Goal: Task Accomplishment & Management: Manage account settings

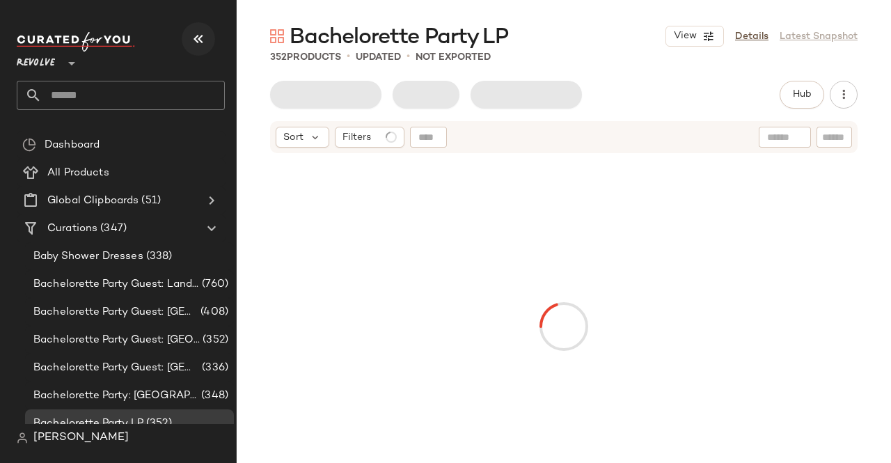
click at [201, 39] on icon "button" at bounding box center [198, 39] width 17 height 17
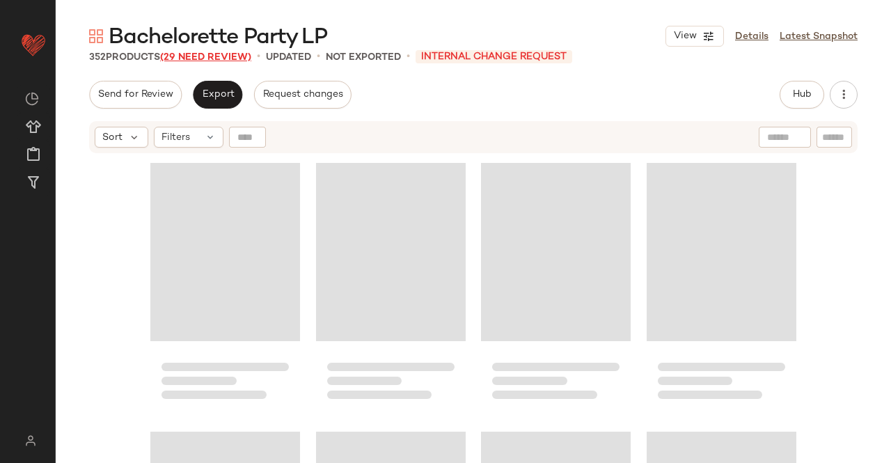
click at [224, 55] on span "(29 Need Review)" at bounding box center [205, 57] width 91 height 10
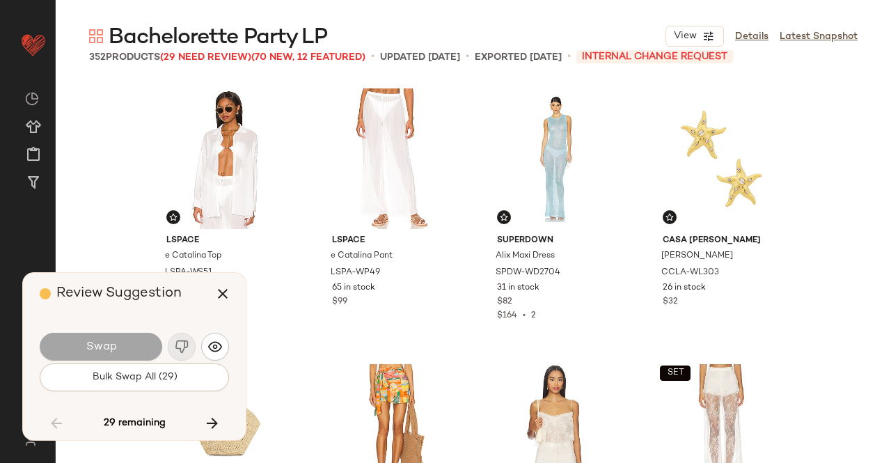
scroll to position [14785, 0]
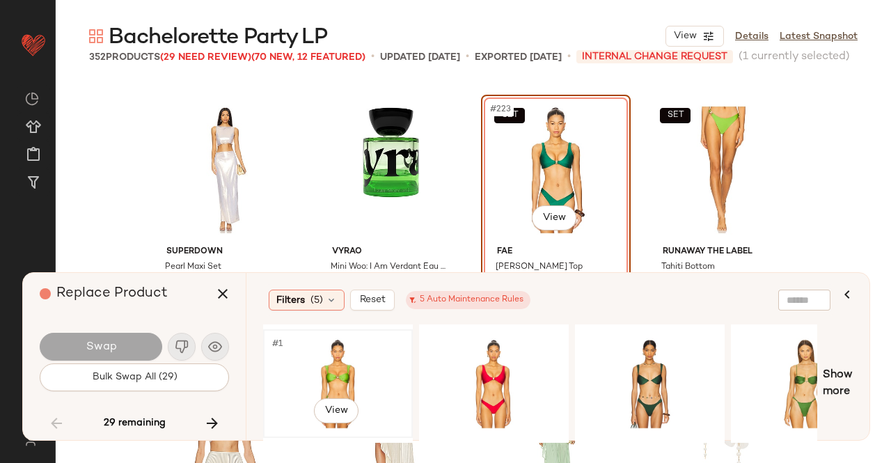
click at [351, 373] on div "#1 View" at bounding box center [338, 383] width 140 height 99
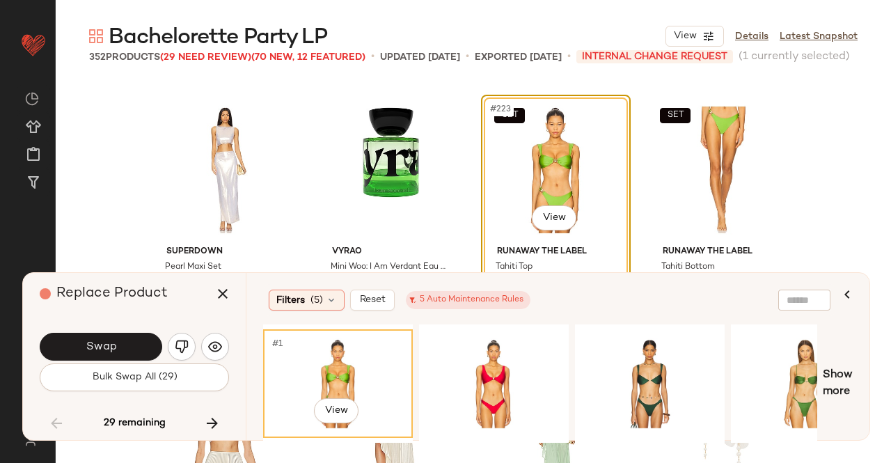
click at [124, 348] on button "Swap" at bounding box center [101, 347] width 123 height 28
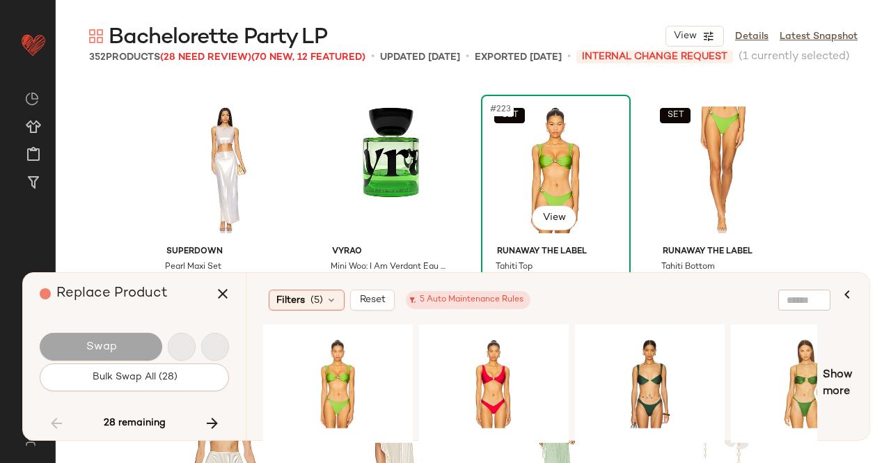
scroll to position [15323, 0]
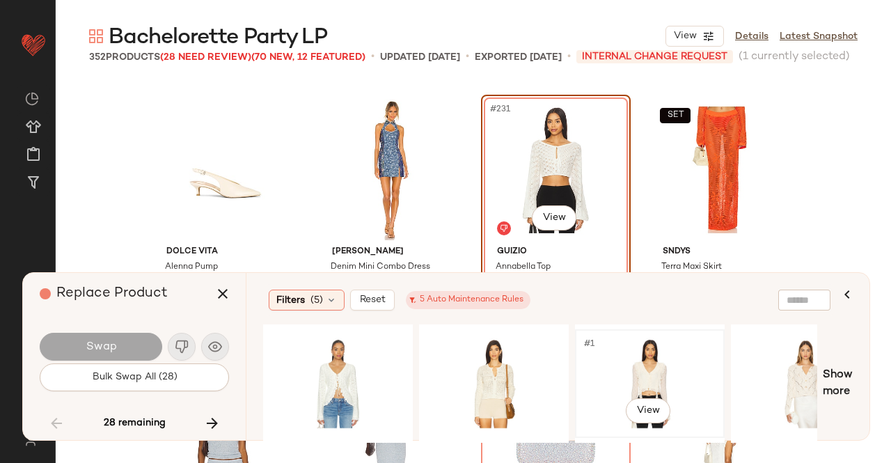
click at [625, 377] on div "#1 View" at bounding box center [650, 383] width 140 height 99
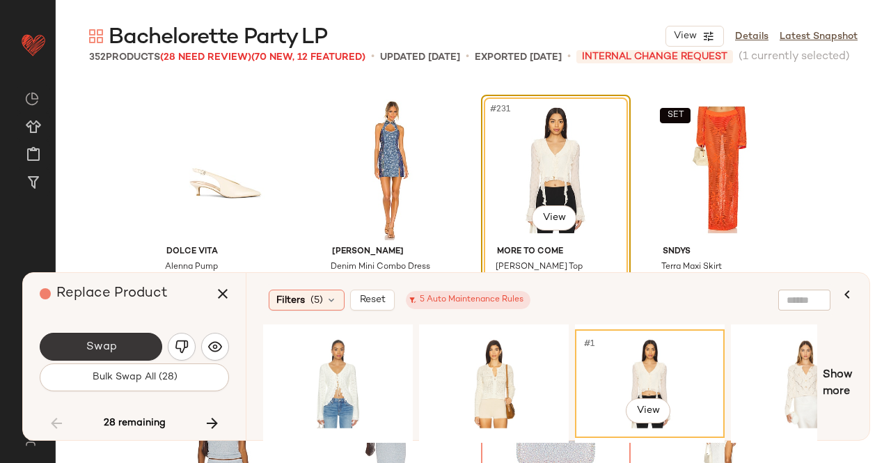
click at [86, 339] on button "Swap" at bounding box center [101, 347] width 123 height 28
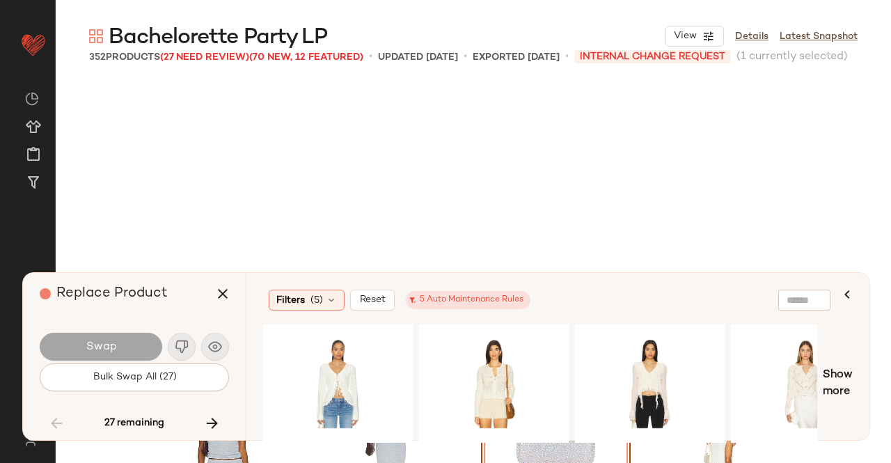
scroll to position [15592, 0]
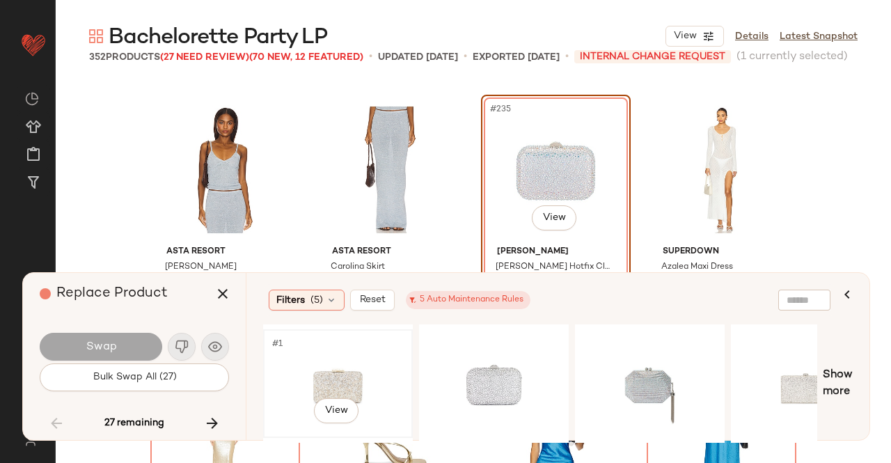
click at [364, 359] on div "#1 View" at bounding box center [338, 383] width 140 height 99
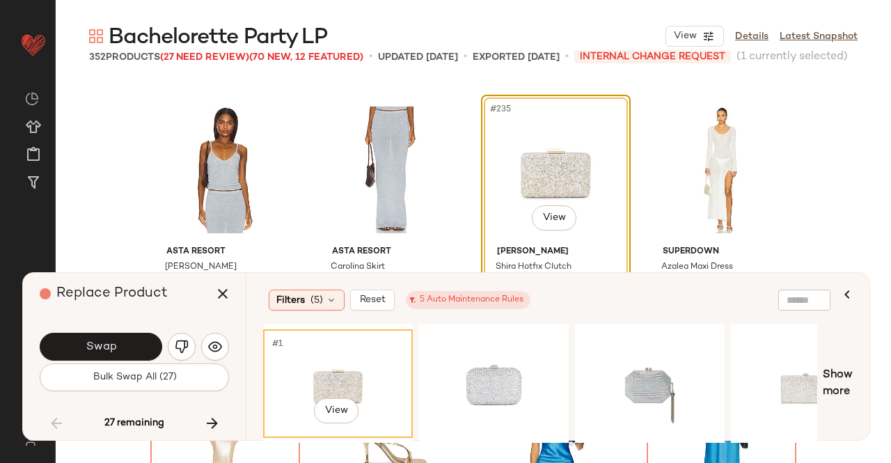
click at [100, 335] on button "Swap" at bounding box center [101, 347] width 123 height 28
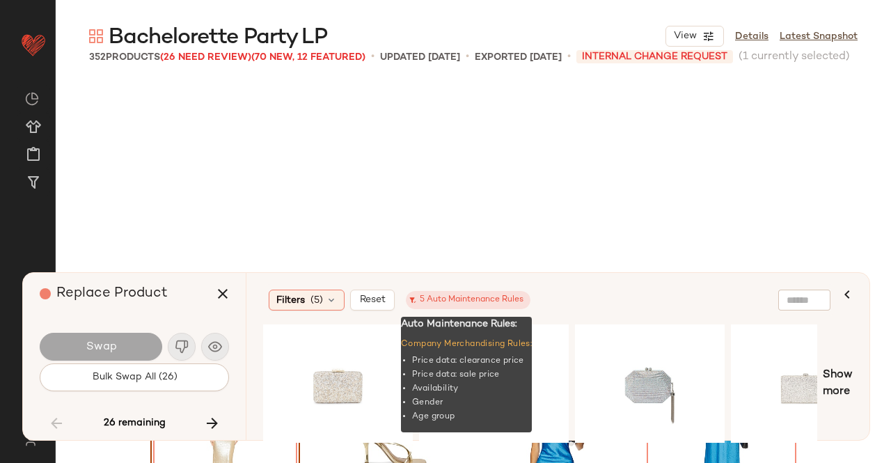
scroll to position [15860, 0]
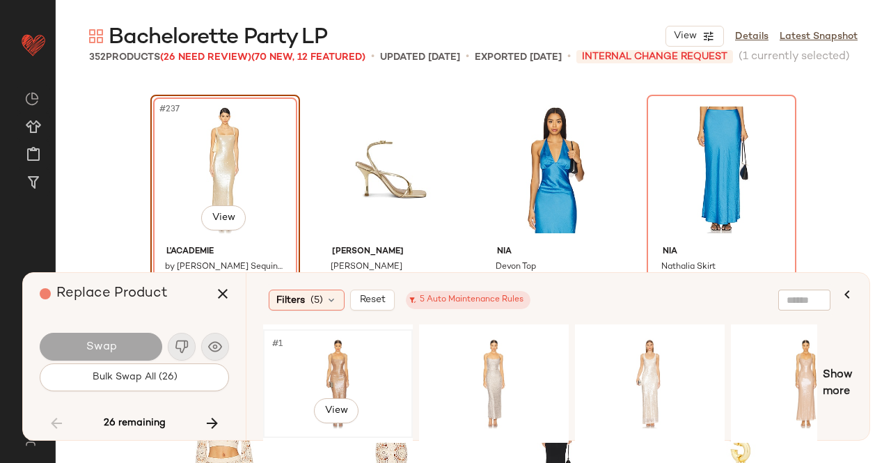
click at [316, 358] on div "#1 View" at bounding box center [338, 383] width 140 height 99
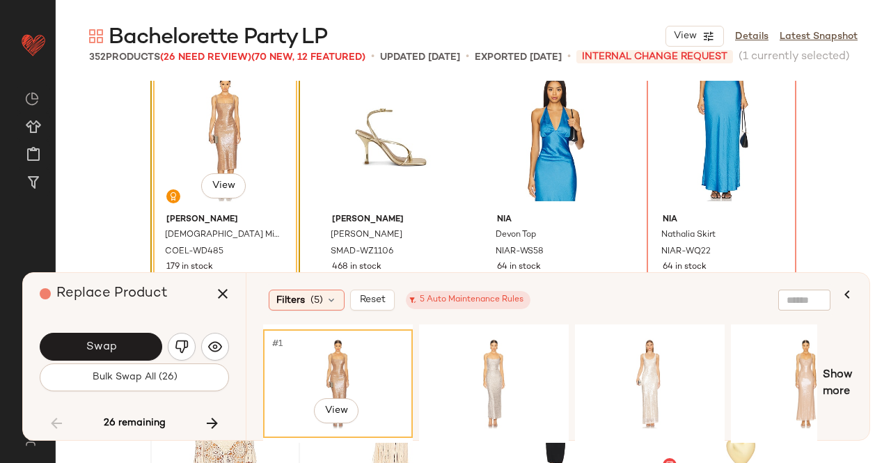
scroll to position [16000, 0]
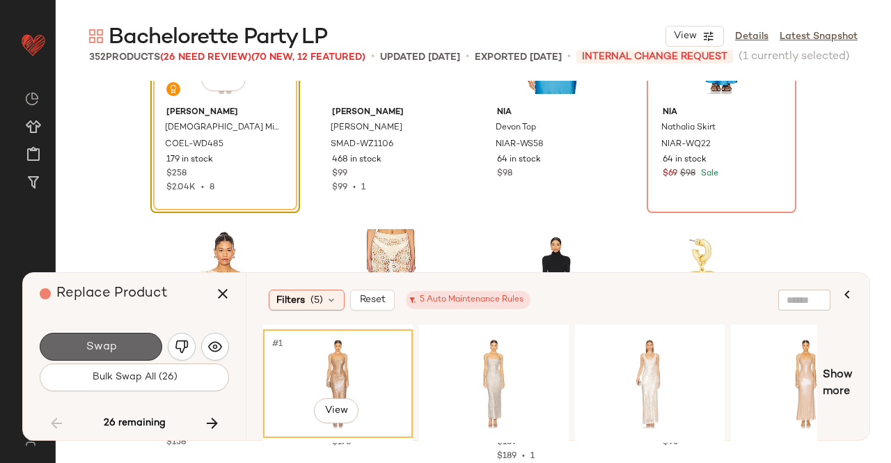
click at [98, 359] on button "Swap" at bounding box center [101, 347] width 123 height 28
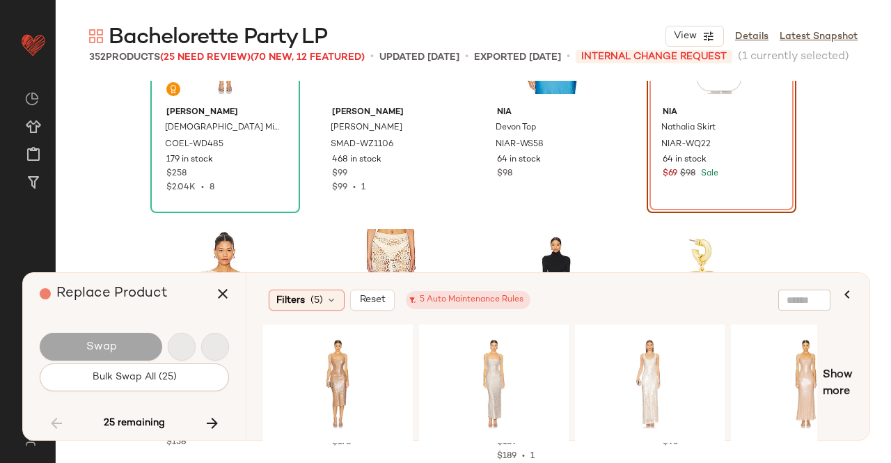
scroll to position [15860, 0]
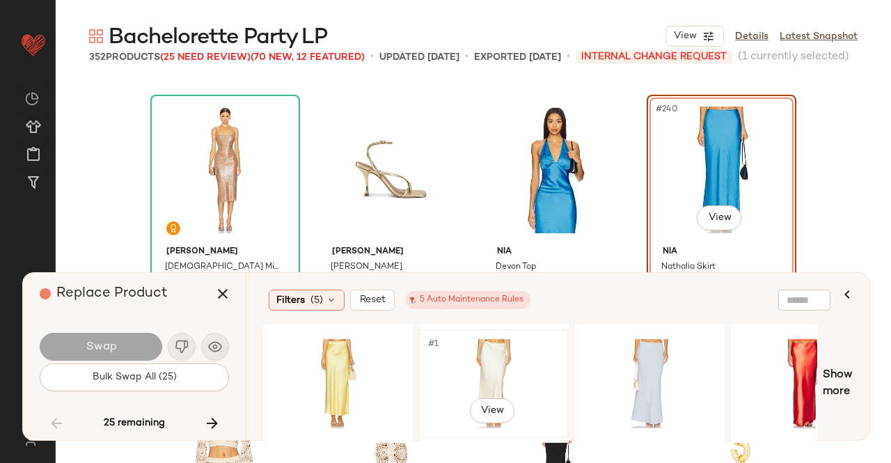
click at [524, 352] on div "#1 View" at bounding box center [494, 383] width 140 height 99
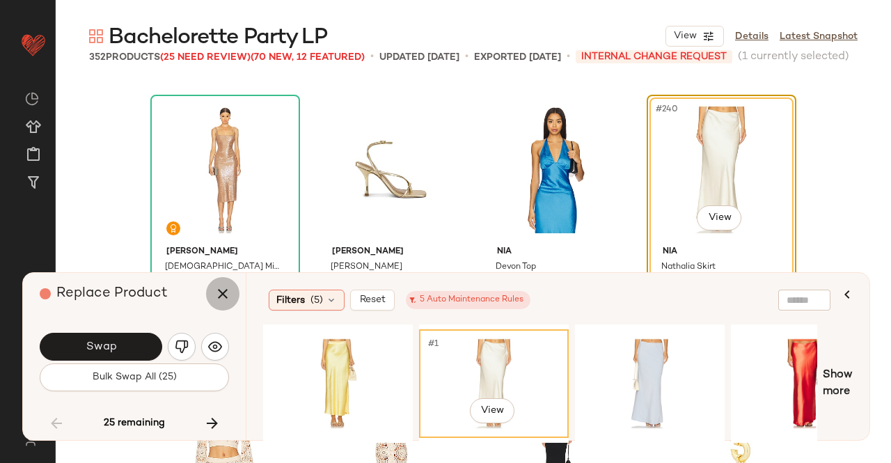
click at [231, 295] on button "button" at bounding box center [222, 293] width 33 height 33
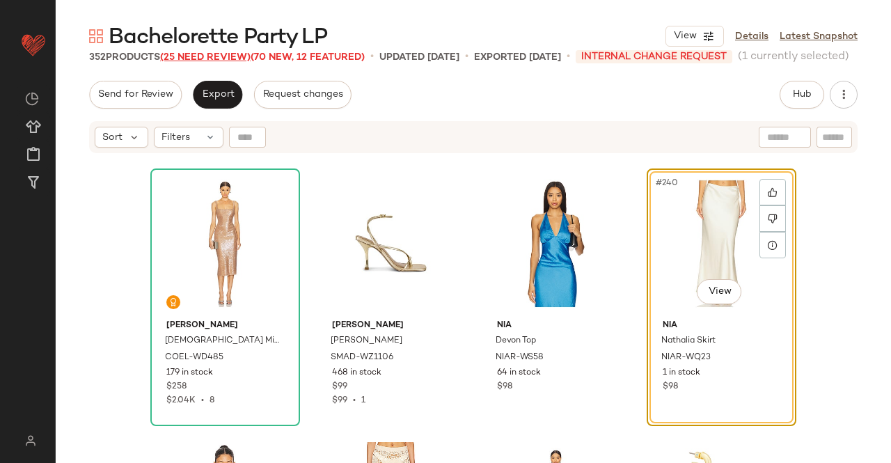
click at [202, 52] on span "(25 Need Review)" at bounding box center [205, 57] width 91 height 10
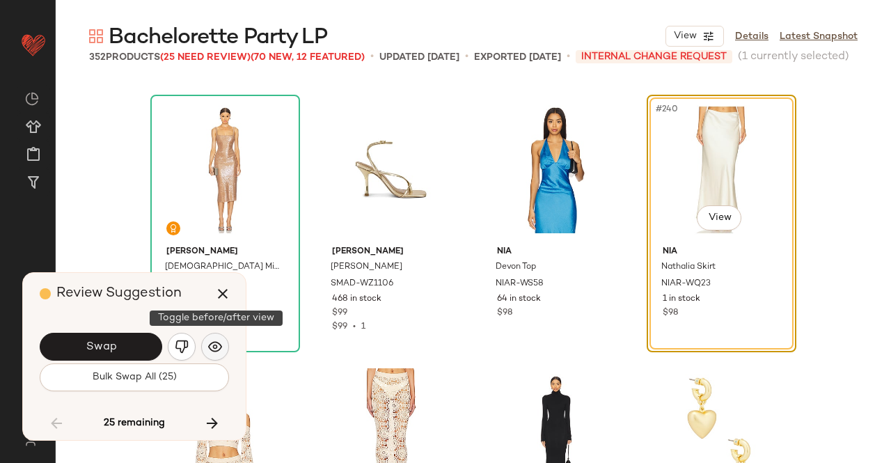
drag, startPoint x: 214, startPoint y: 345, endPoint x: 205, endPoint y: 347, distance: 9.3
click at [214, 345] on img "button" at bounding box center [215, 347] width 14 height 14
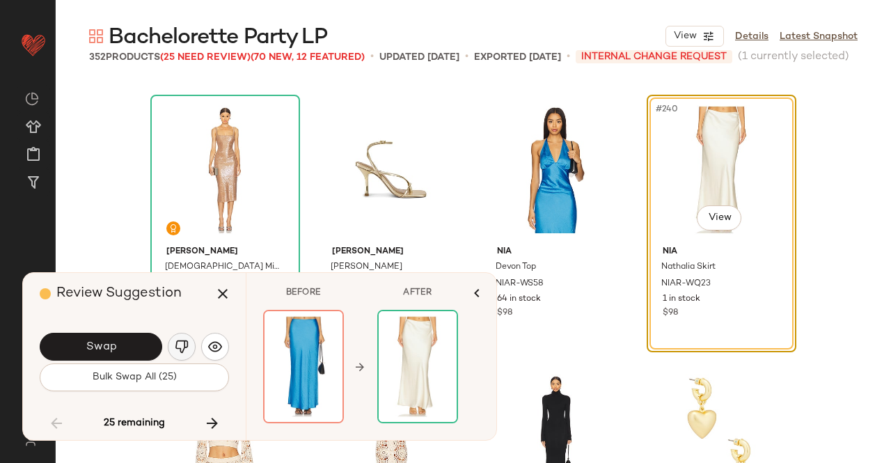
click at [186, 346] on img "button" at bounding box center [182, 347] width 14 height 14
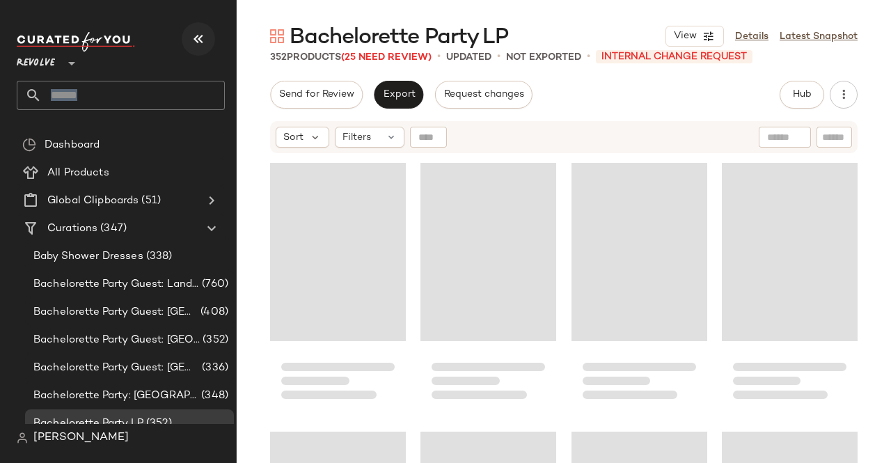
drag, startPoint x: 184, startPoint y: 49, endPoint x: 195, endPoint y: 43, distance: 12.5
click at [189, 51] on div "Revolve **" at bounding box center [121, 71] width 208 height 78
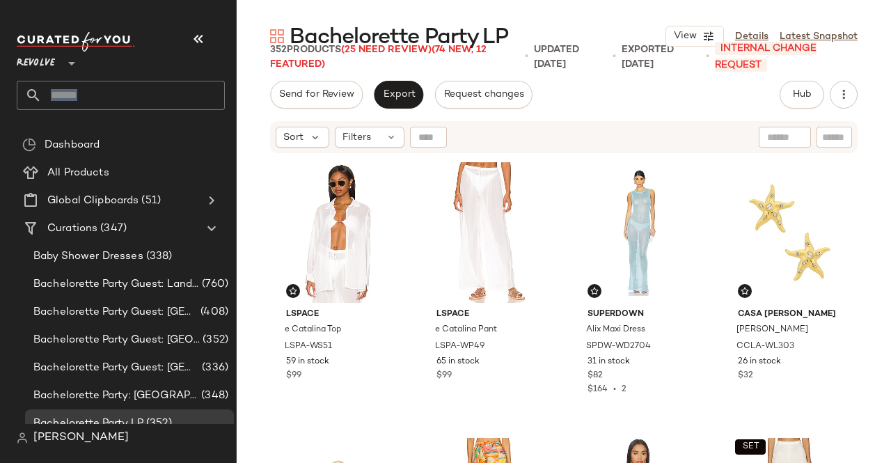
drag, startPoint x: 202, startPoint y: 41, endPoint x: 193, endPoint y: 33, distance: 12.3
click at [203, 41] on icon "button" at bounding box center [198, 39] width 17 height 17
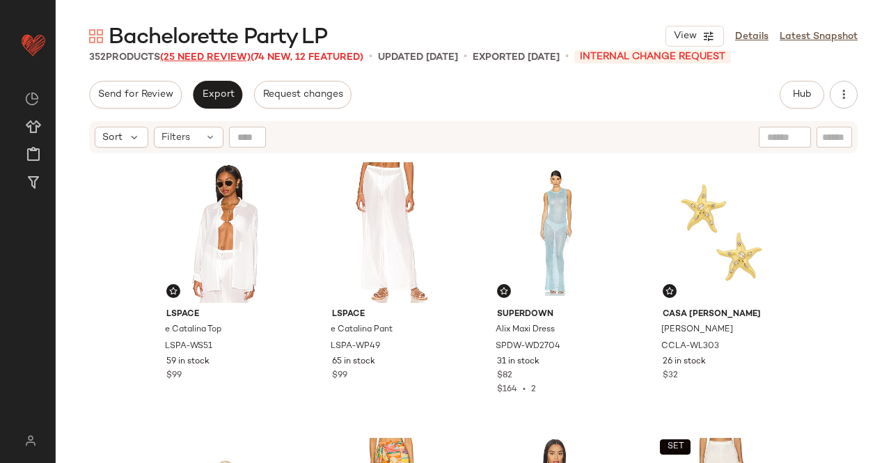
click at [199, 58] on span "(25 Need Review)" at bounding box center [205, 57] width 91 height 10
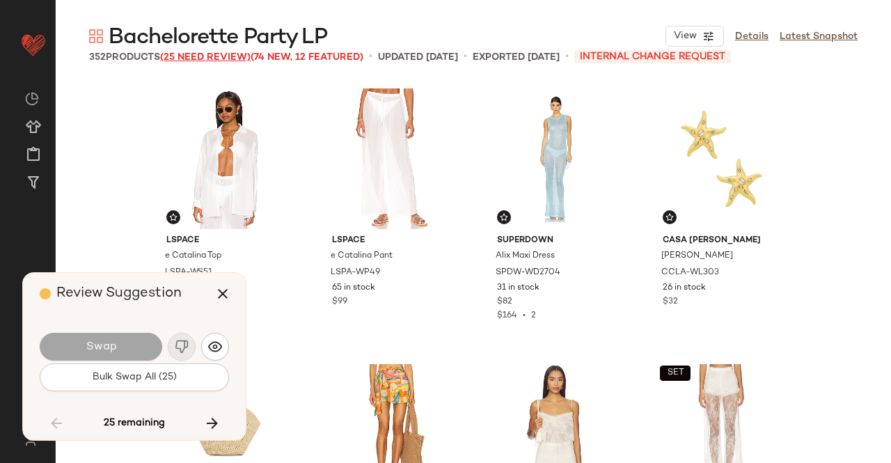
scroll to position [15860, 0]
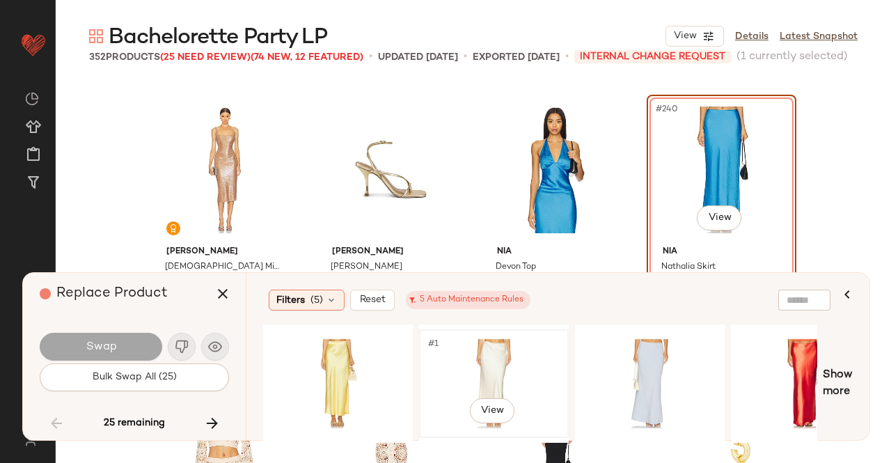
click at [510, 368] on div "#1 View" at bounding box center [494, 383] width 140 height 99
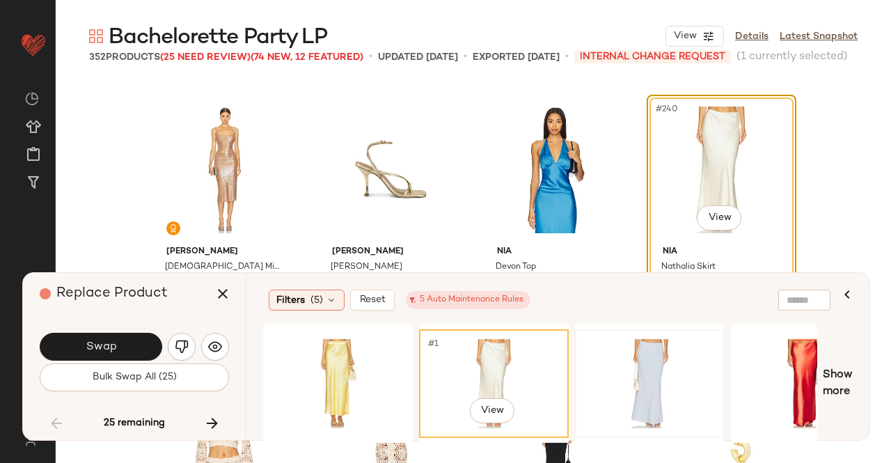
click at [641, 327] on div at bounding box center [650, 384] width 150 height 118
click at [641, 348] on div "#1 View" at bounding box center [650, 383] width 140 height 99
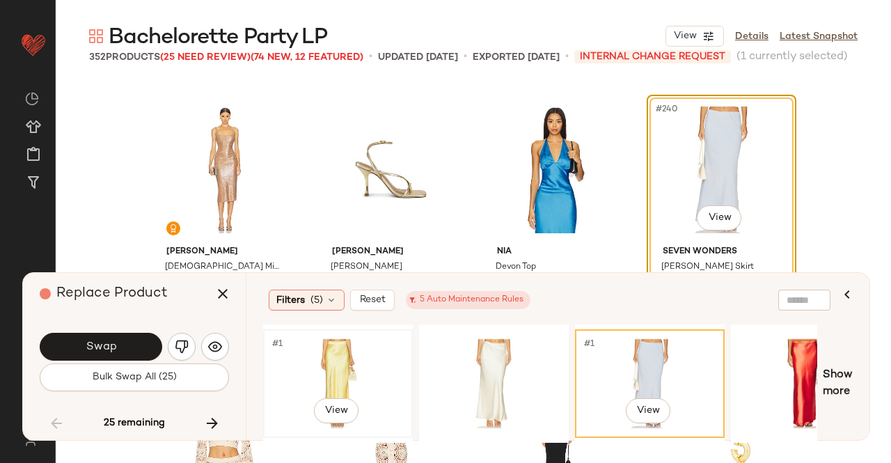
click at [353, 349] on div "#1 View" at bounding box center [338, 383] width 140 height 99
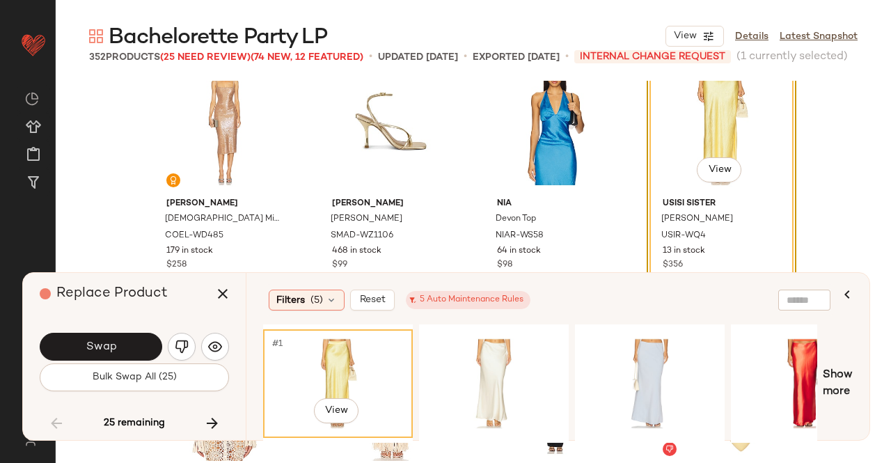
scroll to position [15930, 0]
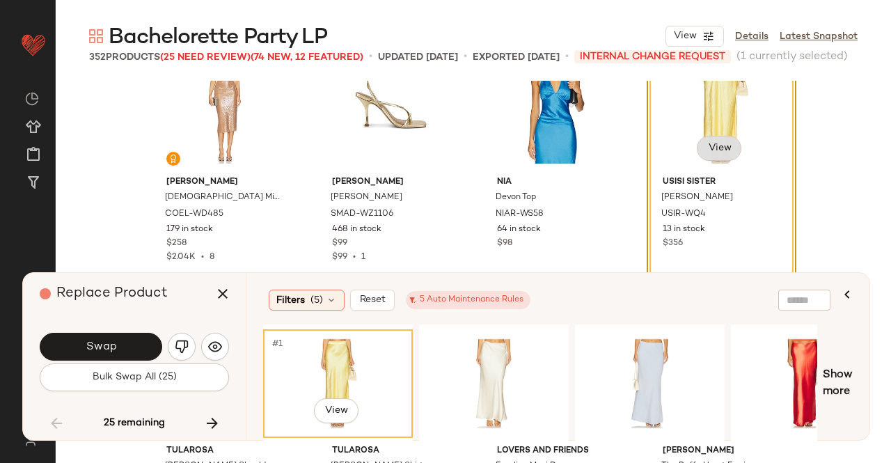
click at [712, 155] on body "Revolve ** Dashboard All Products Global Clipboards (51) Curations (347) Kriste…" at bounding box center [445, 231] width 891 height 463
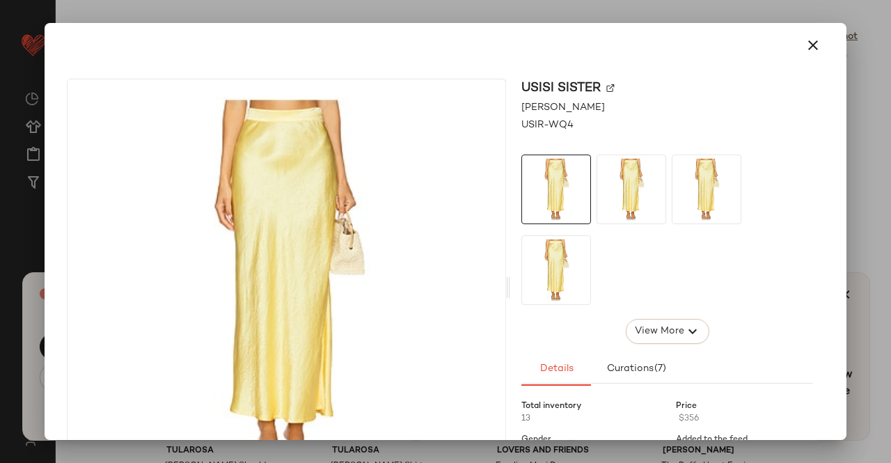
click at [607, 88] on img at bounding box center [611, 88] width 8 height 8
click at [870, 104] on div at bounding box center [445, 231] width 891 height 463
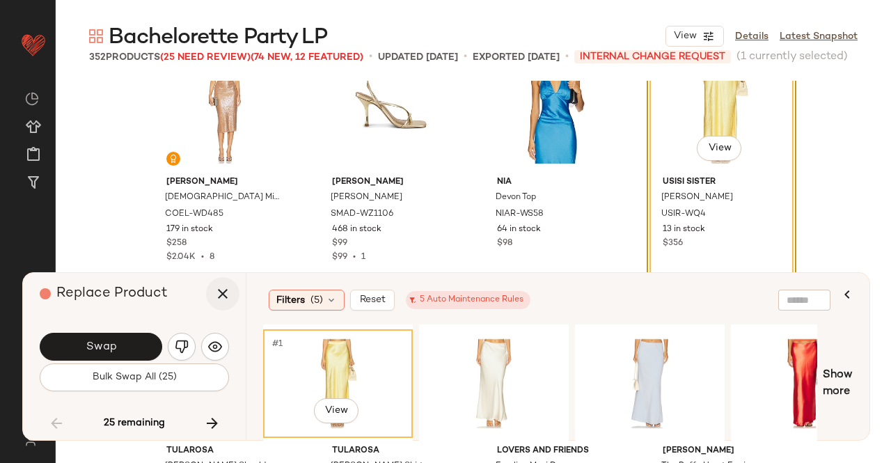
click at [216, 303] on button "button" at bounding box center [222, 293] width 33 height 33
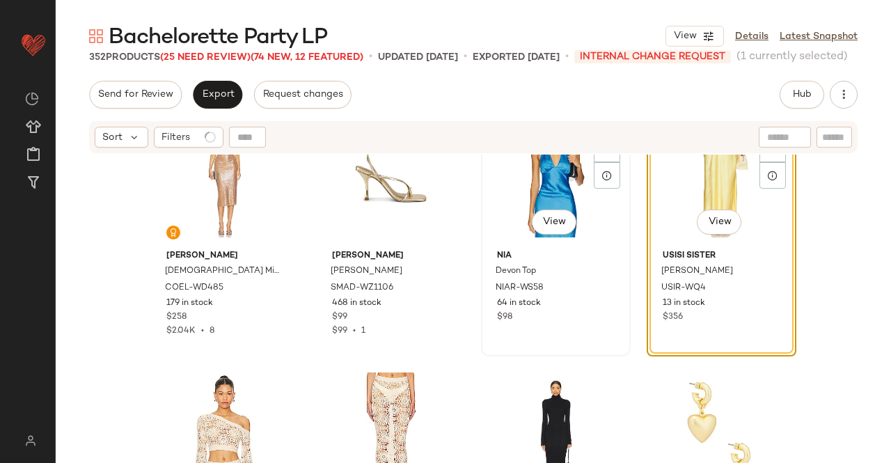
click at [559, 194] on div "#239 View" at bounding box center [556, 174] width 140 height 141
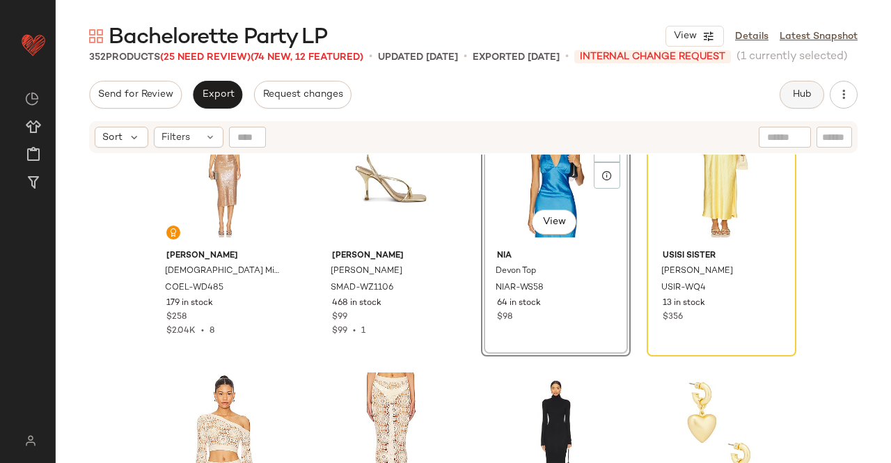
click at [793, 96] on span "Hub" at bounding box center [802, 94] width 19 height 11
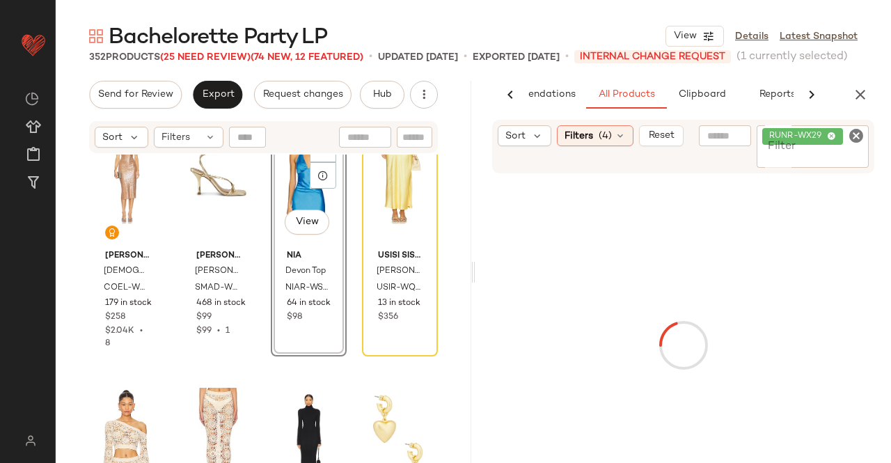
scroll to position [0, 88]
click at [820, 144] on span "RUNR-WX29" at bounding box center [803, 136] width 81 height 17
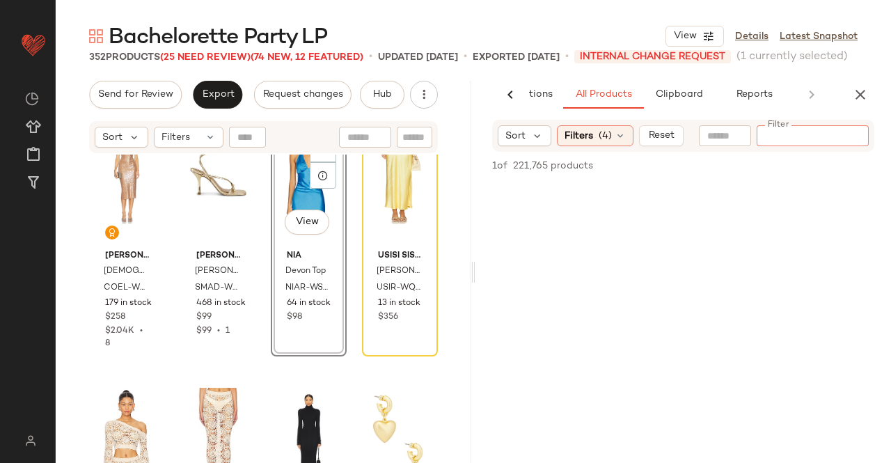
paste input "********"
type input "********"
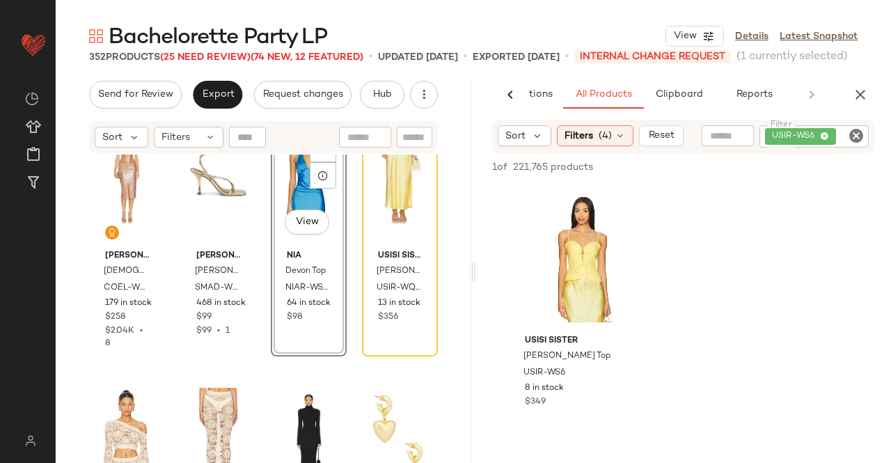
click at [303, 199] on div "#239 View" at bounding box center [309, 174] width 66 height 141
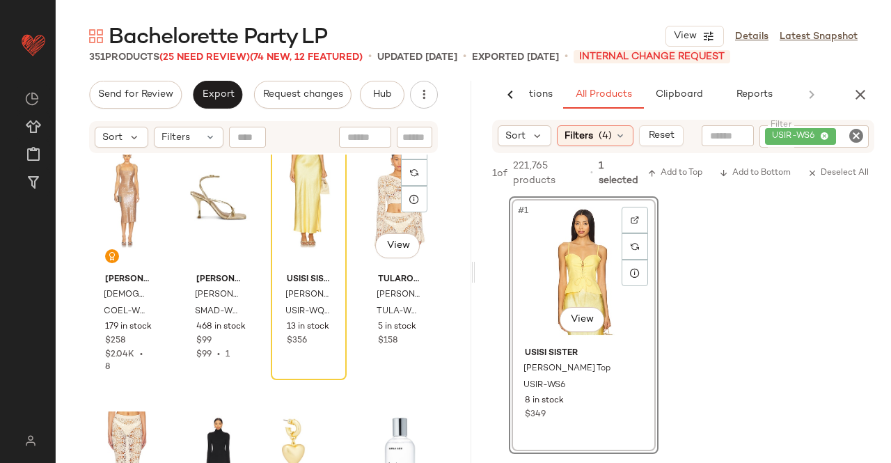
scroll to position [15837, 0]
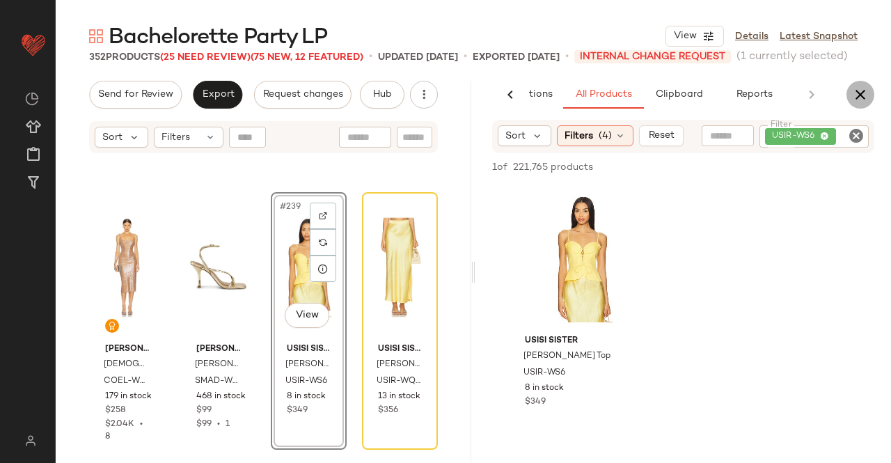
click at [866, 102] on icon "button" at bounding box center [860, 94] width 17 height 17
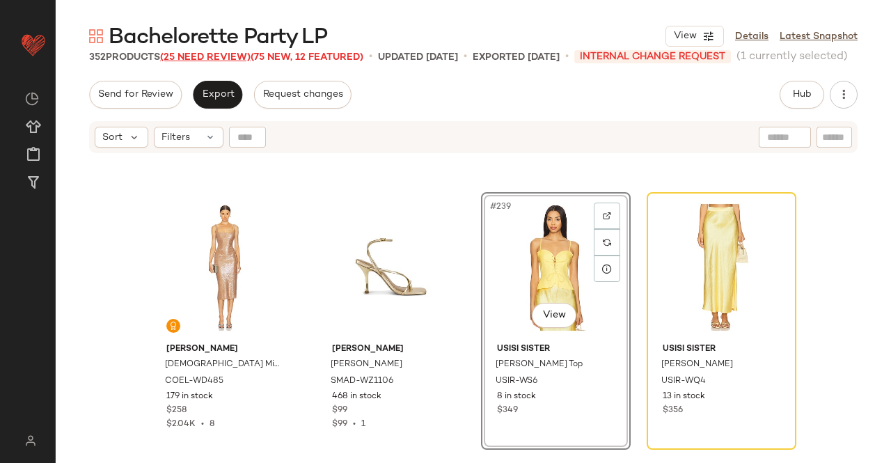
click at [245, 54] on span "(25 Need Review)" at bounding box center [205, 57] width 91 height 10
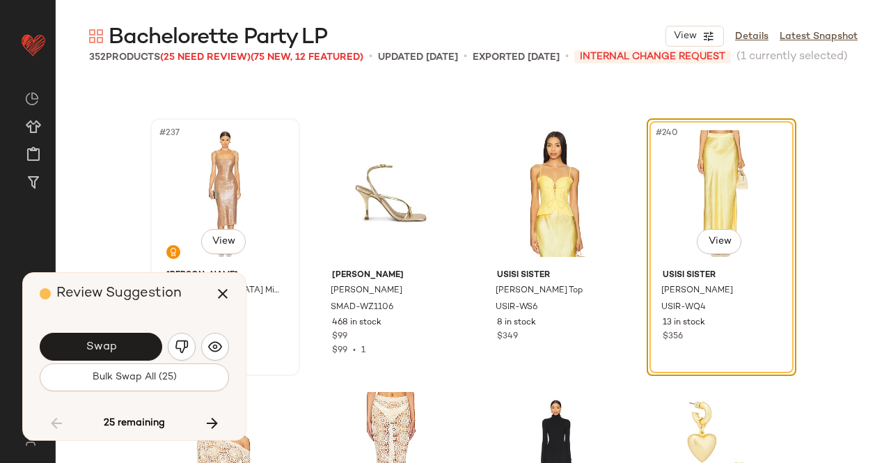
scroll to position [15860, 0]
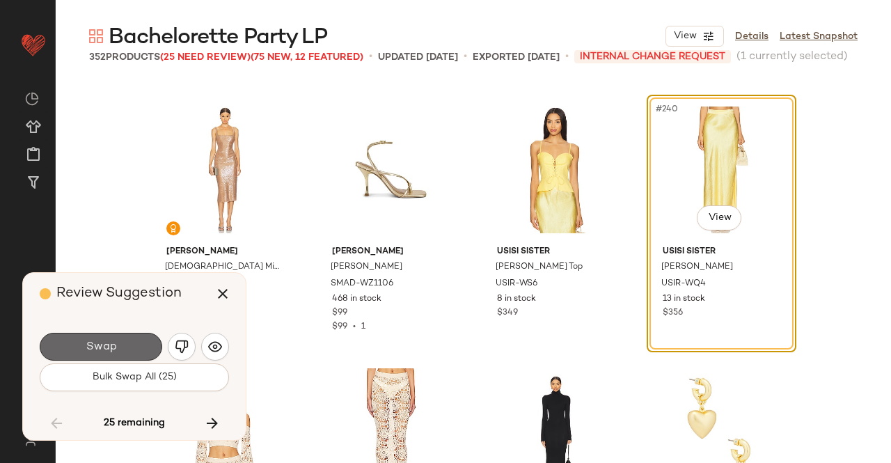
click at [107, 351] on span "Swap" at bounding box center [100, 347] width 31 height 13
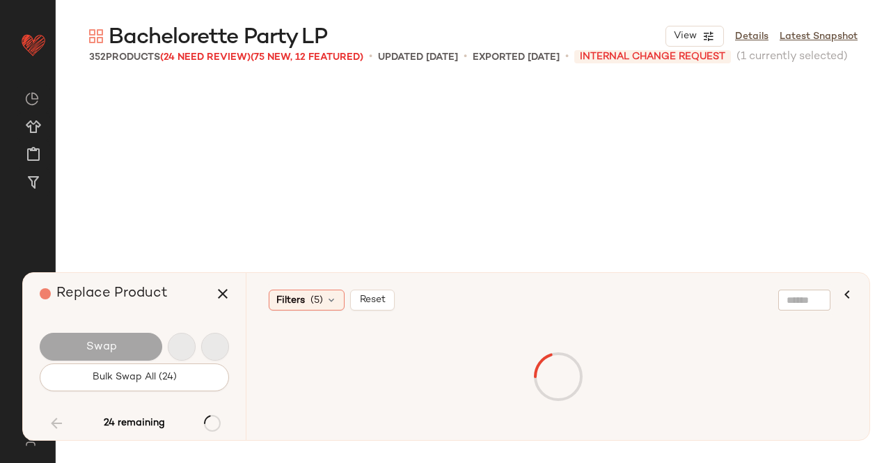
scroll to position [16667, 0]
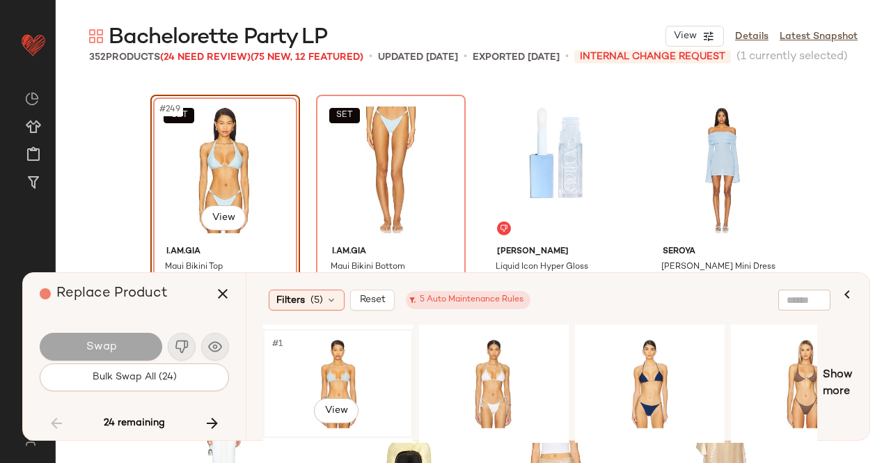
click at [329, 364] on div "#1 View" at bounding box center [338, 383] width 140 height 99
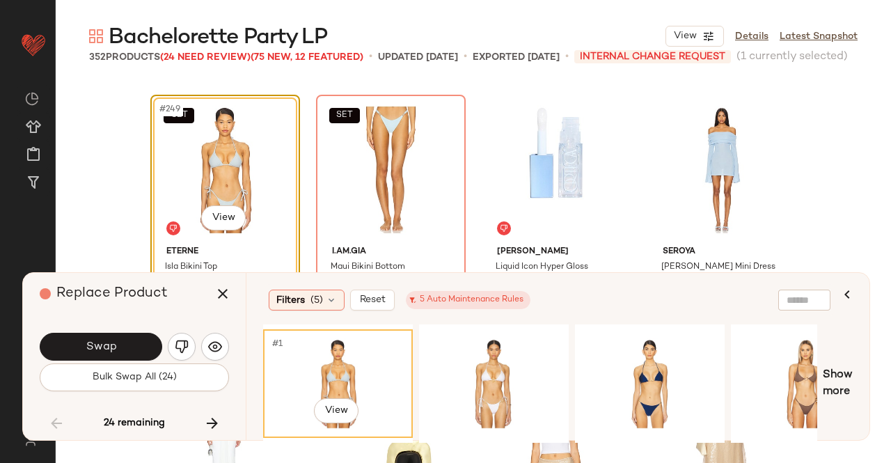
click at [221, 229] on body "Revolve ** Dashboard All Products Global Clipboards (51) Curations (347) Kriste…" at bounding box center [445, 231] width 891 height 463
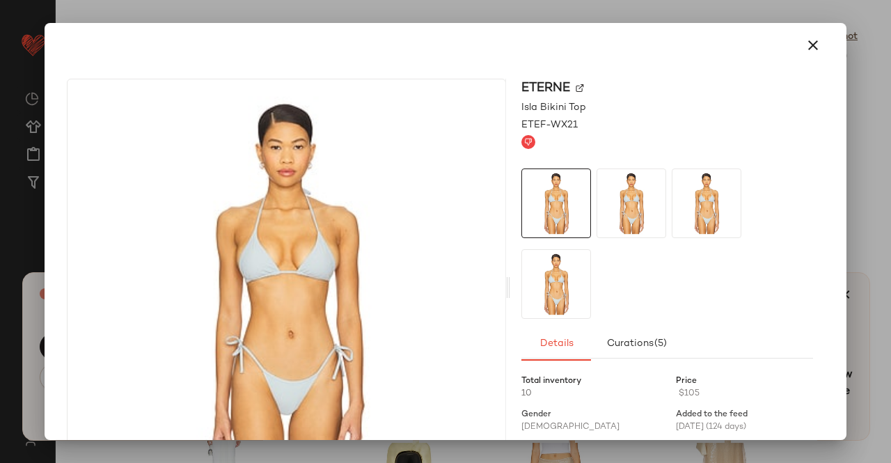
click at [576, 91] on img at bounding box center [580, 88] width 8 height 8
click at [859, 161] on div at bounding box center [445, 231] width 891 height 463
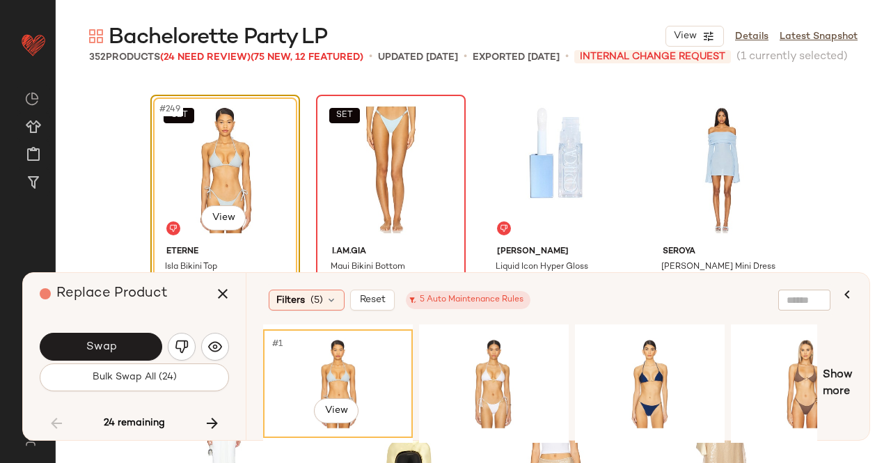
drag, startPoint x: 221, startPoint y: 290, endPoint x: 421, endPoint y: 269, distance: 201.0
click at [223, 290] on icon "button" at bounding box center [222, 294] width 17 height 17
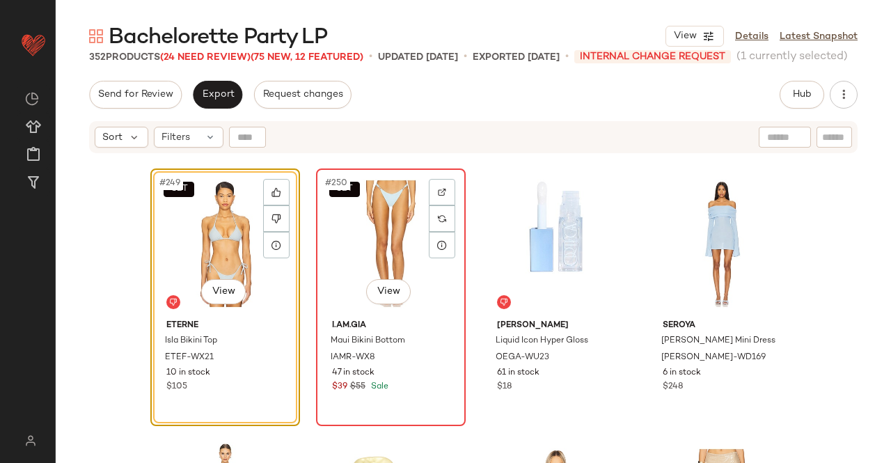
click at [348, 226] on div "SET #250 View" at bounding box center [391, 243] width 140 height 141
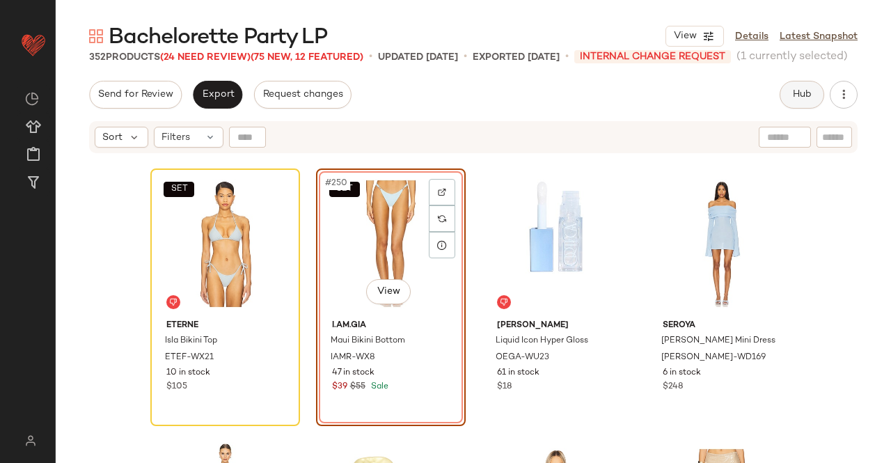
click at [799, 90] on span "Hub" at bounding box center [802, 94] width 19 height 11
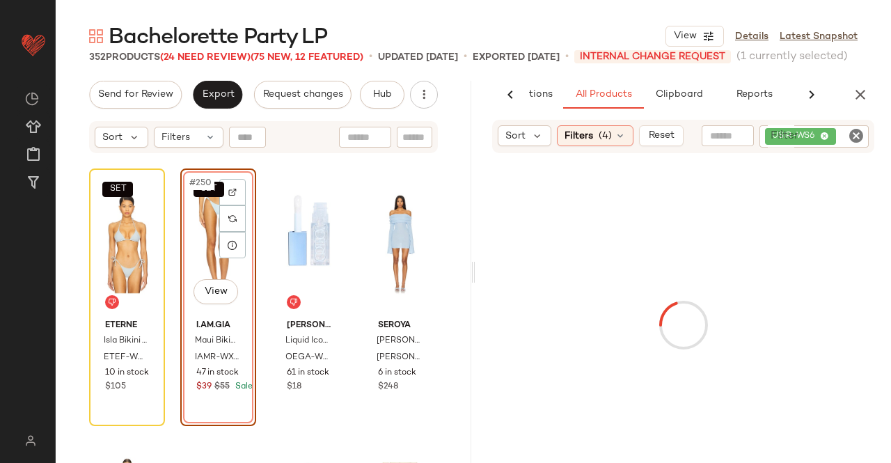
scroll to position [0, 88]
click at [829, 153] on div at bounding box center [684, 324] width 416 height 343
click at [838, 142] on div "USIR-WS6" at bounding box center [814, 136] width 109 height 22
paste input "*********"
type input "*********"
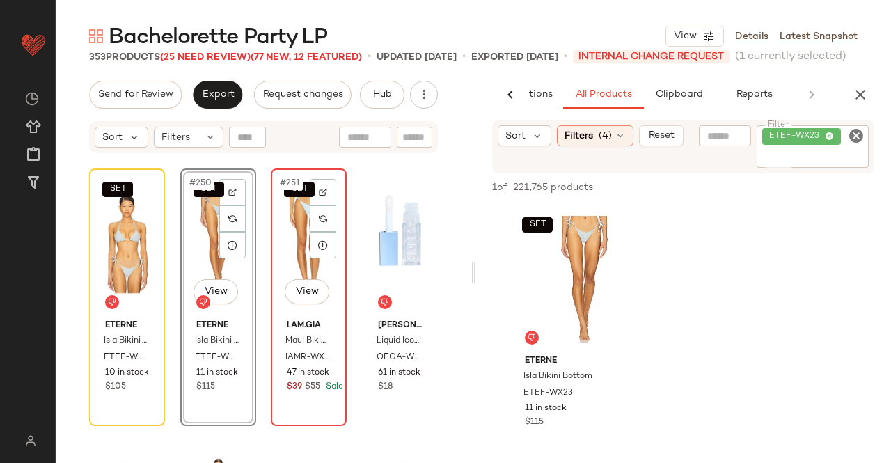
click at [283, 246] on div "SET #251 View" at bounding box center [309, 243] width 66 height 141
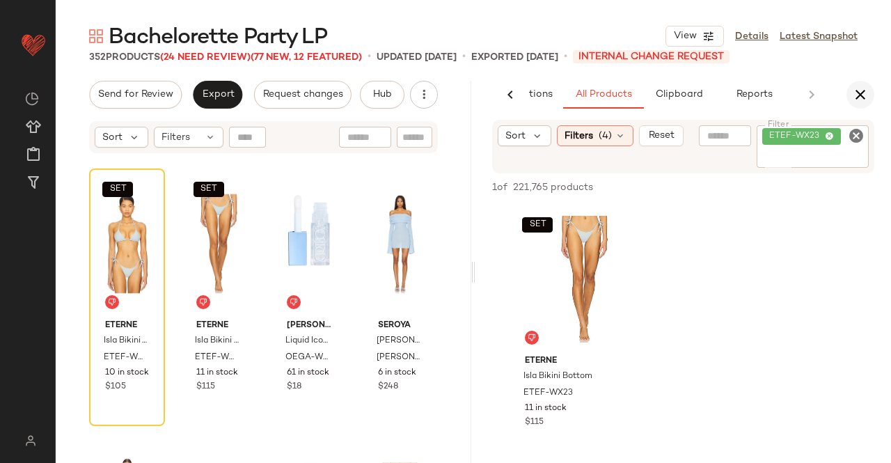
click at [857, 94] on icon "button" at bounding box center [860, 94] width 17 height 17
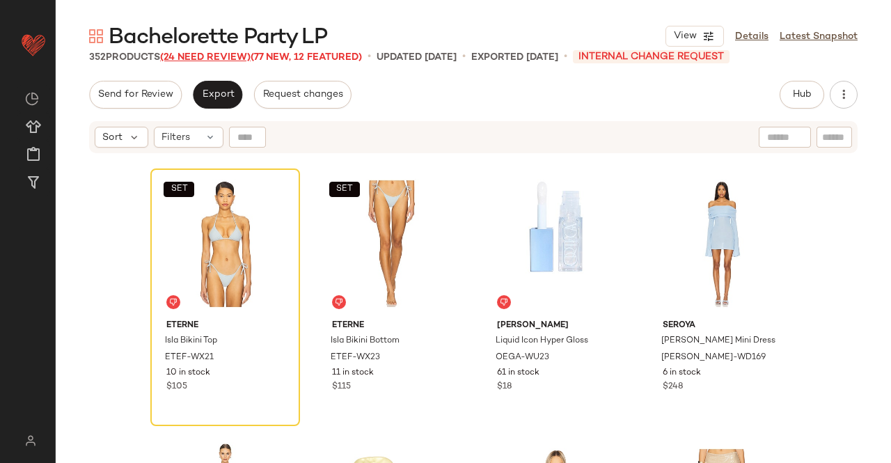
click at [214, 58] on span "(24 Need Review)" at bounding box center [205, 57] width 91 height 10
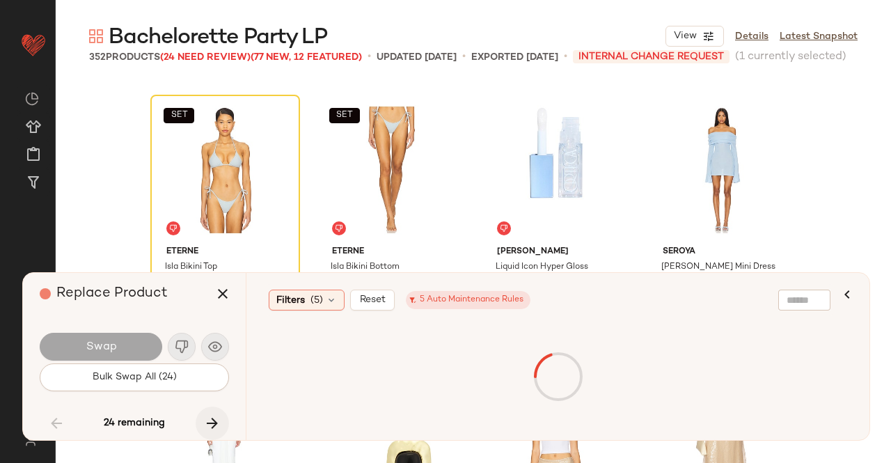
click at [212, 419] on icon "button" at bounding box center [212, 423] width 17 height 17
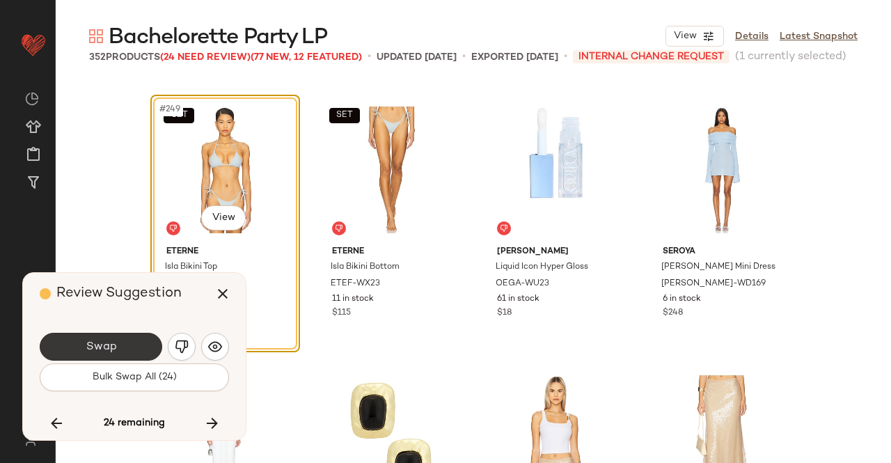
click at [102, 341] on span "Swap" at bounding box center [100, 347] width 31 height 13
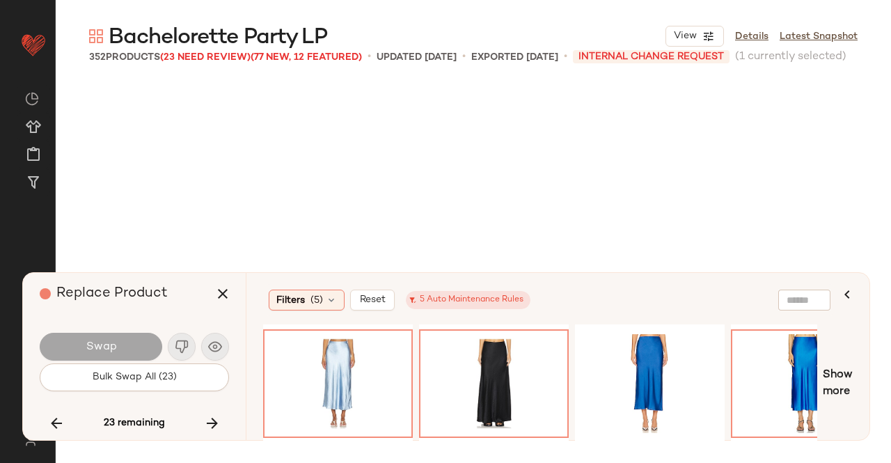
scroll to position [17473, 0]
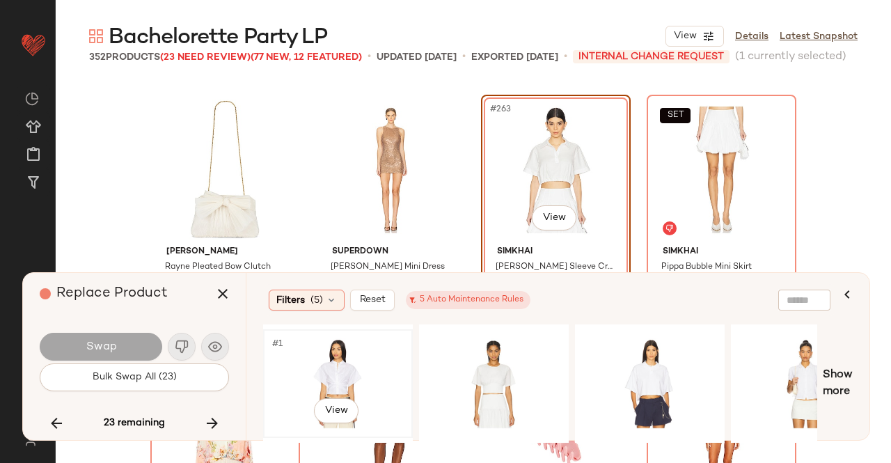
click at [379, 370] on div "#1 View" at bounding box center [338, 383] width 140 height 99
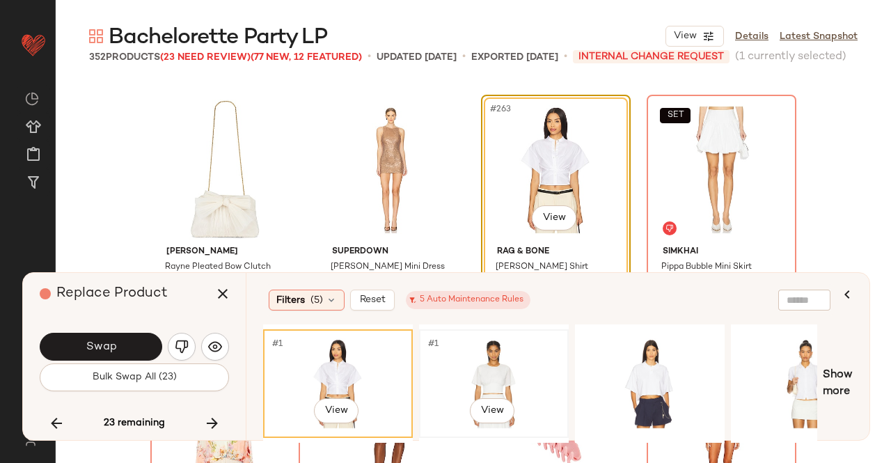
click at [515, 362] on div "#1 View" at bounding box center [494, 383] width 140 height 99
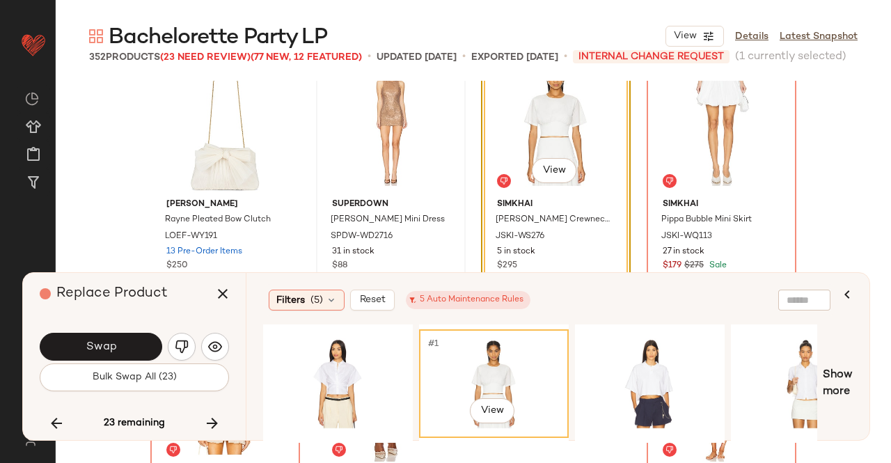
scroll to position [17543, 0]
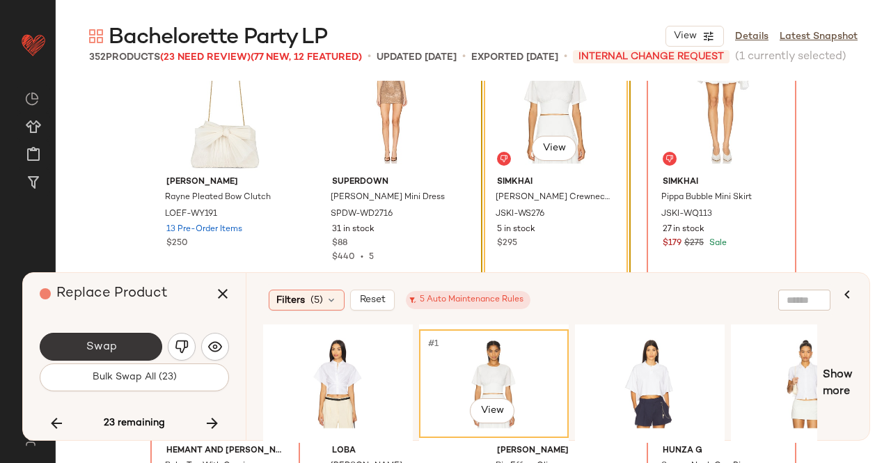
click at [130, 346] on button "Swap" at bounding box center [101, 347] width 123 height 28
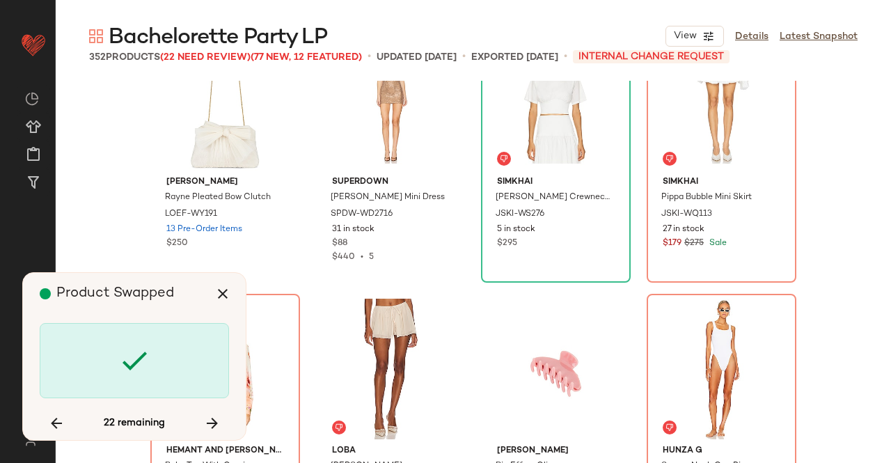
scroll to position [17473, 0]
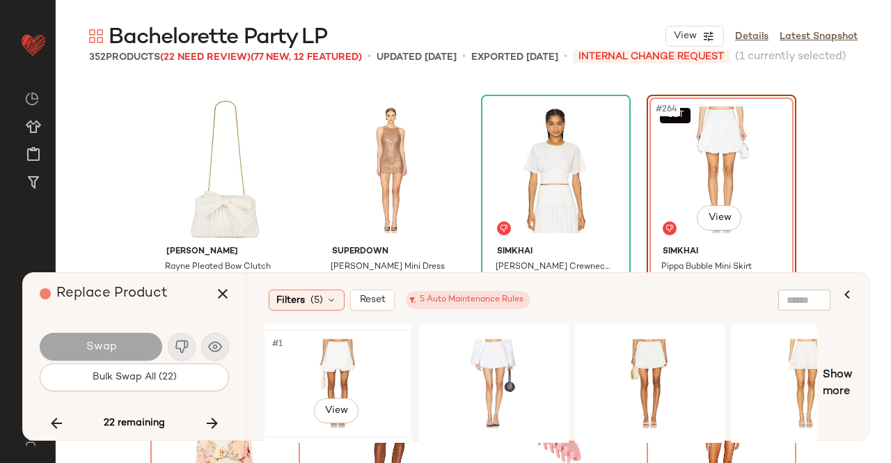
drag, startPoint x: 351, startPoint y: 345, endPoint x: 340, endPoint y: 352, distance: 13.1
click at [344, 352] on div "#1 View" at bounding box center [338, 383] width 140 height 99
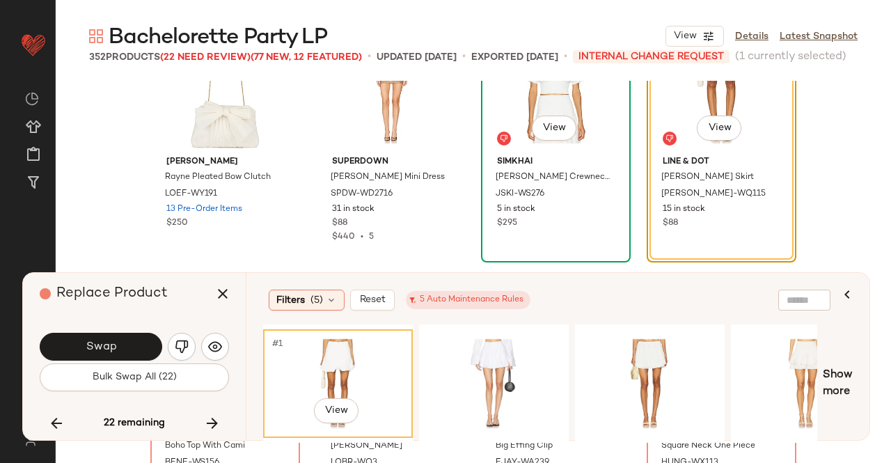
scroll to position [17613, 0]
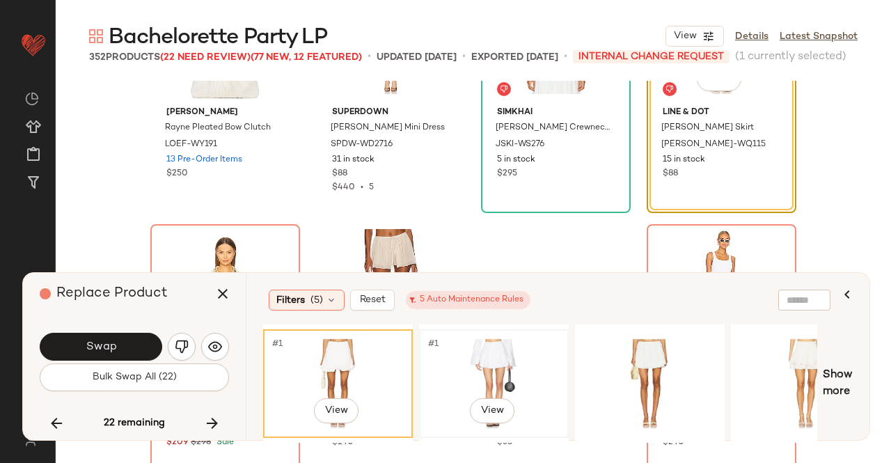
click at [465, 367] on div "#1 View" at bounding box center [494, 383] width 140 height 99
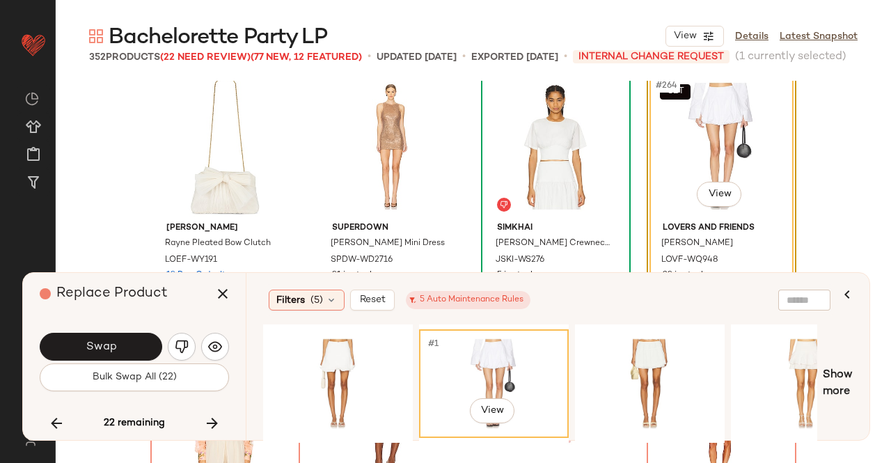
scroll to position [17473, 0]
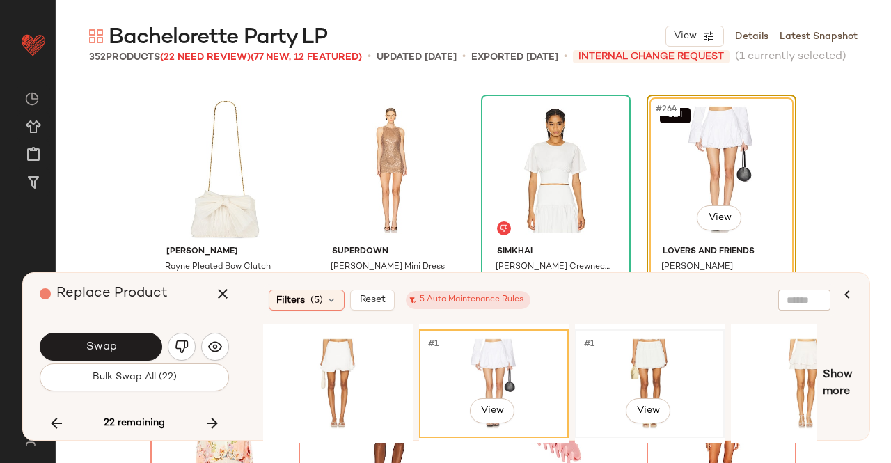
click at [643, 367] on div "#1 View" at bounding box center [650, 383] width 140 height 99
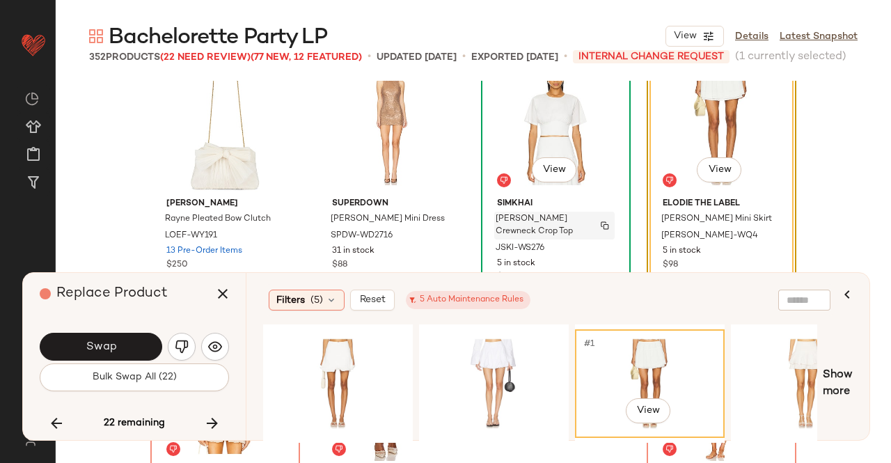
scroll to position [17543, 0]
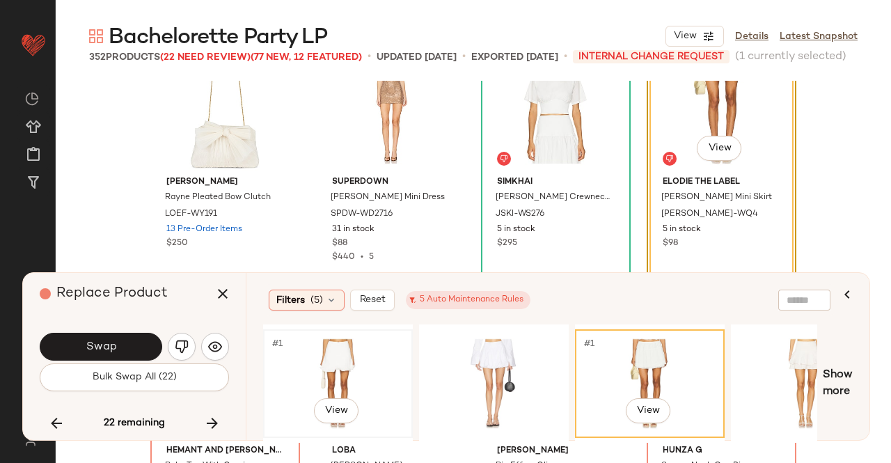
click at [314, 385] on div "#1 View" at bounding box center [338, 383] width 140 height 99
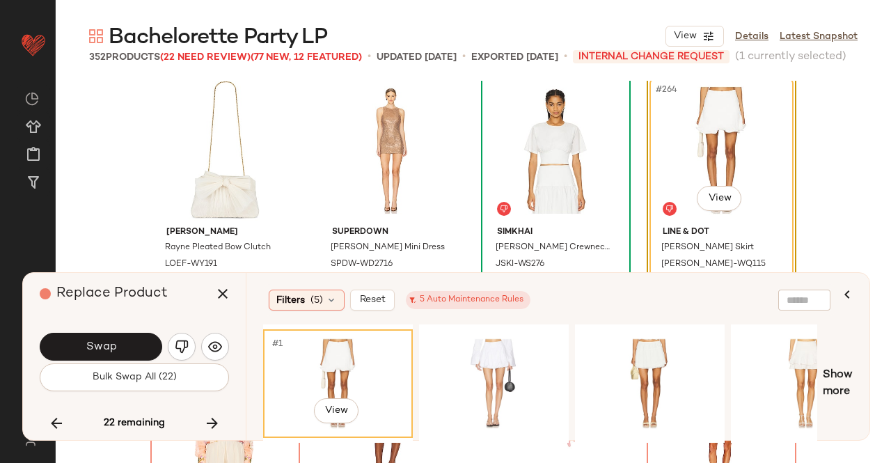
scroll to position [17473, 0]
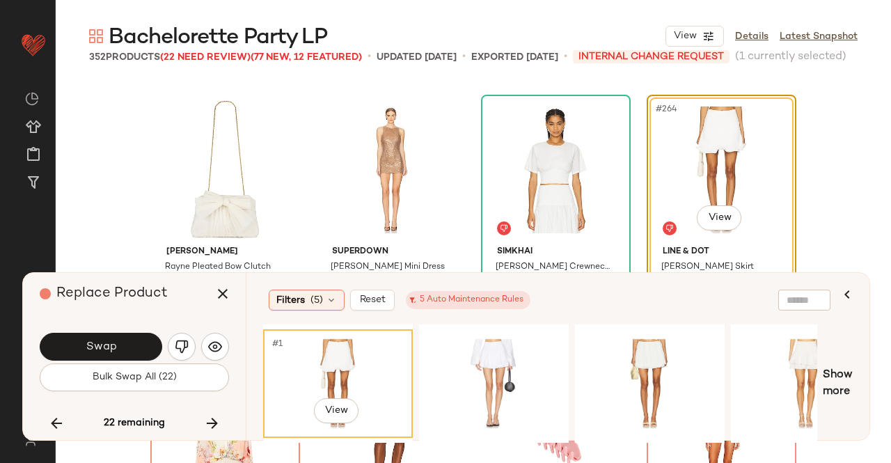
click at [151, 346] on button "Swap" at bounding box center [101, 347] width 123 height 28
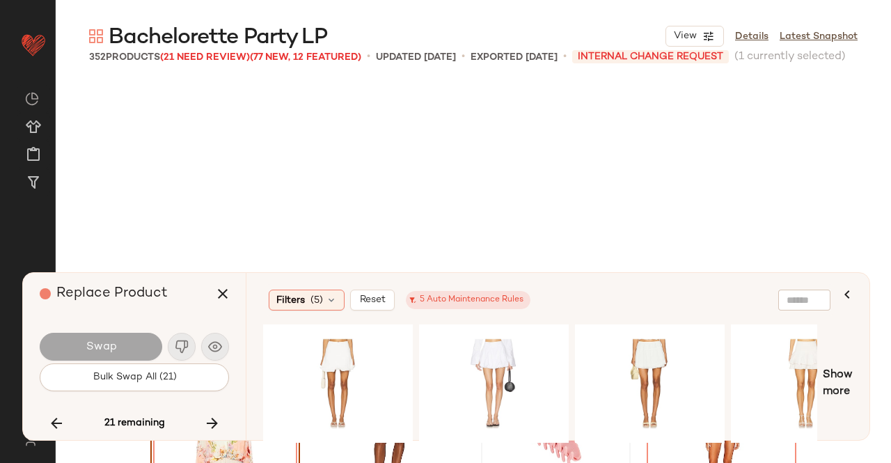
scroll to position [17742, 0]
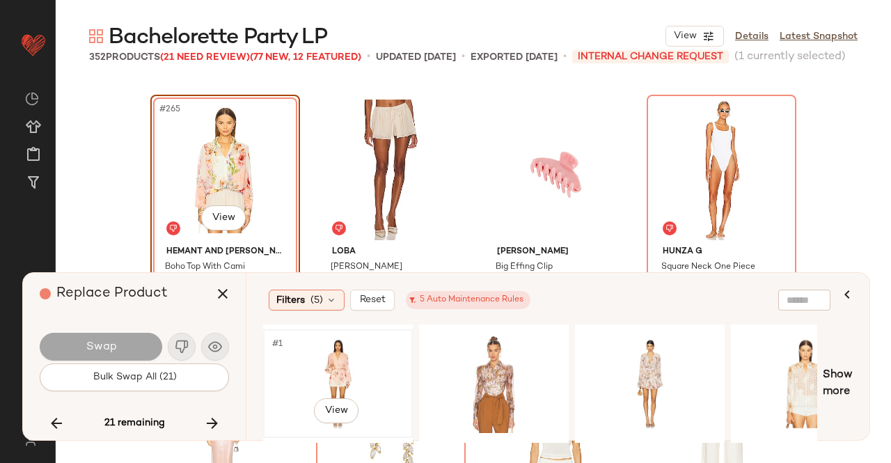
click at [357, 384] on div "#1 View" at bounding box center [338, 383] width 140 height 99
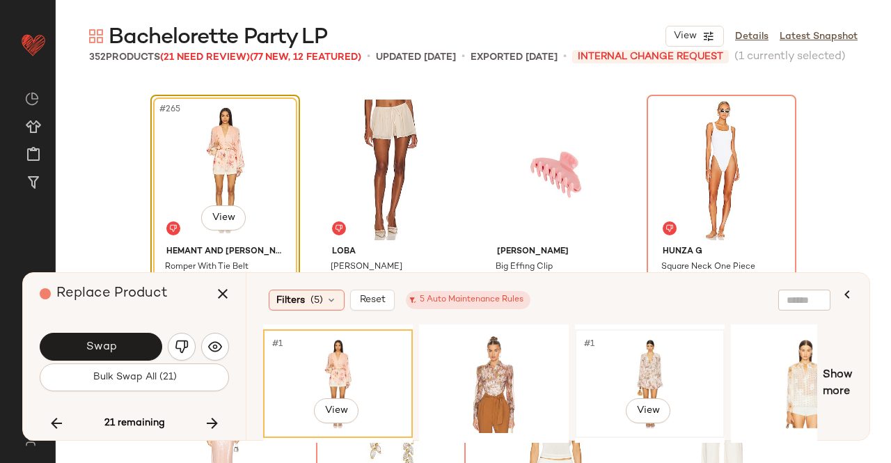
click at [664, 384] on div "#1 View" at bounding box center [650, 383] width 140 height 99
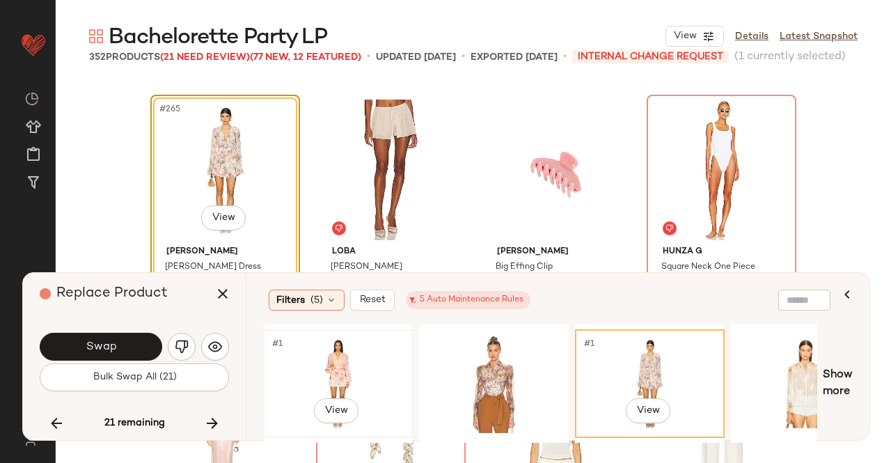
click at [403, 352] on div "#1 View" at bounding box center [338, 383] width 140 height 99
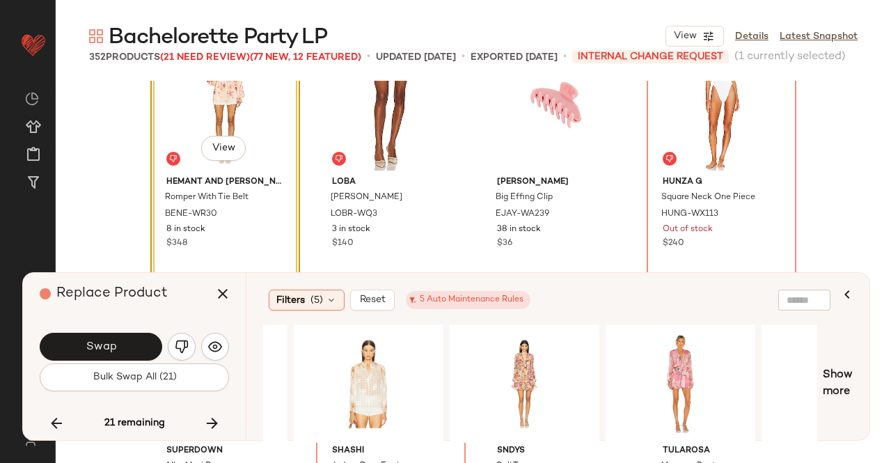
scroll to position [0, 455]
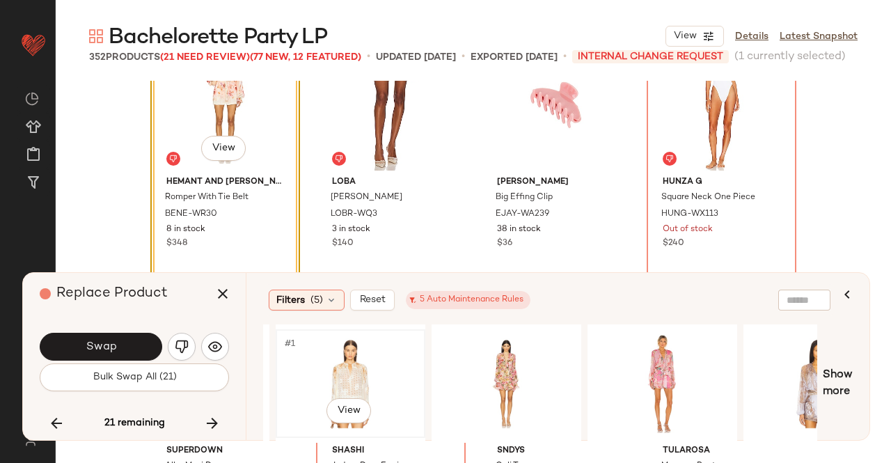
click at [410, 371] on div "#1 View" at bounding box center [351, 383] width 140 height 99
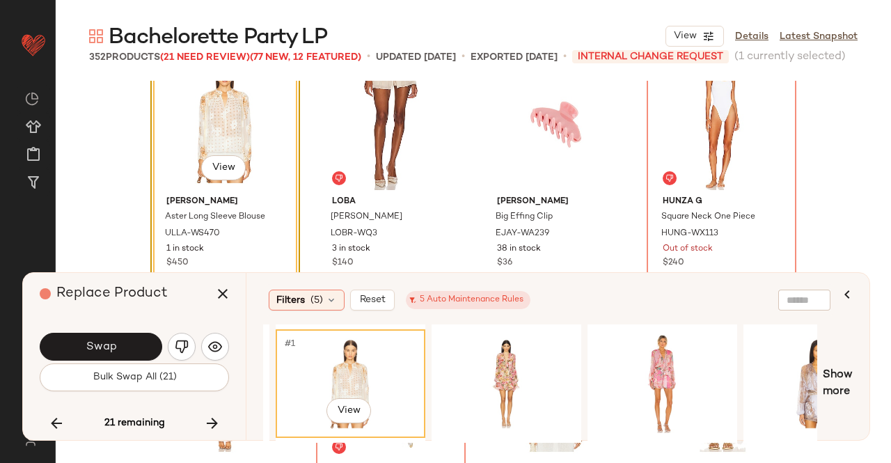
scroll to position [17812, 0]
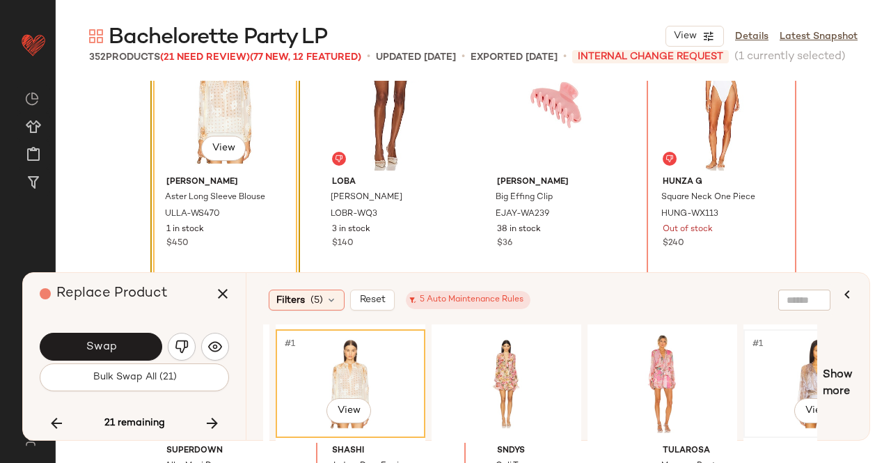
click at [787, 374] on div "#1 View" at bounding box center [819, 383] width 140 height 99
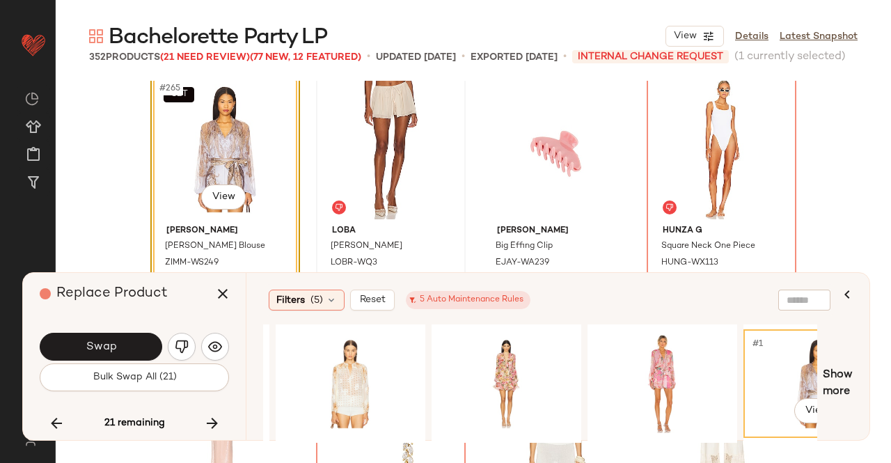
scroll to position [17742, 0]
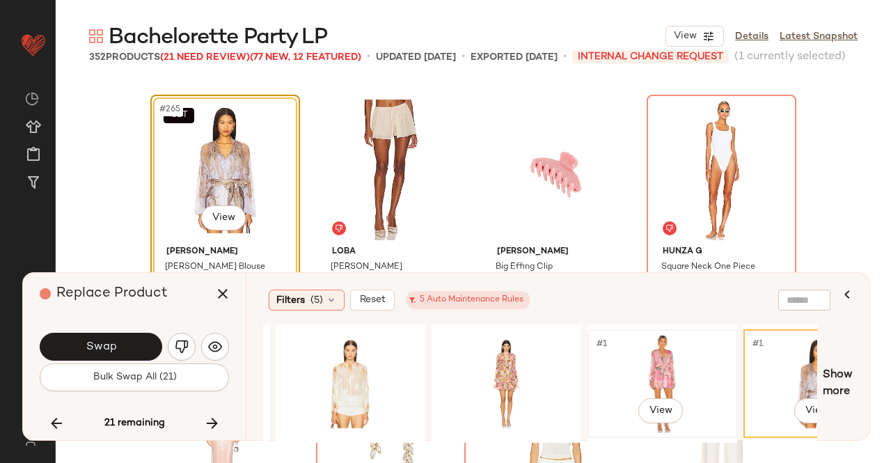
drag, startPoint x: 656, startPoint y: 374, endPoint x: 591, endPoint y: 400, distance: 70.6
click at [657, 374] on div "#1 View" at bounding box center [663, 383] width 140 height 99
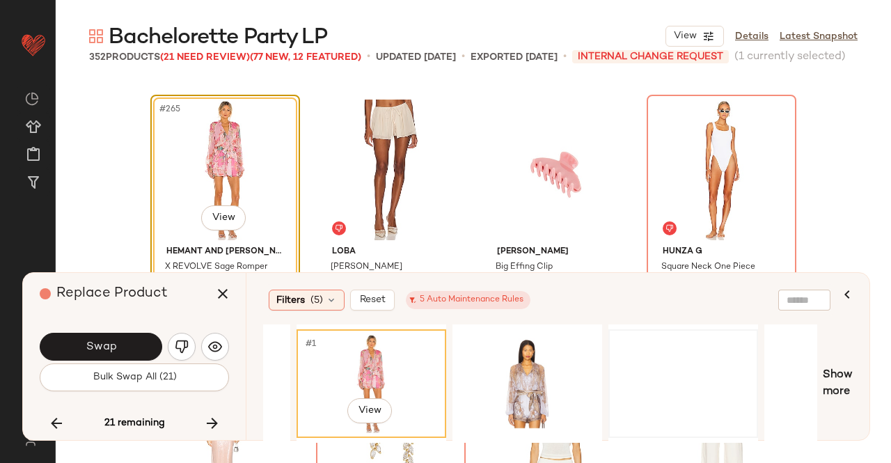
scroll to position [0, 759]
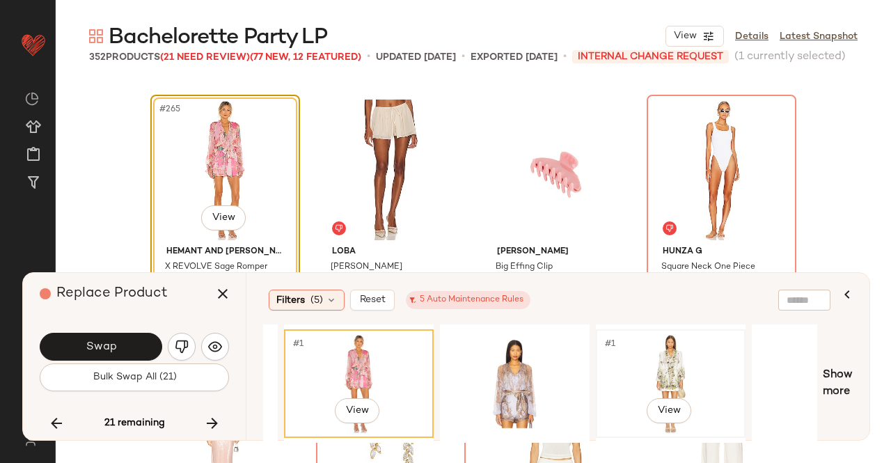
click at [665, 345] on div "#1 View" at bounding box center [671, 383] width 140 height 99
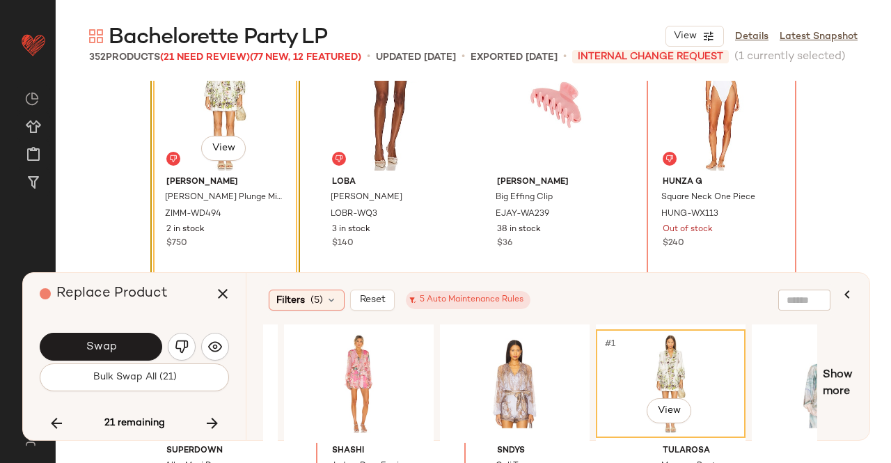
scroll to position [0, 998]
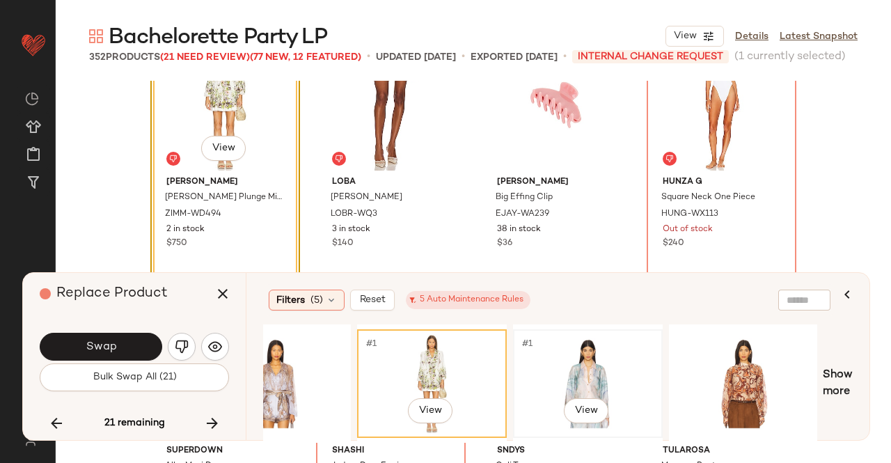
click at [625, 369] on div "#1 View" at bounding box center [588, 383] width 140 height 99
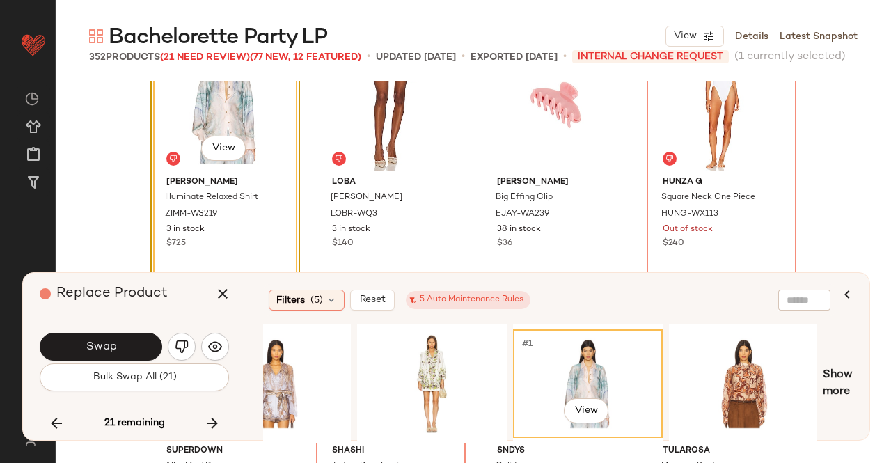
scroll to position [17742, 0]
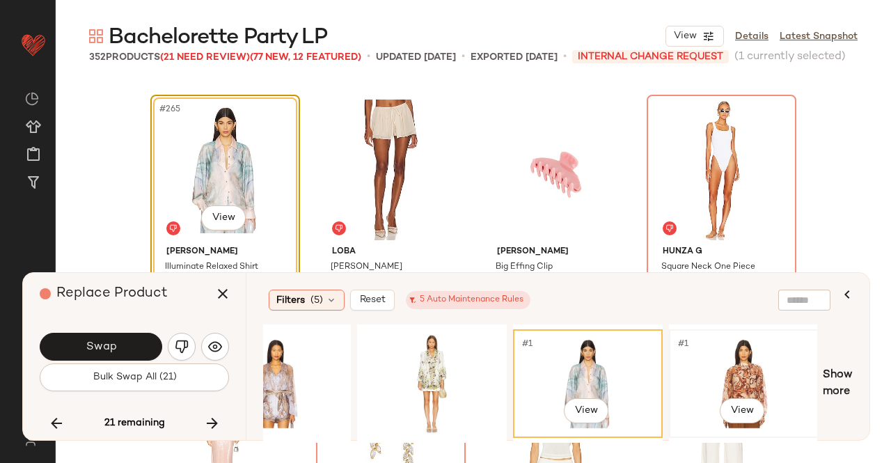
click at [735, 360] on div "#1 View" at bounding box center [744, 383] width 140 height 99
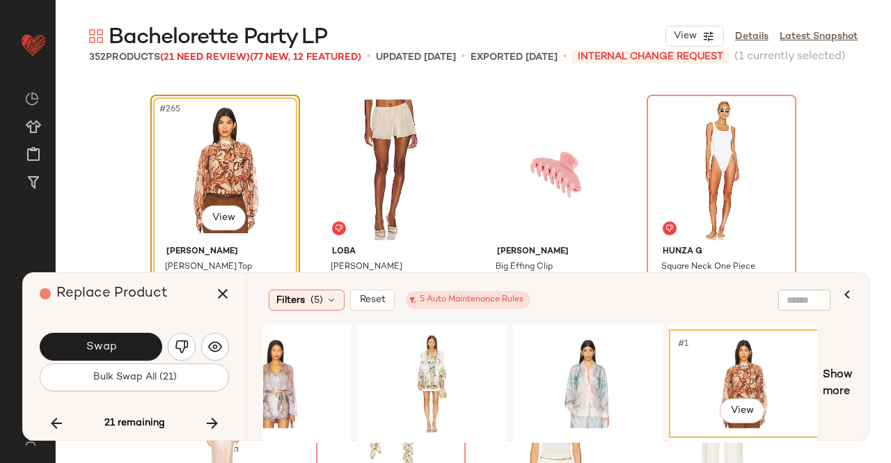
click at [852, 387] on div "Filters (5) Reset 5 Auto Maintenance Rules #1 View Show more" at bounding box center [558, 356] width 624 height 167
click at [841, 371] on span "Show more" at bounding box center [838, 383] width 30 height 33
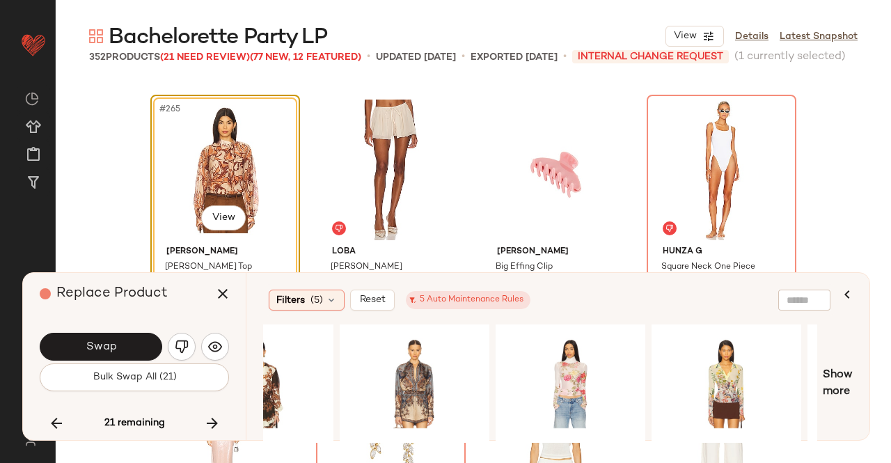
scroll to position [0, 2004]
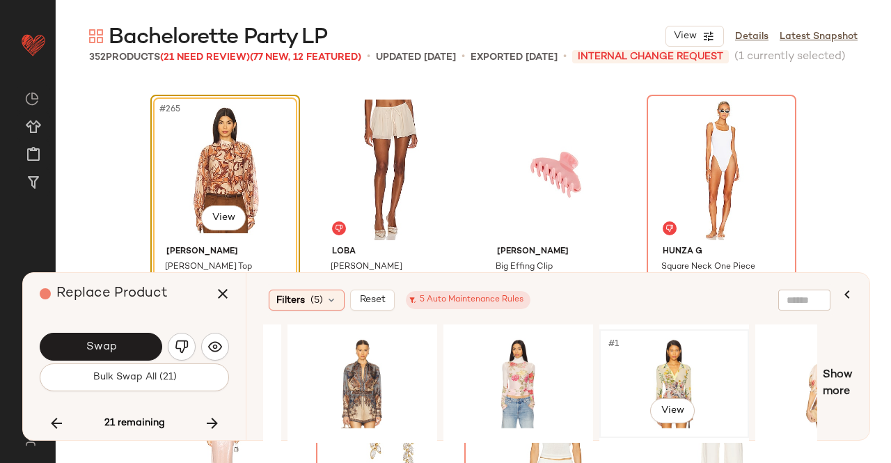
click at [669, 375] on div "#1 View" at bounding box center [674, 383] width 140 height 99
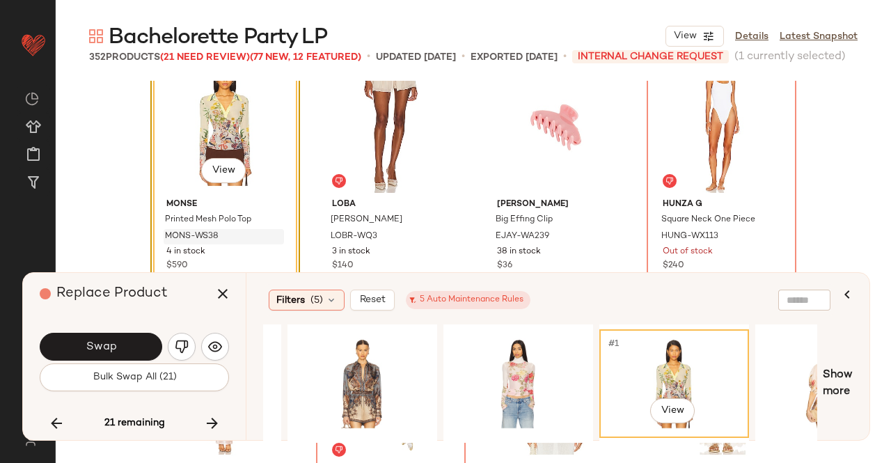
scroll to position [17812, 0]
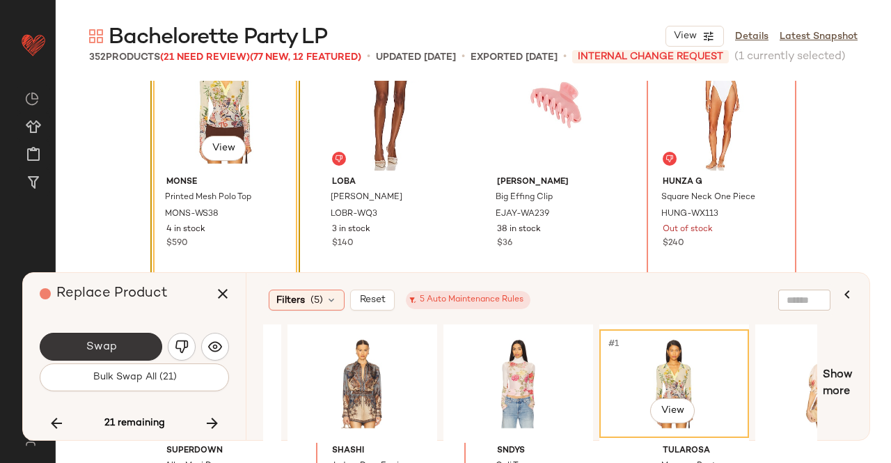
click at [112, 357] on button "Swap" at bounding box center [101, 347] width 123 height 28
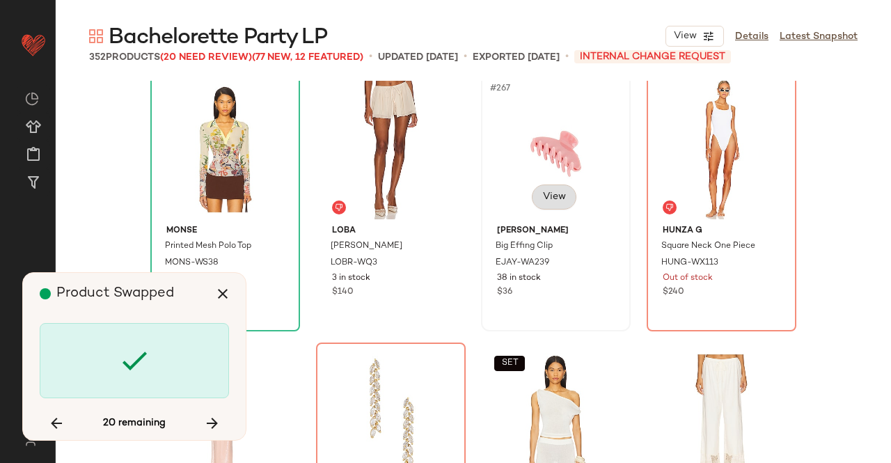
scroll to position [17742, 0]
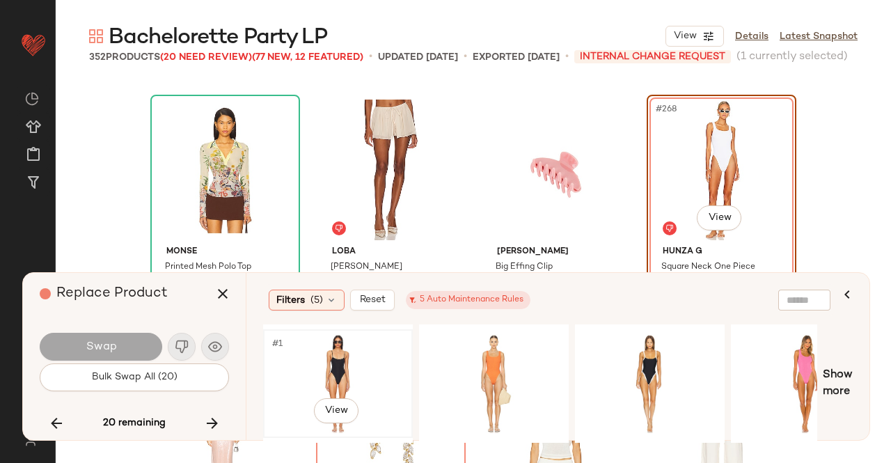
click at [377, 367] on div "#1 View" at bounding box center [338, 383] width 140 height 99
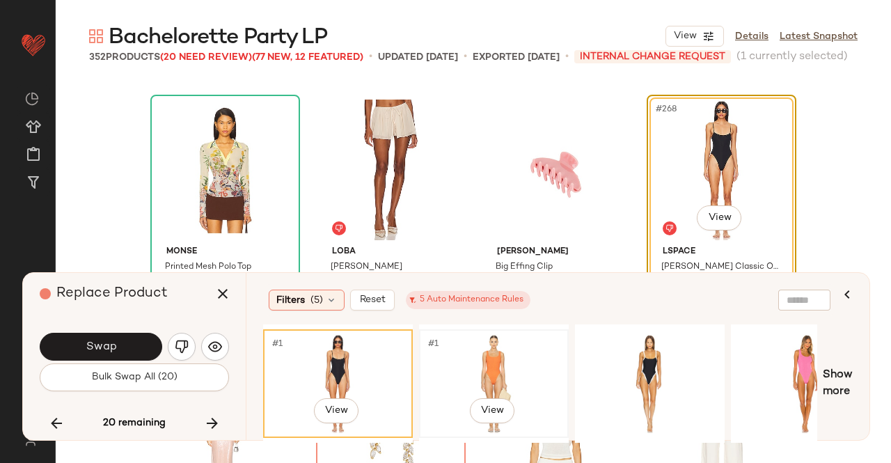
click at [455, 370] on div "#1 View" at bounding box center [494, 383] width 140 height 99
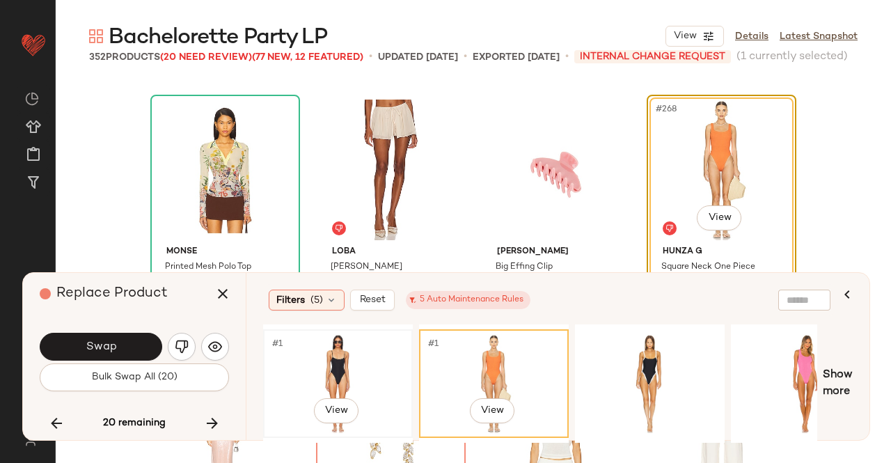
click at [347, 367] on div "#1 View" at bounding box center [338, 383] width 140 height 99
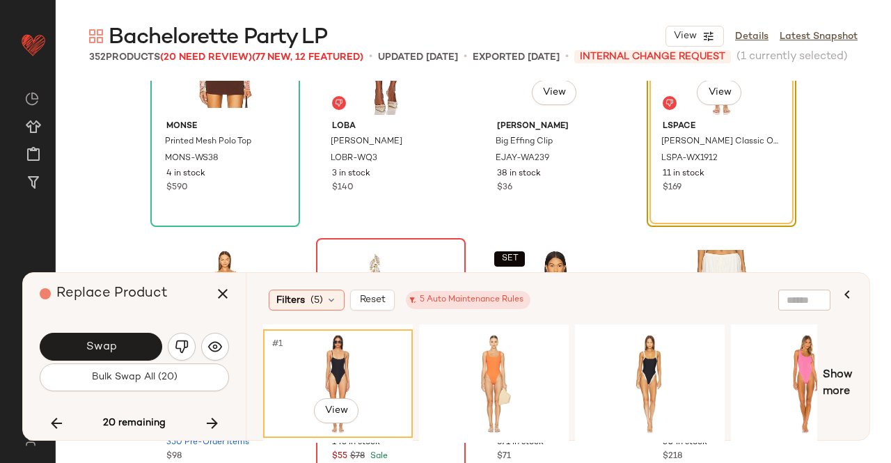
scroll to position [17881, 0]
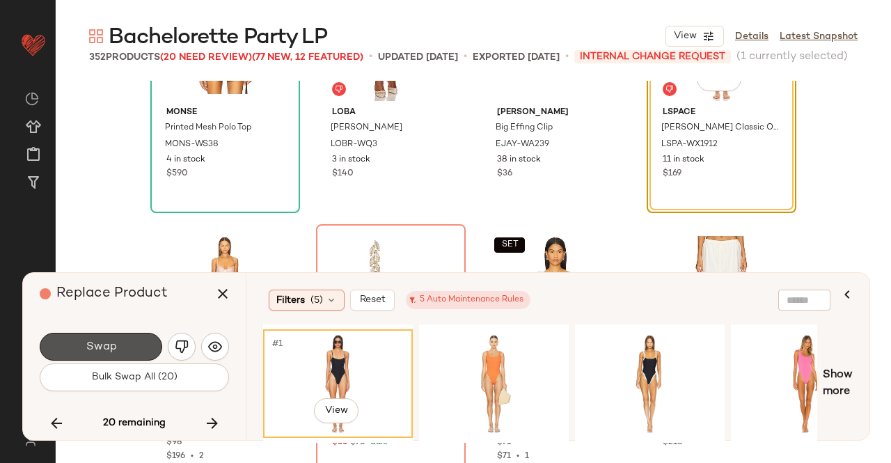
click at [131, 336] on button "Swap" at bounding box center [101, 347] width 123 height 28
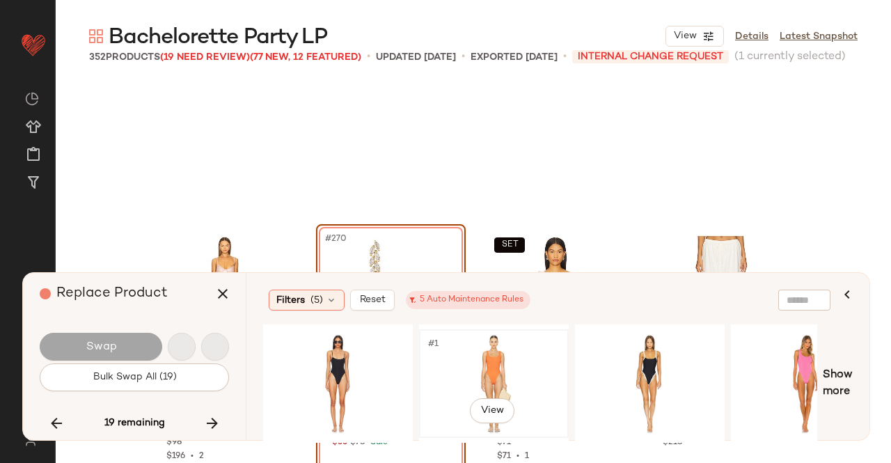
scroll to position [18011, 0]
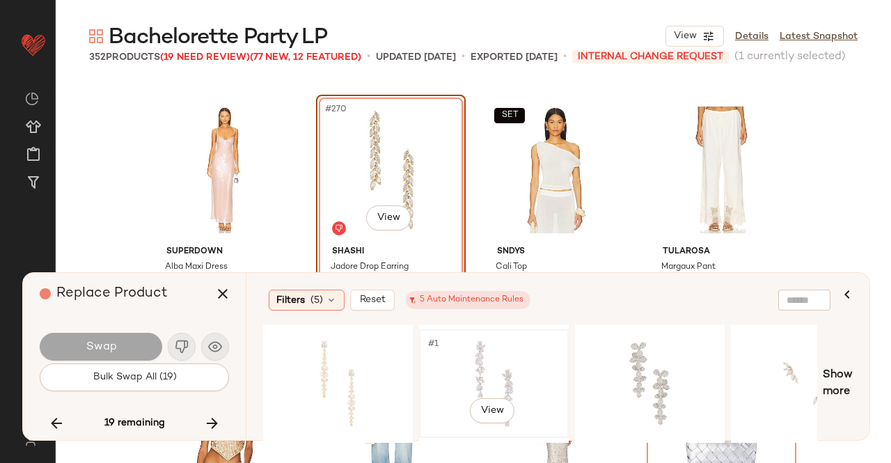
click at [482, 368] on div "#1 View" at bounding box center [494, 383] width 140 height 99
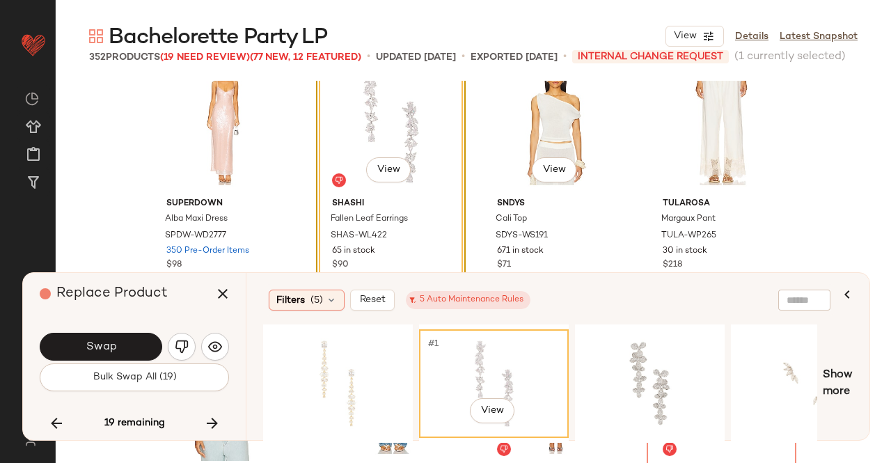
scroll to position [18081, 0]
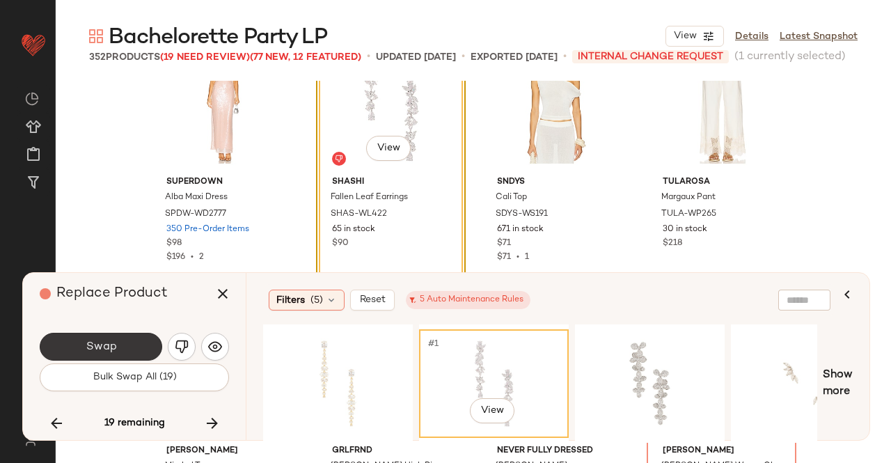
click at [104, 343] on span "Swap" at bounding box center [100, 347] width 31 height 13
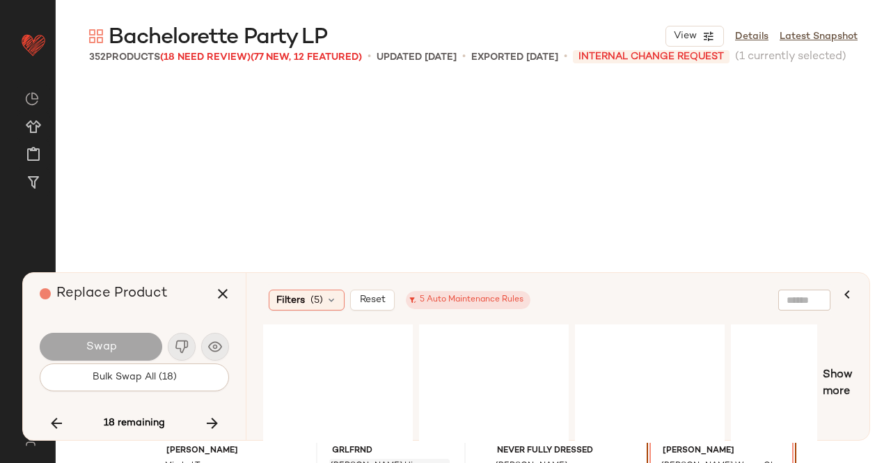
scroll to position [18280, 0]
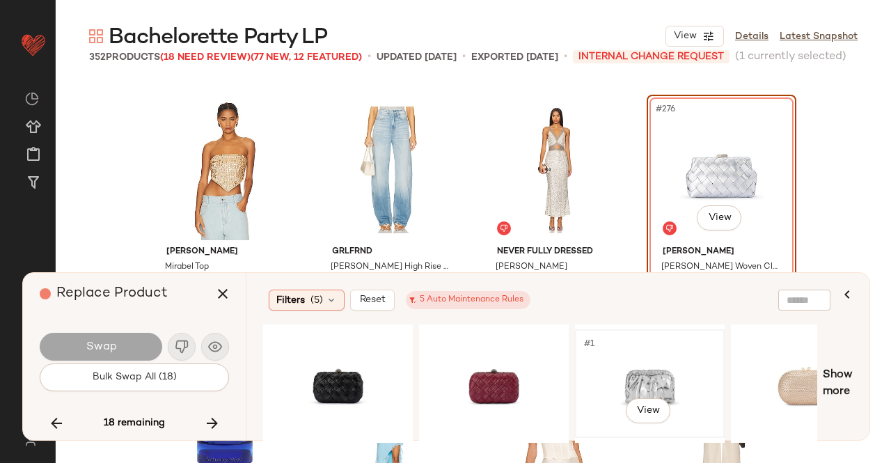
click at [643, 380] on div "#1 View" at bounding box center [650, 383] width 140 height 99
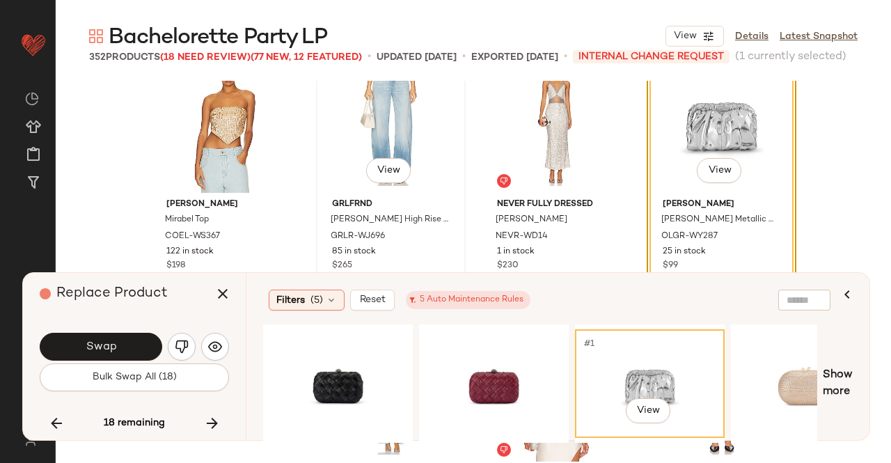
scroll to position [18349, 0]
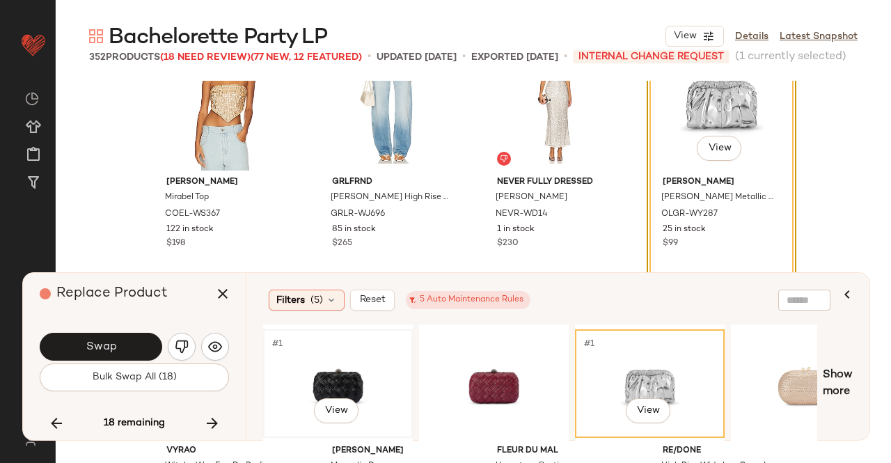
click at [318, 360] on div "#1 View" at bounding box center [338, 383] width 140 height 99
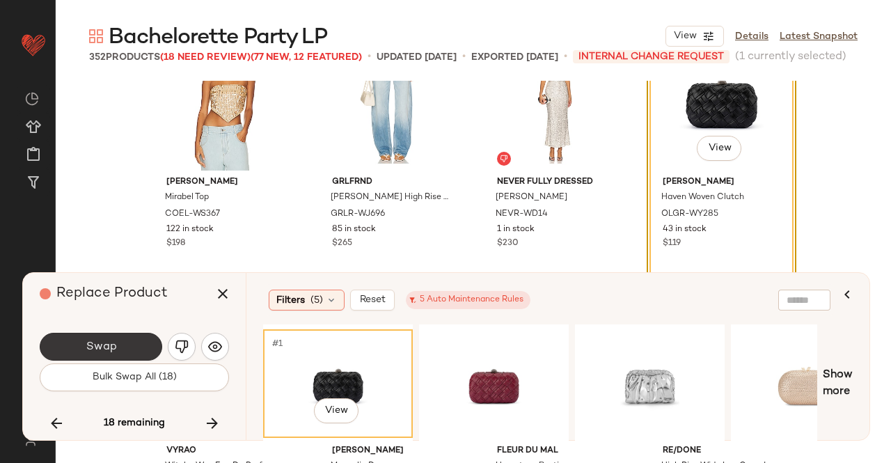
click at [149, 343] on button "Swap" at bounding box center [101, 347] width 123 height 28
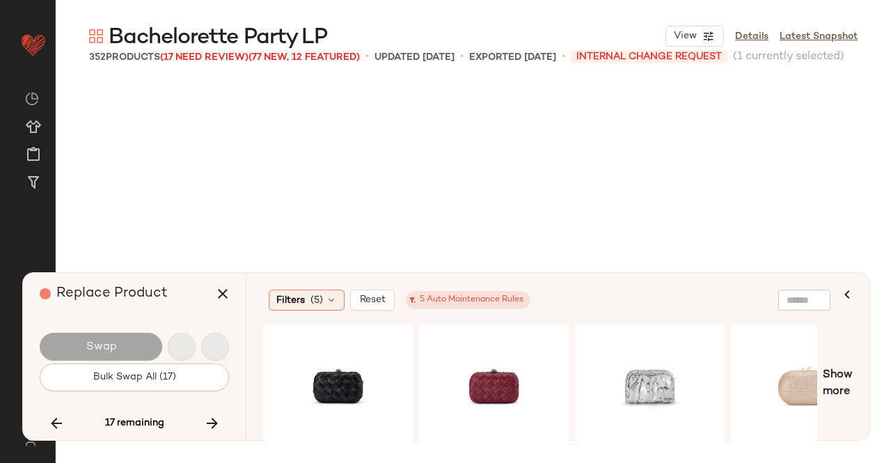
scroll to position [18817, 0]
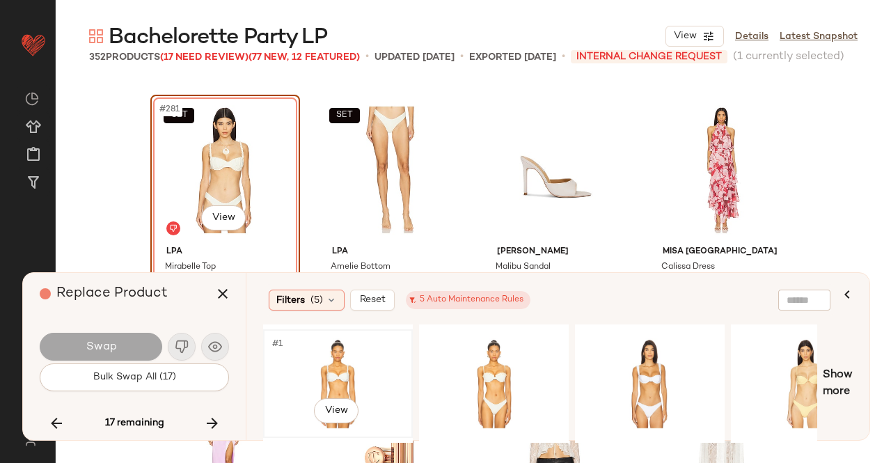
click at [358, 366] on div "#1 View" at bounding box center [338, 383] width 140 height 99
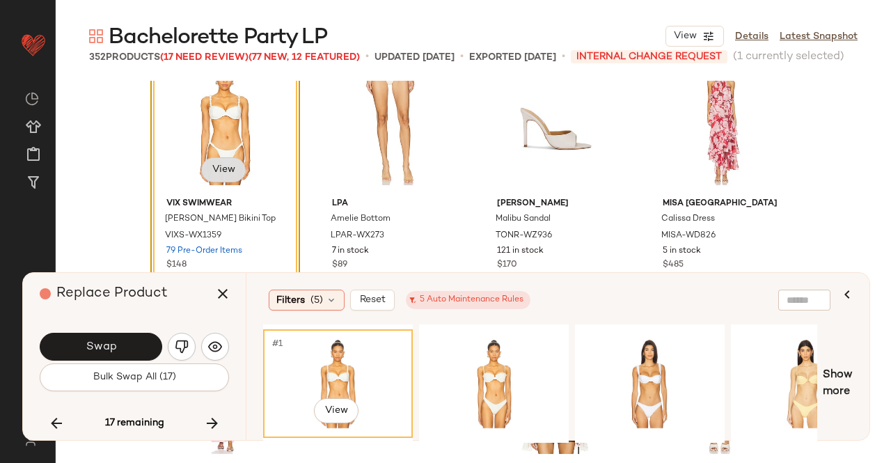
scroll to position [18887, 0]
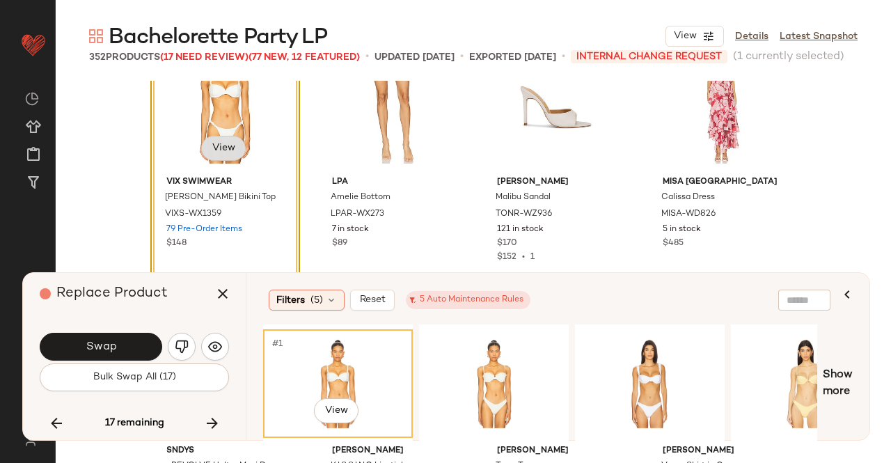
click at [212, 149] on body "Revolve ** Dashboard All Products Global Clipboards (51) Curations (347) Kriste…" at bounding box center [445, 231] width 891 height 463
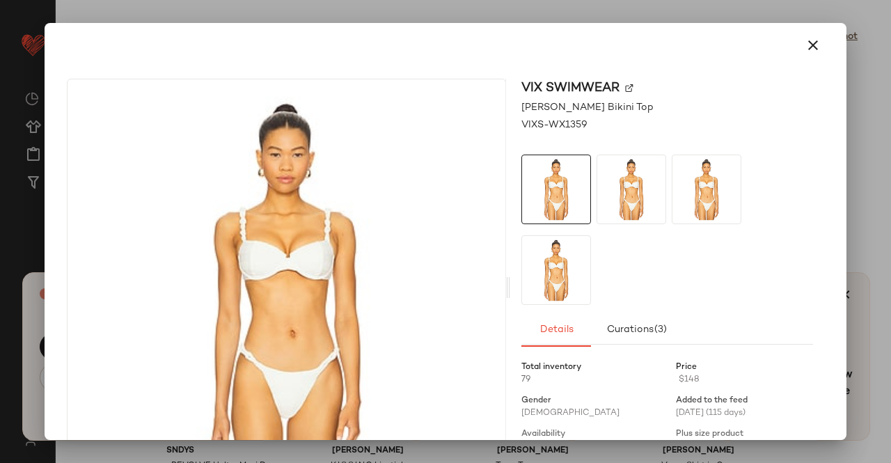
click at [625, 91] on img at bounding box center [629, 88] width 8 height 8
click at [866, 161] on div at bounding box center [445, 231] width 891 height 463
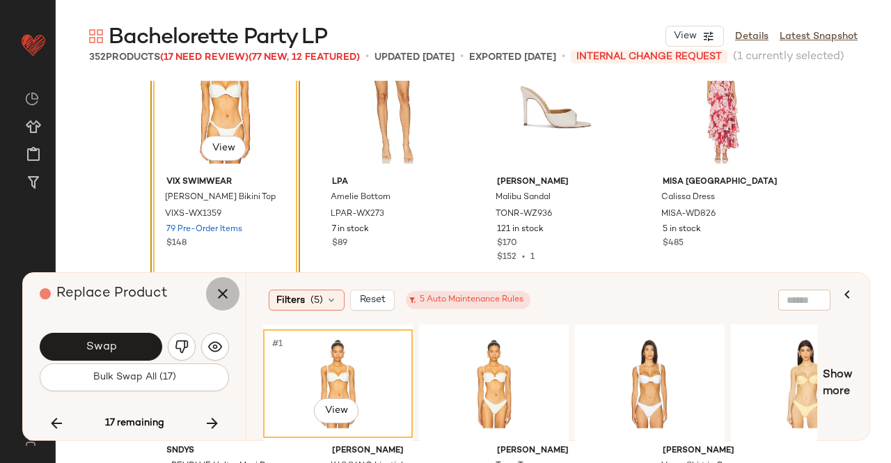
click at [215, 288] on icon "button" at bounding box center [222, 294] width 17 height 17
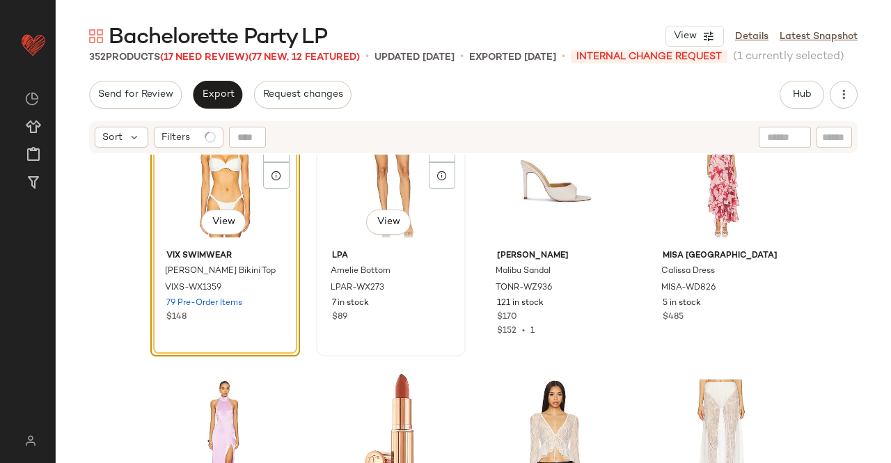
click at [398, 169] on div "SET #282 View" at bounding box center [391, 174] width 140 height 141
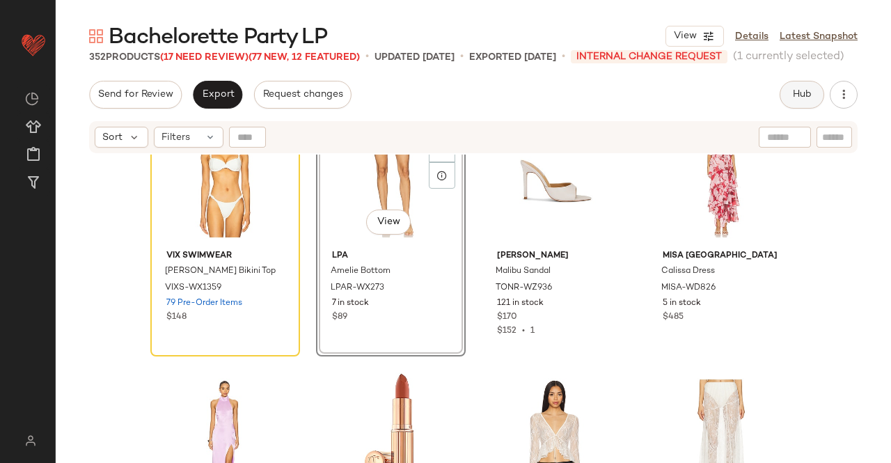
click at [815, 98] on button "Hub" at bounding box center [802, 95] width 45 height 28
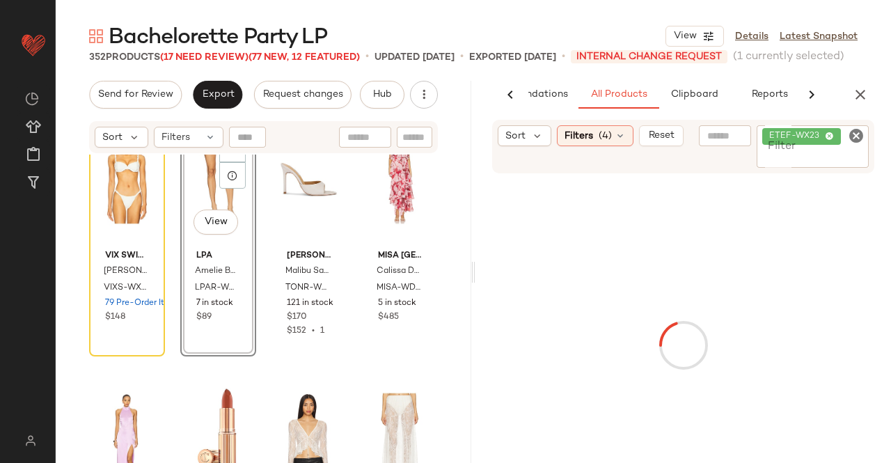
scroll to position [0, 88]
click at [825, 153] on input "Filter" at bounding box center [813, 157] width 101 height 15
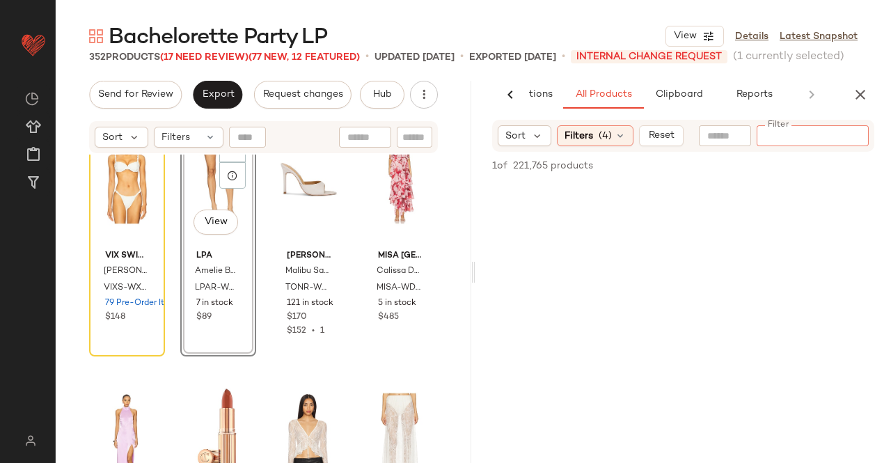
paste input "**********"
type input "**********"
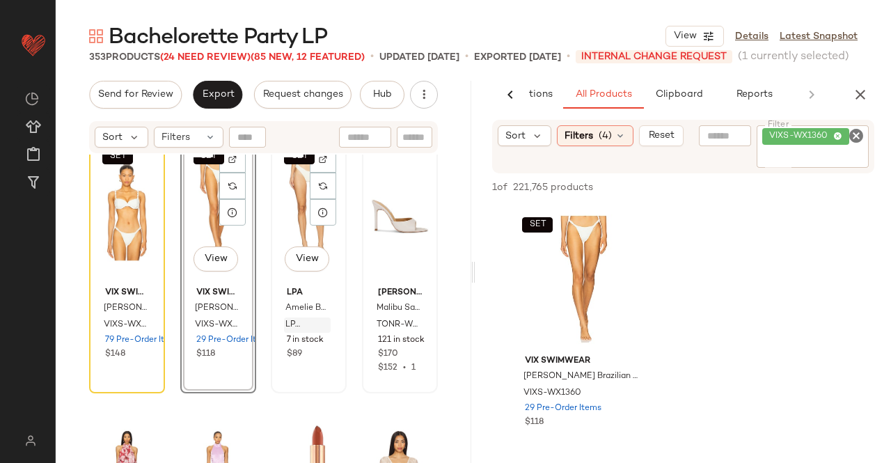
scroll to position [18887, 0]
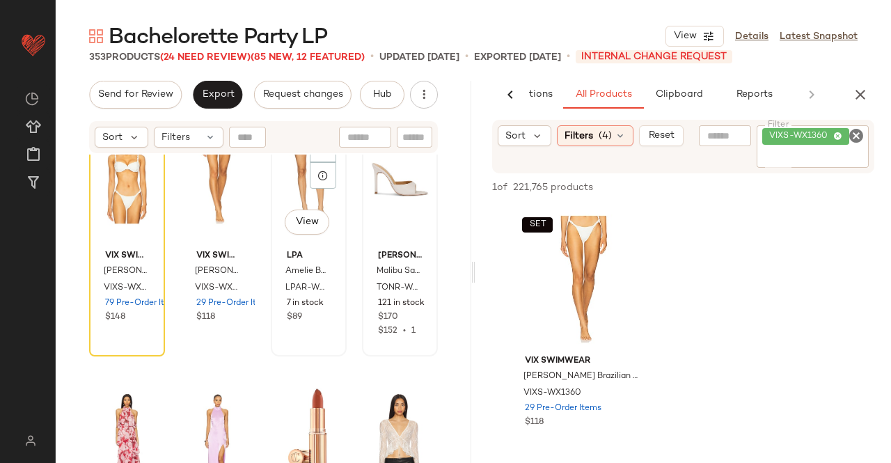
click at [283, 187] on div "SET #283 View" at bounding box center [309, 174] width 66 height 141
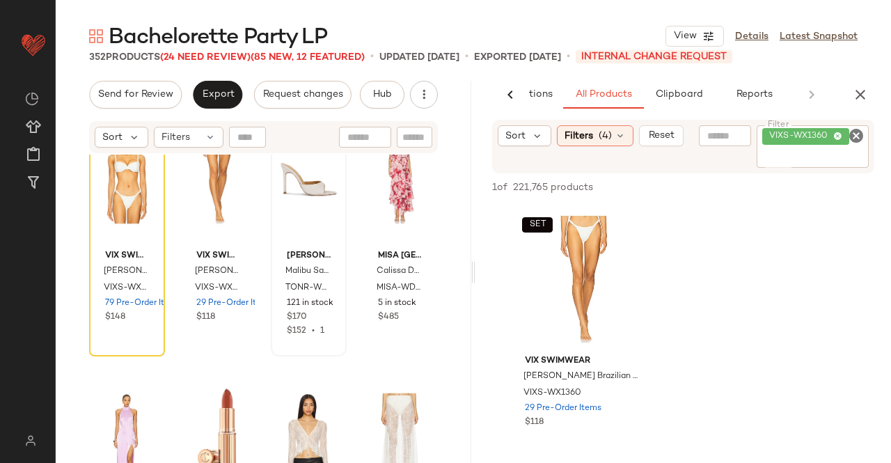
drag, startPoint x: 866, startPoint y: 95, endPoint x: 784, endPoint y: 98, distance: 82.3
click at [866, 95] on icon "button" at bounding box center [860, 94] width 17 height 17
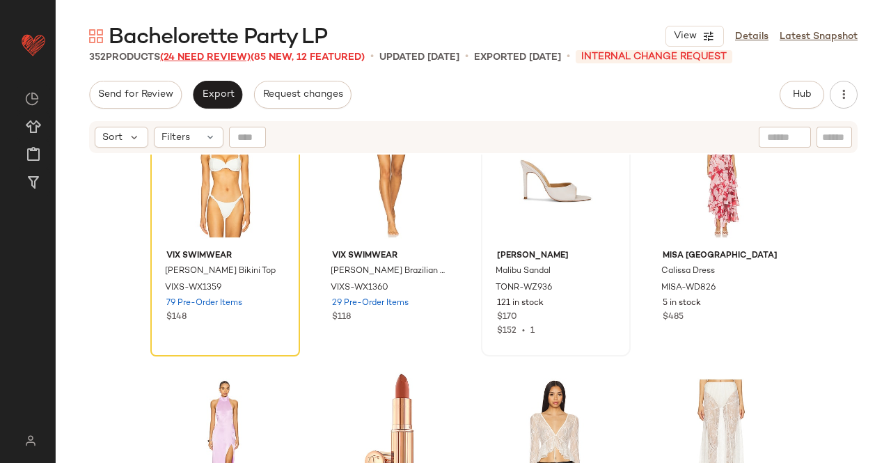
drag, startPoint x: 160, startPoint y: 42, endPoint x: 177, endPoint y: 58, distance: 23.2
click at [157, 48] on span "Bachelorette Party LP" at bounding box center [218, 38] width 219 height 28
click at [191, 62] on span "(24 Need Review)" at bounding box center [205, 57] width 91 height 10
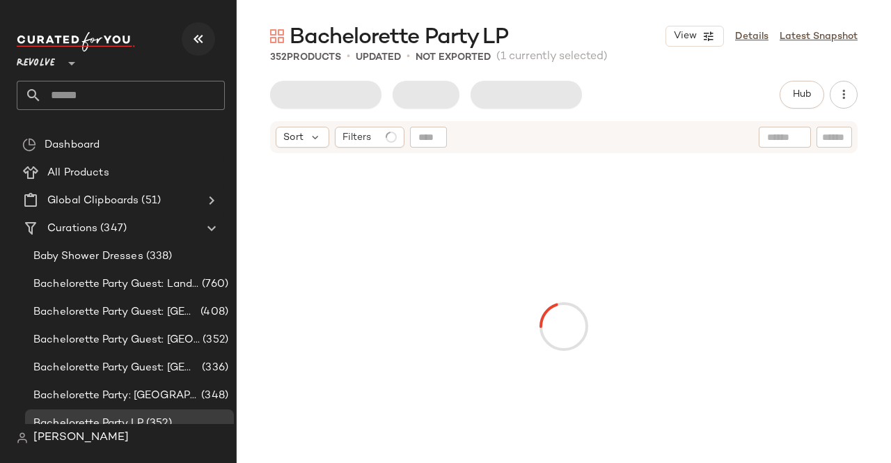
click at [196, 42] on icon "button" at bounding box center [198, 39] width 17 height 17
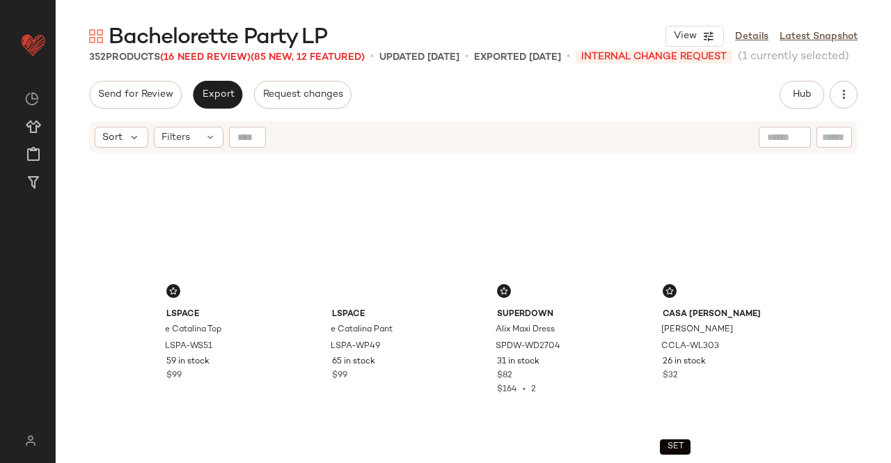
click at [217, 63] on div "352 Products (16 Need Review) (85 New, 12 Featured)" at bounding box center [227, 57] width 276 height 15
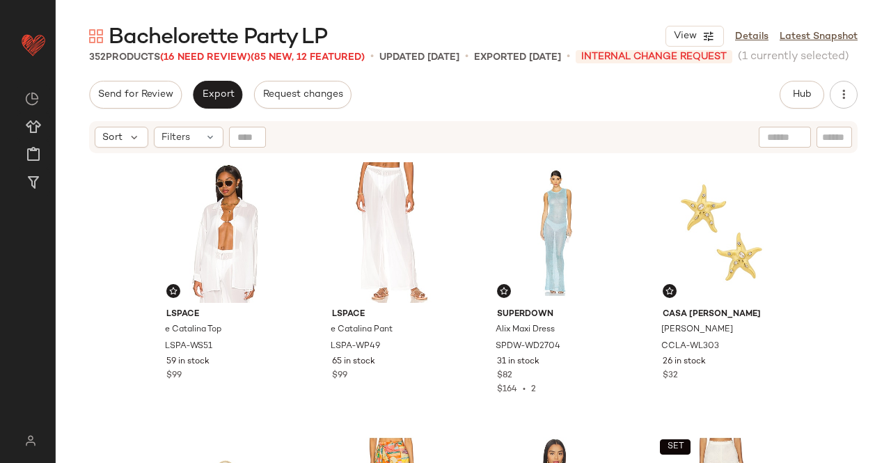
click at [214, 58] on div "352 Products (16 Need Review) (85 New, 12 Featured)" at bounding box center [227, 57] width 276 height 15
click at [213, 51] on span "Bachelorette Party LP" at bounding box center [218, 38] width 219 height 28
click at [223, 49] on span "Bachelorette Party LP" at bounding box center [218, 38] width 219 height 28
click at [216, 54] on span "(16 Need Review)" at bounding box center [205, 57] width 91 height 10
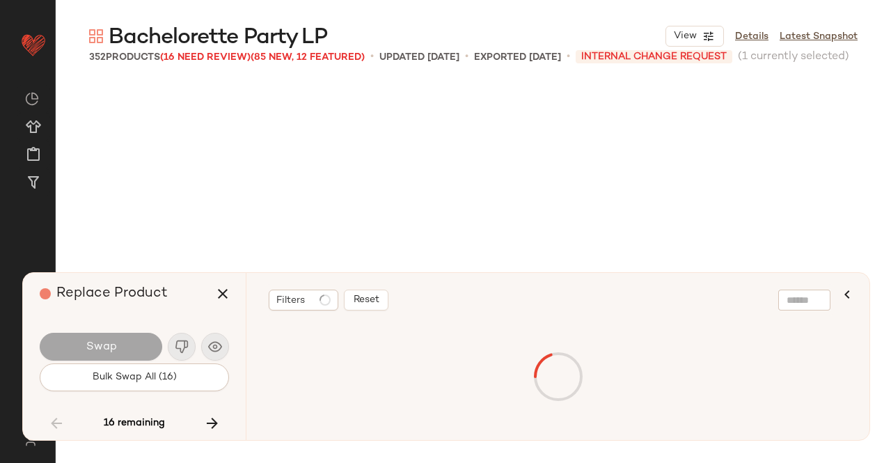
scroll to position [18817, 0]
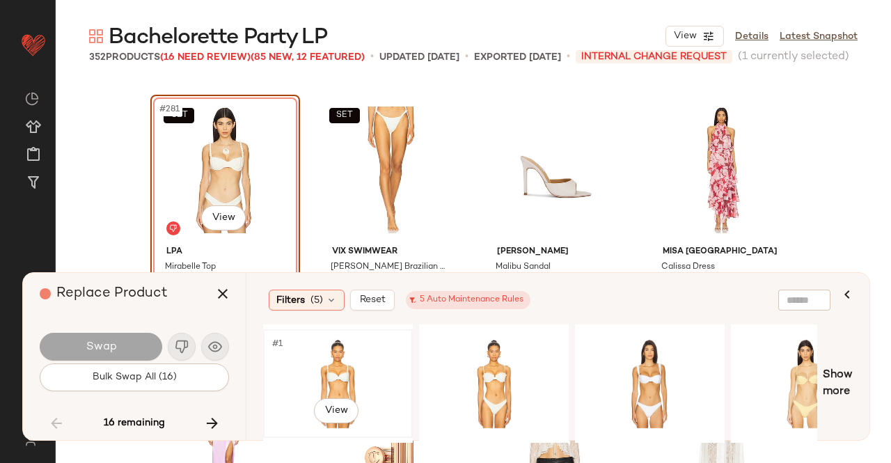
click at [366, 374] on div "#1 View" at bounding box center [338, 383] width 140 height 99
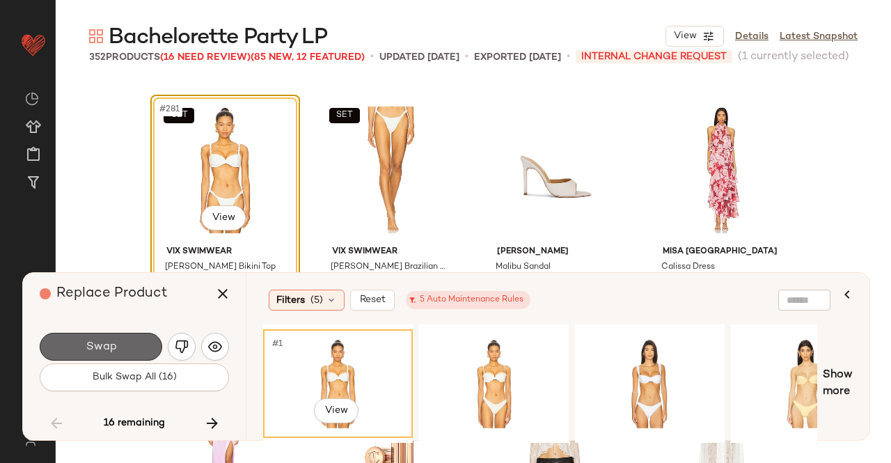
click at [141, 345] on button "Swap" at bounding box center [101, 347] width 123 height 28
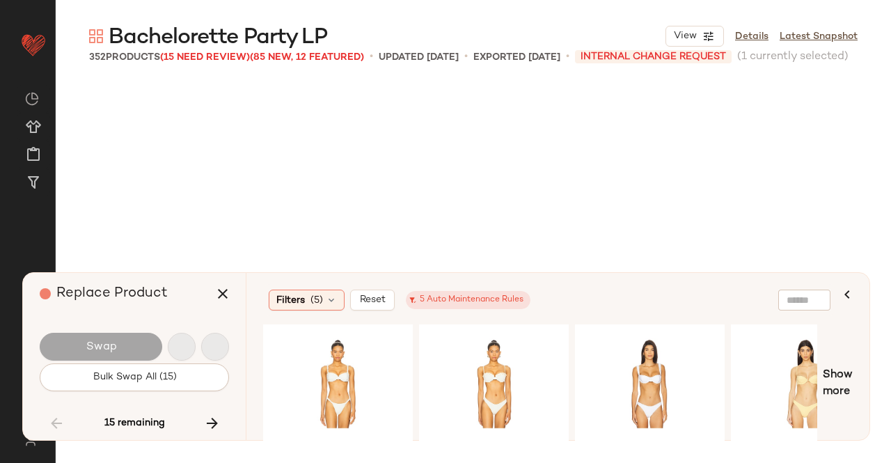
scroll to position [19624, 0]
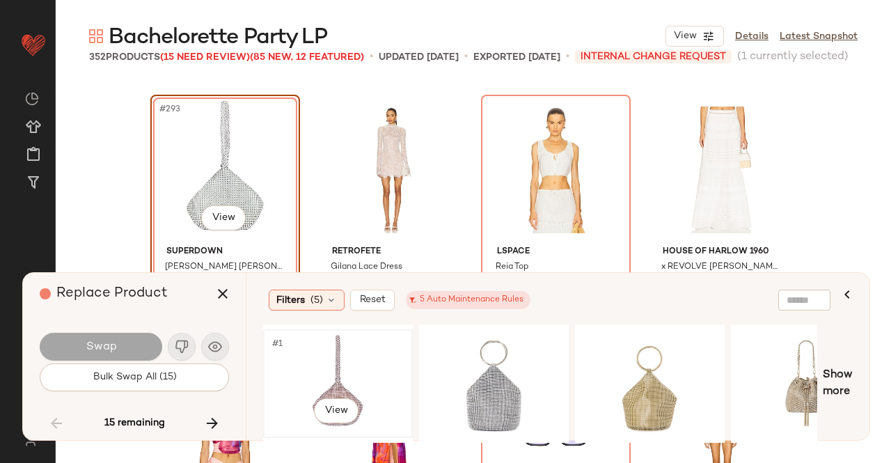
click at [366, 341] on div "#1 View" at bounding box center [338, 383] width 140 height 99
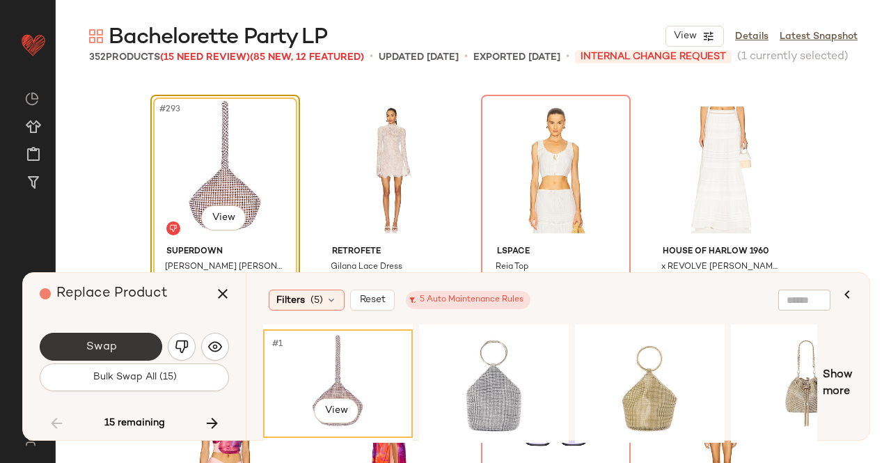
click at [133, 341] on button "Swap" at bounding box center [101, 347] width 123 height 28
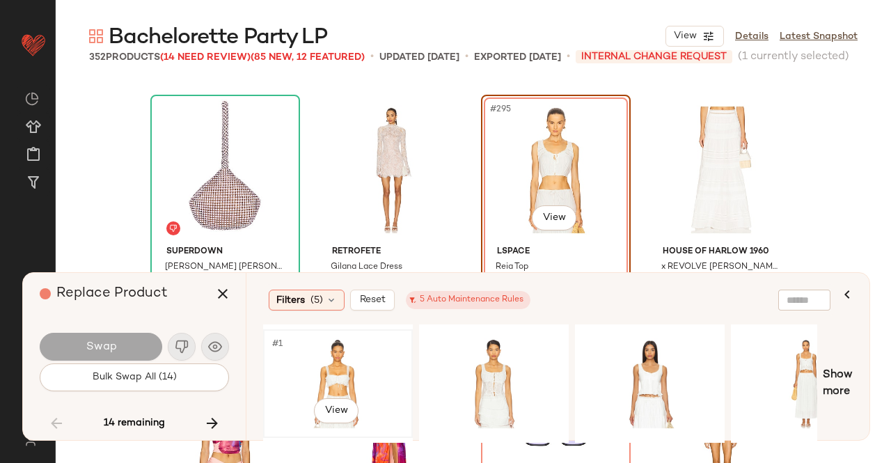
click at [333, 370] on div "#1 View" at bounding box center [338, 383] width 140 height 99
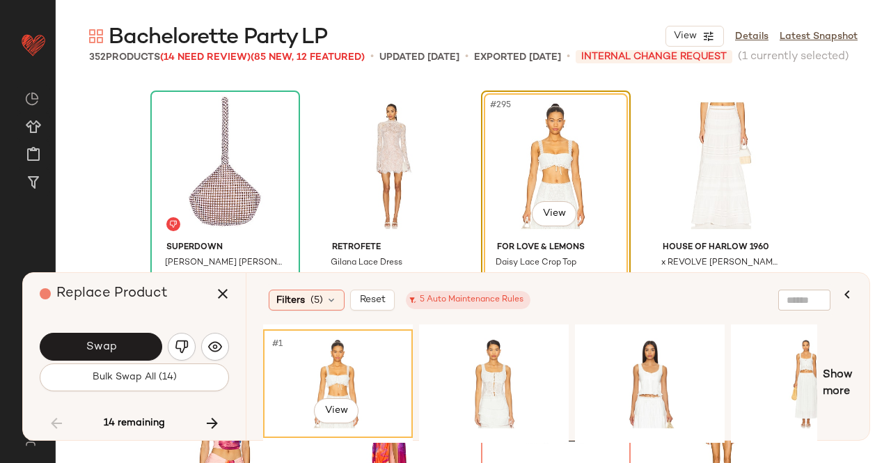
scroll to position [19624, 0]
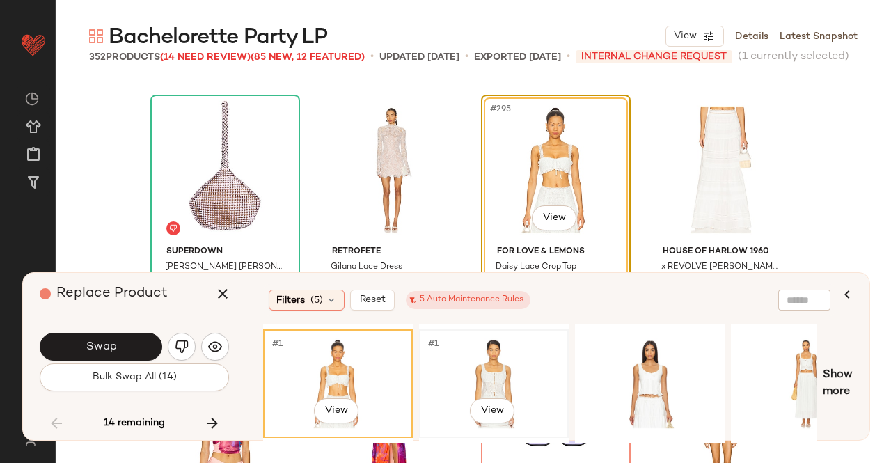
drag, startPoint x: 460, startPoint y: 377, endPoint x: 468, endPoint y: 375, distance: 8.6
click at [460, 377] on div "#1 View" at bounding box center [494, 383] width 140 height 99
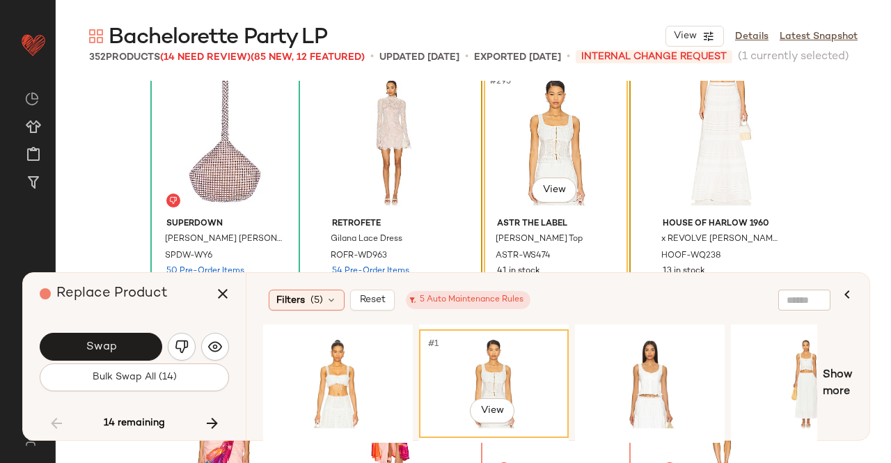
scroll to position [19693, 0]
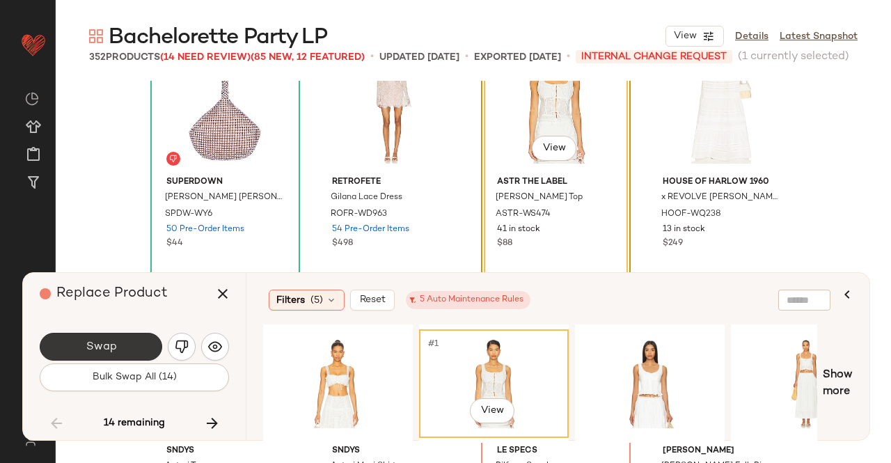
click at [151, 348] on button "Swap" at bounding box center [101, 347] width 123 height 28
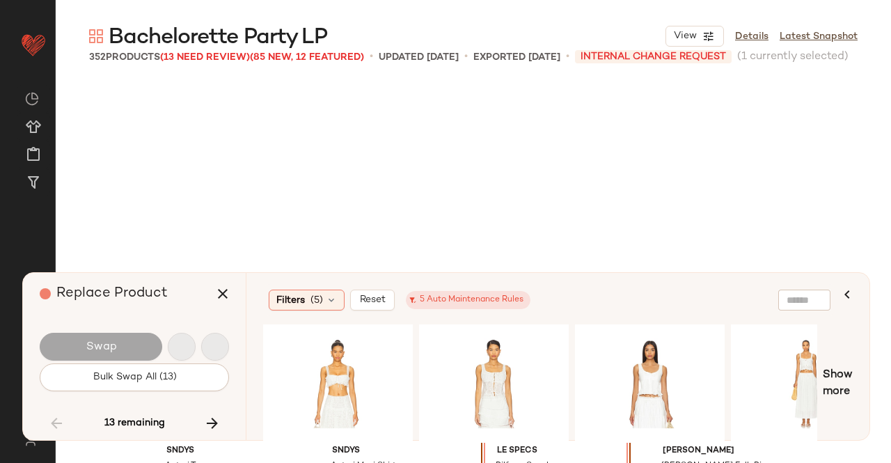
scroll to position [19893, 0]
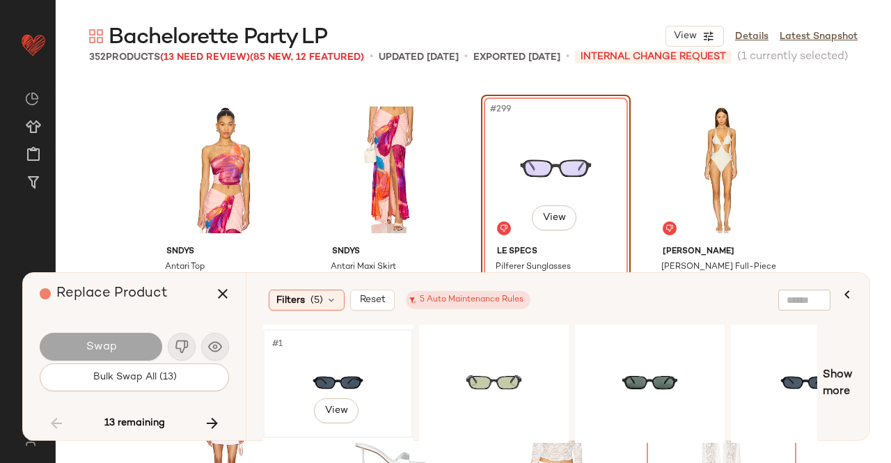
click at [359, 373] on div "#1 View" at bounding box center [338, 383] width 140 height 99
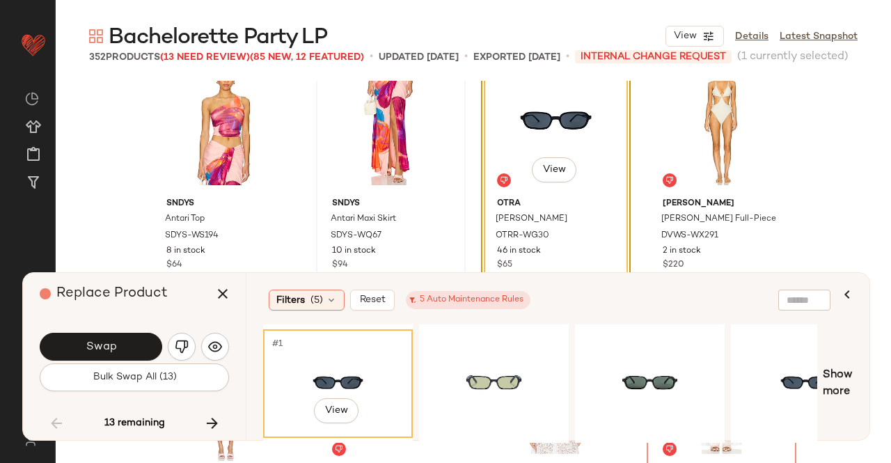
scroll to position [19962, 0]
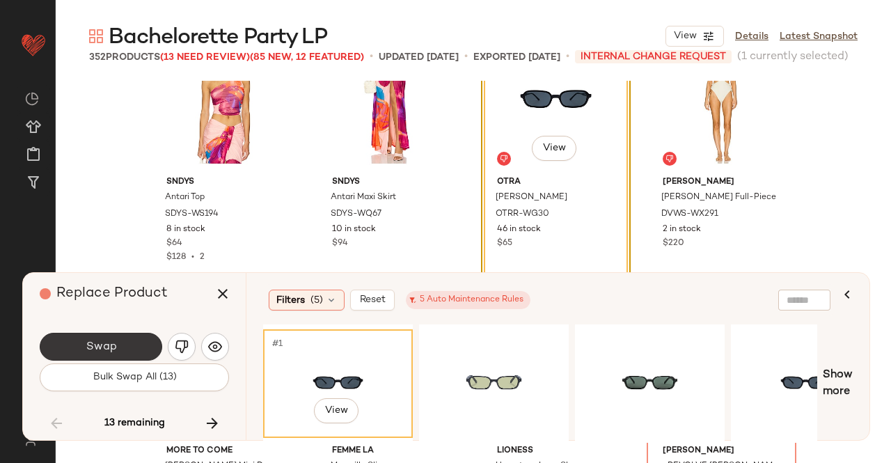
click at [131, 347] on button "Swap" at bounding box center [101, 347] width 123 height 28
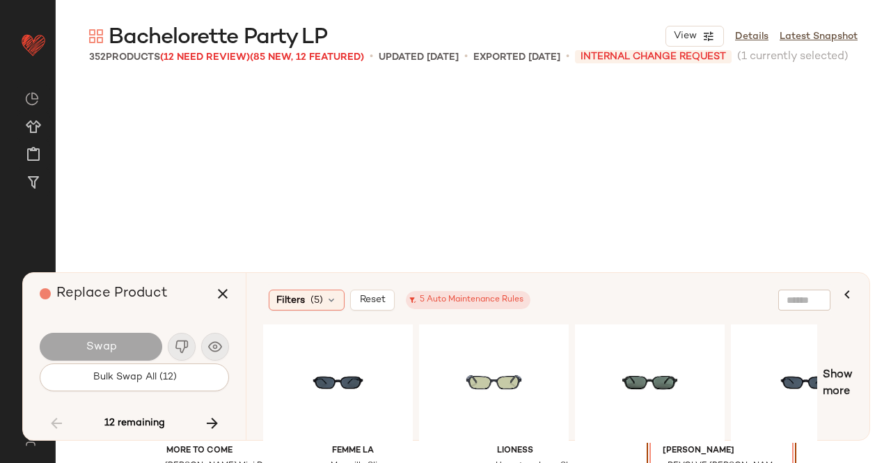
scroll to position [20161, 0]
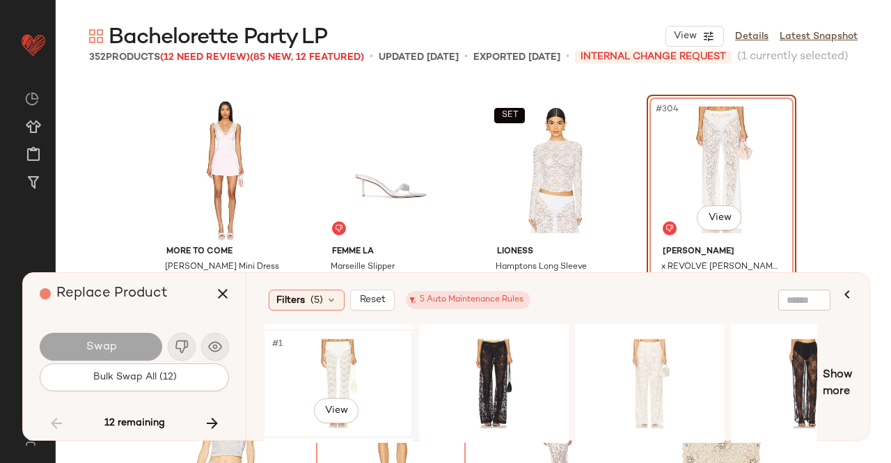
click at [353, 358] on div "#1 View" at bounding box center [338, 383] width 140 height 99
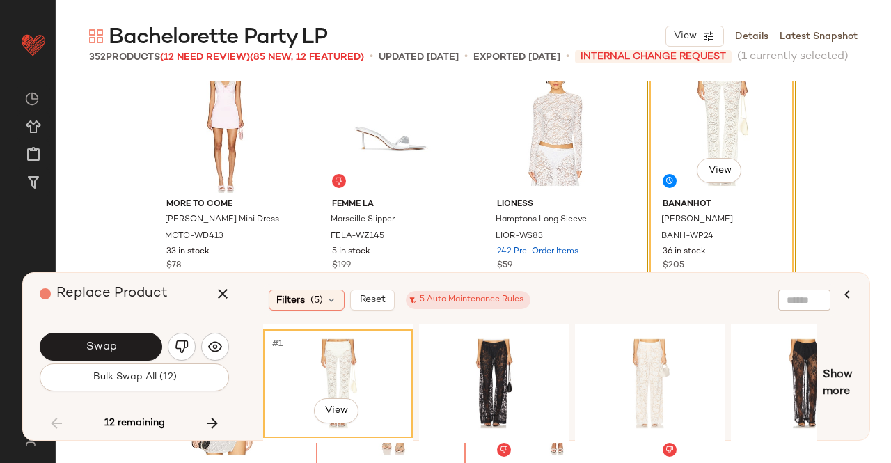
scroll to position [20231, 0]
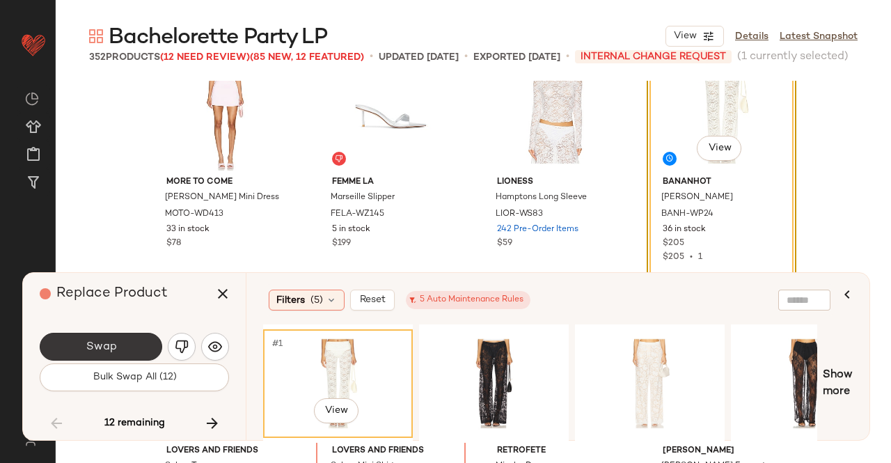
click at [146, 338] on button "Swap" at bounding box center [101, 347] width 123 height 28
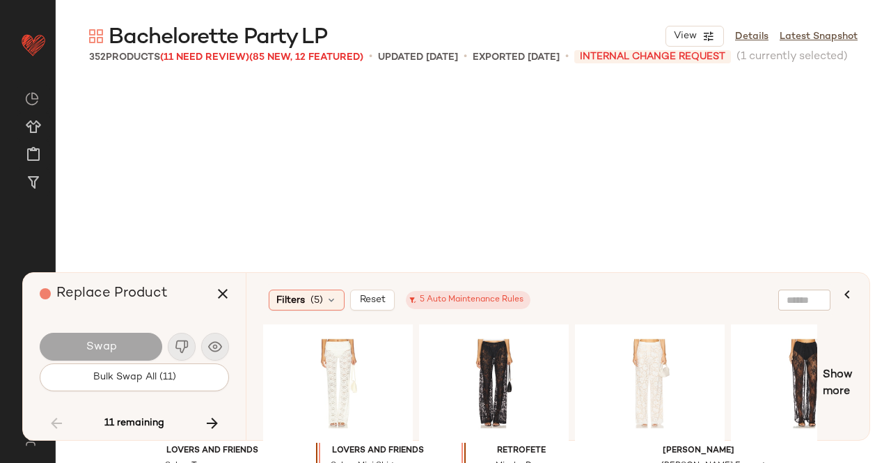
scroll to position [20430, 0]
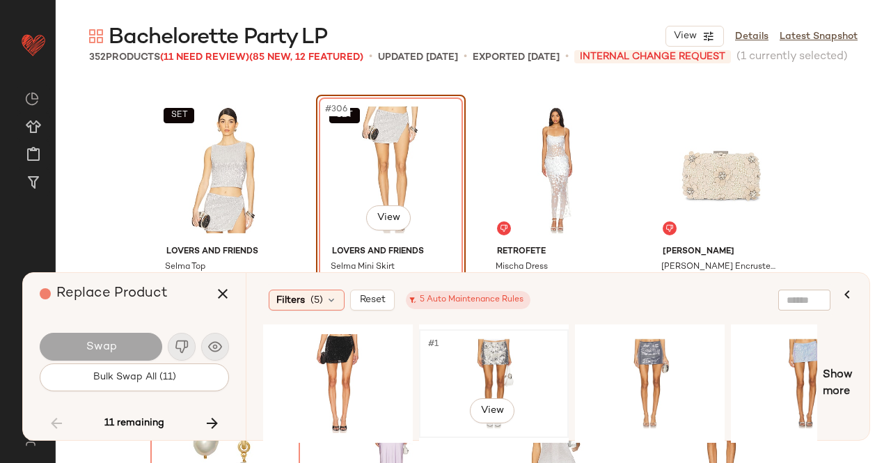
click at [455, 367] on div "#1 View" at bounding box center [494, 383] width 140 height 99
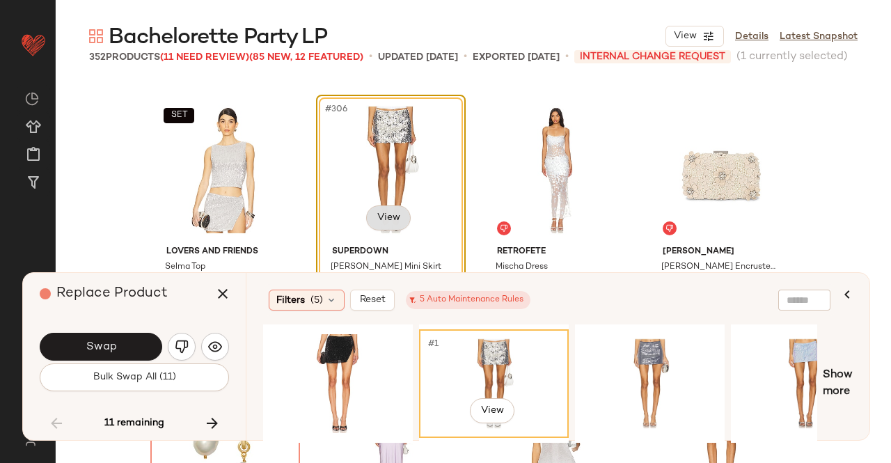
click at [400, 214] on body "Revolve ** Dashboard All Products Global Clipboards (51) Curations (347) Kriste…" at bounding box center [445, 231] width 891 height 463
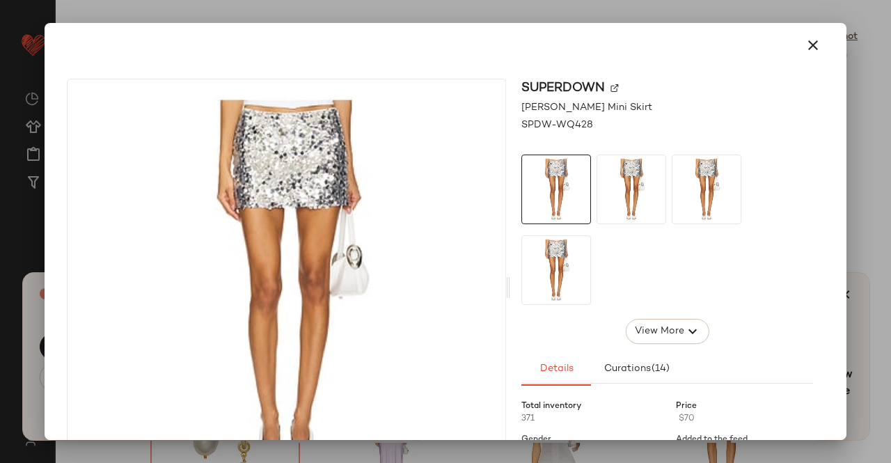
click at [611, 86] on img at bounding box center [615, 88] width 8 height 8
click at [879, 105] on div at bounding box center [445, 231] width 891 height 463
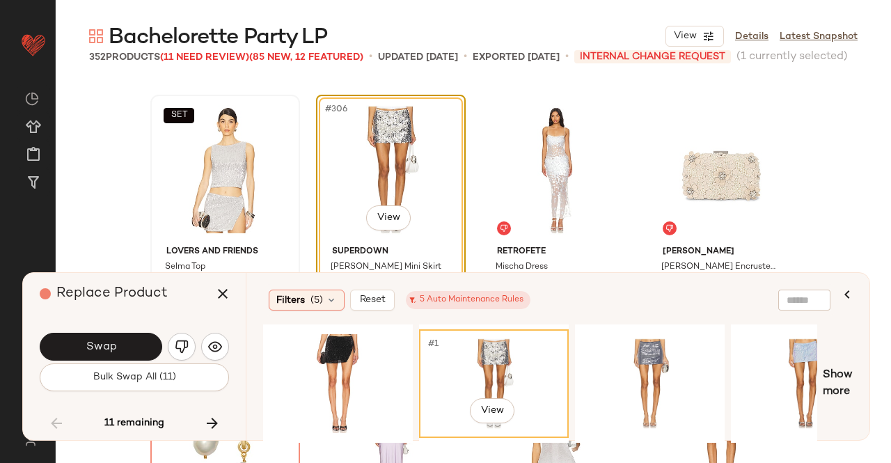
drag, startPoint x: 219, startPoint y: 295, endPoint x: 228, endPoint y: 214, distance: 80.6
click at [219, 295] on icon "button" at bounding box center [222, 294] width 17 height 17
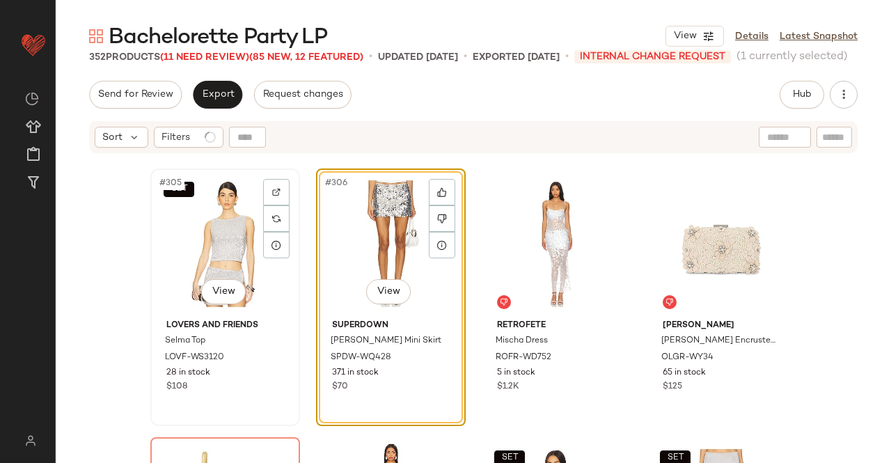
click at [228, 204] on div "SET #305 View" at bounding box center [225, 243] width 140 height 141
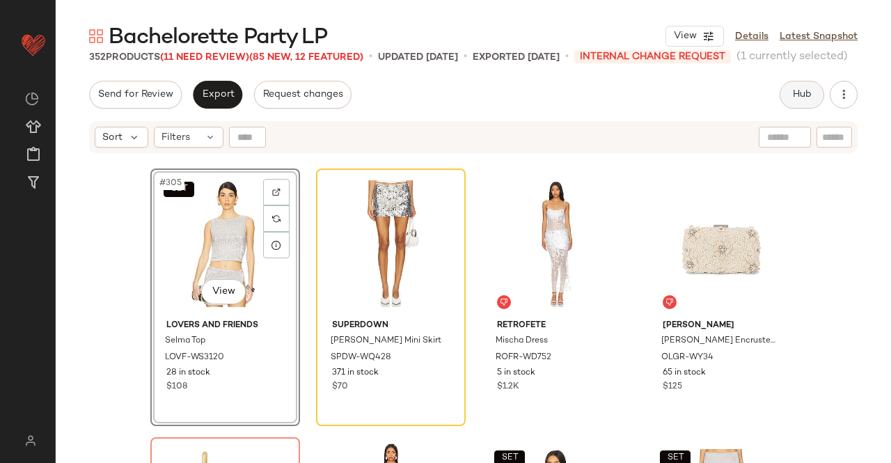
click at [813, 86] on button "Hub" at bounding box center [802, 95] width 45 height 28
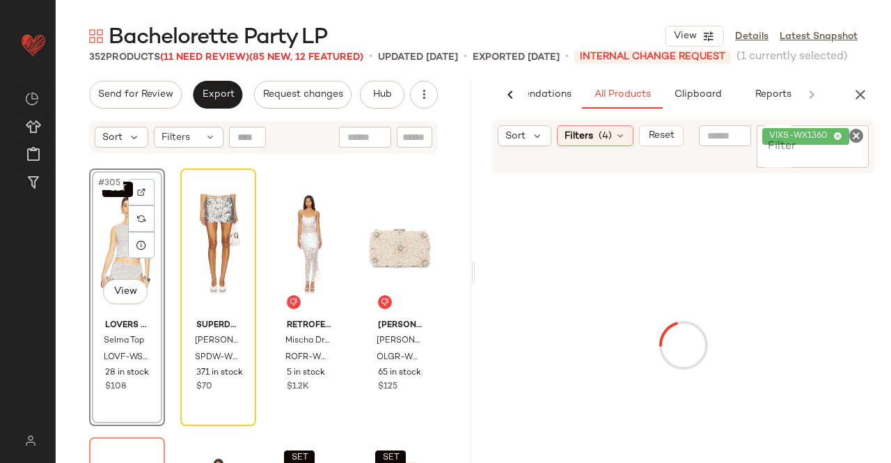
scroll to position [0, 88]
click at [820, 140] on span "VIXS-WX1360" at bounding box center [802, 136] width 64 height 13
paste input "********"
type input "********"
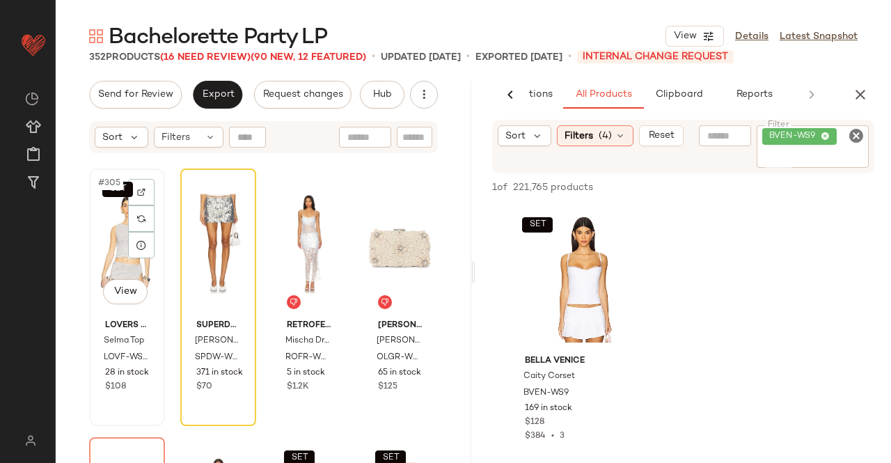
click at [120, 257] on div "SET #305 View" at bounding box center [127, 243] width 66 height 141
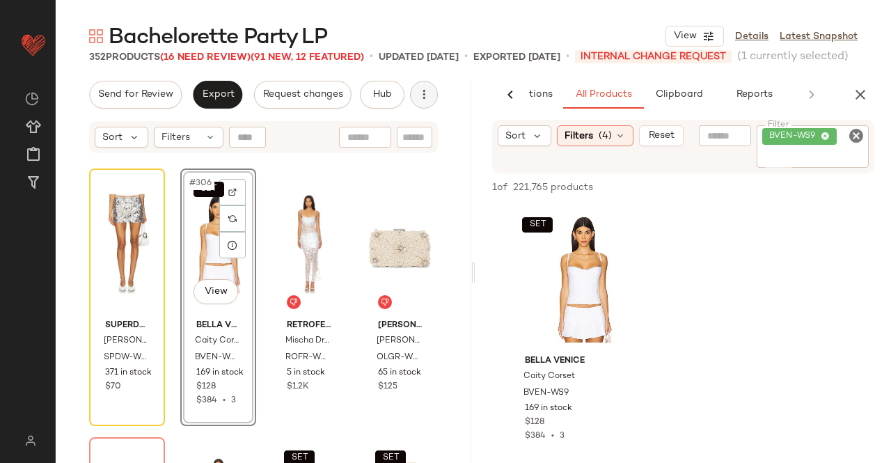
click at [863, 90] on icon "button" at bounding box center [860, 94] width 17 height 17
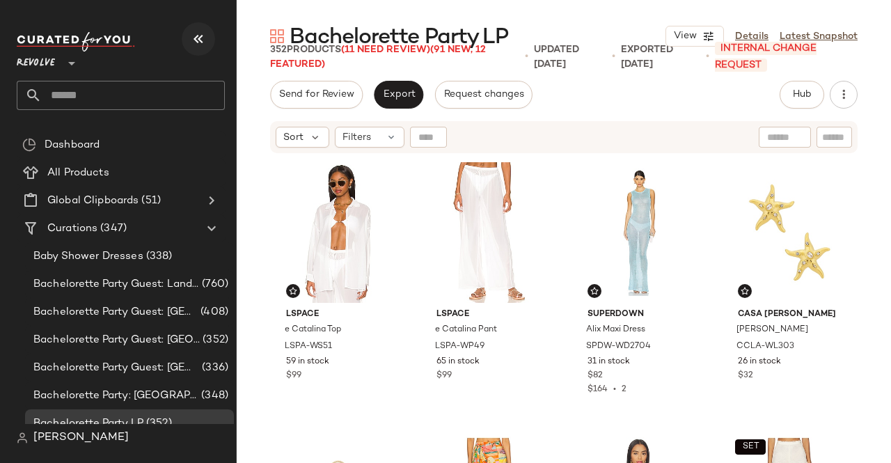
click at [196, 51] on button "button" at bounding box center [198, 38] width 33 height 33
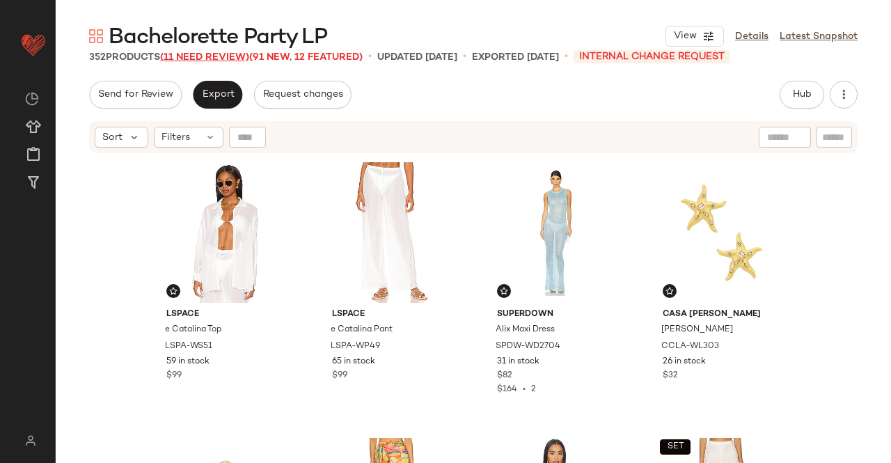
click at [194, 59] on span "(11 Need Review)" at bounding box center [204, 57] width 89 height 10
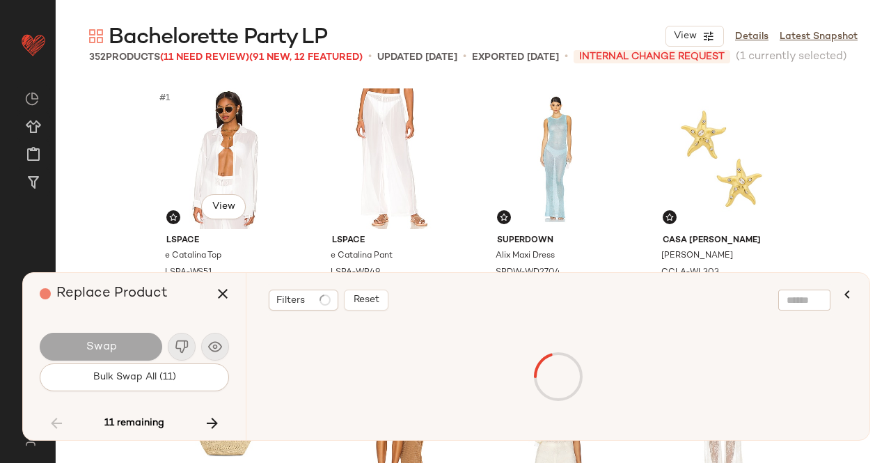
scroll to position [20430, 0]
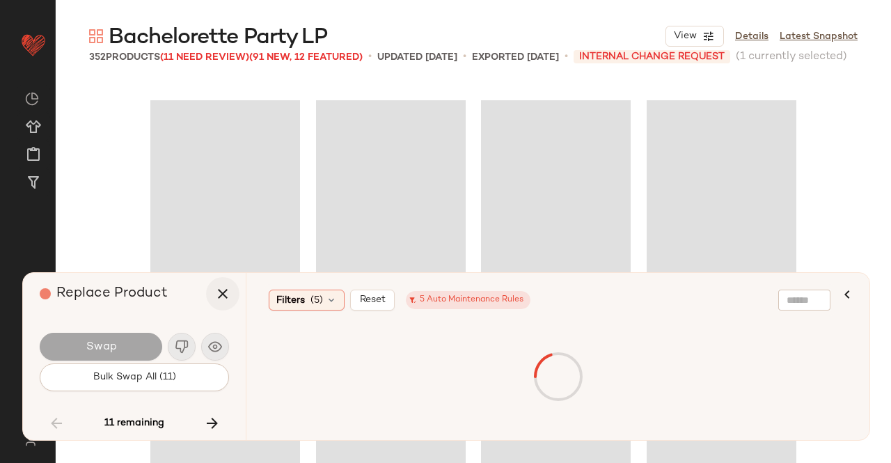
click at [224, 286] on icon "button" at bounding box center [222, 294] width 17 height 17
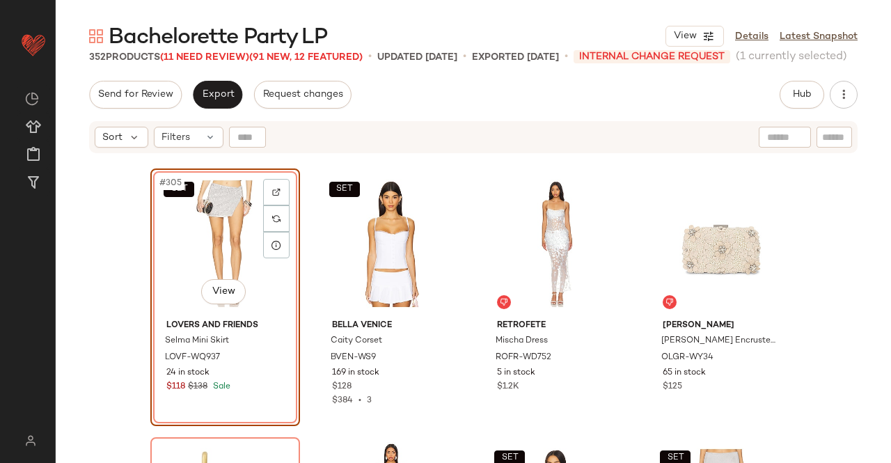
scroll to position [20427, 0]
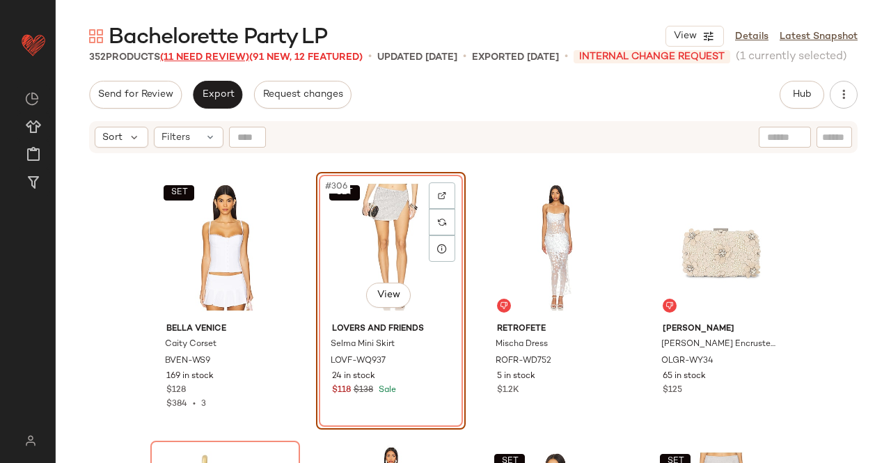
click at [175, 54] on span "(11 Need Review)" at bounding box center [204, 57] width 89 height 10
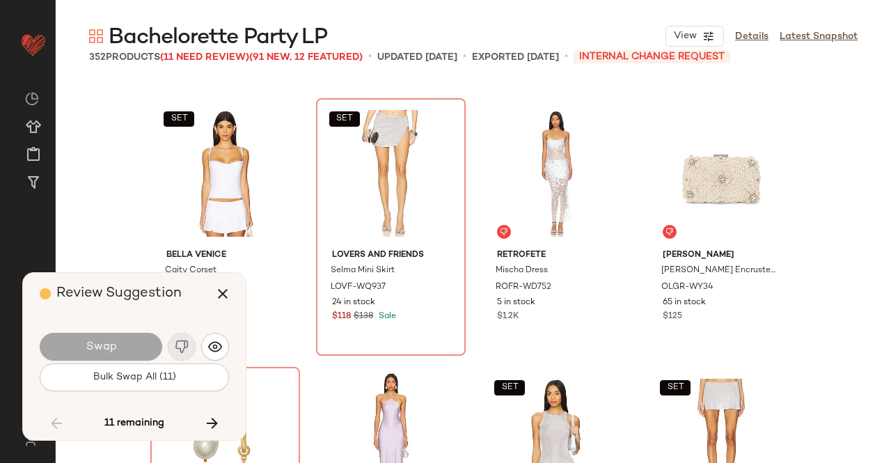
scroll to position [20430, 0]
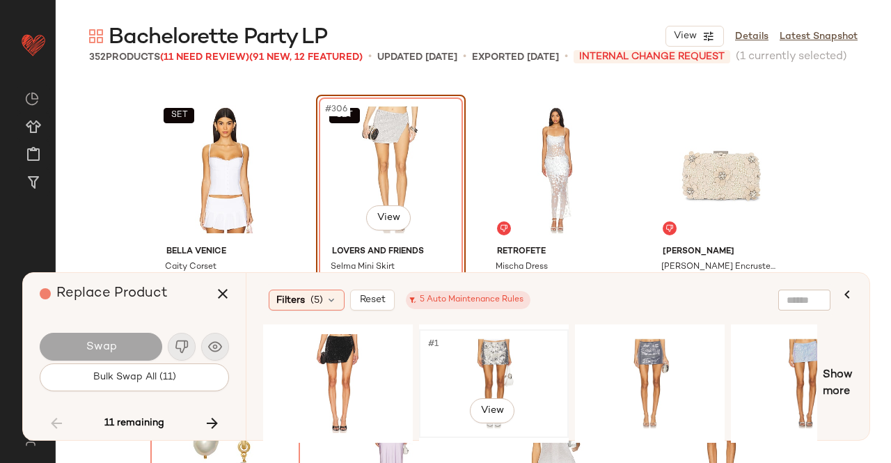
click at [520, 348] on div "#1 View" at bounding box center [494, 383] width 140 height 99
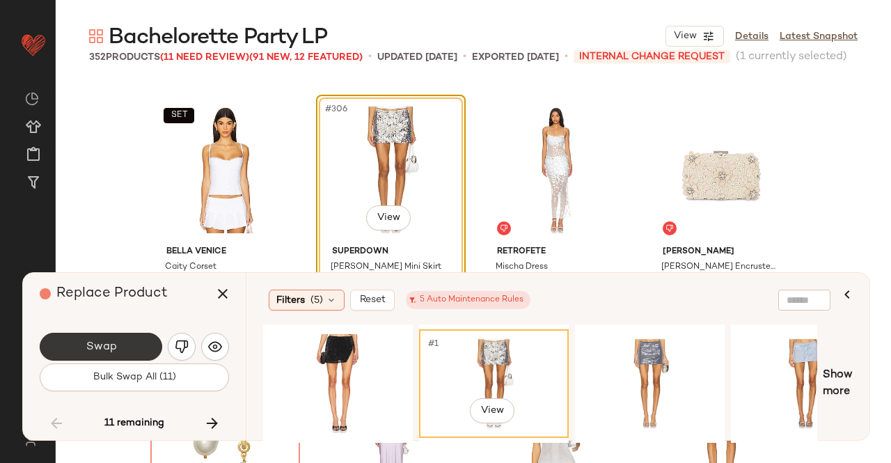
click at [108, 336] on button "Swap" at bounding box center [101, 347] width 123 height 28
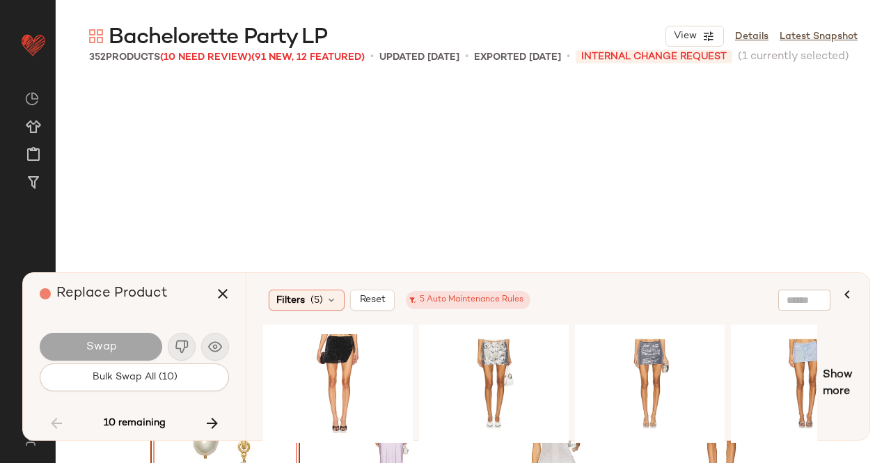
scroll to position [20699, 0]
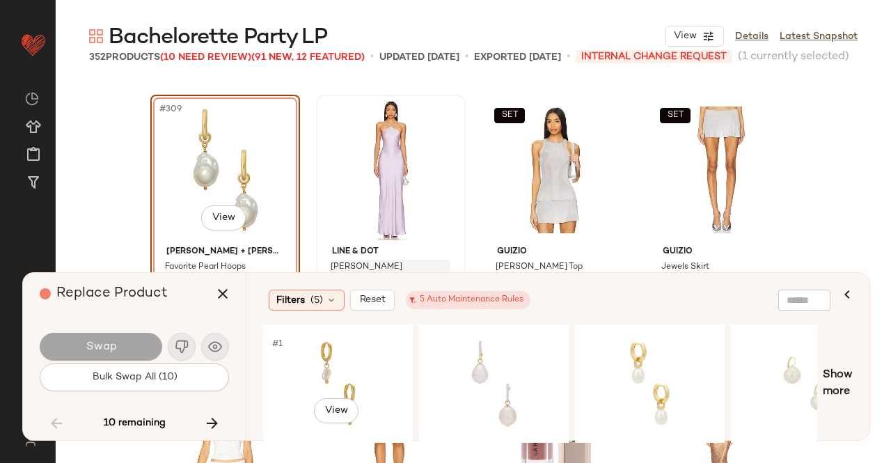
drag, startPoint x: 332, startPoint y: 373, endPoint x: 359, endPoint y: 268, distance: 108.6
click at [332, 374] on div "#1 View" at bounding box center [338, 383] width 140 height 99
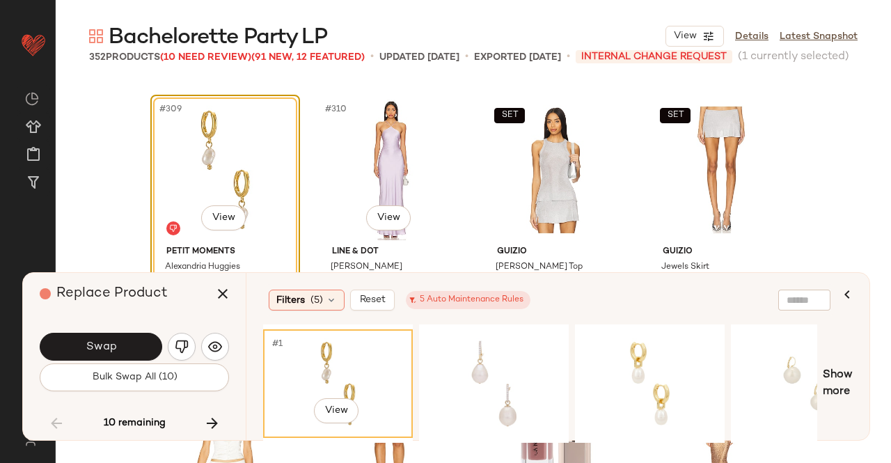
scroll to position [20769, 0]
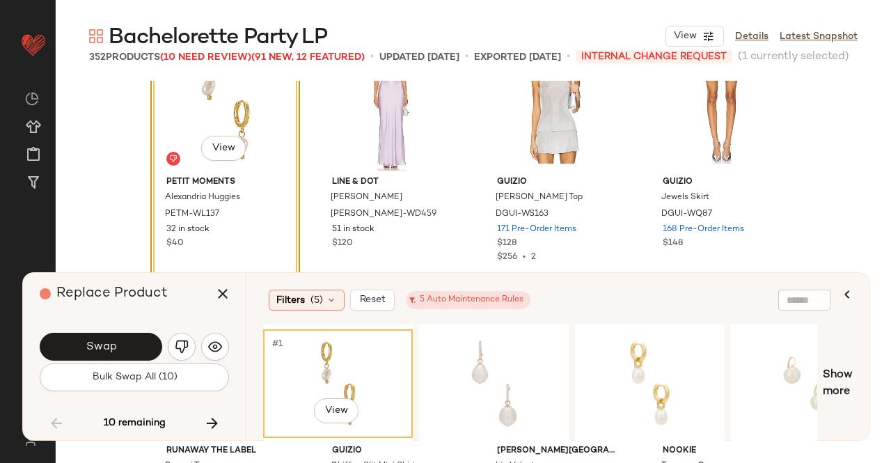
click at [113, 353] on span "Swap" at bounding box center [100, 347] width 31 height 13
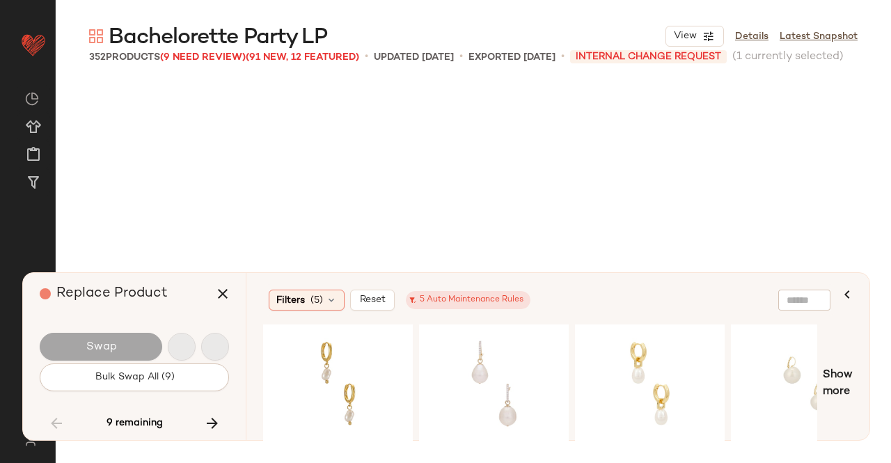
scroll to position [21237, 0]
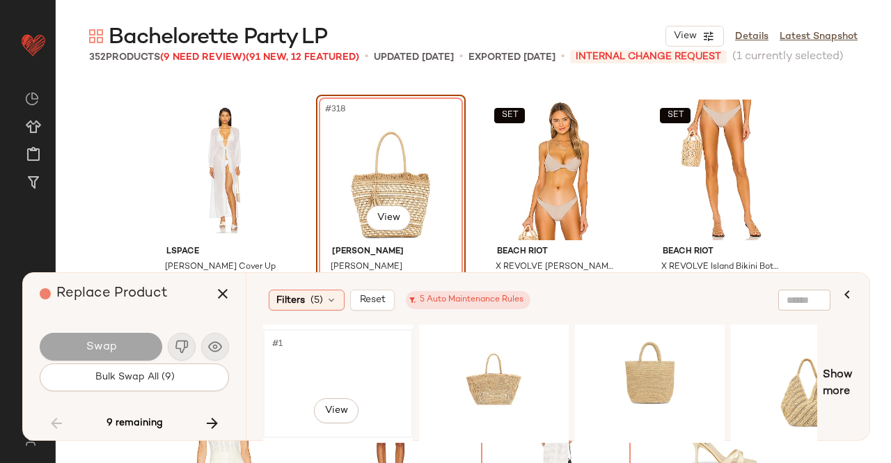
click at [322, 366] on div "#1 View" at bounding box center [338, 383] width 140 height 99
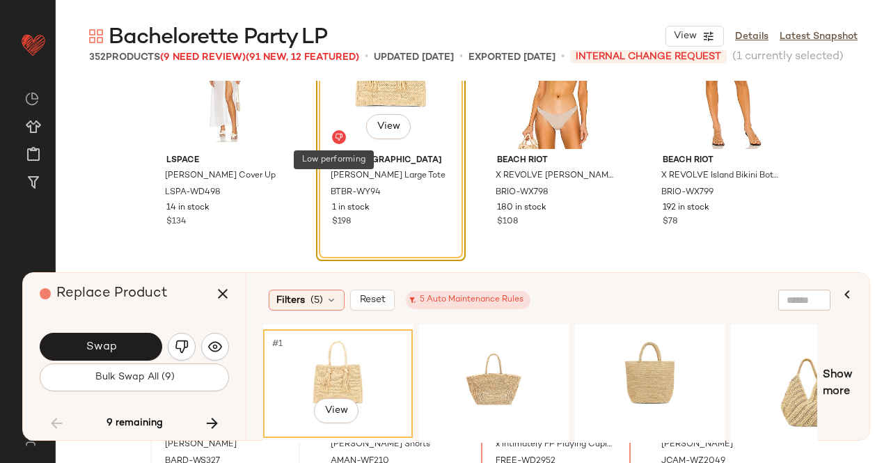
scroll to position [21376, 0]
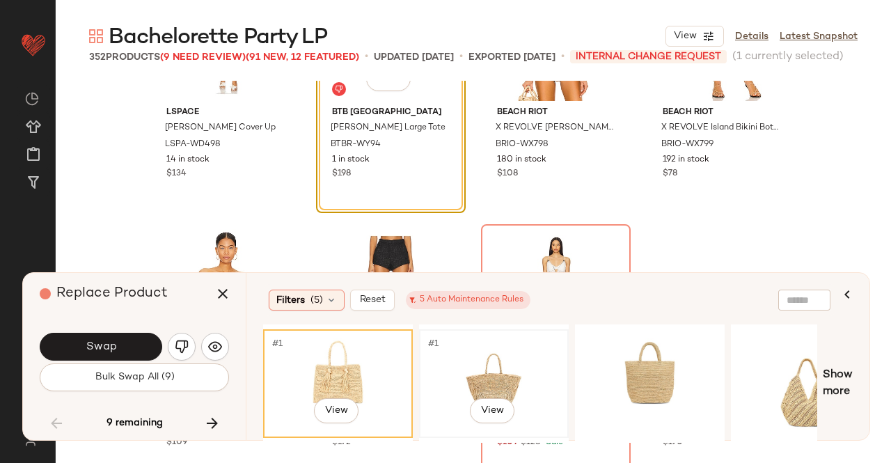
click at [528, 376] on div "#1 View" at bounding box center [494, 383] width 140 height 99
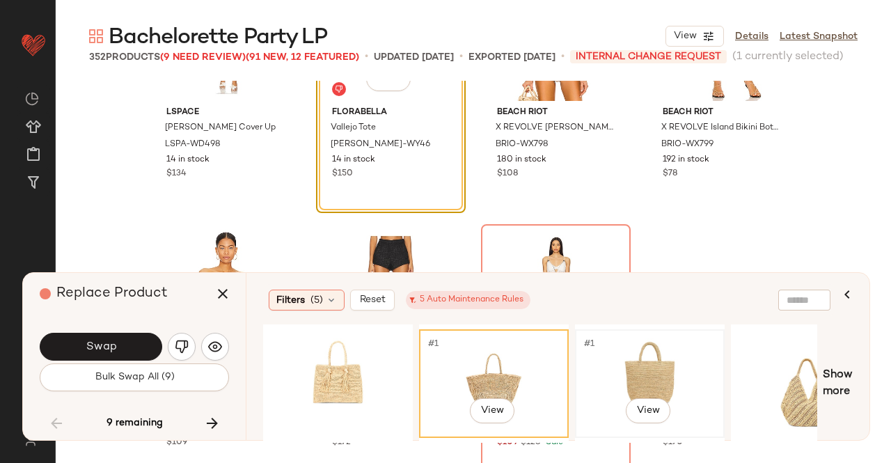
click at [649, 391] on div "#1 View" at bounding box center [650, 383] width 140 height 99
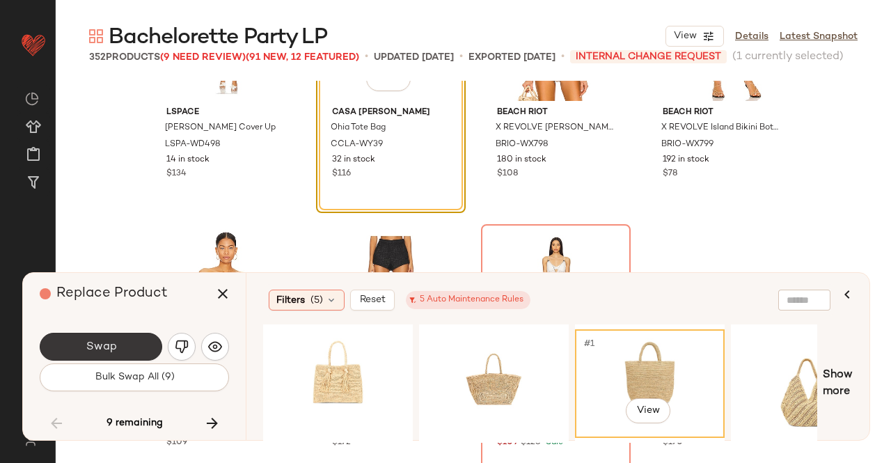
click at [119, 348] on button "Swap" at bounding box center [101, 347] width 123 height 28
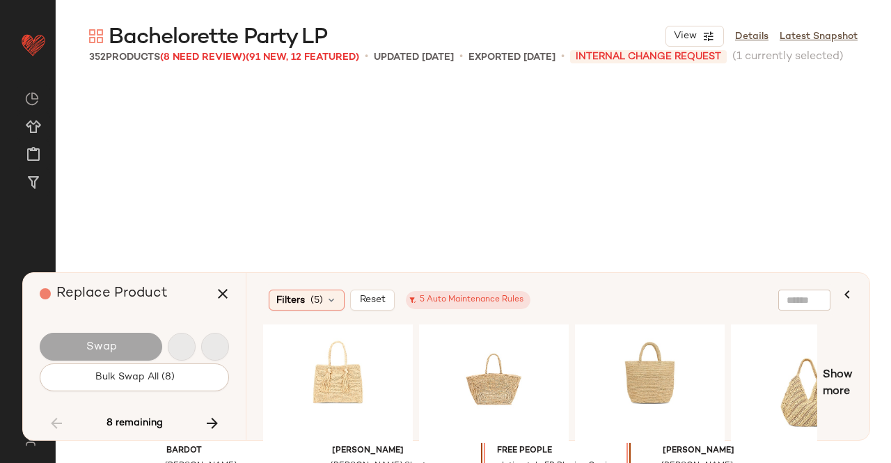
scroll to position [21506, 0]
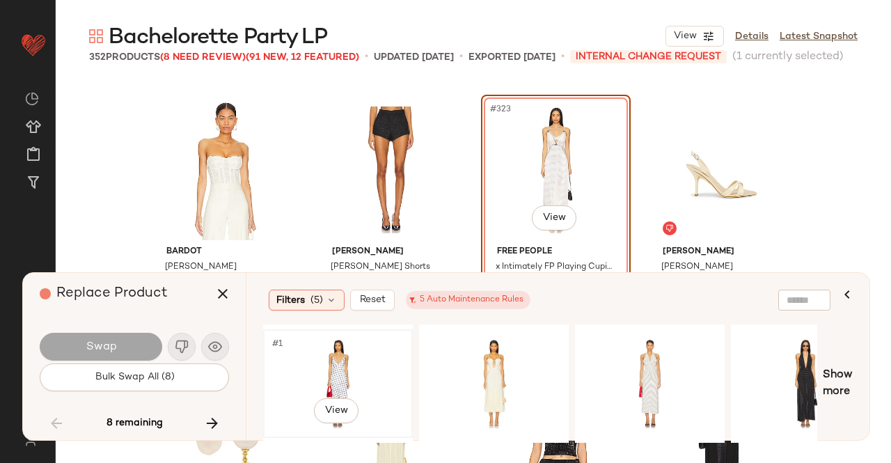
drag, startPoint x: 295, startPoint y: 366, endPoint x: 314, endPoint y: 350, distance: 24.7
click at [297, 367] on div "#1 View" at bounding box center [338, 383] width 140 height 99
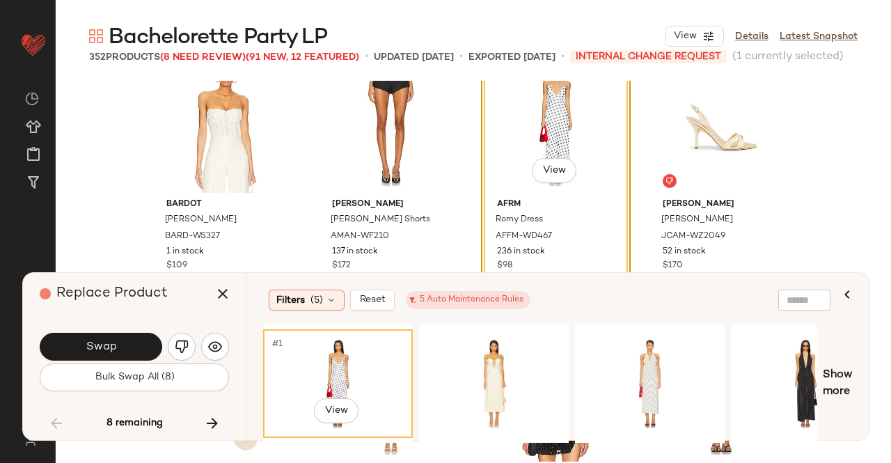
scroll to position [21575, 0]
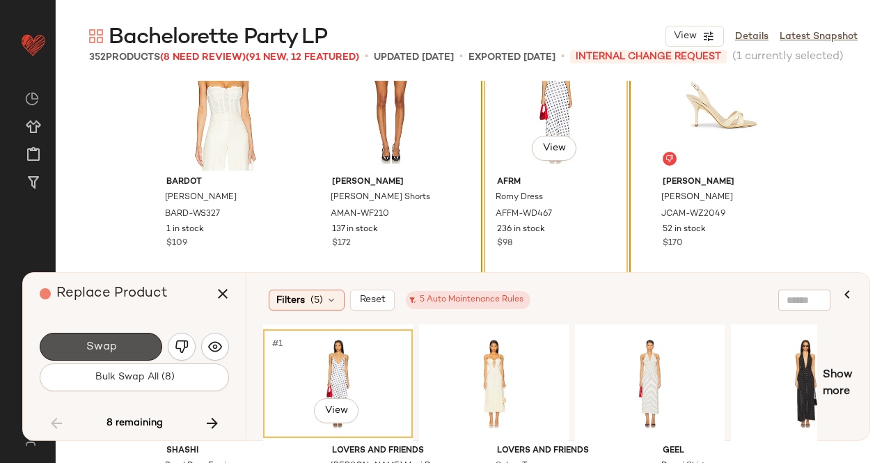
click at [109, 343] on span "Swap" at bounding box center [100, 347] width 31 height 13
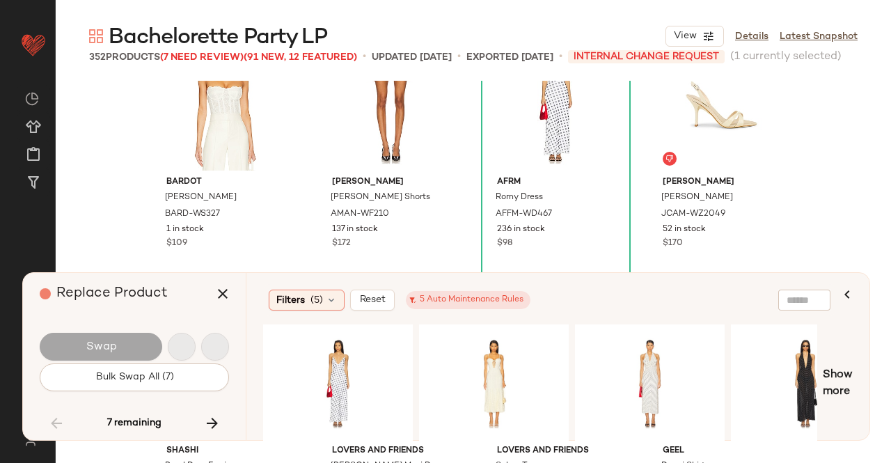
scroll to position [22043, 0]
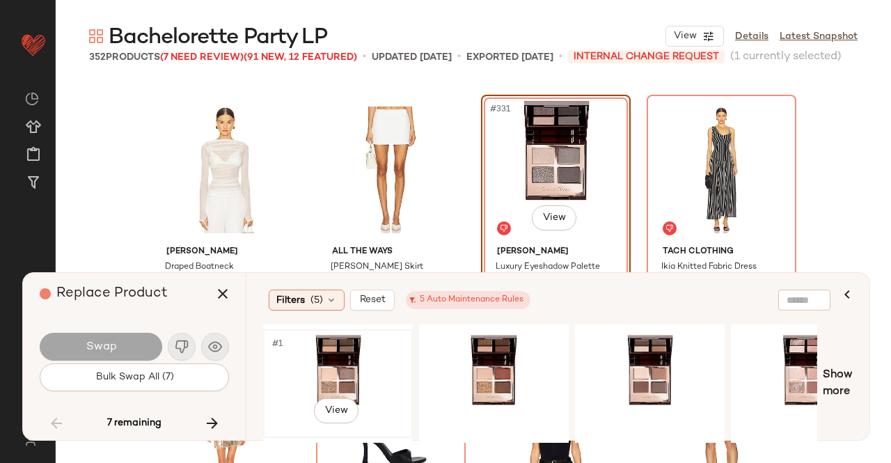
click at [338, 338] on div "#1 View" at bounding box center [338, 383] width 140 height 99
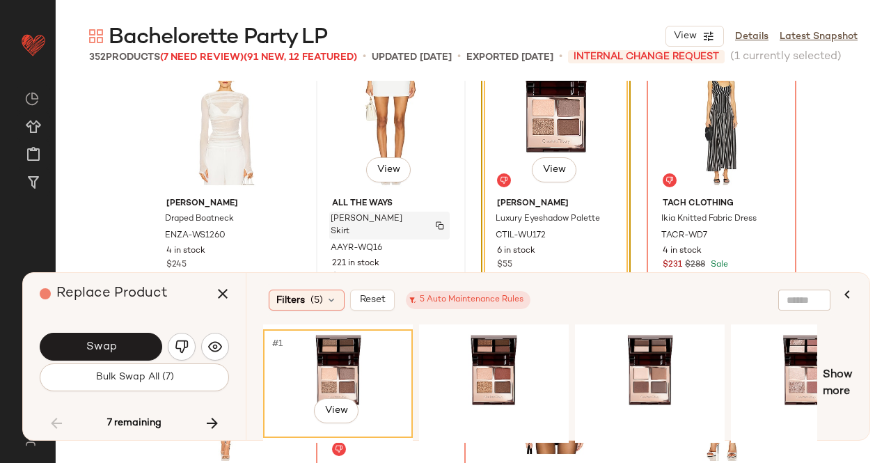
scroll to position [22113, 0]
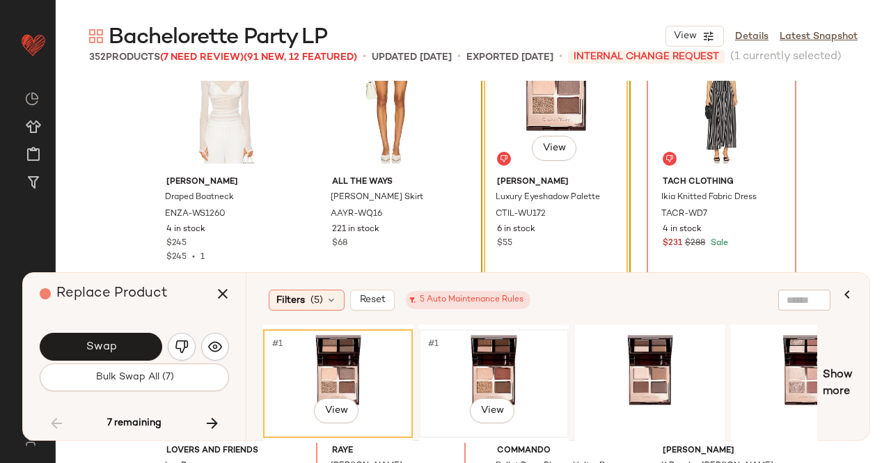
click at [501, 352] on div "#1 View" at bounding box center [494, 383] width 140 height 99
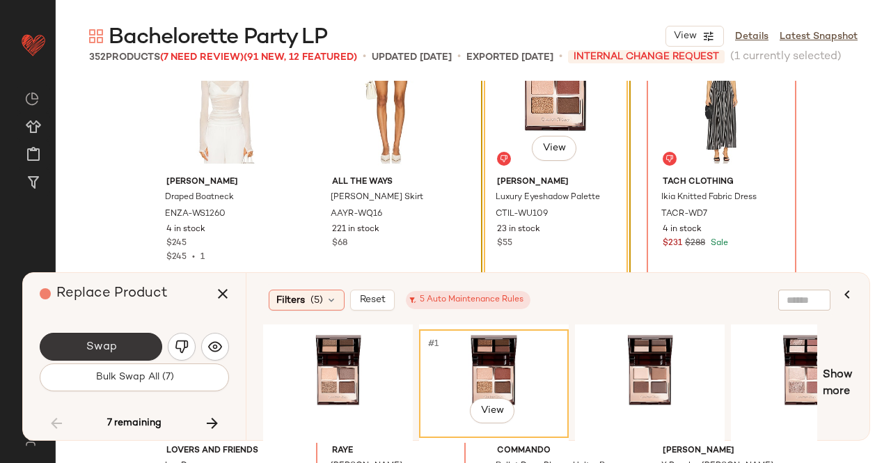
click at [111, 339] on button "Swap" at bounding box center [101, 347] width 123 height 28
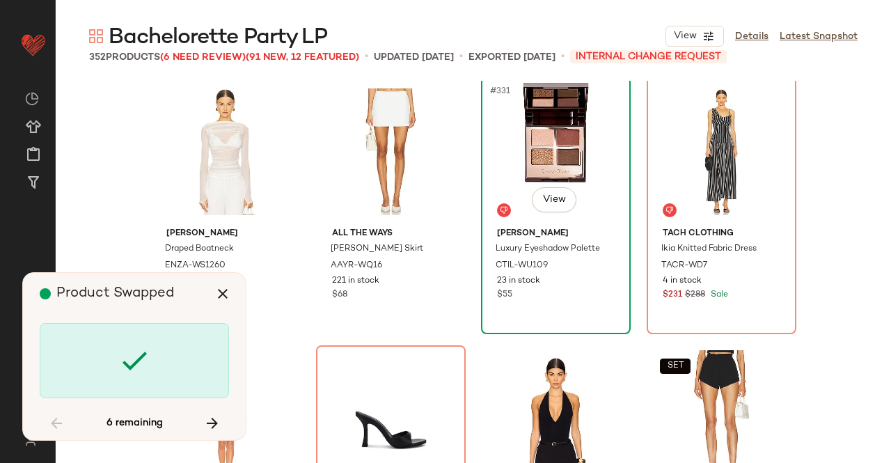
scroll to position [22043, 0]
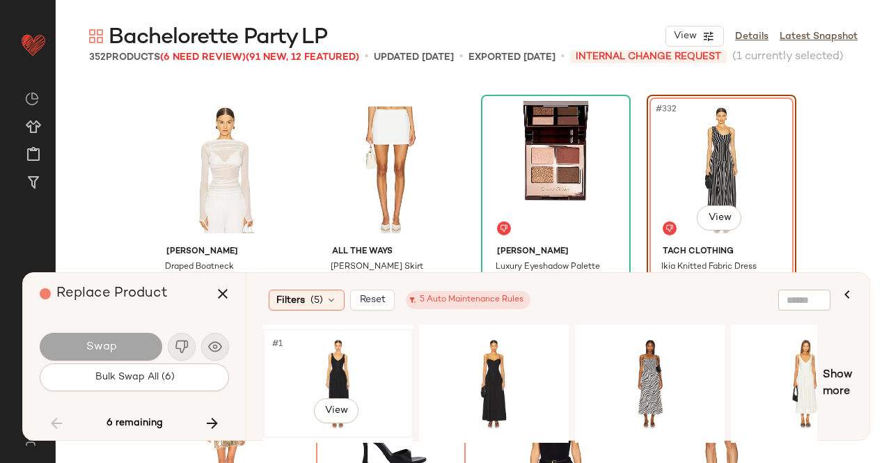
drag, startPoint x: 365, startPoint y: 366, endPoint x: 351, endPoint y: 366, distance: 13.9
click at [365, 366] on div "#1 View" at bounding box center [338, 383] width 140 height 99
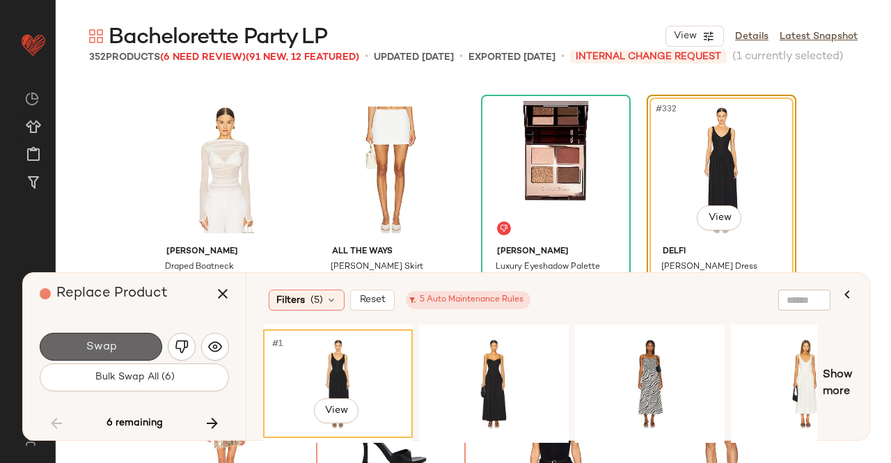
click at [146, 346] on button "Swap" at bounding box center [101, 347] width 123 height 28
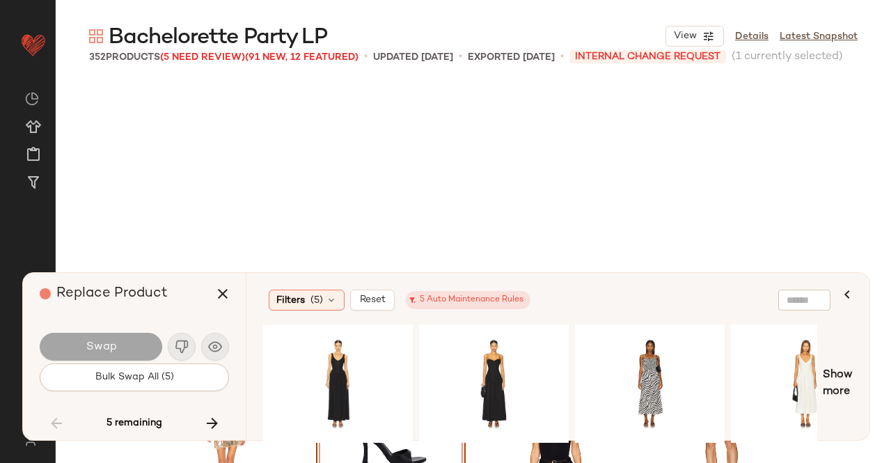
scroll to position [22312, 0]
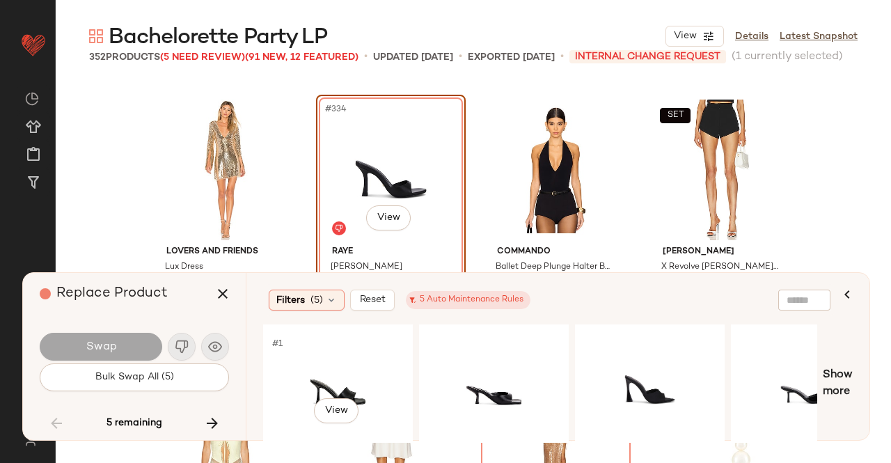
drag, startPoint x: 361, startPoint y: 364, endPoint x: 77, endPoint y: 356, distance: 283.6
click at [361, 364] on div "#1 View" at bounding box center [338, 383] width 140 height 99
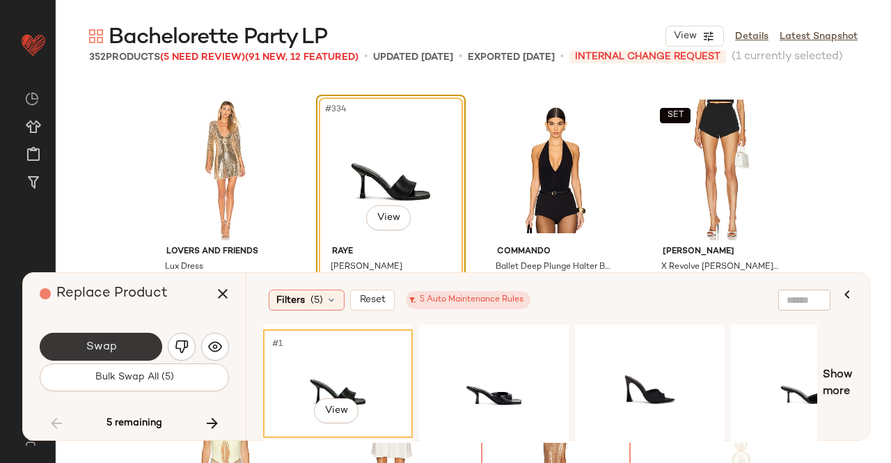
click at [95, 346] on span "Swap" at bounding box center [100, 347] width 31 height 13
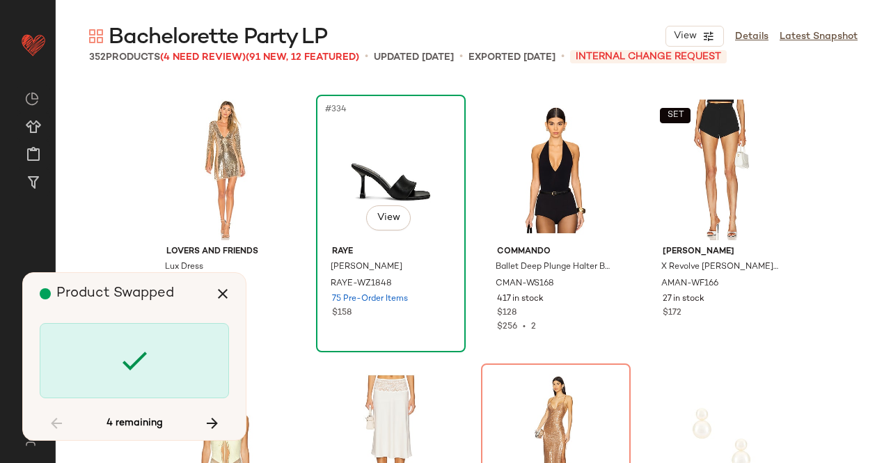
scroll to position [22581, 0]
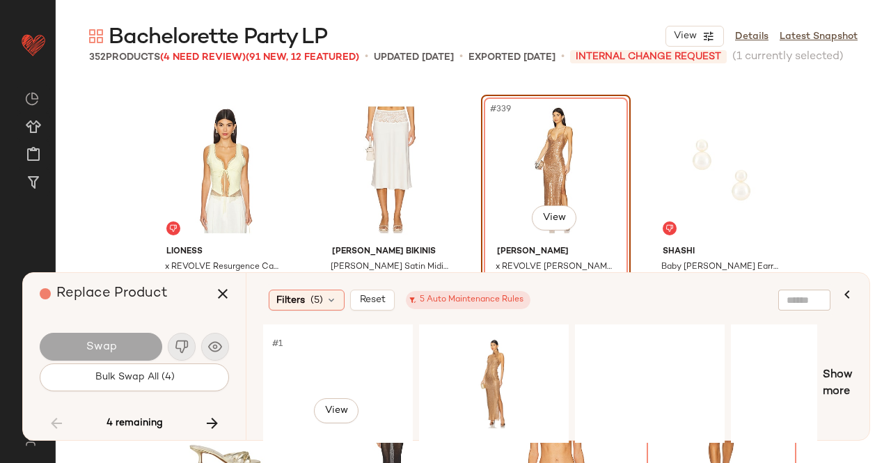
click at [348, 354] on div "#1 View" at bounding box center [338, 383] width 140 height 99
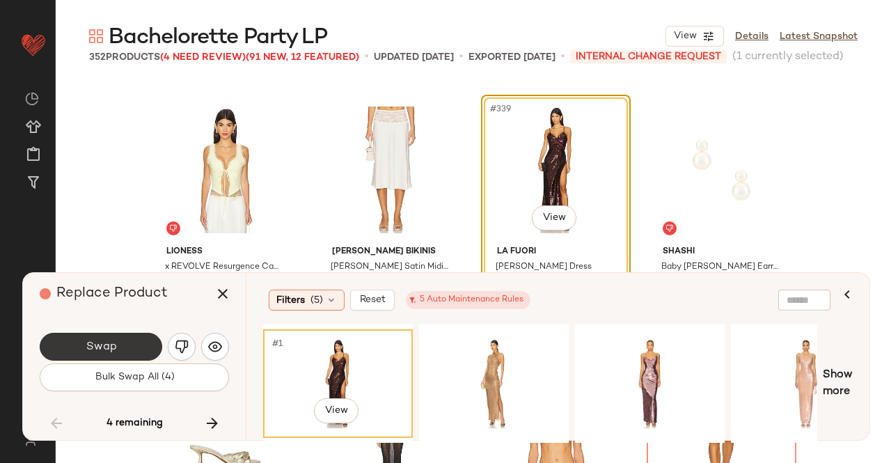
click at [88, 342] on span "Swap" at bounding box center [100, 347] width 31 height 13
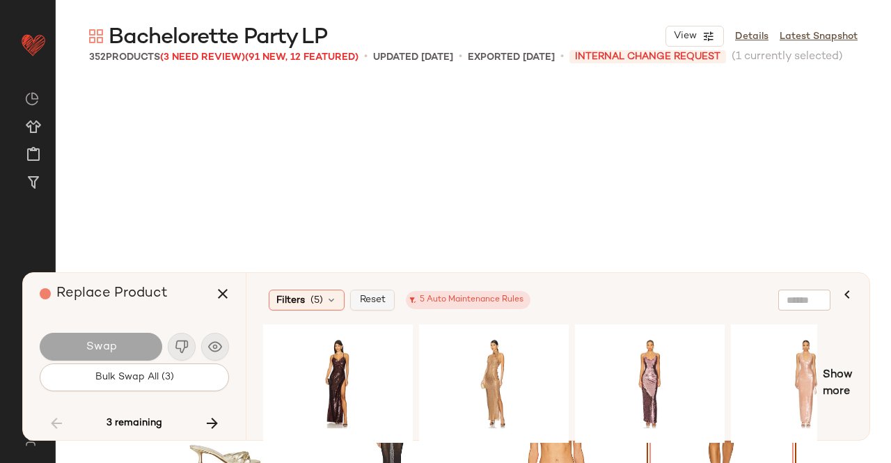
scroll to position [22850, 0]
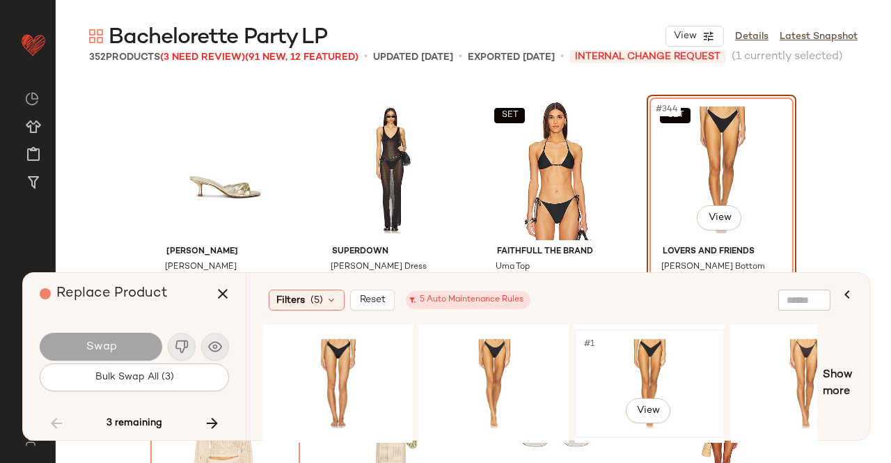
click at [659, 359] on div "#1 View" at bounding box center [650, 383] width 140 height 99
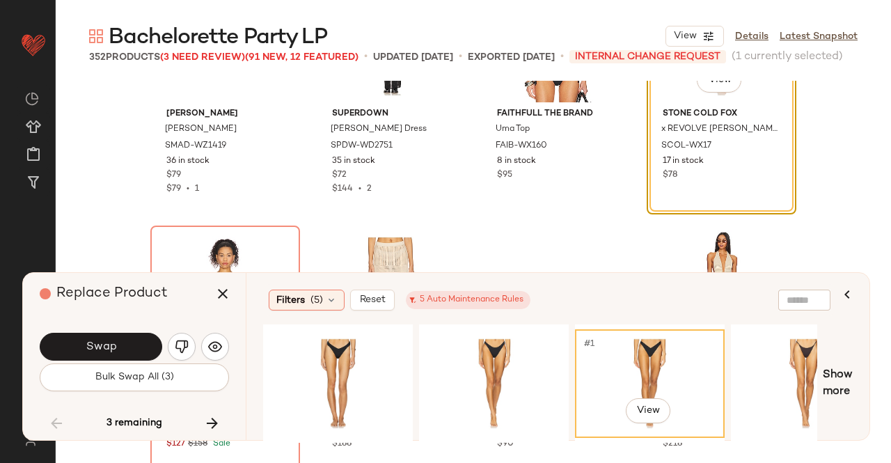
scroll to position [22989, 0]
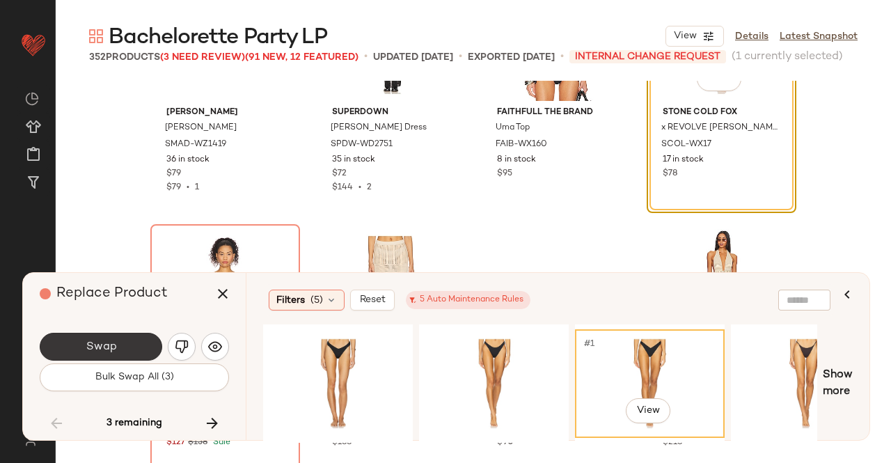
click at [122, 337] on button "Swap" at bounding box center [101, 347] width 123 height 28
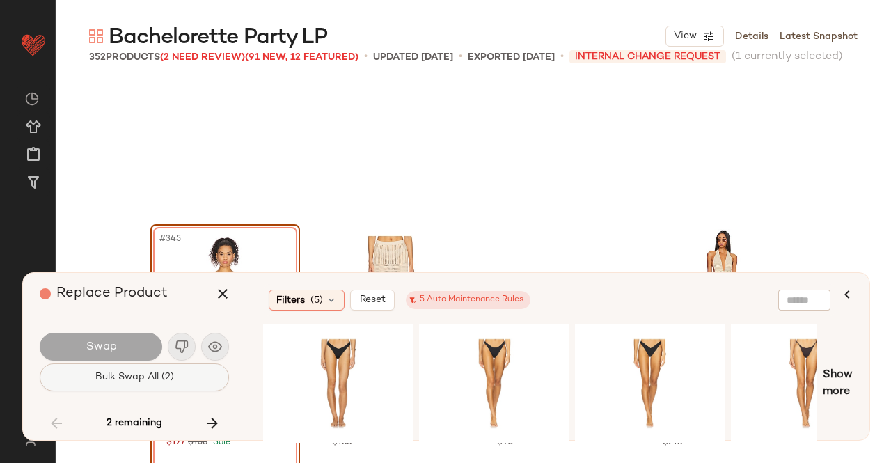
scroll to position [23118, 0]
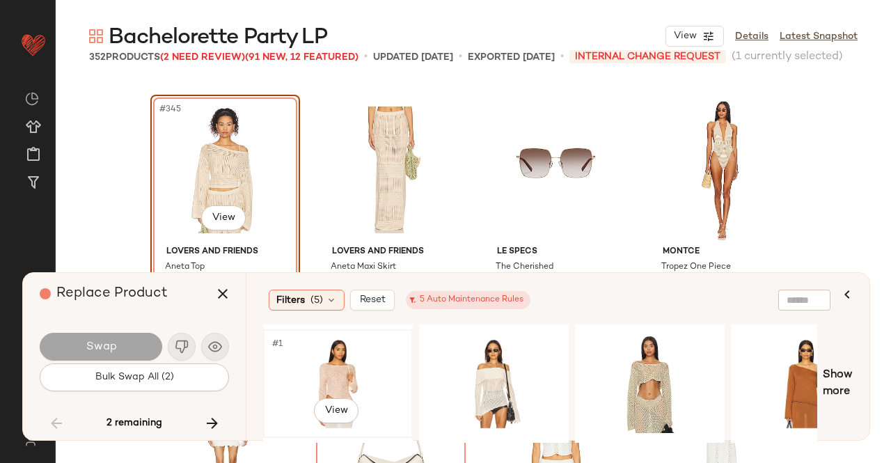
click at [384, 364] on div "#1 View" at bounding box center [338, 383] width 140 height 99
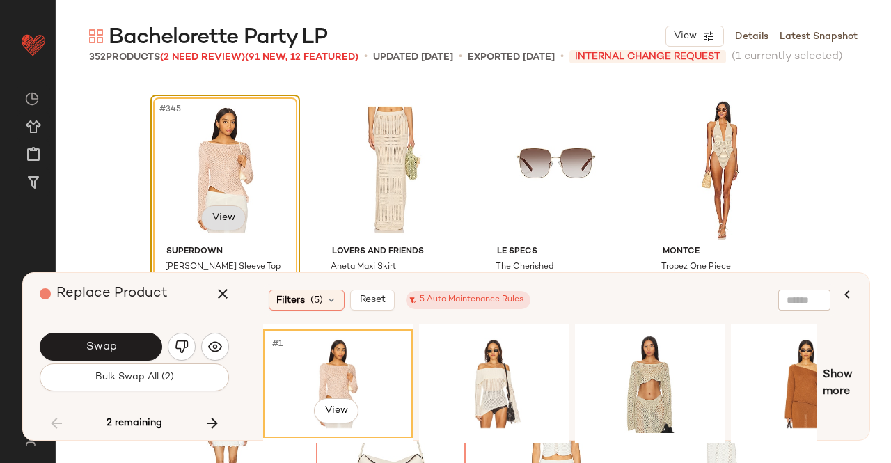
click at [225, 226] on body "Revolve ** Dashboard All Products Global Clipboards (51) Curations (347) Kriste…" at bounding box center [445, 231] width 891 height 463
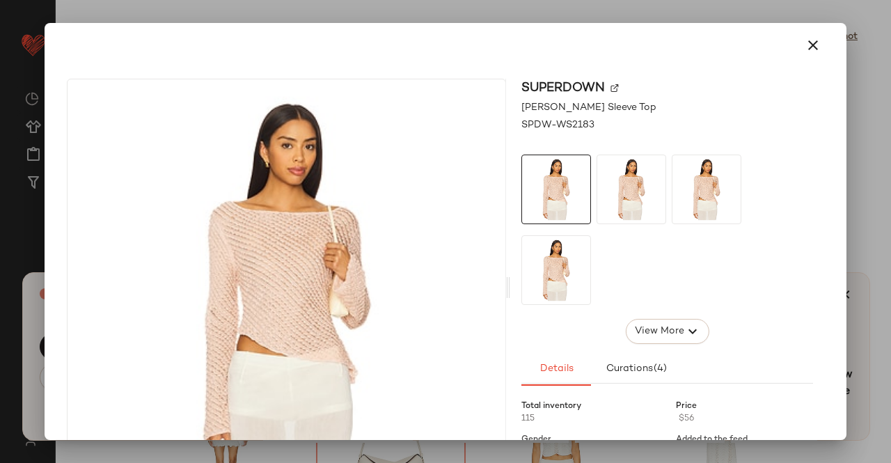
click at [613, 93] on div "superdown" at bounding box center [668, 88] width 292 height 19
click at [611, 86] on img at bounding box center [615, 88] width 8 height 8
click at [851, 153] on div at bounding box center [445, 231] width 891 height 463
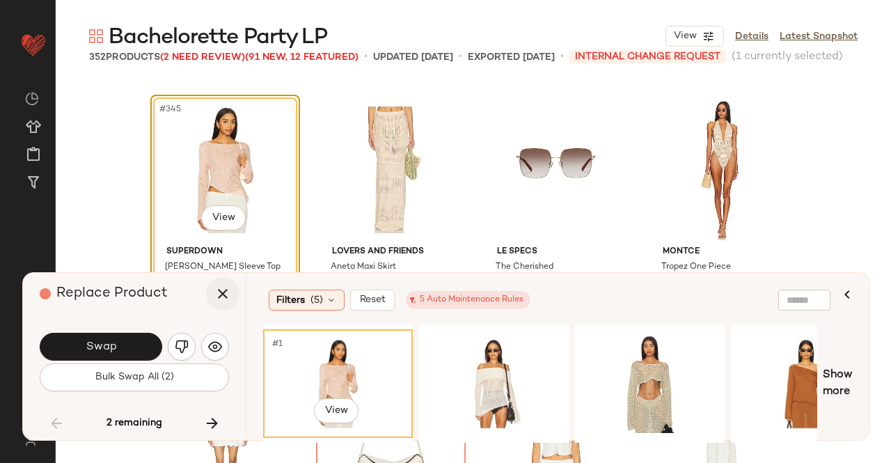
click at [234, 296] on button "button" at bounding box center [222, 293] width 33 height 33
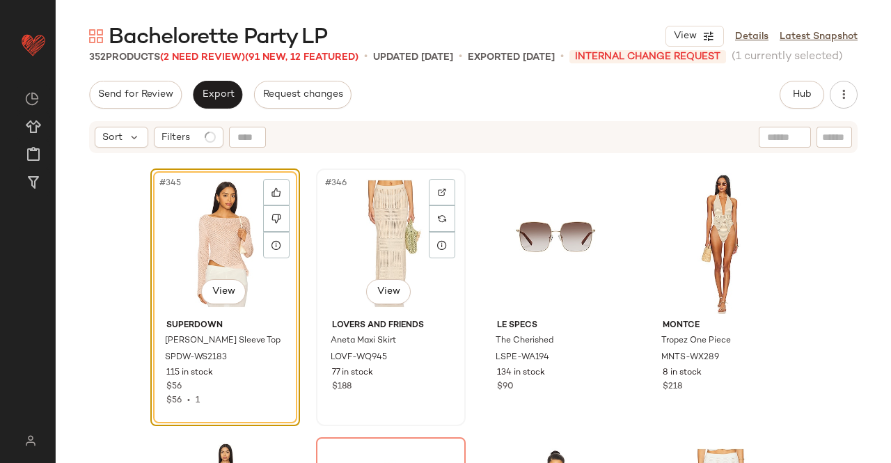
click at [375, 209] on div "#346 View" at bounding box center [391, 243] width 140 height 141
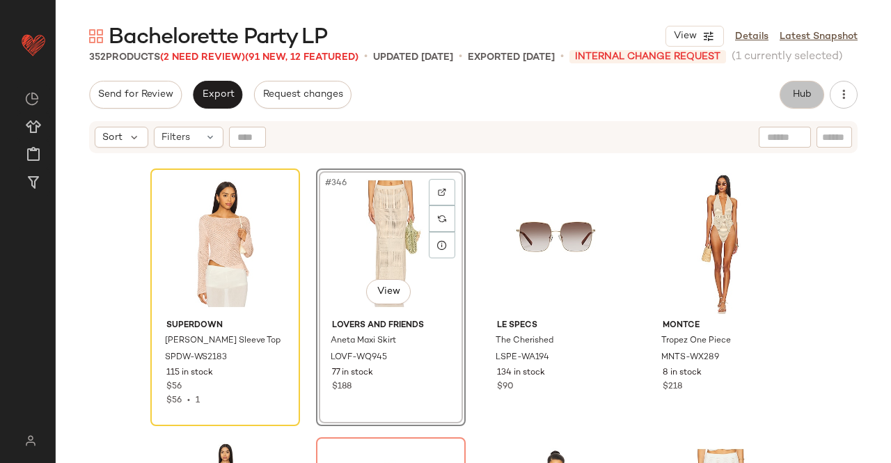
click at [818, 104] on button "Hub" at bounding box center [802, 95] width 45 height 28
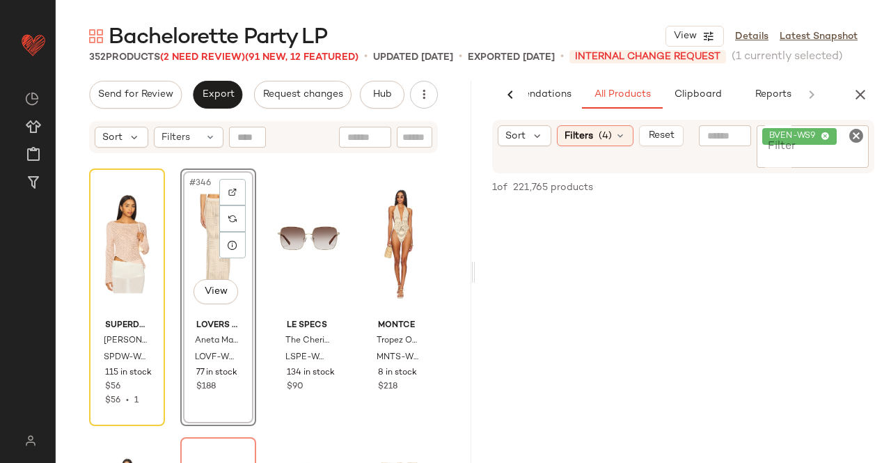
scroll to position [0, 88]
click at [837, 141] on span "BVEN-WS9" at bounding box center [800, 136] width 75 height 17
paste input "*********"
type input "*********"
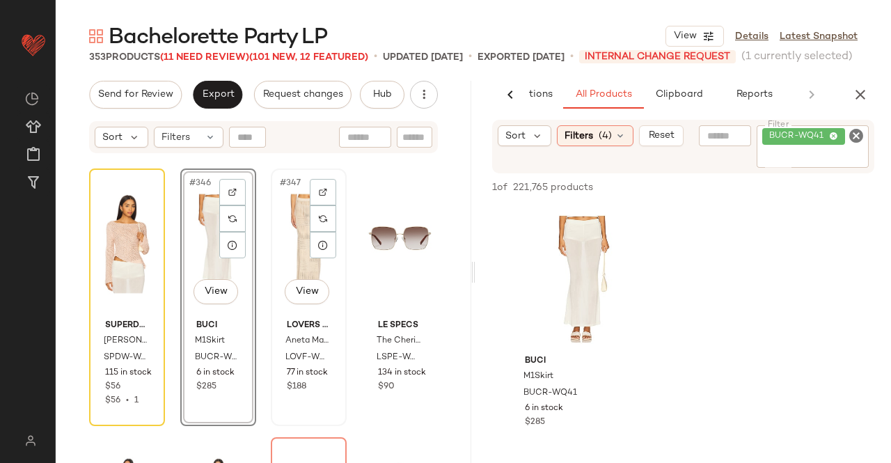
click at [276, 252] on div "#347 View" at bounding box center [309, 243] width 66 height 141
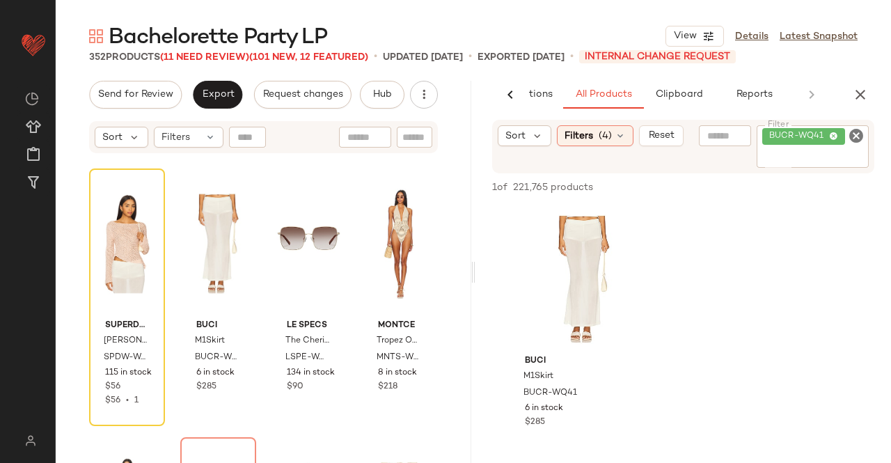
click at [865, 91] on icon "button" at bounding box center [860, 94] width 17 height 17
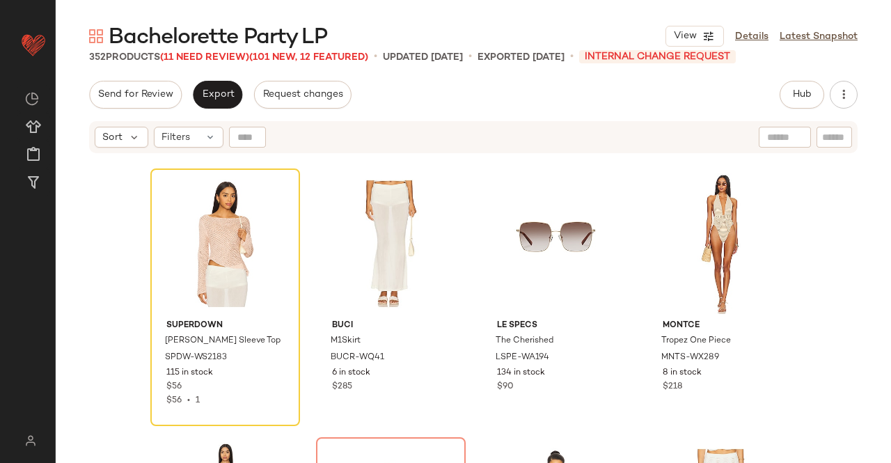
click at [215, 52] on span "Bachelorette Party LP" at bounding box center [218, 38] width 219 height 28
click at [210, 55] on span "(11 Need Review)" at bounding box center [204, 57] width 89 height 10
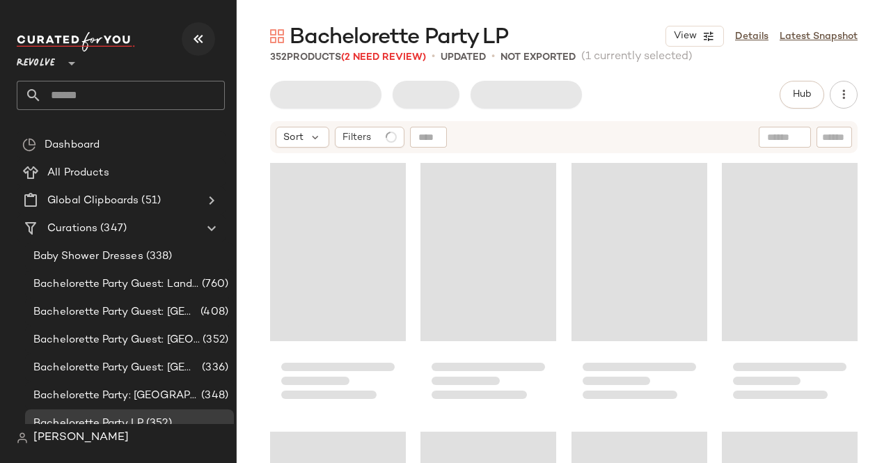
click at [189, 42] on button "button" at bounding box center [198, 38] width 33 height 33
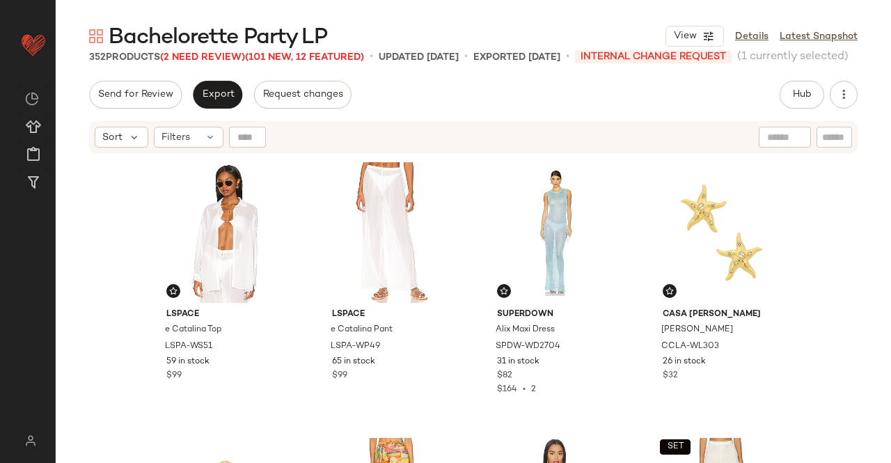
click at [201, 51] on span "Bachelorette Party LP" at bounding box center [218, 38] width 219 height 28
click at [199, 56] on span "(2 Need Review)" at bounding box center [202, 57] width 85 height 10
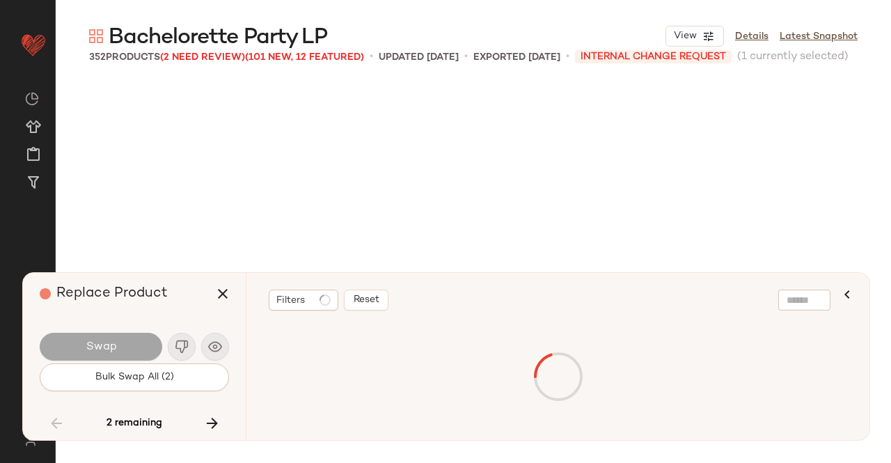
scroll to position [23118, 0]
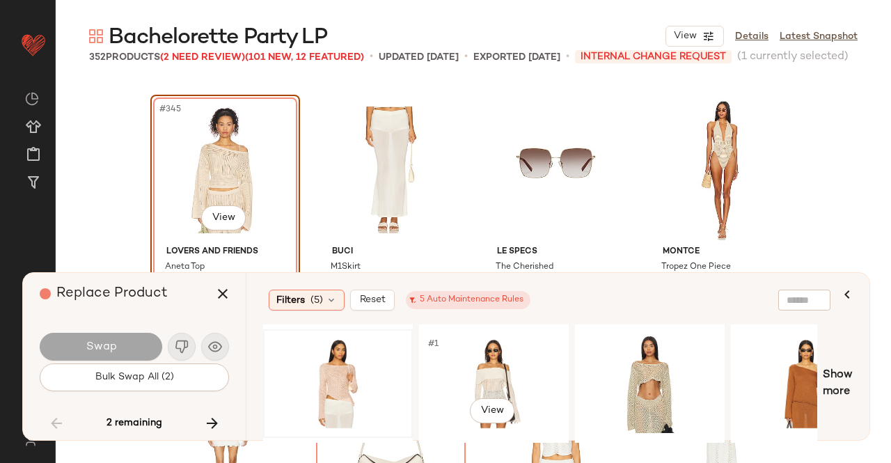
click at [303, 361] on div at bounding box center [338, 383] width 140 height 99
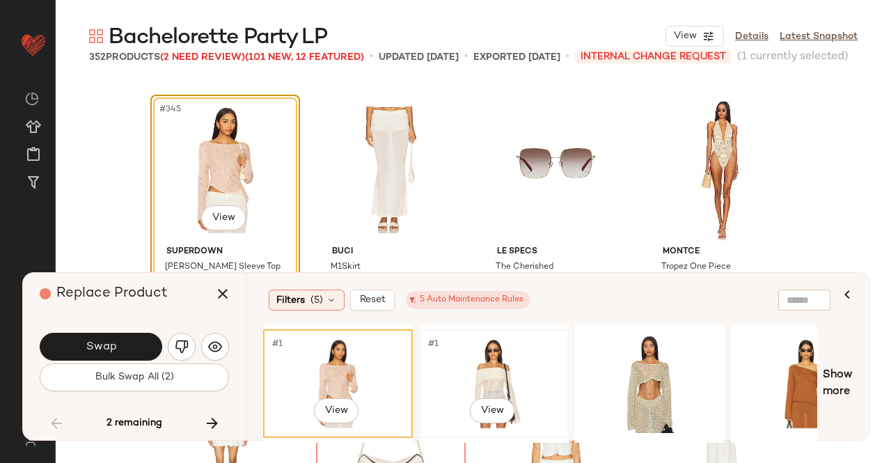
drag, startPoint x: 531, startPoint y: 366, endPoint x: 485, endPoint y: 367, distance: 46.0
click at [531, 367] on div "#1 View" at bounding box center [494, 383] width 140 height 99
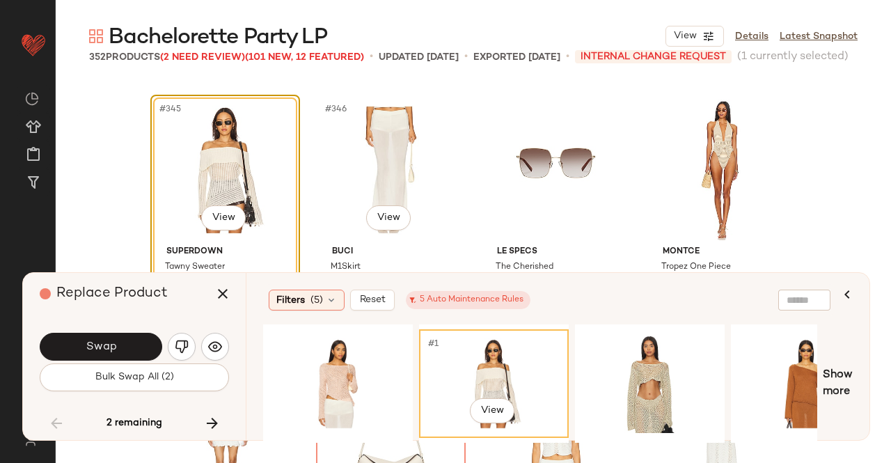
scroll to position [23188, 0]
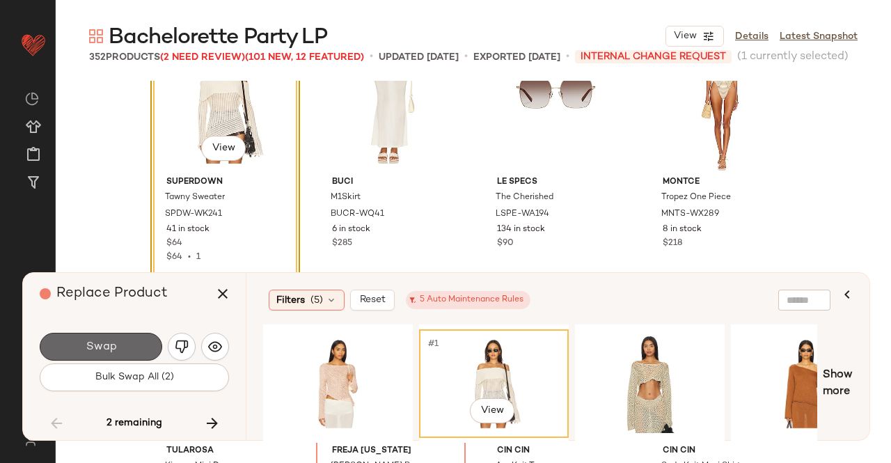
click at [110, 345] on span "Swap" at bounding box center [100, 347] width 31 height 13
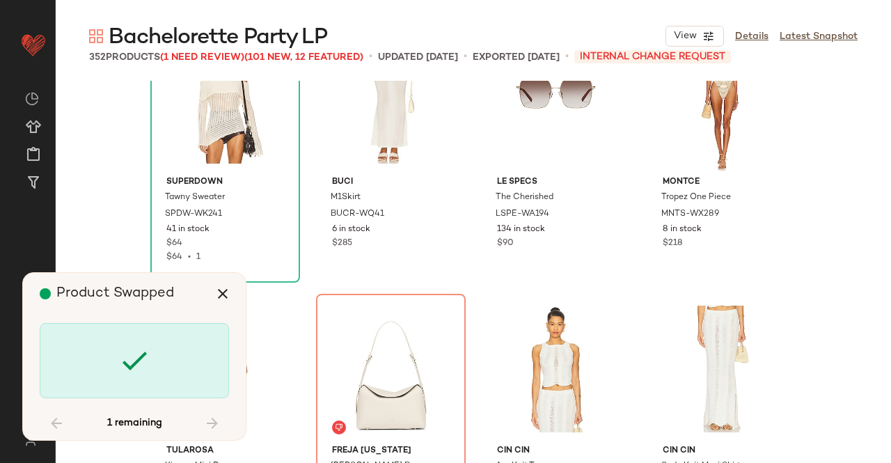
scroll to position [23276, 0]
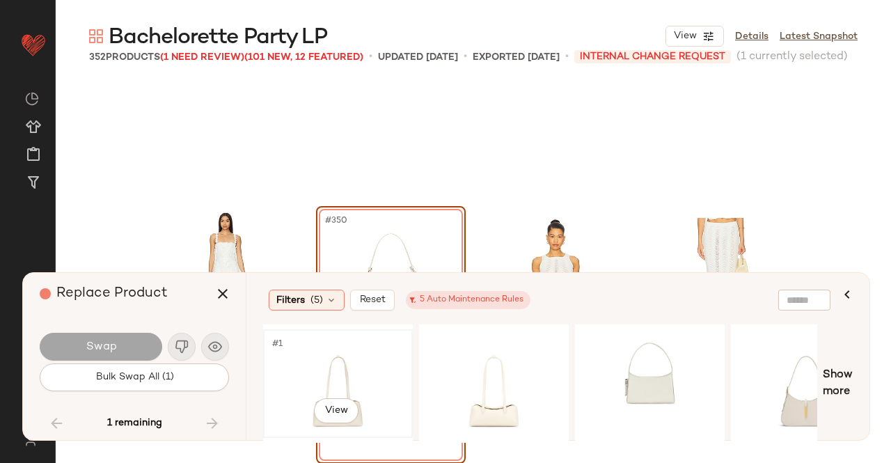
click at [371, 359] on div "#1 View" at bounding box center [338, 383] width 140 height 99
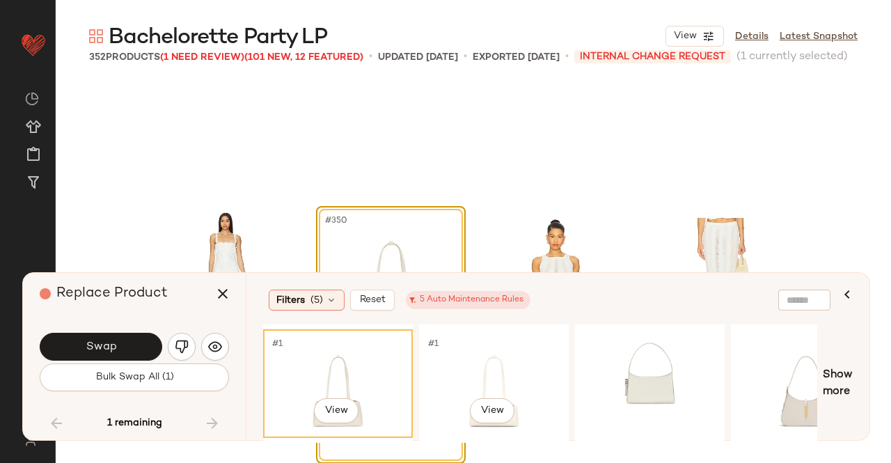
click at [474, 367] on div "#1 View" at bounding box center [494, 383] width 140 height 99
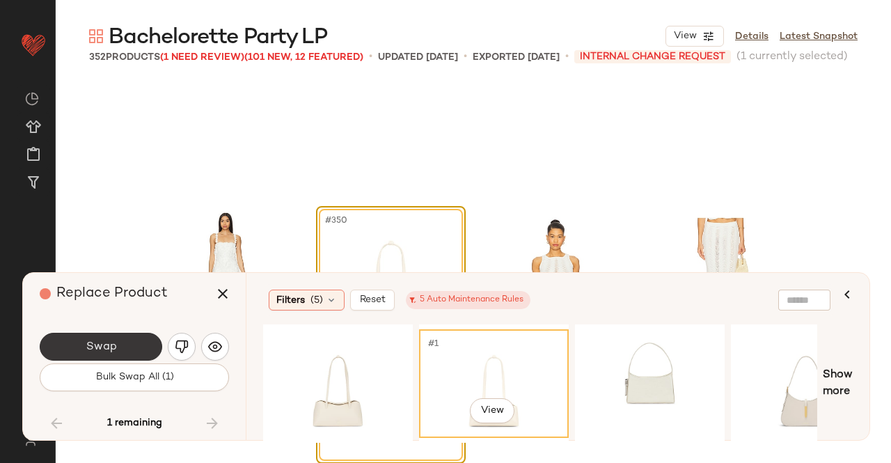
click at [93, 349] on span "Swap" at bounding box center [100, 347] width 31 height 13
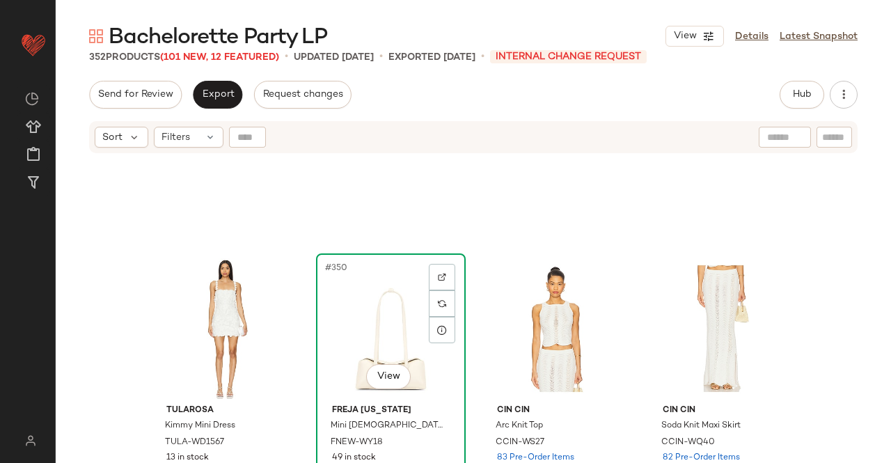
scroll to position [23315, 0]
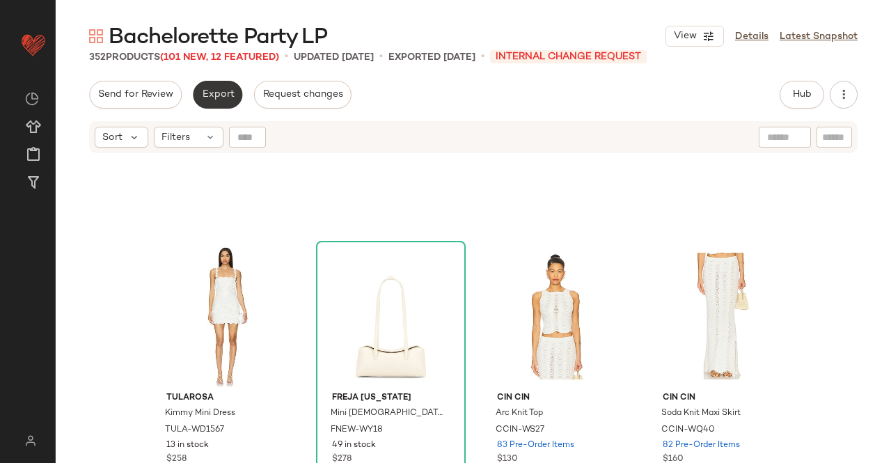
click at [210, 99] on span "Export" at bounding box center [217, 94] width 33 height 11
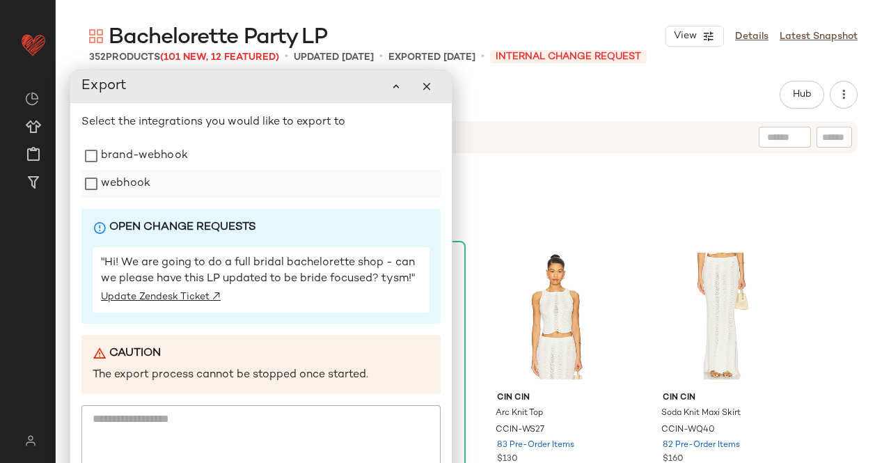
click at [151, 185] on div "webhook" at bounding box center [260, 184] width 359 height 28
click at [130, 187] on label "webhook" at bounding box center [125, 184] width 49 height 28
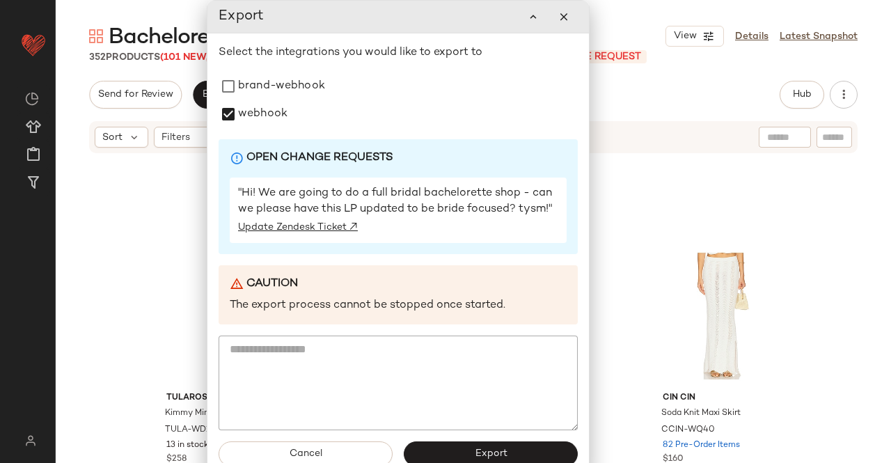
drag, startPoint x: 334, startPoint y: 93, endPoint x: 426, endPoint y: 33, distance: 110.1
click at [469, 6] on div "Export" at bounding box center [398, 17] width 359 height 28
click at [521, 455] on button "Export" at bounding box center [488, 454] width 174 height 25
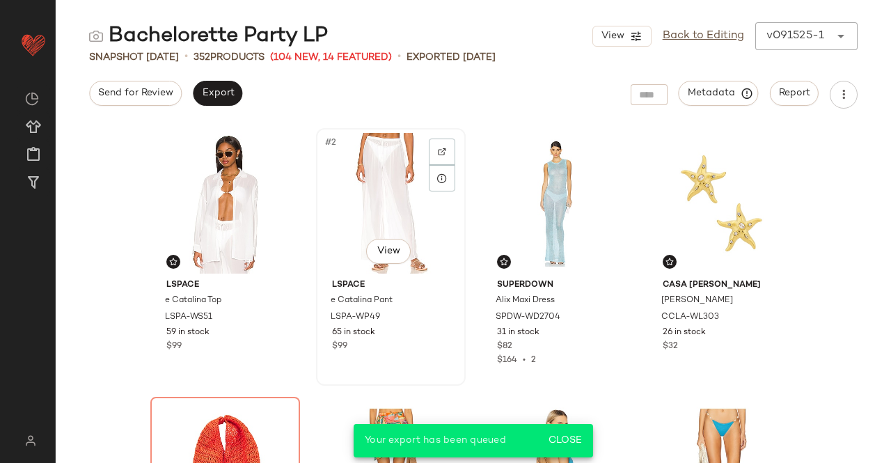
scroll to position [209, 0]
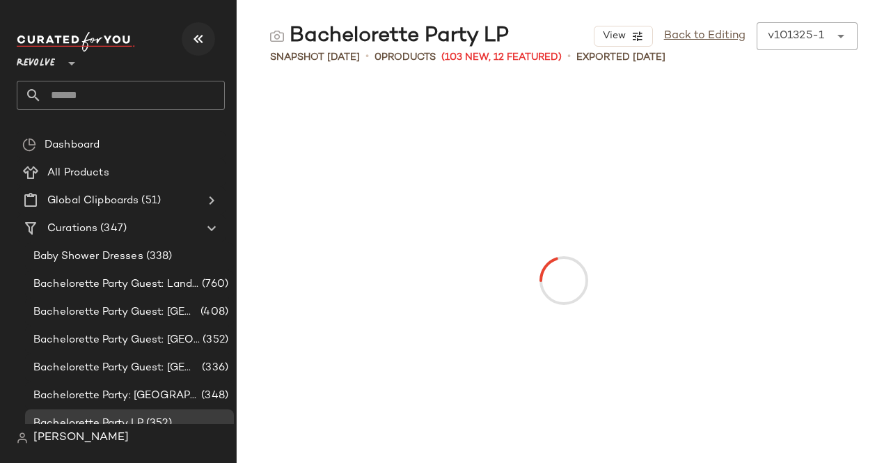
click at [203, 31] on icon "button" at bounding box center [198, 39] width 17 height 17
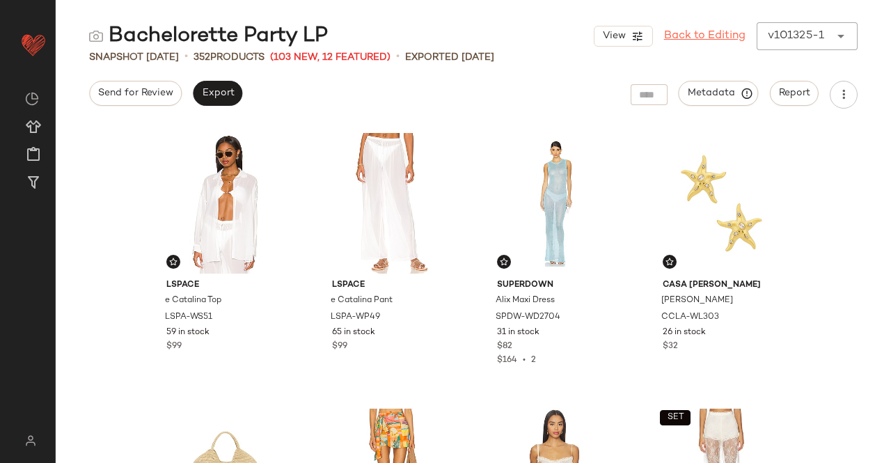
click at [730, 35] on link "Back to Editing" at bounding box center [704, 36] width 81 height 17
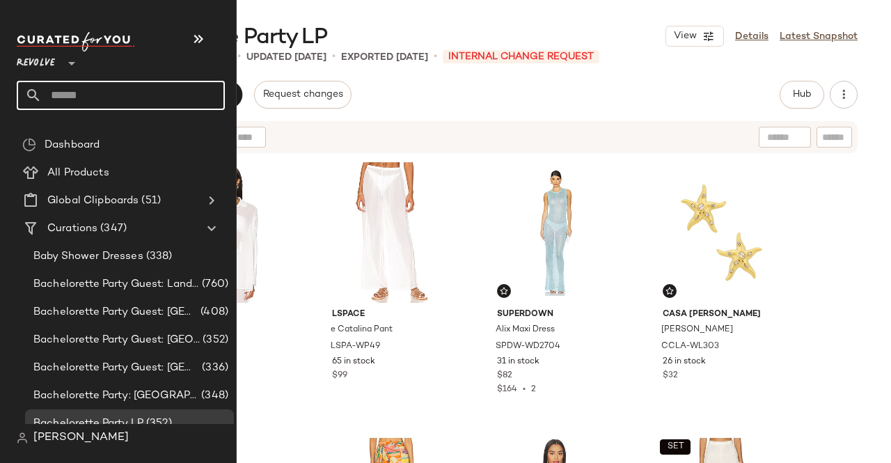
click at [135, 87] on input "text" at bounding box center [133, 95] width 183 height 29
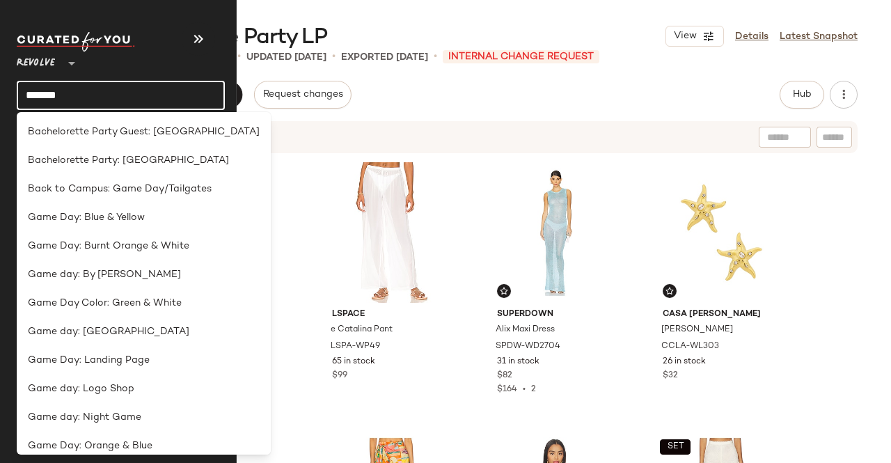
type input "********"
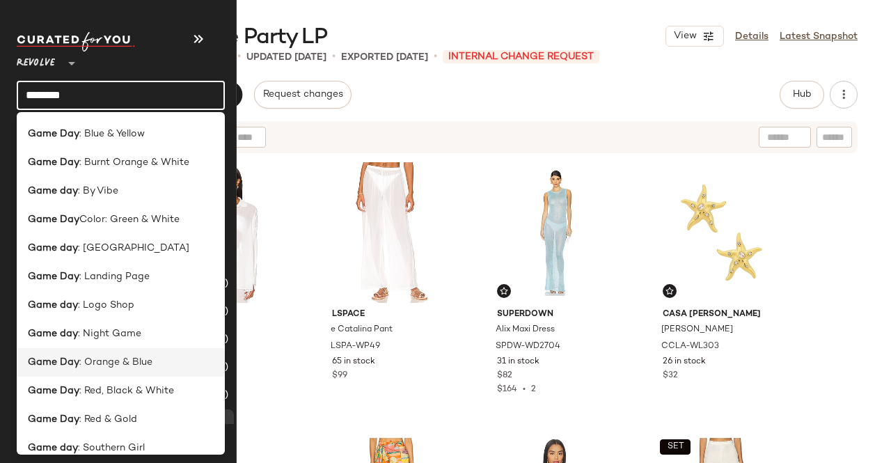
scroll to position [40, 0]
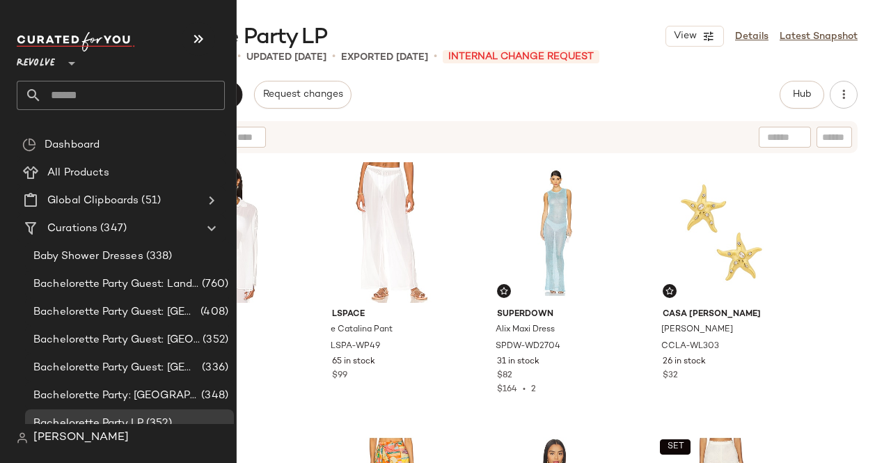
drag, startPoint x: 71, startPoint y: 113, endPoint x: 70, endPoint y: 104, distance: 9.2
click at [70, 114] on div "Revolve **" at bounding box center [126, 71] width 219 height 86
click at [70, 104] on input "text" at bounding box center [133, 95] width 183 height 29
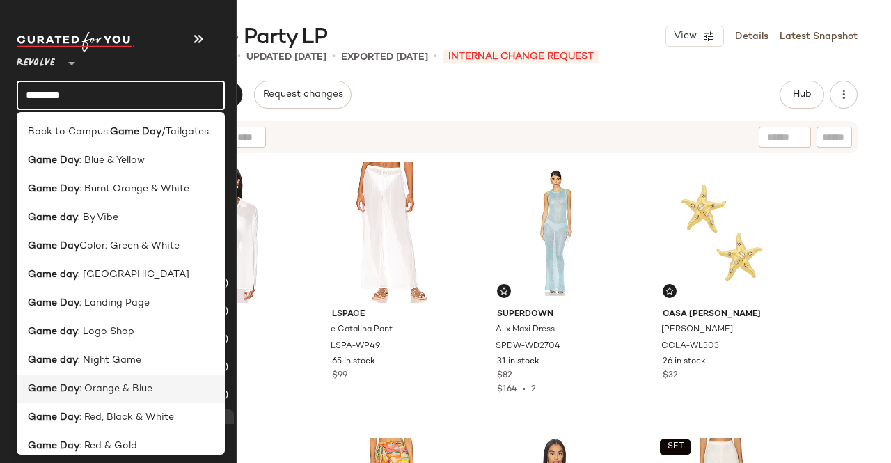
type input "********"
click at [131, 393] on span ": Orange & Blue" at bounding box center [115, 389] width 73 height 15
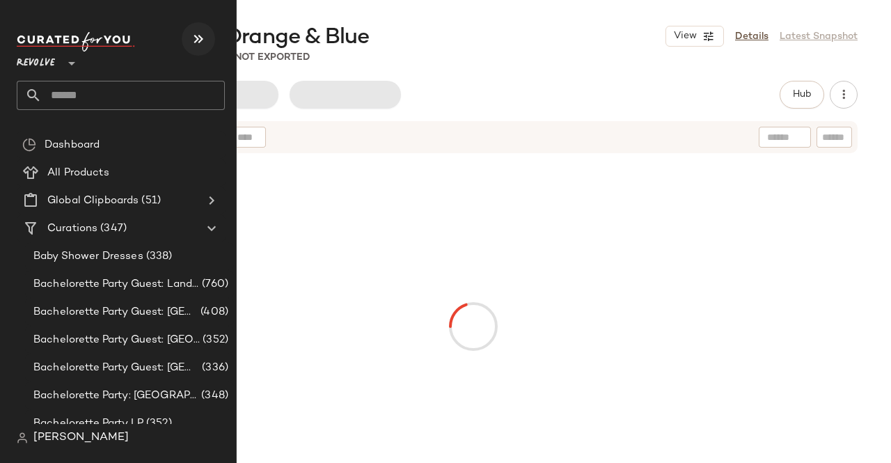
click at [192, 33] on icon "button" at bounding box center [198, 39] width 17 height 17
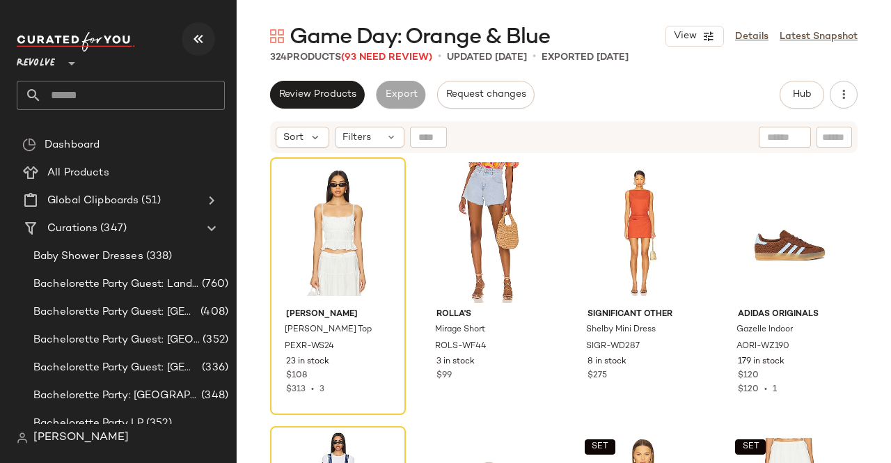
click at [199, 41] on icon "button" at bounding box center [198, 39] width 17 height 17
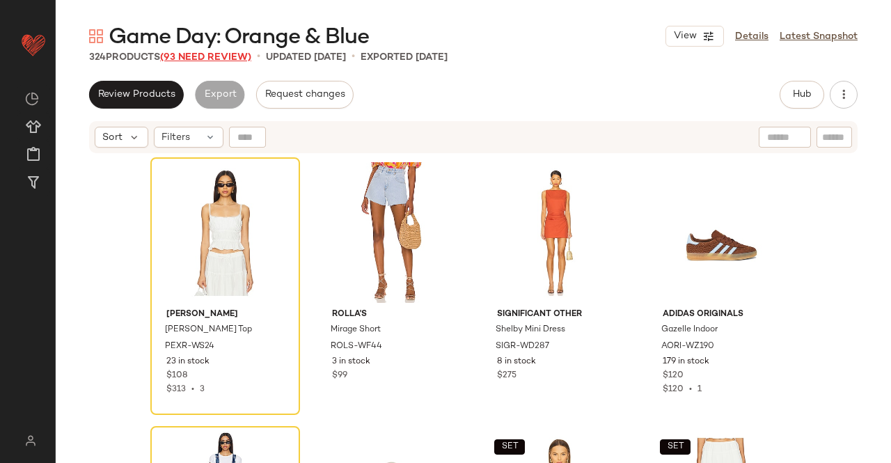
click at [235, 57] on span "(93 Need Review)" at bounding box center [205, 57] width 91 height 10
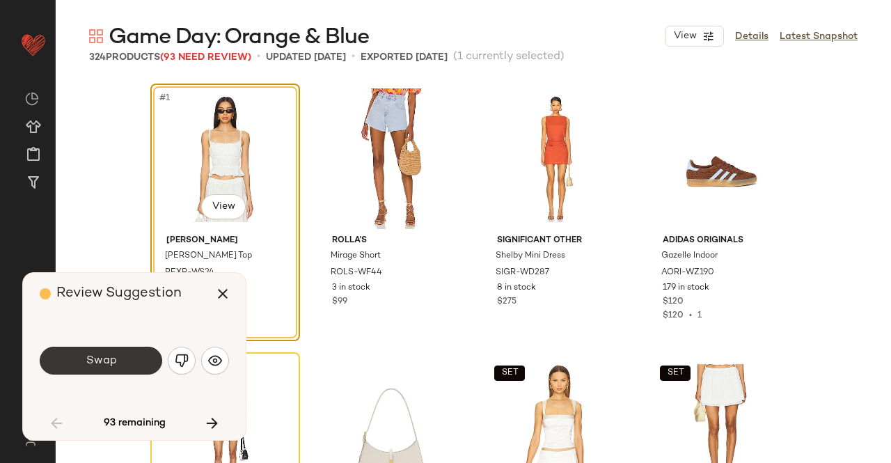
click at [125, 357] on button "Swap" at bounding box center [101, 361] width 123 height 28
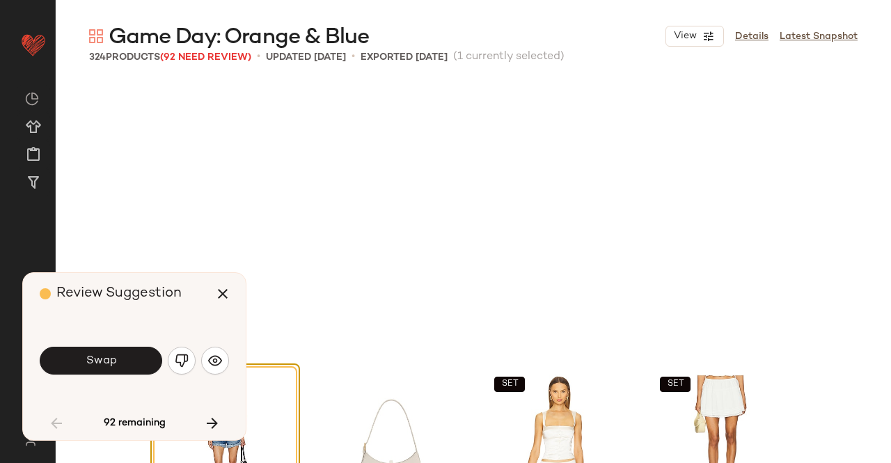
scroll to position [280, 0]
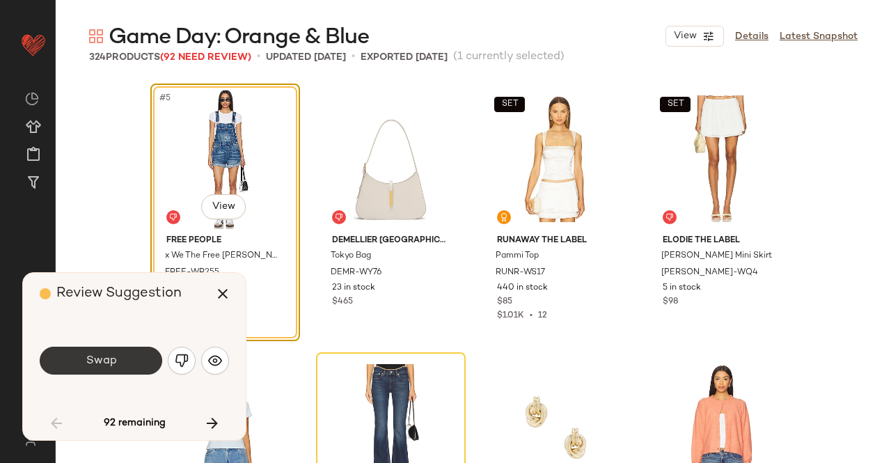
click at [118, 347] on button "Swap" at bounding box center [101, 361] width 123 height 28
click at [72, 364] on div "Swap" at bounding box center [101, 361] width 123 height 28
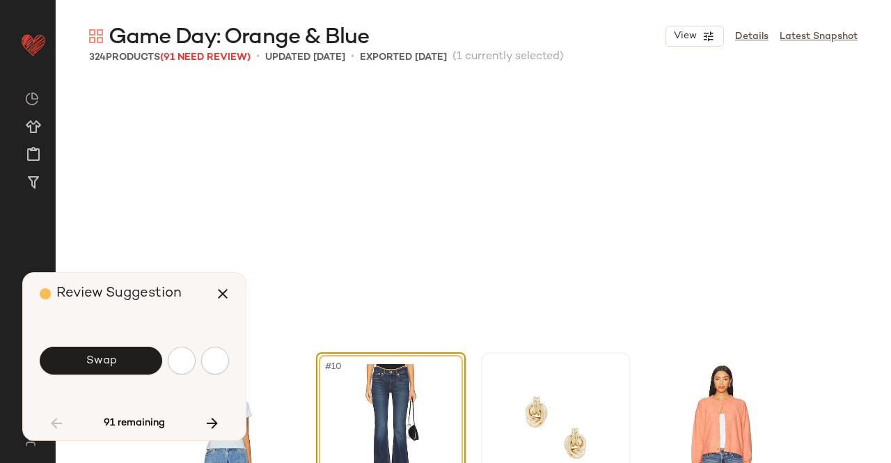
scroll to position [538, 0]
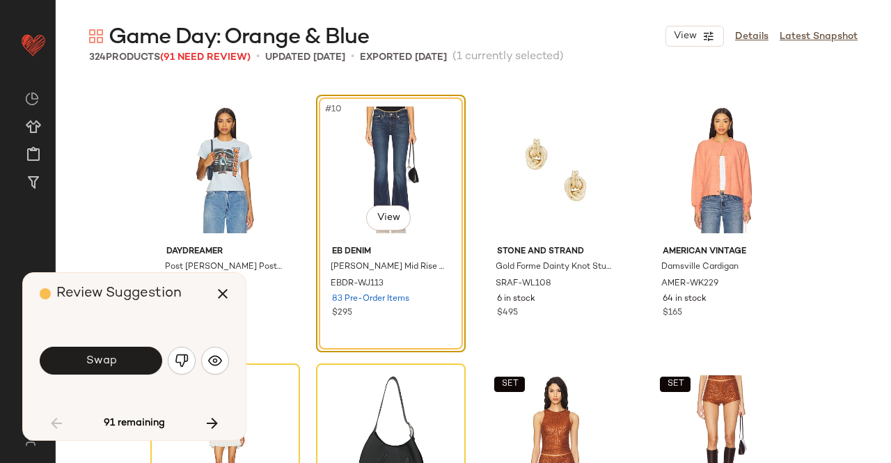
click at [107, 360] on span "Swap" at bounding box center [100, 360] width 31 height 13
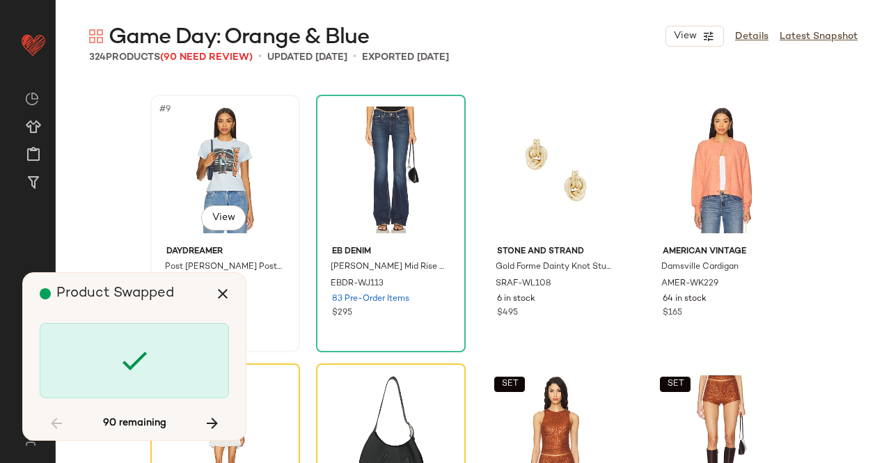
scroll to position [806, 0]
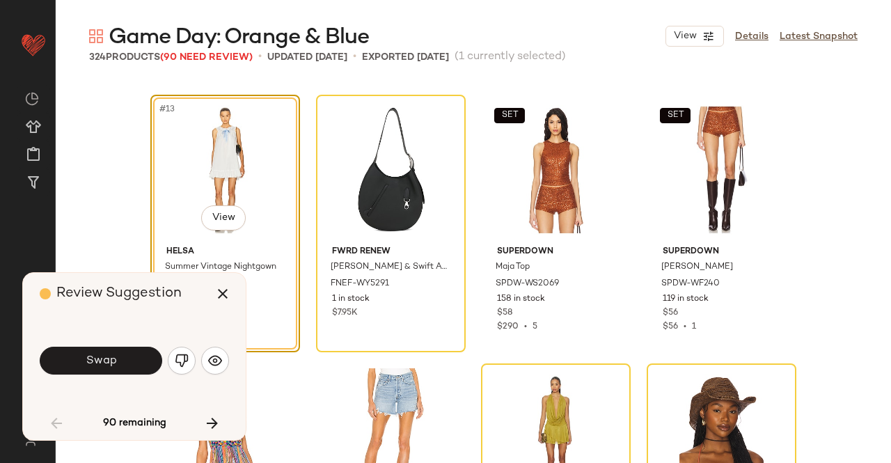
click at [125, 370] on button "Swap" at bounding box center [101, 361] width 123 height 28
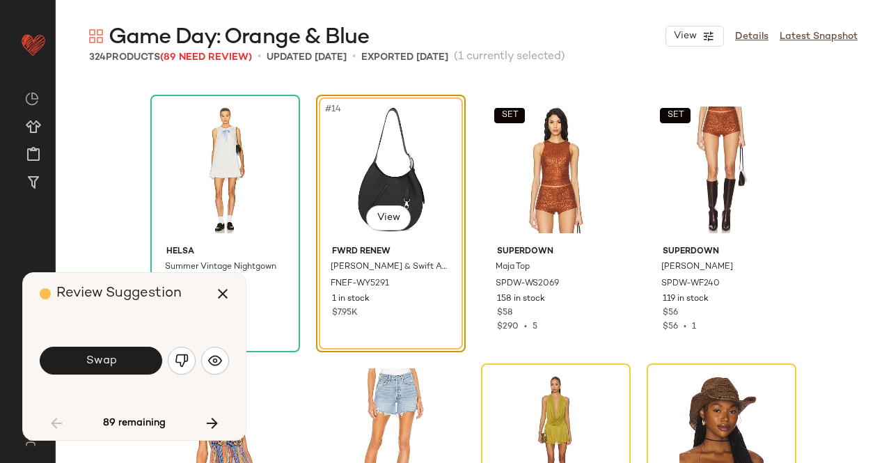
click at [86, 352] on button "Swap" at bounding box center [101, 361] width 123 height 28
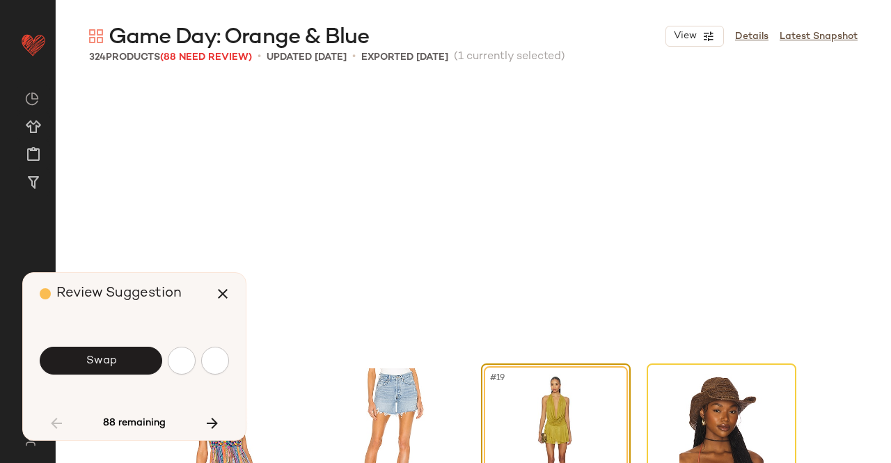
scroll to position [1075, 0]
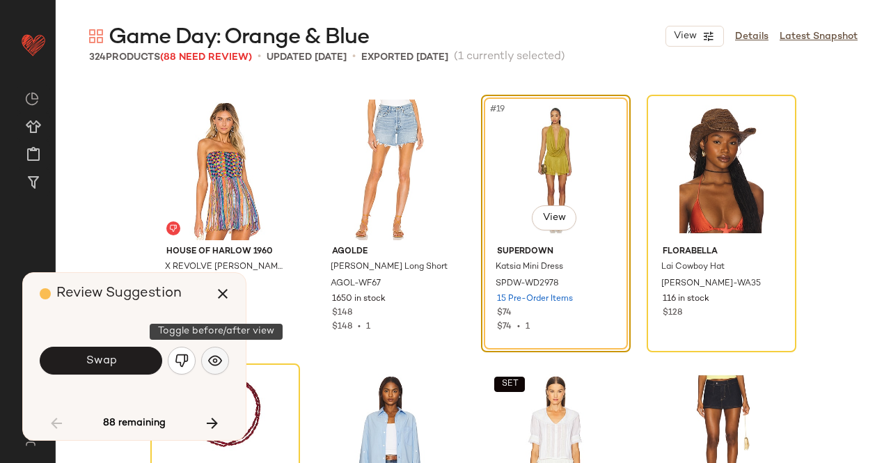
click at [217, 354] on button "button" at bounding box center [215, 361] width 28 height 28
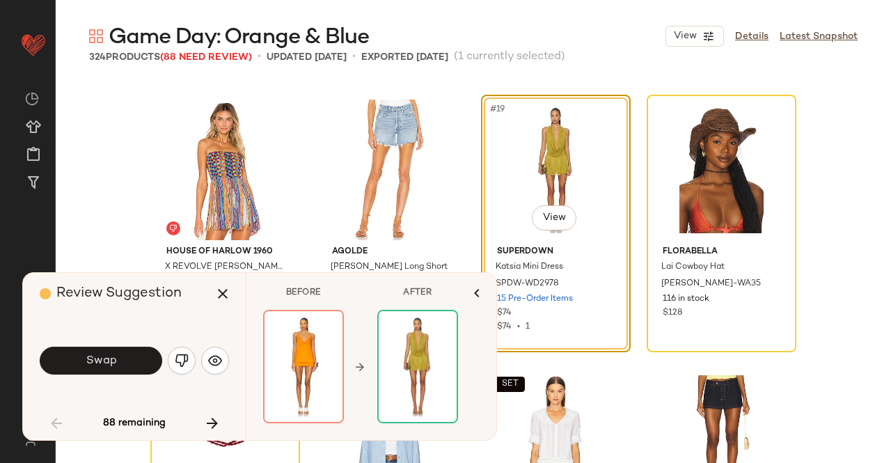
click at [182, 366] on img "button" at bounding box center [182, 361] width 14 height 14
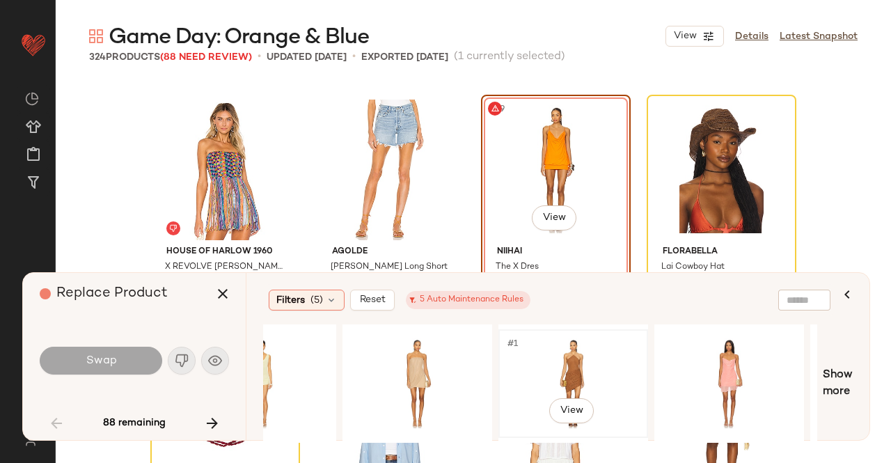
scroll to position [0, 859]
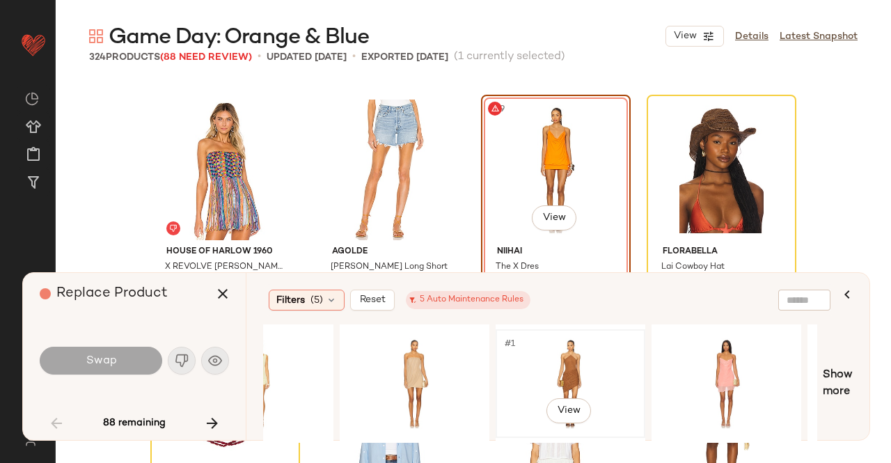
click at [616, 373] on div "#1 View" at bounding box center [571, 383] width 140 height 99
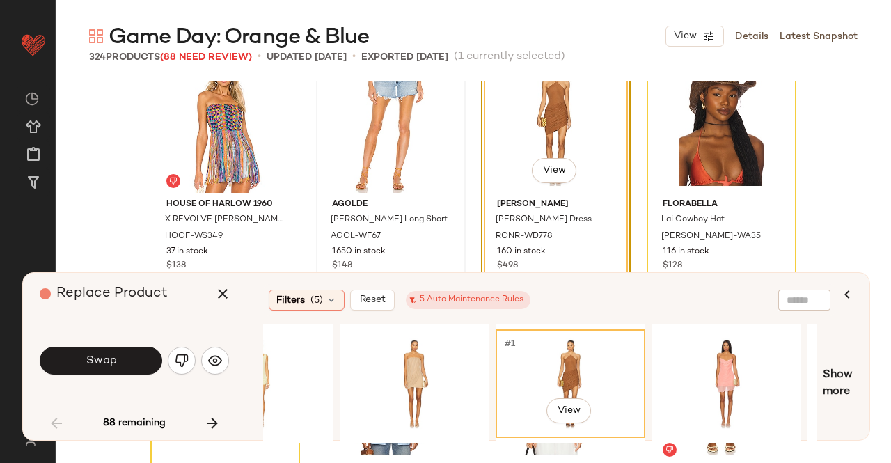
scroll to position [1145, 0]
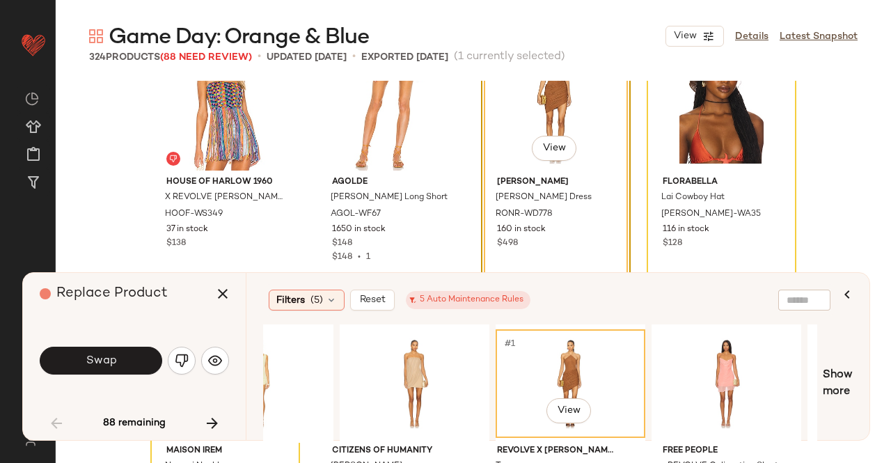
click at [114, 357] on span "Swap" at bounding box center [100, 360] width 31 height 13
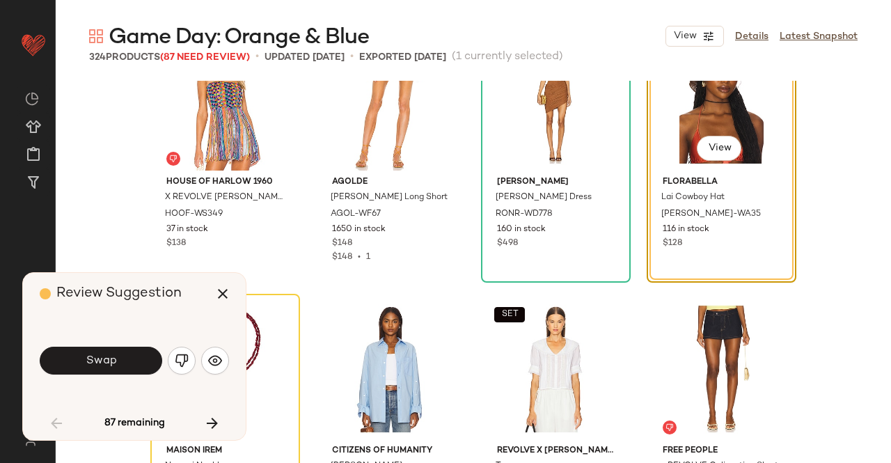
scroll to position [1075, 0]
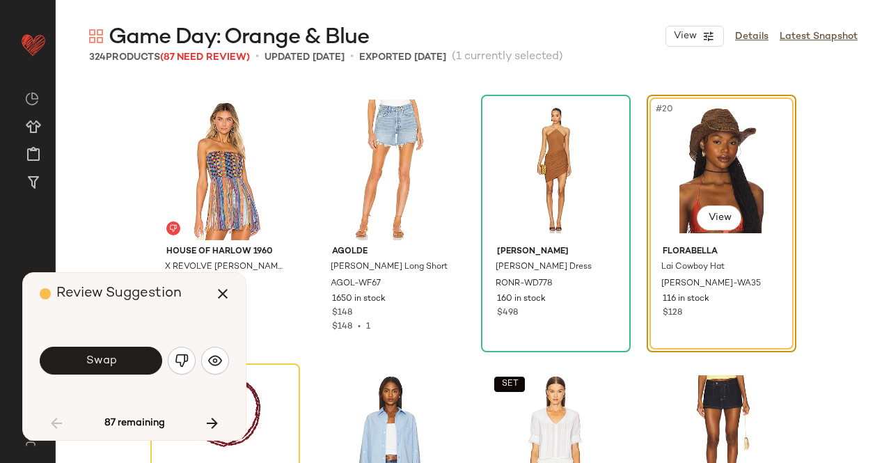
click at [114, 363] on span "Swap" at bounding box center [100, 360] width 31 height 13
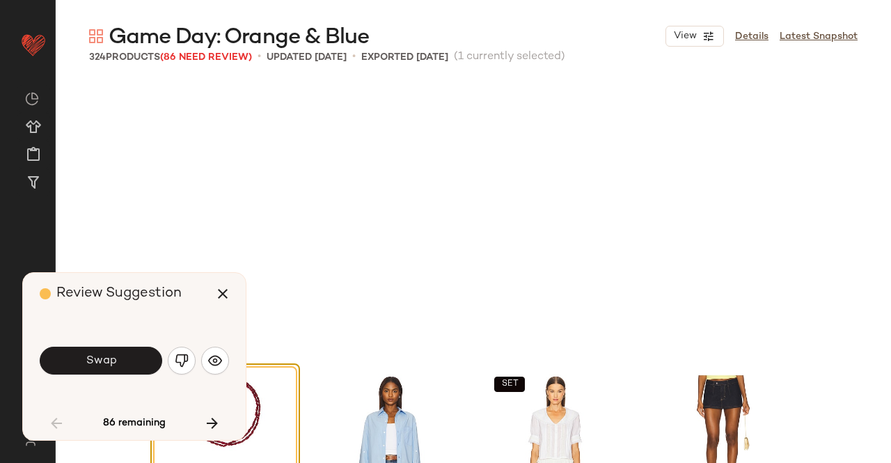
scroll to position [1344, 0]
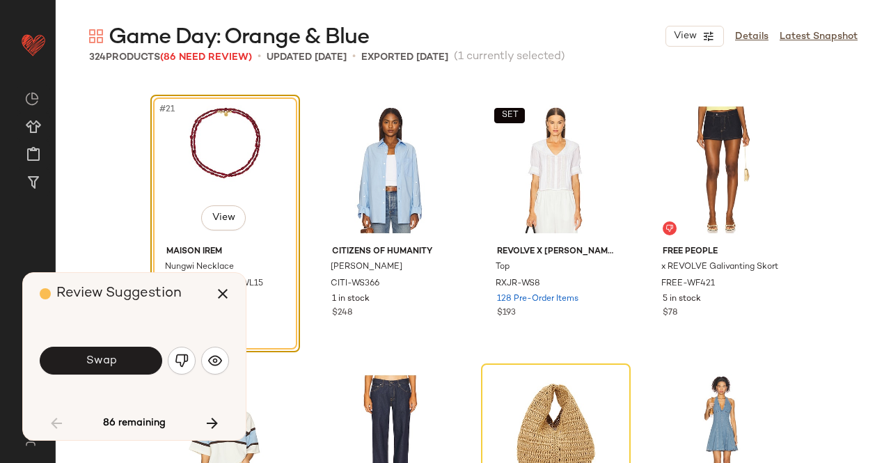
click at [100, 370] on button "Swap" at bounding box center [101, 361] width 123 height 28
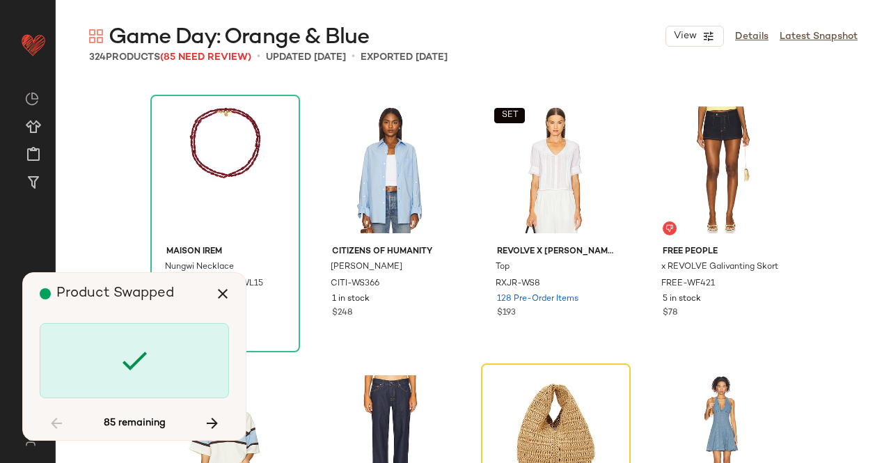
scroll to position [1613, 0]
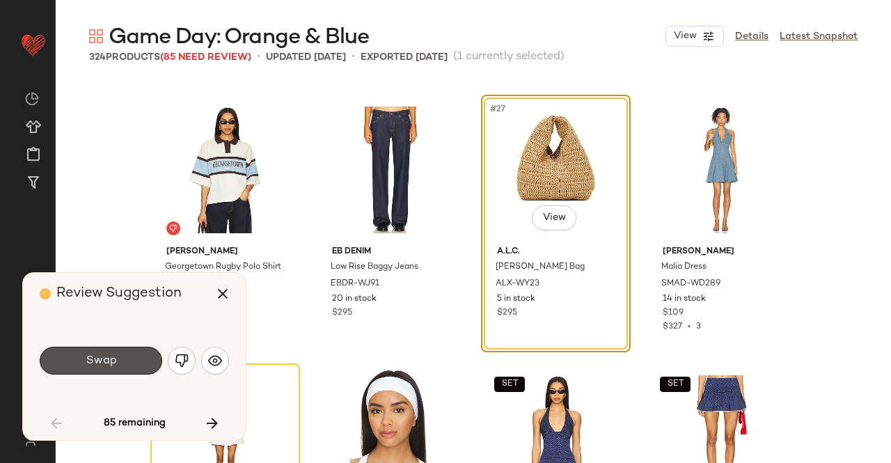
click at [75, 359] on button "Swap" at bounding box center [101, 361] width 123 height 28
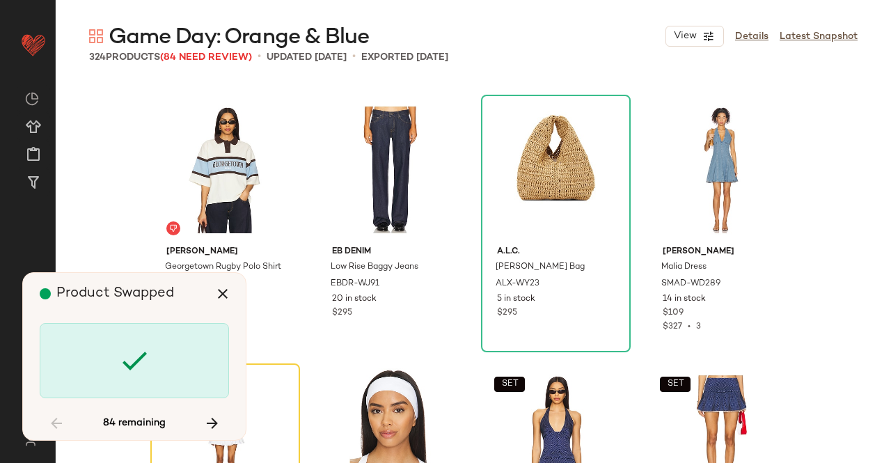
scroll to position [1882, 0]
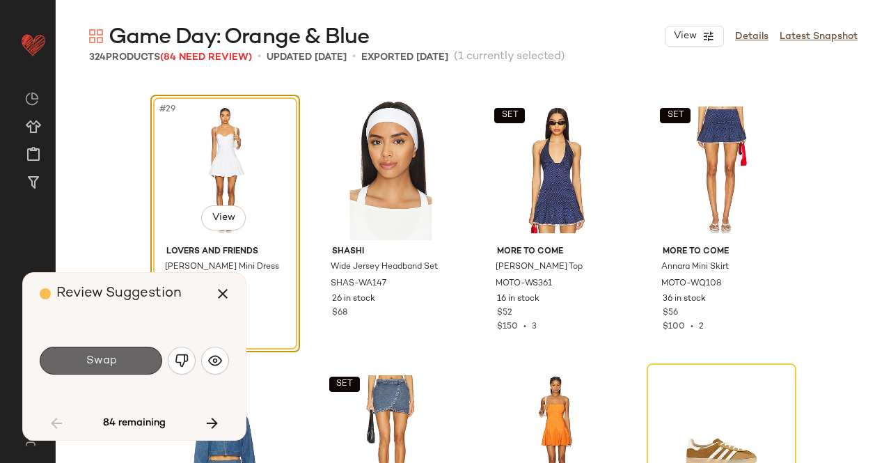
click at [123, 361] on button "Swap" at bounding box center [101, 361] width 123 height 28
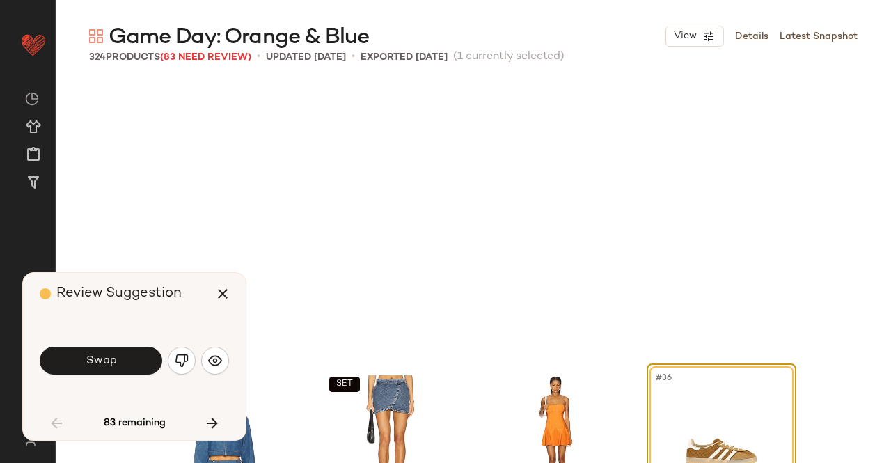
scroll to position [2151, 0]
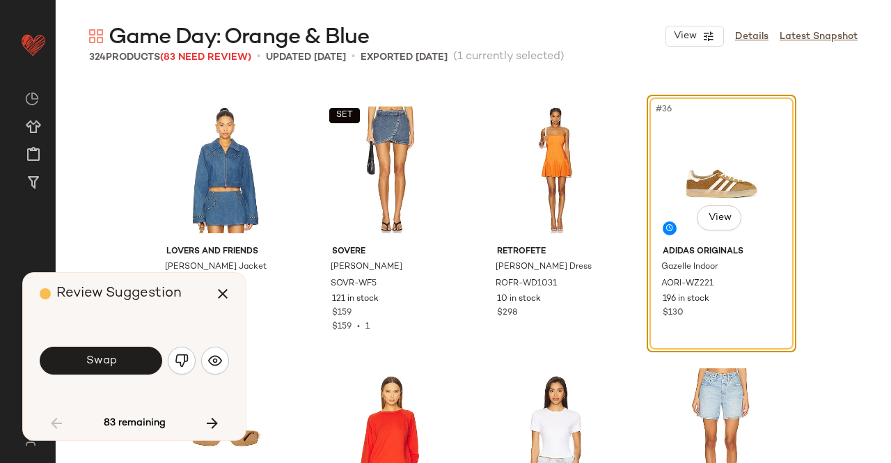
drag, startPoint x: 111, startPoint y: 370, endPoint x: 122, endPoint y: 368, distance: 11.2
click at [110, 370] on button "Swap" at bounding box center [101, 361] width 123 height 28
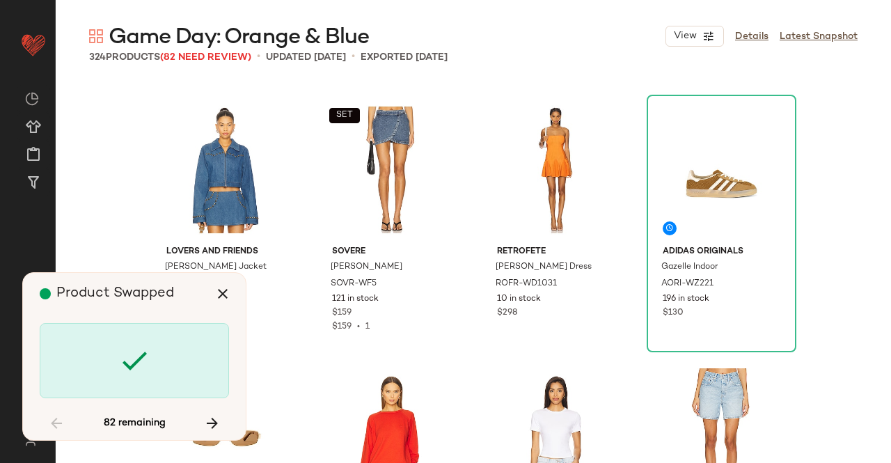
scroll to position [2688, 0]
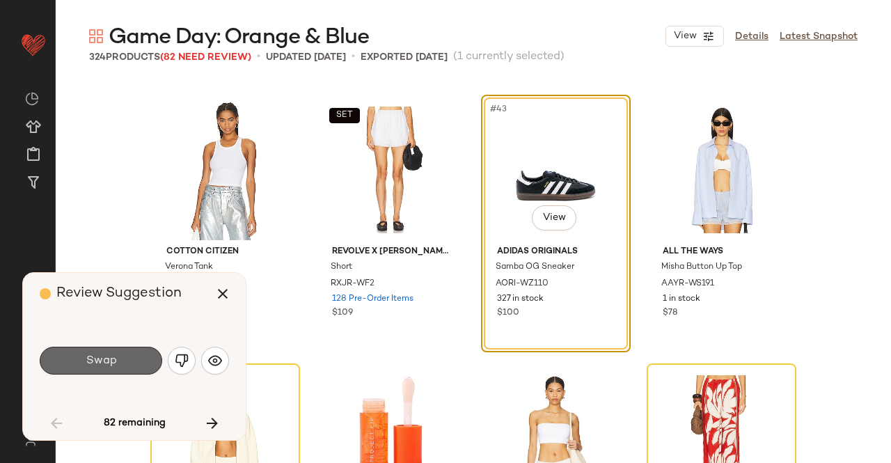
click at [97, 359] on span "Swap" at bounding box center [100, 360] width 31 height 13
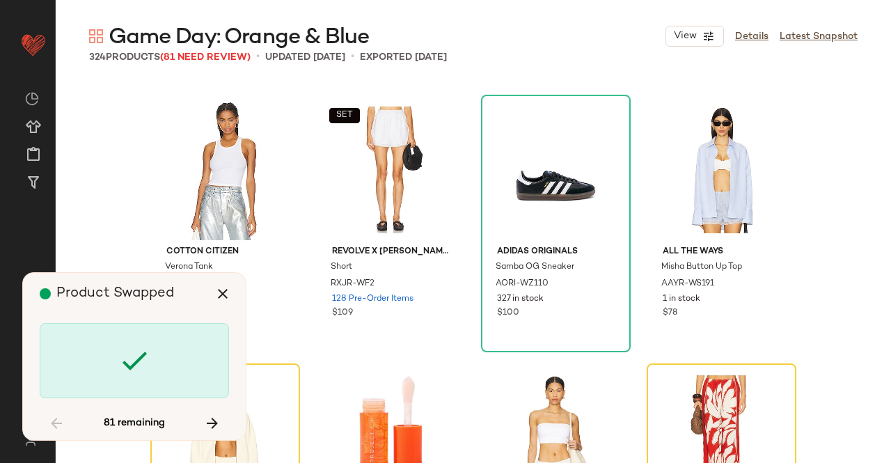
scroll to position [2957, 0]
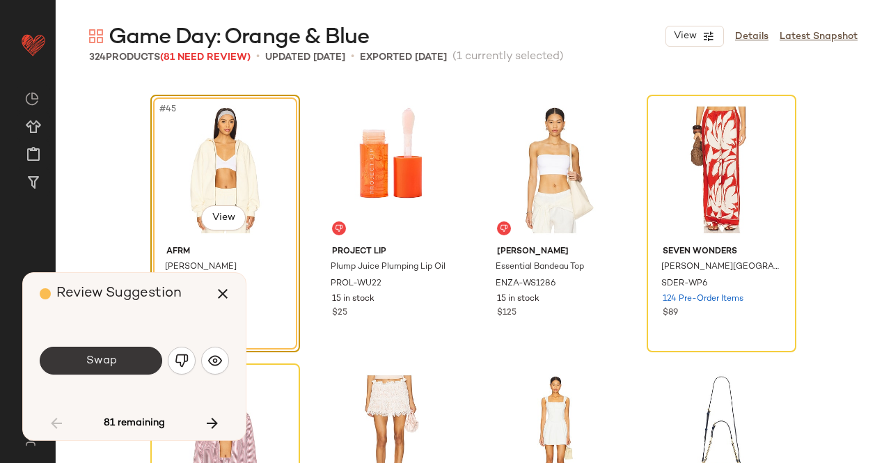
click at [116, 352] on button "Swap" at bounding box center [101, 361] width 123 height 28
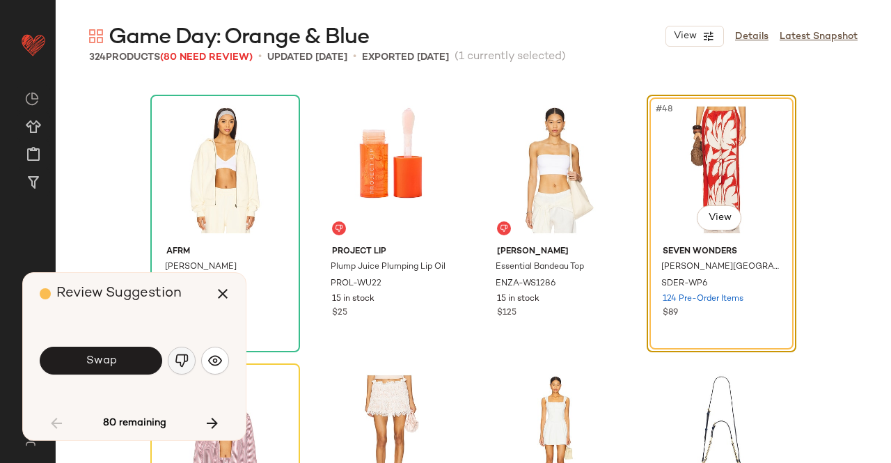
click at [191, 363] on button "button" at bounding box center [182, 361] width 28 height 28
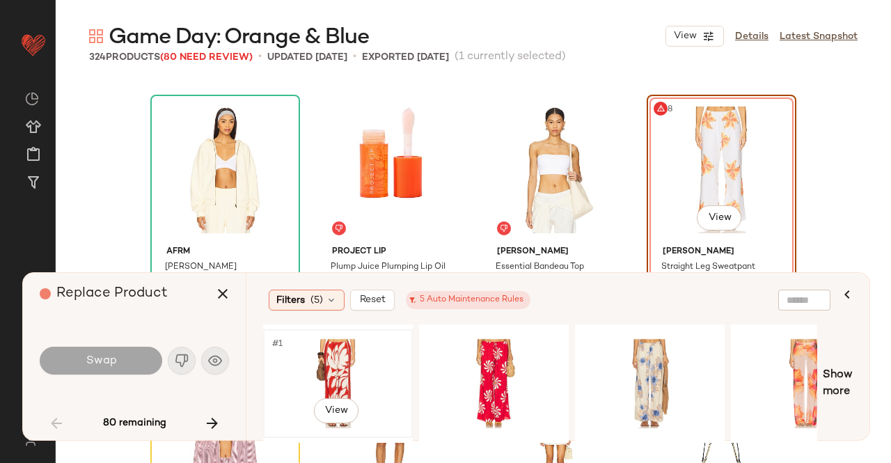
click at [364, 371] on div "#1 View" at bounding box center [338, 383] width 140 height 99
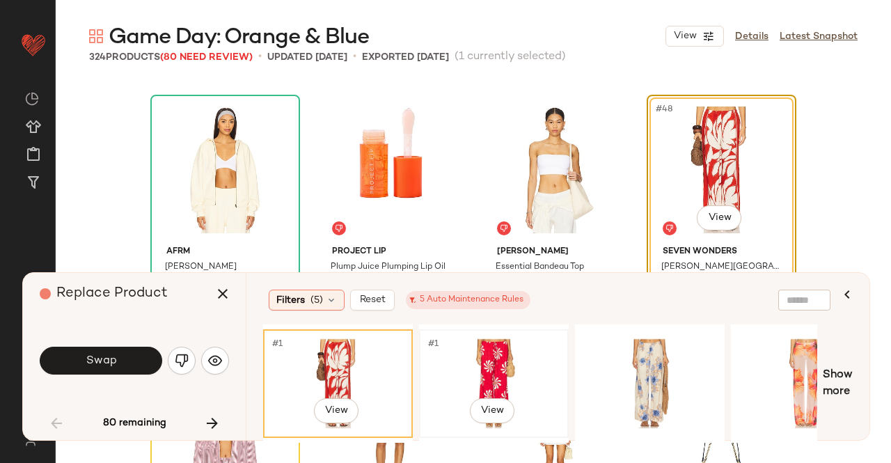
click at [456, 370] on div "#1 View" at bounding box center [494, 383] width 140 height 99
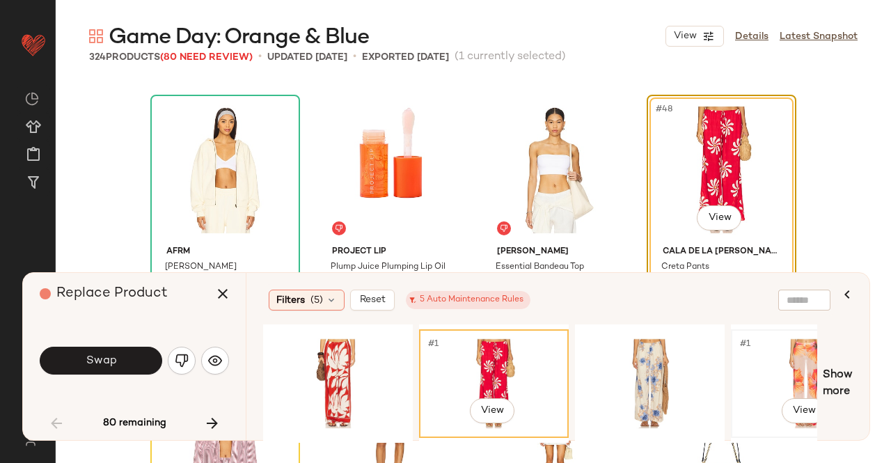
drag, startPoint x: 802, startPoint y: 371, endPoint x: 784, endPoint y: 371, distance: 17.4
click at [804, 368] on div "#1 View" at bounding box center [806, 383] width 140 height 99
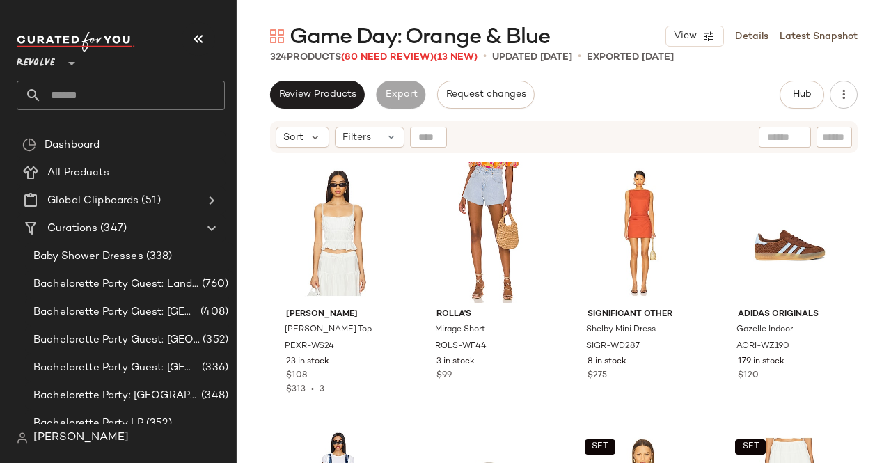
click at [582, 19] on main "Game Day: Orange & Blue View Details Latest Snapshot 324 Products (80 Need Revi…" at bounding box center [445, 231] width 891 height 463
click at [203, 25] on button "button" at bounding box center [198, 38] width 33 height 33
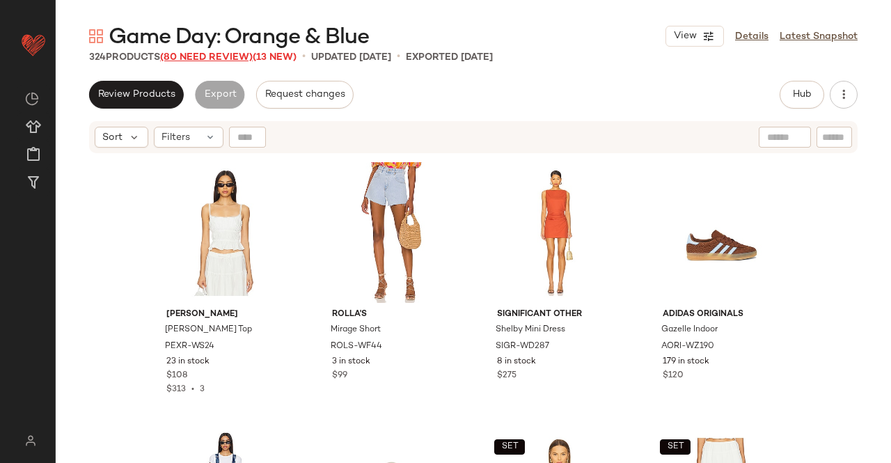
click at [217, 54] on span "(80 Need Review)" at bounding box center [206, 57] width 93 height 10
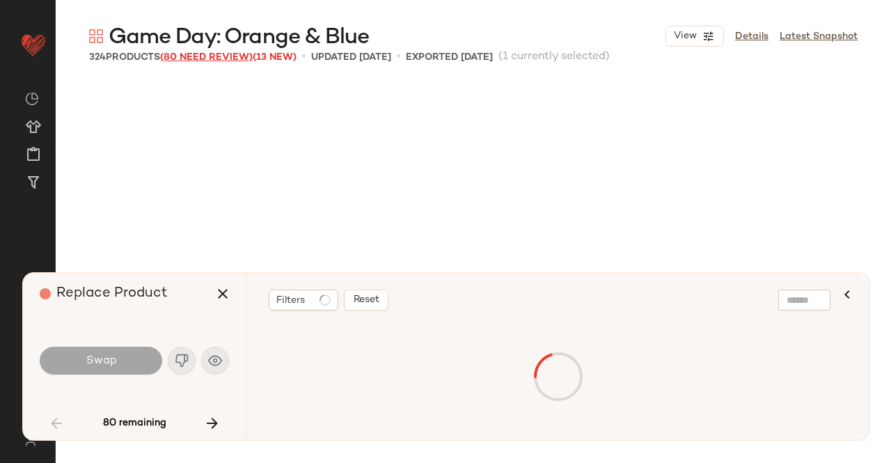
scroll to position [2957, 0]
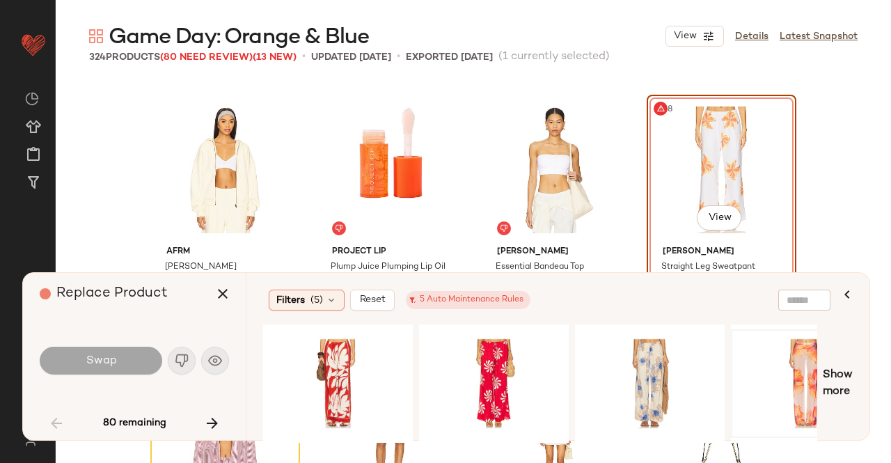
click at [815, 364] on div at bounding box center [806, 383] width 140 height 99
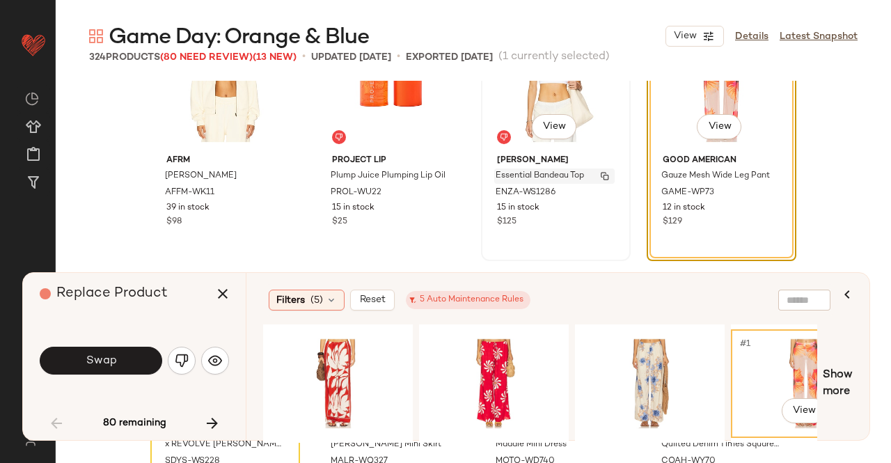
scroll to position [3027, 0]
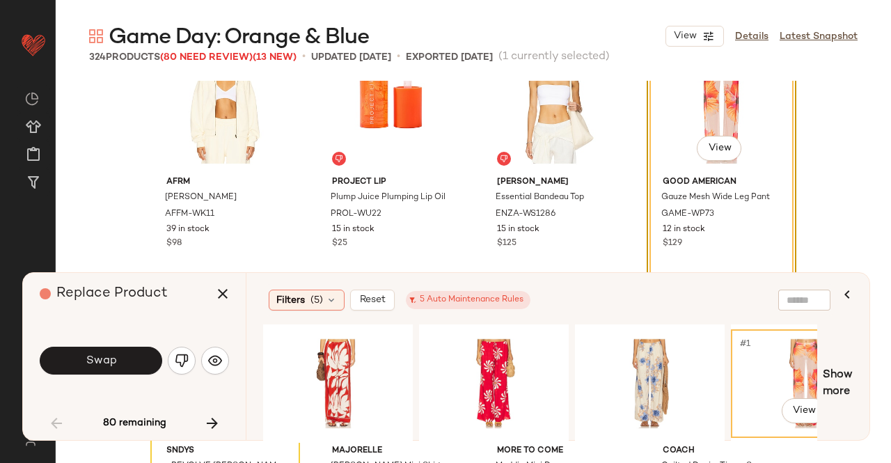
click at [100, 357] on span "Swap" at bounding box center [100, 360] width 31 height 13
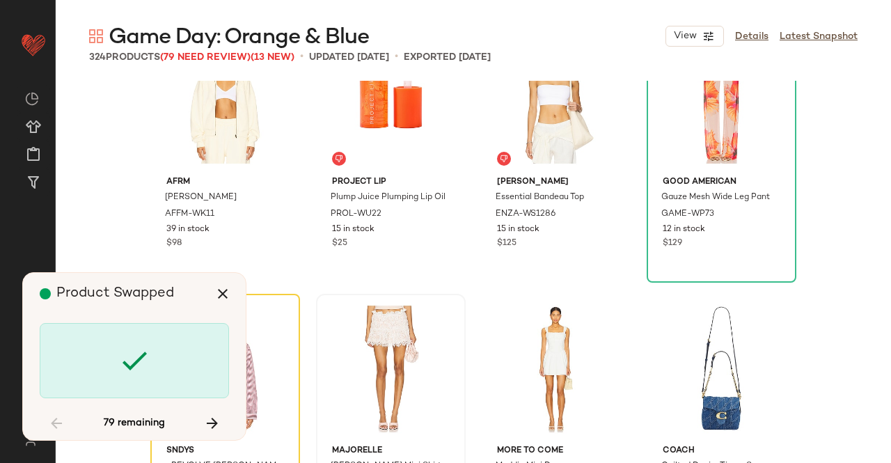
scroll to position [3226, 0]
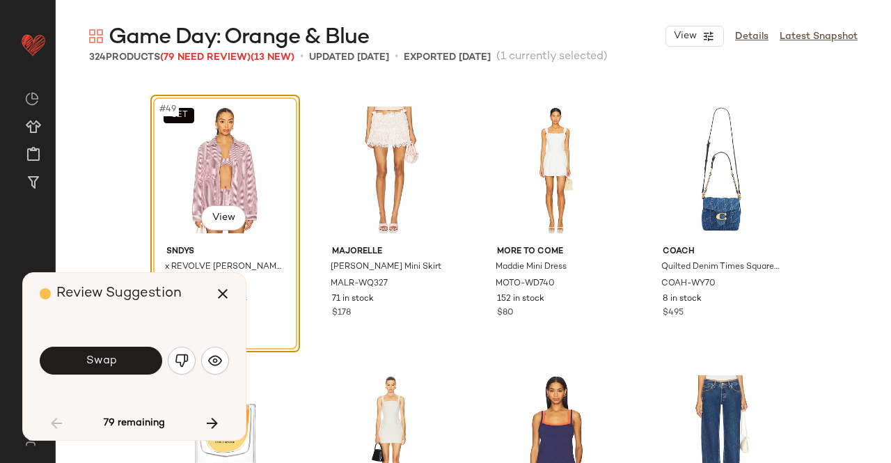
click at [188, 359] on img "button" at bounding box center [182, 361] width 14 height 14
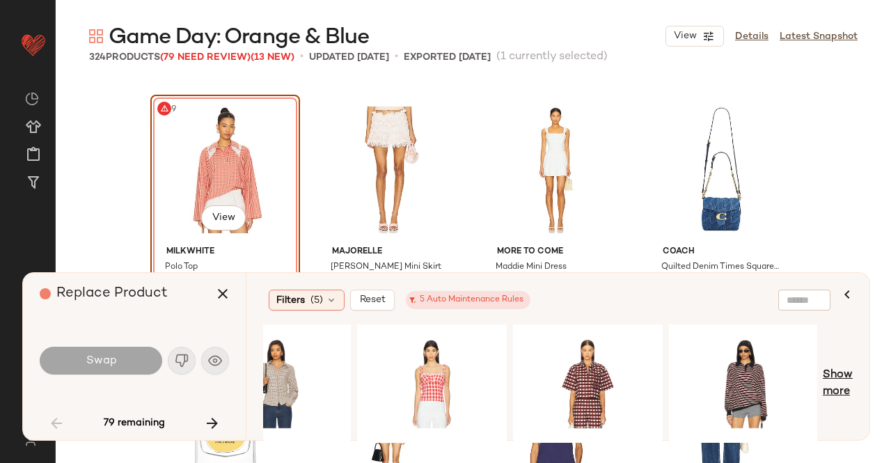
click at [845, 373] on span "Show more" at bounding box center [838, 383] width 30 height 33
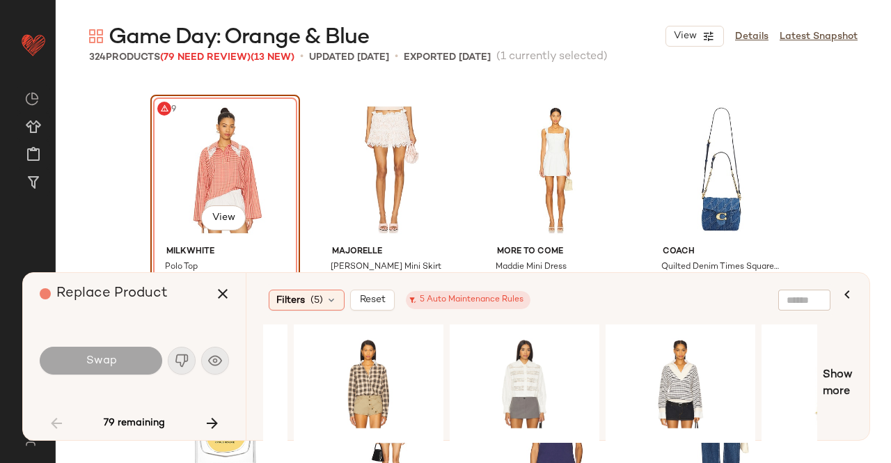
scroll to position [0, 1705]
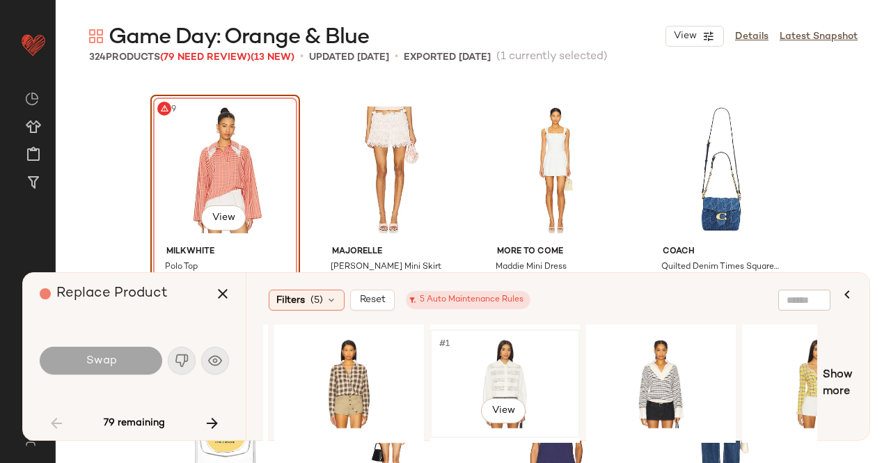
click at [514, 382] on div "#1 View" at bounding box center [505, 383] width 140 height 99
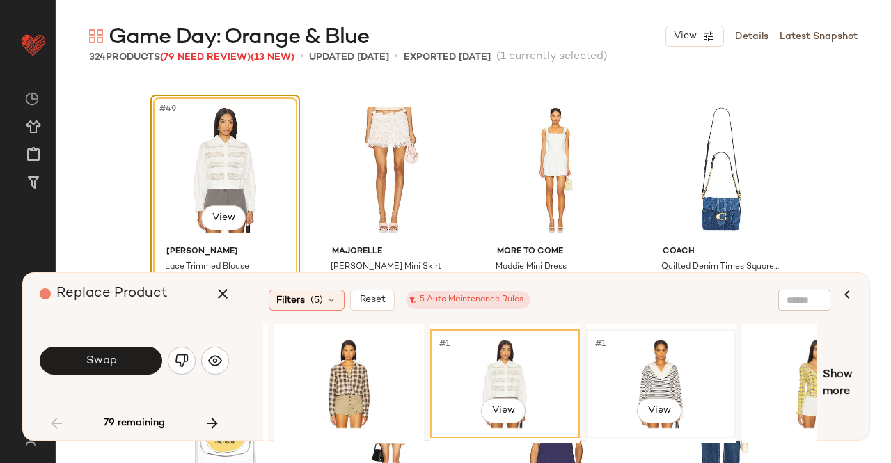
click at [664, 428] on div "#1 View" at bounding box center [661, 383] width 140 height 99
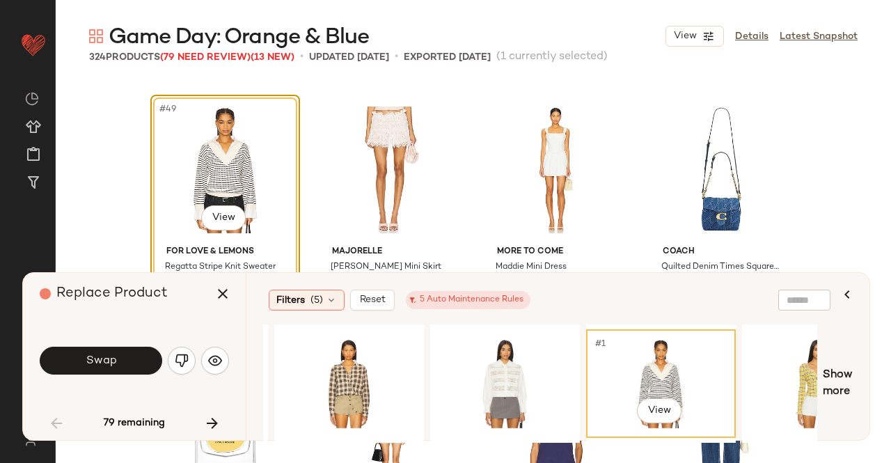
scroll to position [0, 0]
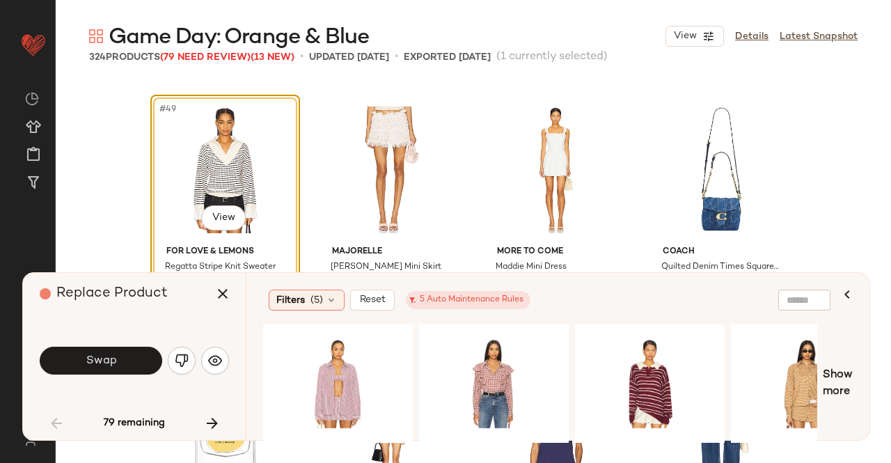
drag, startPoint x: 345, startPoint y: 435, endPoint x: 376, endPoint y: 441, distance: 31.1
click at [377, 441] on div "#1 View" at bounding box center [540, 384] width 554 height 118
drag, startPoint x: 344, startPoint y: 443, endPoint x: 351, endPoint y: 439, distance: 8.1
click at [351, 439] on div "#1 View" at bounding box center [540, 384] width 554 height 118
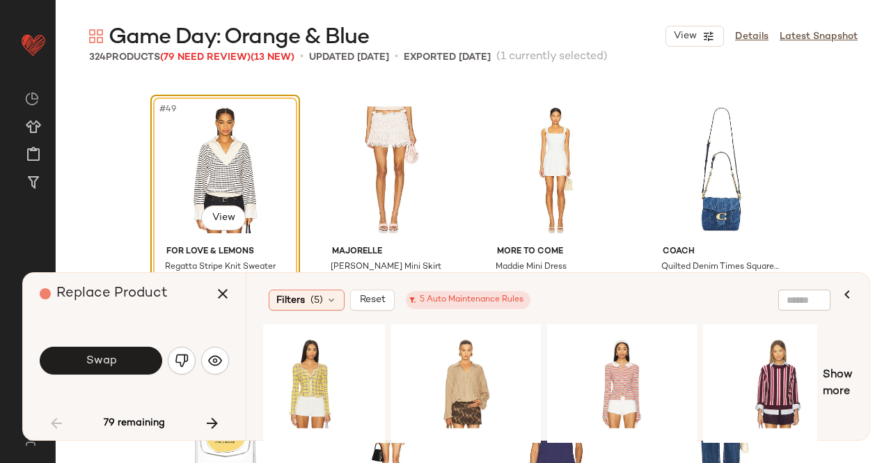
scroll to position [0, 2402]
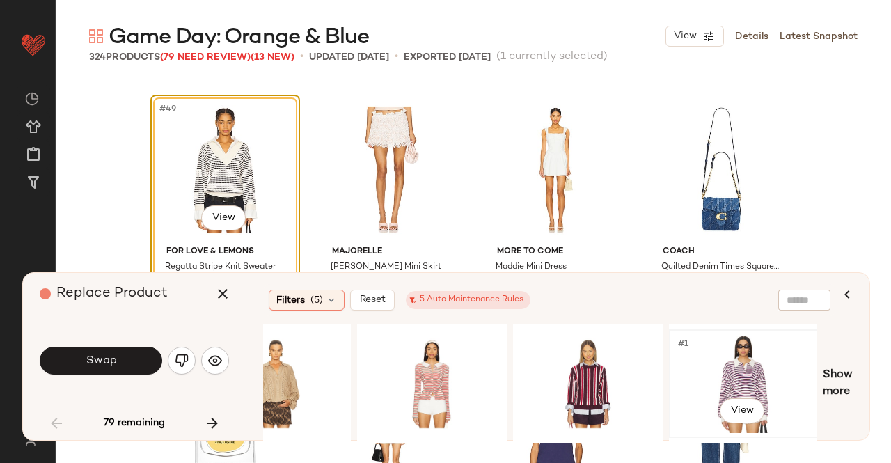
click at [733, 367] on div "#1 View" at bounding box center [744, 383] width 140 height 99
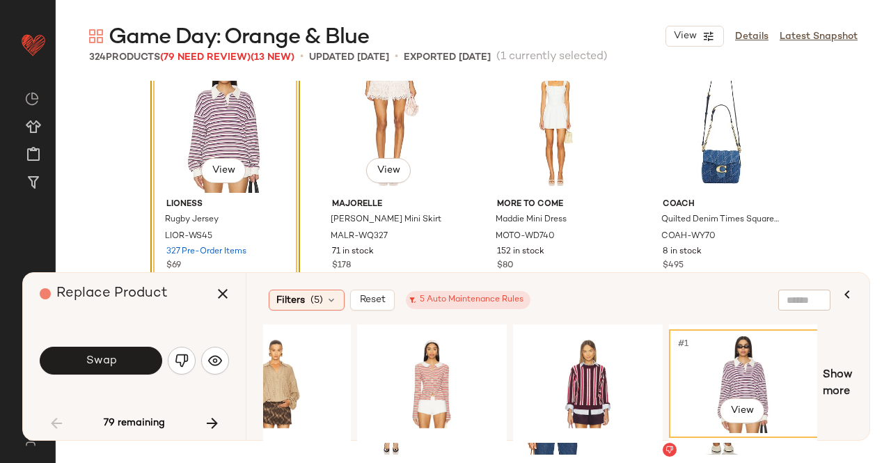
scroll to position [3295, 0]
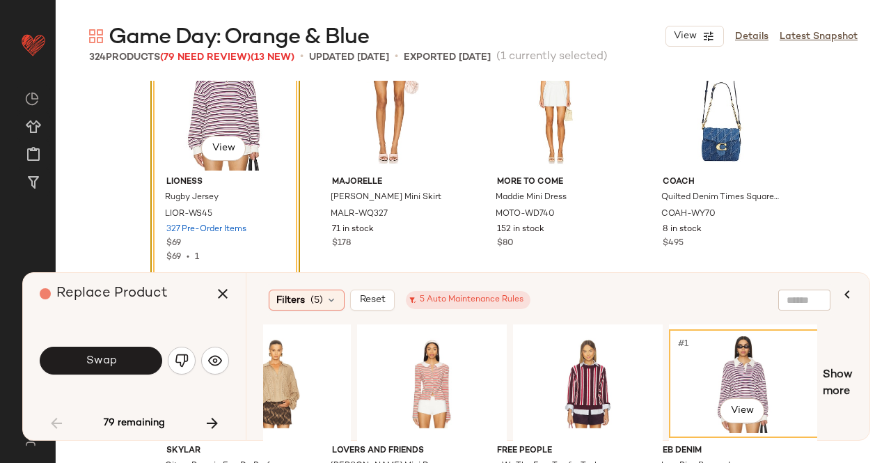
click at [96, 364] on span "Swap" at bounding box center [100, 360] width 31 height 13
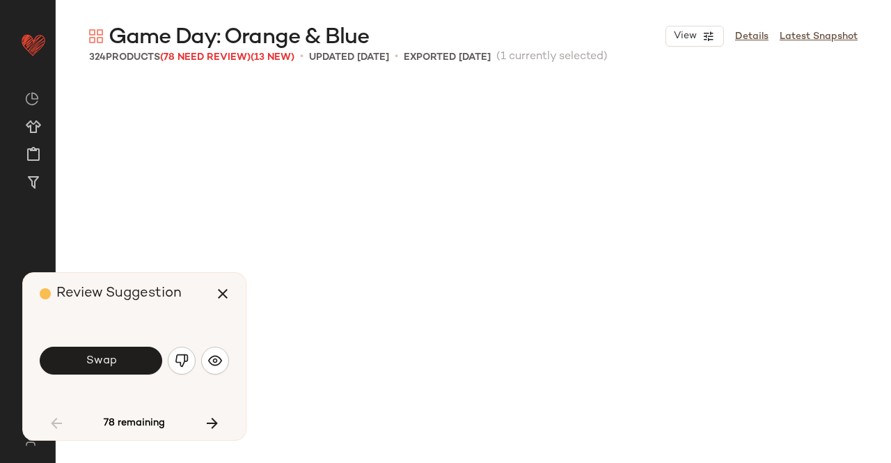
scroll to position [4032, 0]
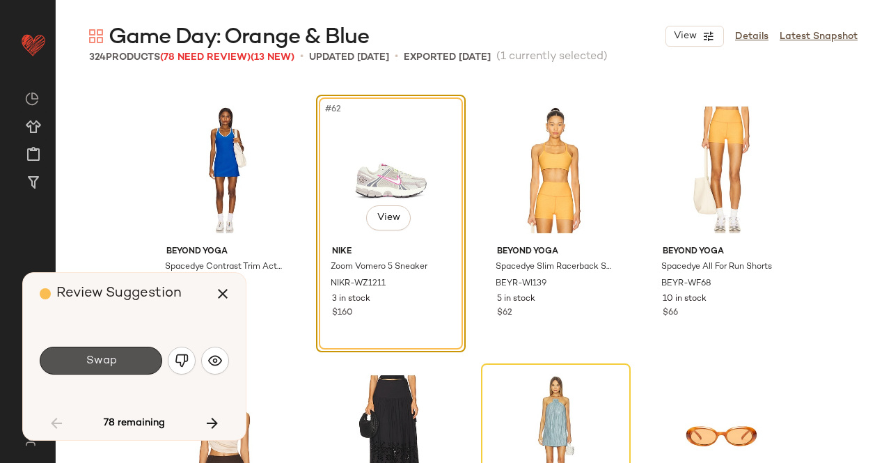
drag, startPoint x: 122, startPoint y: 364, endPoint x: 116, endPoint y: 375, distance: 12.8
click at [120, 368] on button "Swap" at bounding box center [101, 361] width 123 height 28
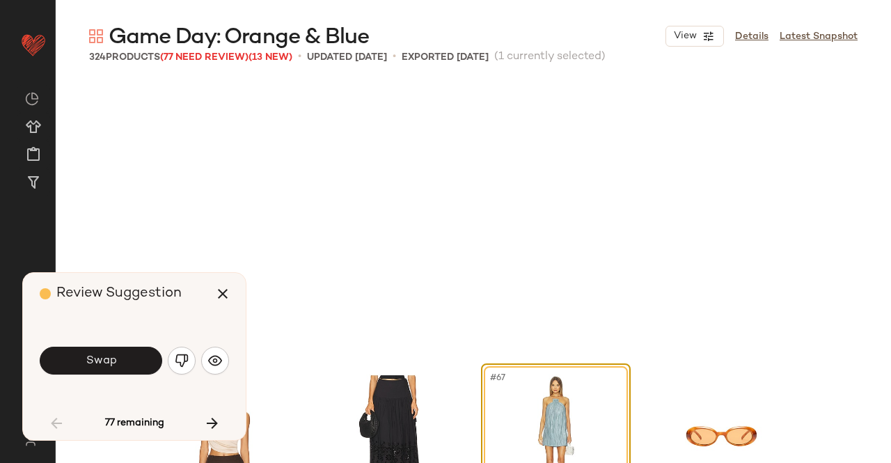
scroll to position [4301, 0]
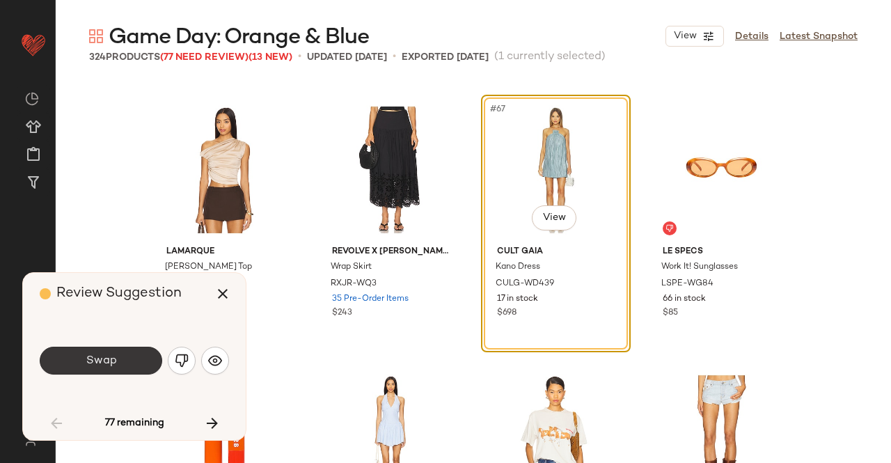
click at [141, 358] on button "Swap" at bounding box center [101, 361] width 123 height 28
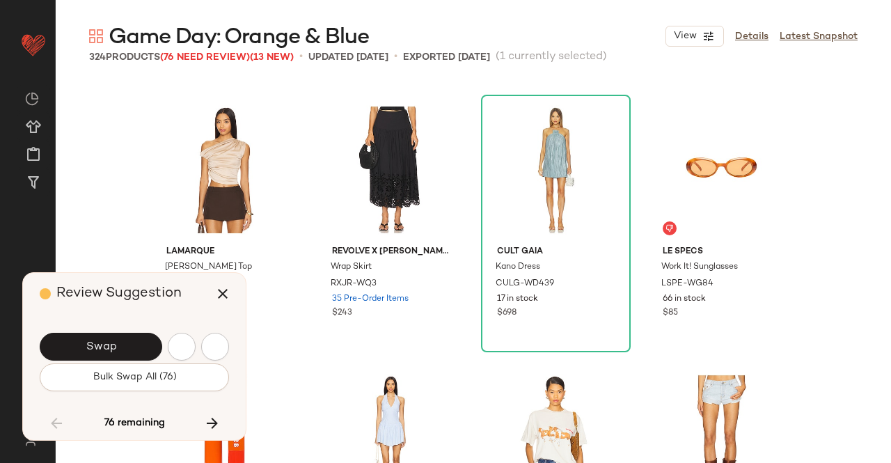
scroll to position [5108, 0]
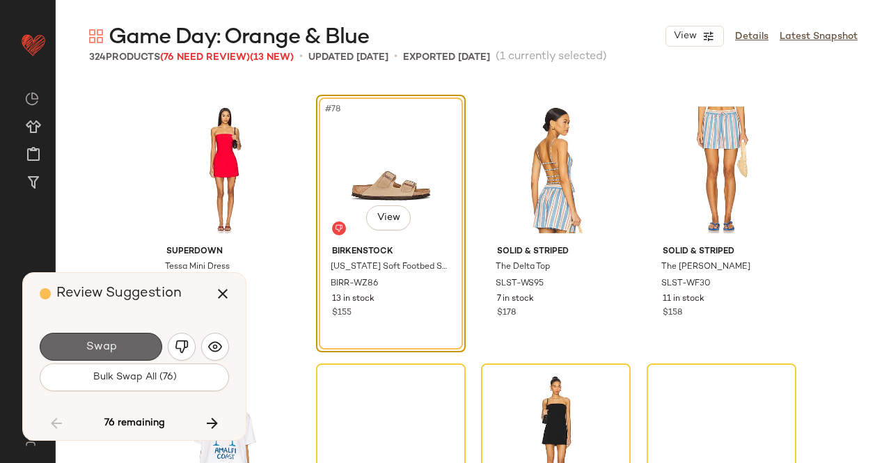
click at [109, 338] on button "Swap" at bounding box center [101, 347] width 123 height 28
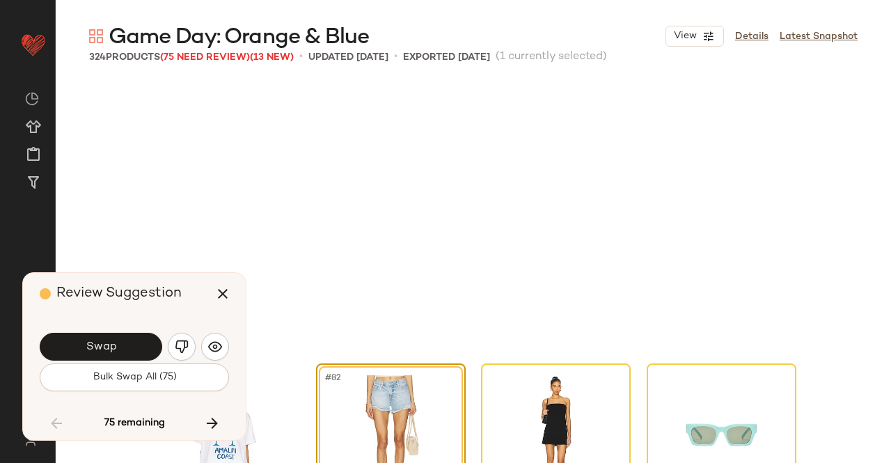
scroll to position [5376, 0]
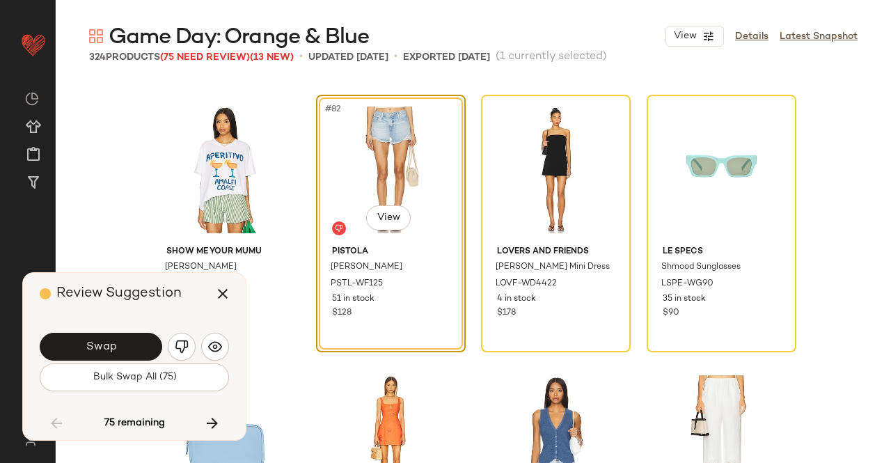
click at [97, 332] on div "Swap" at bounding box center [134, 346] width 189 height 33
click at [86, 345] on span "Swap" at bounding box center [100, 347] width 31 height 13
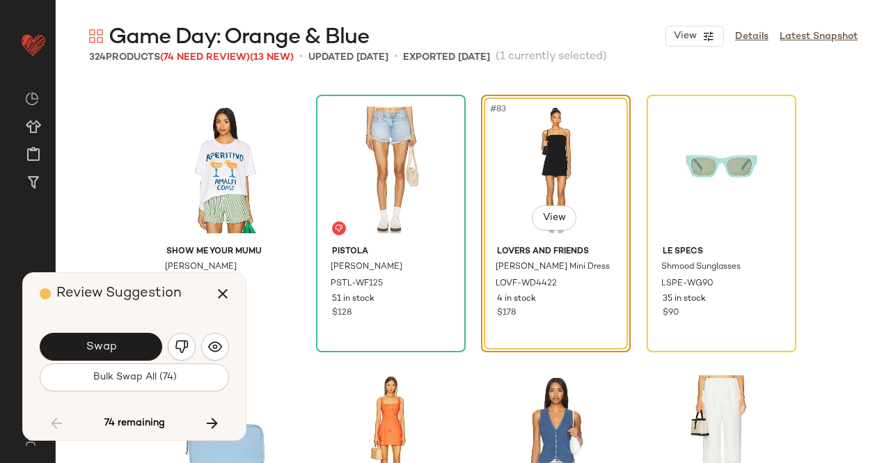
click at [194, 346] on button "button" at bounding box center [182, 347] width 28 height 28
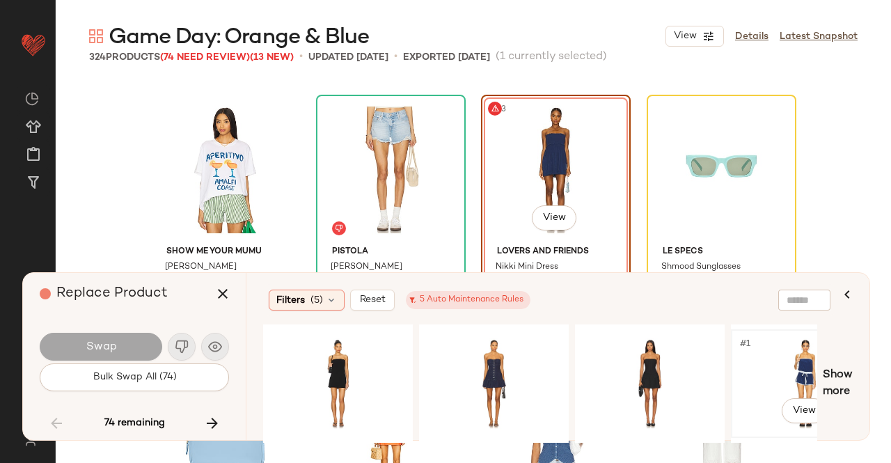
click at [806, 353] on div "#1 View" at bounding box center [806, 383] width 140 height 99
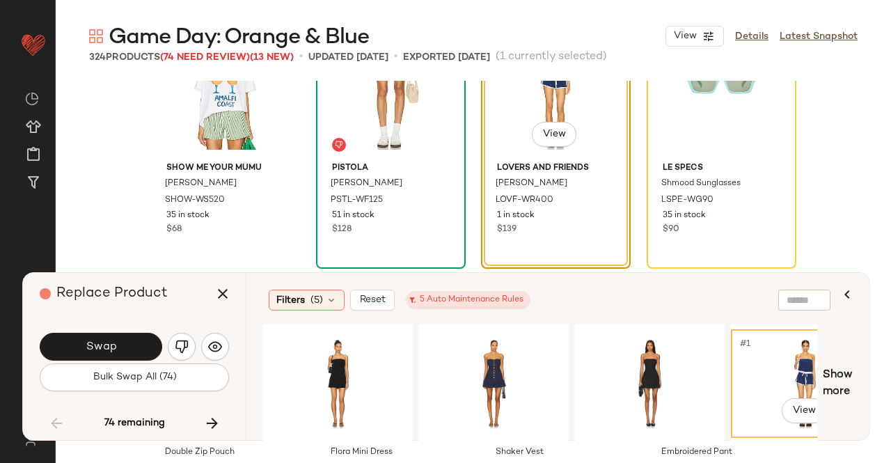
scroll to position [5516, 0]
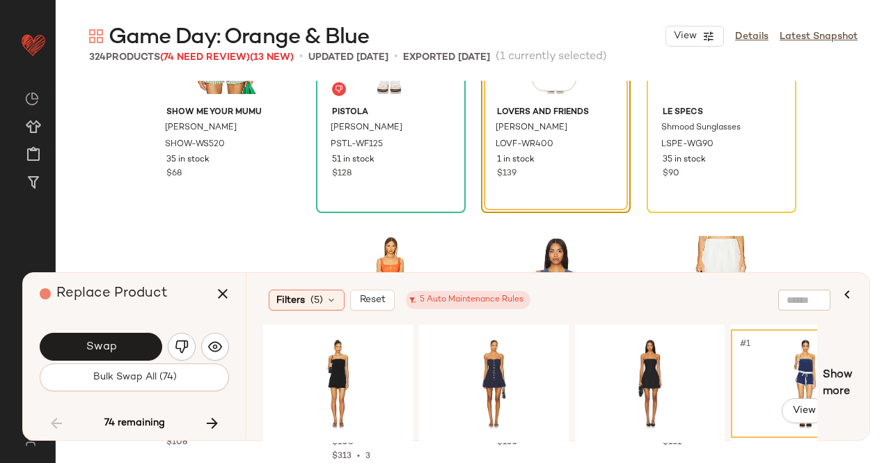
click at [123, 338] on button "Swap" at bounding box center [101, 347] width 123 height 28
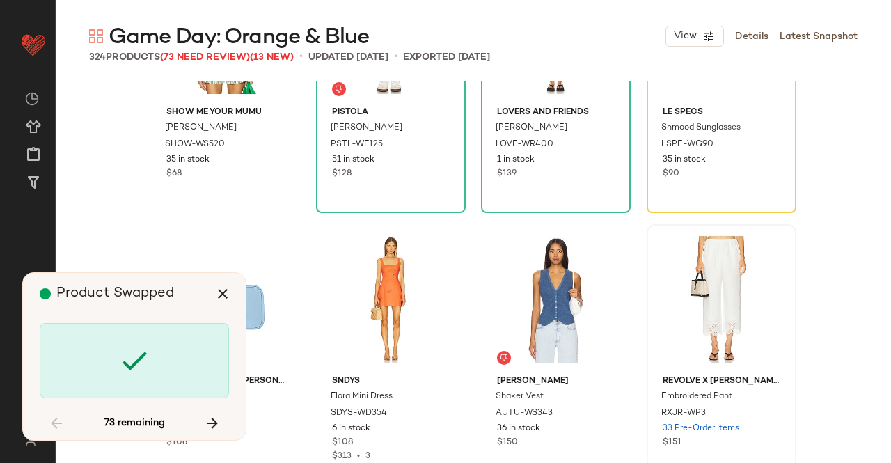
scroll to position [5376, 0]
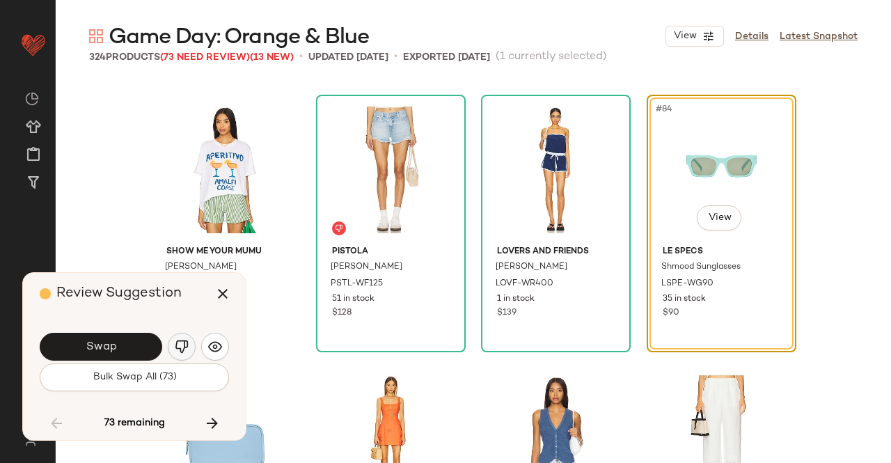
click at [190, 354] on button "button" at bounding box center [182, 347] width 28 height 28
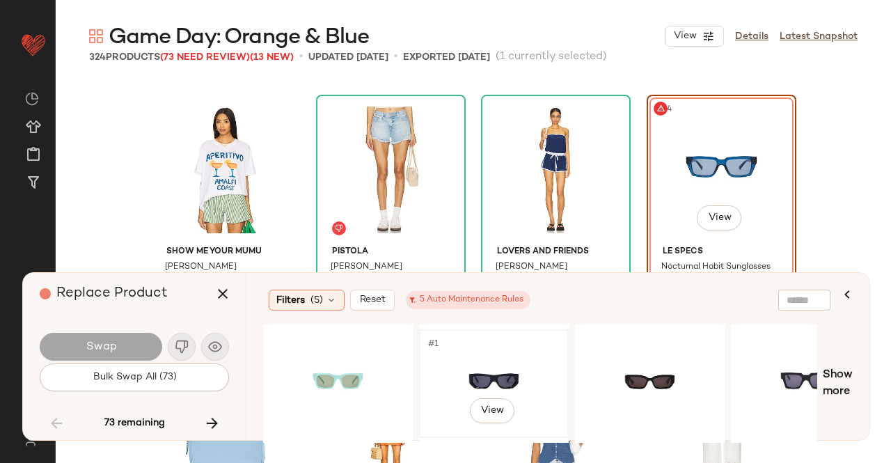
click at [479, 377] on div "#1 View" at bounding box center [494, 383] width 140 height 99
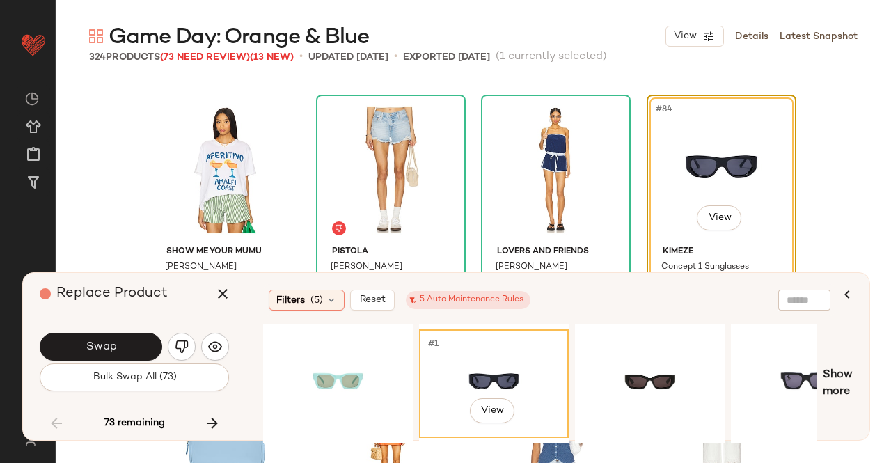
click at [111, 338] on button "Swap" at bounding box center [101, 347] width 123 height 28
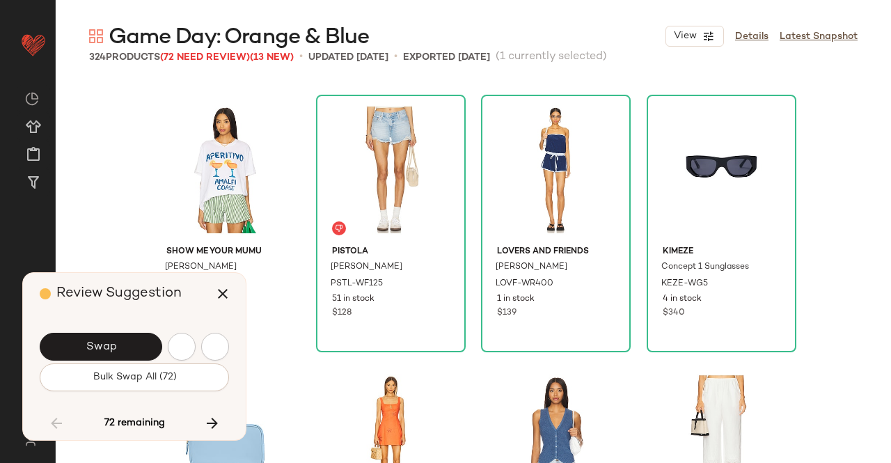
scroll to position [5914, 0]
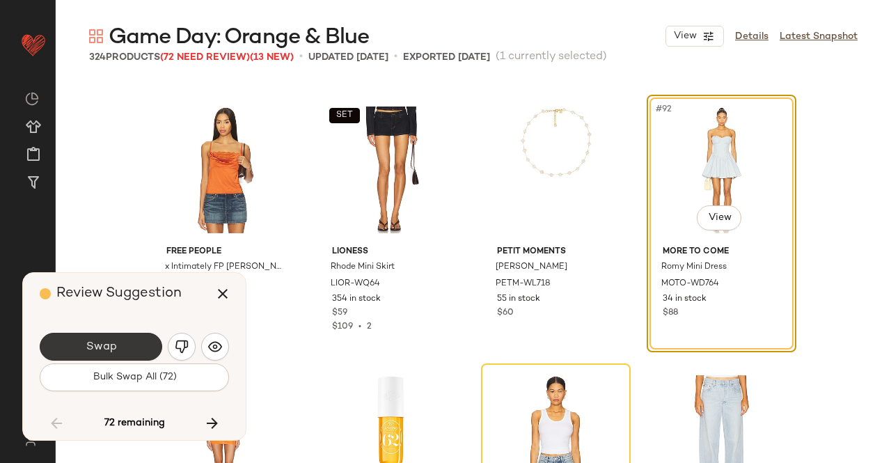
click at [91, 353] on span "Swap" at bounding box center [100, 347] width 31 height 13
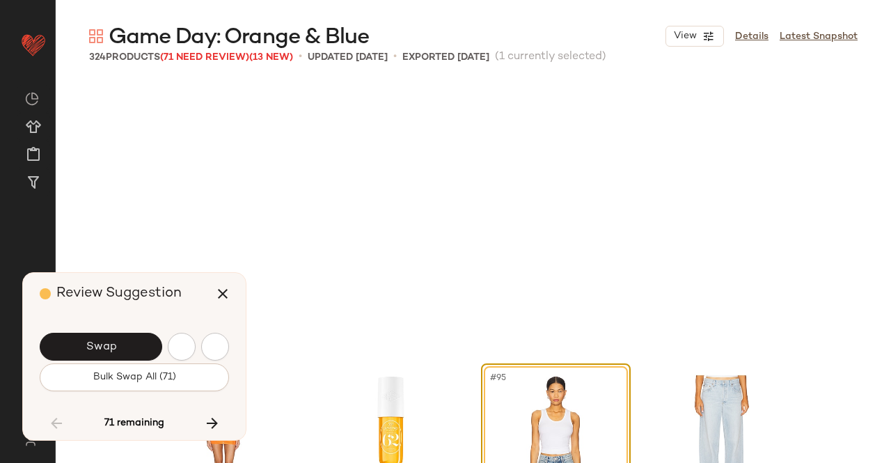
scroll to position [6183, 0]
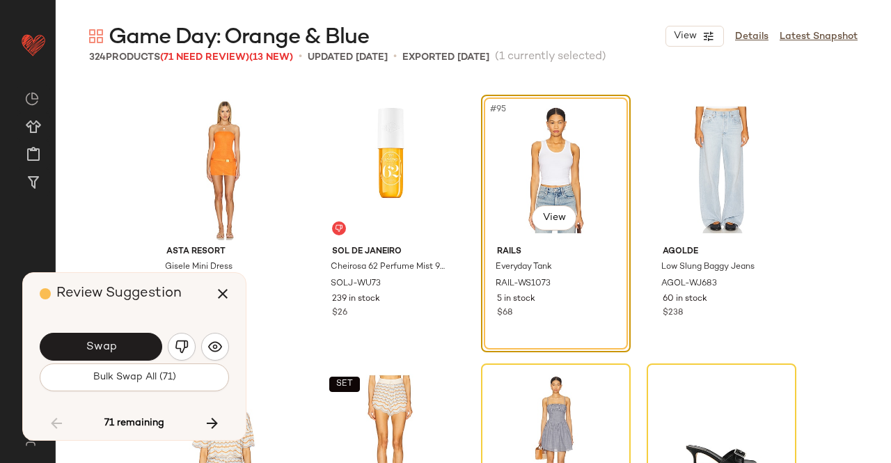
click at [141, 351] on button "Swap" at bounding box center [101, 347] width 123 height 28
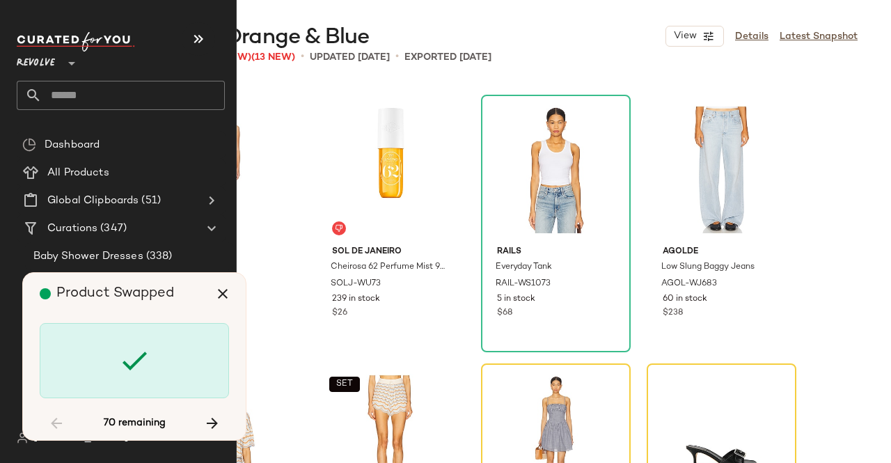
click at [47, 56] on span "Revolve" at bounding box center [36, 59] width 38 height 25
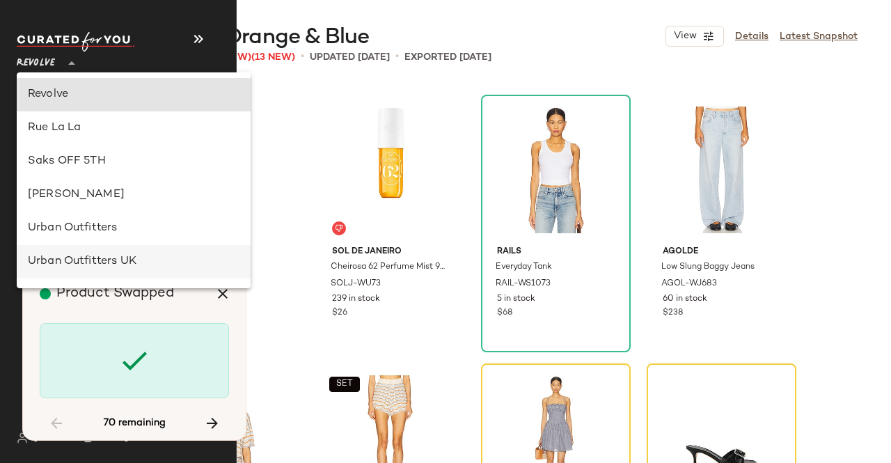
scroll to position [832, 0]
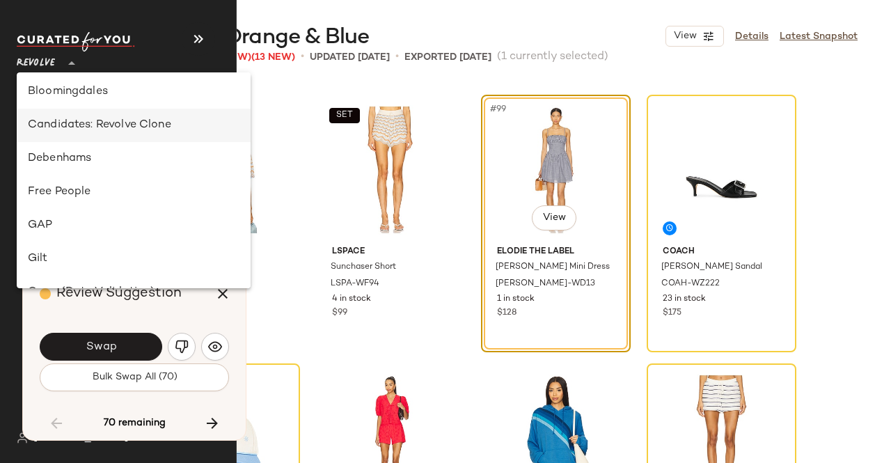
scroll to position [209, 0]
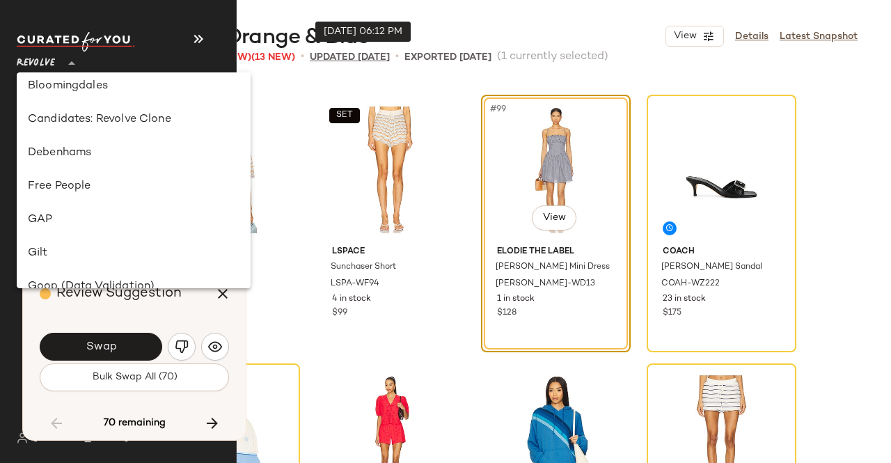
click at [390, 58] on p "updated Sep 15th" at bounding box center [350, 57] width 80 height 15
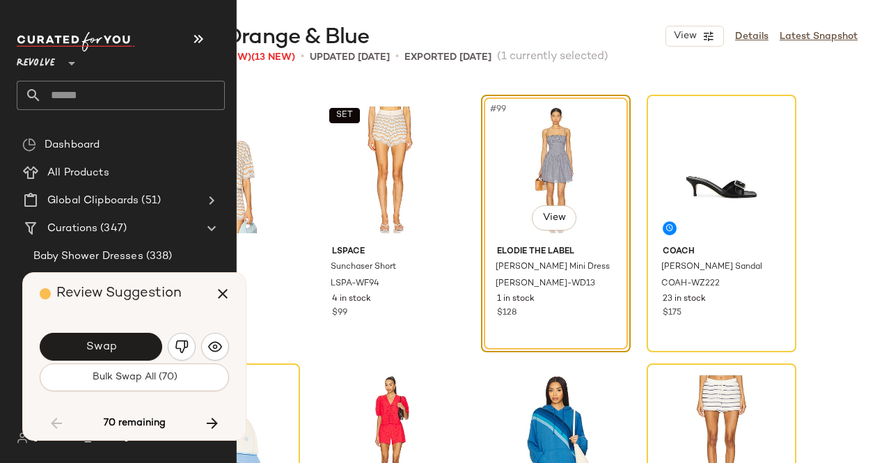
click at [414, 28] on div "Game Day: Orange & Blue View Details Latest Snapshot" at bounding box center [474, 36] width 836 height 28
drag, startPoint x: 130, startPoint y: 350, endPoint x: 194, endPoint y: 205, distance: 158.4
click at [130, 348] on button "Swap" at bounding box center [101, 347] width 123 height 28
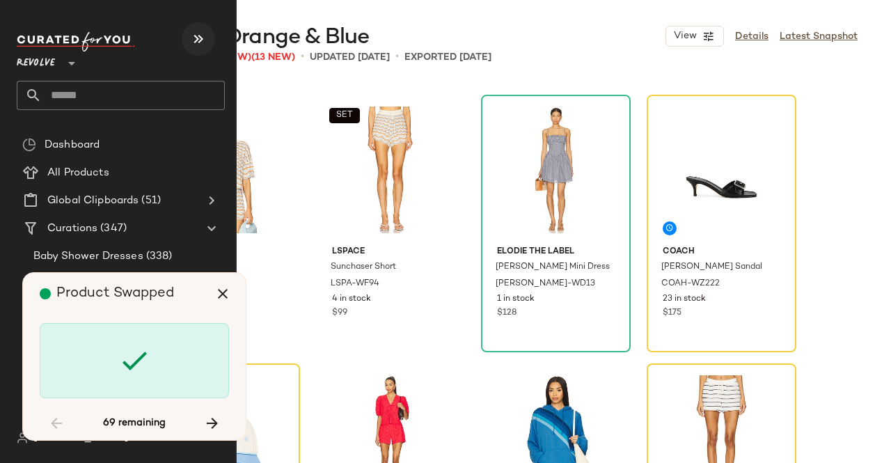
click at [199, 31] on icon "button" at bounding box center [198, 39] width 17 height 17
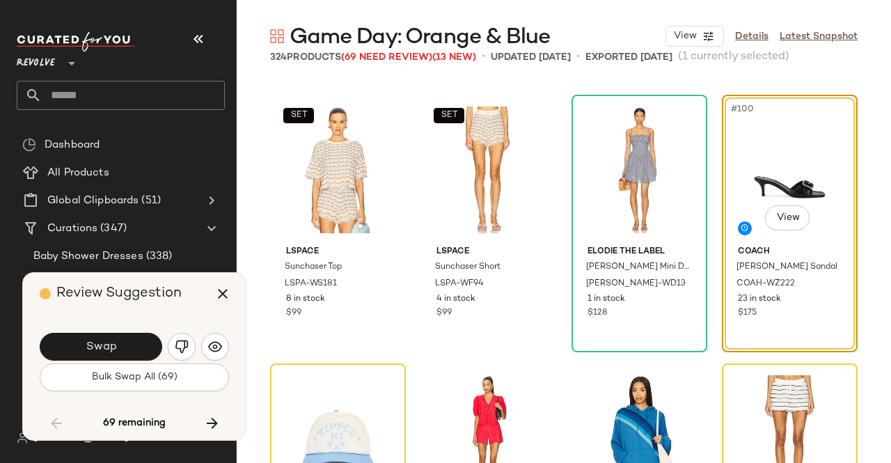
click at [122, 346] on button "Swap" at bounding box center [101, 347] width 123 height 28
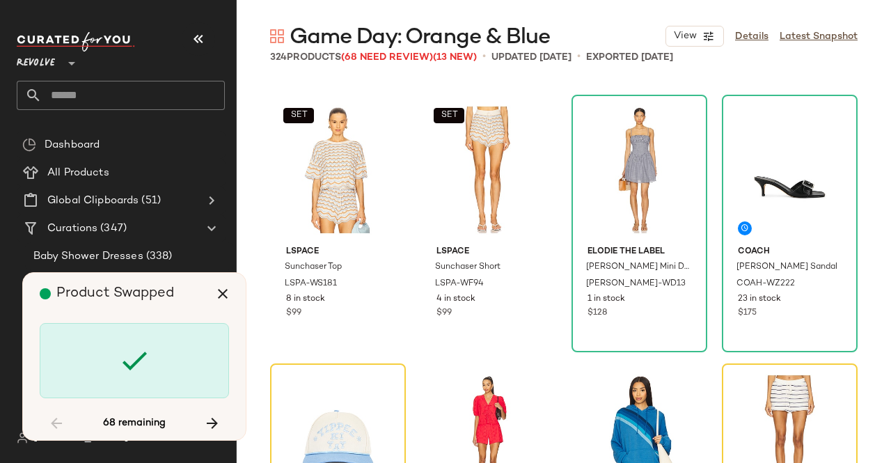
click at [280, 55] on span "324" at bounding box center [278, 57] width 17 height 10
click at [205, 36] on icon "button" at bounding box center [198, 39] width 17 height 17
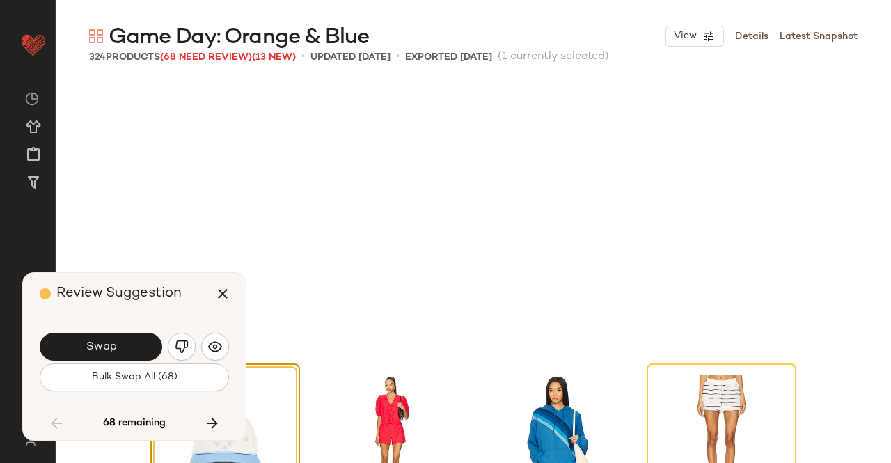
scroll to position [6720, 0]
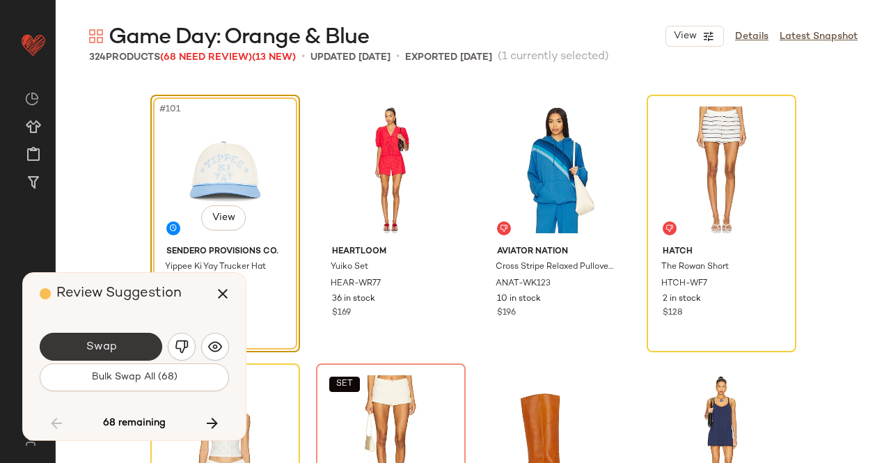
click at [134, 345] on button "Swap" at bounding box center [101, 347] width 123 height 28
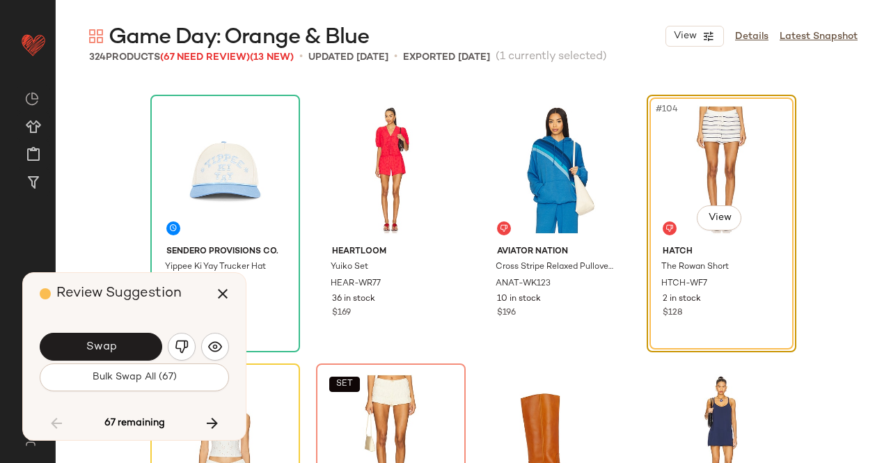
click at [178, 346] on img "button" at bounding box center [182, 347] width 14 height 14
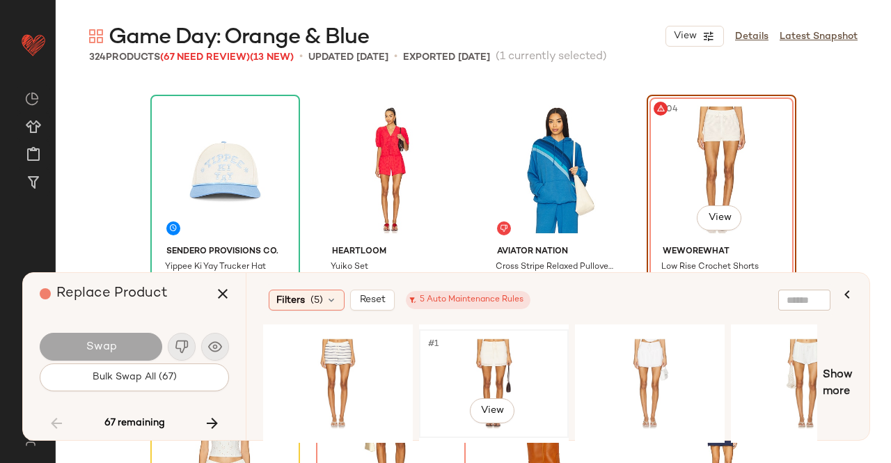
click at [433, 346] on span "#1" at bounding box center [434, 344] width 15 height 14
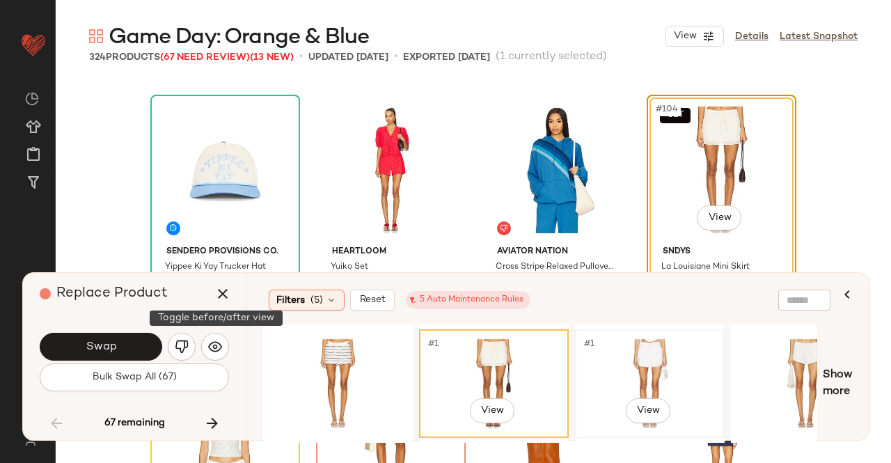
click at [653, 343] on div "#1 View" at bounding box center [650, 383] width 140 height 99
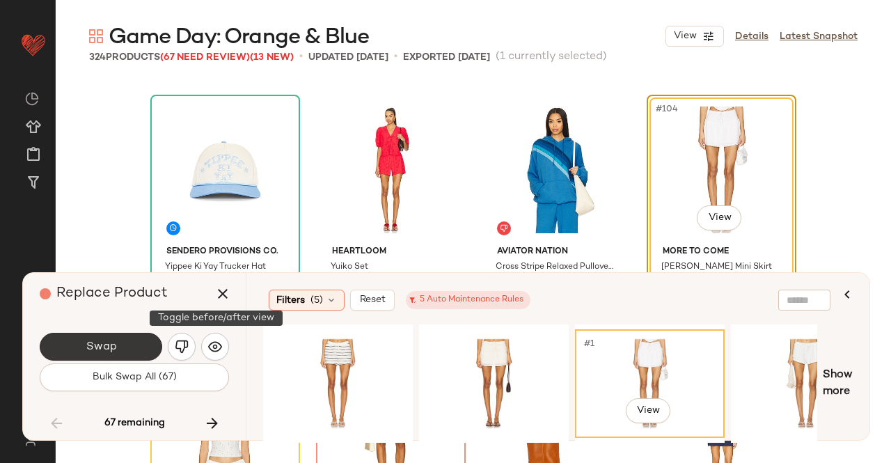
click at [129, 352] on button "Swap" at bounding box center [101, 347] width 123 height 28
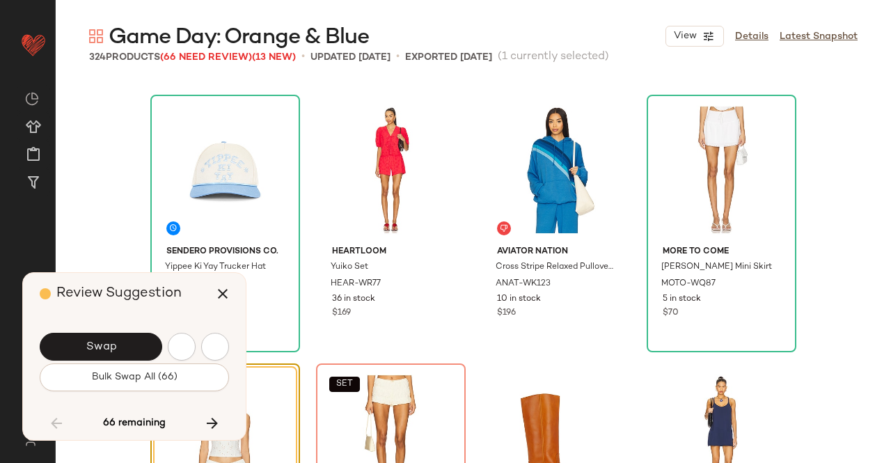
scroll to position [6989, 0]
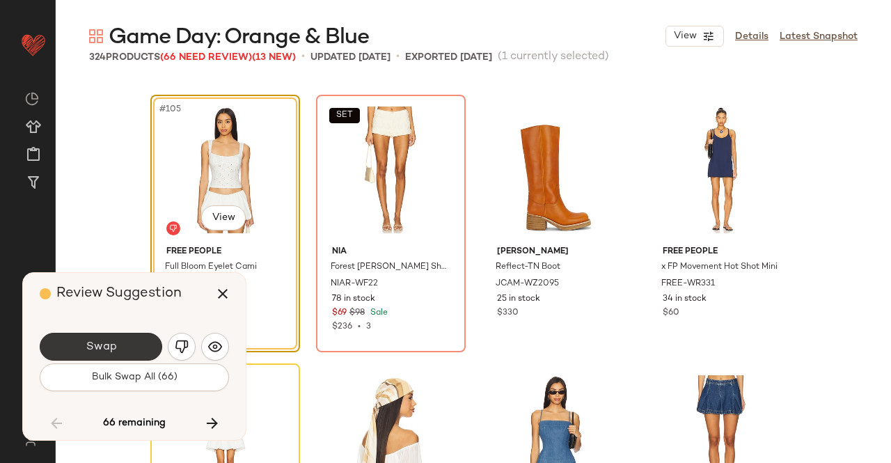
click at [118, 345] on button "Swap" at bounding box center [101, 347] width 123 height 28
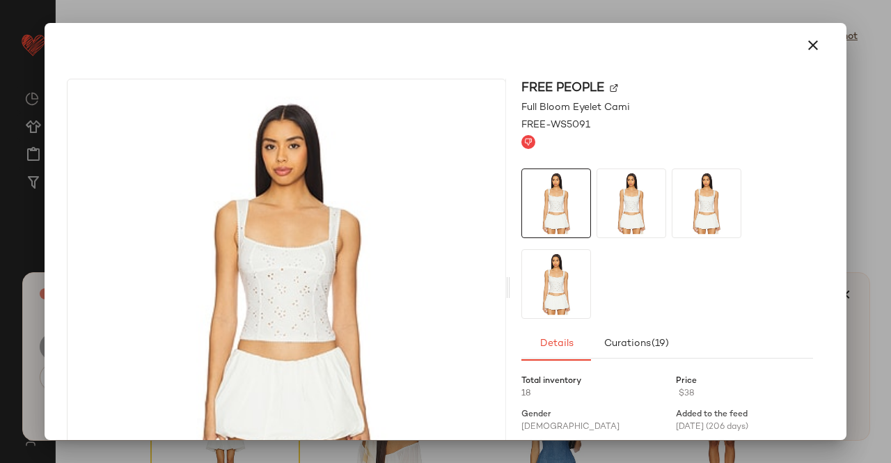
click at [610, 89] on img at bounding box center [614, 88] width 8 height 8
click at [869, 97] on div at bounding box center [445, 231] width 891 height 463
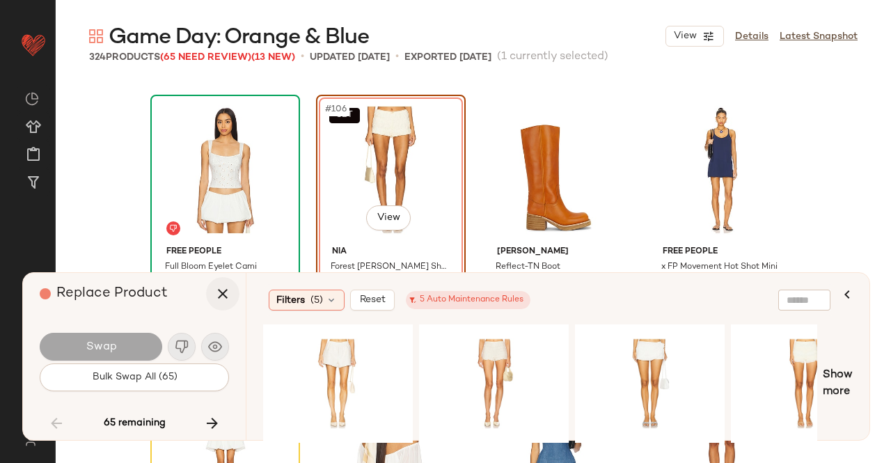
click at [214, 304] on button "button" at bounding box center [222, 293] width 33 height 33
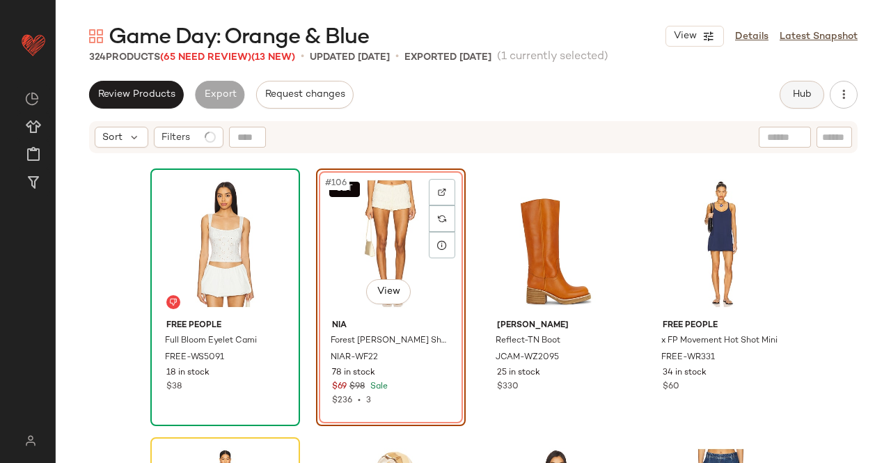
click at [793, 100] on span "Hub" at bounding box center [802, 94] width 19 height 11
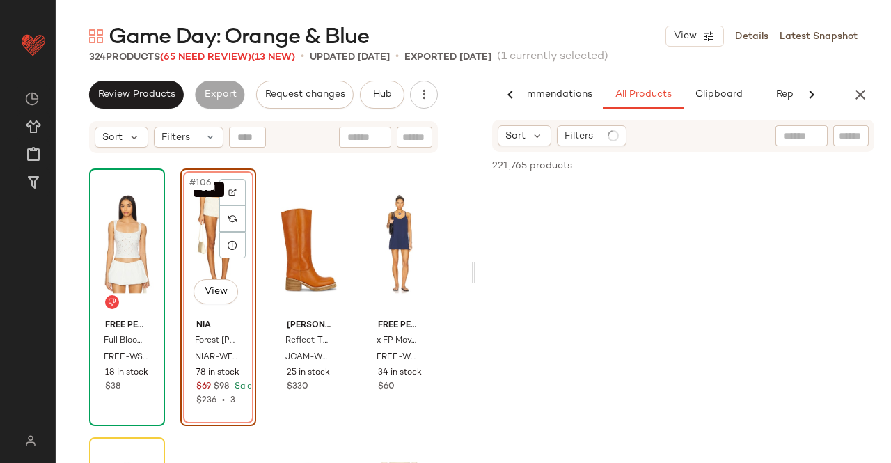
scroll to position [0, 88]
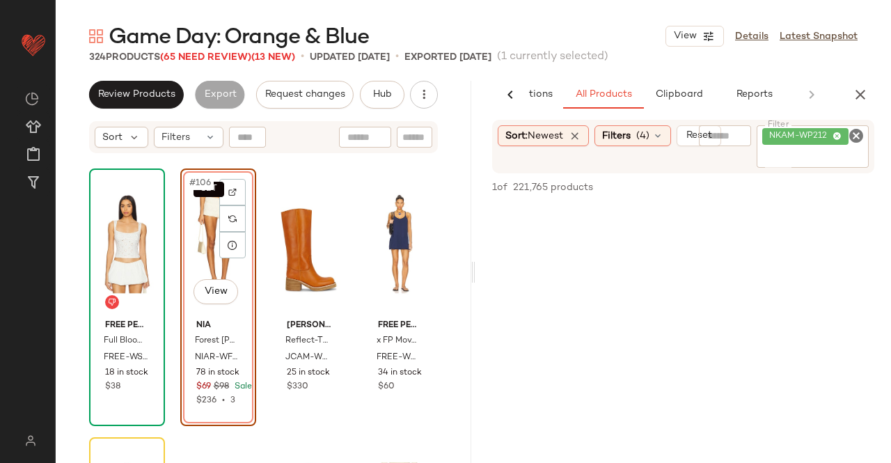
click at [832, 155] on input "Filter" at bounding box center [813, 157] width 101 height 15
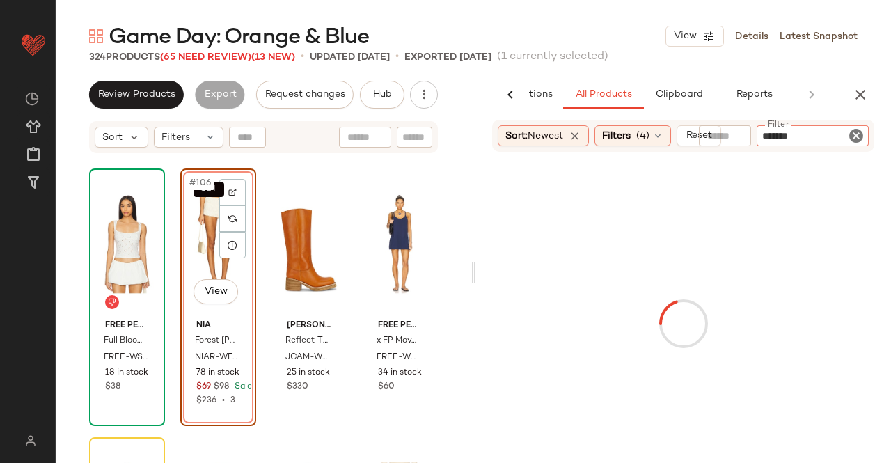
type input "*******"
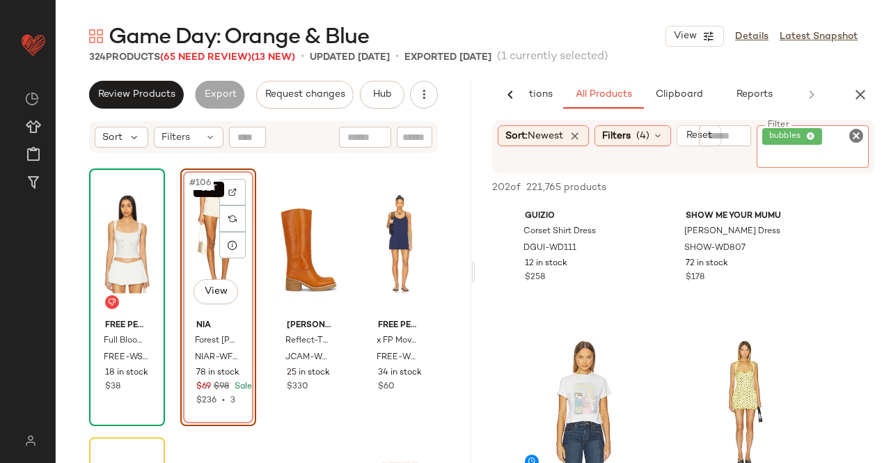
scroll to position [557, 0]
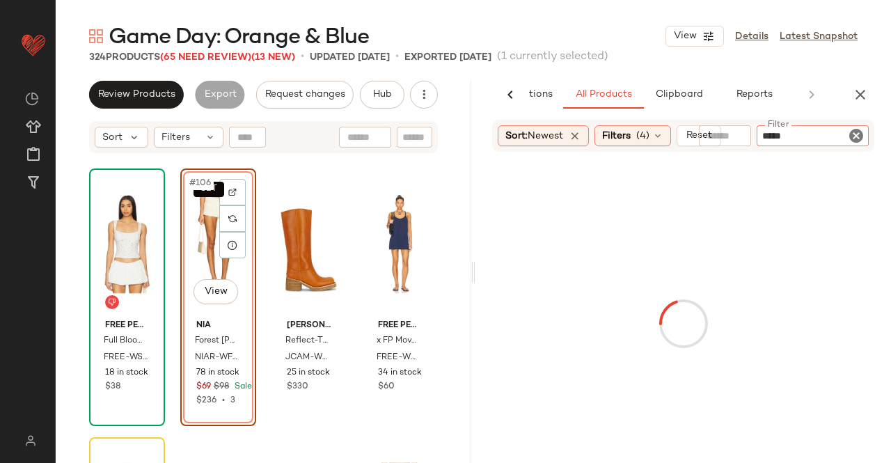
type input "******"
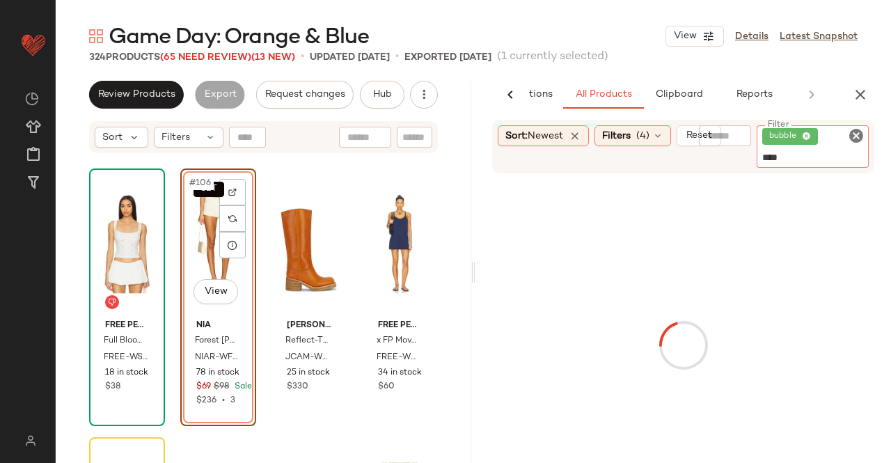
type input "*****"
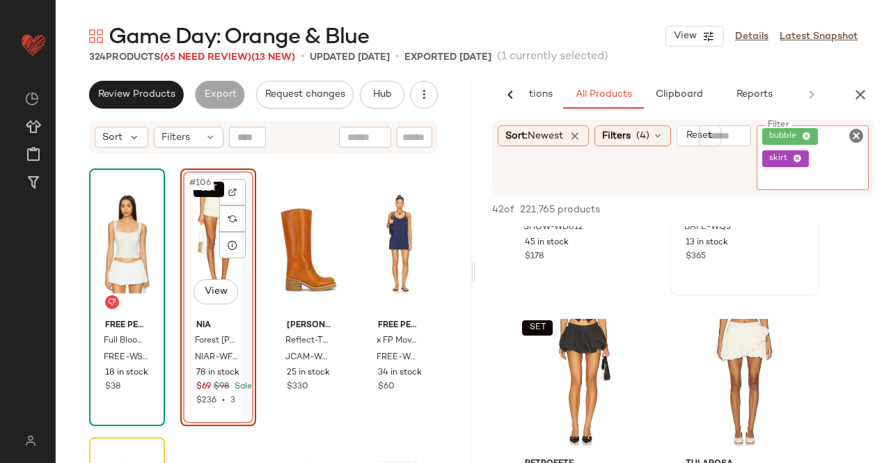
scroll to position [1602, 0]
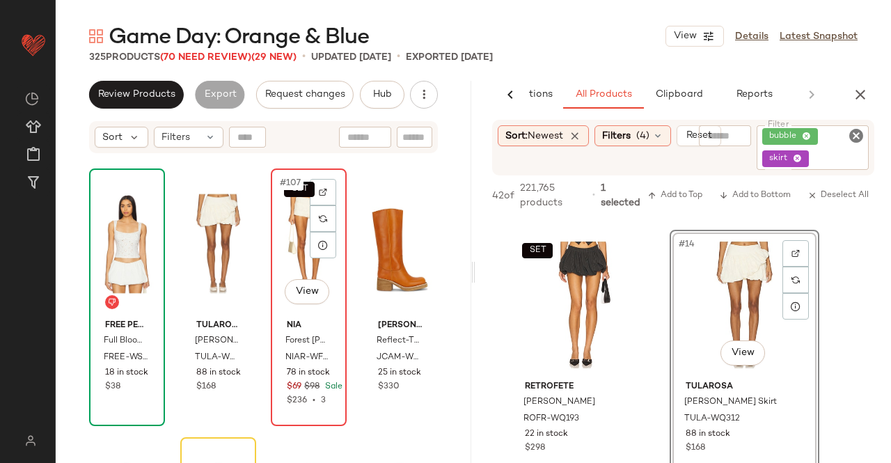
click at [288, 251] on div "SET #107 View" at bounding box center [309, 243] width 66 height 141
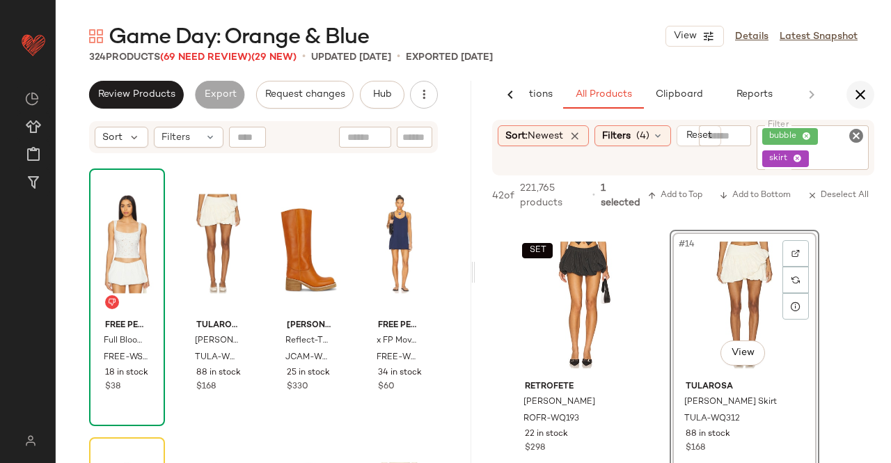
click at [856, 97] on icon "button" at bounding box center [860, 94] width 17 height 17
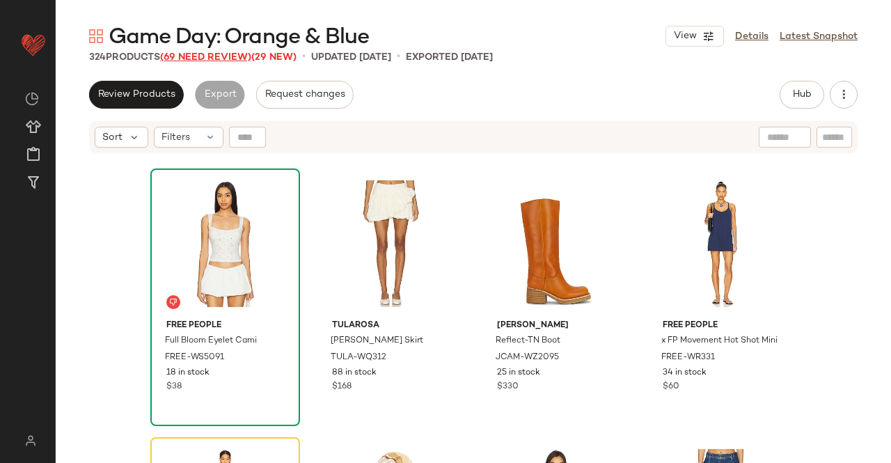
click at [226, 61] on span "(69 Need Review)" at bounding box center [205, 57] width 91 height 10
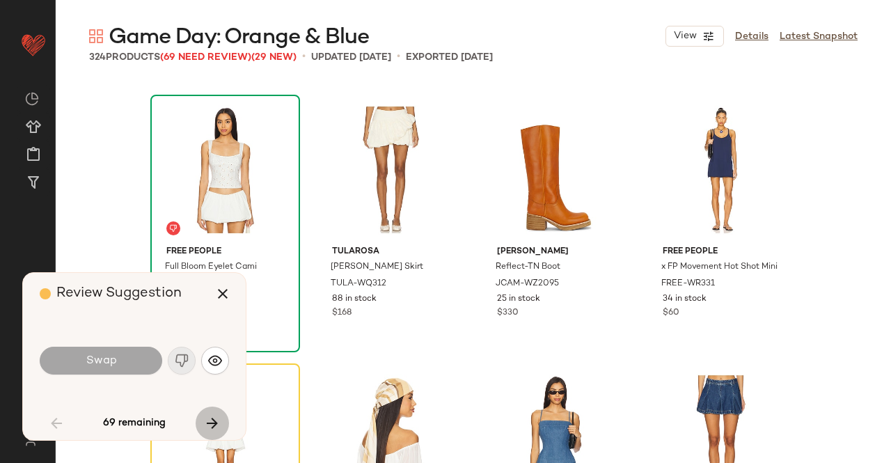
drag, startPoint x: 210, startPoint y: 419, endPoint x: 200, endPoint y: 387, distance: 32.8
click at [210, 419] on icon "button" at bounding box center [212, 423] width 17 height 17
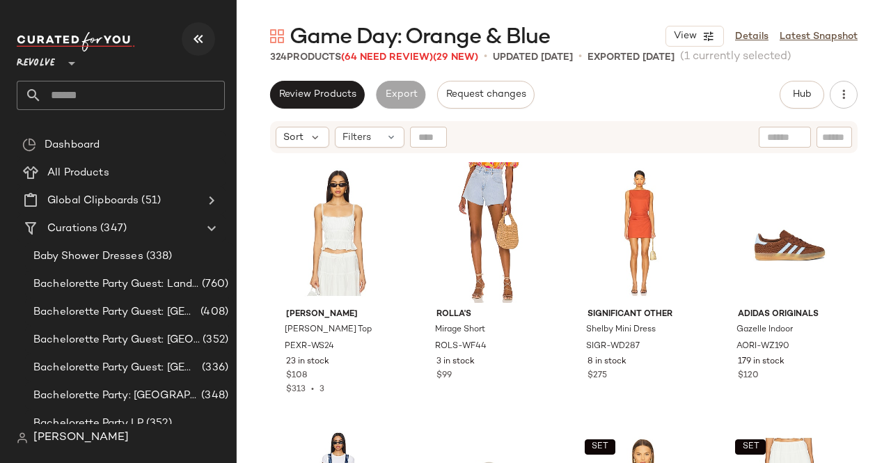
click at [195, 41] on icon "button" at bounding box center [198, 39] width 17 height 17
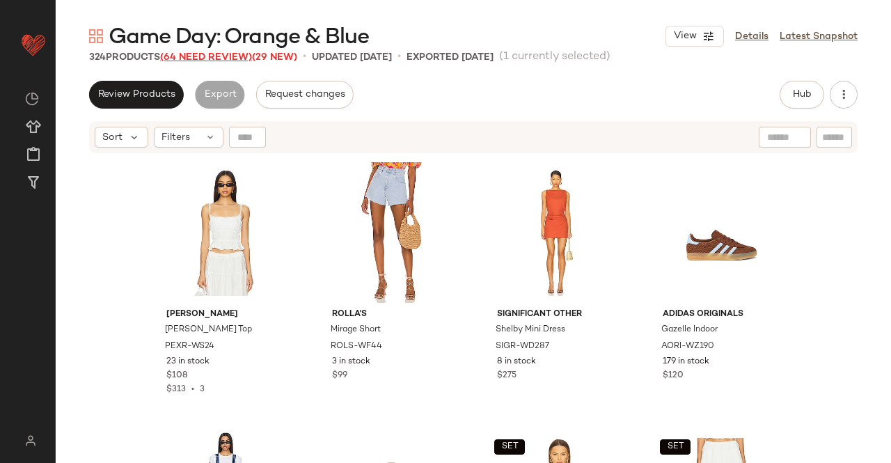
click at [208, 58] on span "(64 Need Review)" at bounding box center [206, 57] width 92 height 10
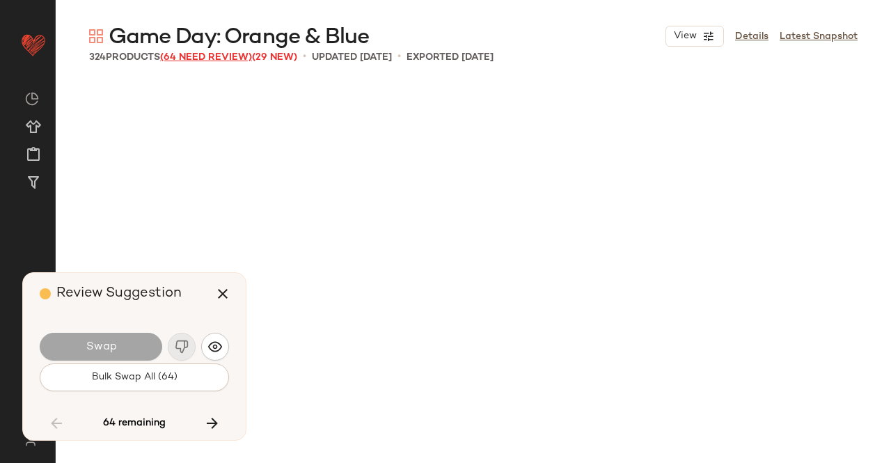
scroll to position [7258, 0]
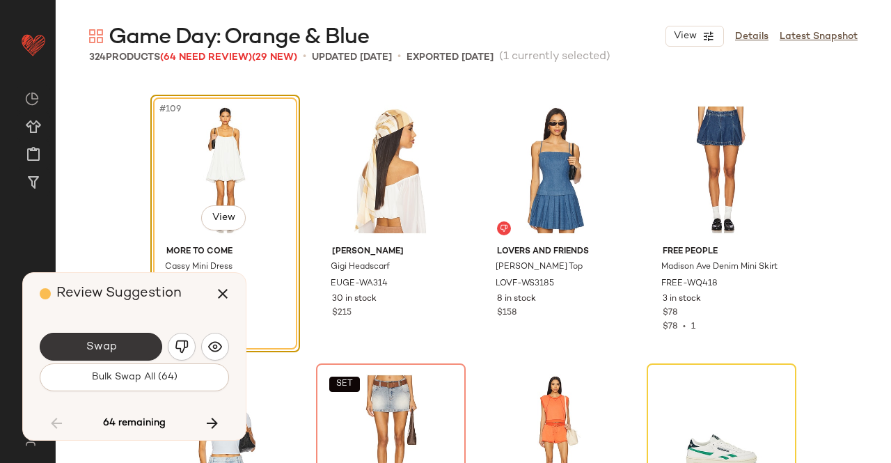
click at [130, 345] on button "Swap" at bounding box center [101, 347] width 123 height 28
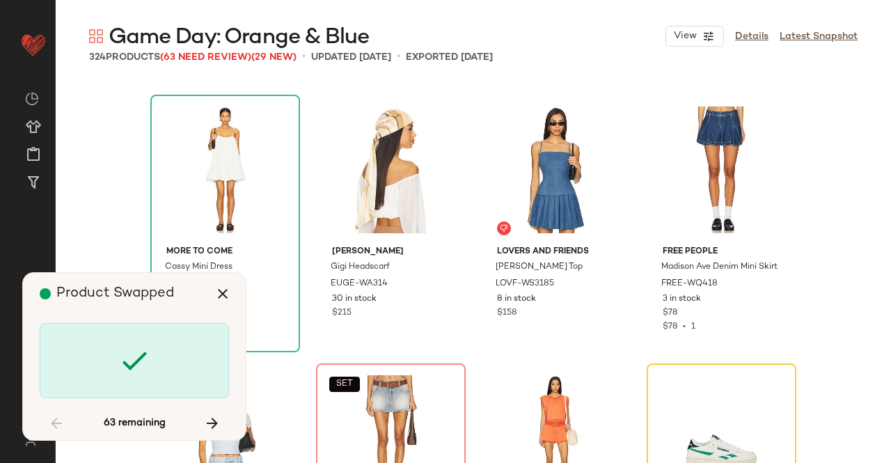
scroll to position [7527, 0]
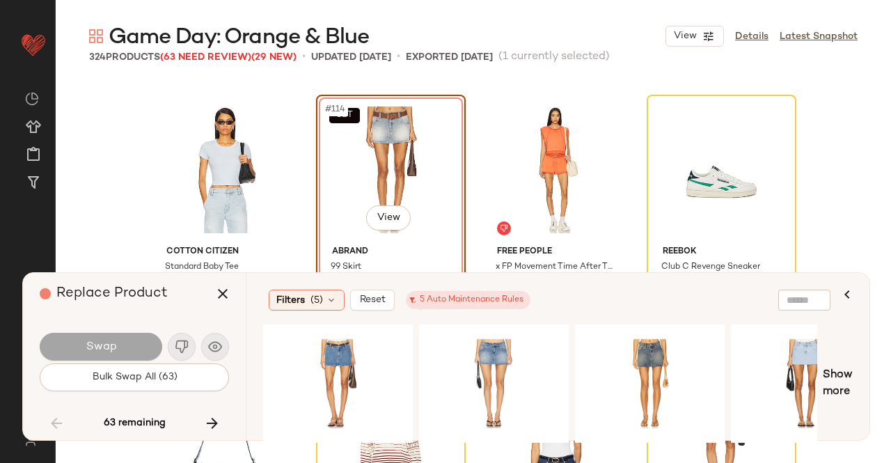
click at [472, 311] on div "Filters (5) Reset 5 Auto Maintenance Rules" at bounding box center [549, 300] width 573 height 32
click at [481, 375] on div "#1 View" at bounding box center [494, 383] width 140 height 99
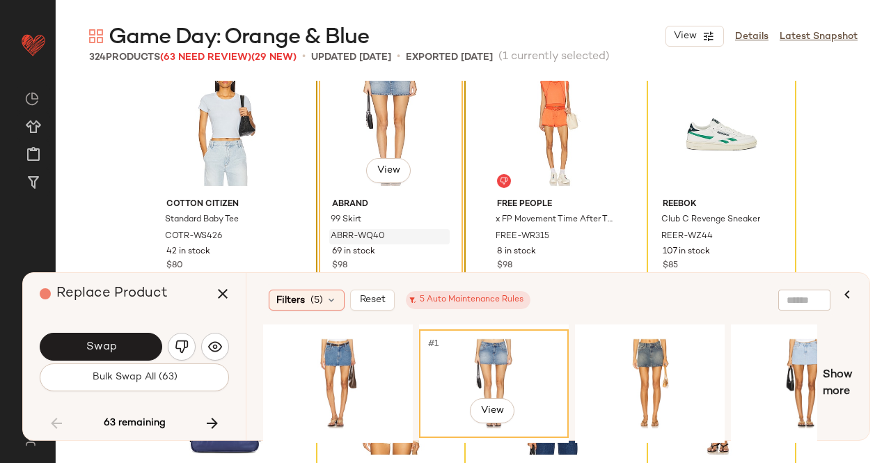
scroll to position [7597, 0]
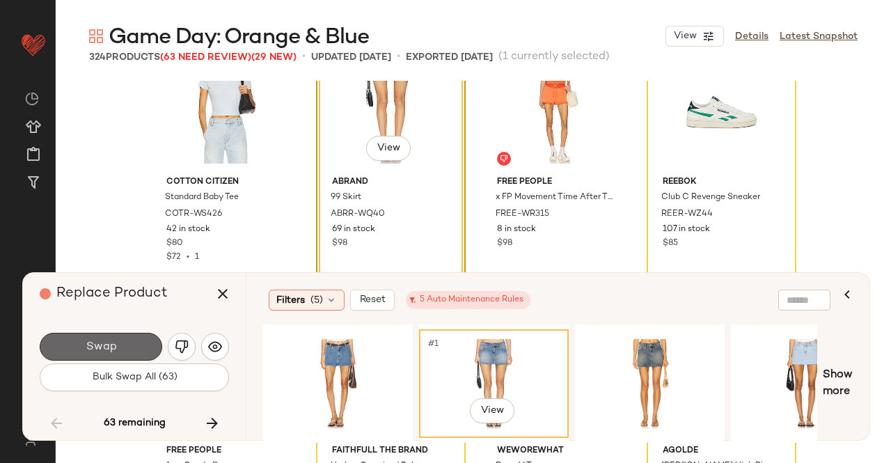
click at [107, 334] on button "Swap" at bounding box center [101, 347] width 123 height 28
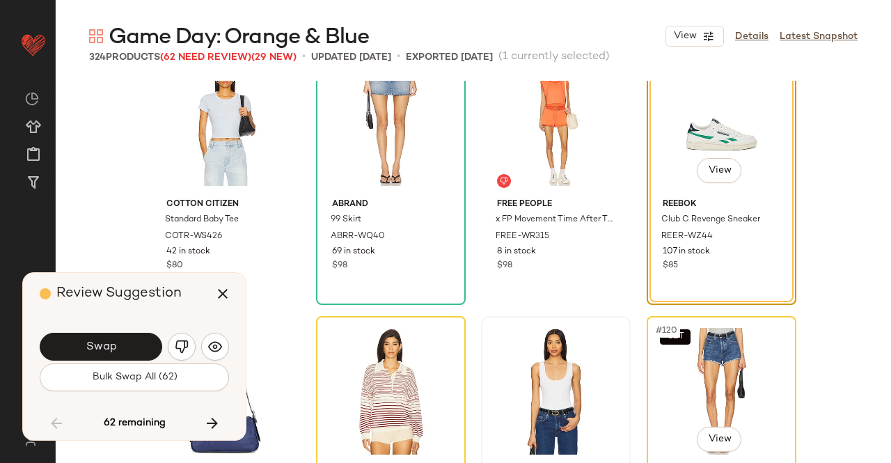
scroll to position [7597, 0]
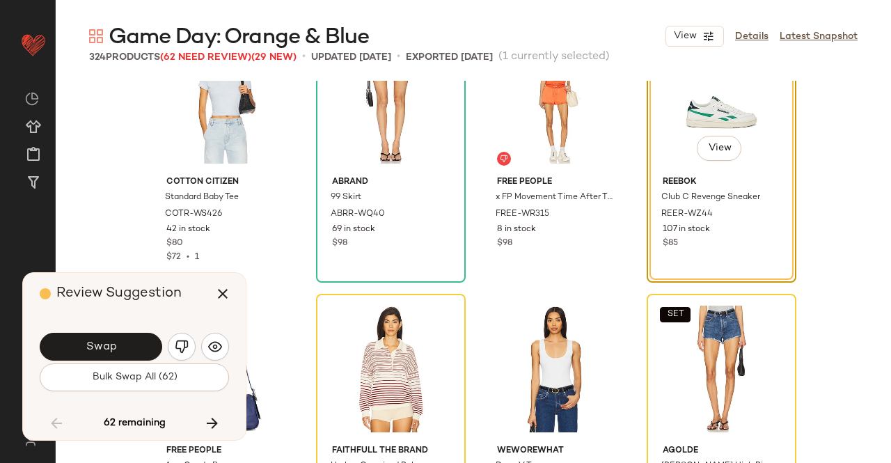
click at [178, 343] on img "button" at bounding box center [182, 347] width 14 height 14
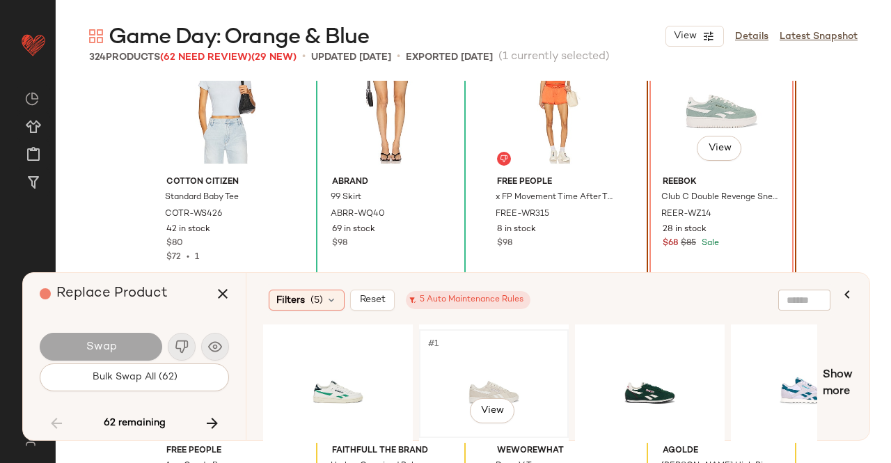
click at [501, 361] on div "#1 View" at bounding box center [494, 383] width 140 height 99
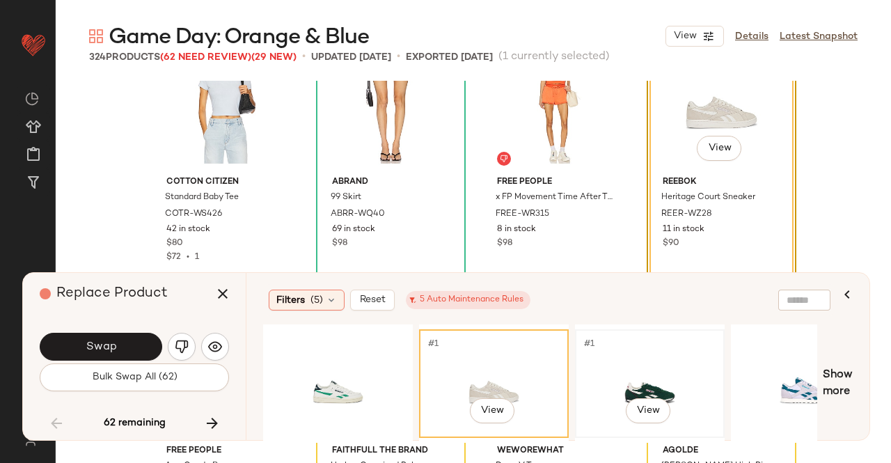
click at [611, 359] on div "#1 View" at bounding box center [650, 383] width 140 height 99
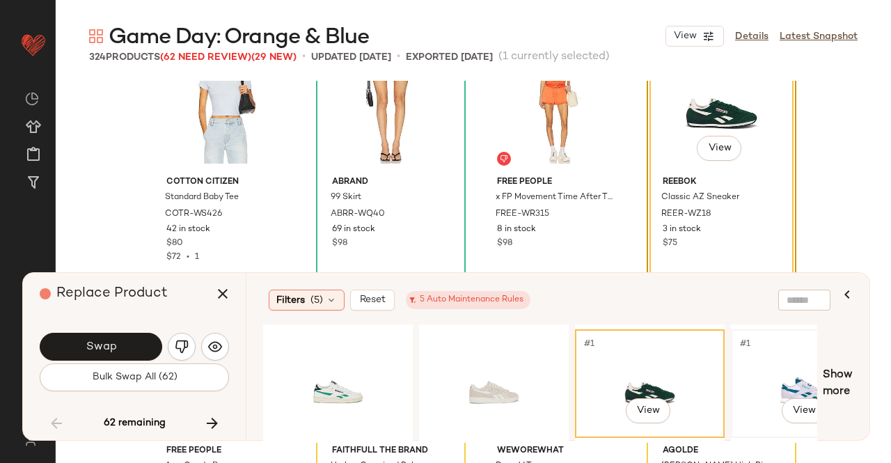
click at [781, 379] on div "#1 View" at bounding box center [806, 383] width 140 height 99
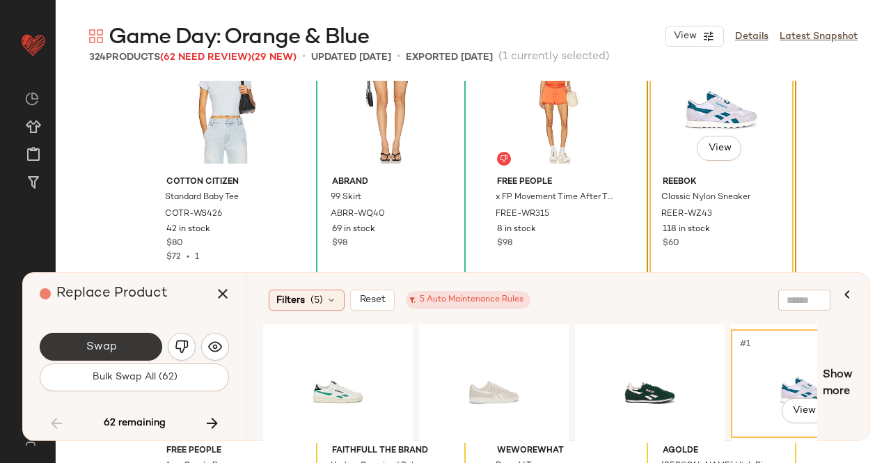
click at [132, 340] on button "Swap" at bounding box center [101, 347] width 123 height 28
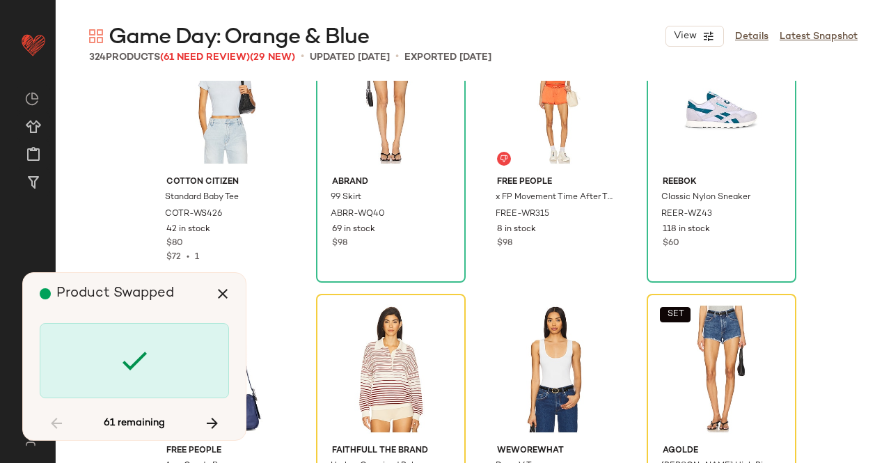
scroll to position [7796, 0]
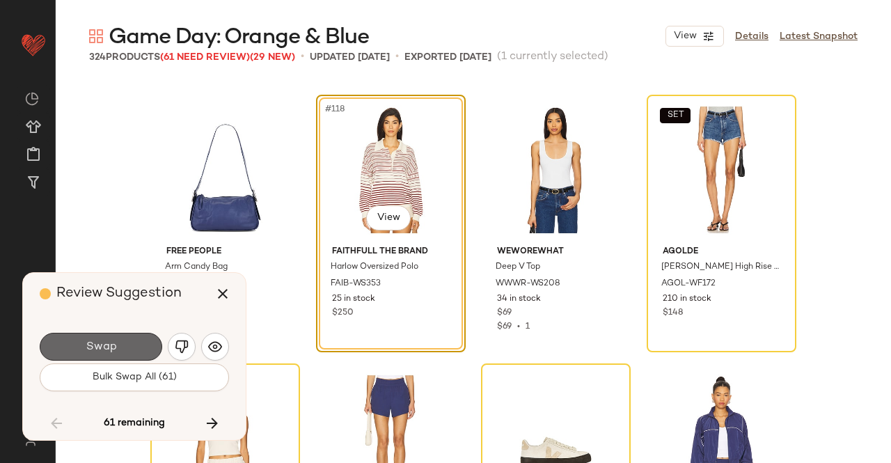
click at [130, 348] on button "Swap" at bounding box center [101, 347] width 123 height 28
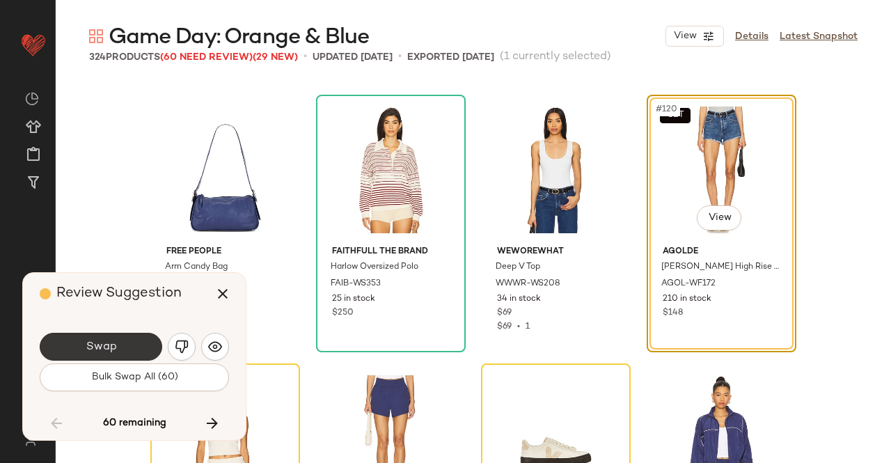
click at [119, 335] on button "Swap" at bounding box center [101, 347] width 123 height 28
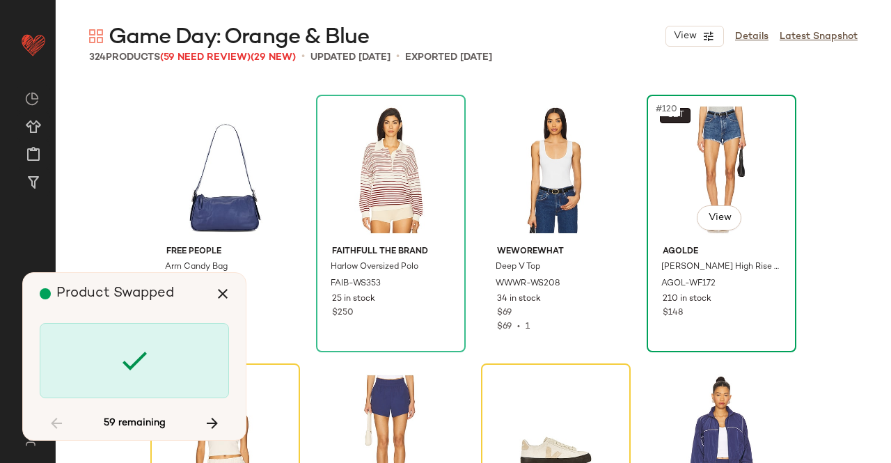
click at [676, 111] on span "SET" at bounding box center [674, 116] width 17 height 10
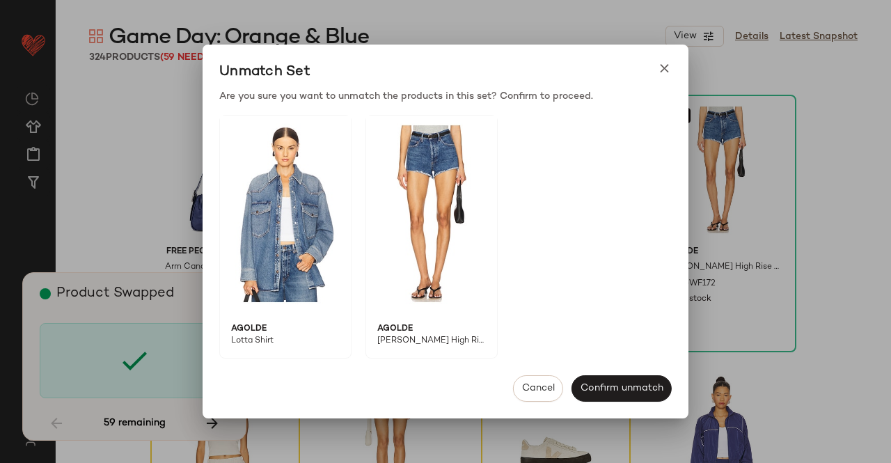
click at [781, 178] on div at bounding box center [445, 231] width 891 height 463
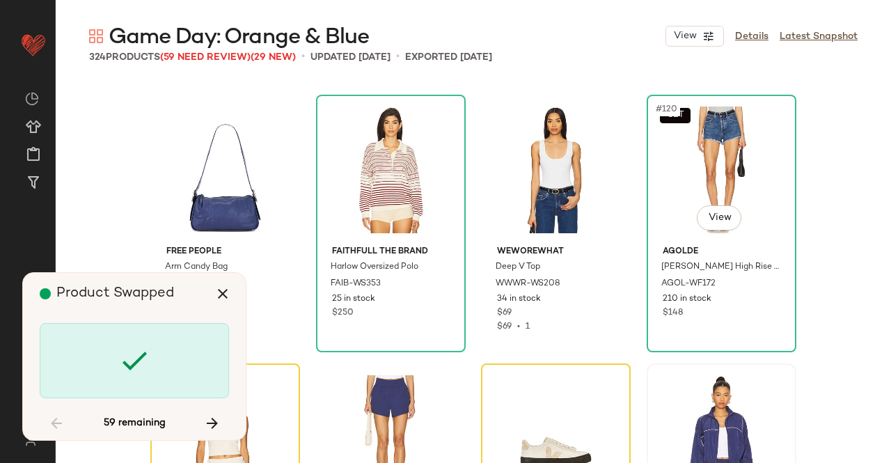
scroll to position [8065, 0]
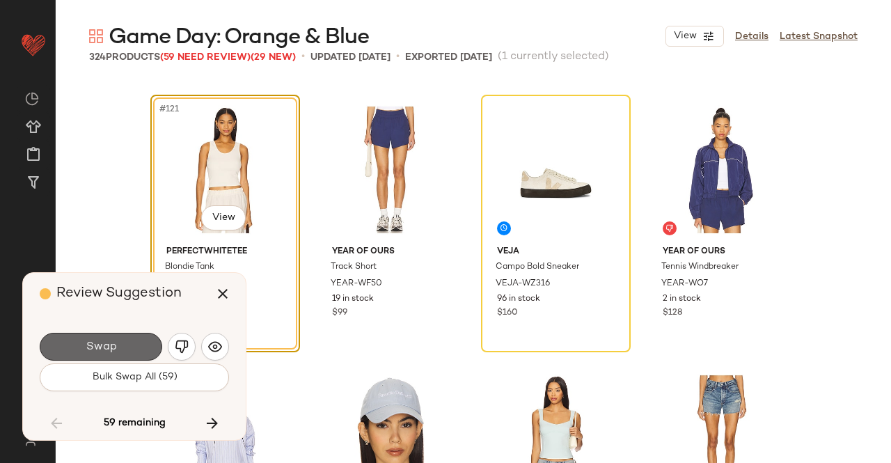
click at [122, 348] on button "Swap" at bounding box center [101, 347] width 123 height 28
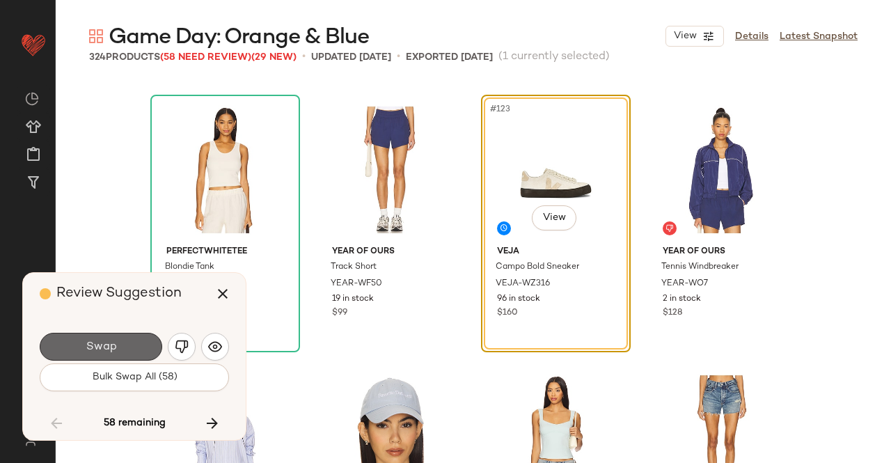
click at [106, 350] on span "Swap" at bounding box center [100, 347] width 31 height 13
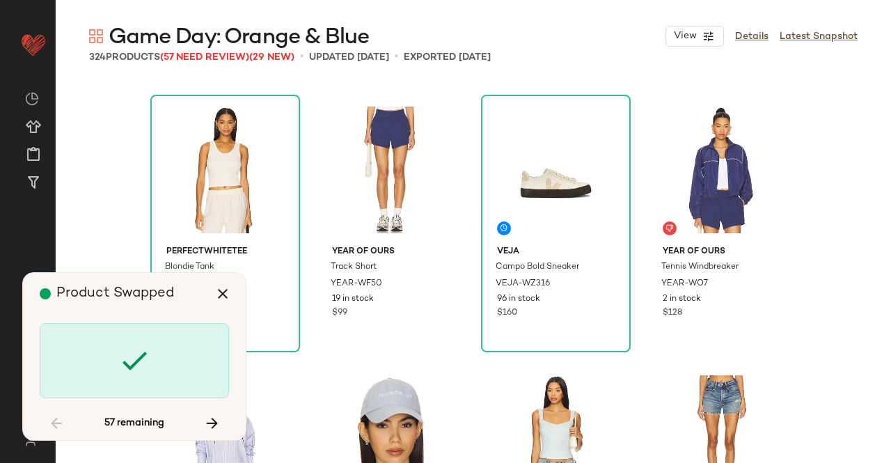
scroll to position [8871, 0]
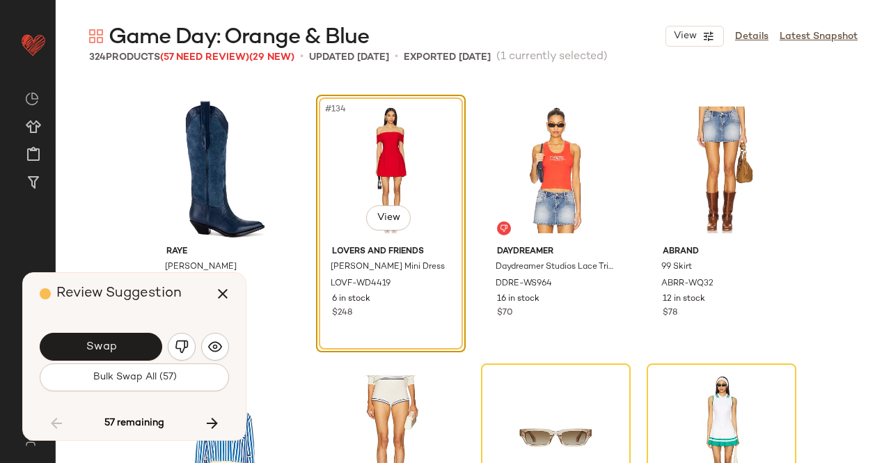
click at [191, 345] on button "button" at bounding box center [182, 347] width 28 height 28
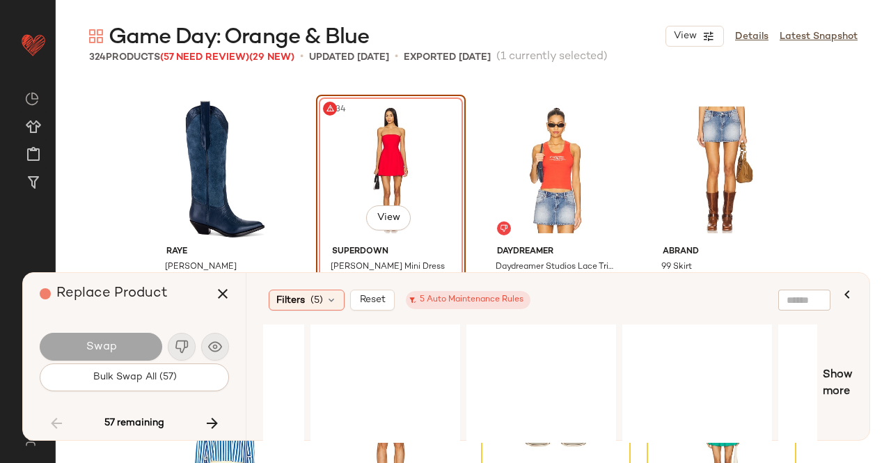
scroll to position [0, 1596]
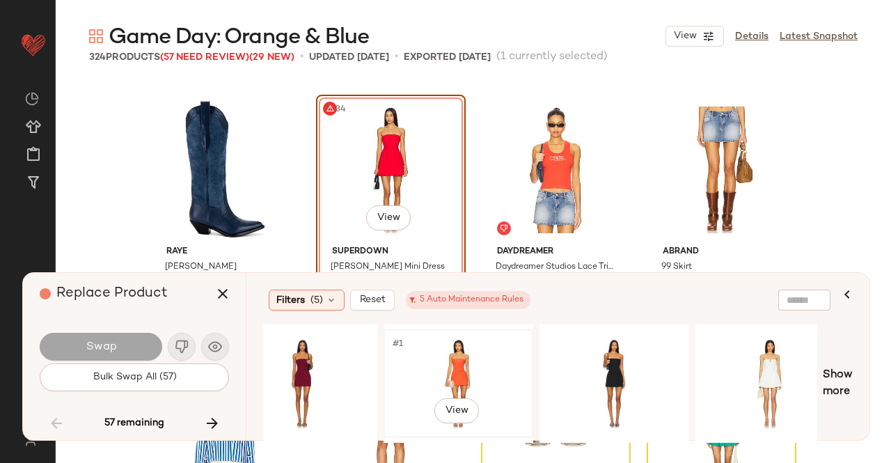
click at [458, 357] on div "#1 View" at bounding box center [459, 383] width 140 height 99
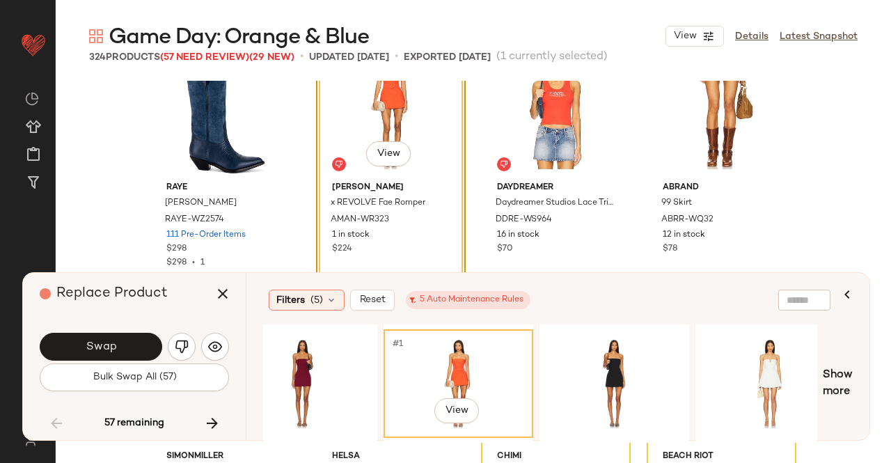
scroll to position [9010, 0]
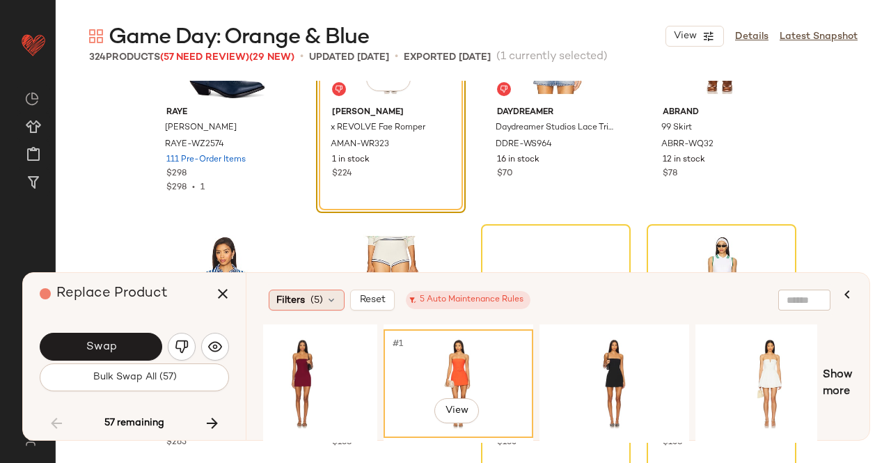
click at [308, 297] on div "Filters (5)" at bounding box center [307, 300] width 76 height 21
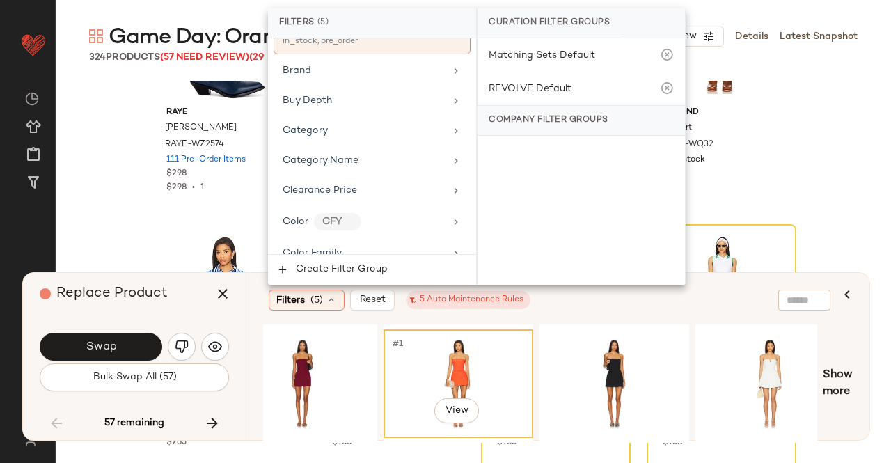
scroll to position [348, 0]
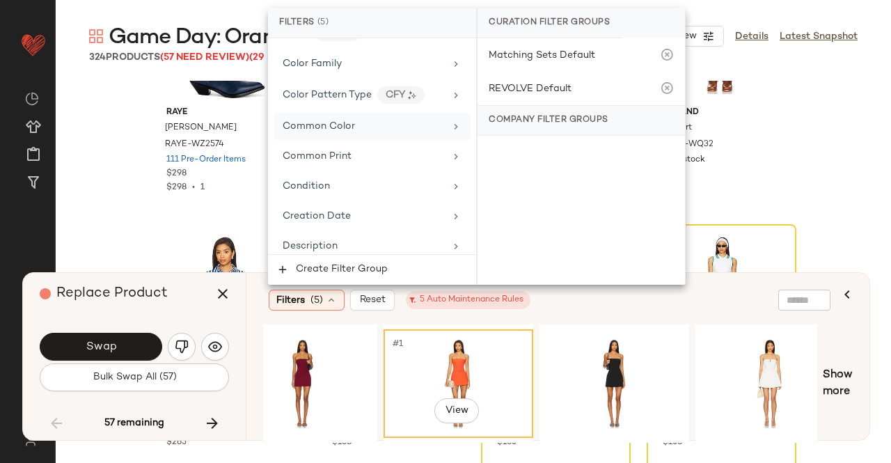
click at [369, 128] on div "Common Color" at bounding box center [372, 126] width 197 height 27
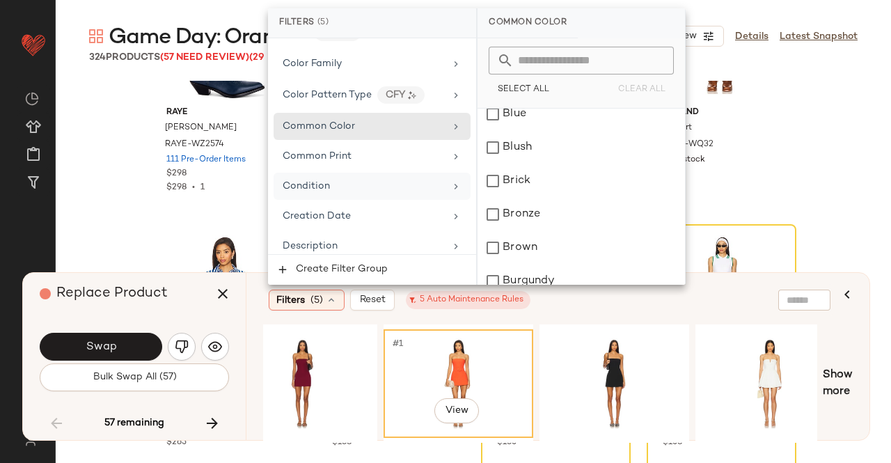
scroll to position [279, 0]
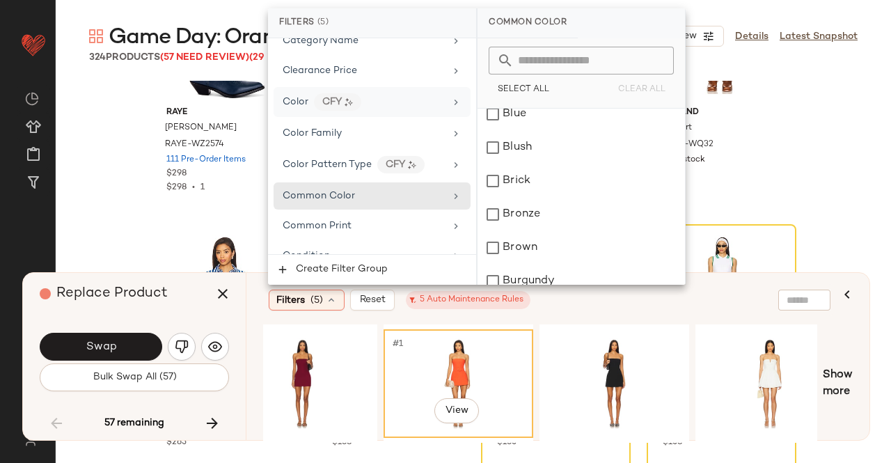
click at [393, 98] on div "Color CFY" at bounding box center [364, 101] width 162 height 17
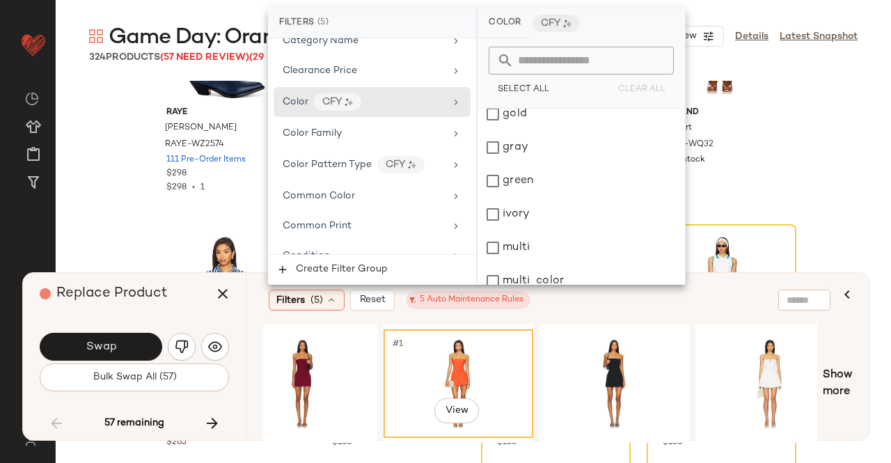
click at [623, 60] on input "text" at bounding box center [590, 61] width 152 height 28
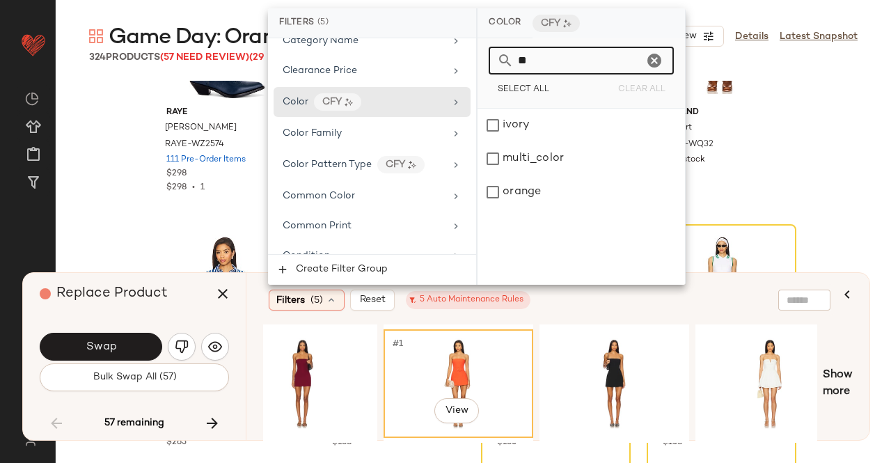
scroll to position [0, 0]
type input "******"
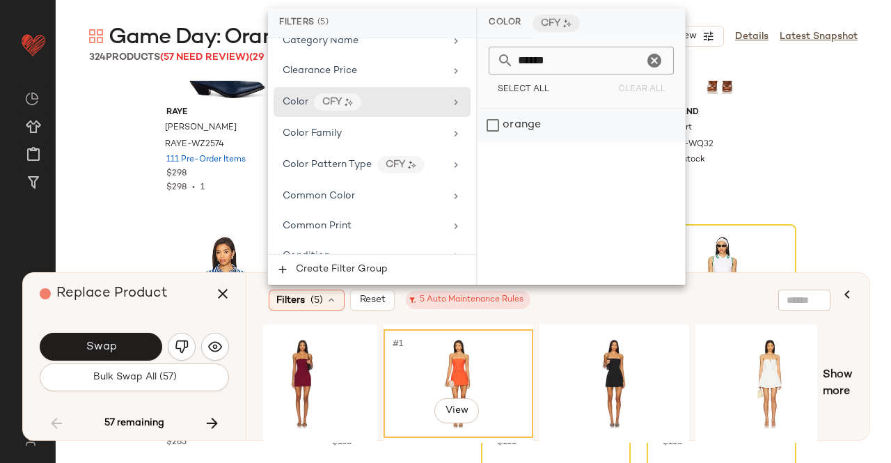
click at [533, 130] on div "orange" at bounding box center [582, 125] width 208 height 33
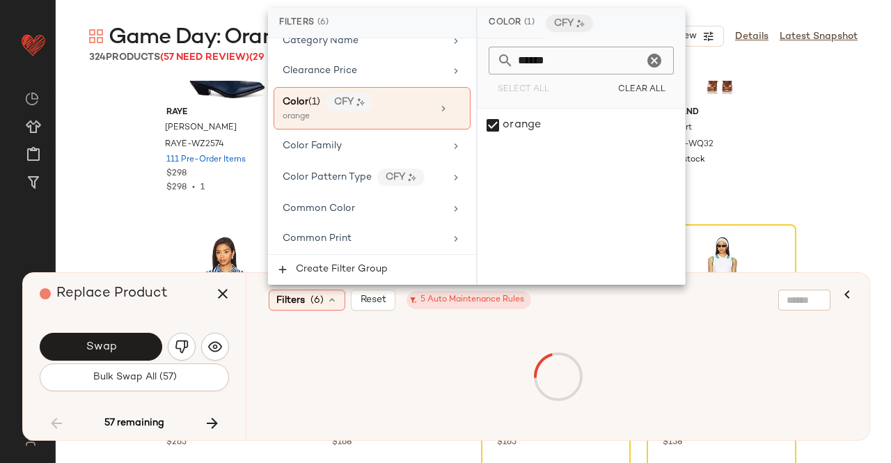
click at [565, 302] on div "Filters (6) Reset 5 Auto Maintenance Rules" at bounding box center [491, 300] width 444 height 21
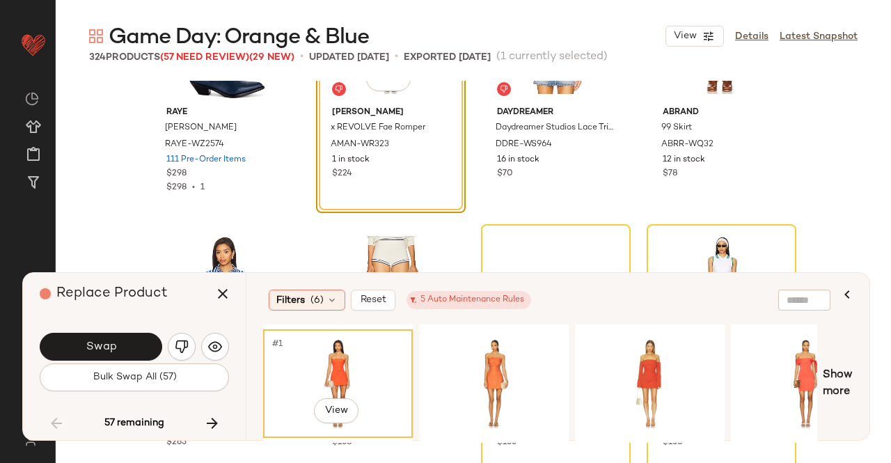
drag, startPoint x: 365, startPoint y: 377, endPoint x: 405, endPoint y: 380, distance: 40.5
click at [364, 377] on div "#1 View" at bounding box center [338, 383] width 140 height 99
click at [465, 378] on div "#1 View" at bounding box center [494, 383] width 140 height 99
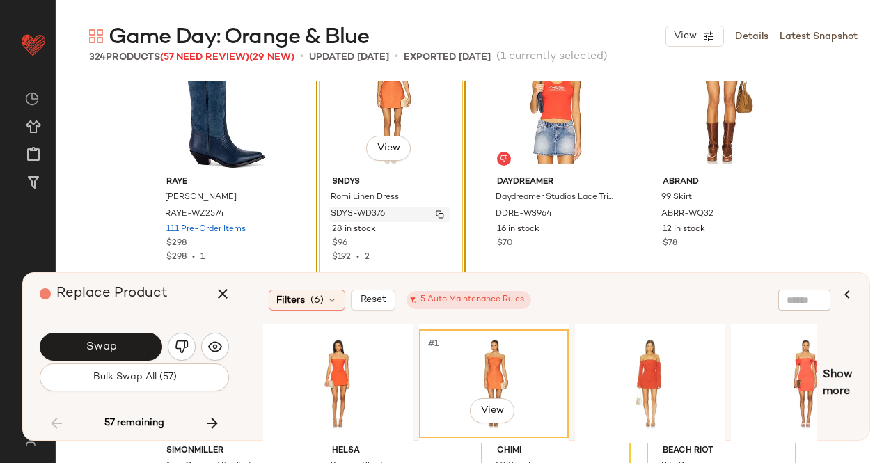
scroll to position [8871, 0]
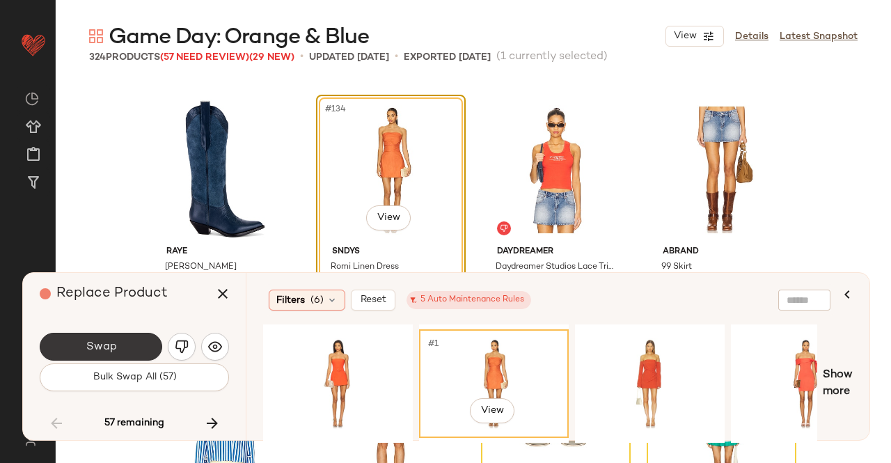
click at [145, 342] on button "Swap" at bounding box center [101, 347] width 123 height 28
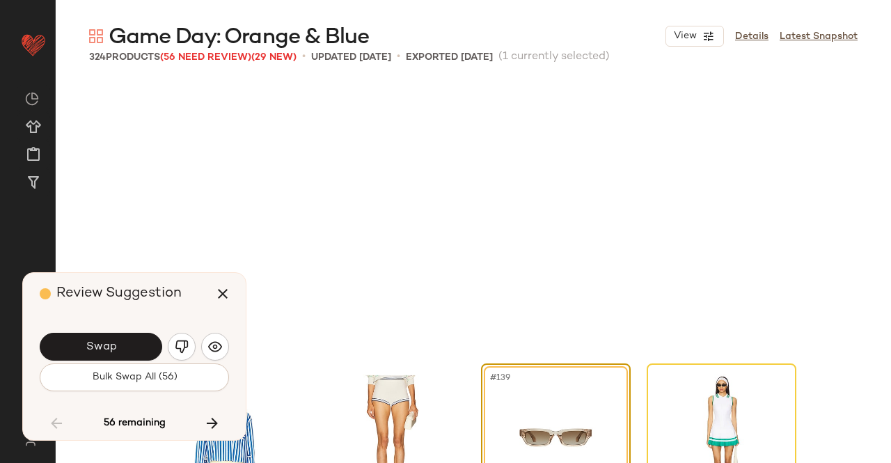
scroll to position [9140, 0]
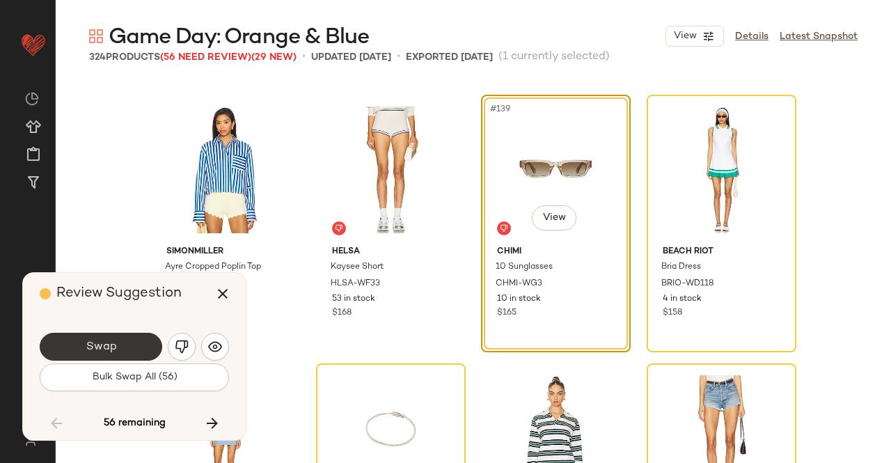
click at [143, 352] on button "Swap" at bounding box center [101, 347] width 123 height 28
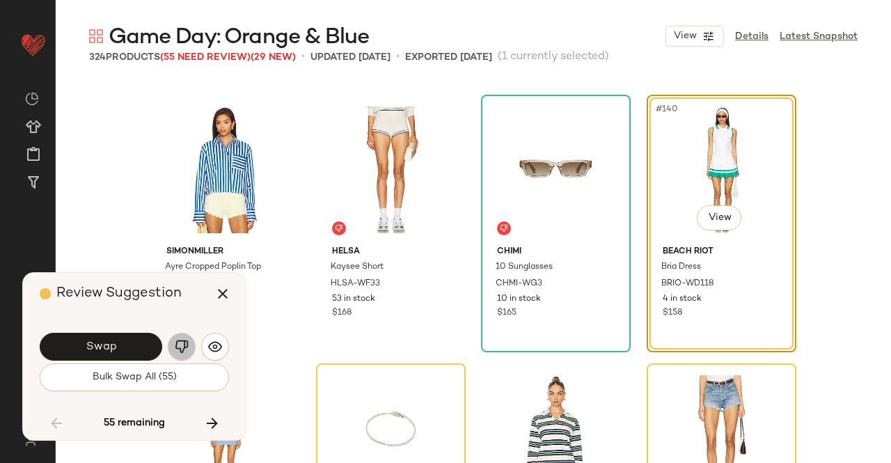
click at [169, 352] on button "button" at bounding box center [182, 347] width 28 height 28
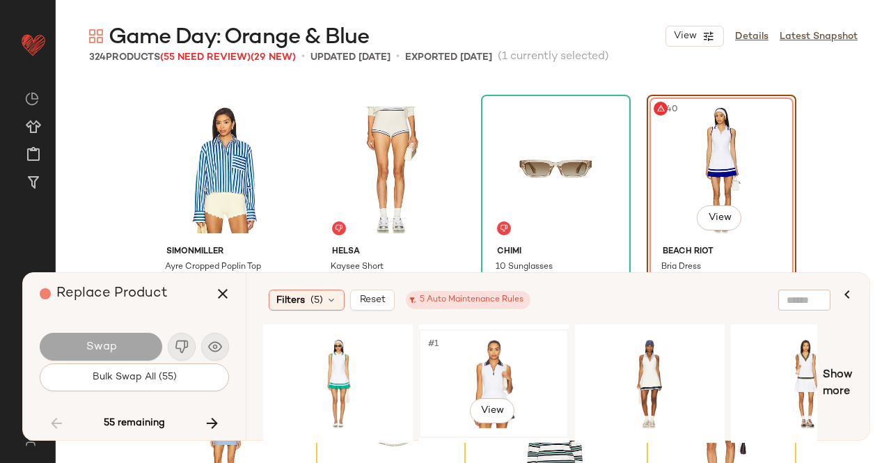
drag, startPoint x: 487, startPoint y: 375, endPoint x: 479, endPoint y: 377, distance: 7.8
click at [479, 377] on div "#1 View" at bounding box center [494, 383] width 140 height 99
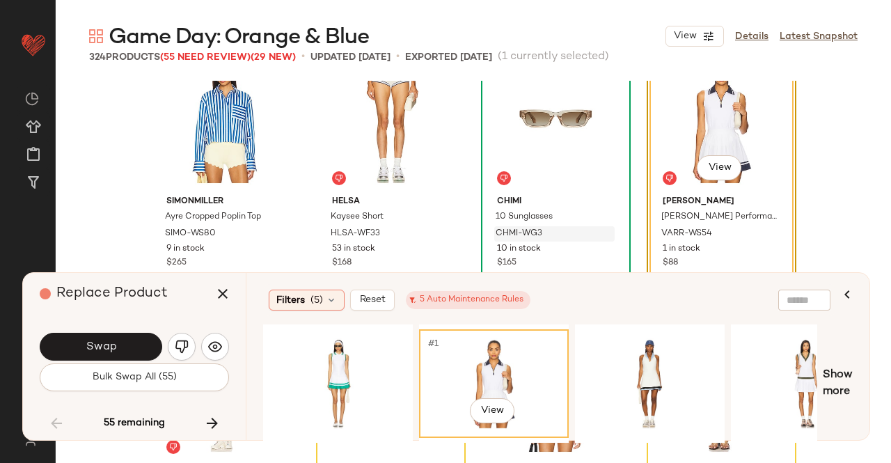
scroll to position [9209, 0]
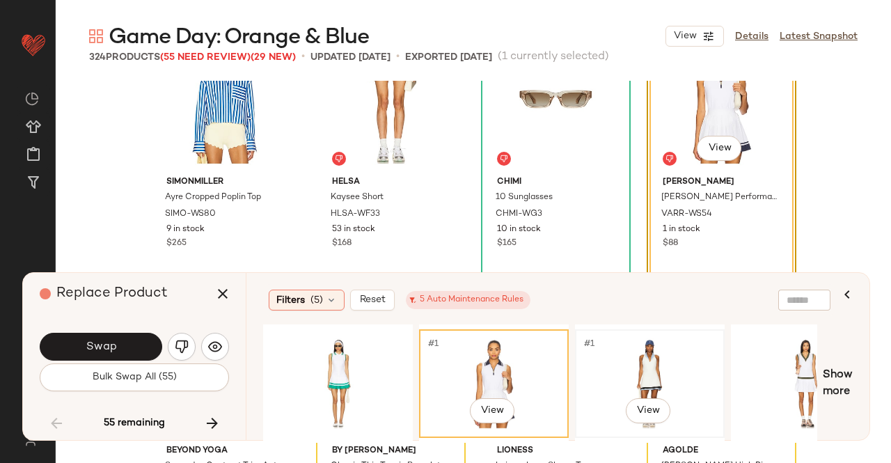
drag, startPoint x: 646, startPoint y: 382, endPoint x: 654, endPoint y: 382, distance: 7.7
click at [646, 382] on div "#1 View" at bounding box center [650, 383] width 140 height 99
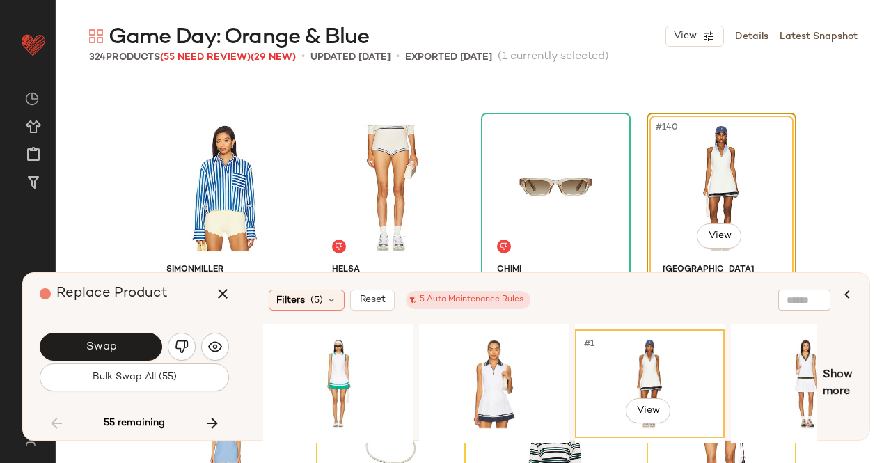
scroll to position [9140, 0]
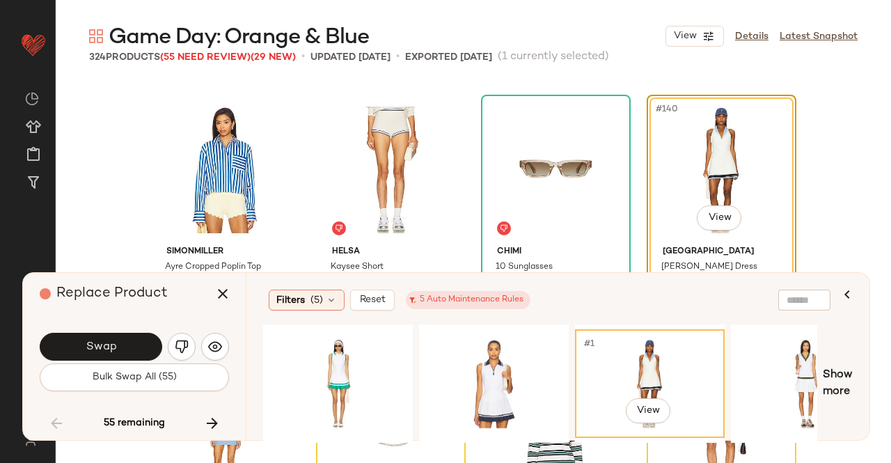
click at [125, 346] on button "Swap" at bounding box center [101, 347] width 123 height 28
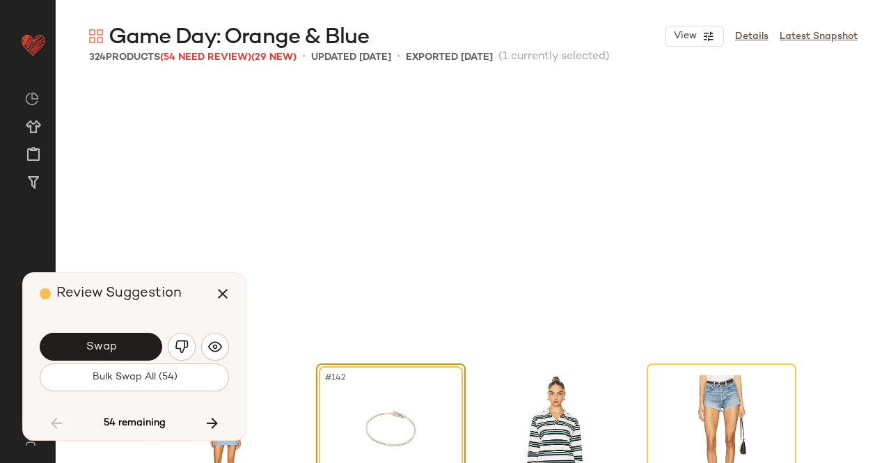
scroll to position [9409, 0]
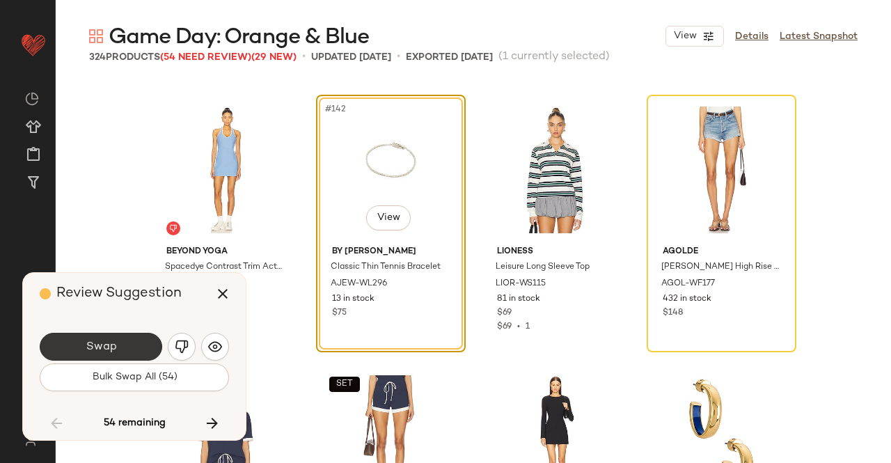
click at [134, 342] on button "Swap" at bounding box center [101, 347] width 123 height 28
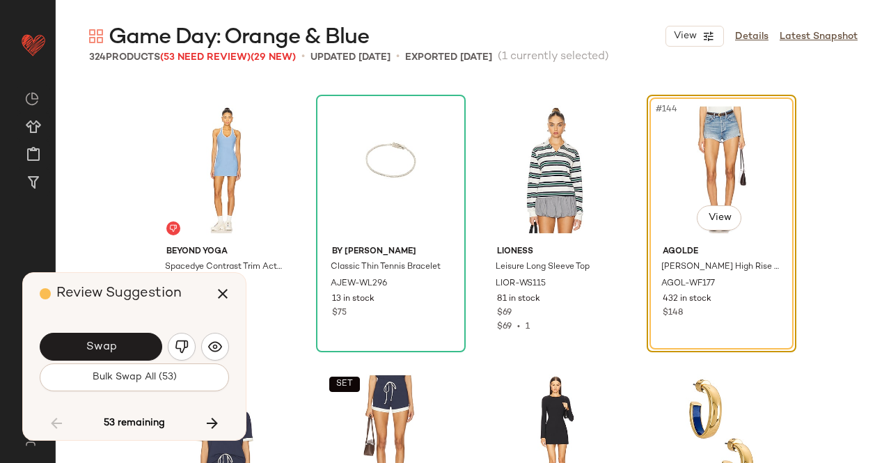
click at [116, 345] on span "Swap" at bounding box center [100, 347] width 31 height 13
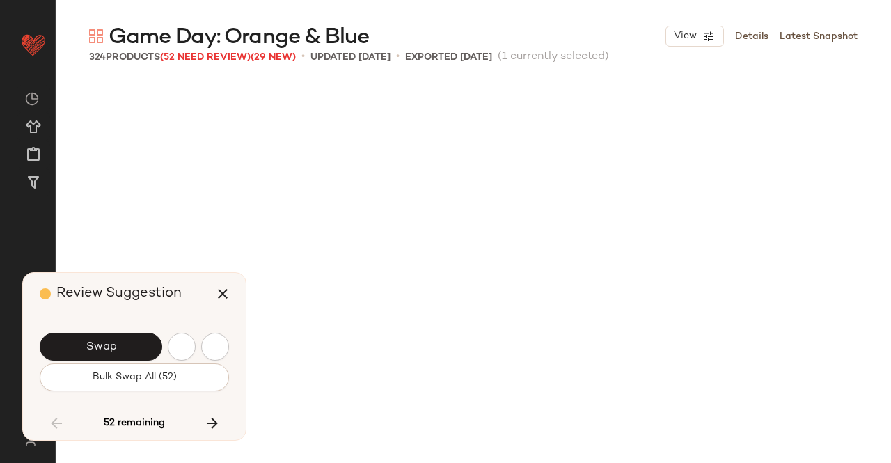
scroll to position [9946, 0]
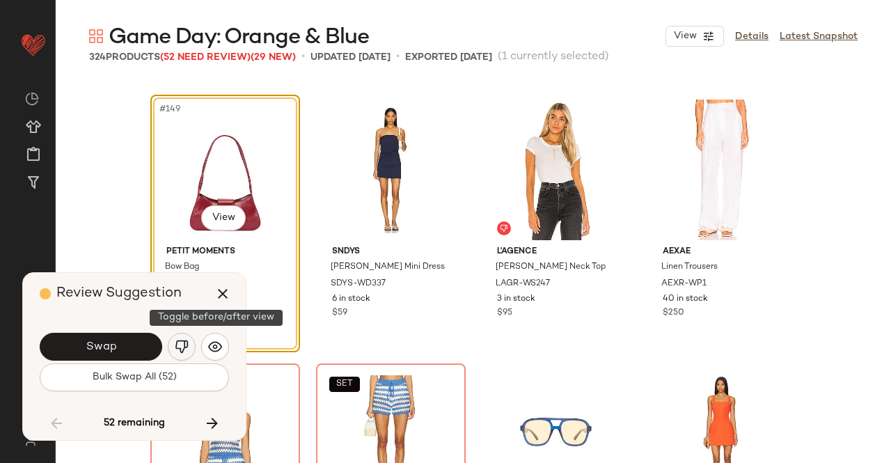
click at [185, 347] on img "button" at bounding box center [182, 347] width 14 height 14
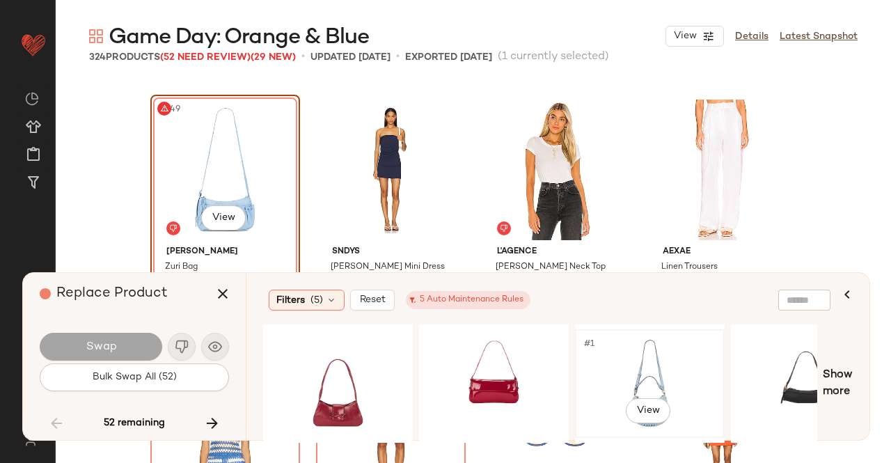
click at [646, 375] on div "#1 View" at bounding box center [650, 383] width 140 height 99
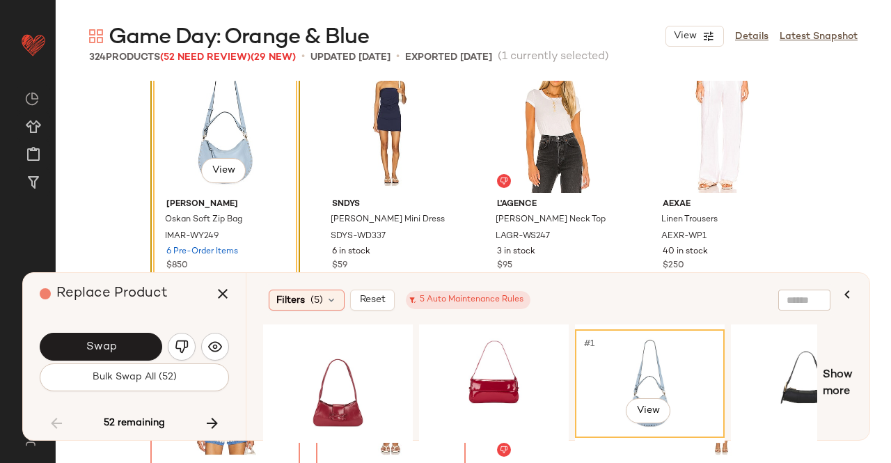
scroll to position [10016, 0]
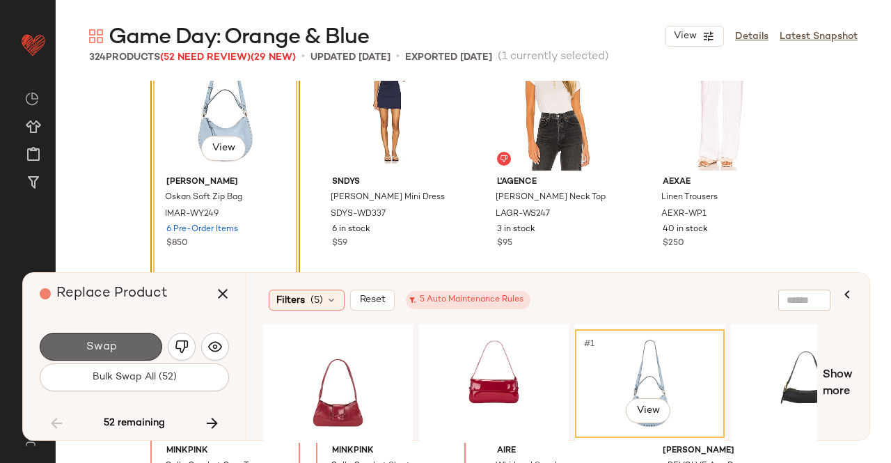
click at [136, 343] on button "Swap" at bounding box center [101, 347] width 123 height 28
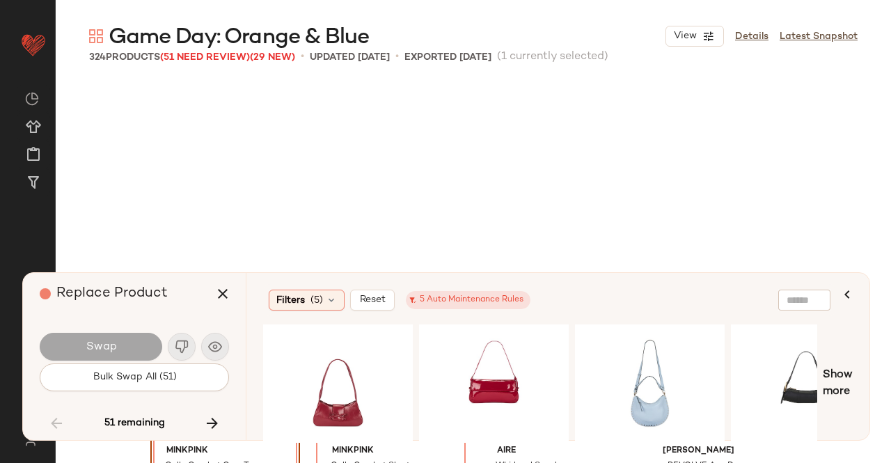
scroll to position [10215, 0]
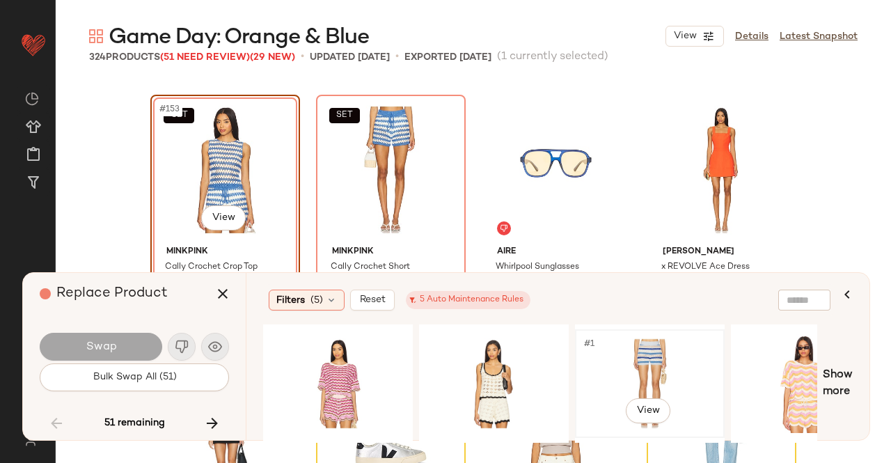
click at [680, 359] on div "#1 View" at bounding box center [650, 383] width 140 height 99
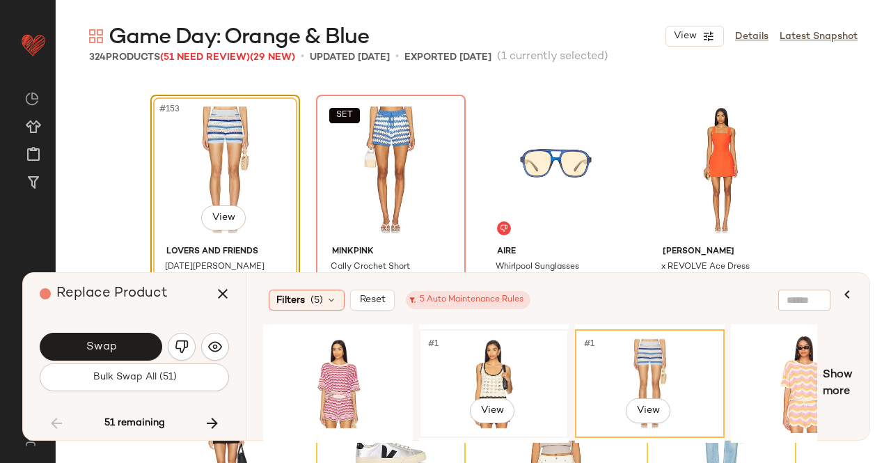
click at [515, 370] on div "#1 View" at bounding box center [494, 383] width 140 height 99
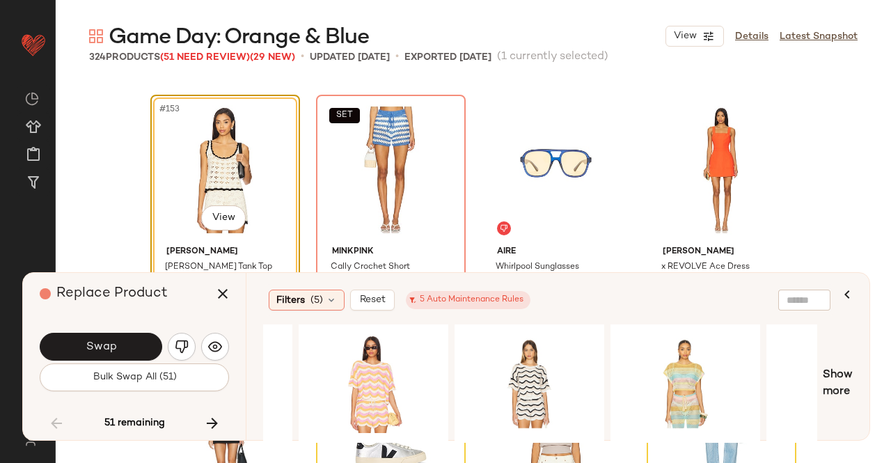
scroll to position [0, 448]
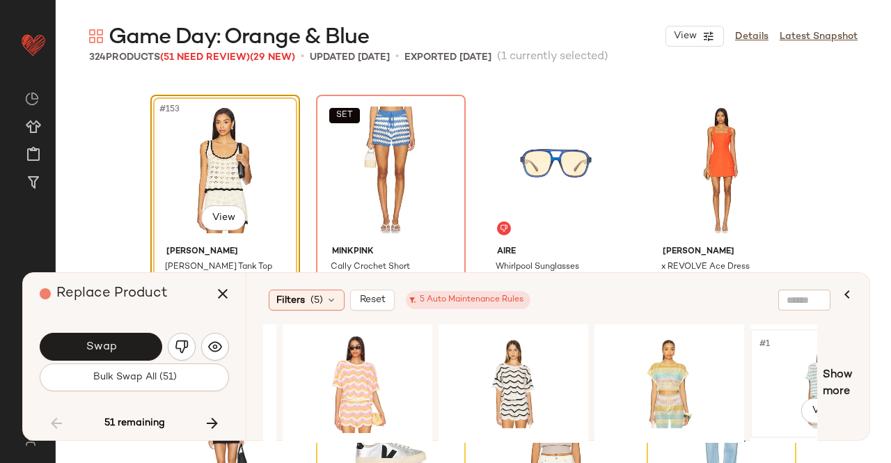
drag, startPoint x: 794, startPoint y: 374, endPoint x: 758, endPoint y: 373, distance: 36.2
click at [795, 374] on div "#1 View" at bounding box center [826, 383] width 140 height 99
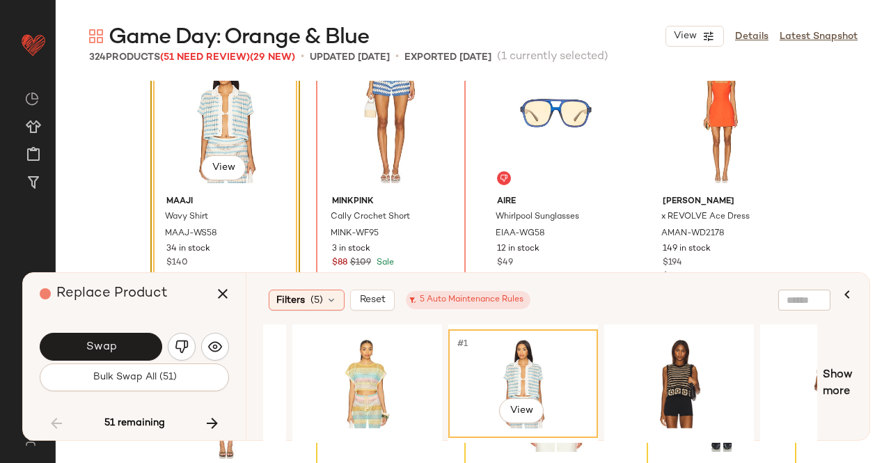
scroll to position [10215, 0]
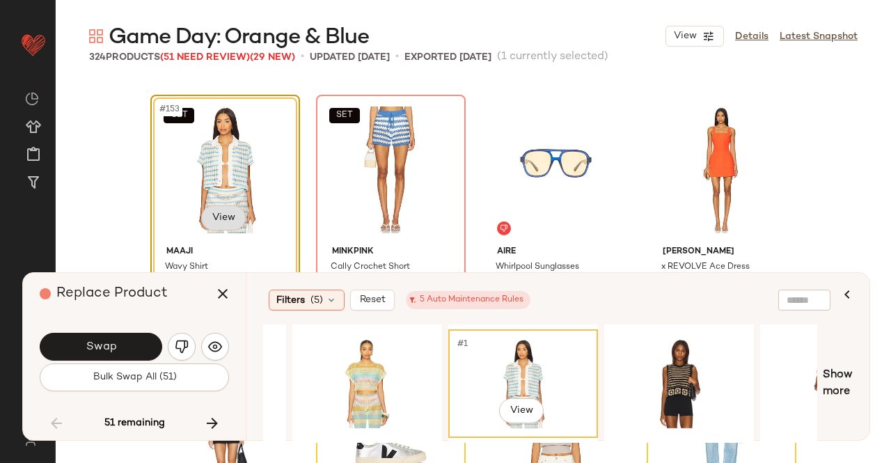
click at [230, 231] on body "Revolve ** Dashboard All Products Global Clipboards (51) Curations (347) Kriste…" at bounding box center [445, 231] width 891 height 463
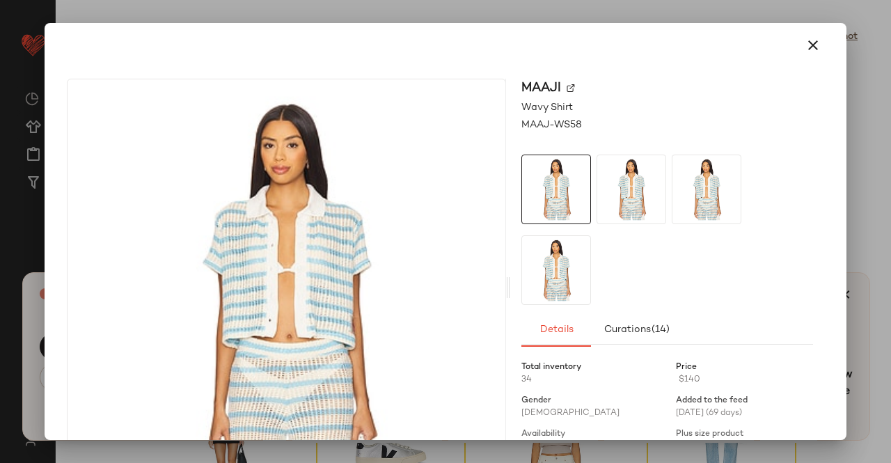
click at [862, 105] on div at bounding box center [445, 231] width 891 height 463
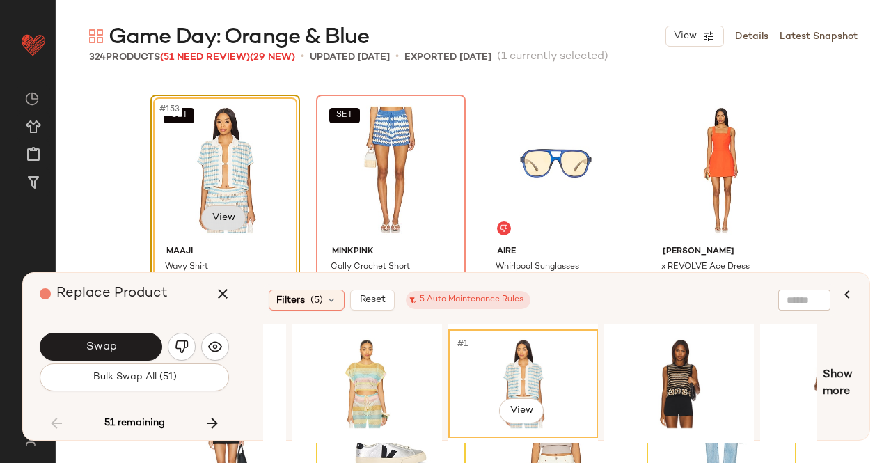
click at [220, 210] on body "Revolve ** Dashboard All Products Global Clipboards (51) Curations (347) Kriste…" at bounding box center [445, 231] width 891 height 463
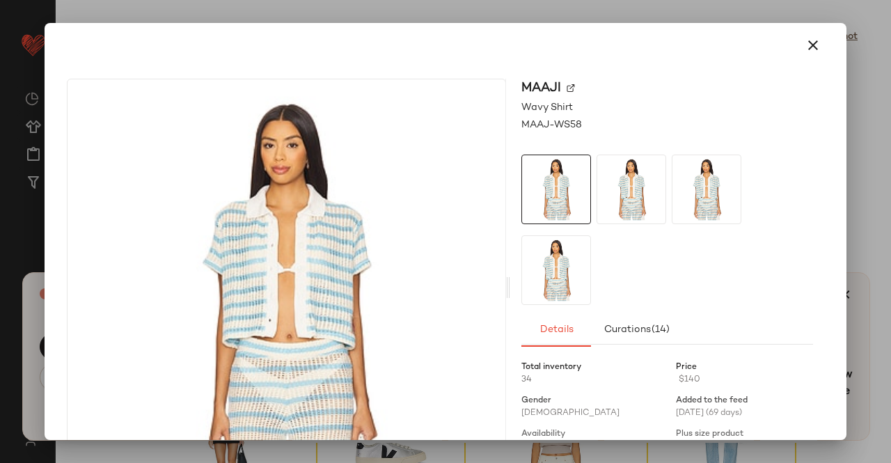
click at [567, 92] on img at bounding box center [571, 88] width 8 height 8
click at [869, 187] on div at bounding box center [445, 231] width 891 height 463
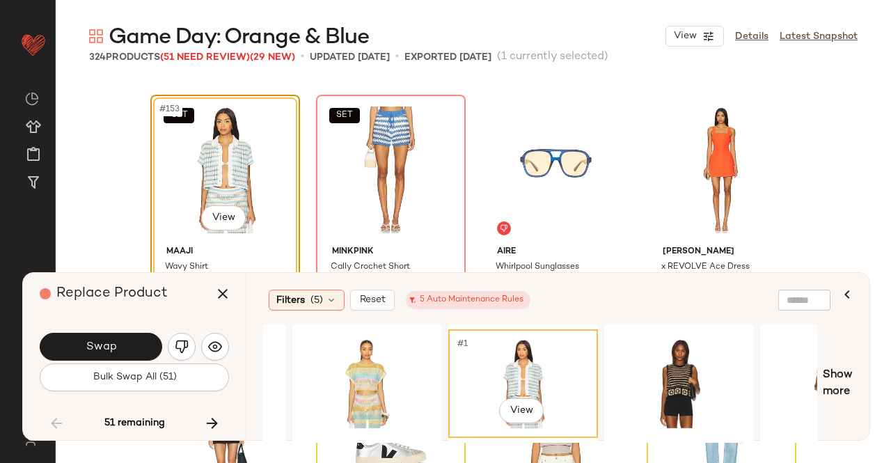
drag, startPoint x: 216, startPoint y: 296, endPoint x: 241, endPoint y: 293, distance: 25.2
click at [216, 295] on icon "button" at bounding box center [222, 294] width 17 height 17
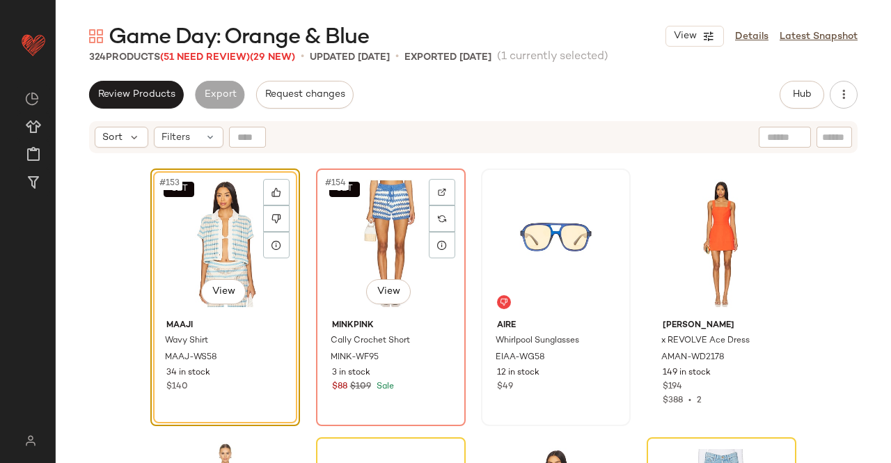
scroll to position [10214, 0]
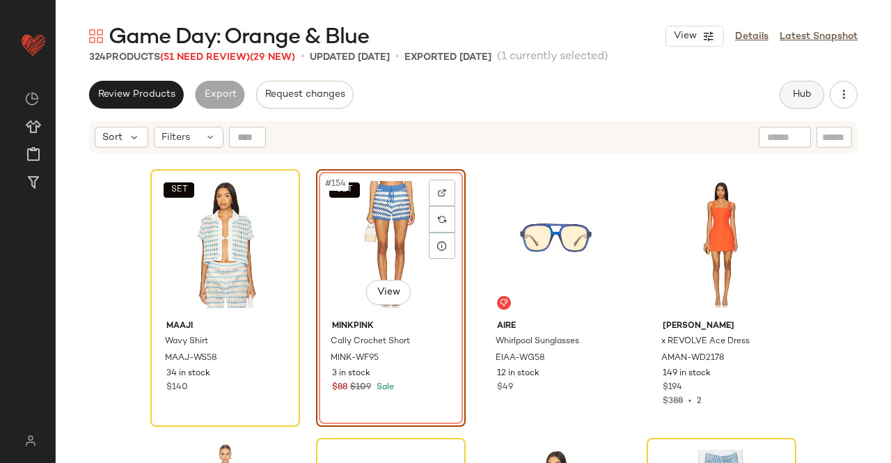
click at [786, 84] on button "Hub" at bounding box center [802, 95] width 45 height 28
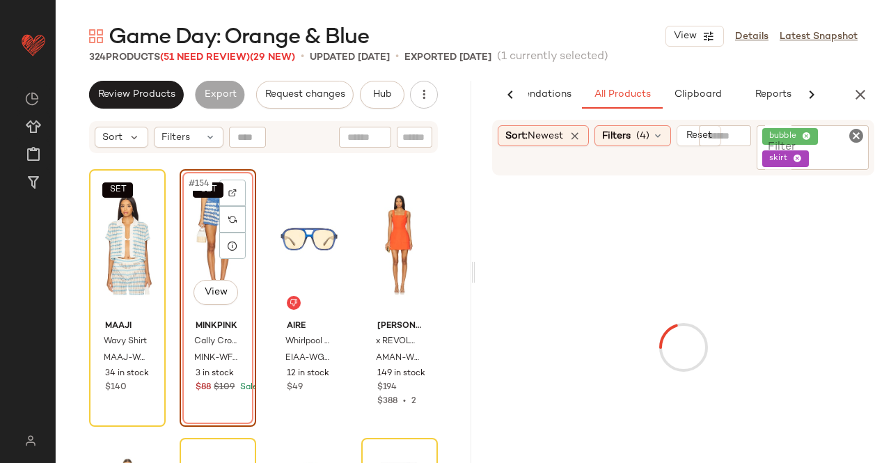
scroll to position [0, 88]
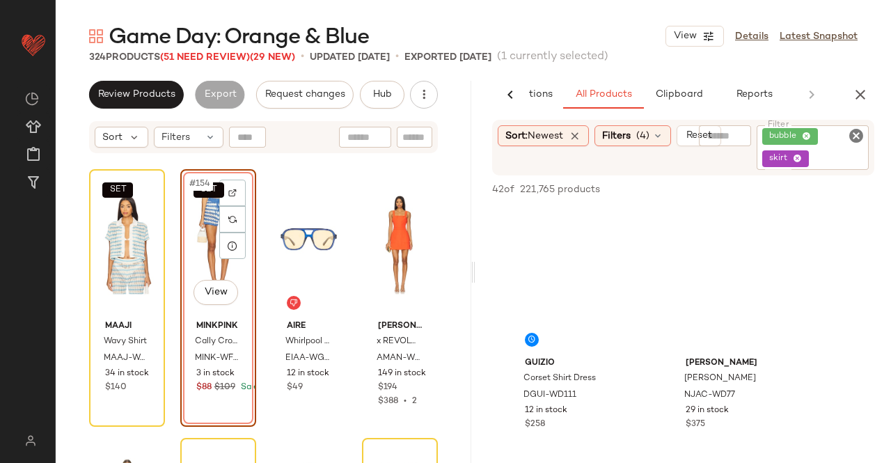
drag, startPoint x: 837, startPoint y: 163, endPoint x: 839, endPoint y: 101, distance: 62.0
click at [838, 163] on div "bubble skirt" at bounding box center [813, 147] width 112 height 45
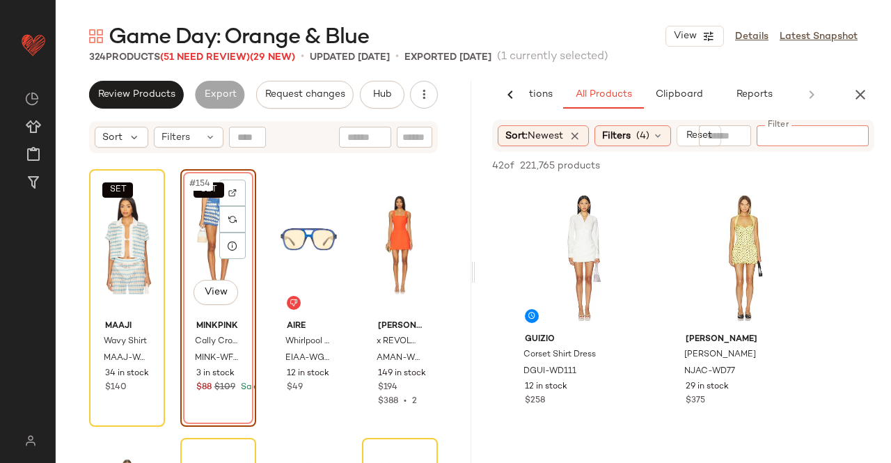
paste input "*********"
type input "*********"
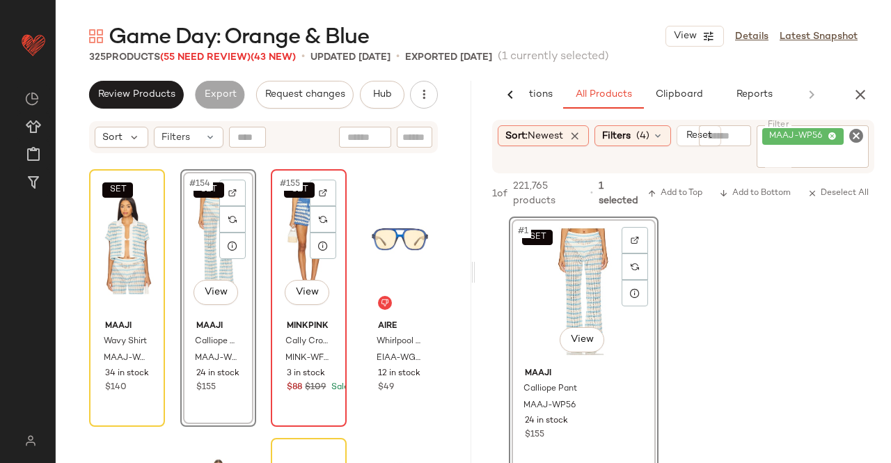
click at [291, 260] on div "SET #155 View" at bounding box center [309, 244] width 66 height 141
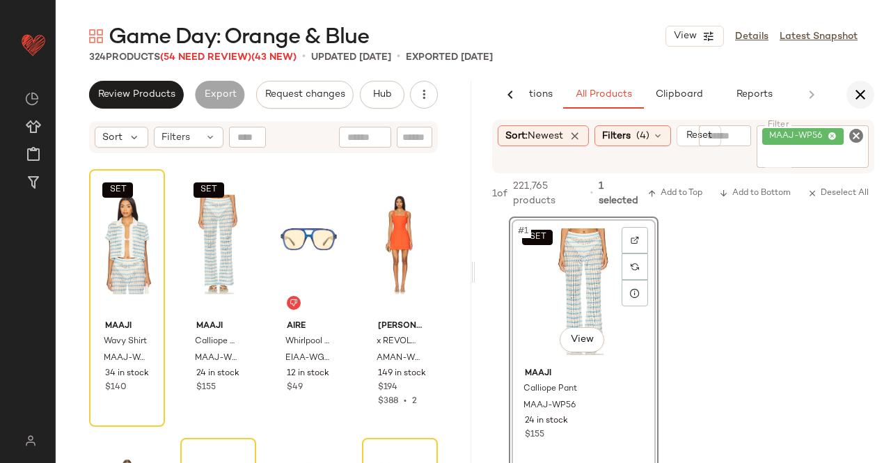
click at [862, 98] on icon "button" at bounding box center [860, 94] width 17 height 17
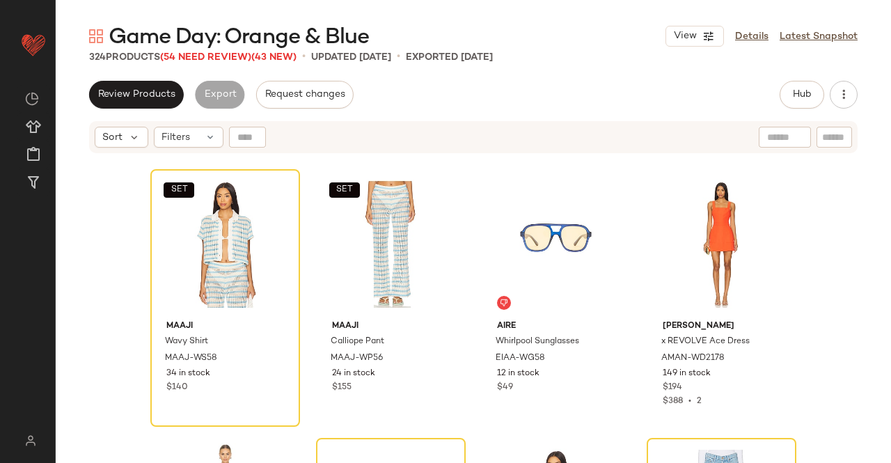
click at [208, 63] on div "324 Products (54 Need Review) (43 New)" at bounding box center [193, 57] width 208 height 15
click at [218, 60] on span "(54 Need Review)" at bounding box center [205, 57] width 91 height 10
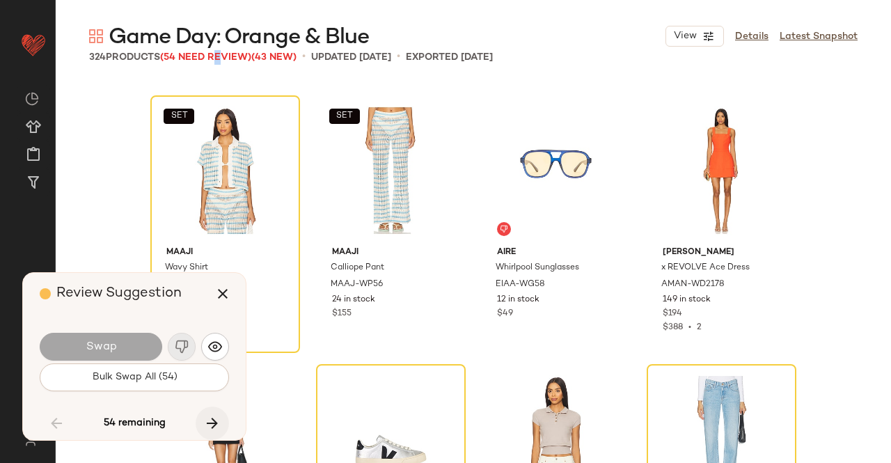
click at [210, 423] on icon "button" at bounding box center [212, 423] width 17 height 17
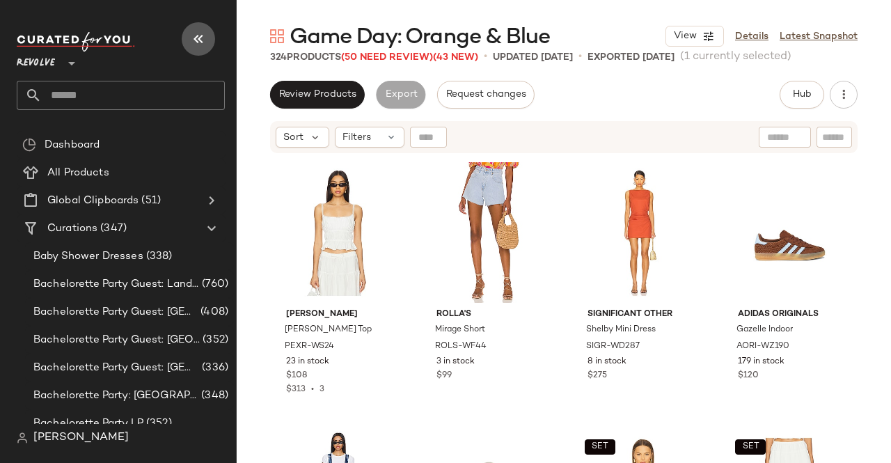
click at [196, 37] on icon "button" at bounding box center [198, 39] width 17 height 17
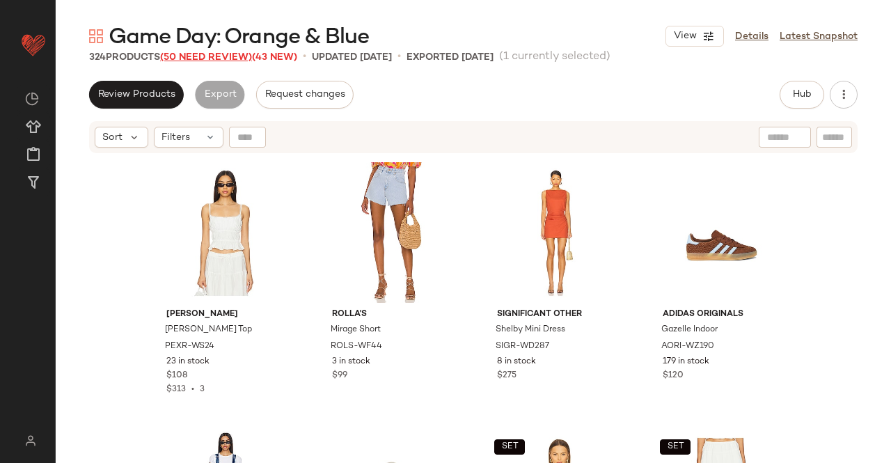
click at [196, 56] on span "(50 Need Review)" at bounding box center [206, 57] width 92 height 10
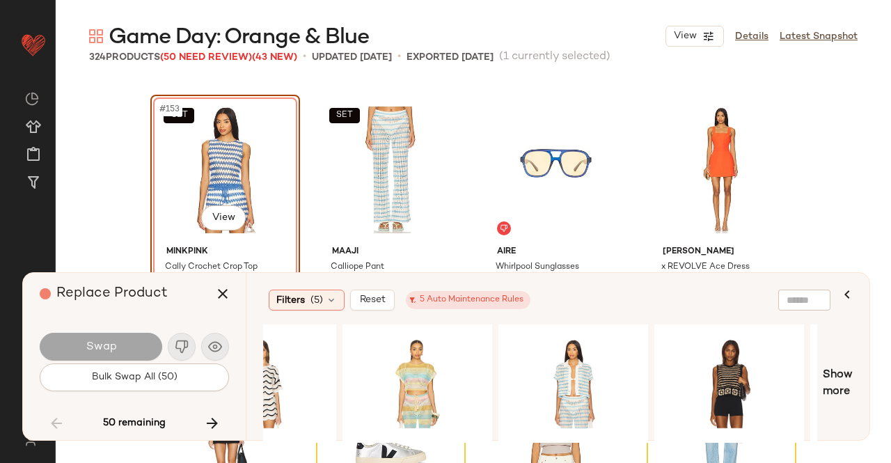
scroll to position [0, 707]
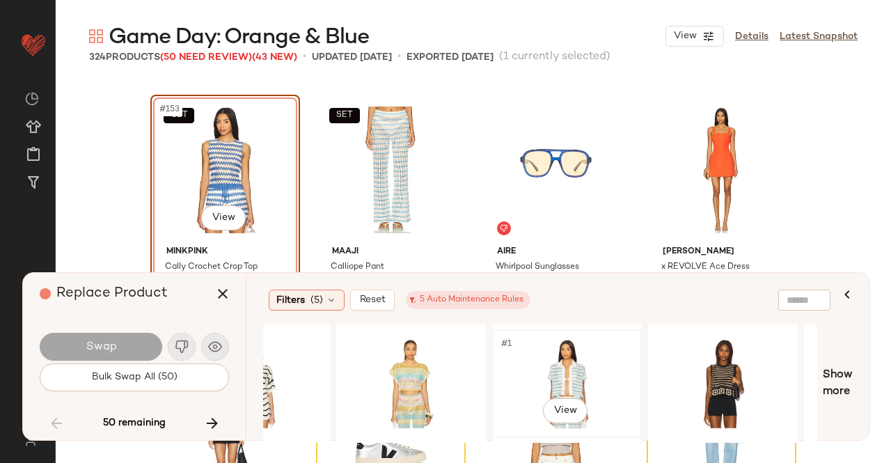
click at [553, 353] on div "#1 View" at bounding box center [567, 383] width 140 height 99
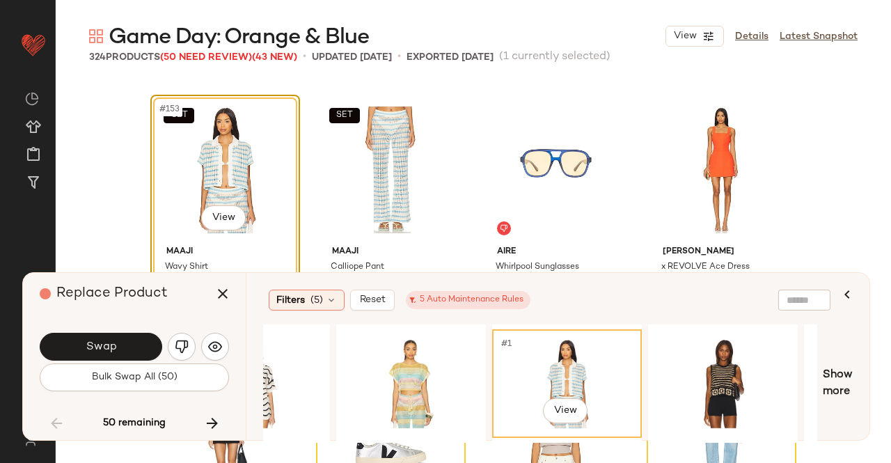
click at [97, 345] on span "Swap" at bounding box center [100, 347] width 31 height 13
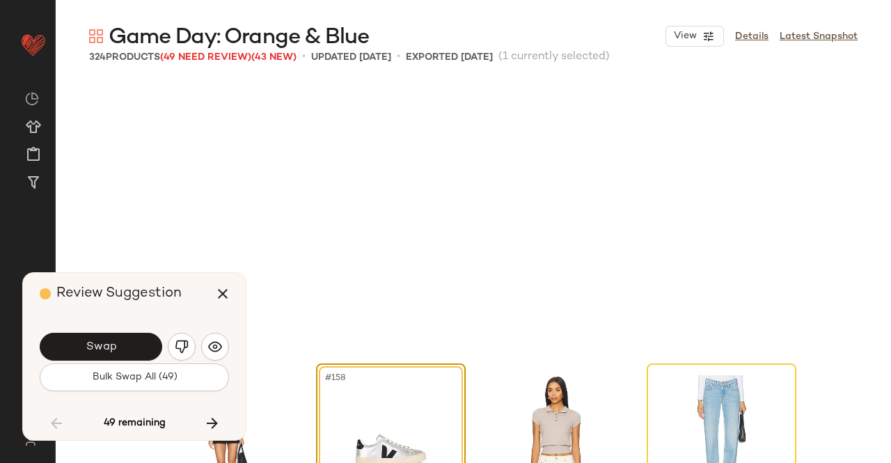
scroll to position [10484, 0]
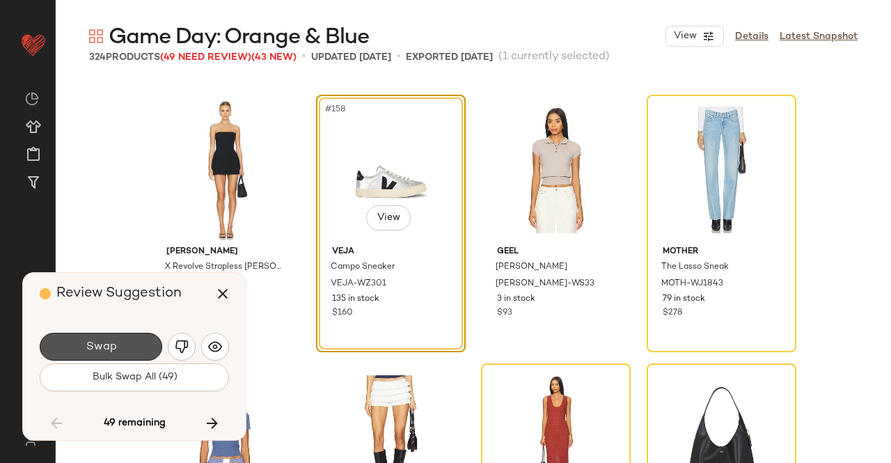
drag, startPoint x: 127, startPoint y: 341, endPoint x: 135, endPoint y: 306, distance: 35.8
click at [127, 341] on button "Swap" at bounding box center [101, 347] width 123 height 28
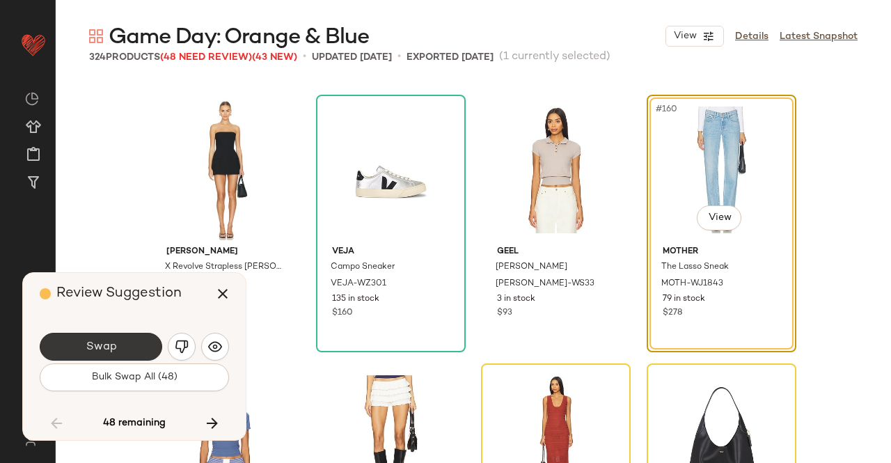
click at [114, 352] on span "Swap" at bounding box center [100, 347] width 31 height 13
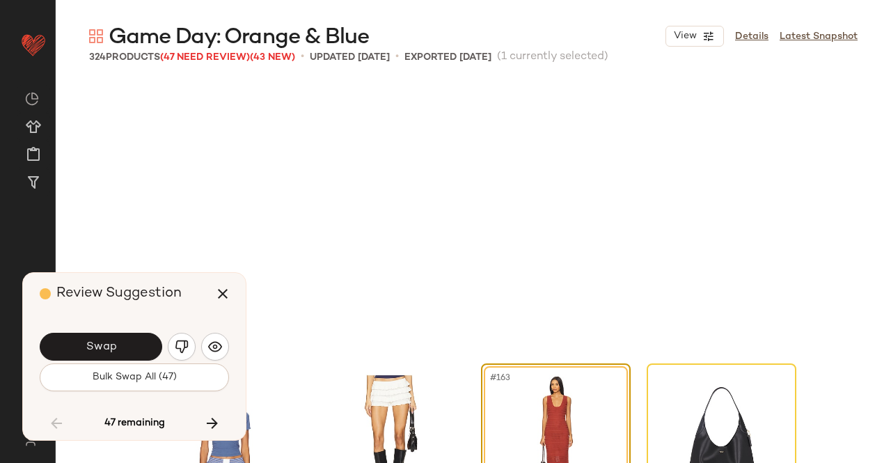
scroll to position [10753, 0]
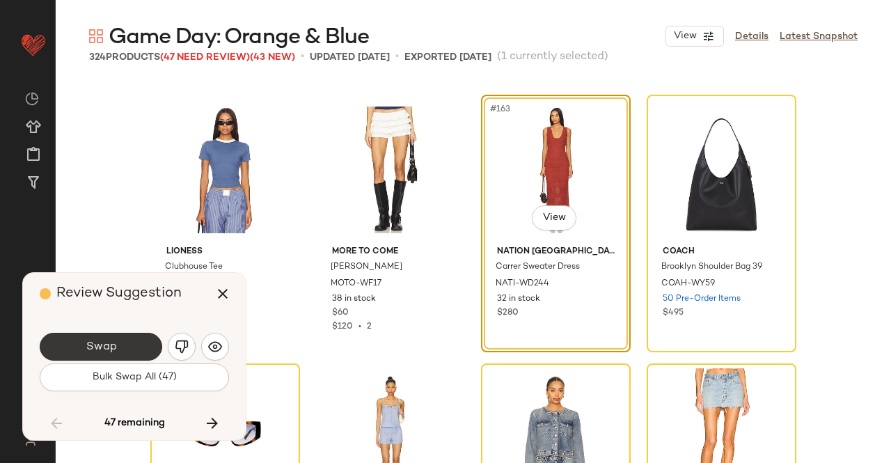
click at [133, 339] on button "Swap" at bounding box center [101, 347] width 123 height 28
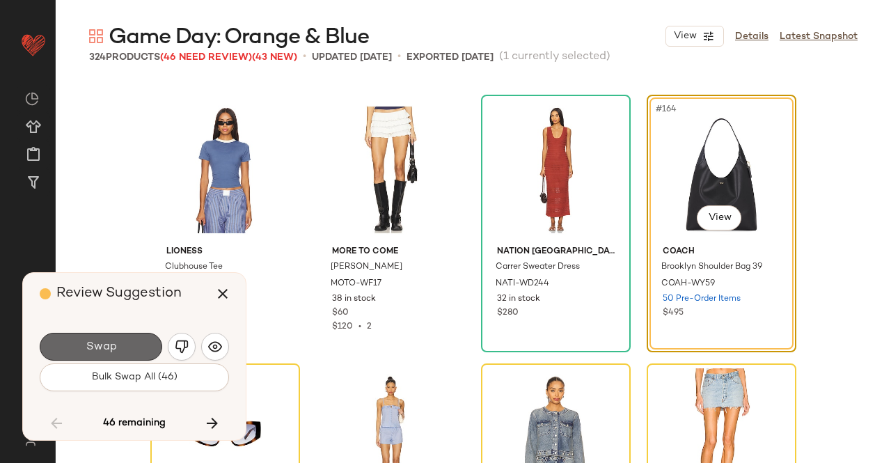
click at [130, 338] on button "Swap" at bounding box center [101, 347] width 123 height 28
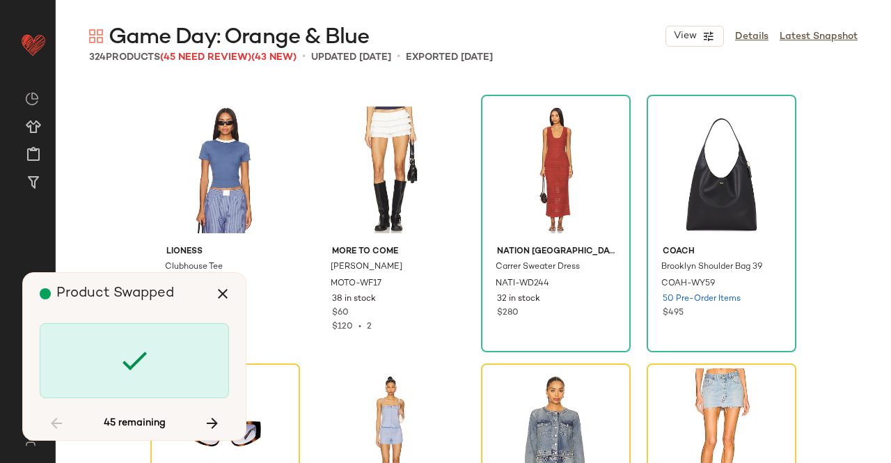
scroll to position [11022, 0]
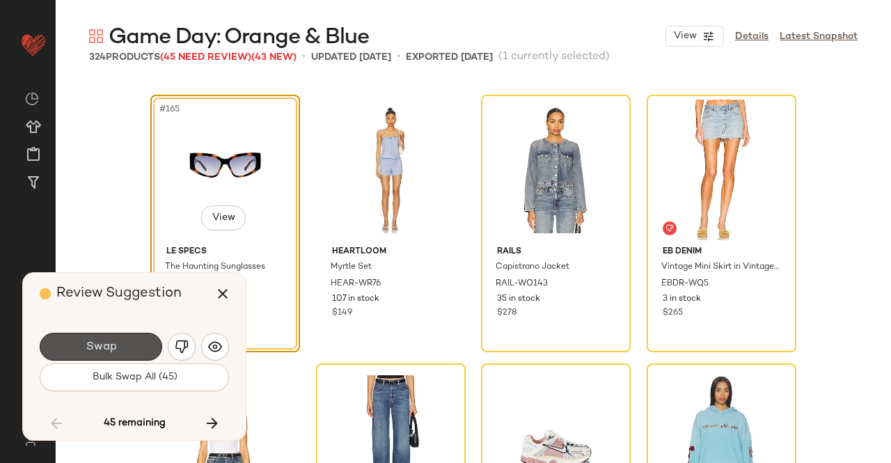
click at [130, 338] on button "Swap" at bounding box center [101, 347] width 123 height 28
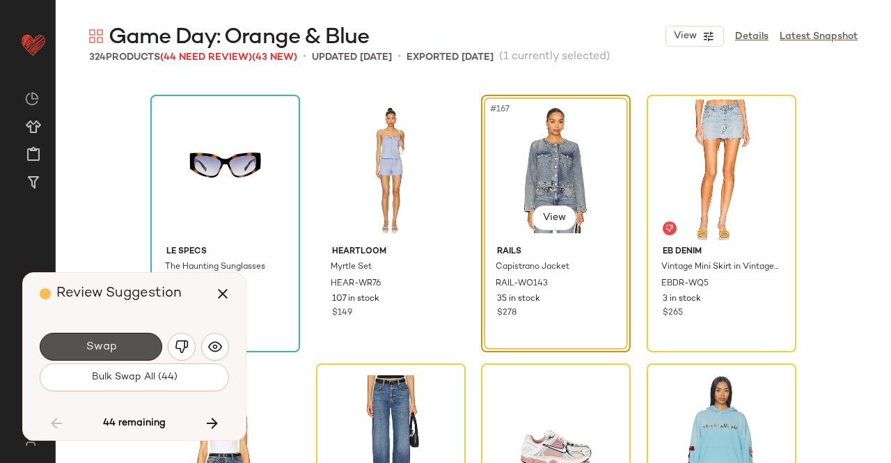
click at [130, 338] on button "Swap" at bounding box center [101, 347] width 123 height 28
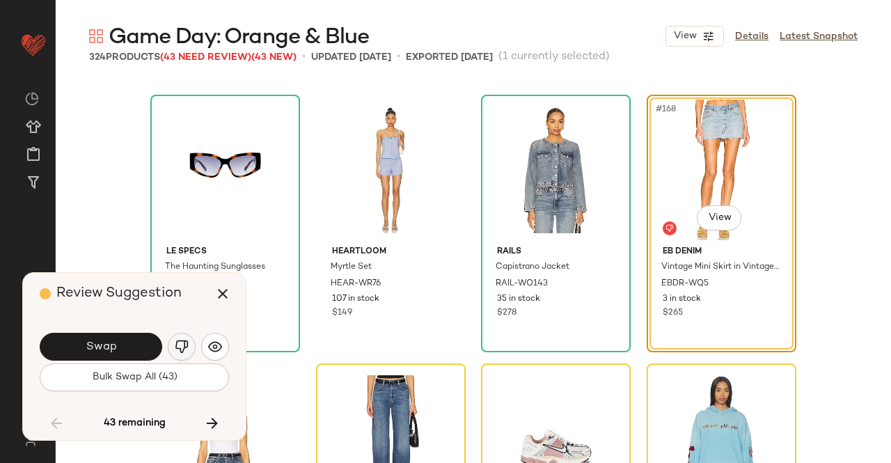
click at [183, 347] on img "button" at bounding box center [182, 347] width 14 height 14
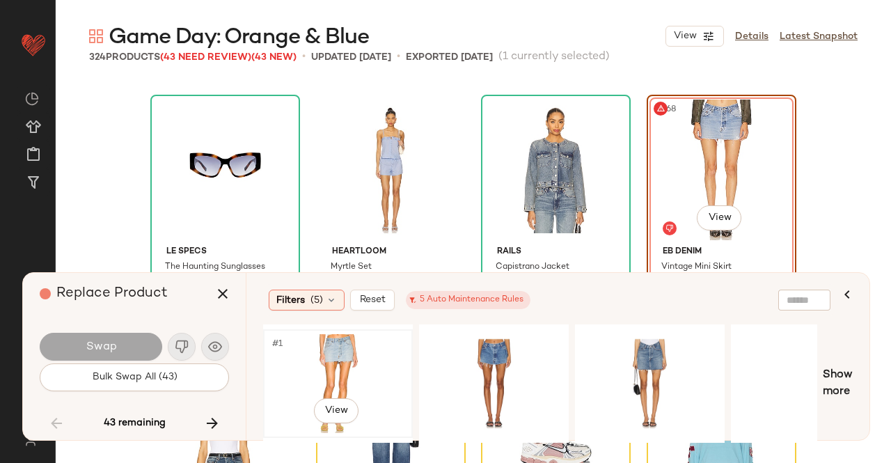
click at [348, 352] on div "#1 View" at bounding box center [338, 383] width 140 height 99
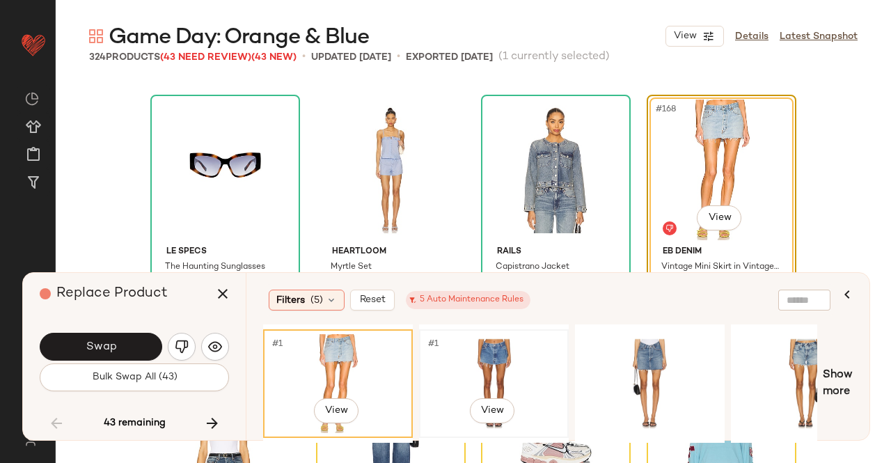
click at [536, 356] on div "#1 View" at bounding box center [494, 383] width 140 height 99
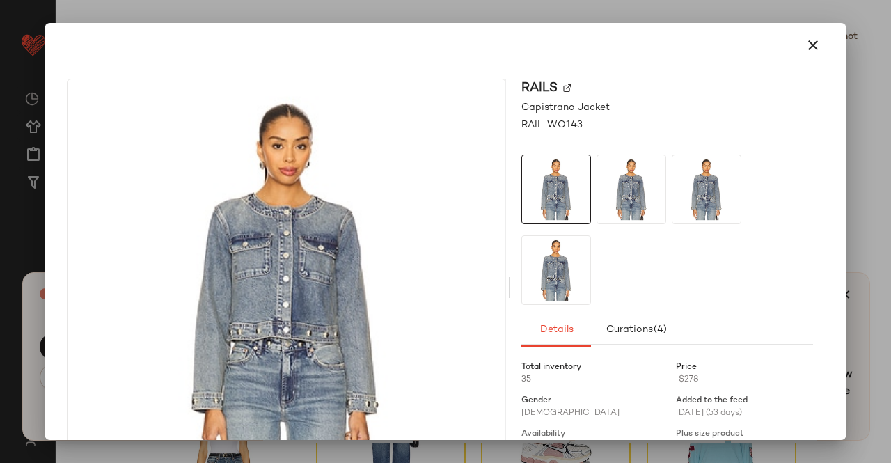
click at [565, 90] on img at bounding box center [567, 88] width 8 height 8
click at [879, 187] on div at bounding box center [445, 231] width 891 height 463
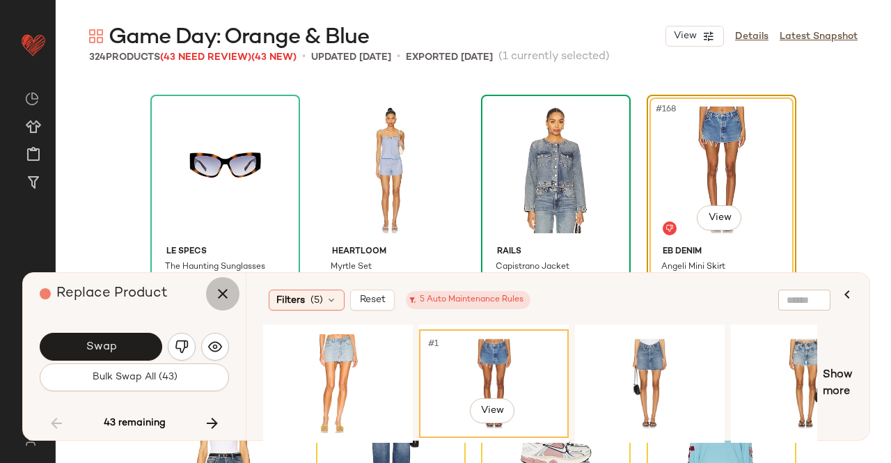
drag, startPoint x: 216, startPoint y: 304, endPoint x: 210, endPoint y: 310, distance: 8.4
click at [217, 304] on button "button" at bounding box center [222, 293] width 33 height 33
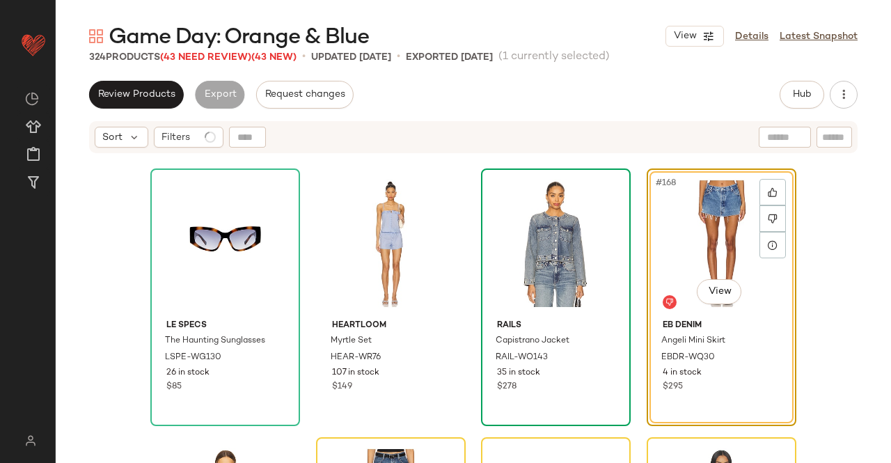
drag, startPoint x: 675, startPoint y: 264, endPoint x: 721, endPoint y: 211, distance: 70.1
click at [676, 264] on div "#168 View" at bounding box center [722, 243] width 140 height 141
click at [805, 98] on span "Hub" at bounding box center [802, 94] width 19 height 11
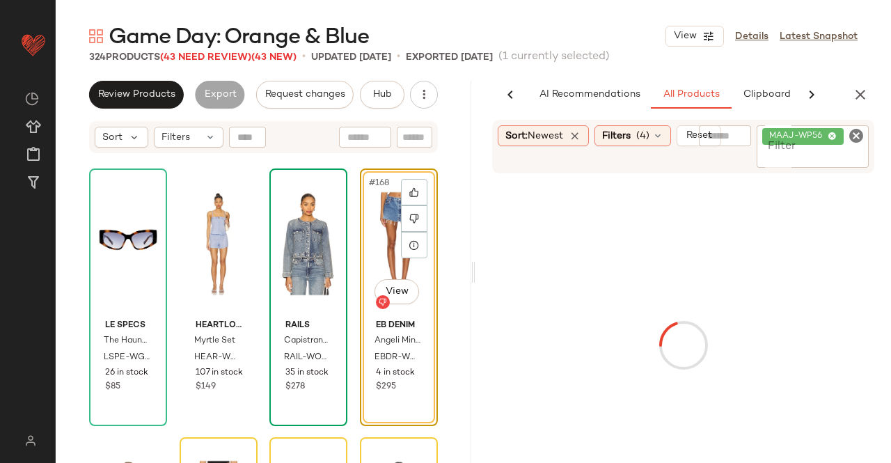
scroll to position [0, 88]
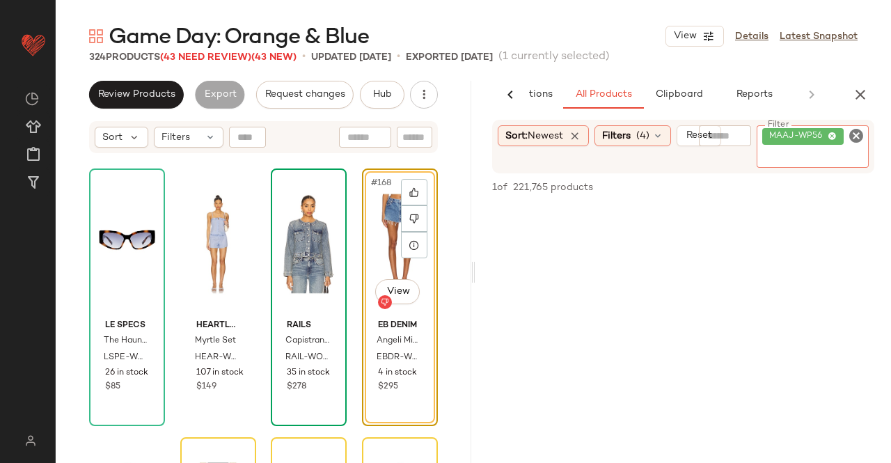
click at [826, 146] on div "MAAJ-WP56" at bounding box center [813, 146] width 112 height 42
paste input "*********"
type input "*********"
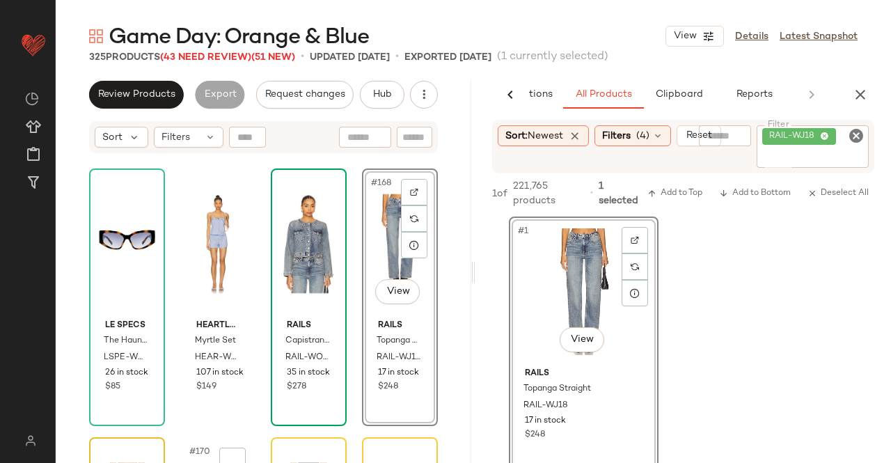
scroll to position [11231, 0]
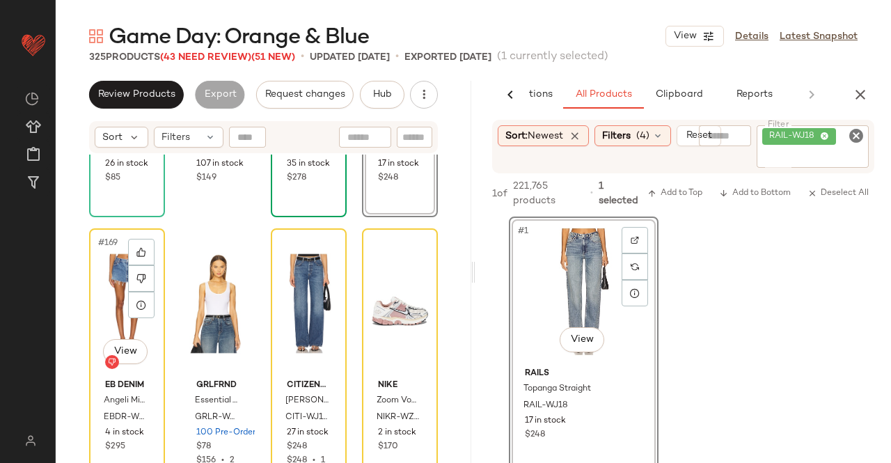
drag, startPoint x: 103, startPoint y: 295, endPoint x: 77, endPoint y: 233, distance: 67.4
click at [104, 295] on div "#169 View" at bounding box center [127, 303] width 66 height 141
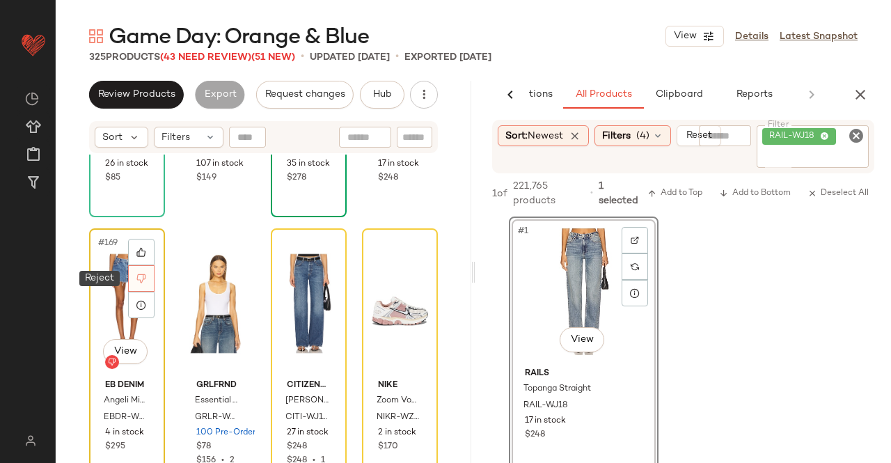
click at [134, 270] on div at bounding box center [141, 278] width 26 height 26
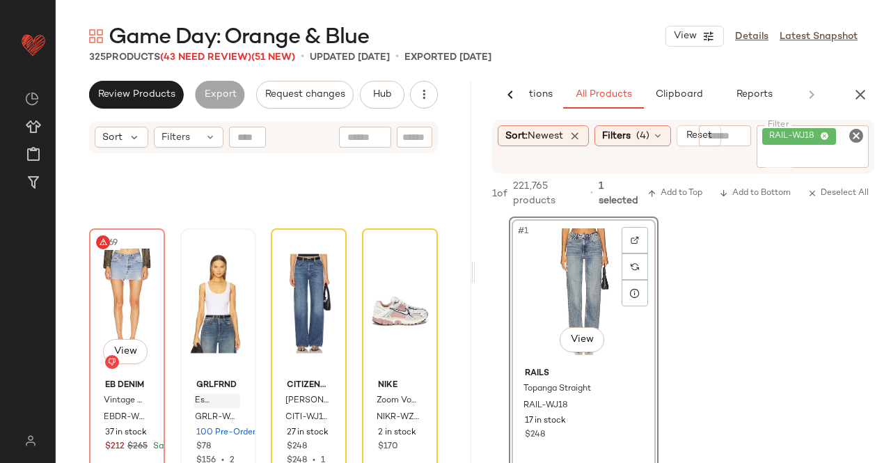
scroll to position [11290, 0]
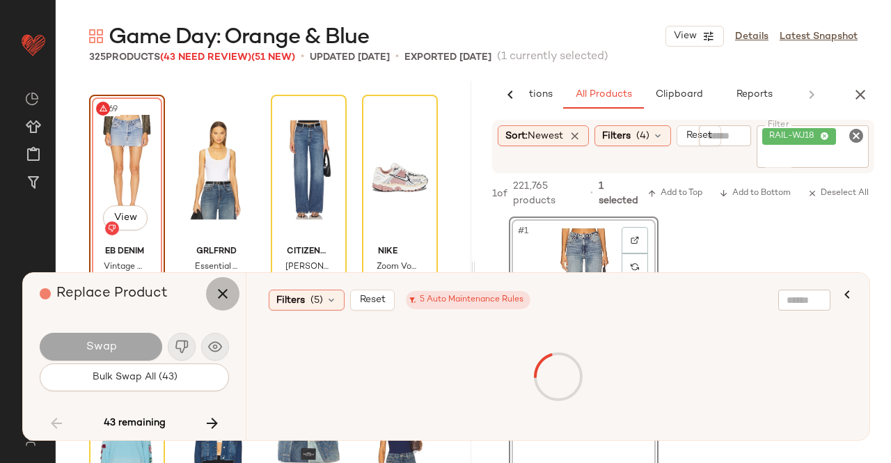
click at [220, 292] on icon "button" at bounding box center [222, 294] width 17 height 17
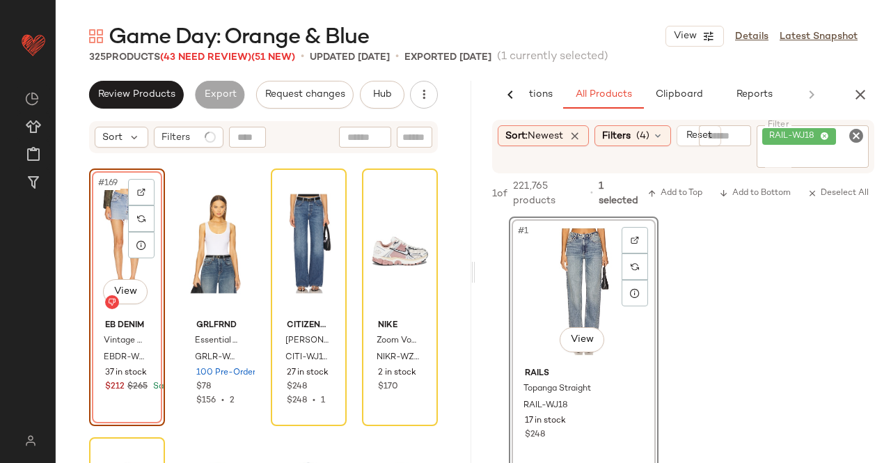
drag, startPoint x: 127, startPoint y: 265, endPoint x: 126, endPoint y: 258, distance: 7.1
click at [127, 265] on div "#169 View" at bounding box center [127, 243] width 66 height 141
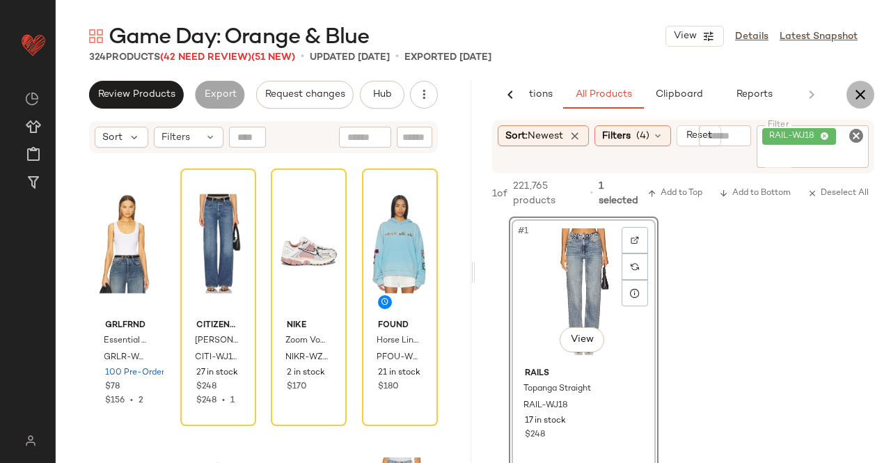
click at [866, 90] on icon "button" at bounding box center [860, 94] width 17 height 17
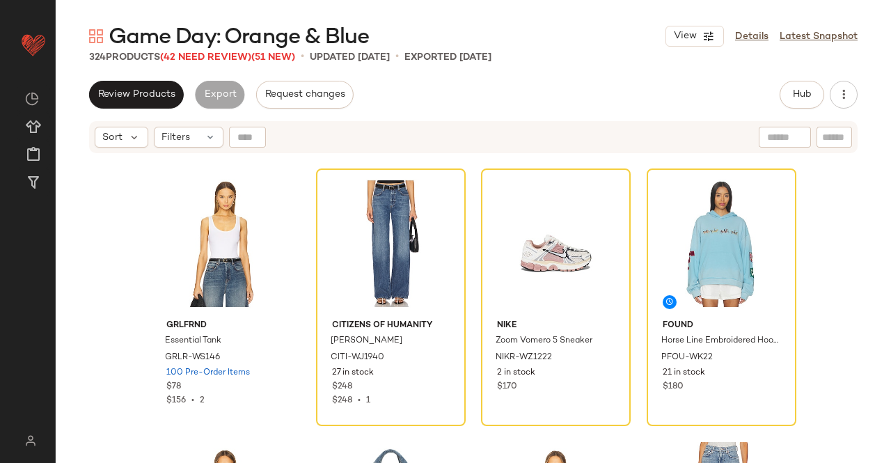
click at [208, 58] on span "(42 Need Review)" at bounding box center [205, 57] width 91 height 10
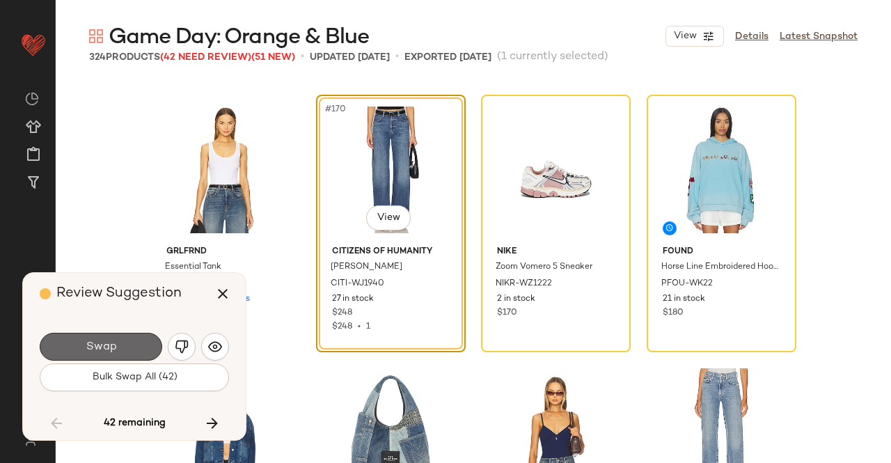
click at [123, 341] on button "Swap" at bounding box center [101, 347] width 123 height 28
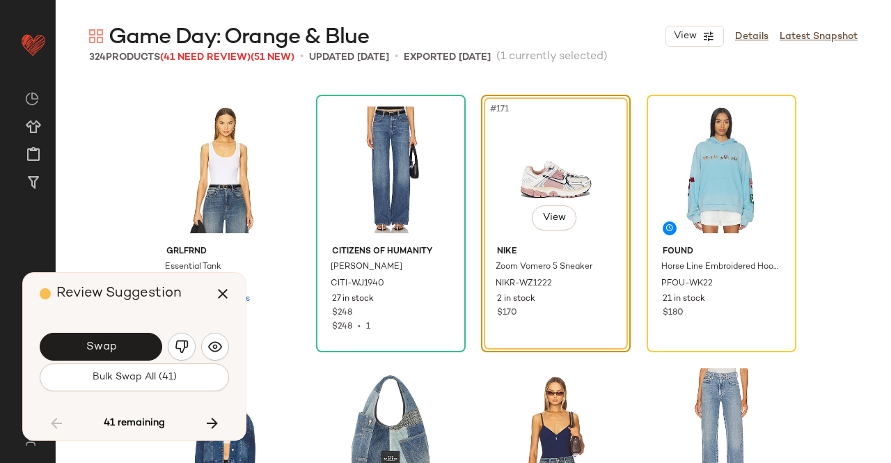
click at [189, 348] on button "button" at bounding box center [182, 347] width 28 height 28
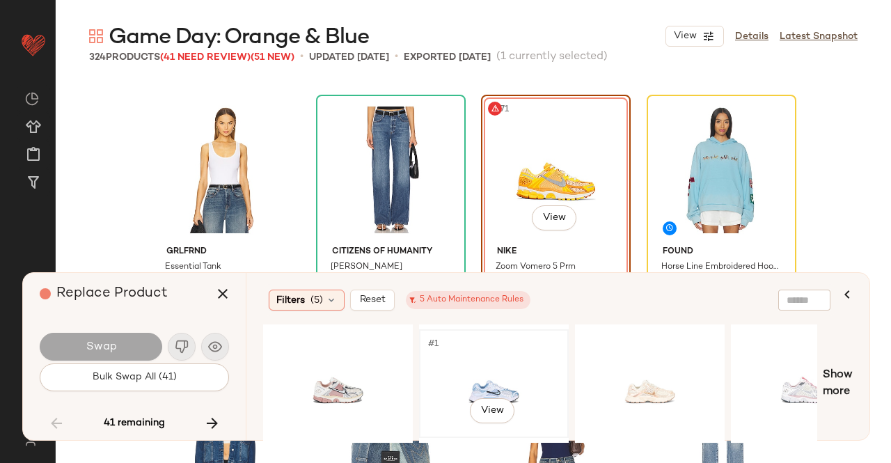
click at [430, 385] on div "#1 View" at bounding box center [494, 383] width 140 height 99
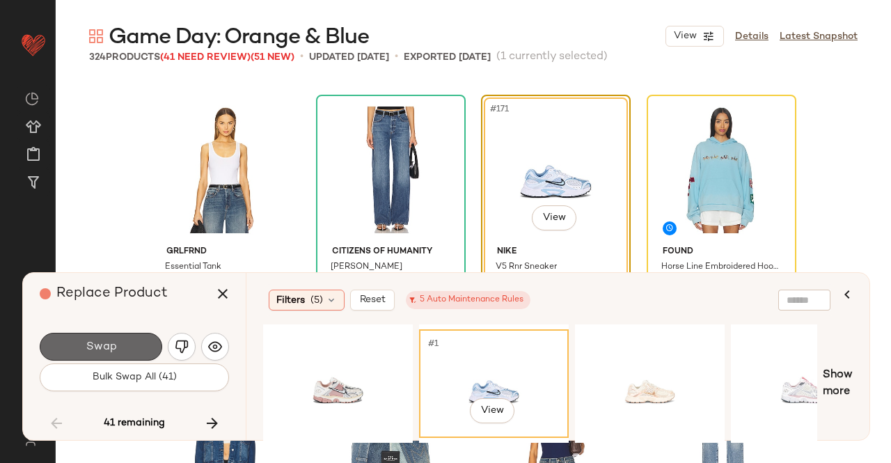
click at [105, 345] on span "Swap" at bounding box center [100, 347] width 31 height 13
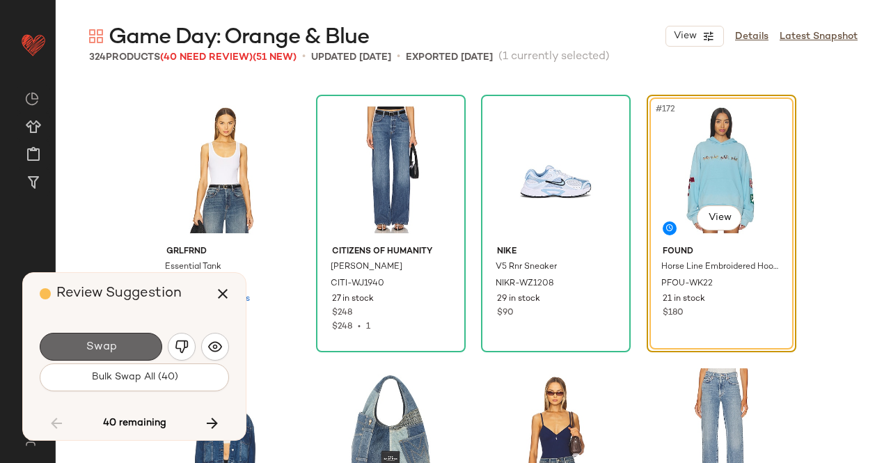
click at [113, 353] on span "Swap" at bounding box center [100, 347] width 31 height 13
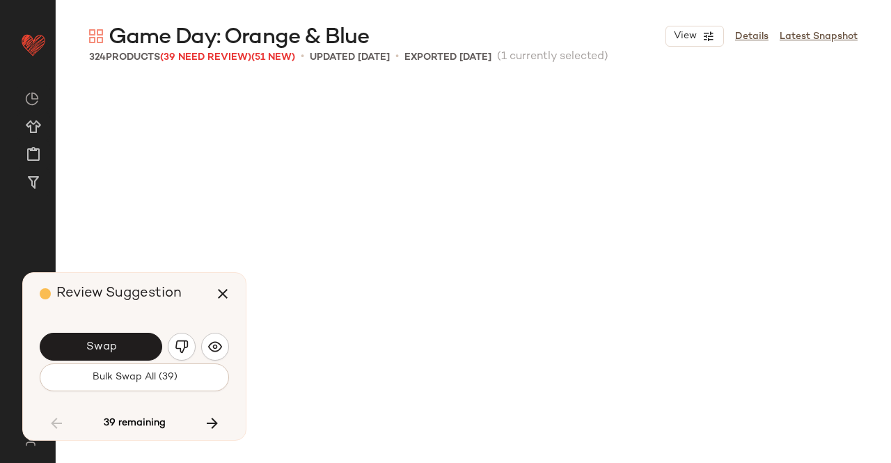
scroll to position [12097, 0]
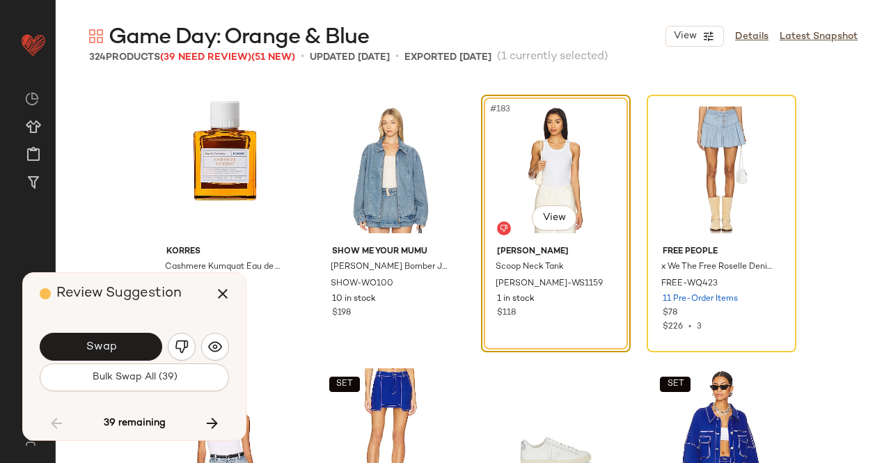
click at [118, 353] on button "Swap" at bounding box center [101, 347] width 123 height 28
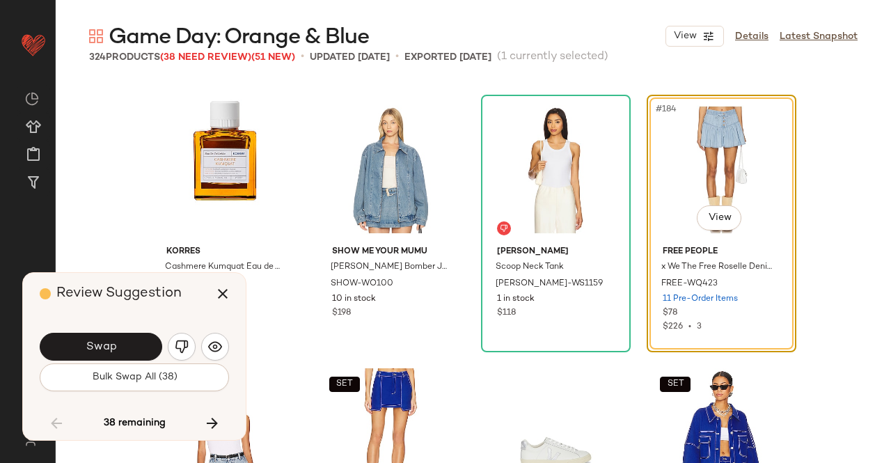
click at [127, 346] on button "Swap" at bounding box center [101, 347] width 123 height 28
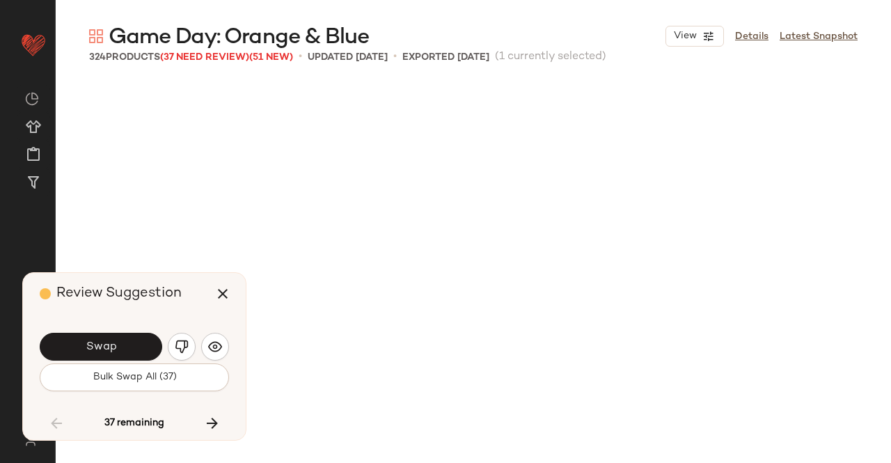
scroll to position [12635, 0]
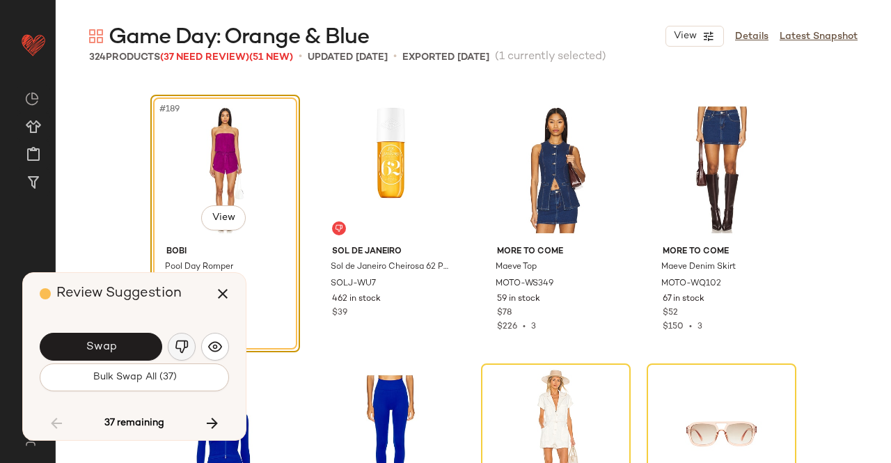
click at [176, 335] on button "button" at bounding box center [182, 347] width 28 height 28
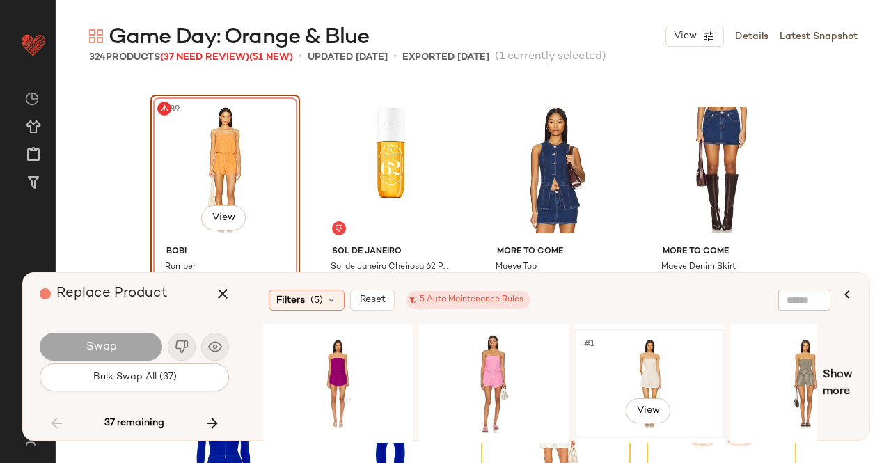
click at [655, 371] on div "#1 View" at bounding box center [650, 383] width 140 height 99
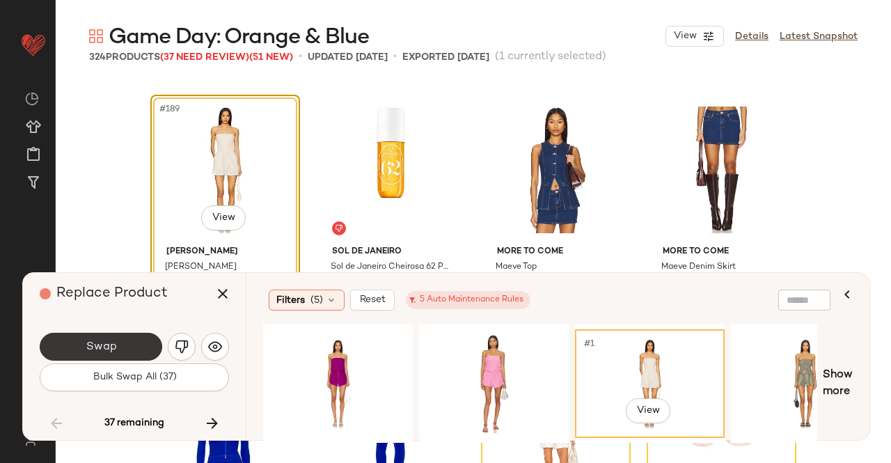
click at [104, 342] on span "Swap" at bounding box center [100, 347] width 31 height 13
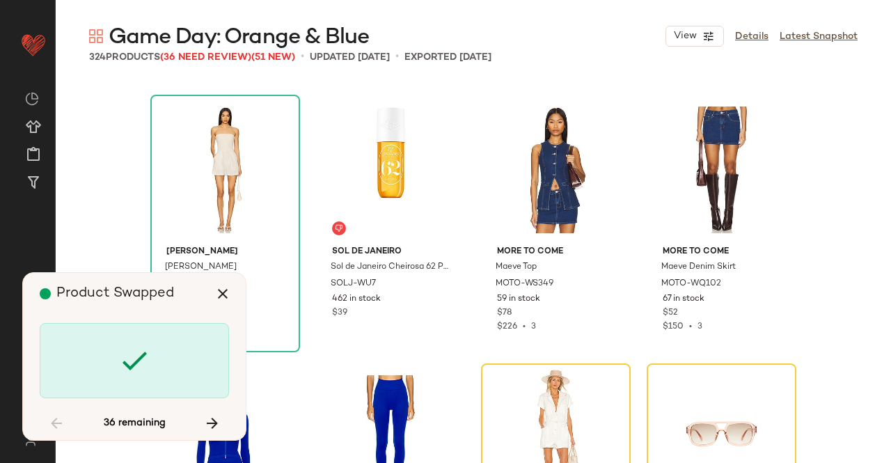
scroll to position [12903, 0]
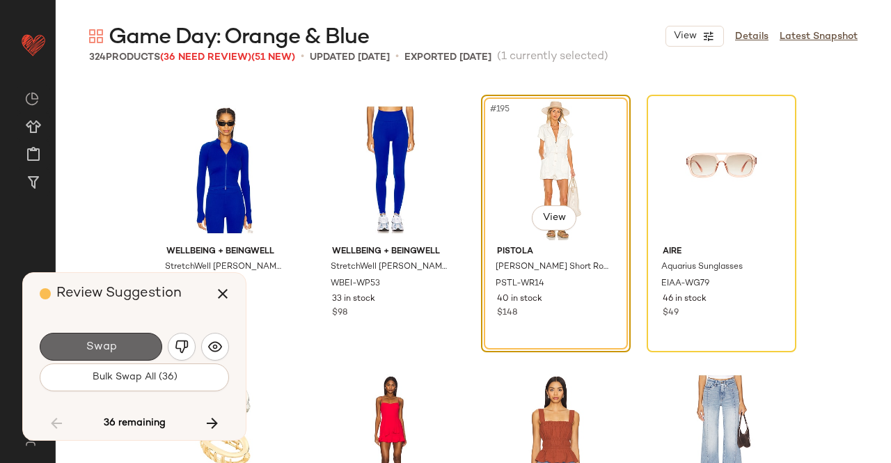
click at [123, 348] on button "Swap" at bounding box center [101, 347] width 123 height 28
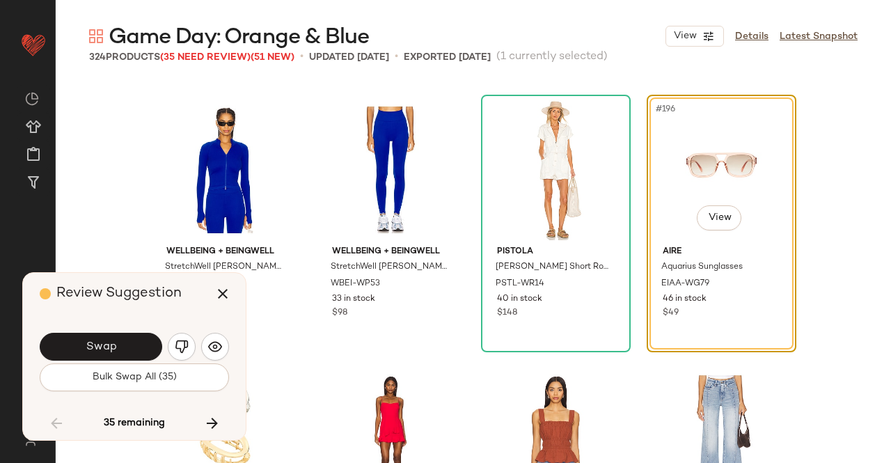
click at [132, 343] on button "Swap" at bounding box center [101, 347] width 123 height 28
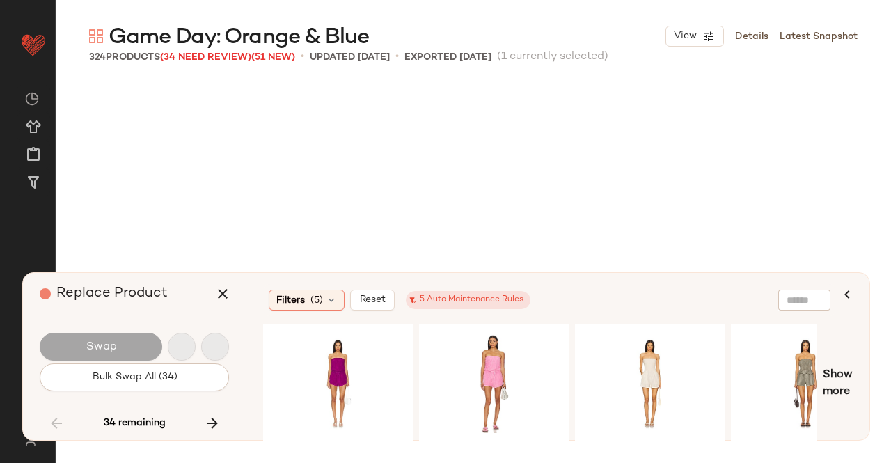
scroll to position [13710, 0]
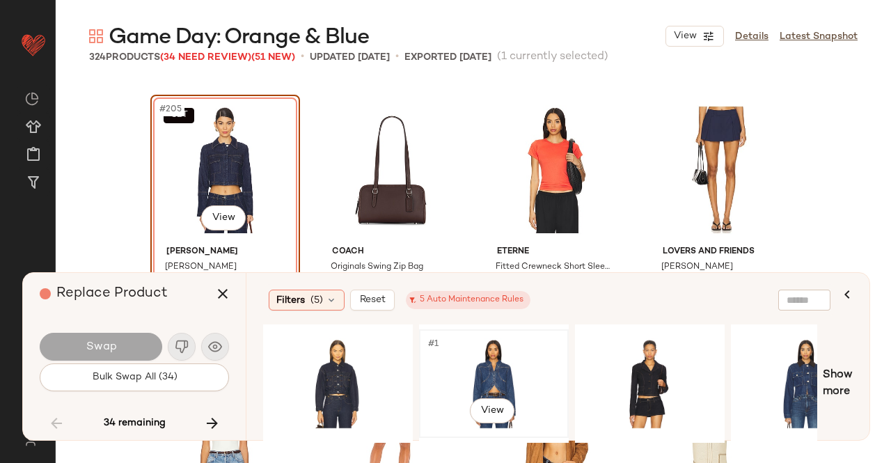
click at [531, 358] on div "#1 View" at bounding box center [494, 383] width 140 height 99
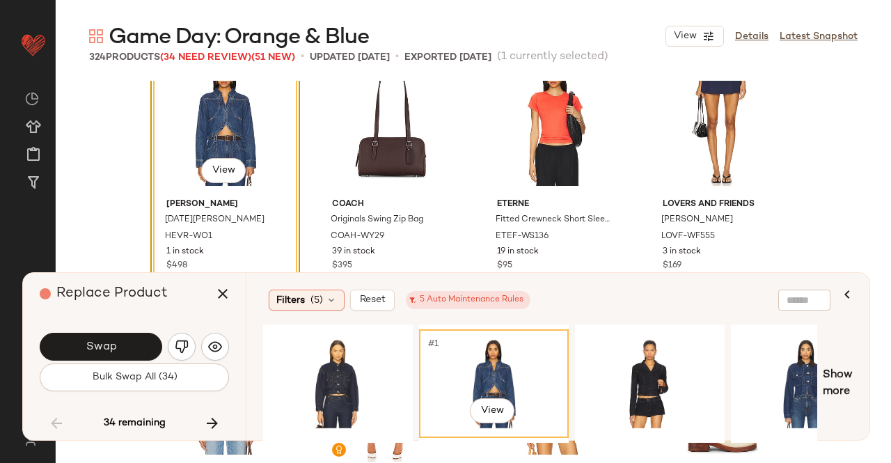
scroll to position [13779, 0]
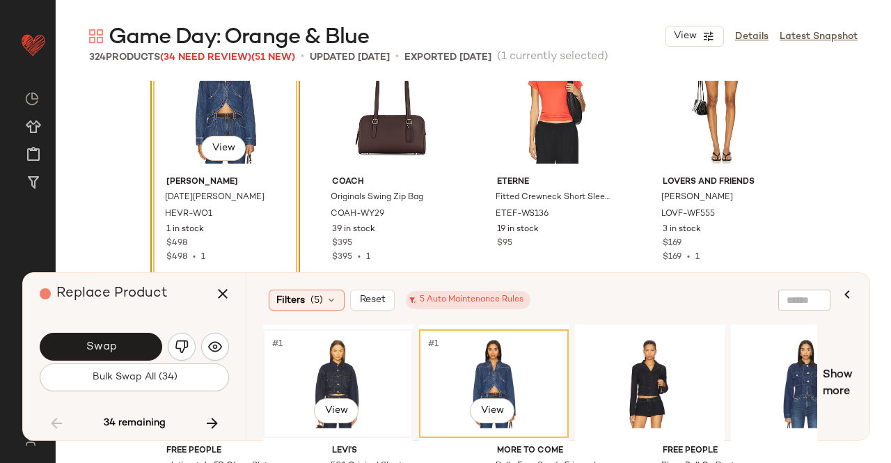
click at [353, 371] on div "#1 View" at bounding box center [338, 383] width 140 height 99
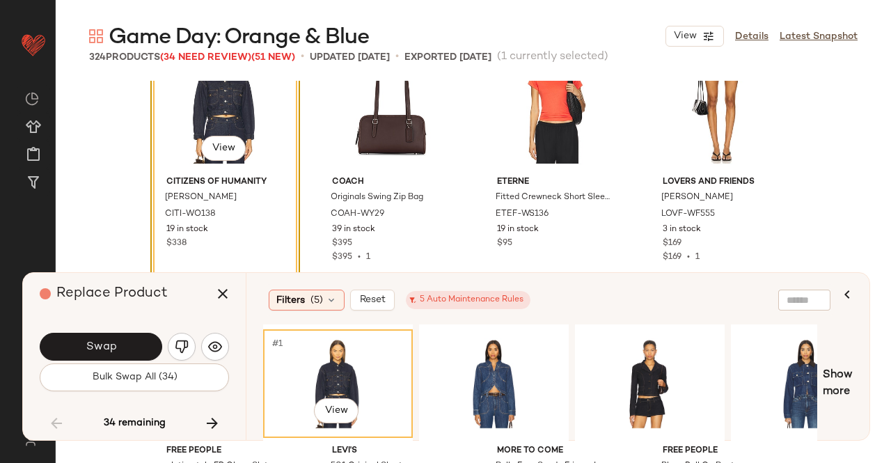
click at [823, 371] on div "#1 View Show more" at bounding box center [558, 384] width 590 height 118
click at [810, 374] on div "#1 View" at bounding box center [806, 383] width 140 height 99
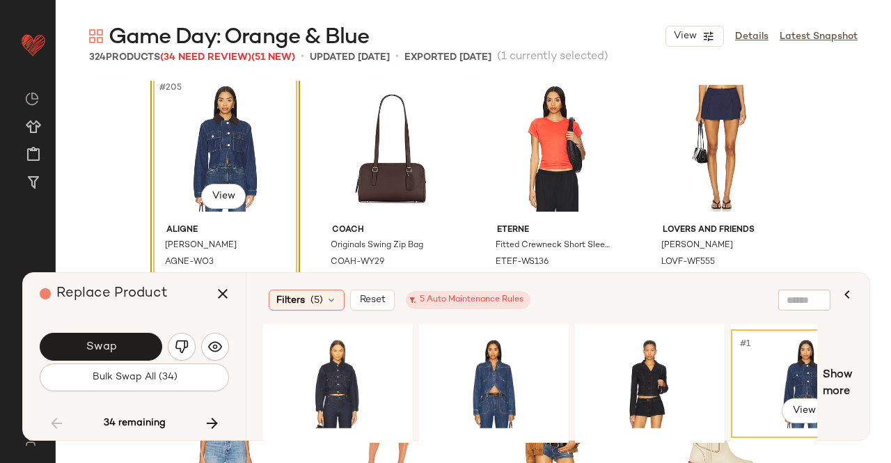
scroll to position [13710, 0]
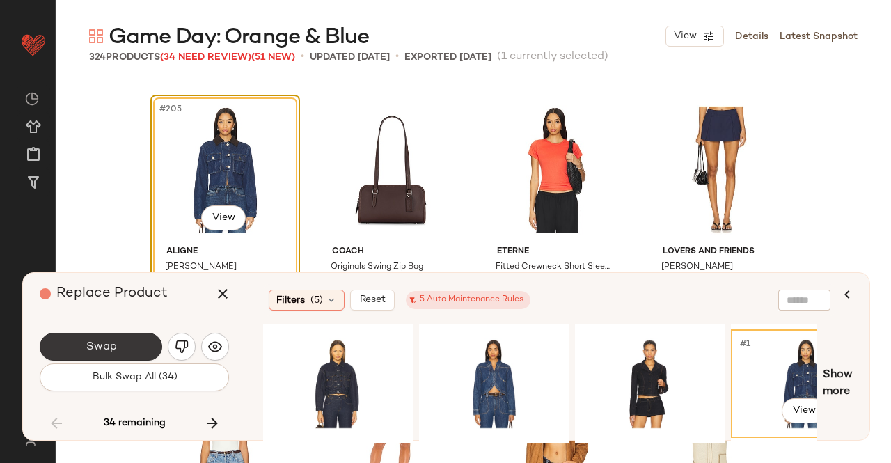
click at [109, 348] on span "Swap" at bounding box center [100, 347] width 31 height 13
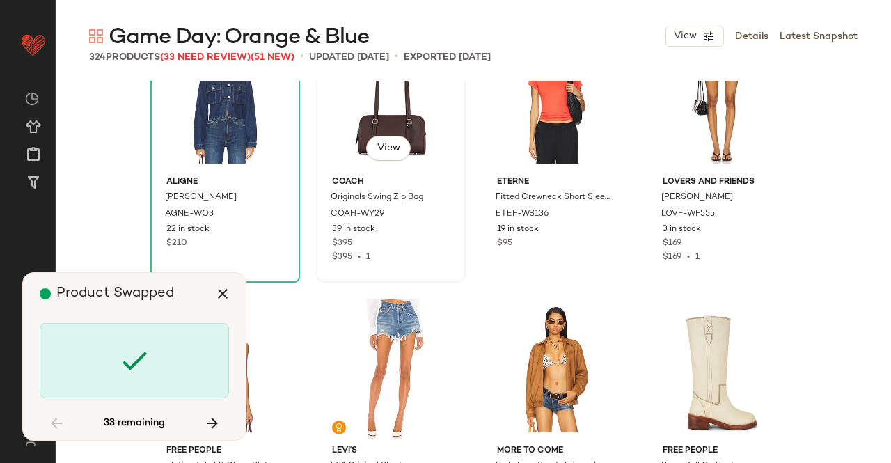
scroll to position [14503, 0]
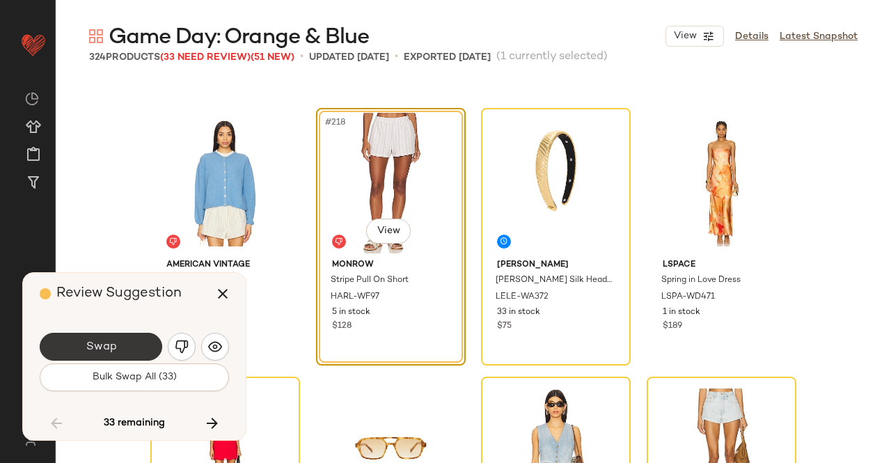
click at [142, 339] on button "Swap" at bounding box center [101, 347] width 123 height 28
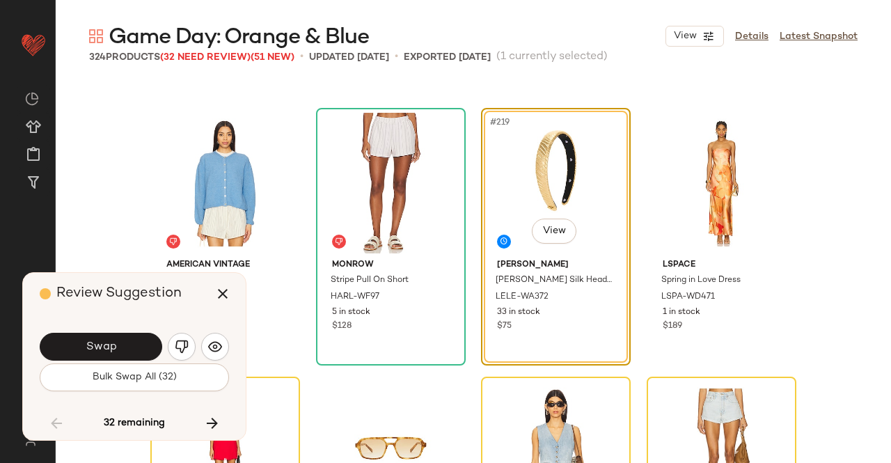
scroll to position [14516, 0]
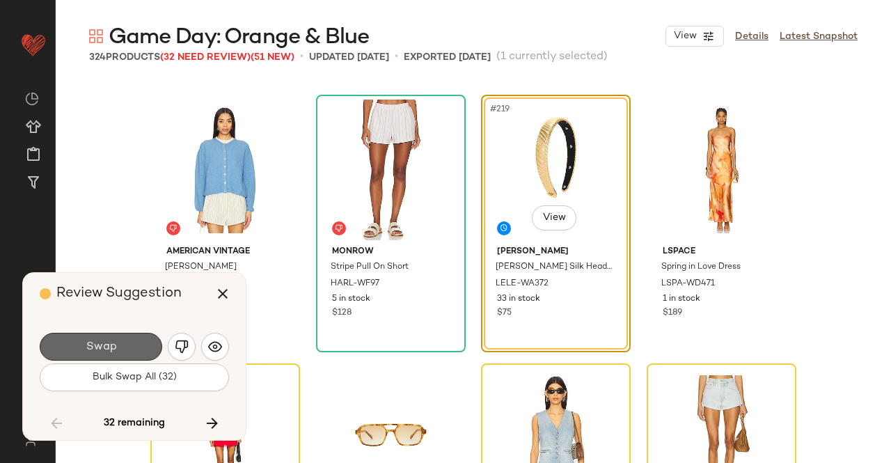
click at [134, 345] on button "Swap" at bounding box center [101, 347] width 123 height 28
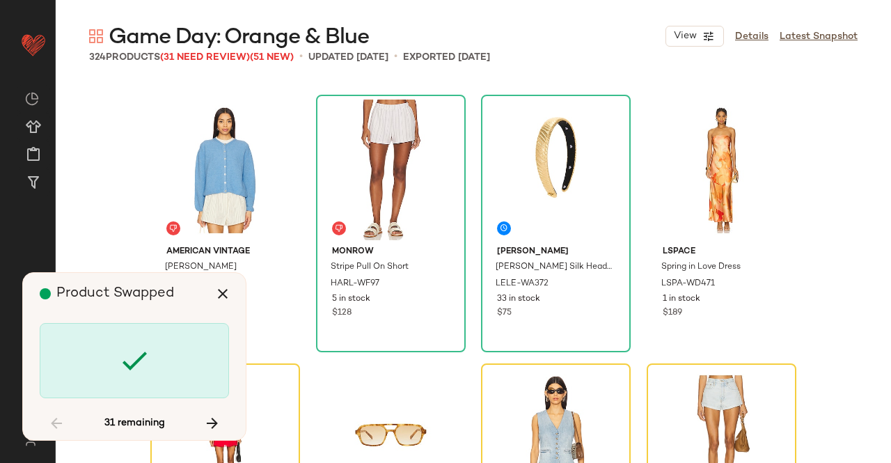
scroll to position [14785, 0]
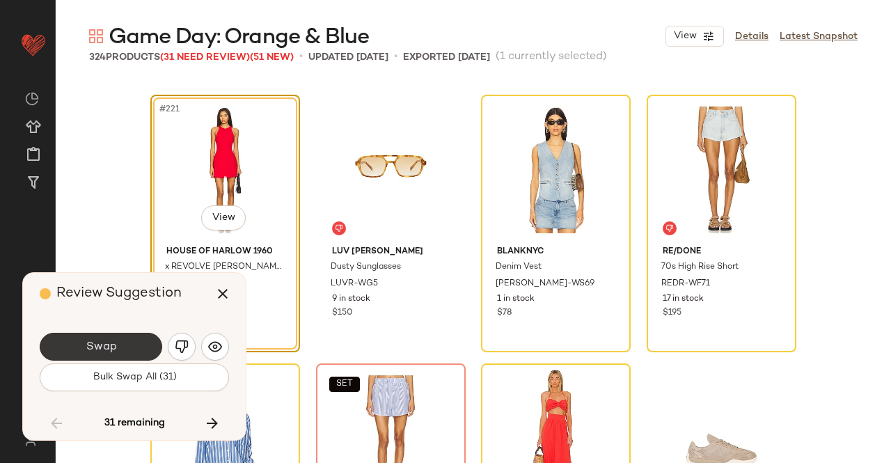
click at [102, 339] on button "Swap" at bounding box center [101, 347] width 123 height 28
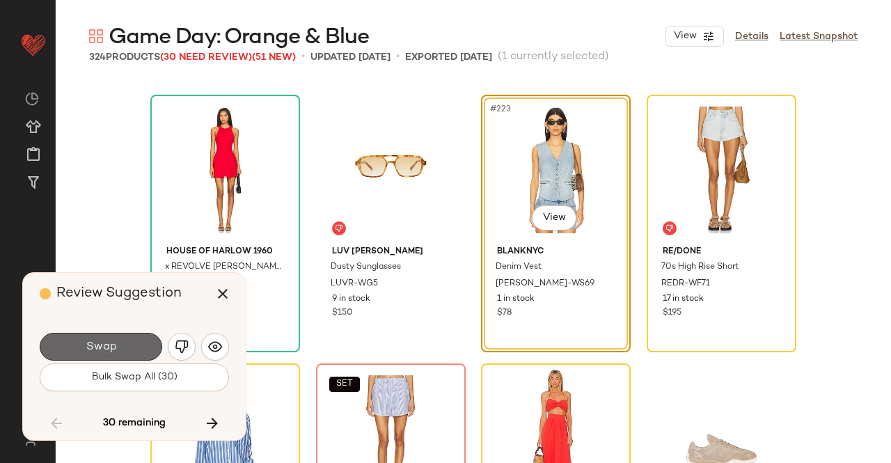
click at [130, 348] on button "Swap" at bounding box center [101, 347] width 123 height 28
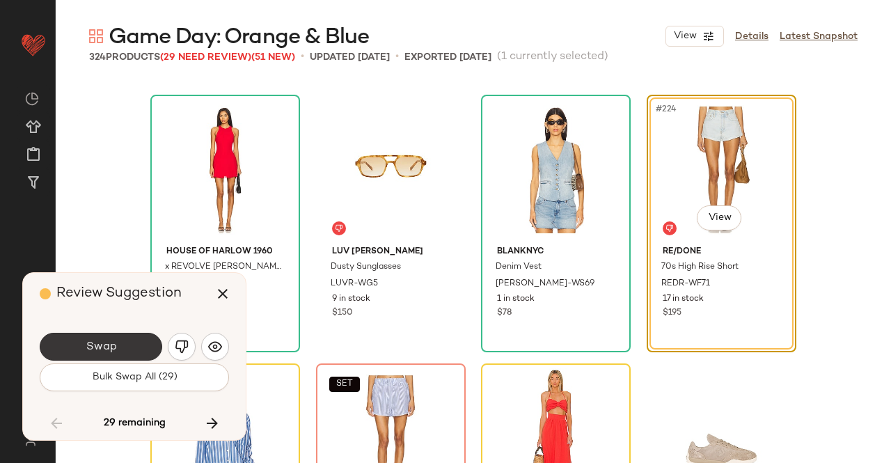
click at [146, 344] on button "Swap" at bounding box center [101, 347] width 123 height 28
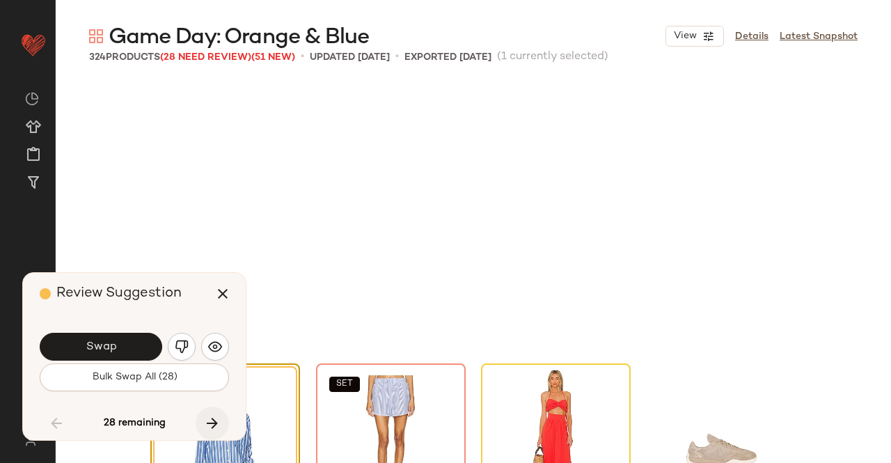
scroll to position [15054, 0]
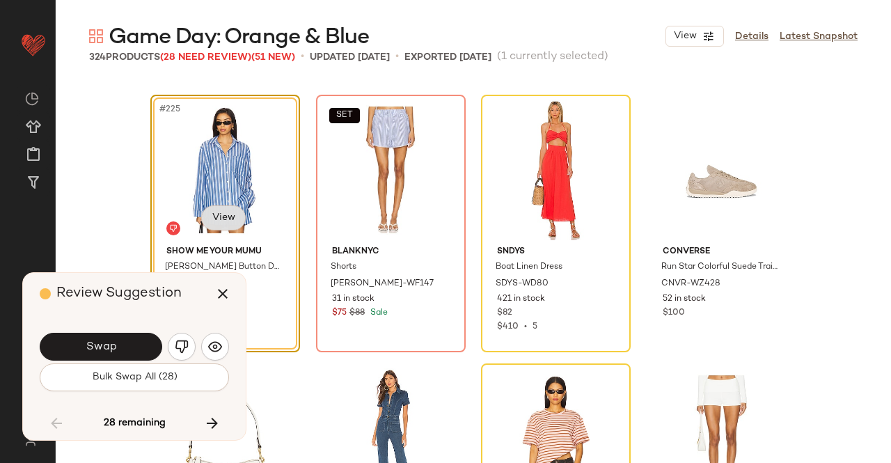
click at [218, 224] on body "Revolve ** Dashboard All Products Global Clipboards (51) Curations (347) Kriste…" at bounding box center [445, 231] width 891 height 463
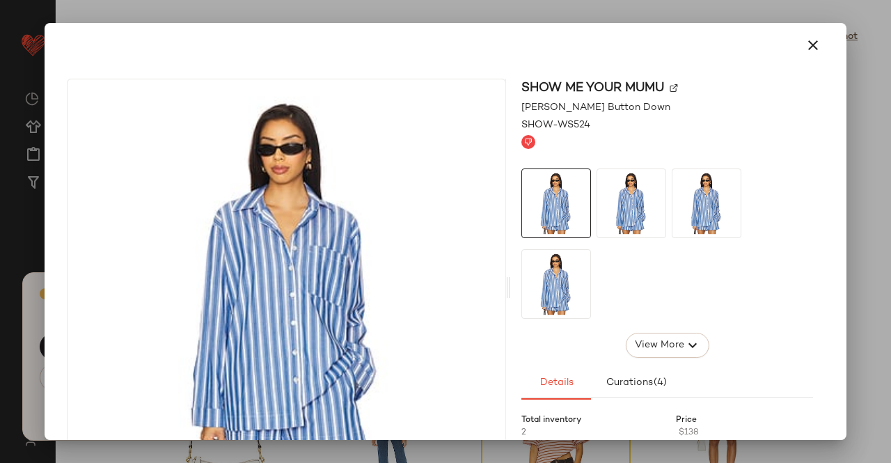
click at [673, 84] on img at bounding box center [674, 88] width 8 height 8
click at [847, 140] on div at bounding box center [445, 231] width 891 height 463
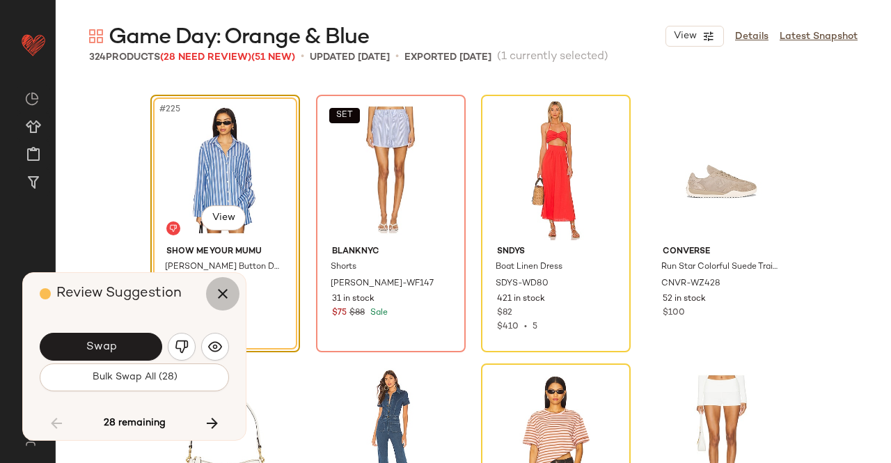
drag, startPoint x: 219, startPoint y: 288, endPoint x: 265, endPoint y: 259, distance: 54.7
click at [219, 288] on icon "button" at bounding box center [222, 294] width 17 height 17
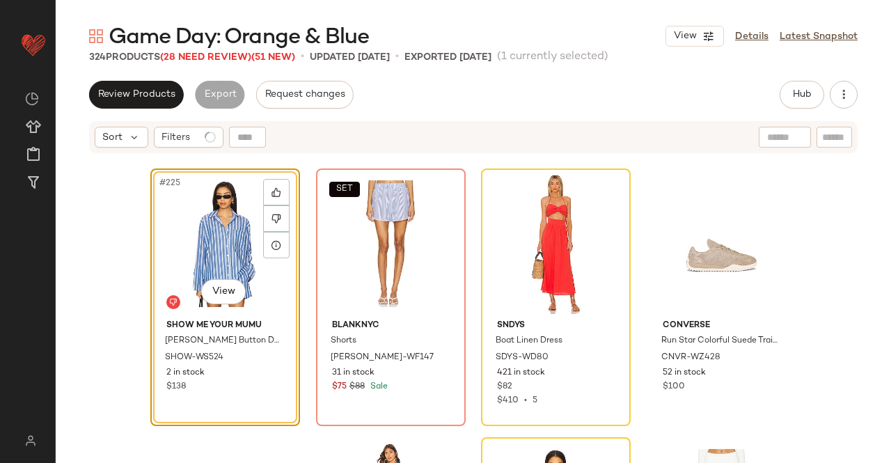
click at [308, 221] on div "#225 View Show Me Your Mumu Braxton Button Down SHOW-WS524 2 in stock $138 SET …" at bounding box center [474, 326] width 836 height 343
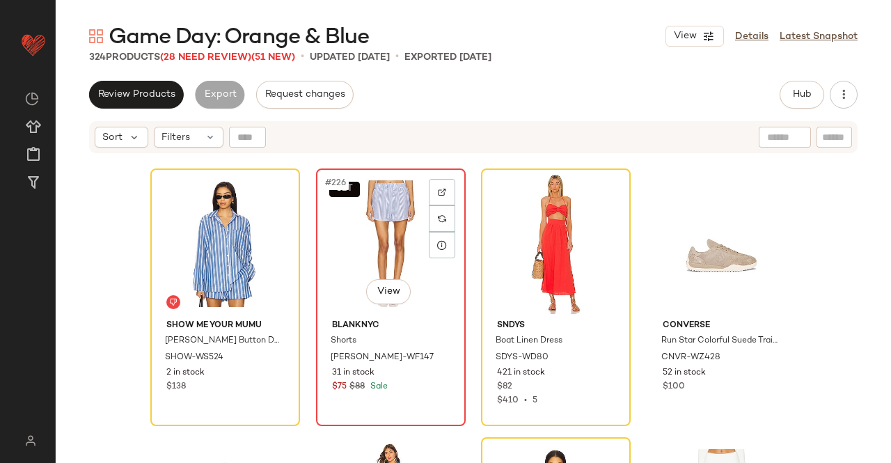
drag, startPoint x: 326, startPoint y: 221, endPoint x: 391, endPoint y: 213, distance: 65.9
click at [327, 221] on div "SET #226 View" at bounding box center [391, 243] width 140 height 141
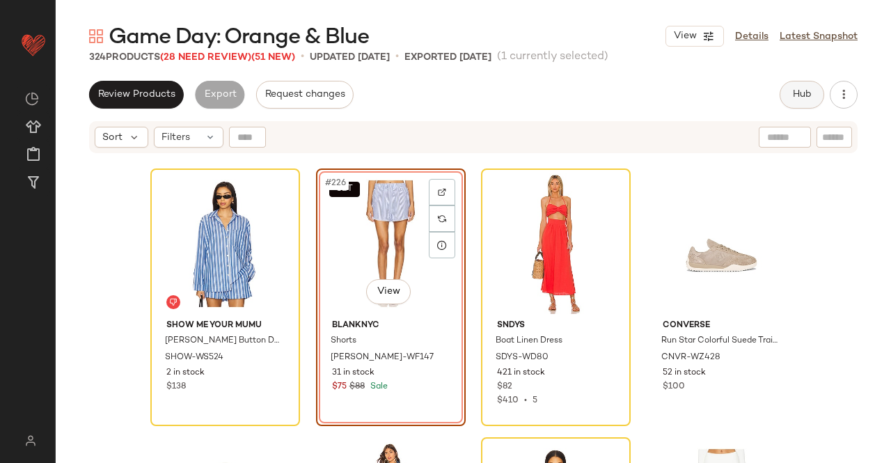
click at [795, 107] on button "Hub" at bounding box center [802, 95] width 45 height 28
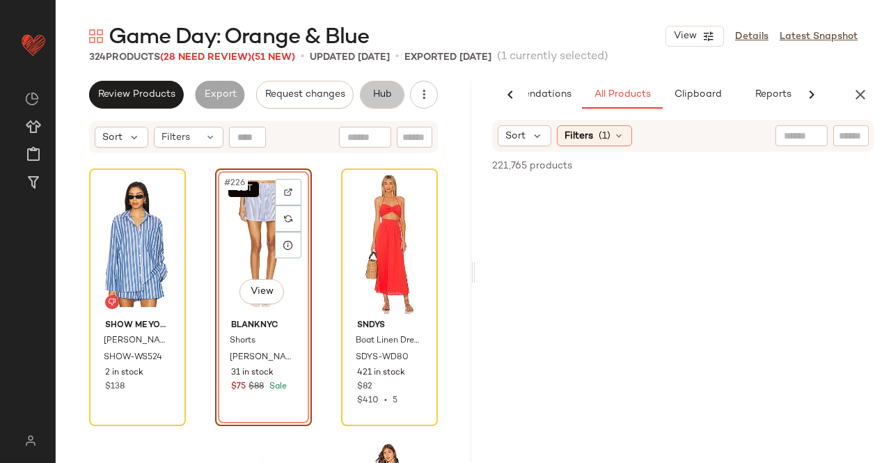
scroll to position [0, 88]
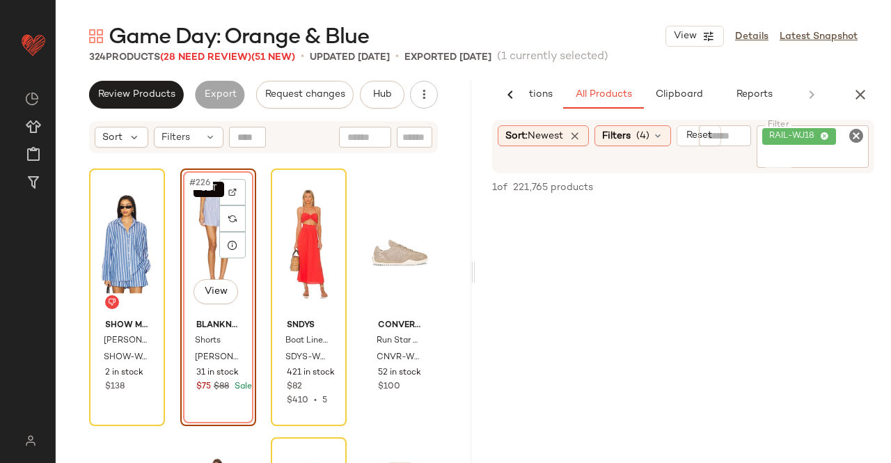
click at [829, 150] on div "RAIL-WJ18" at bounding box center [813, 146] width 112 height 42
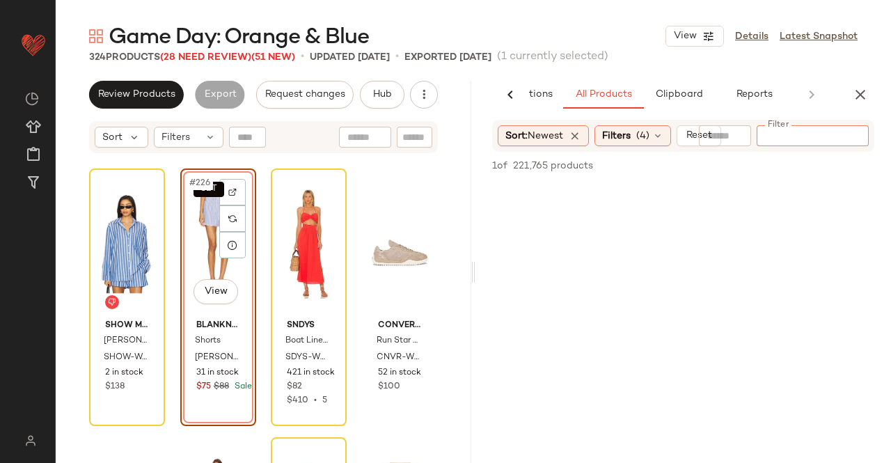
paste input "**********"
type input "**********"
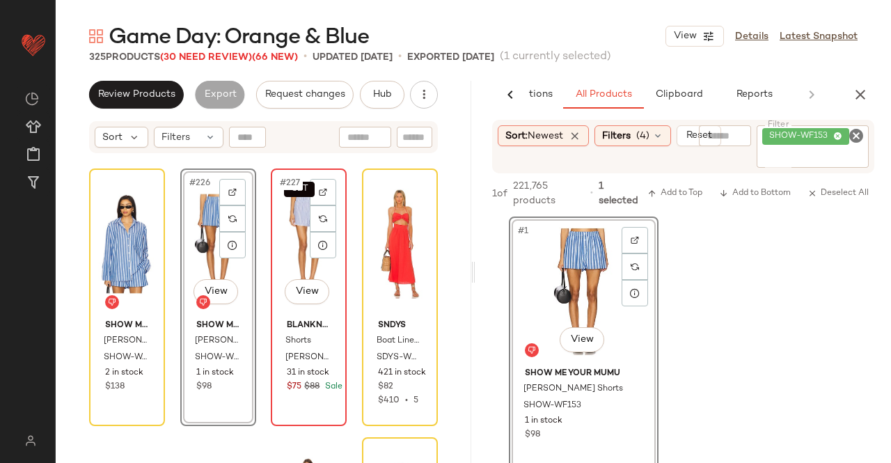
click at [290, 261] on div "SET #227 View" at bounding box center [309, 243] width 66 height 141
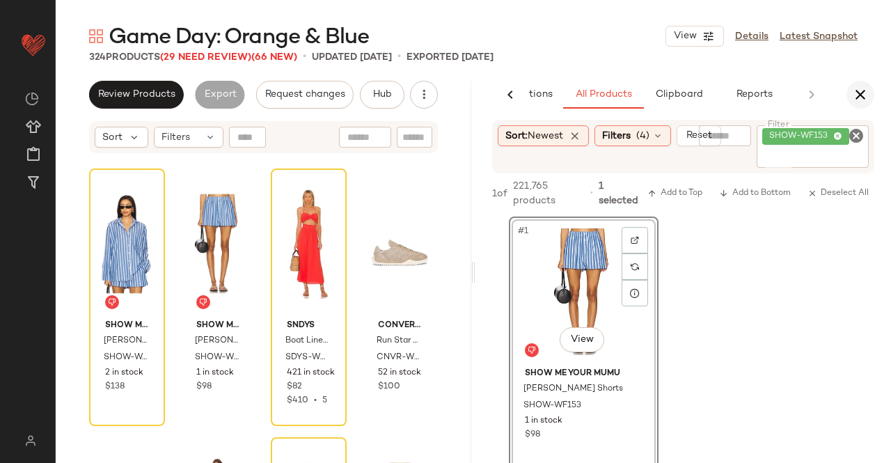
click at [846, 95] on div "AI Recommendations All Products Clipboard Reports" at bounding box center [661, 95] width 371 height 28
drag, startPoint x: 859, startPoint y: 95, endPoint x: 723, endPoint y: 93, distance: 135.8
click at [859, 95] on icon "button" at bounding box center [860, 94] width 17 height 17
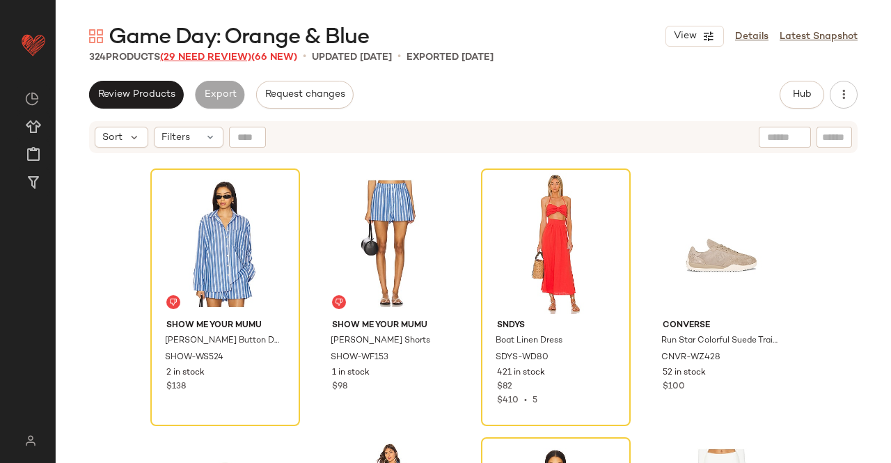
click at [221, 59] on span "(29 Need Review)" at bounding box center [205, 57] width 91 height 10
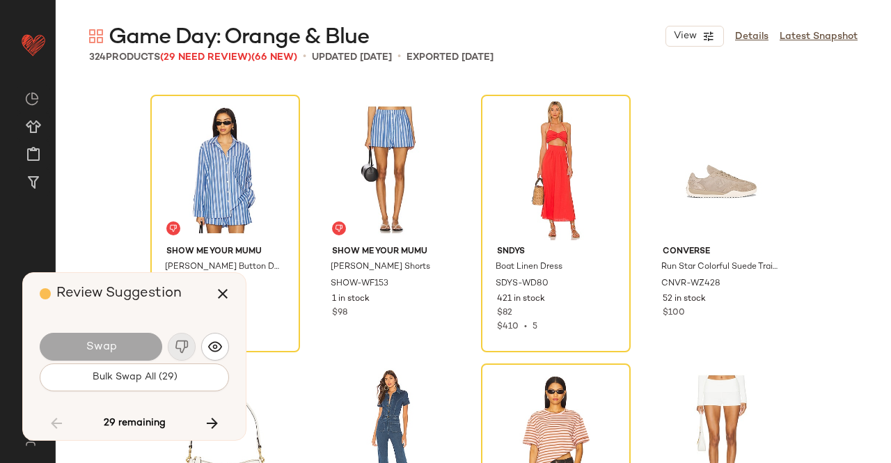
click at [212, 427] on icon "button" at bounding box center [212, 423] width 17 height 17
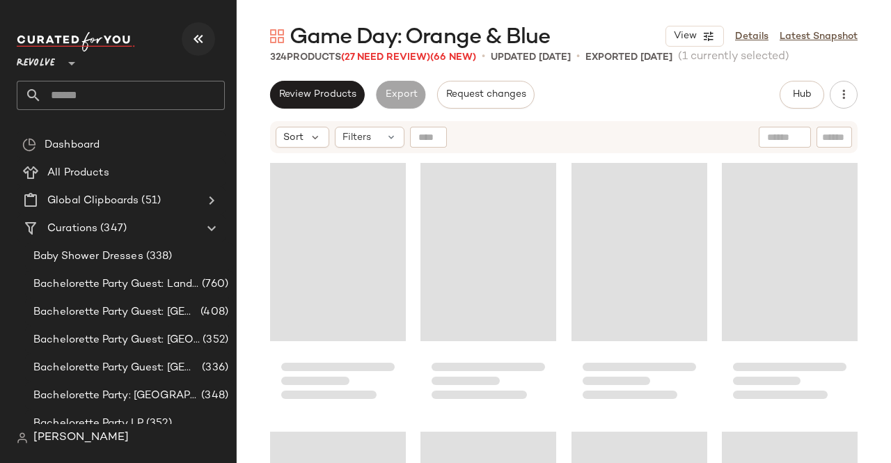
click at [197, 32] on icon "button" at bounding box center [198, 39] width 17 height 17
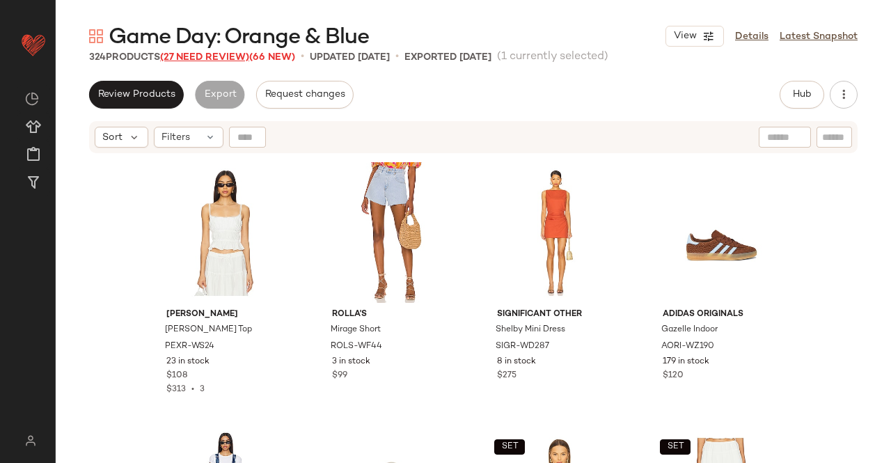
click at [212, 56] on span "(27 Need Review)" at bounding box center [204, 57] width 89 height 10
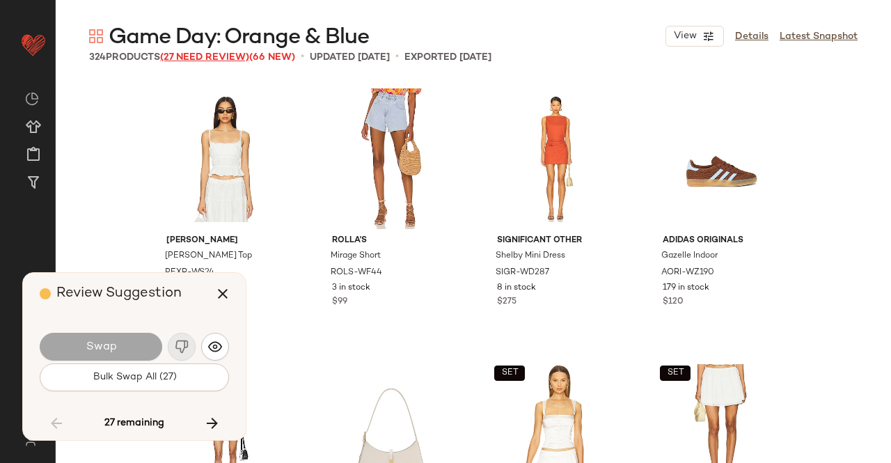
scroll to position [15054, 0]
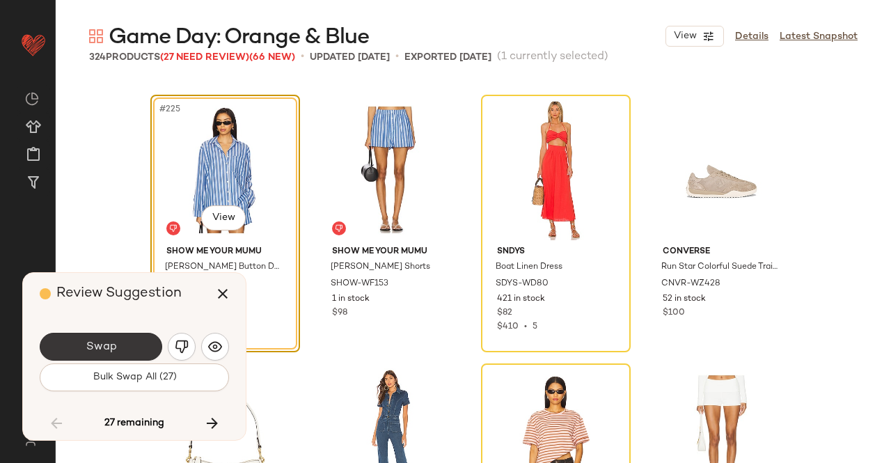
click at [70, 343] on button "Swap" at bounding box center [101, 347] width 123 height 28
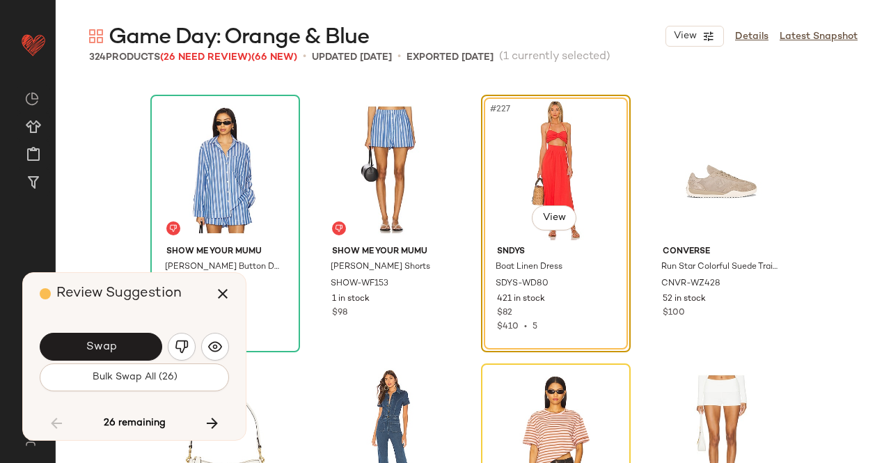
click at [120, 342] on button "Swap" at bounding box center [101, 347] width 123 height 28
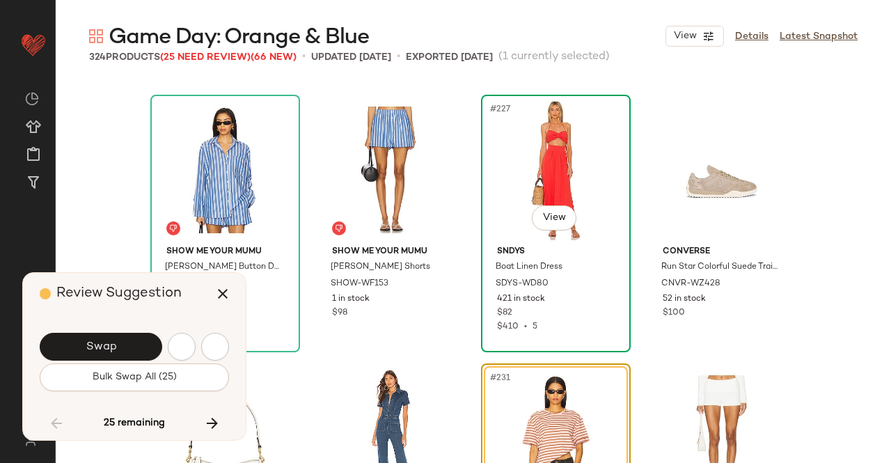
scroll to position [15323, 0]
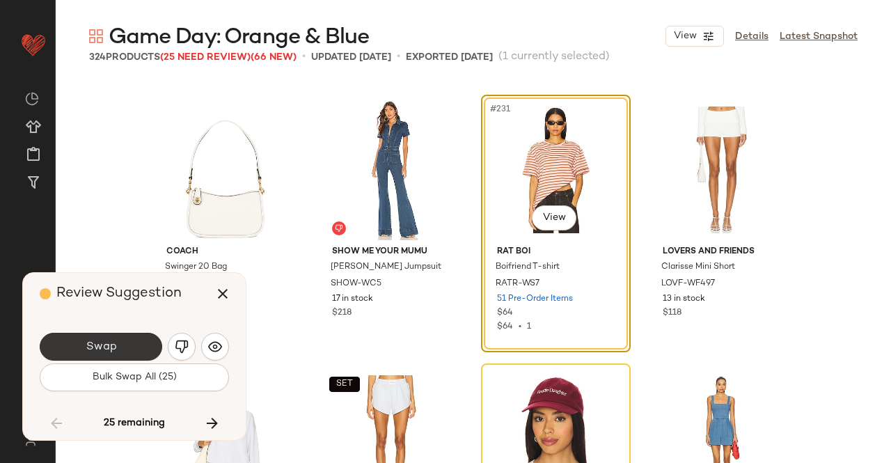
click at [109, 342] on span "Swap" at bounding box center [100, 347] width 31 height 13
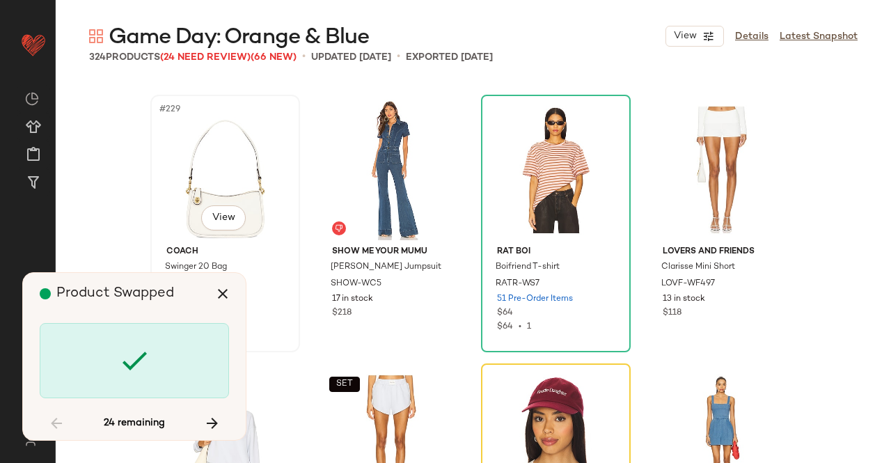
scroll to position [15592, 0]
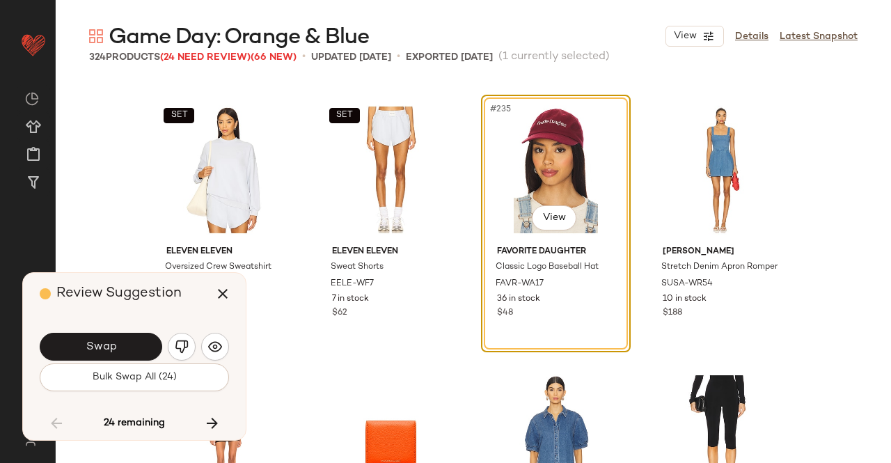
click at [182, 349] on img "button" at bounding box center [182, 347] width 14 height 14
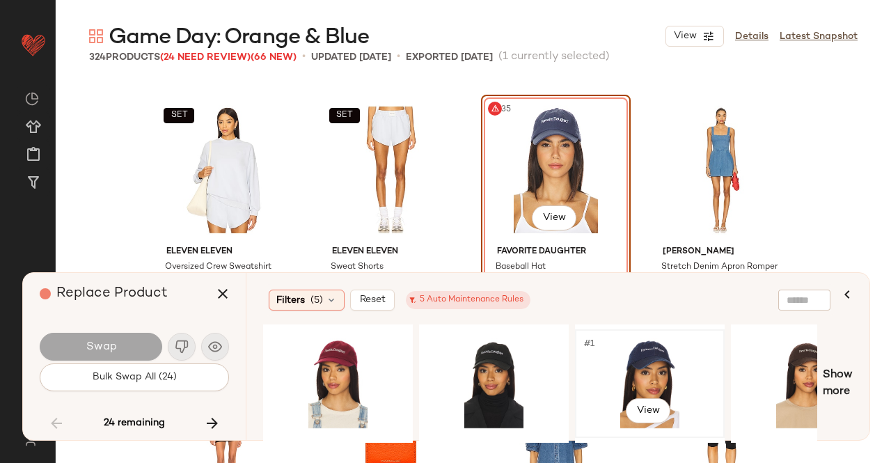
click at [627, 362] on div "#1 View" at bounding box center [650, 383] width 140 height 99
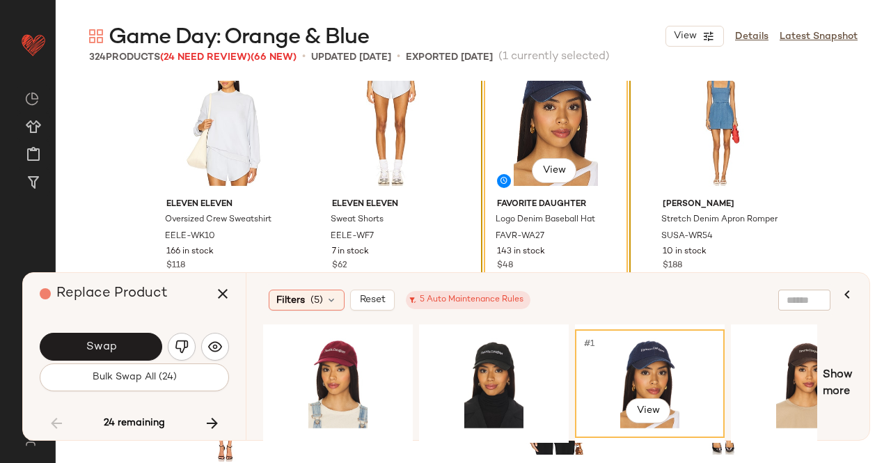
scroll to position [15661, 0]
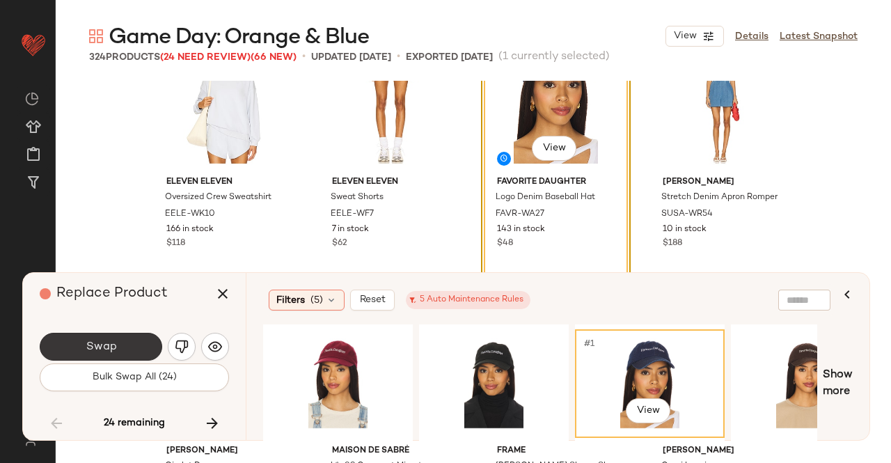
click at [130, 340] on button "Swap" at bounding box center [101, 347] width 123 height 28
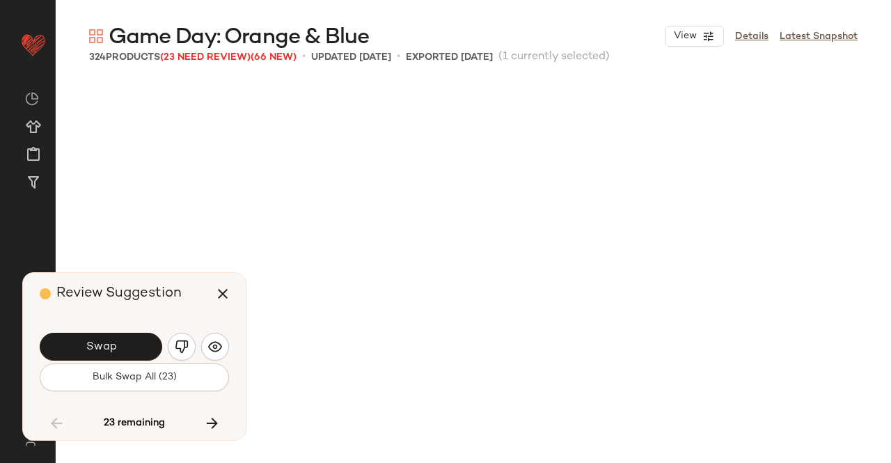
scroll to position [16129, 0]
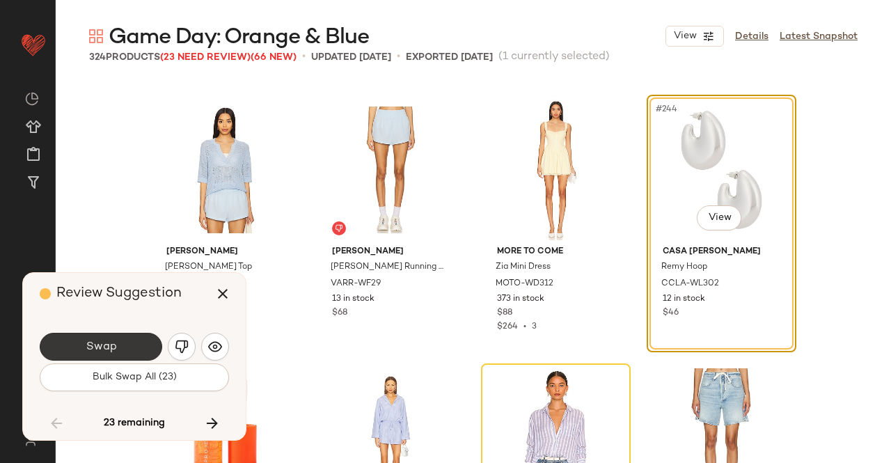
click at [142, 338] on button "Swap" at bounding box center [101, 347] width 123 height 28
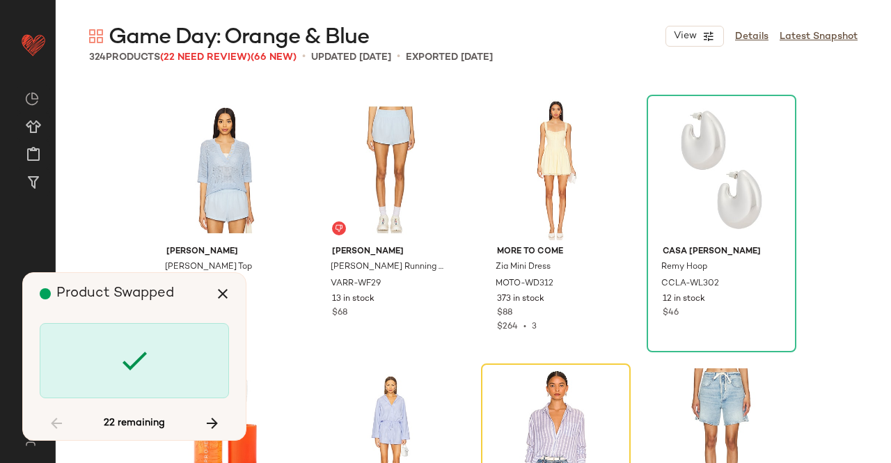
scroll to position [16398, 0]
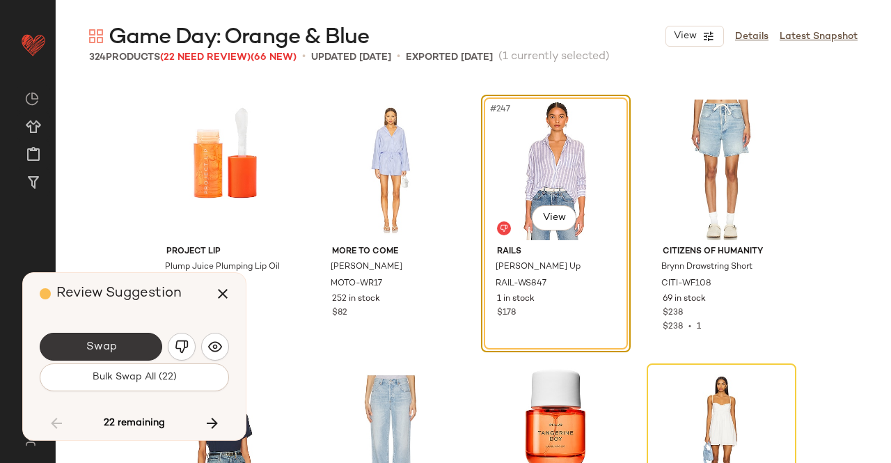
click at [133, 349] on button "Swap" at bounding box center [101, 347] width 123 height 28
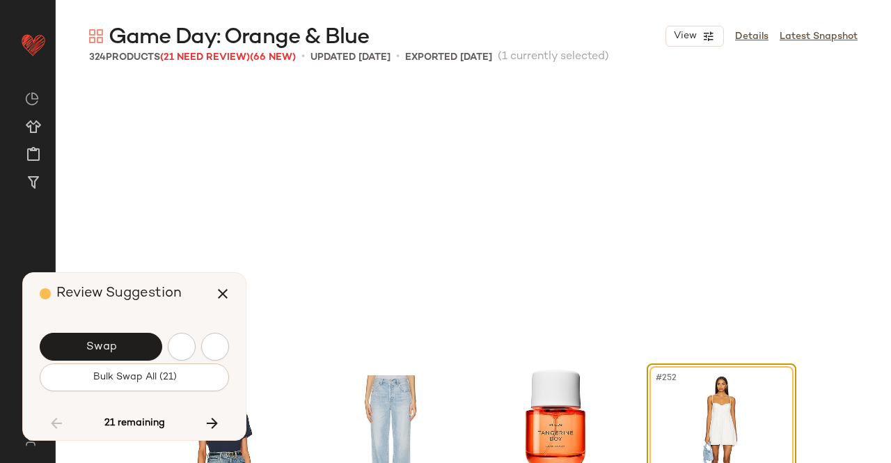
scroll to position [16667, 0]
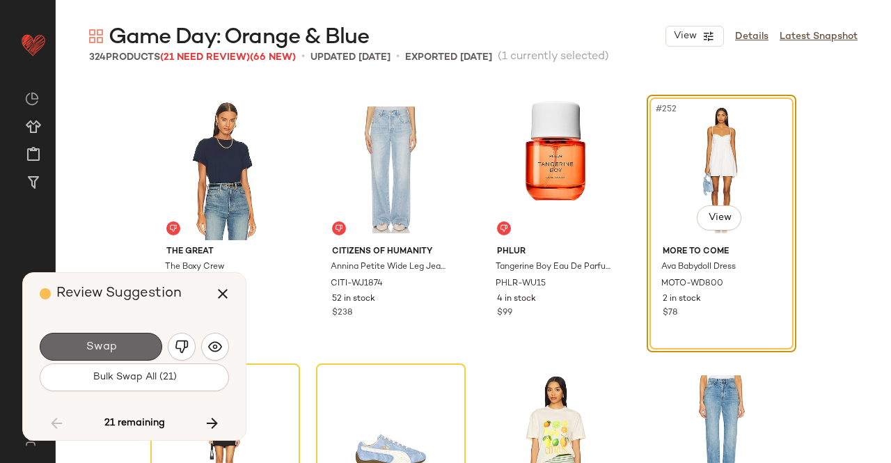
click at [107, 352] on span "Swap" at bounding box center [100, 347] width 31 height 13
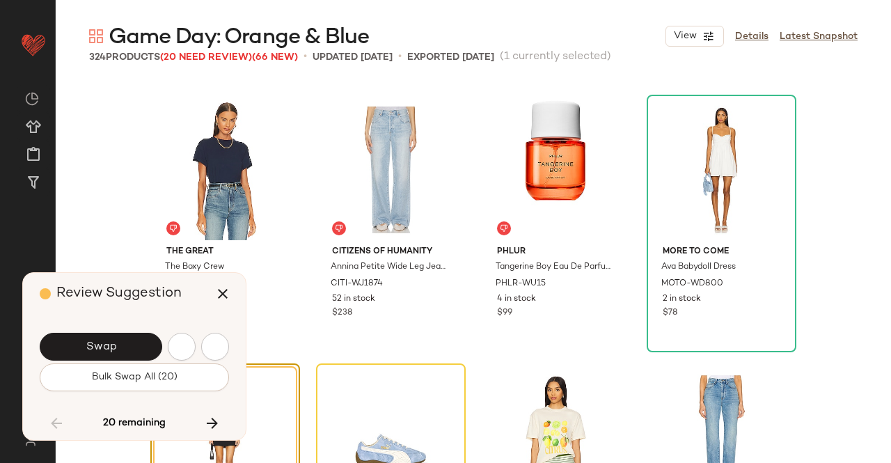
scroll to position [16936, 0]
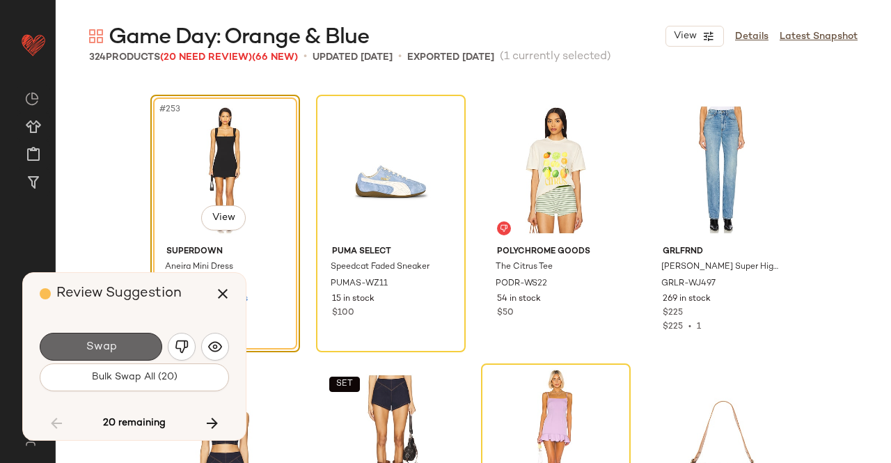
click at [121, 338] on button "Swap" at bounding box center [101, 347] width 123 height 28
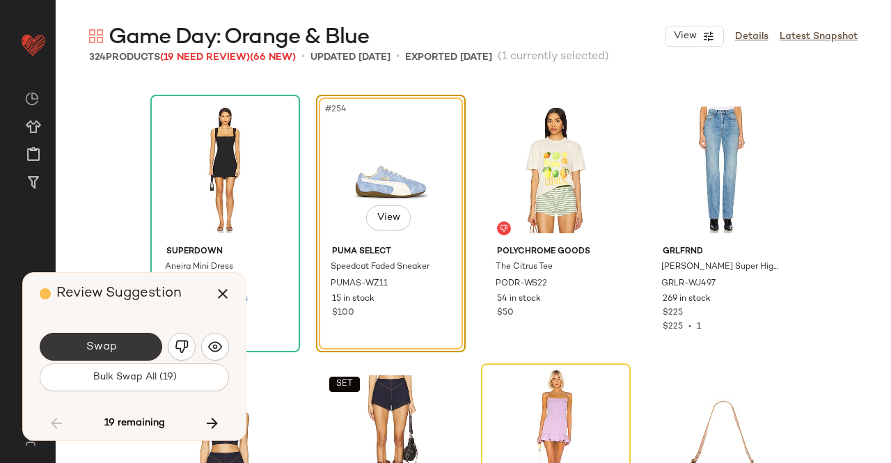
click at [128, 352] on button "Swap" at bounding box center [101, 347] width 123 height 28
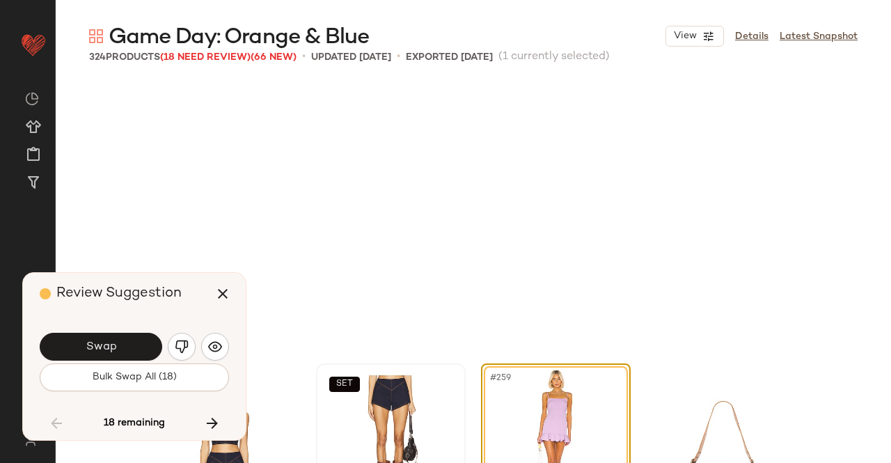
scroll to position [17204, 0]
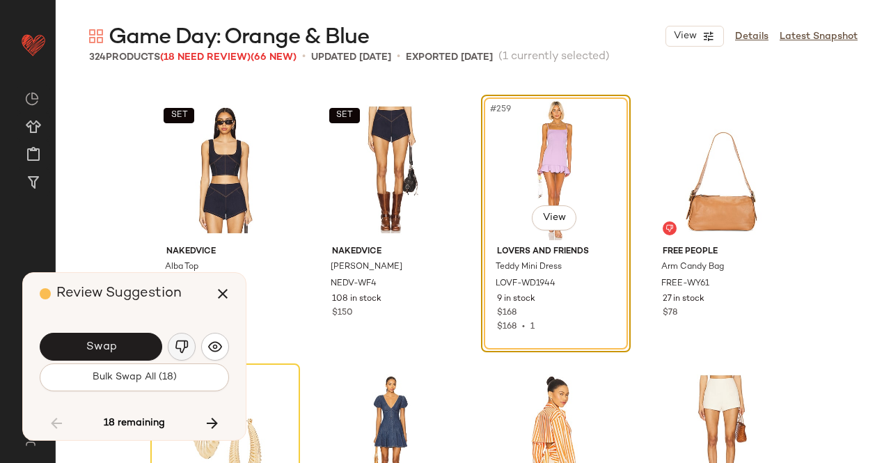
click at [189, 348] on button "button" at bounding box center [182, 347] width 28 height 28
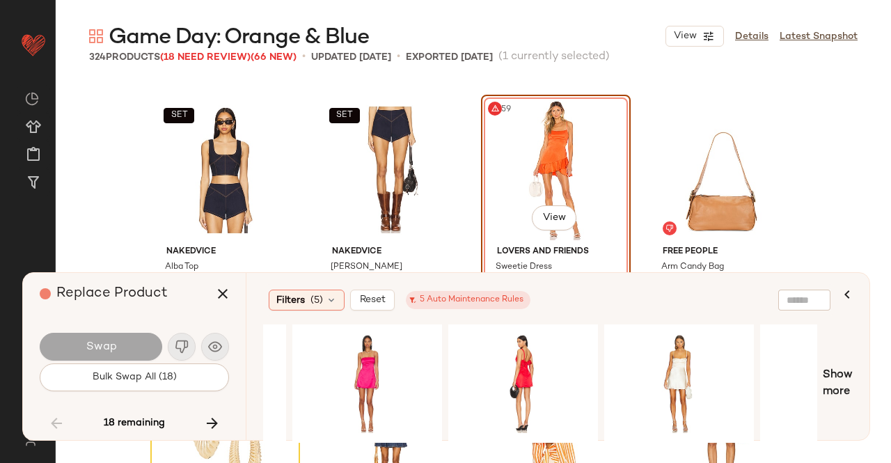
scroll to position [0, 1347]
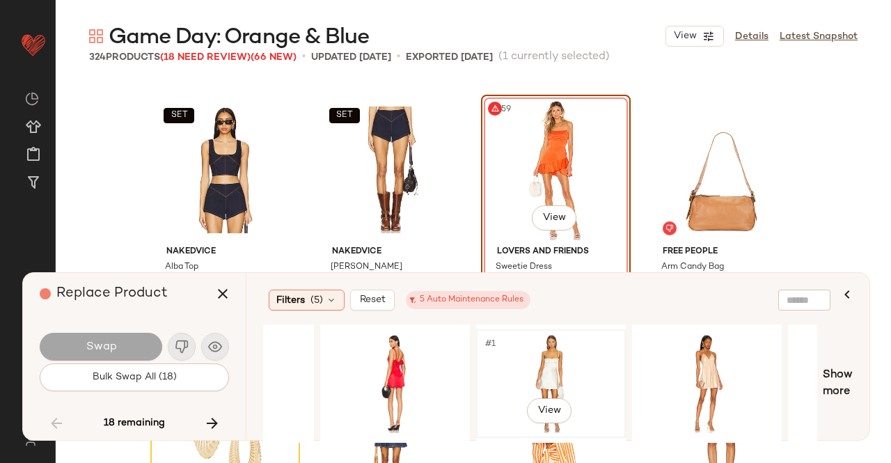
click at [575, 359] on div "#1 View" at bounding box center [551, 383] width 140 height 99
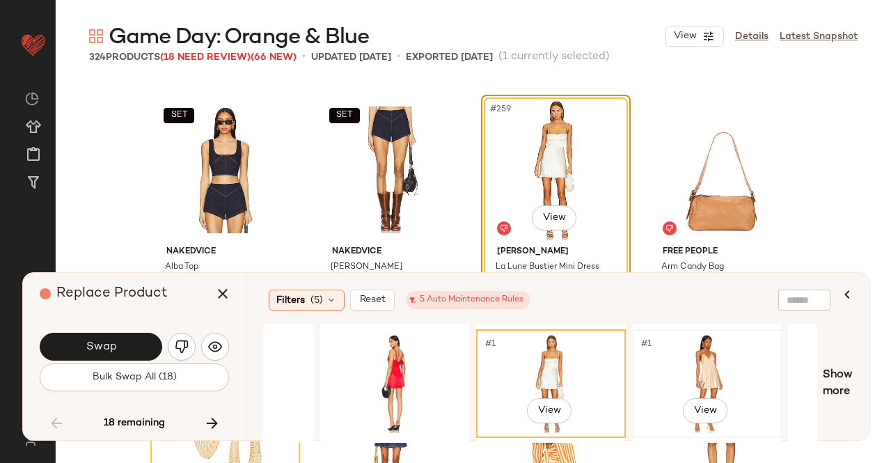
click at [668, 373] on div "#1 View" at bounding box center [707, 383] width 140 height 99
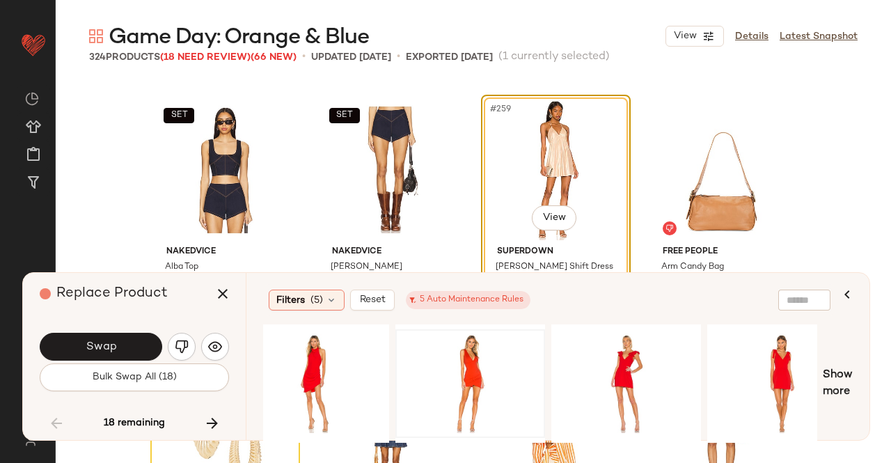
scroll to position [0, 2021]
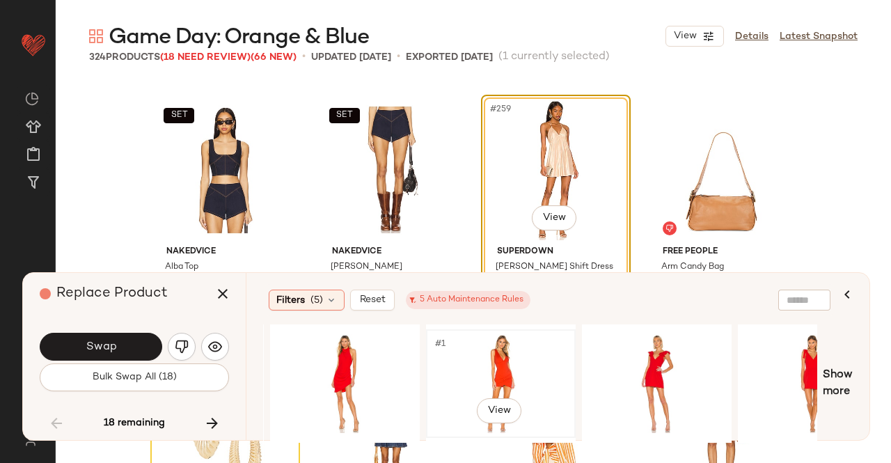
click at [490, 343] on div "#1 View" at bounding box center [501, 383] width 140 height 99
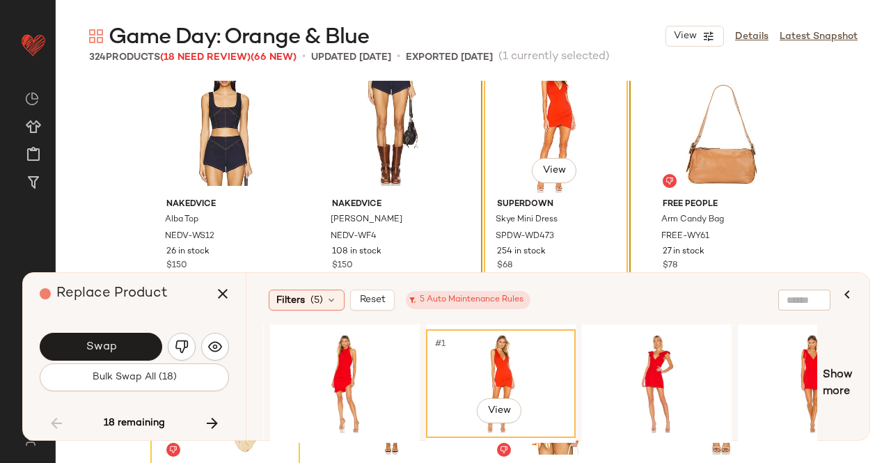
scroll to position [17274, 0]
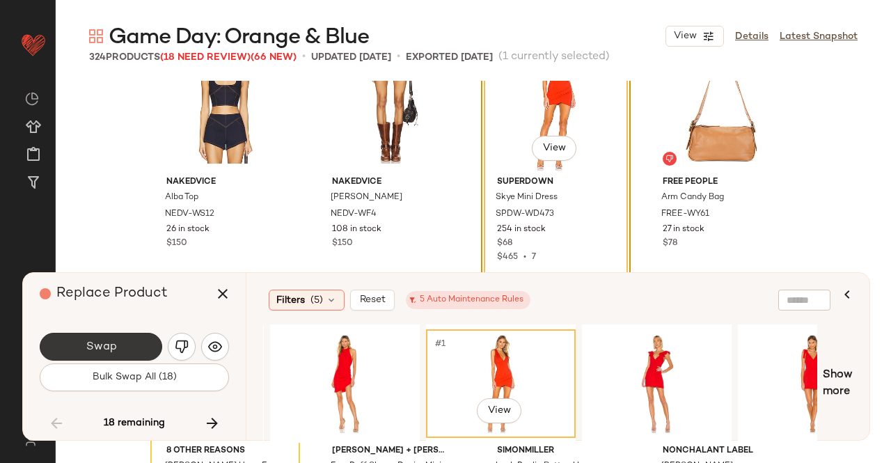
click at [135, 350] on button "Swap" at bounding box center [101, 347] width 123 height 28
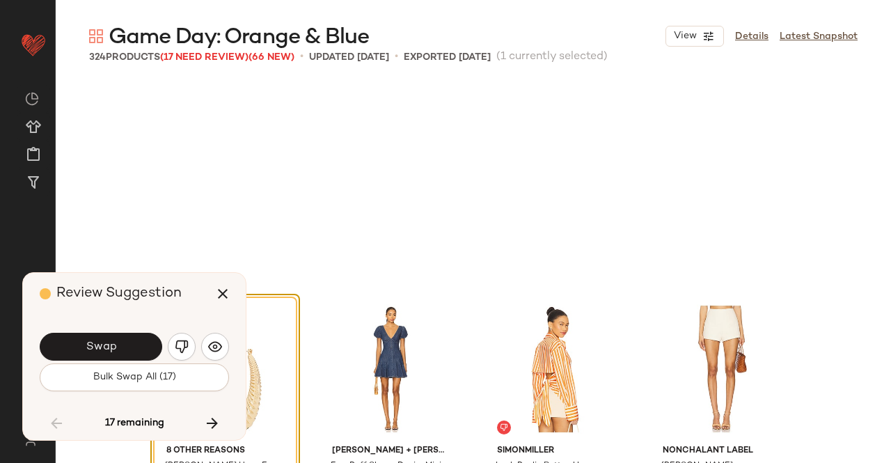
scroll to position [17473, 0]
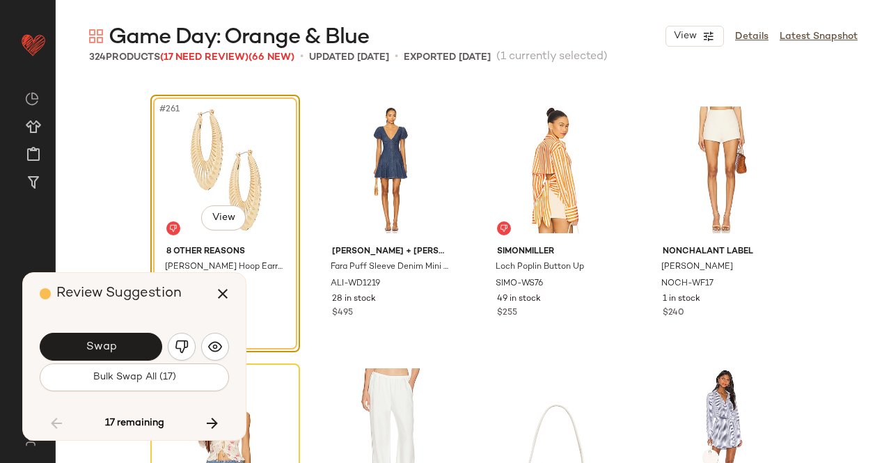
click at [113, 356] on button "Swap" at bounding box center [101, 347] width 123 height 28
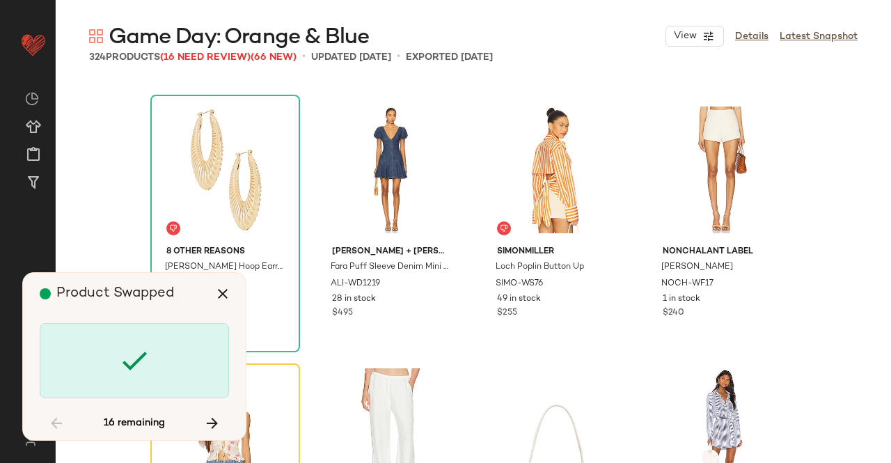
scroll to position [17742, 0]
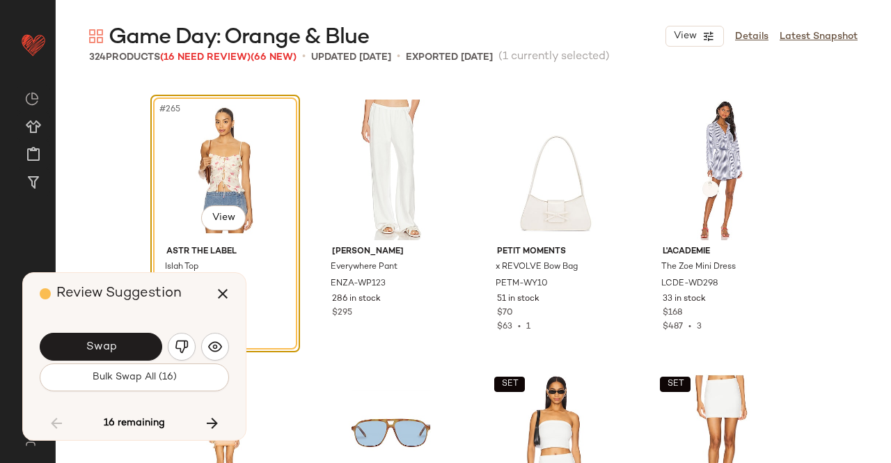
click at [121, 343] on button "Swap" at bounding box center [101, 347] width 123 height 28
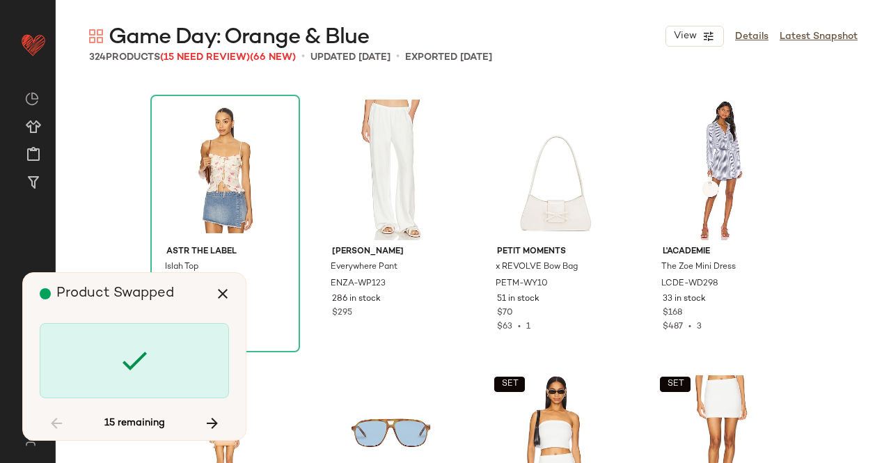
scroll to position [18280, 0]
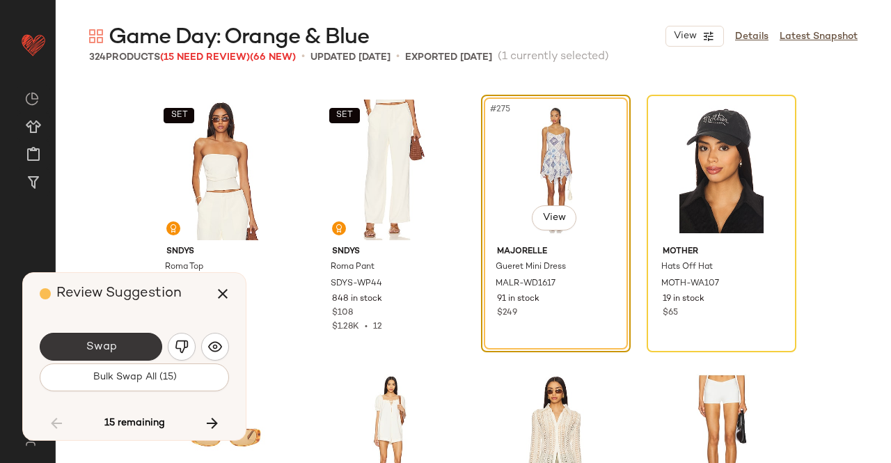
click at [110, 350] on span "Swap" at bounding box center [100, 347] width 31 height 13
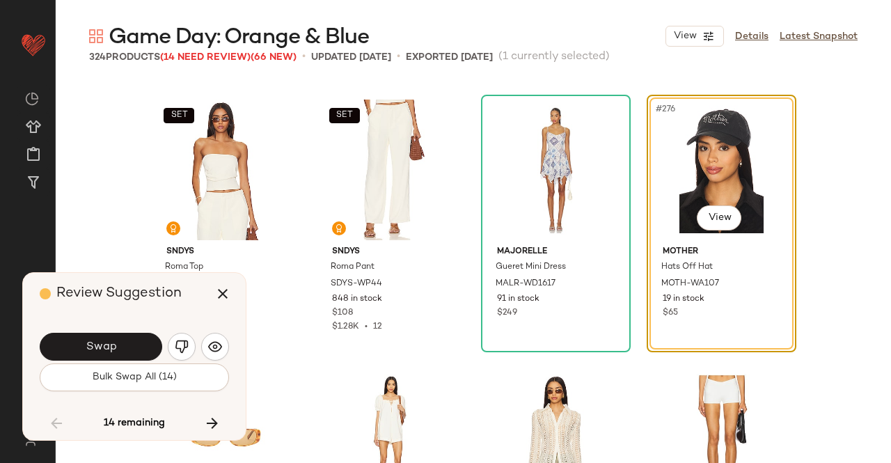
click at [111, 348] on span "Swap" at bounding box center [100, 347] width 31 height 13
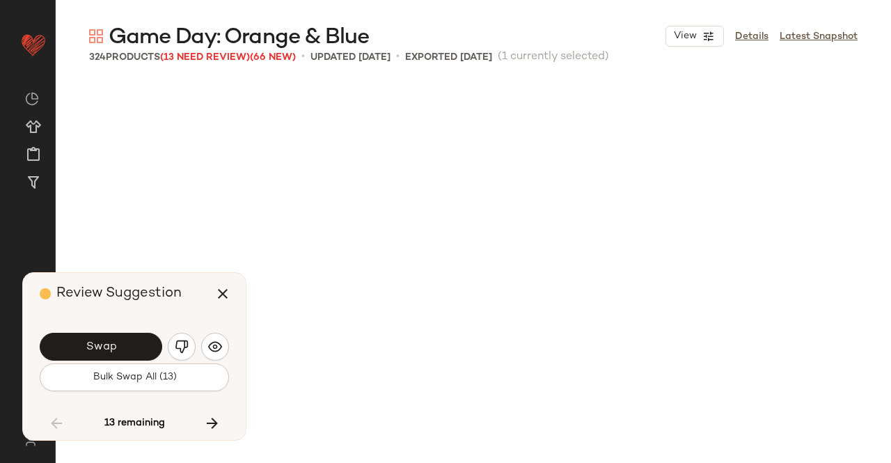
scroll to position [18817, 0]
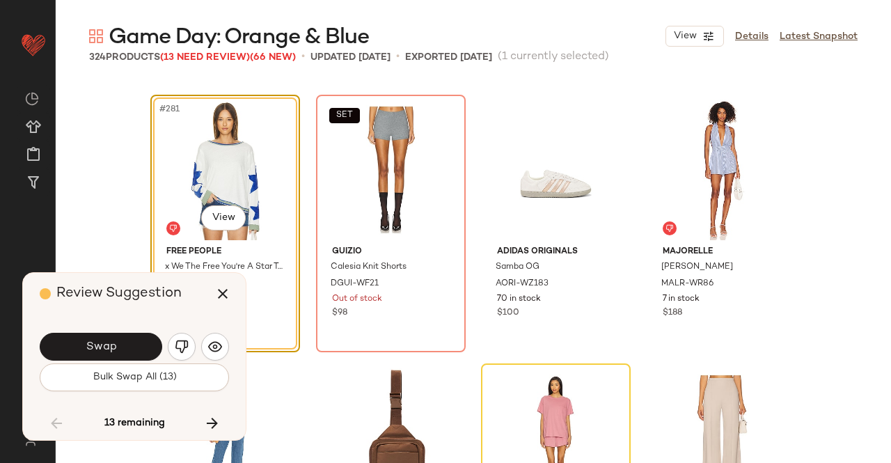
click at [111, 348] on span "Swap" at bounding box center [100, 347] width 31 height 13
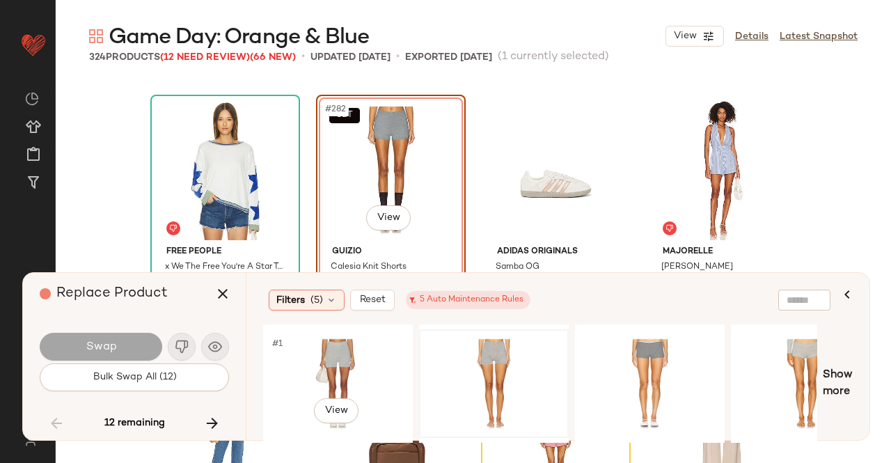
drag, startPoint x: 379, startPoint y: 373, endPoint x: 435, endPoint y: 355, distance: 59.2
click at [379, 373] on div "#1 View" at bounding box center [338, 383] width 140 height 99
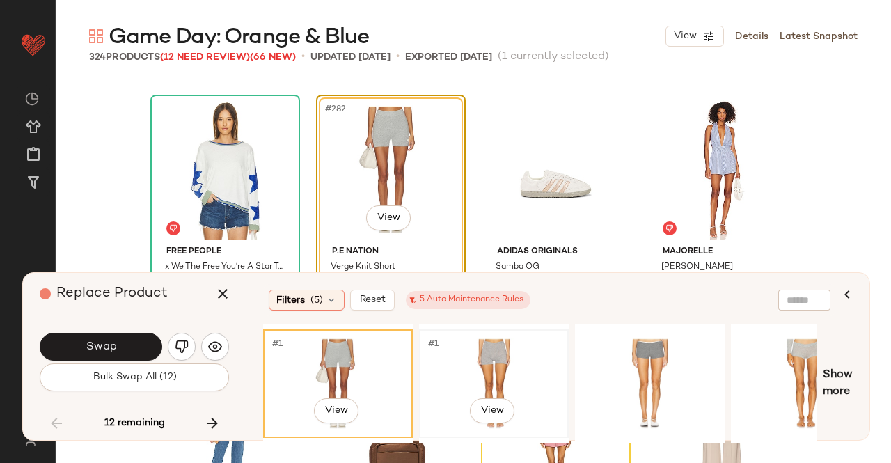
drag, startPoint x: 462, startPoint y: 350, endPoint x: 453, endPoint y: 352, distance: 9.3
click at [462, 350] on div "#1 View" at bounding box center [494, 383] width 140 height 99
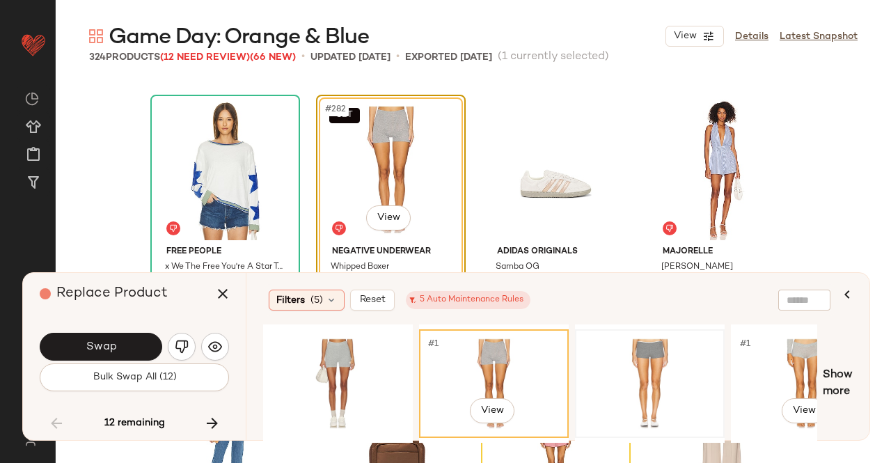
drag, startPoint x: 766, startPoint y: 365, endPoint x: 694, endPoint y: 364, distance: 71.7
click at [767, 364] on div "#1 View" at bounding box center [806, 383] width 140 height 99
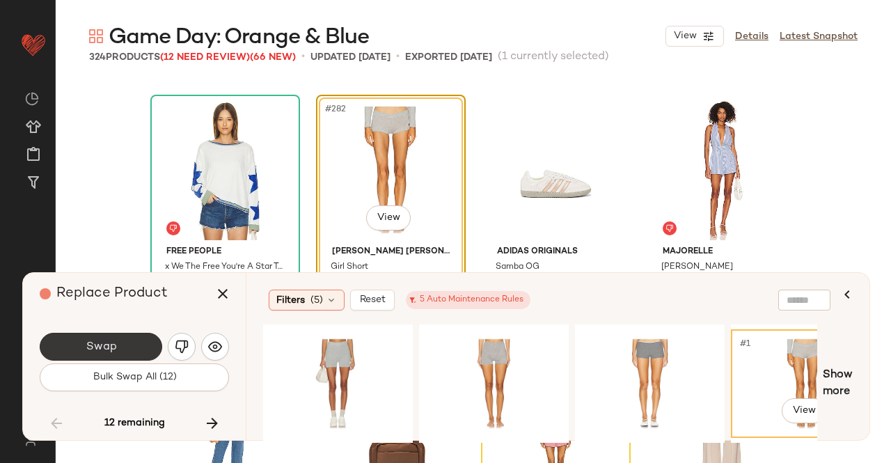
click at [134, 341] on button "Swap" at bounding box center [101, 347] width 123 height 28
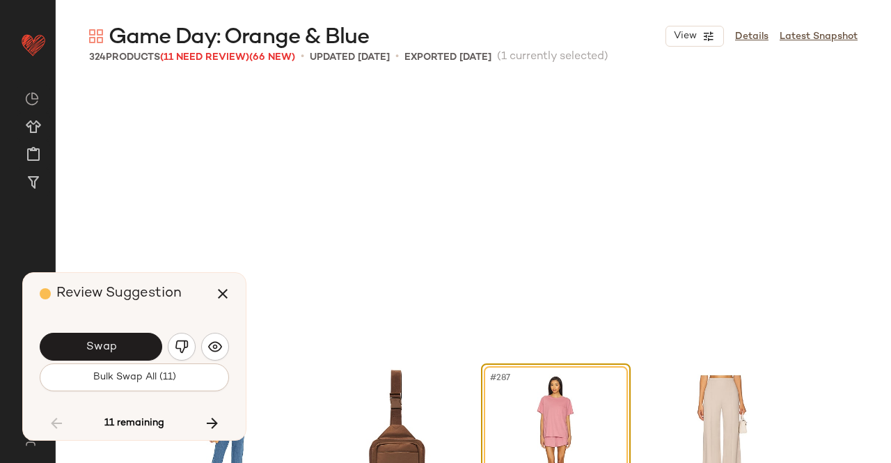
scroll to position [19086, 0]
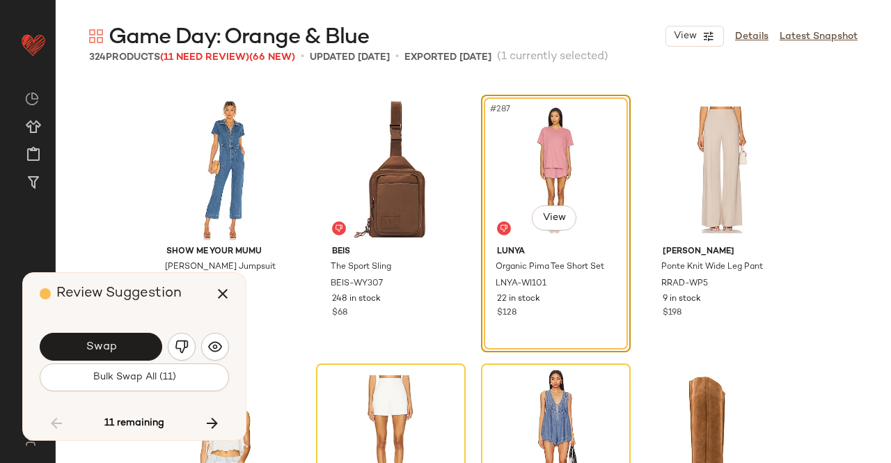
click at [181, 350] on img "button" at bounding box center [182, 347] width 14 height 14
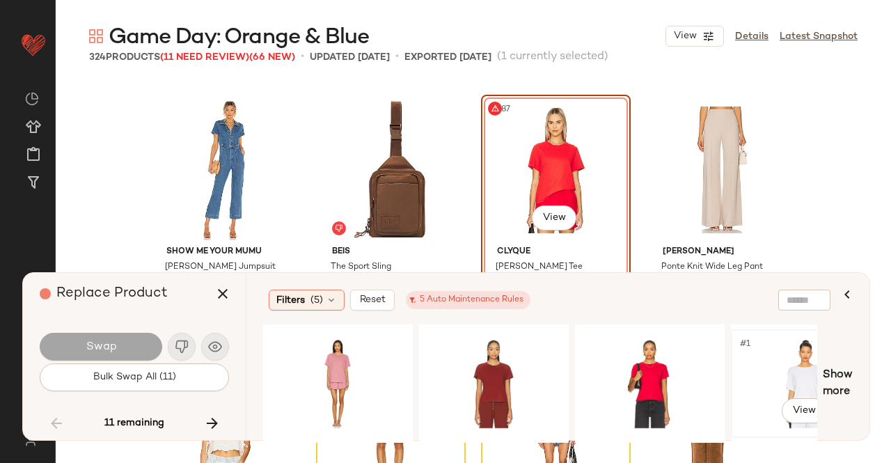
click at [755, 369] on div "#1 View" at bounding box center [806, 383] width 140 height 99
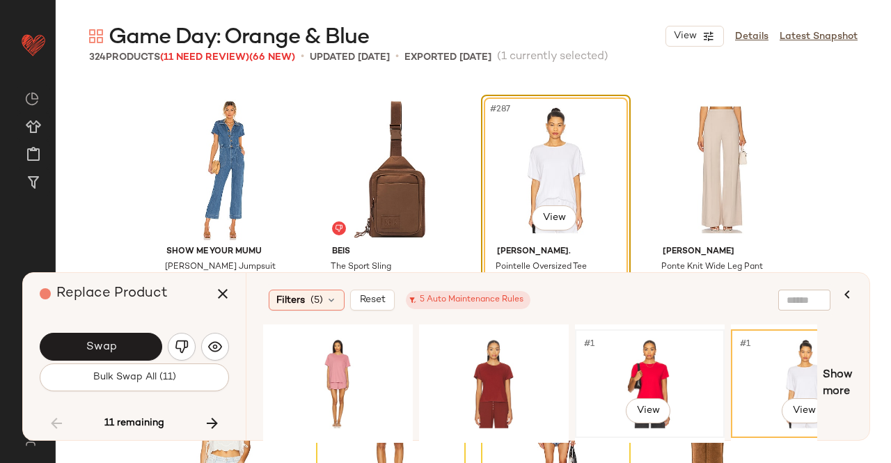
click at [660, 375] on div "#1 View" at bounding box center [650, 383] width 140 height 99
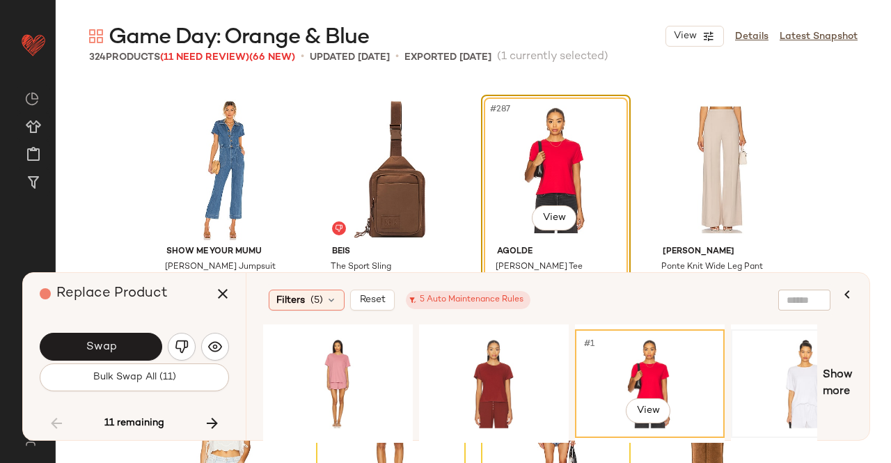
click at [837, 375] on span "Show more" at bounding box center [838, 383] width 30 height 33
drag, startPoint x: 804, startPoint y: 377, endPoint x: 745, endPoint y: 369, distance: 59.0
click at [804, 377] on div "#1 View" at bounding box center [806, 383] width 140 height 99
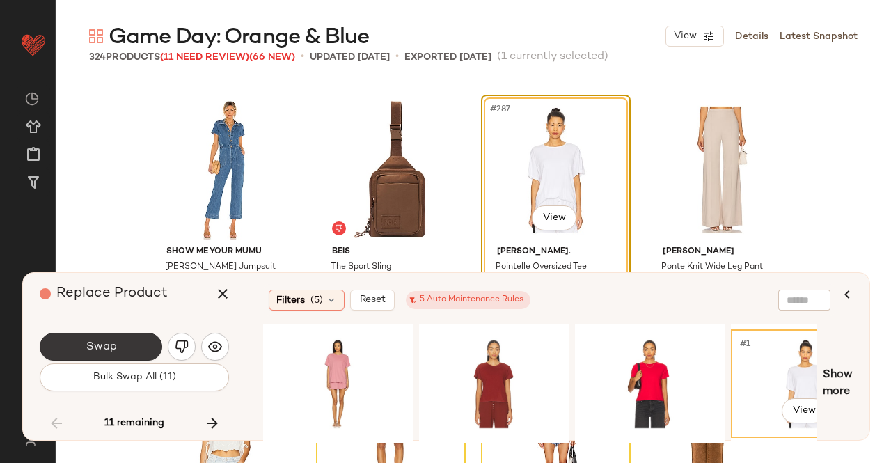
click at [104, 348] on span "Swap" at bounding box center [100, 347] width 31 height 13
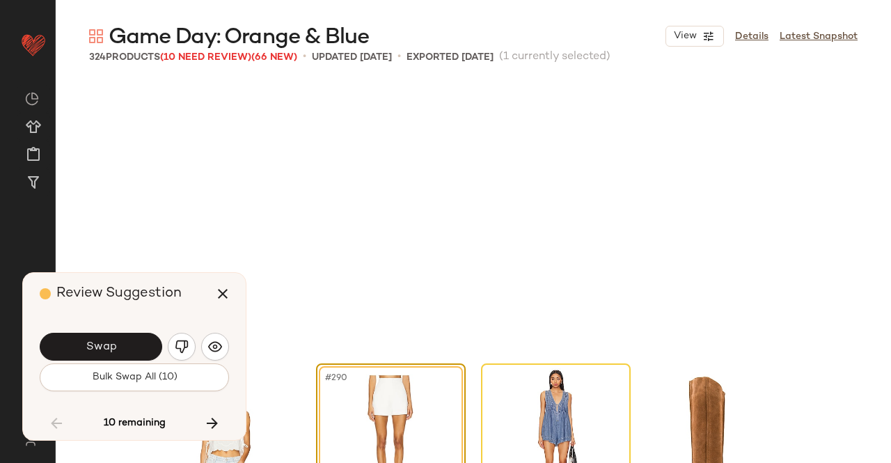
scroll to position [19355, 0]
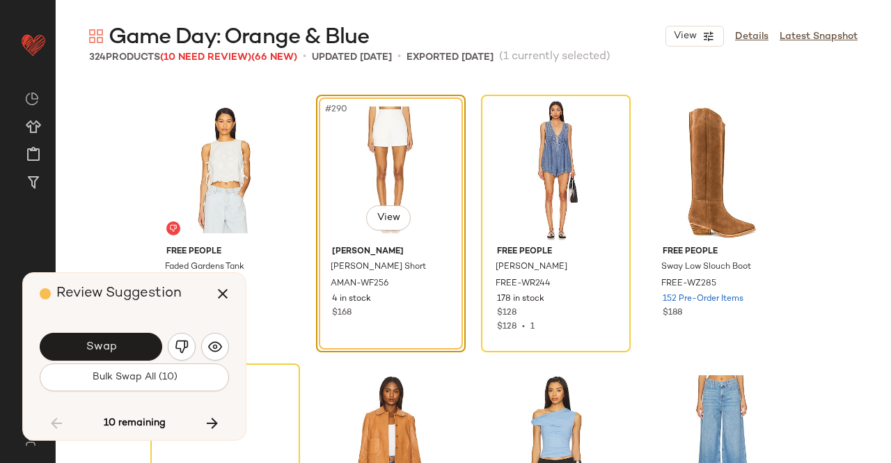
click at [123, 346] on button "Swap" at bounding box center [101, 347] width 123 height 28
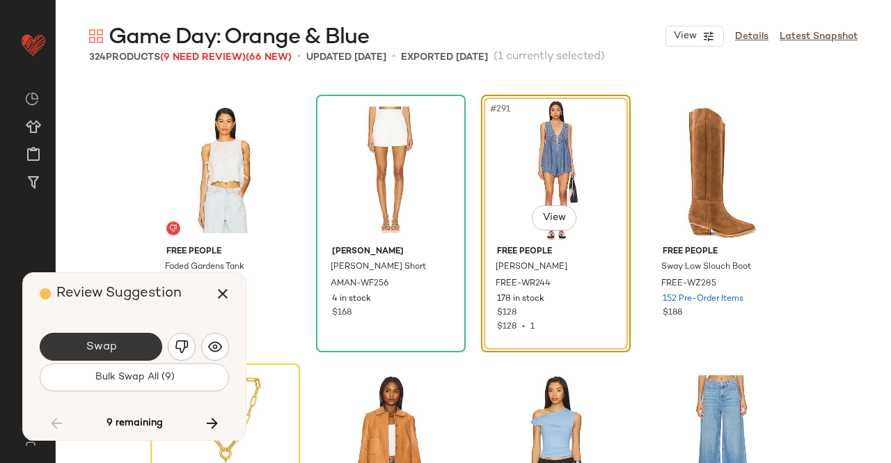
click at [132, 352] on button "Swap" at bounding box center [101, 347] width 123 height 28
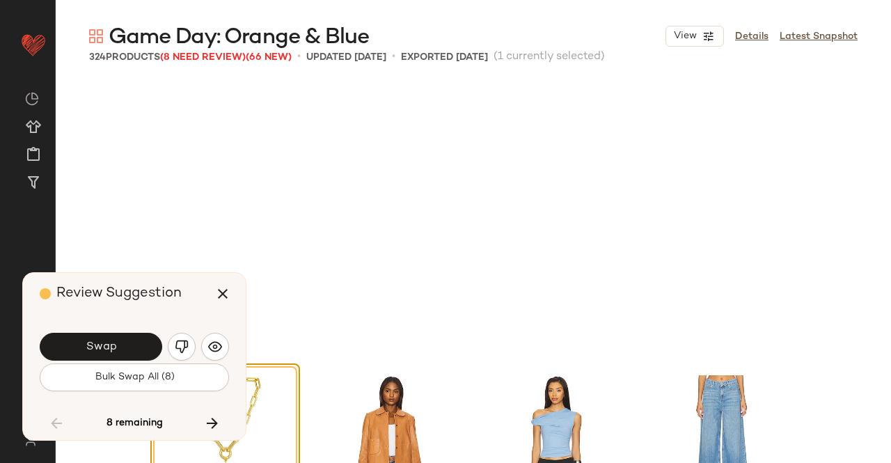
scroll to position [19624, 0]
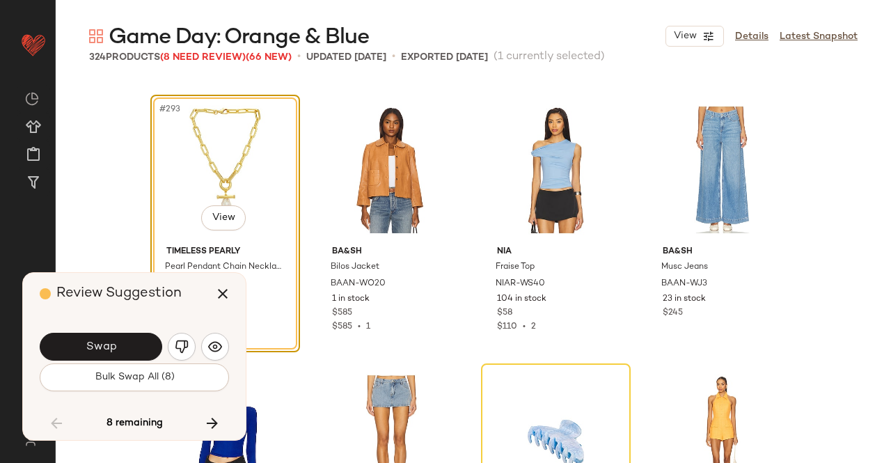
click at [128, 346] on button "Swap" at bounding box center [101, 347] width 123 height 28
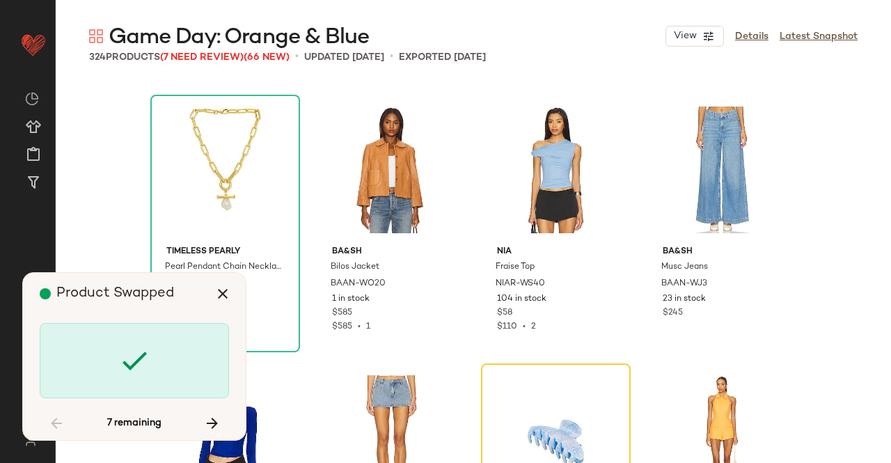
scroll to position [19893, 0]
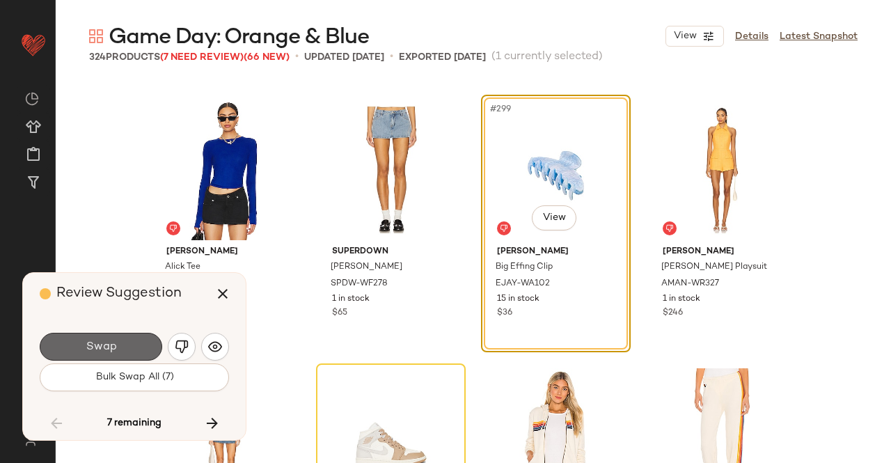
click at [136, 348] on button "Swap" at bounding box center [101, 347] width 123 height 28
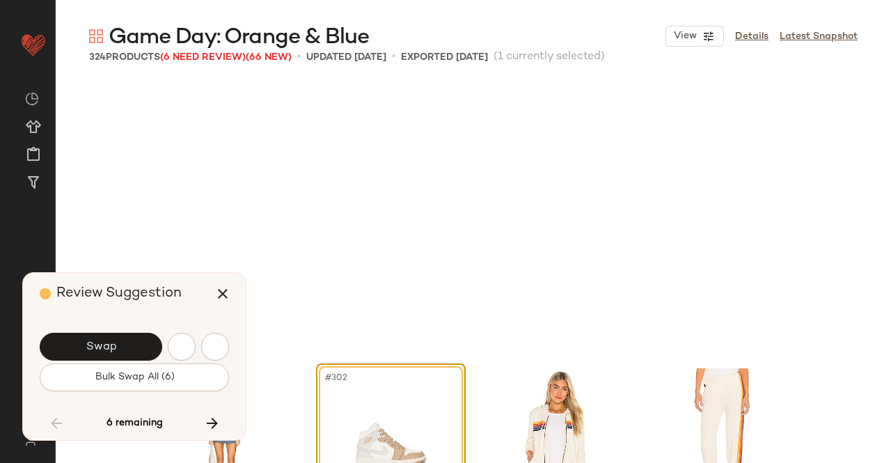
scroll to position [20161, 0]
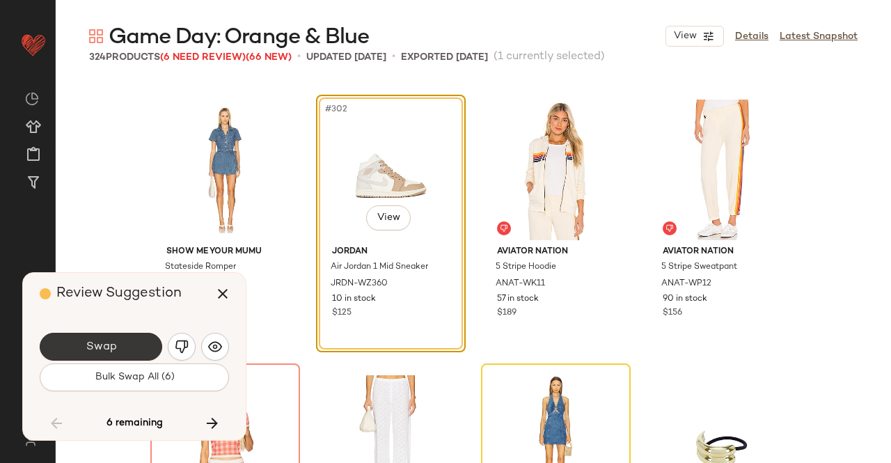
click at [113, 344] on span "Swap" at bounding box center [100, 347] width 31 height 13
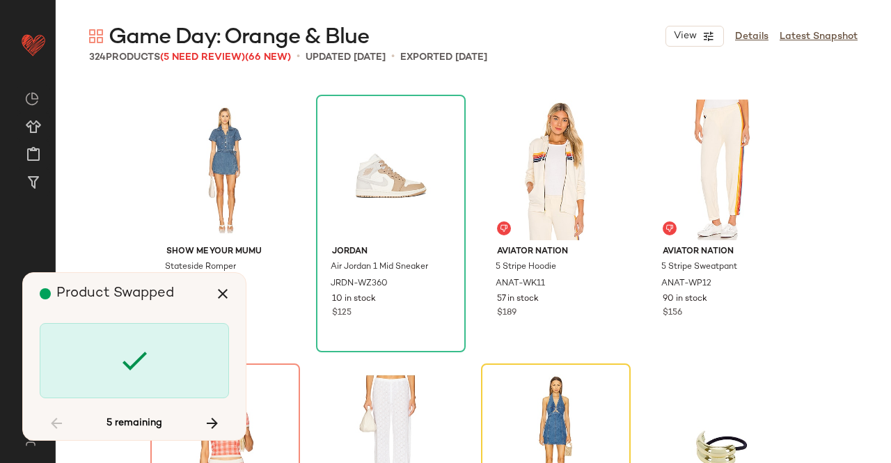
scroll to position [20430, 0]
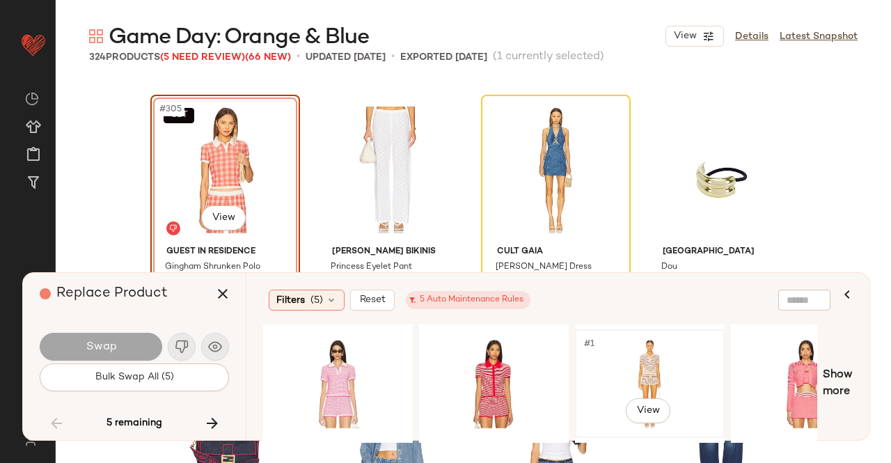
drag, startPoint x: 651, startPoint y: 360, endPoint x: 621, endPoint y: 370, distance: 31.5
click at [651, 360] on div "#1 View" at bounding box center [650, 383] width 140 height 99
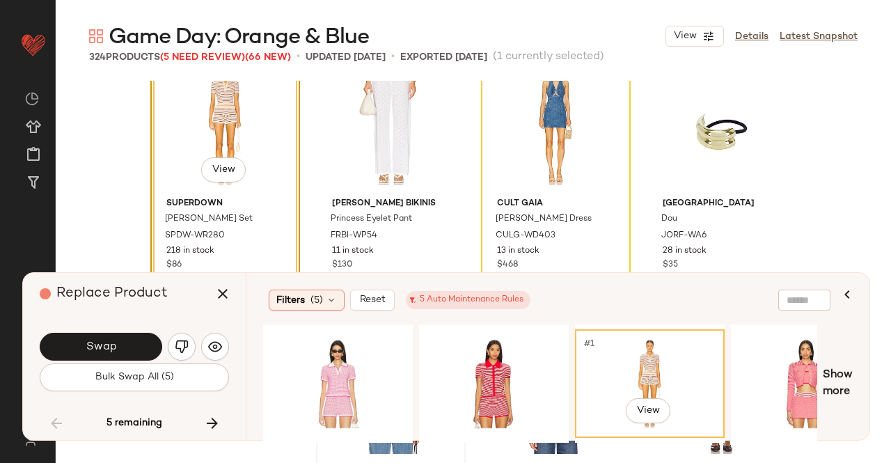
scroll to position [20500, 0]
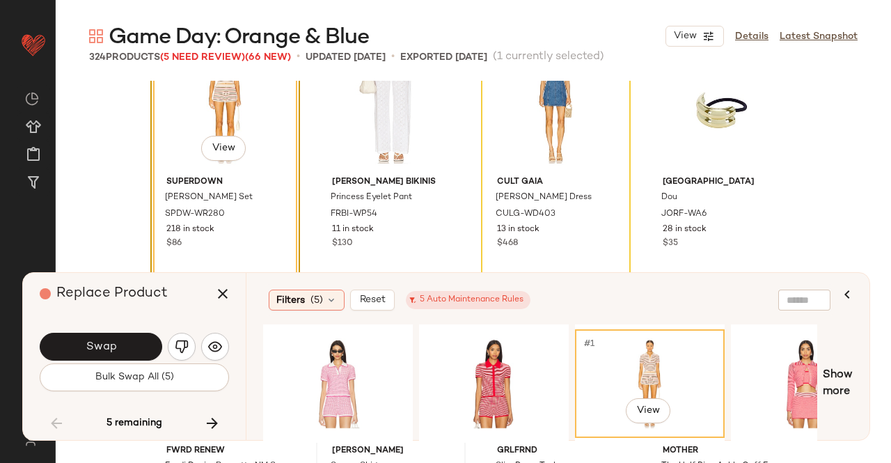
drag, startPoint x: 302, startPoint y: 444, endPoint x: 323, endPoint y: 444, distance: 21.6
click at [323, 444] on div "#305 View superdown Dorah Short Set SPDW-WR280 218 in stock $86 Frankies Bikini…" at bounding box center [474, 272] width 836 height 382
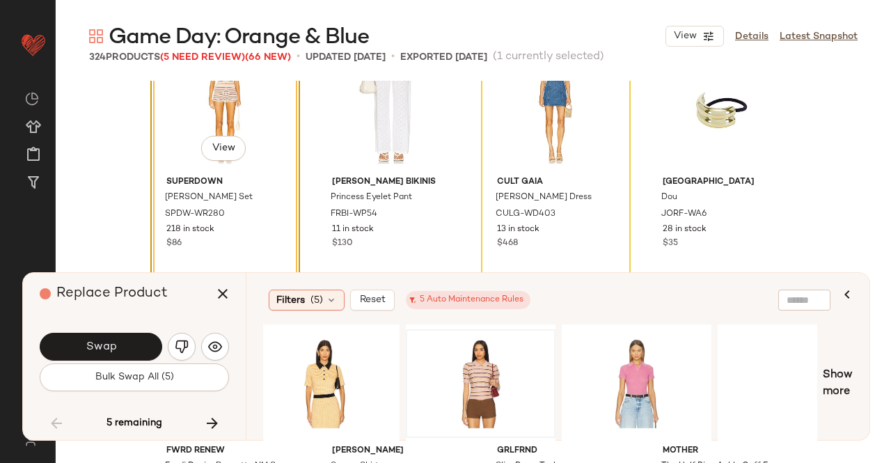
scroll to position [0, 636]
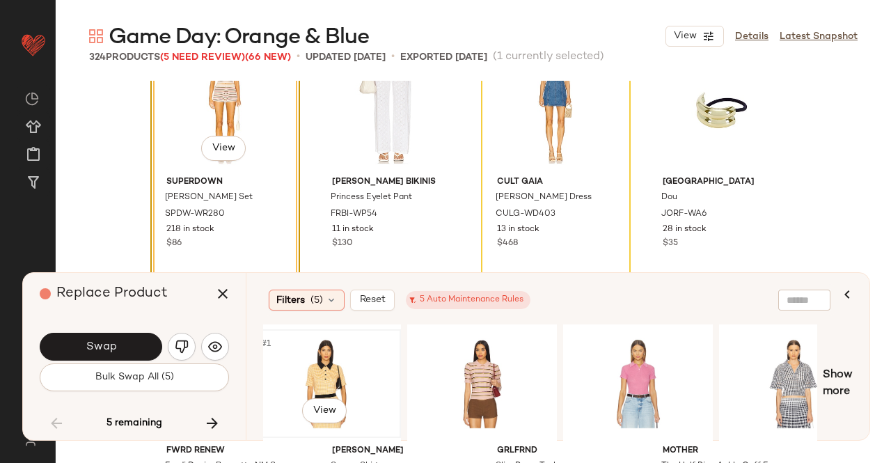
click at [315, 368] on div "#1 View" at bounding box center [326, 383] width 140 height 99
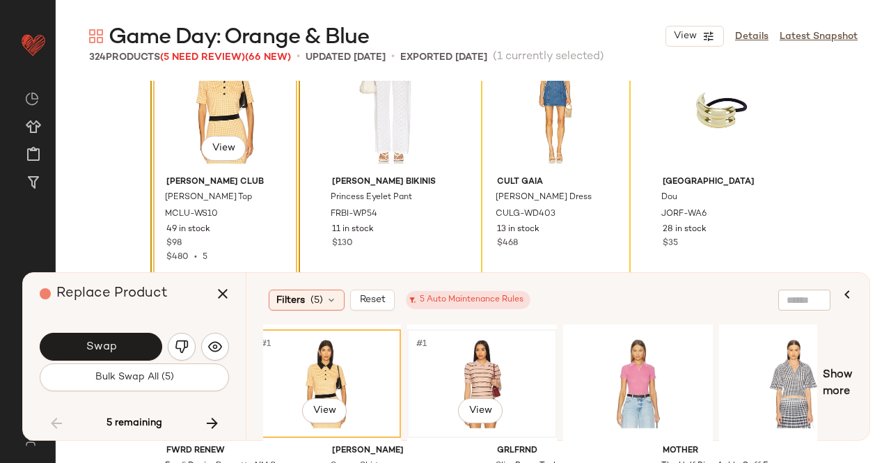
click at [500, 382] on div "#1 View" at bounding box center [482, 383] width 140 height 99
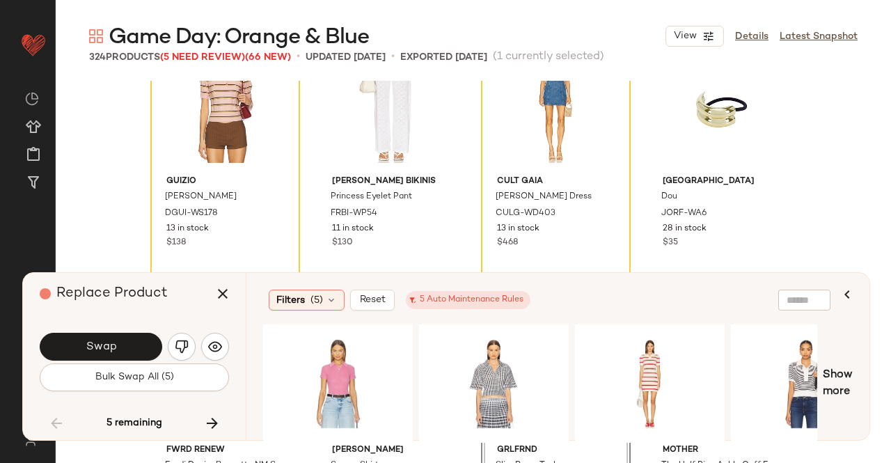
scroll to position [0, 998]
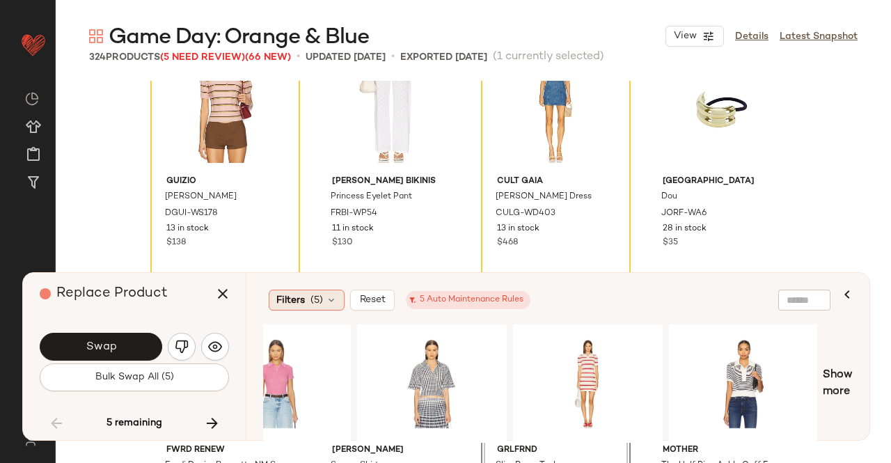
click at [295, 312] on div "Filters (5) Reset 5 Auto Maintenance Rules" at bounding box center [549, 300] width 573 height 32
click at [301, 303] on span "Filters" at bounding box center [290, 300] width 29 height 15
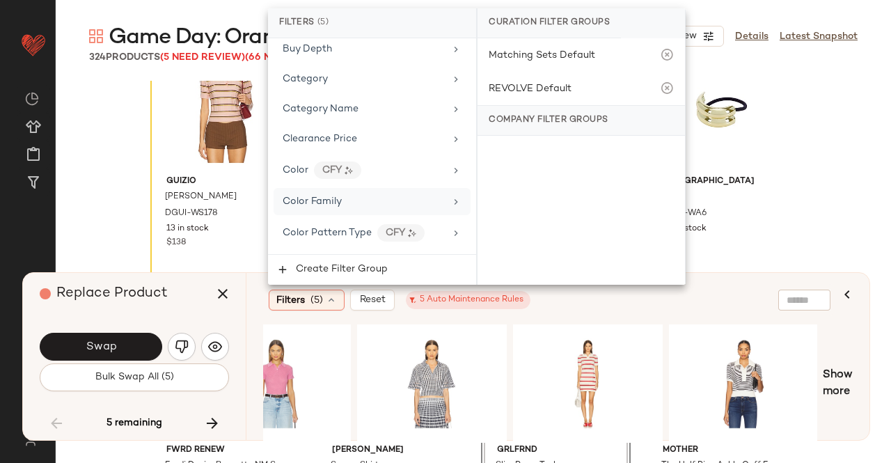
scroll to position [279, 0]
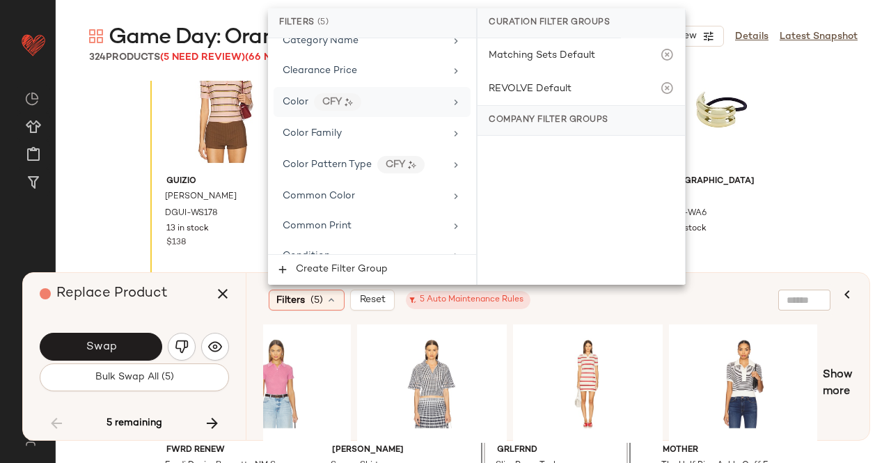
click at [378, 93] on div "Color CFY" at bounding box center [364, 101] width 162 height 17
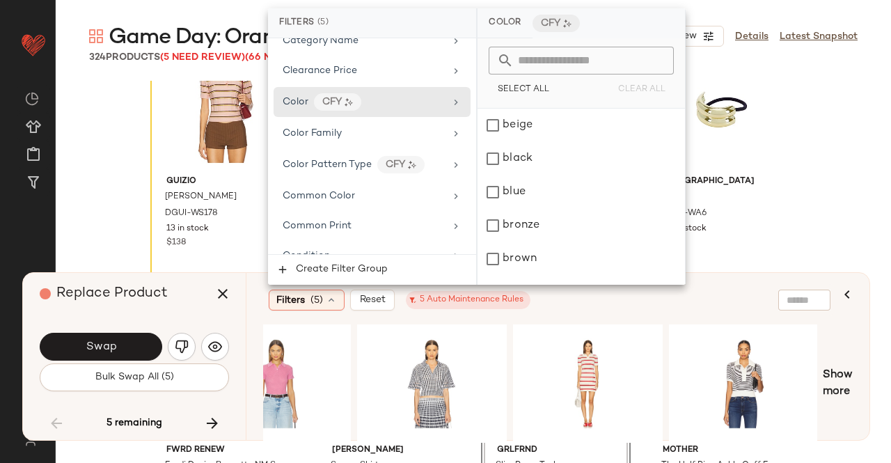
click at [594, 47] on div "Select All Clear All" at bounding box center [582, 73] width 208 height 70
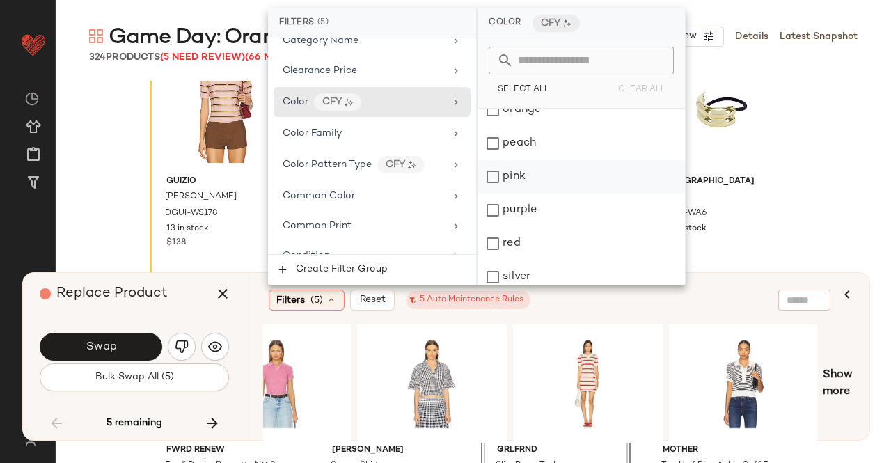
scroll to position [487, 0]
click at [538, 146] on div "orange" at bounding box center [582, 139] width 208 height 33
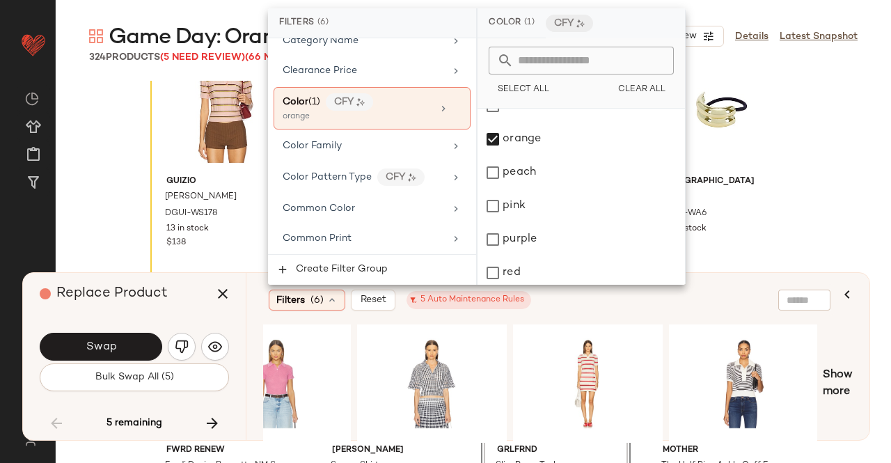
scroll to position [20166, 0]
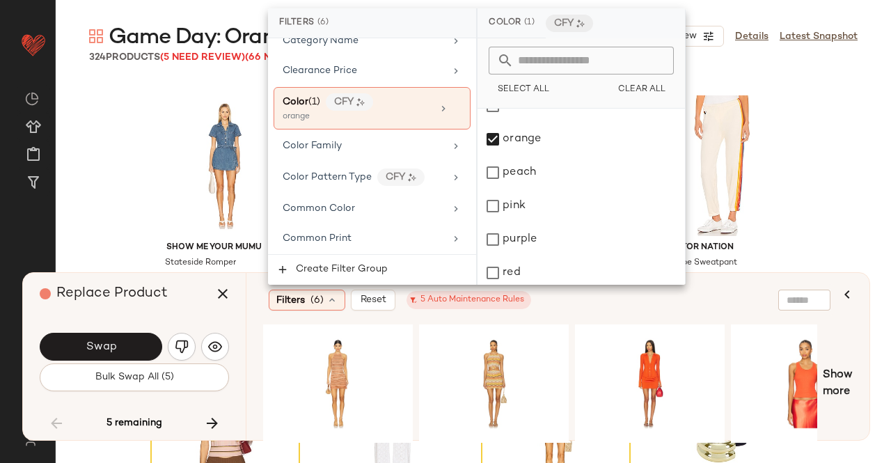
click at [102, 169] on div "Show Me Your Mumu Stateside Romper SHOW-WR180 19 in stock $178 Jordan Air Jorda…" at bounding box center [474, 272] width 836 height 382
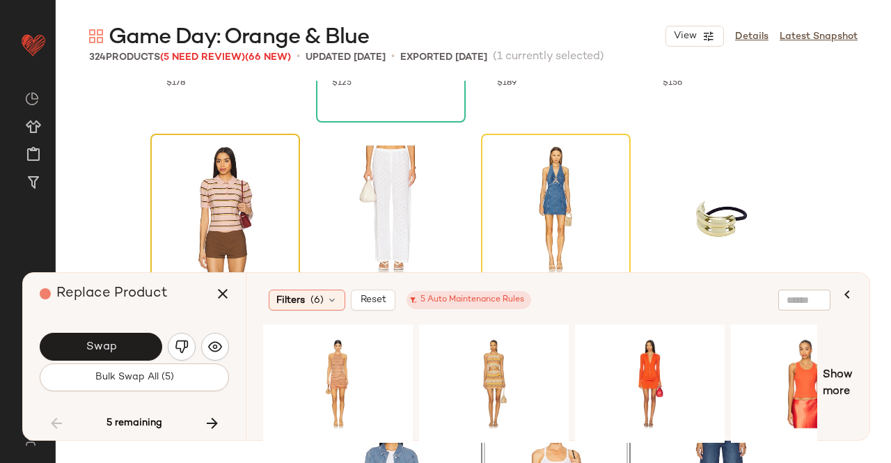
scroll to position [20514, 0]
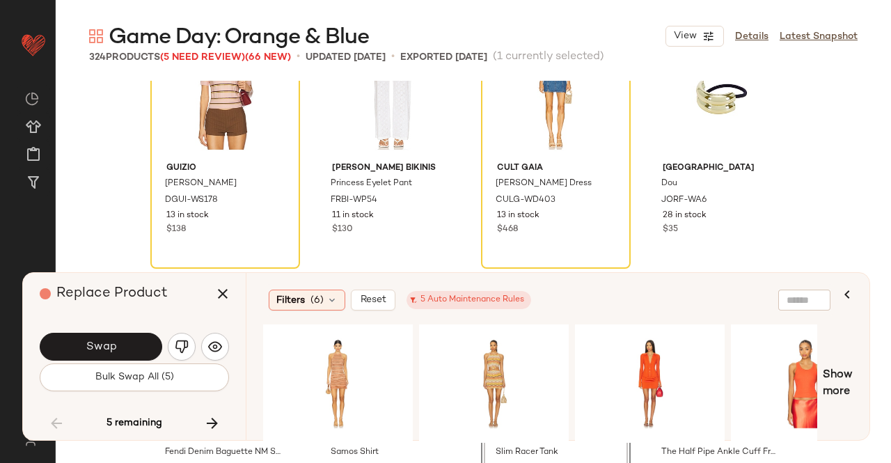
drag, startPoint x: 368, startPoint y: 436, endPoint x: 415, endPoint y: 437, distance: 47.4
click at [415, 437] on div at bounding box center [540, 384] width 554 height 118
drag, startPoint x: 777, startPoint y: 391, endPoint x: 772, endPoint y: 384, distance: 8.4
click at [777, 387] on div "#1 View" at bounding box center [806, 383] width 140 height 99
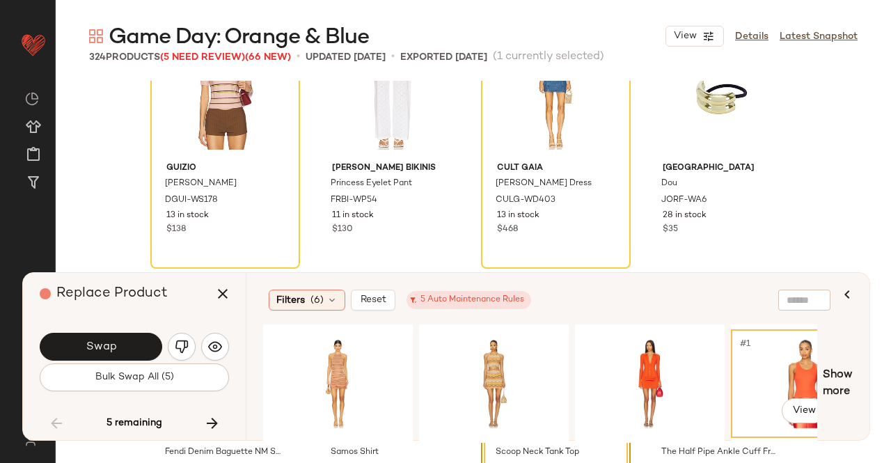
click at [785, 377] on div "#1 View" at bounding box center [806, 383] width 140 height 99
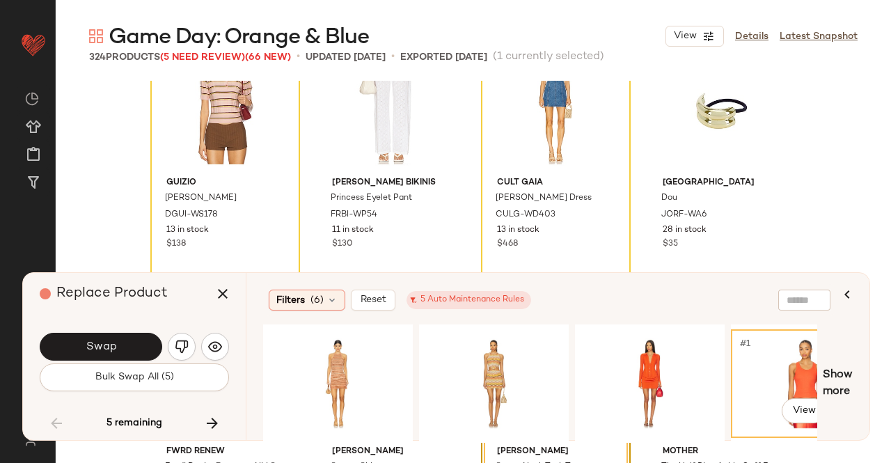
scroll to position [20583, 0]
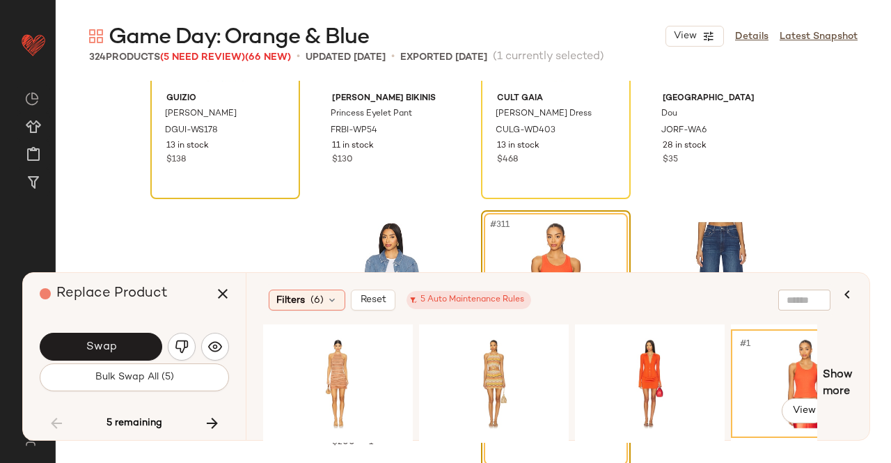
drag, startPoint x: 756, startPoint y: 359, endPoint x: 231, endPoint y: 182, distance: 554.1
click at [243, 155] on div "Game Day: Orange & Blue View Details Latest Snapshot 324 Products (5 Need Revie…" at bounding box center [474, 242] width 836 height 441
click at [107, 344] on span "Swap" at bounding box center [100, 347] width 31 height 13
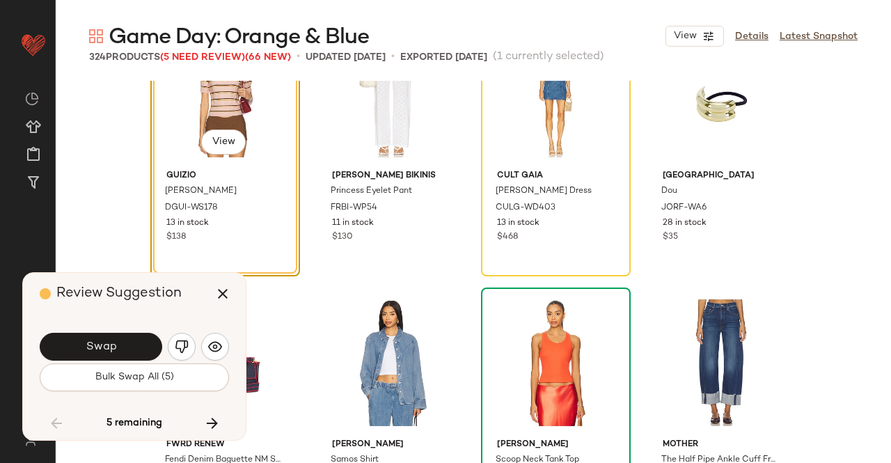
scroll to position [20519, 0]
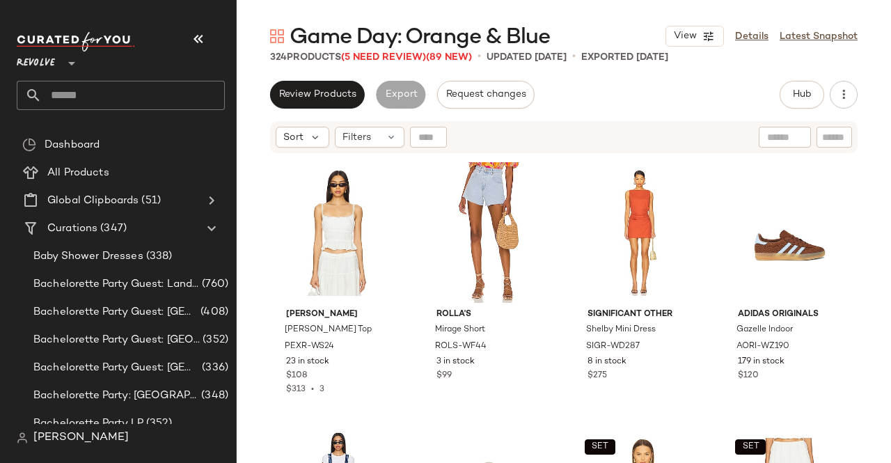
click at [198, 31] on icon "button" at bounding box center [198, 39] width 17 height 17
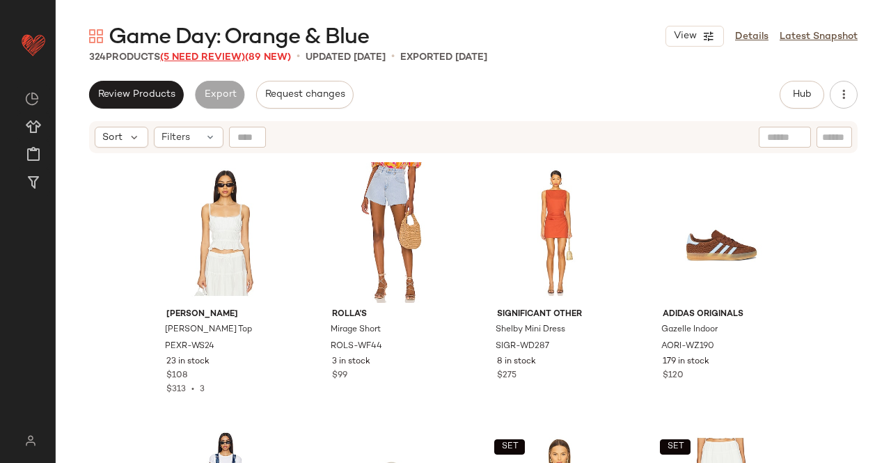
click at [203, 55] on span "(5 Need Review)" at bounding box center [202, 57] width 85 height 10
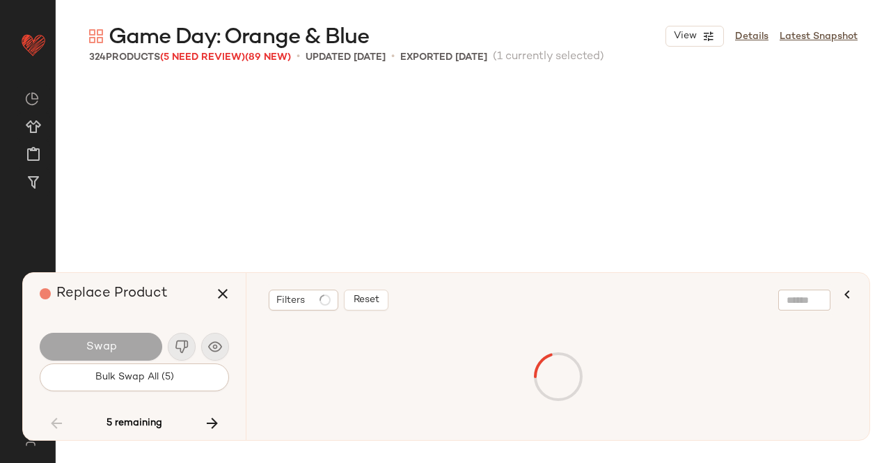
scroll to position [20430, 0]
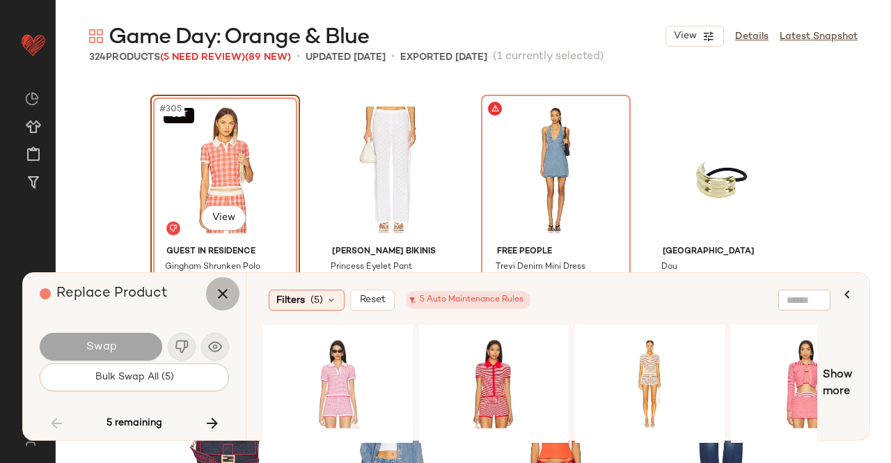
click at [221, 300] on icon "button" at bounding box center [222, 294] width 17 height 17
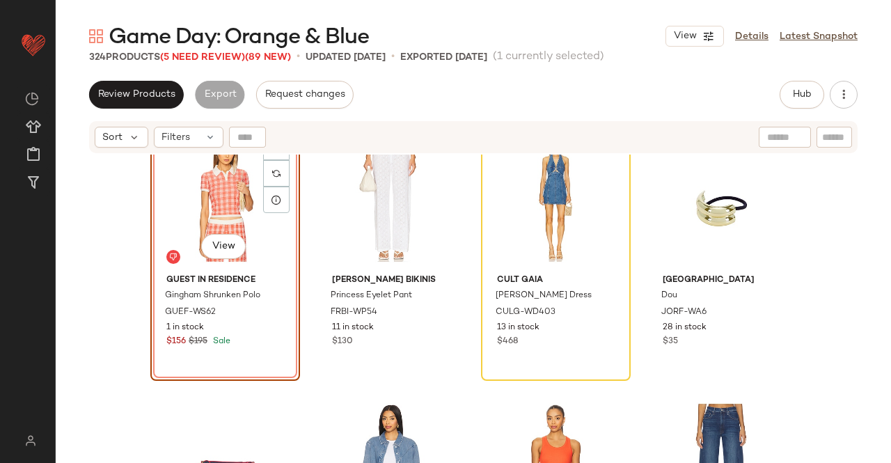
scroll to position [20430, 0]
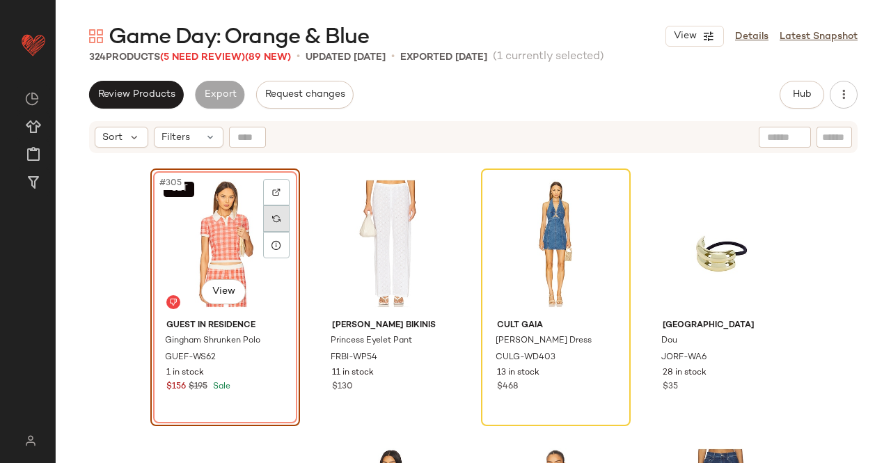
click at [281, 212] on div at bounding box center [276, 218] width 26 height 26
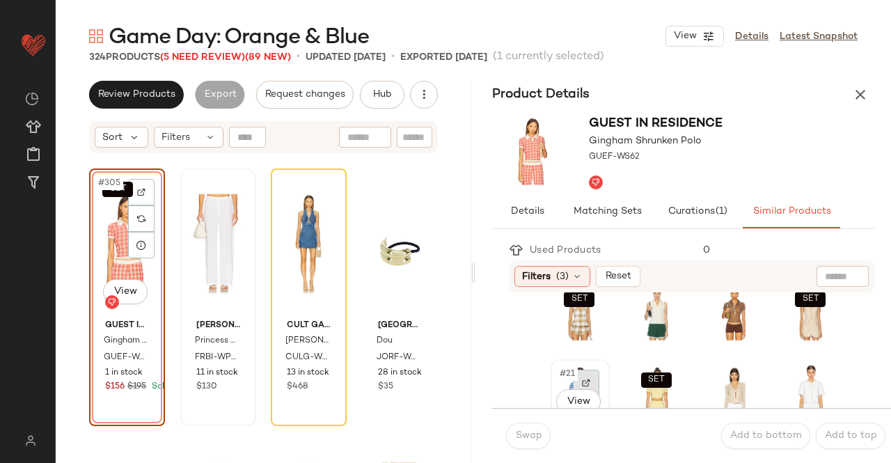
scroll to position [418, 0]
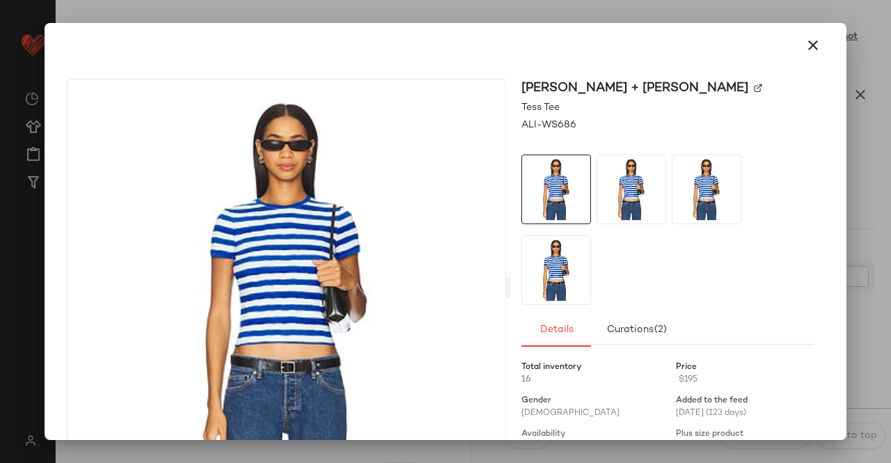
click at [868, 311] on div at bounding box center [445, 231] width 891 height 463
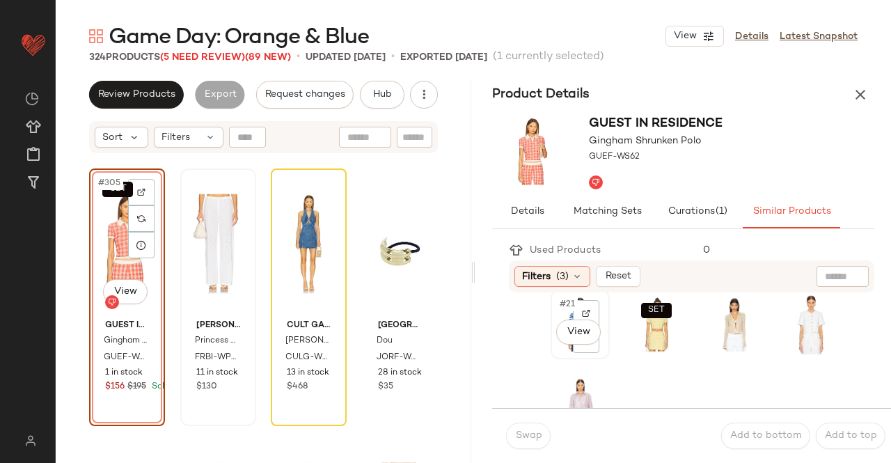
click at [561, 354] on div "#21 View" at bounding box center [580, 325] width 49 height 60
click at [528, 431] on span "Swap" at bounding box center [528, 435] width 27 height 11
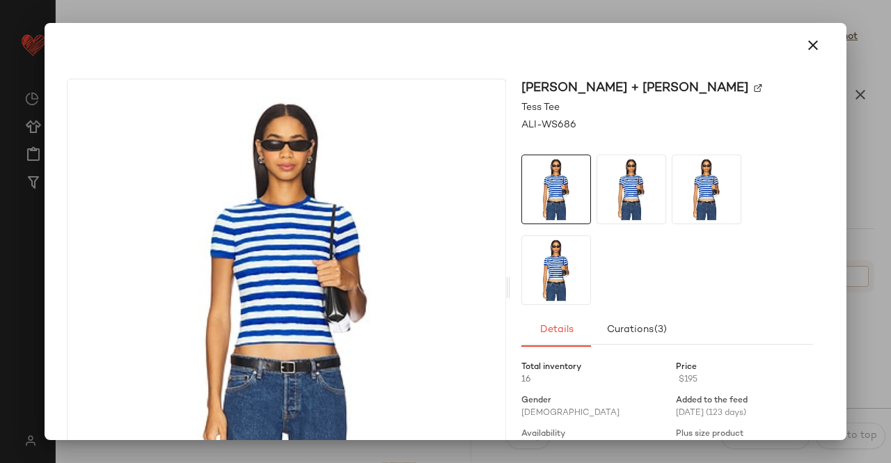
click at [891, 235] on div at bounding box center [445, 231] width 891 height 463
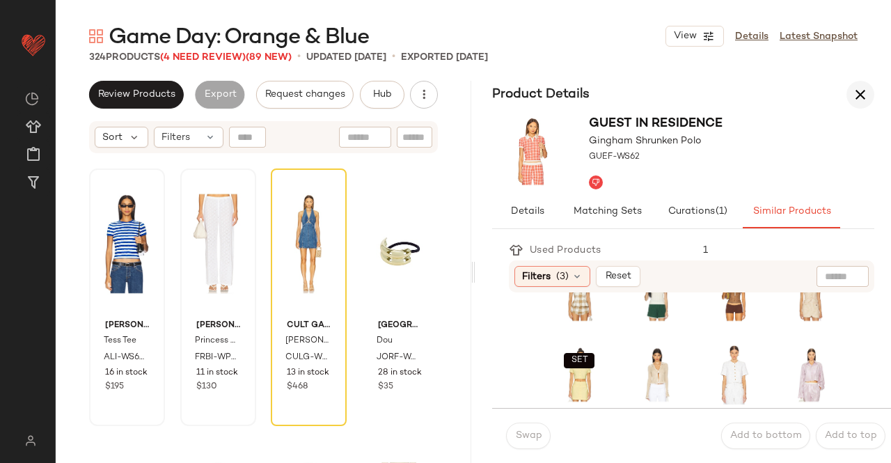
click at [855, 90] on icon "button" at bounding box center [860, 94] width 17 height 17
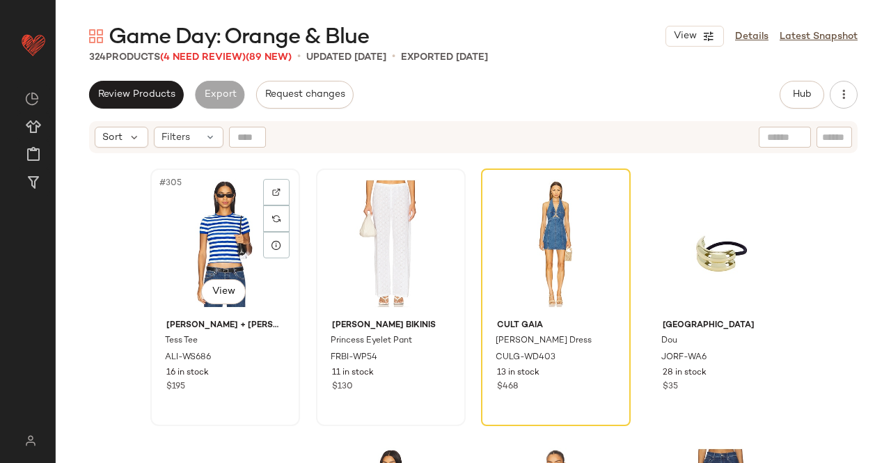
click at [257, 194] on div "#305 View" at bounding box center [225, 243] width 140 height 141
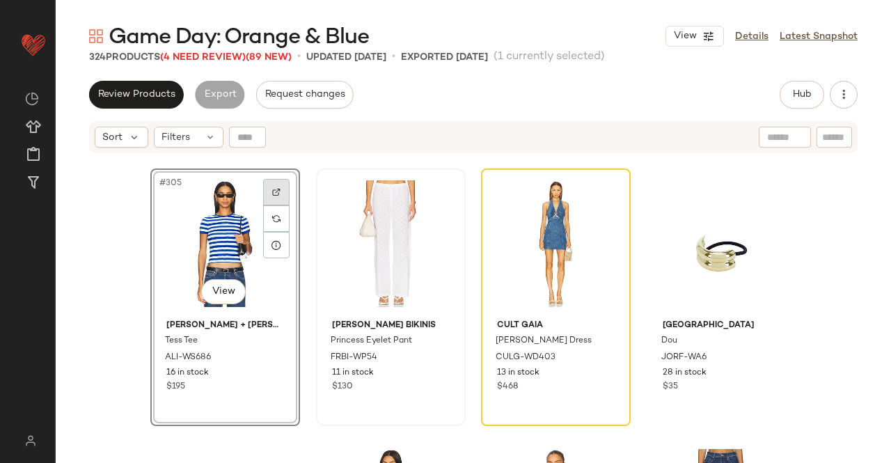
click at [263, 194] on div at bounding box center [276, 192] width 26 height 26
click at [221, 289] on body "Revolve ** Dashboard All Products Global Clipboards (51) Curations (347) Kriste…" at bounding box center [445, 231] width 891 height 463
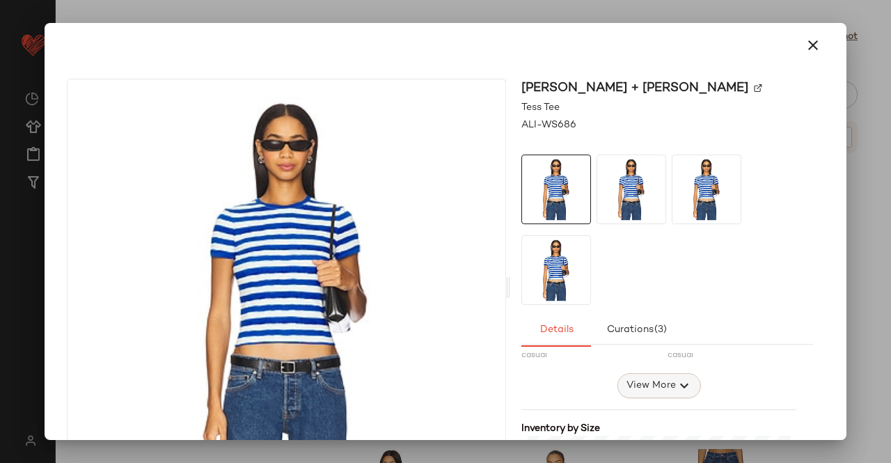
click at [676, 391] on icon "button" at bounding box center [684, 385] width 17 height 17
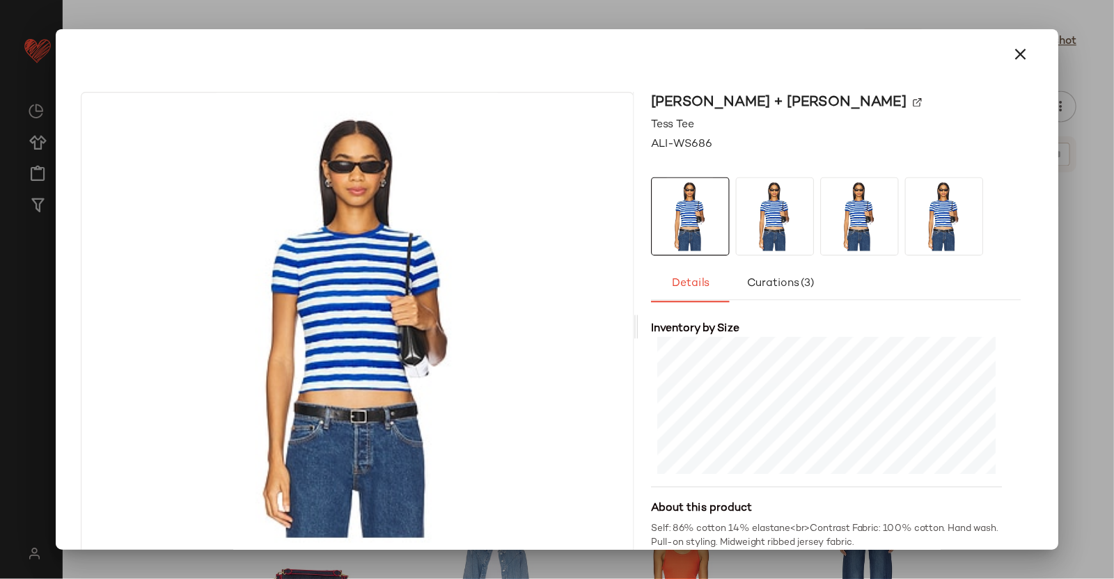
scroll to position [482, 0]
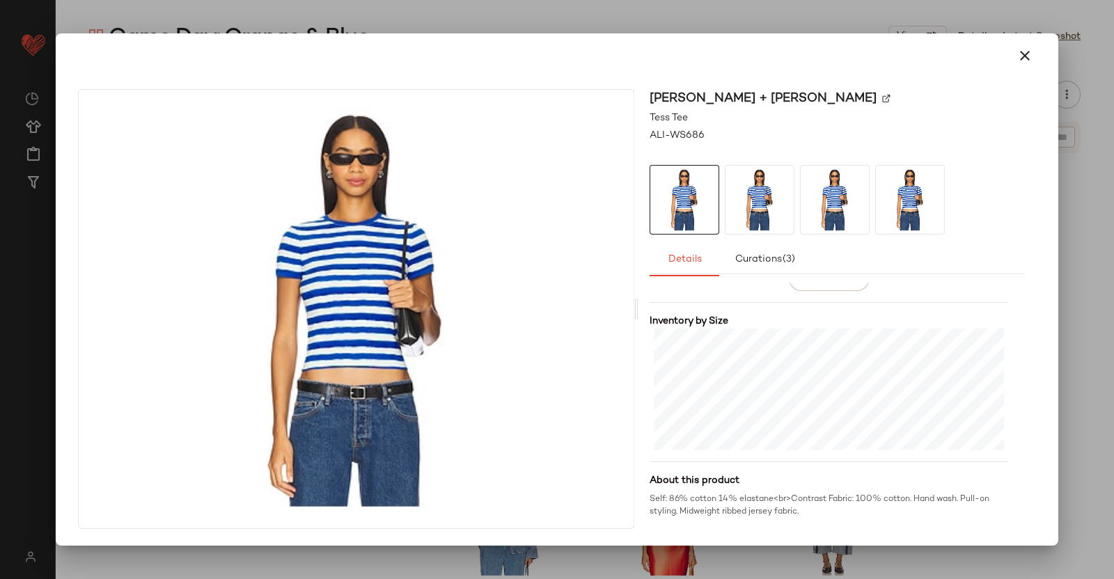
drag, startPoint x: 1093, startPoint y: 360, endPoint x: 1086, endPoint y: 337, distance: 24.0
click at [891, 353] on div at bounding box center [557, 289] width 1114 height 579
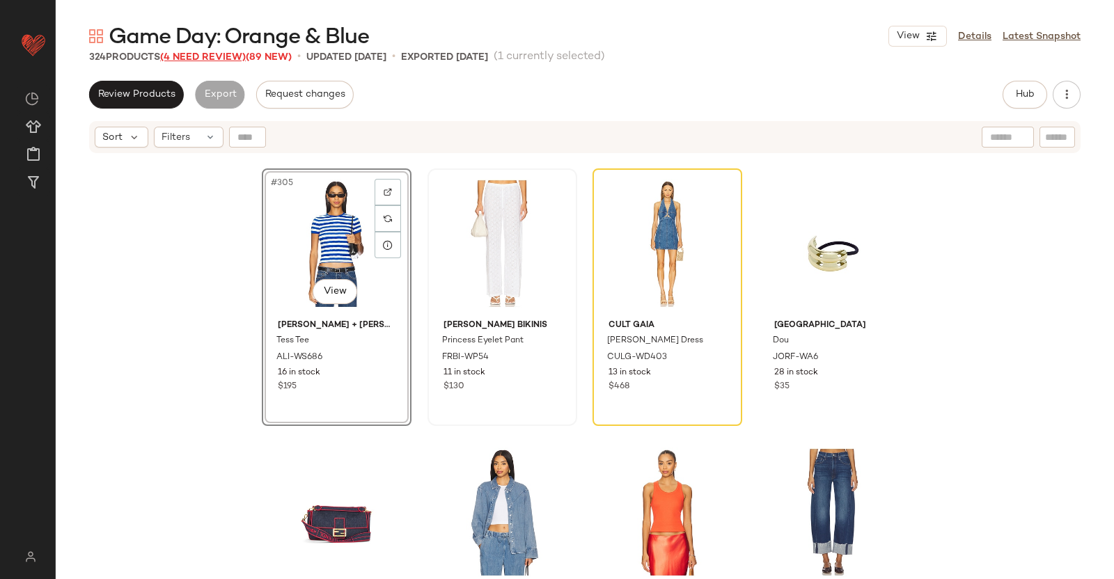
click at [238, 57] on span "(4 Need Review)" at bounding box center [203, 57] width 86 height 10
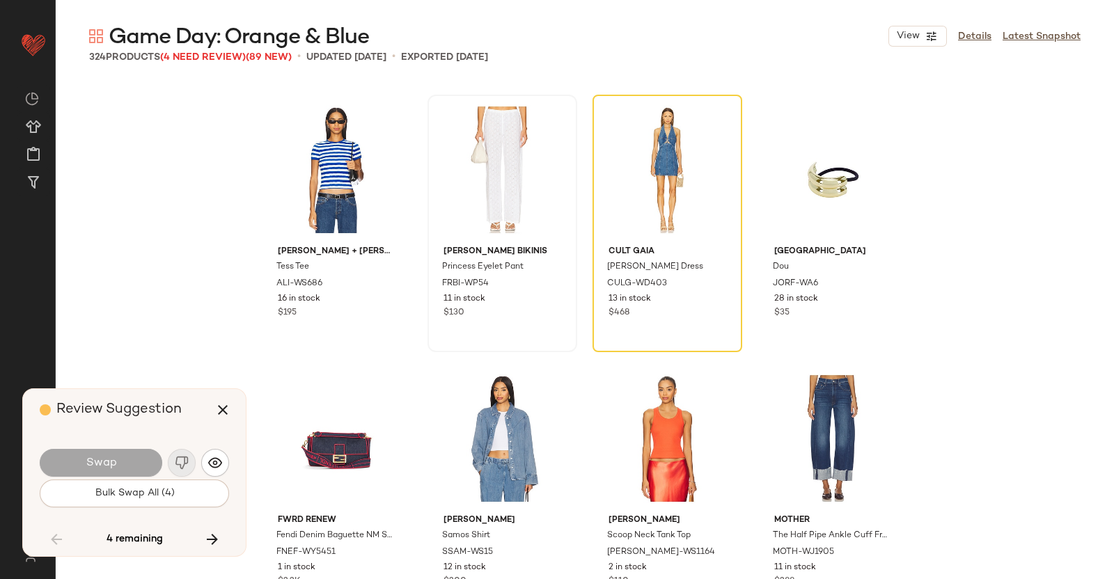
scroll to position [20430, 0]
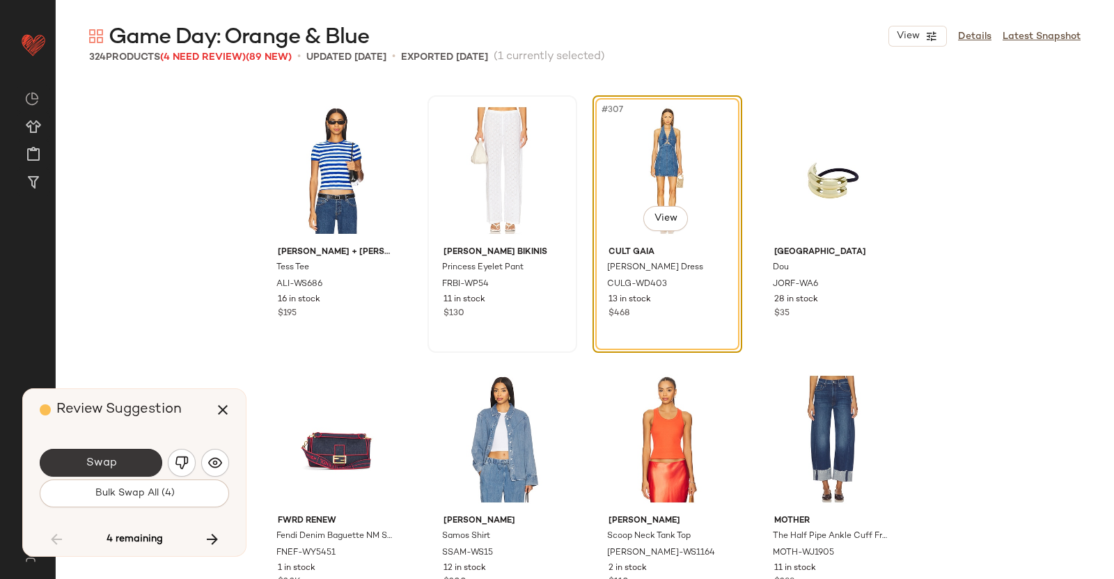
click at [96, 448] on div "Swap" at bounding box center [134, 462] width 189 height 33
click at [104, 462] on span "Swap" at bounding box center [100, 463] width 31 height 13
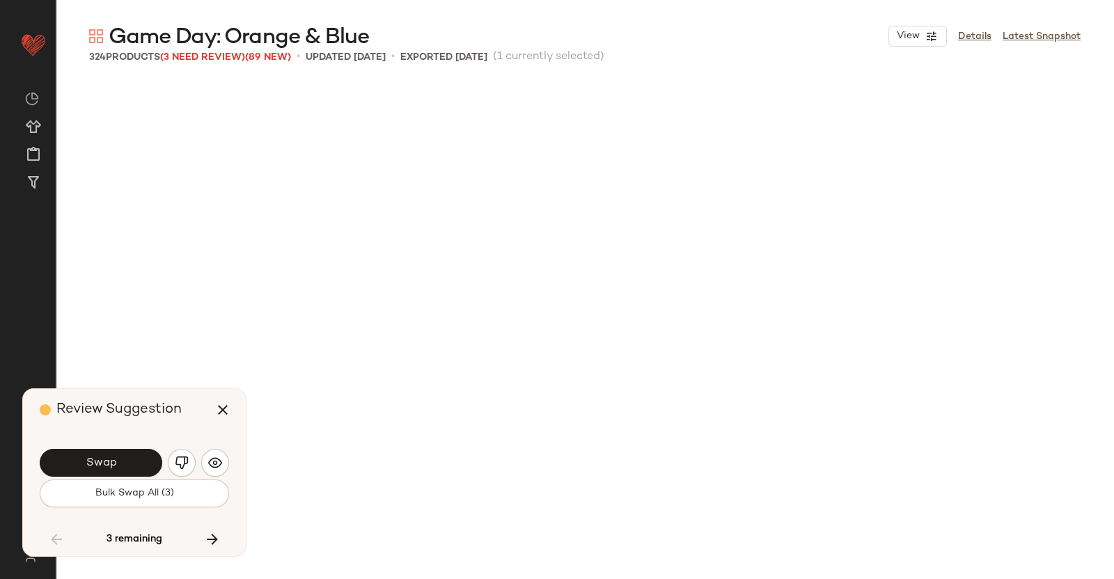
scroll to position [21237, 0]
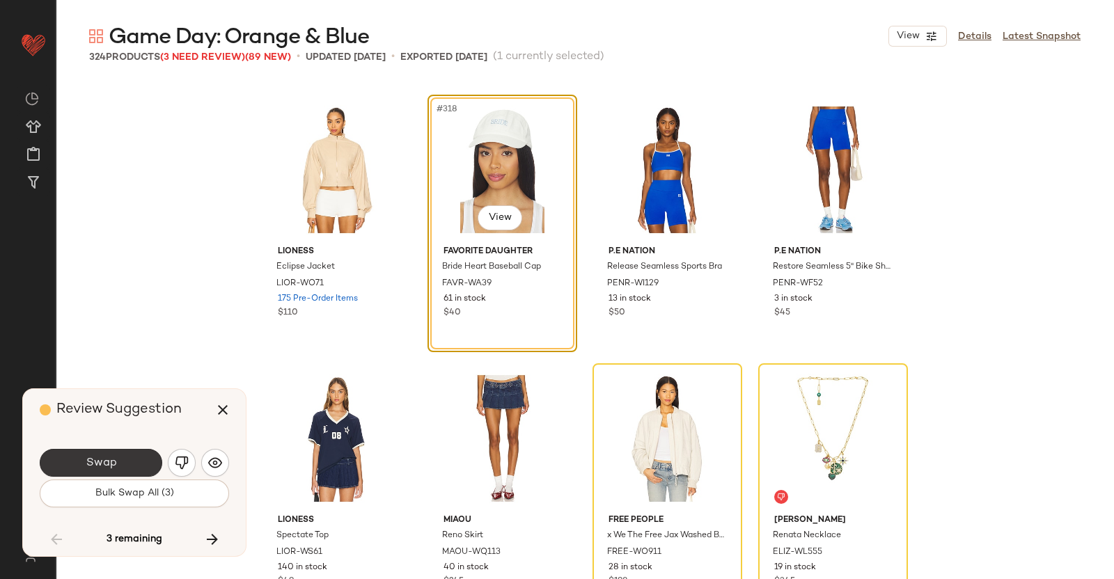
click at [118, 455] on button "Swap" at bounding box center [101, 463] width 123 height 28
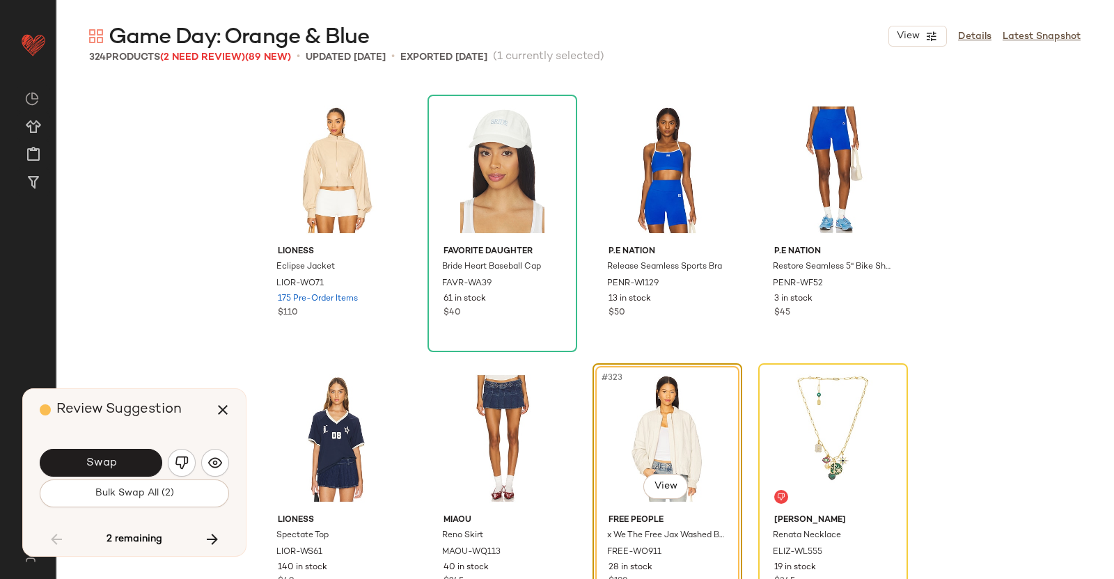
scroll to position [21279, 0]
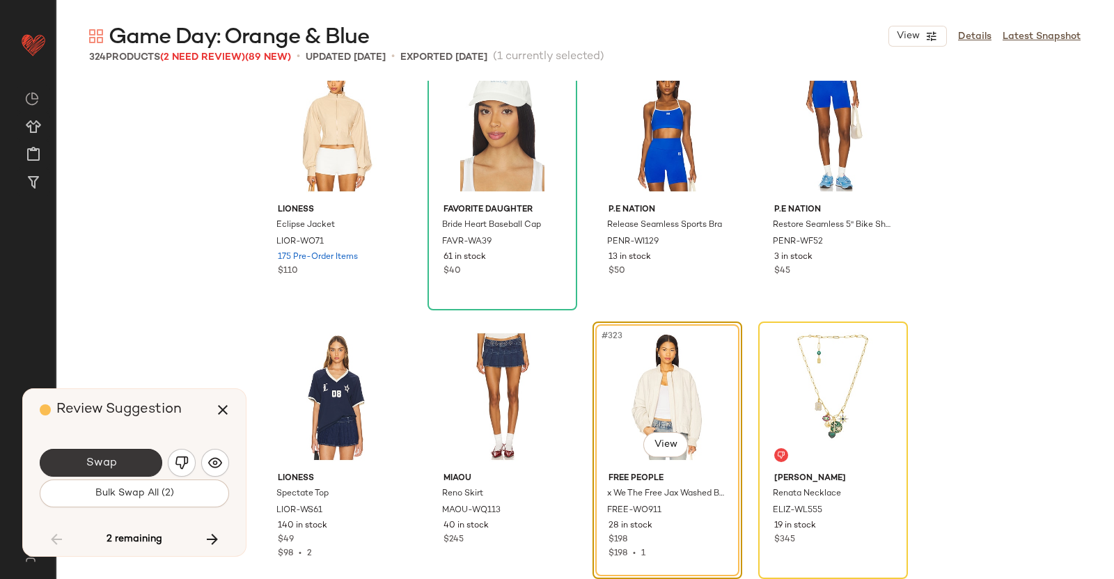
click at [69, 453] on button "Swap" at bounding box center [101, 463] width 123 height 28
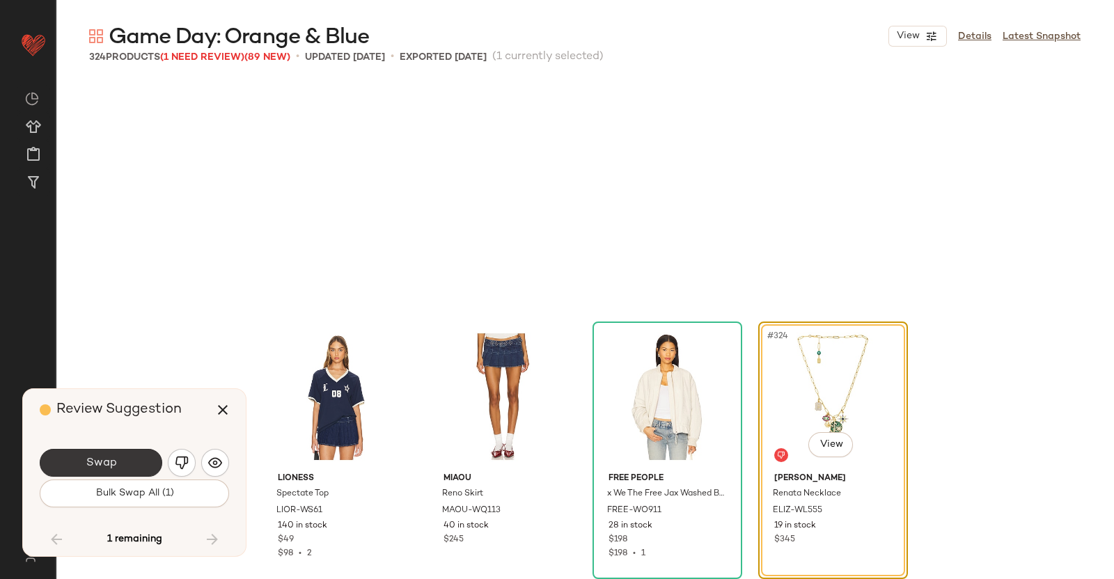
click at [134, 462] on button "Swap" at bounding box center [101, 463] width 123 height 28
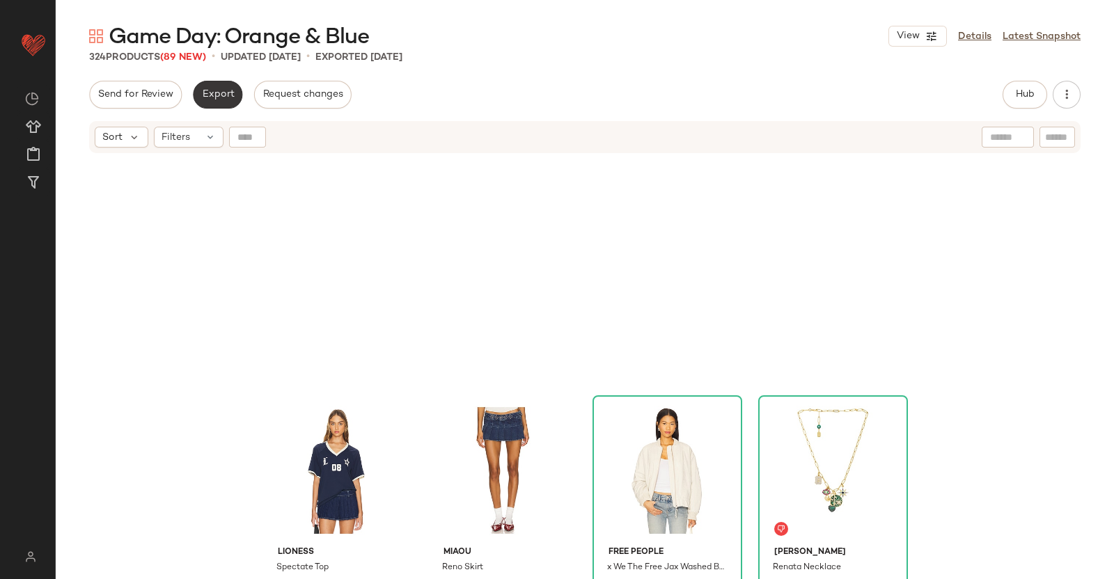
click at [221, 101] on button "Export" at bounding box center [217, 95] width 49 height 28
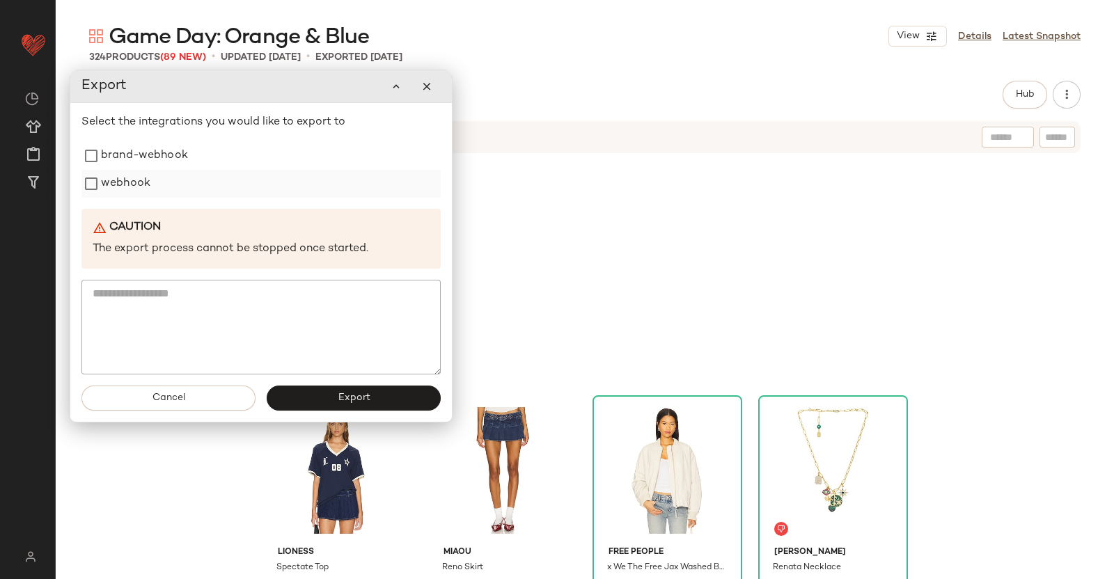
click at [181, 183] on div "webhook" at bounding box center [260, 184] width 359 height 28
click at [108, 181] on label "webhook" at bounding box center [125, 184] width 49 height 28
click at [334, 386] on button "Export" at bounding box center [354, 398] width 174 height 25
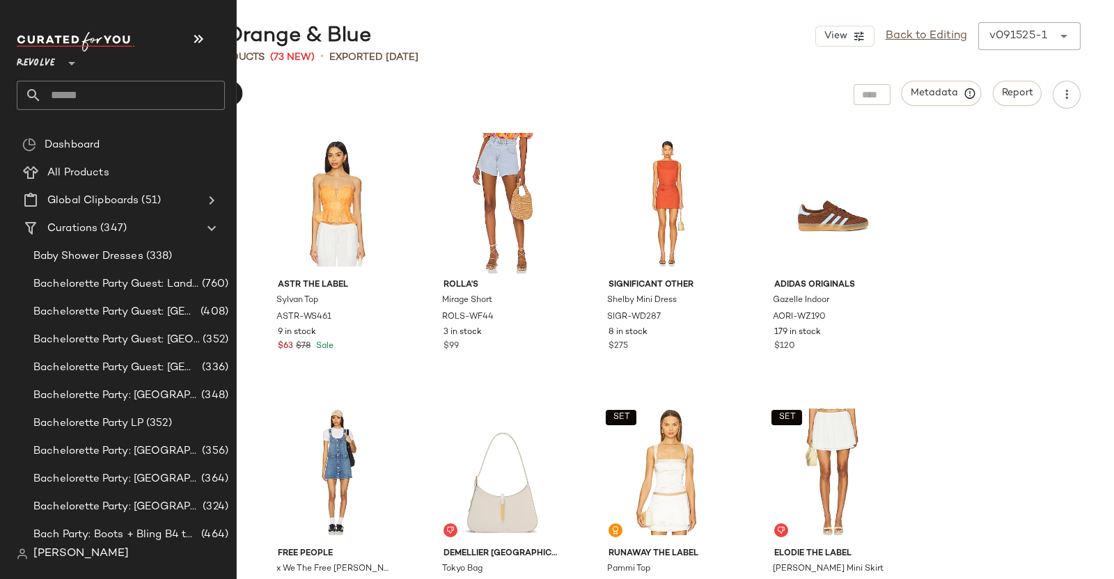
click at [112, 95] on input "text" at bounding box center [133, 95] width 183 height 29
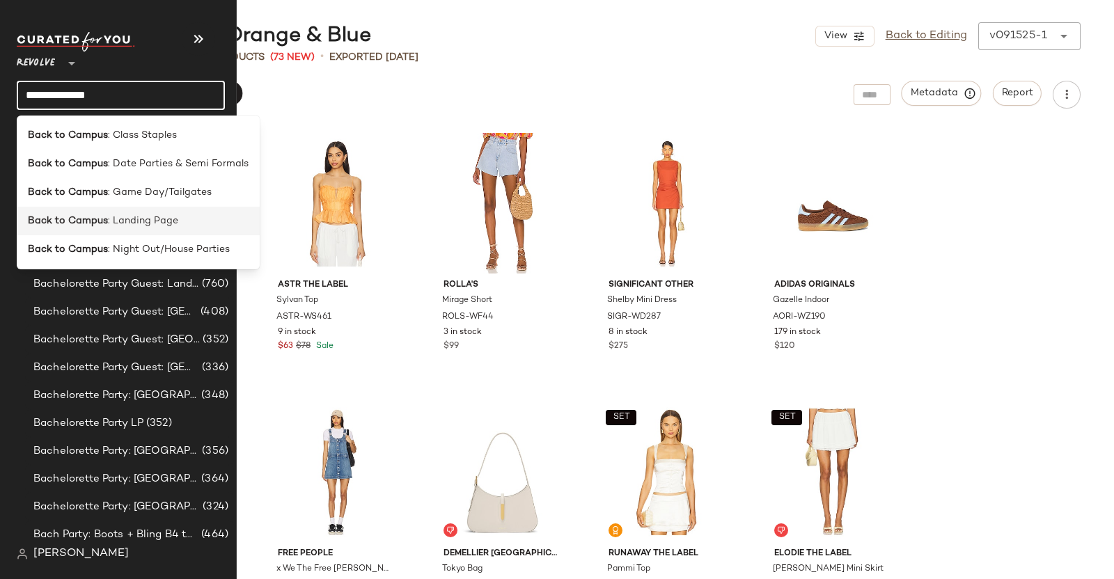
type input "**********"
click at [132, 219] on span ": Landing Page" at bounding box center [143, 221] width 70 height 15
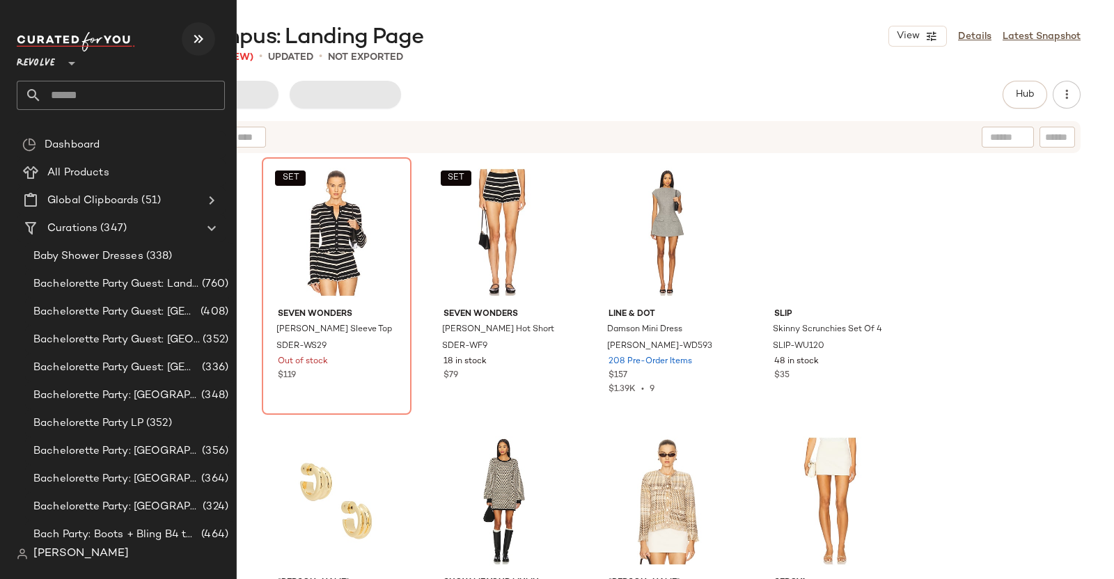
click at [195, 32] on icon "button" at bounding box center [198, 39] width 17 height 17
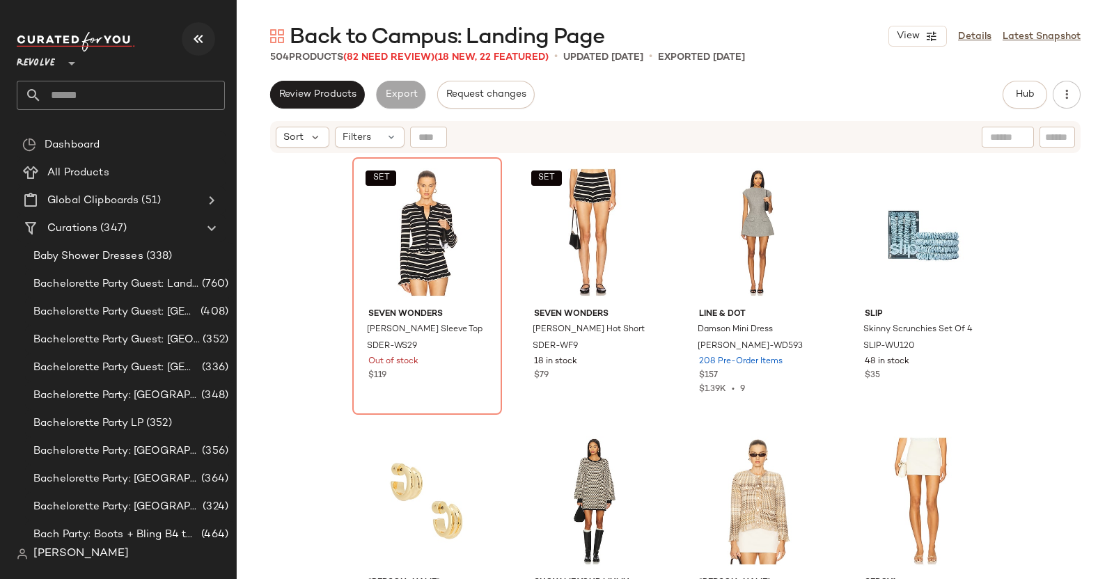
click at [195, 32] on icon "button" at bounding box center [198, 39] width 17 height 17
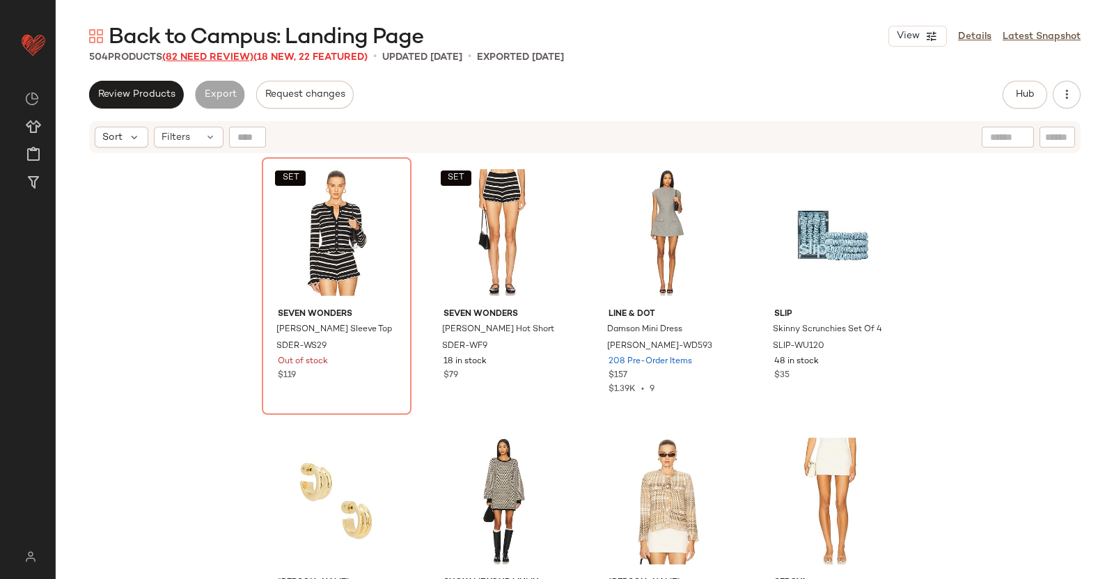
click at [246, 54] on span "(82 Need Review)" at bounding box center [207, 57] width 91 height 10
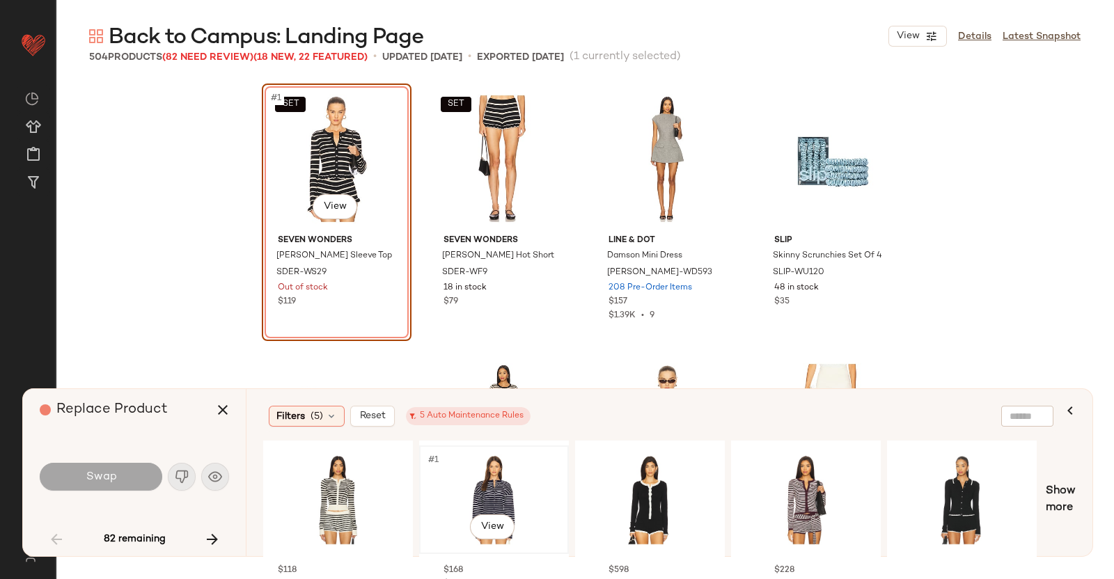
click at [517, 462] on div "#1 View" at bounding box center [494, 500] width 140 height 99
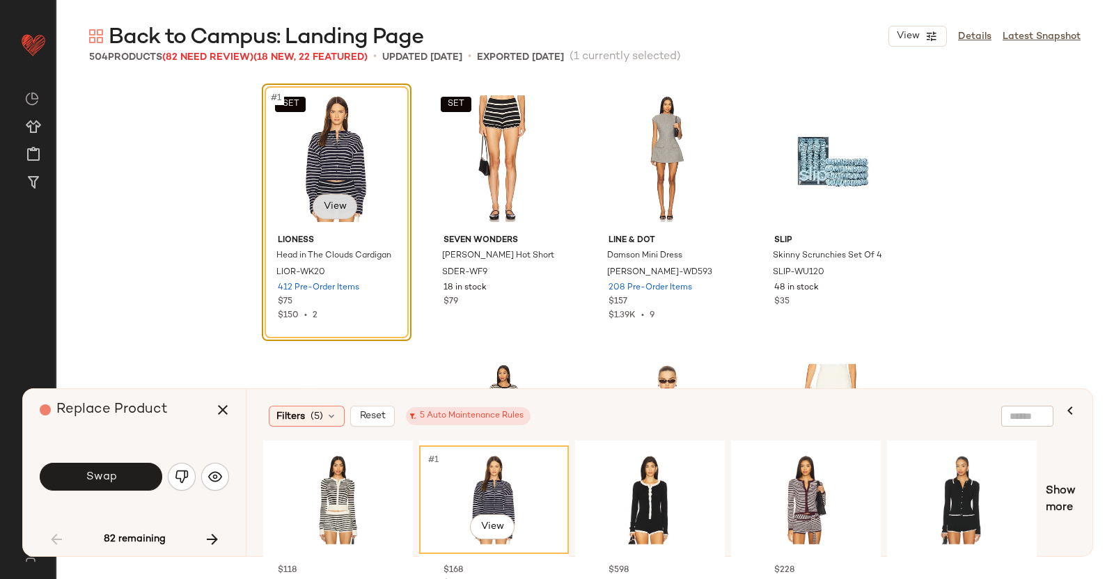
click at [343, 200] on body "Revolve ** Dashboard All Products Global Clipboards (51) Curations (347) Kriste…" at bounding box center [557, 289] width 1114 height 579
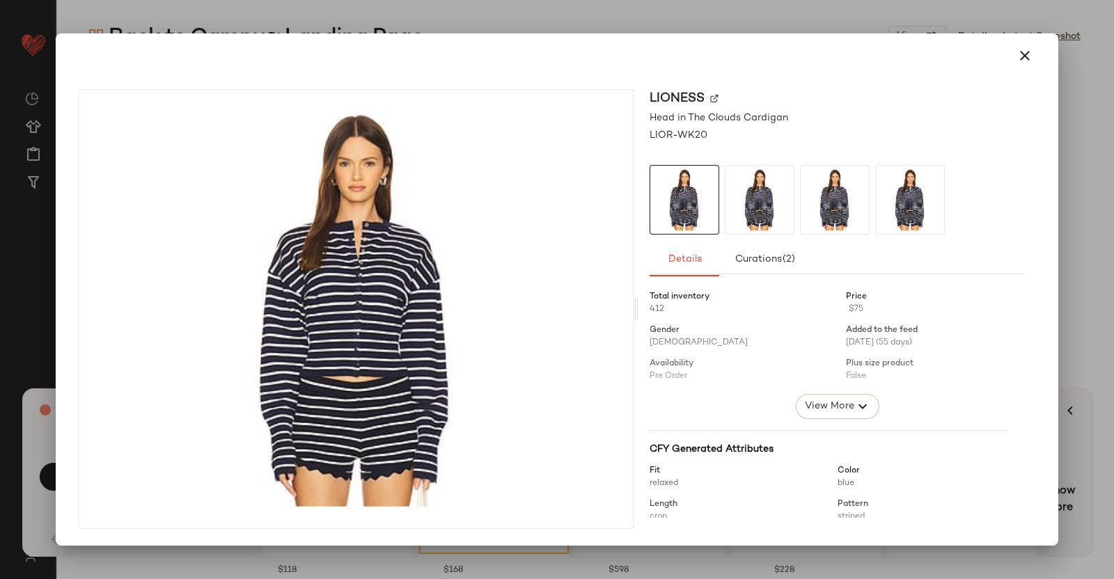
click at [710, 99] on img at bounding box center [714, 99] width 8 height 8
click at [891, 294] on div at bounding box center [557, 289] width 1114 height 579
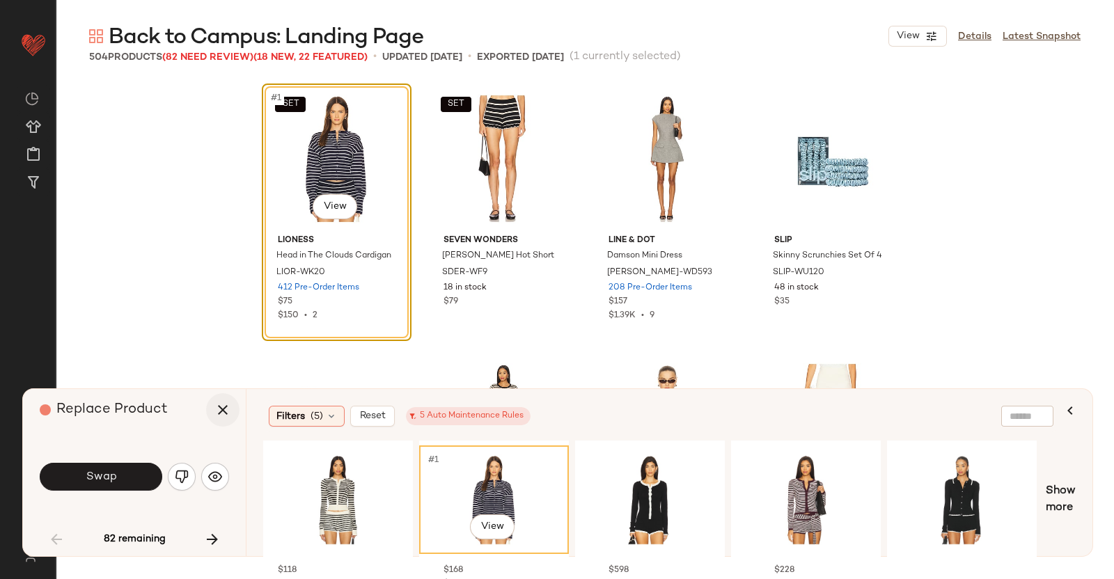
click at [210, 412] on button "button" at bounding box center [222, 409] width 33 height 33
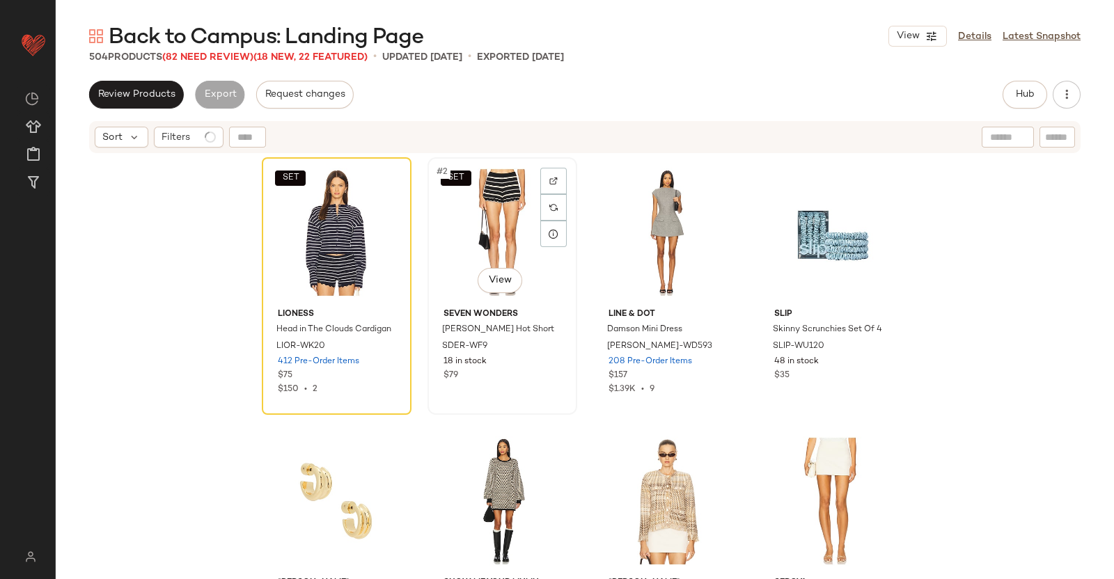
click at [510, 211] on div "SET #2 View" at bounding box center [502, 232] width 140 height 141
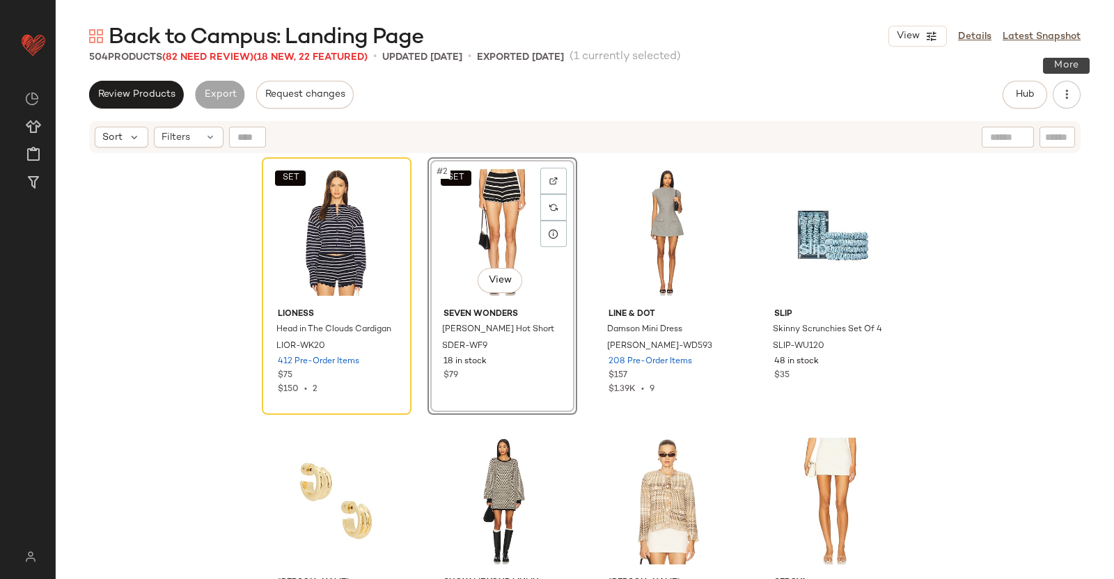
click at [891, 106] on div "Hub" at bounding box center [1042, 95] width 78 height 28
click at [891, 102] on button "Hub" at bounding box center [1025, 95] width 45 height 28
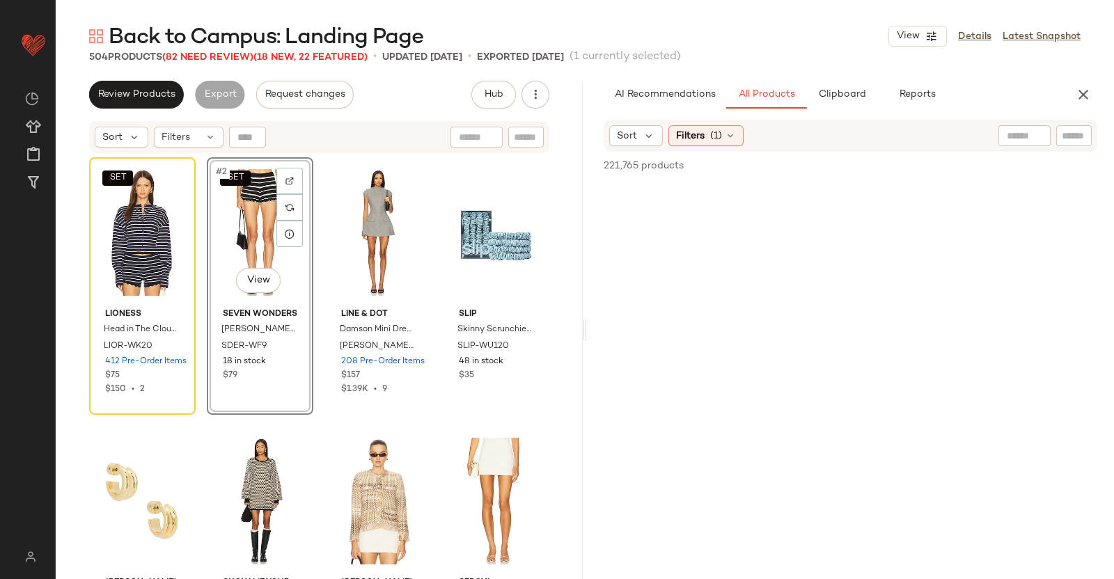
click at [891, 150] on div "Sort Filters (1)" at bounding box center [851, 136] width 494 height 32
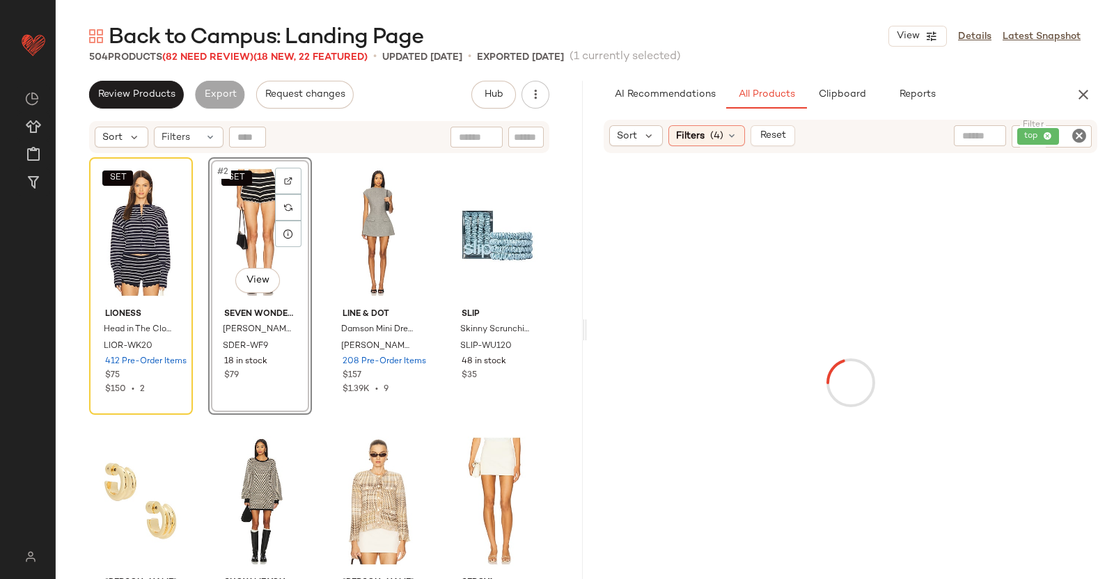
drag, startPoint x: 1063, startPoint y: 143, endPoint x: 1063, endPoint y: 125, distance: 18.1
click at [891, 143] on input "Filter" at bounding box center [1074, 137] width 24 height 15
paste input "*********"
type input "*********"
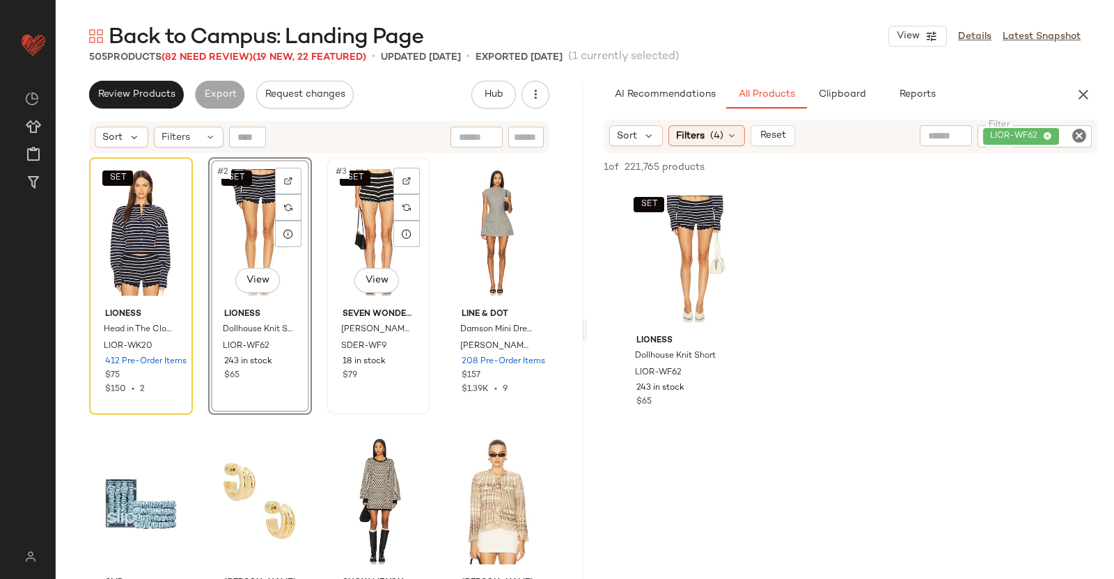
click at [339, 237] on div "SET #3 View" at bounding box center [378, 232] width 94 height 141
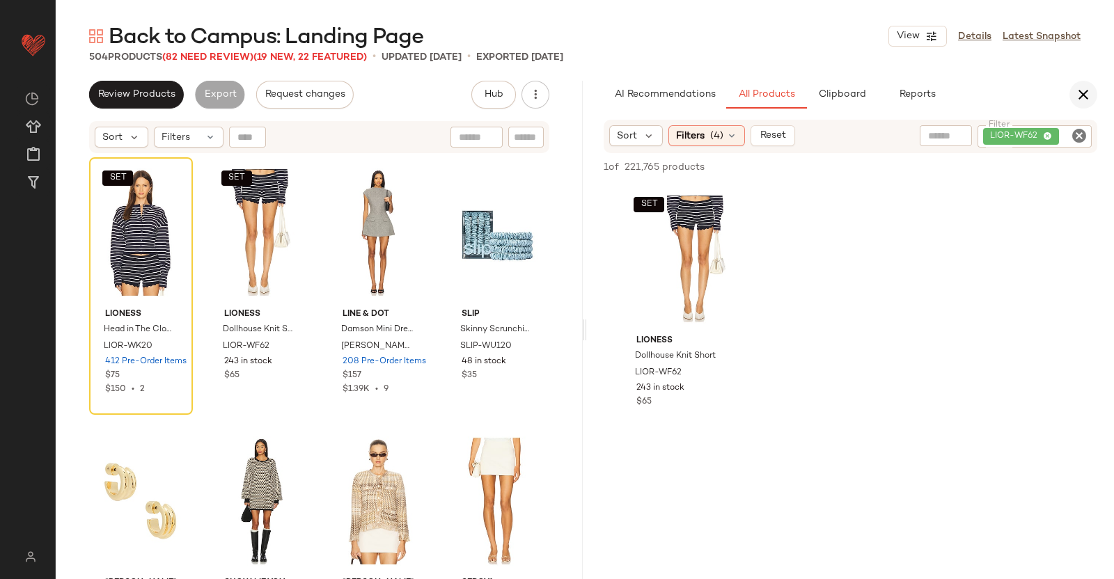
click at [891, 96] on button "button" at bounding box center [1084, 95] width 28 height 28
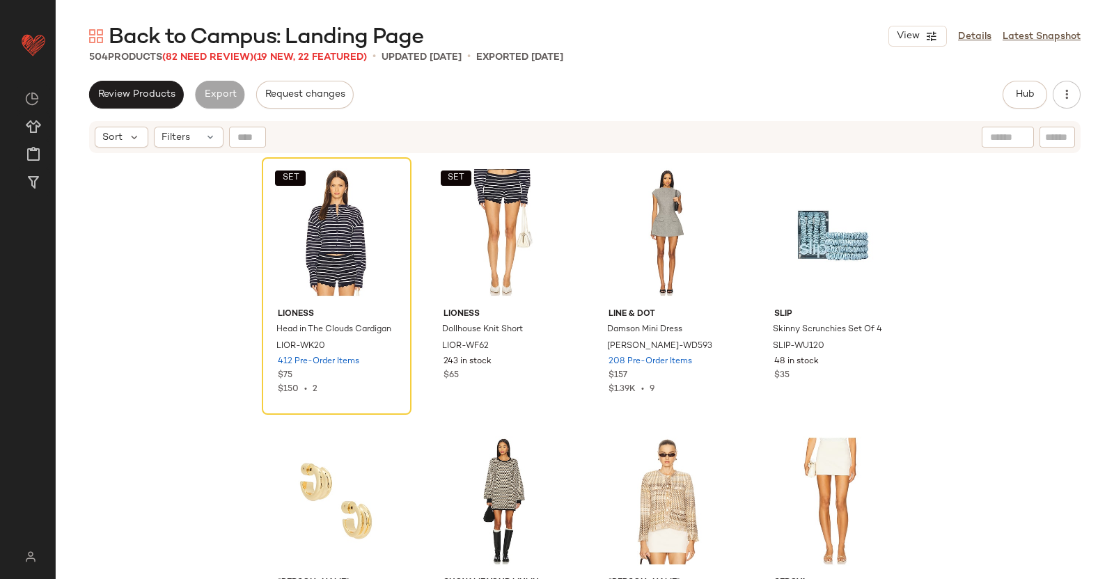
click at [241, 63] on div "504 Products (82 Need Review) (19 New, 22 Featured)" at bounding box center [228, 57] width 278 height 15
click at [235, 63] on div "504 Products (82 Need Review) (19 New, 22 Featured)" at bounding box center [228, 57] width 278 height 15
click at [233, 58] on span "(82 Need Review)" at bounding box center [207, 57] width 91 height 10
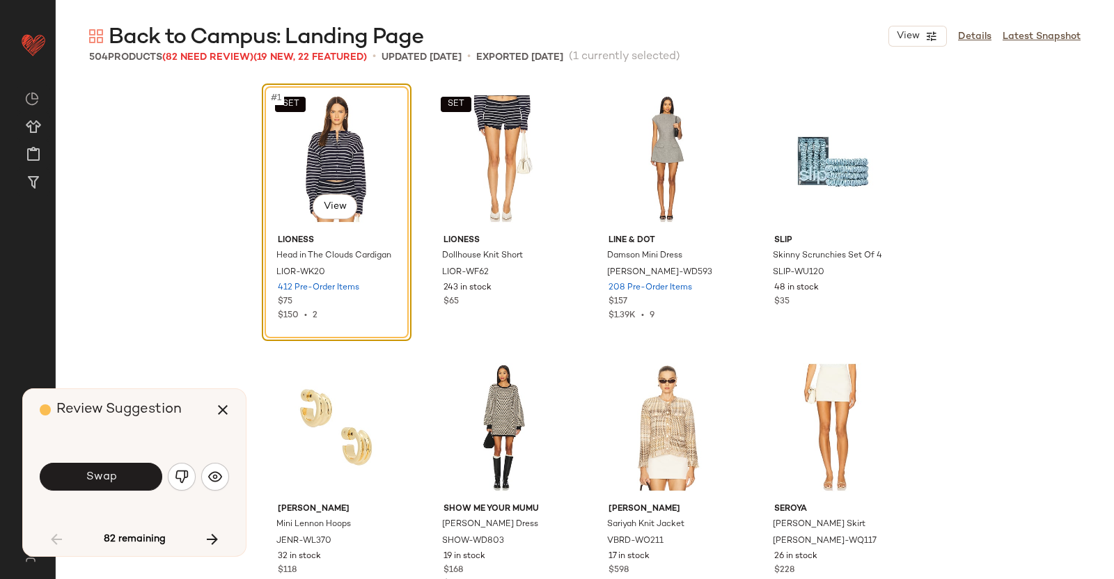
click at [132, 460] on div "Swap" at bounding box center [134, 476] width 189 height 33
click at [130, 462] on div "Swap" at bounding box center [134, 476] width 189 height 33
click at [128, 462] on button "Swap" at bounding box center [101, 477] width 123 height 28
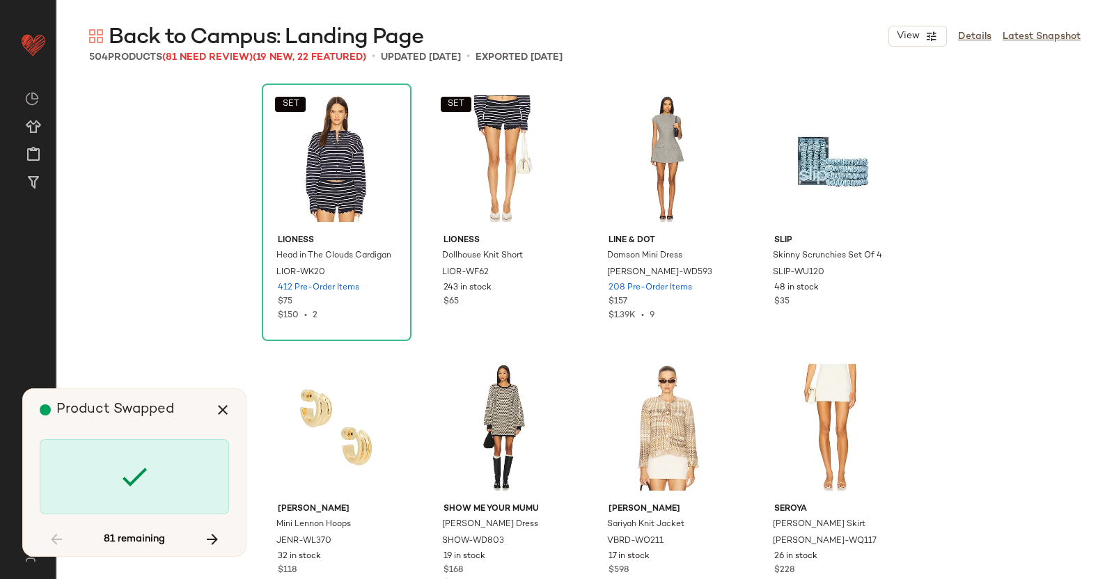
scroll to position [818, 0]
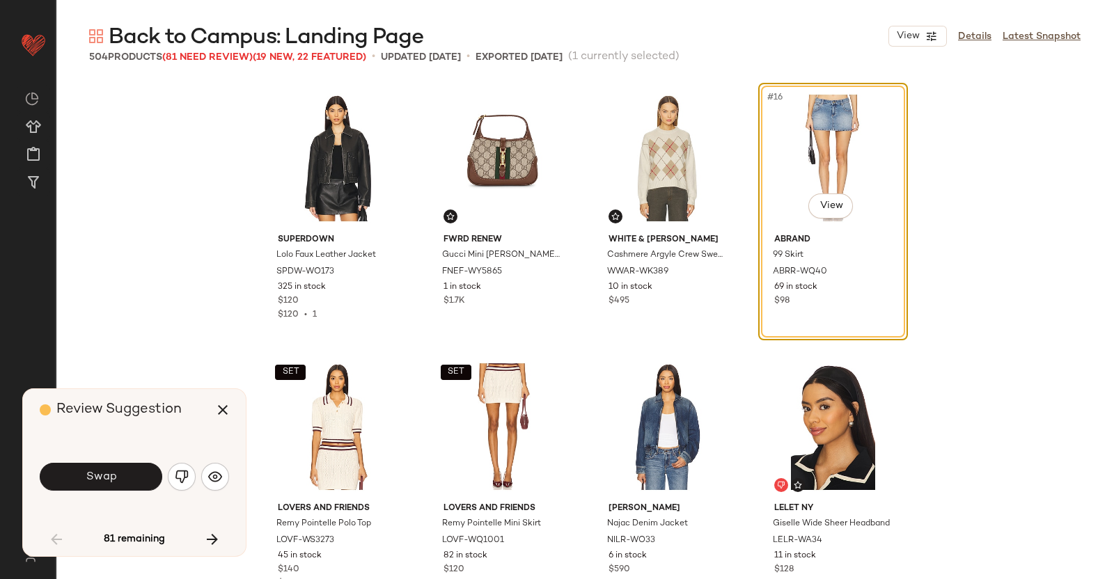
click at [129, 462] on button "Swap" at bounding box center [101, 477] width 123 height 28
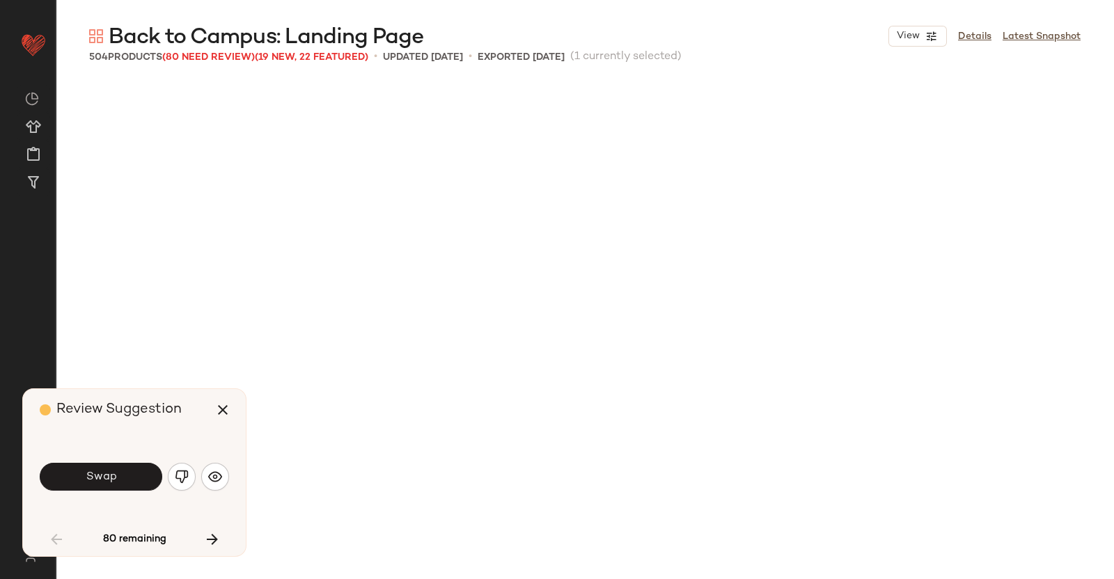
scroll to position [1343, 0]
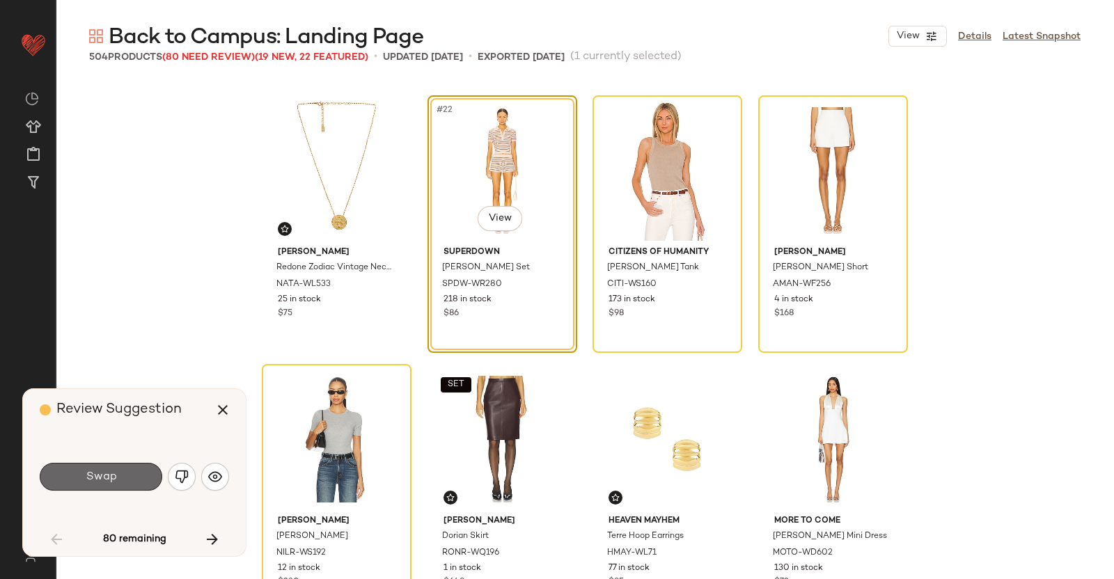
click at [119, 462] on button "Swap" at bounding box center [101, 477] width 123 height 28
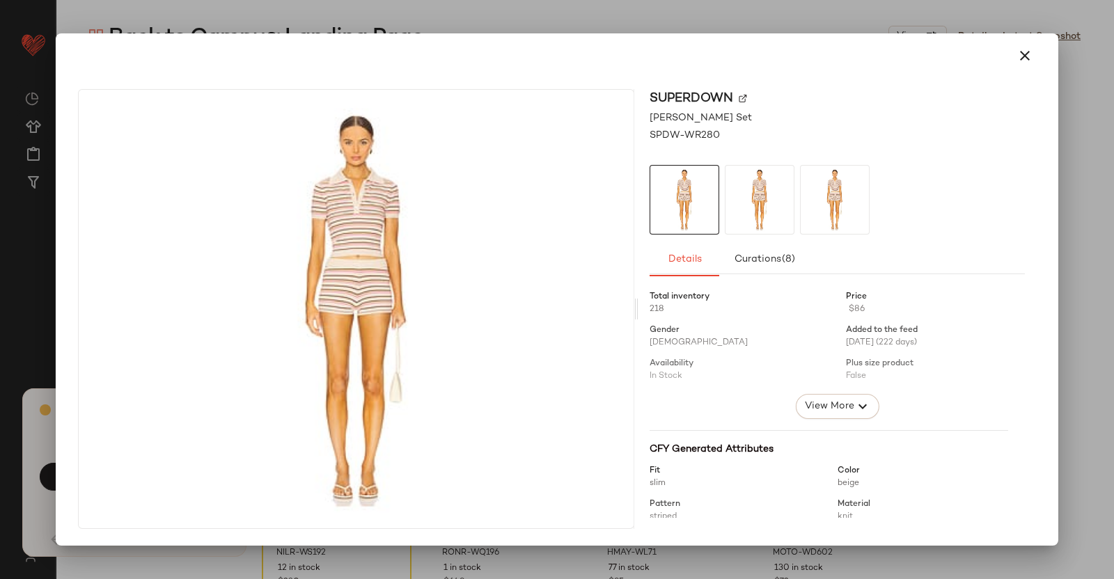
click at [745, 91] on div "superdown" at bounding box center [837, 98] width 375 height 19
click at [746, 98] on img at bounding box center [743, 99] width 8 height 8
click at [891, 203] on div at bounding box center [557, 289] width 1114 height 579
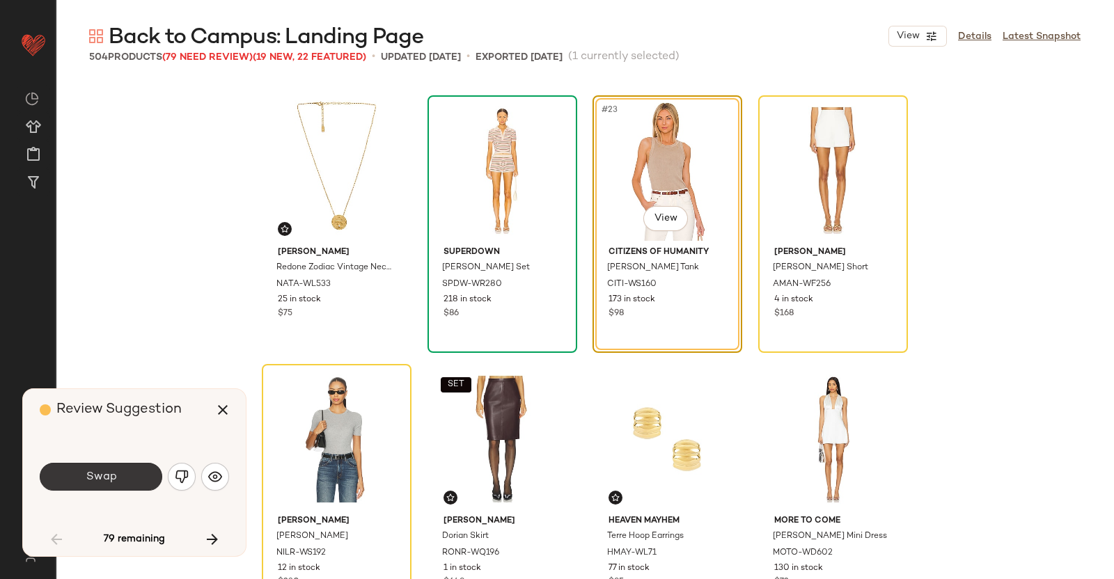
click at [82, 462] on button "Swap" at bounding box center [101, 477] width 123 height 28
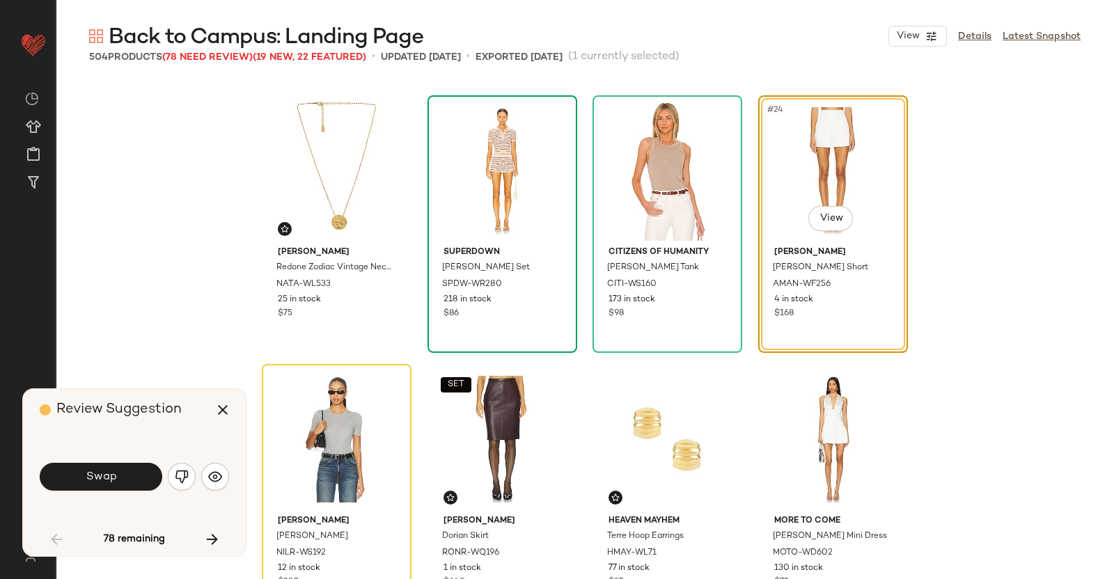
click at [86, 462] on span "Swap" at bounding box center [100, 477] width 31 height 13
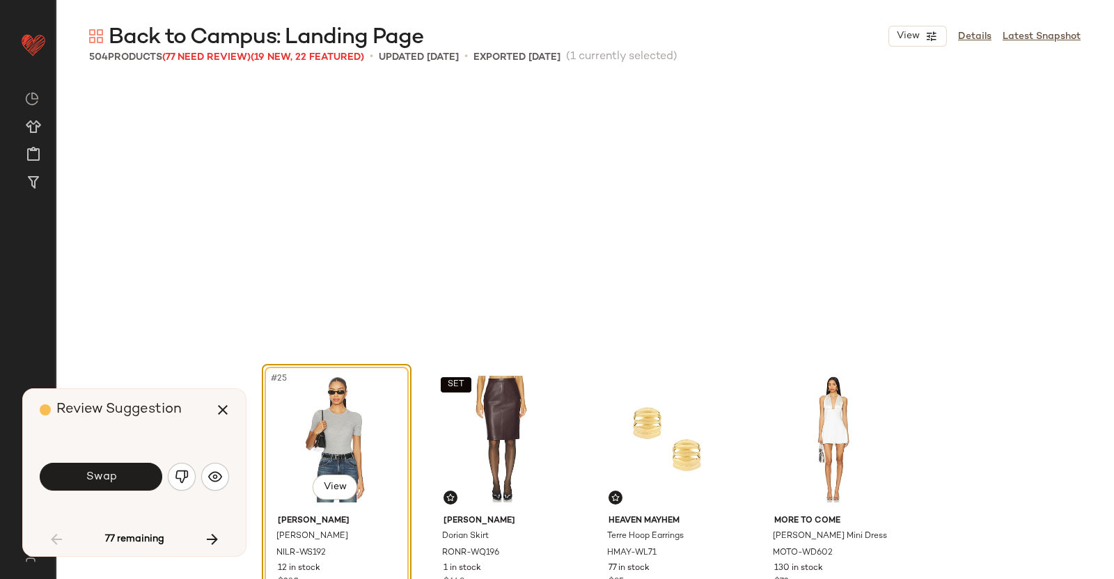
scroll to position [1612, 0]
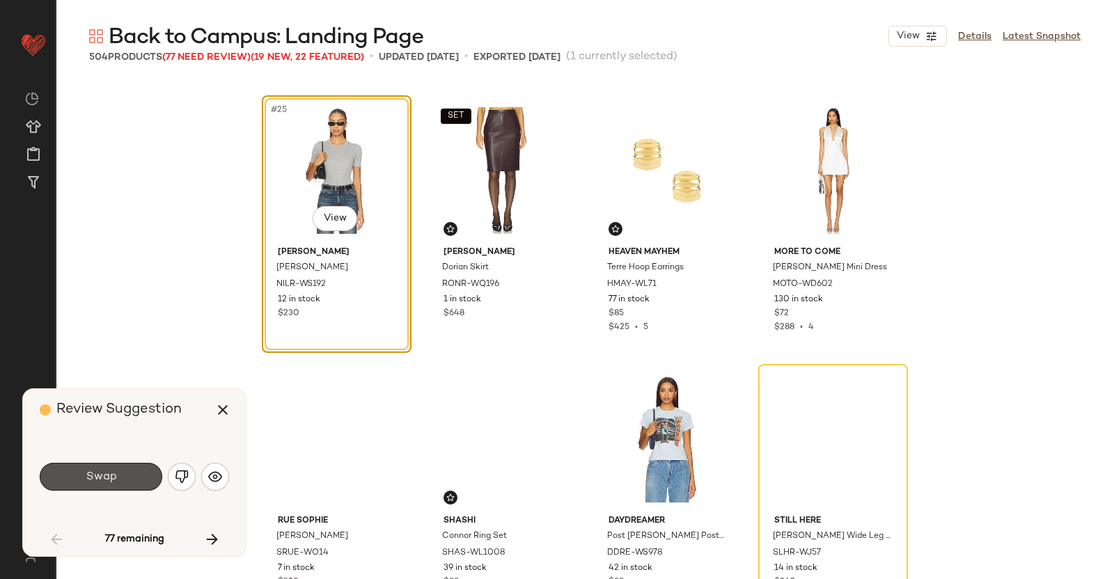
click at [87, 462] on span "Swap" at bounding box center [100, 477] width 31 height 13
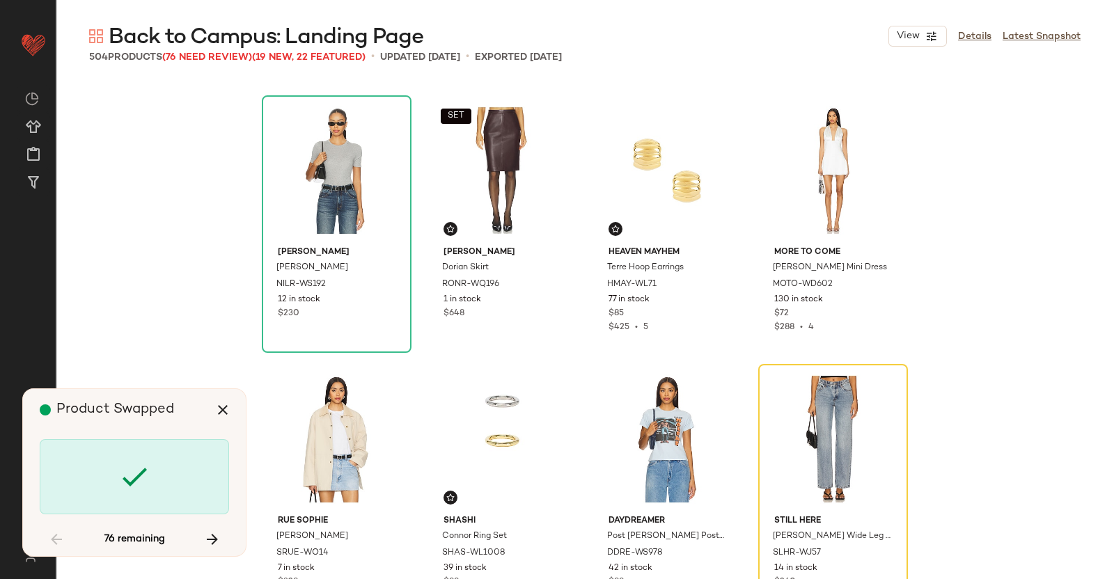
scroll to position [1881, 0]
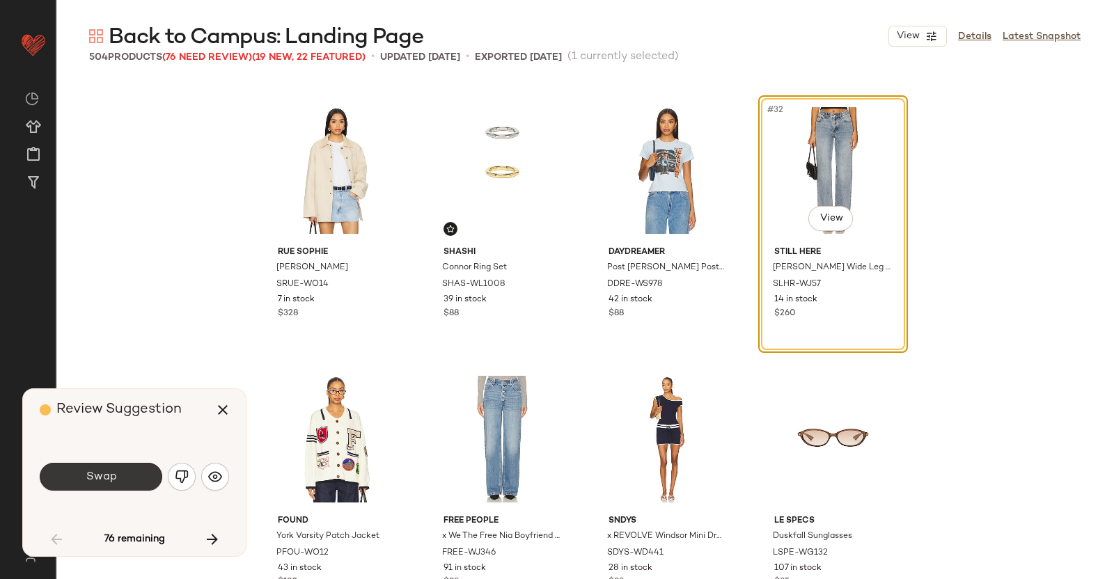
click at [104, 462] on button "Swap" at bounding box center [101, 477] width 123 height 28
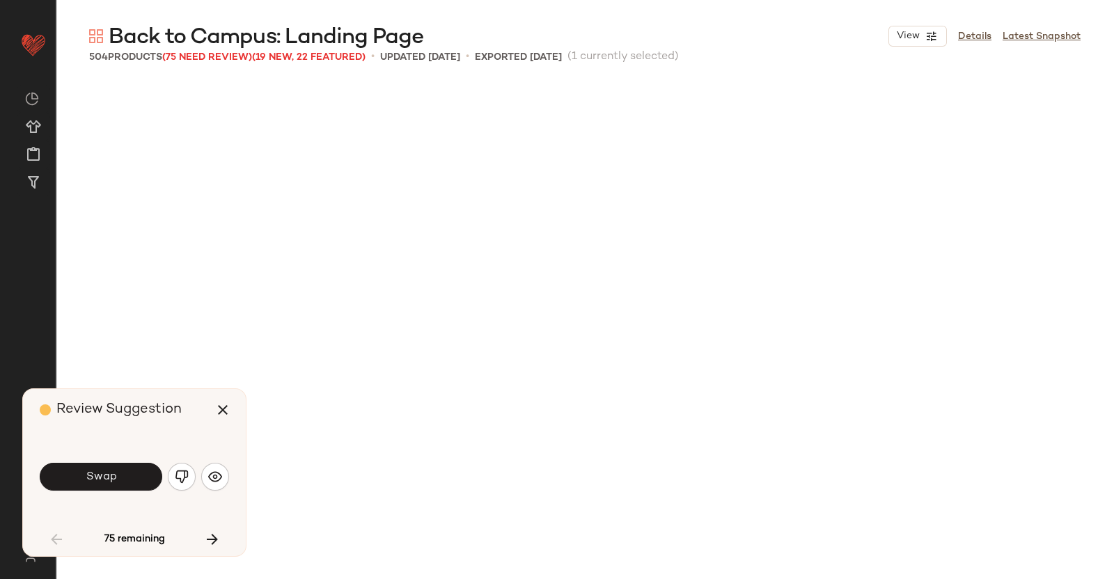
scroll to position [2687, 0]
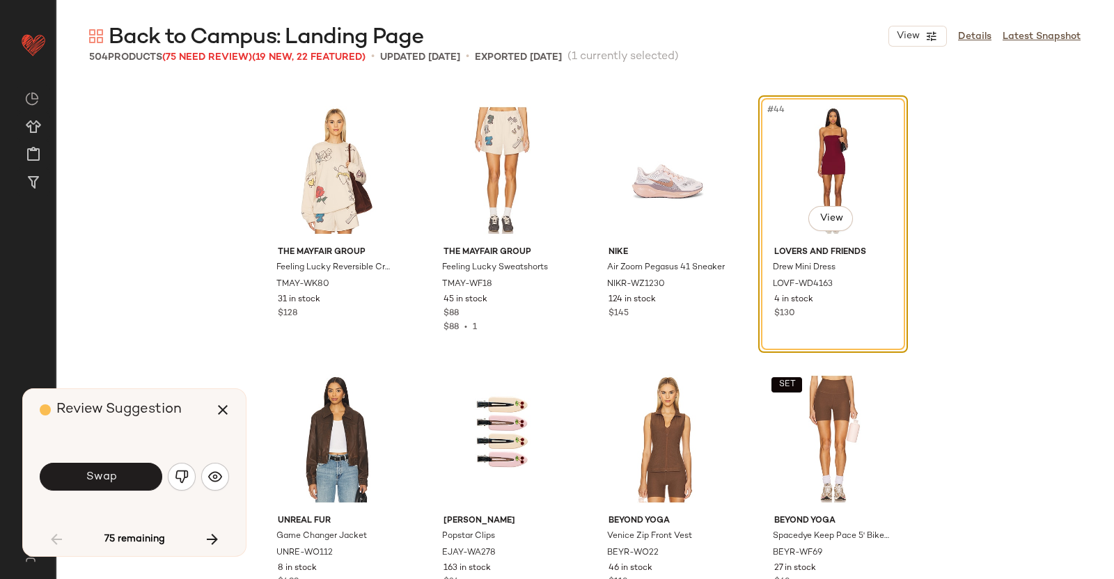
click at [111, 462] on span "Swap" at bounding box center [100, 477] width 31 height 13
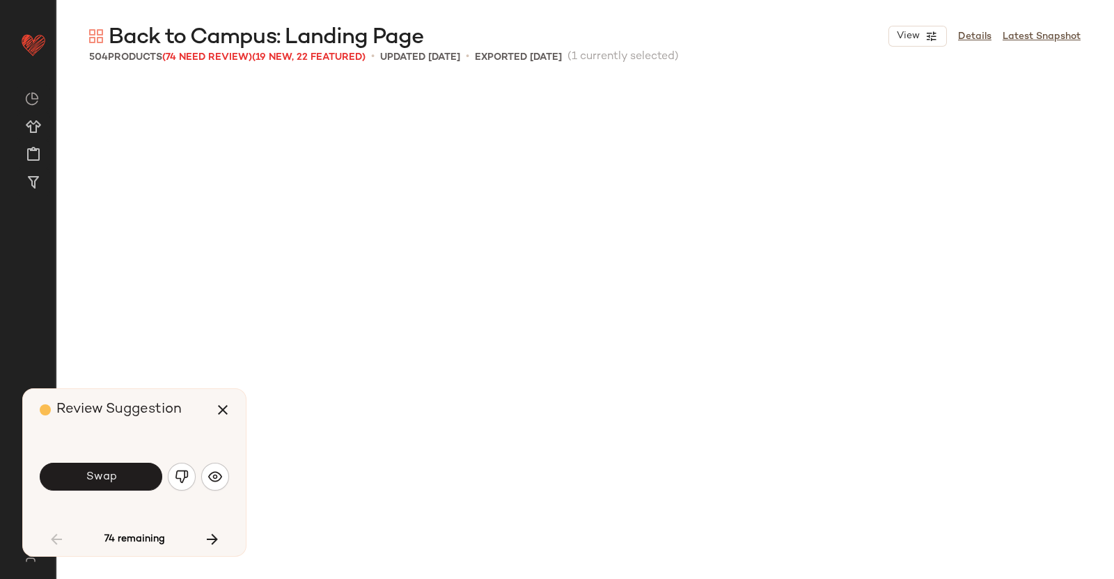
scroll to position [3495, 0]
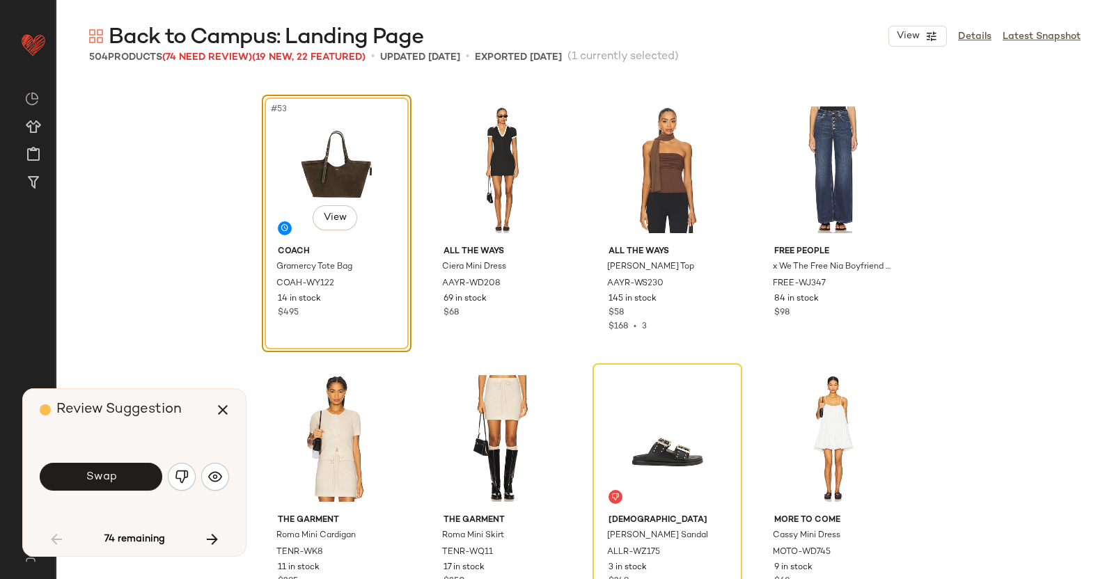
click at [105, 462] on button "Swap" at bounding box center [101, 477] width 123 height 28
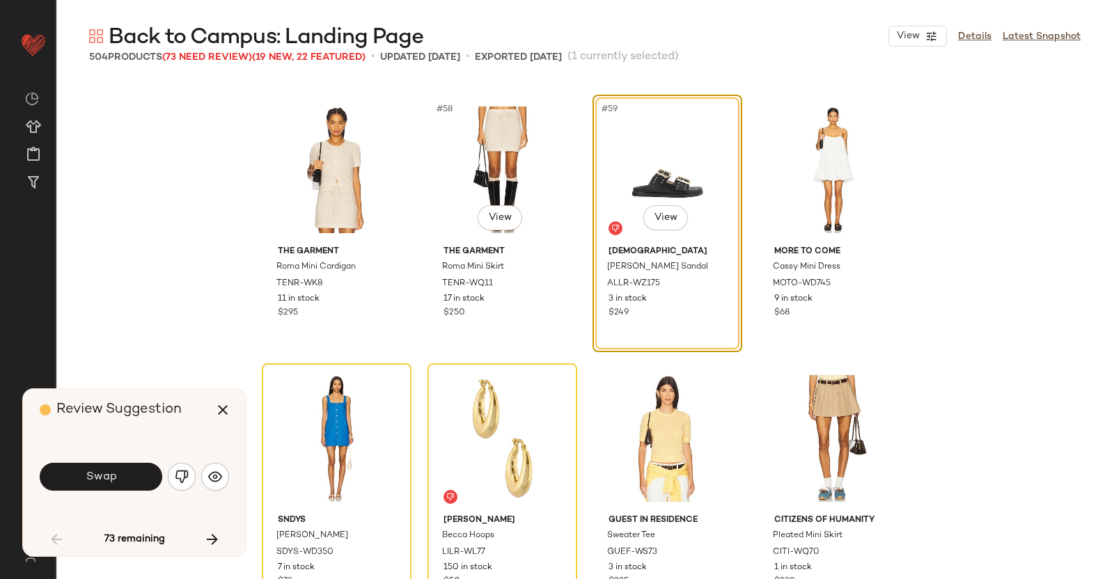
scroll to position [3415, 0]
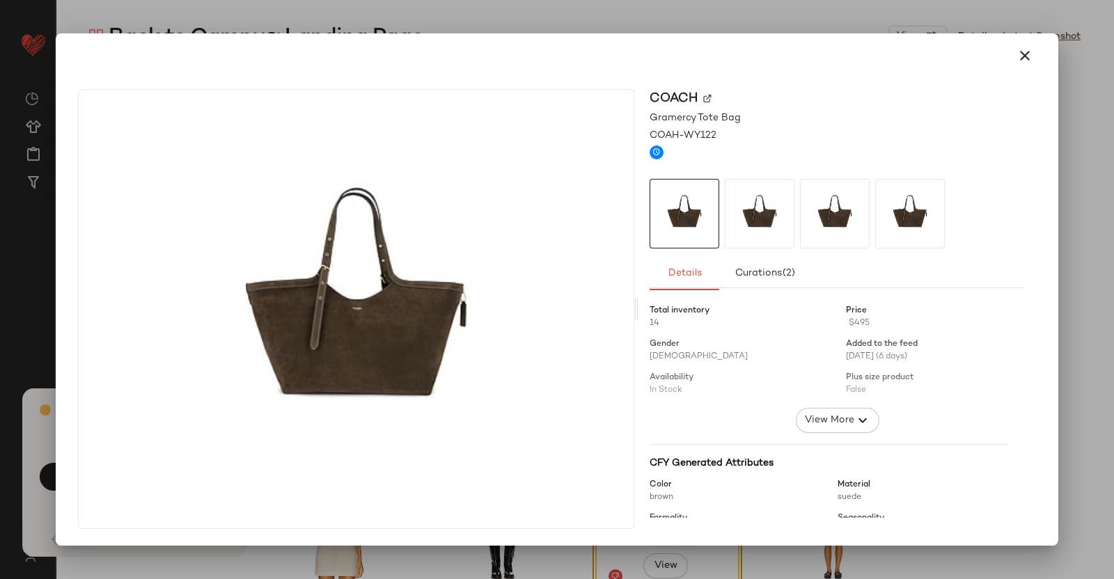
click at [710, 97] on img at bounding box center [707, 99] width 8 height 8
click at [891, 251] on div at bounding box center [557, 289] width 1114 height 579
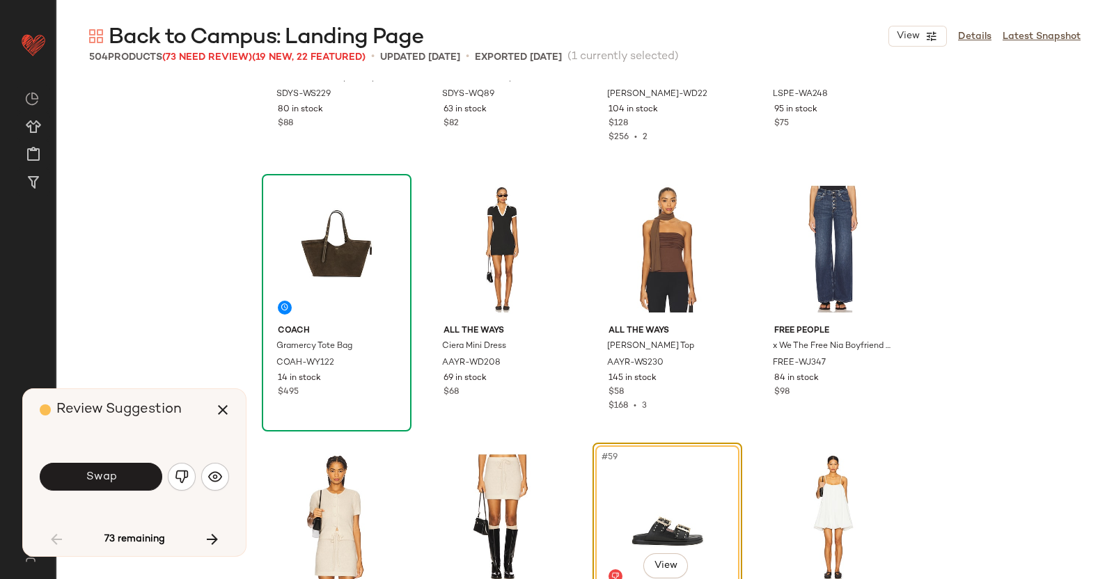
click at [97, 462] on span "Swap" at bounding box center [100, 477] width 31 height 13
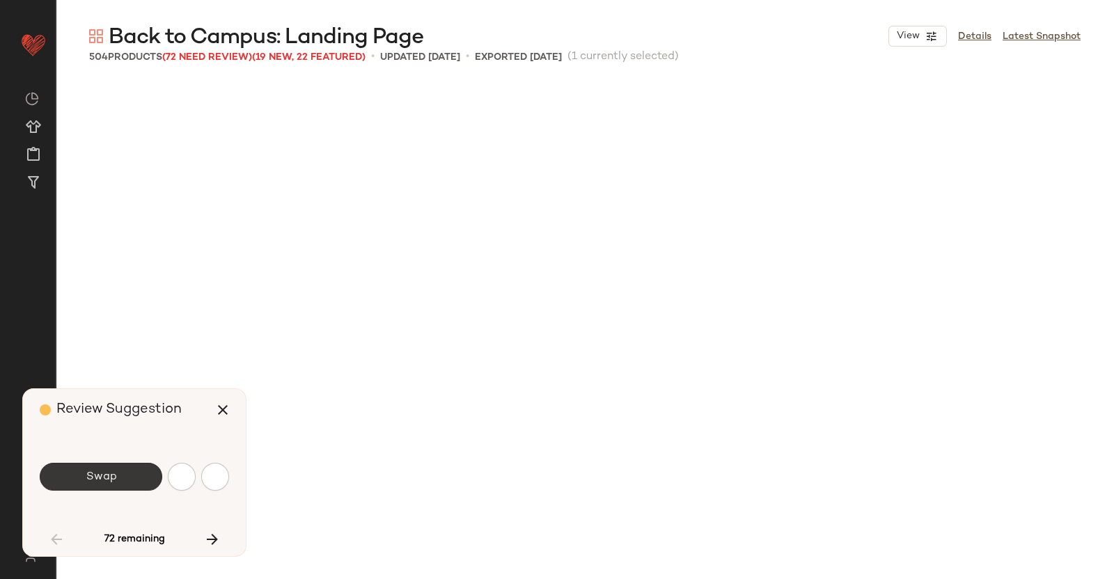
scroll to position [4032, 0]
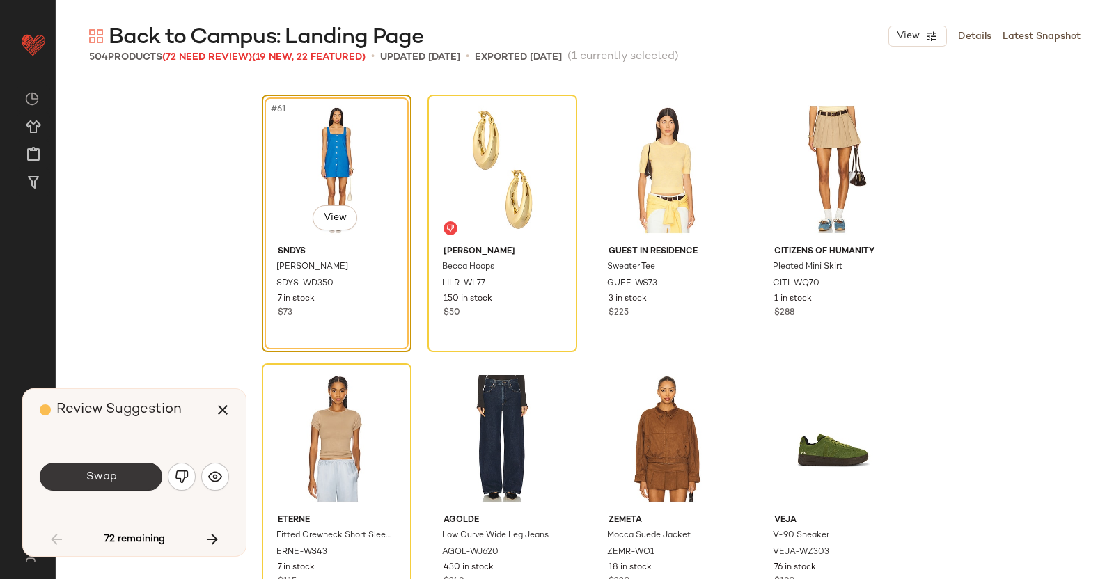
click at [130, 462] on button "Swap" at bounding box center [101, 477] width 123 height 28
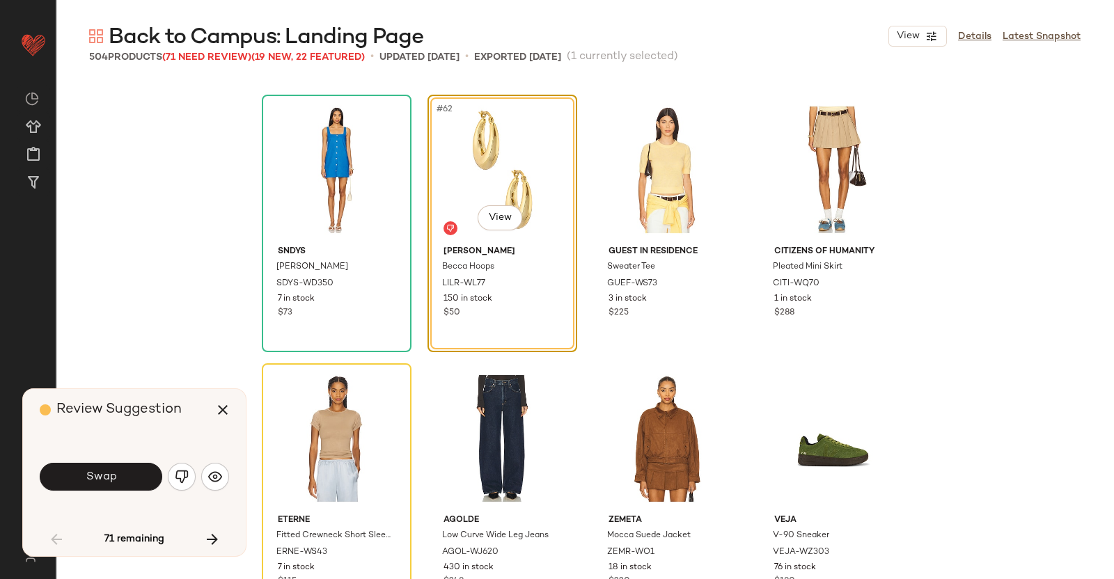
click at [129, 462] on button "Swap" at bounding box center [101, 477] width 123 height 28
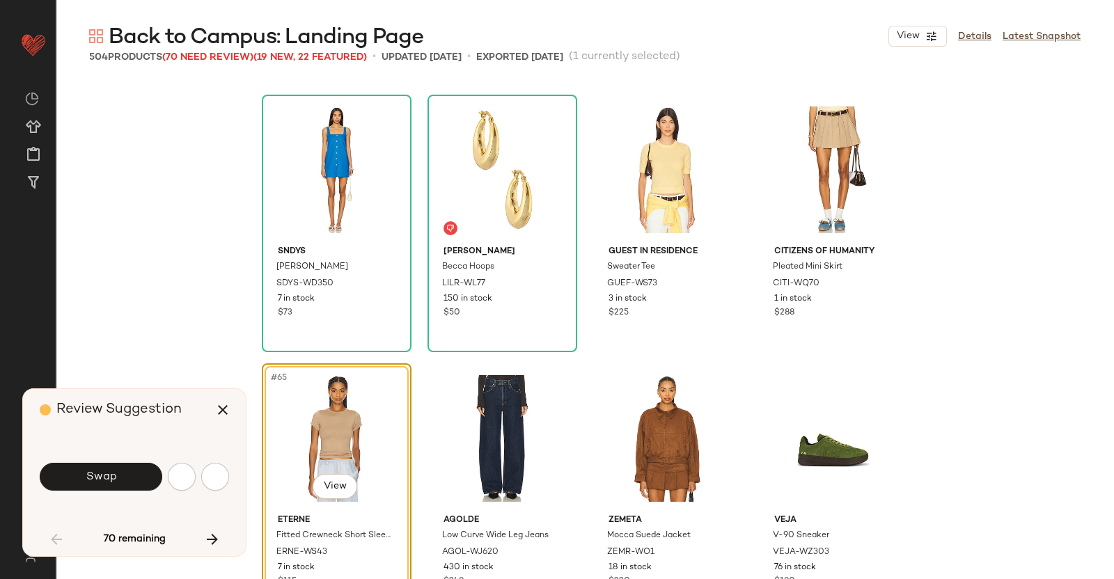
scroll to position [4300, 0]
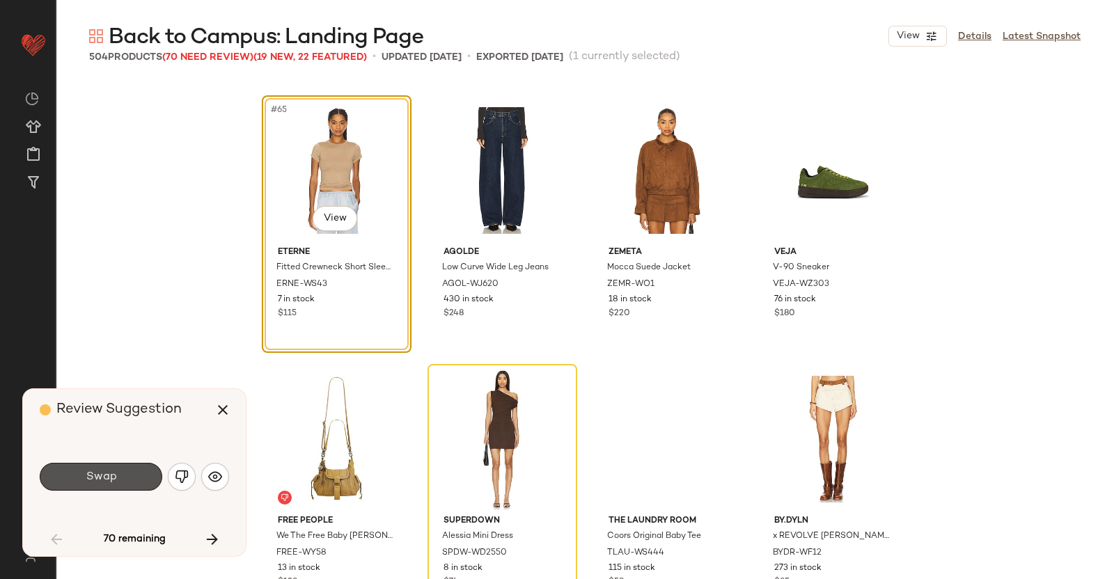
click at [129, 462] on button "Swap" at bounding box center [101, 477] width 123 height 28
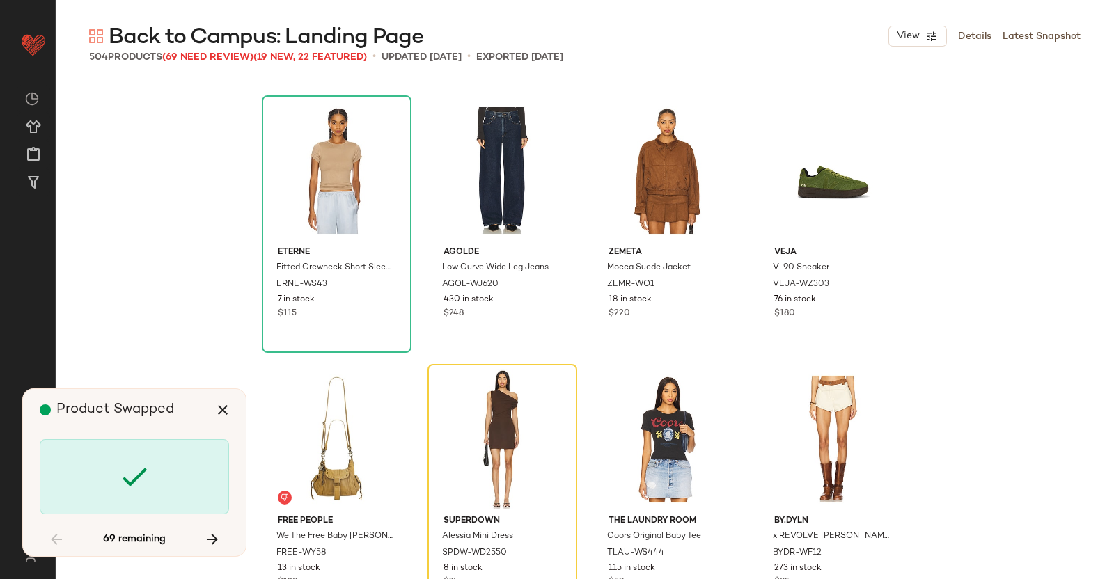
scroll to position [4569, 0]
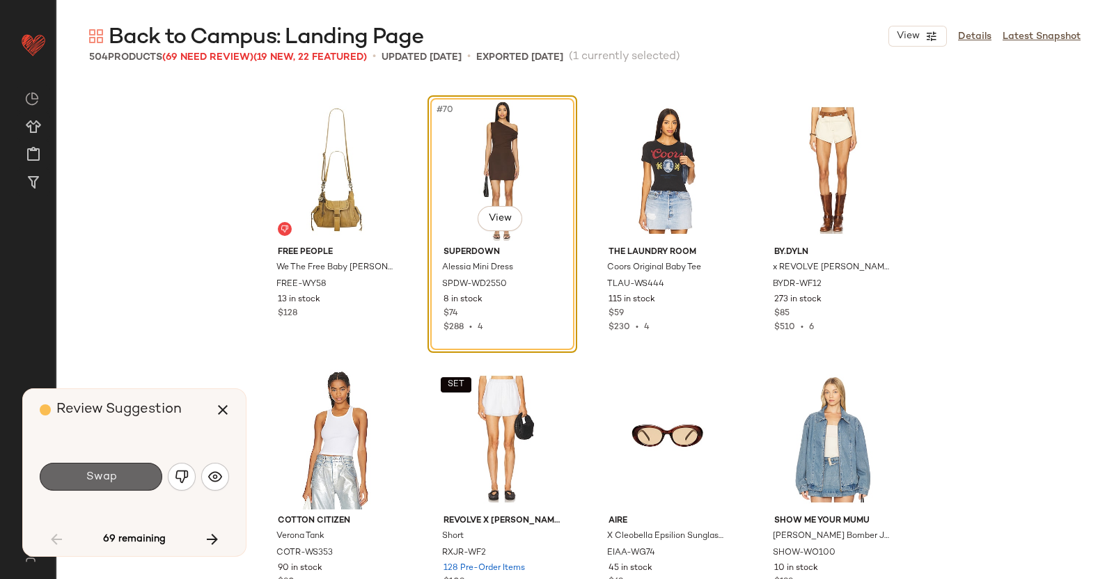
click at [113, 462] on span "Swap" at bounding box center [100, 477] width 31 height 13
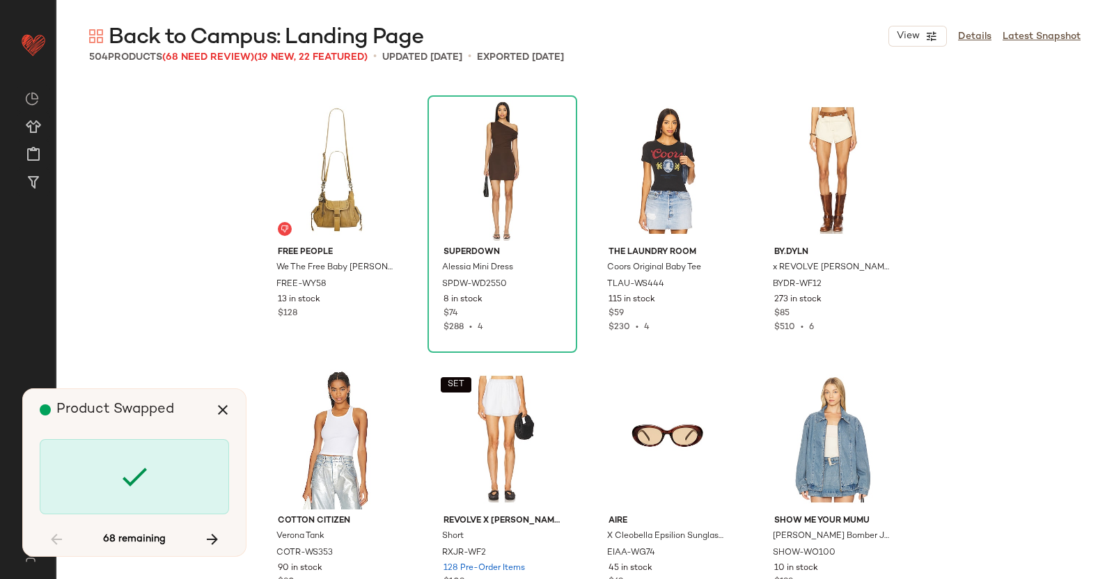
scroll to position [6452, 0]
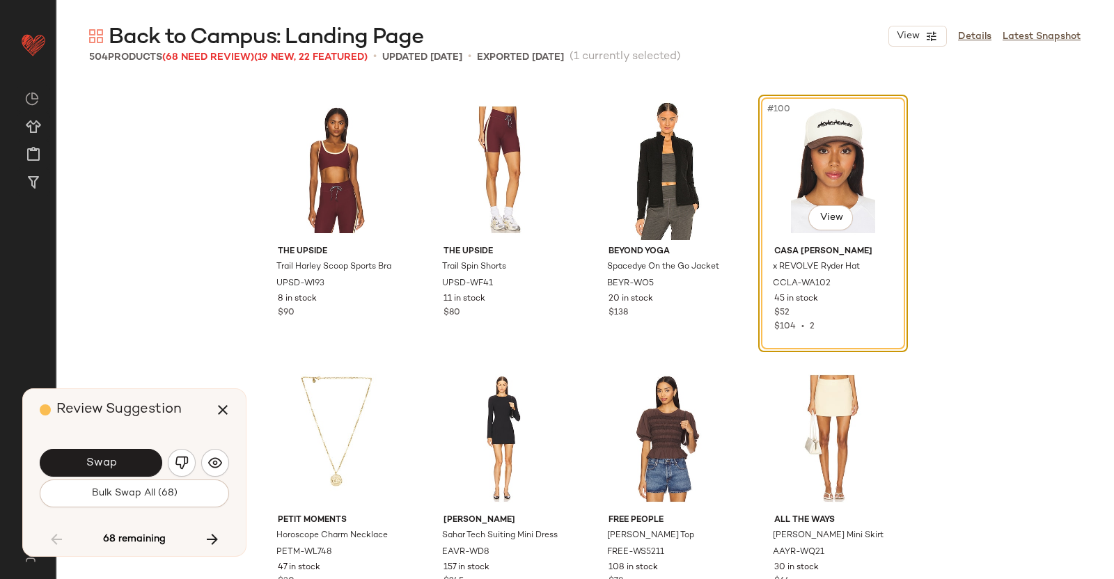
click at [125, 462] on button "Swap" at bounding box center [101, 463] width 123 height 28
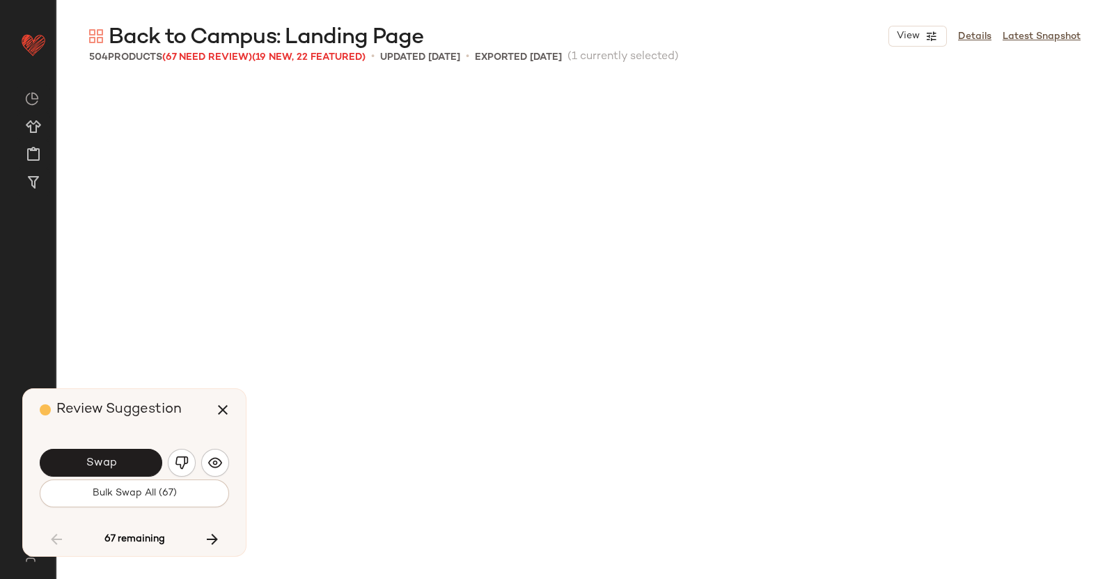
scroll to position [6989, 0]
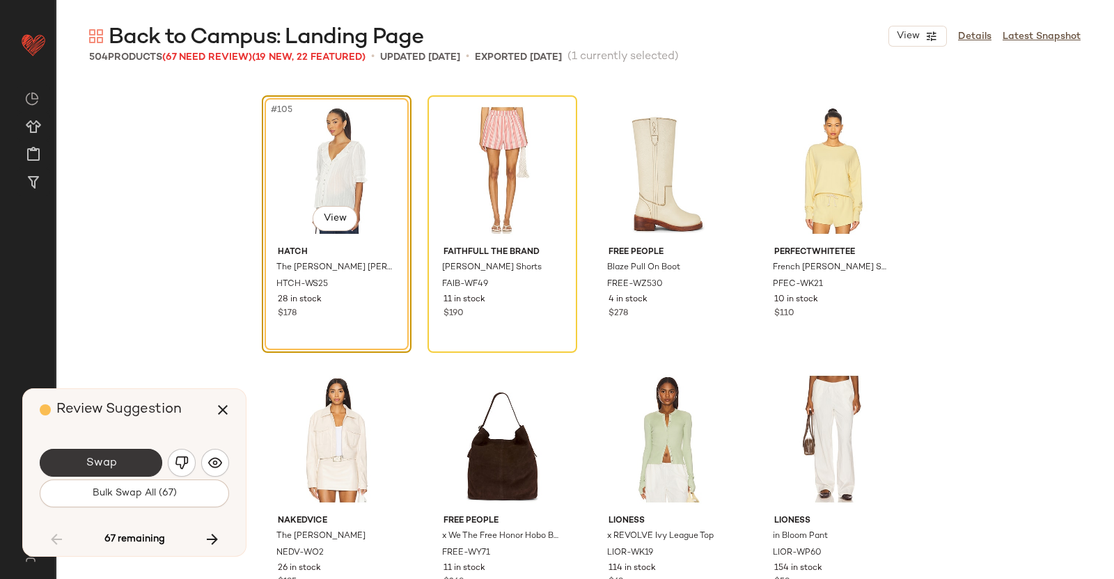
click at [111, 449] on button "Swap" at bounding box center [101, 463] width 123 height 28
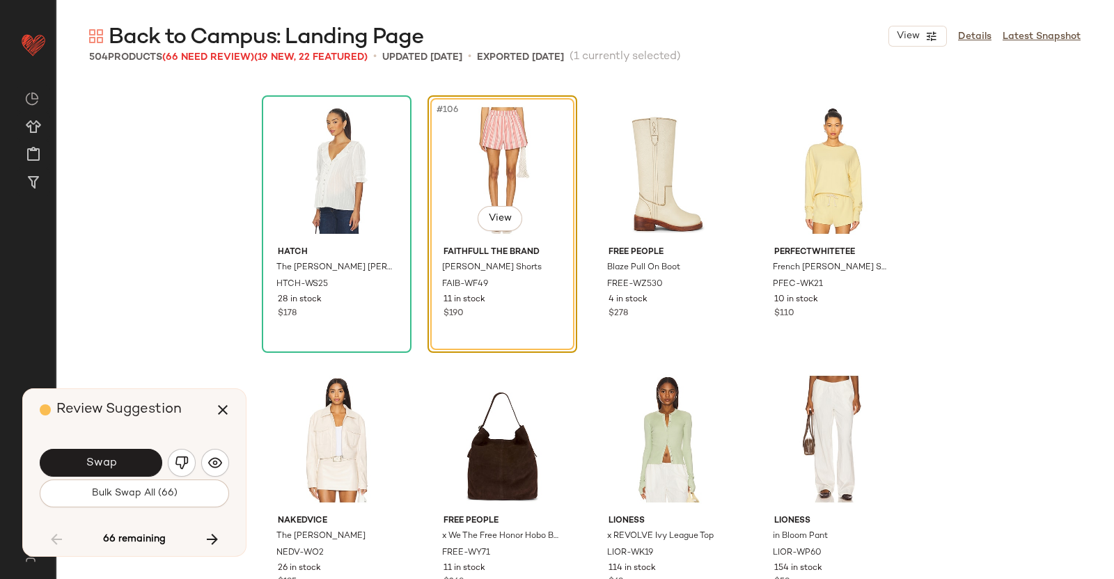
click at [136, 462] on button "Swap" at bounding box center [101, 463] width 123 height 28
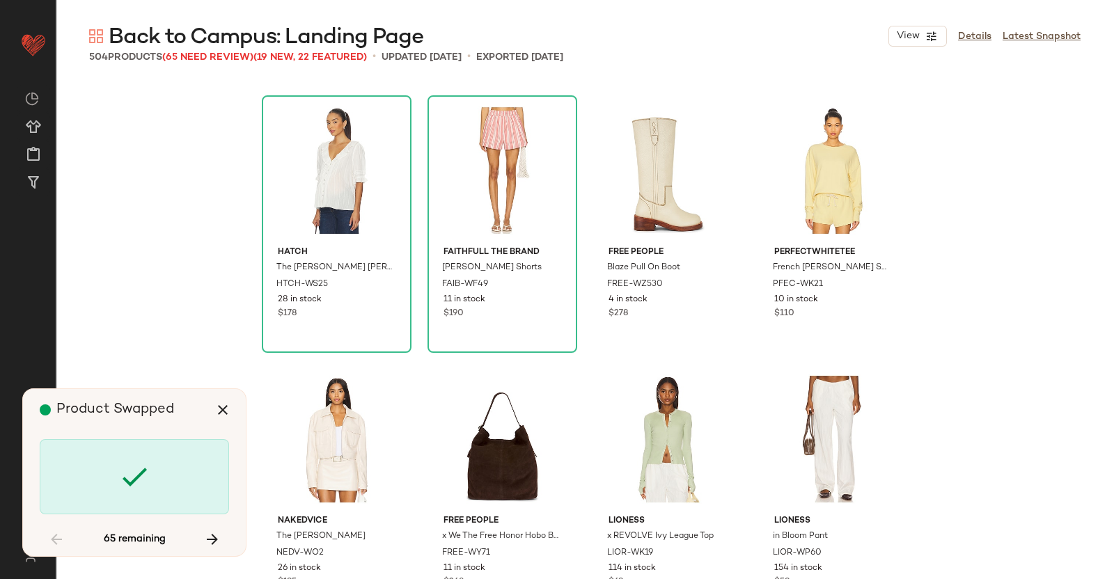
scroll to position [7527, 0]
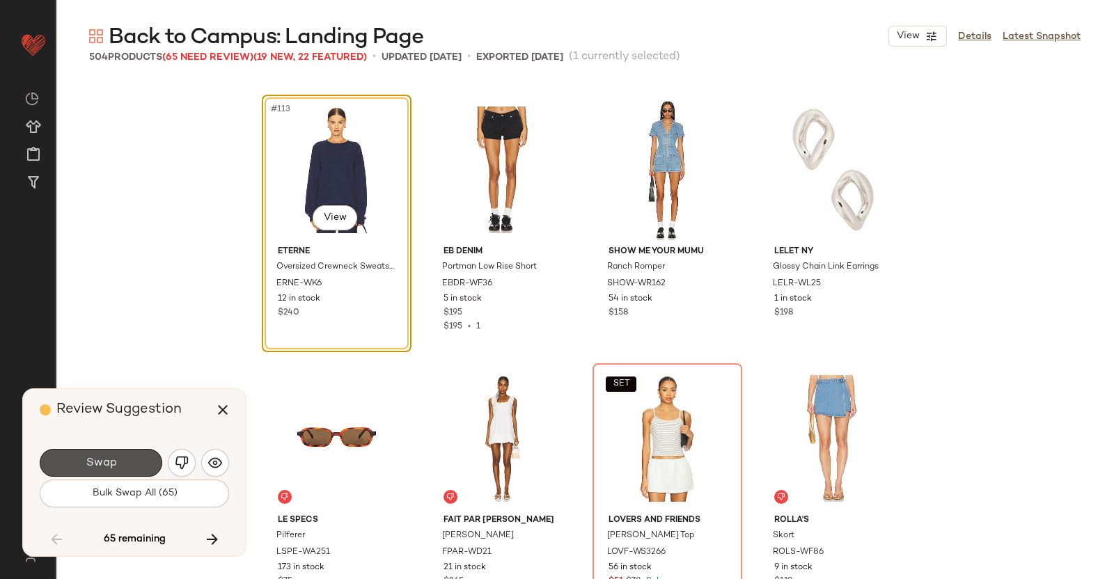
click at [141, 462] on button "Swap" at bounding box center [101, 463] width 123 height 28
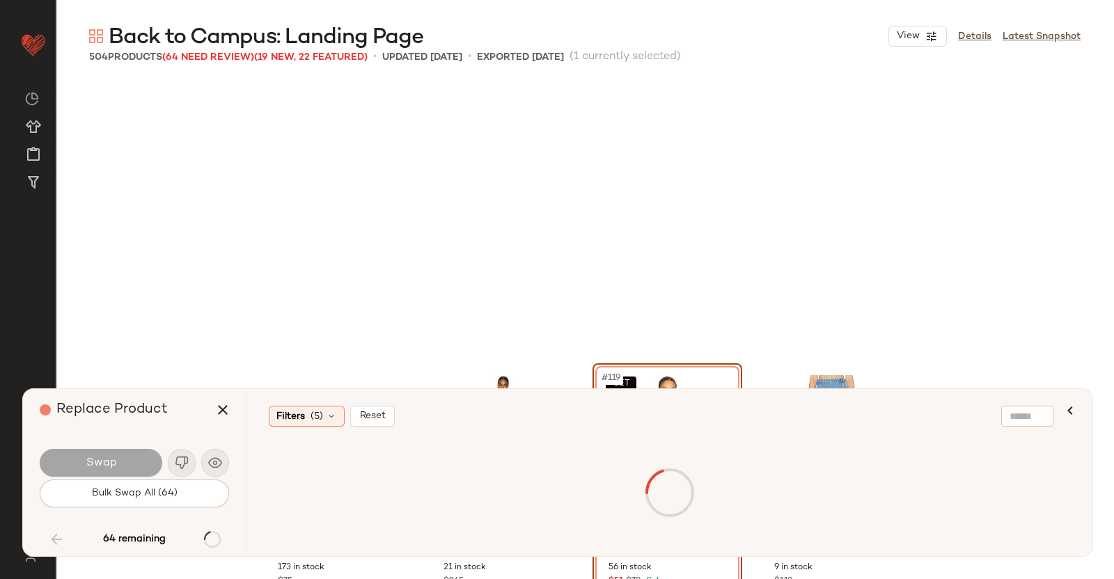
scroll to position [7796, 0]
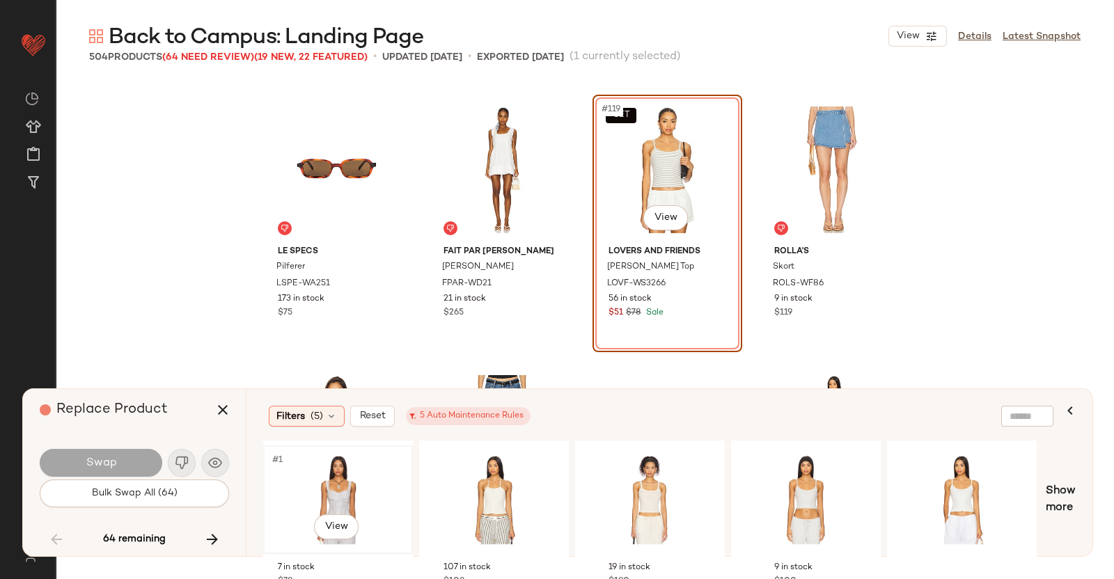
click at [327, 462] on div "#1 View" at bounding box center [338, 500] width 140 height 99
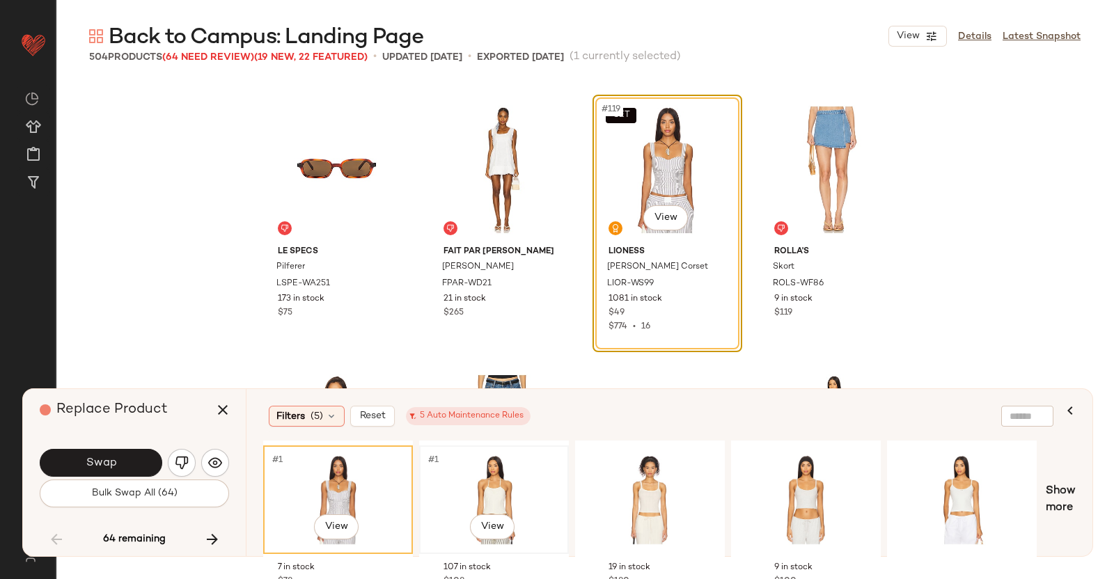
drag, startPoint x: 492, startPoint y: 497, endPoint x: 507, endPoint y: 496, distance: 15.3
click at [492, 462] on div "#1 View" at bounding box center [494, 500] width 140 height 99
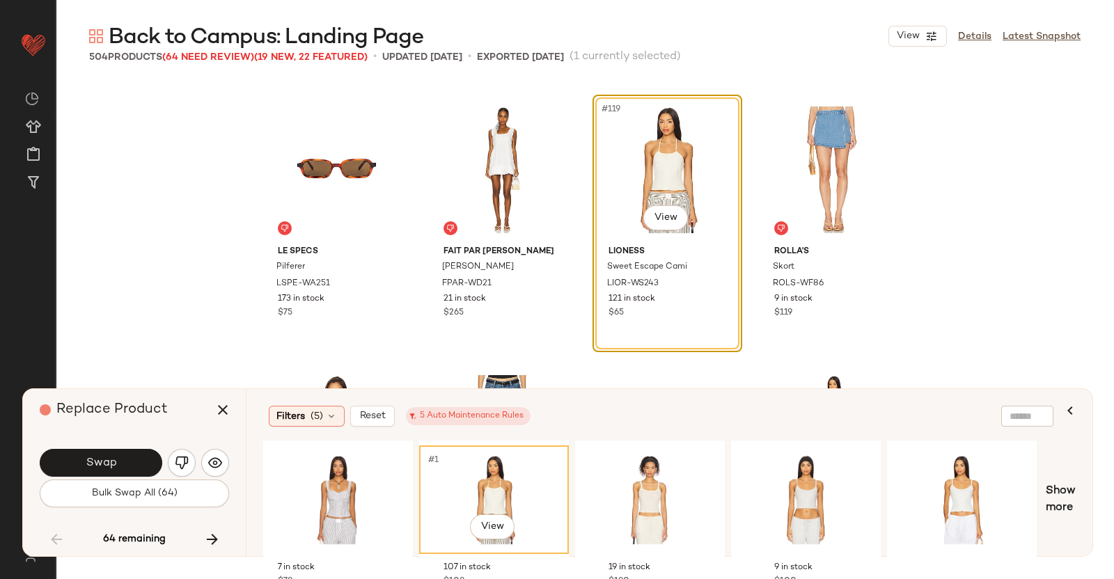
click at [111, 462] on span "Swap" at bounding box center [100, 463] width 31 height 13
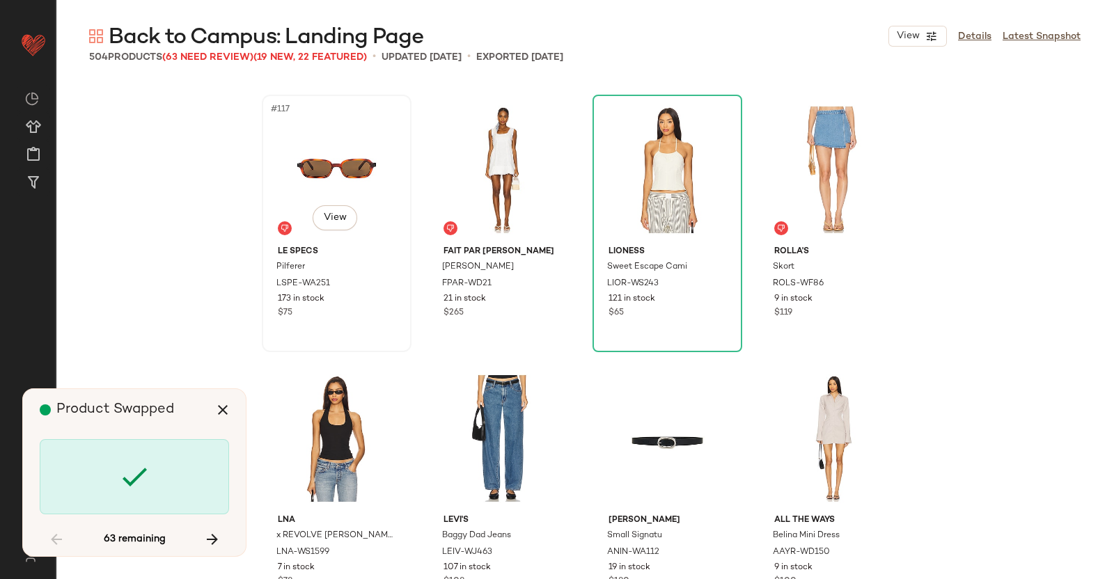
scroll to position [8602, 0]
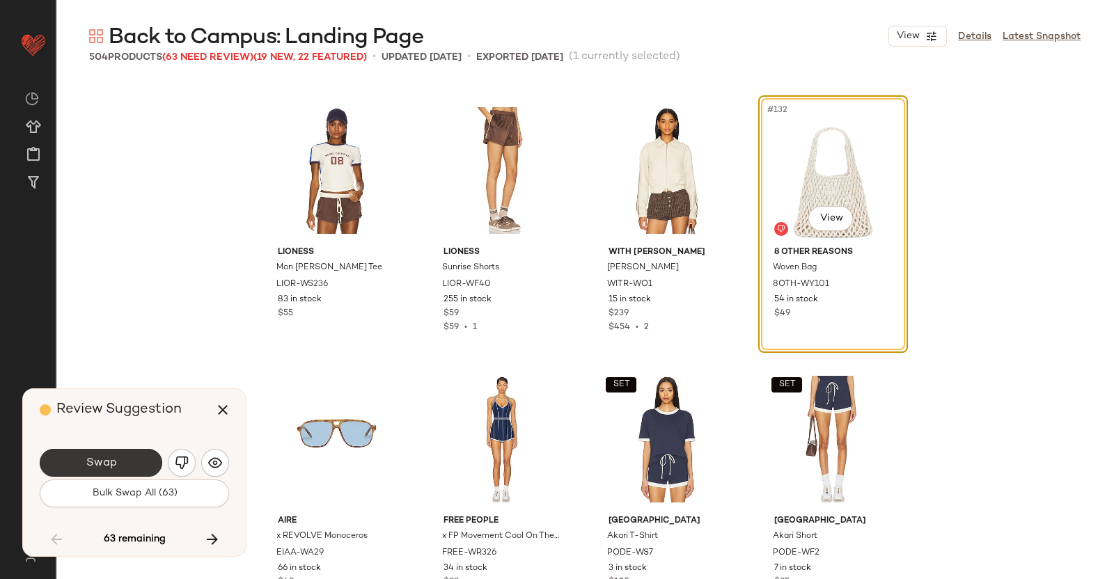
click at [133, 459] on button "Swap" at bounding box center [101, 463] width 123 height 28
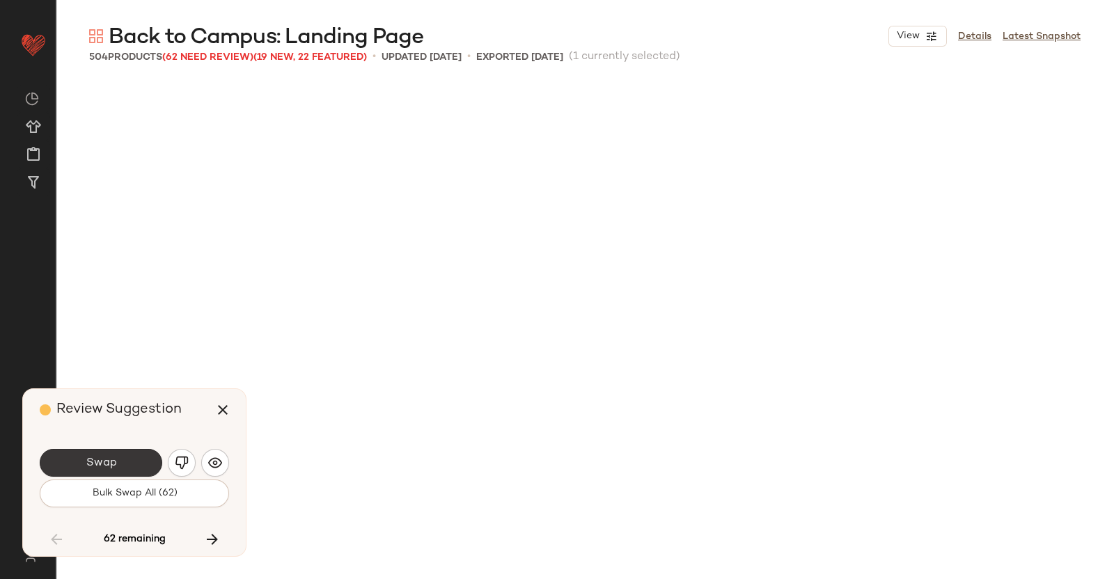
scroll to position [9140, 0]
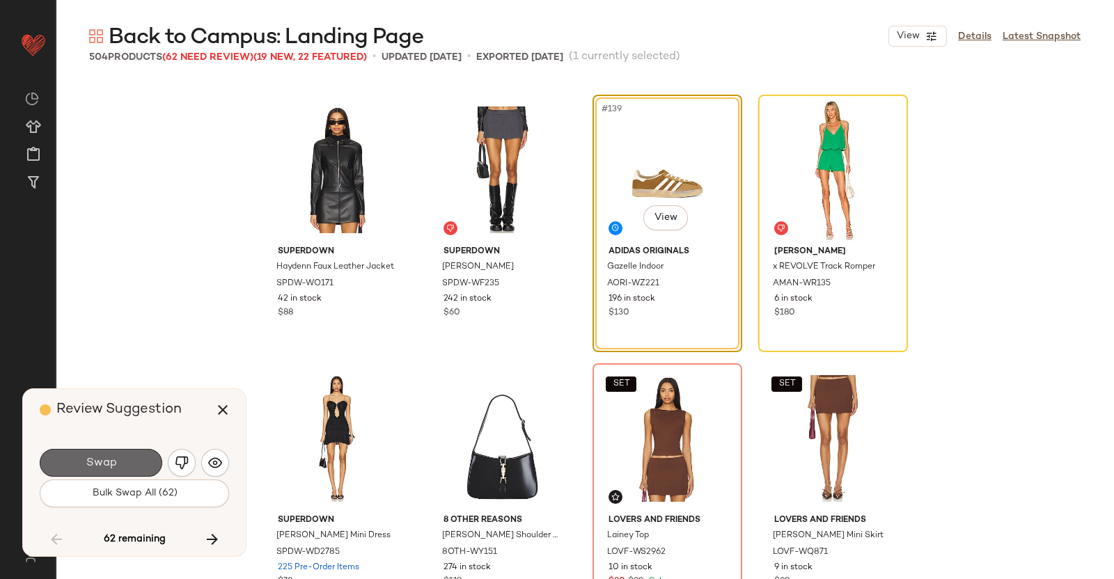
click at [152, 458] on button "Swap" at bounding box center [101, 463] width 123 height 28
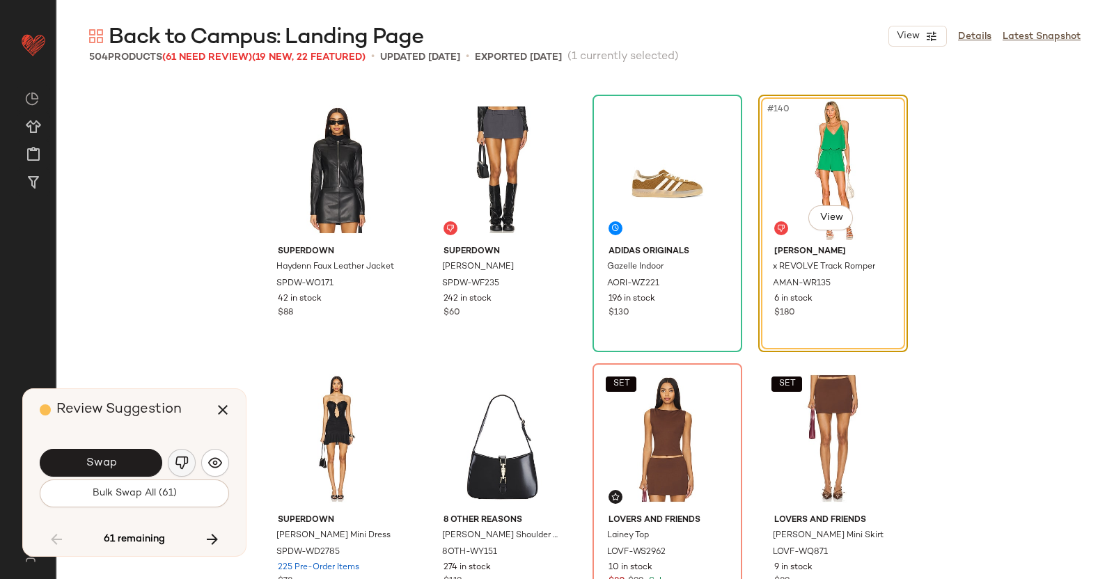
click at [175, 458] on img "button" at bounding box center [182, 463] width 14 height 14
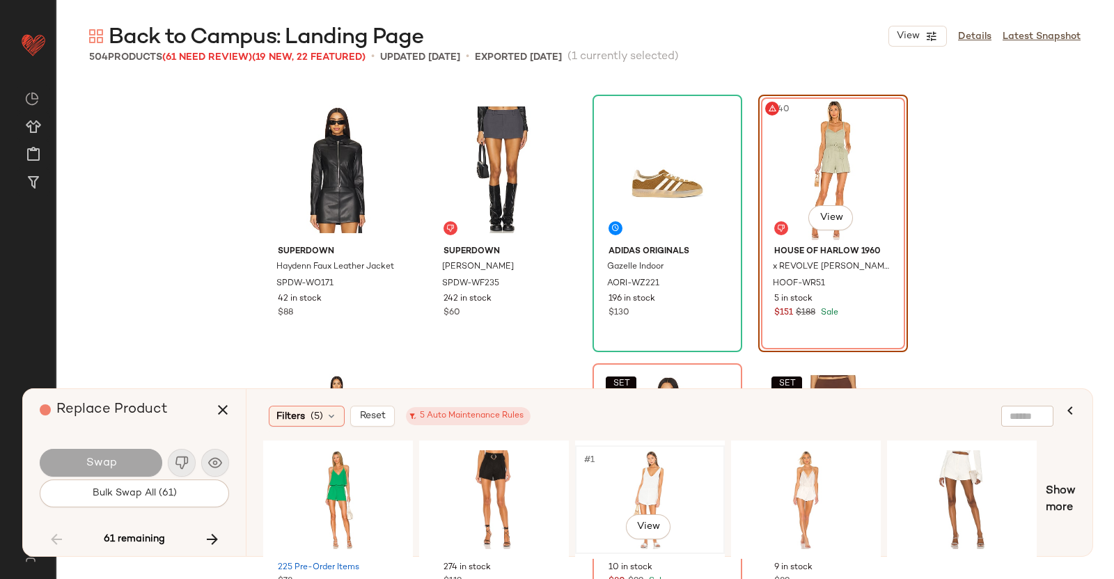
click at [627, 462] on div "#1 View" at bounding box center [650, 500] width 140 height 99
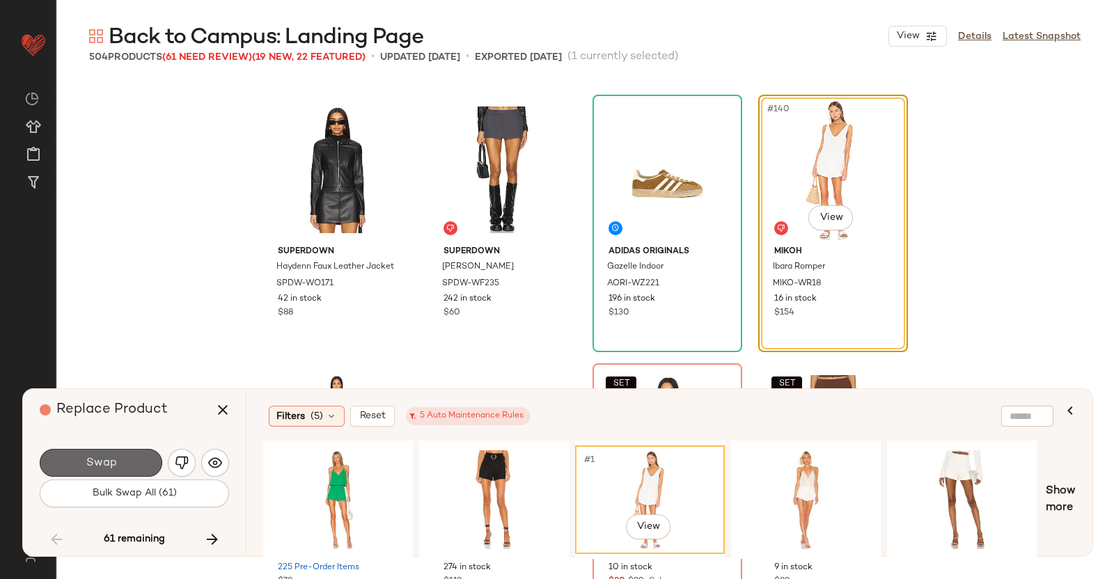
click at [104, 461] on span "Swap" at bounding box center [100, 463] width 31 height 13
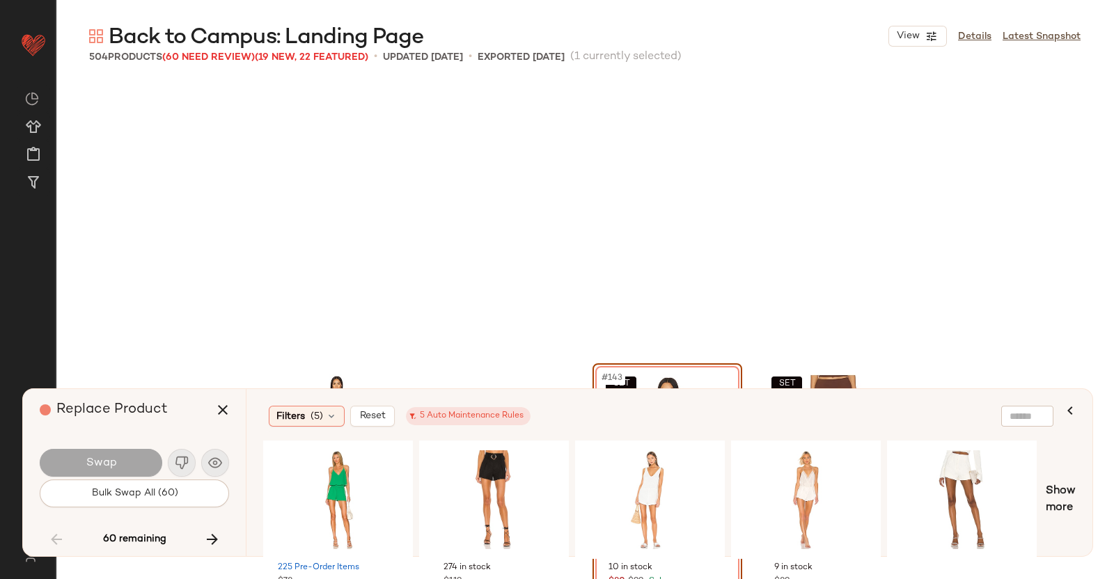
scroll to position [9408, 0]
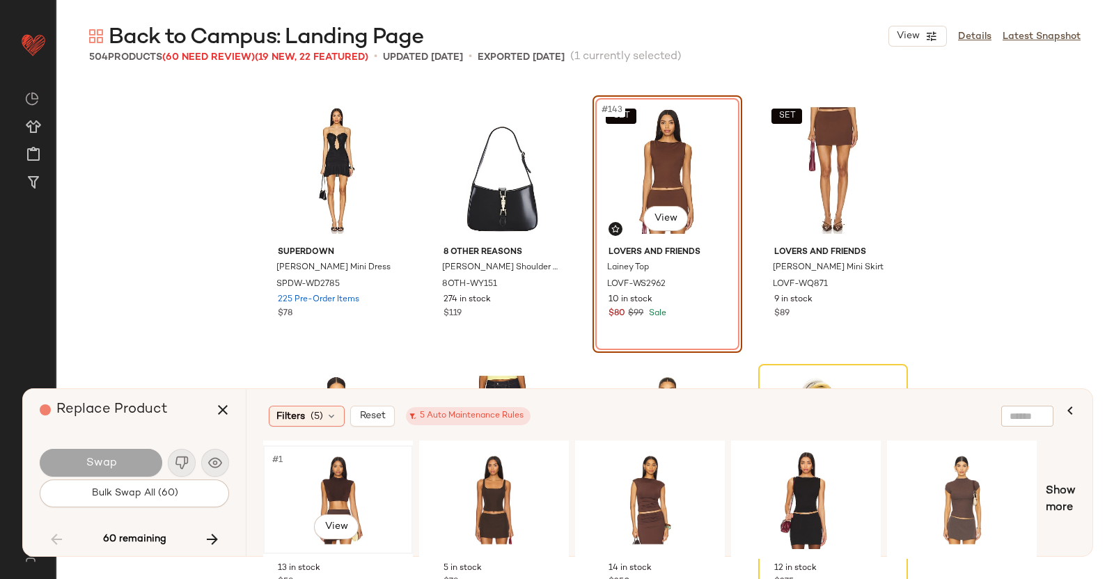
click at [353, 462] on div "#1 View" at bounding box center [338, 500] width 140 height 99
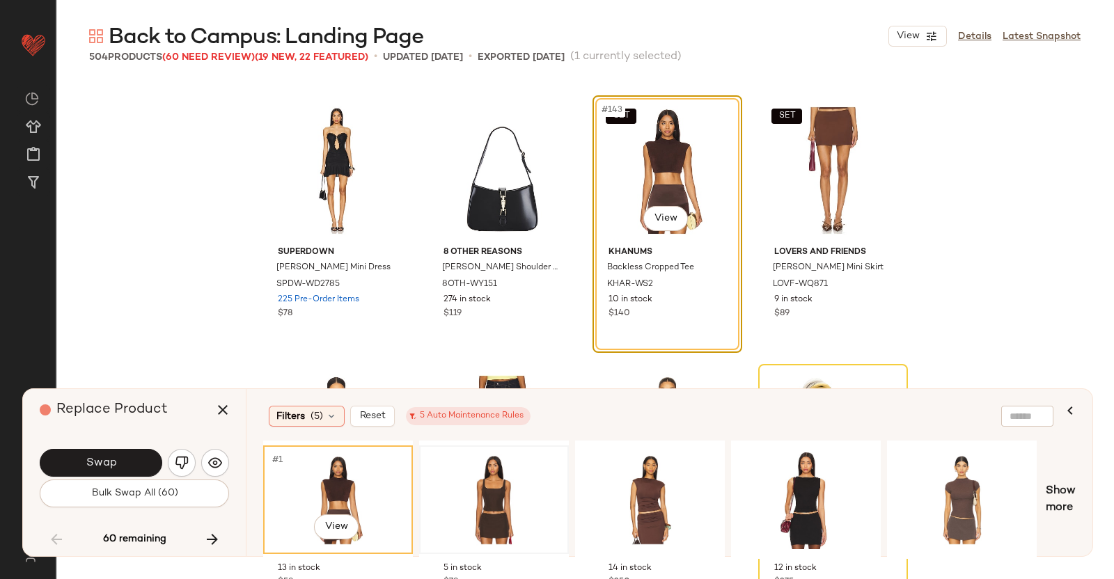
click at [436, 462] on div at bounding box center [494, 500] width 140 height 99
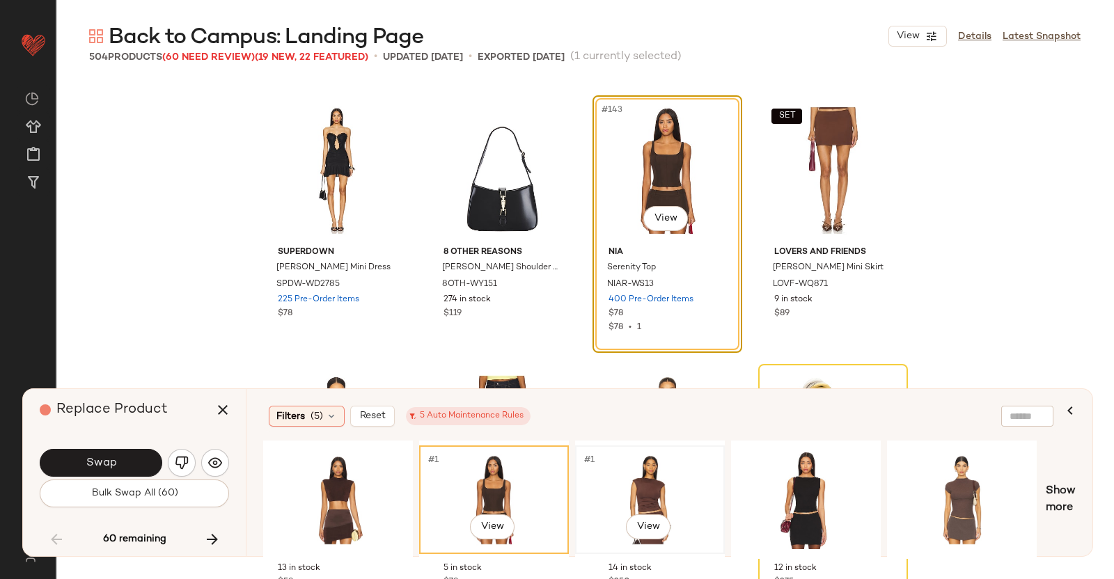
drag, startPoint x: 575, startPoint y: 459, endPoint x: 590, endPoint y: 458, distance: 14.6
click at [590, 458] on span "#1" at bounding box center [590, 460] width 15 height 14
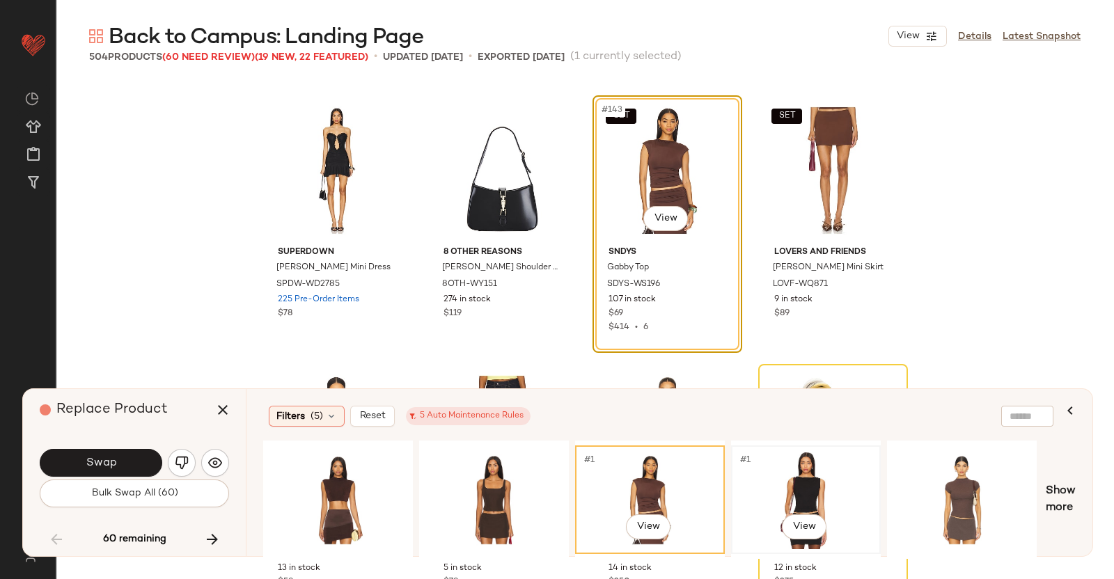
click at [774, 462] on div "#1 View" at bounding box center [806, 500] width 140 height 99
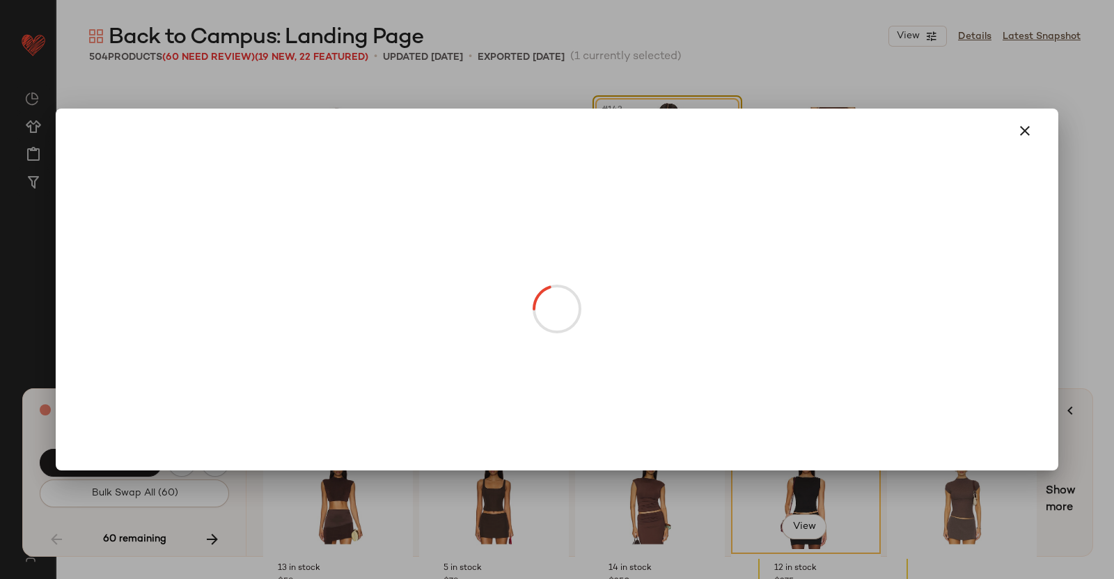
click at [672, 227] on body "Revolve ** Dashboard All Products Global Clipboards (51) Curations (347) Kriste…" at bounding box center [557, 289] width 1114 height 579
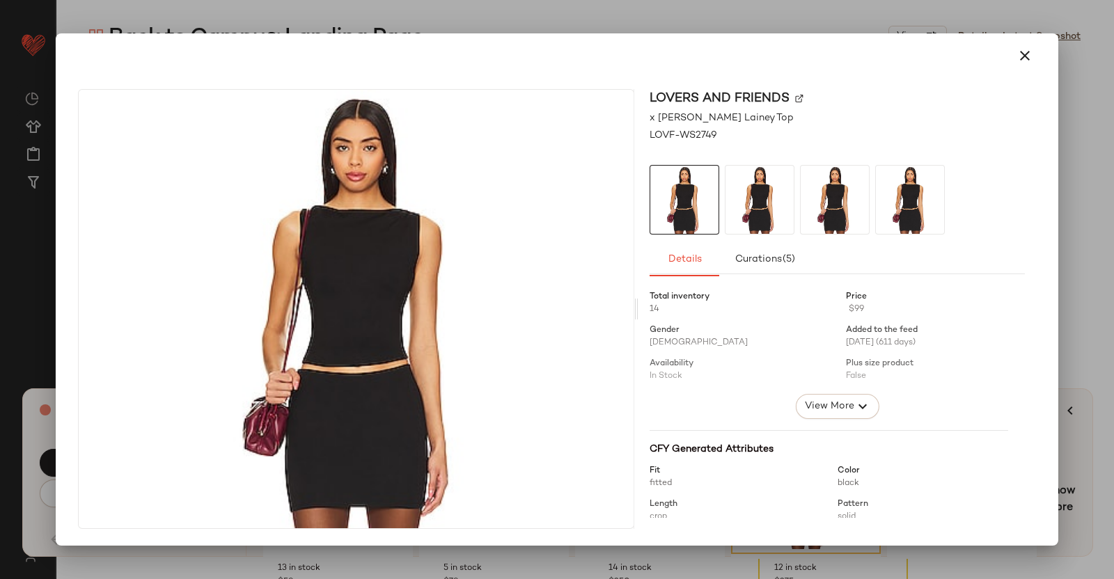
click at [802, 99] on img at bounding box center [799, 99] width 8 height 8
click at [891, 158] on div "Lovers and Friends x Anja Dujaković Lainey Top LOVF-WS2749 Details Curations (5…" at bounding box center [557, 312] width 992 height 468
click at [891, 159] on div at bounding box center [557, 289] width 1114 height 579
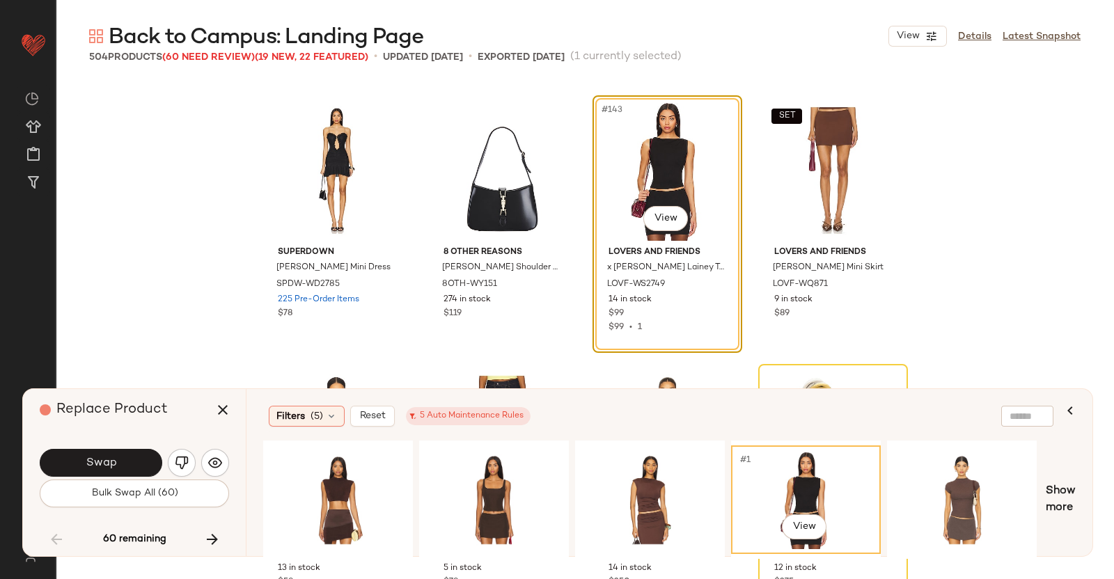
drag, startPoint x: 224, startPoint y: 418, endPoint x: 244, endPoint y: 409, distance: 21.5
click at [225, 417] on icon "button" at bounding box center [222, 410] width 17 height 17
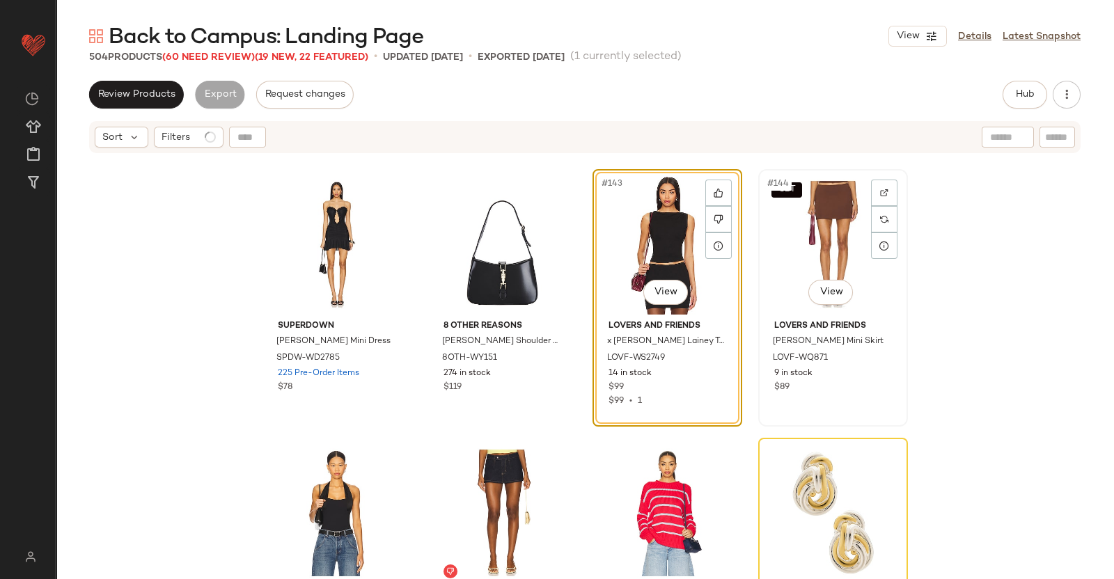
click at [802, 226] on div "SET #144 View" at bounding box center [833, 244] width 140 height 141
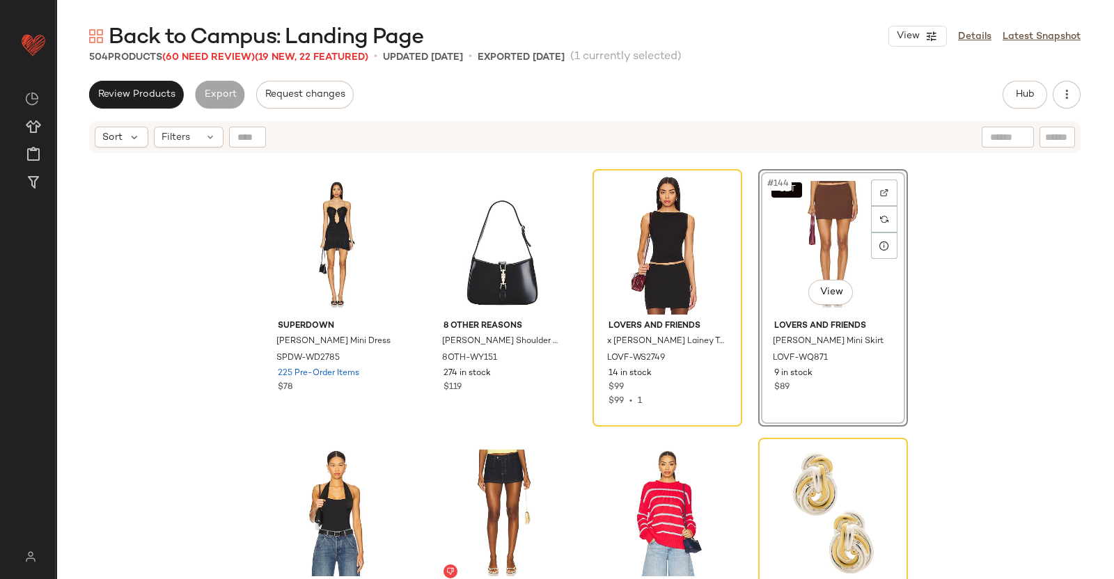
click at [891, 77] on div "Back to Campus: Landing Page View Details Latest Snapshot 504 Products (60 Need…" at bounding box center [585, 300] width 1059 height 557
click at [891, 95] on span "Hub" at bounding box center [1024, 94] width 19 height 11
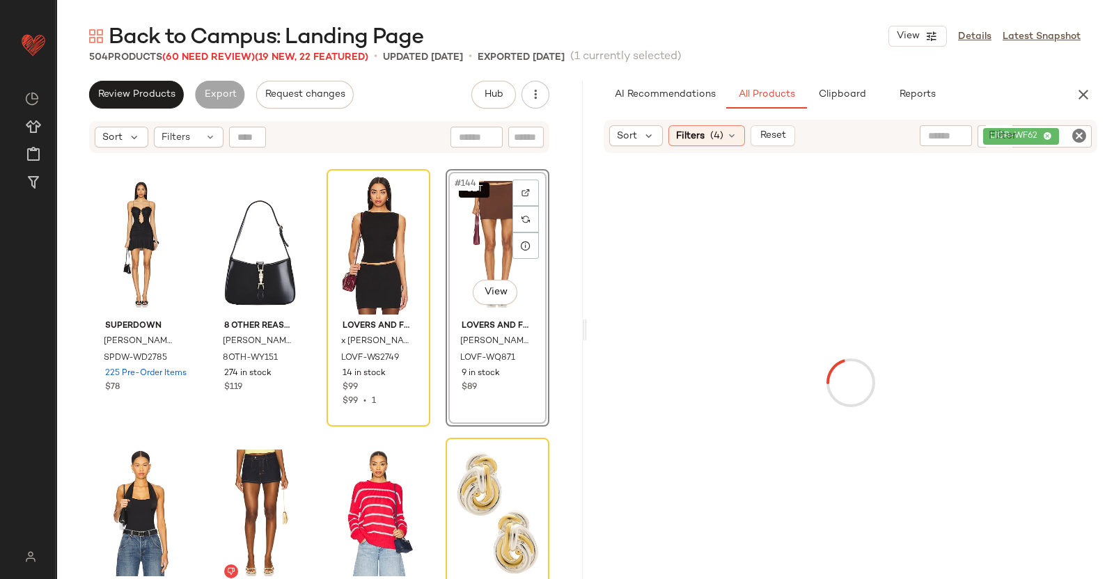
click at [891, 141] on div "LIOR-WF62" at bounding box center [1035, 136] width 114 height 22
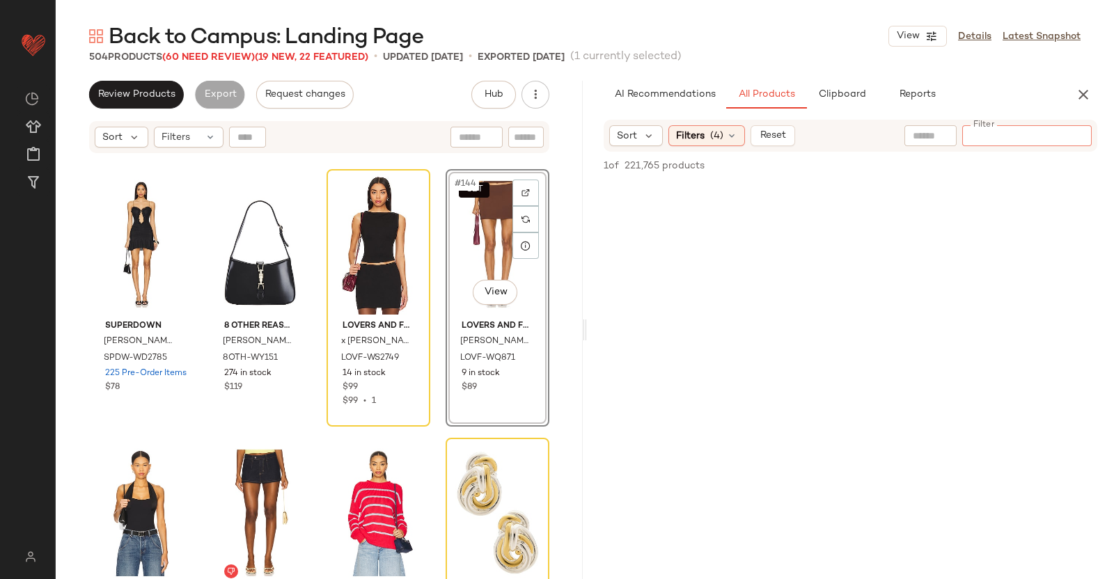
type input "*"
paste input "**********"
type input "**********"
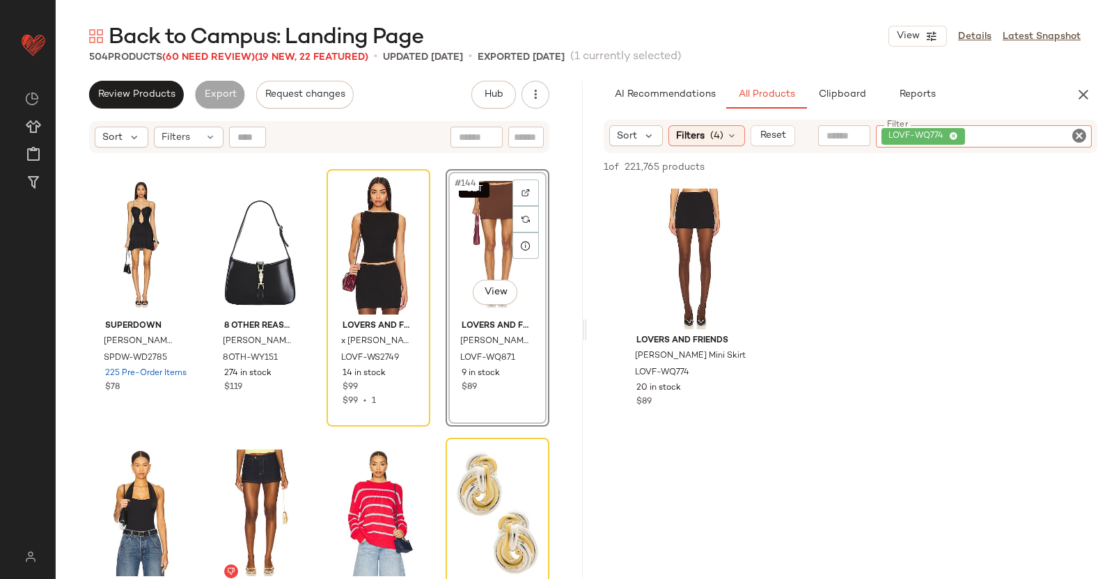
click at [484, 258] on div "SET #144 View" at bounding box center [498, 244] width 94 height 141
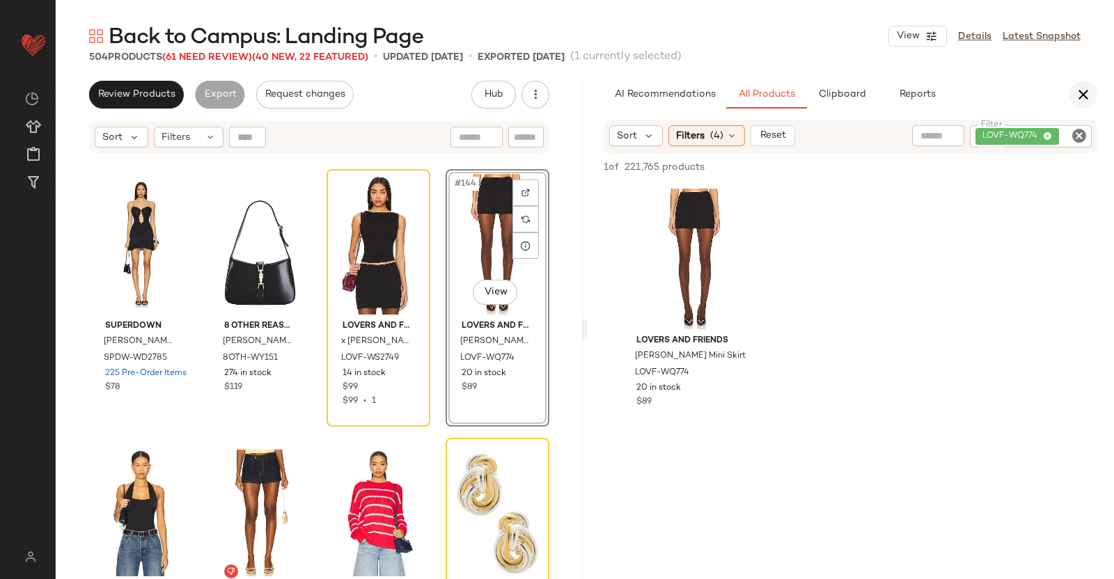
click at [891, 98] on icon "button" at bounding box center [1083, 94] width 17 height 17
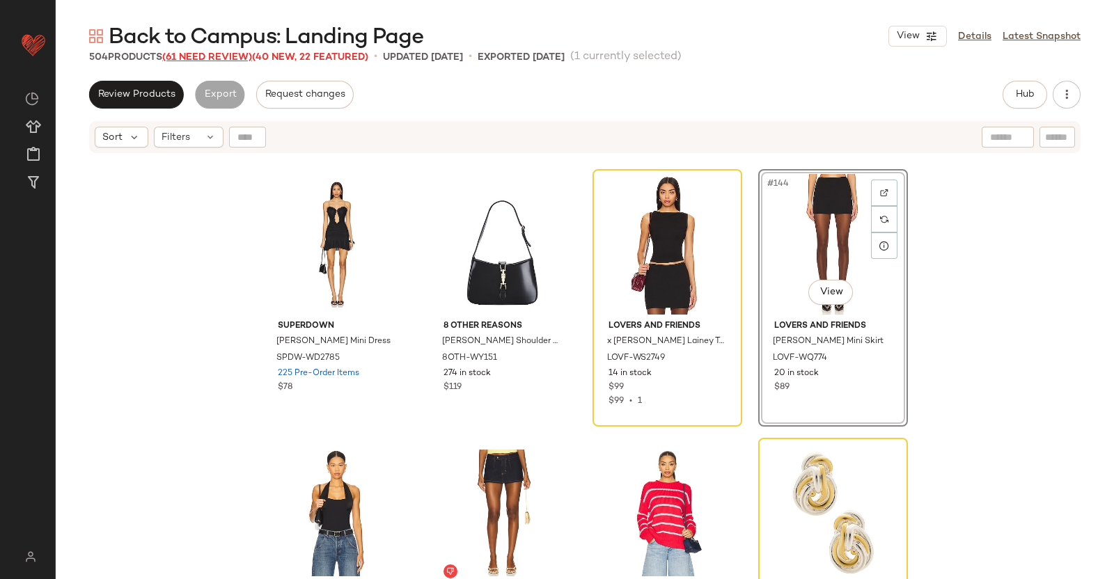
click at [220, 53] on span "(61 Need Review)" at bounding box center [207, 57] width 90 height 10
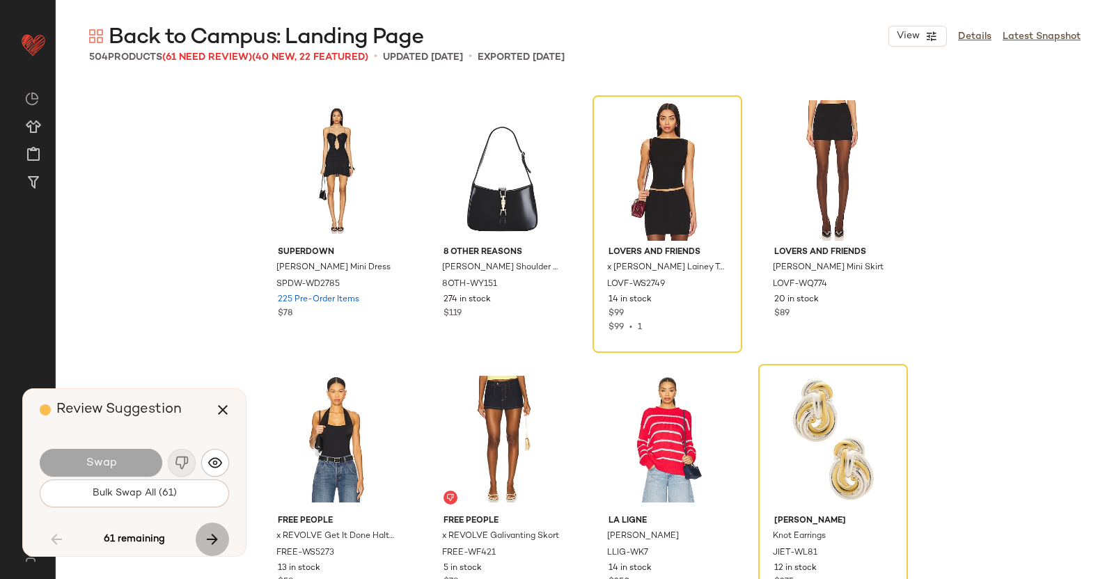
click at [201, 462] on button "button" at bounding box center [212, 539] width 33 height 33
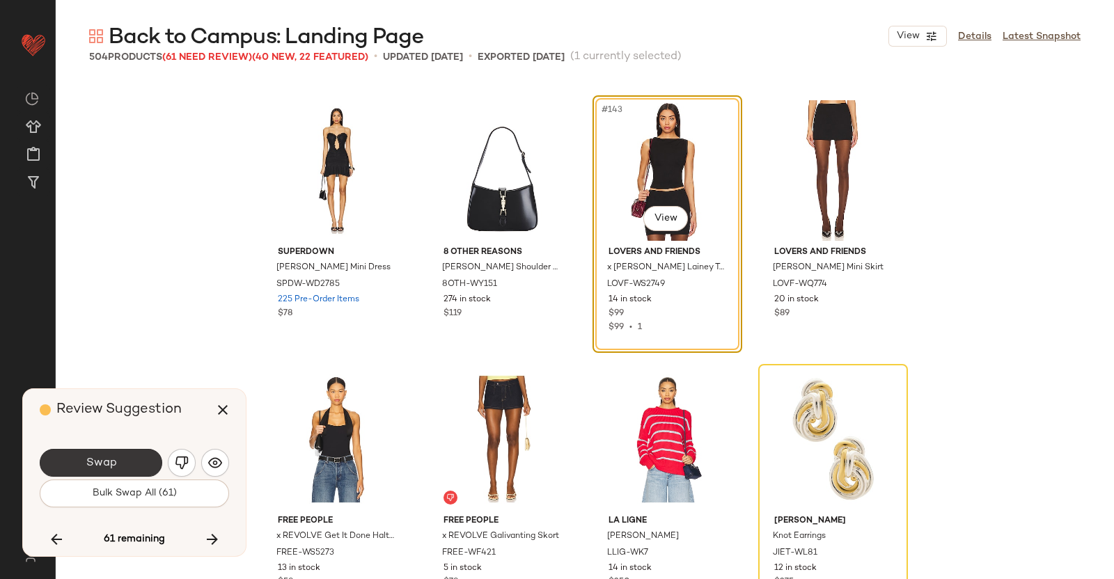
click at [117, 460] on button "Swap" at bounding box center [101, 463] width 123 height 28
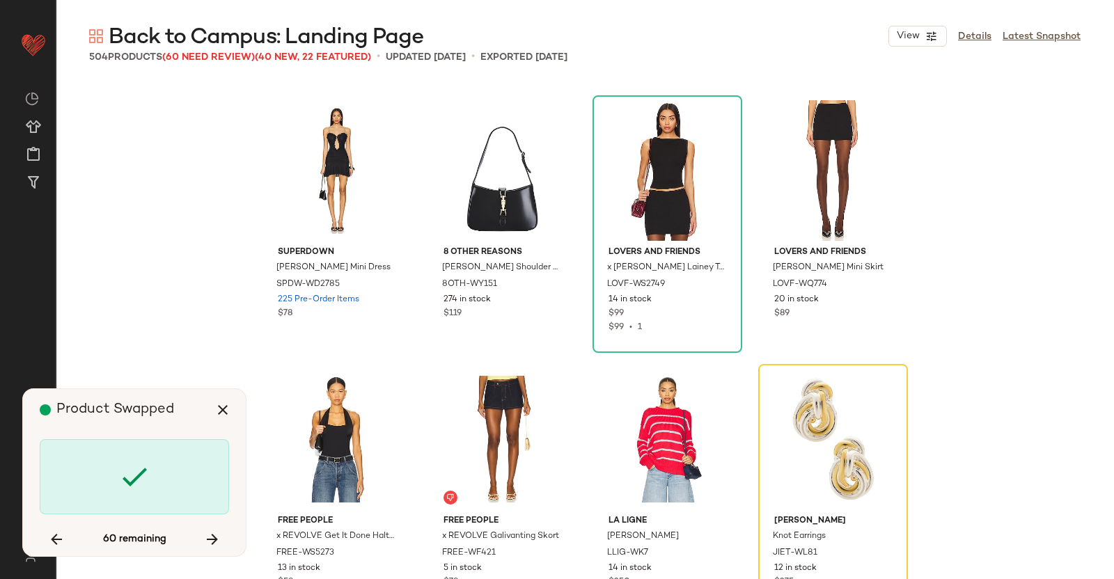
scroll to position [9677, 0]
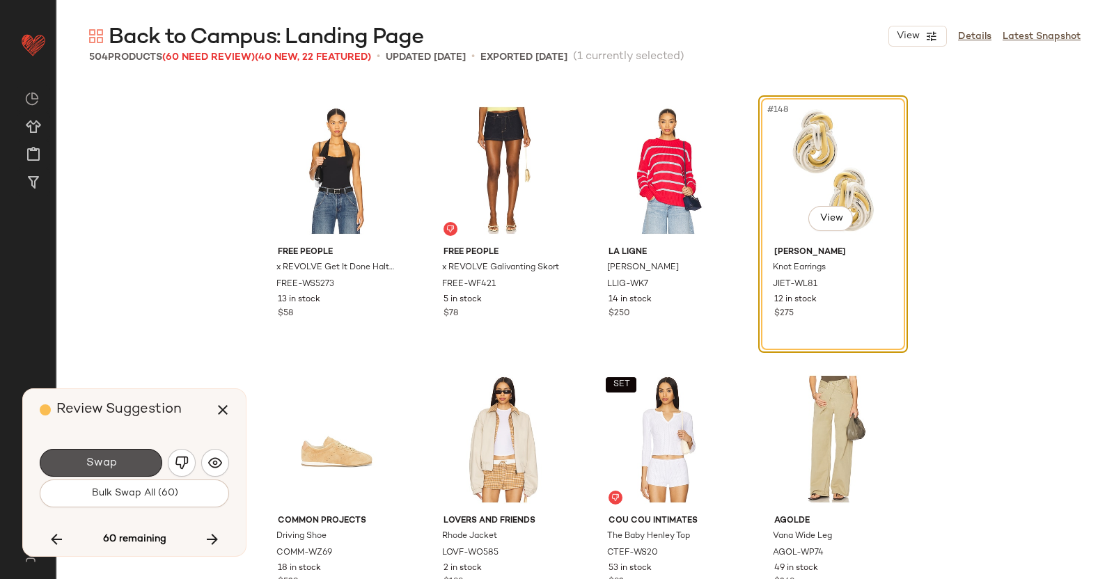
click at [124, 462] on button "Swap" at bounding box center [101, 463] width 123 height 28
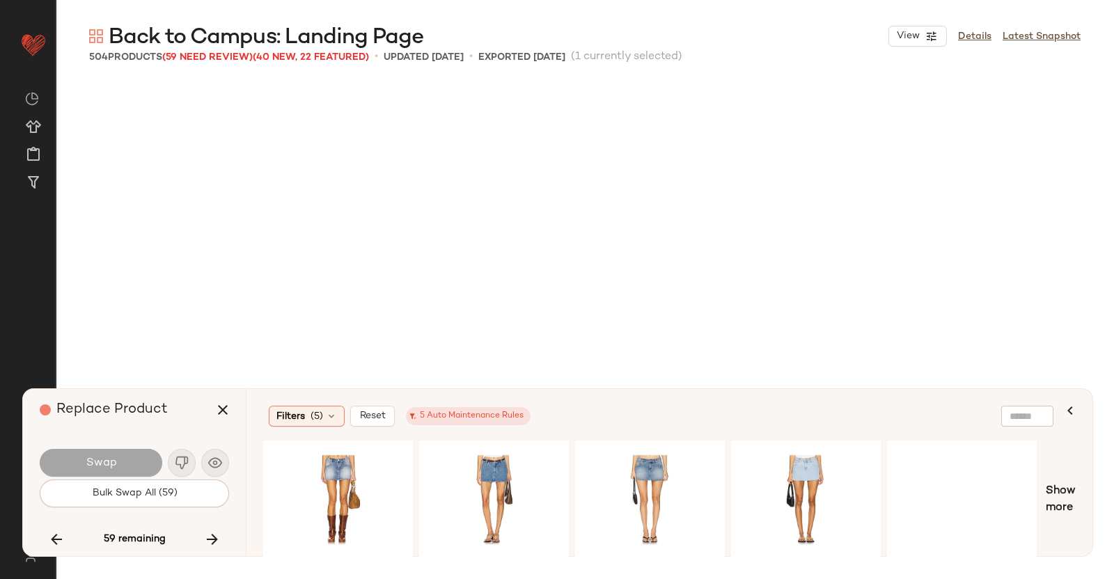
scroll to position [10215, 0]
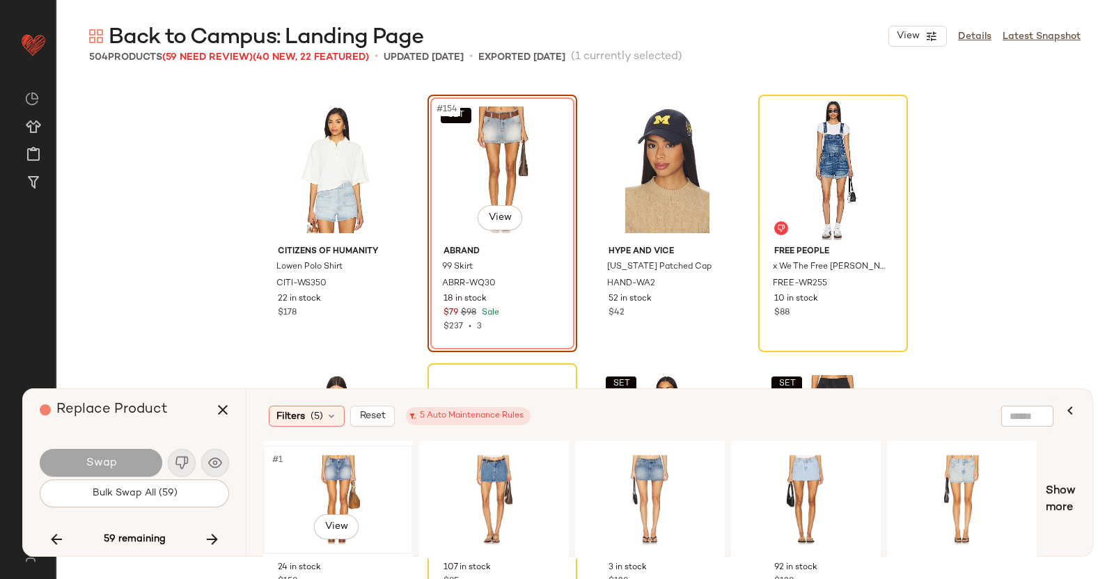
click at [352, 462] on div "#1 View" at bounding box center [338, 500] width 140 height 99
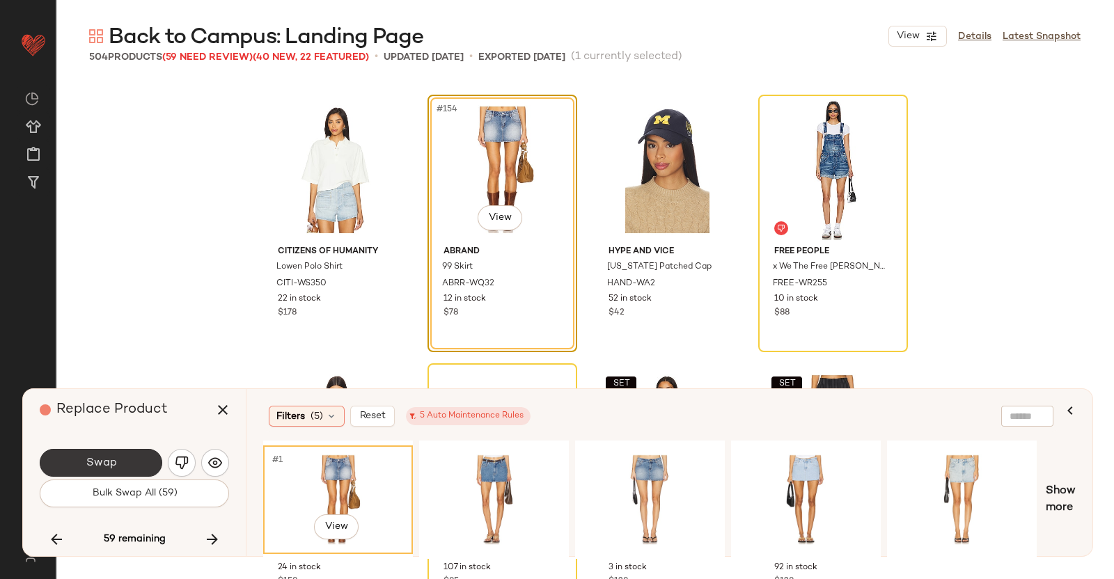
click at [141, 458] on button "Swap" at bounding box center [101, 463] width 123 height 28
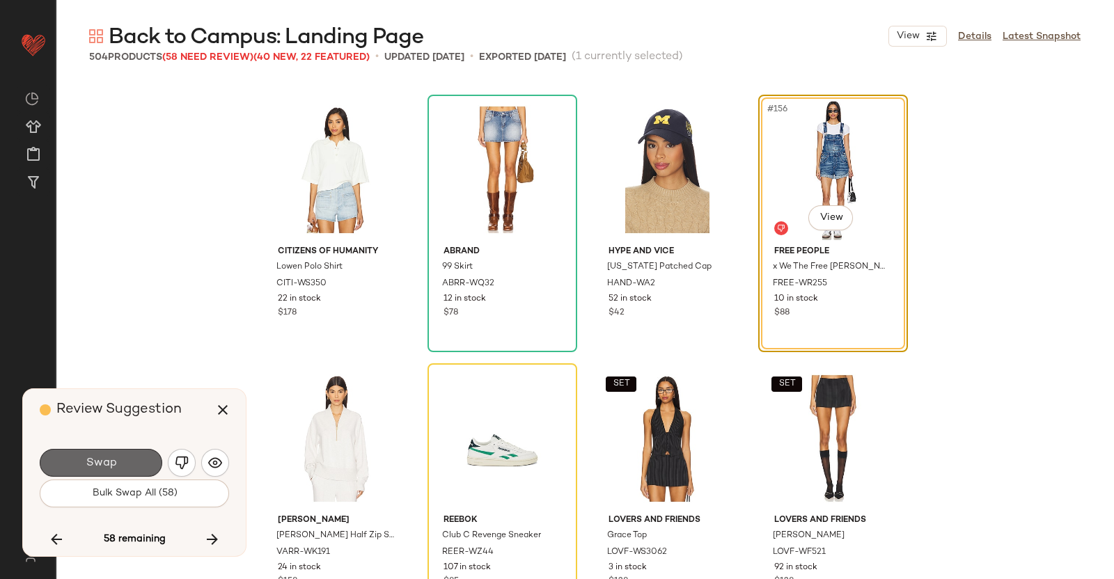
click at [113, 462] on span "Swap" at bounding box center [100, 463] width 31 height 13
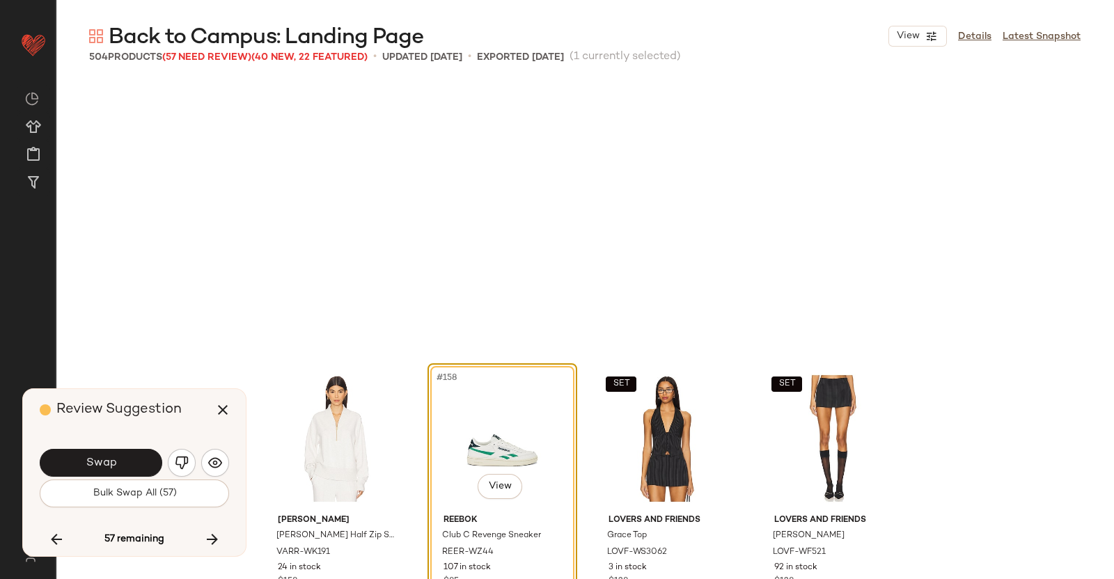
scroll to position [10484, 0]
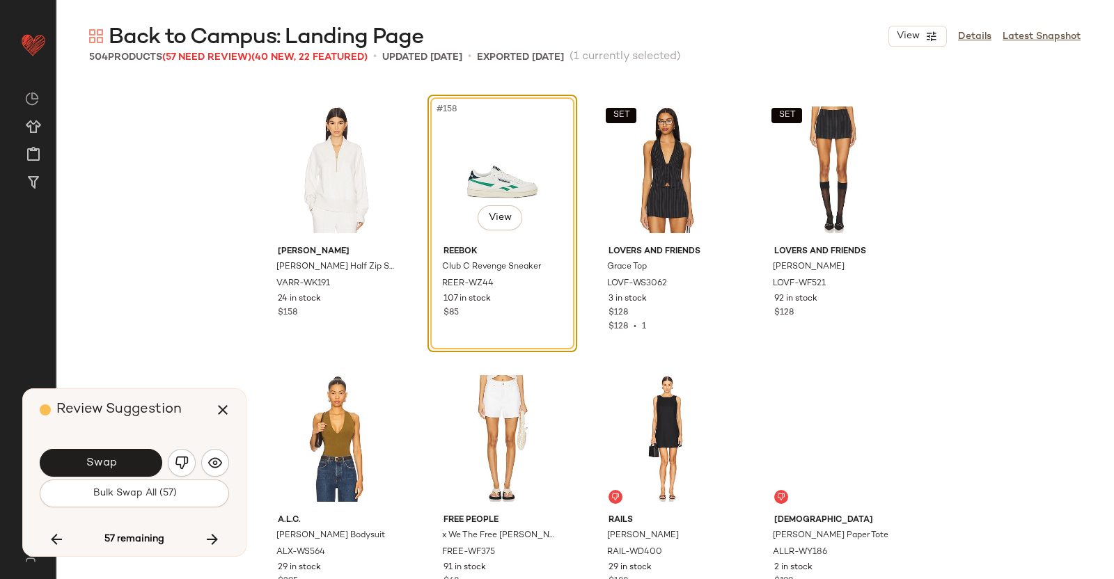
click at [112, 462] on span "Swap" at bounding box center [100, 463] width 31 height 13
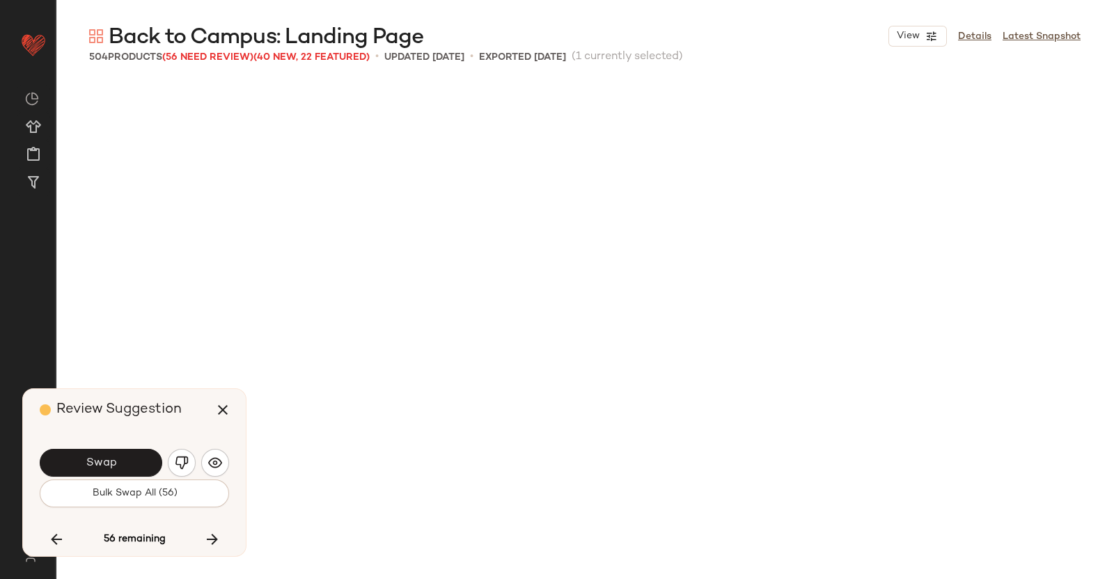
scroll to position [11290, 0]
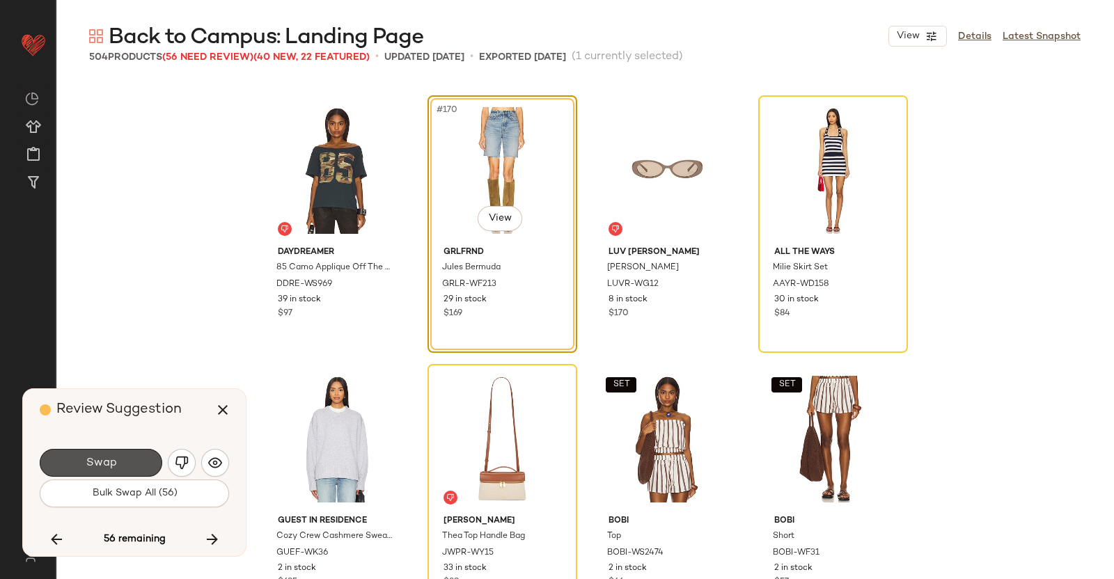
click at [115, 457] on span "Swap" at bounding box center [100, 463] width 31 height 13
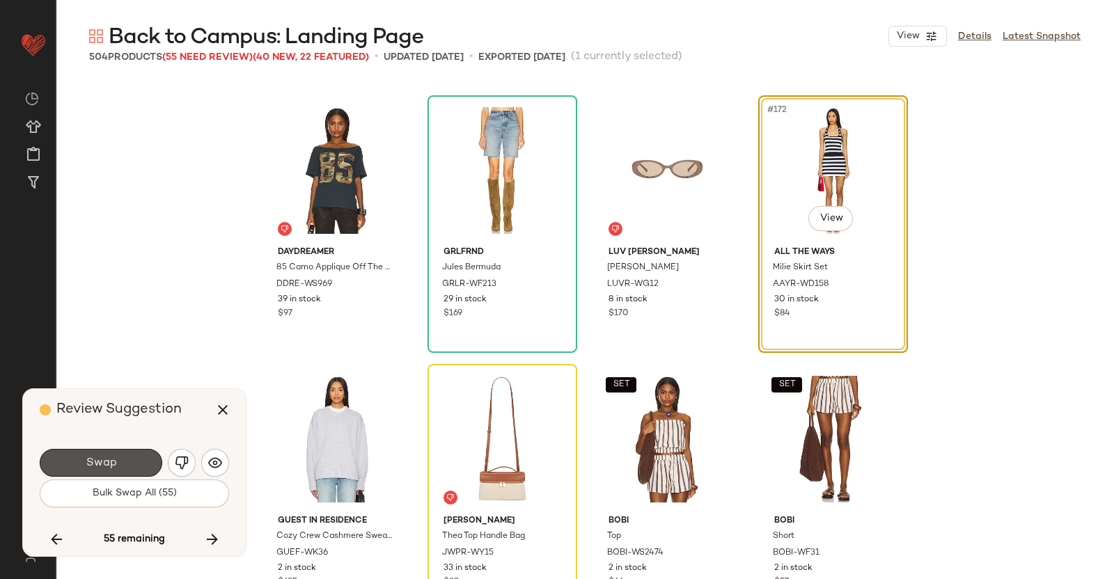
click at [111, 462] on span "Swap" at bounding box center [100, 463] width 31 height 13
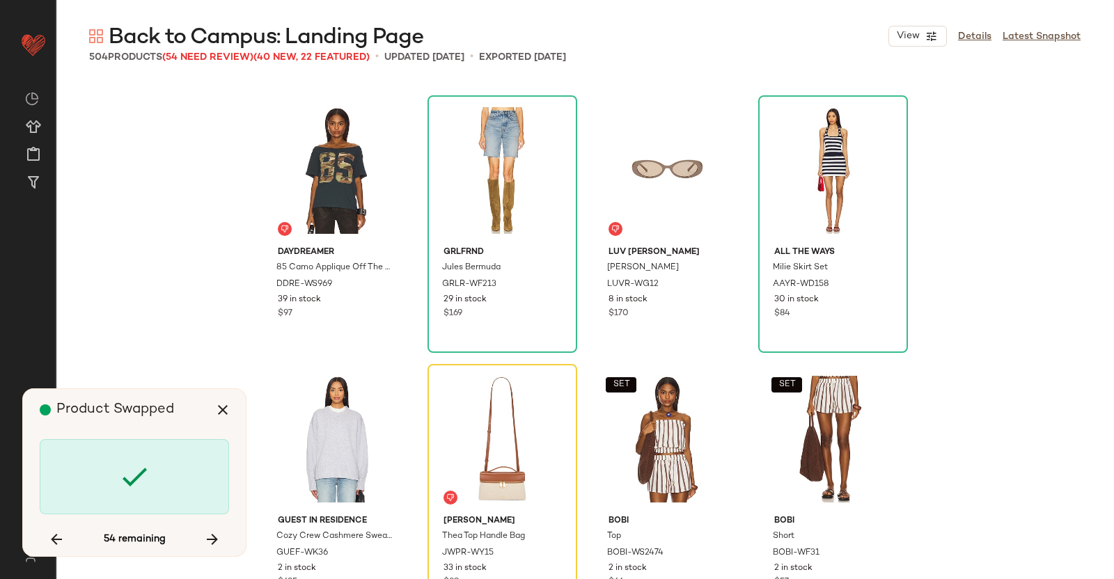
scroll to position [11559, 0]
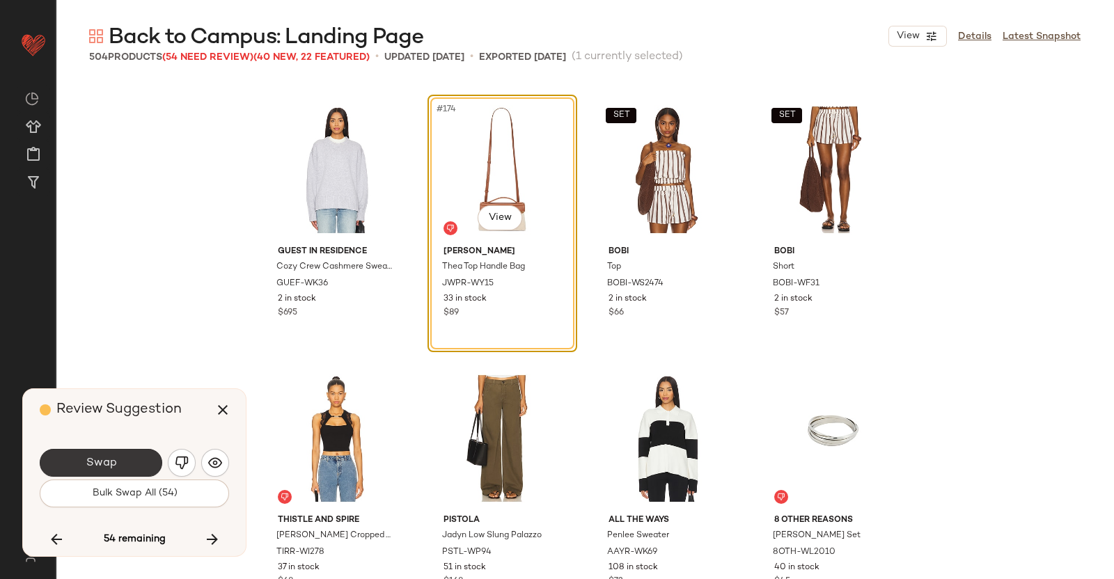
click at [125, 462] on button "Swap" at bounding box center [101, 463] width 123 height 28
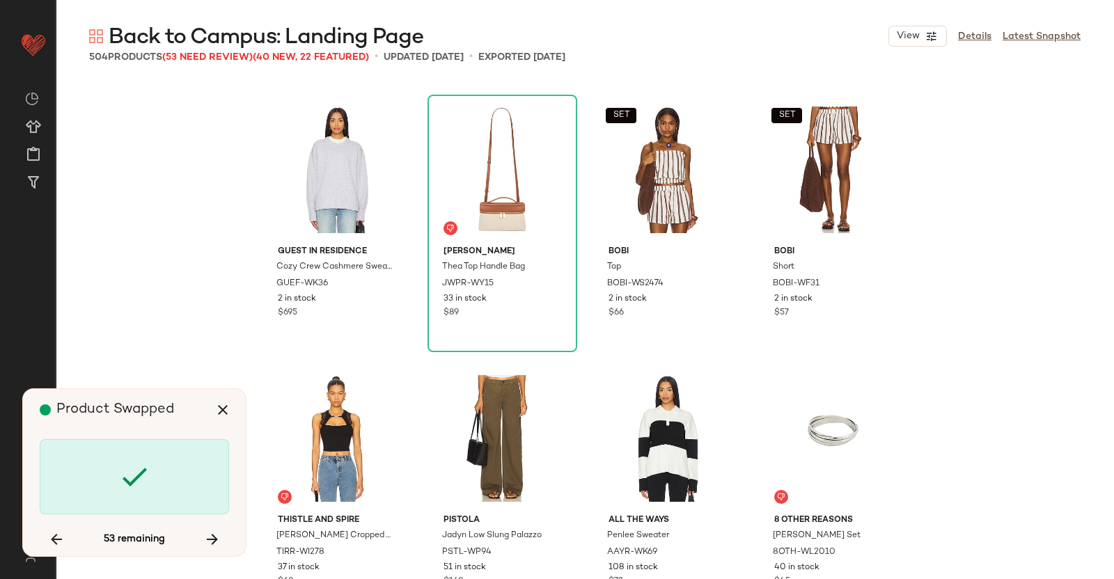
scroll to position [12097, 0]
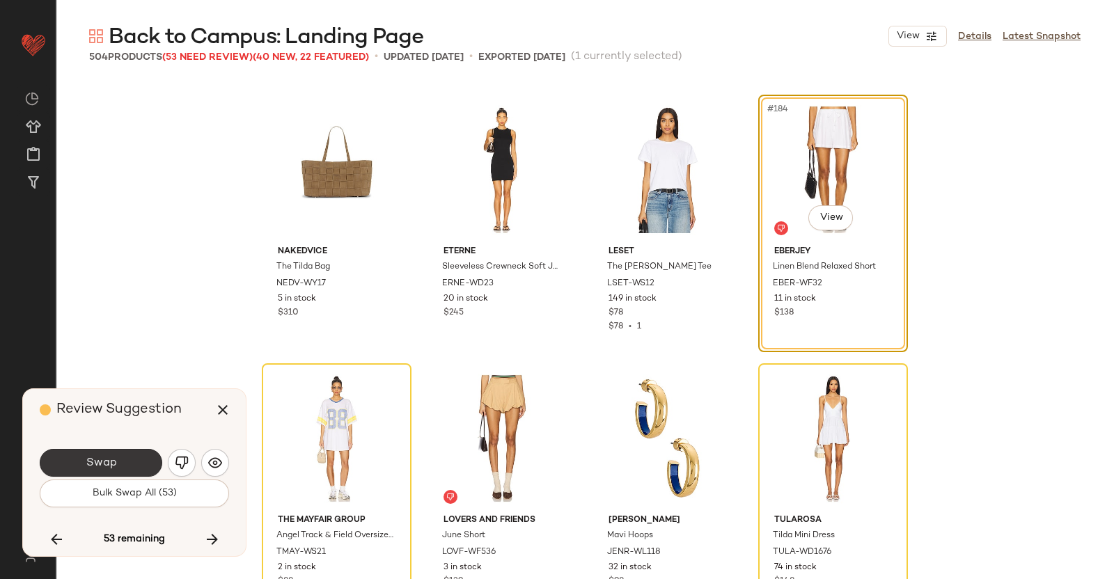
click at [96, 454] on button "Swap" at bounding box center [101, 463] width 123 height 28
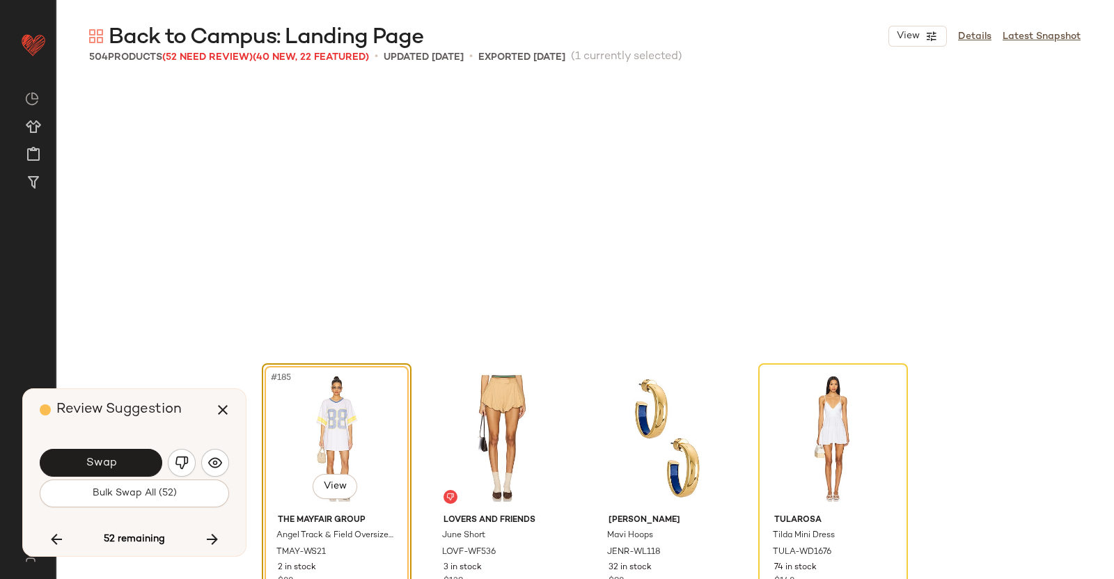
scroll to position [12365, 0]
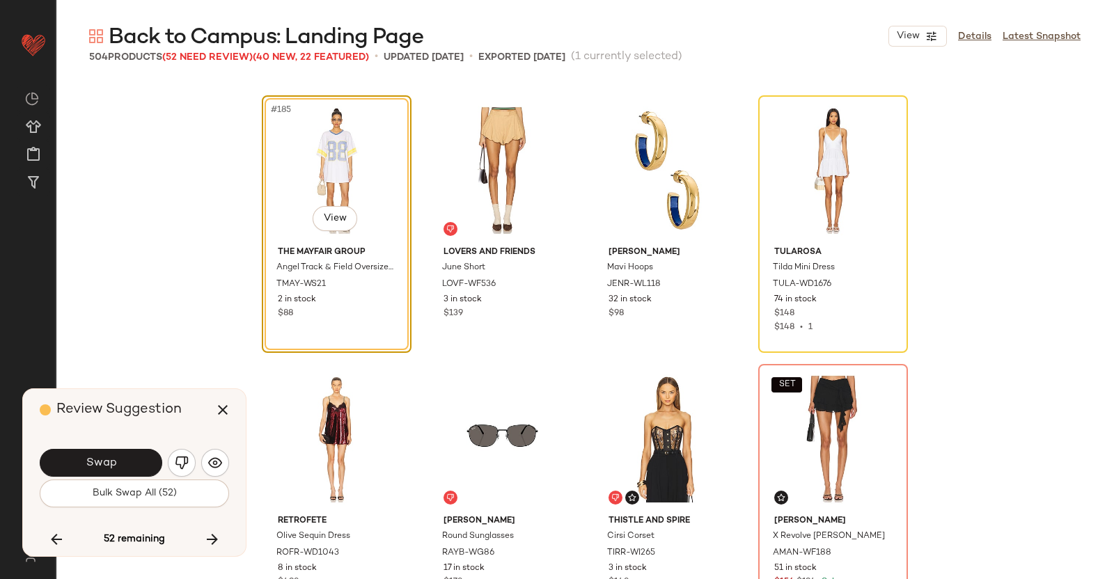
click at [143, 461] on button "Swap" at bounding box center [101, 463] width 123 height 28
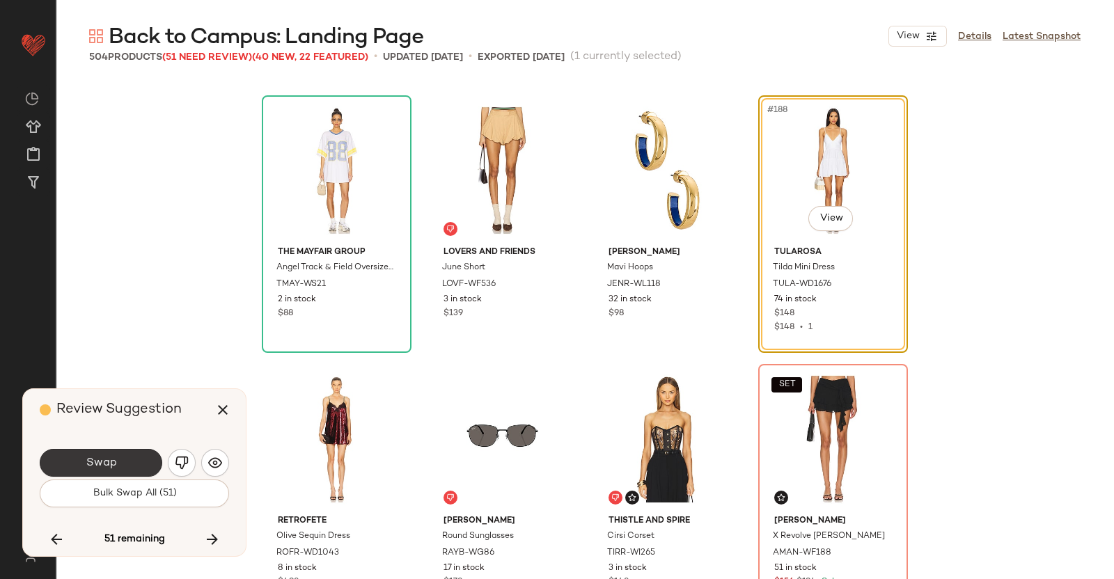
click at [139, 462] on button "Swap" at bounding box center [101, 463] width 123 height 28
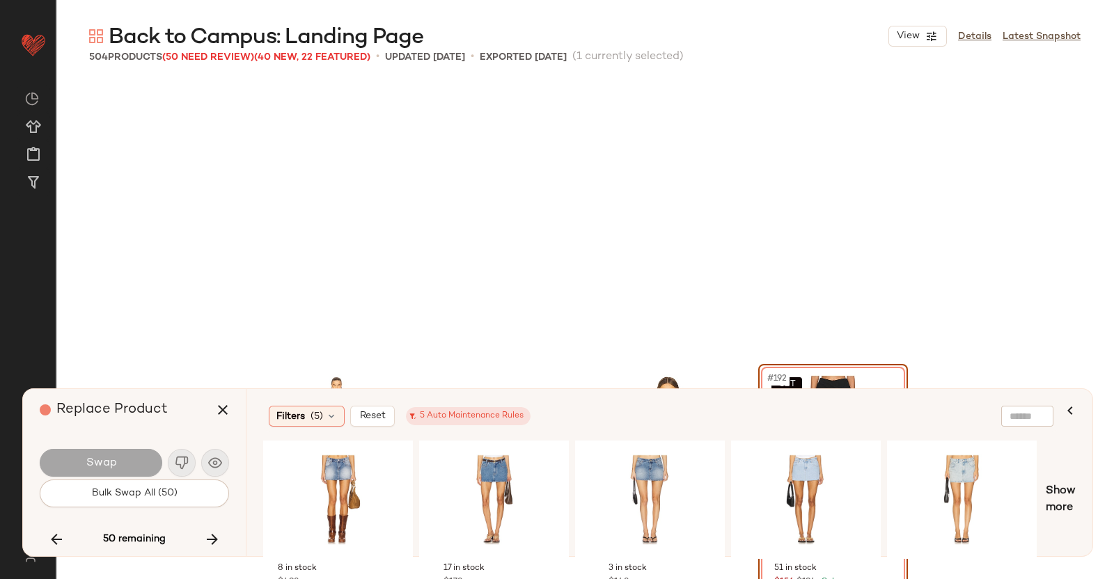
scroll to position [12634, 0]
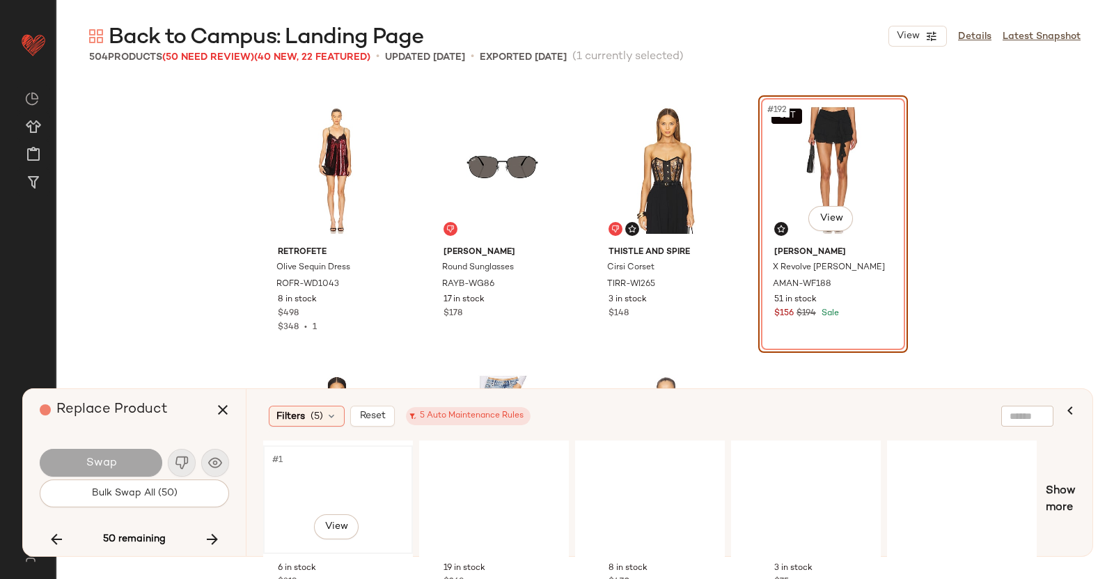
click at [352, 454] on div "#1 View" at bounding box center [338, 500] width 140 height 99
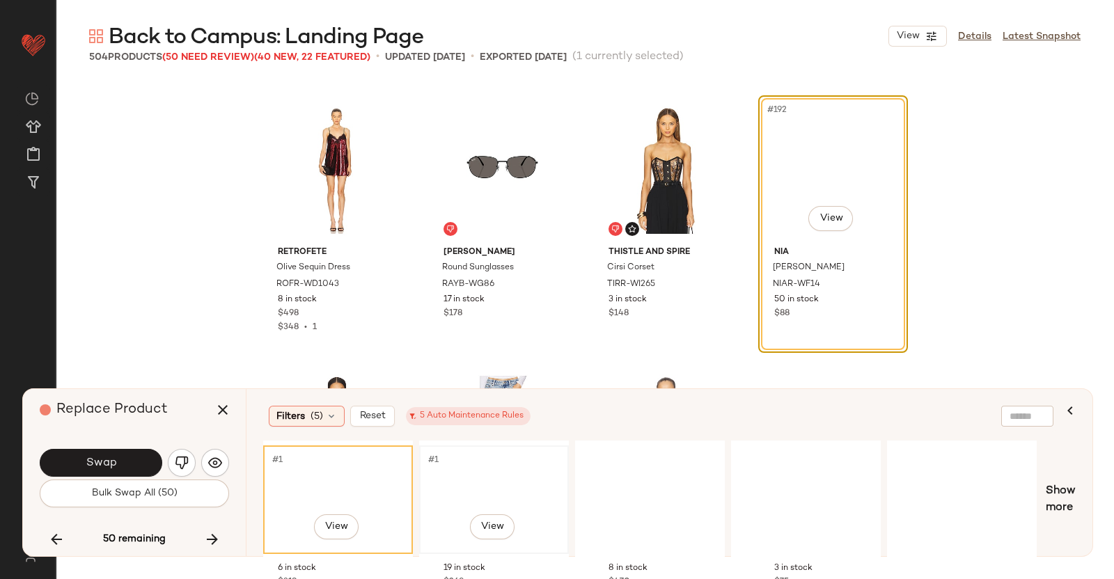
click at [534, 462] on div "#1 View" at bounding box center [494, 500] width 140 height 99
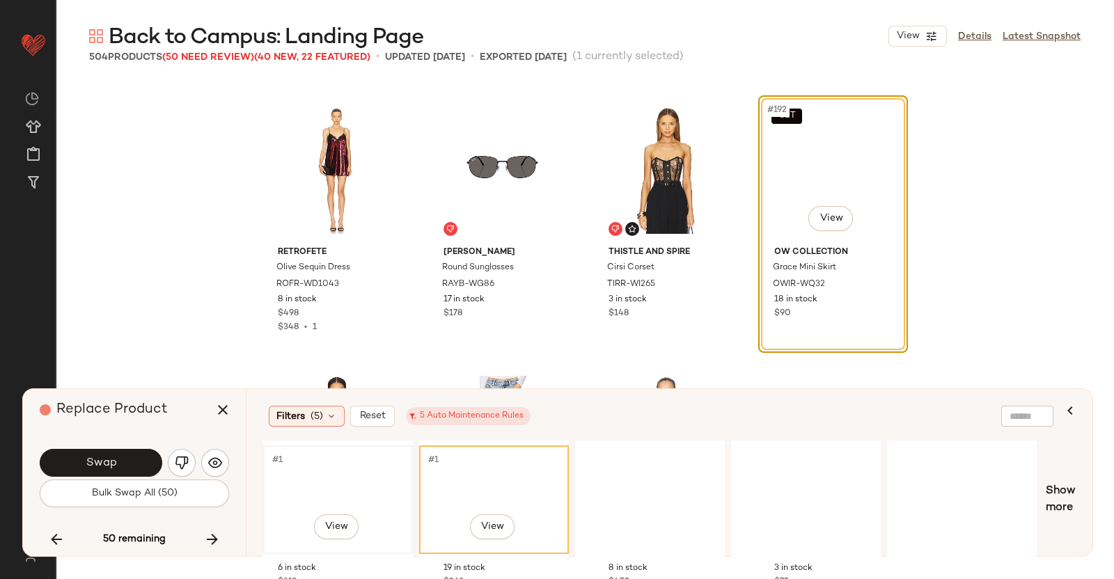
click at [367, 462] on div "#1 View" at bounding box center [338, 500] width 140 height 99
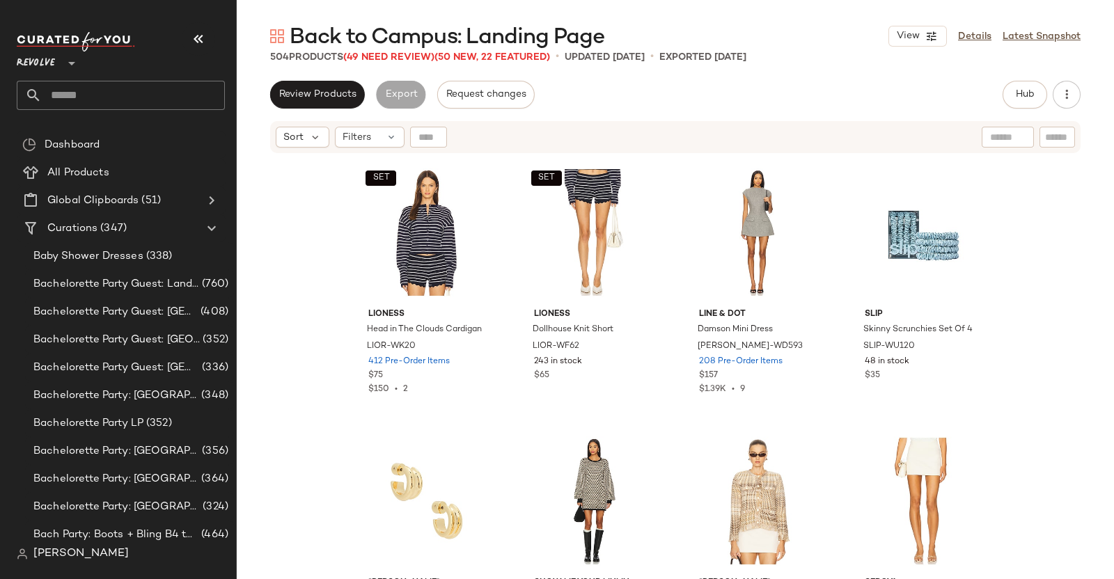
click at [186, 38] on button "button" at bounding box center [198, 38] width 33 height 33
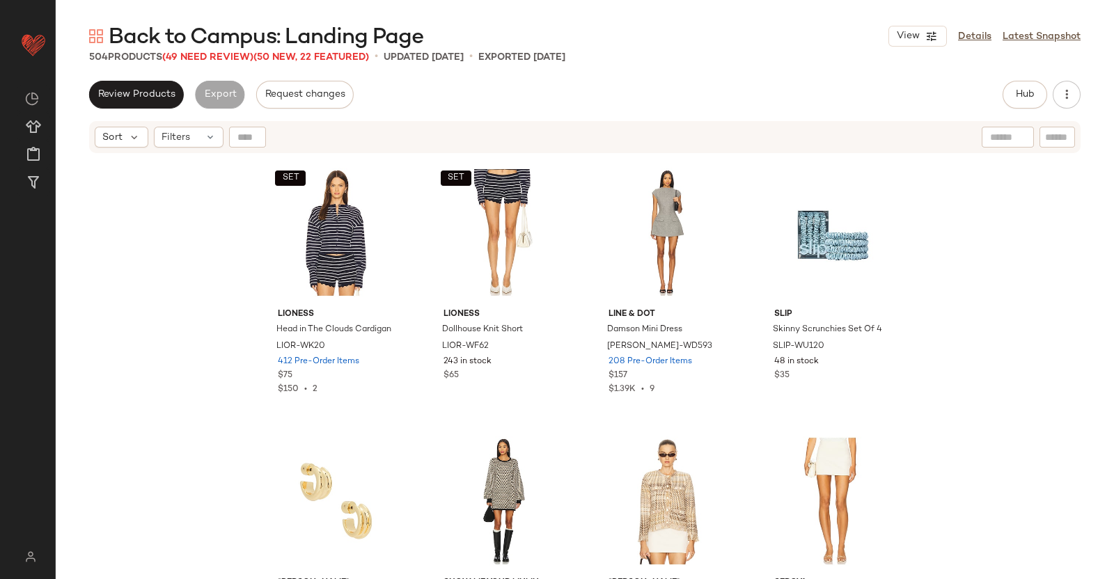
click at [215, 51] on span "Back to Campus: Landing Page" at bounding box center [266, 38] width 315 height 28
click at [218, 57] on span "(49 Need Review)" at bounding box center [207, 57] width 91 height 10
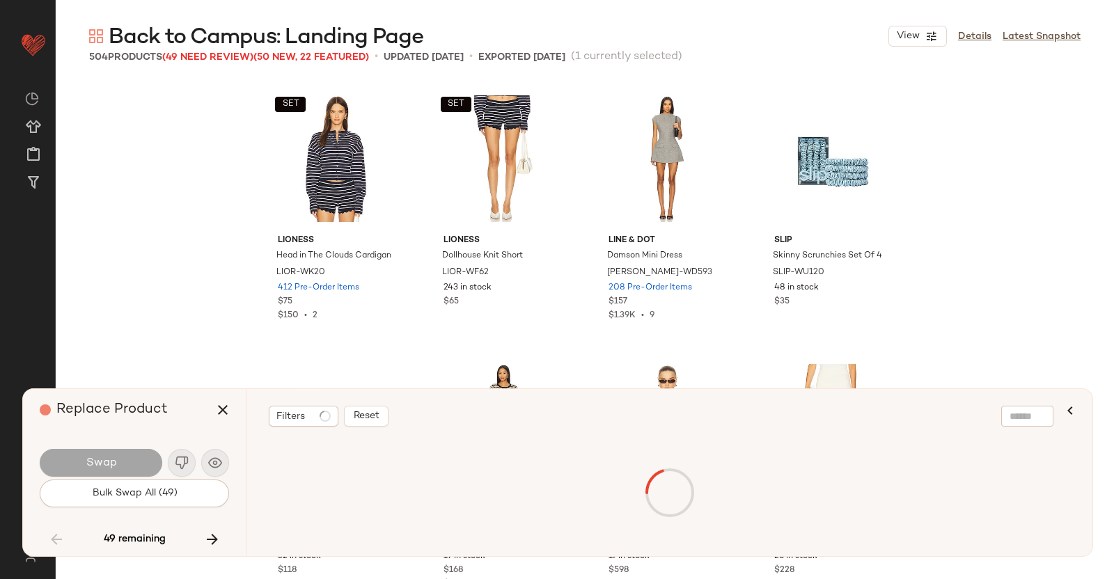
scroll to position [12634, 0]
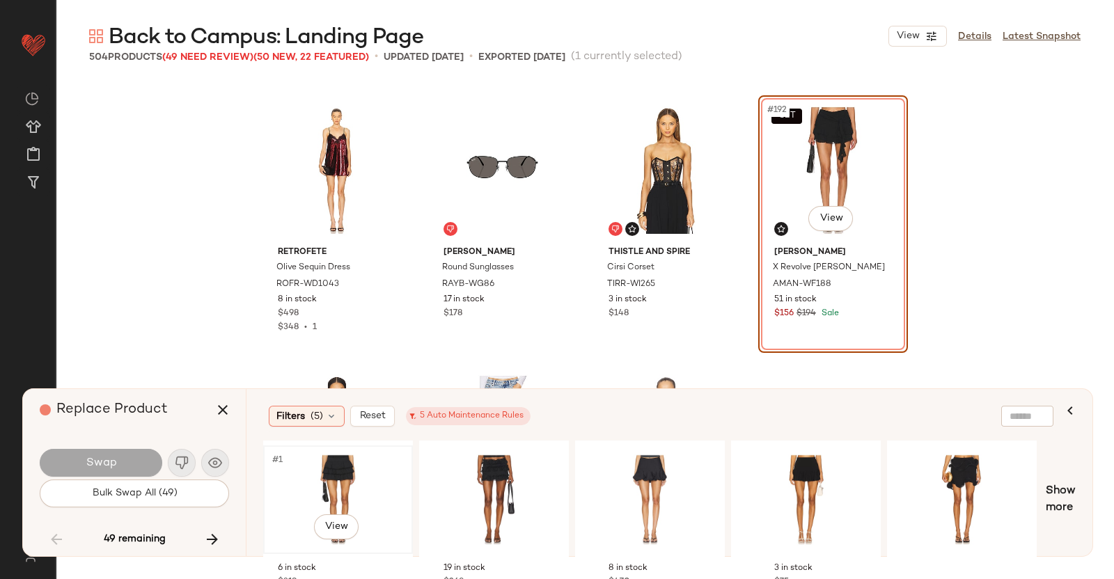
click at [313, 485] on div "#1 View" at bounding box center [338, 500] width 140 height 99
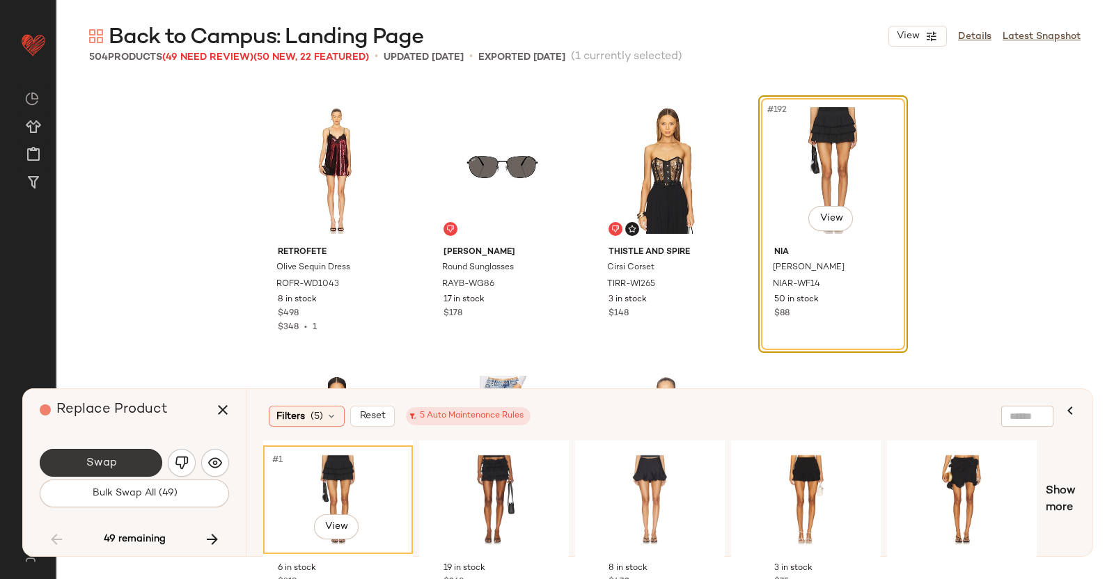
click at [75, 459] on button "Swap" at bounding box center [101, 463] width 123 height 28
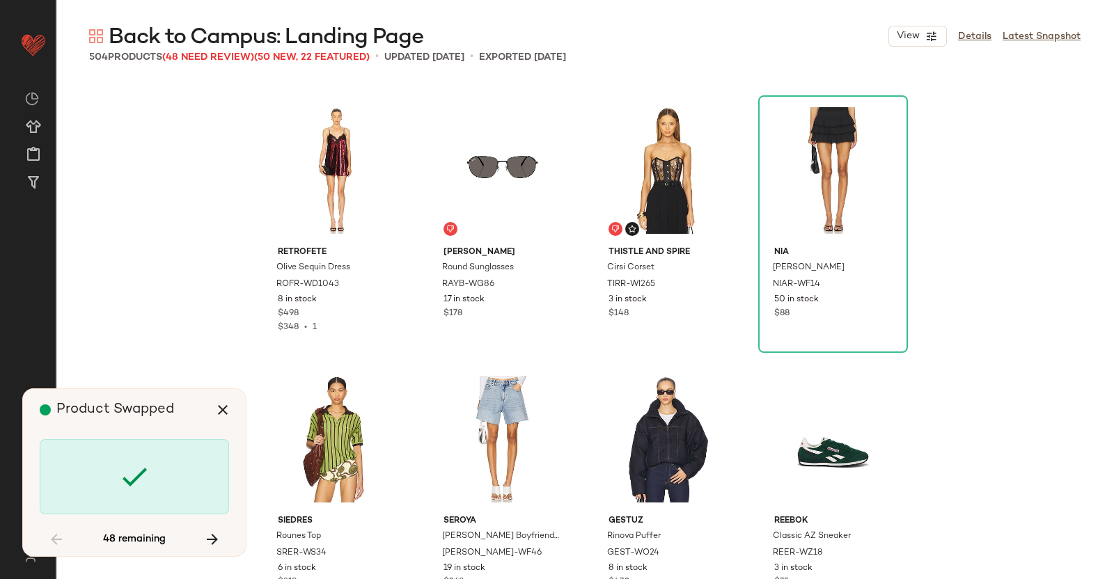
scroll to position [13172, 0]
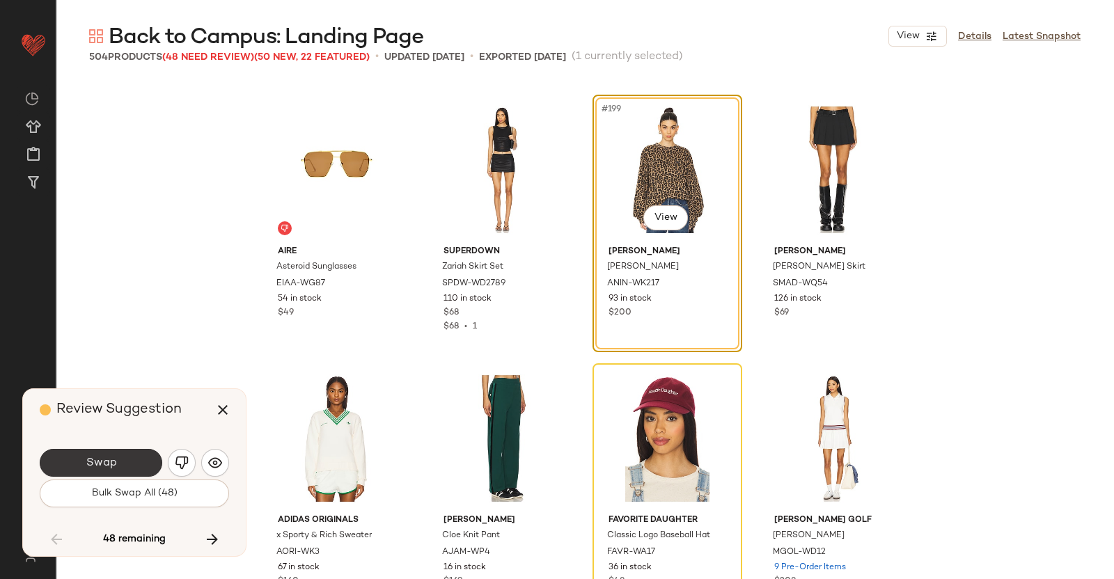
click at [123, 465] on button "Swap" at bounding box center [101, 463] width 123 height 28
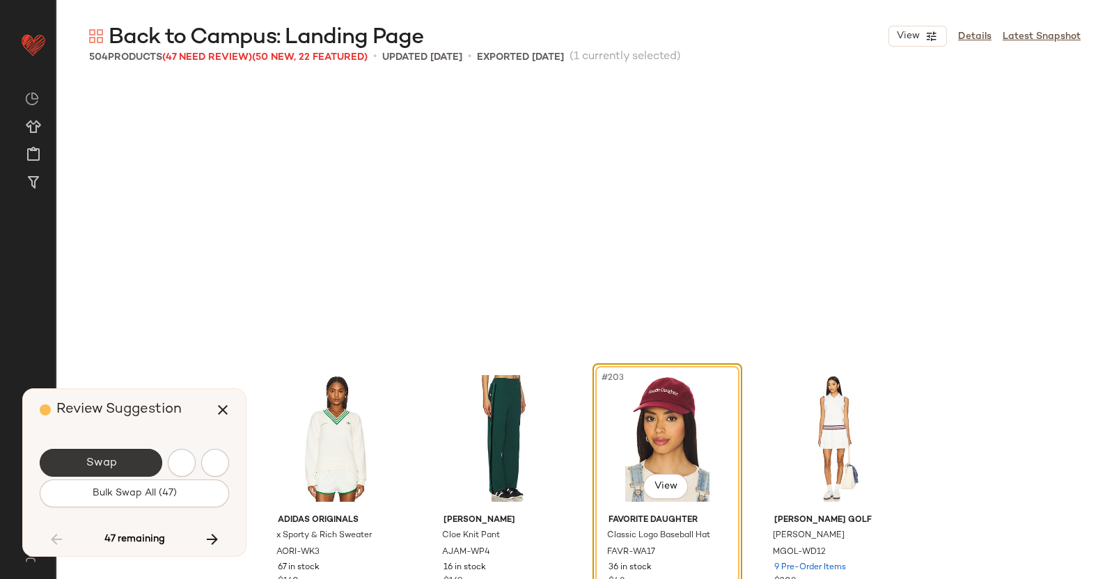
scroll to position [13441, 0]
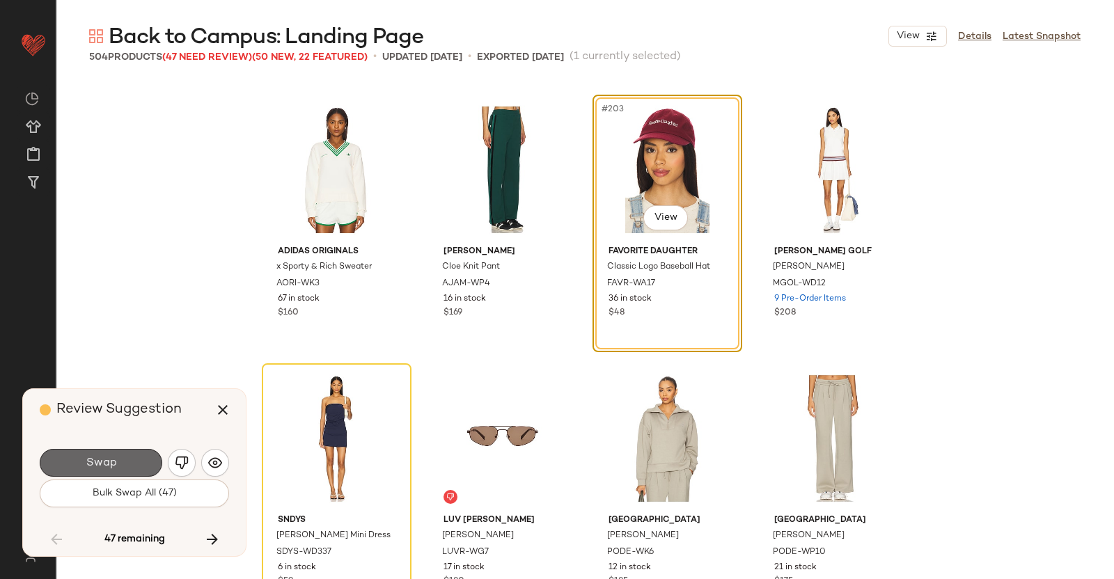
click at [128, 465] on button "Swap" at bounding box center [101, 463] width 123 height 28
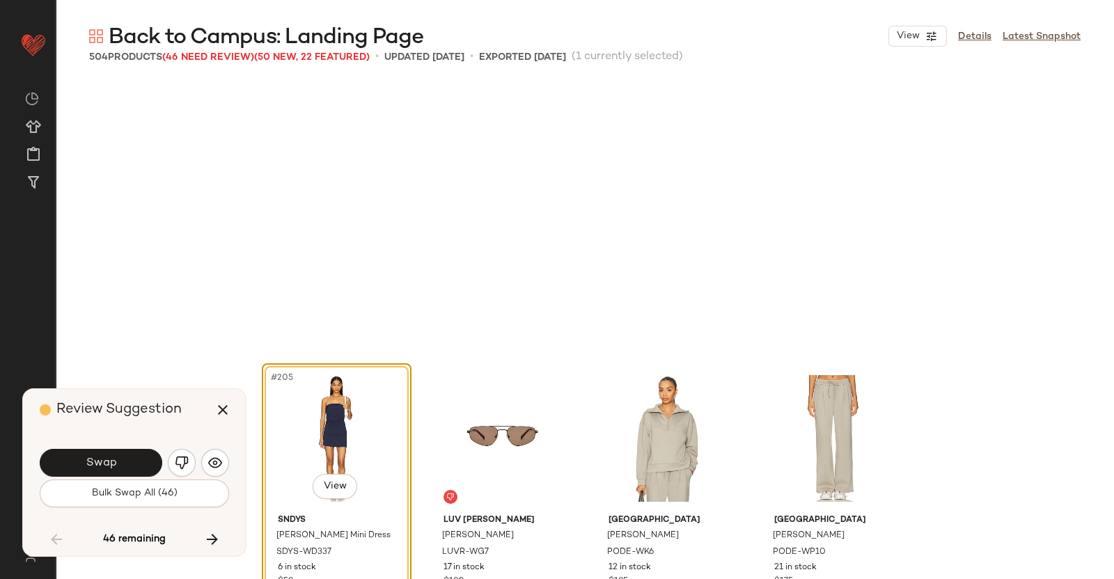
scroll to position [13709, 0]
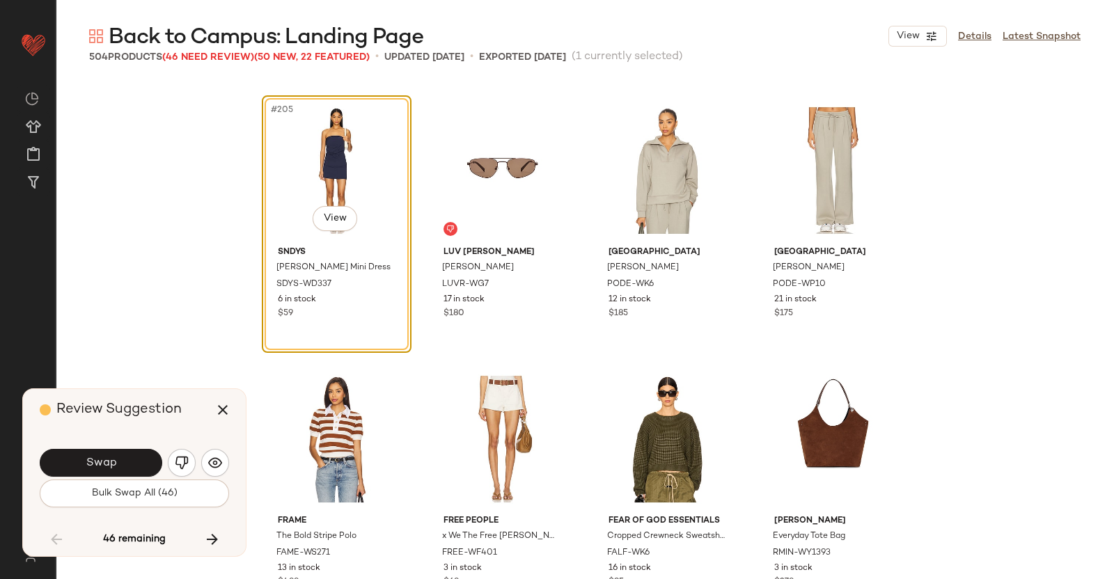
click at [128, 451] on button "Swap" at bounding box center [101, 463] width 123 height 28
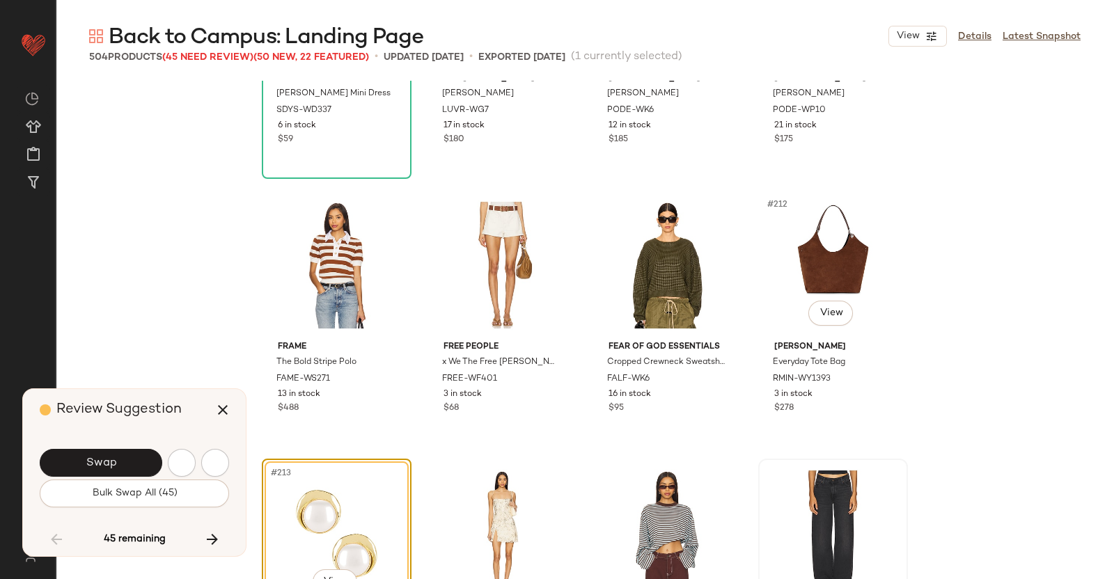
scroll to position [14247, 0]
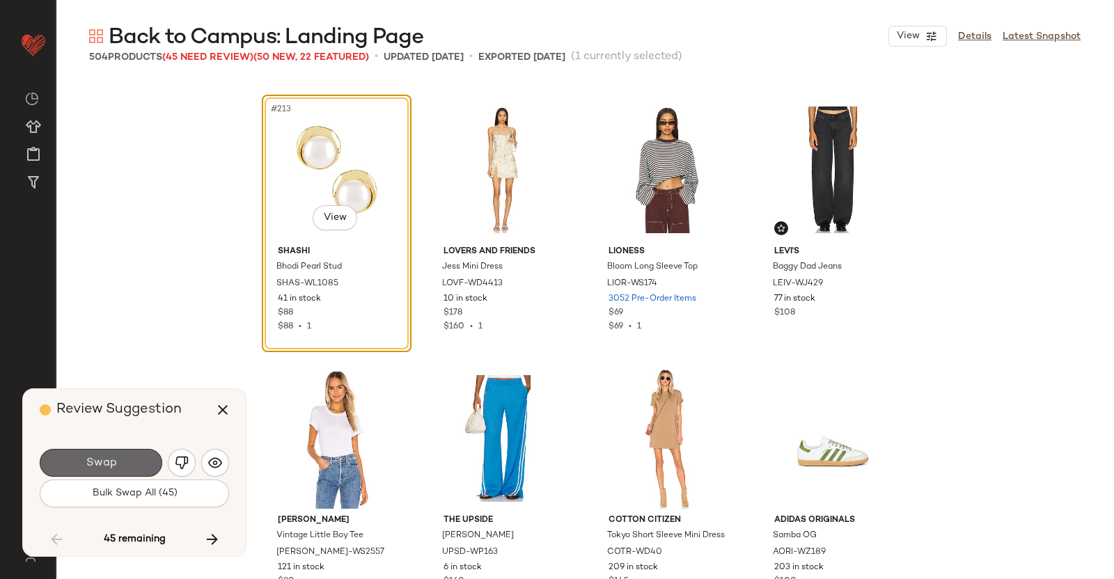
click at [134, 460] on button "Swap" at bounding box center [101, 463] width 123 height 28
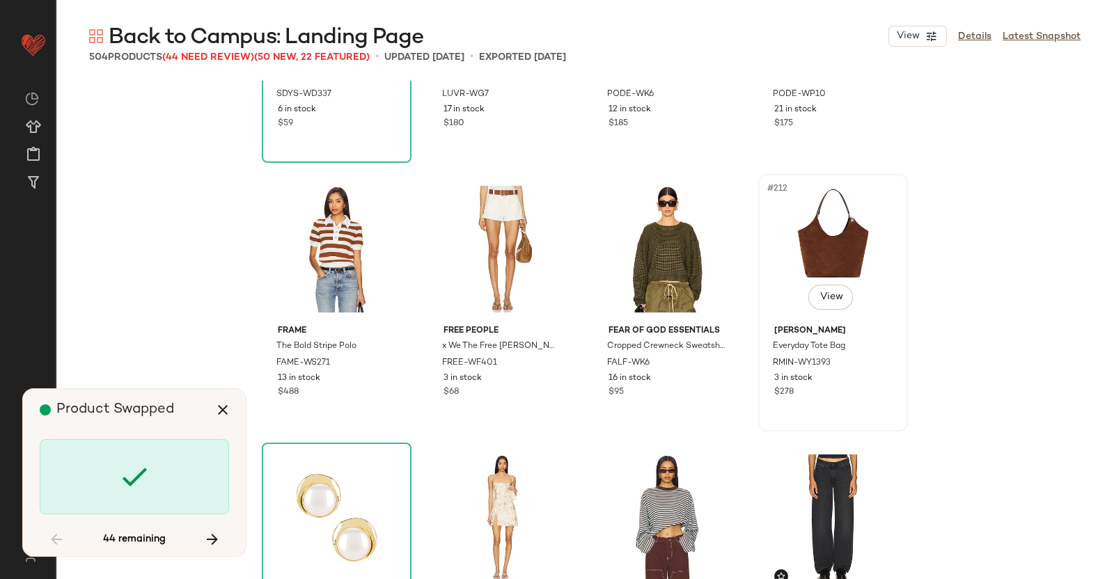
scroll to position [13986, 0]
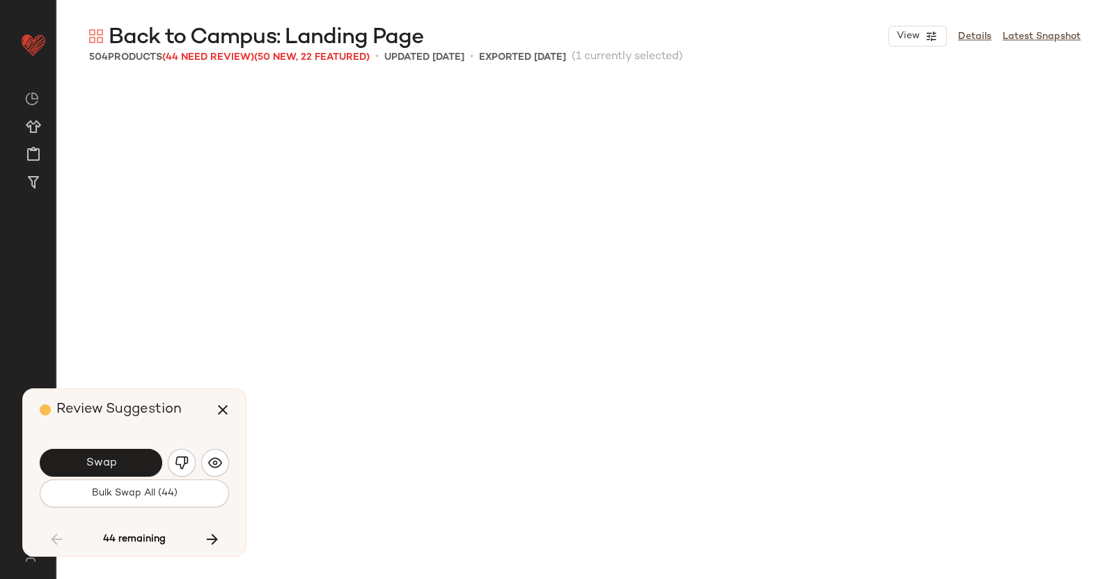
scroll to position [14785, 0]
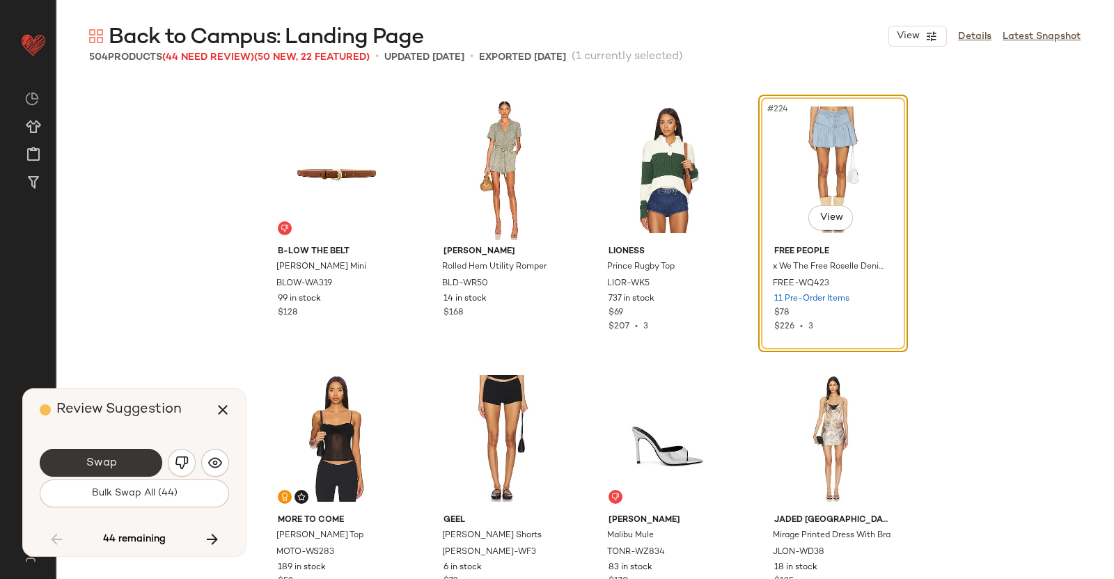
drag, startPoint x: 163, startPoint y: 460, endPoint x: 148, endPoint y: 461, distance: 15.4
click at [146, 461] on div "Swap" at bounding box center [134, 462] width 189 height 33
click at [196, 458] on div "Swap" at bounding box center [134, 462] width 189 height 33
click at [184, 464] on img "button" at bounding box center [182, 463] width 14 height 14
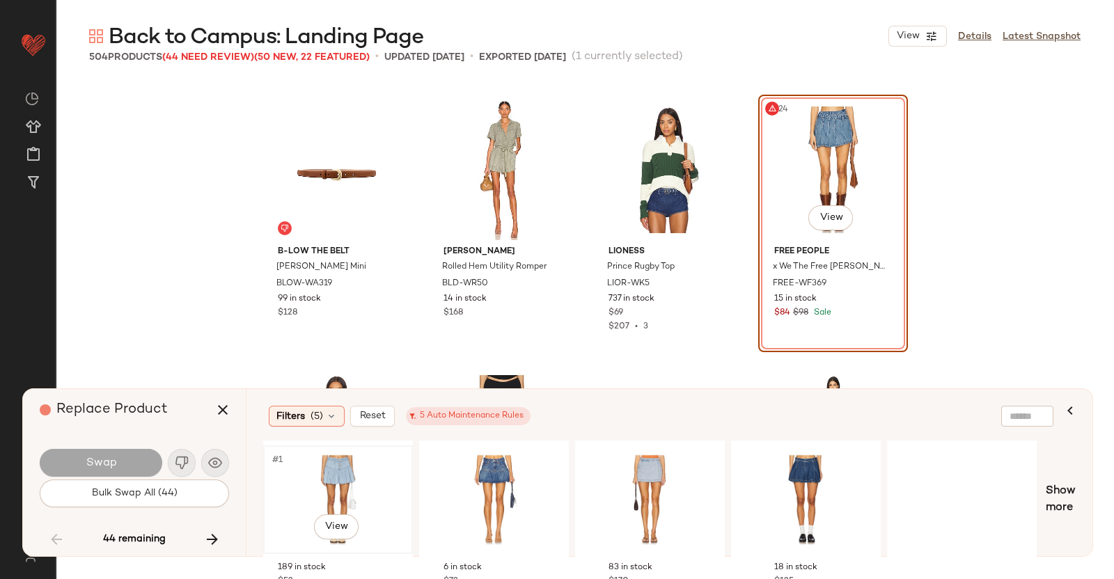
click at [374, 478] on div "#1 View" at bounding box center [338, 500] width 140 height 99
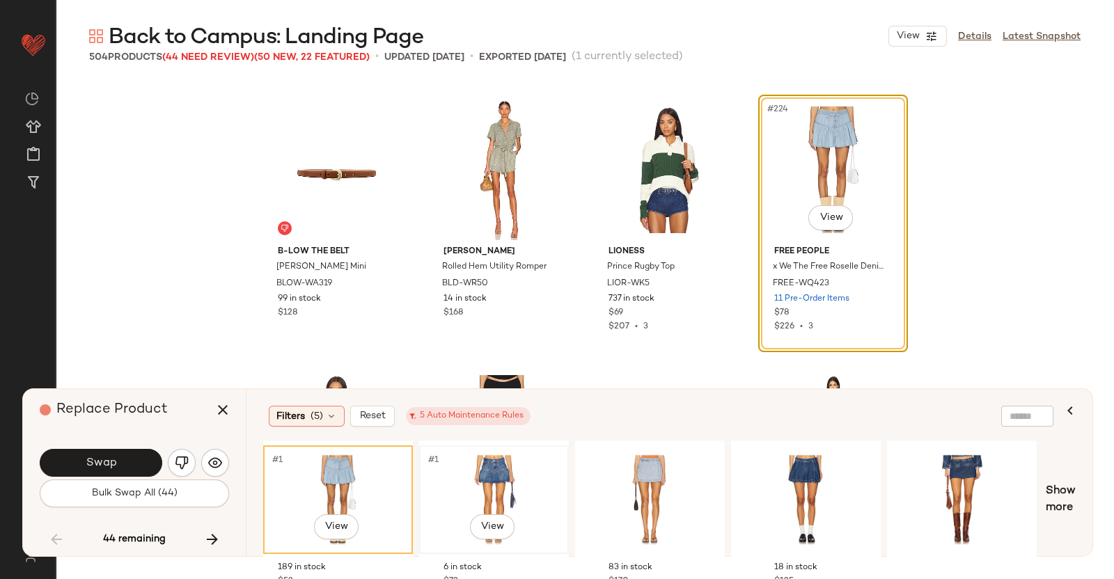
click at [476, 474] on div "#1 View" at bounding box center [494, 500] width 140 height 99
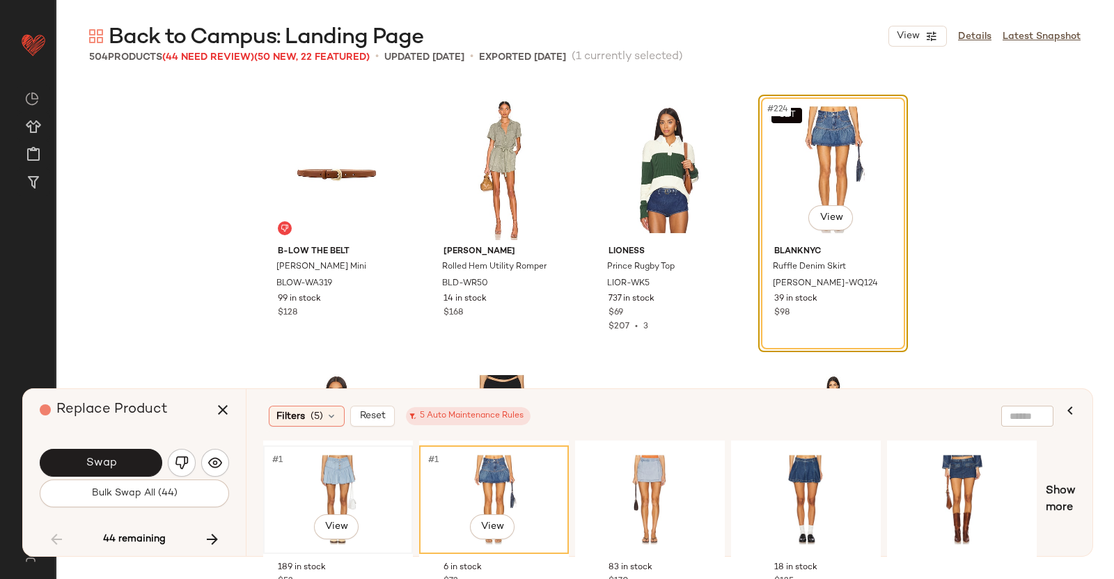
click at [325, 476] on div "#1 View" at bounding box center [338, 500] width 140 height 99
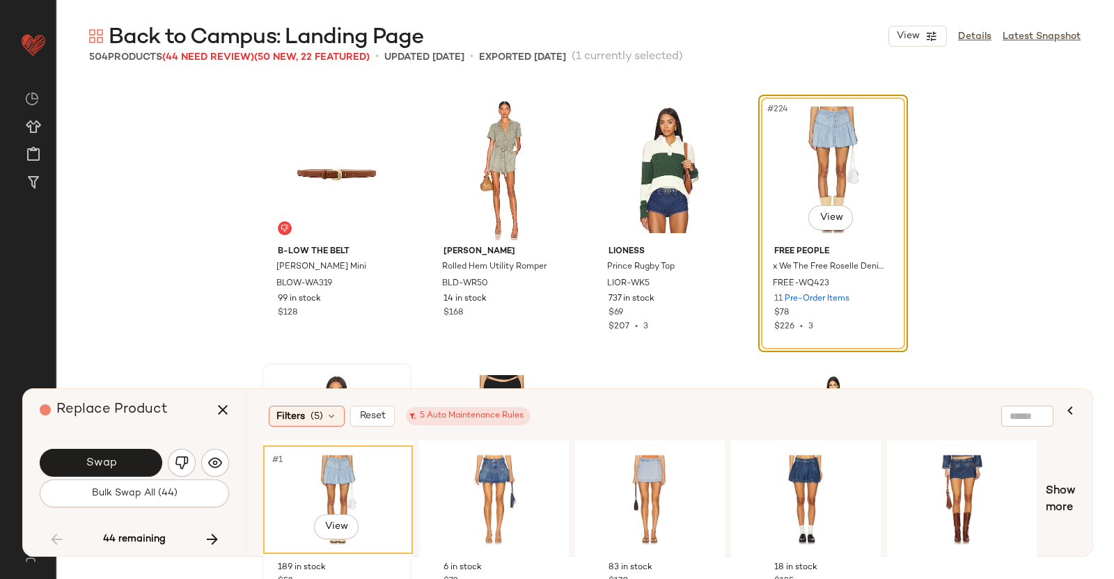
drag, startPoint x: 115, startPoint y: 459, endPoint x: 288, endPoint y: 422, distance: 177.3
click at [113, 460] on span "Swap" at bounding box center [100, 463] width 31 height 13
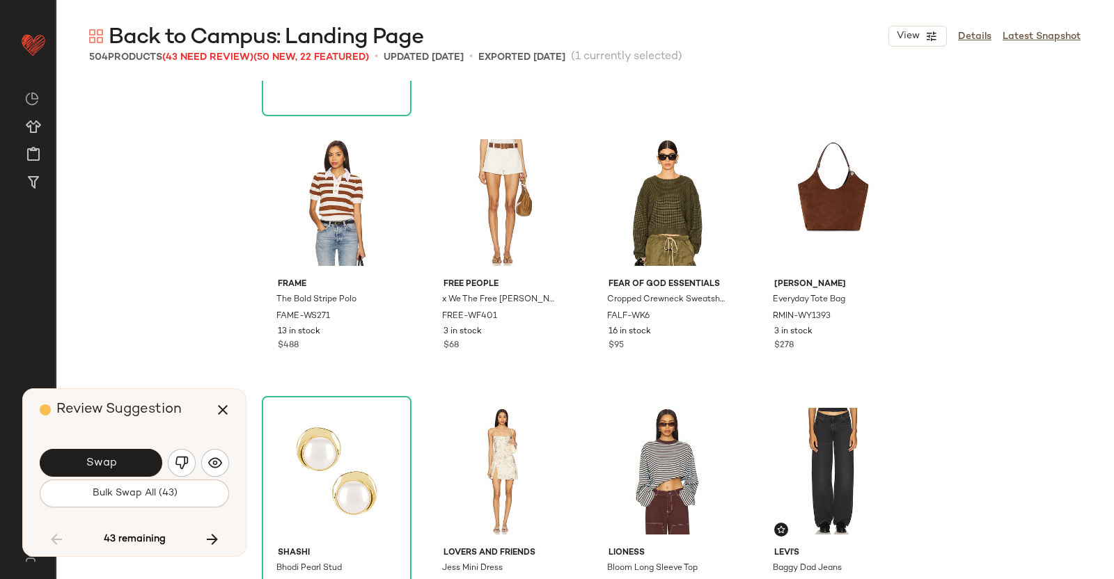
scroll to position [13929, 0]
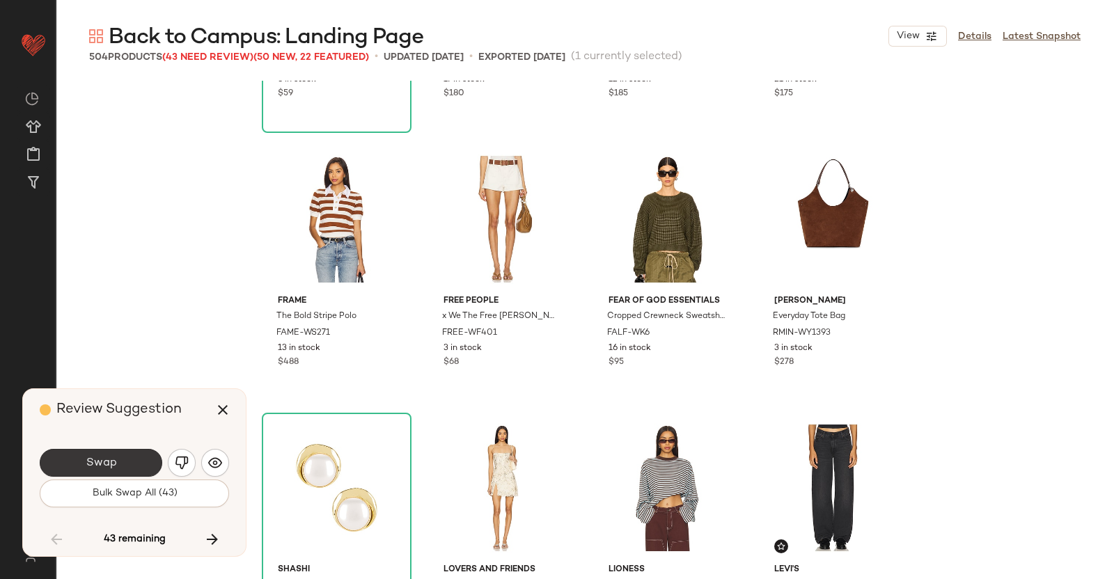
click at [73, 455] on button "Swap" at bounding box center [101, 463] width 123 height 28
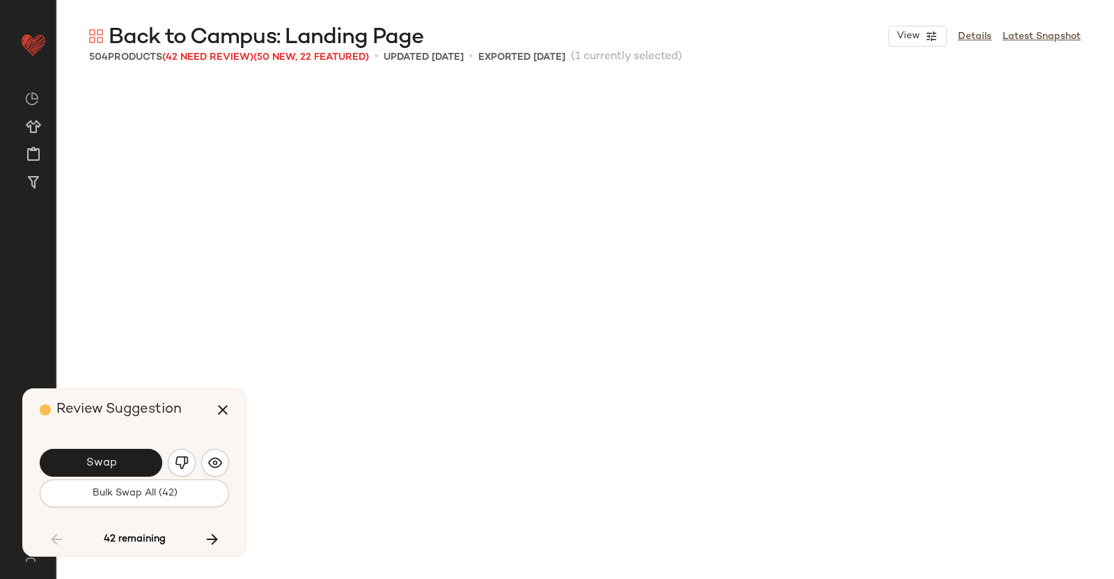
scroll to position [15592, 0]
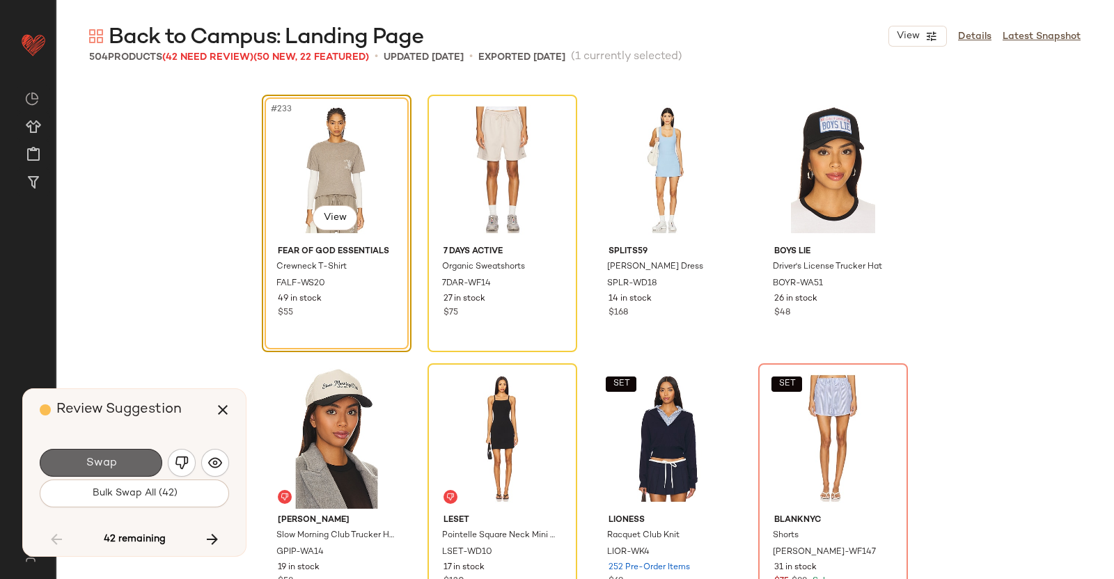
click at [132, 456] on button "Swap" at bounding box center [101, 463] width 123 height 28
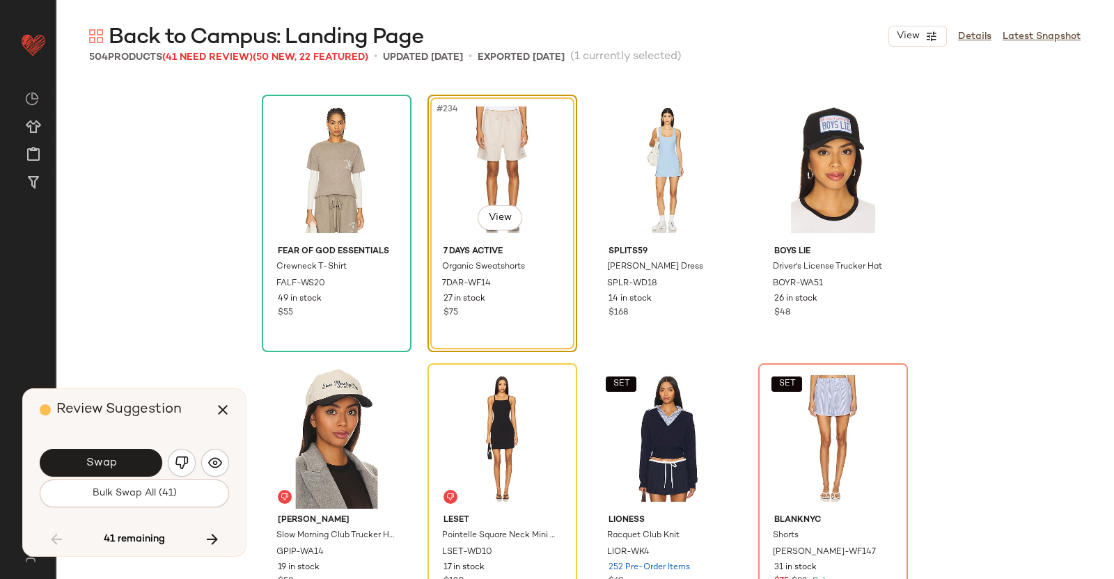
click at [132, 459] on button "Swap" at bounding box center [101, 463] width 123 height 28
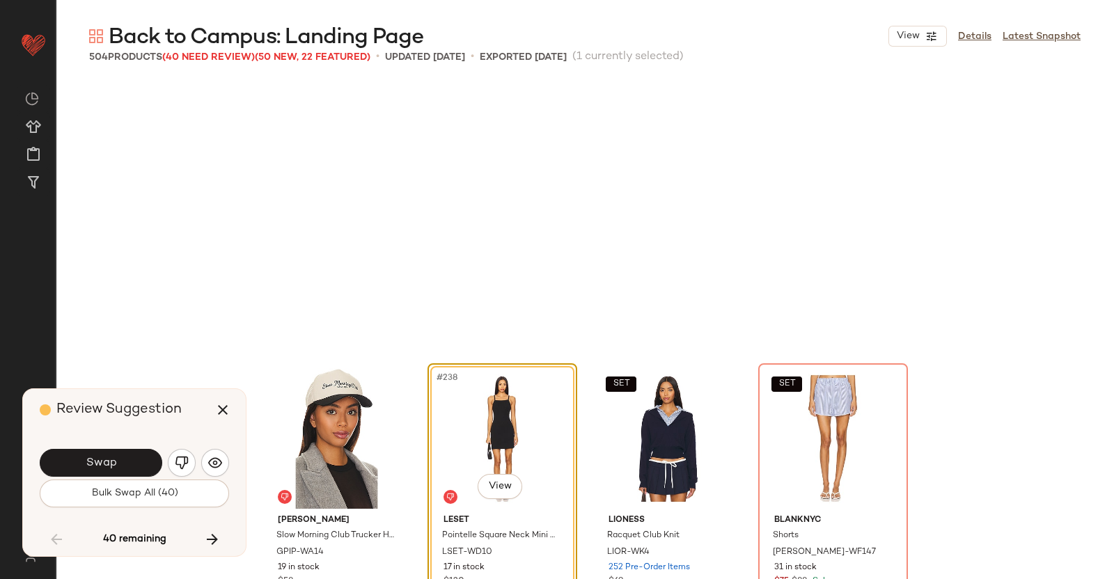
scroll to position [15860, 0]
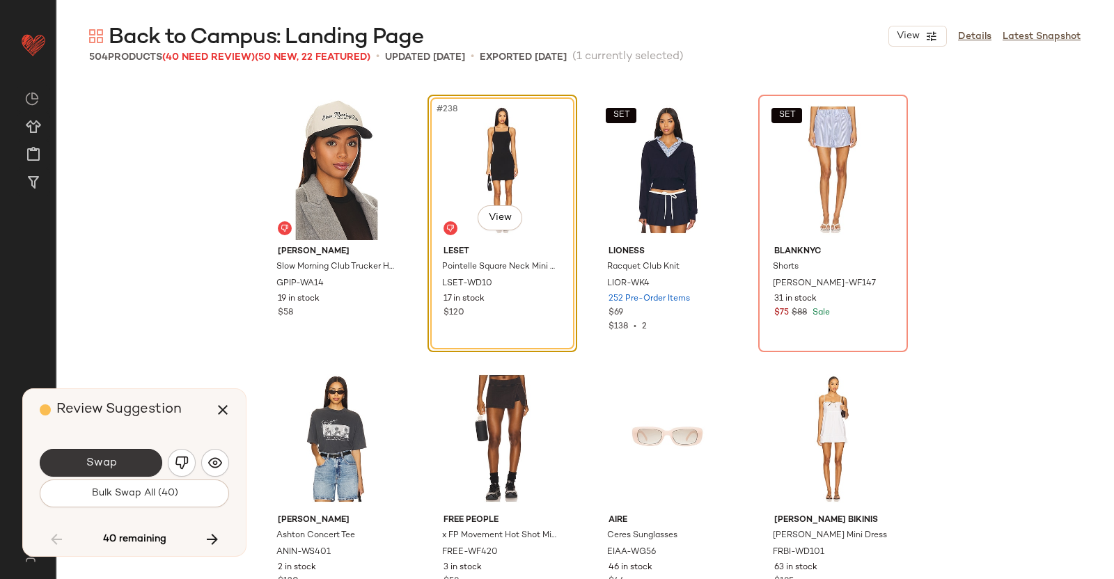
click at [85, 455] on button "Swap" at bounding box center [101, 463] width 123 height 28
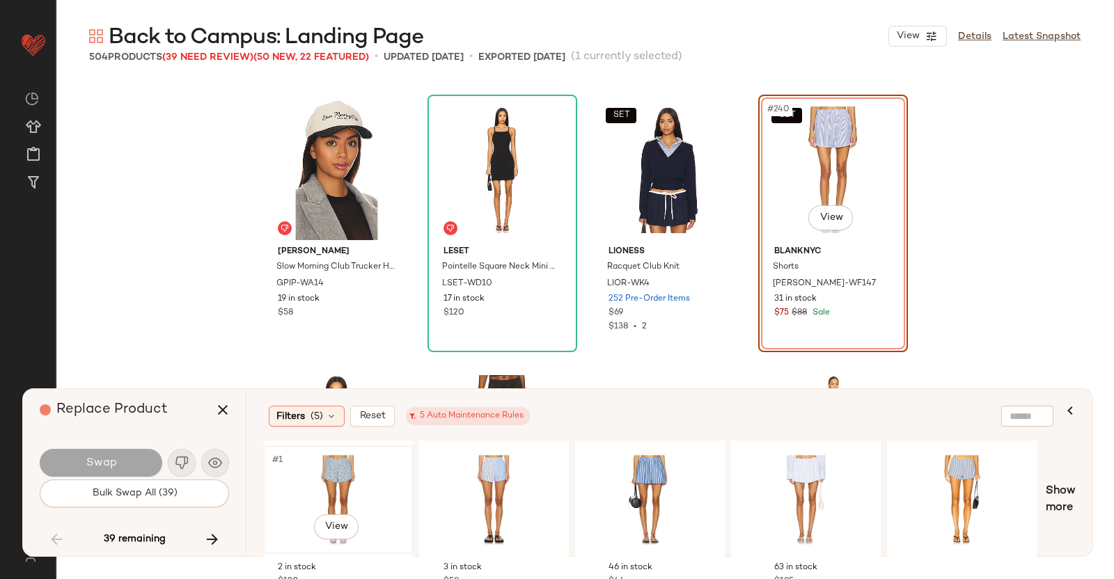
click at [341, 485] on div "#1 View" at bounding box center [338, 500] width 140 height 99
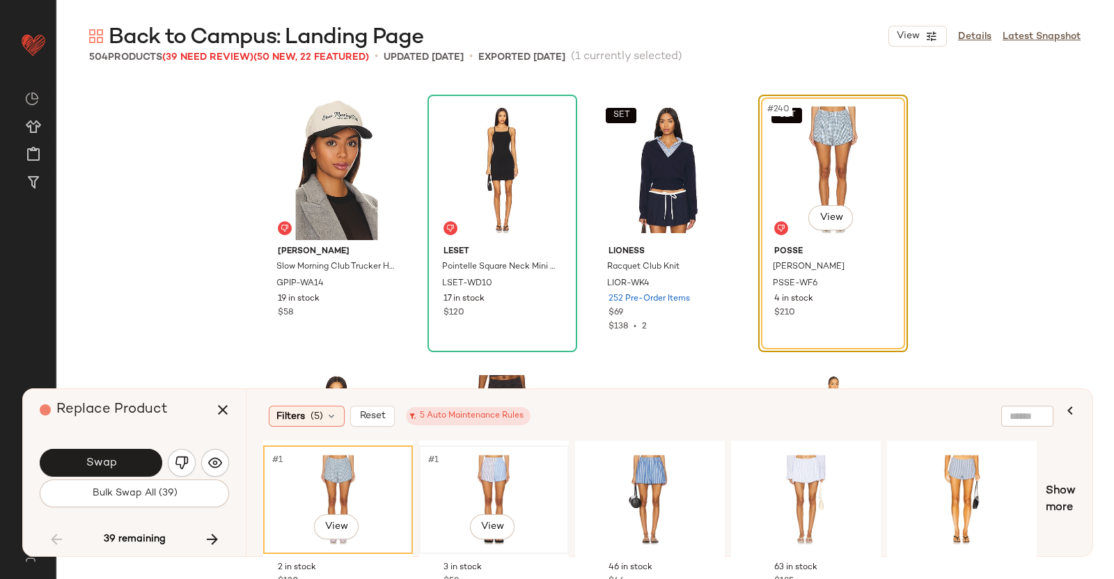
click at [481, 479] on div "#1 View" at bounding box center [494, 500] width 140 height 99
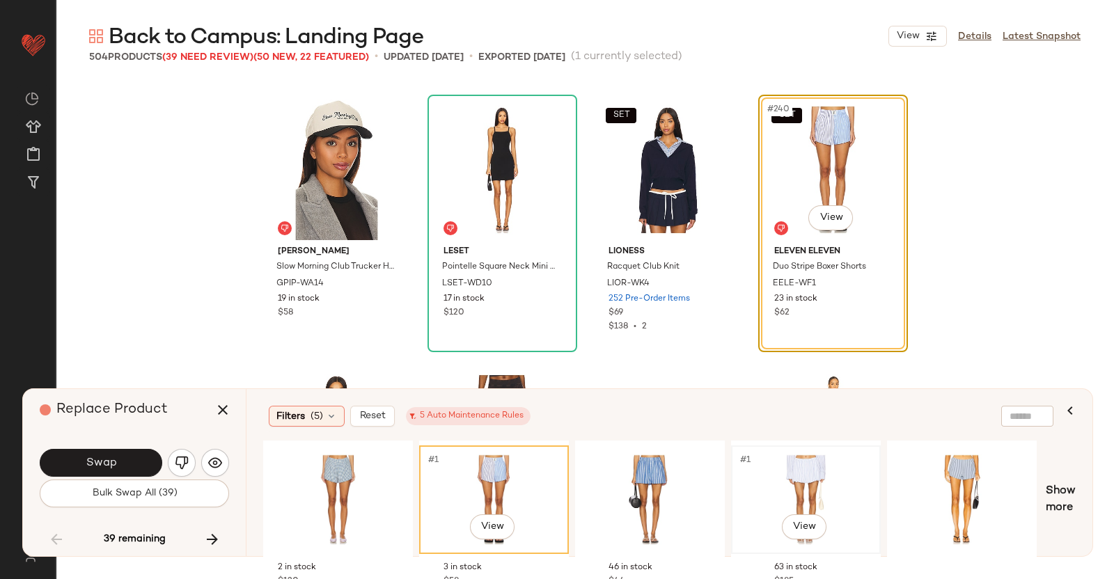
click at [777, 467] on div "#1 View" at bounding box center [806, 500] width 140 height 99
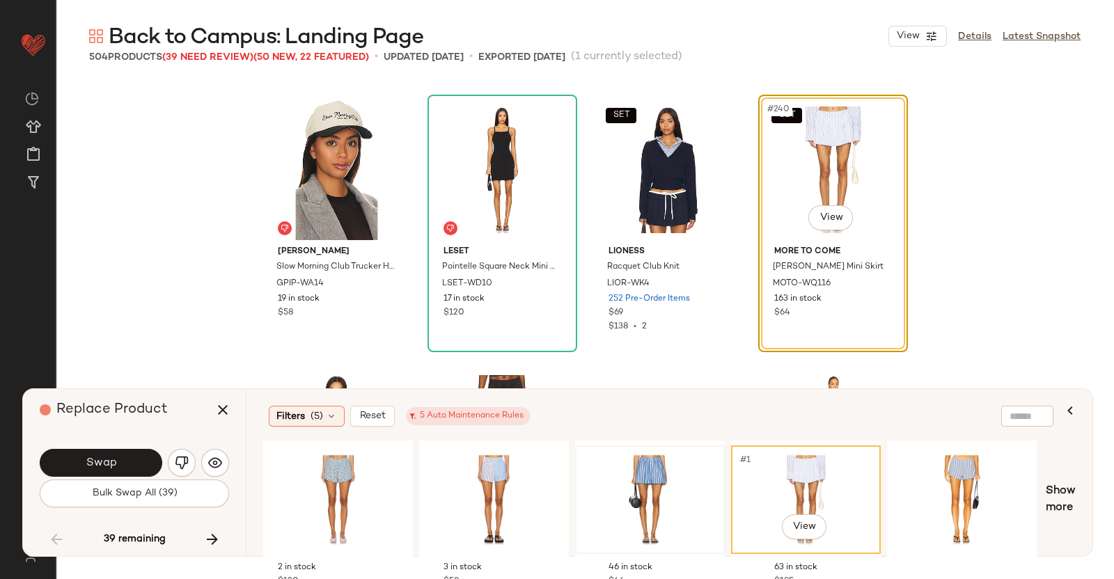
click at [718, 478] on div at bounding box center [650, 500] width 140 height 99
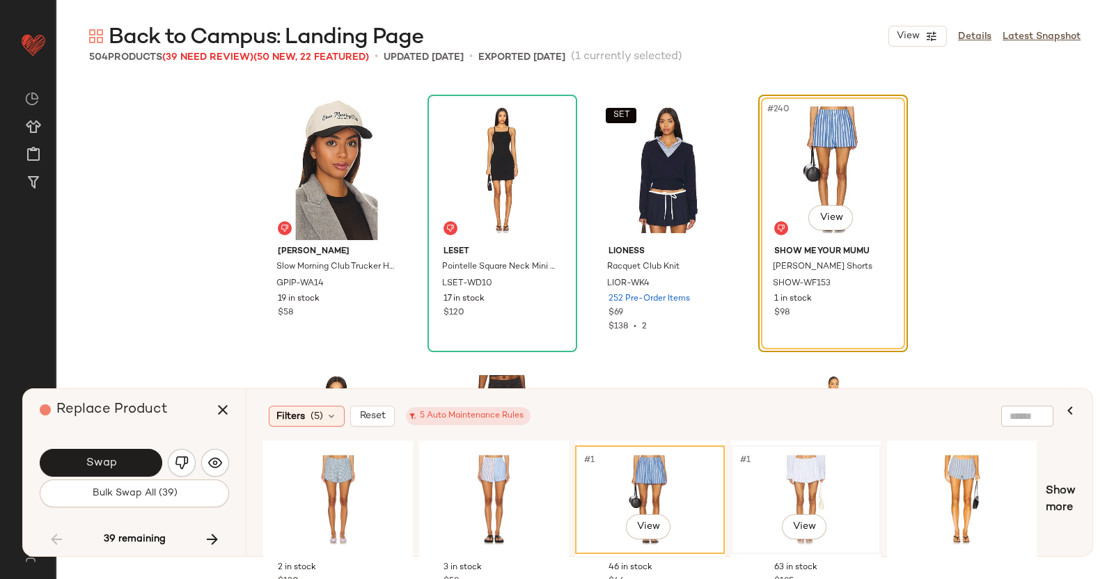
click at [816, 477] on div "#1 View" at bounding box center [806, 500] width 140 height 99
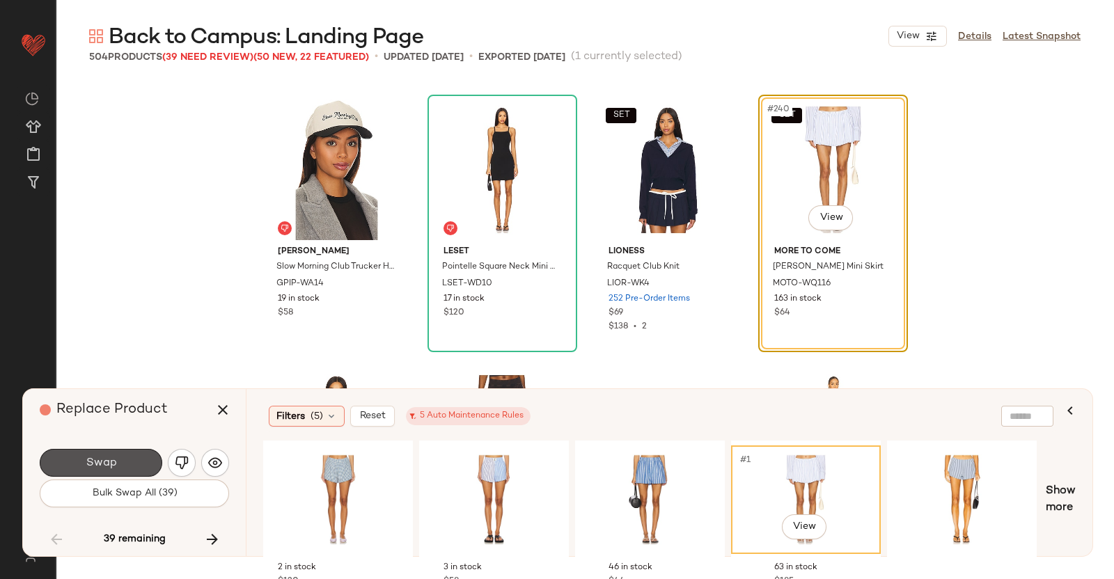
click at [100, 455] on button "Swap" at bounding box center [101, 463] width 123 height 28
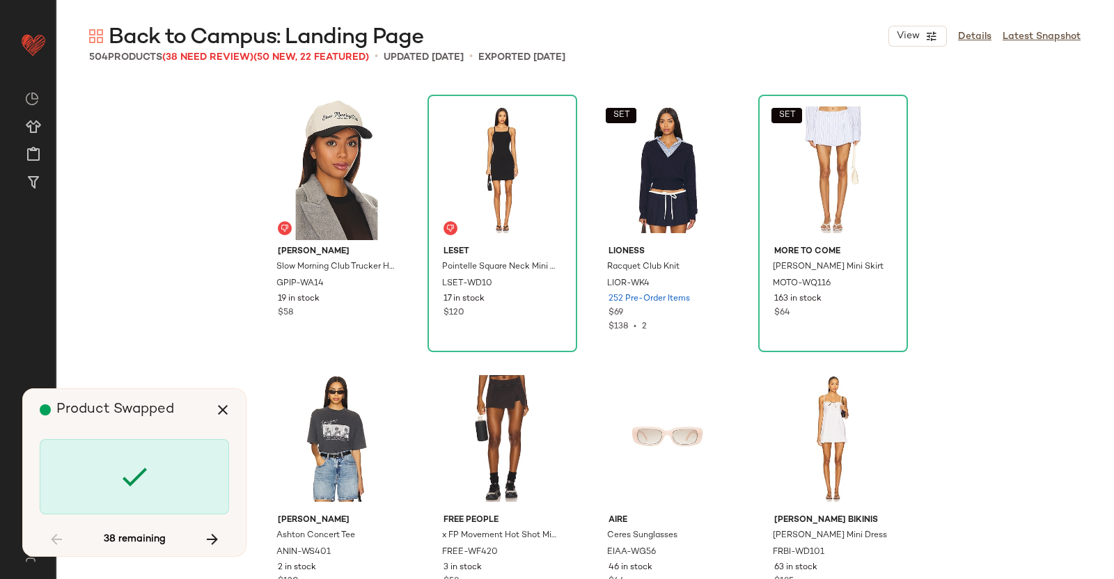
scroll to position [16397, 0]
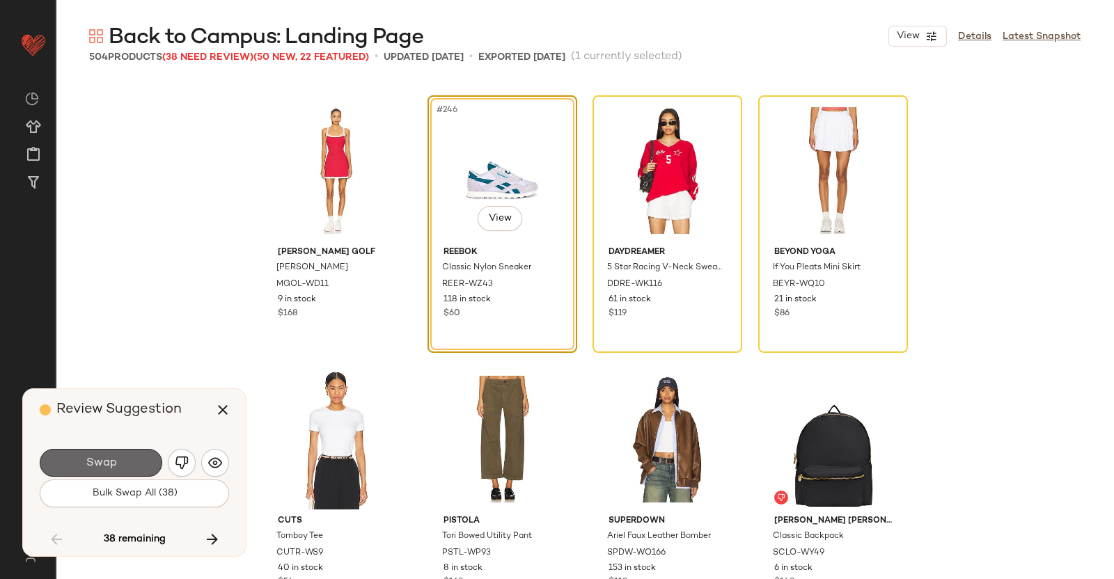
click at [118, 469] on button "Swap" at bounding box center [101, 463] width 123 height 28
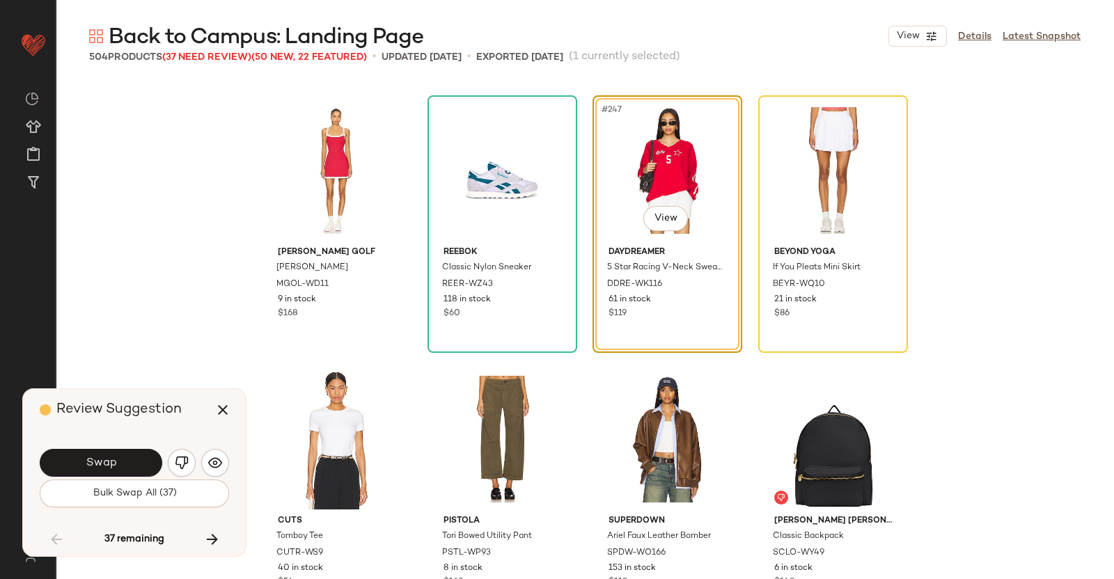
click at [138, 461] on button "Swap" at bounding box center [101, 463] width 123 height 28
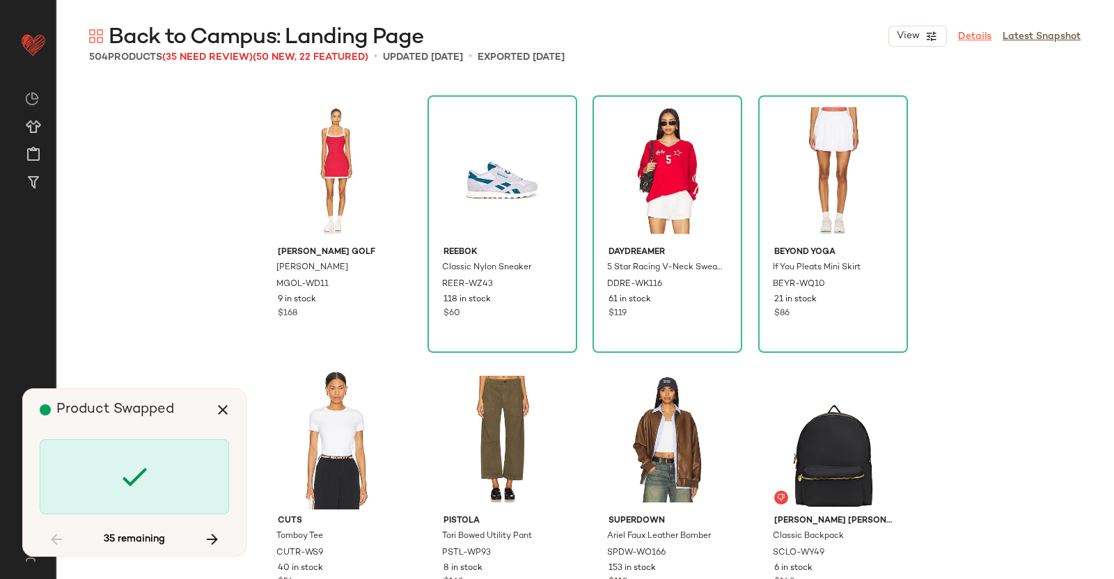
click at [964, 40] on link "Details" at bounding box center [974, 36] width 33 height 15
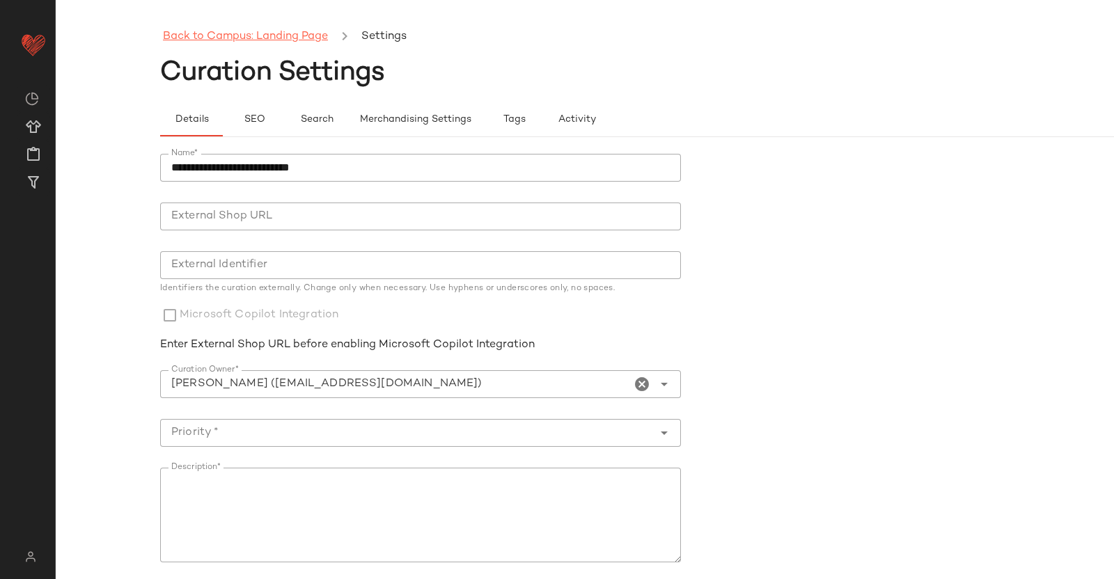
click at [231, 40] on link "Back to Campus: Landing Page" at bounding box center [245, 37] width 165 height 18
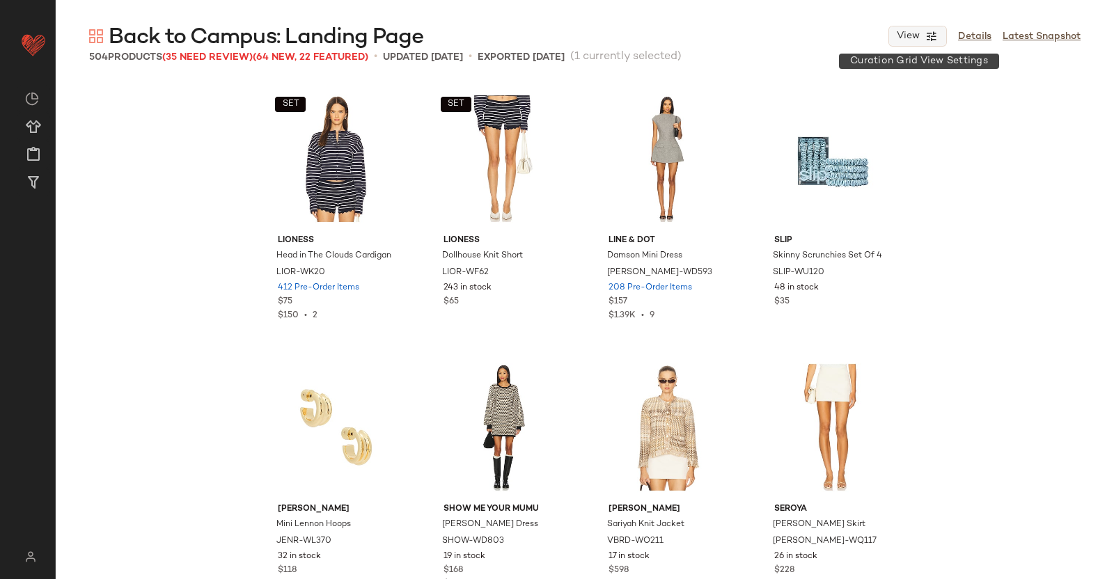
click at [912, 34] on span "View" at bounding box center [908, 36] width 24 height 11
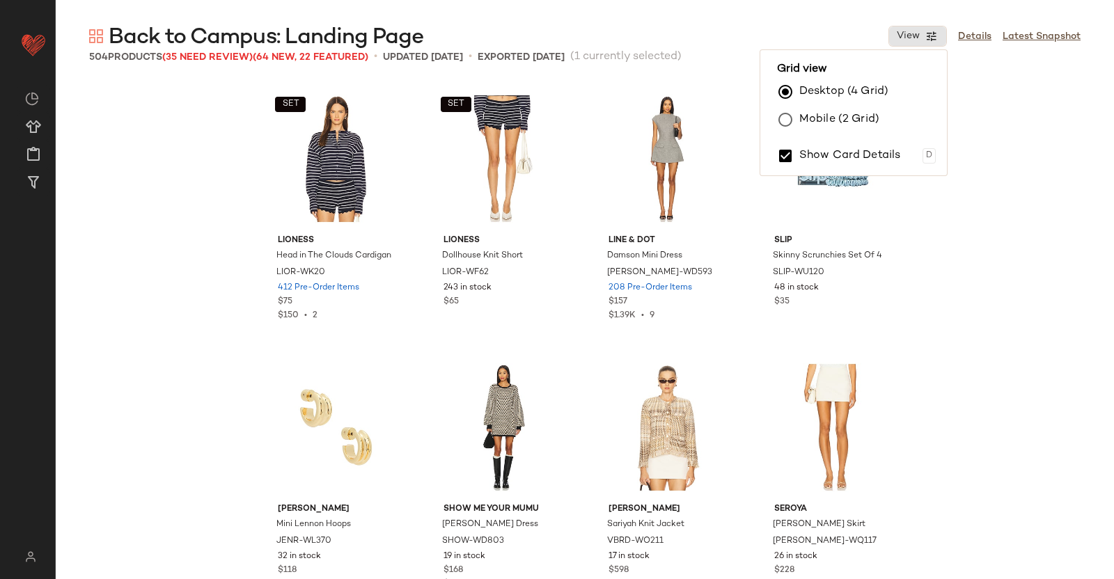
click at [1044, 139] on div "SET LIONESS Head in The Clouds Cardigan LIOR-WK20 412 Pre-Order Items $75 $150 …" at bounding box center [585, 330] width 1059 height 499
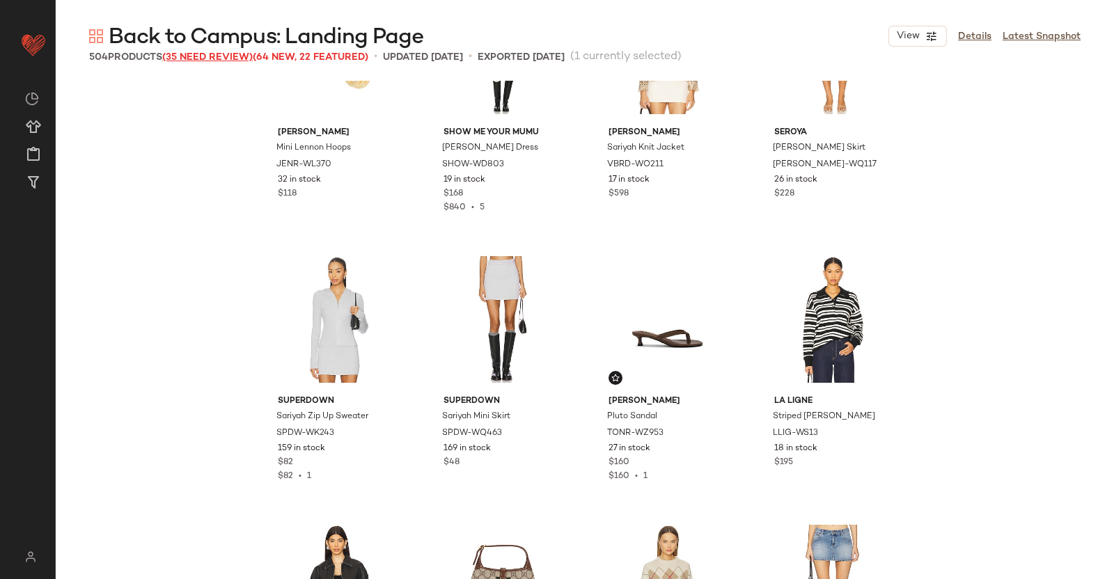
scroll to position [359, 0]
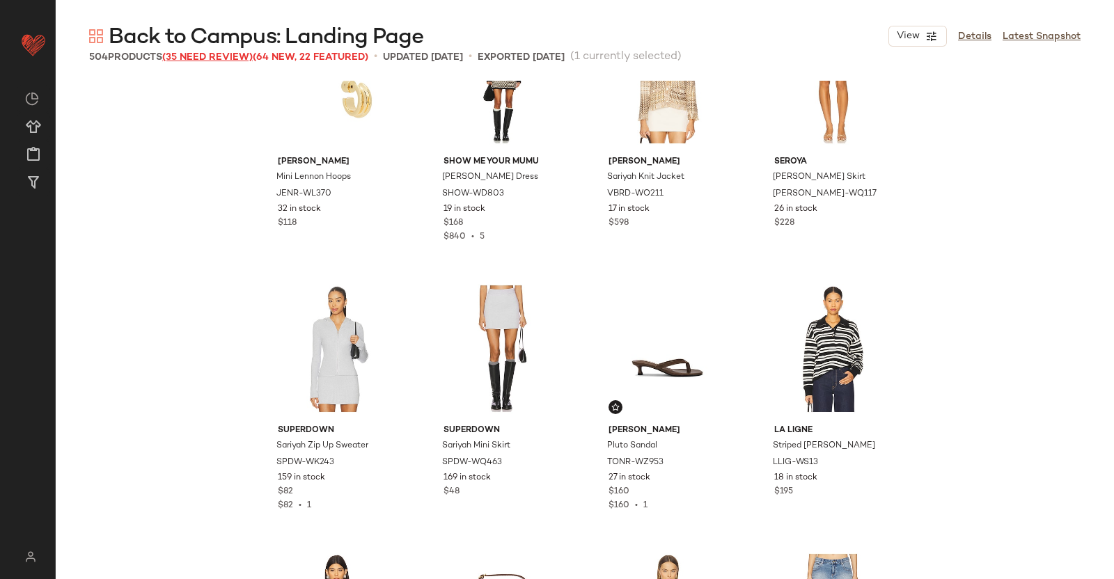
click at [233, 58] on span "(35 Need Review)" at bounding box center [207, 57] width 91 height 10
drag, startPoint x: 249, startPoint y: 57, endPoint x: 242, endPoint y: 59, distance: 7.9
click at [249, 57] on span "(35 Need Review)" at bounding box center [207, 57] width 91 height 10
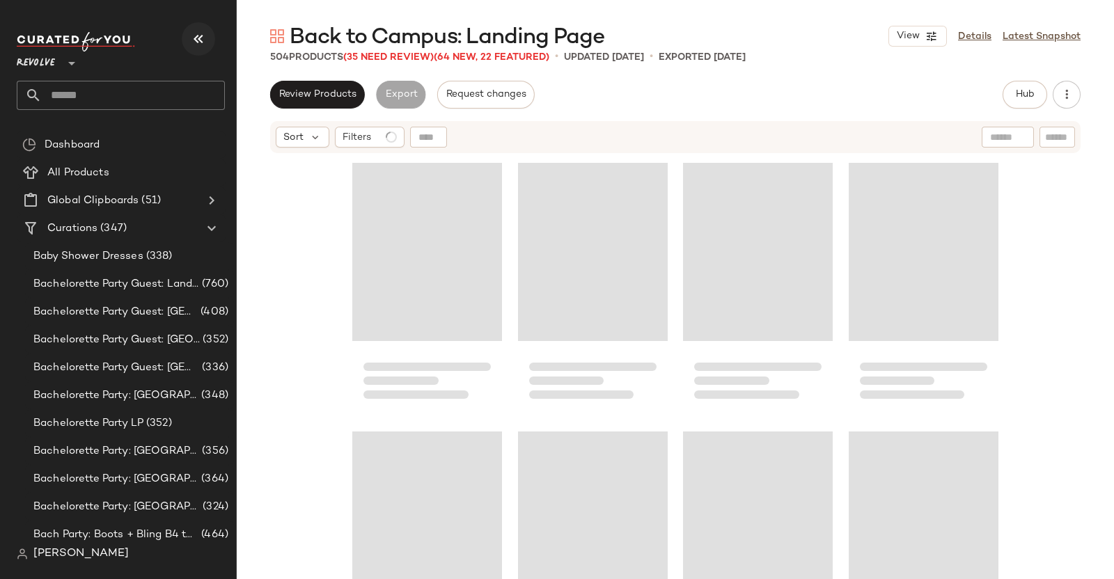
click at [192, 29] on button "button" at bounding box center [198, 38] width 33 height 33
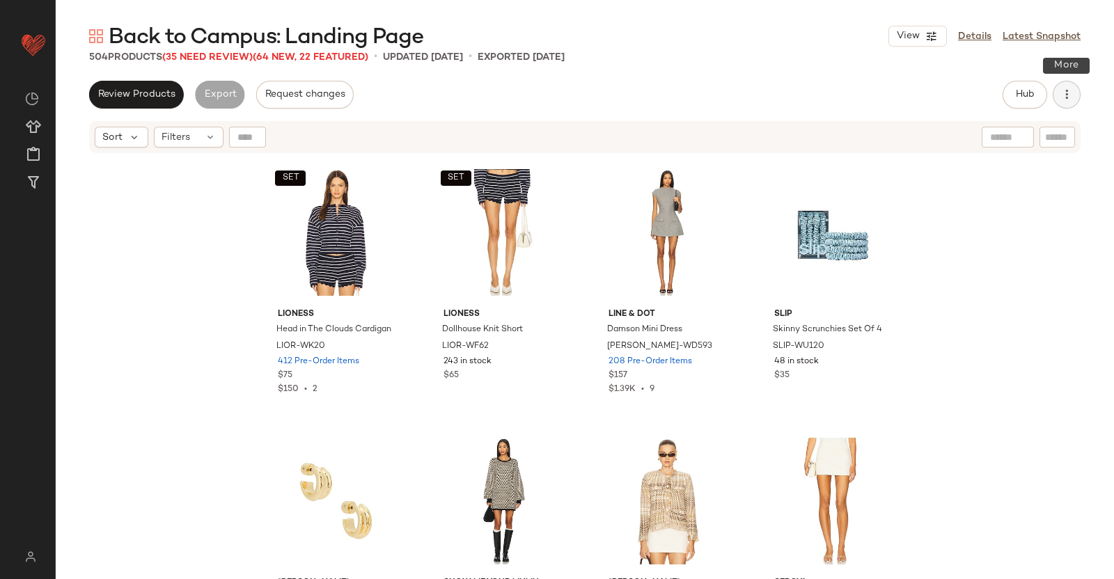
click at [1063, 92] on icon "button" at bounding box center [1067, 95] width 14 height 14
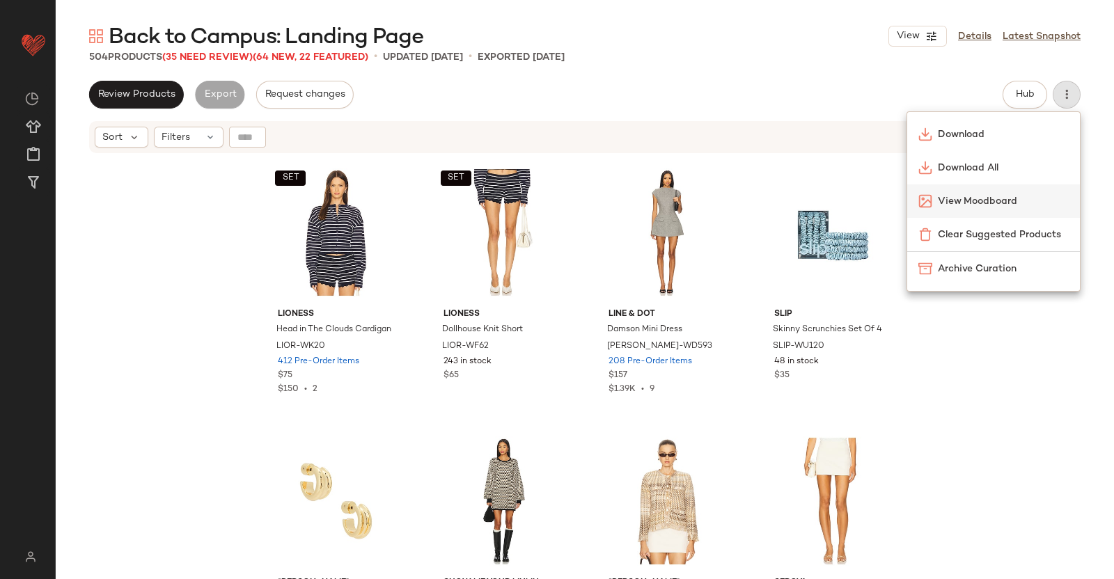
click at [966, 206] on span "View Moodboard" at bounding box center [1003, 201] width 131 height 15
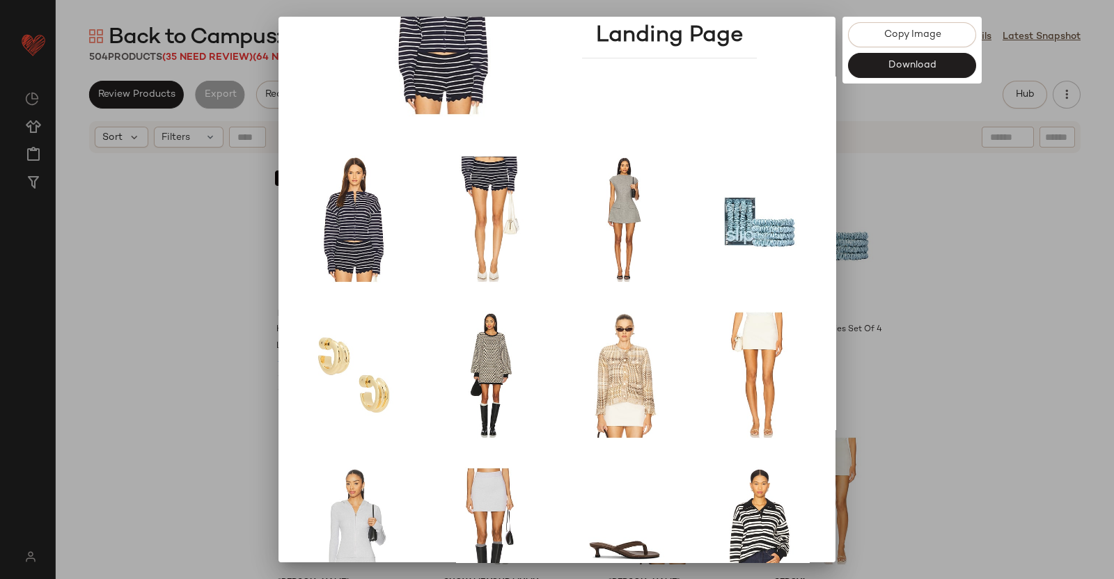
scroll to position [173, 0]
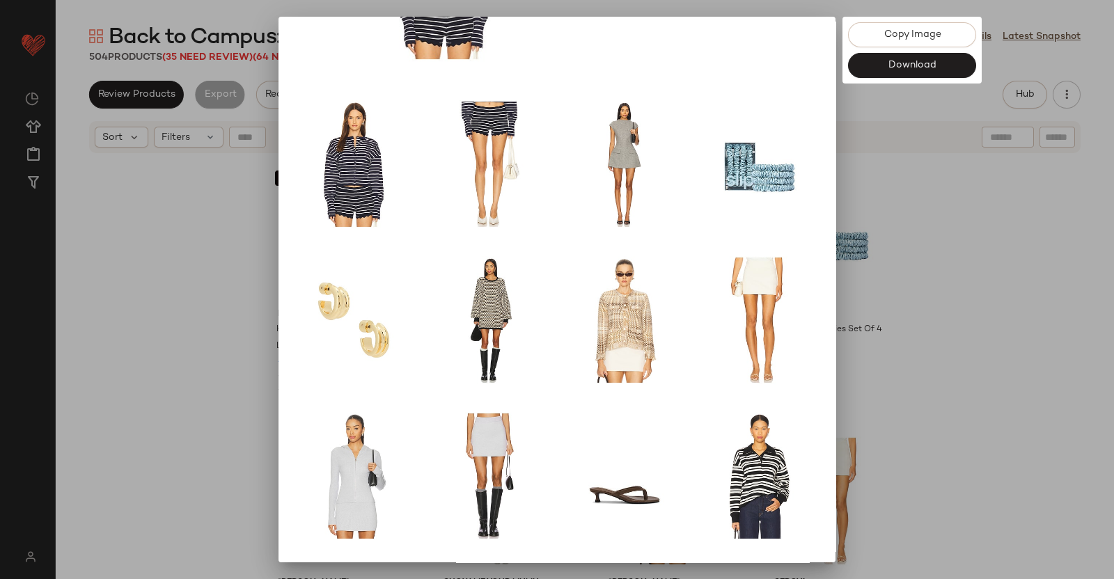
click at [1101, 309] on div at bounding box center [557, 289] width 1114 height 579
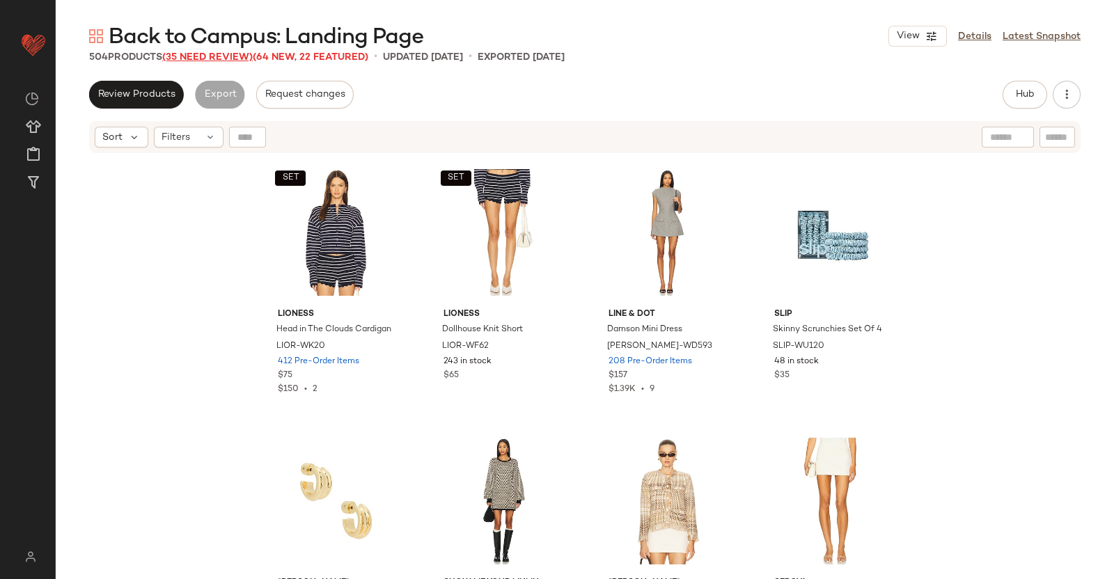
click at [219, 61] on span "(35 Need Review)" at bounding box center [207, 57] width 91 height 10
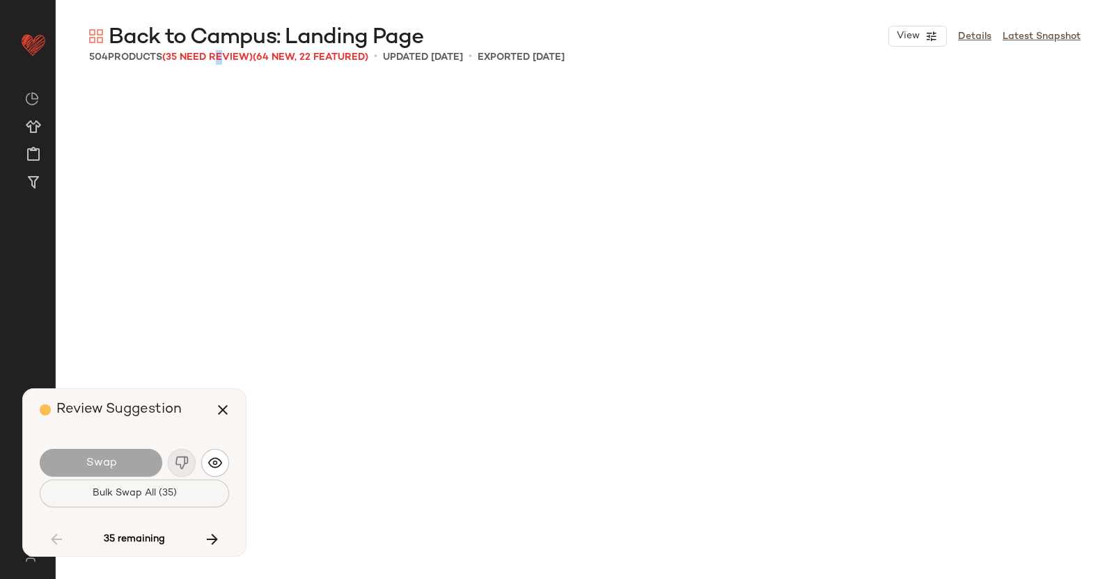
scroll to position [17741, 0]
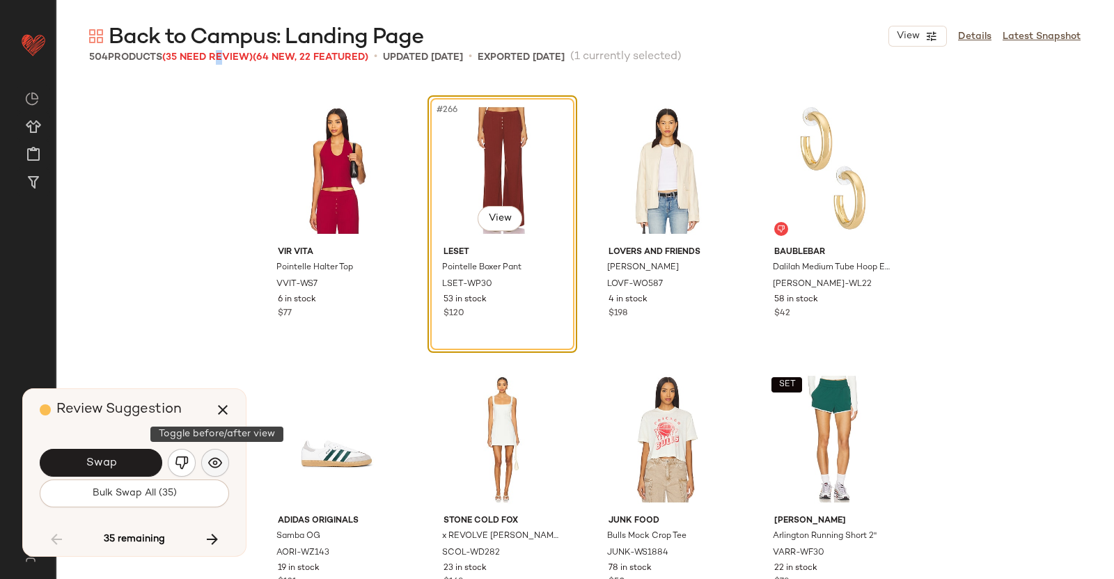
click at [223, 469] on button "button" at bounding box center [215, 463] width 28 height 28
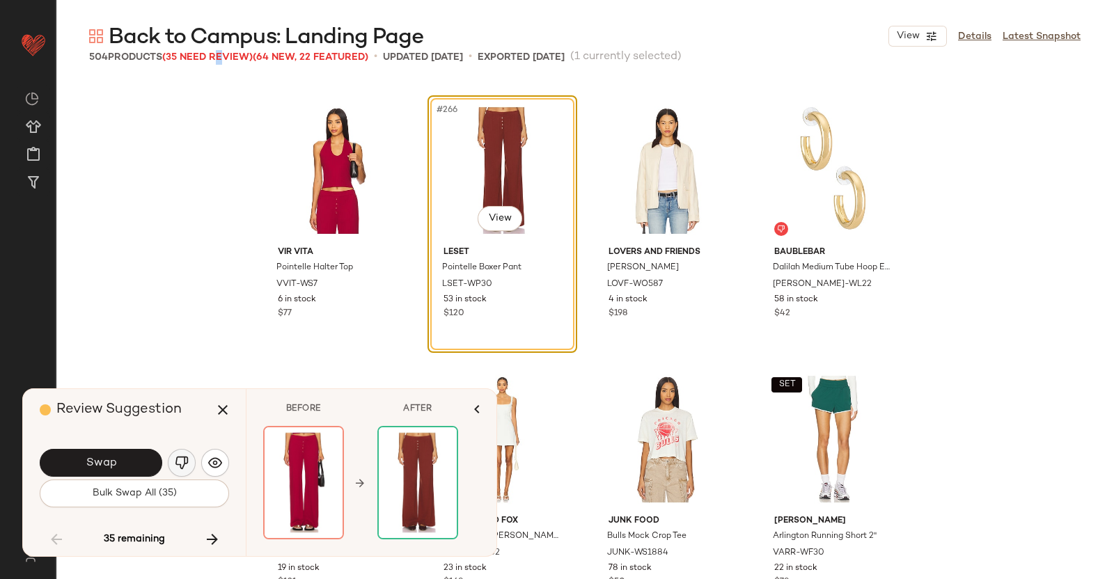
click at [188, 463] on button "button" at bounding box center [182, 463] width 28 height 28
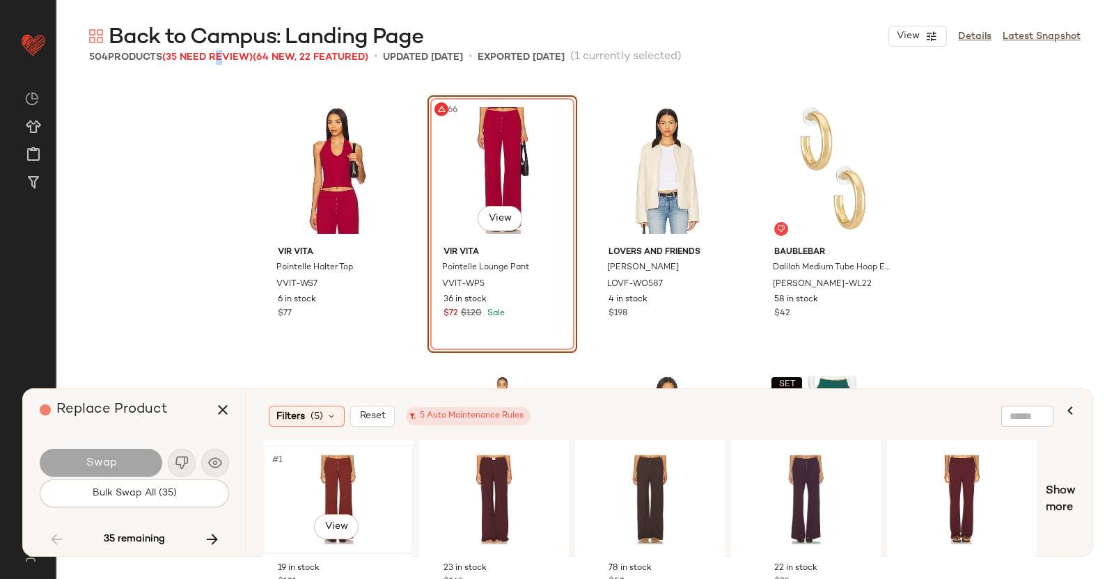
click at [355, 499] on div "#1 View" at bounding box center [338, 500] width 140 height 99
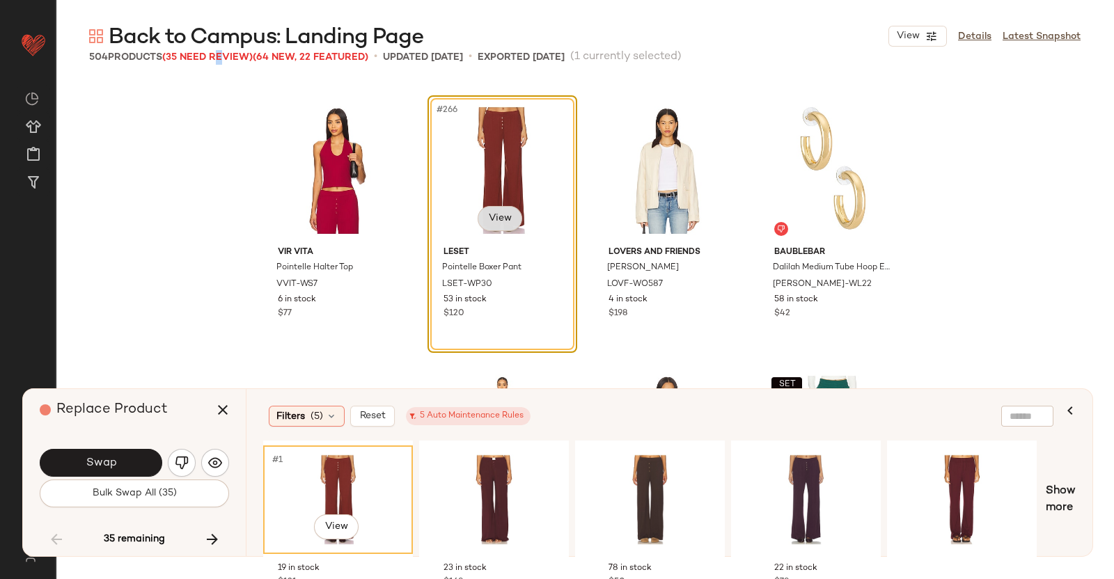
click at [493, 211] on body "Revolve ** Dashboard All Products Global Clipboards (51) Curations (347) [PERSO…" at bounding box center [557, 289] width 1114 height 579
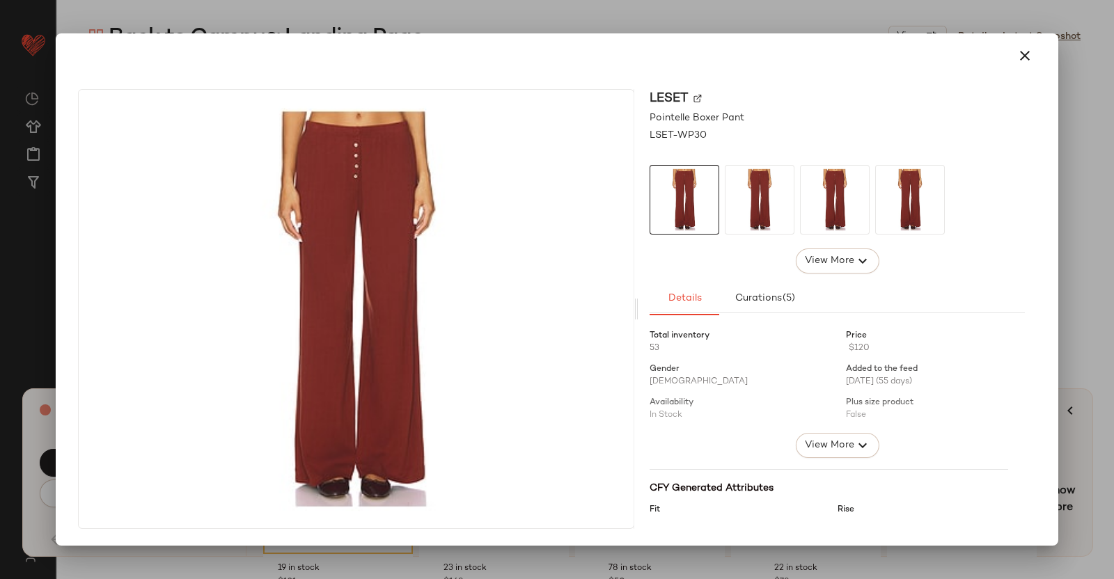
click at [696, 100] on img at bounding box center [698, 99] width 8 height 8
drag, startPoint x: 1106, startPoint y: 127, endPoint x: 1093, endPoint y: 143, distance: 20.3
click at [1104, 127] on div at bounding box center [557, 289] width 1114 height 579
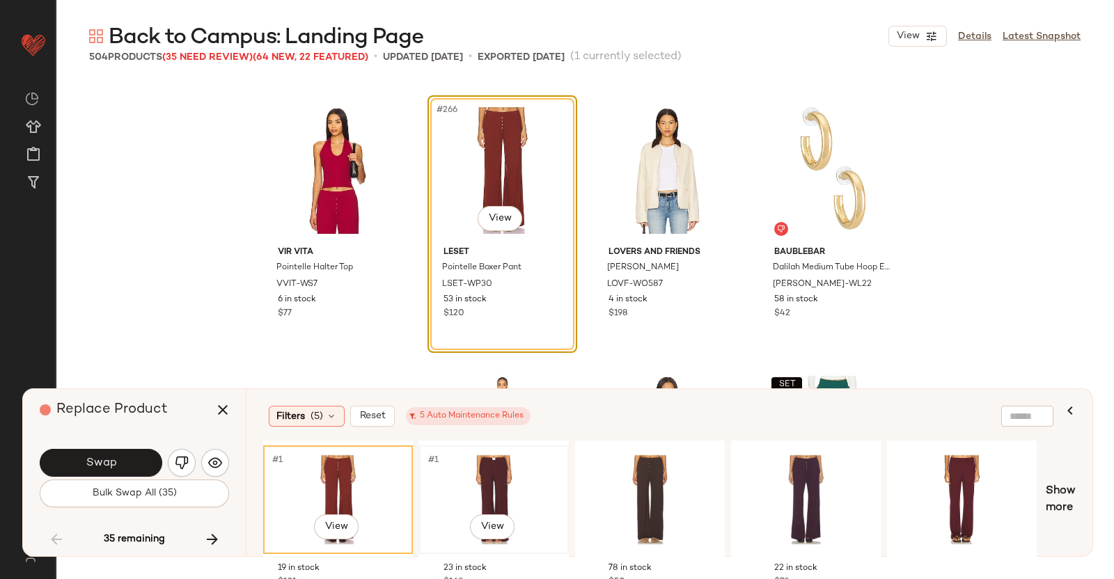
click at [472, 481] on div "#1 View" at bounding box center [494, 500] width 140 height 99
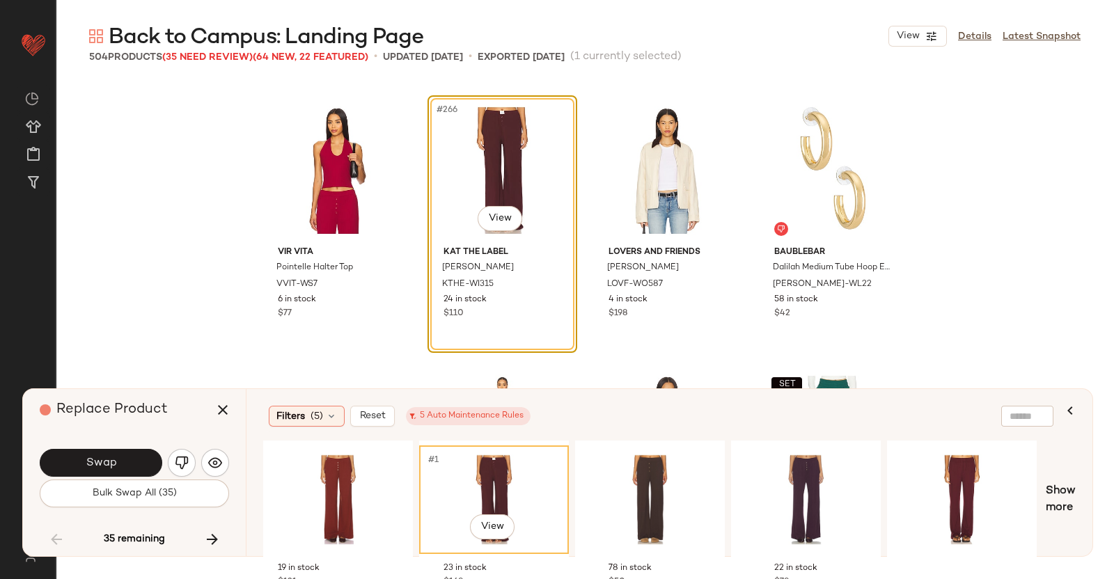
click at [497, 204] on div "#266 View" at bounding box center [502, 170] width 140 height 141
click at [499, 220] on body "Revolve ** Dashboard All Products Global Clipboards (51) Curations (347) [PERSO…" at bounding box center [557, 289] width 1114 height 579
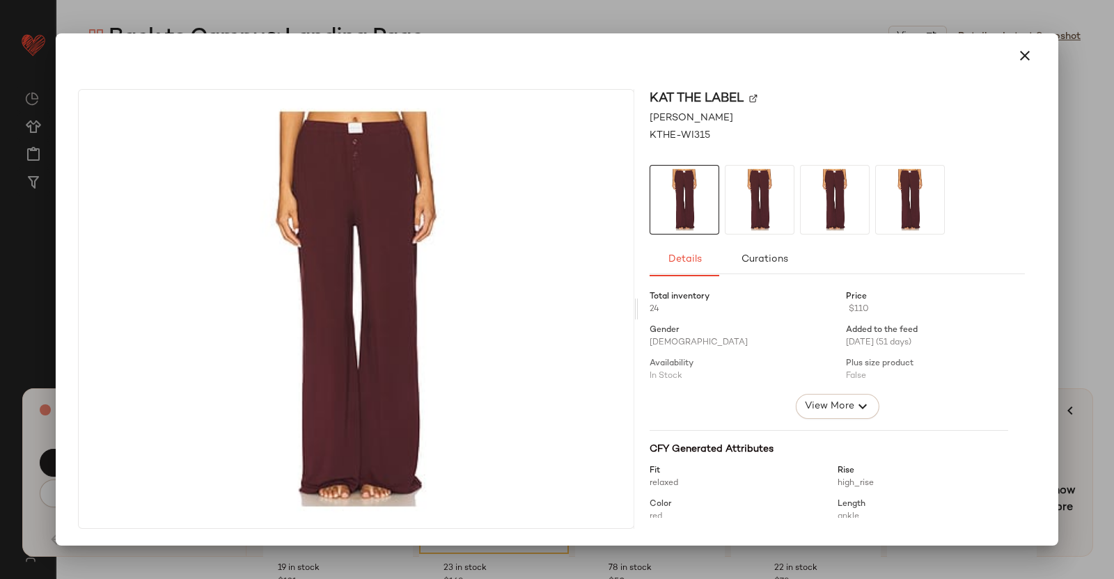
click at [756, 93] on div "KAT THE LABEL" at bounding box center [837, 98] width 375 height 19
click at [754, 98] on img at bounding box center [753, 99] width 8 height 8
click at [1098, 405] on div at bounding box center [557, 289] width 1114 height 579
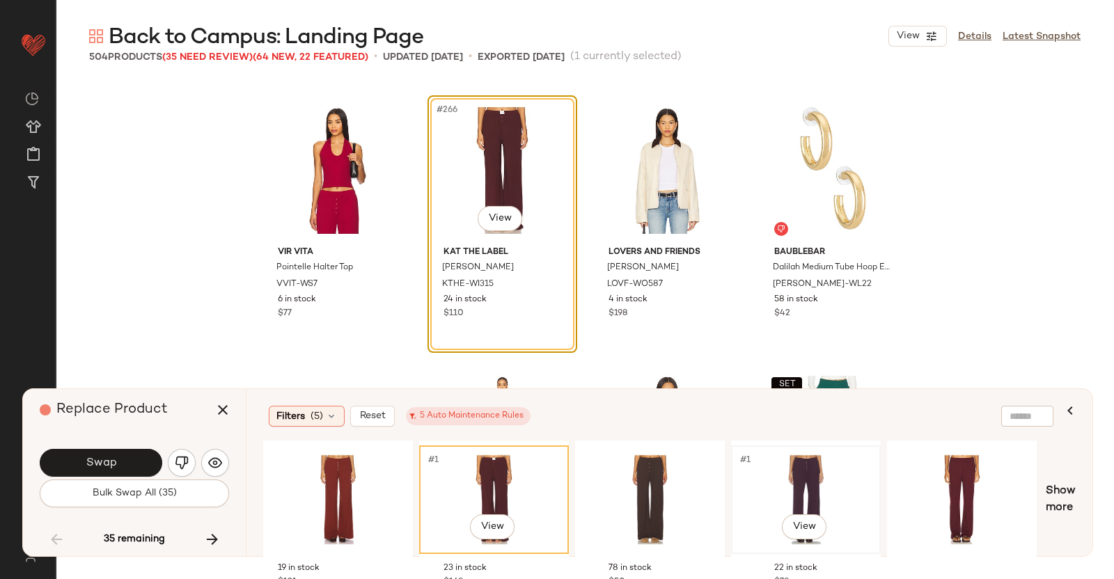
click at [811, 465] on div "#1 View" at bounding box center [806, 500] width 140 height 99
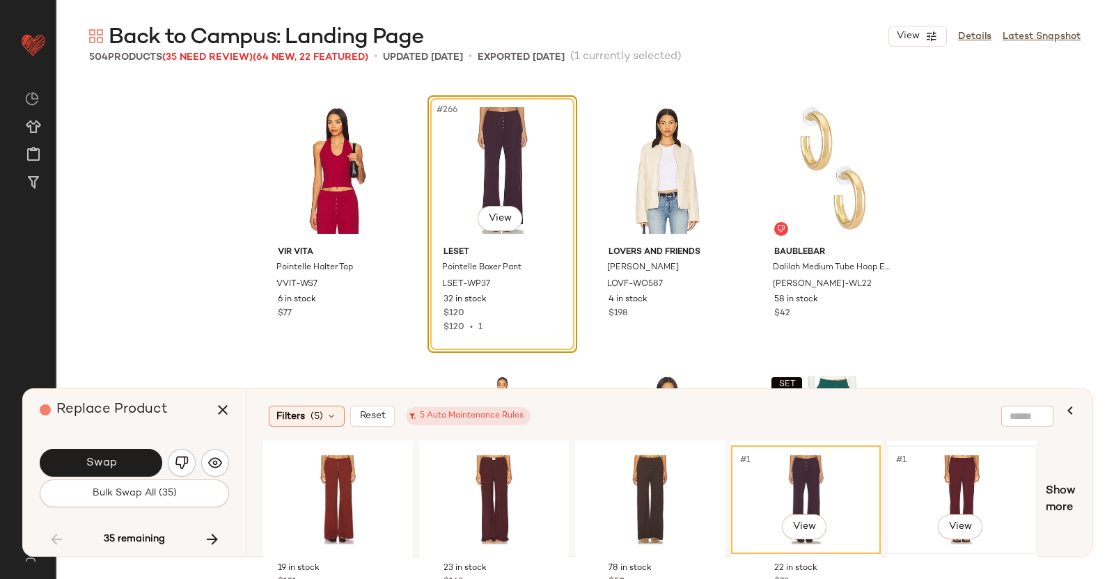
click at [901, 483] on div "#1 View" at bounding box center [962, 500] width 140 height 99
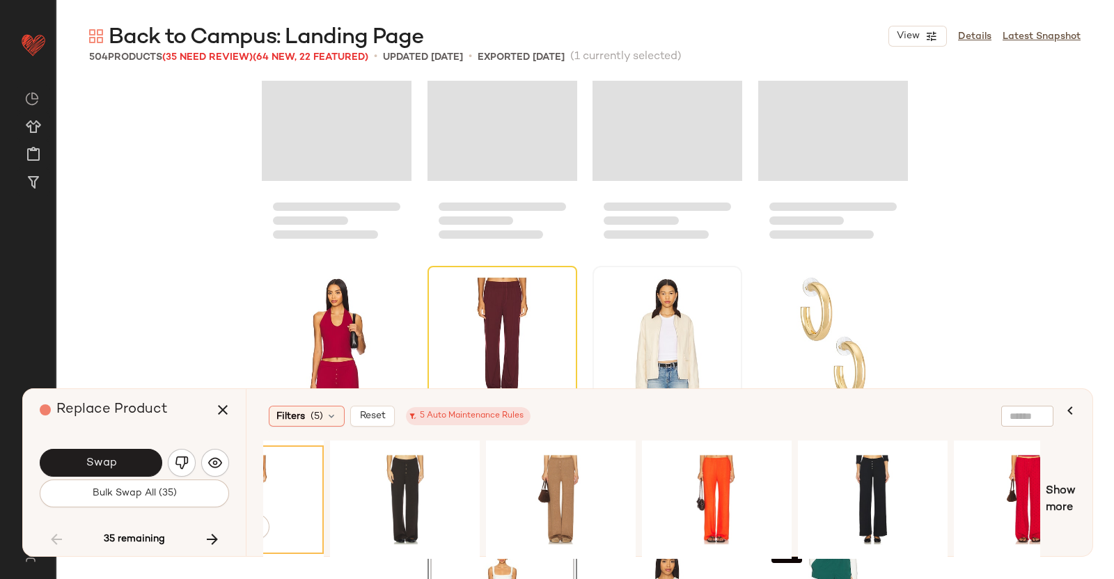
scroll to position [17716, 0]
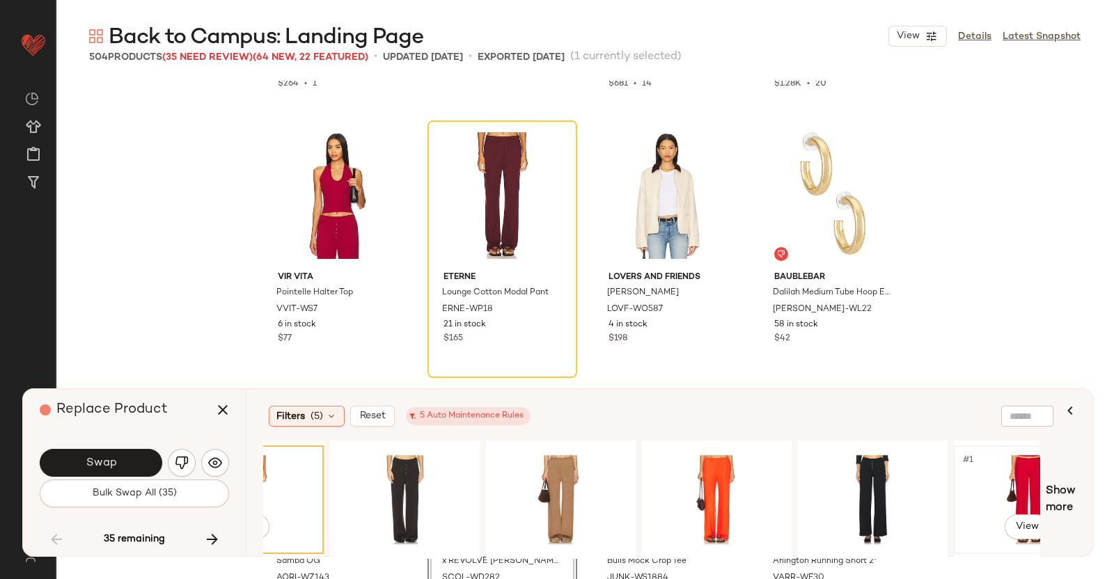
click at [982, 479] on div "#1 View" at bounding box center [1029, 500] width 140 height 99
click at [1045, 510] on div "#1 View Show more" at bounding box center [669, 500] width 813 height 118
click at [1013, 478] on div "#1 View" at bounding box center [1029, 500] width 140 height 99
click at [994, 468] on div "#1 View" at bounding box center [1029, 500] width 140 height 99
click at [883, 476] on div at bounding box center [873, 500] width 140 height 99
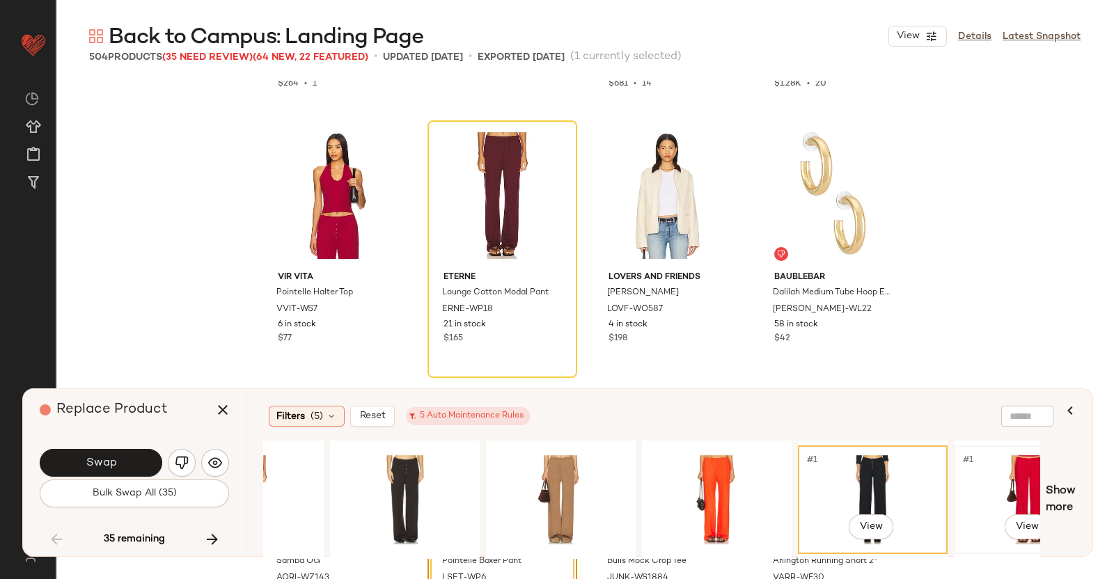
click at [1001, 467] on div "#1 View" at bounding box center [1029, 500] width 140 height 99
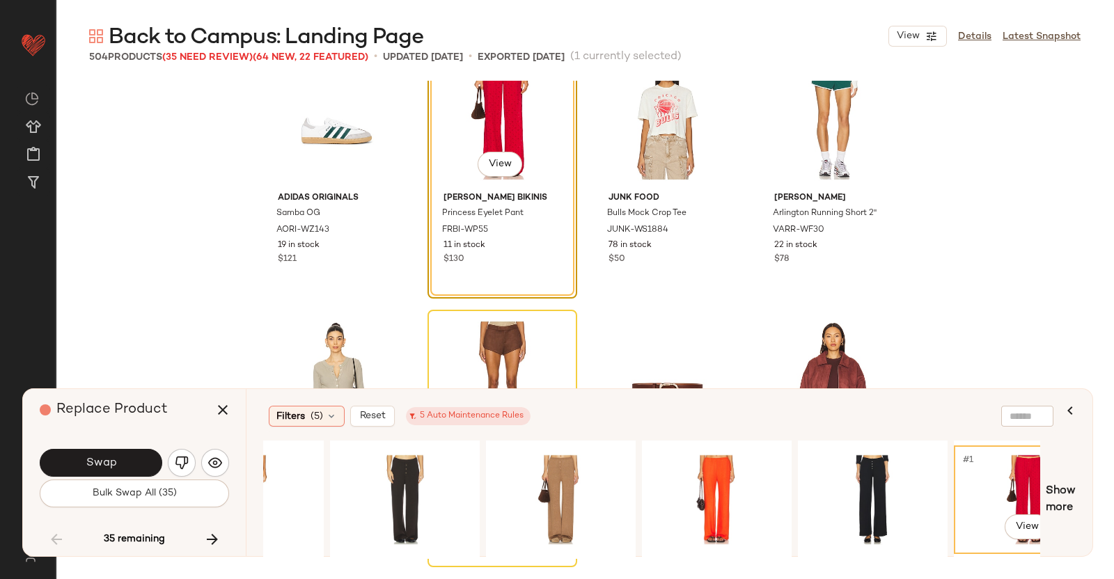
scroll to position [17803, 0]
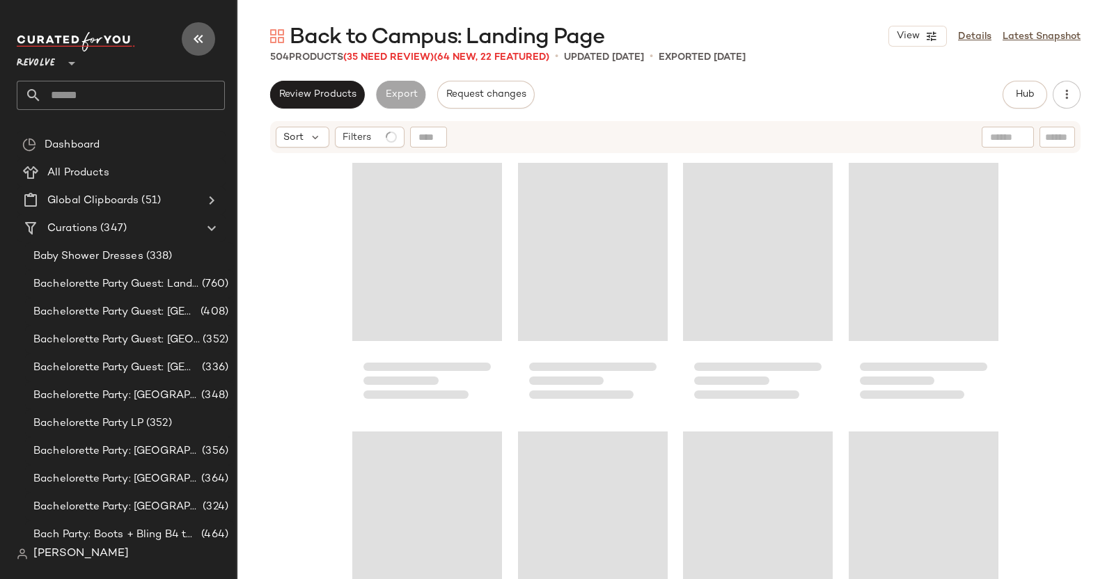
click at [214, 39] on button "button" at bounding box center [198, 38] width 33 height 33
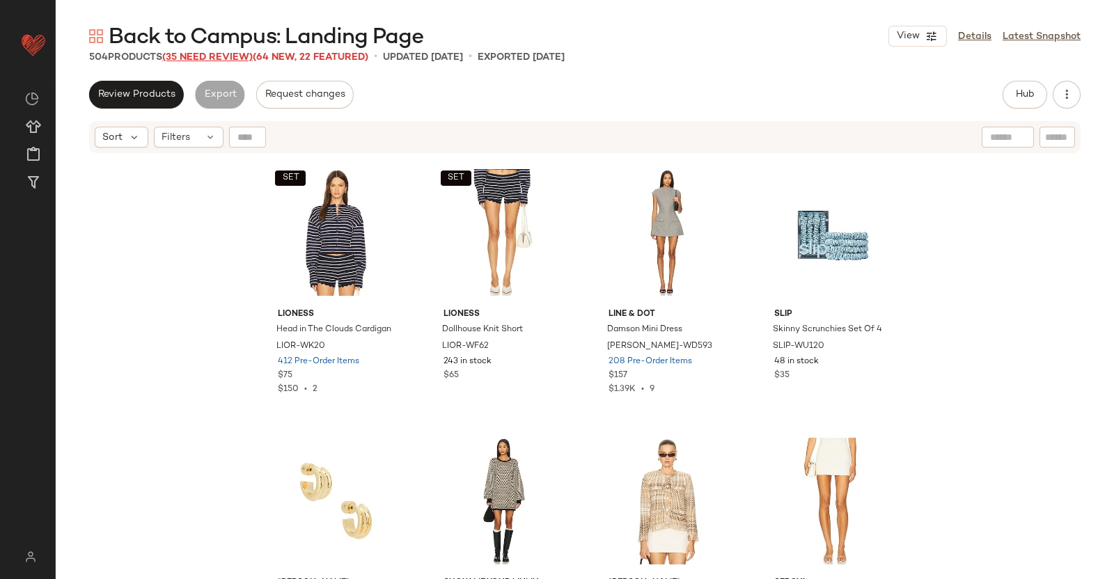
click at [229, 55] on span "(35 Need Review)" at bounding box center [207, 57] width 91 height 10
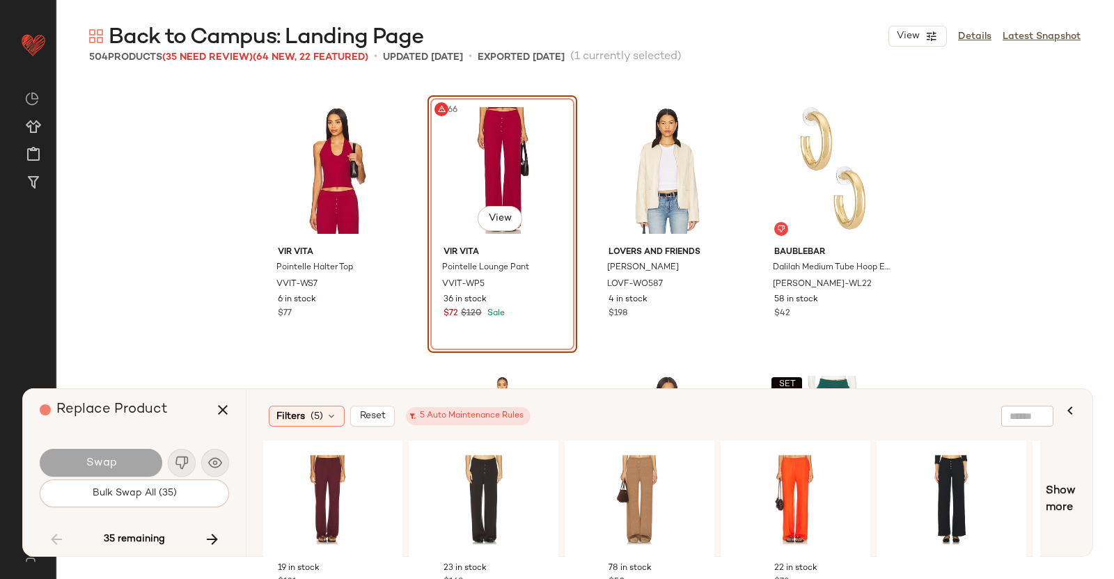
scroll to position [0, 664]
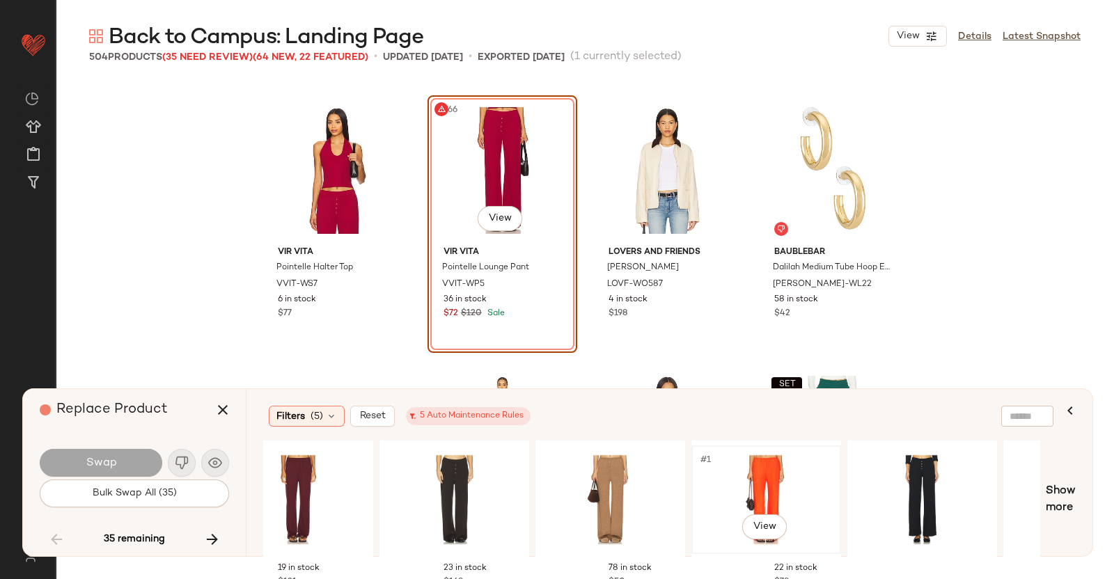
click at [741, 465] on div "#1 View" at bounding box center [766, 500] width 140 height 99
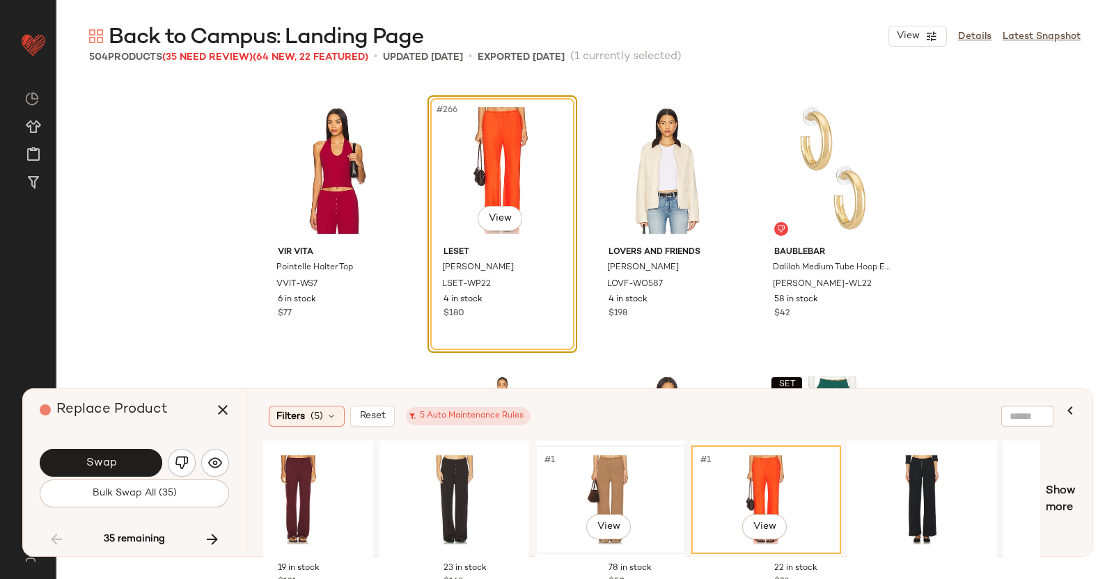
click at [600, 478] on div "#1 View" at bounding box center [610, 500] width 140 height 99
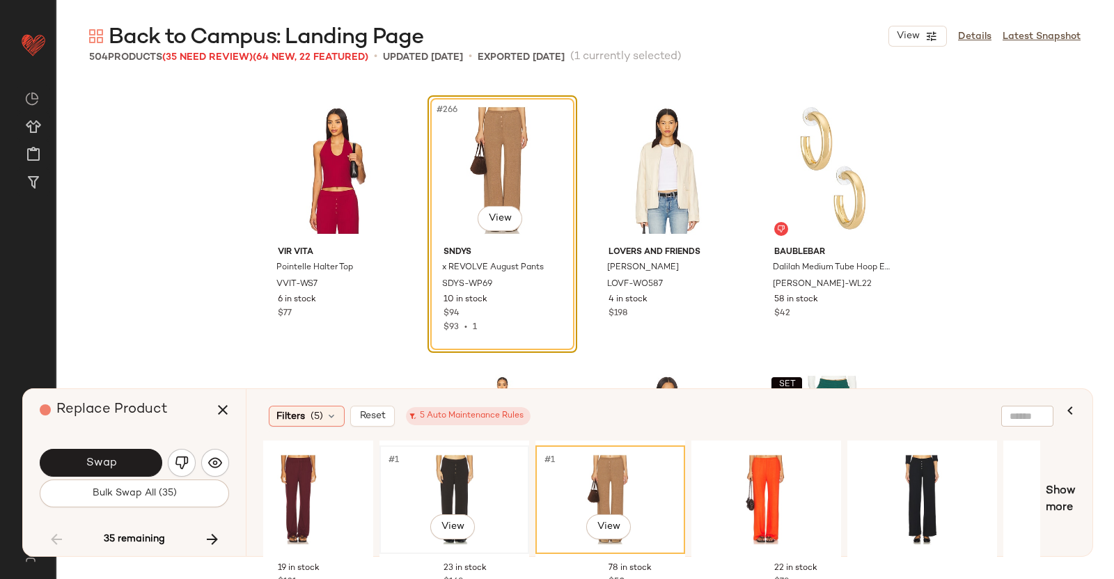
click at [392, 480] on div "#1 View" at bounding box center [454, 500] width 140 height 99
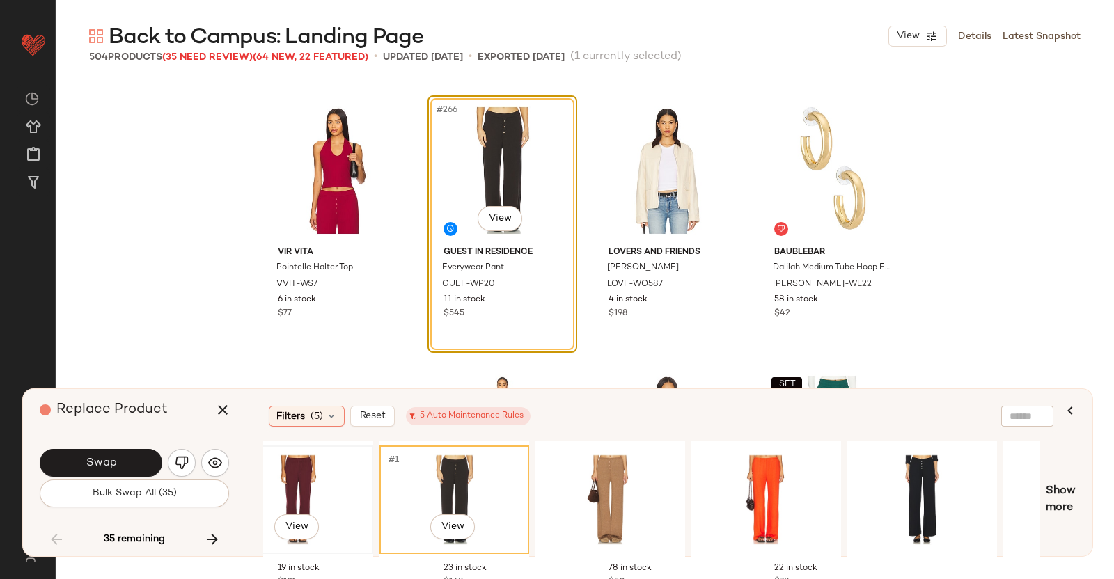
click at [324, 499] on div "#1 View" at bounding box center [298, 500] width 140 height 99
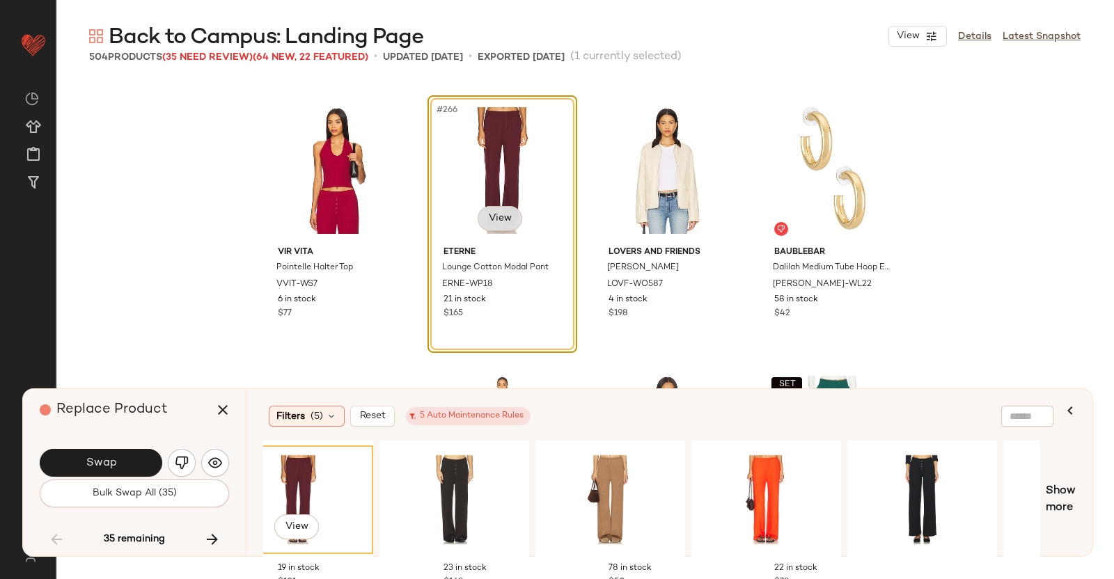
click at [497, 214] on body "Revolve ** Dashboard All Products Global Clipboards (51) Curations (347) [PERSO…" at bounding box center [557, 289] width 1114 height 579
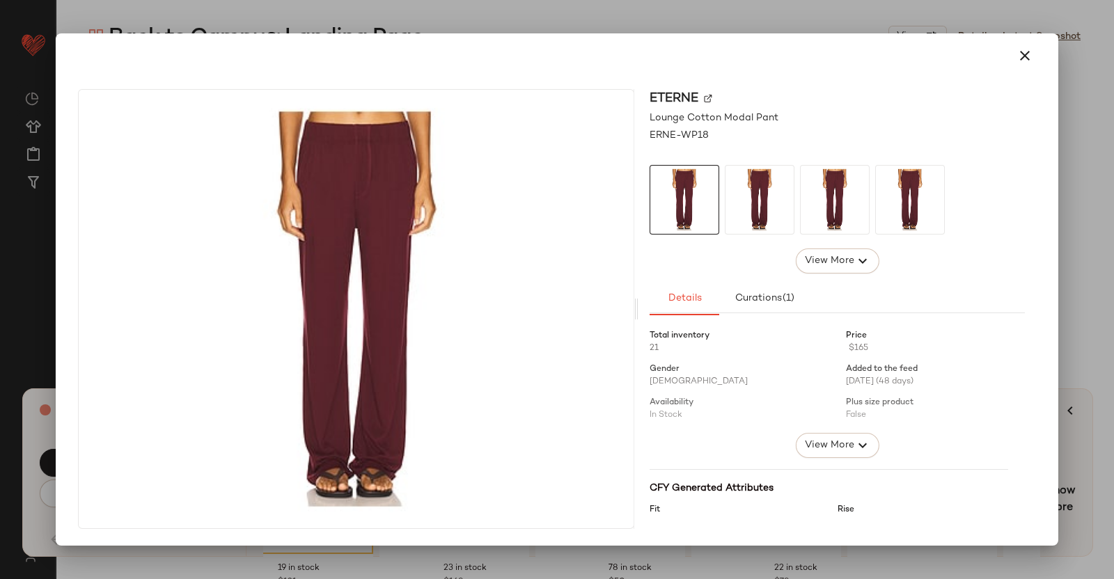
click at [710, 97] on img at bounding box center [708, 99] width 8 height 8
click at [1057, 187] on div "Eterne Lounge Cotton Modal Pant ERNE-WP18 View More Details Curations (1) Total…" at bounding box center [557, 289] width 1003 height 513
drag, startPoint x: 1085, startPoint y: 202, endPoint x: 985, endPoint y: 274, distance: 123.1
click at [1084, 203] on div at bounding box center [557, 289] width 1114 height 579
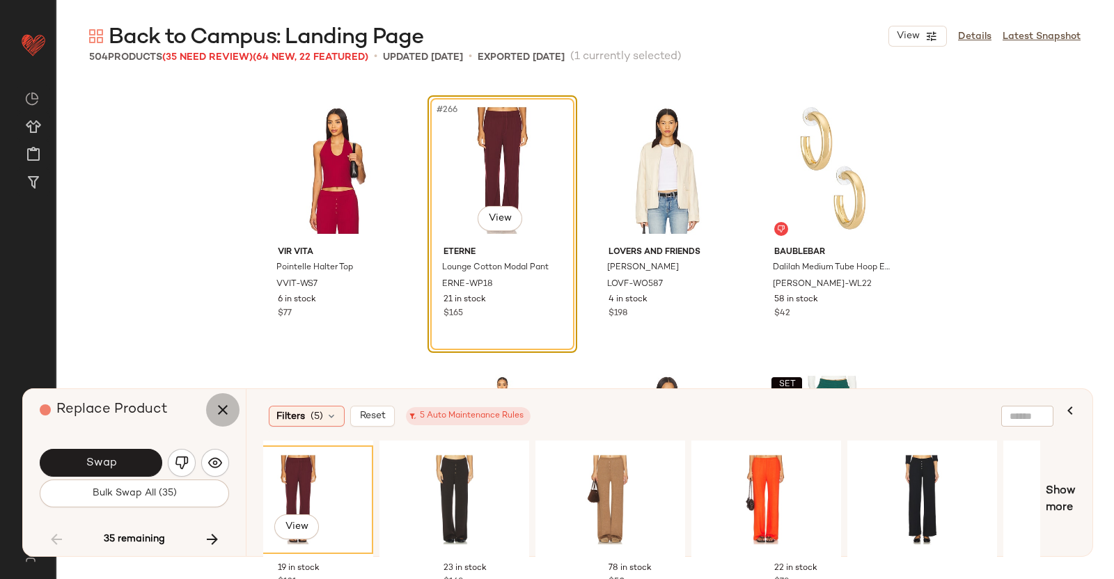
click at [235, 416] on button "button" at bounding box center [222, 409] width 33 height 33
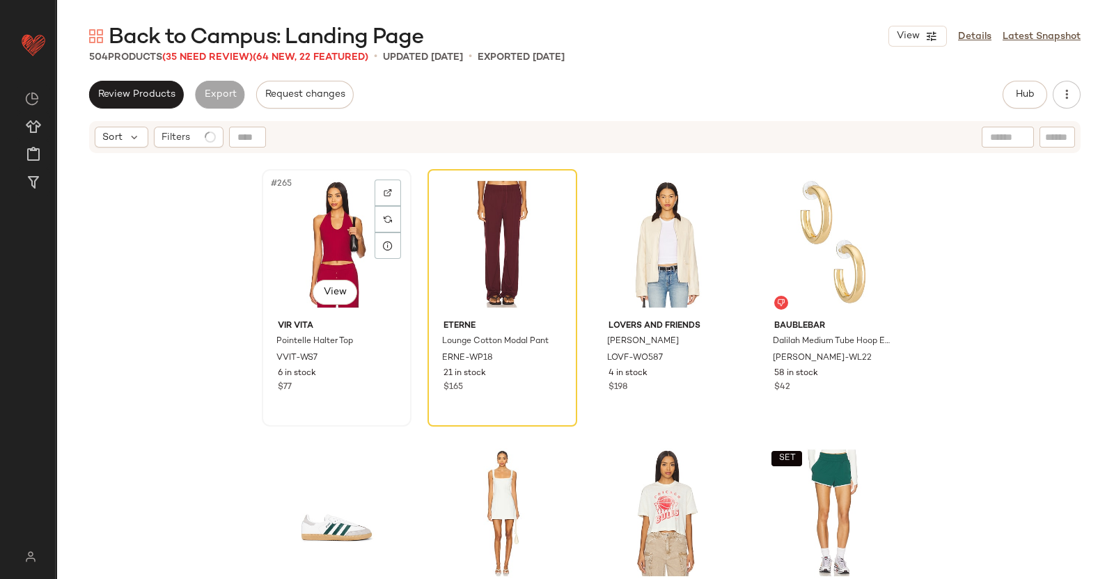
click at [313, 250] on div "#265 View" at bounding box center [337, 244] width 140 height 141
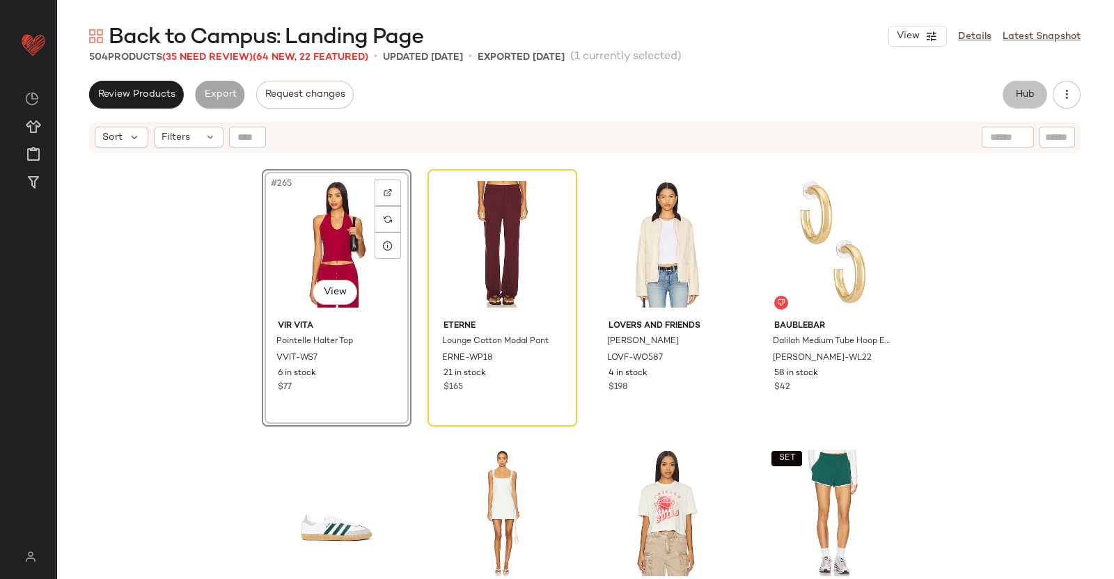
click at [1010, 90] on button "Hub" at bounding box center [1025, 95] width 45 height 28
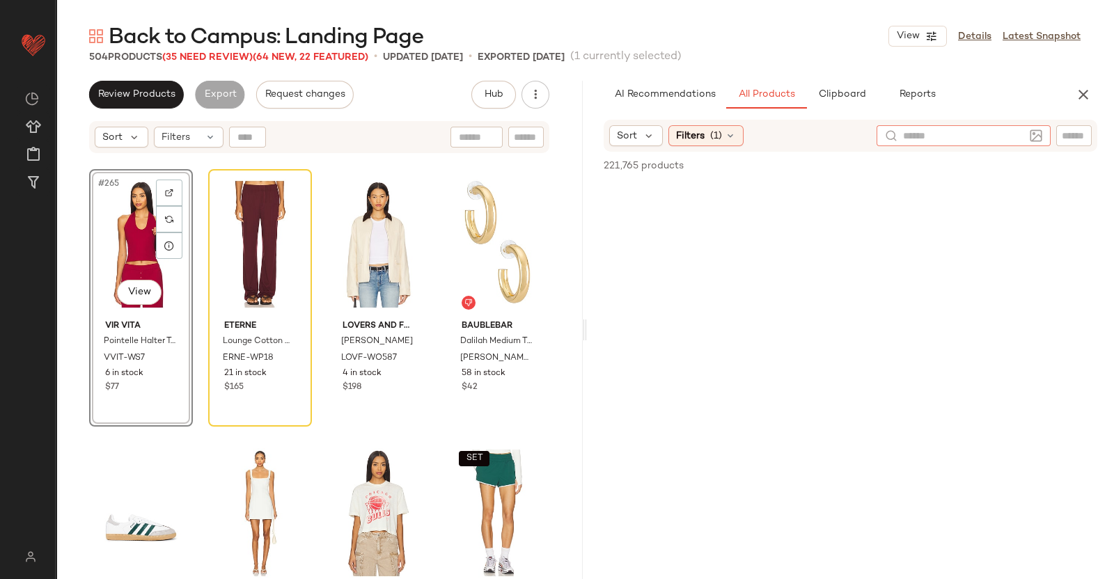
click at [1034, 141] on div at bounding box center [964, 135] width 174 height 21
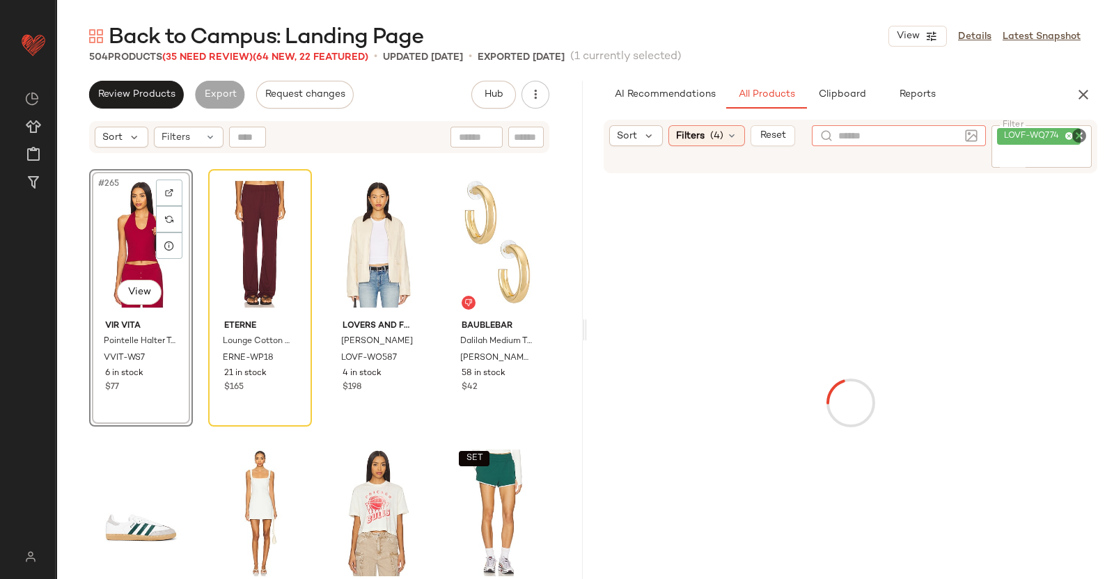
click at [1053, 131] on div "LOVF-WQ774" at bounding box center [1042, 146] width 101 height 42
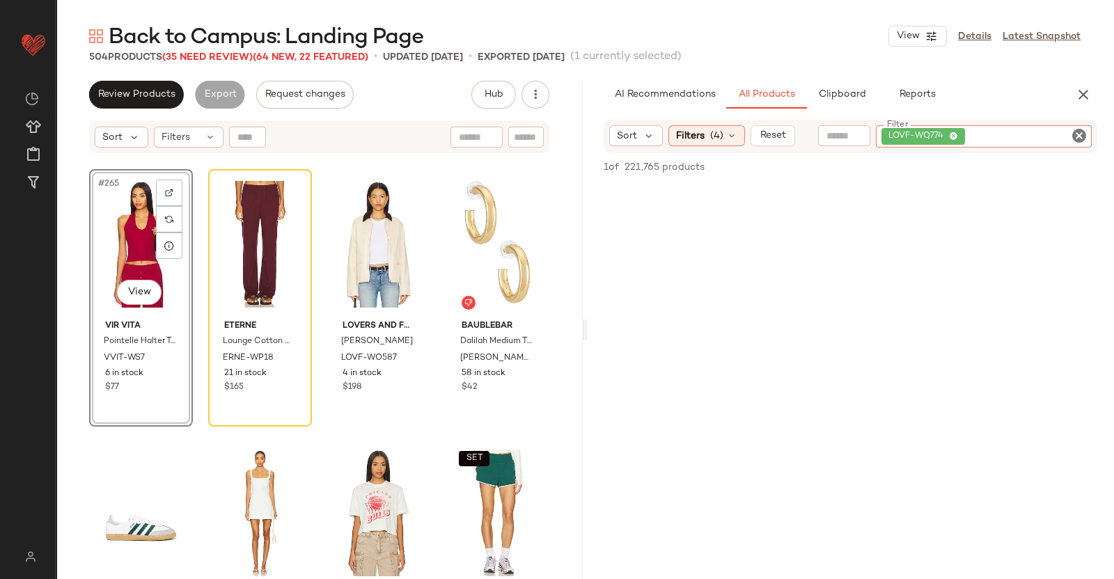
paste input "*********"
type input "*********"
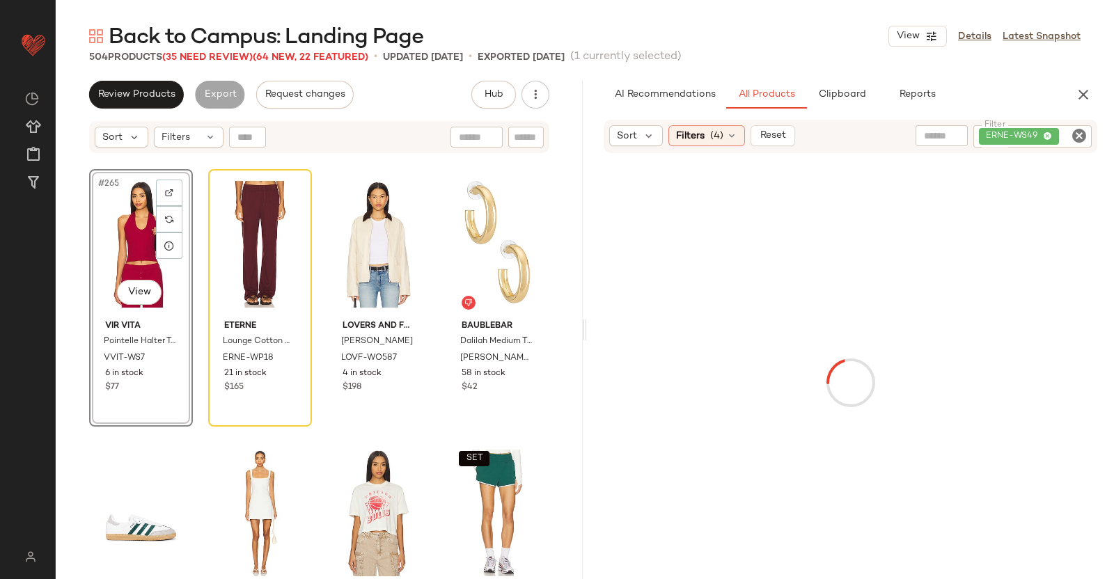
click at [139, 213] on div "#265 View" at bounding box center [141, 244] width 94 height 141
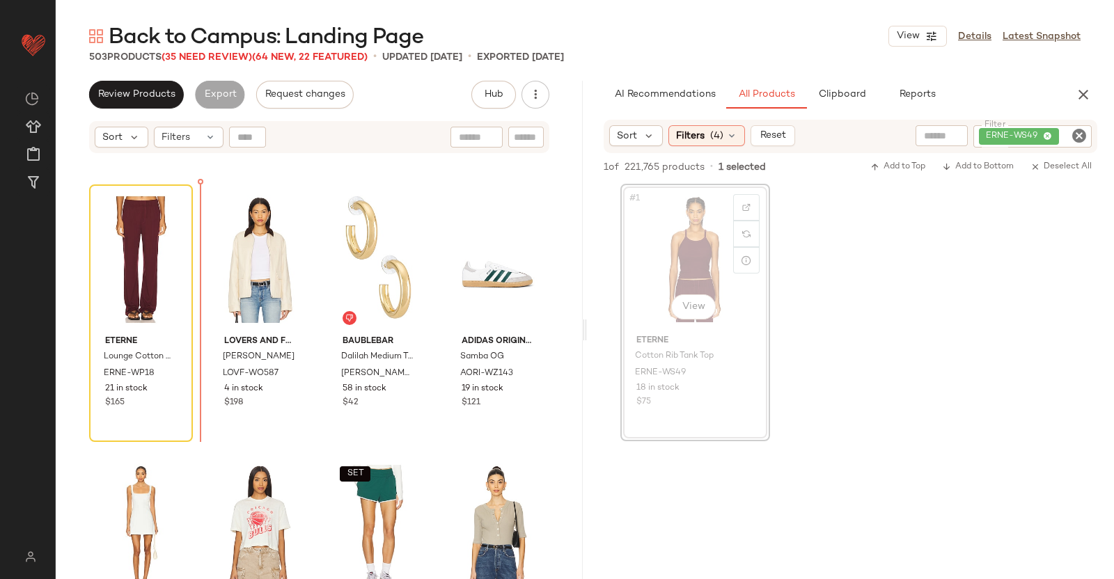
scroll to position [17713, 0]
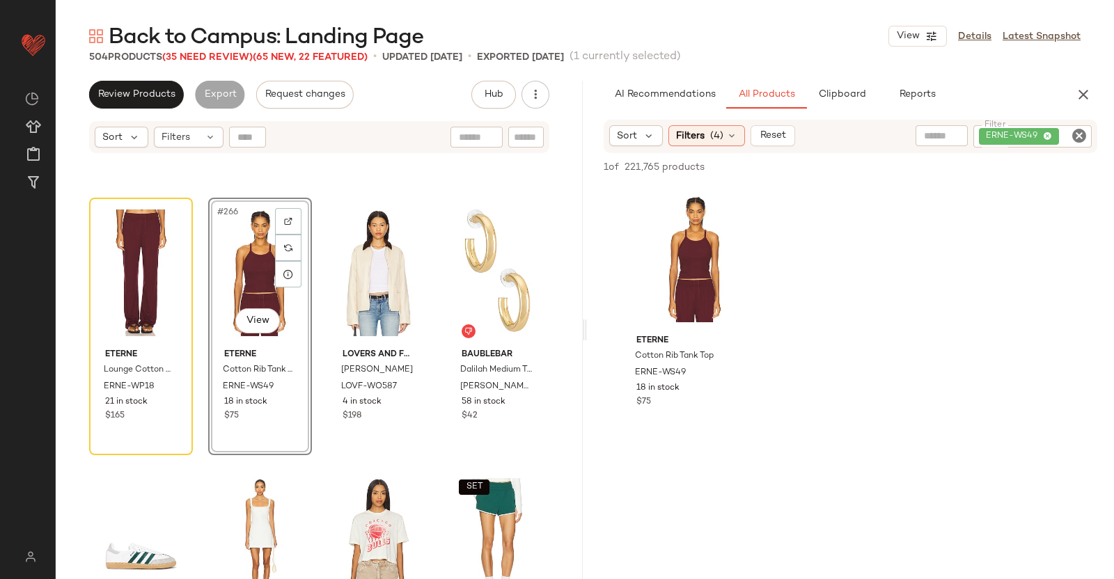
click at [1069, 100] on div "AI Recommendations All Products Clipboard Reports" at bounding box center [828, 95] width 483 height 28
drag, startPoint x: 1079, startPoint y: 95, endPoint x: 620, endPoint y: 81, distance: 459.2
click at [1079, 95] on icon "button" at bounding box center [1083, 94] width 17 height 17
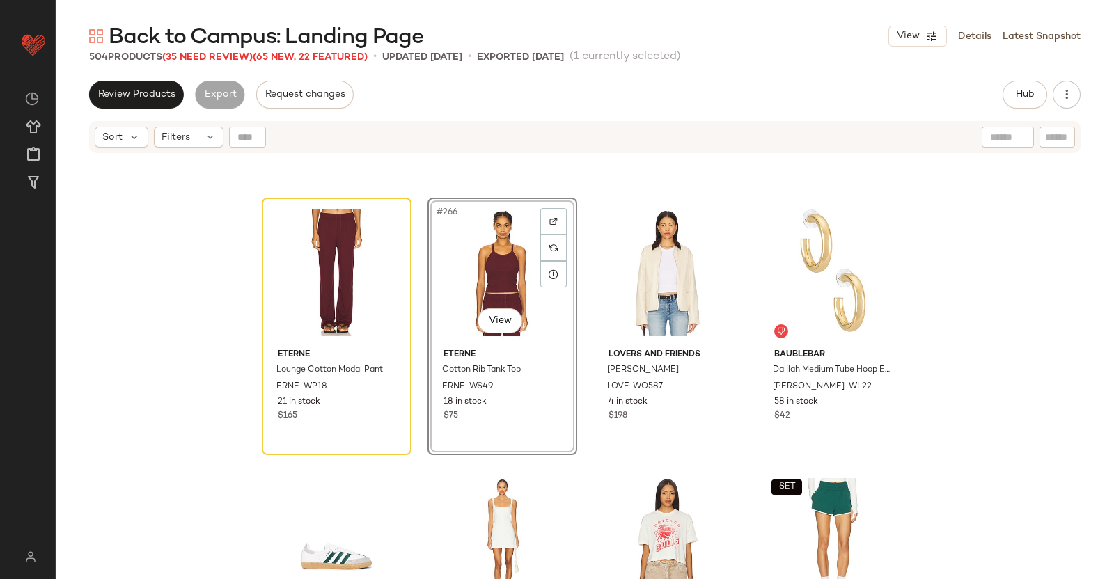
click at [211, 69] on div "Back to Campus: Landing Page View Details Latest Snapshot 504 Products (35 Need…" at bounding box center [585, 300] width 1059 height 557
click at [212, 61] on span "(35 Need Review)" at bounding box center [207, 57] width 91 height 10
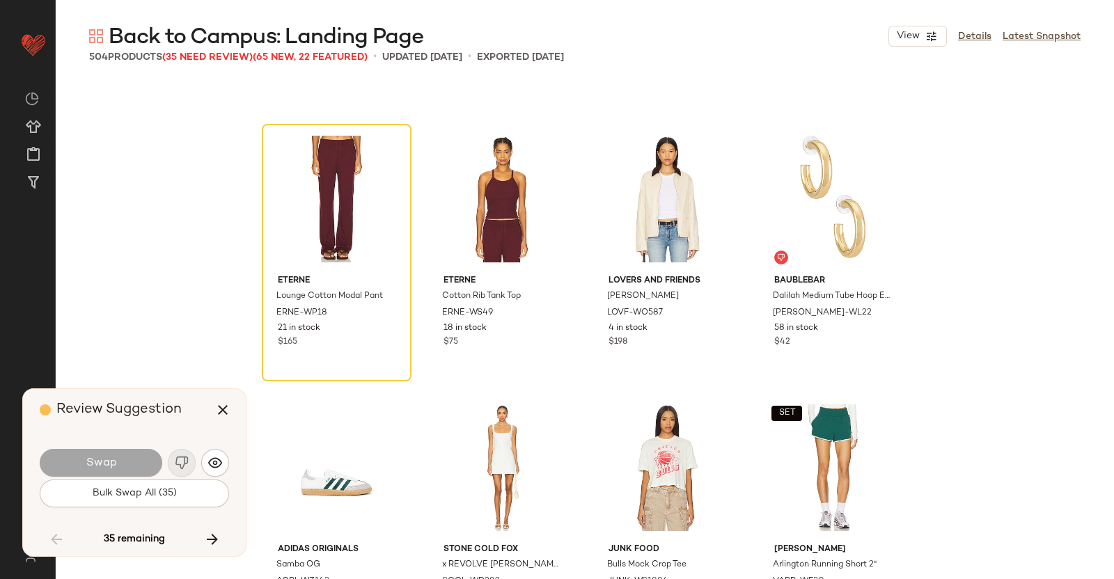
scroll to position [17741, 0]
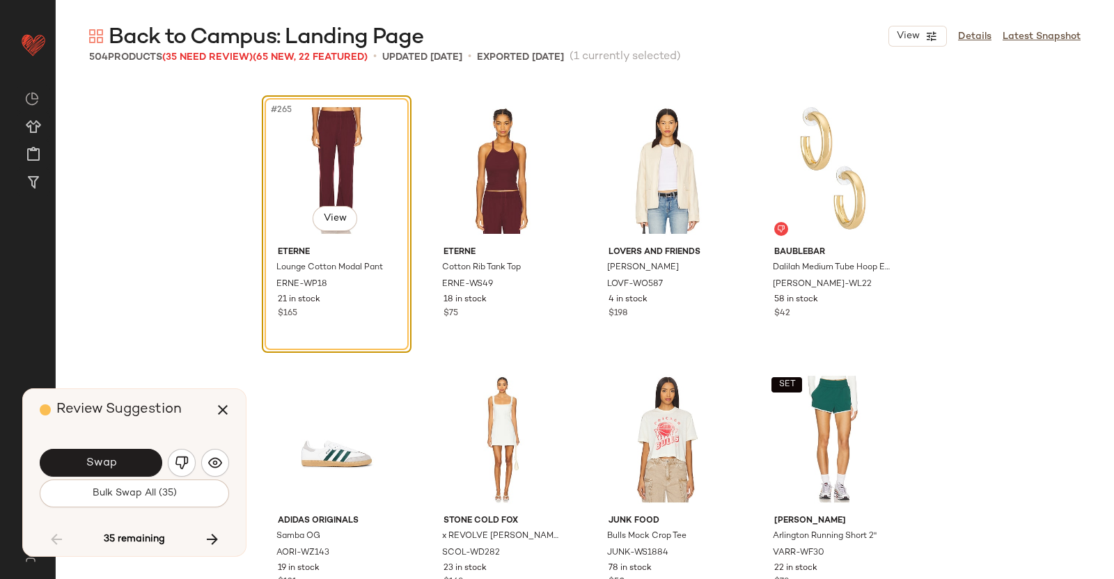
click at [138, 457] on button "Swap" at bounding box center [101, 463] width 123 height 28
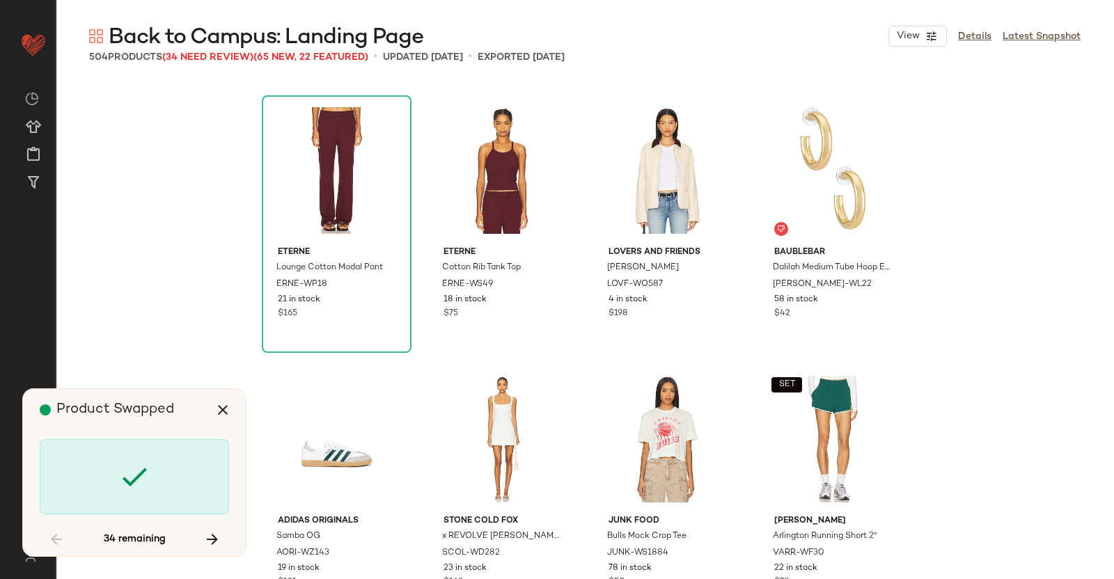
scroll to position [18280, 0]
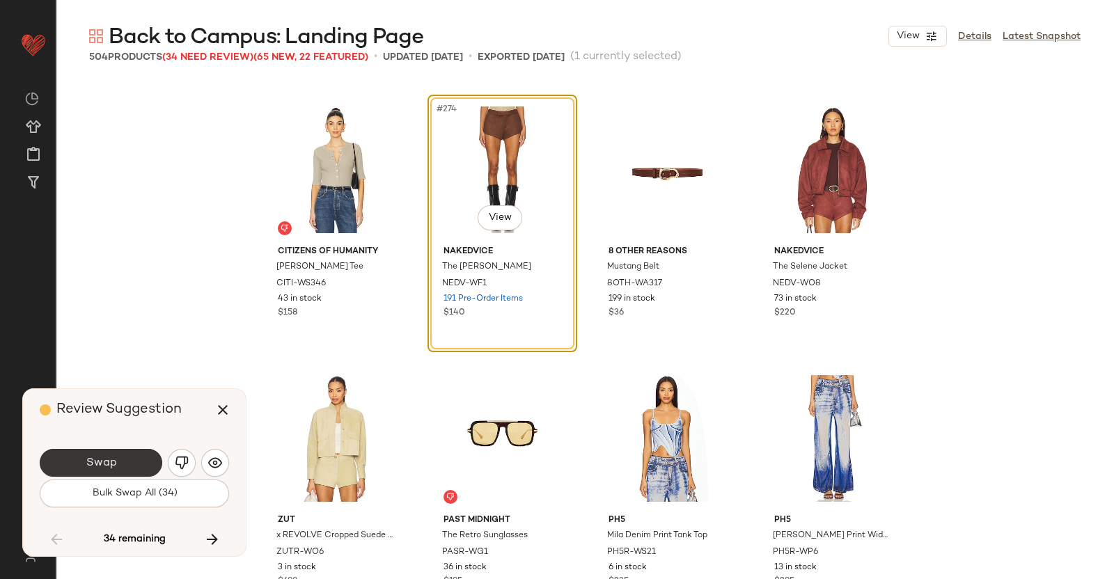
click at [87, 462] on span "Swap" at bounding box center [100, 463] width 31 height 13
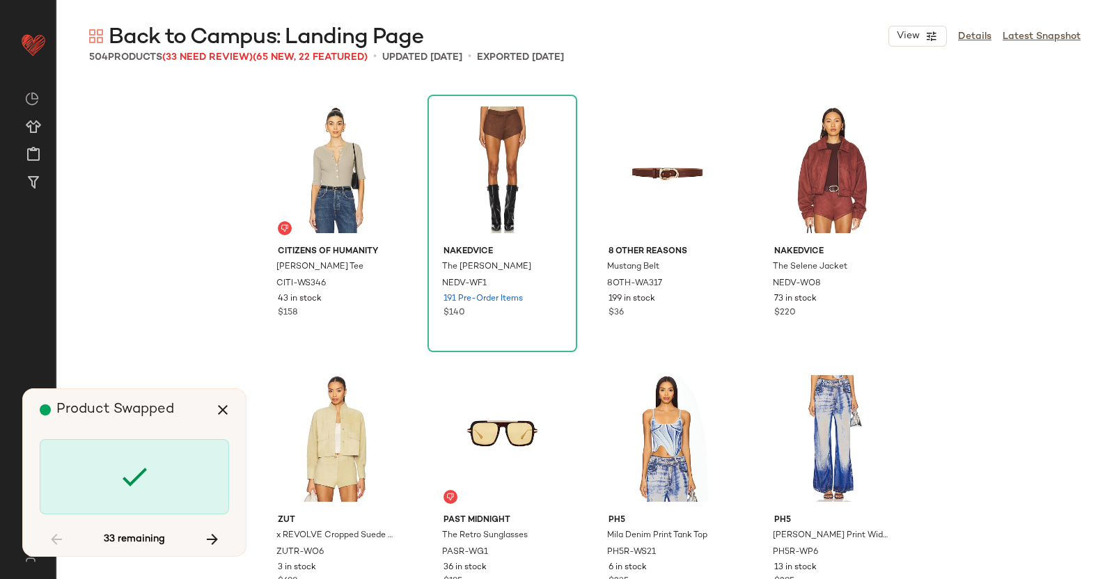
scroll to position [19085, 0]
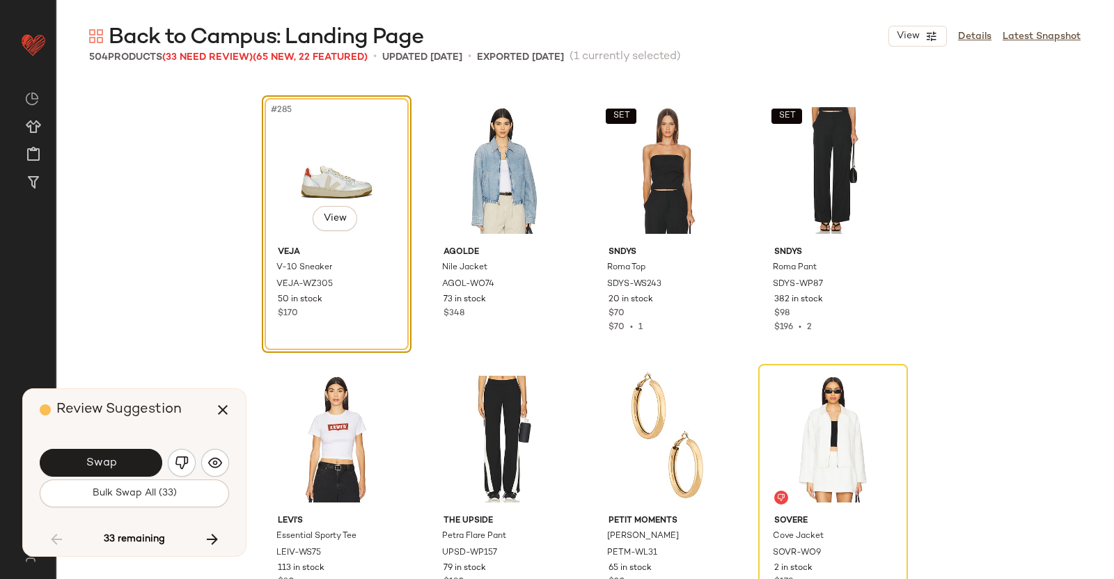
click at [131, 445] on div "Swap Bulk Swap All (33)" at bounding box center [134, 476] width 189 height 75
click at [129, 465] on button "Swap" at bounding box center [101, 463] width 123 height 28
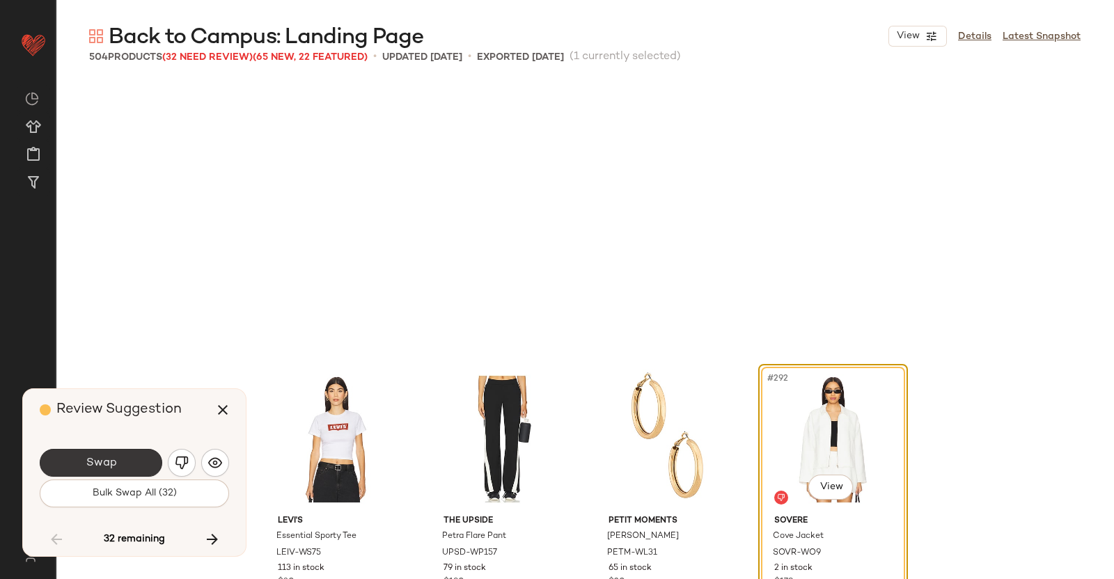
scroll to position [19354, 0]
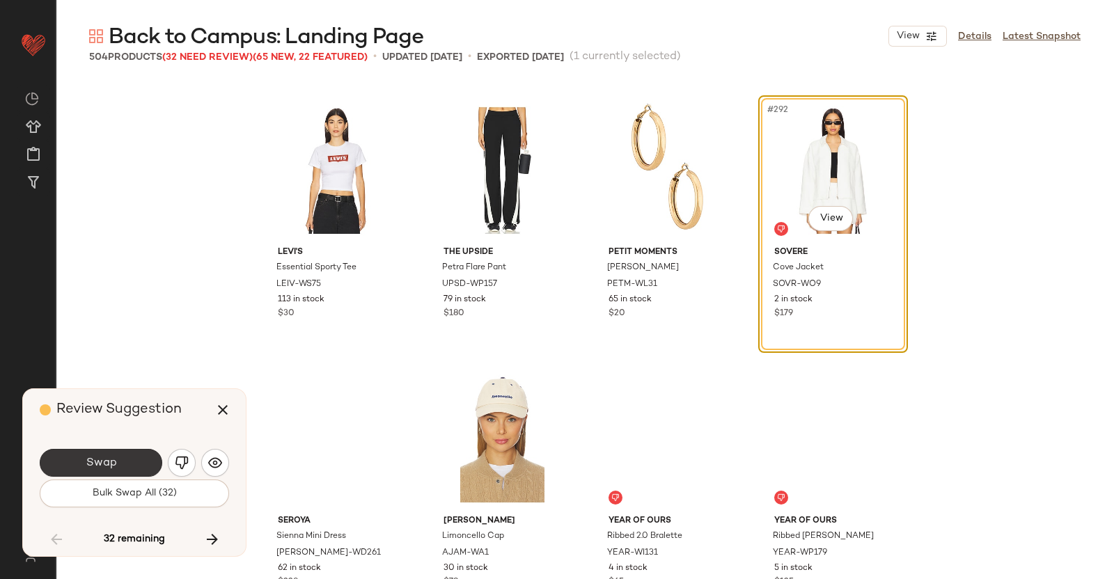
click at [116, 467] on button "Swap" at bounding box center [101, 463] width 123 height 28
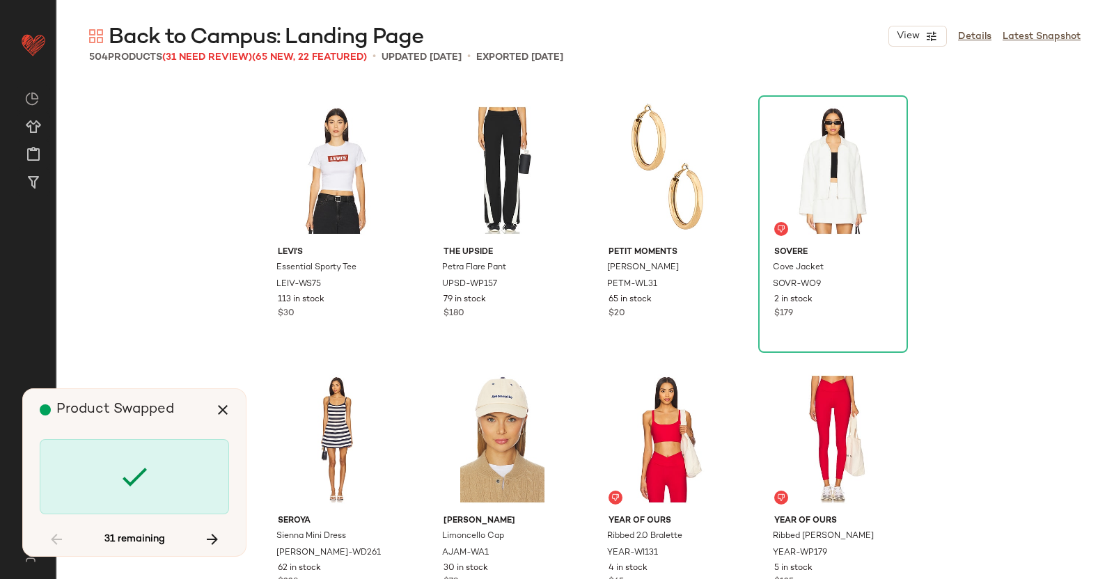
scroll to position [19893, 0]
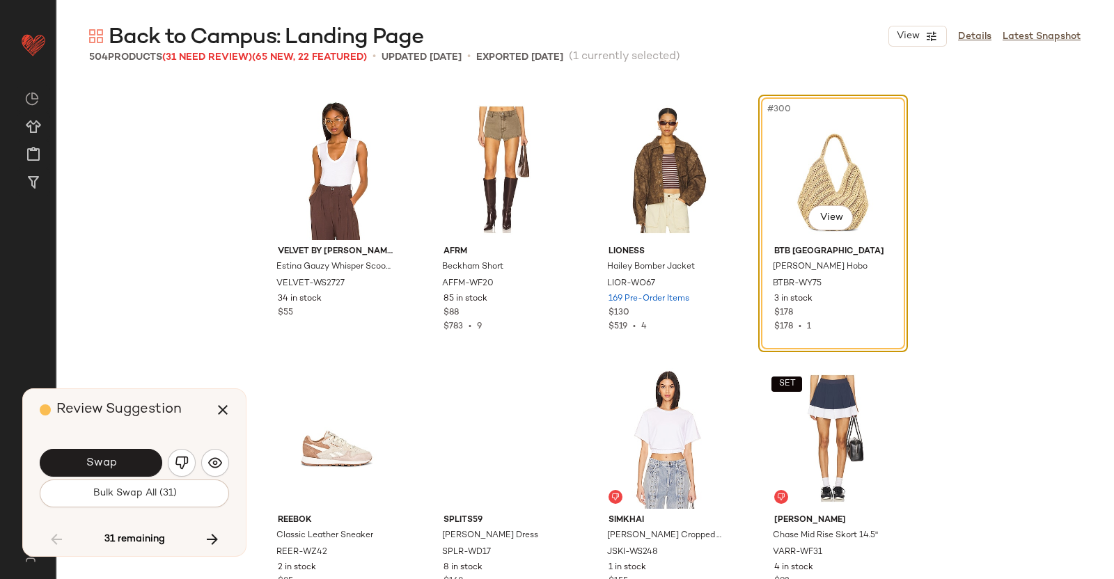
click at [114, 451] on button "Swap" at bounding box center [101, 463] width 123 height 28
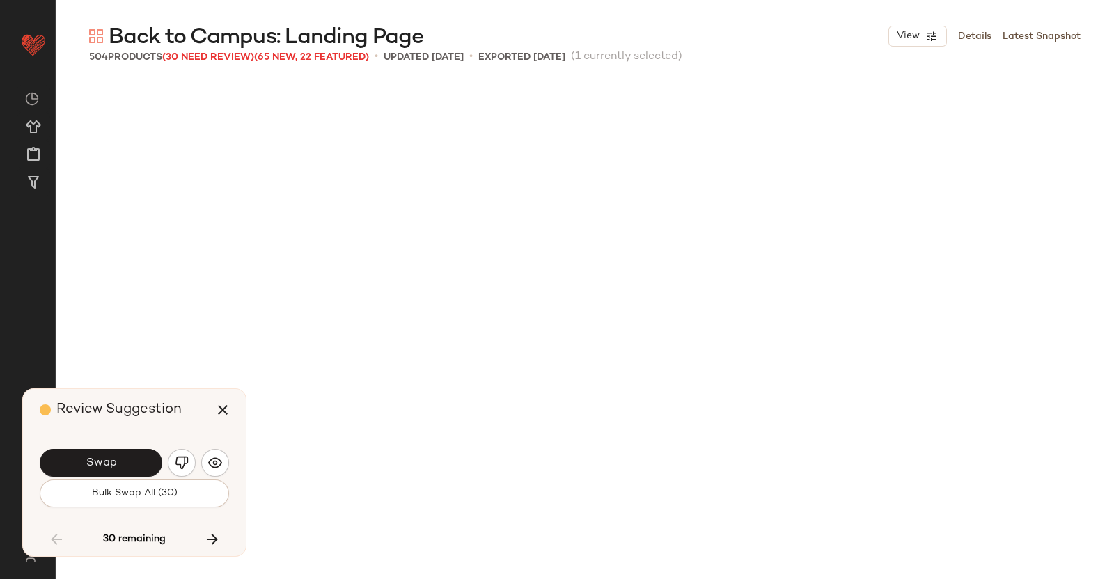
scroll to position [20698, 0]
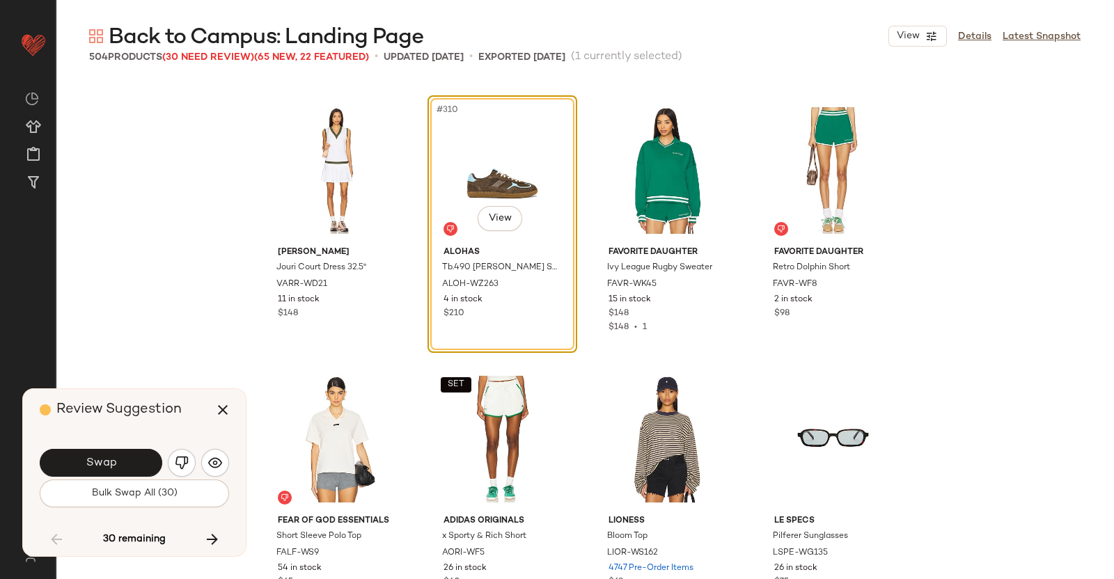
click at [110, 458] on span "Swap" at bounding box center [100, 463] width 31 height 13
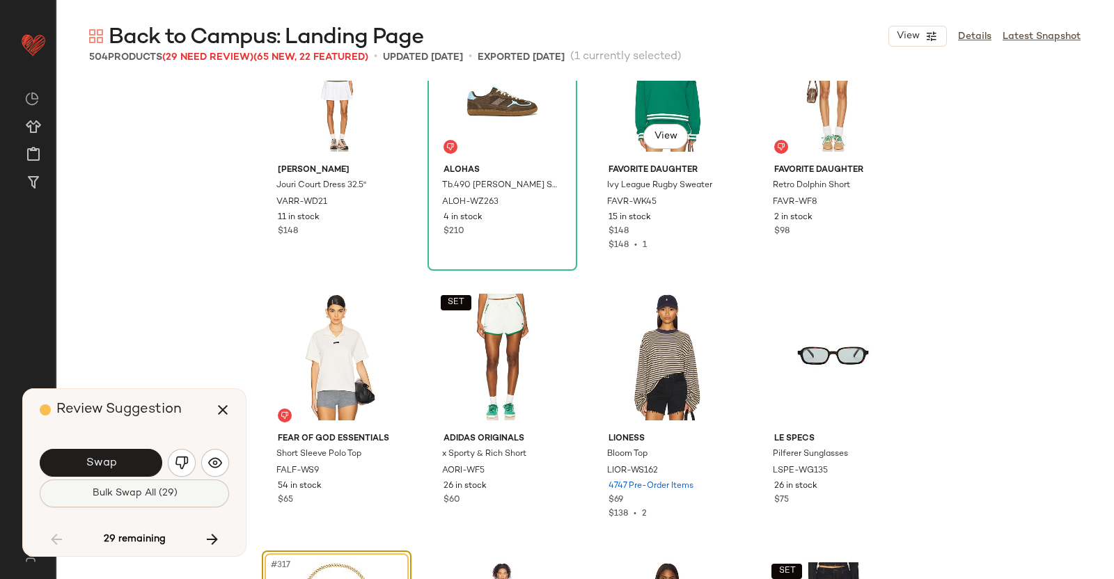
scroll to position [20714, 0]
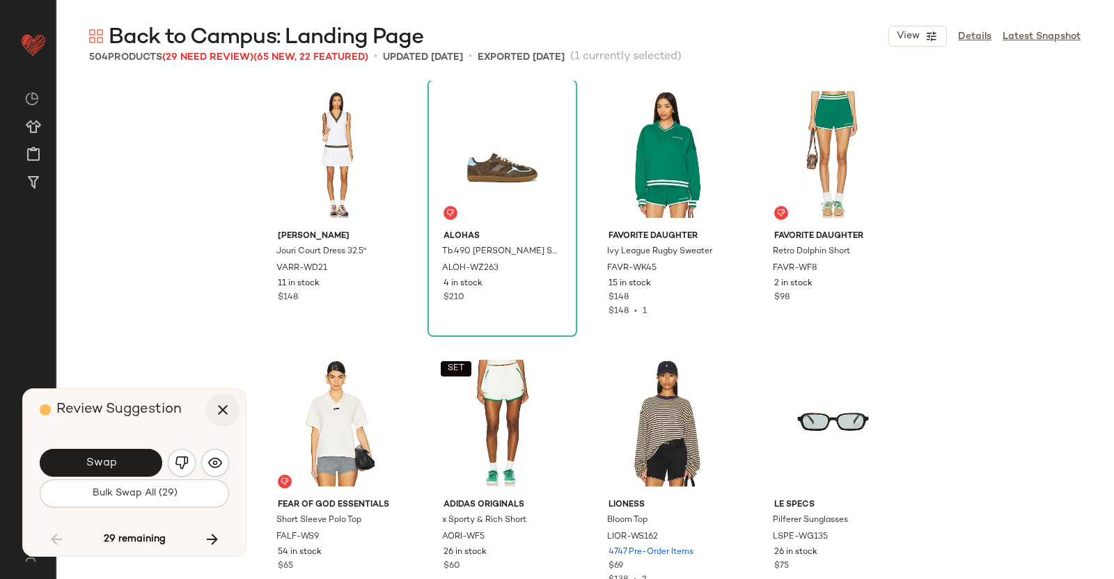
click at [219, 416] on icon "button" at bounding box center [222, 410] width 17 height 17
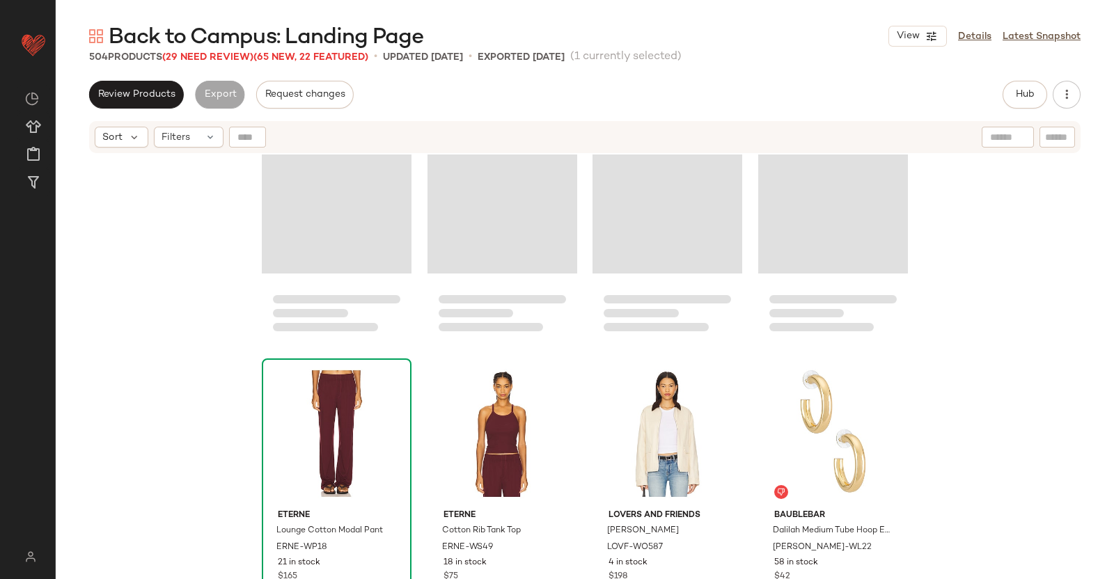
scroll to position [17493, 0]
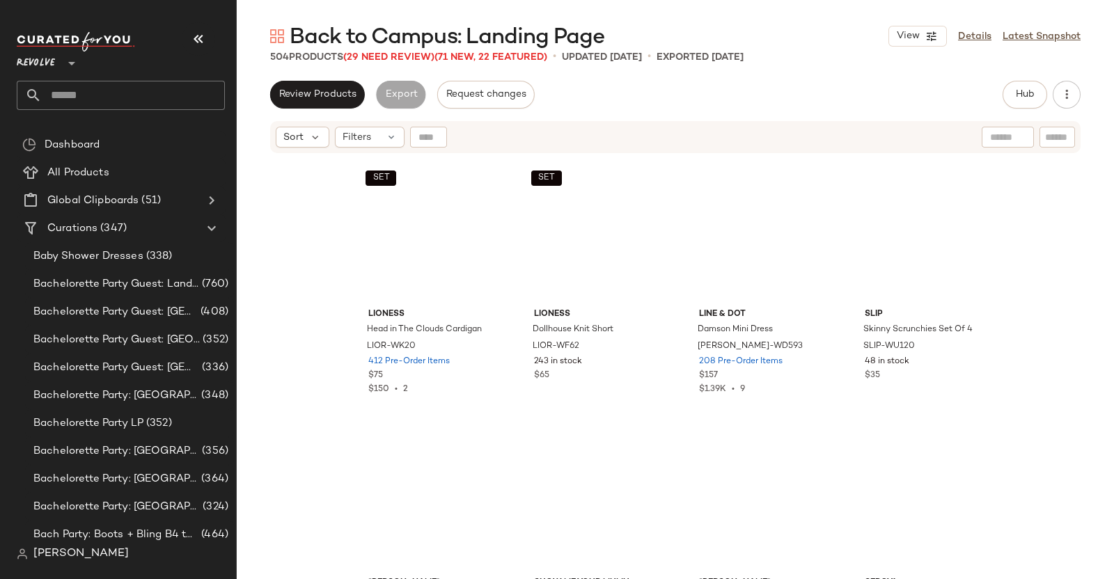
drag, startPoint x: 185, startPoint y: 43, endPoint x: 192, endPoint y: 38, distance: 9.1
click at [185, 43] on button "button" at bounding box center [198, 38] width 33 height 33
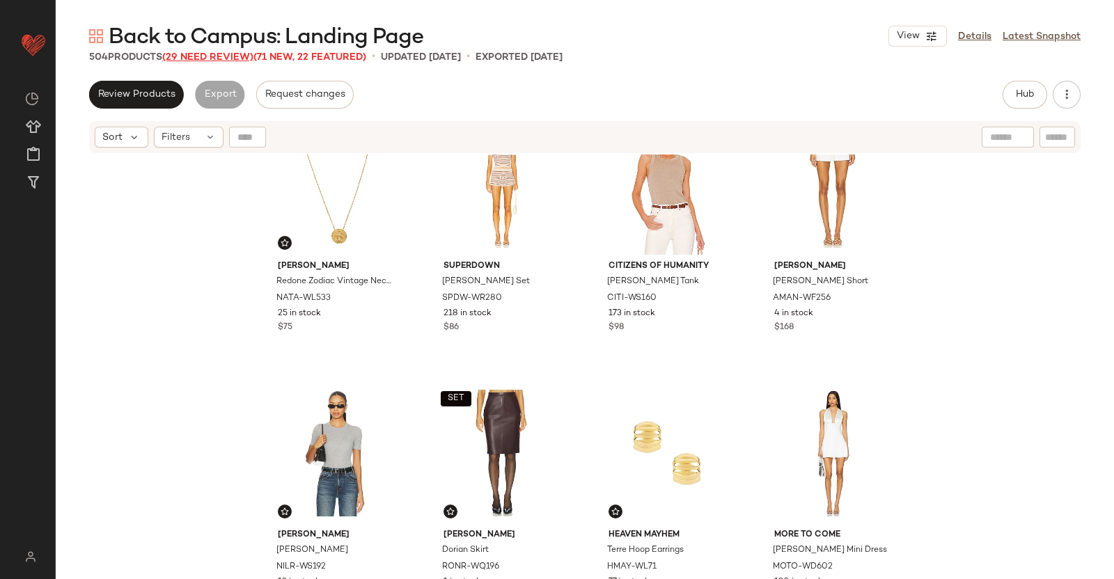
click at [231, 58] on span "(29 Need Review)" at bounding box center [207, 57] width 91 height 10
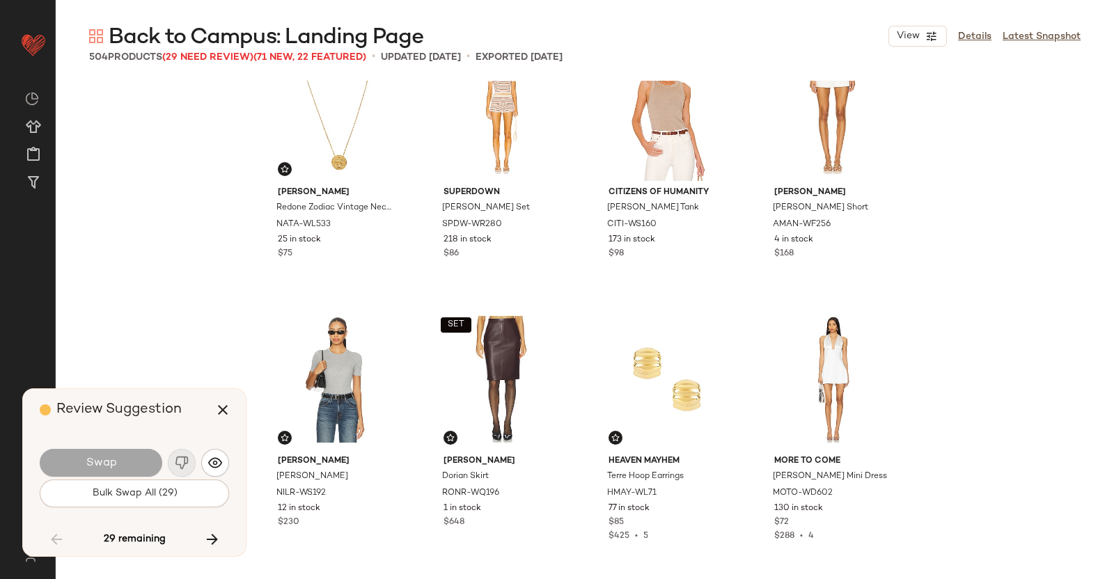
scroll to position [21237, 0]
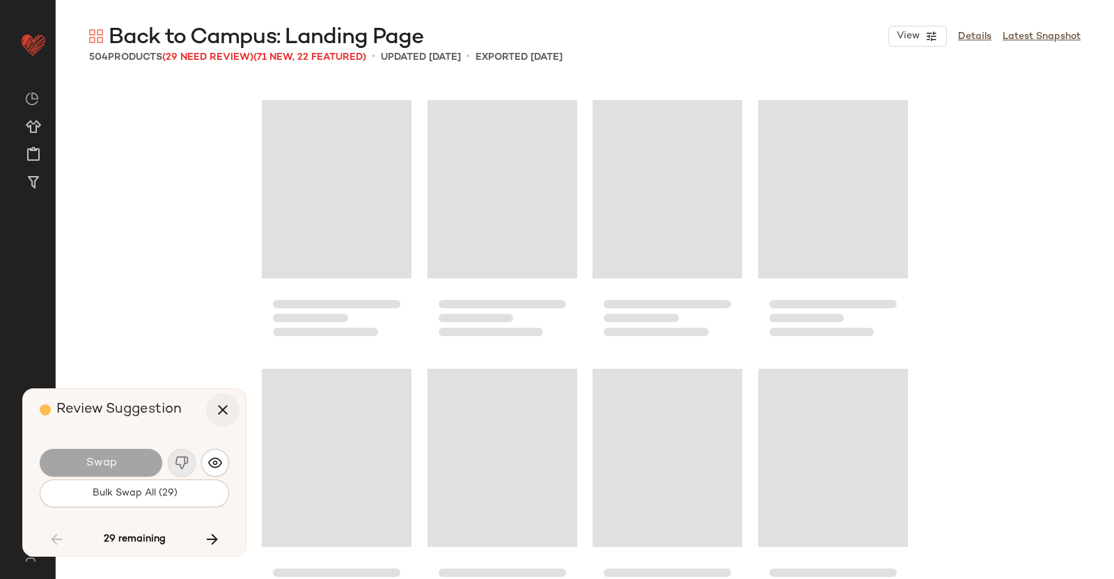
click at [216, 409] on icon "button" at bounding box center [222, 410] width 17 height 17
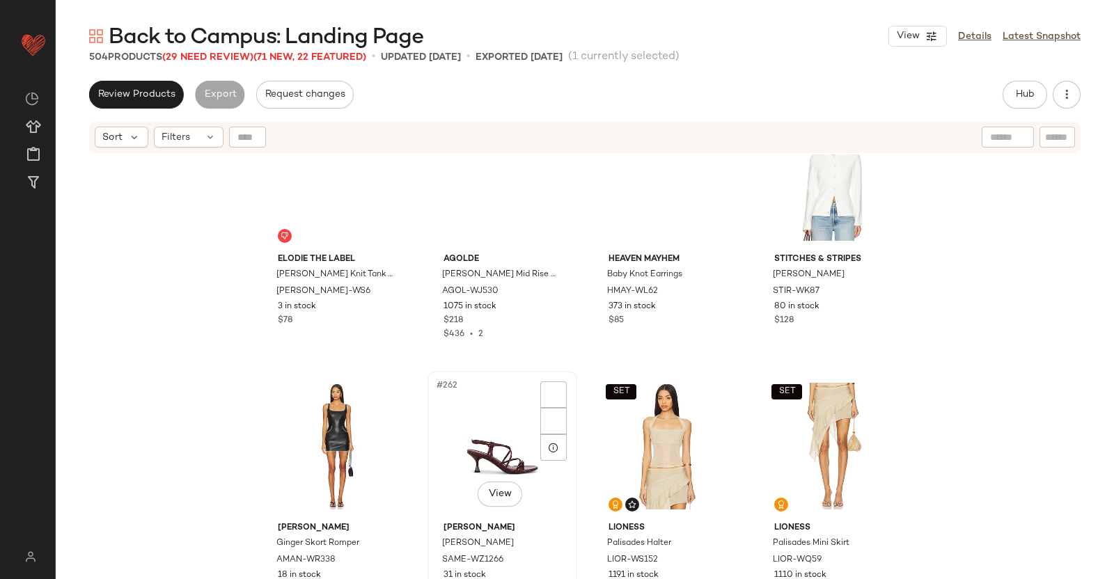
scroll to position [17493, 0]
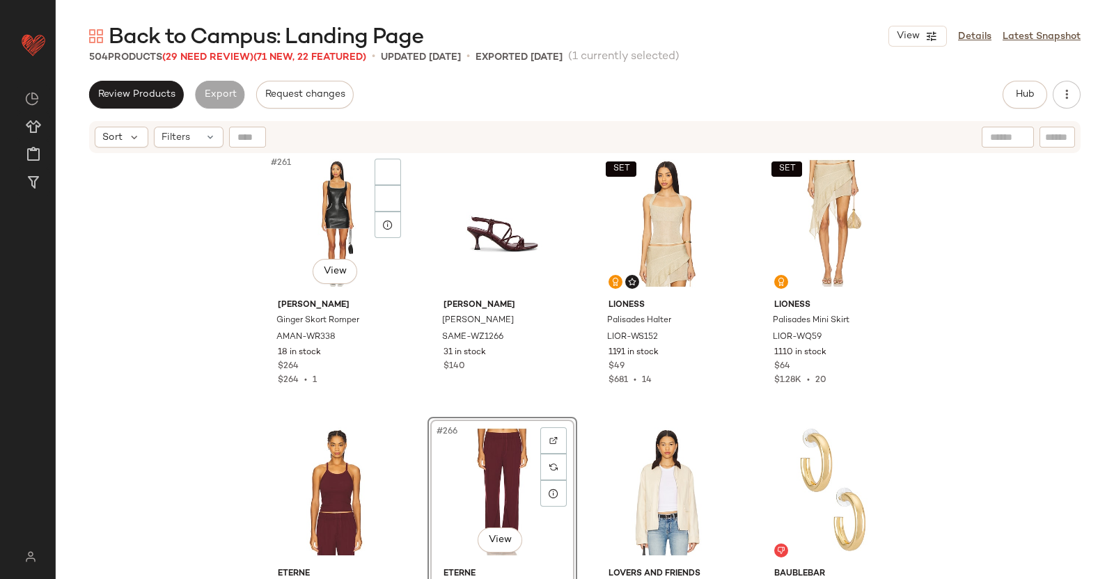
scroll to position [17755, 0]
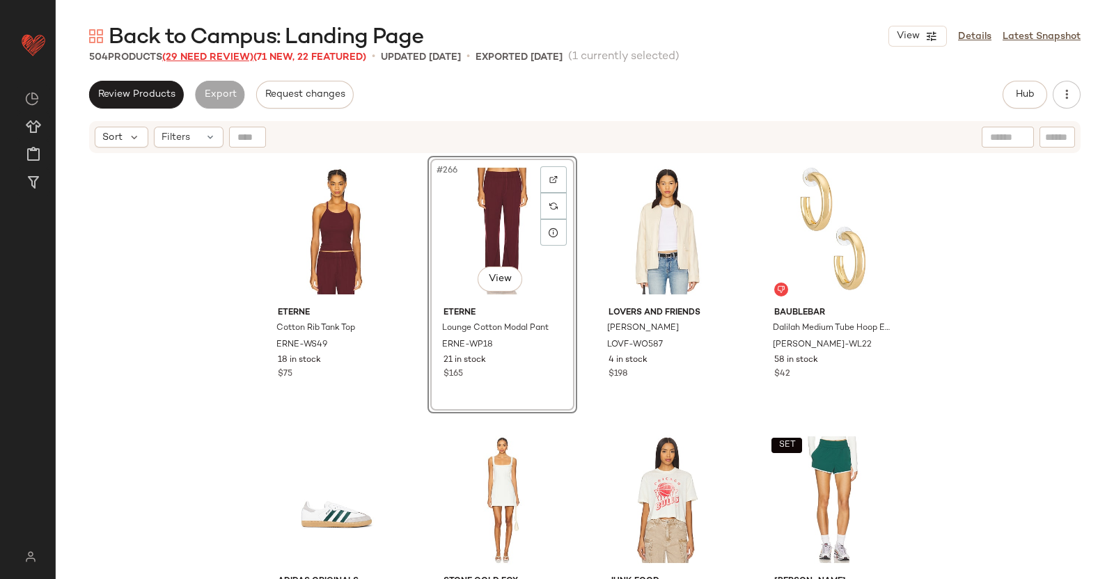
click at [222, 61] on span "(29 Need Review)" at bounding box center [207, 57] width 91 height 10
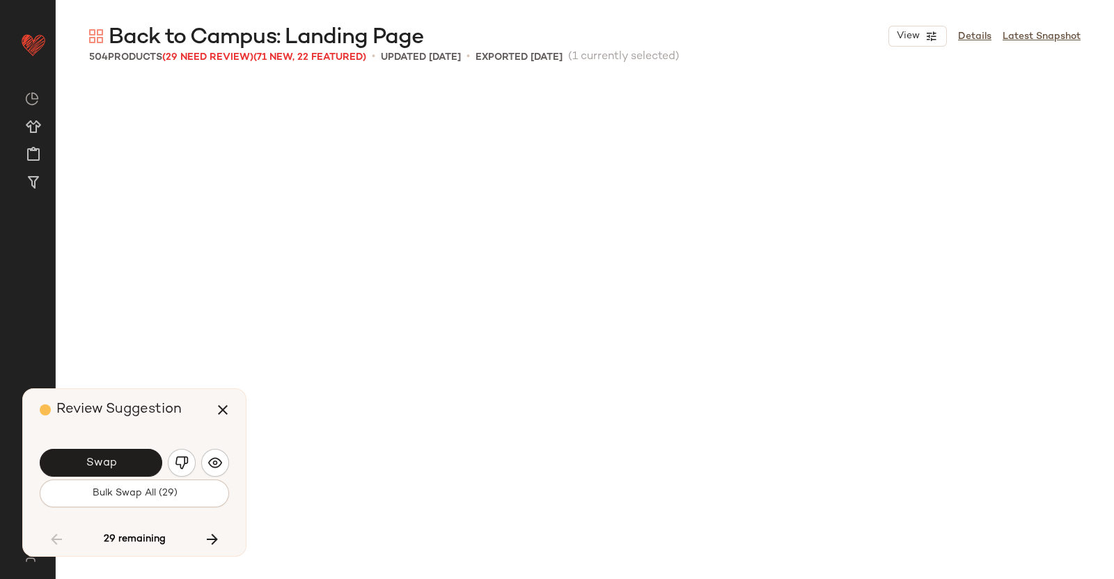
scroll to position [21237, 0]
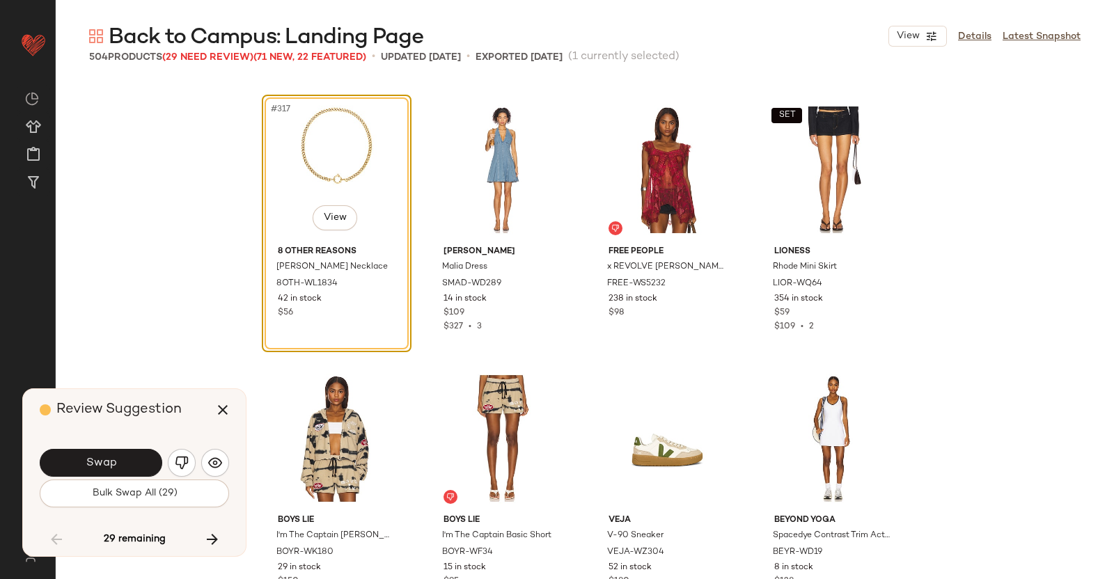
click at [93, 455] on button "Swap" at bounding box center [101, 463] width 123 height 28
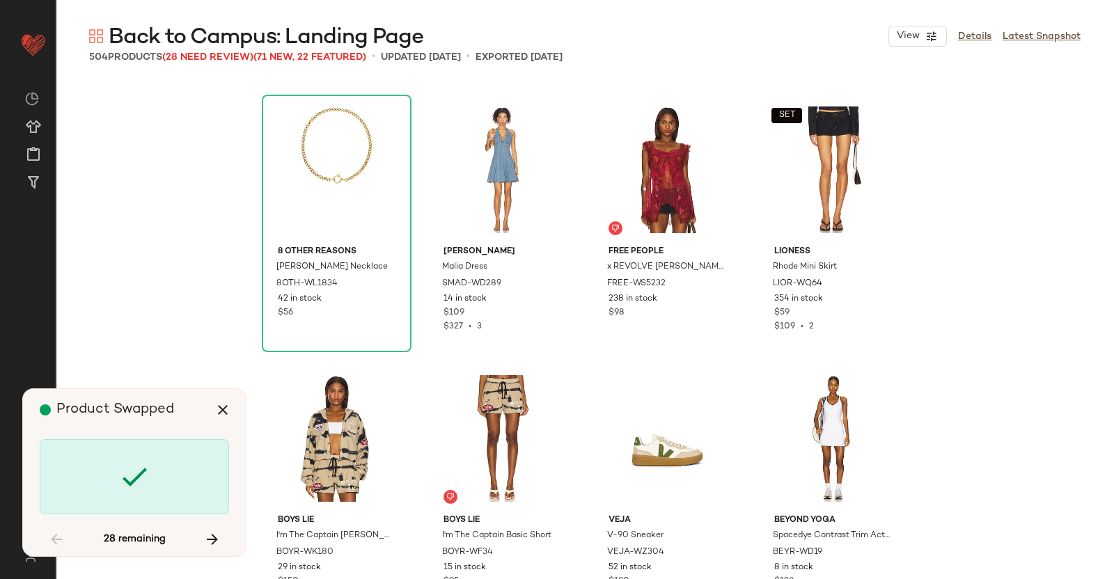
scroll to position [22312, 0]
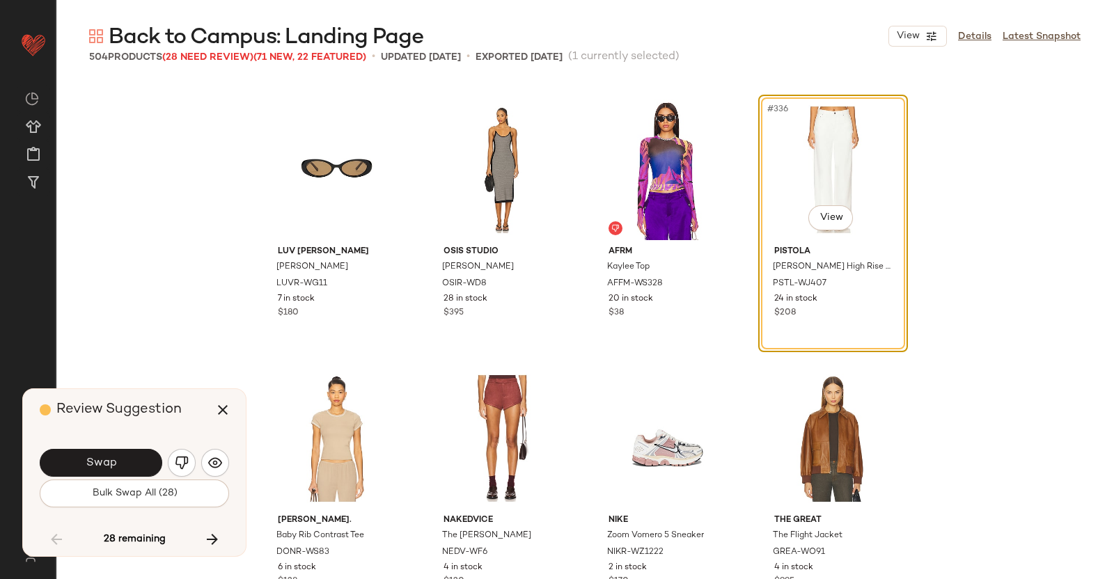
click at [131, 458] on button "Swap" at bounding box center [101, 463] width 123 height 28
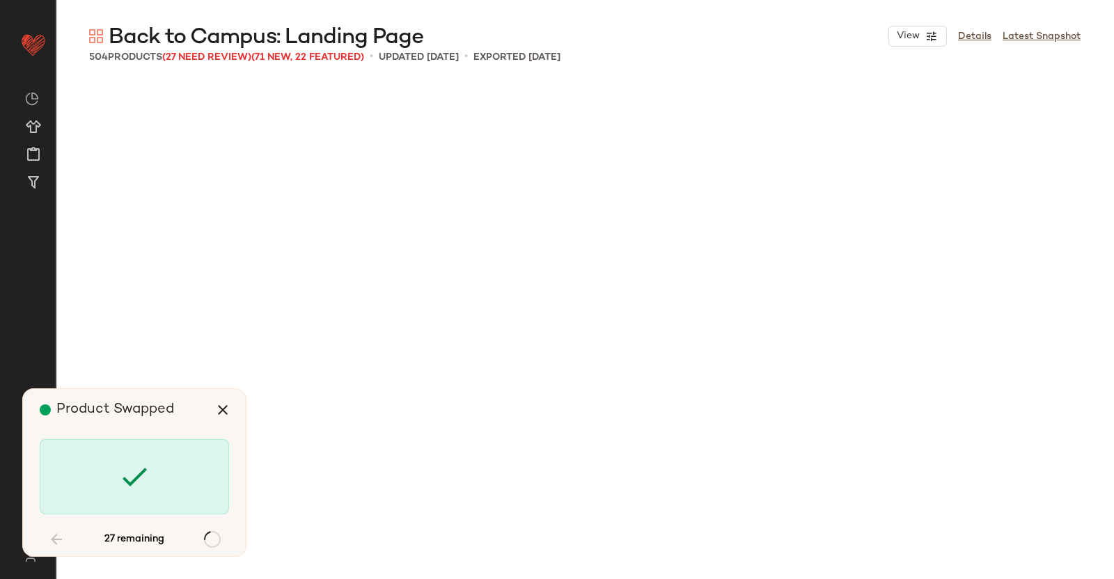
scroll to position [23387, 0]
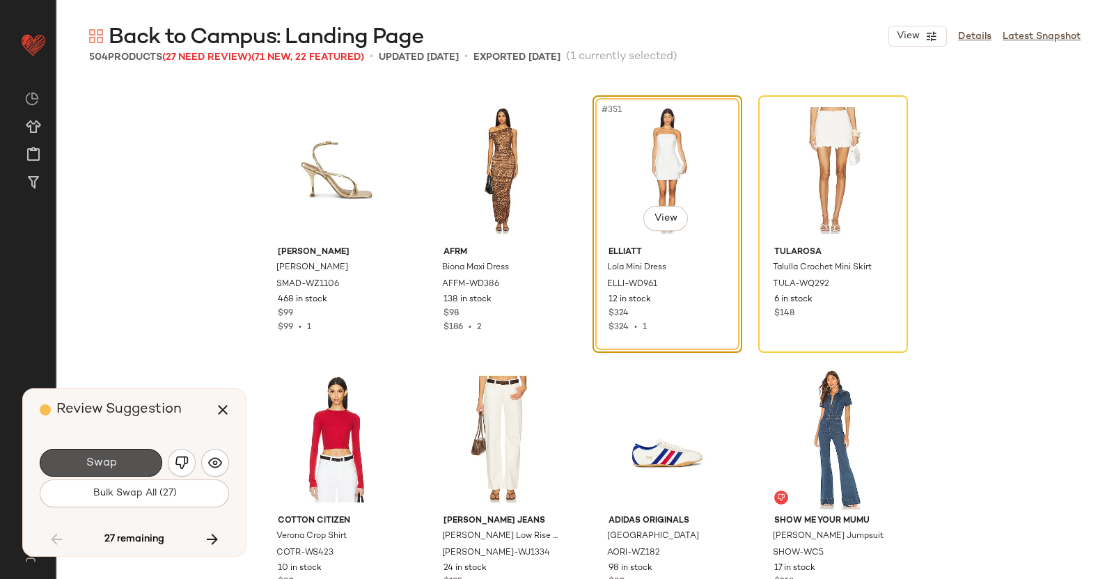
click at [121, 460] on button "Swap" at bounding box center [101, 463] width 123 height 28
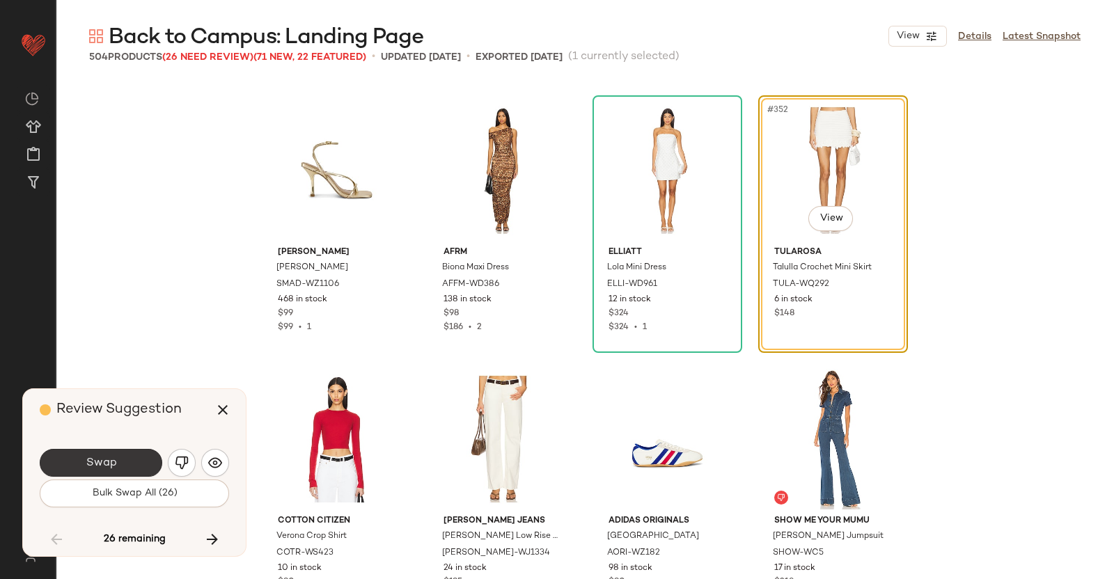
click at [86, 463] on span "Swap" at bounding box center [100, 463] width 31 height 13
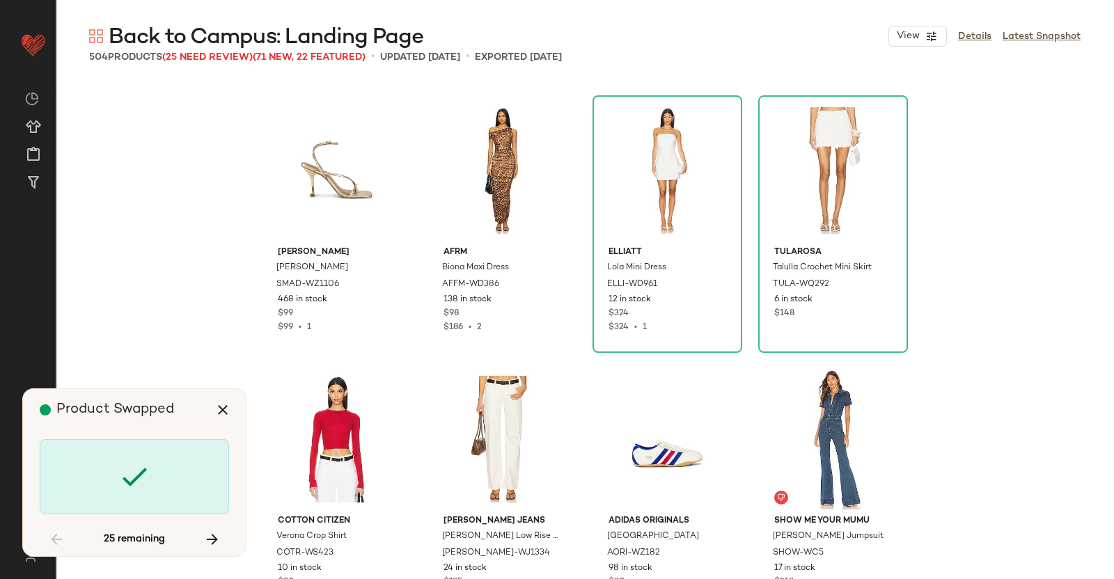
scroll to position [24462, 0]
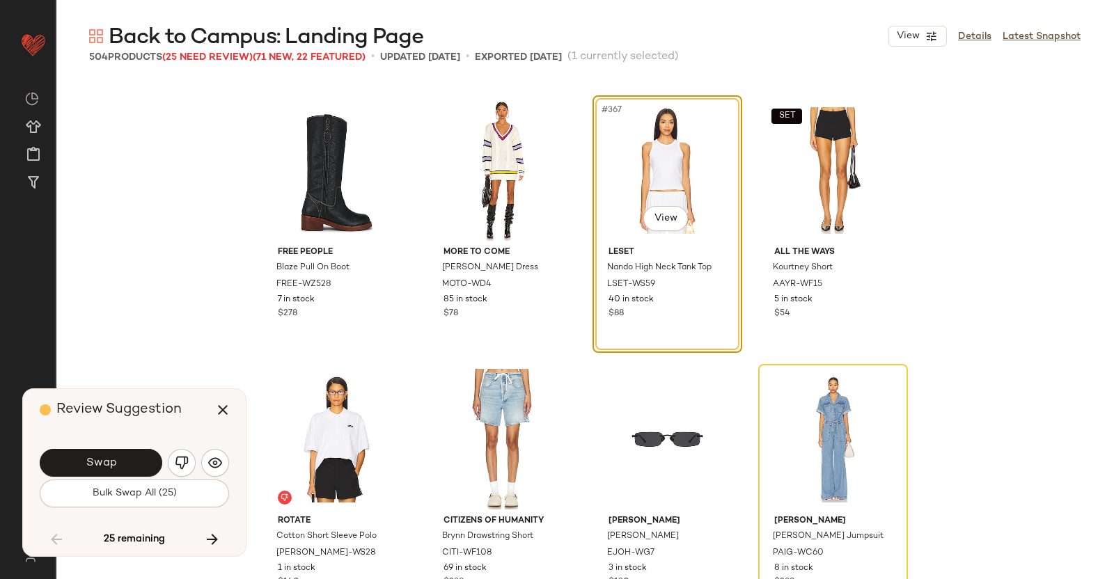
click at [91, 464] on span "Swap" at bounding box center [100, 463] width 31 height 13
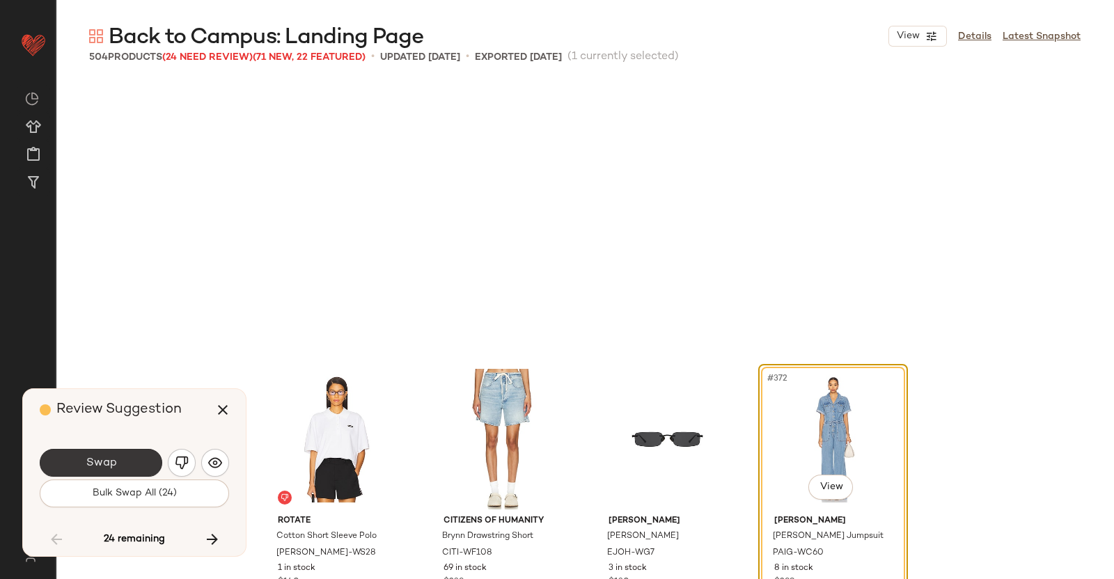
scroll to position [24731, 0]
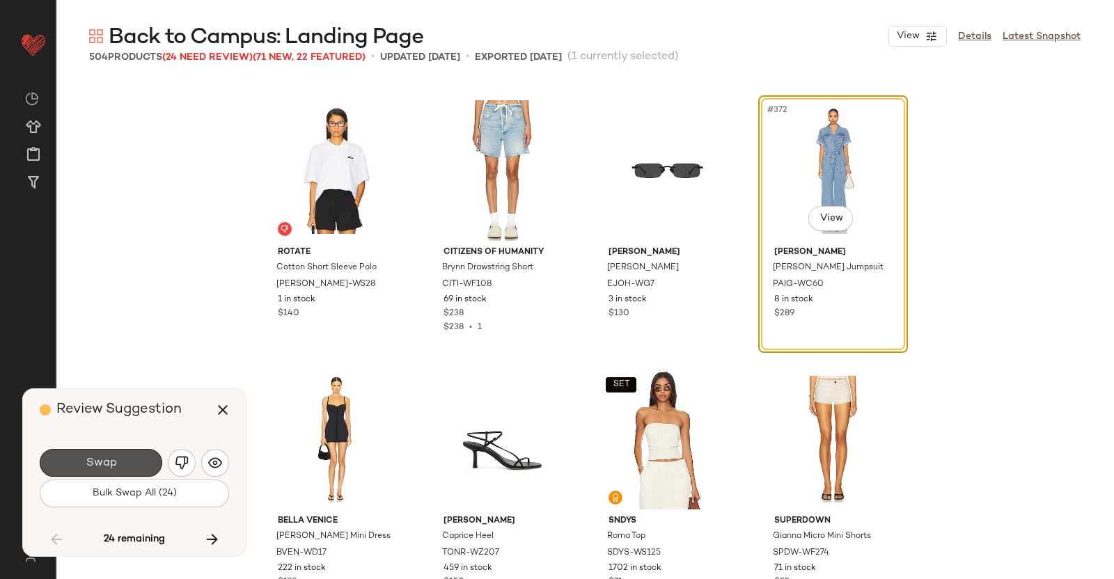
click at [94, 466] on span "Swap" at bounding box center [100, 463] width 31 height 13
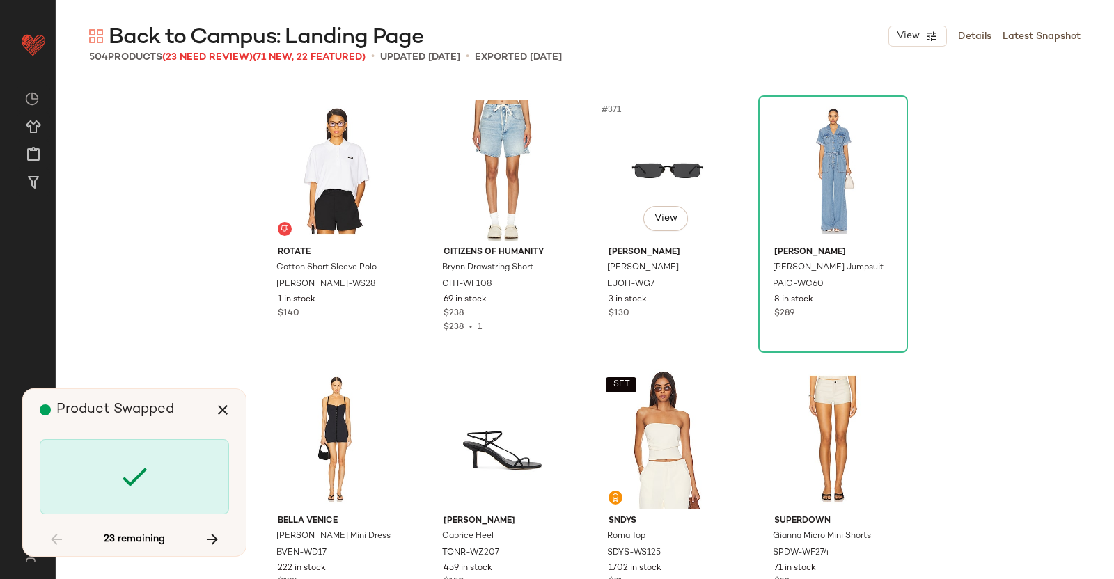
scroll to position [25269, 0]
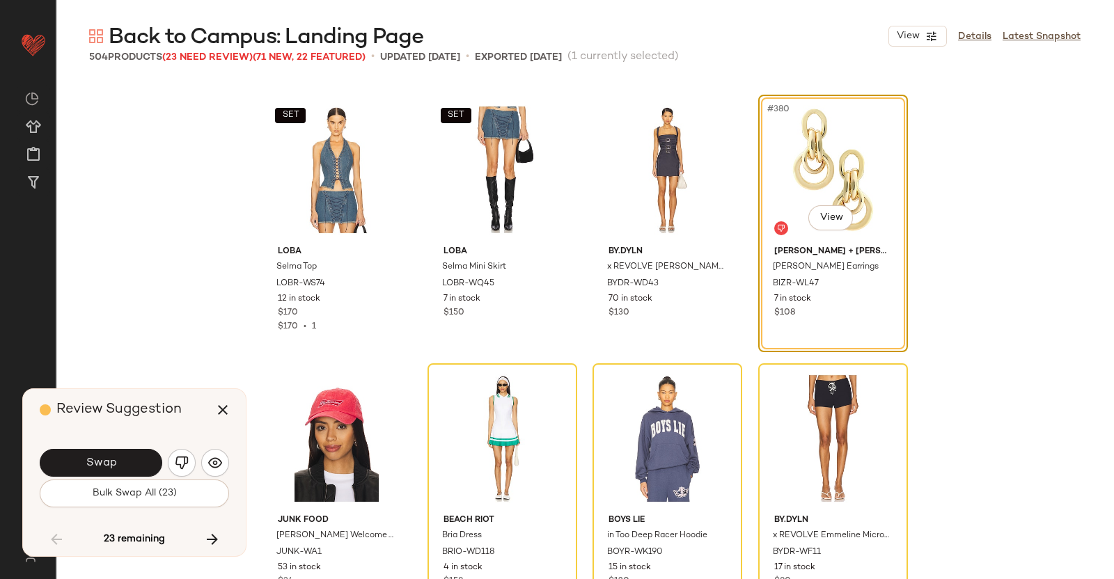
click at [92, 453] on button "Swap" at bounding box center [101, 463] width 123 height 28
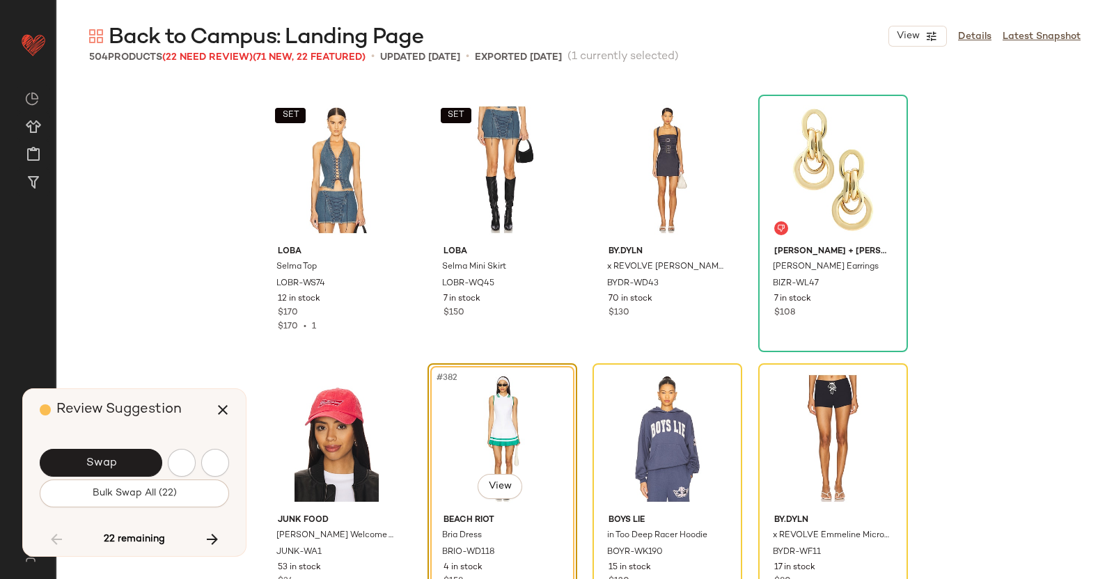
scroll to position [25538, 0]
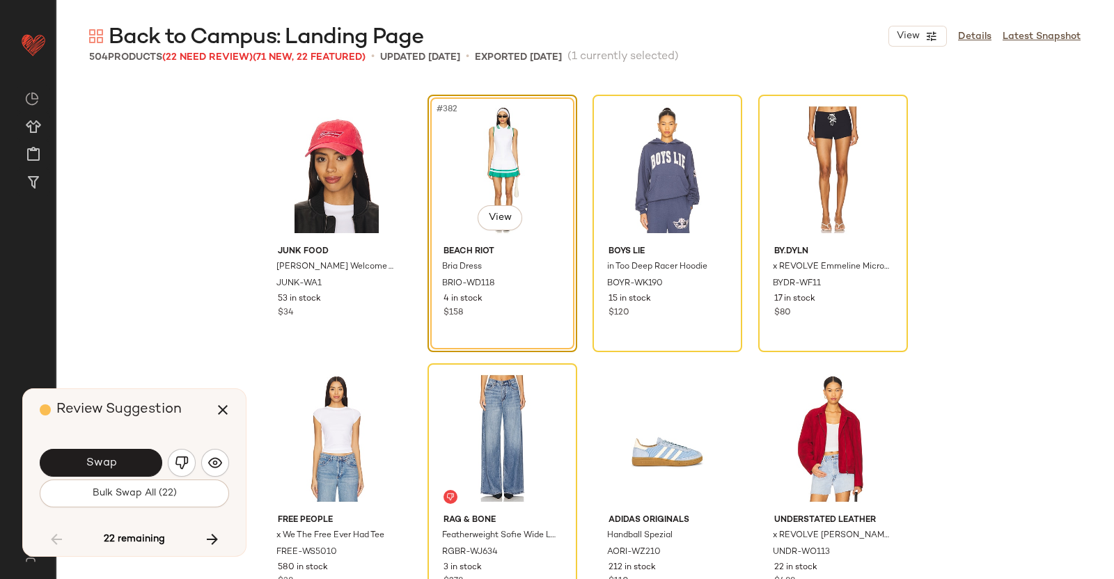
click at [180, 460] on img "button" at bounding box center [182, 463] width 14 height 14
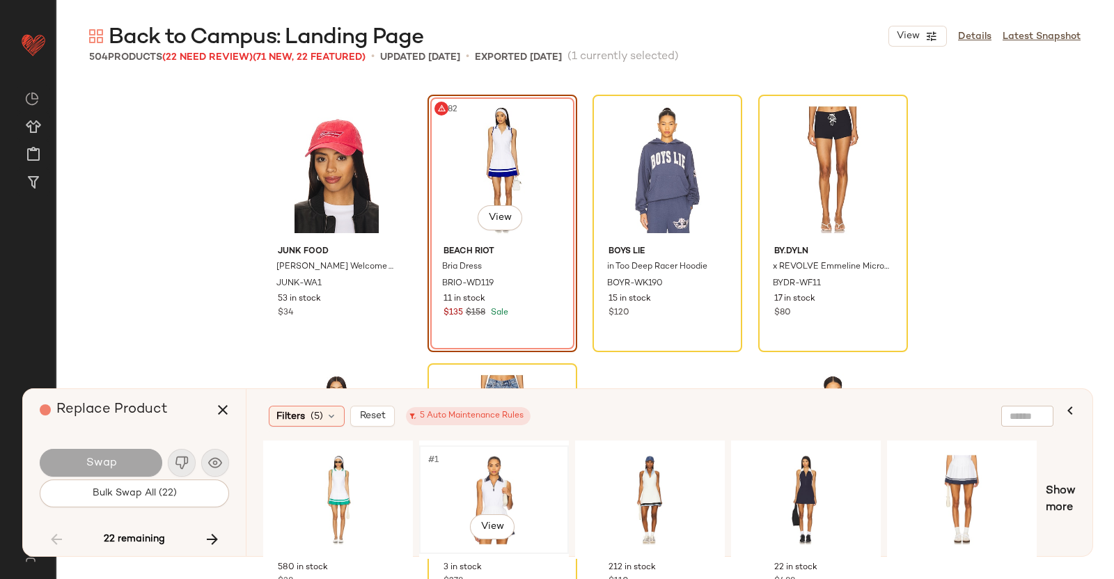
click at [544, 474] on div "#1 View" at bounding box center [494, 500] width 140 height 99
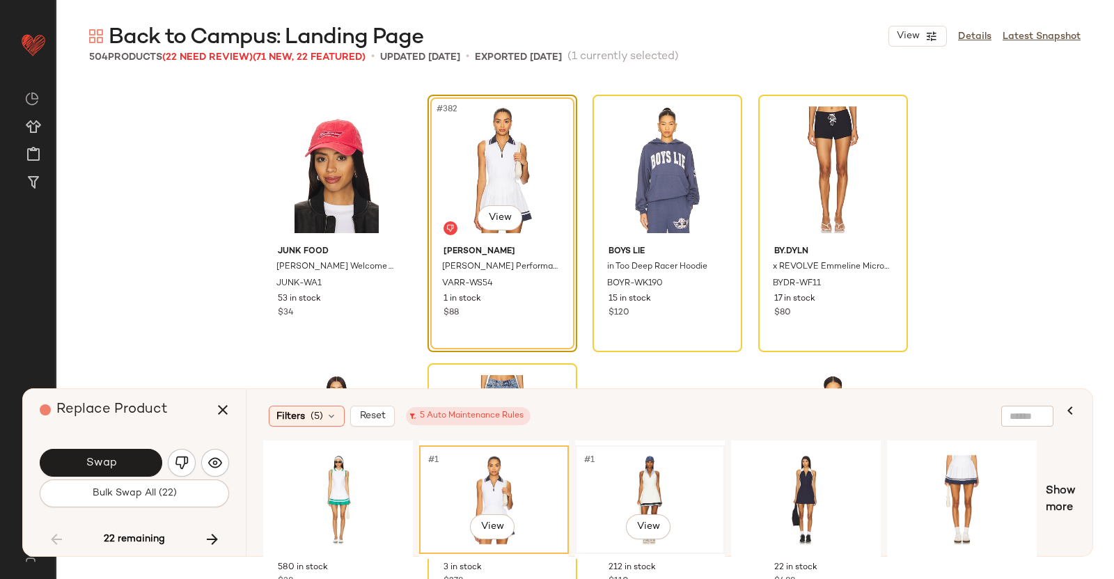
click at [657, 471] on div "#1 View" at bounding box center [650, 500] width 140 height 99
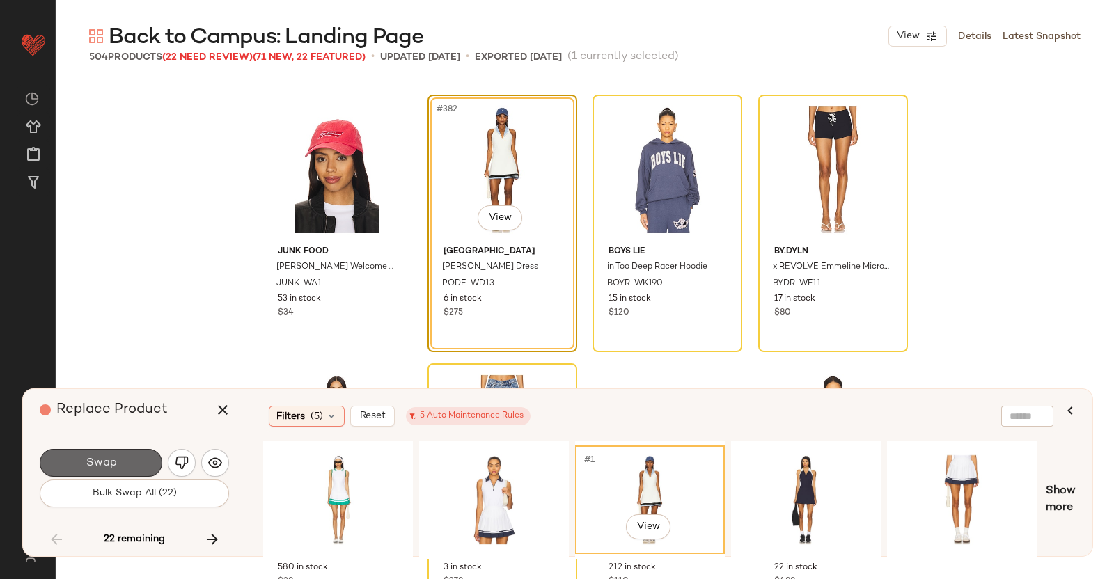
click at [139, 462] on button "Swap" at bounding box center [101, 463] width 123 height 28
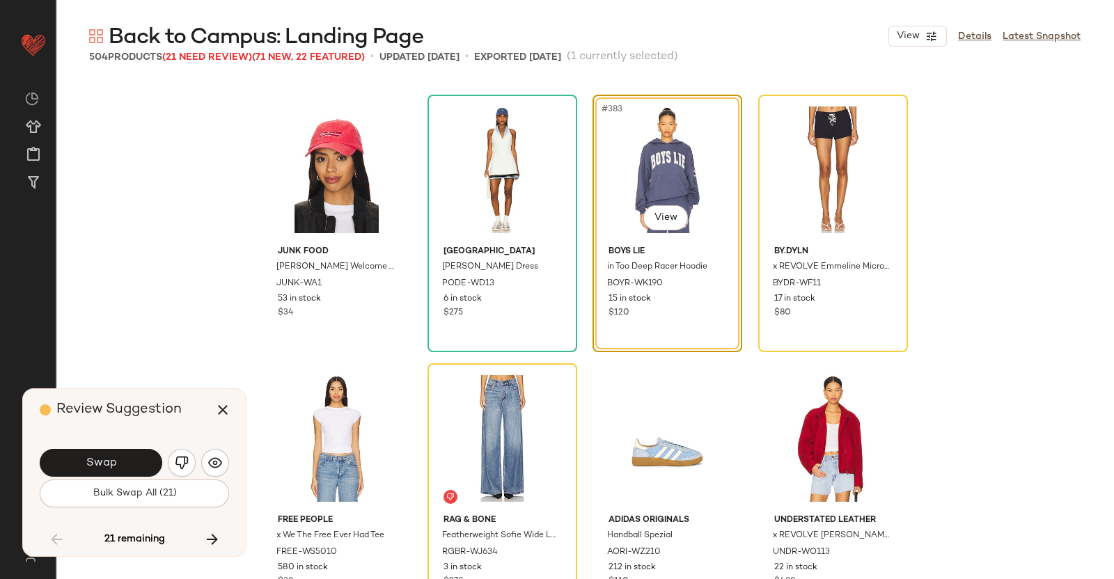
click at [106, 460] on span "Swap" at bounding box center [100, 463] width 31 height 13
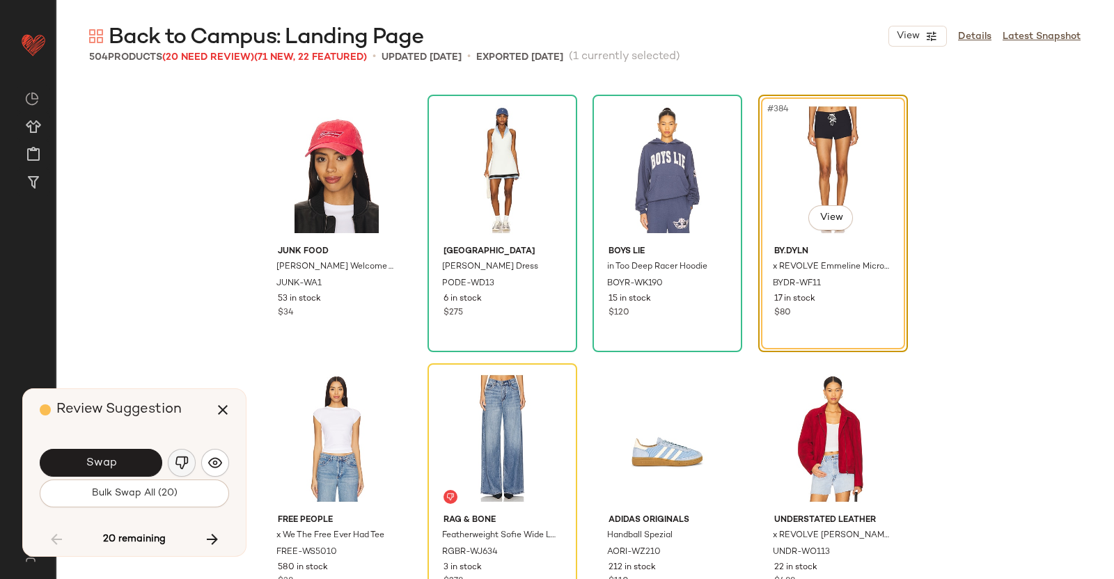
click at [192, 465] on button "button" at bounding box center [182, 463] width 28 height 28
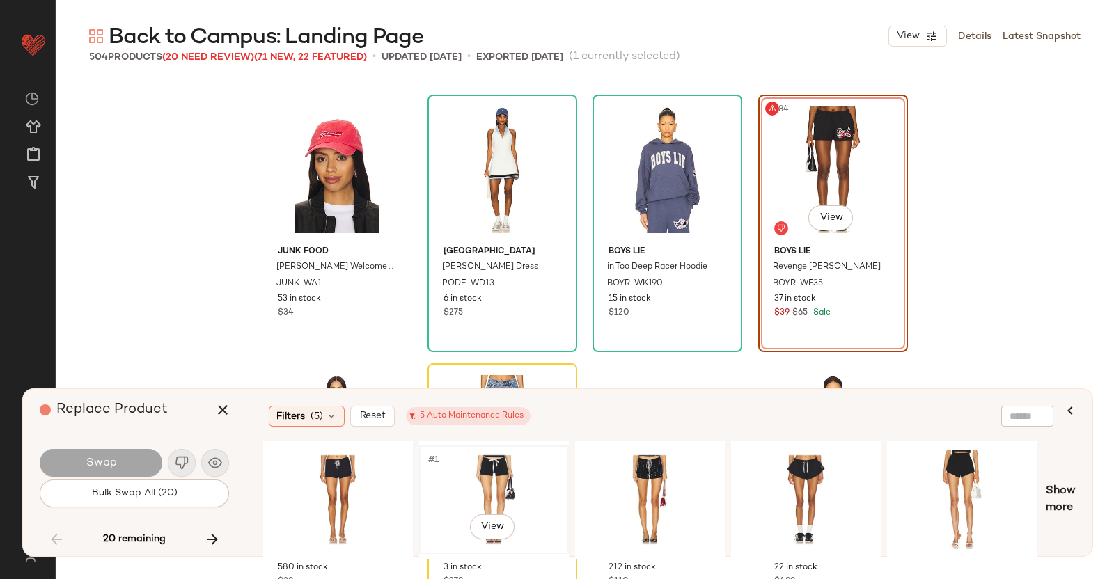
click at [533, 478] on div "#1 View" at bounding box center [494, 500] width 140 height 99
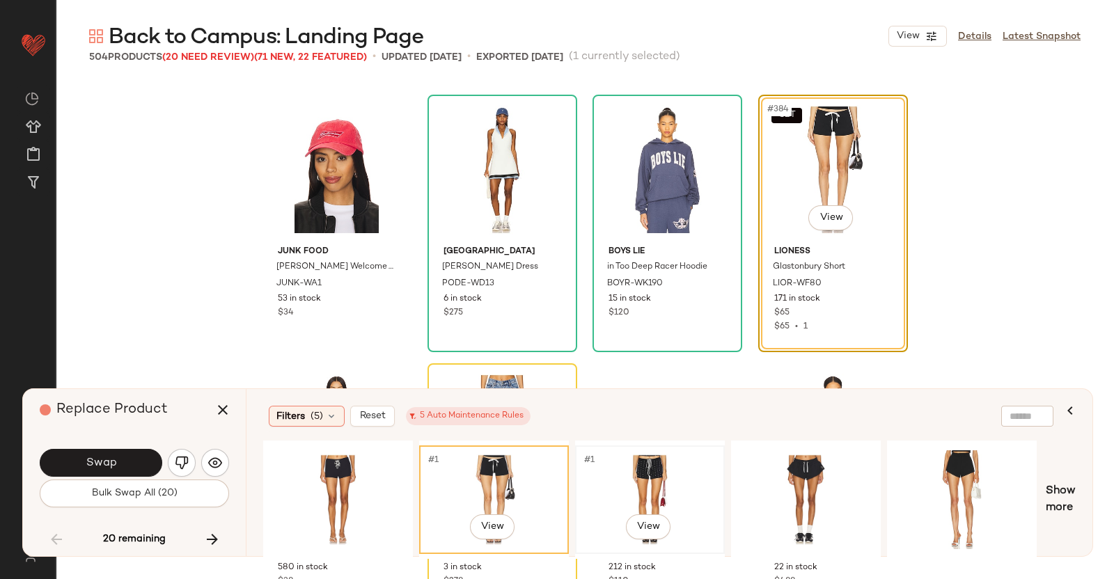
click at [616, 483] on div "#1 View" at bounding box center [650, 500] width 140 height 99
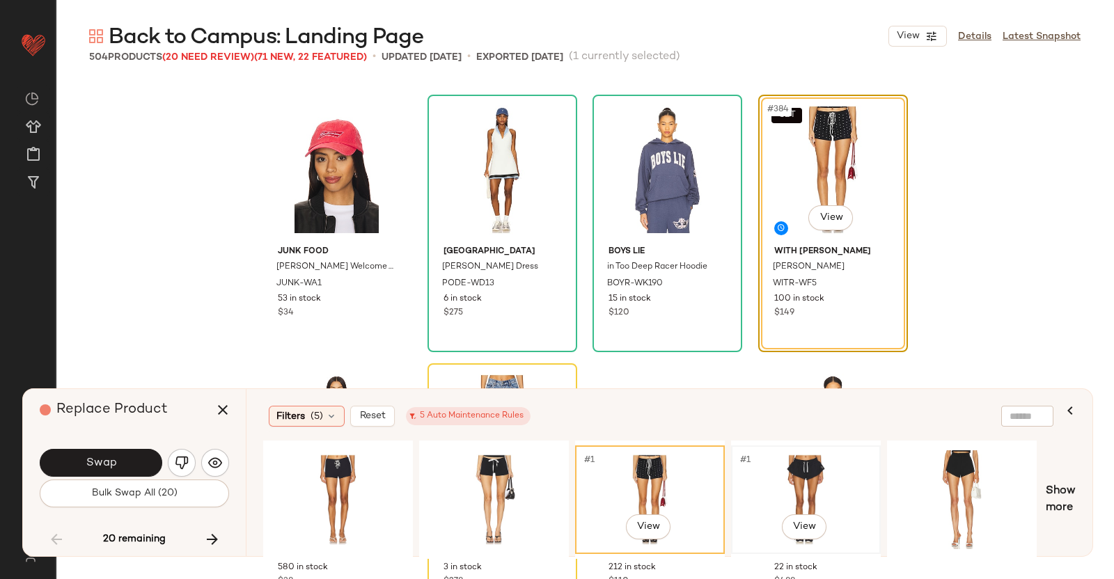
click at [728, 483] on div "#1 View #1 View" at bounding box center [651, 500] width 777 height 118
click at [765, 479] on div "#1 View" at bounding box center [806, 500] width 140 height 99
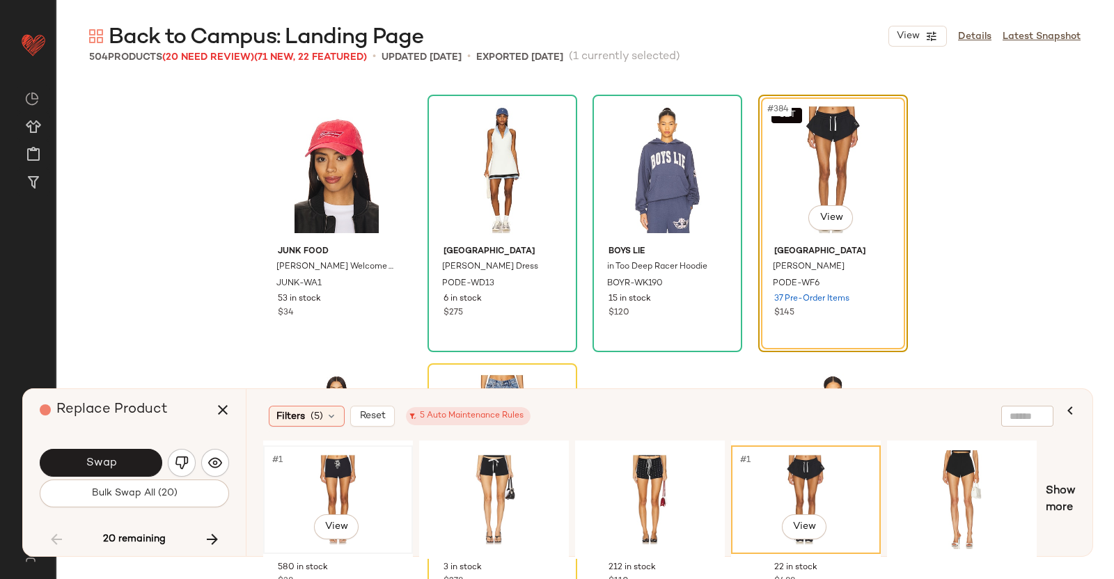
click at [322, 487] on div "#1 View" at bounding box center [338, 500] width 140 height 99
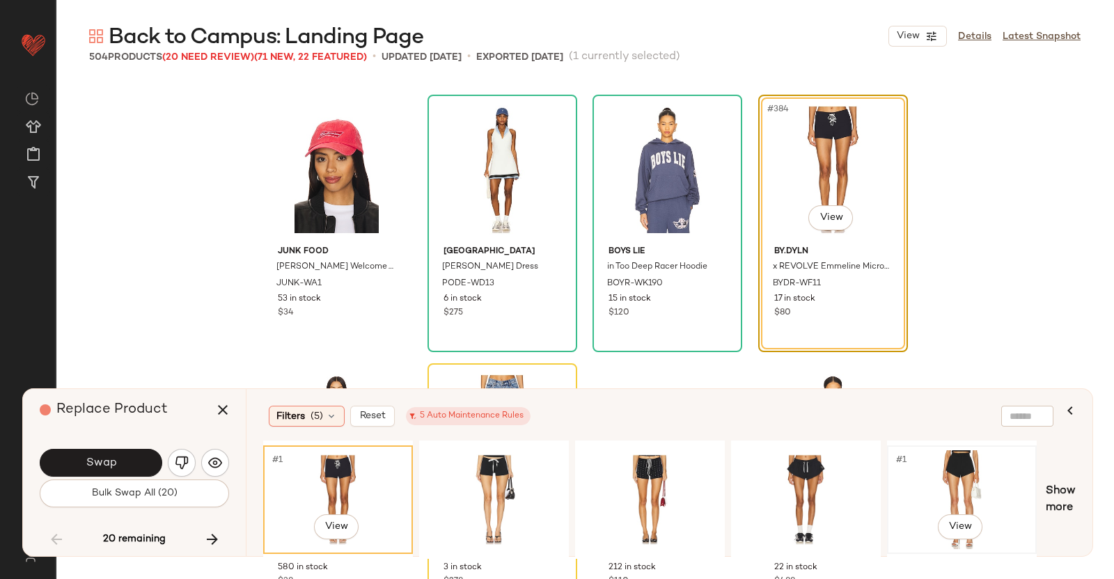
click at [926, 467] on div "#1 View" at bounding box center [962, 500] width 140 height 99
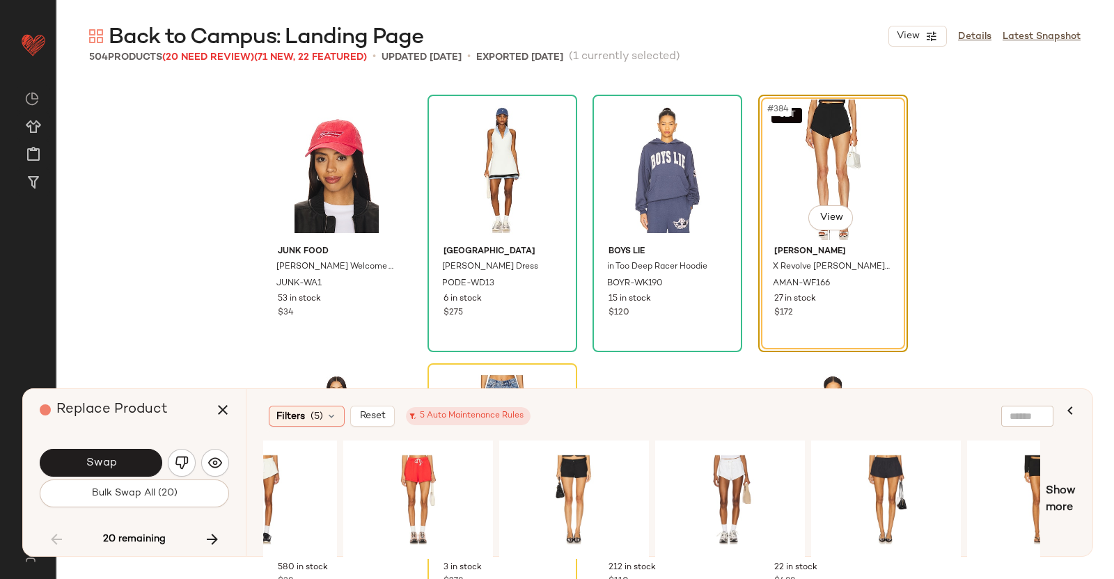
scroll to position [0, 862]
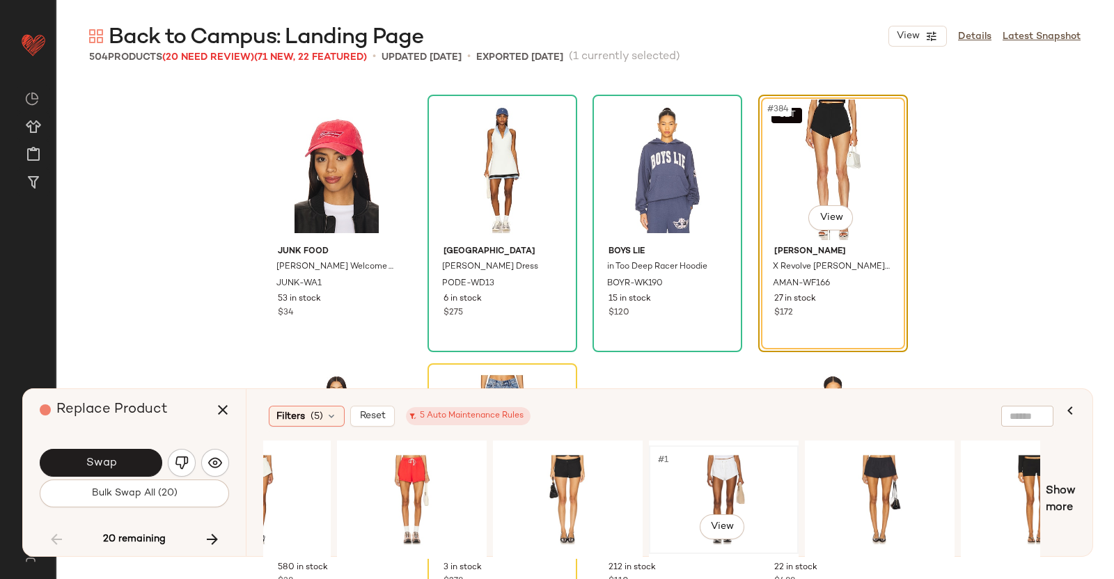
click at [706, 492] on div "#1 View" at bounding box center [724, 500] width 140 height 99
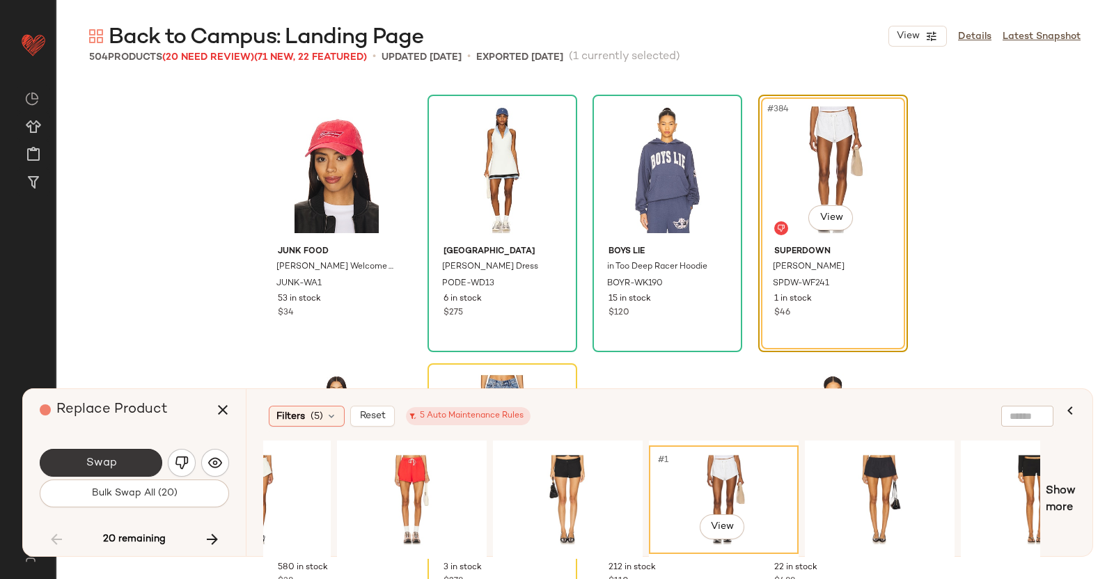
click at [130, 454] on button "Swap" at bounding box center [101, 463] width 123 height 28
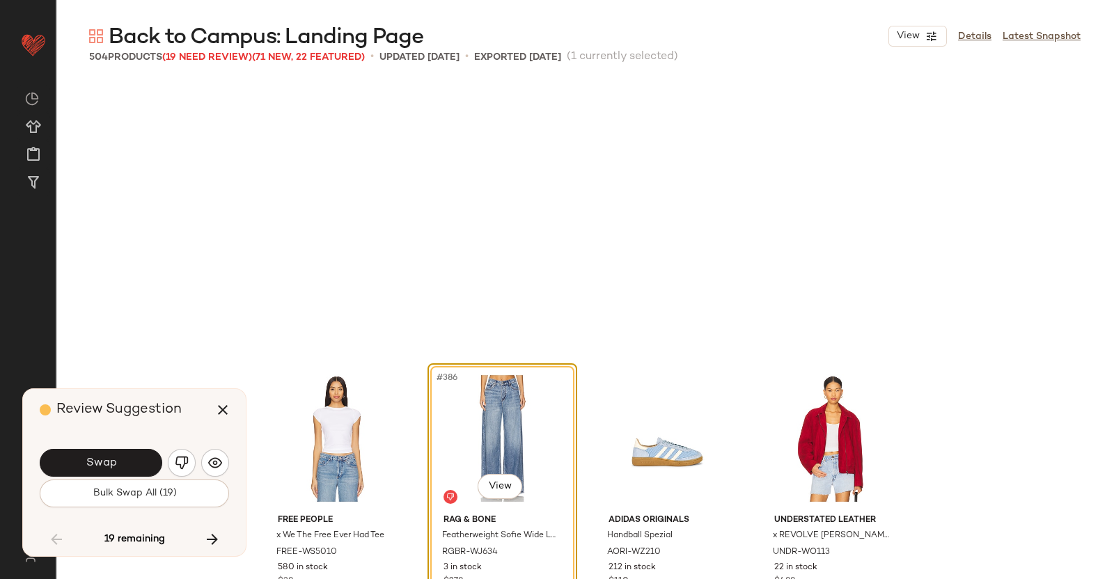
scroll to position [25806, 0]
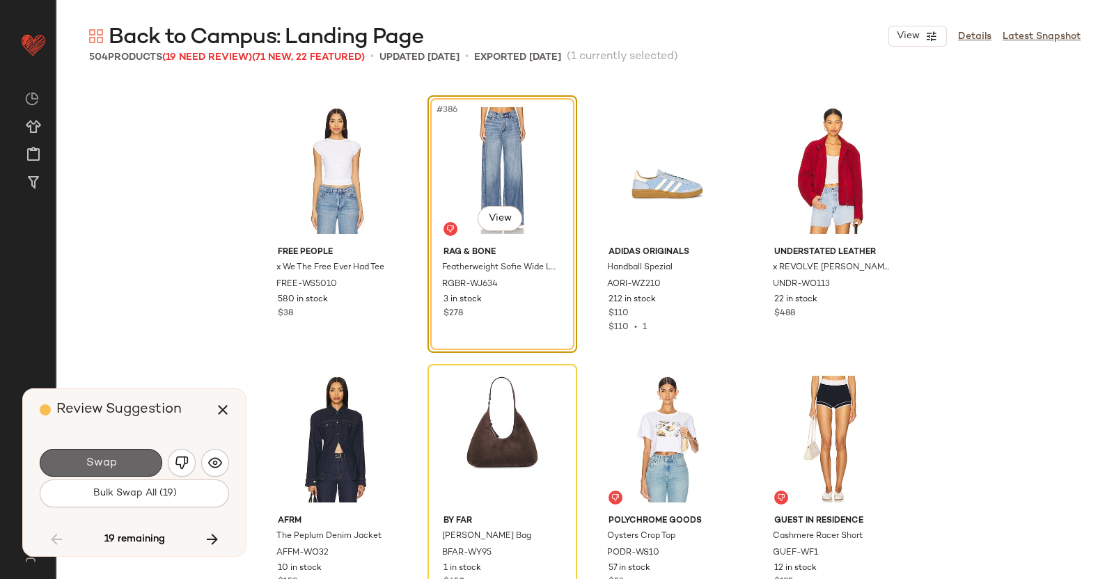
click at [109, 462] on span "Swap" at bounding box center [100, 463] width 31 height 13
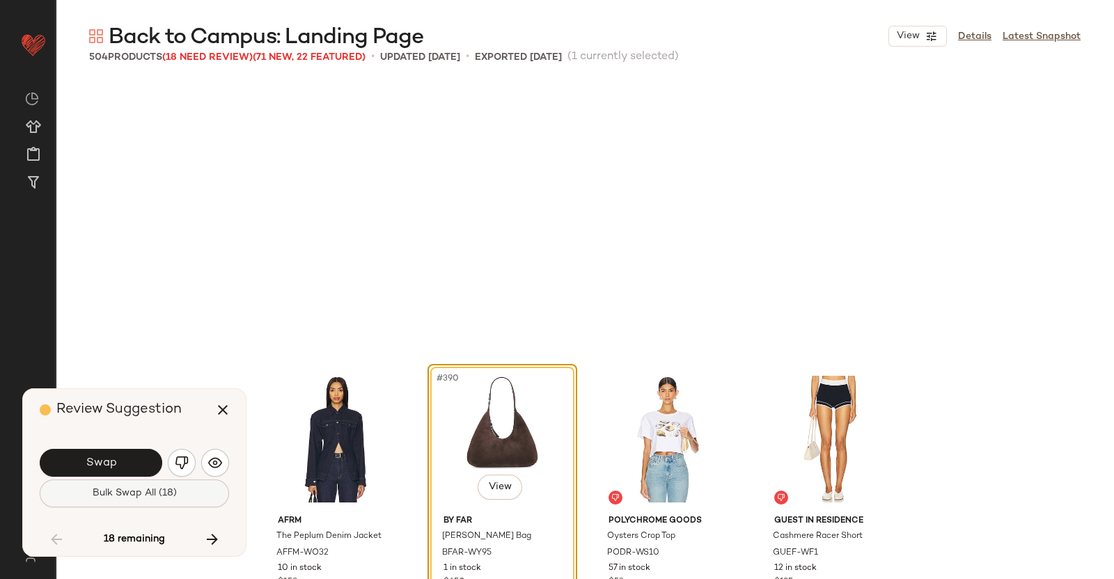
scroll to position [26075, 0]
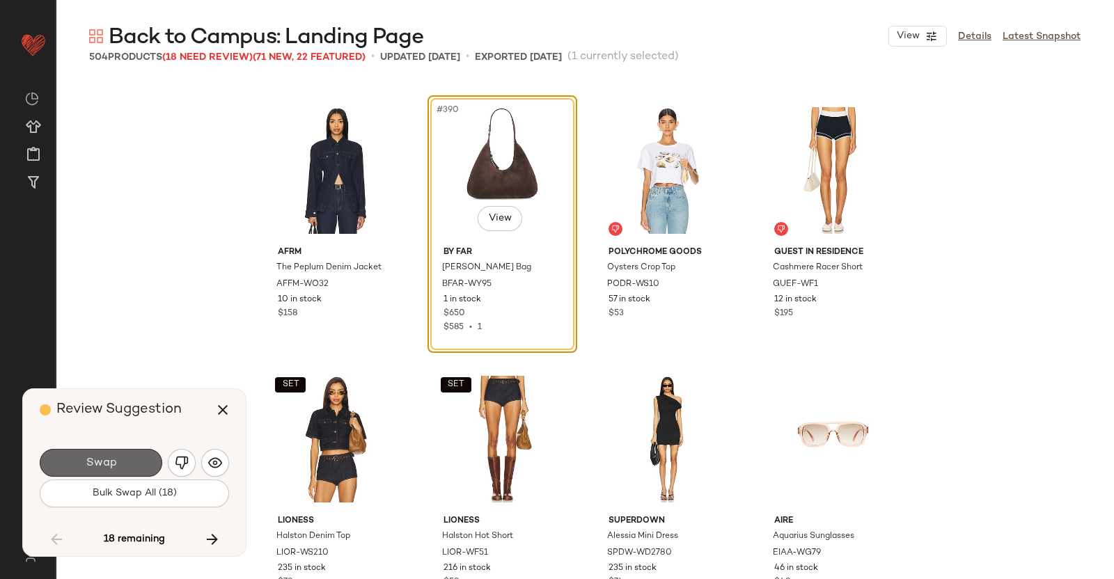
click at [129, 465] on button "Swap" at bounding box center [101, 463] width 123 height 28
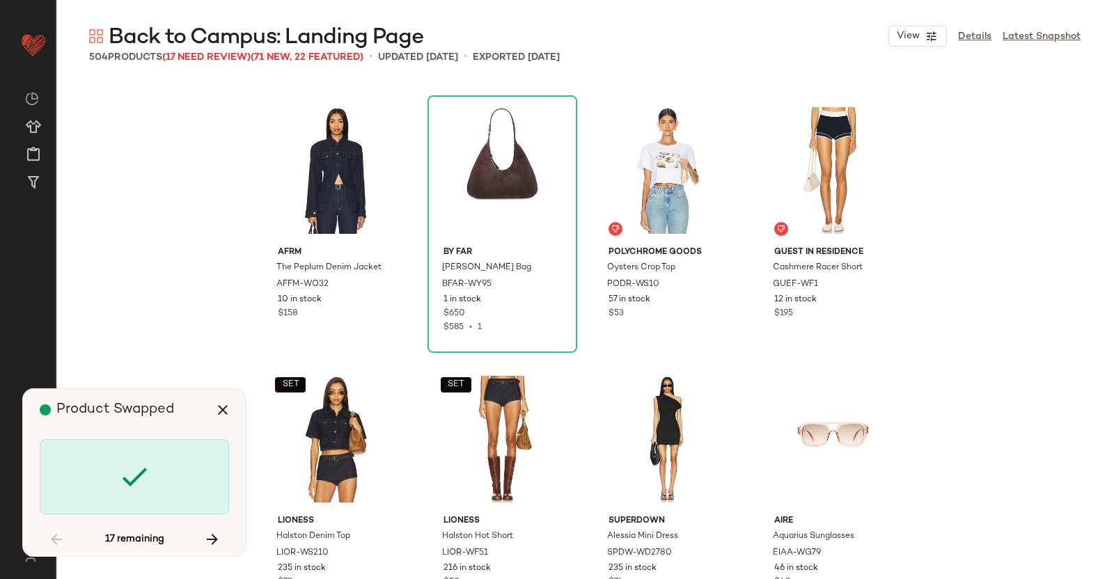
scroll to position [26613, 0]
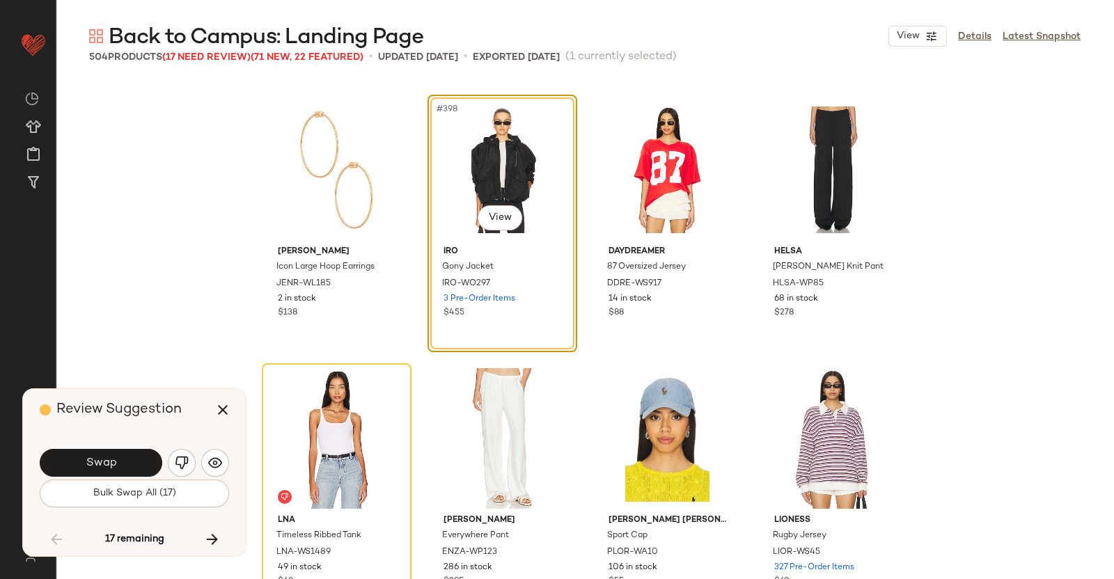
click at [115, 460] on span "Swap" at bounding box center [100, 463] width 31 height 13
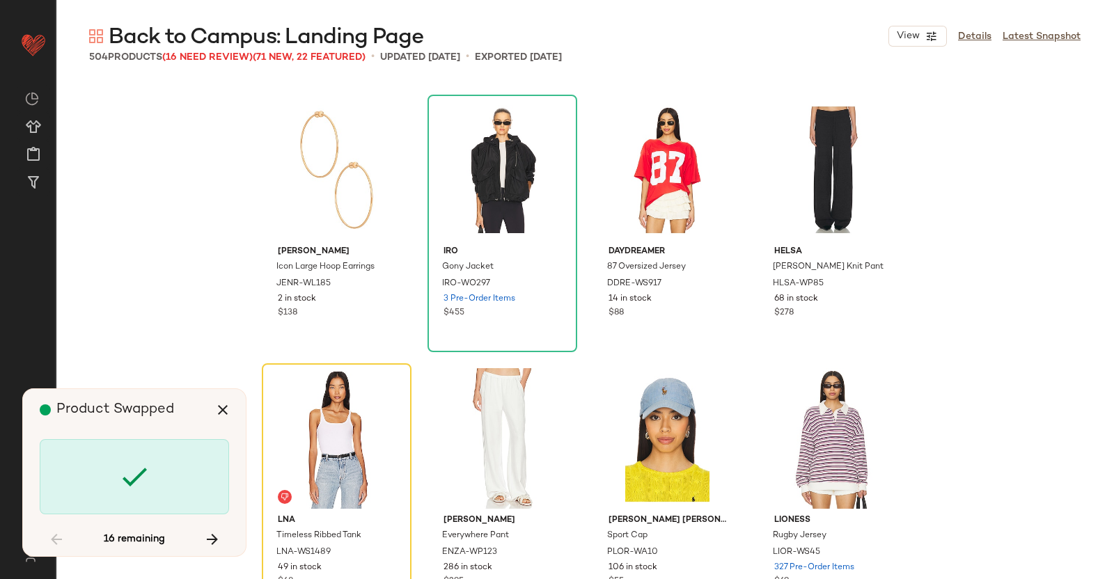
scroll to position [26882, 0]
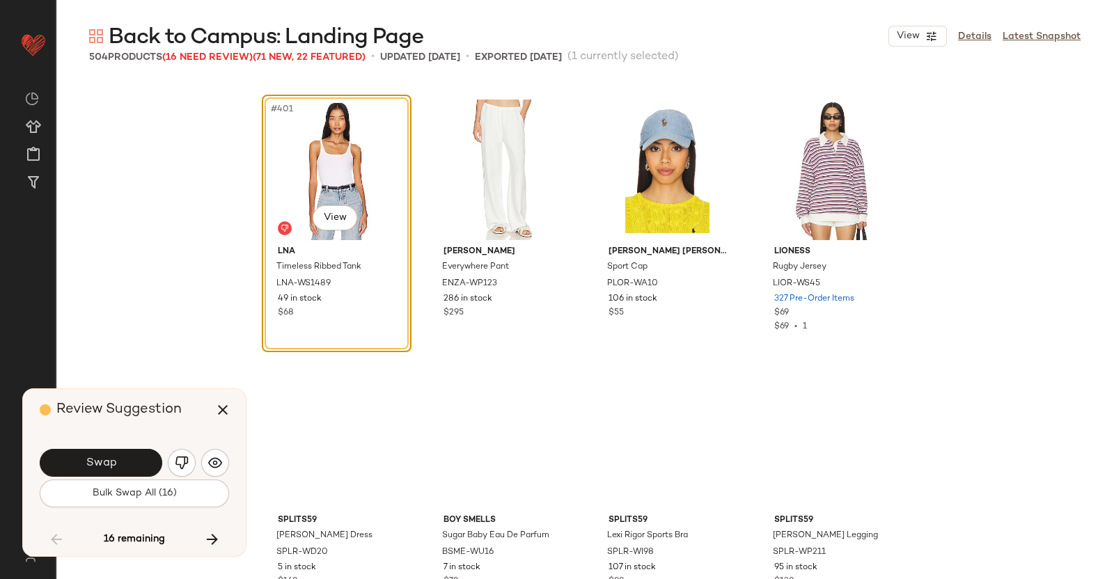
click at [115, 462] on span "Swap" at bounding box center [100, 463] width 31 height 13
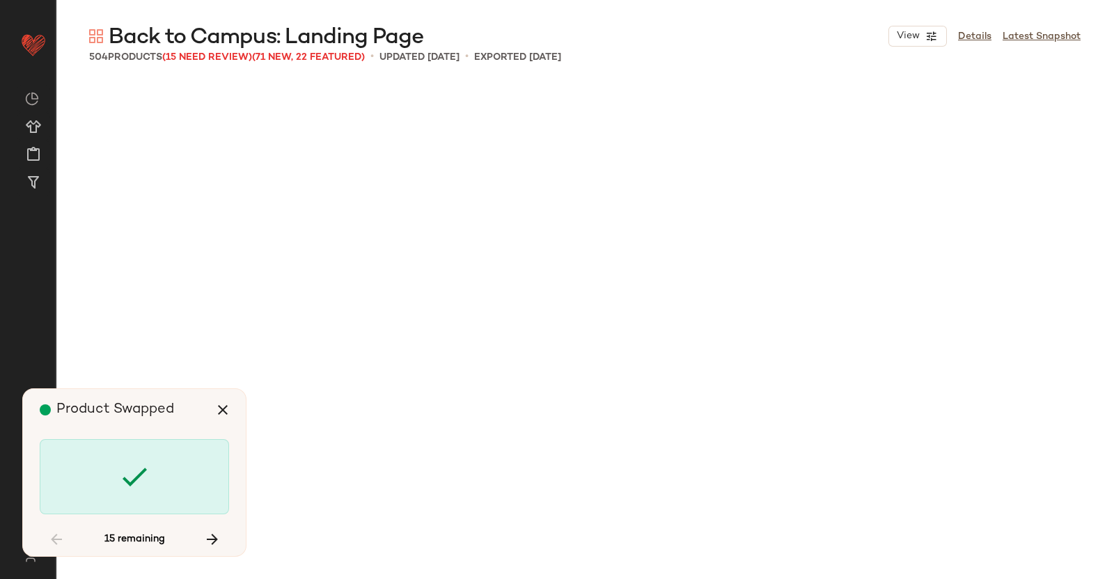
scroll to position [28494, 0]
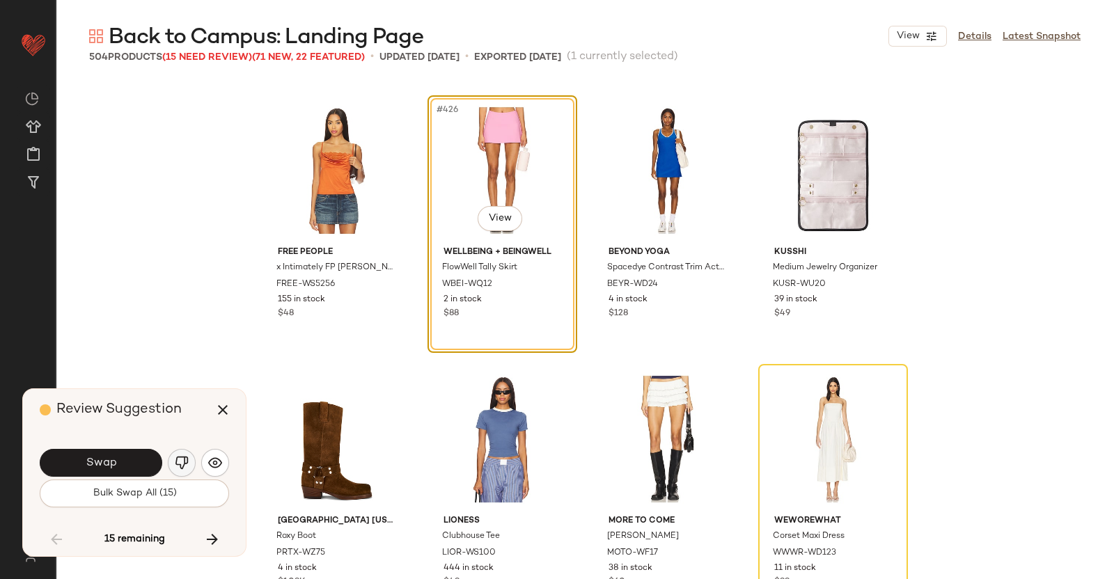
click at [177, 458] on img "button" at bounding box center [182, 463] width 14 height 14
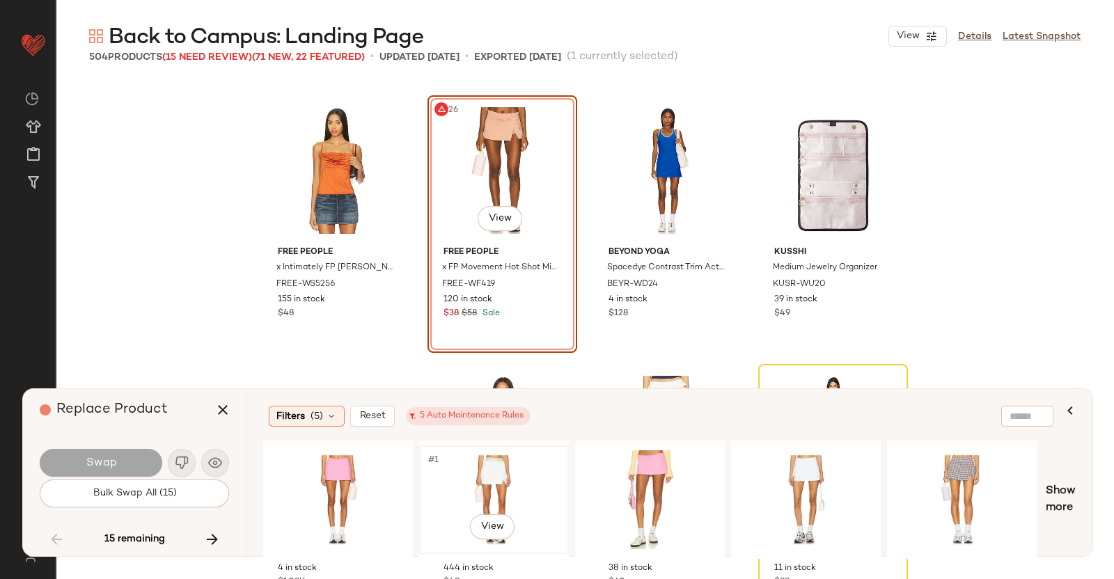
click at [503, 476] on div "#1 View" at bounding box center [494, 500] width 140 height 99
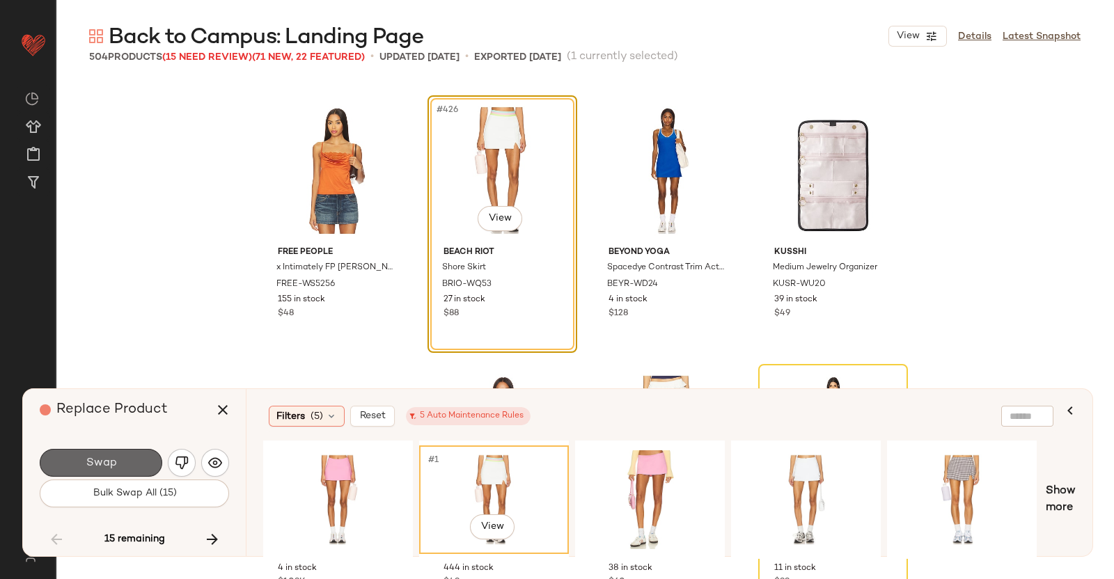
click at [100, 449] on button "Swap" at bounding box center [101, 463] width 123 height 28
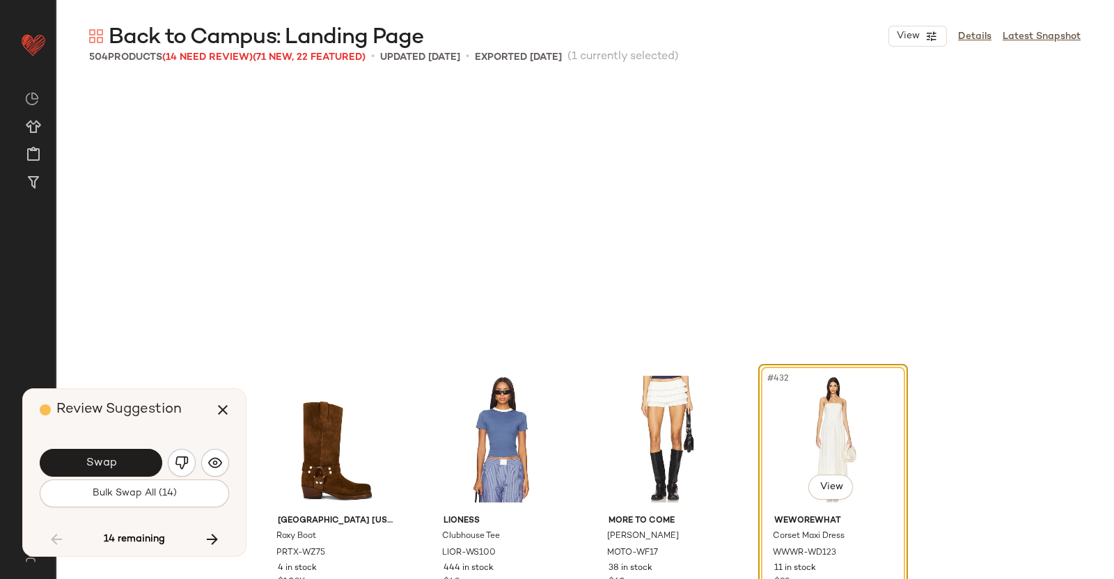
scroll to position [28763, 0]
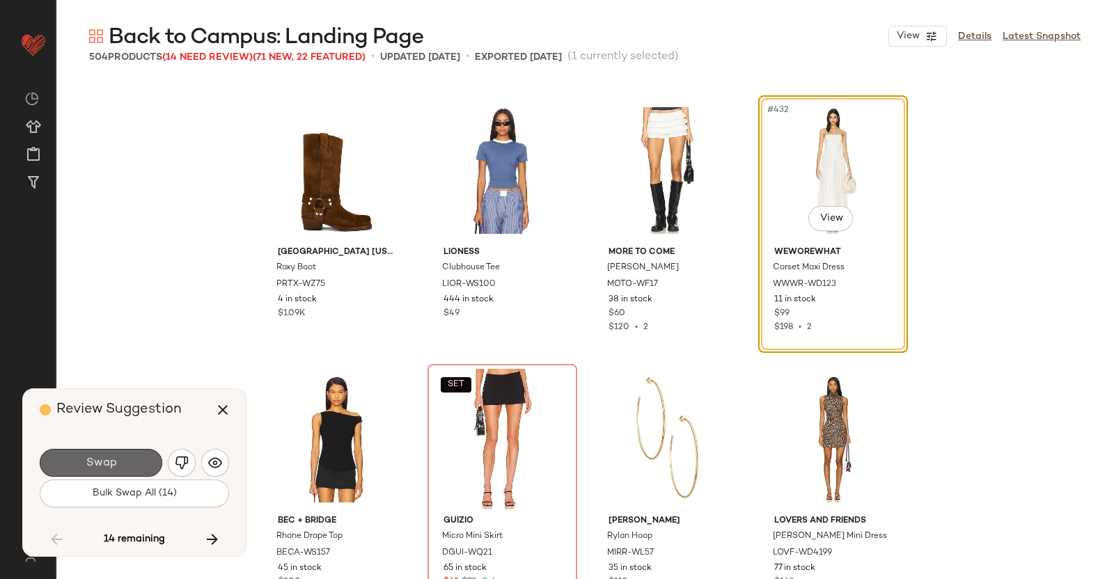
click at [111, 465] on span "Swap" at bounding box center [100, 463] width 31 height 13
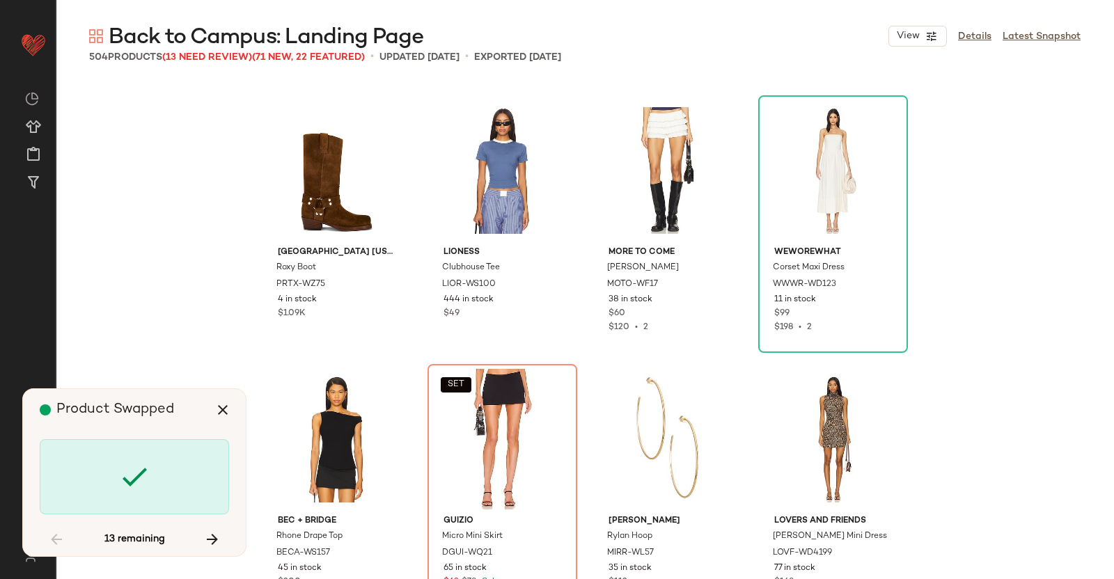
scroll to position [29032, 0]
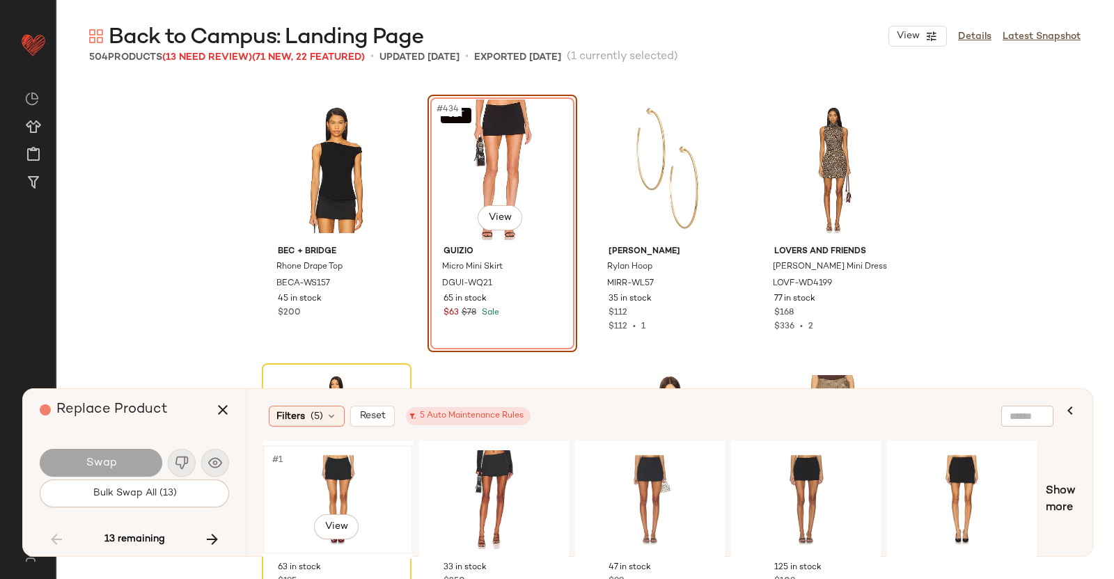
click at [373, 471] on div "#1 View" at bounding box center [338, 500] width 140 height 99
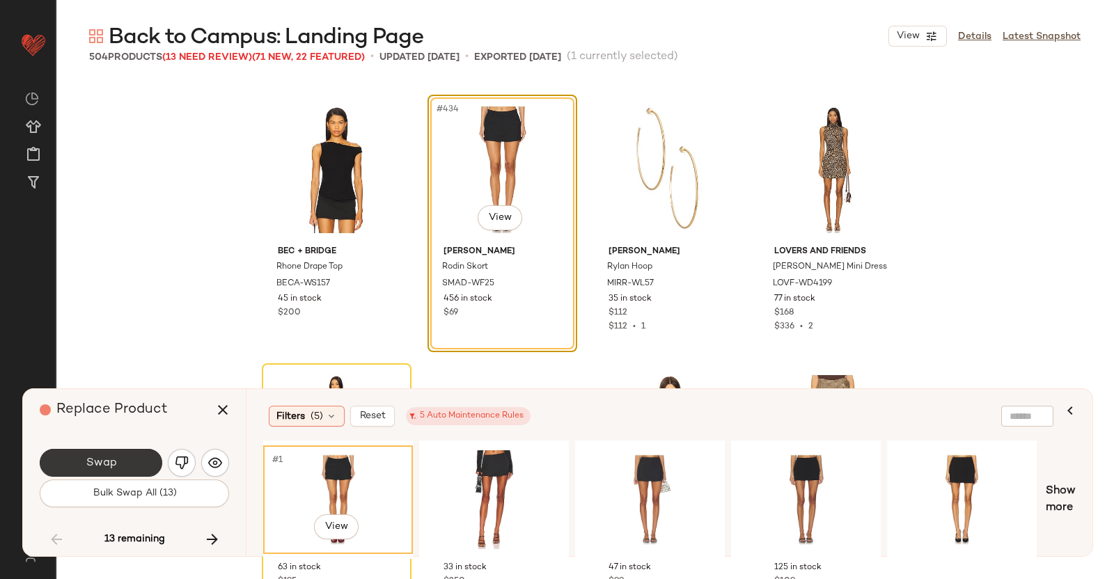
click at [132, 458] on button "Swap" at bounding box center [101, 463] width 123 height 28
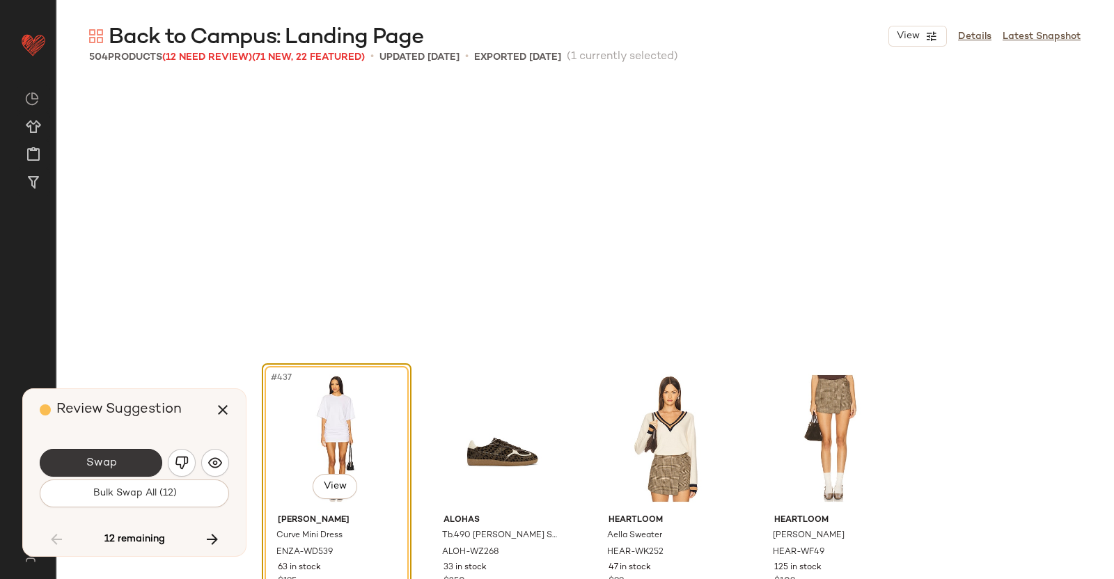
scroll to position [29301, 0]
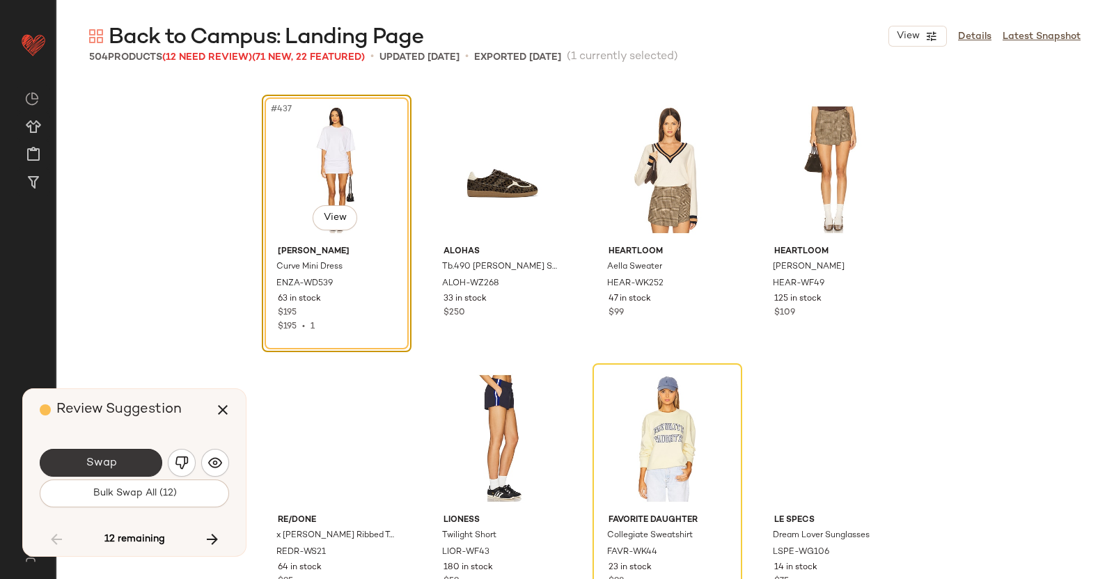
click at [111, 458] on span "Swap" at bounding box center [100, 463] width 31 height 13
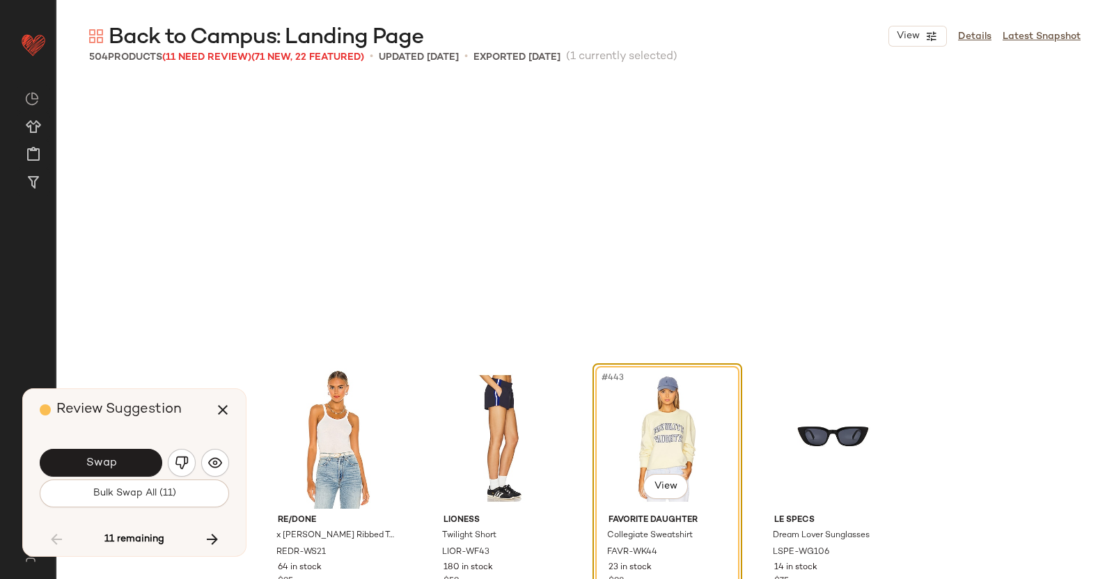
scroll to position [29570, 0]
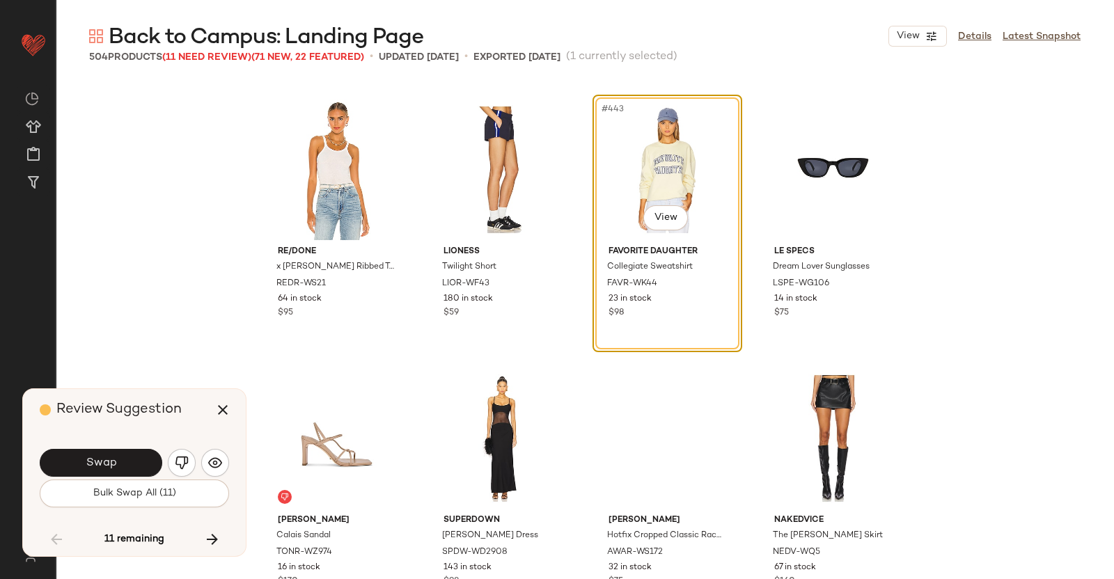
click at [111, 458] on span "Swap" at bounding box center [100, 463] width 31 height 13
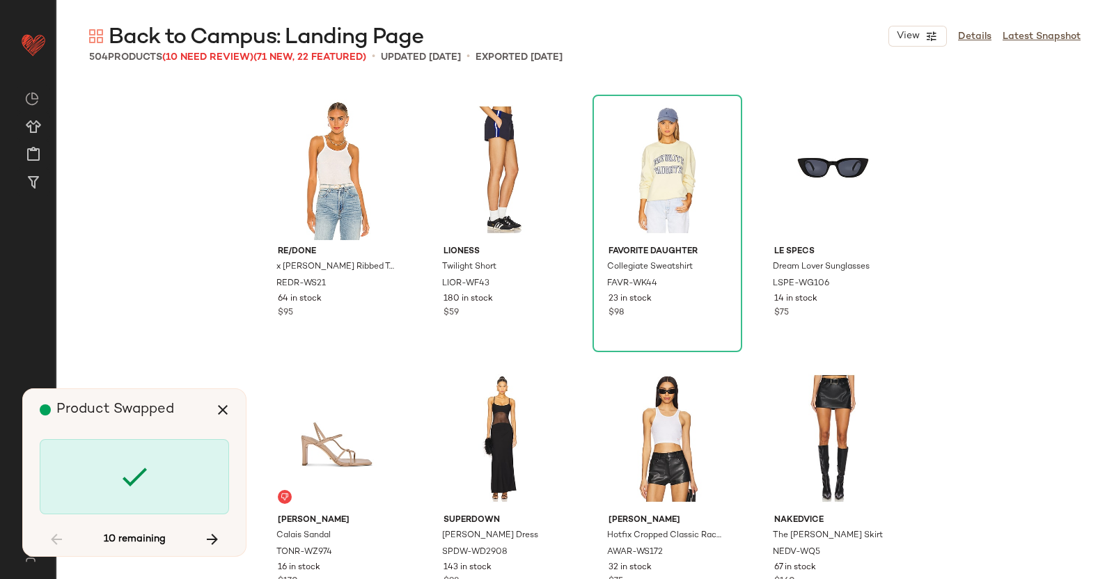
scroll to position [30107, 0]
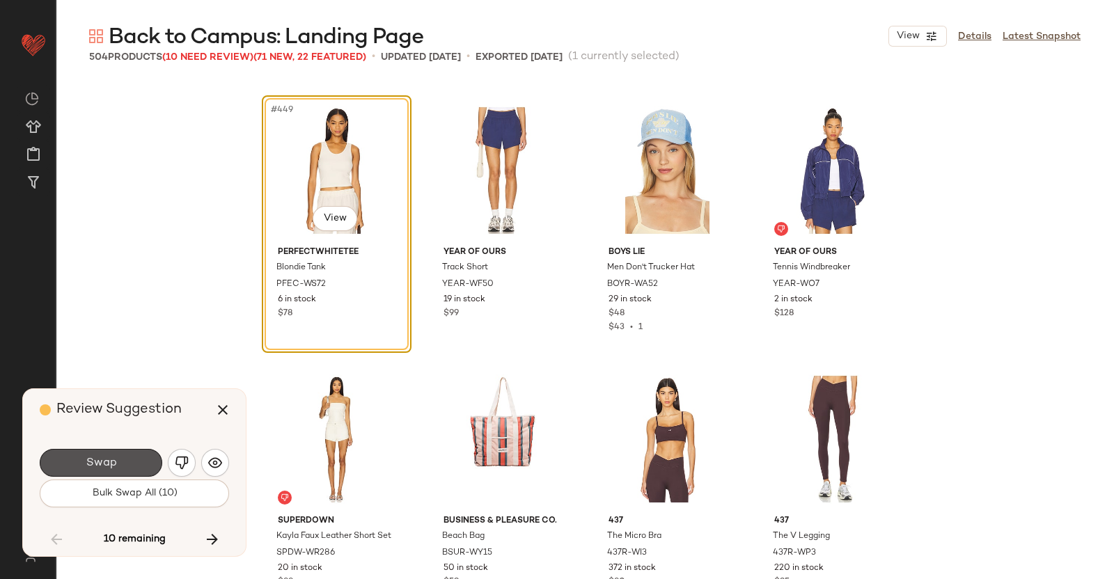
click at [111, 458] on span "Swap" at bounding box center [100, 463] width 31 height 13
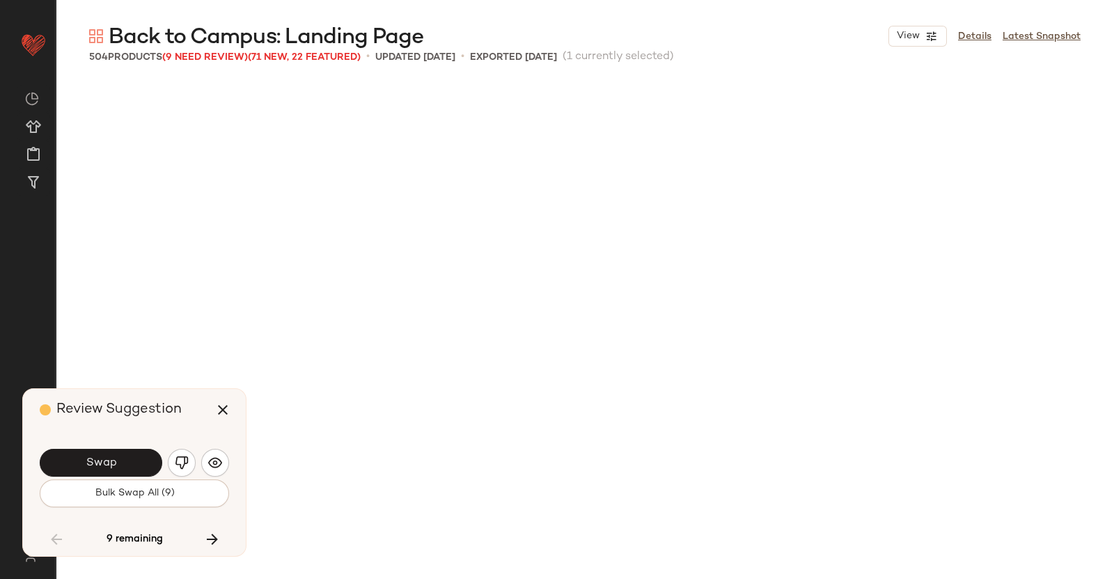
scroll to position [30645, 0]
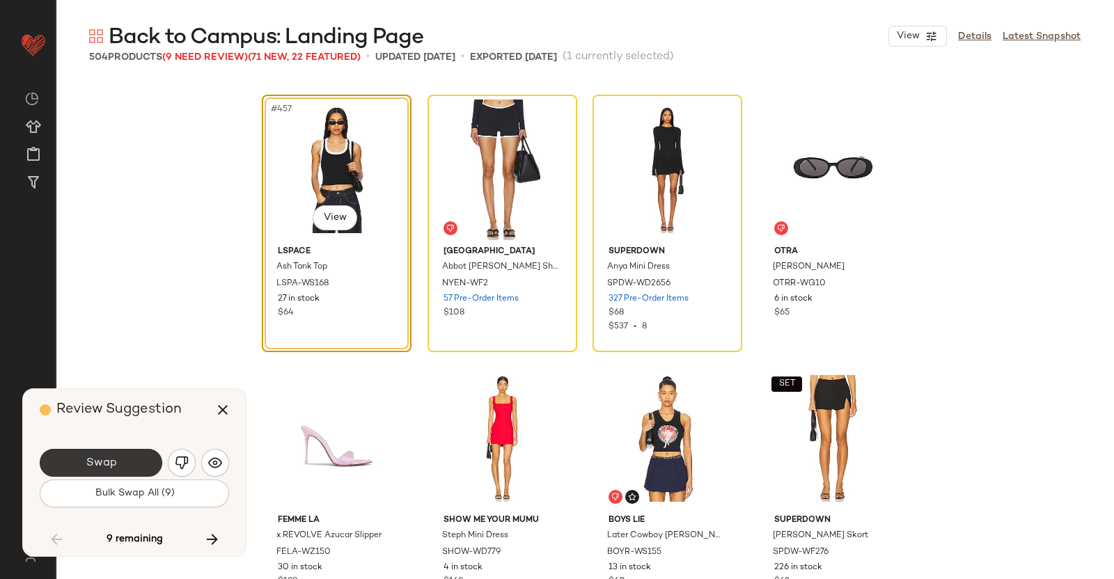
click at [108, 457] on span "Swap" at bounding box center [100, 463] width 31 height 13
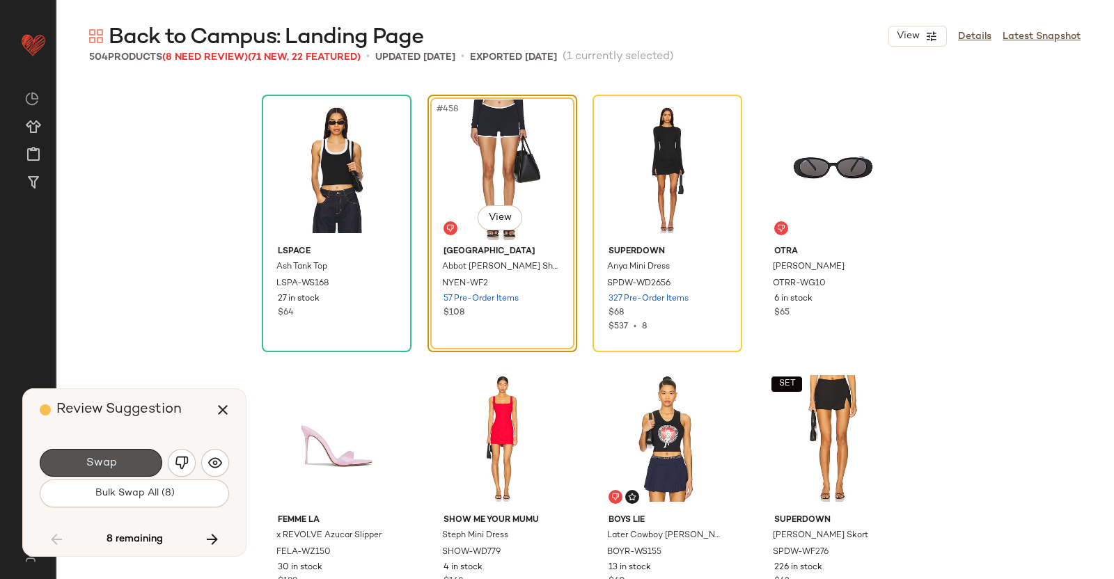
click at [108, 457] on span "Swap" at bounding box center [100, 463] width 31 height 13
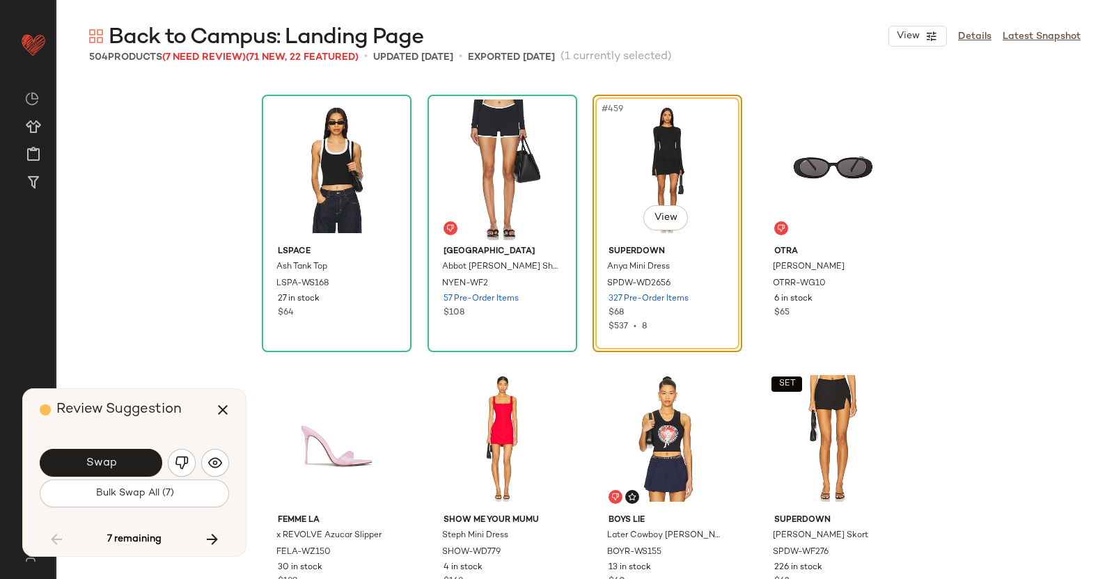
click at [108, 457] on span "Swap" at bounding box center [100, 463] width 31 height 13
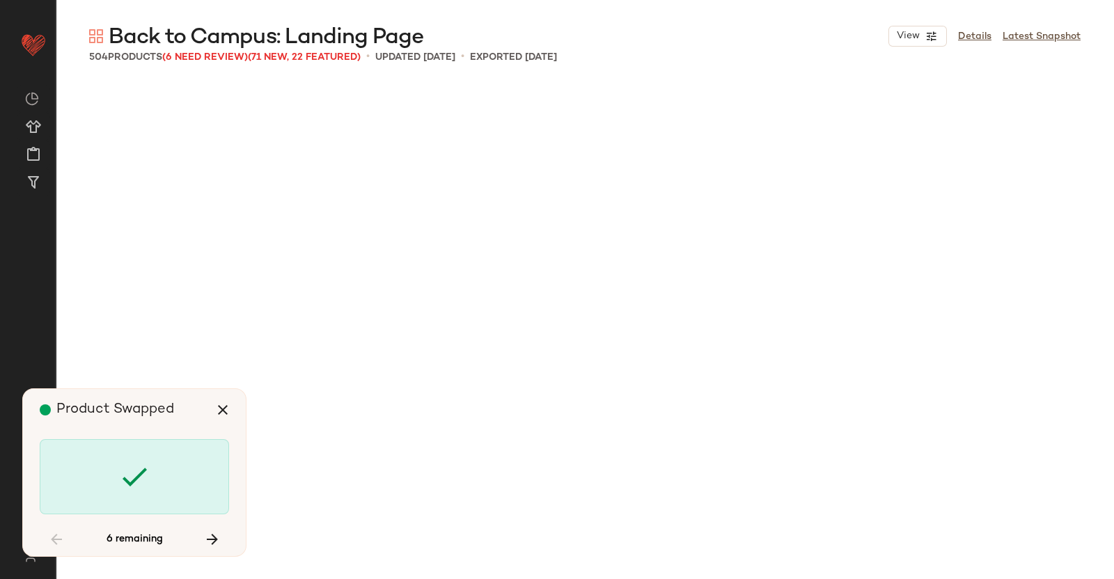
scroll to position [31989, 0]
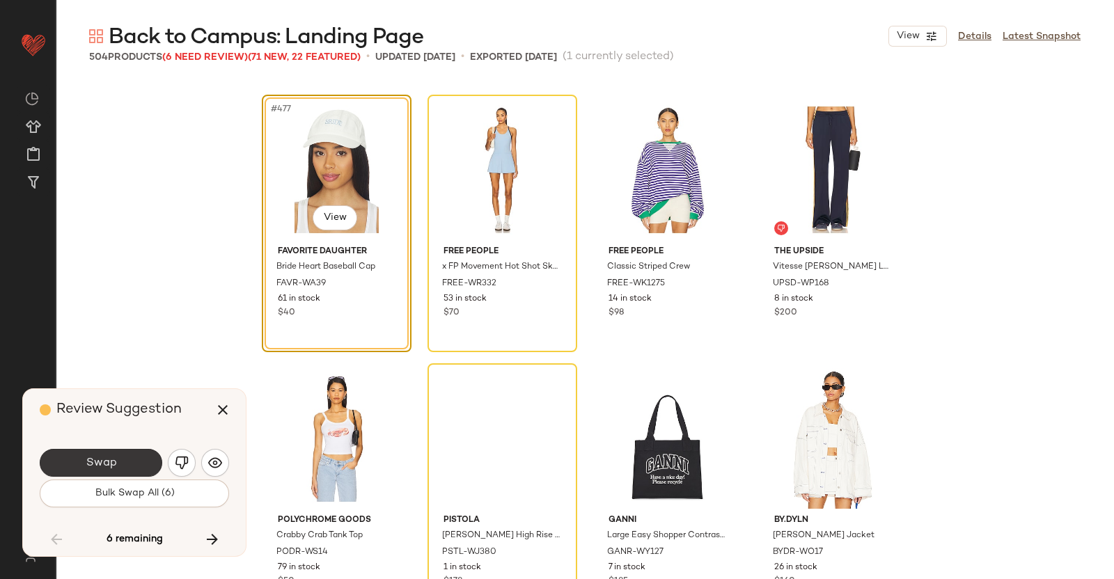
click at [115, 451] on button "Swap" at bounding box center [101, 463] width 123 height 28
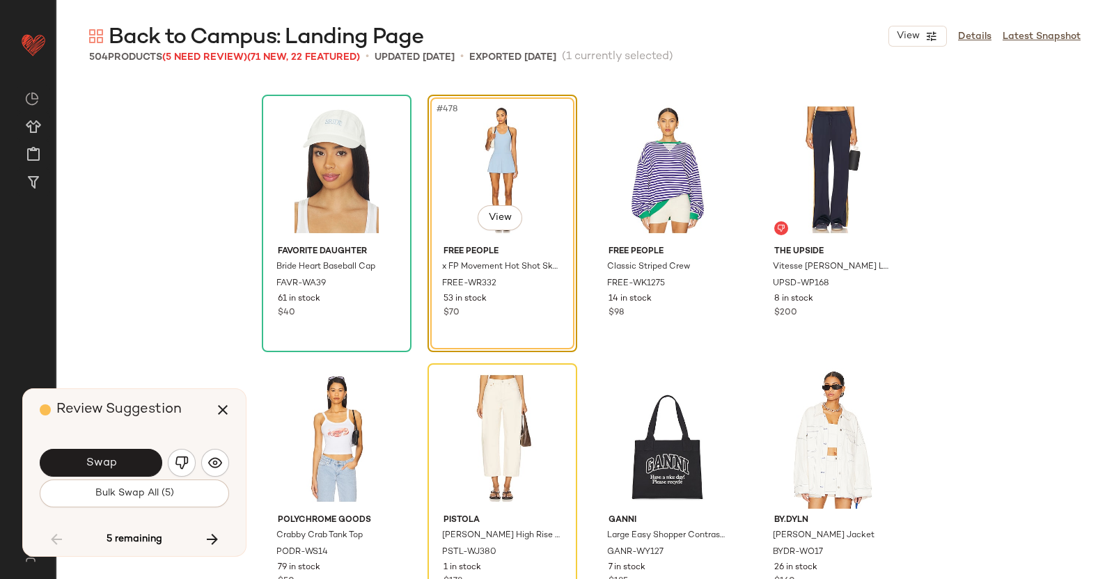
click at [115, 451] on button "Swap" at bounding box center [101, 463] width 123 height 28
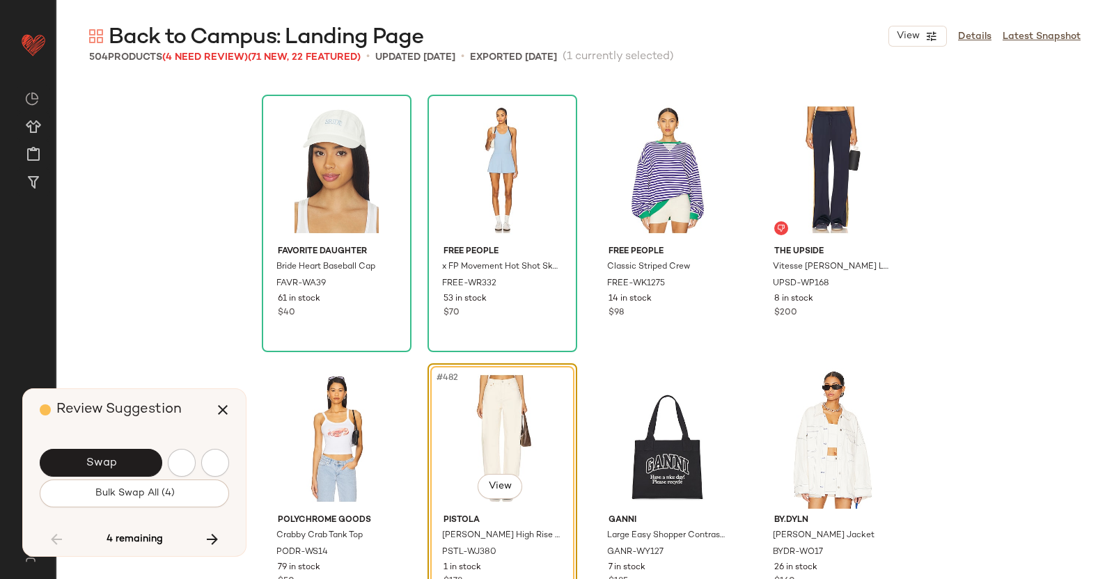
scroll to position [32258, 0]
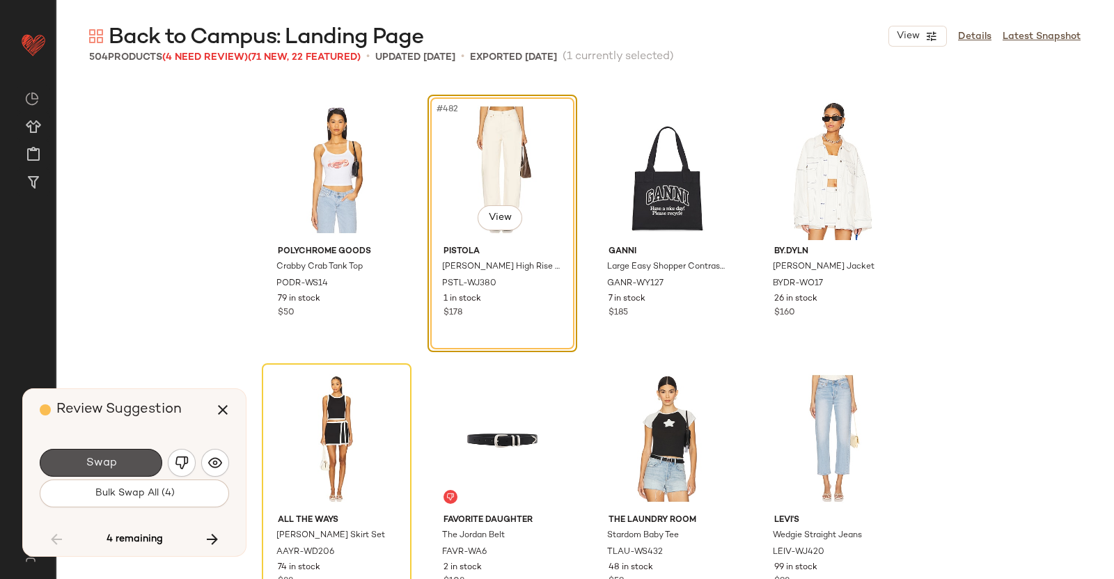
click at [118, 449] on button "Swap" at bounding box center [101, 463] width 123 height 28
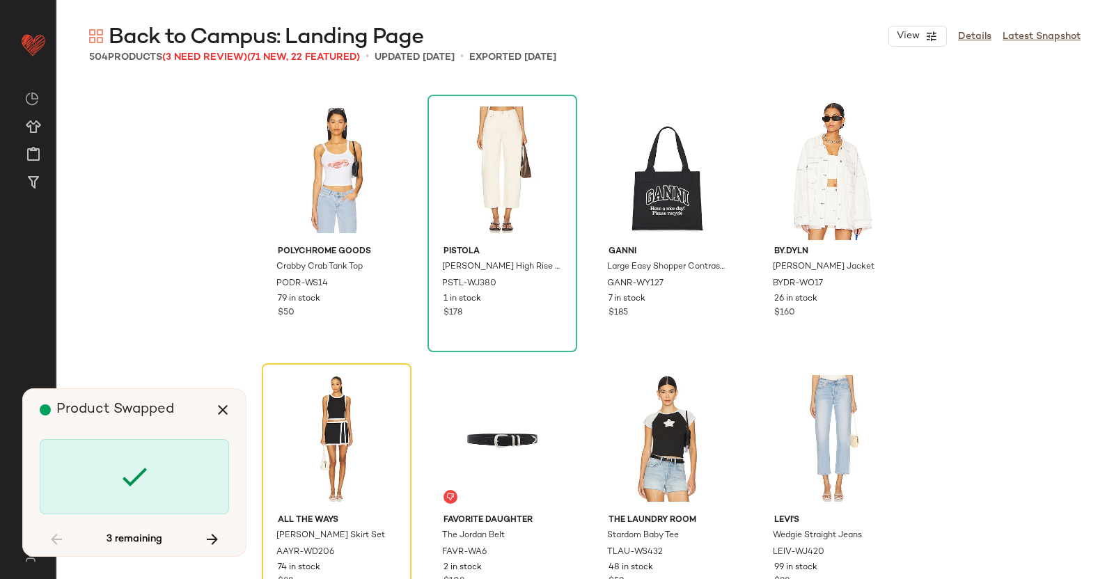
scroll to position [32526, 0]
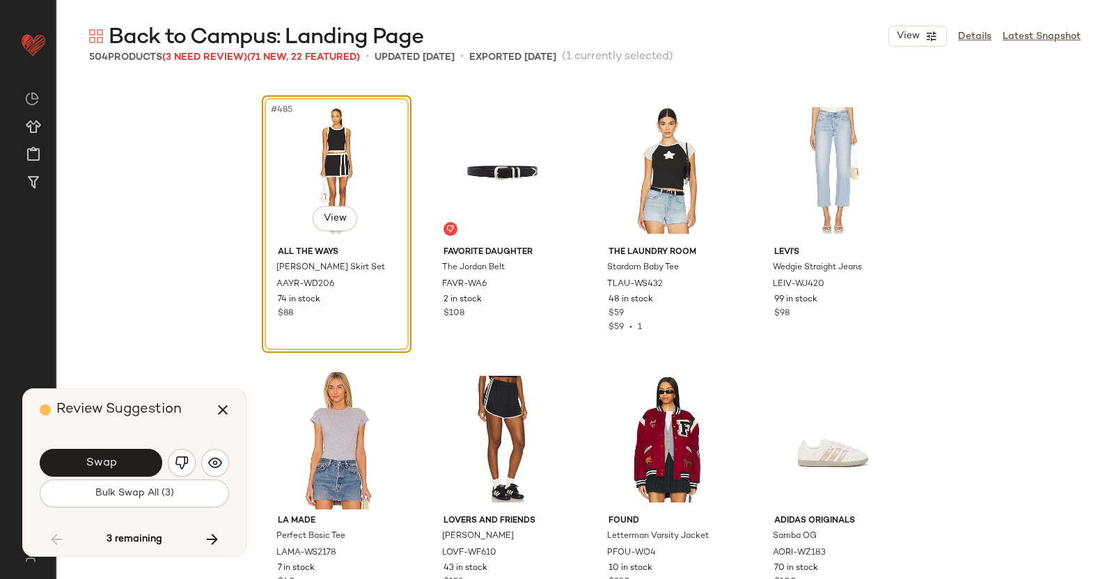
click at [118, 449] on button "Swap" at bounding box center [101, 463] width 123 height 28
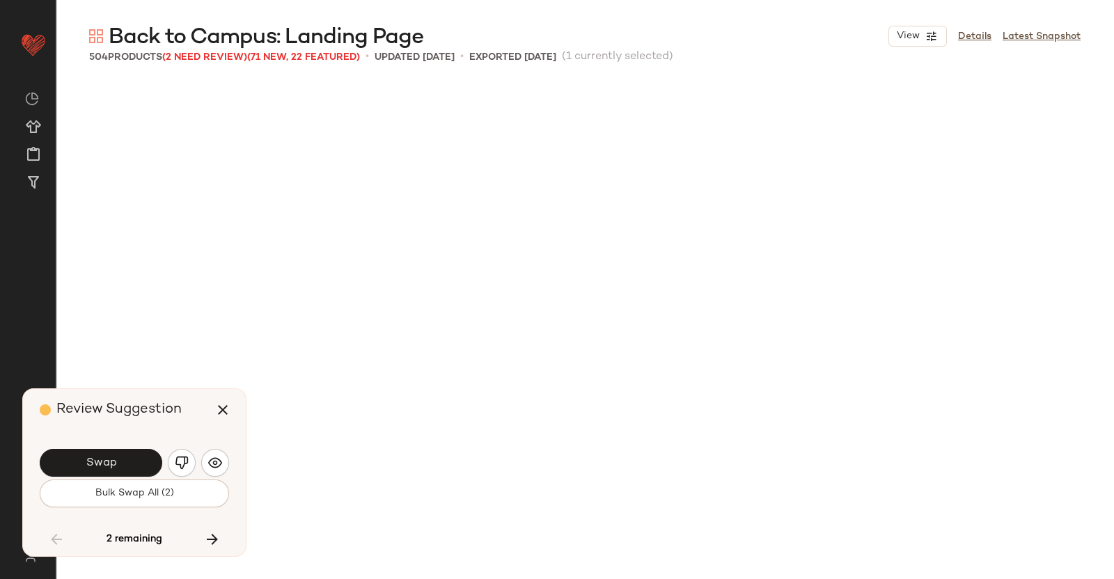
scroll to position [33334, 0]
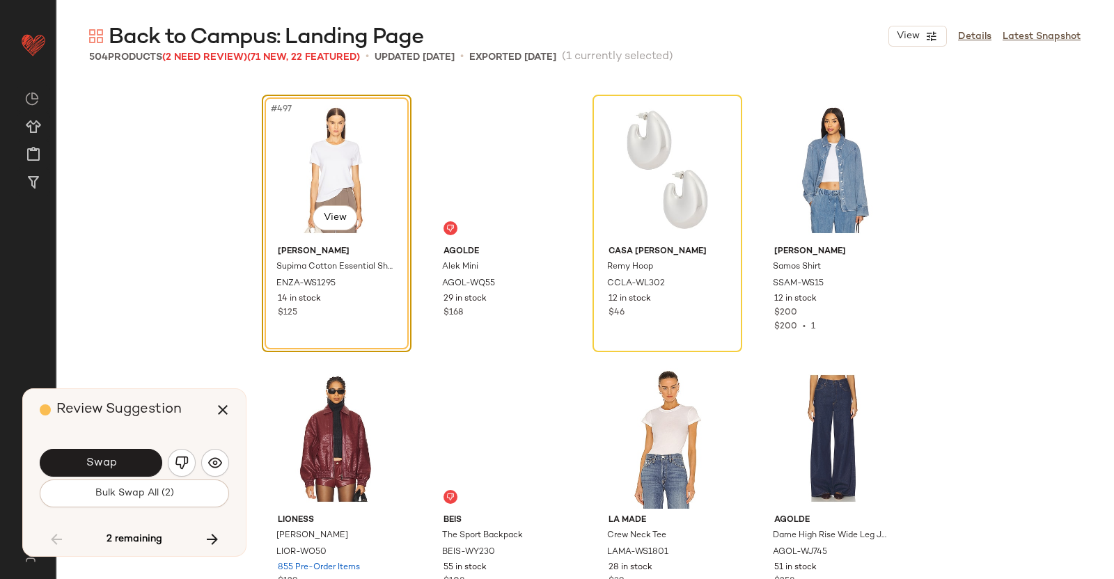
click at [119, 449] on button "Swap" at bounding box center [101, 463] width 123 height 28
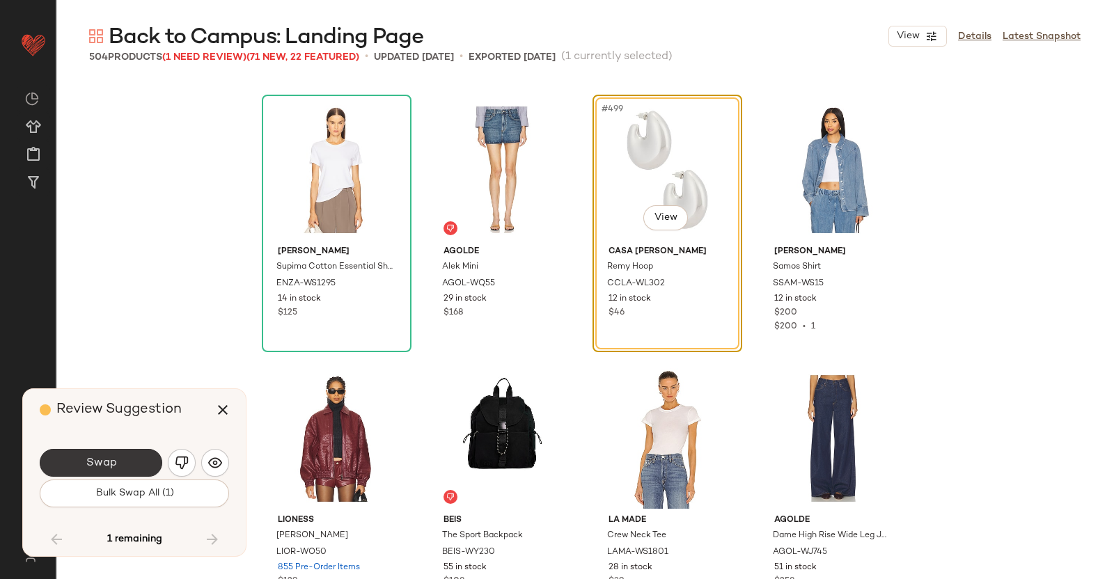
click at [127, 457] on button "Swap" at bounding box center [101, 463] width 123 height 28
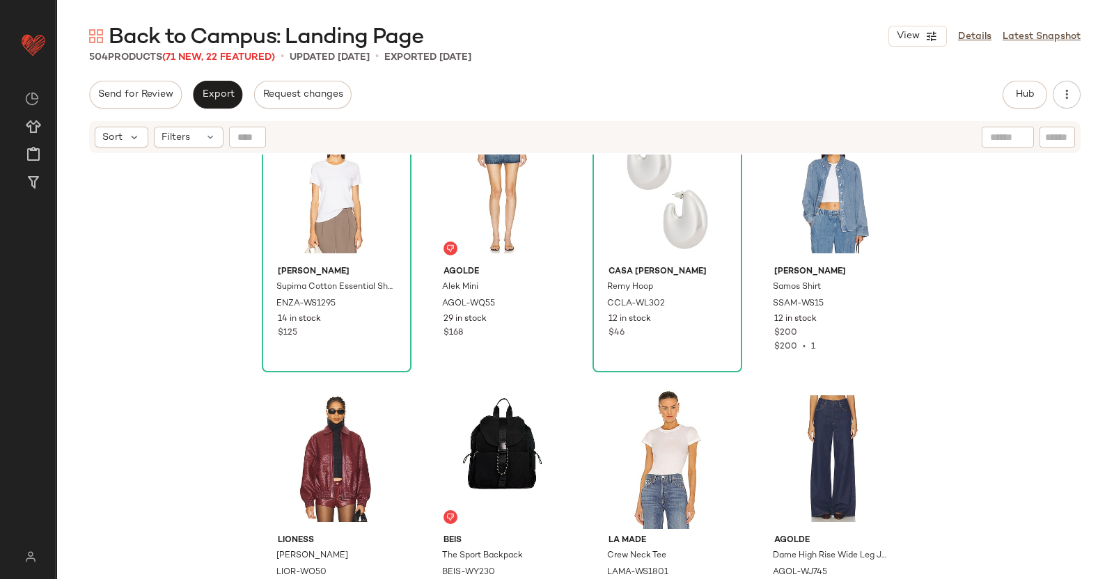
scroll to position [33414, 0]
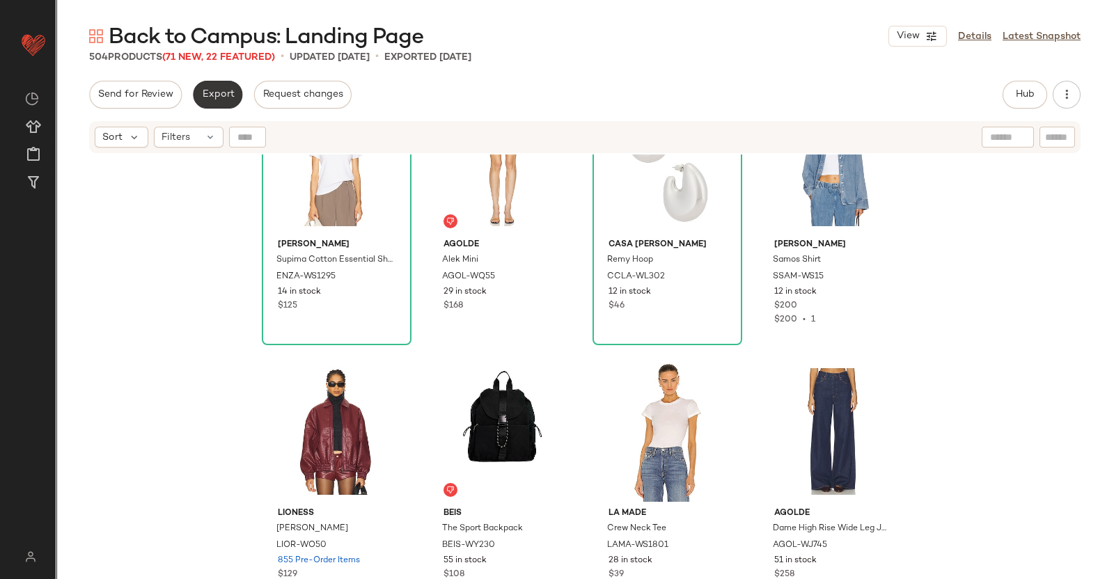
click at [208, 100] on span "Export" at bounding box center [217, 94] width 33 height 11
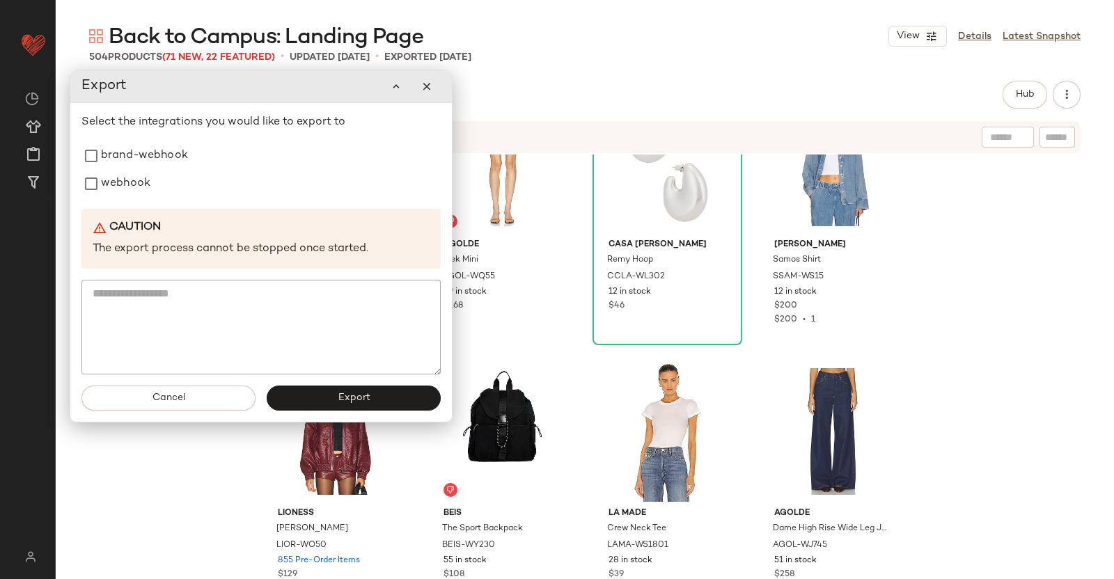
click at [192, 200] on div "Select the integrations you would like to export to brand-webhook webhook Cauti…" at bounding box center [260, 244] width 359 height 260
click at [109, 173] on label "webhook" at bounding box center [125, 184] width 49 height 28
click at [333, 397] on button "Export" at bounding box center [354, 398] width 174 height 25
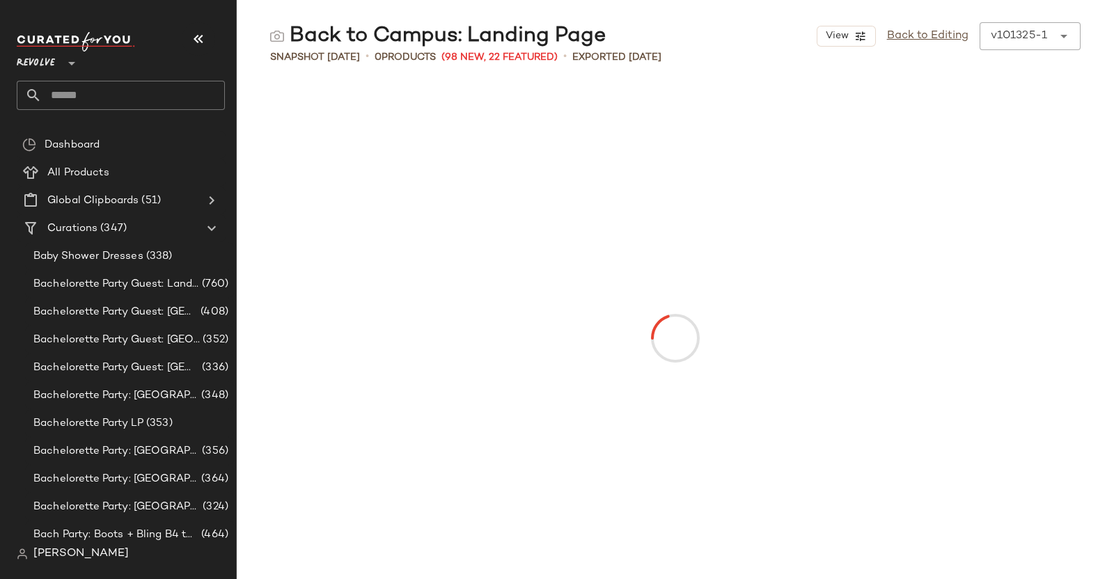
click at [192, 45] on icon "button" at bounding box center [198, 39] width 17 height 17
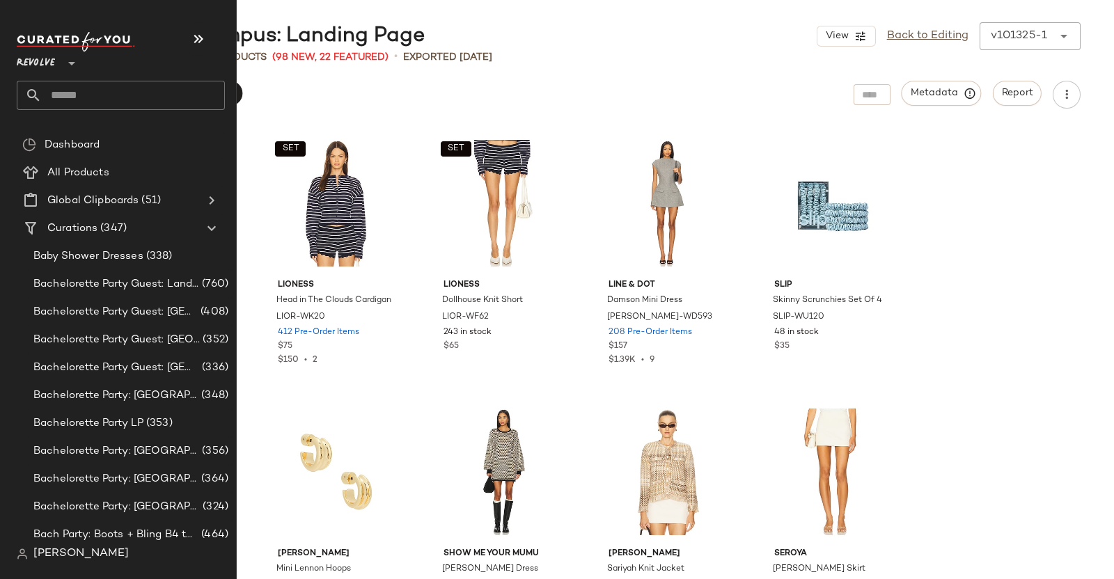
click at [88, 86] on input "text" at bounding box center [133, 95] width 183 height 29
type input "********"
click at [148, 95] on input "text" at bounding box center [133, 95] width 183 height 29
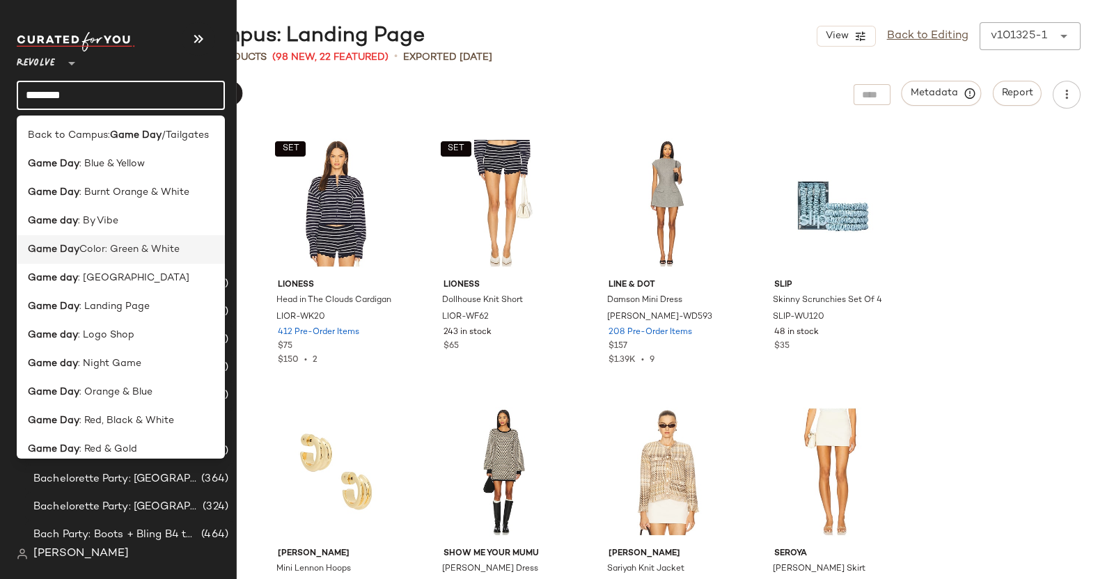
type input "********"
click at [143, 253] on span "Color: Green & White" at bounding box center [129, 249] width 100 height 15
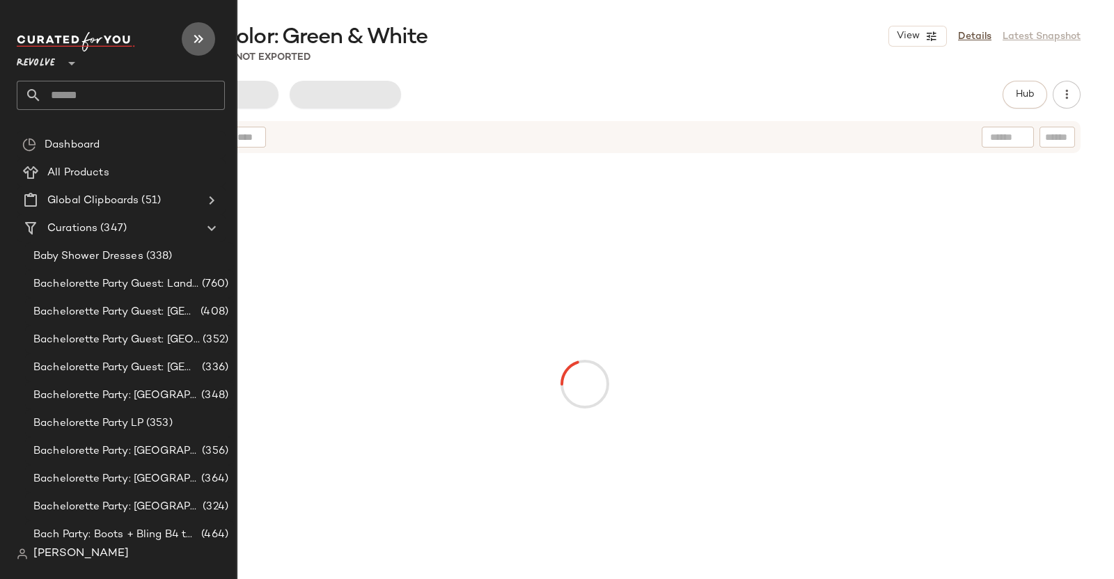
click at [198, 33] on icon "button" at bounding box center [198, 39] width 17 height 17
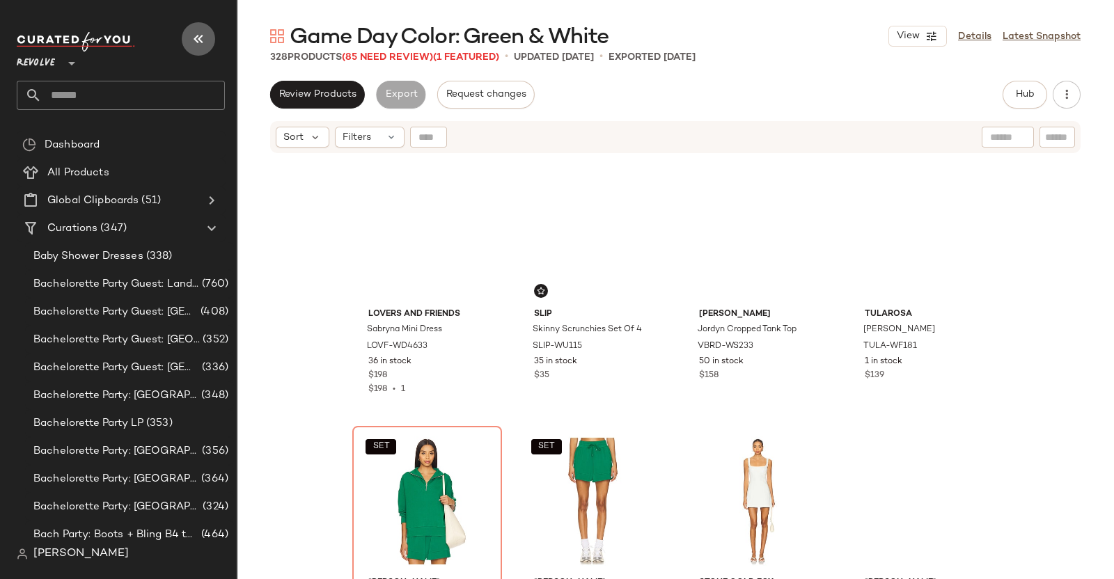
click at [191, 40] on icon "button" at bounding box center [198, 39] width 17 height 17
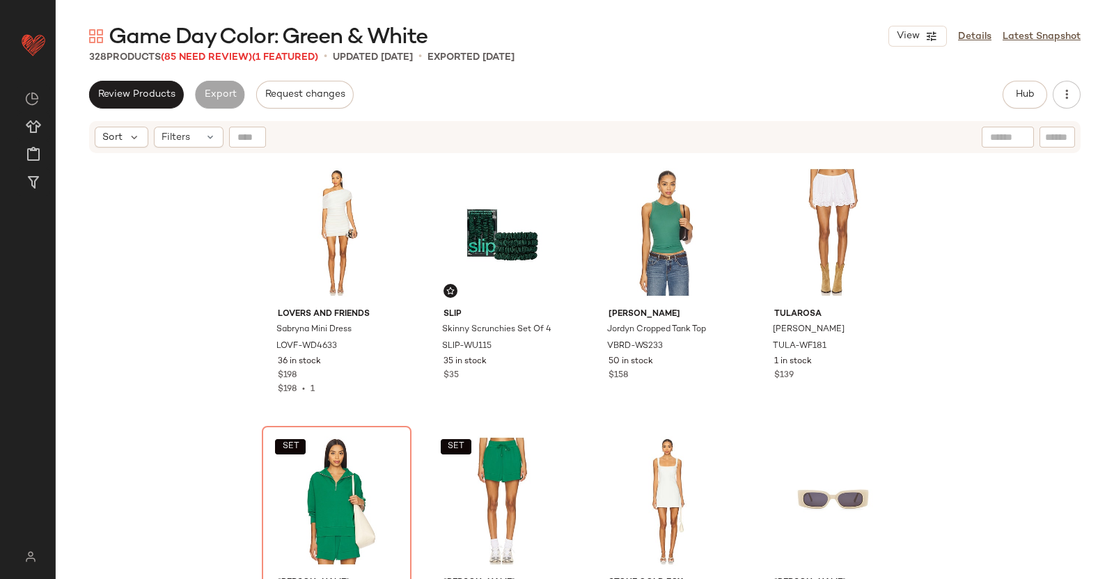
click at [219, 51] on div "Game Day Color: Green & White View Details Latest Snapshot 328 Products (85 Nee…" at bounding box center [585, 300] width 1059 height 557
click at [203, 61] on span "(85 Need Review)" at bounding box center [206, 57] width 91 height 10
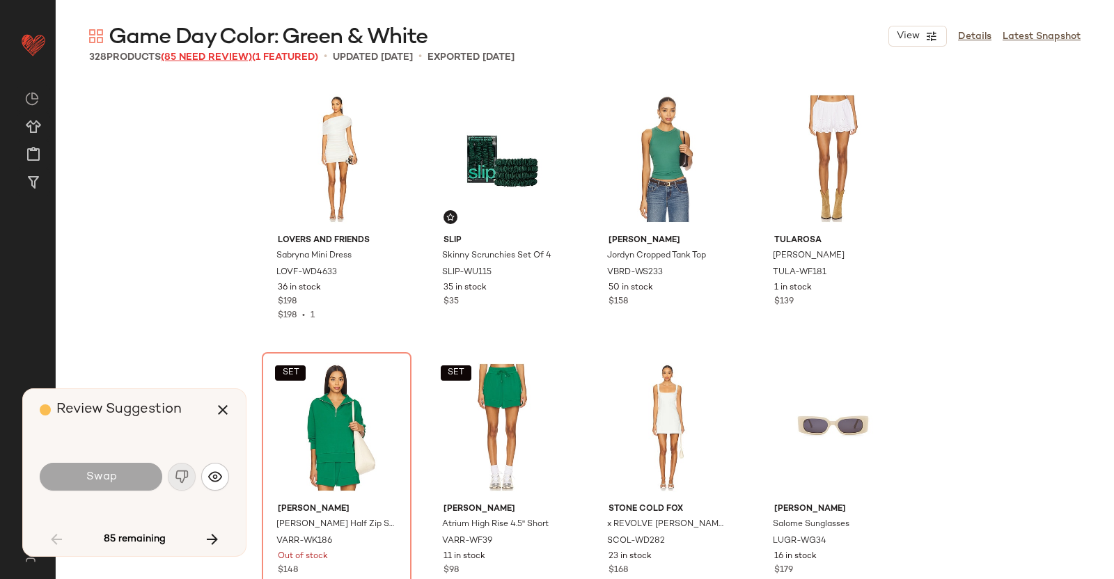
click at [203, 62] on span "(85 Need Review)" at bounding box center [206, 57] width 91 height 10
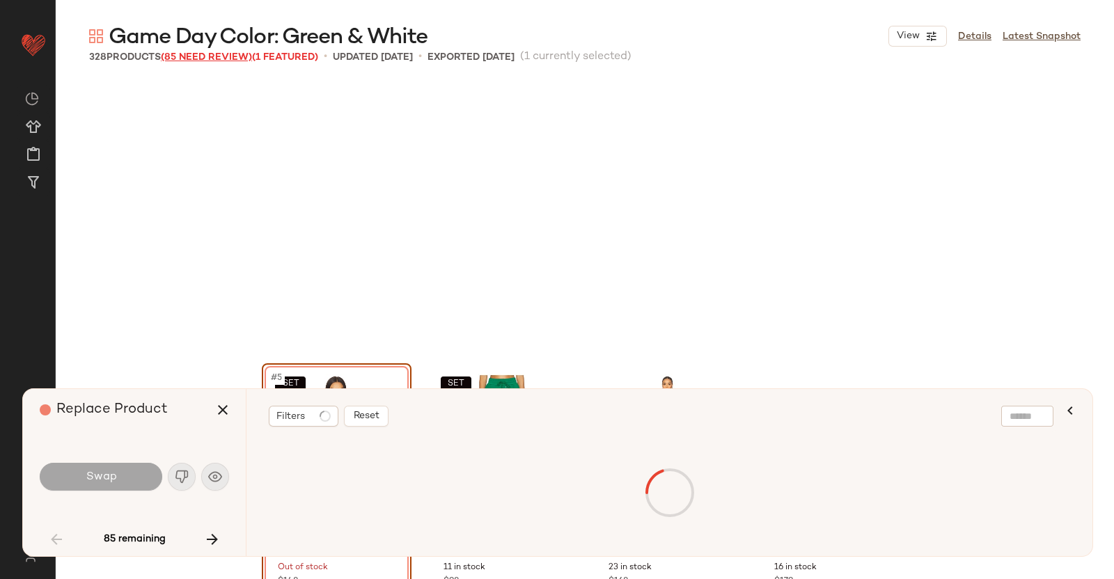
scroll to position [279, 0]
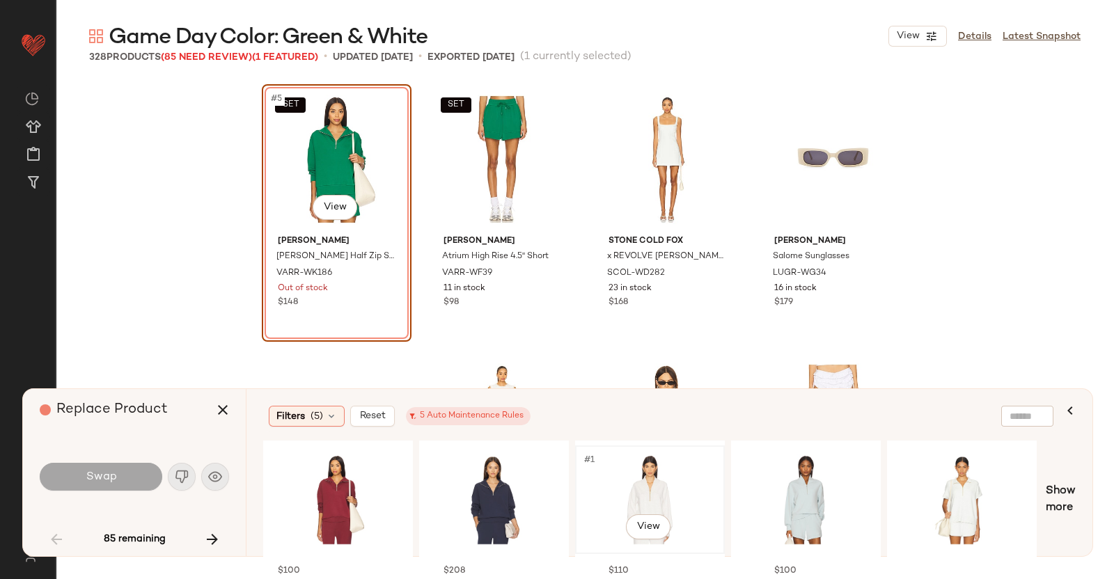
click at [600, 471] on div "#1 View" at bounding box center [650, 500] width 140 height 99
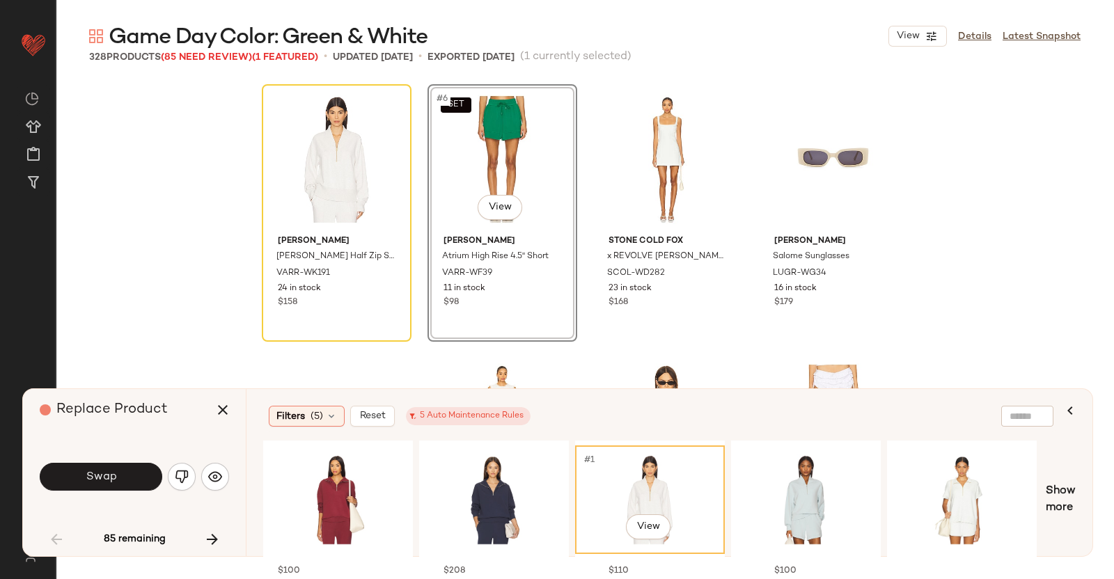
drag, startPoint x: 225, startPoint y: 402, endPoint x: 233, endPoint y: 384, distance: 19.0
click at [224, 402] on icon "button" at bounding box center [222, 410] width 17 height 17
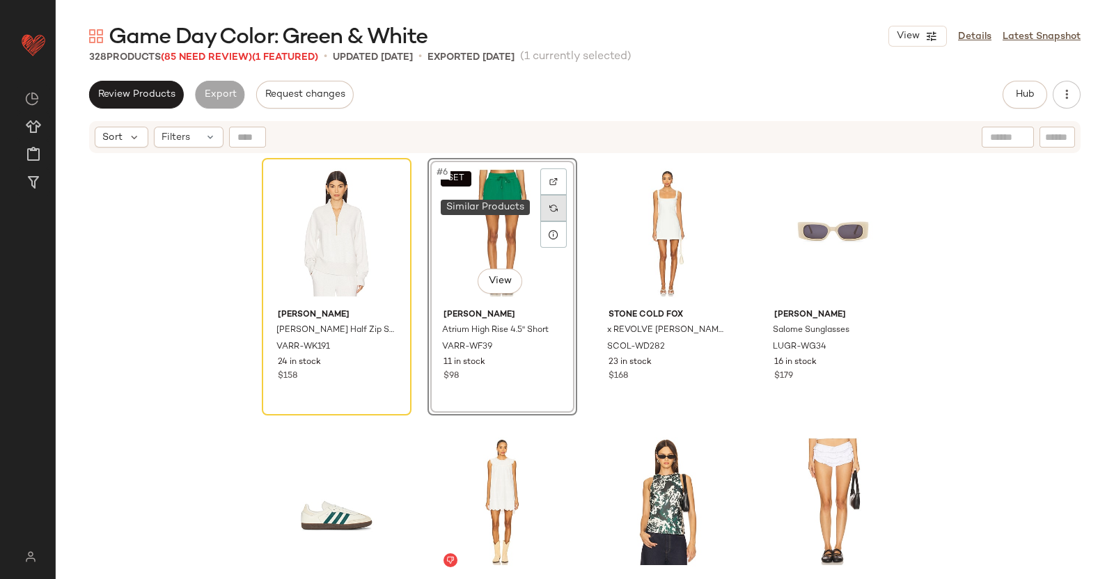
click at [540, 205] on div at bounding box center [553, 208] width 26 height 26
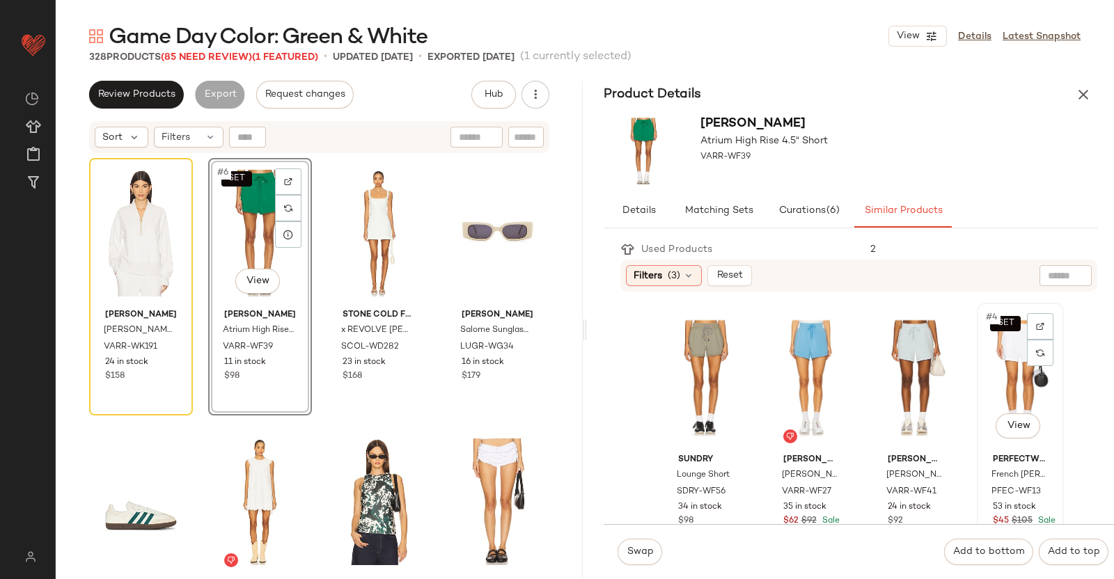
click at [982, 381] on div "SET #4 View" at bounding box center [1020, 378] width 77 height 141
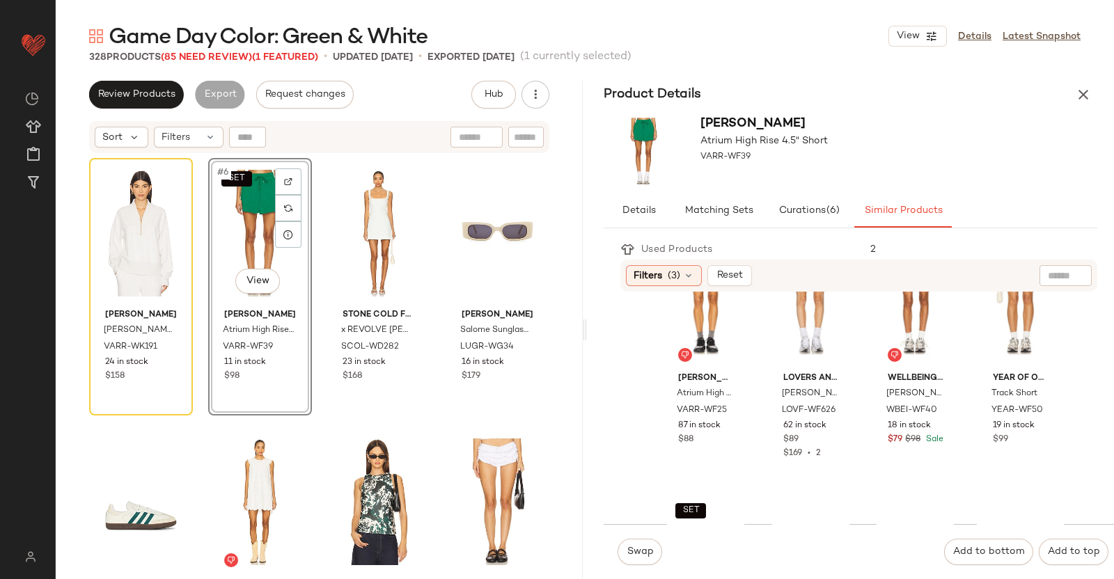
scroll to position [522, 0]
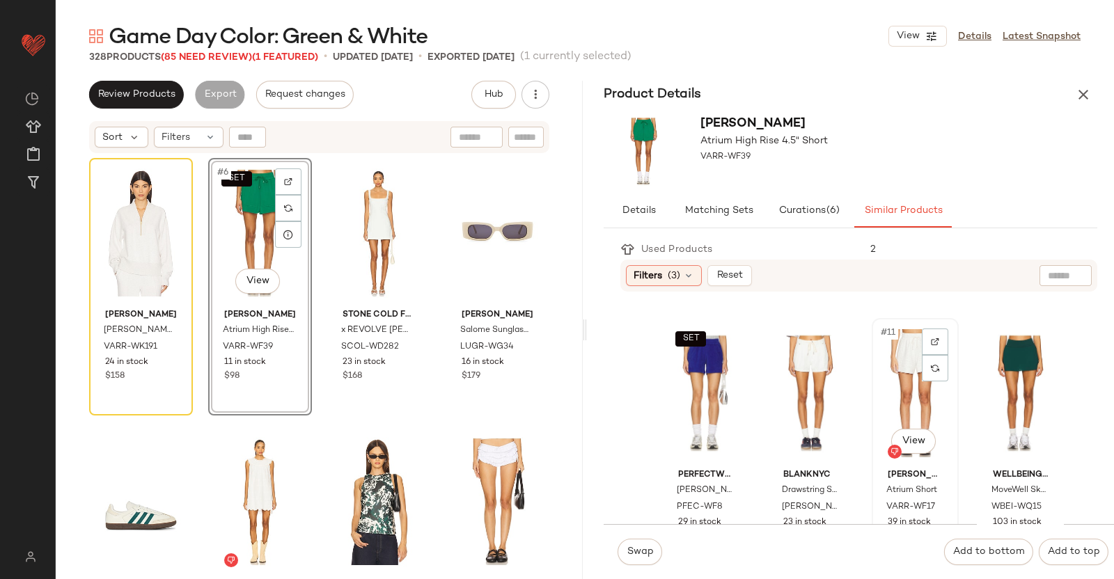
click at [897, 395] on div "#11 View" at bounding box center [915, 393] width 77 height 141
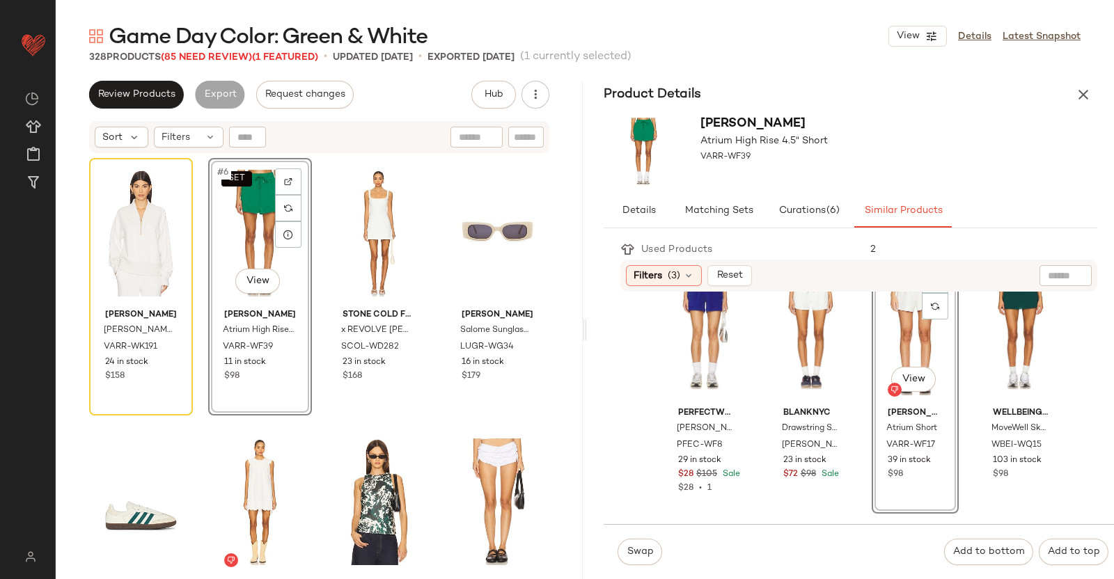
scroll to position [696, 0]
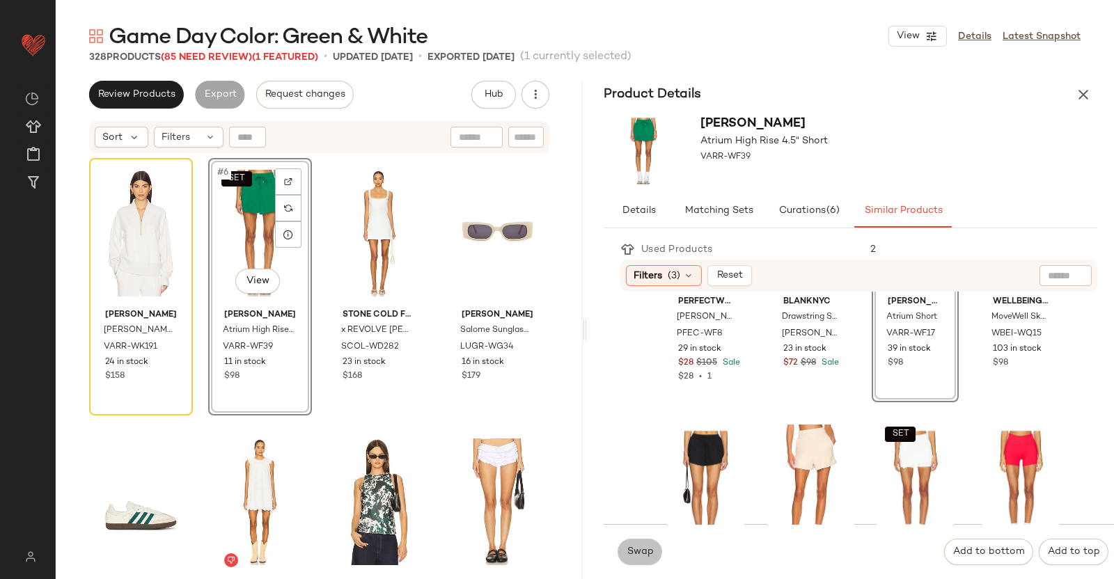
click at [642, 550] on span "Swap" at bounding box center [639, 552] width 27 height 11
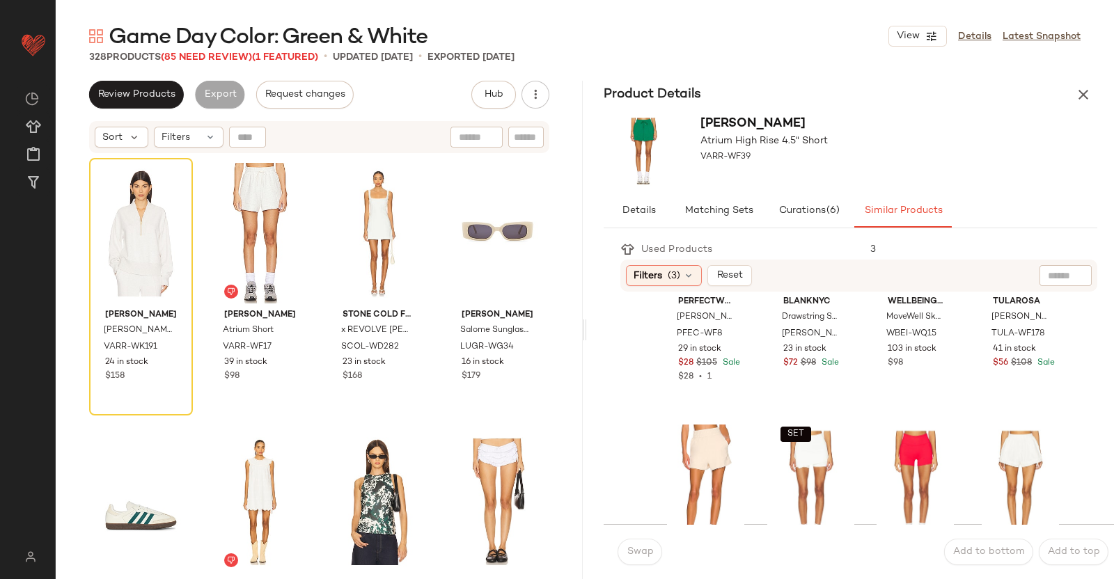
click at [1075, 81] on div "Product Details" at bounding box center [850, 95] width 527 height 28
click at [1075, 95] on button "button" at bounding box center [1084, 95] width 28 height 28
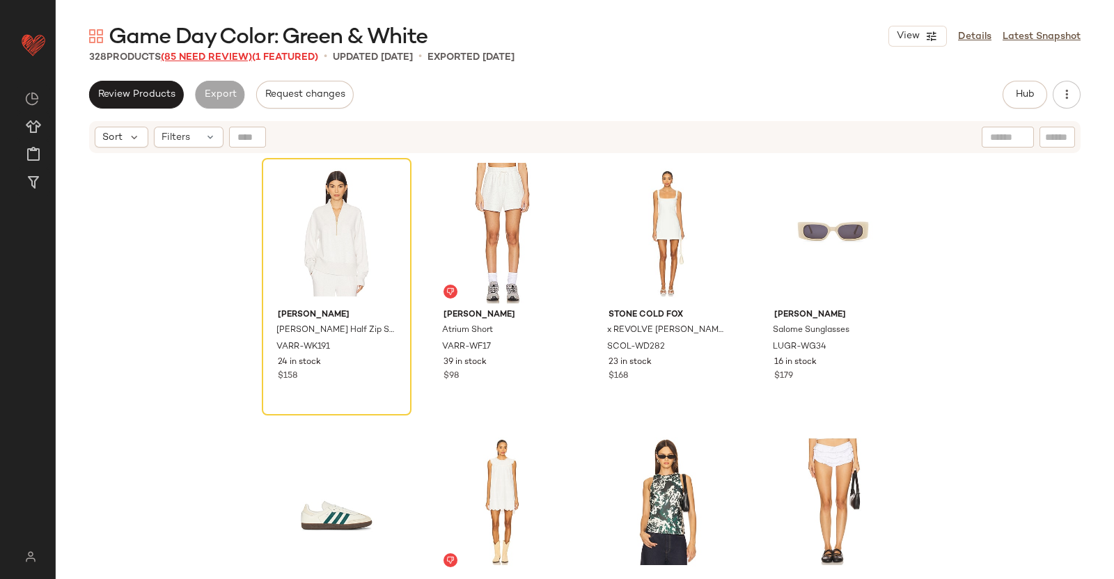
click at [198, 62] on span "(85 Need Review)" at bounding box center [206, 57] width 91 height 10
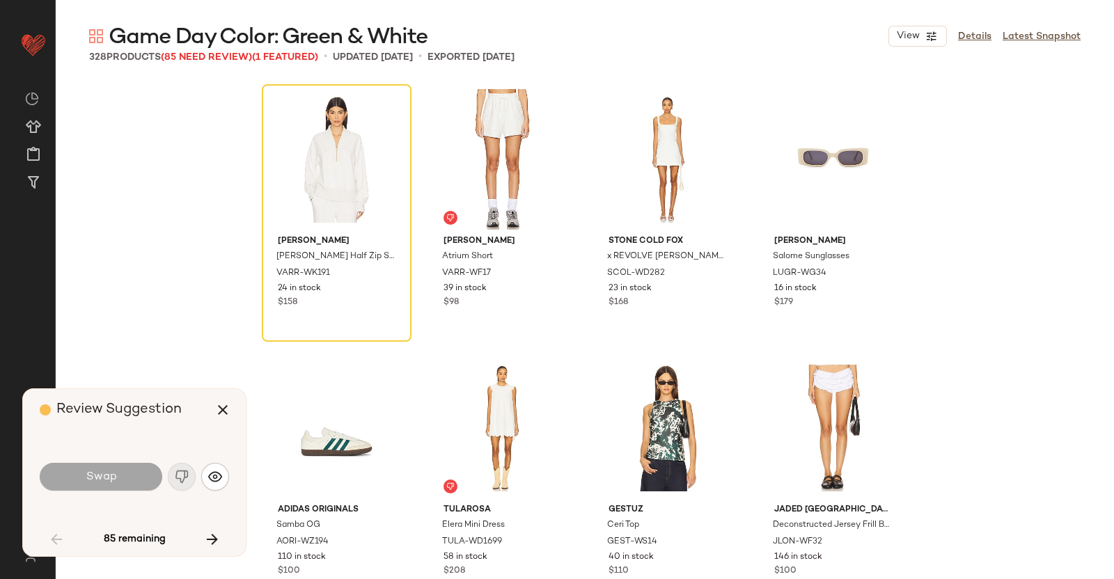
scroll to position [268, 0]
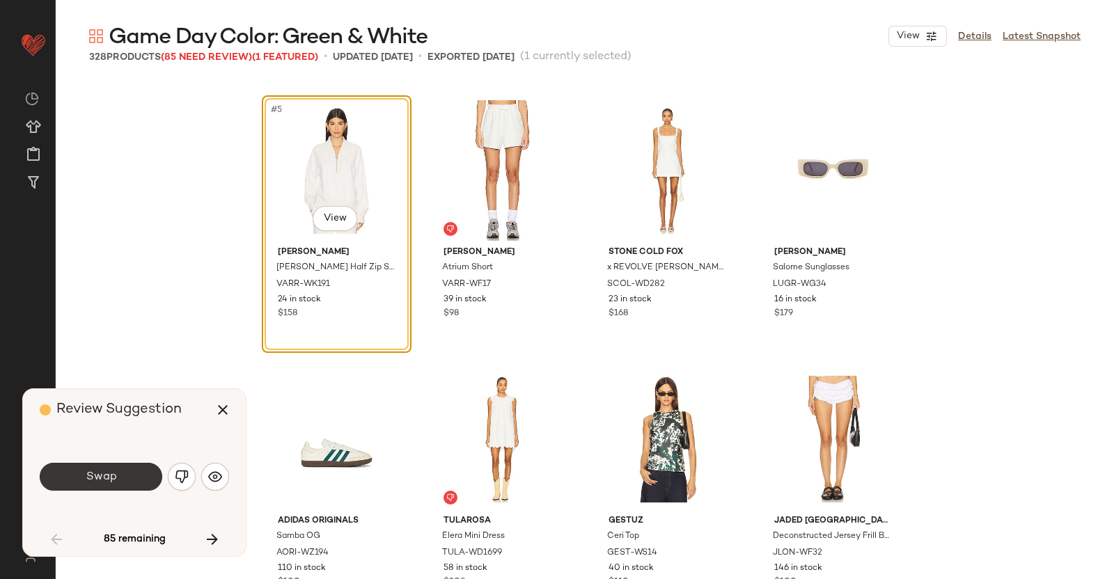
click at [87, 485] on button "Swap" at bounding box center [101, 477] width 123 height 28
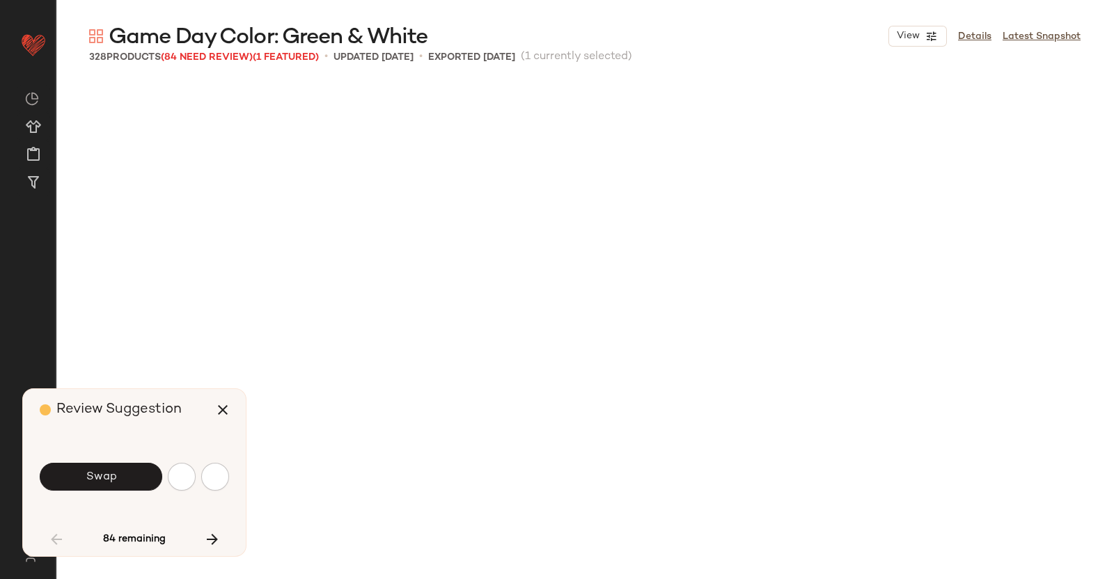
scroll to position [806, 0]
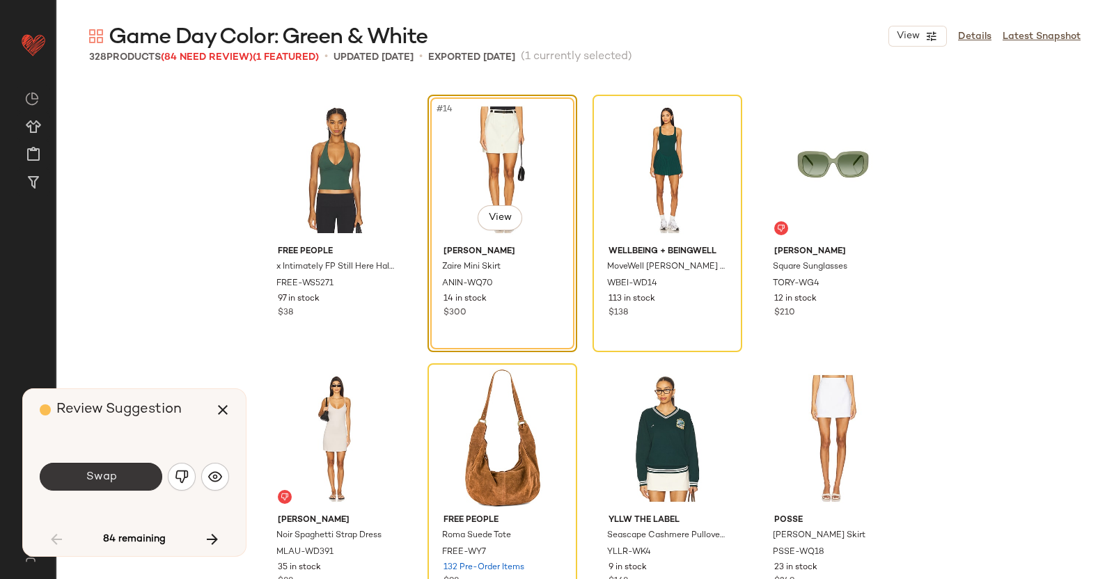
click at [120, 477] on button "Swap" at bounding box center [101, 477] width 123 height 28
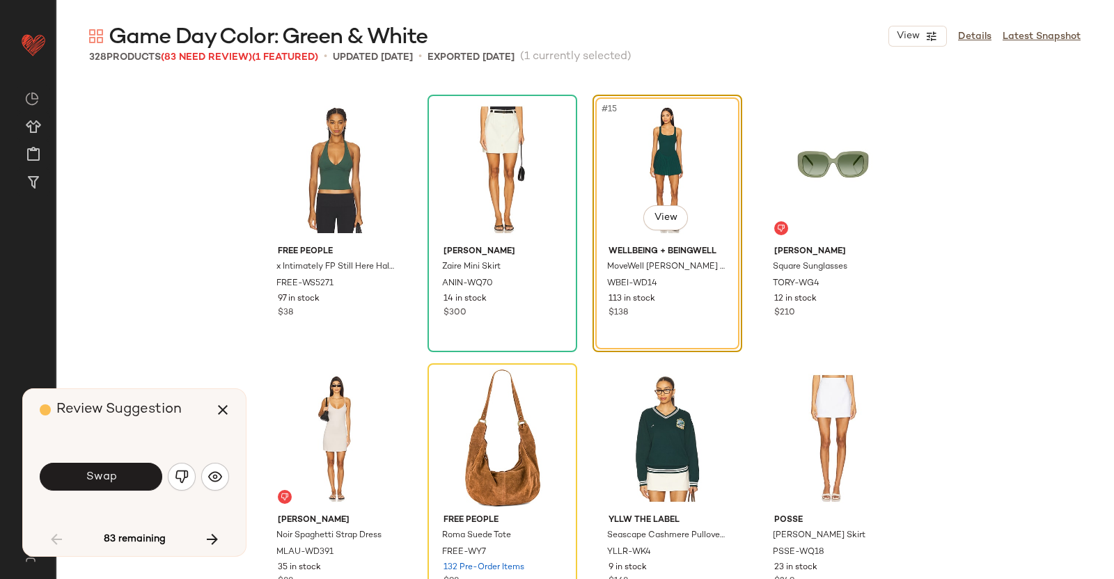
click at [122, 477] on button "Swap" at bounding box center [101, 477] width 123 height 28
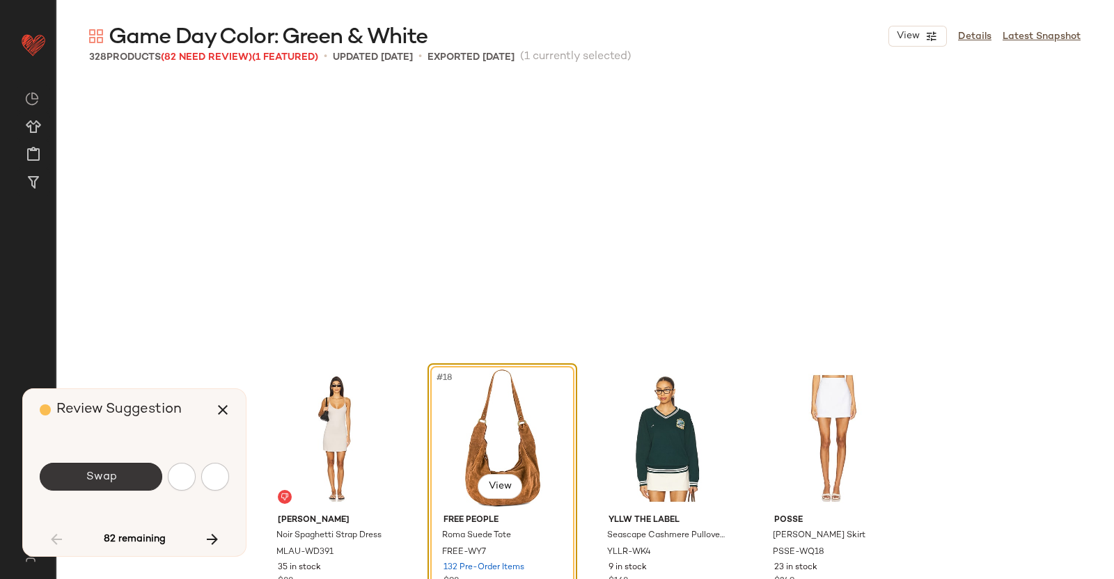
scroll to position [1075, 0]
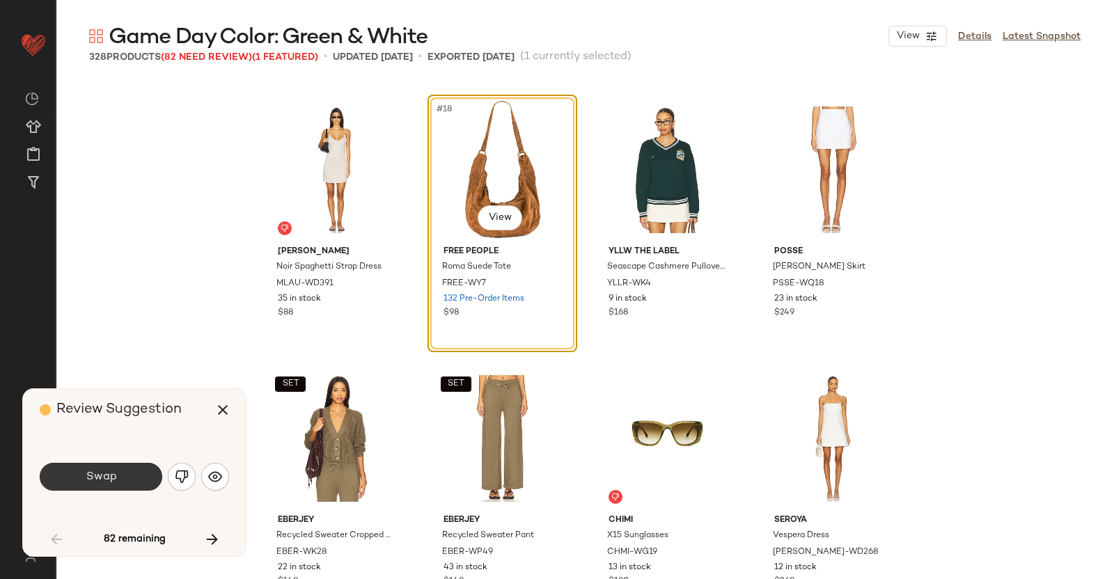
click at [134, 475] on button "Swap" at bounding box center [101, 477] width 123 height 28
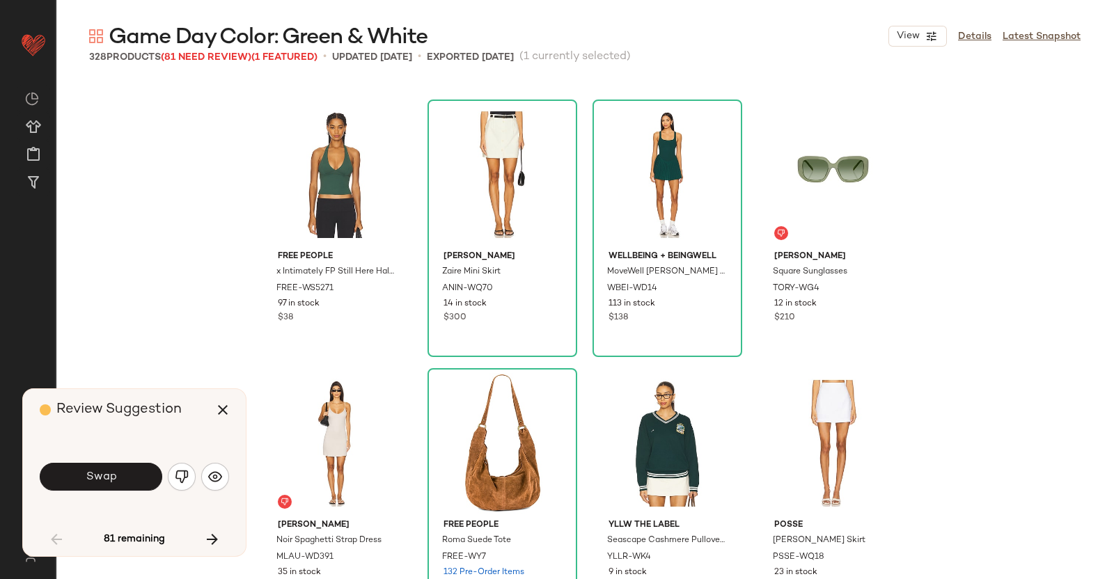
scroll to position [829, 0]
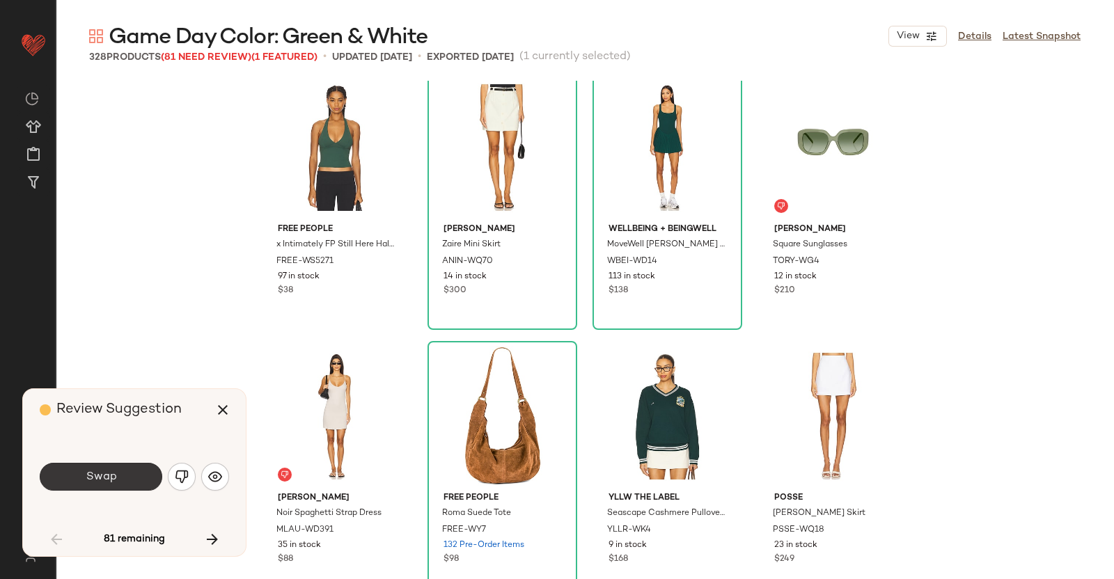
click at [77, 468] on button "Swap" at bounding box center [101, 477] width 123 height 28
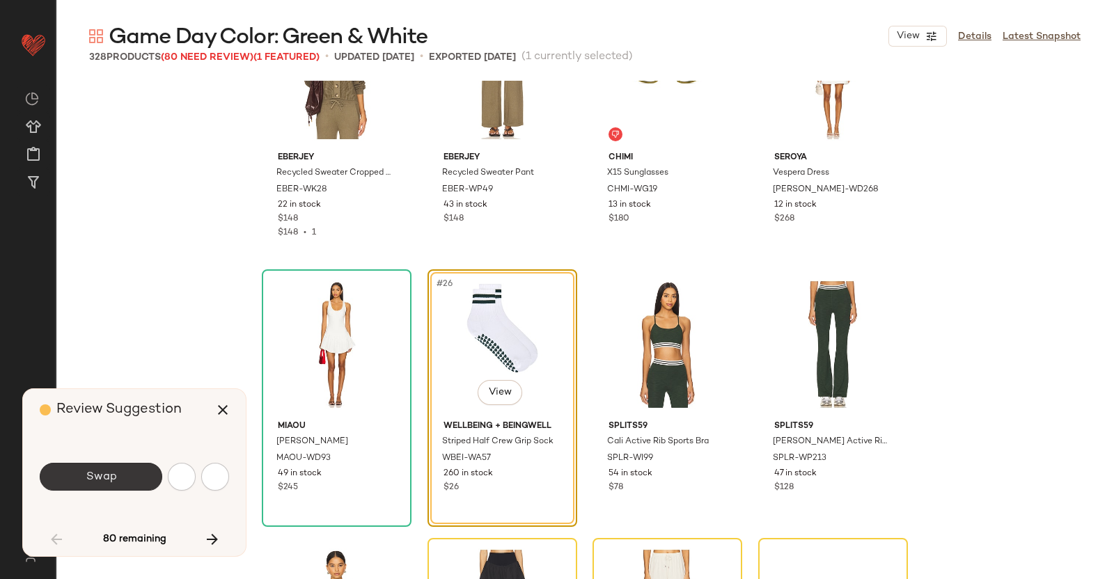
scroll to position [1612, 0]
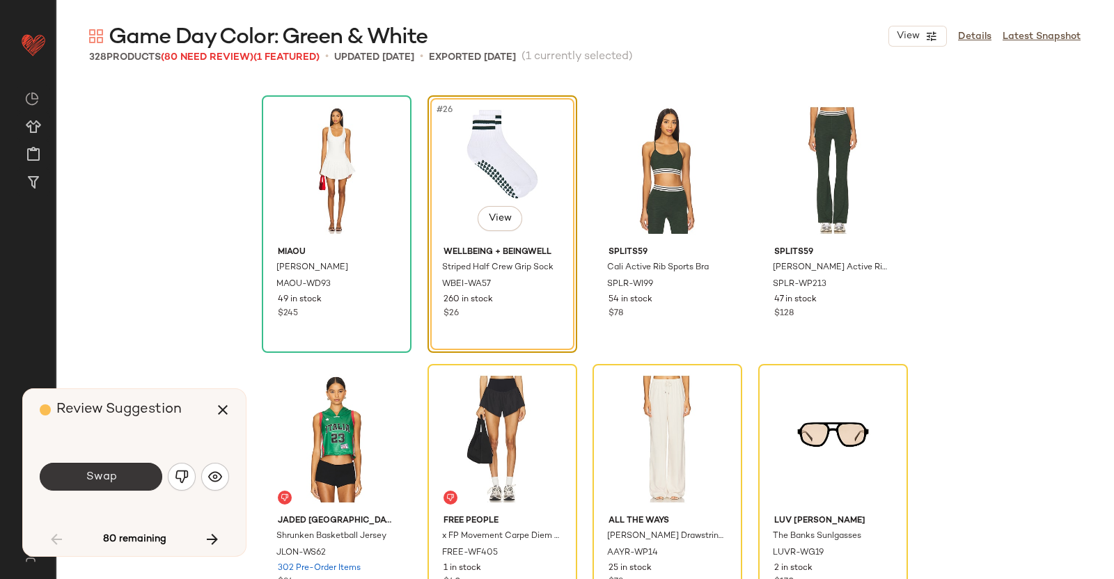
click at [111, 465] on button "Swap" at bounding box center [101, 477] width 123 height 28
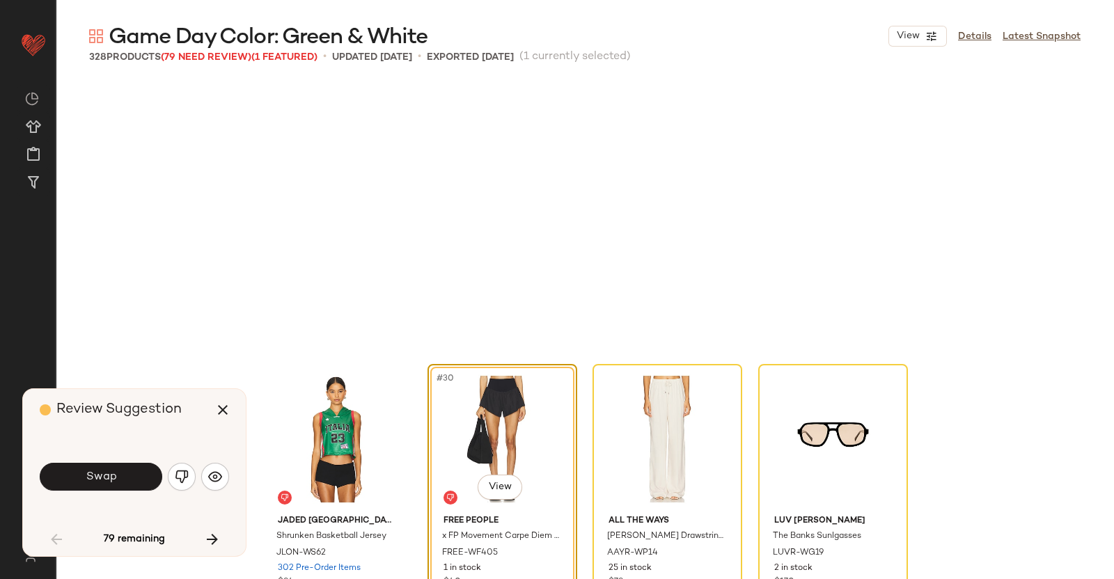
scroll to position [1881, 0]
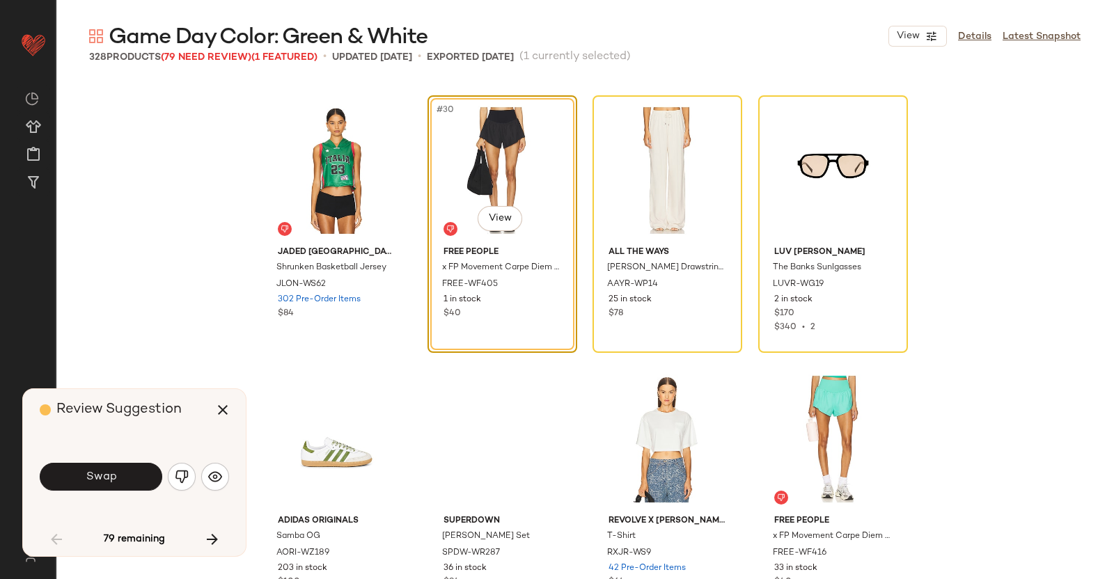
click at [114, 471] on span "Swap" at bounding box center [100, 477] width 31 height 13
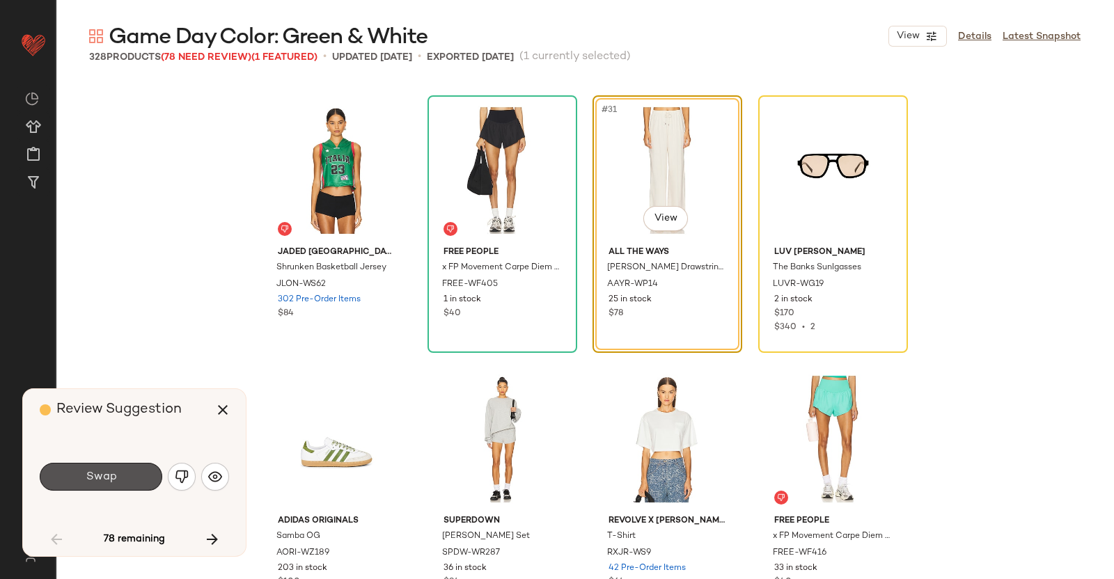
click at [104, 474] on span "Swap" at bounding box center [100, 477] width 31 height 13
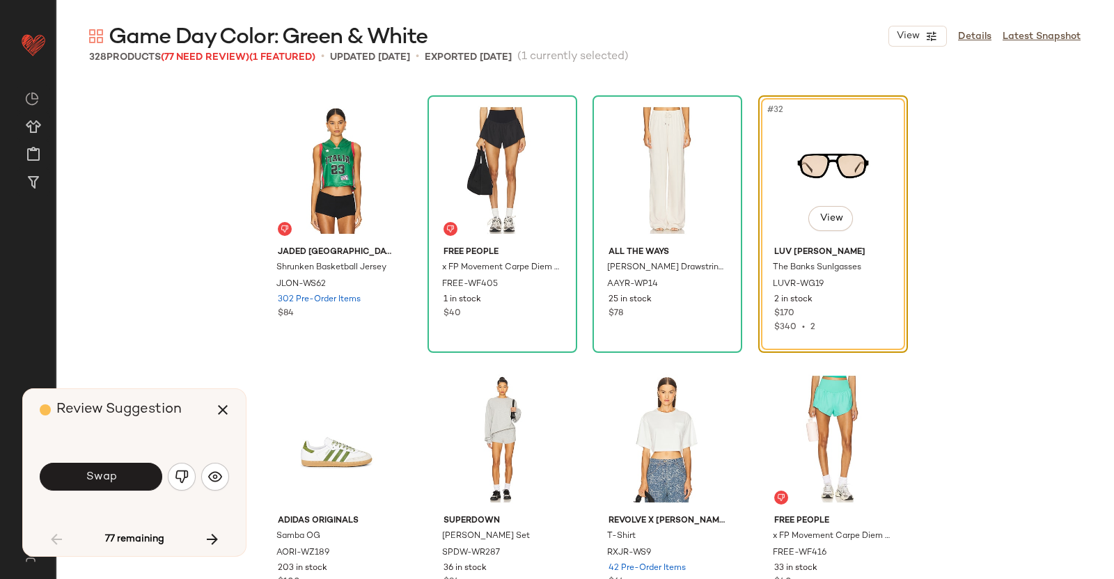
click at [104, 474] on span "Swap" at bounding box center [100, 477] width 31 height 13
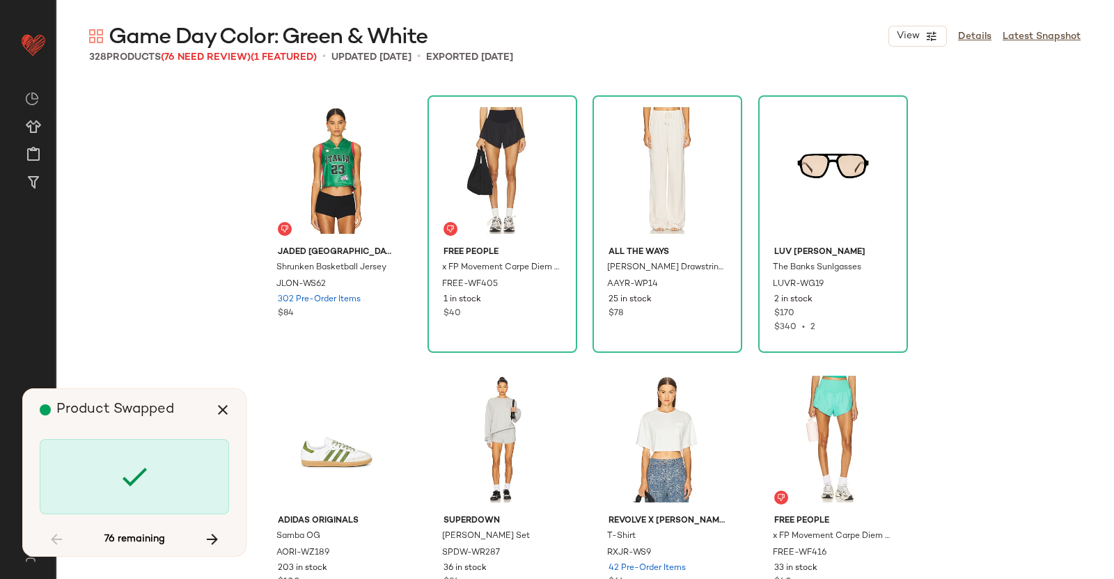
scroll to position [2419, 0]
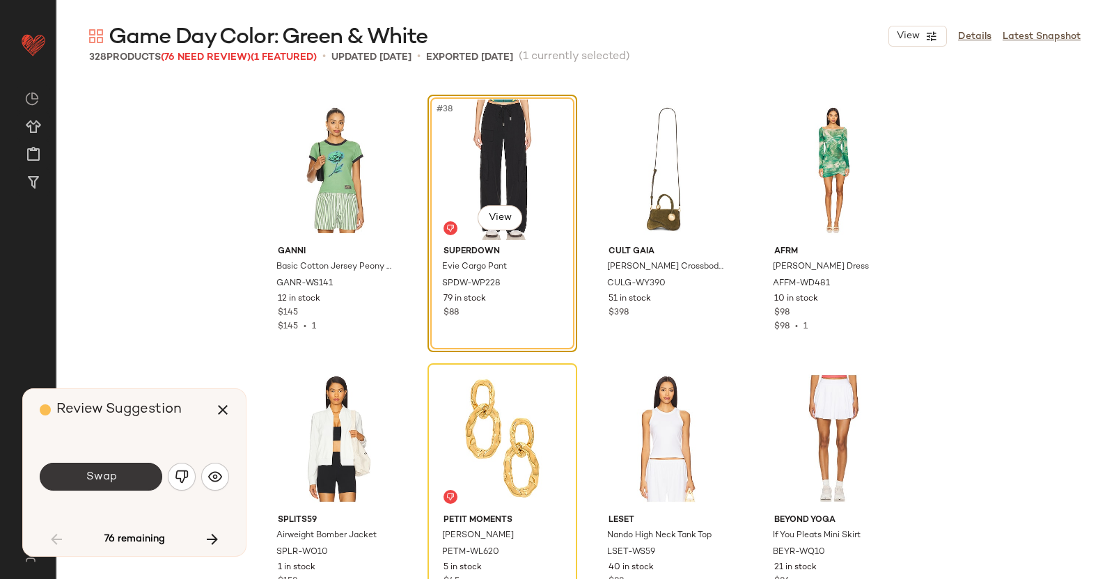
click at [101, 473] on span "Swap" at bounding box center [100, 477] width 31 height 13
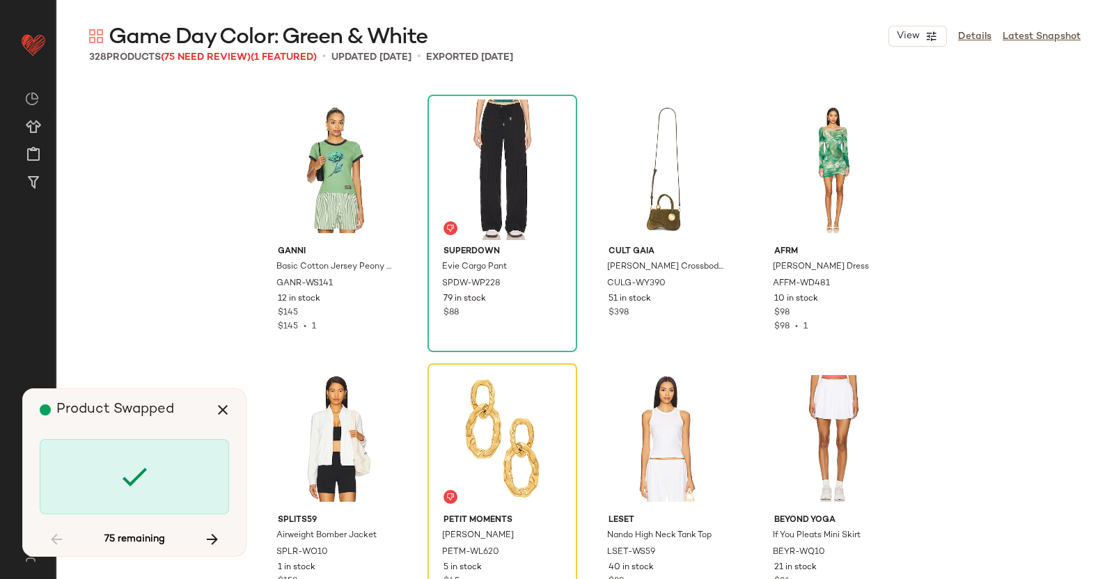
scroll to position [2687, 0]
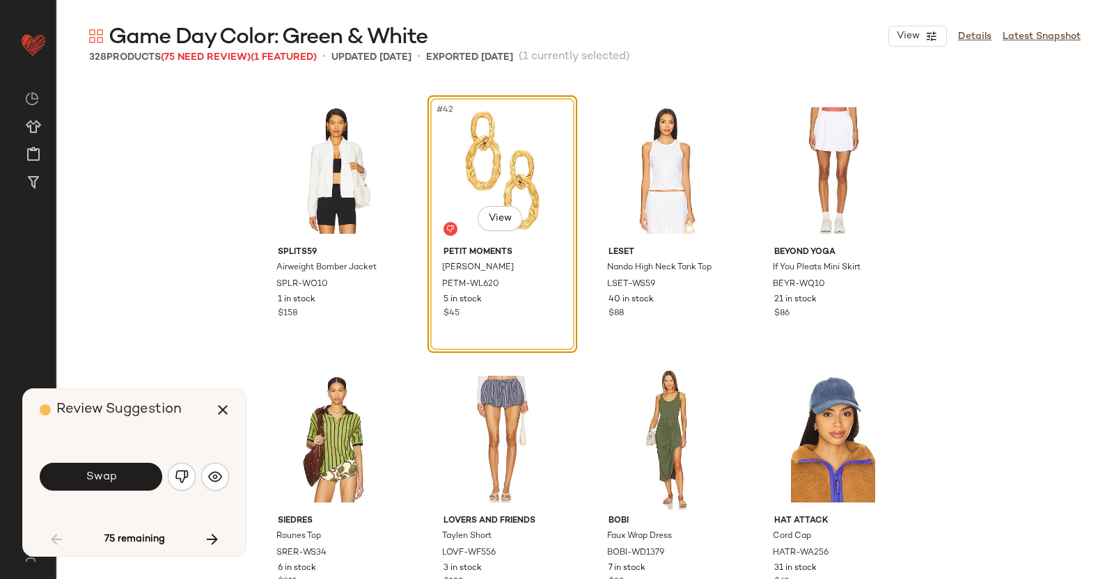
click at [101, 473] on span "Swap" at bounding box center [100, 477] width 31 height 13
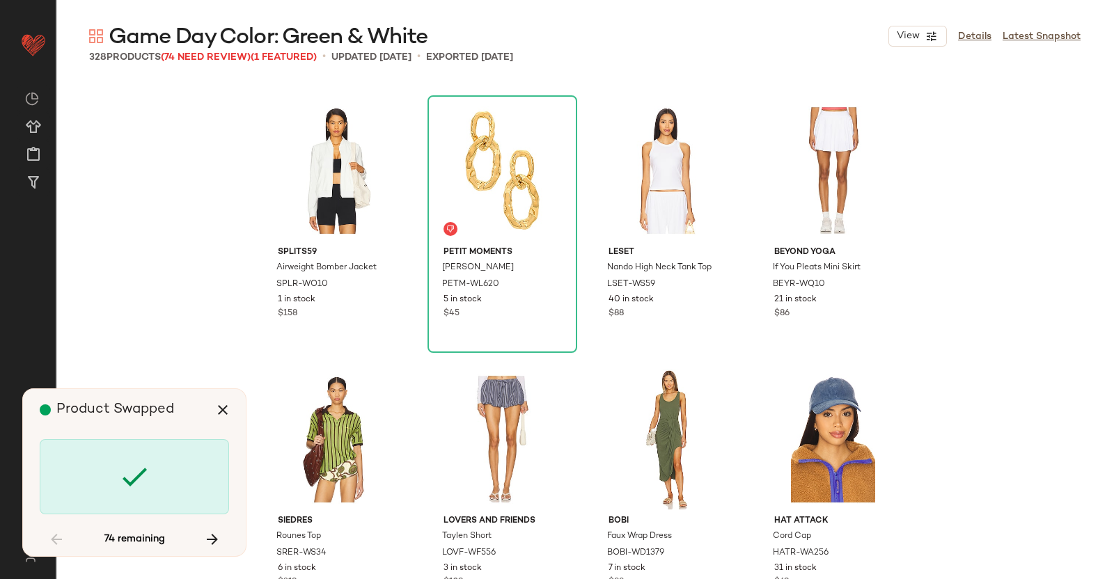
scroll to position [3225, 0]
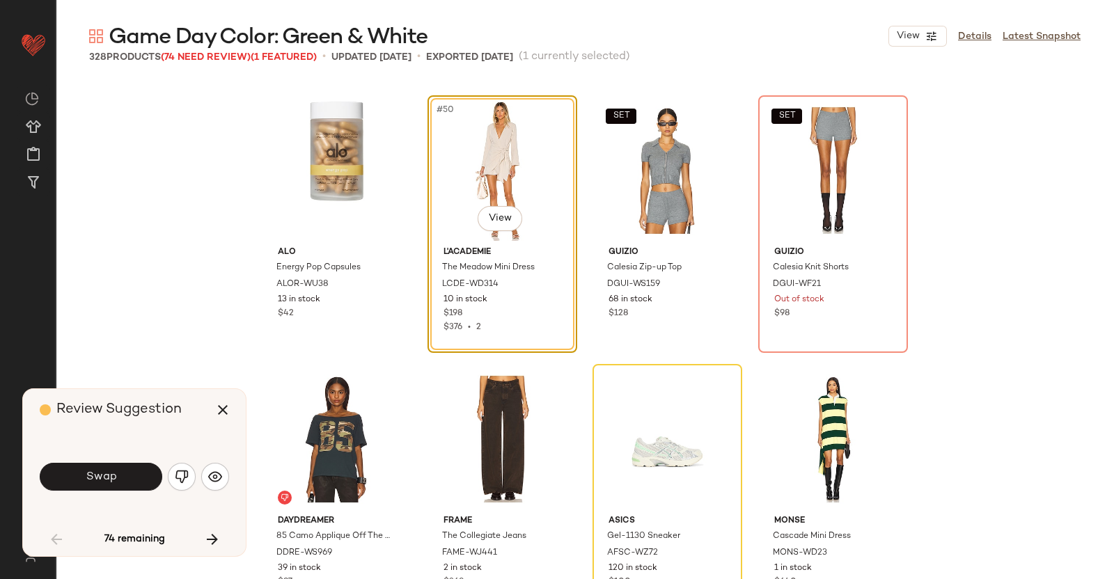
click at [109, 480] on span "Swap" at bounding box center [100, 477] width 31 height 13
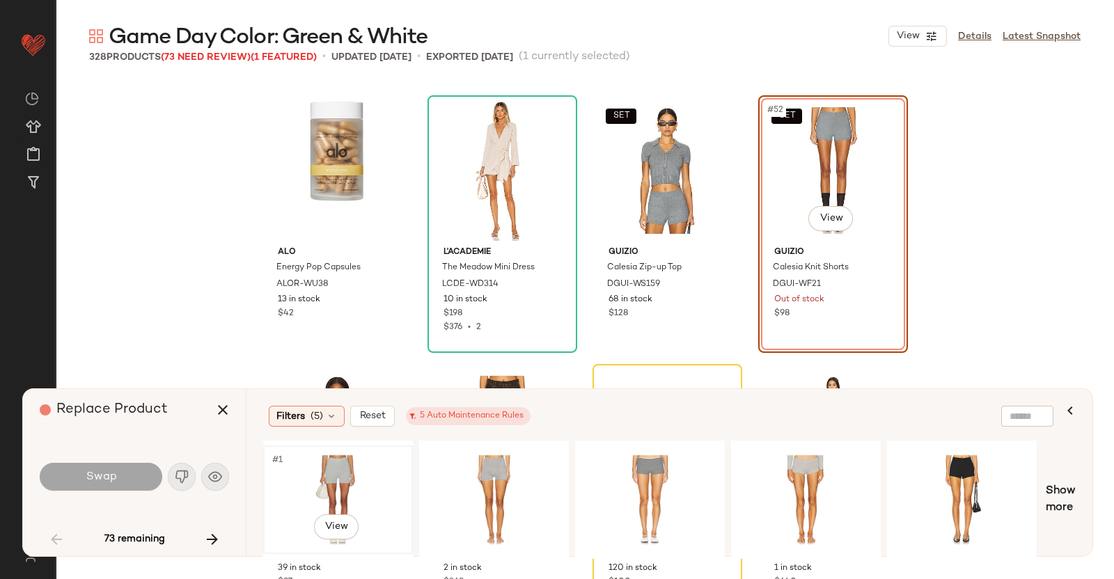
click at [368, 464] on div "#1 View" at bounding box center [338, 500] width 140 height 99
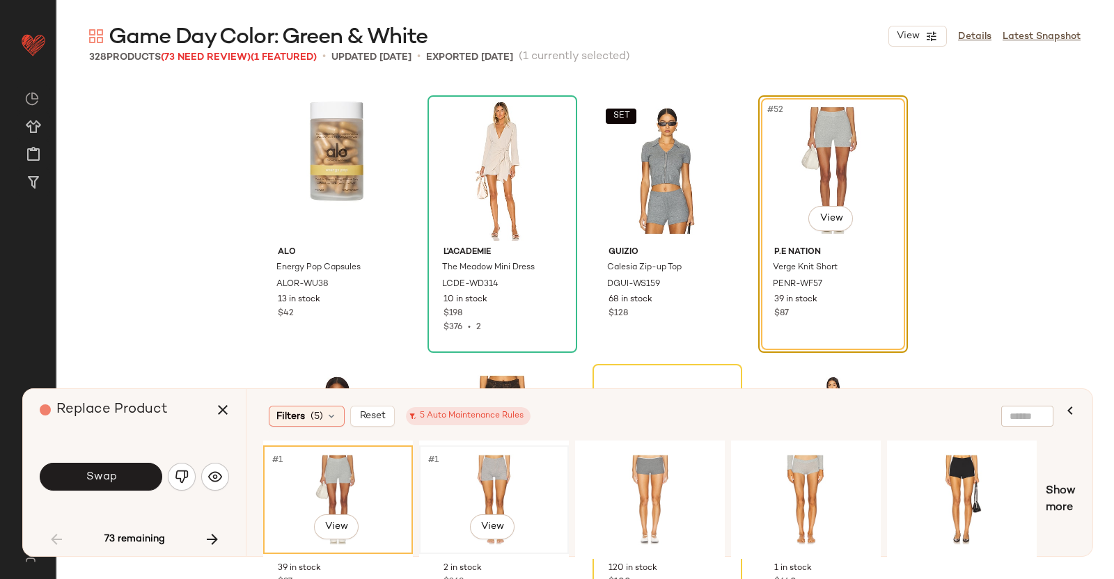
click at [515, 465] on div "#1 View" at bounding box center [494, 500] width 140 height 99
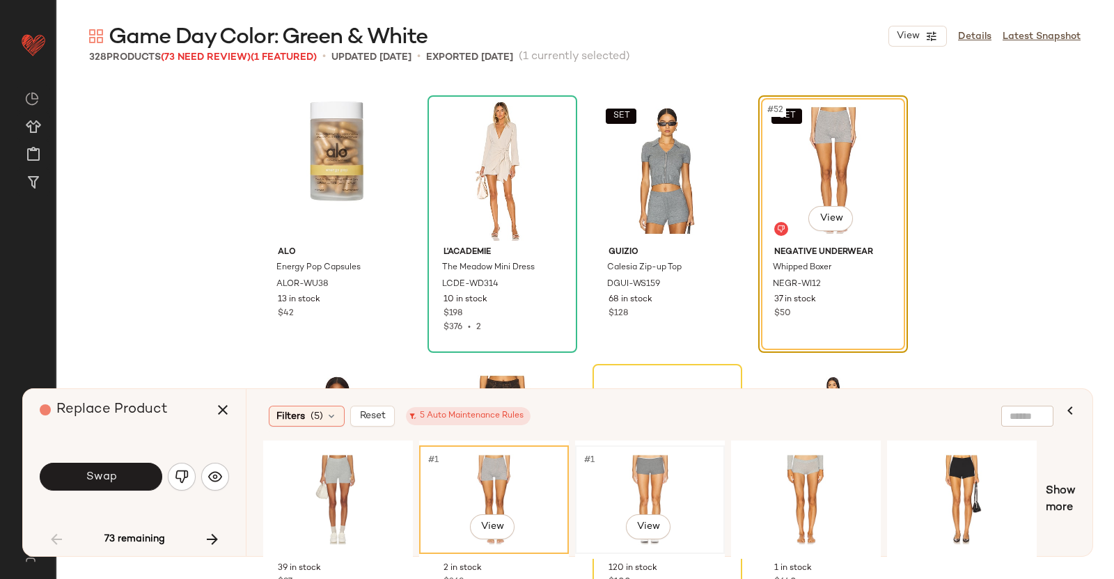
click at [656, 465] on div "#1 View" at bounding box center [650, 500] width 140 height 99
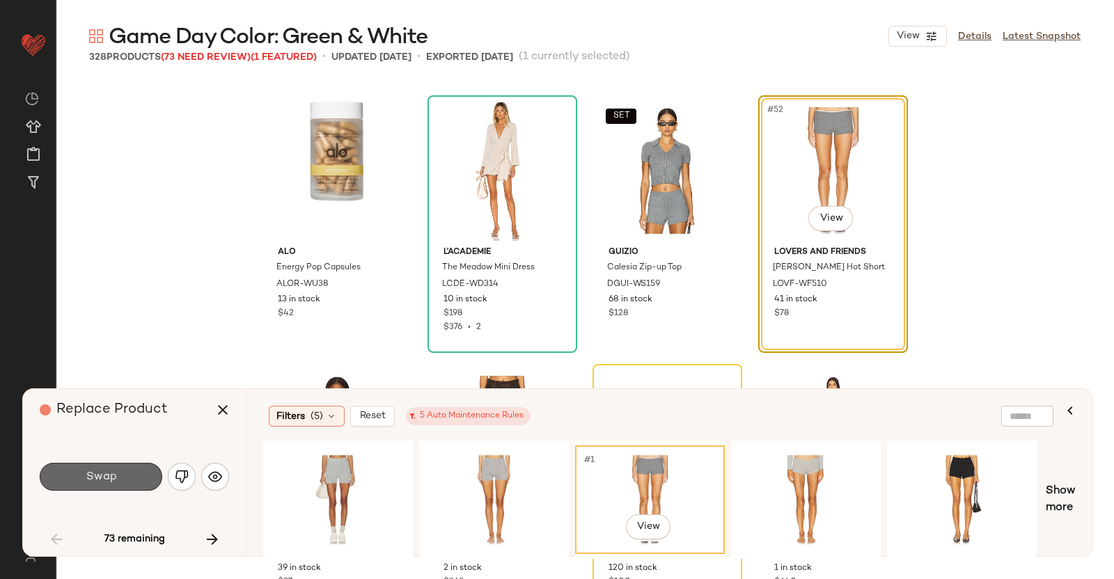
click at [107, 465] on button "Swap" at bounding box center [101, 477] width 123 height 28
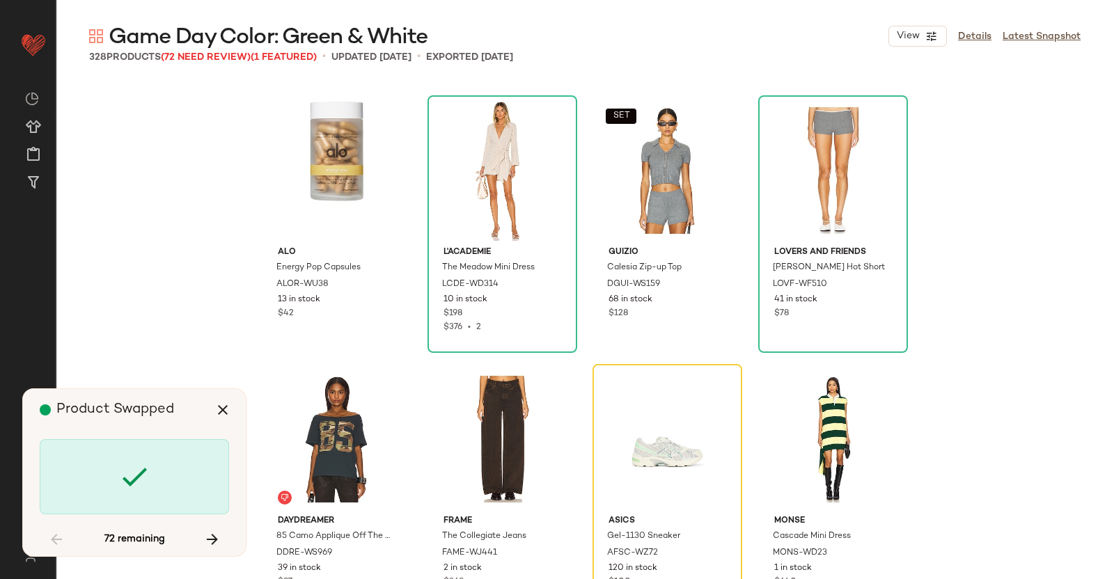
scroll to position [3495, 0]
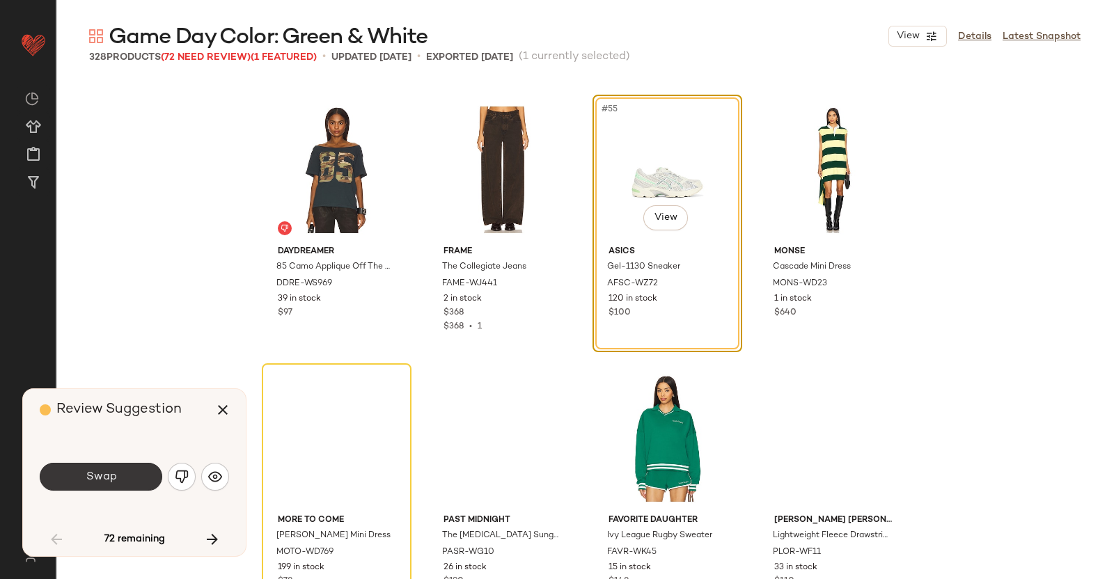
click at [105, 471] on span "Swap" at bounding box center [100, 477] width 31 height 13
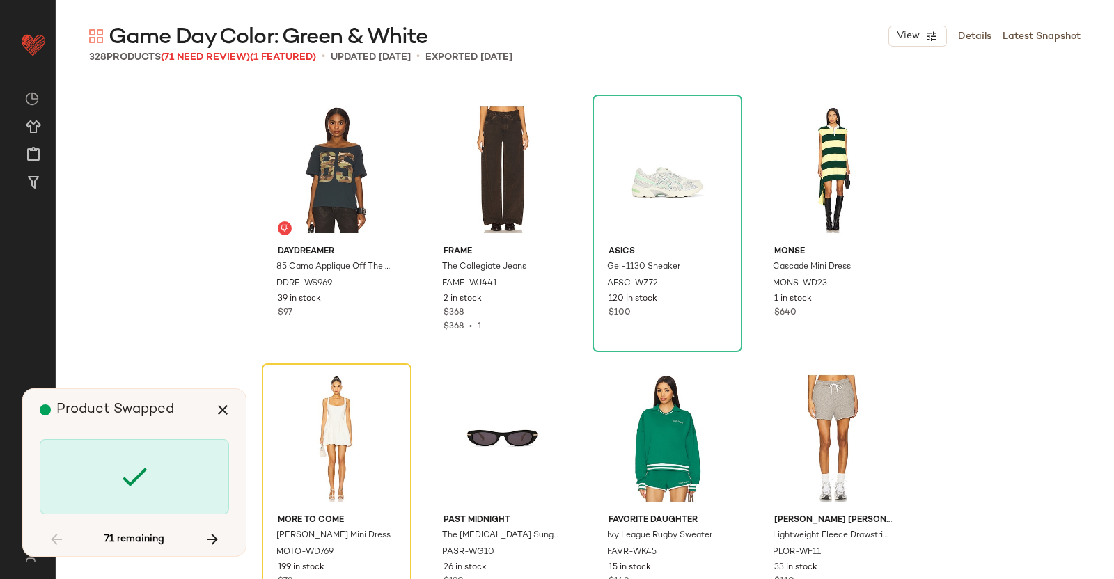
scroll to position [3763, 0]
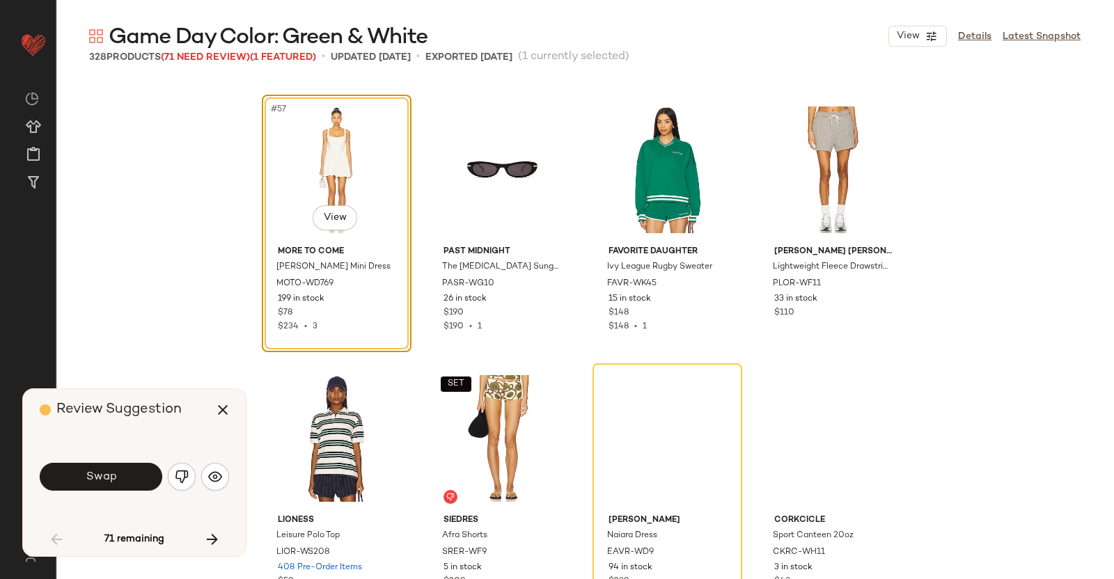
click at [105, 471] on span "Swap" at bounding box center [100, 477] width 31 height 13
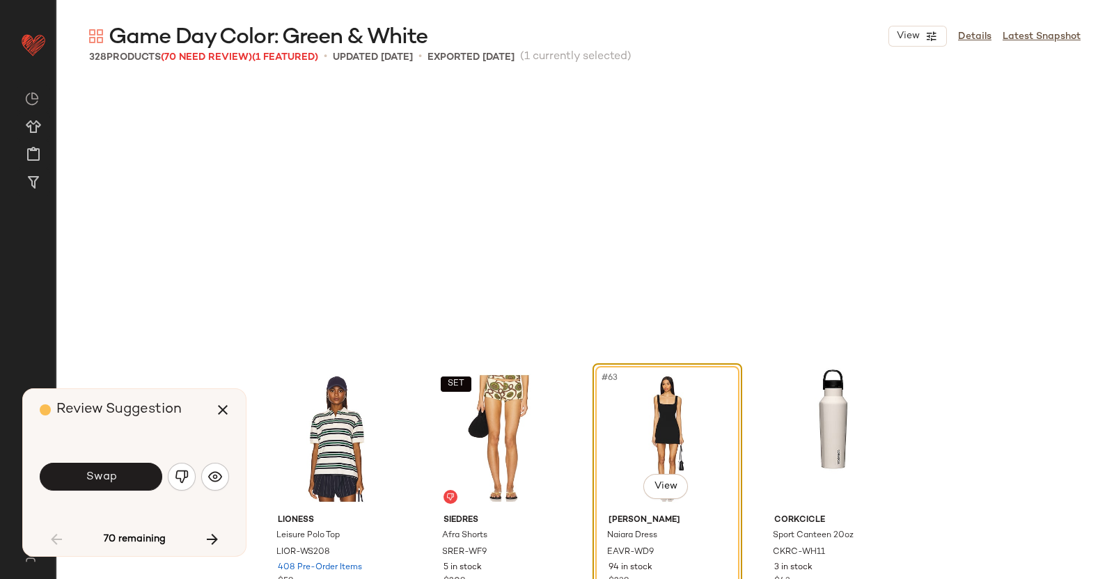
scroll to position [4032, 0]
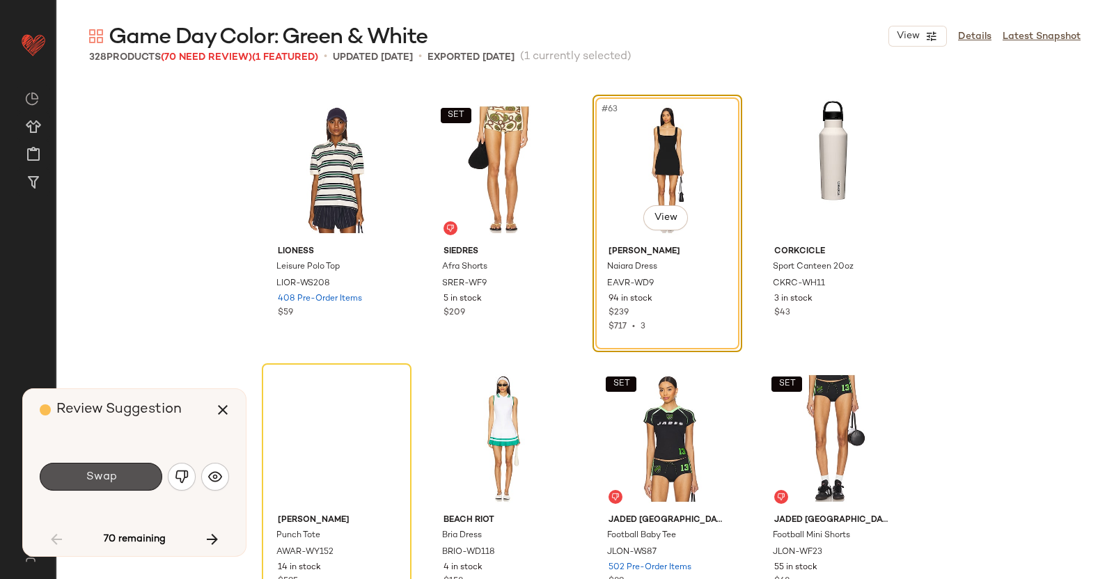
click at [105, 471] on span "Swap" at bounding box center [100, 477] width 31 height 13
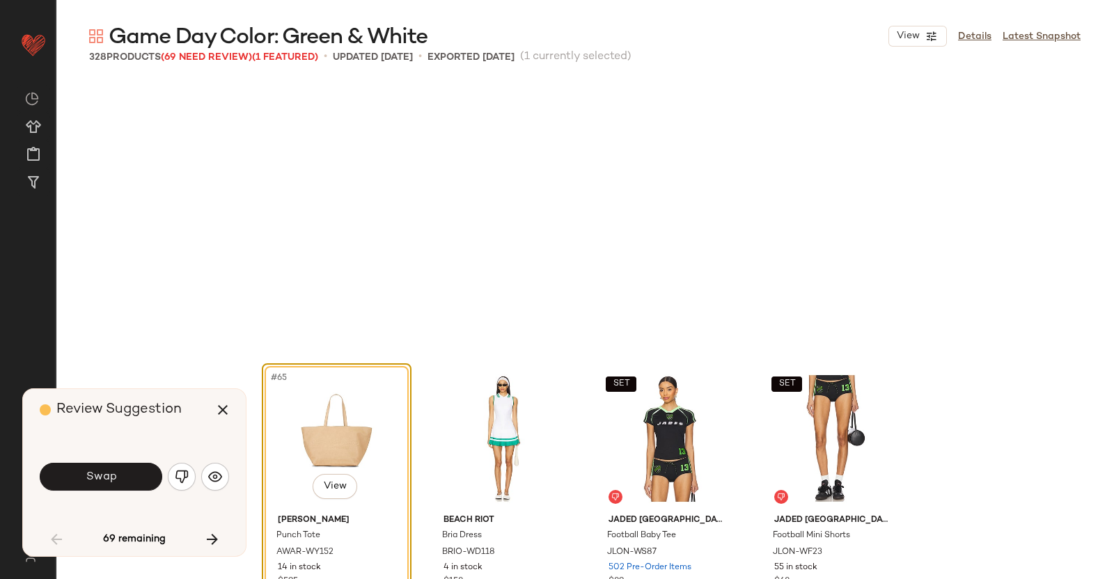
scroll to position [4300, 0]
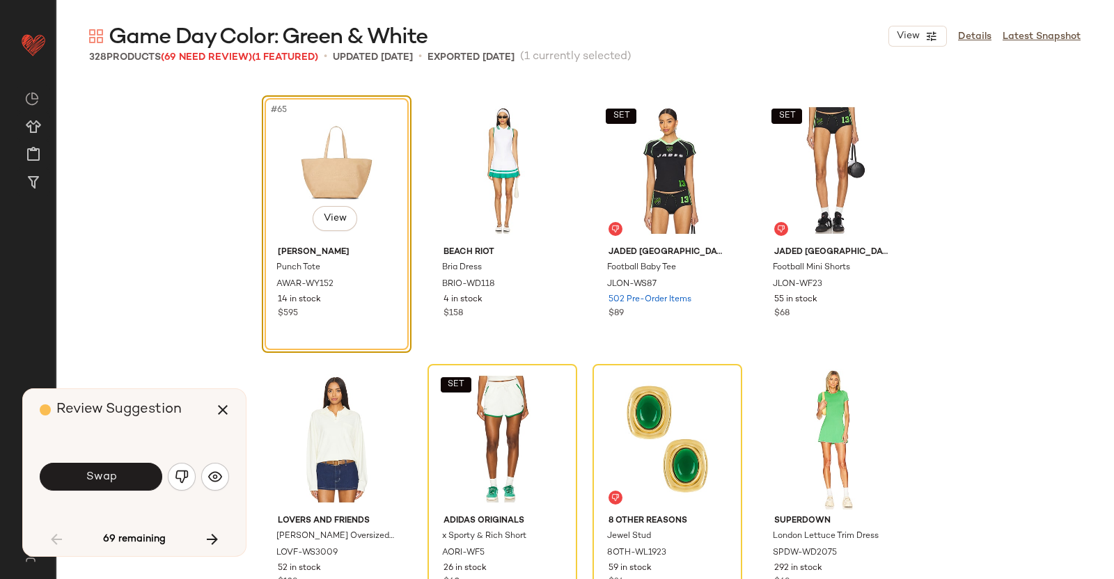
click at [105, 471] on span "Swap" at bounding box center [100, 477] width 31 height 13
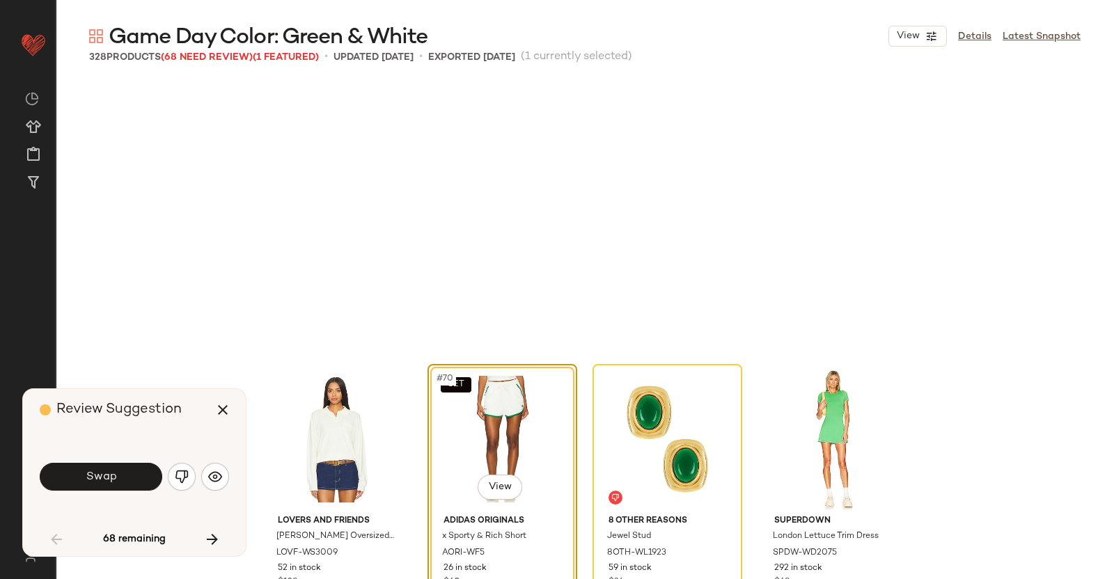
scroll to position [4569, 0]
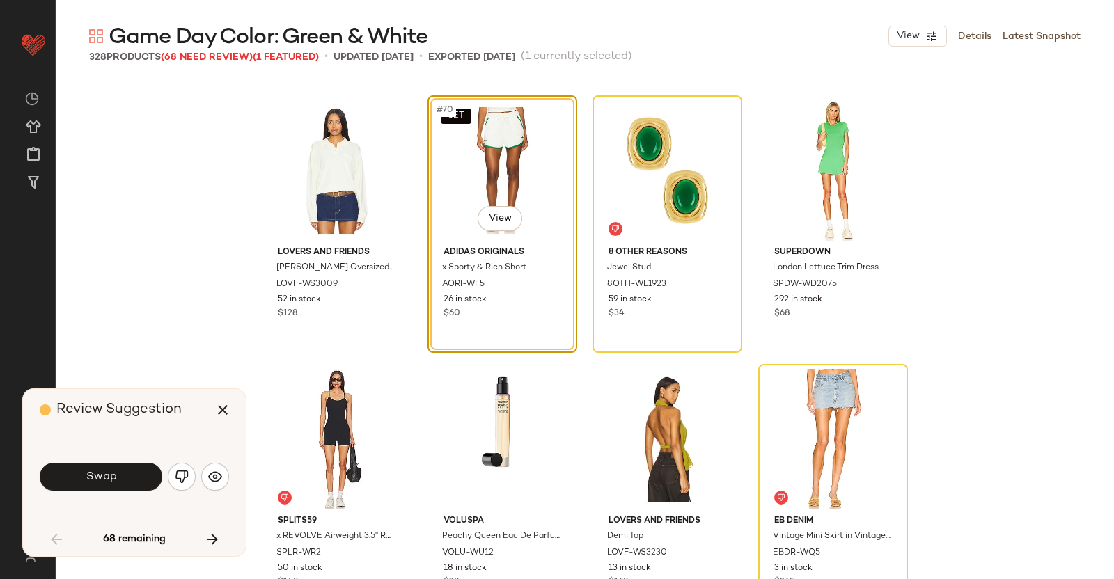
click at [105, 471] on span "Swap" at bounding box center [100, 477] width 31 height 13
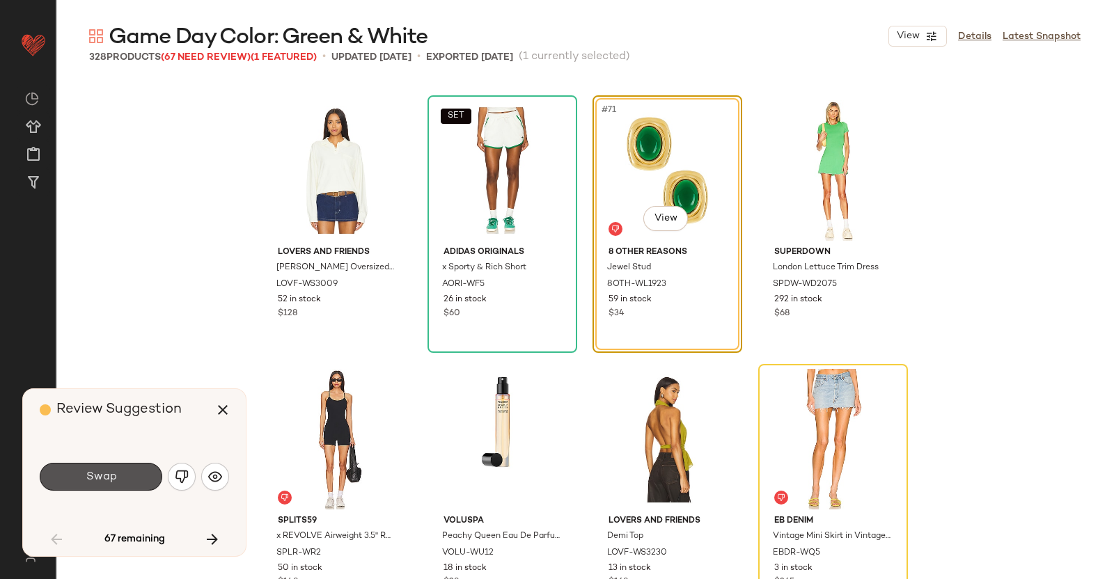
click at [105, 471] on span "Swap" at bounding box center [100, 477] width 31 height 13
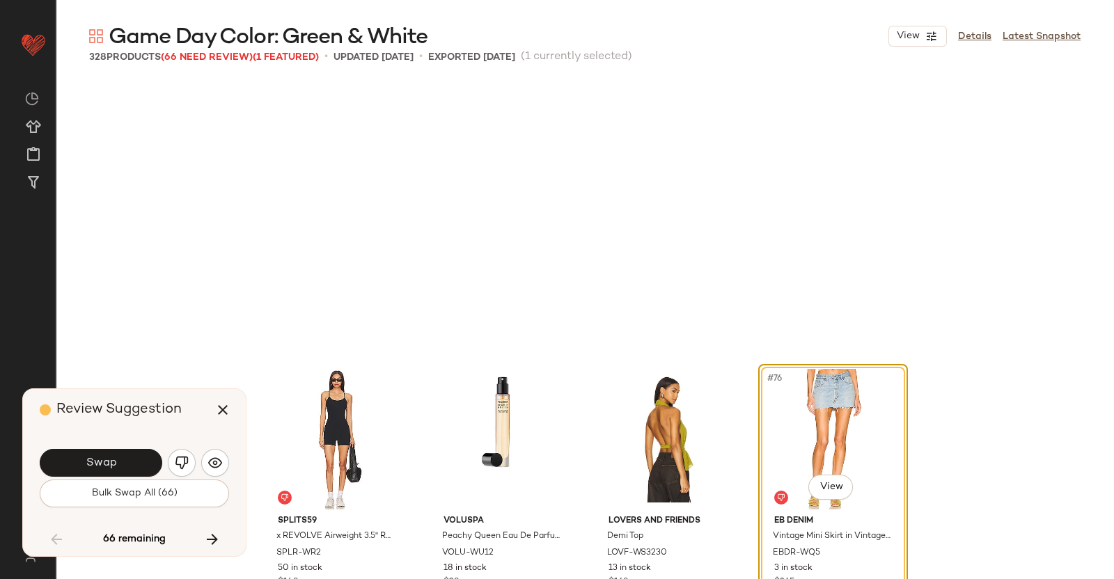
scroll to position [4839, 0]
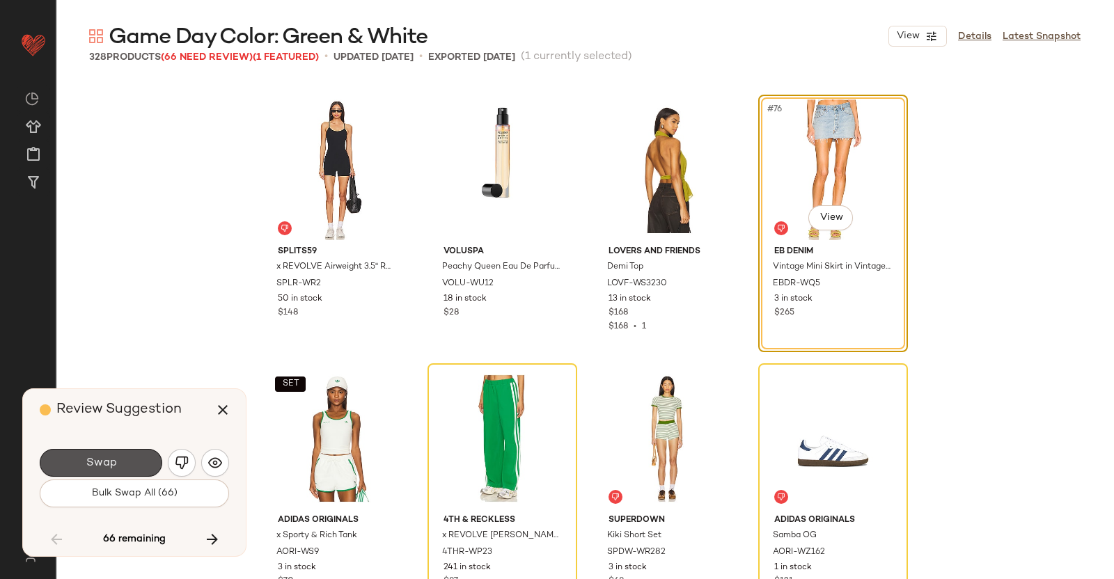
click at [105, 471] on button "Swap" at bounding box center [101, 463] width 123 height 28
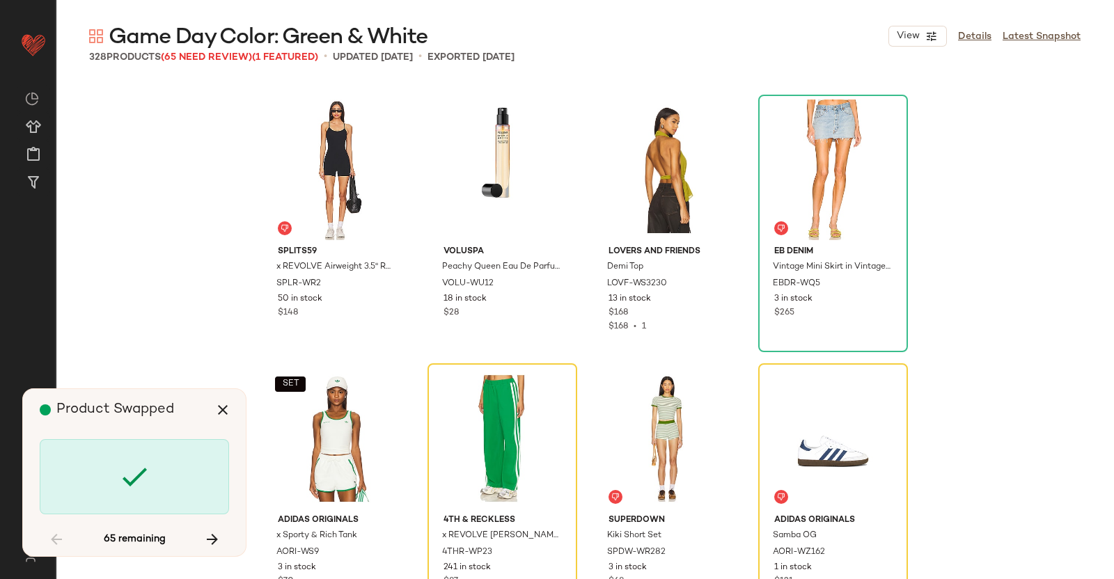
scroll to position [5108, 0]
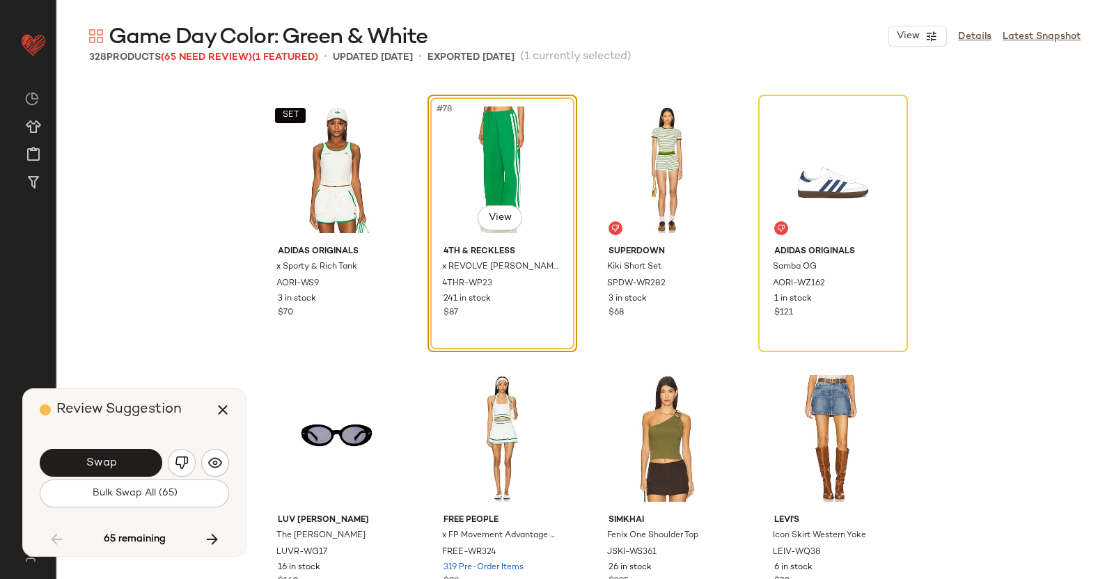
click at [105, 471] on button "Swap" at bounding box center [101, 463] width 123 height 28
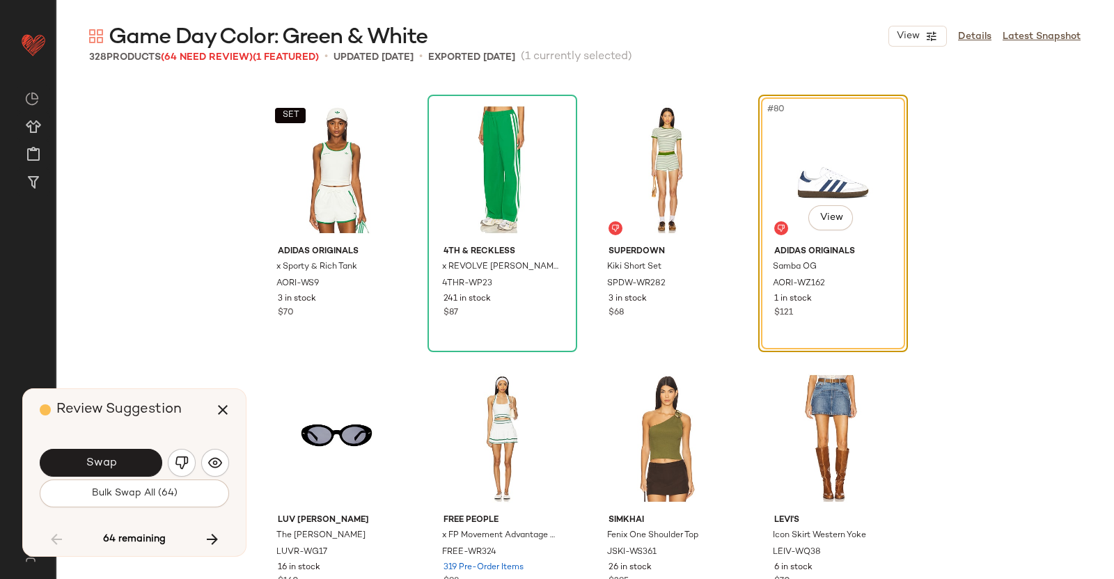
click at [176, 471] on button "button" at bounding box center [182, 463] width 28 height 28
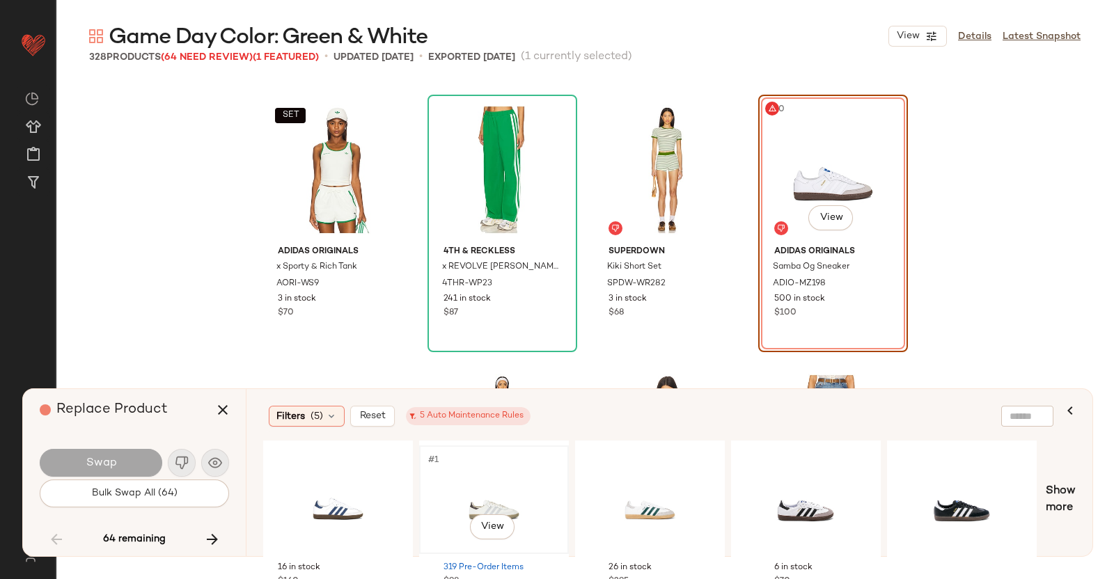
click at [433, 471] on div "#1 View" at bounding box center [494, 500] width 140 height 99
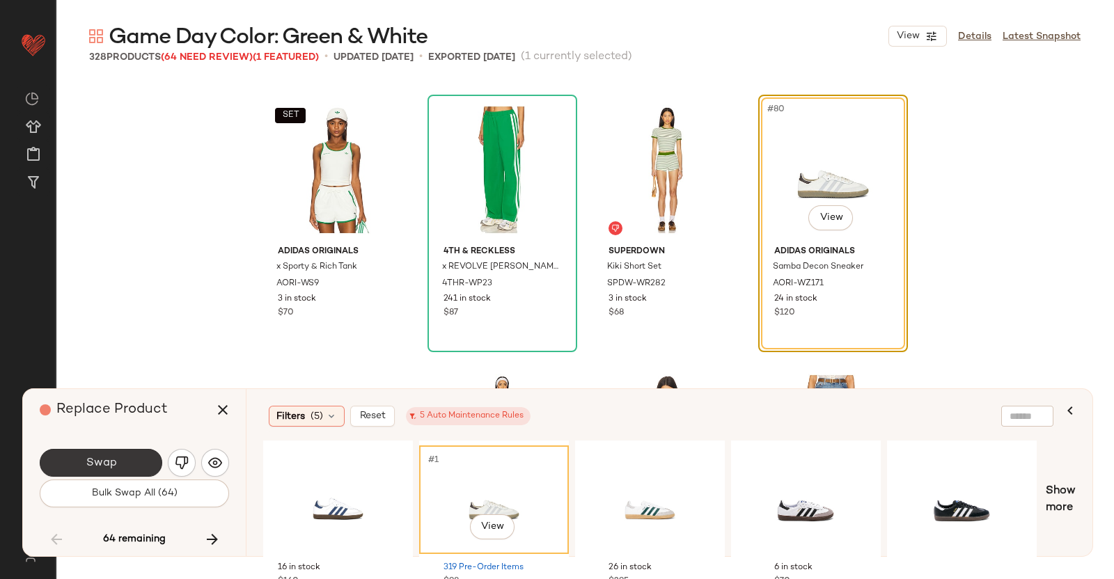
click at [129, 462] on button "Swap" at bounding box center [101, 463] width 123 height 28
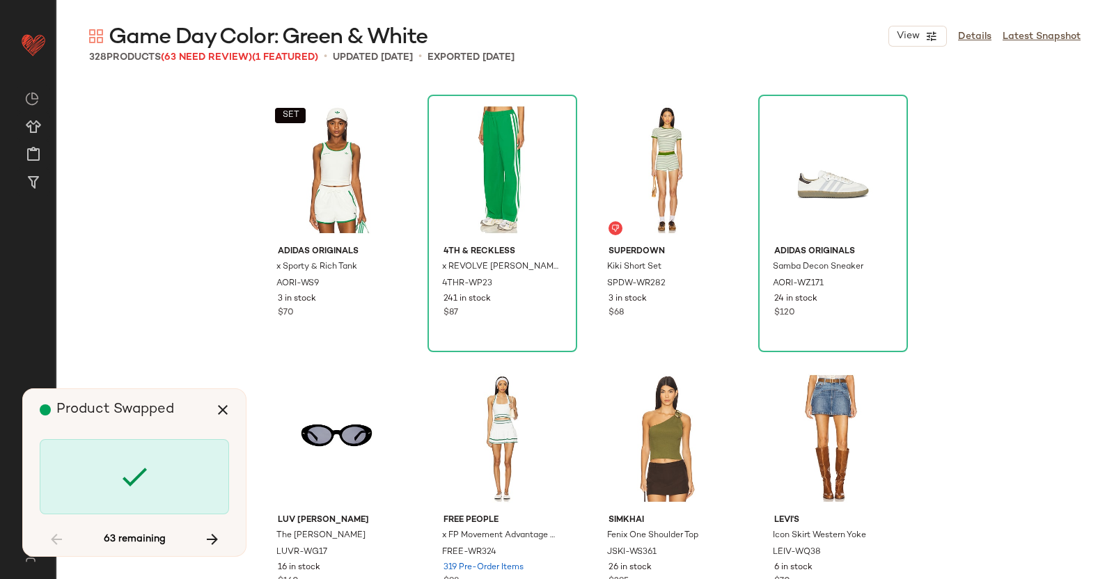
scroll to position [5645, 0]
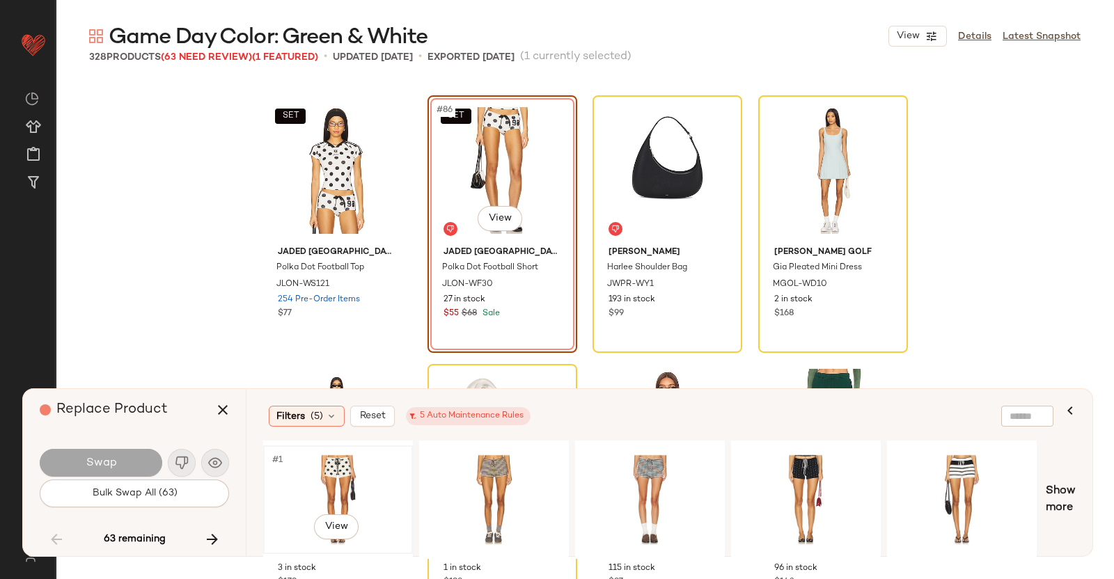
click at [312, 461] on div "#1 View" at bounding box center [338, 500] width 140 height 99
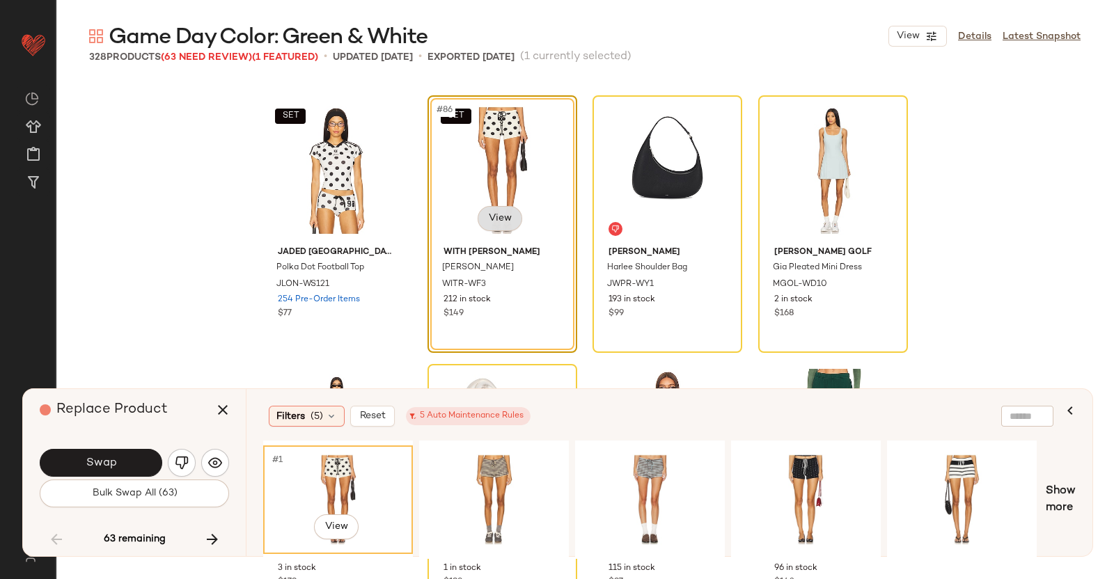
click at [510, 224] on body "Revolve ** Dashboard All Products Global Clipboards (51) Curations (347) Kriste…" at bounding box center [557, 289] width 1114 height 579
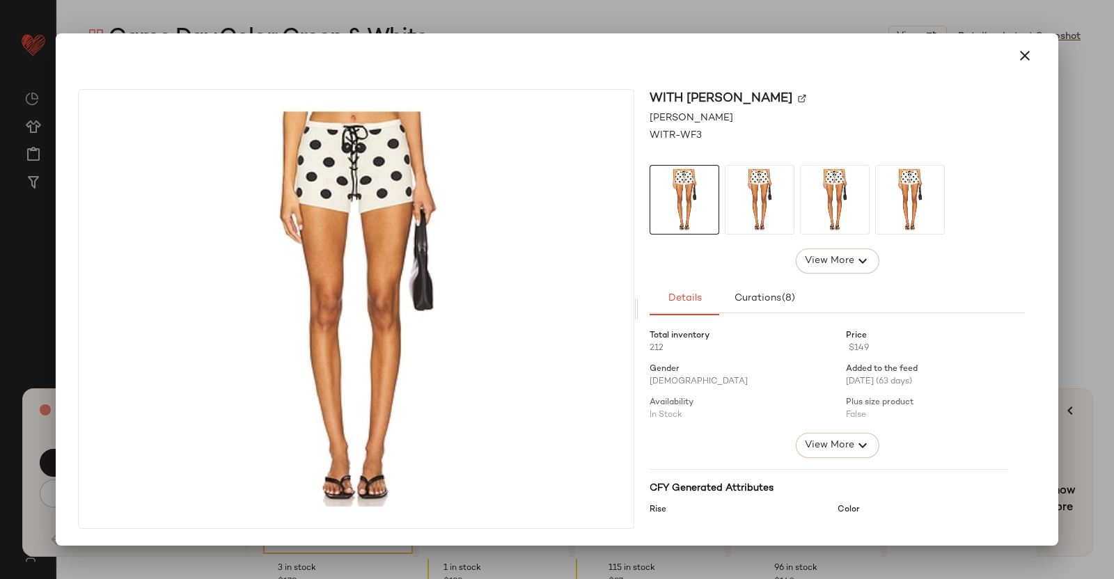
click at [798, 97] on img at bounding box center [802, 99] width 8 height 8
click at [1104, 139] on div at bounding box center [557, 289] width 1114 height 579
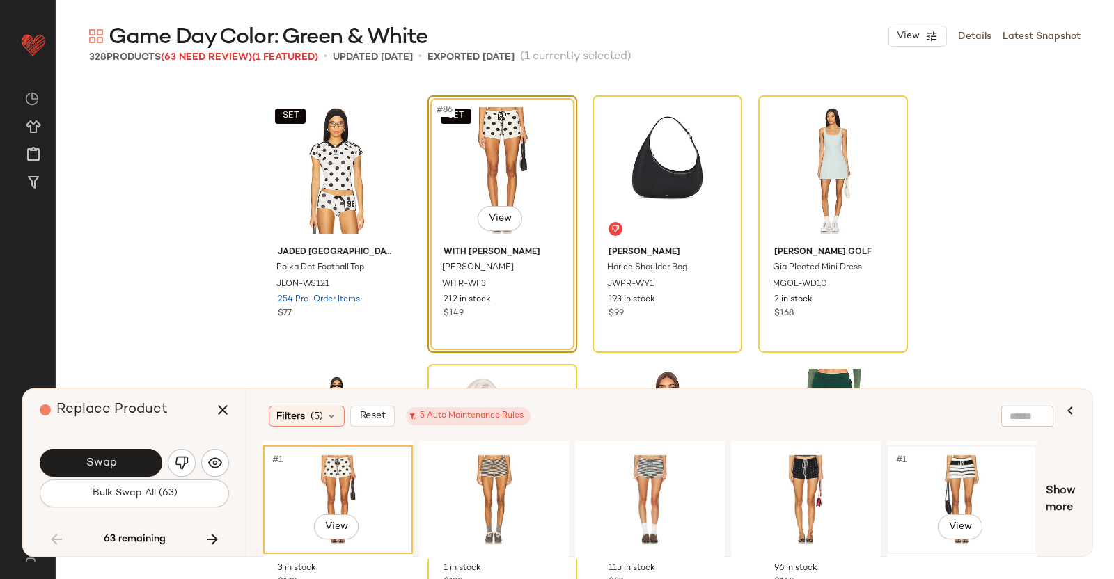
click at [937, 471] on div "#1 View" at bounding box center [962, 500] width 140 height 99
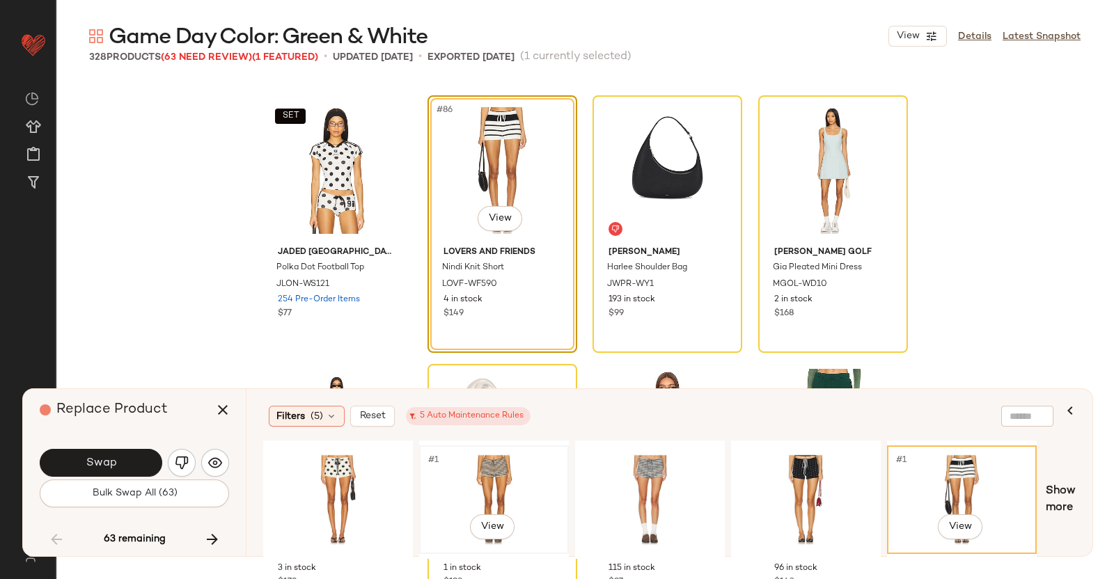
click at [549, 478] on div "#1 View" at bounding box center [494, 500] width 140 height 99
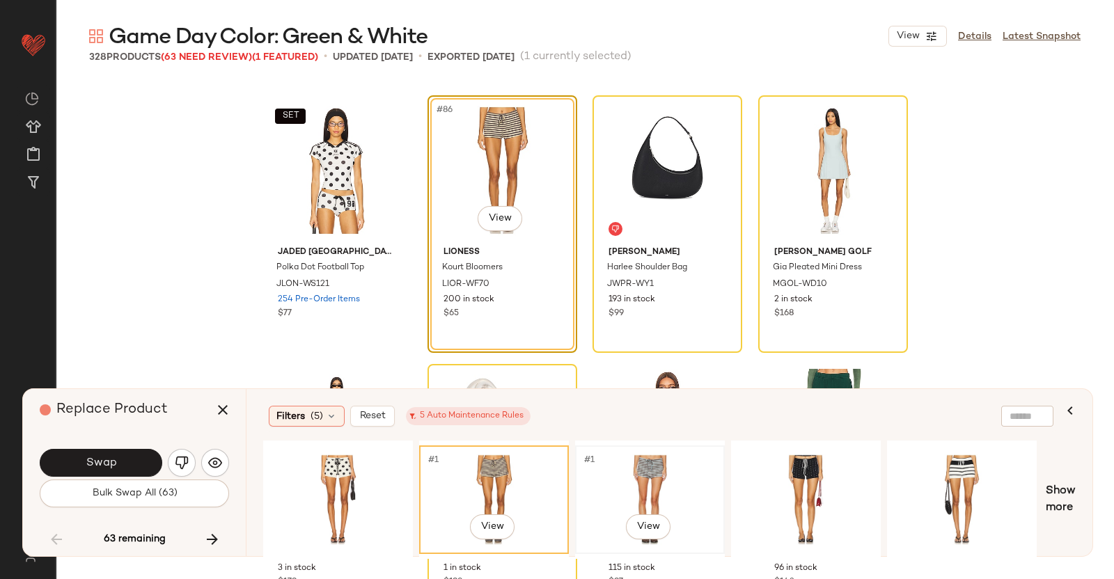
click at [678, 467] on div "#1 View" at bounding box center [650, 500] width 140 height 99
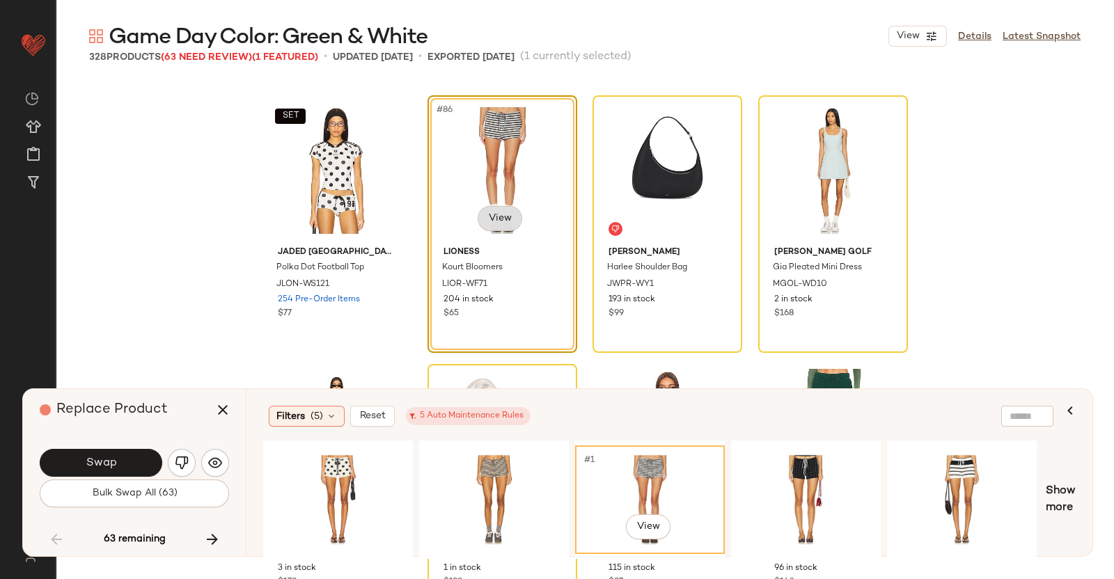
click at [501, 210] on body "Revolve ** Dashboard All Products Global Clipboards (51) Curations (347) Kriste…" at bounding box center [557, 289] width 1114 height 579
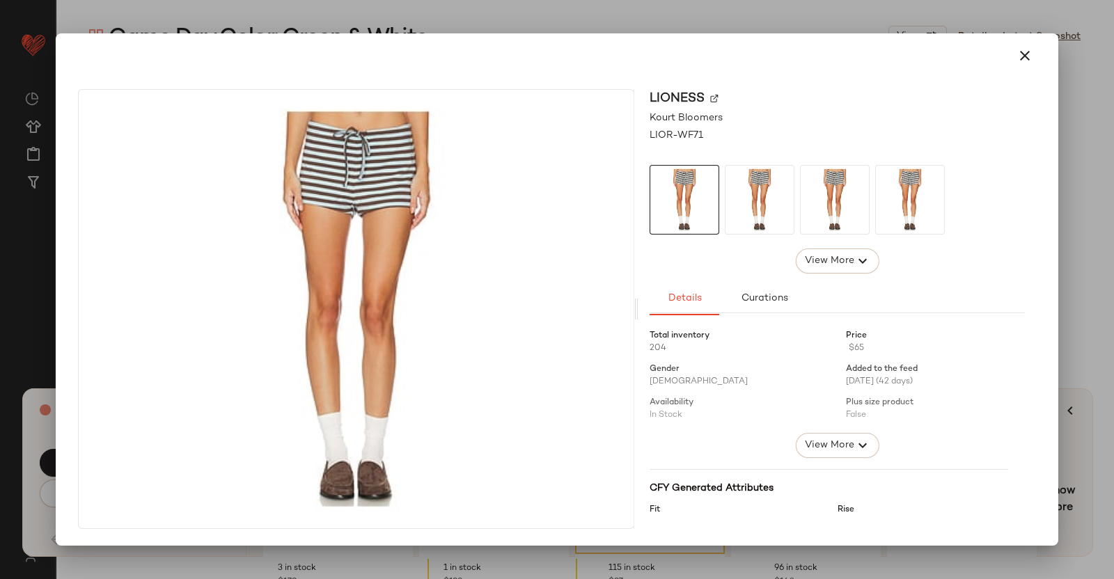
click at [729, 92] on div "LIONESS" at bounding box center [837, 98] width 375 height 19
click at [723, 95] on div "LIONESS" at bounding box center [837, 98] width 375 height 19
click at [1113, 163] on div at bounding box center [557, 289] width 1114 height 579
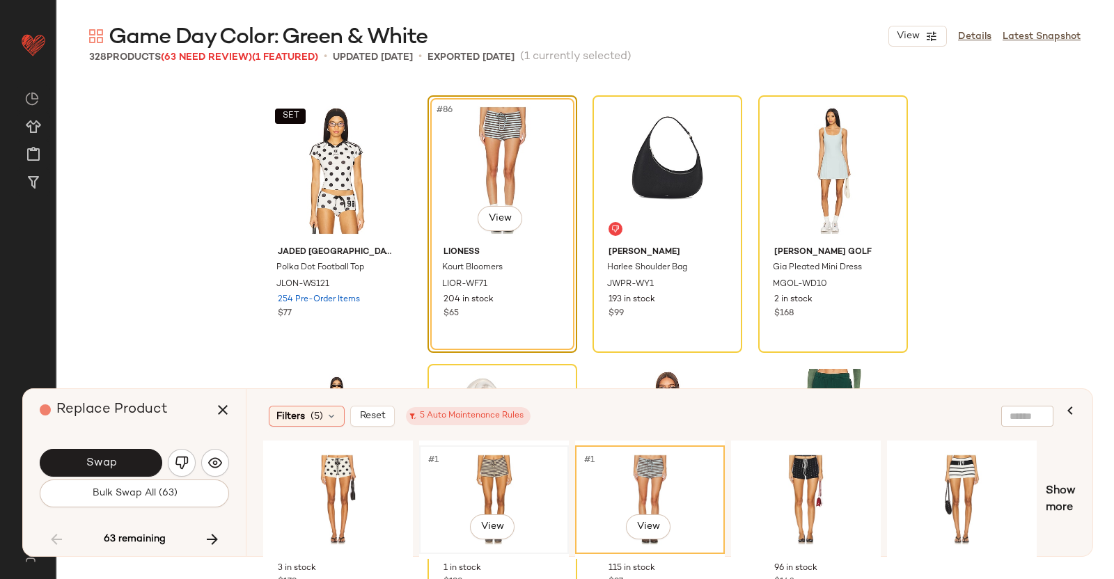
click at [486, 475] on div "#1 View" at bounding box center [494, 500] width 140 height 99
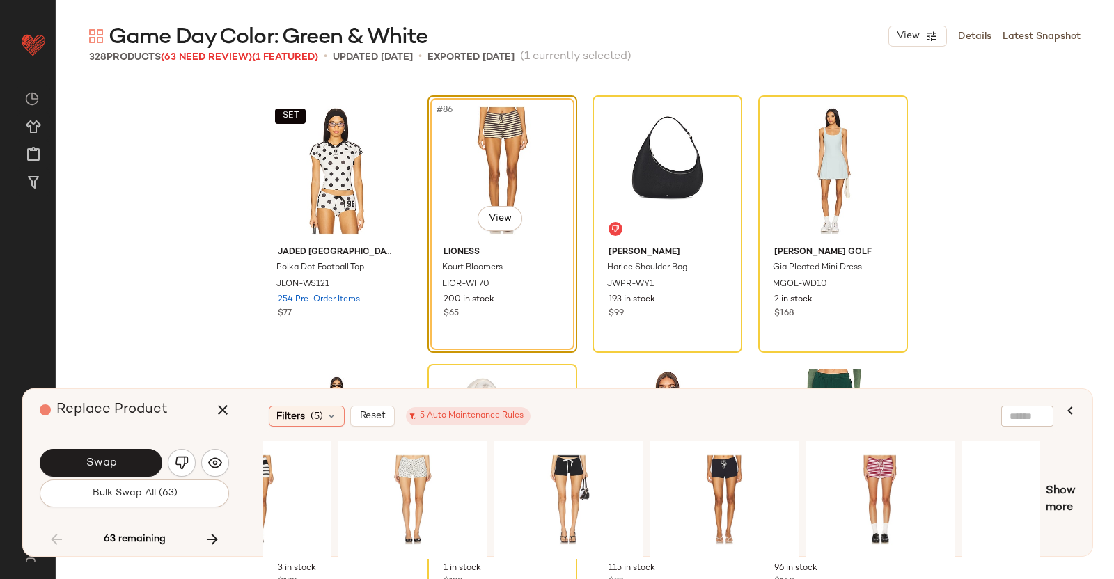
scroll to position [0, 716]
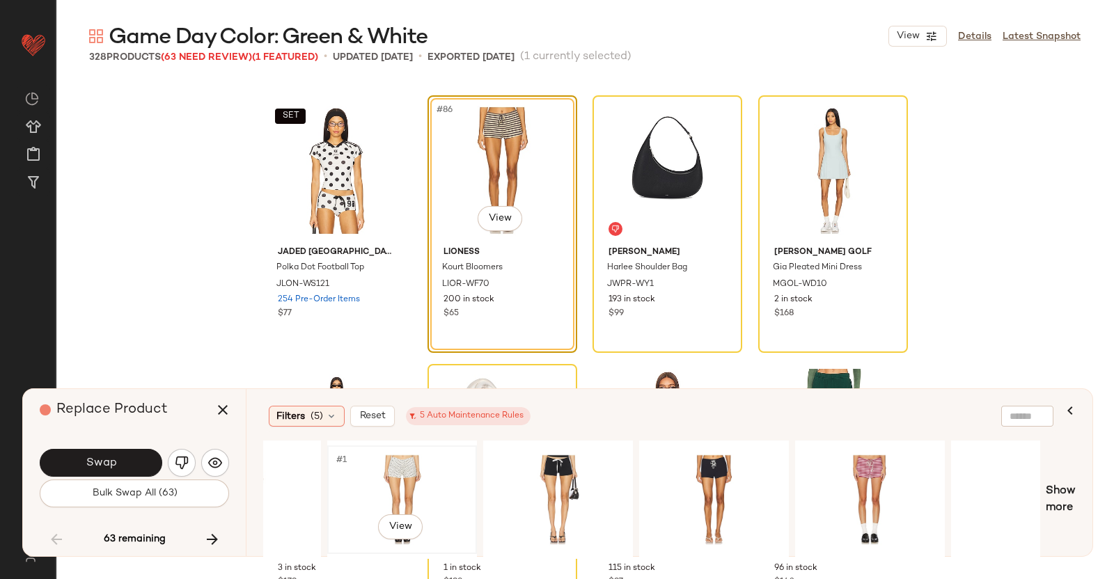
click at [375, 482] on div "#1 View" at bounding box center [402, 500] width 140 height 99
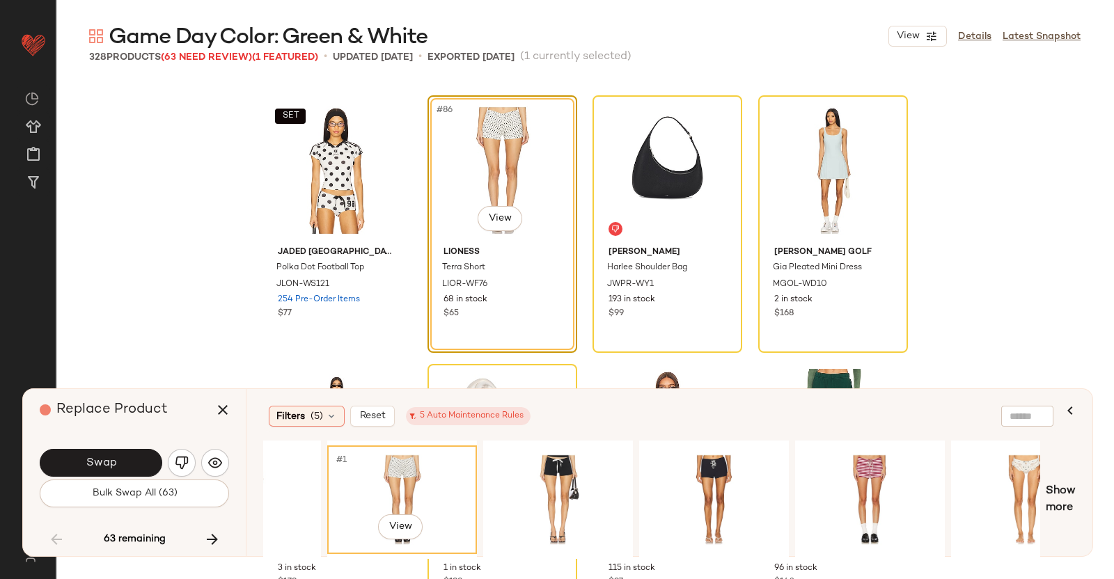
click at [504, 231] on body "Revolve ** Dashboard All Products Global Clipboards (51) Curations (347) Kriste…" at bounding box center [557, 289] width 1114 height 579
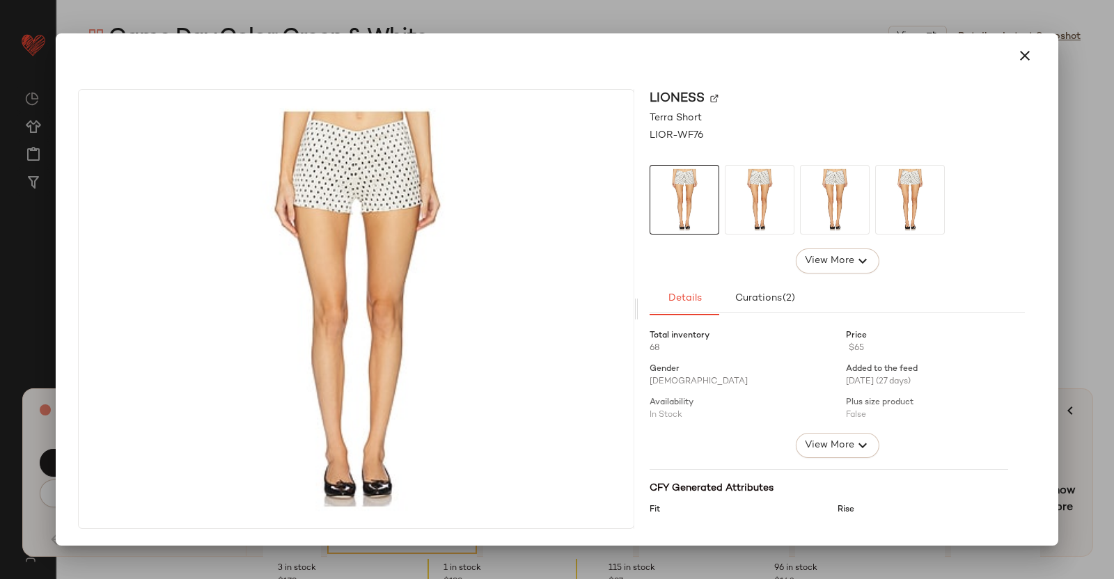
click at [712, 100] on img at bounding box center [714, 99] width 8 height 8
click at [1108, 290] on div at bounding box center [557, 289] width 1114 height 579
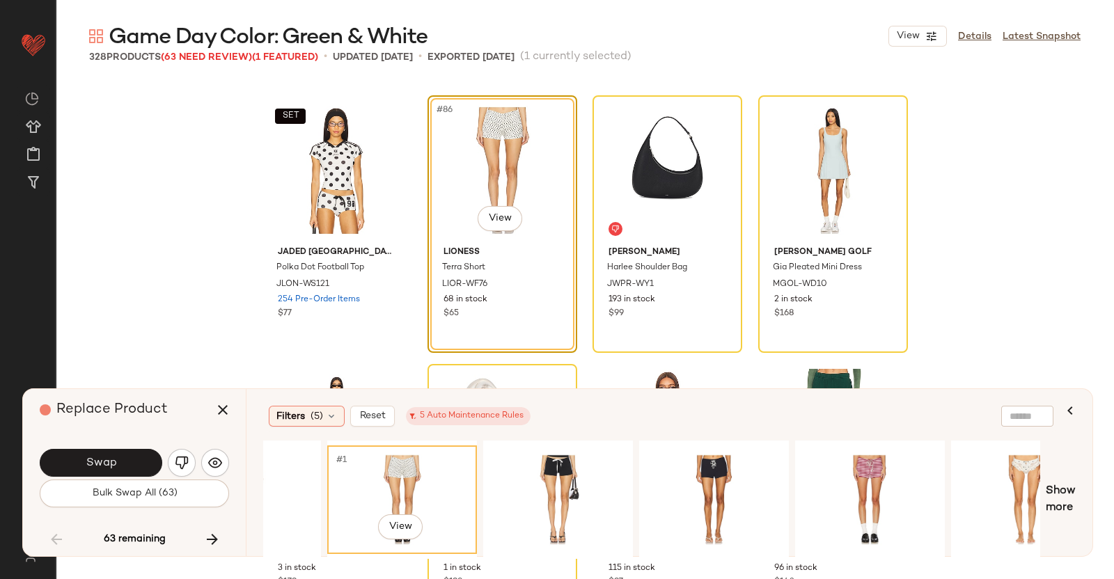
drag, startPoint x: 214, startPoint y: 410, endPoint x: 230, endPoint y: 391, distance: 24.3
click at [214, 409] on icon "button" at bounding box center [222, 410] width 17 height 17
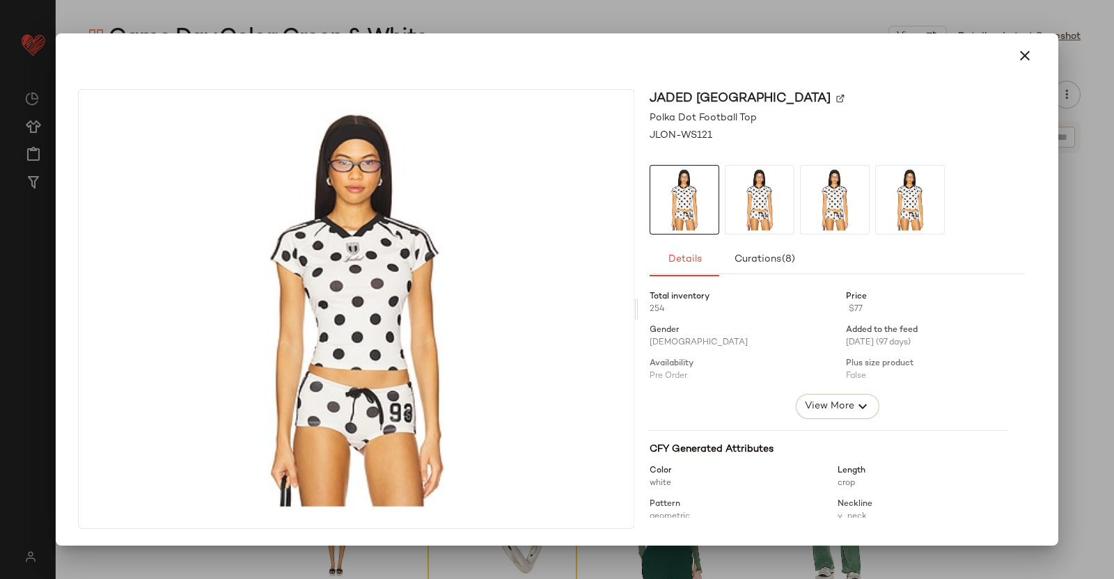
drag, startPoint x: 1045, startPoint y: 123, endPoint x: 1056, endPoint y: 127, distance: 12.3
click at [1048, 125] on div "Jaded London Polka Dot Football Top JLON-WS121 Details Curations (8) Total inve…" at bounding box center [557, 312] width 992 height 468
click at [1066, 125] on div at bounding box center [557, 289] width 1114 height 579
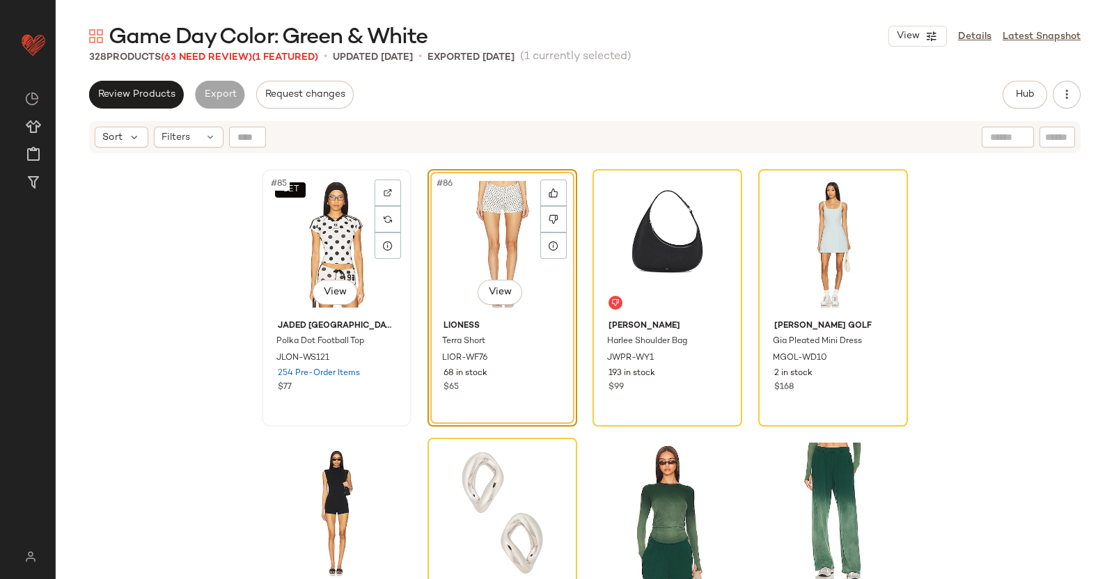
click at [313, 238] on div "SET #85 View" at bounding box center [337, 244] width 140 height 141
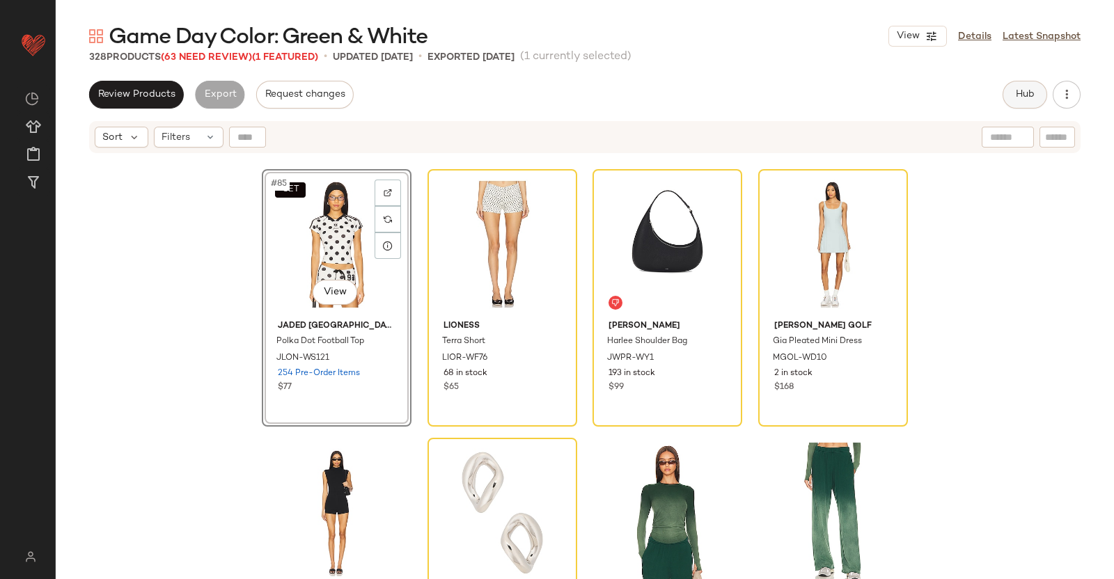
click at [1041, 100] on button "Hub" at bounding box center [1025, 95] width 45 height 28
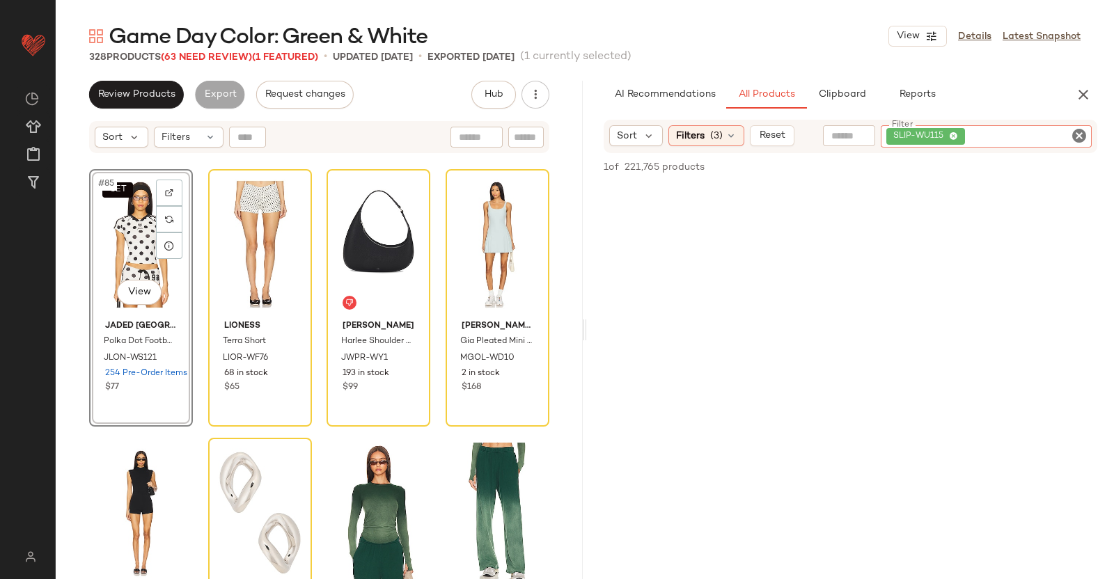
click at [1051, 146] on div "SLIP-WU115" at bounding box center [986, 136] width 211 height 22
paste input "**********"
type input "**********"
click at [132, 246] on div "SET #85 View" at bounding box center [141, 244] width 94 height 141
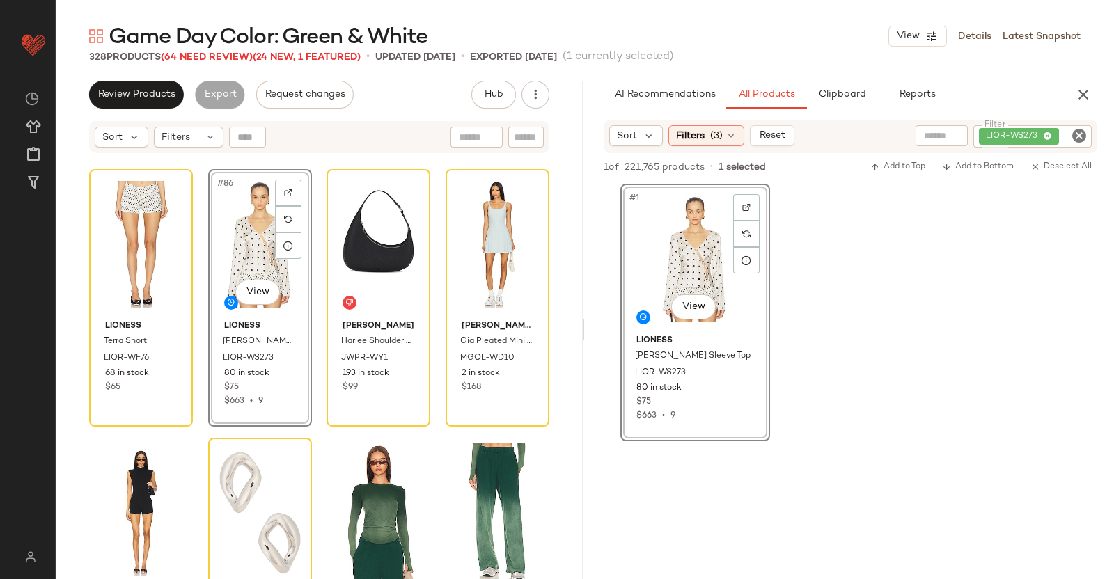
drag, startPoint x: 1079, startPoint y: 99, endPoint x: 749, endPoint y: 100, distance: 329.4
click at [1078, 99] on icon "button" at bounding box center [1083, 94] width 17 height 17
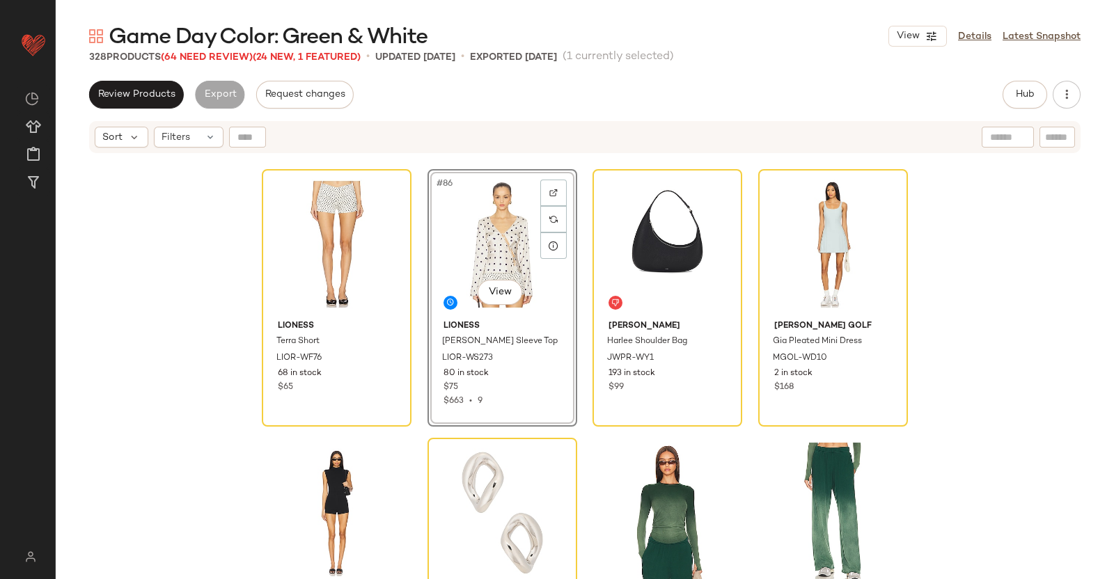
click at [240, 59] on span "(64 Need Review)" at bounding box center [207, 57] width 92 height 10
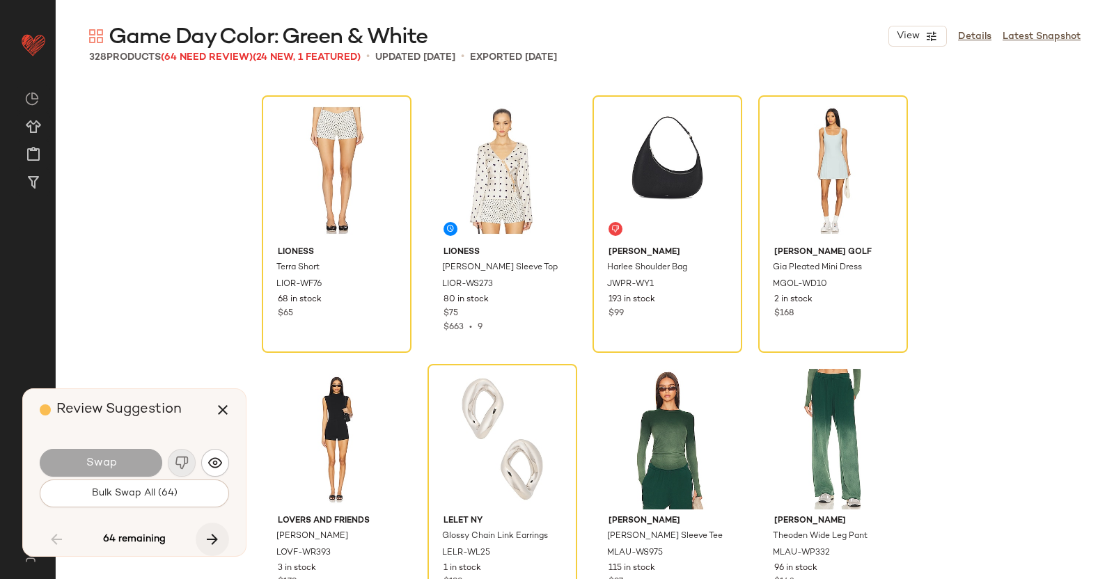
click at [207, 524] on button "button" at bounding box center [212, 539] width 33 height 33
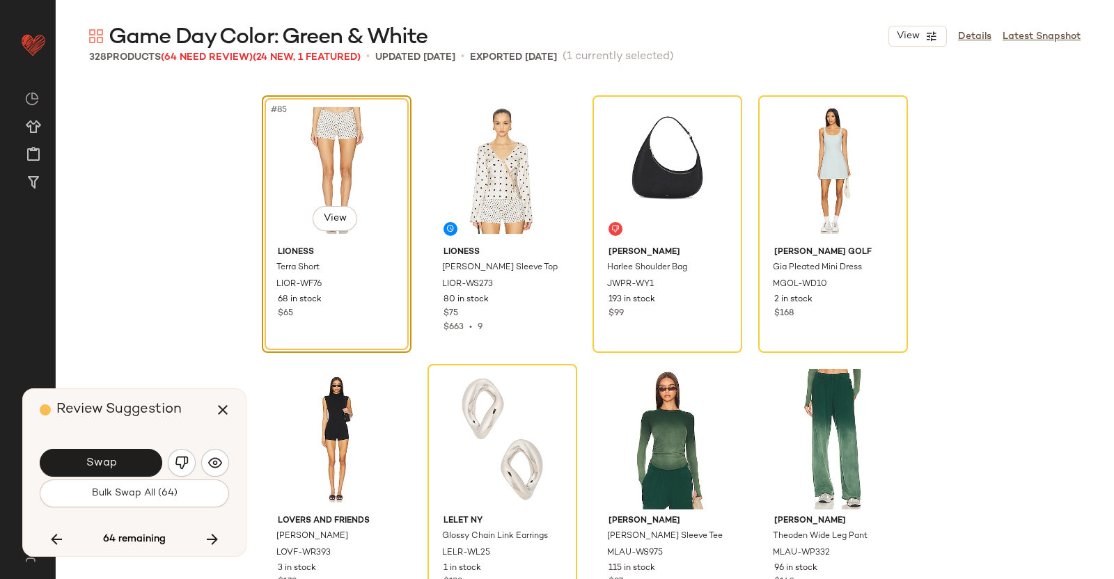
click at [102, 451] on button "Swap" at bounding box center [101, 463] width 123 height 28
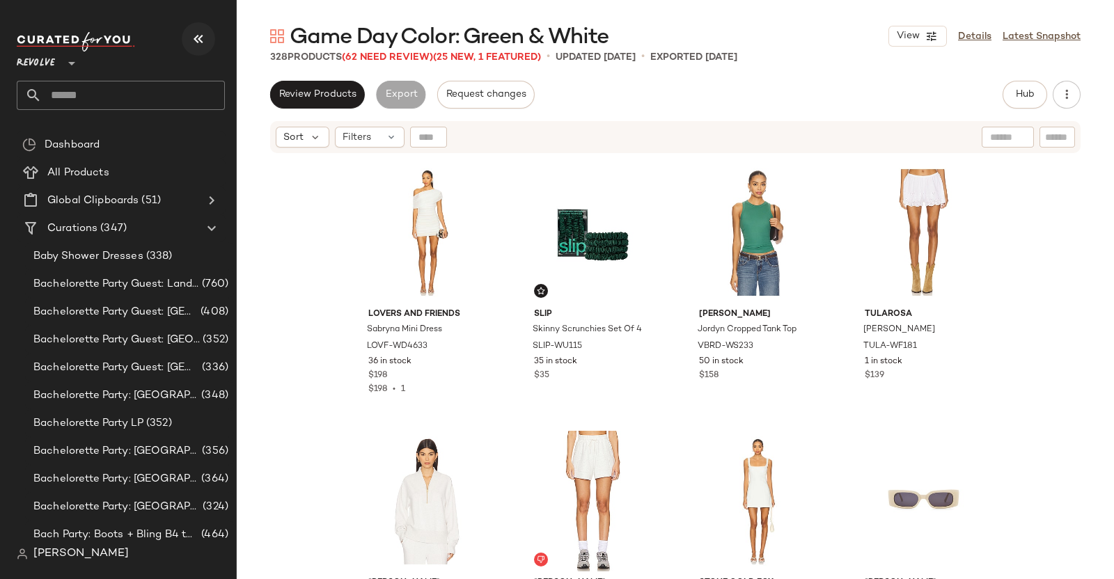
click at [202, 26] on button "button" at bounding box center [198, 38] width 33 height 33
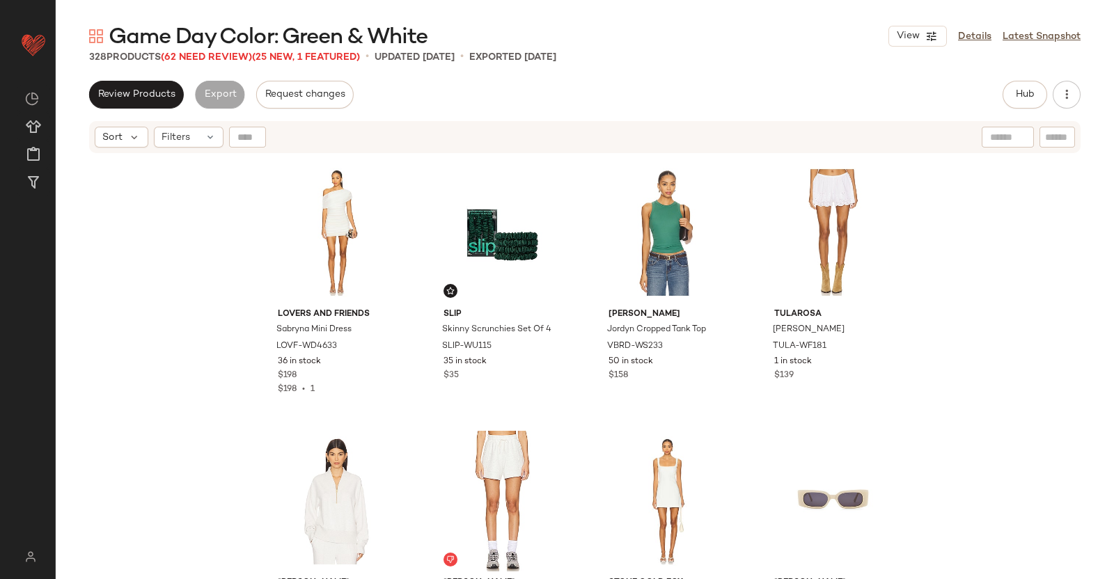
drag, startPoint x: 213, startPoint y: 52, endPoint x: 224, endPoint y: 64, distance: 15.8
click at [214, 52] on span "(62 Need Review)" at bounding box center [206, 57] width 91 height 10
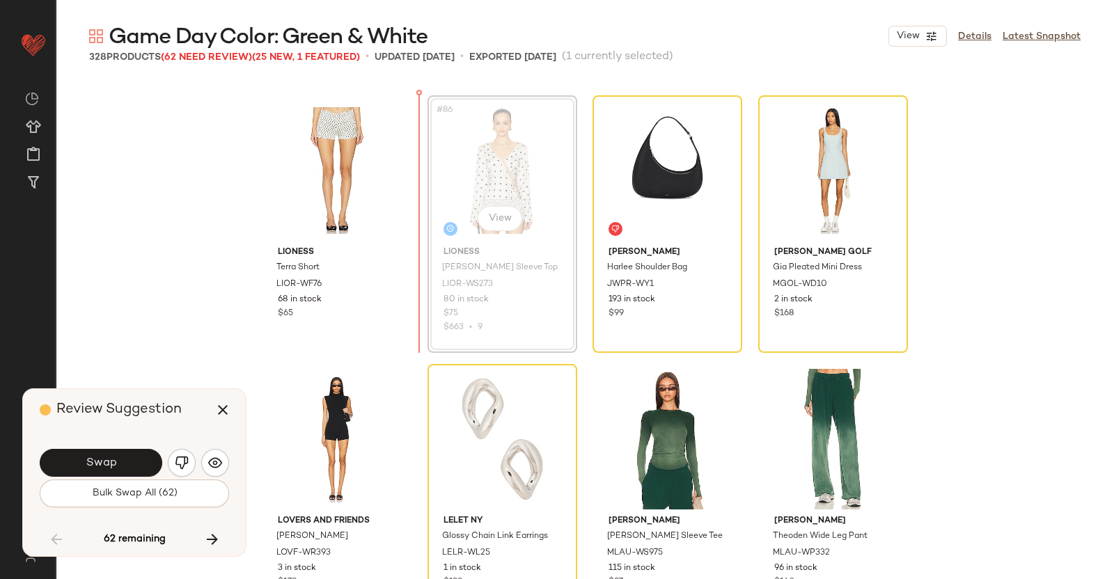
scroll to position [5606, 0]
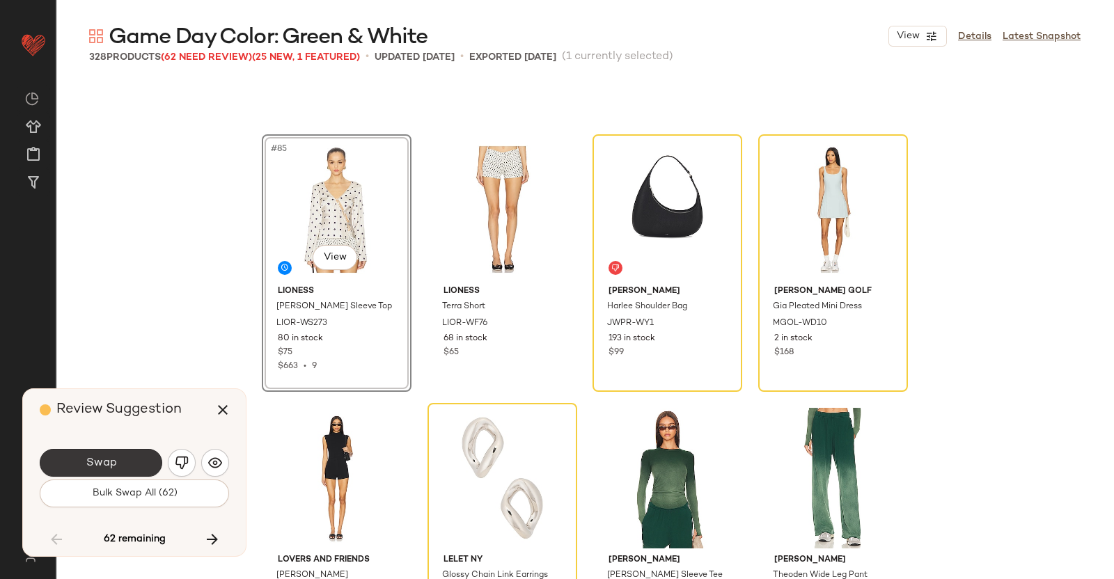
click at [128, 454] on button "Swap" at bounding box center [101, 463] width 123 height 28
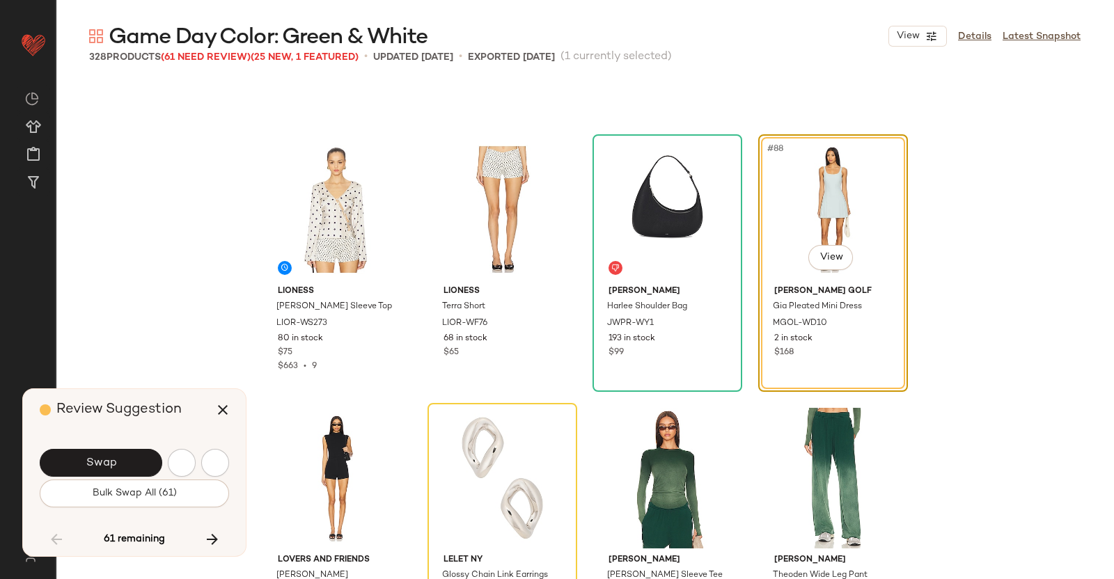
scroll to position [5645, 0]
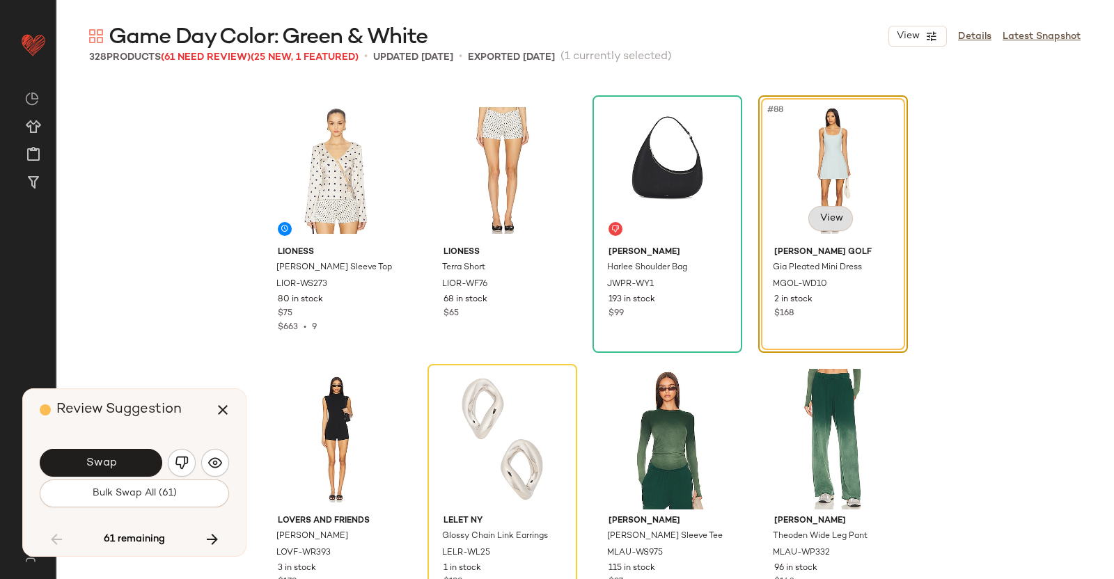
click at [825, 210] on body "Revolve ** Dashboard All Products Global Clipboards (51) Curations (347) [PERSO…" at bounding box center [557, 289] width 1114 height 579
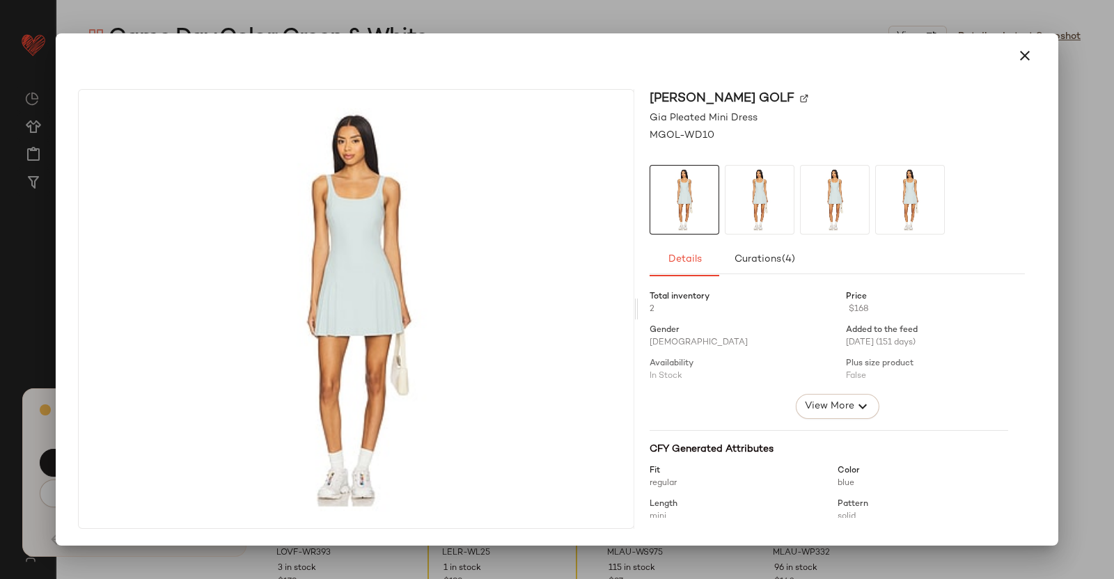
click at [780, 208] on img at bounding box center [760, 200] width 68 height 68
click at [859, 203] on img at bounding box center [835, 200] width 68 height 68
click at [800, 95] on img at bounding box center [804, 99] width 8 height 8
click at [1114, 358] on div at bounding box center [557, 289] width 1114 height 579
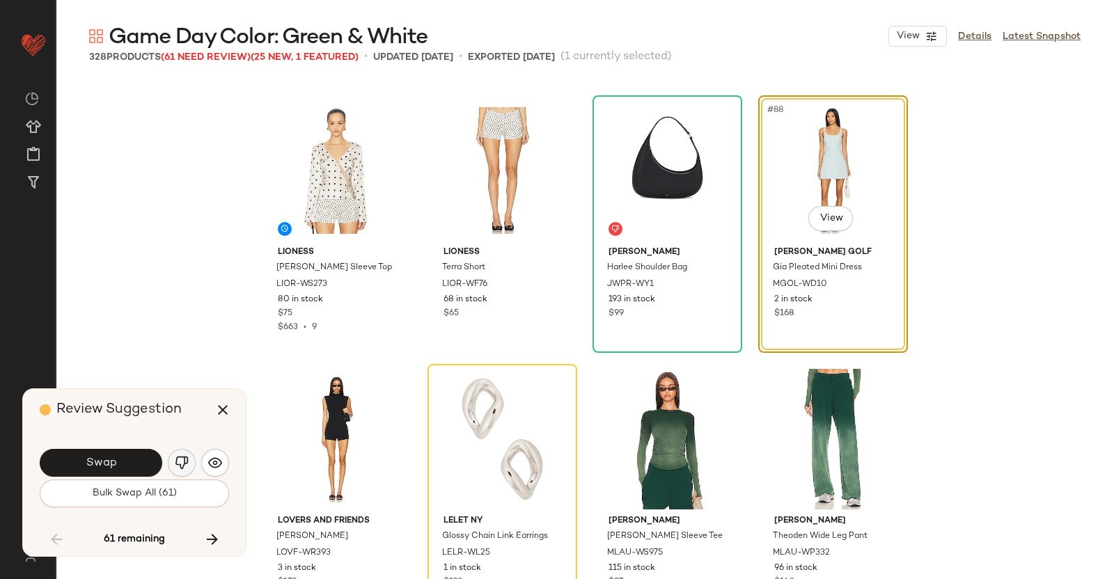
click at [183, 458] on img "button" at bounding box center [182, 463] width 14 height 14
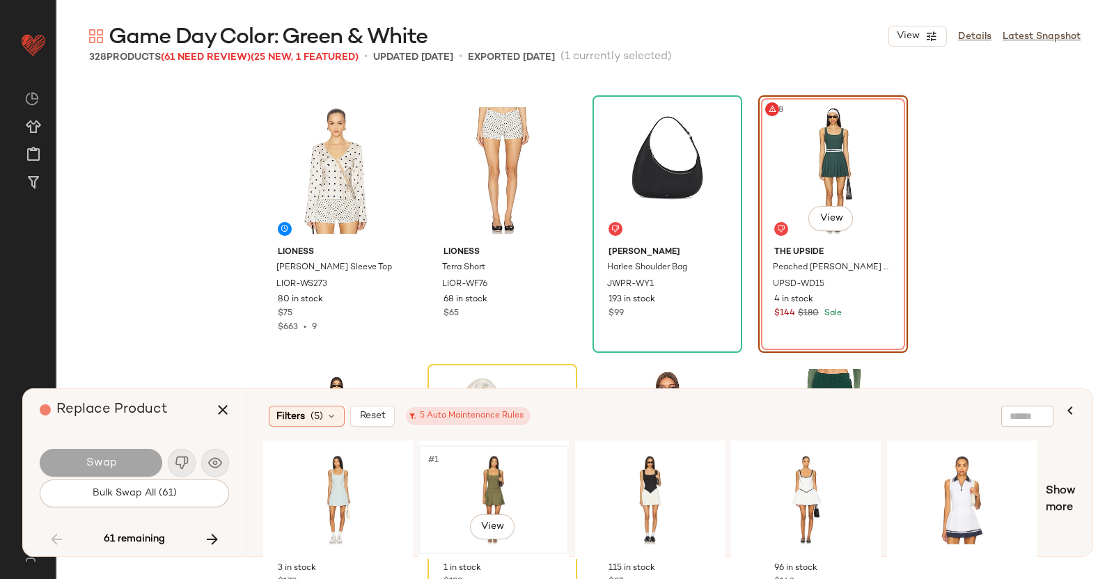
click at [476, 482] on div "#1 View" at bounding box center [494, 500] width 140 height 99
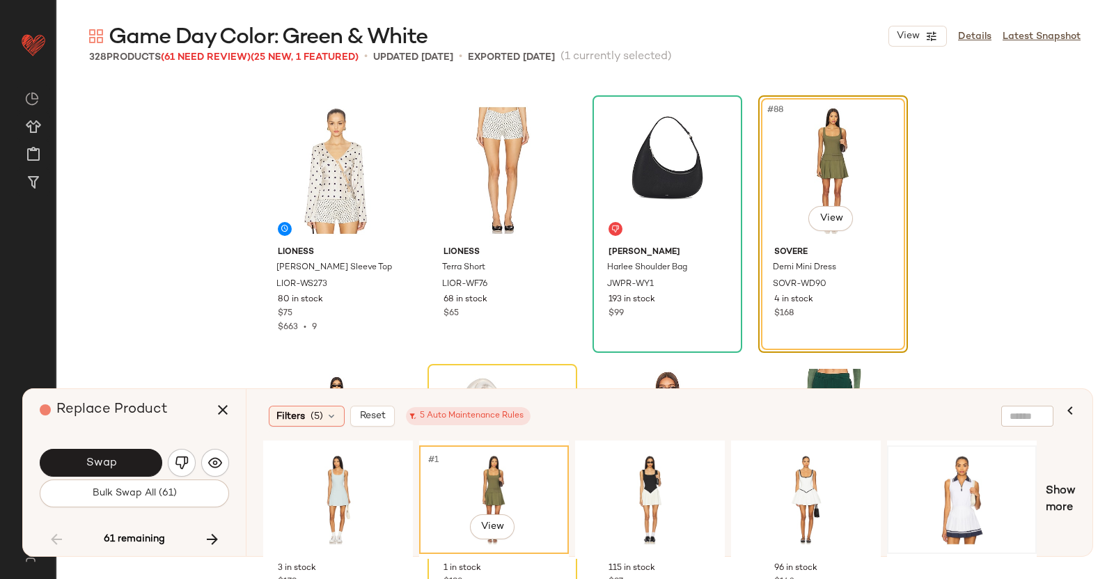
click at [928, 473] on div at bounding box center [962, 500] width 140 height 99
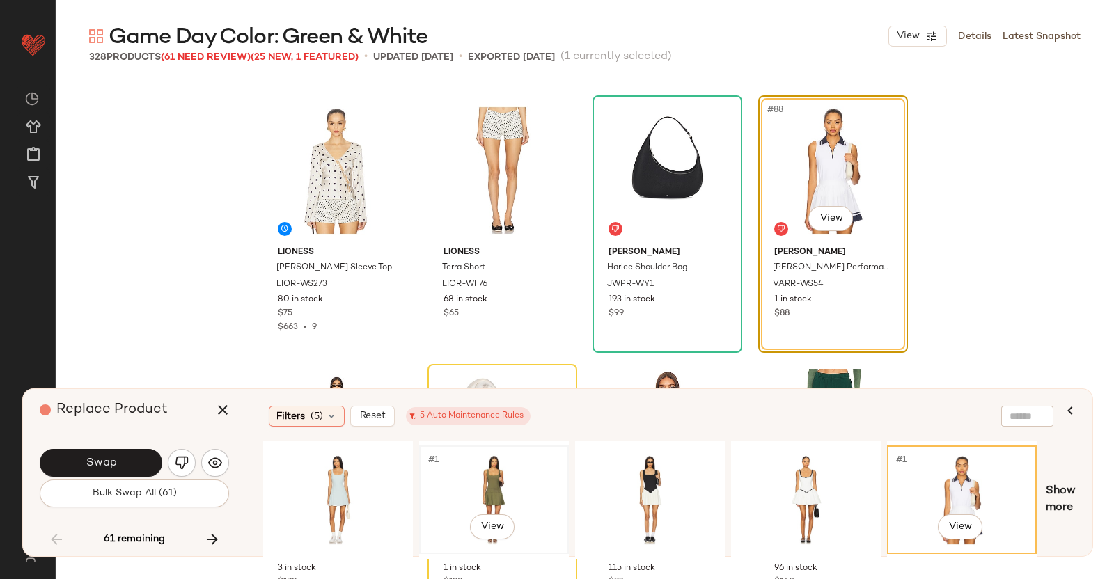
click at [510, 463] on div "#1 View" at bounding box center [494, 500] width 140 height 99
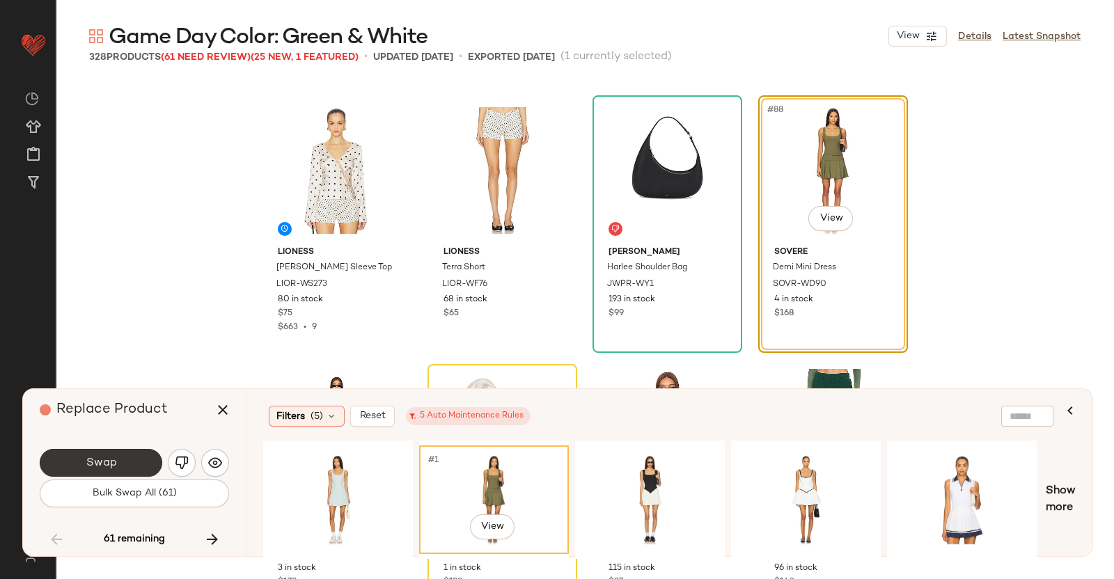
click at [161, 461] on button "Swap" at bounding box center [101, 463] width 123 height 28
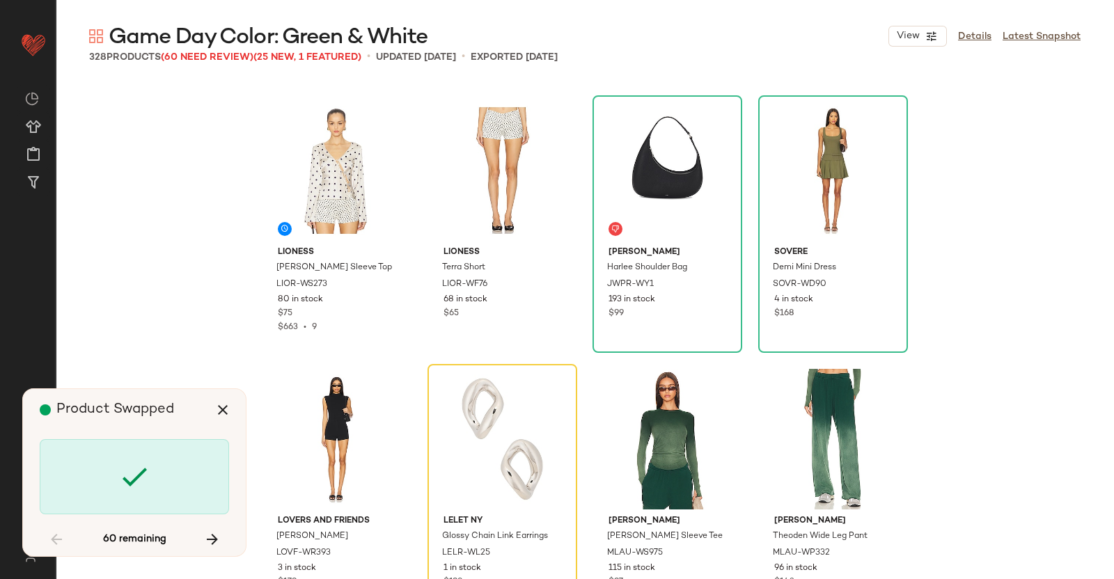
scroll to position [5913, 0]
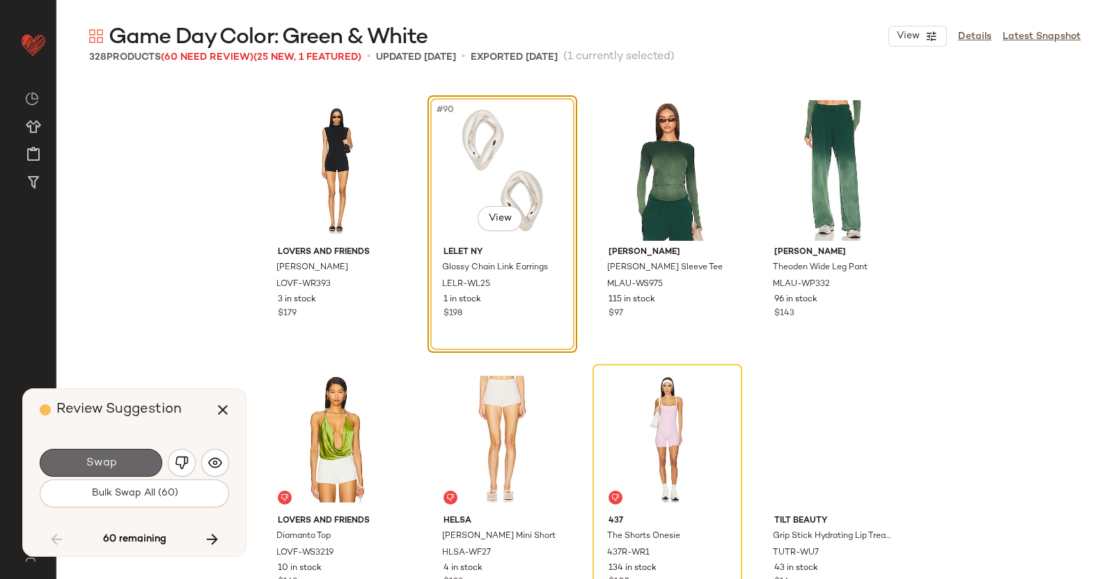
click at [86, 458] on span "Swap" at bounding box center [100, 463] width 31 height 13
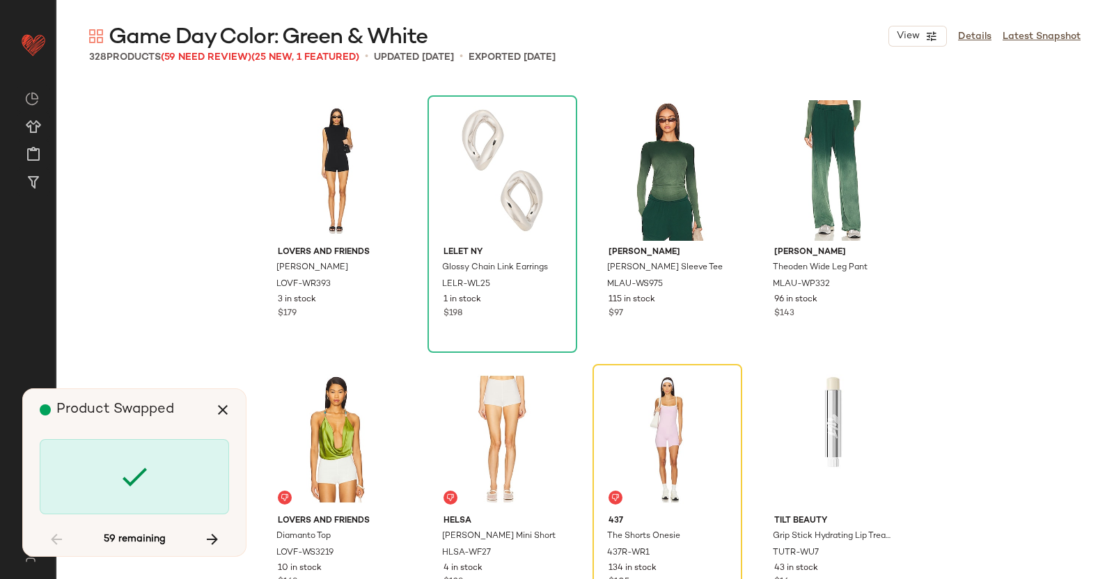
scroll to position [6183, 0]
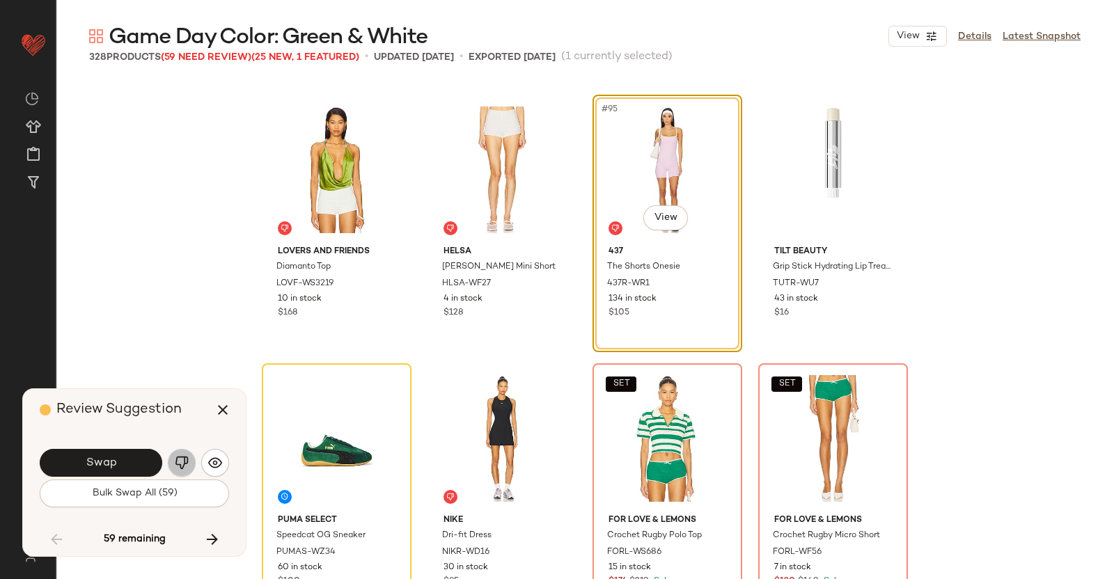
click at [184, 465] on img "button" at bounding box center [182, 463] width 14 height 14
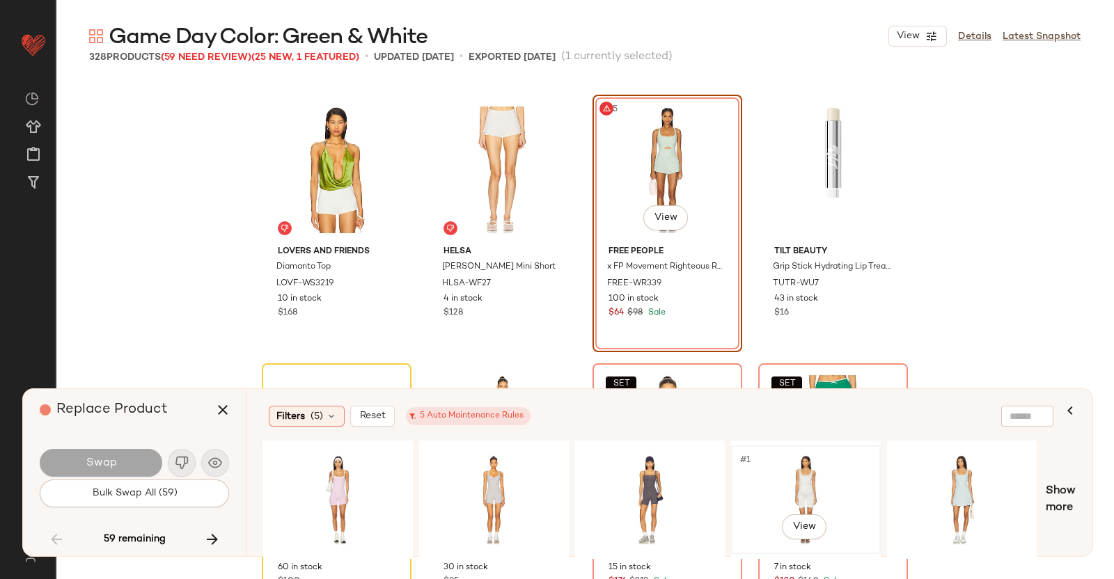
click at [865, 485] on div "#1 View" at bounding box center [806, 500] width 140 height 99
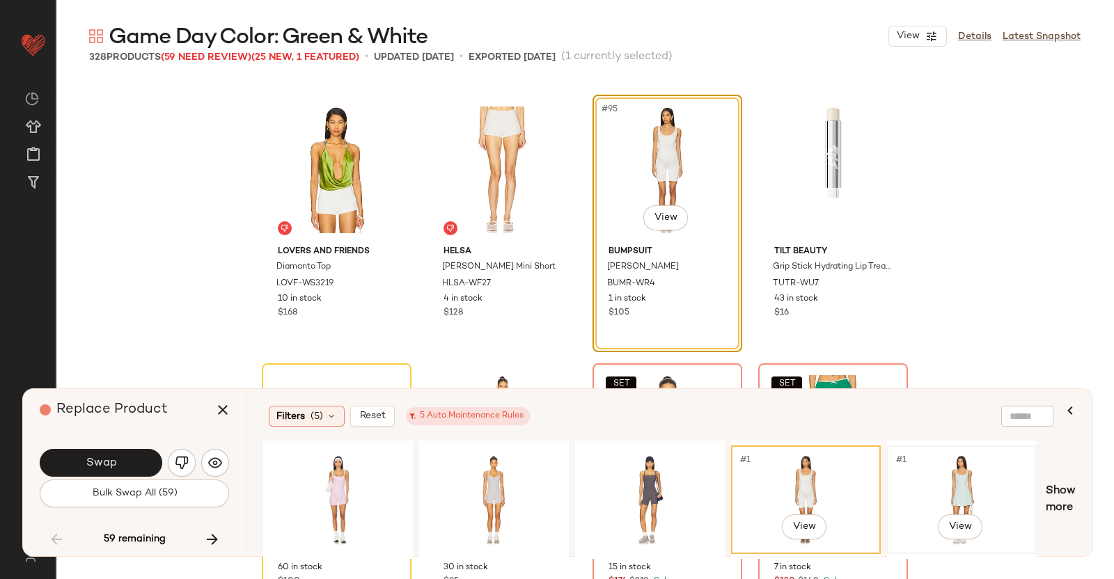
click at [940, 471] on div "#1 View" at bounding box center [962, 500] width 140 height 99
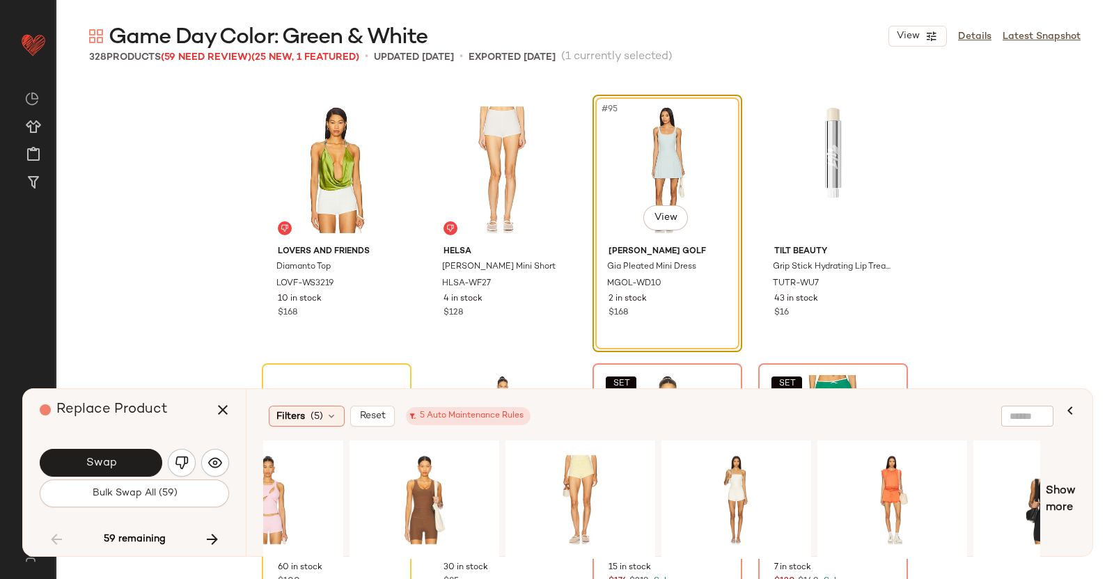
scroll to position [0, 1341]
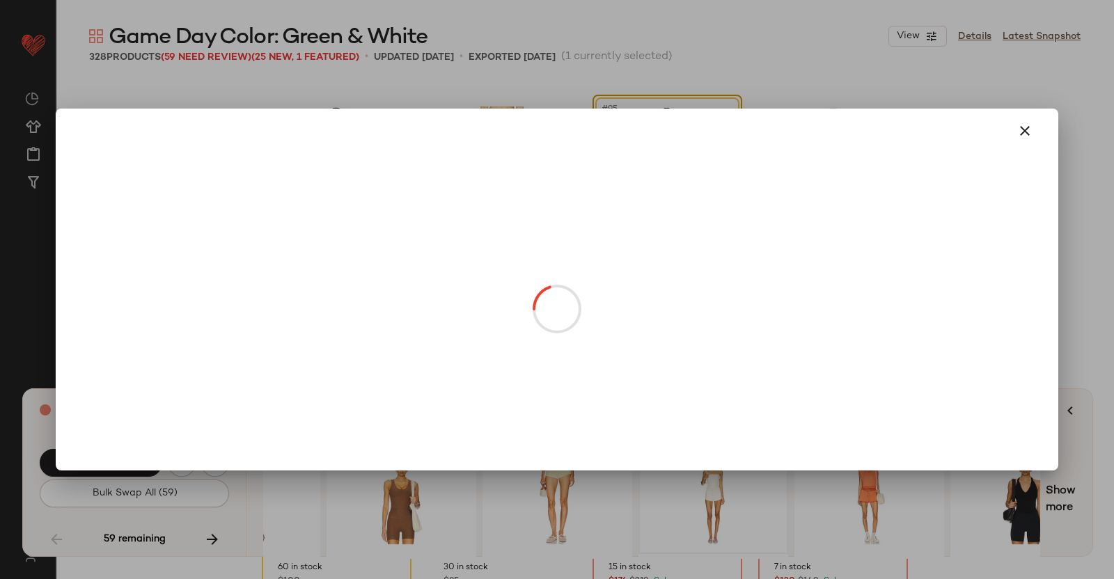
drag, startPoint x: 724, startPoint y: 515, endPoint x: 706, endPoint y: 499, distance: 24.2
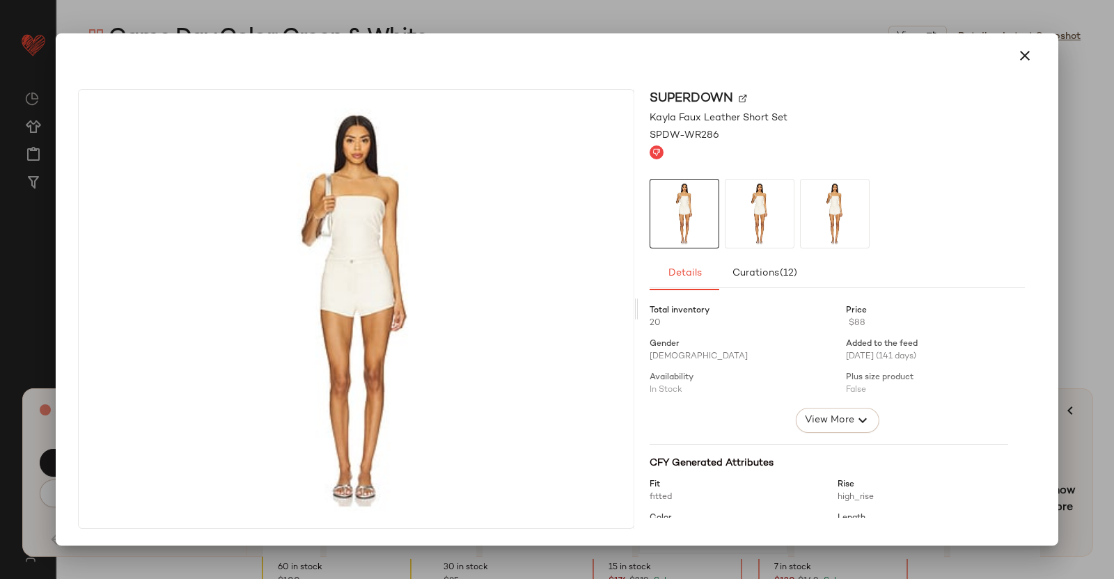
click at [1026, 179] on div "superdown Kayla Faux Leather Short Set SPDW-WR286 Details Curations (12) Total …" at bounding box center [838, 309] width 398 height 440
click at [1102, 173] on div at bounding box center [557, 289] width 1114 height 579
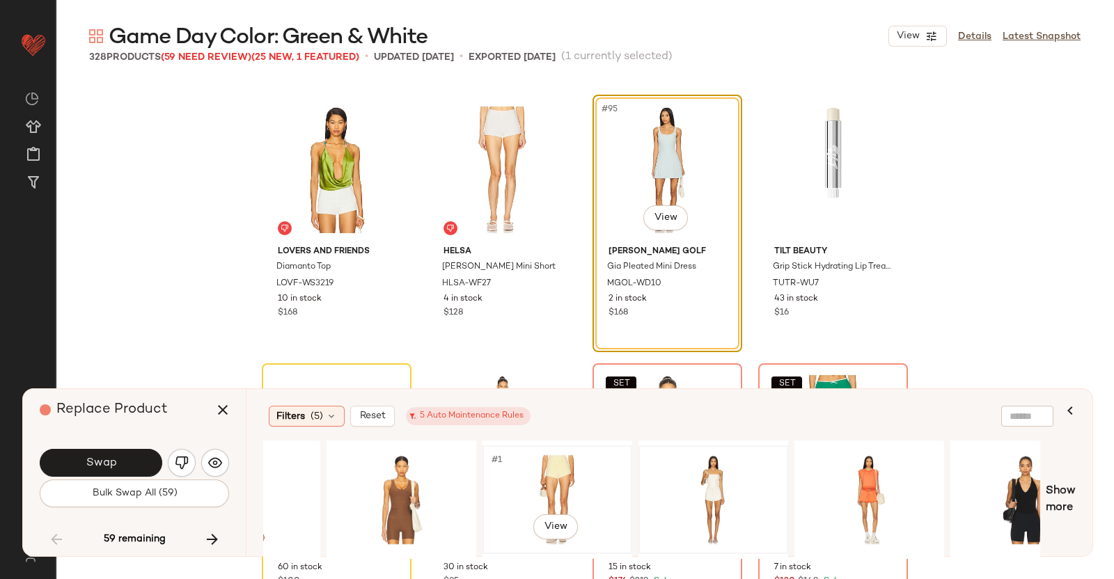
click at [598, 485] on div "#1 View" at bounding box center [557, 500] width 140 height 99
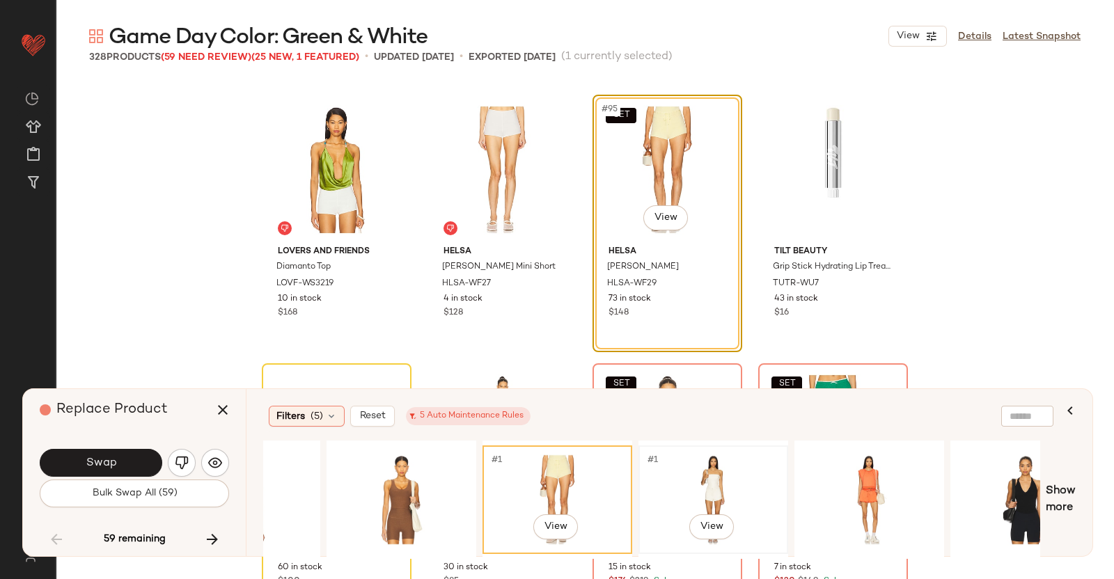
click at [682, 468] on div "#1 View" at bounding box center [713, 500] width 140 height 99
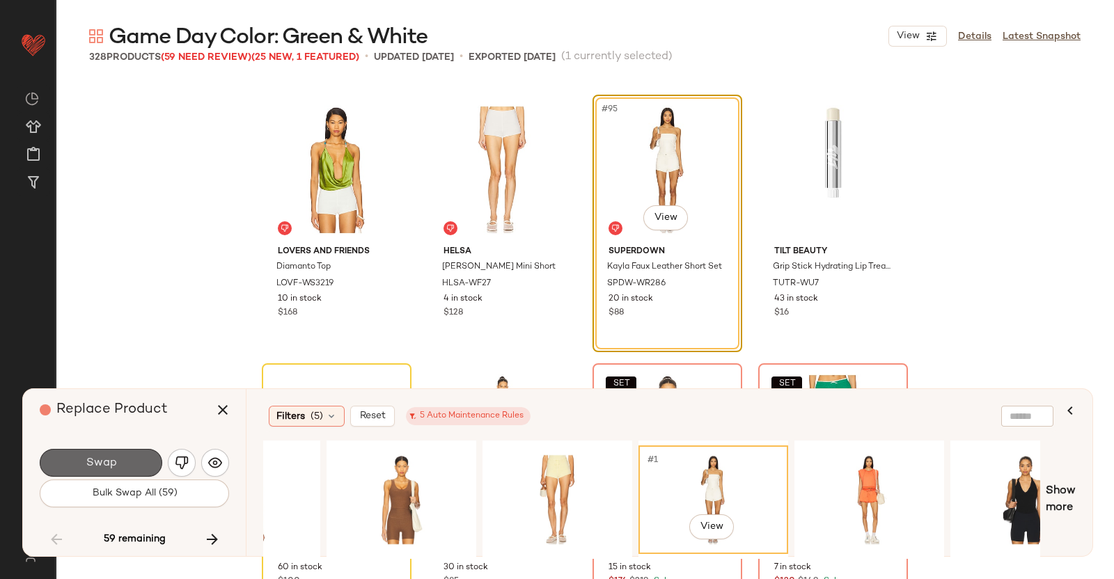
click at [94, 454] on button "Swap" at bounding box center [101, 463] width 123 height 28
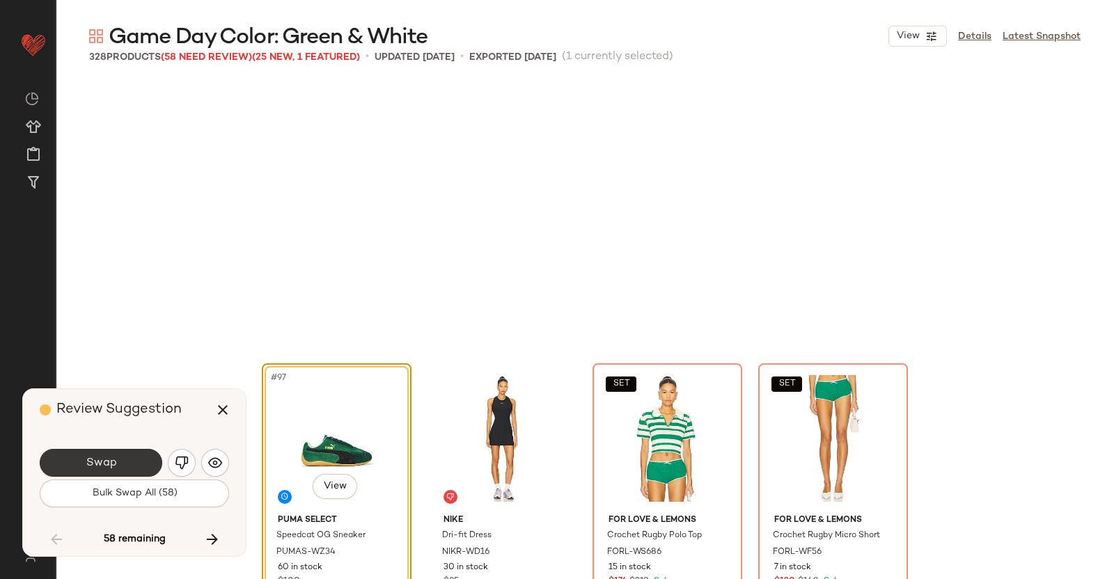
scroll to position [6452, 0]
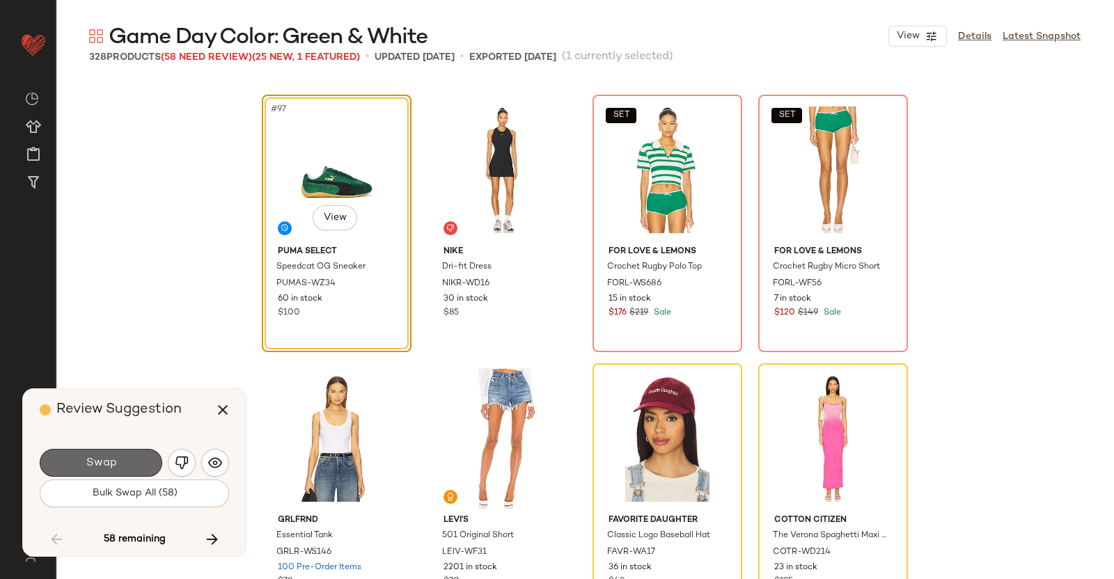
click at [125, 459] on button "Swap" at bounding box center [101, 463] width 123 height 28
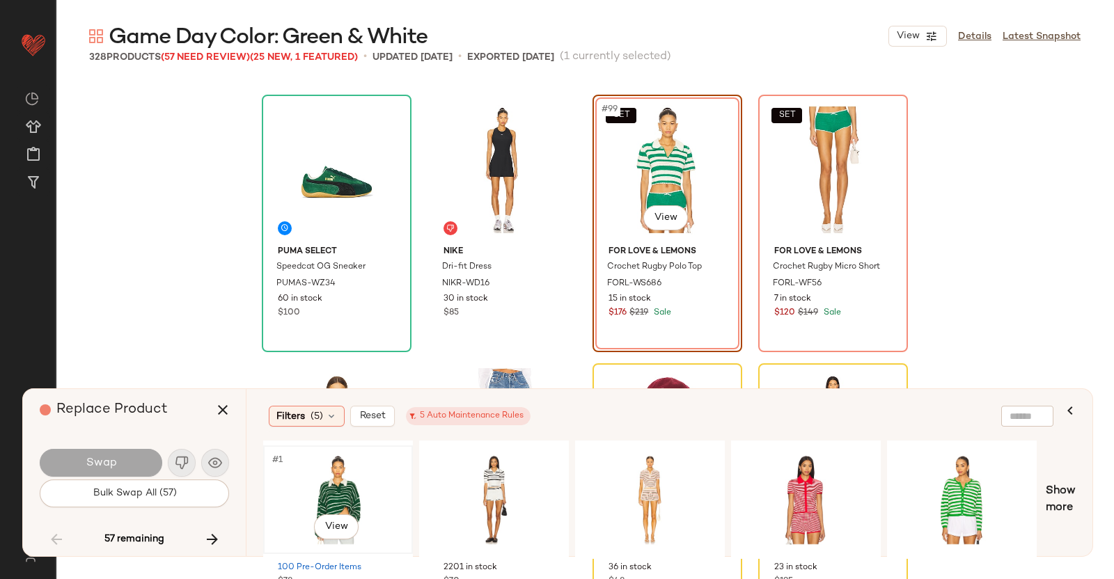
click at [377, 475] on div "#1 View" at bounding box center [338, 500] width 140 height 99
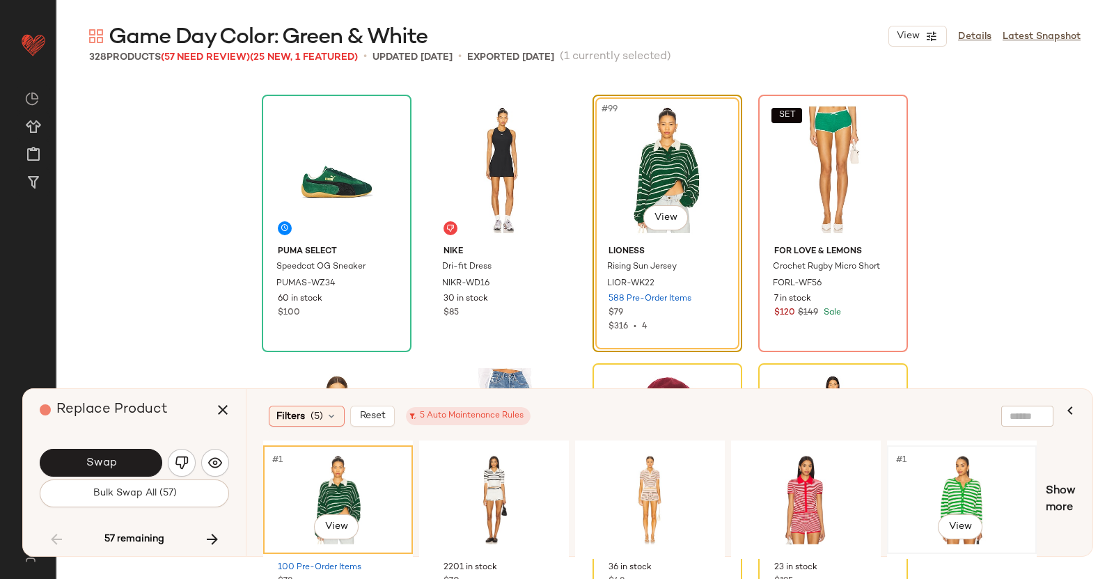
click at [937, 494] on div "#1 View" at bounding box center [962, 500] width 140 height 99
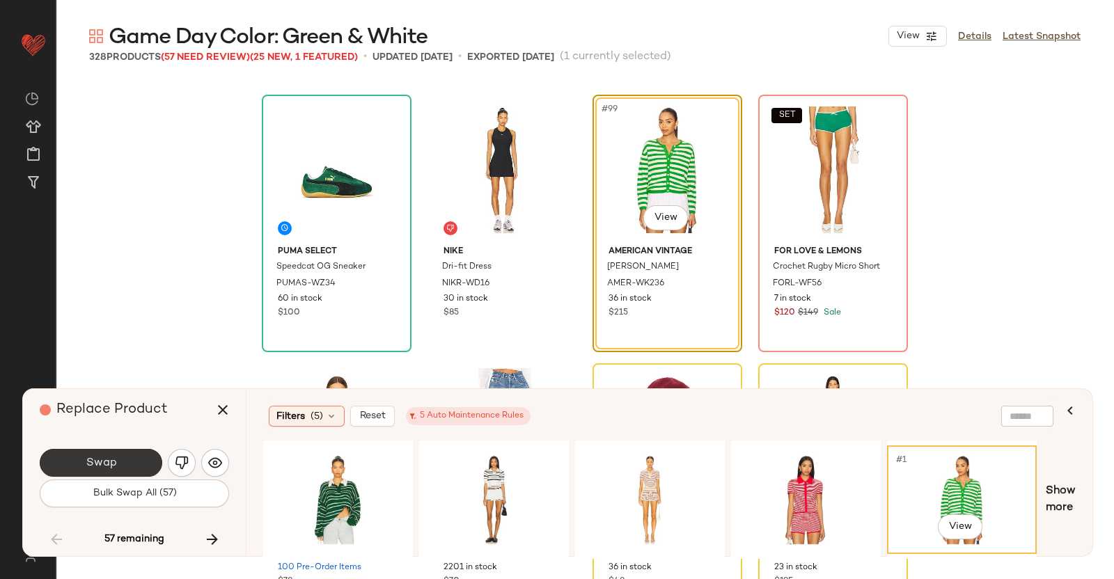
click at [115, 458] on span "Swap" at bounding box center [100, 463] width 31 height 13
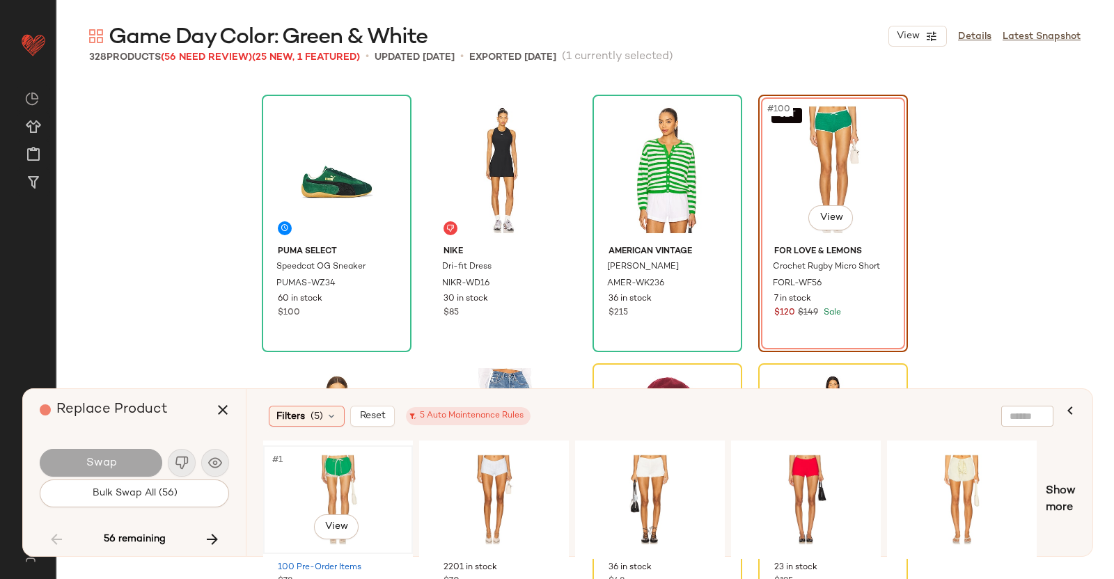
click at [370, 482] on div "#1 View" at bounding box center [338, 500] width 140 height 99
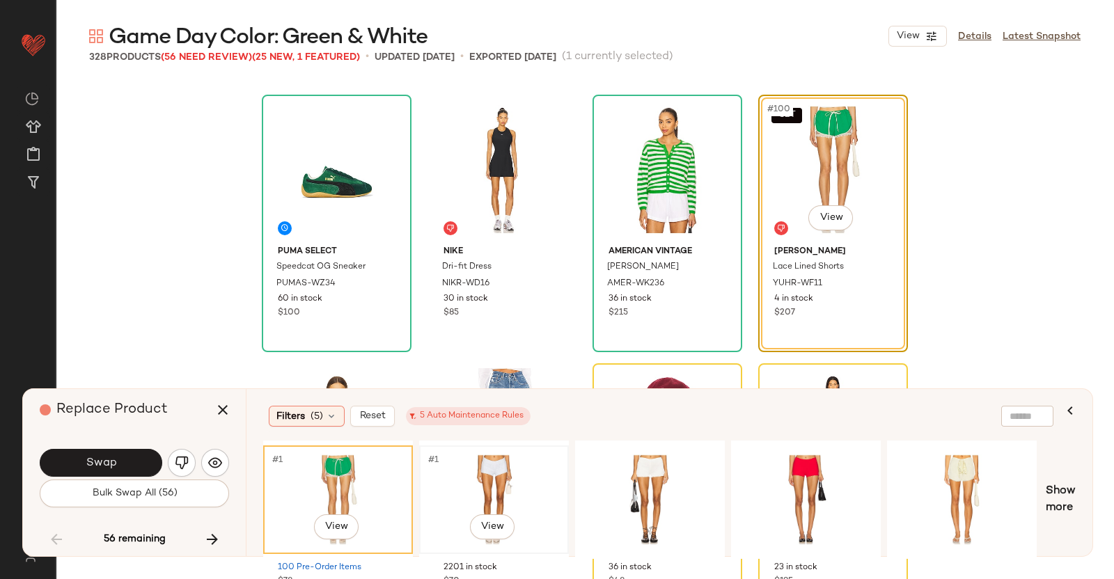
click at [499, 469] on div "#1 View" at bounding box center [494, 500] width 140 height 99
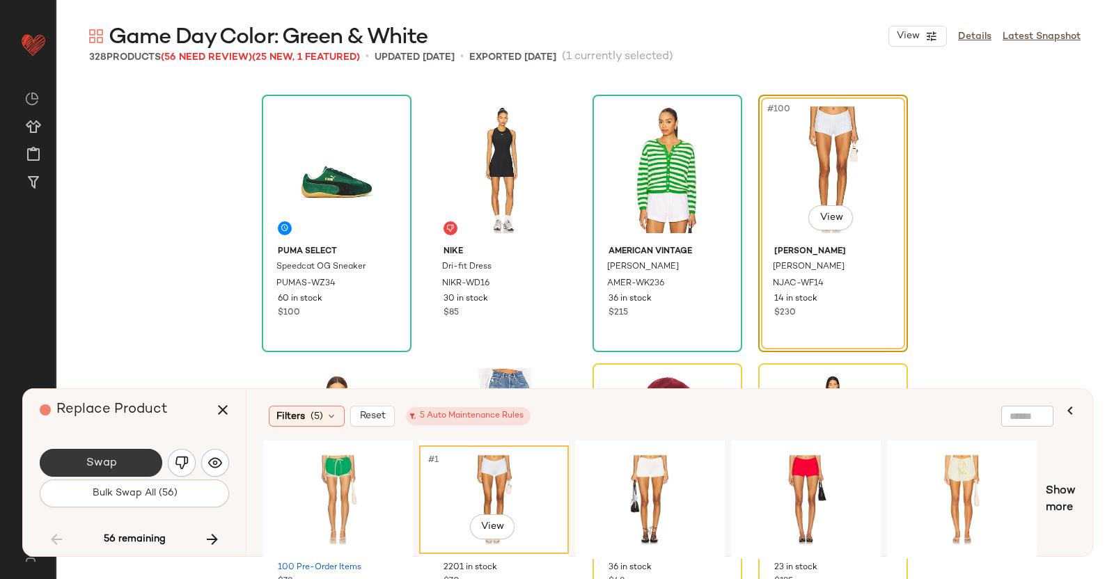
click at [100, 460] on span "Swap" at bounding box center [100, 463] width 31 height 13
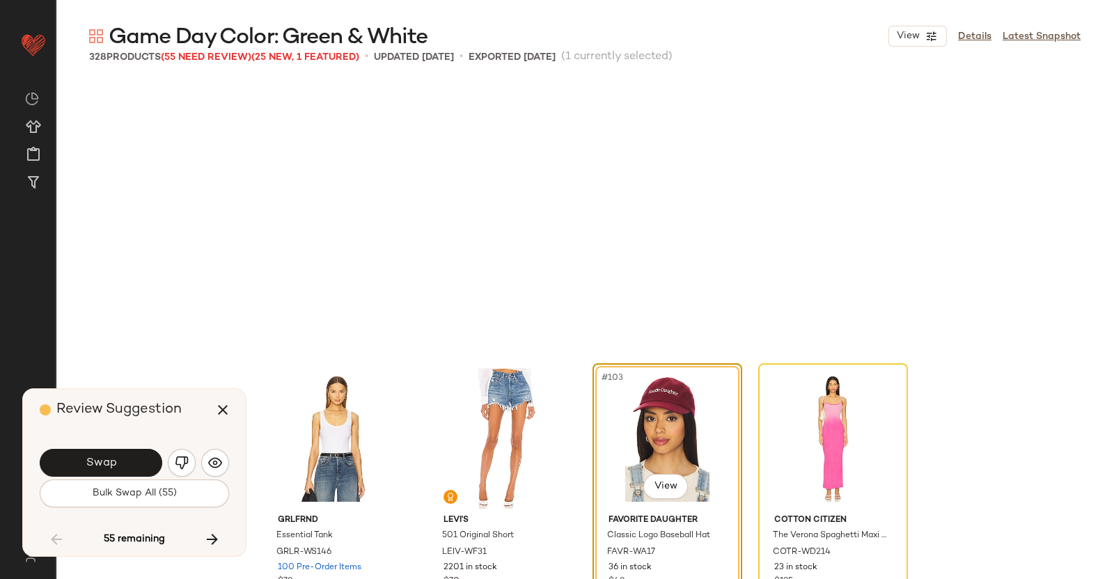
scroll to position [6720, 0]
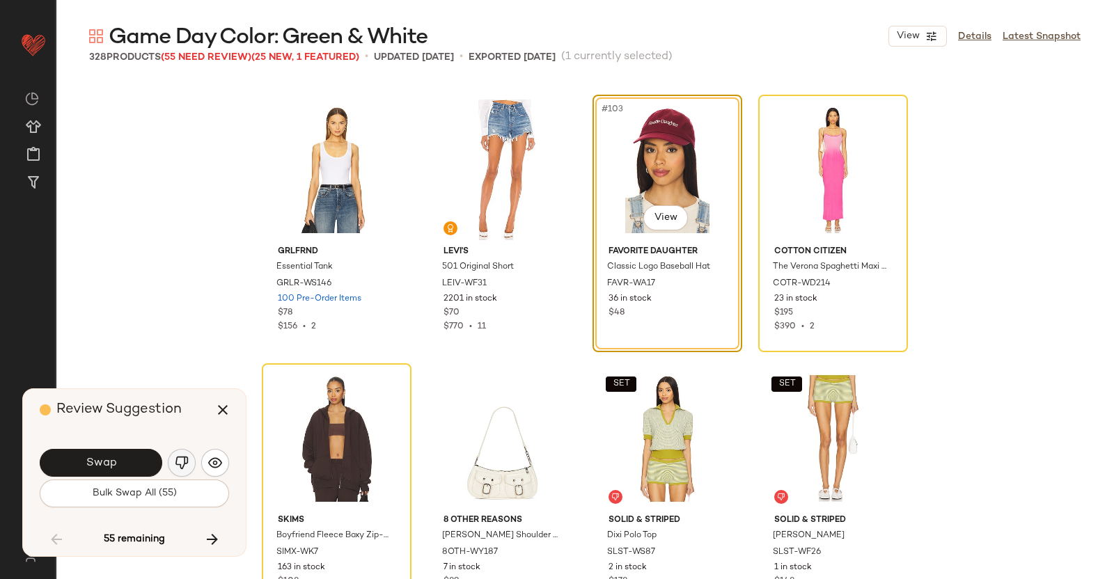
click at [192, 460] on button "button" at bounding box center [182, 463] width 28 height 28
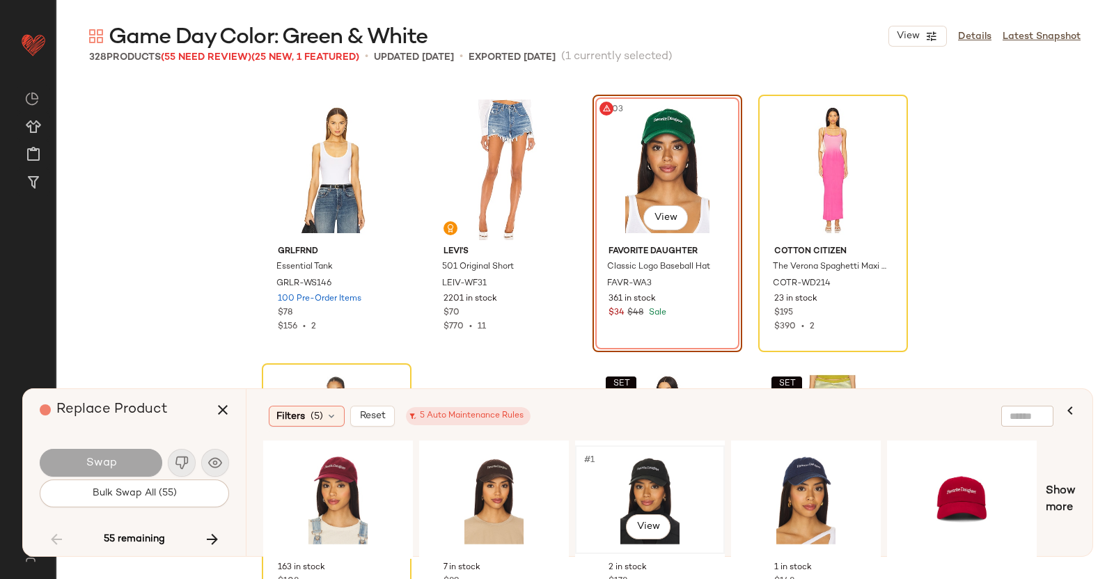
click at [689, 473] on div "#1 View" at bounding box center [650, 500] width 140 height 99
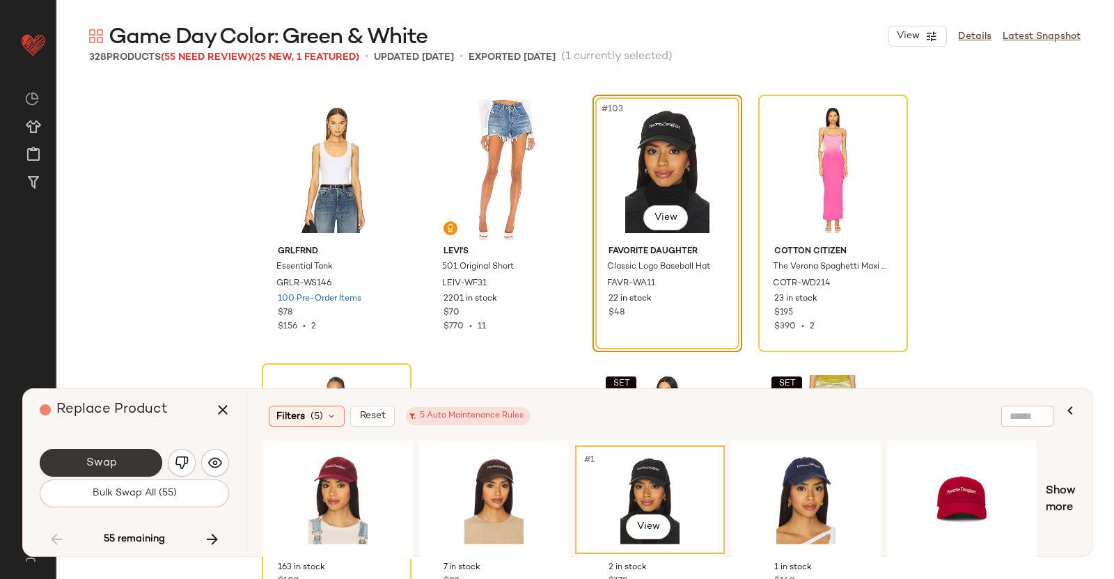
click at [142, 465] on button "Swap" at bounding box center [101, 463] width 123 height 28
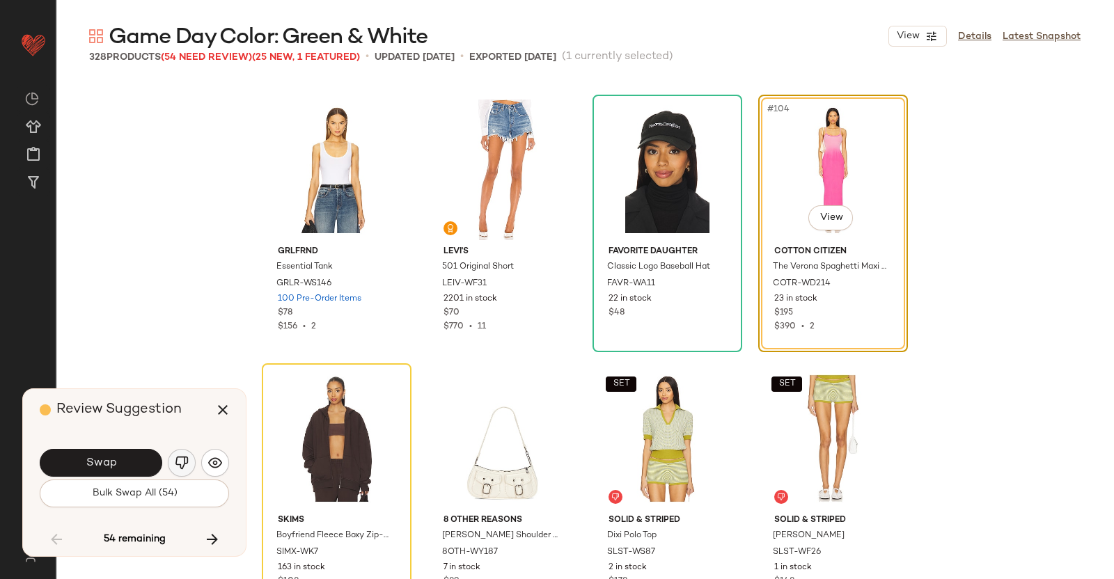
click at [190, 459] on button "button" at bounding box center [182, 463] width 28 height 28
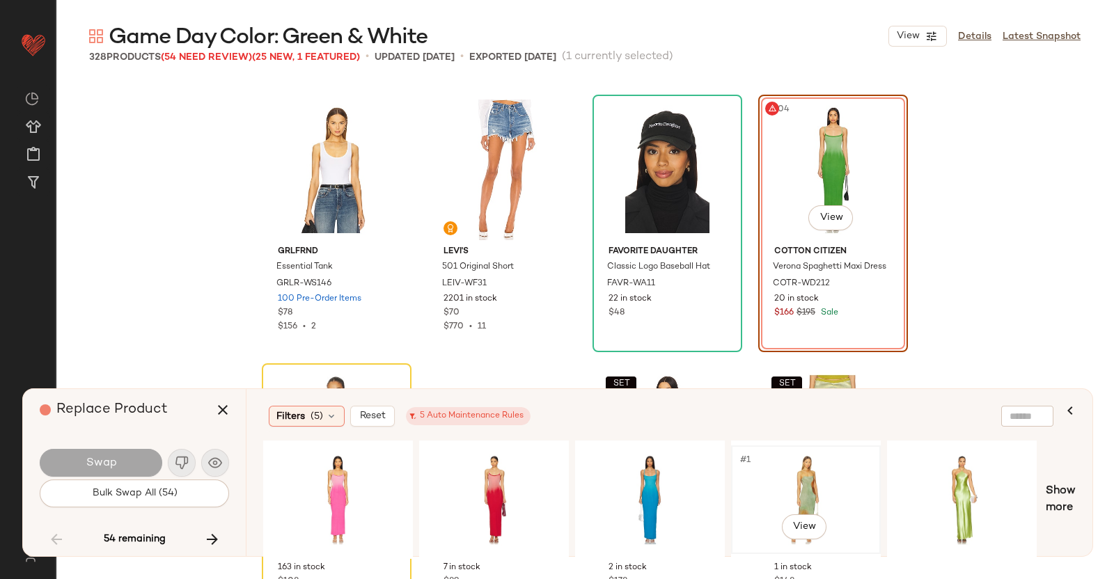
click at [864, 483] on div "#1 View" at bounding box center [806, 500] width 140 height 99
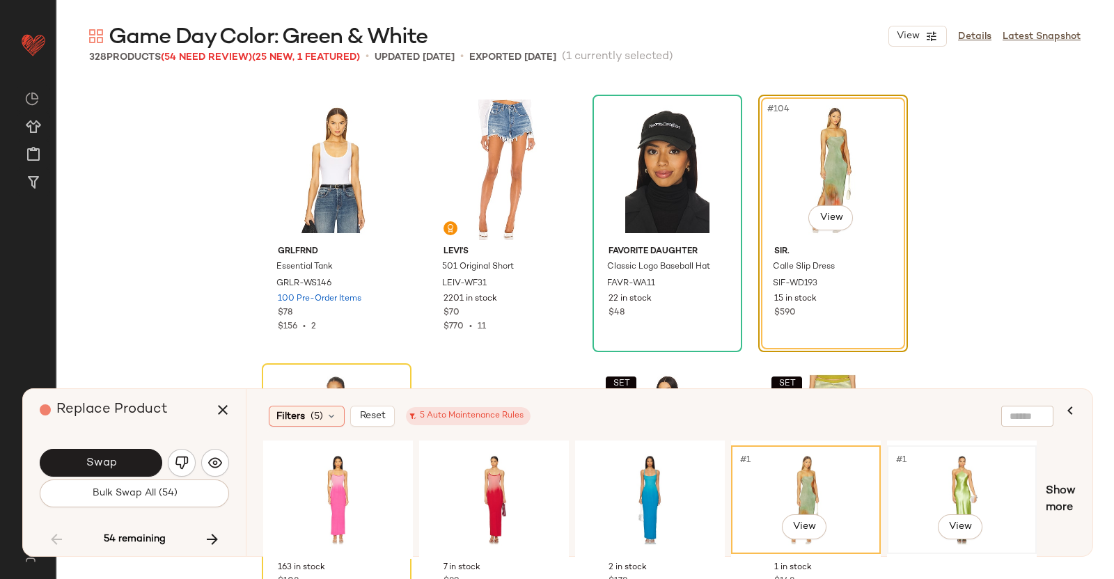
click at [937, 476] on div "#1 View" at bounding box center [962, 500] width 140 height 99
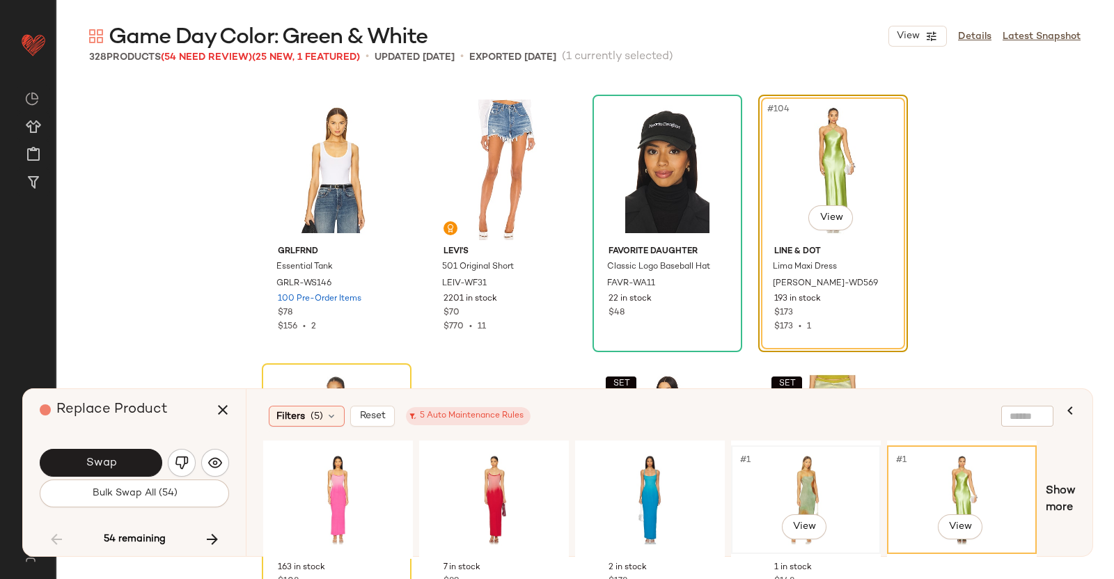
drag, startPoint x: 796, startPoint y: 479, endPoint x: 775, endPoint y: 485, distance: 21.8
click at [795, 481] on div "#1 View" at bounding box center [806, 500] width 140 height 99
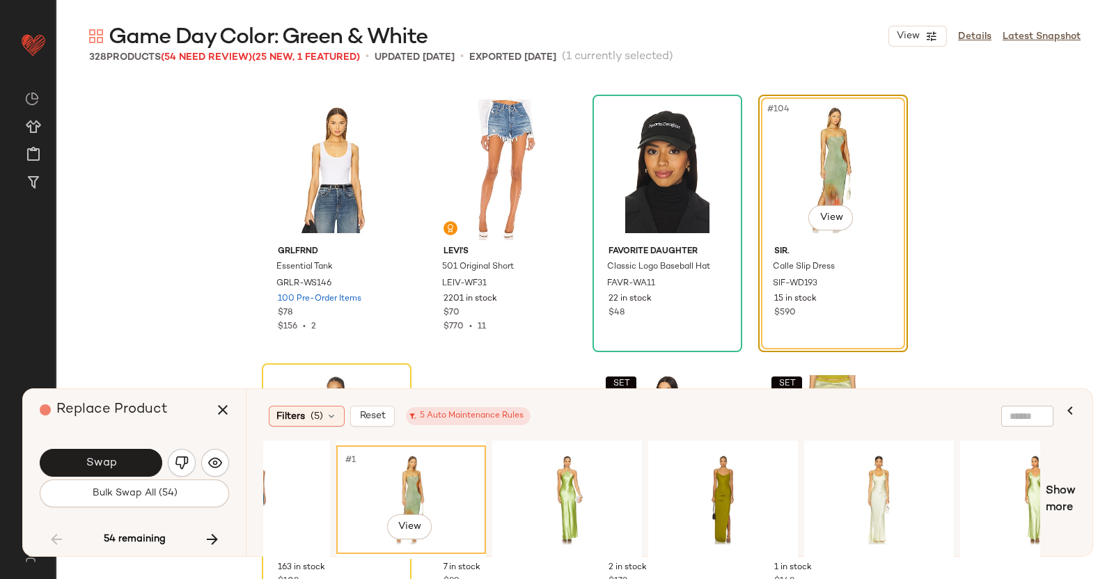
scroll to position [0, 432]
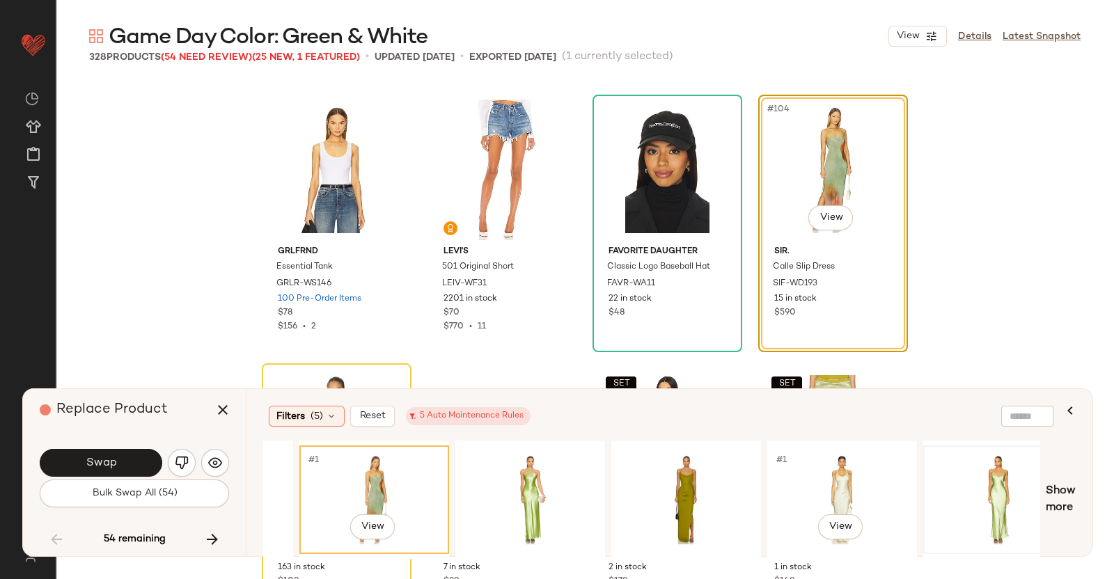
click at [925, 471] on div at bounding box center [998, 500] width 147 height 106
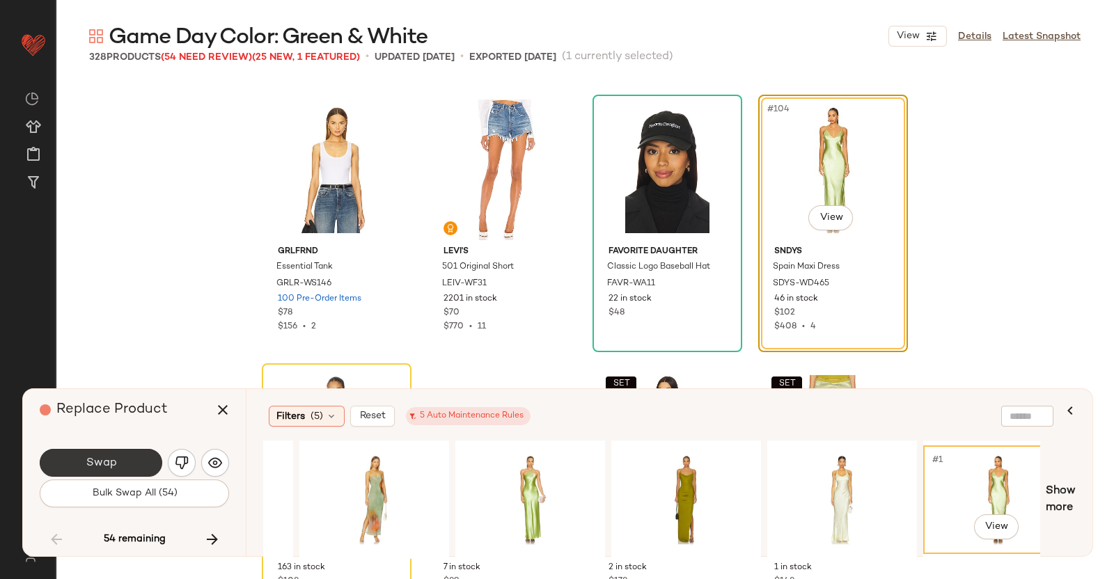
click at [124, 451] on button "Swap" at bounding box center [101, 463] width 123 height 28
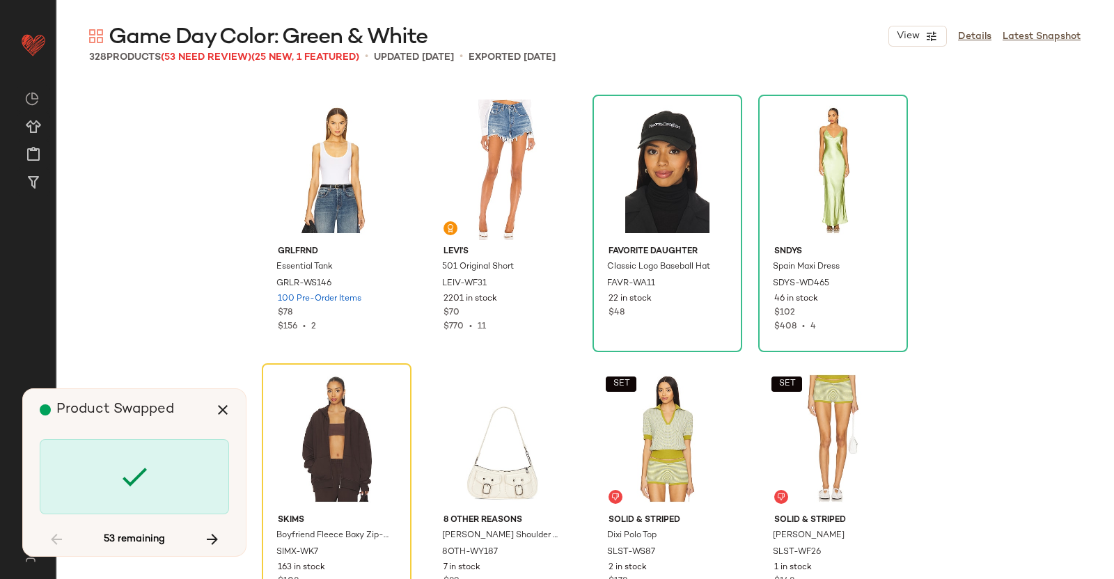
scroll to position [6989, 0]
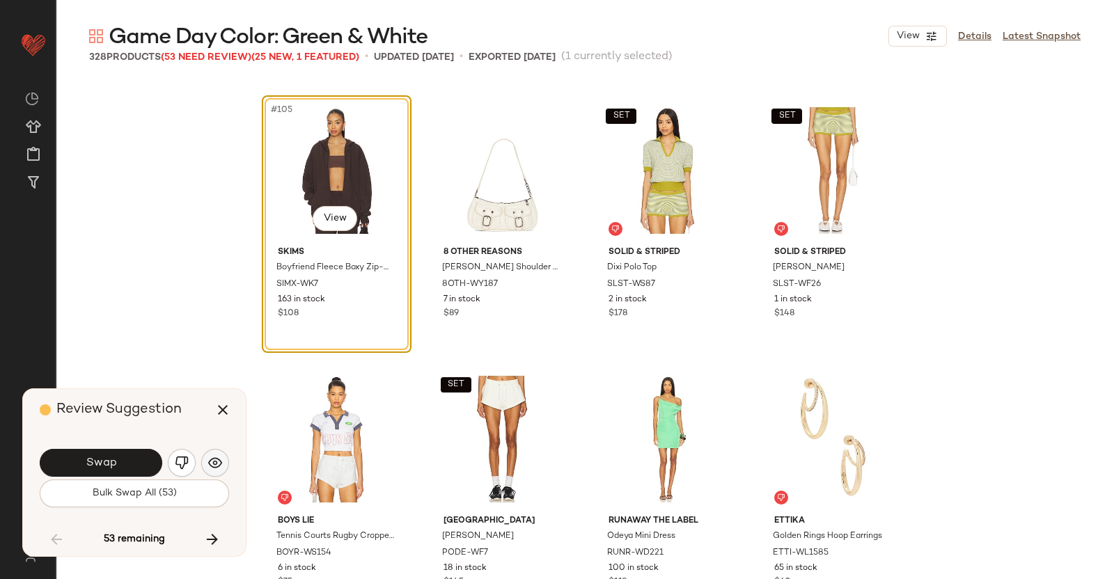
click at [225, 463] on button "button" at bounding box center [215, 463] width 28 height 28
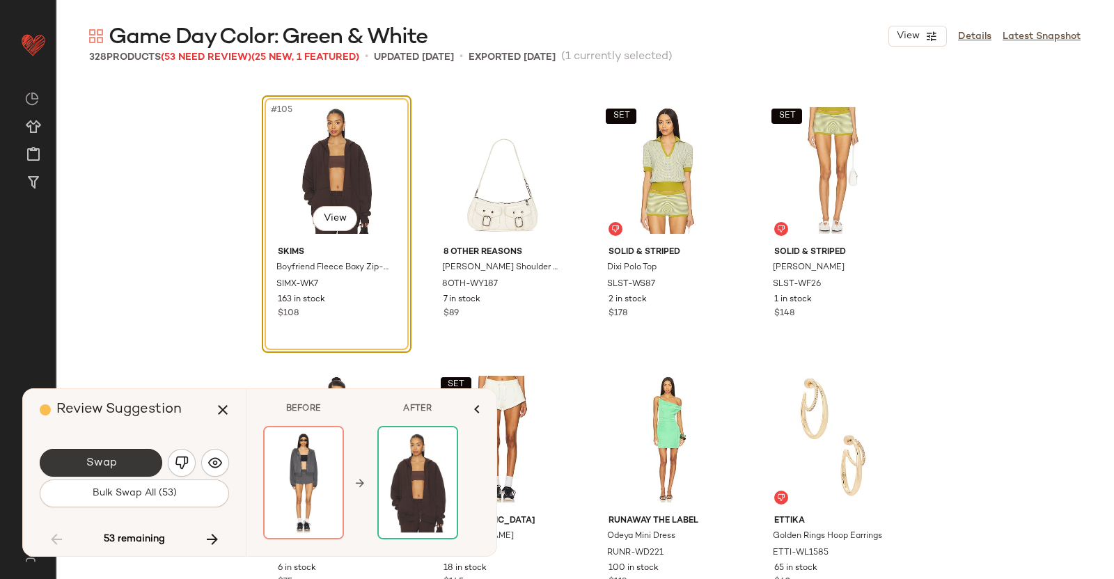
click at [84, 451] on button "Swap" at bounding box center [101, 463] width 123 height 28
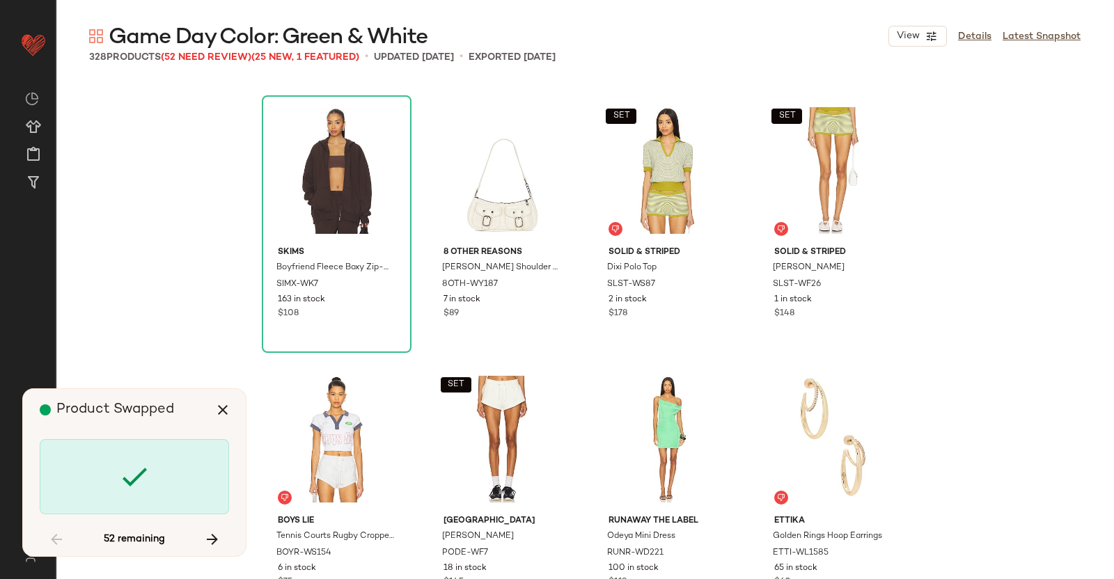
scroll to position [7527, 0]
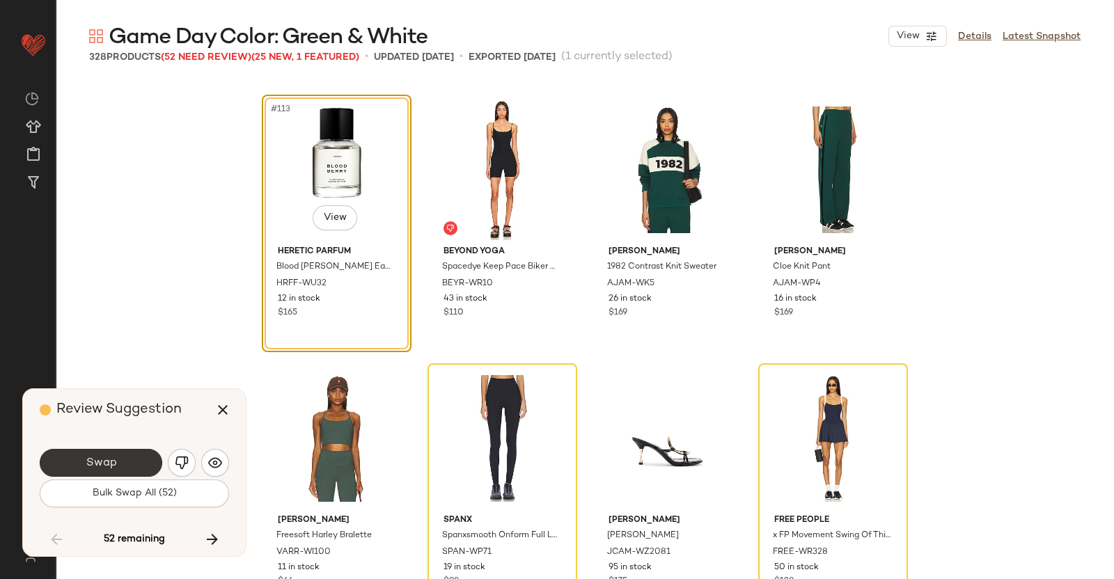
click at [84, 458] on button "Swap" at bounding box center [101, 463] width 123 height 28
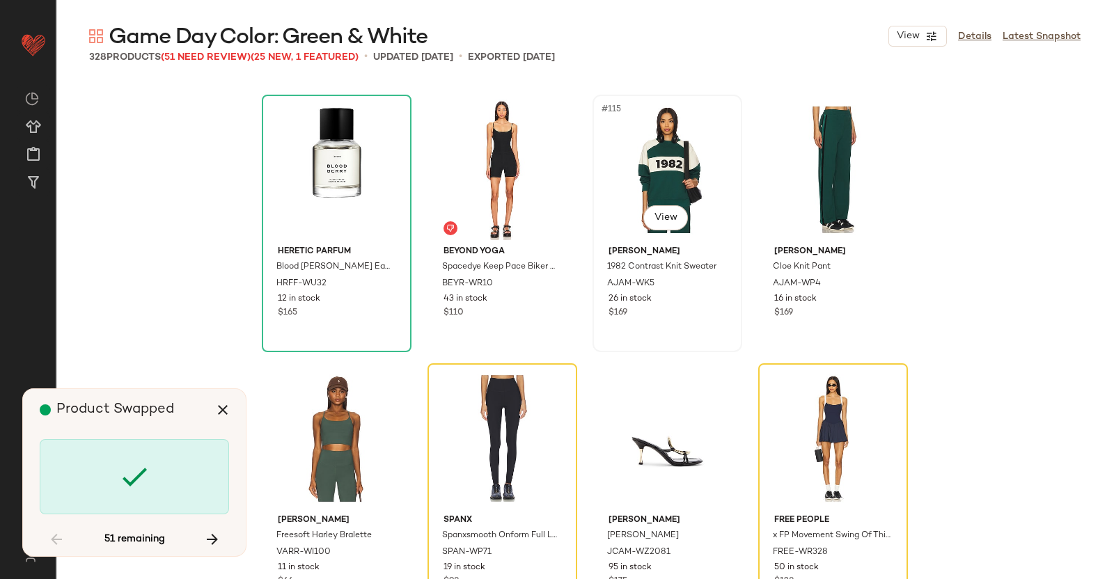
scroll to position [7796, 0]
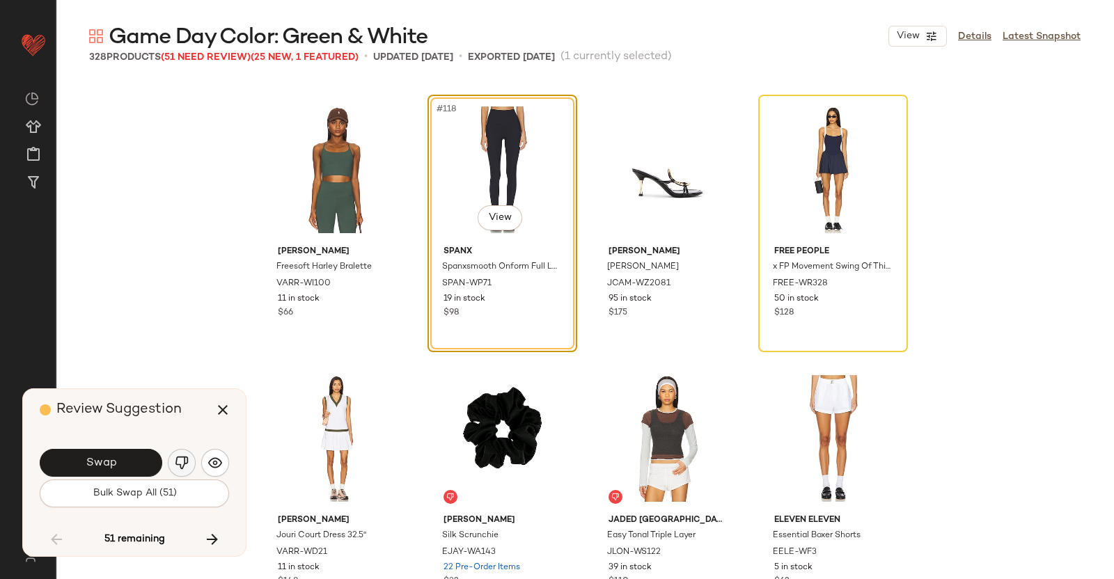
click at [175, 461] on img "button" at bounding box center [182, 463] width 14 height 14
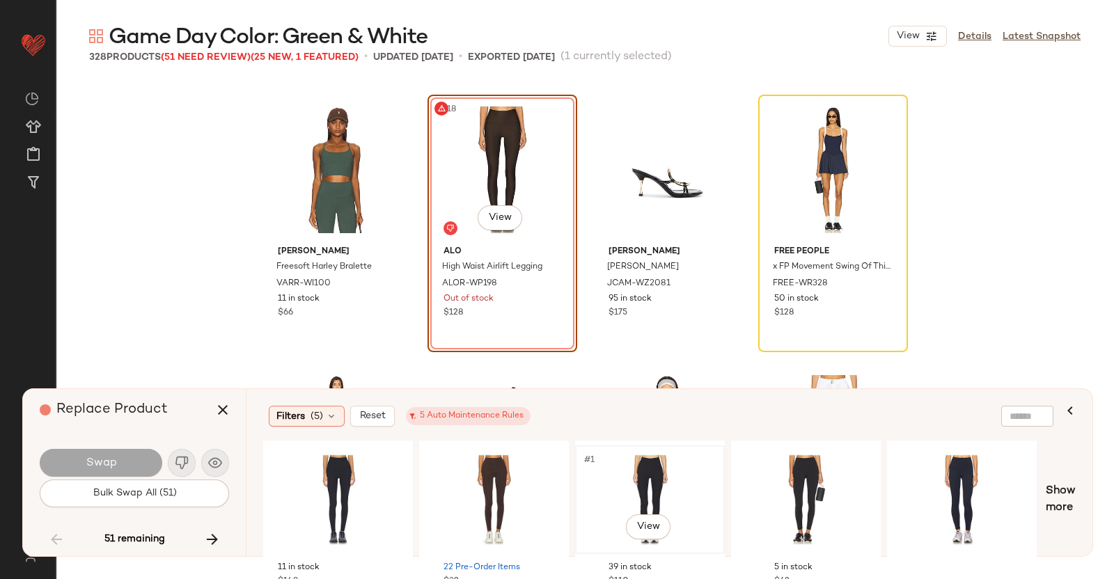
click at [660, 468] on div "#1 View" at bounding box center [650, 500] width 140 height 99
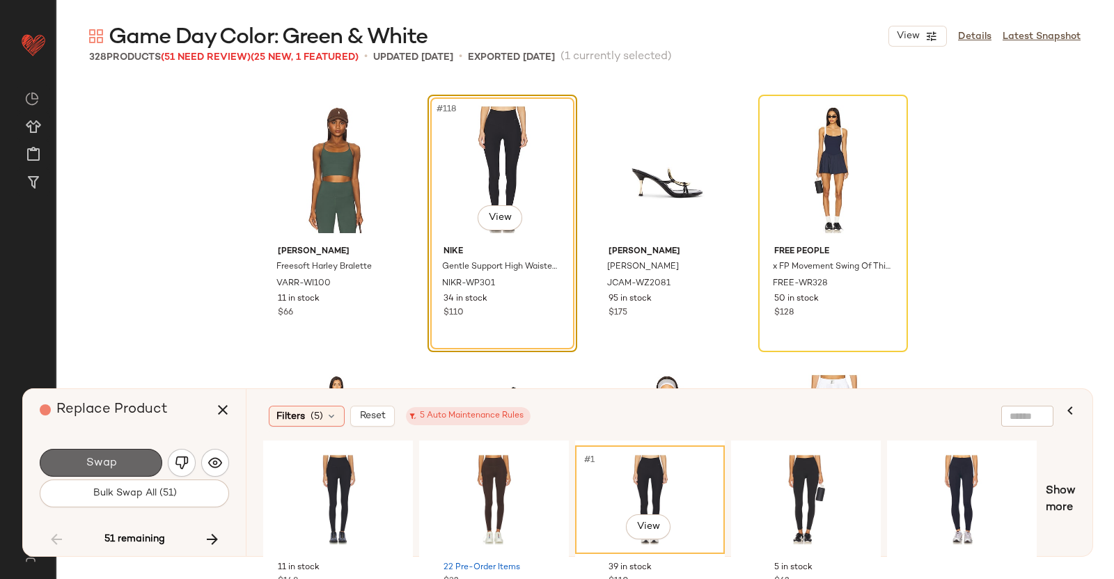
click at [150, 455] on button "Swap" at bounding box center [101, 463] width 123 height 28
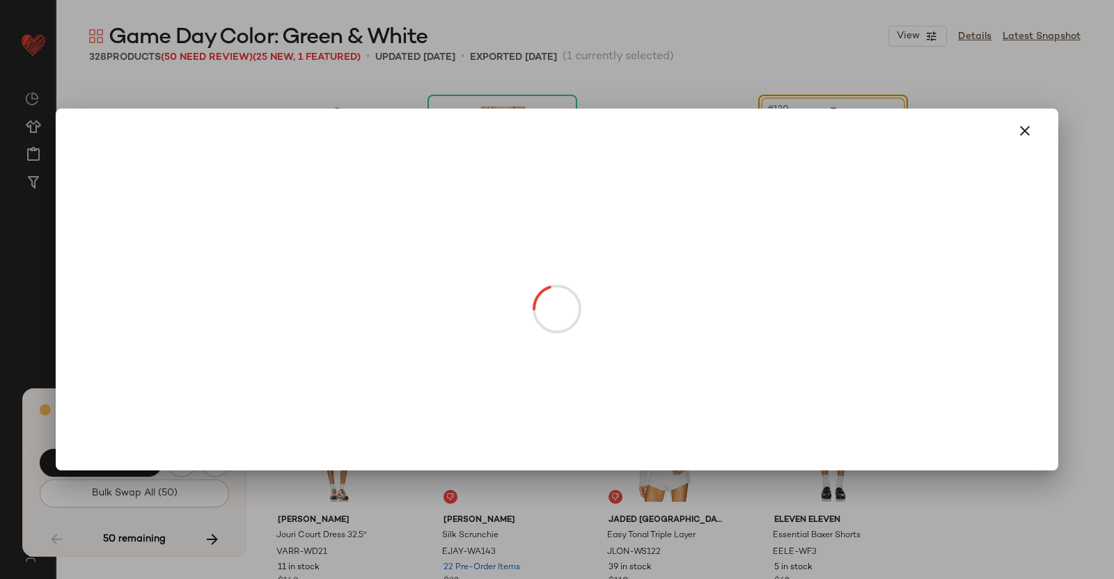
click at [829, 207] on body "Revolve ** Dashboard All Products Global Clipboards (51) Curations (347) Kriste…" at bounding box center [557, 289] width 1114 height 579
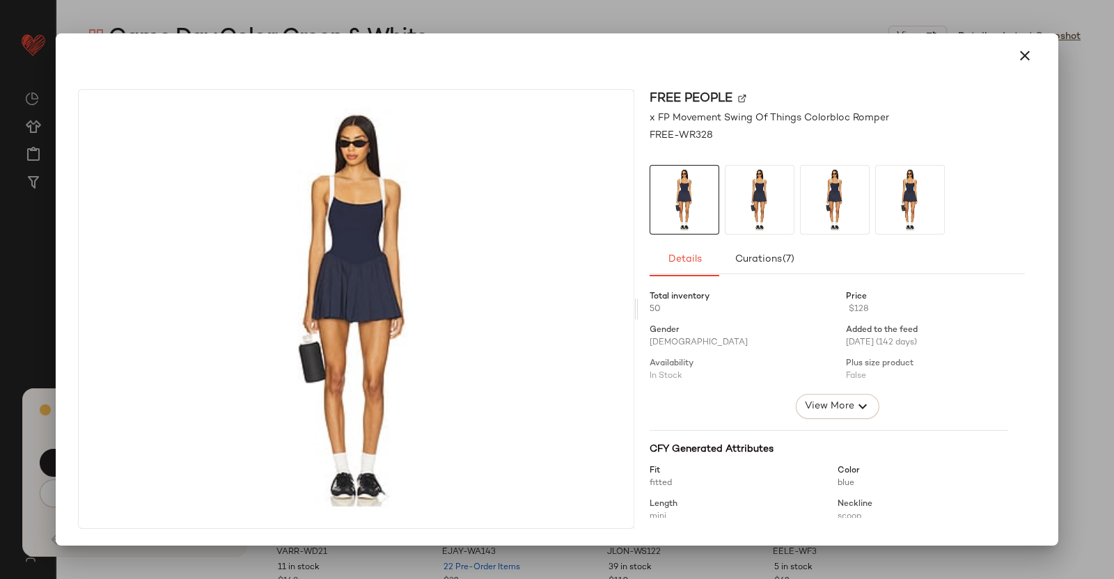
click at [1110, 106] on div at bounding box center [557, 289] width 1114 height 579
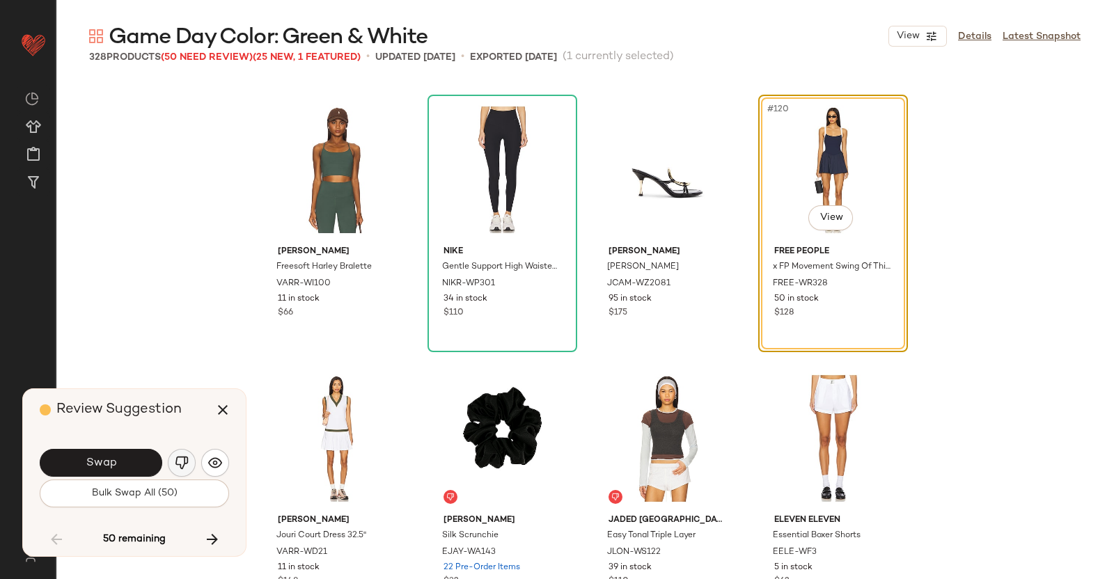
click at [185, 465] on img "button" at bounding box center [182, 463] width 14 height 14
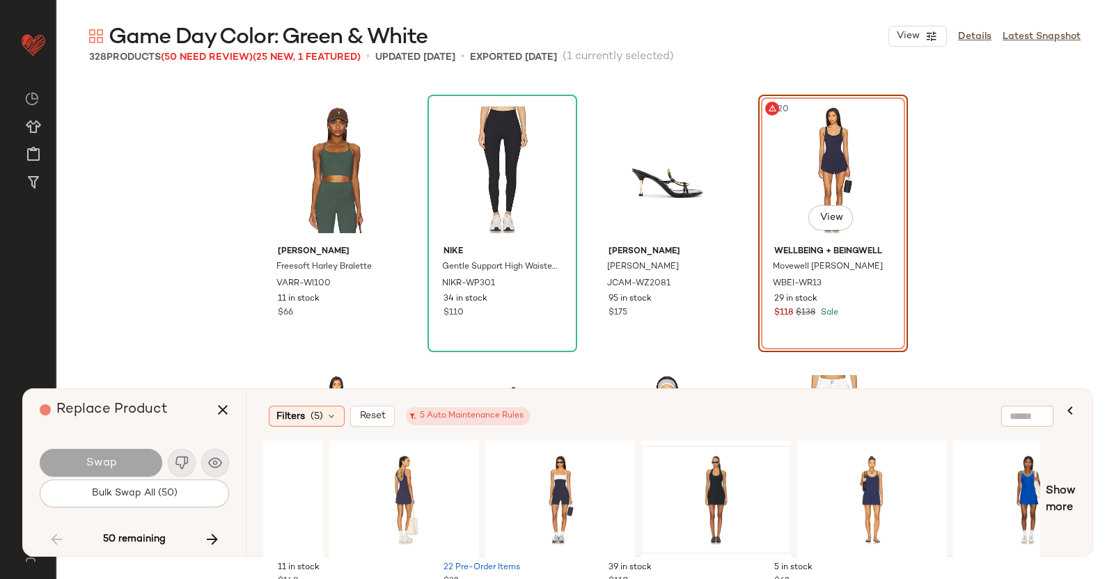
scroll to position [0, 599]
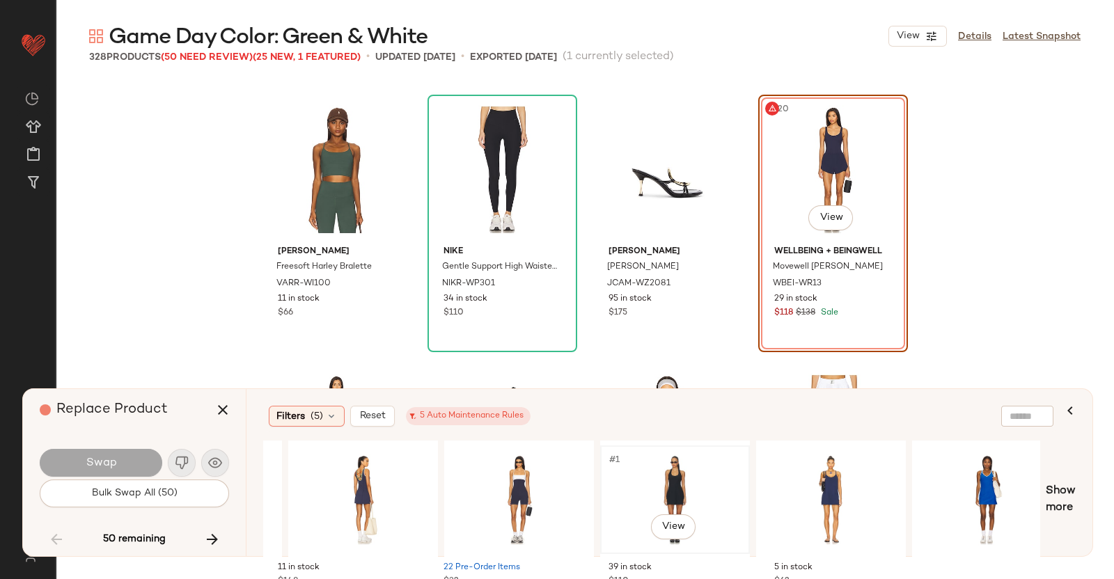
click at [661, 465] on div "#1 View" at bounding box center [675, 500] width 140 height 99
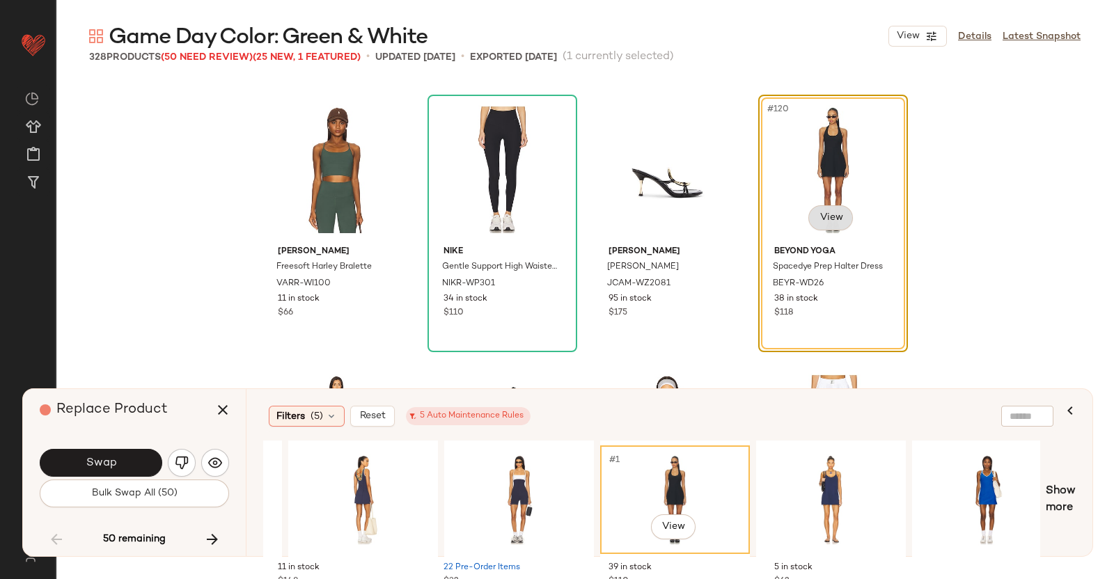
click at [813, 224] on body "Revolve ** Dashboard All Products Global Clipboards (51) Curations (347) Kriste…" at bounding box center [557, 289] width 1114 height 579
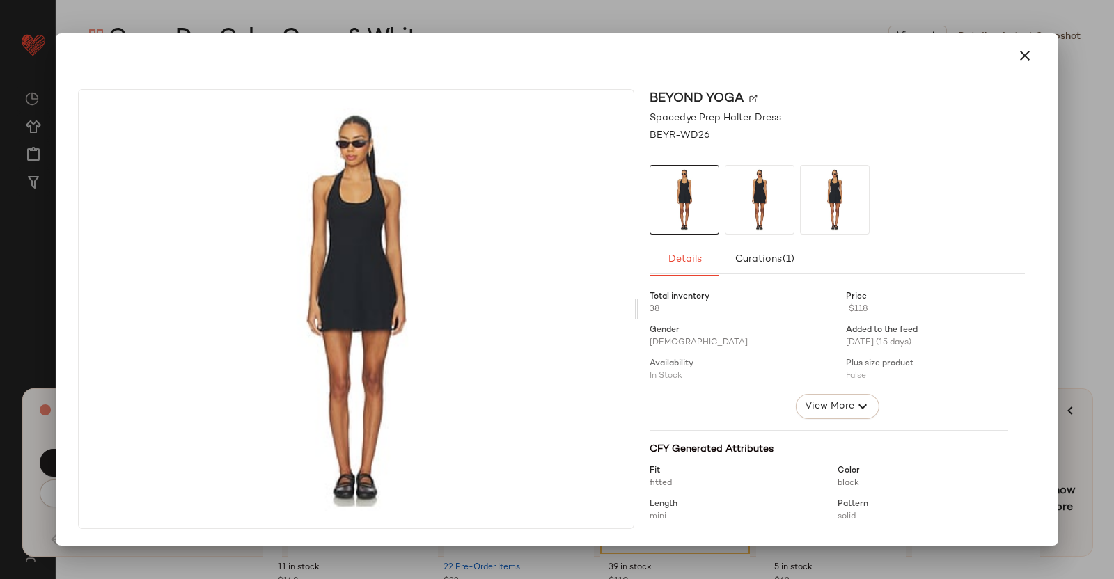
click at [1114, 234] on div at bounding box center [557, 289] width 1114 height 579
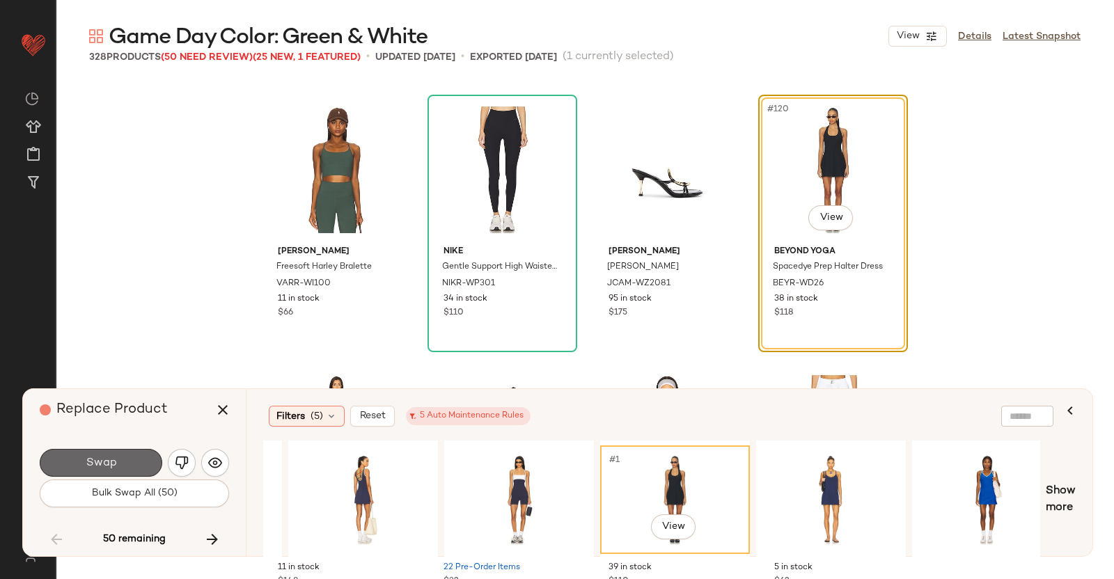
click at [55, 459] on button "Swap" at bounding box center [101, 463] width 123 height 28
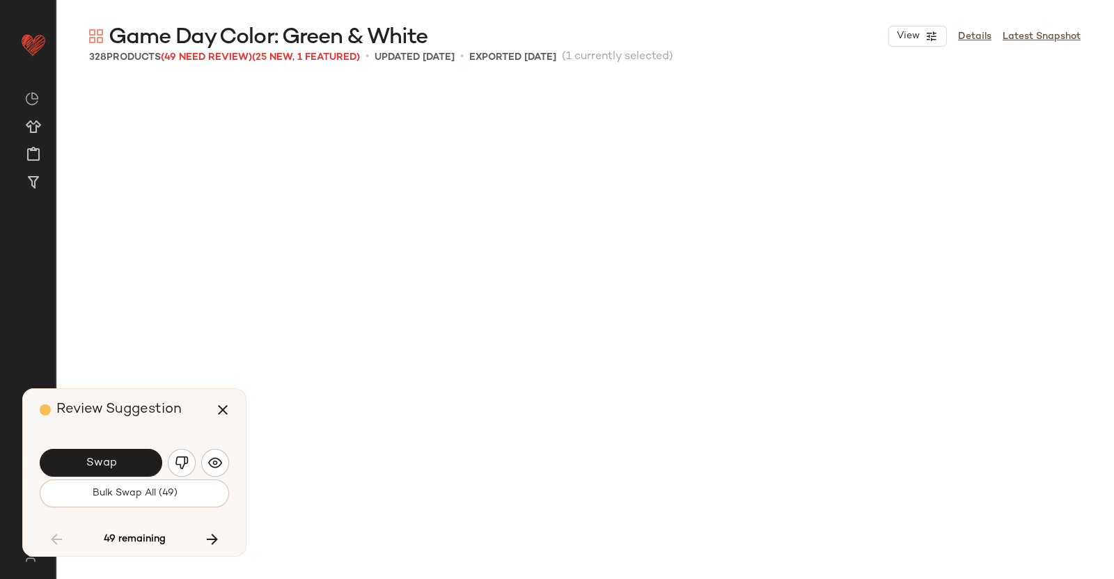
scroll to position [8333, 0]
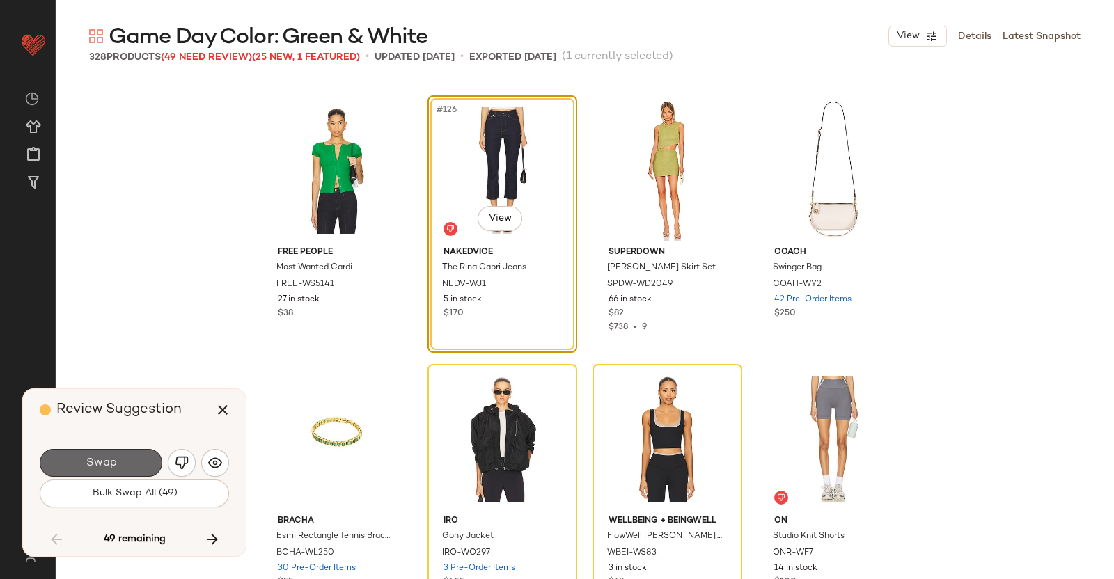
click at [153, 451] on button "Swap" at bounding box center [101, 463] width 123 height 28
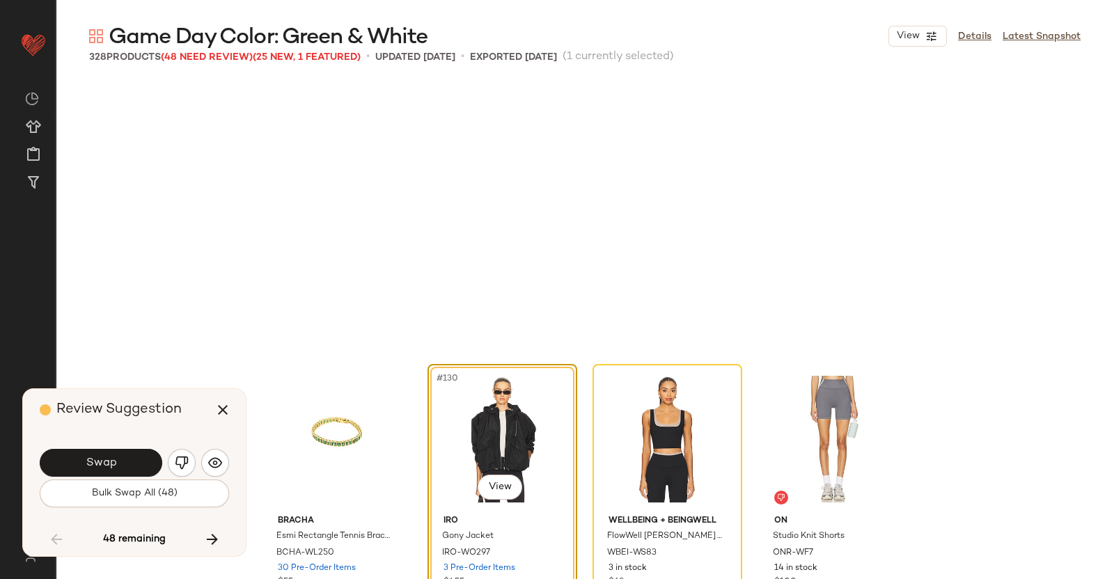
scroll to position [8602, 0]
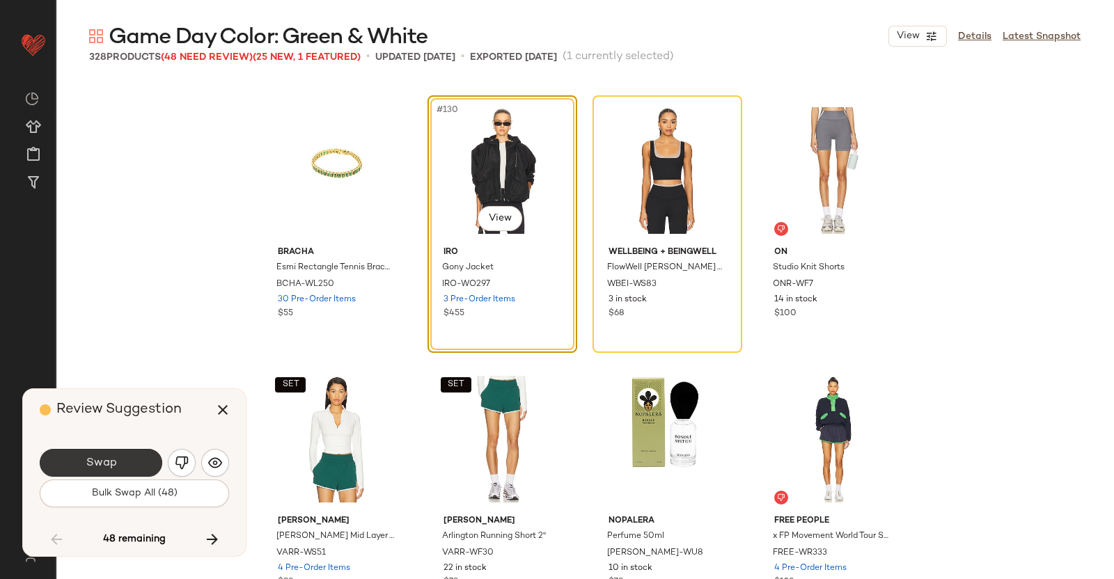
click at [93, 469] on span "Swap" at bounding box center [100, 463] width 31 height 13
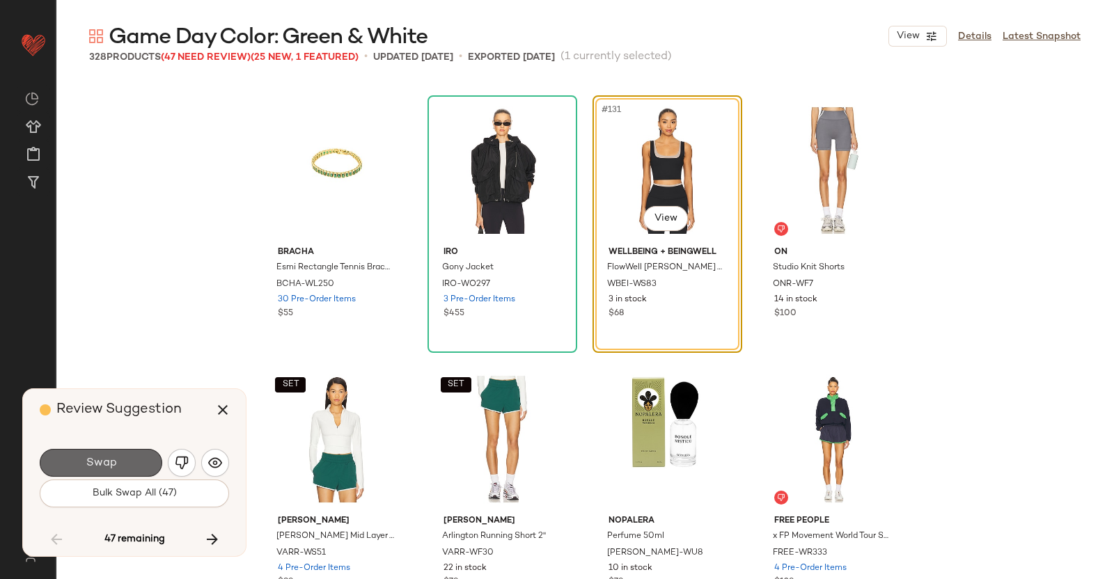
click at [127, 468] on button "Swap" at bounding box center [101, 463] width 123 height 28
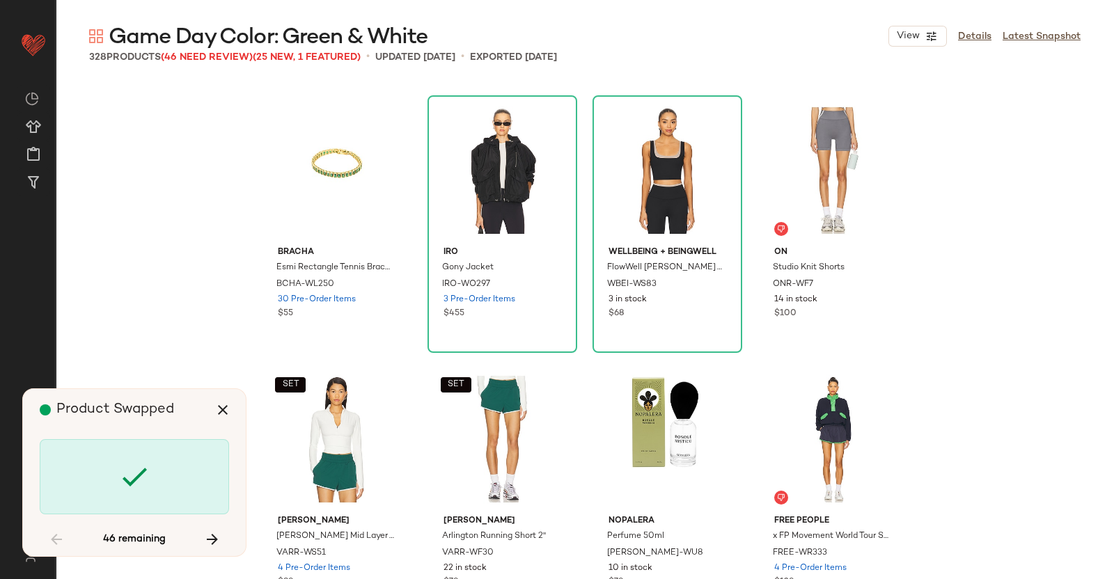
scroll to position [9946, 0]
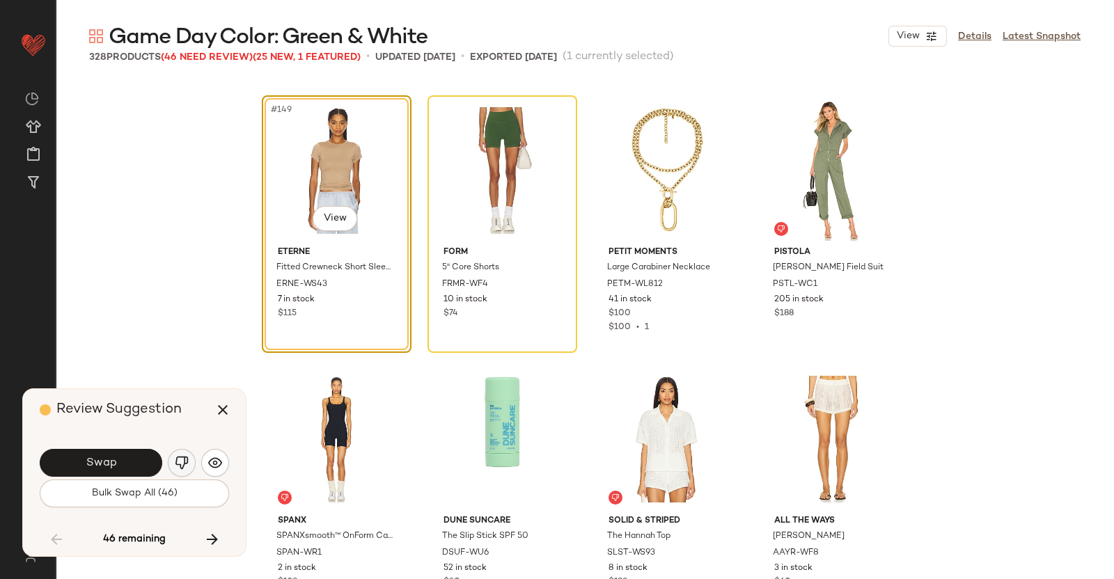
click at [181, 469] on img "button" at bounding box center [182, 463] width 14 height 14
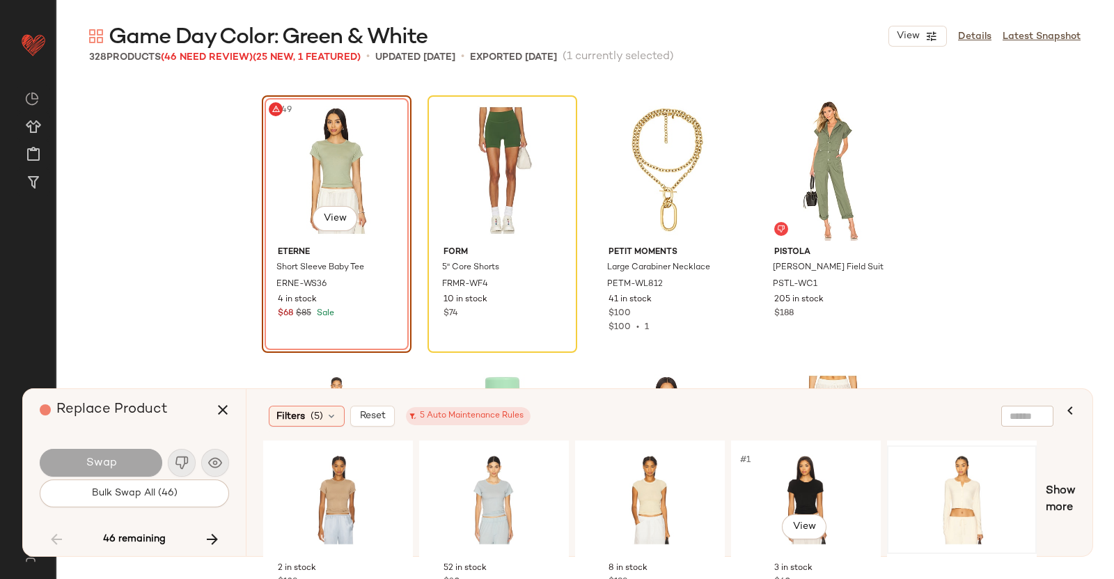
click at [998, 466] on div at bounding box center [962, 500] width 140 height 99
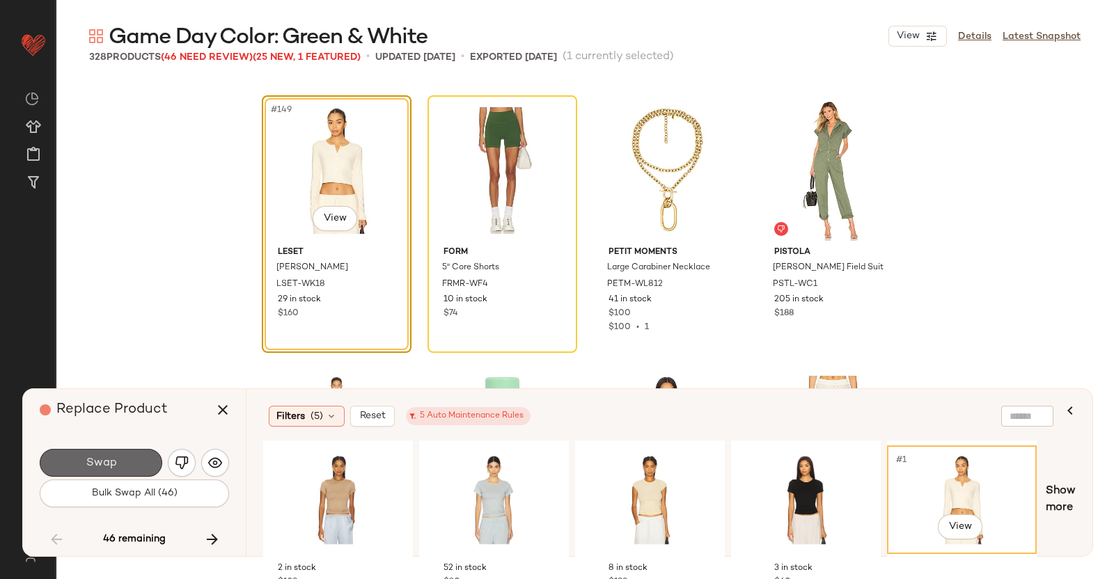
click at [108, 450] on button "Swap" at bounding box center [101, 463] width 123 height 28
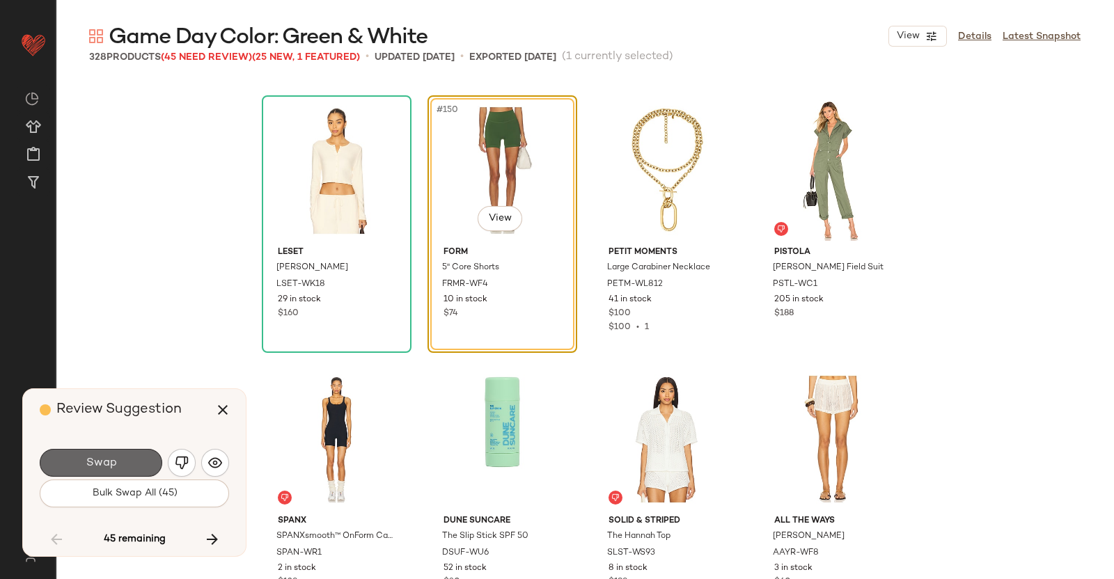
click at [100, 453] on button "Swap" at bounding box center [101, 463] width 123 height 28
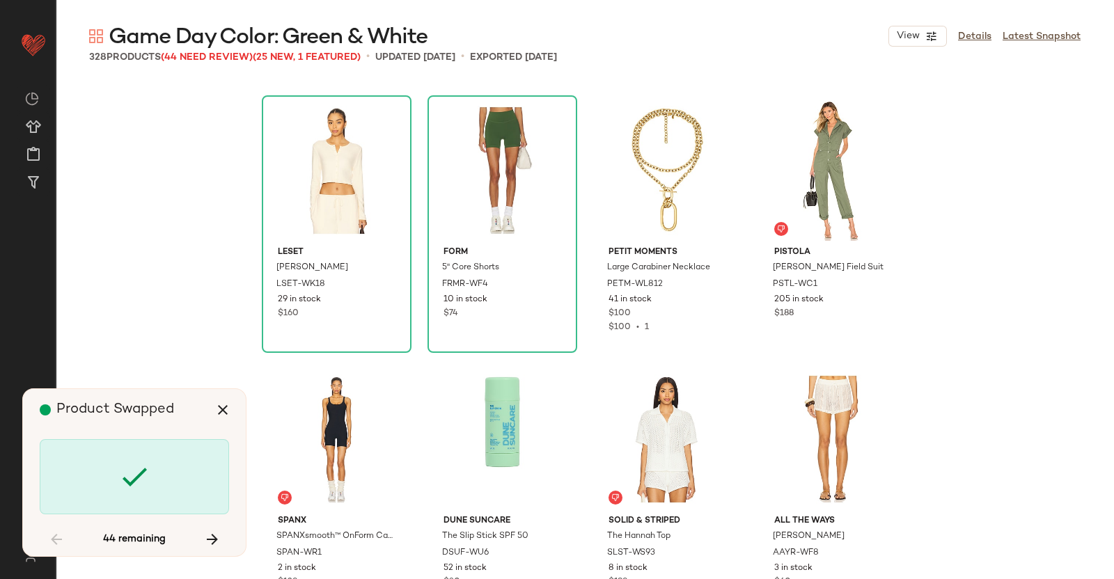
scroll to position [10484, 0]
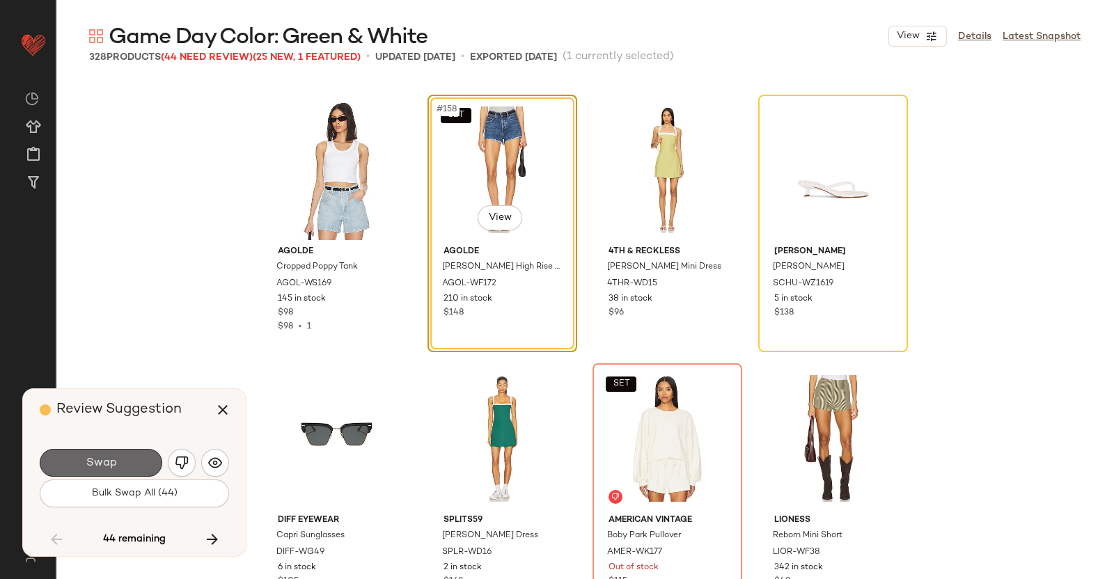
click at [150, 461] on button "Swap" at bounding box center [101, 463] width 123 height 28
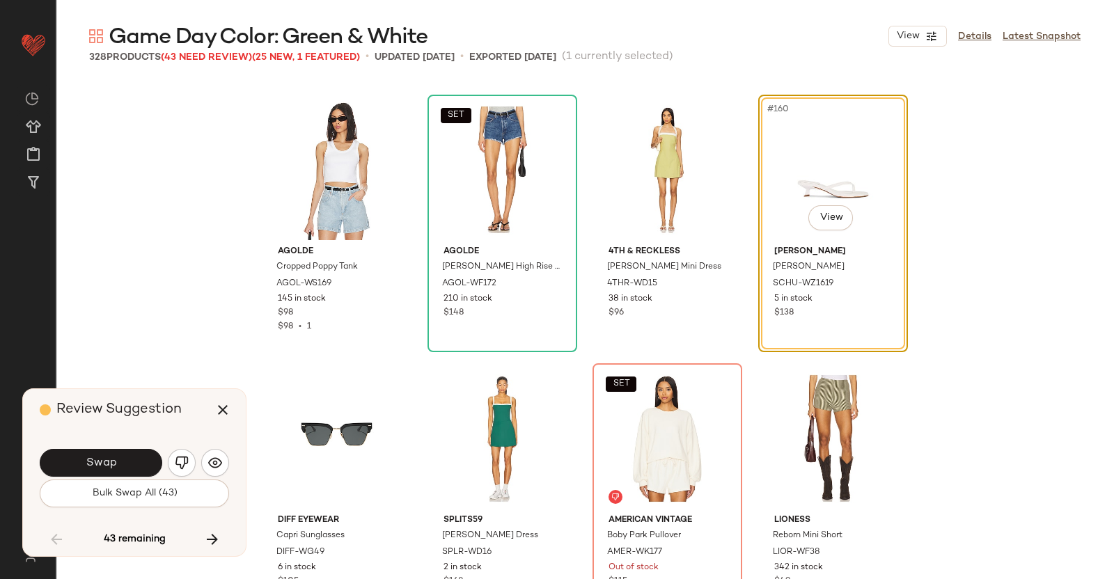
click at [115, 461] on span "Swap" at bounding box center [100, 463] width 31 height 13
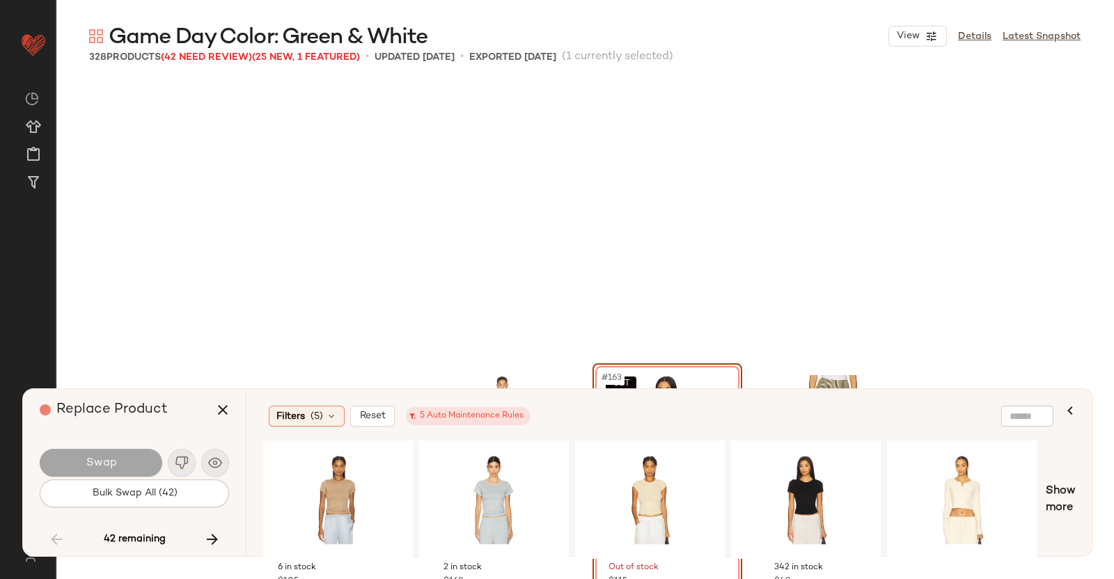
scroll to position [10752, 0]
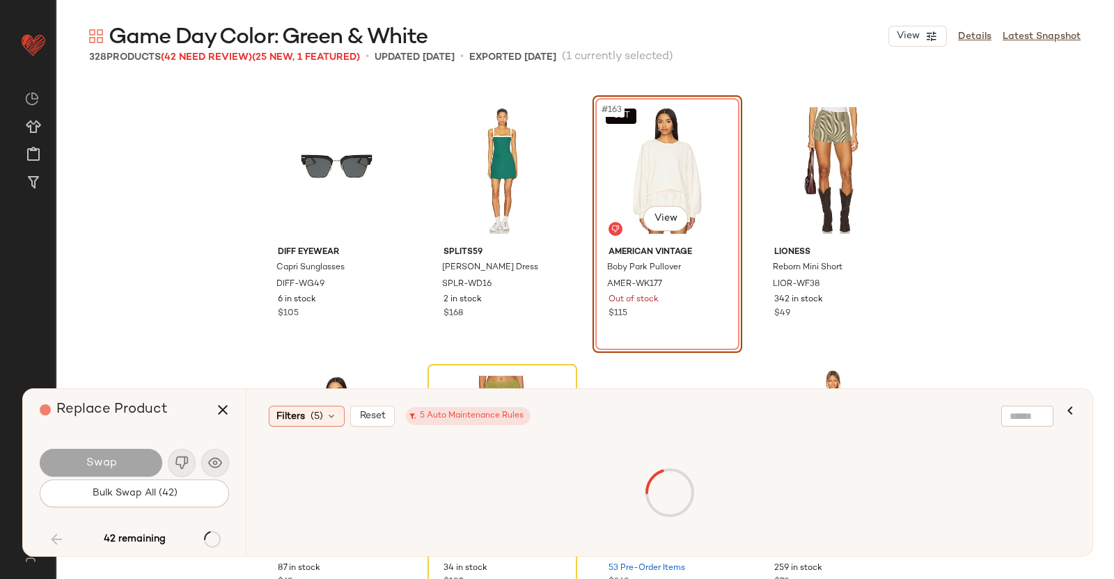
click at [113, 462] on div "Swap" at bounding box center [101, 463] width 123 height 28
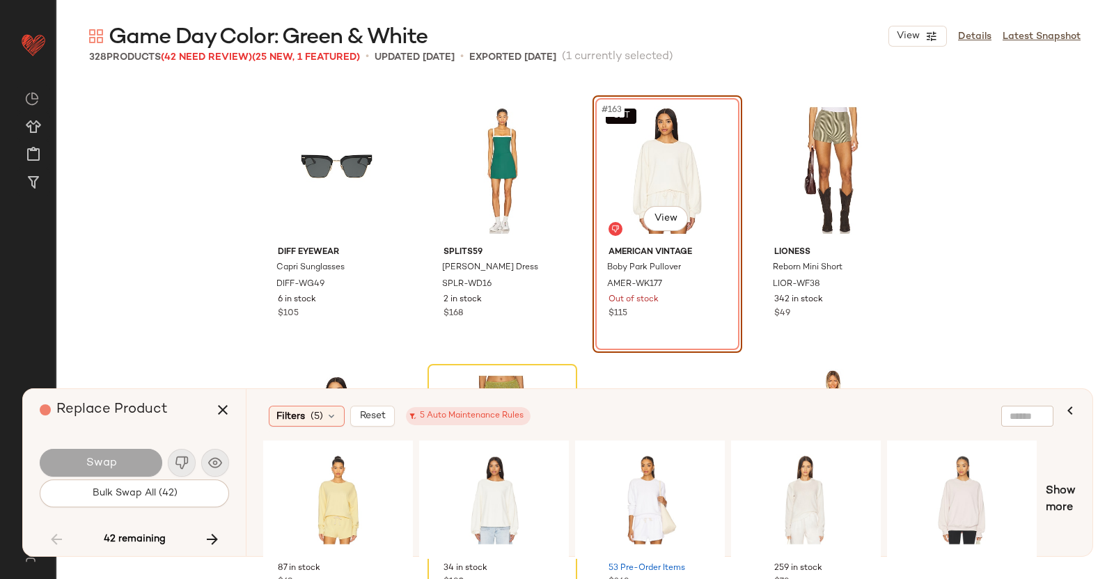
click at [728, 461] on div at bounding box center [651, 500] width 777 height 118
drag, startPoint x: 660, startPoint y: 478, endPoint x: 609, endPoint y: 483, distance: 51.1
click at [662, 478] on div "#1 View" at bounding box center [650, 500] width 140 height 99
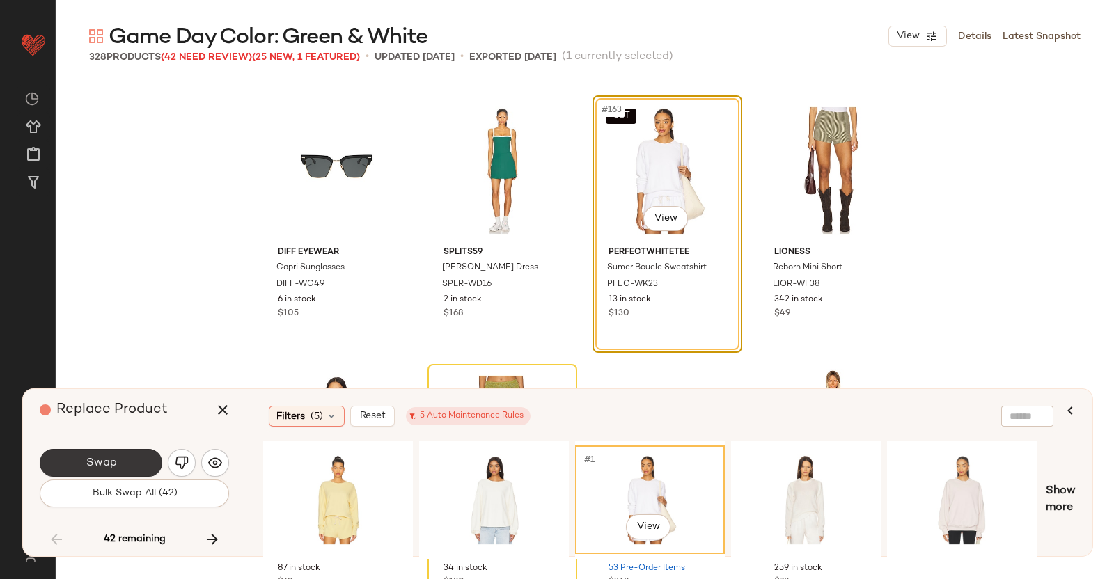
click at [97, 457] on span "Swap" at bounding box center [100, 463] width 31 height 13
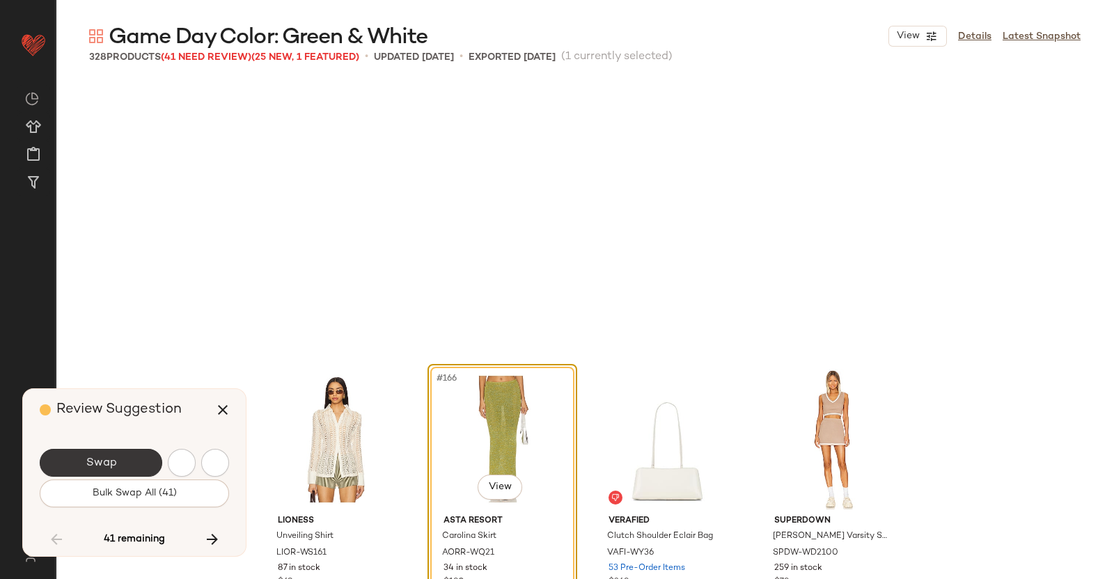
scroll to position [11021, 0]
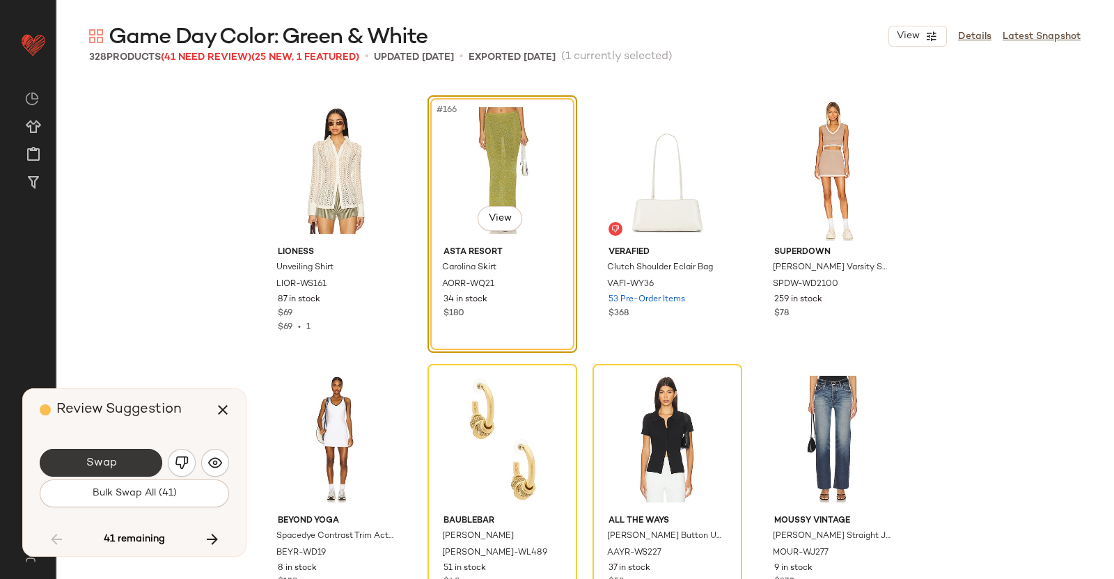
click at [114, 462] on span "Swap" at bounding box center [100, 463] width 31 height 13
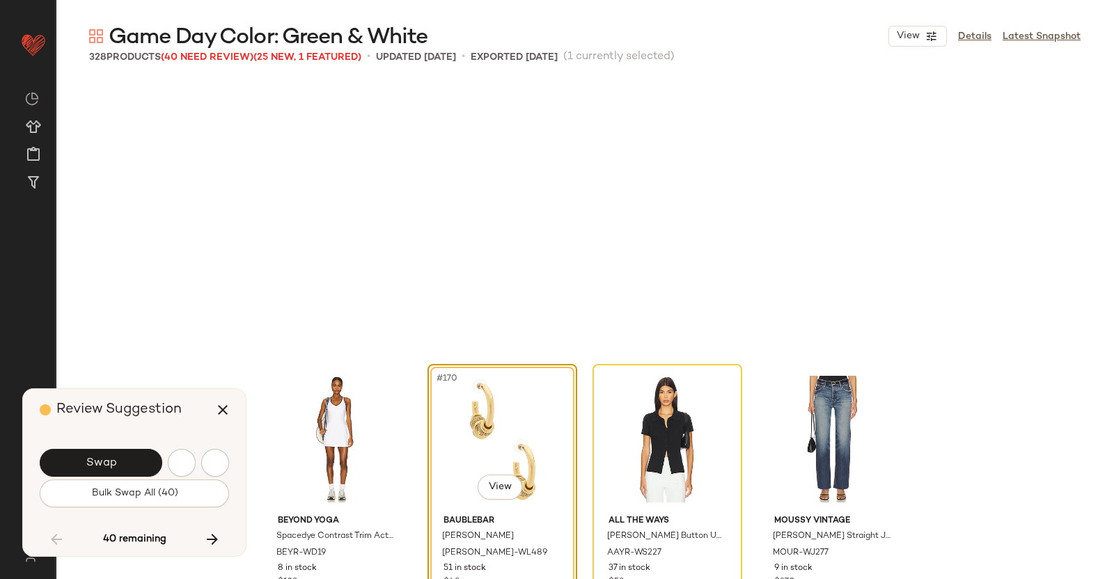
scroll to position [11290, 0]
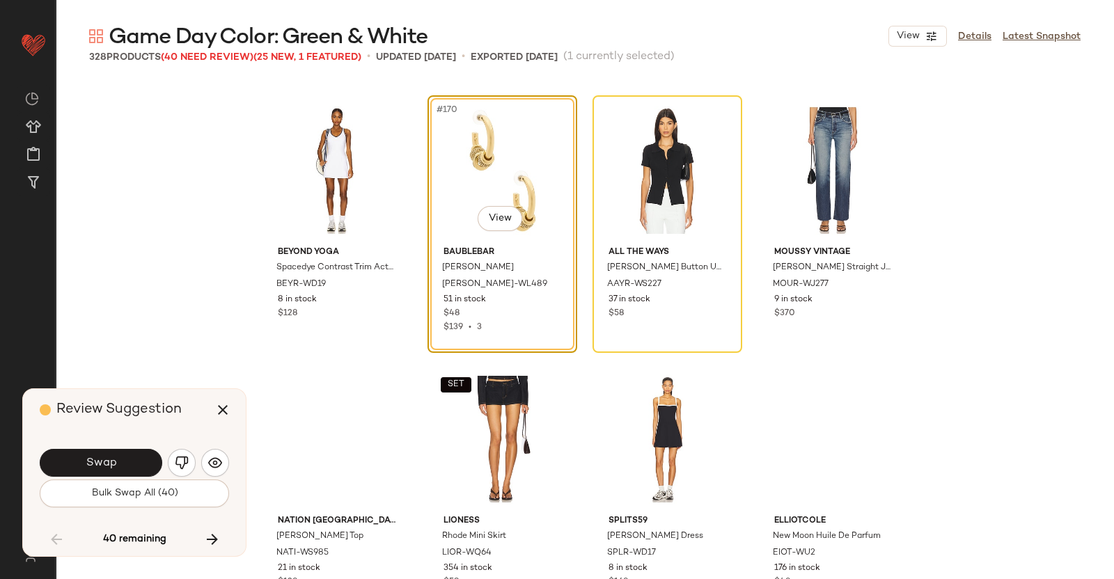
click at [114, 462] on span "Swap" at bounding box center [100, 463] width 31 height 13
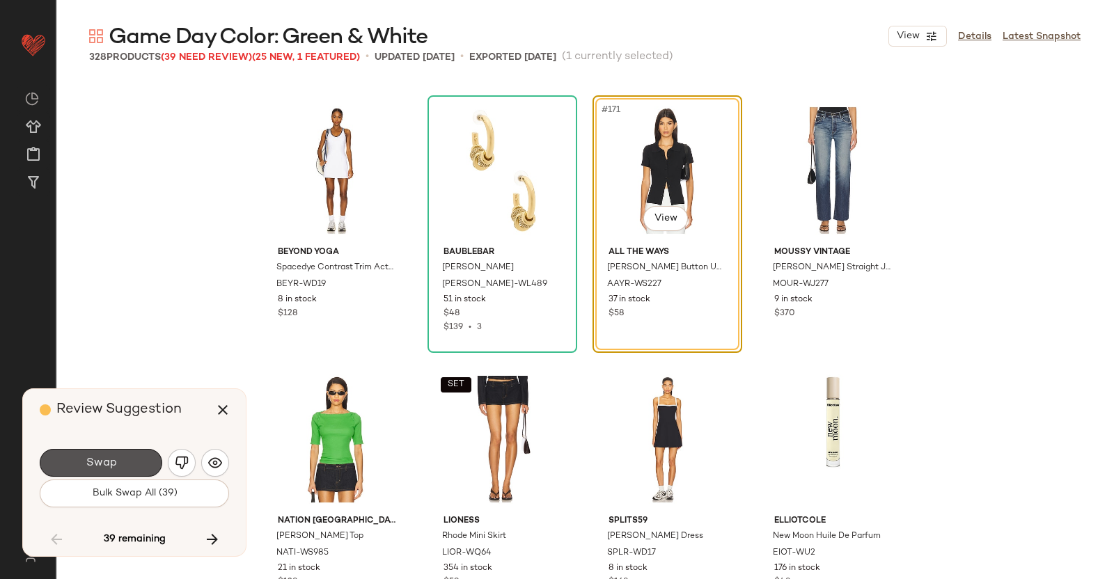
click at [114, 462] on span "Swap" at bounding box center [100, 463] width 31 height 13
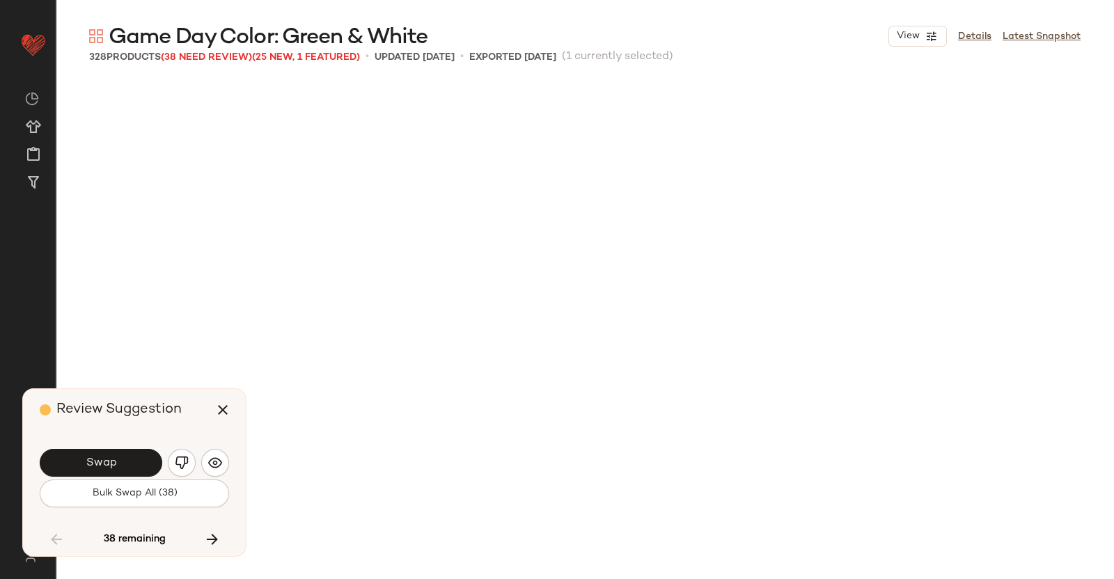
scroll to position [11828, 0]
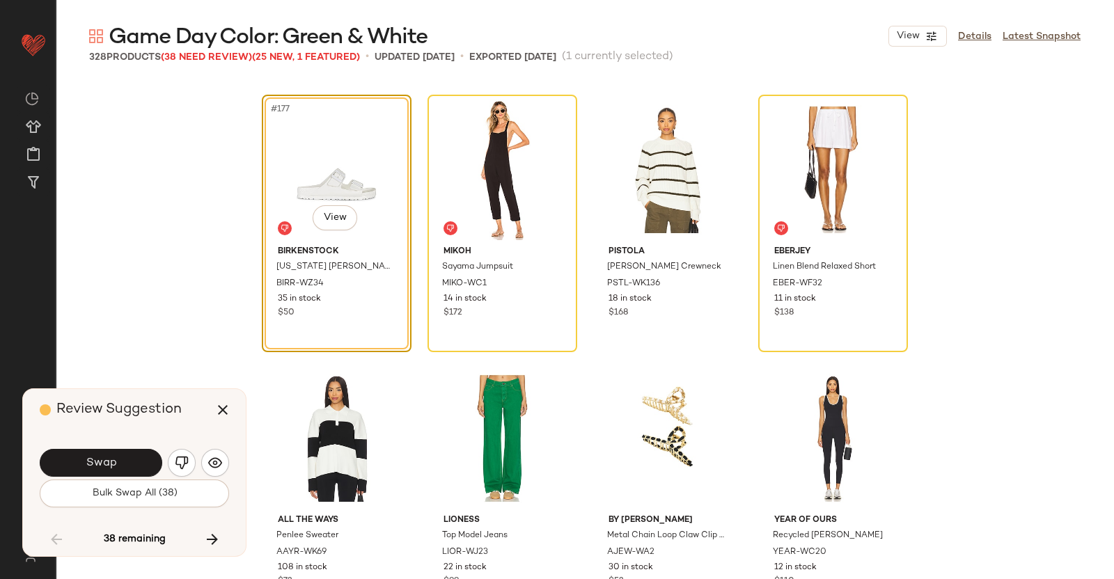
click at [116, 462] on span "Swap" at bounding box center [100, 463] width 31 height 13
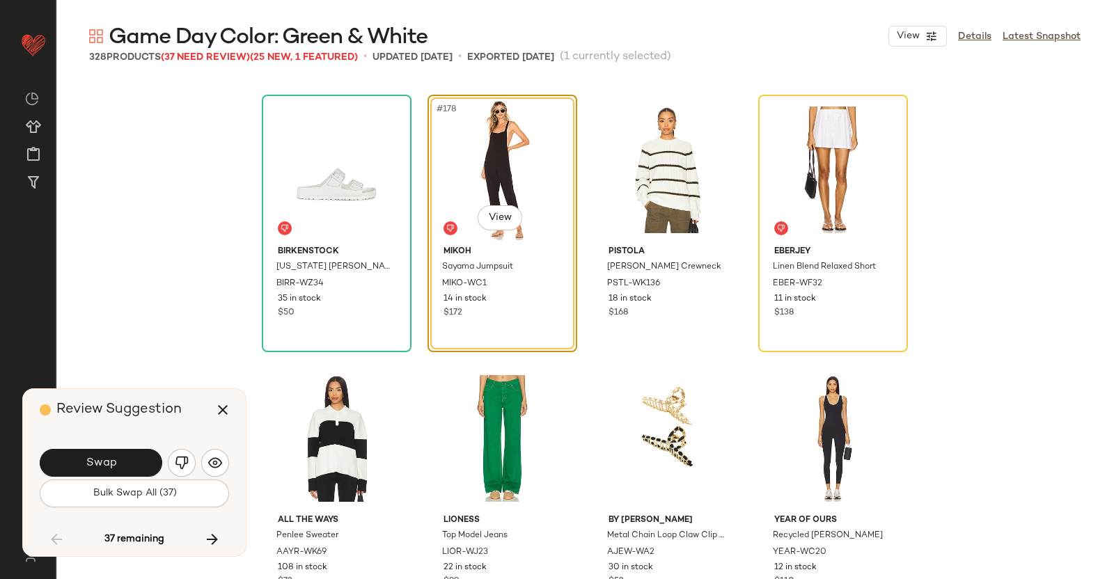
click at [116, 462] on span "Swap" at bounding box center [100, 463] width 31 height 13
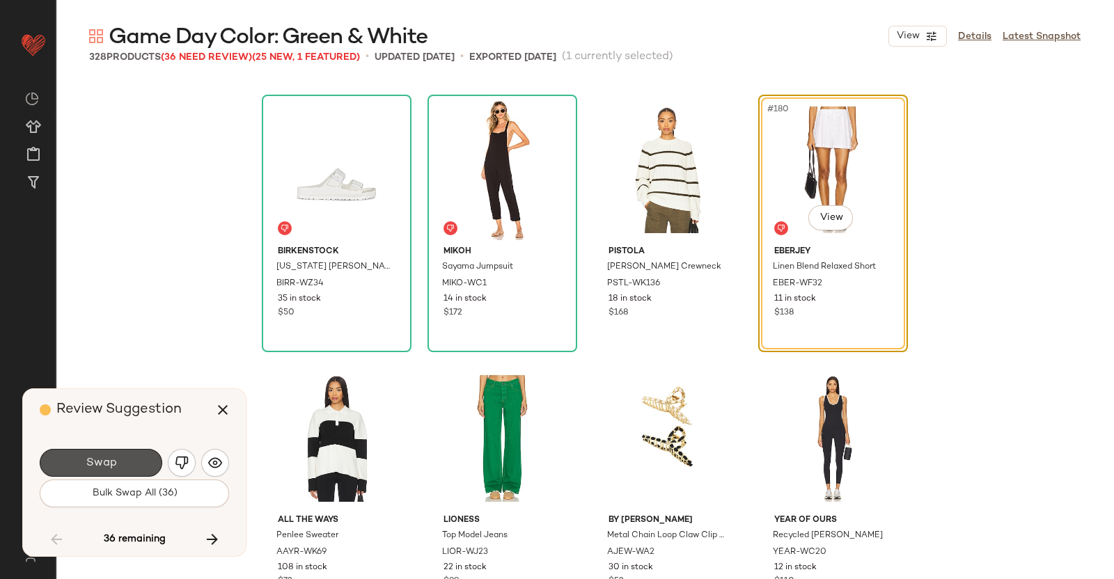
click at [116, 462] on span "Swap" at bounding box center [100, 463] width 31 height 13
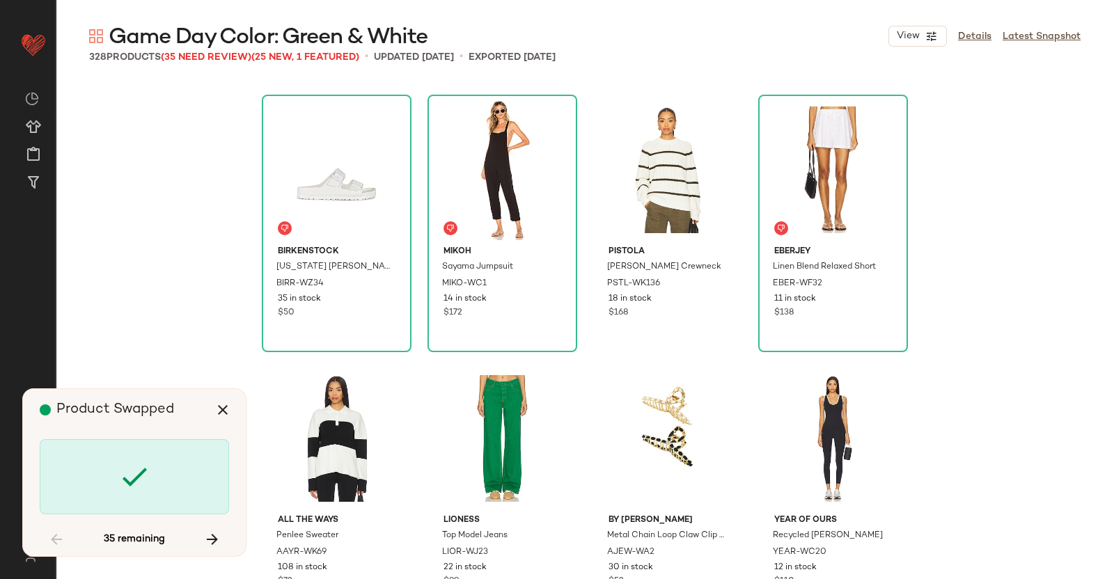
scroll to position [12365, 0]
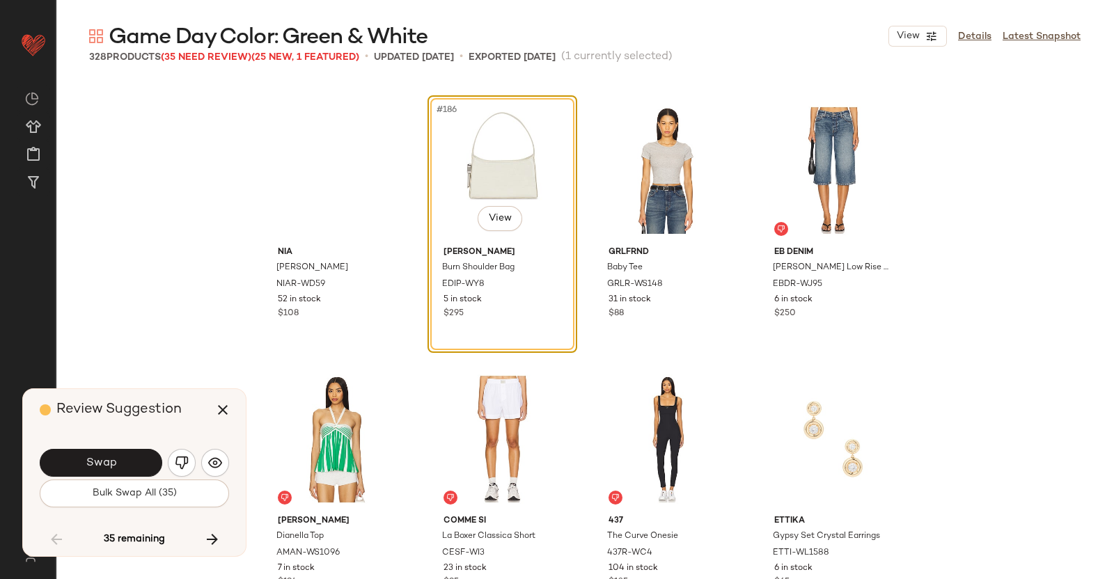
click at [116, 462] on span "Swap" at bounding box center [100, 463] width 31 height 13
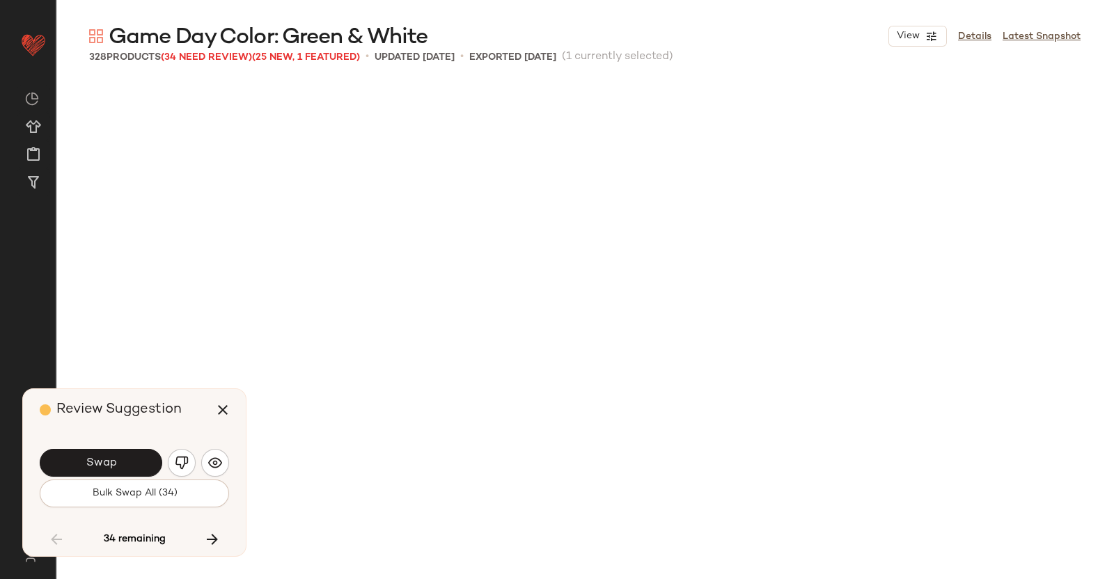
scroll to position [12903, 0]
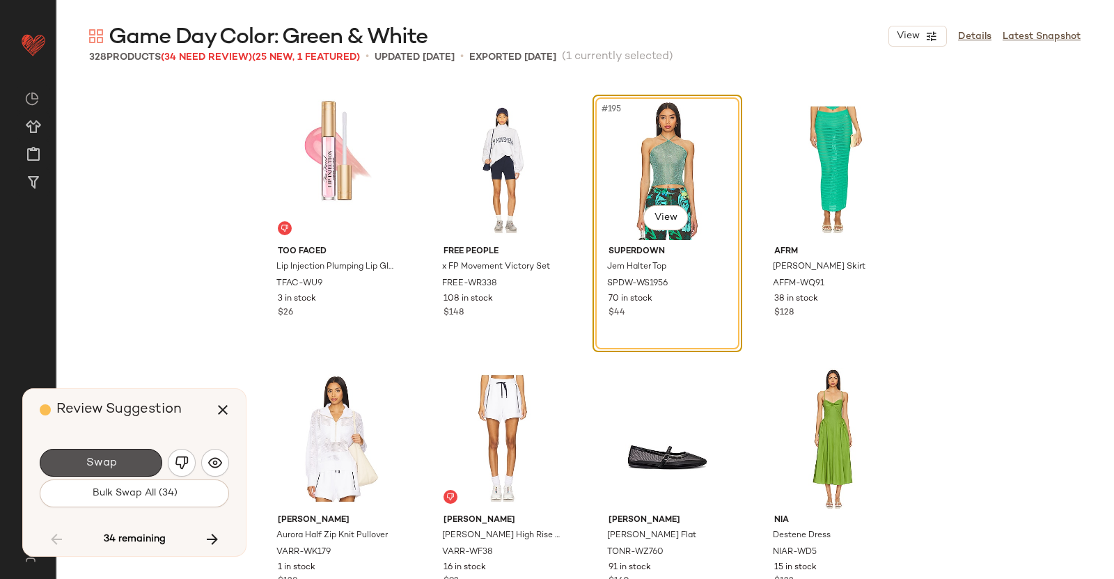
click at [116, 462] on span "Swap" at bounding box center [100, 463] width 31 height 13
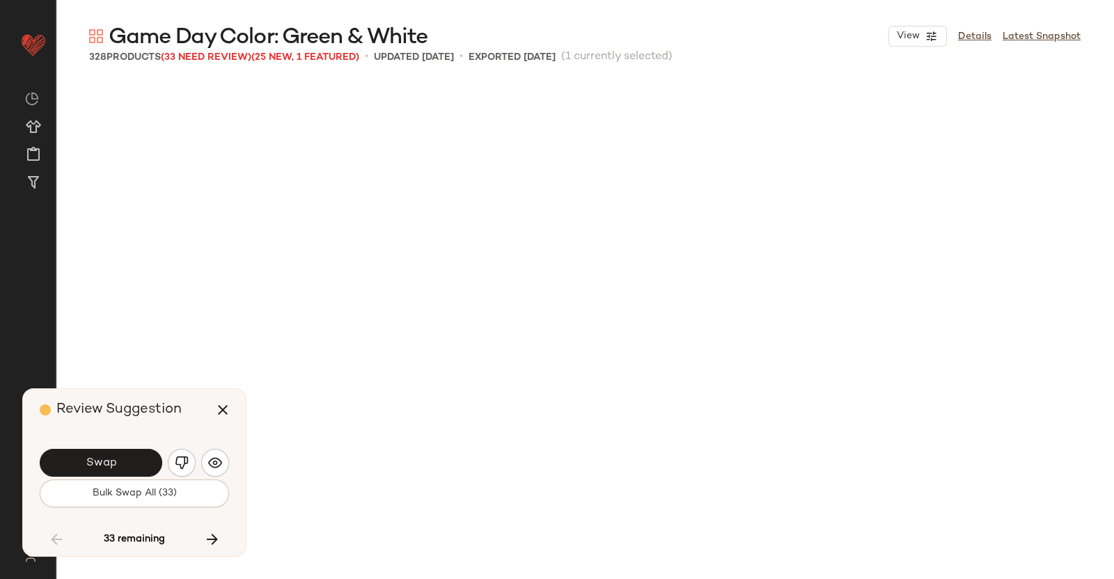
scroll to position [13441, 0]
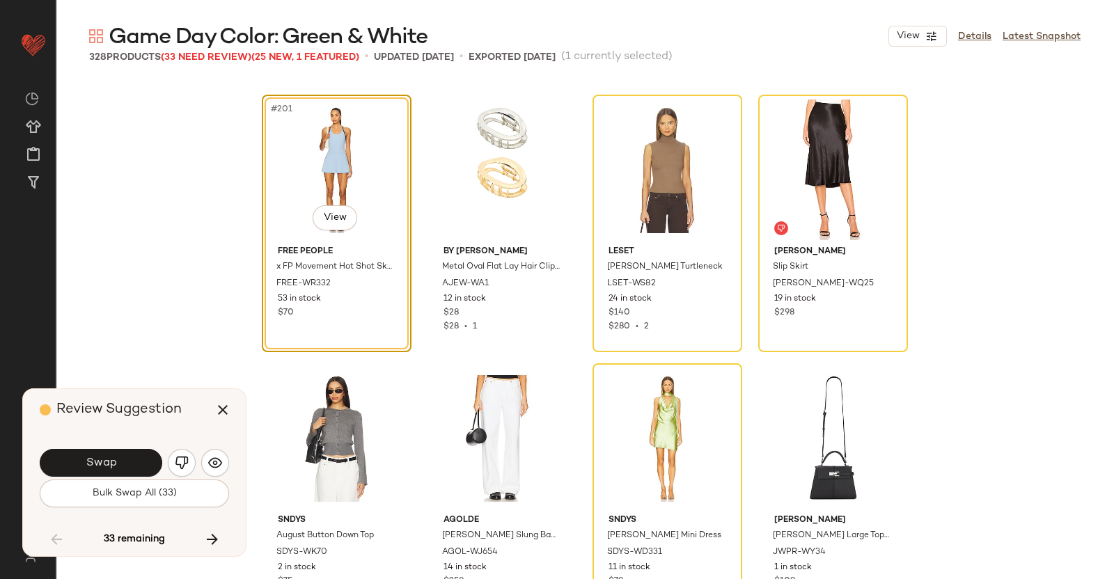
click at [116, 462] on span "Swap" at bounding box center [100, 463] width 31 height 13
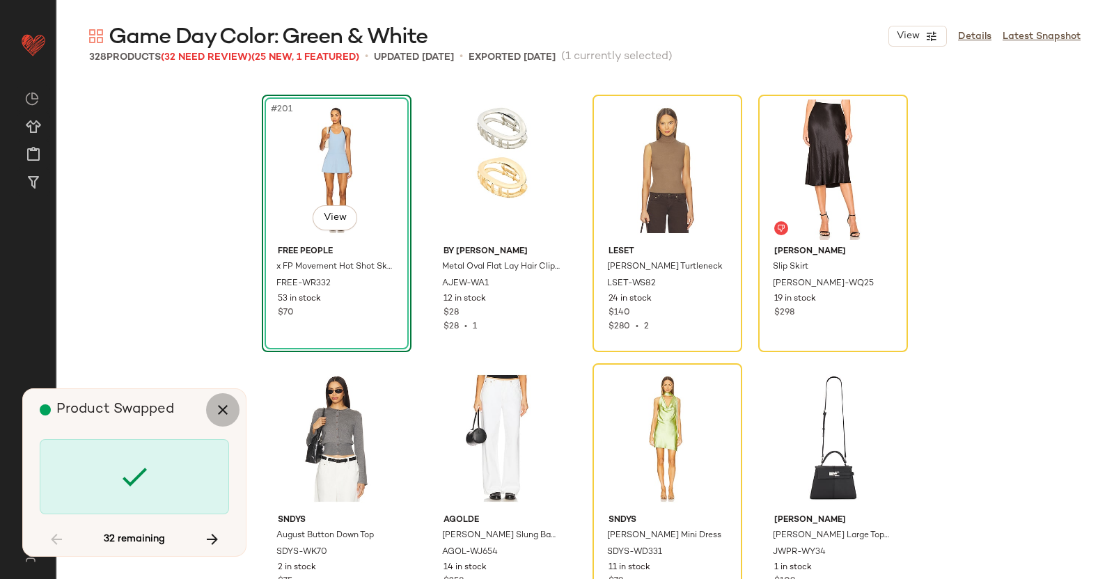
click at [219, 406] on icon "button" at bounding box center [222, 410] width 17 height 17
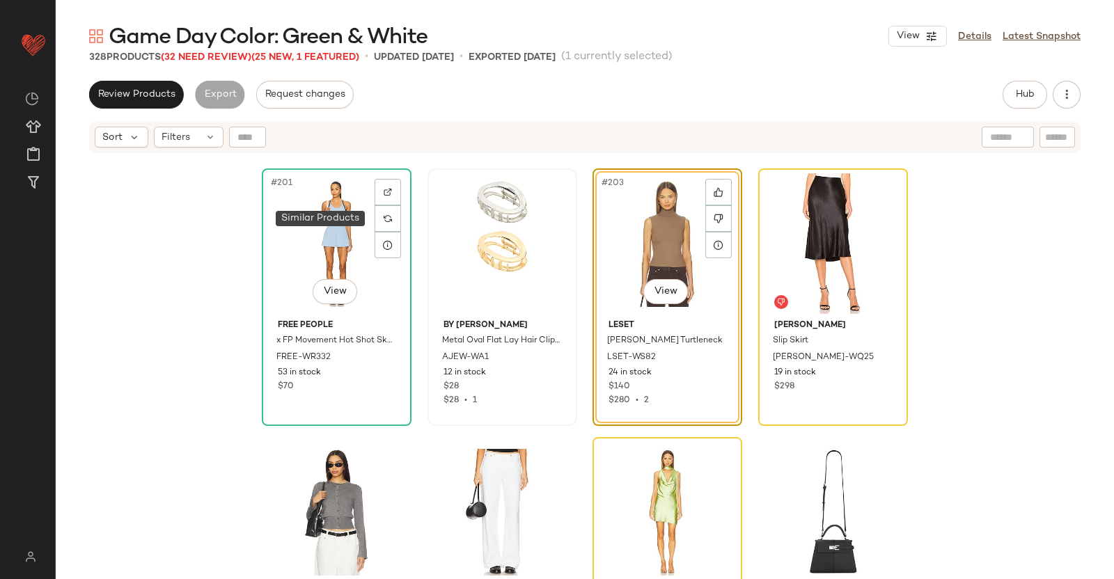
click at [386, 210] on div at bounding box center [388, 218] width 26 height 26
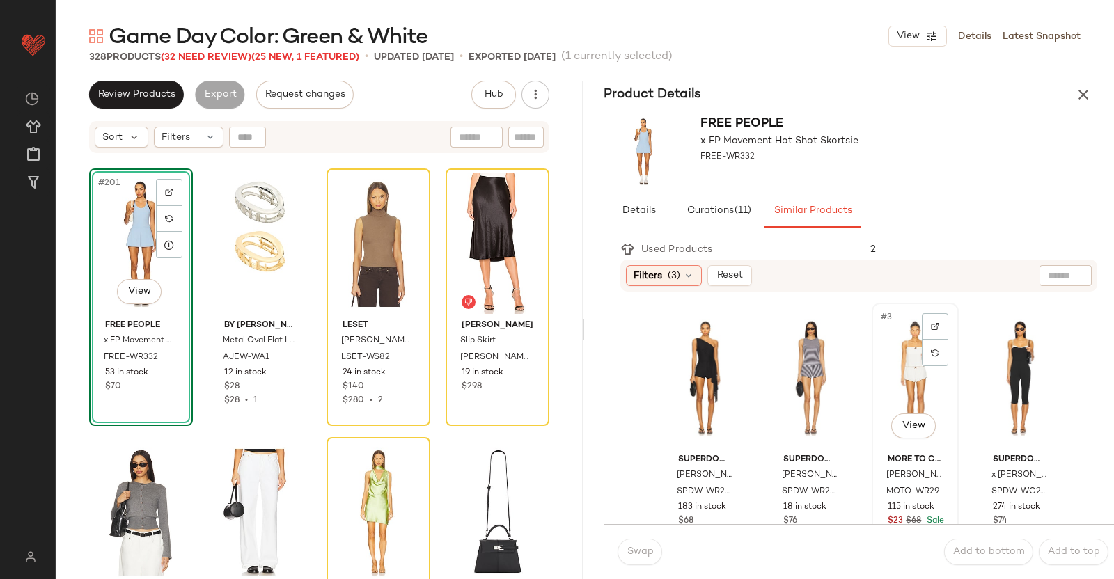
click at [898, 381] on div "#3 View" at bounding box center [915, 378] width 77 height 141
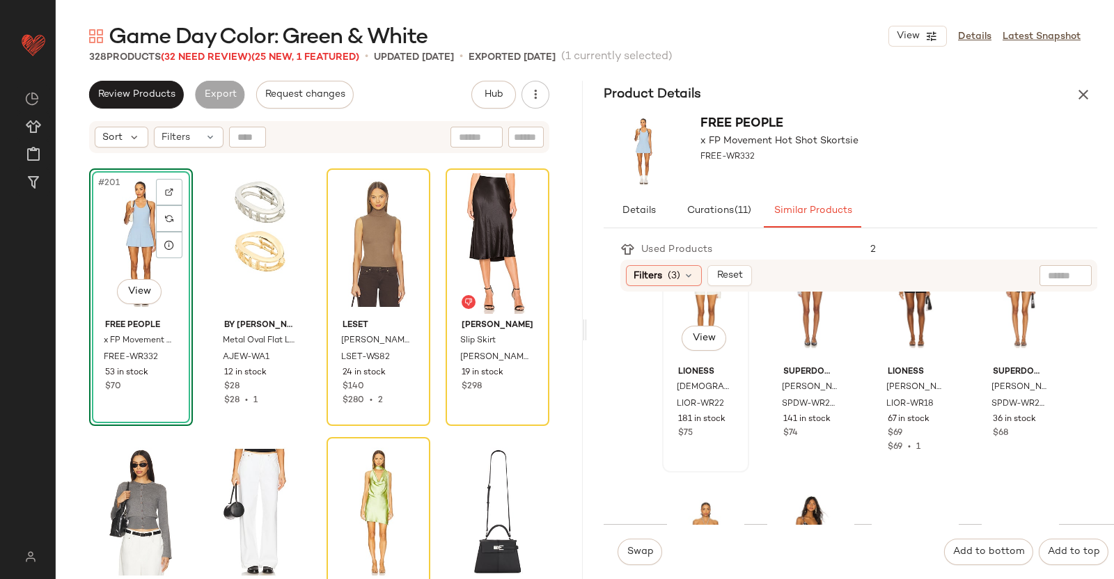
scroll to position [261, 0]
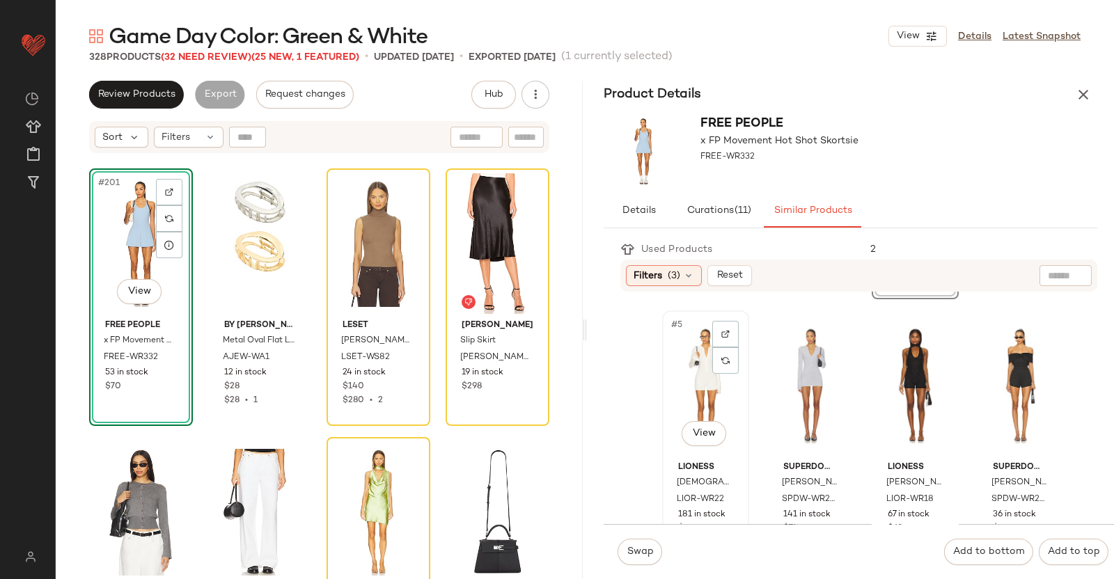
drag, startPoint x: 694, startPoint y: 389, endPoint x: 699, endPoint y: 393, distance: 7.4
click at [694, 389] on div "#5 View" at bounding box center [705, 385] width 77 height 141
click at [704, 430] on body "Revolve ** Dashboard All Products Global Clipboards (51) Curations (347) Kriste…" at bounding box center [557, 289] width 1114 height 579
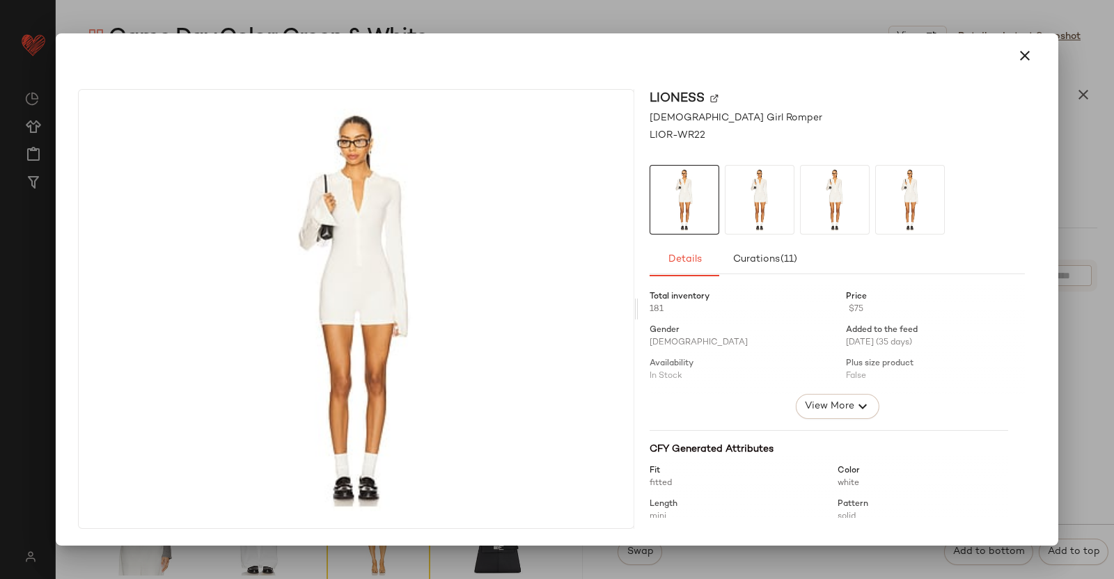
click at [733, 187] on img at bounding box center [760, 200] width 68 height 68
click at [830, 188] on img at bounding box center [835, 200] width 68 height 68
click at [1045, 188] on div "LIONESS Brit Girl Romper LIOR-WR22 Details Curations (11) Total inventory 181 P…" at bounding box center [557, 312] width 992 height 468
click at [1114, 405] on div at bounding box center [557, 289] width 1114 height 579
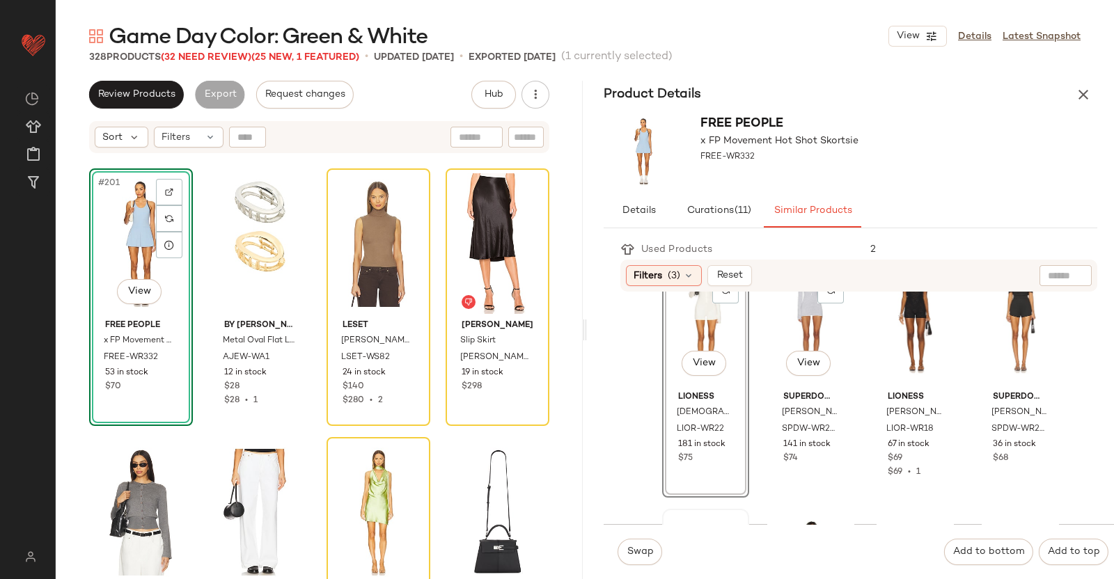
scroll to position [348, 0]
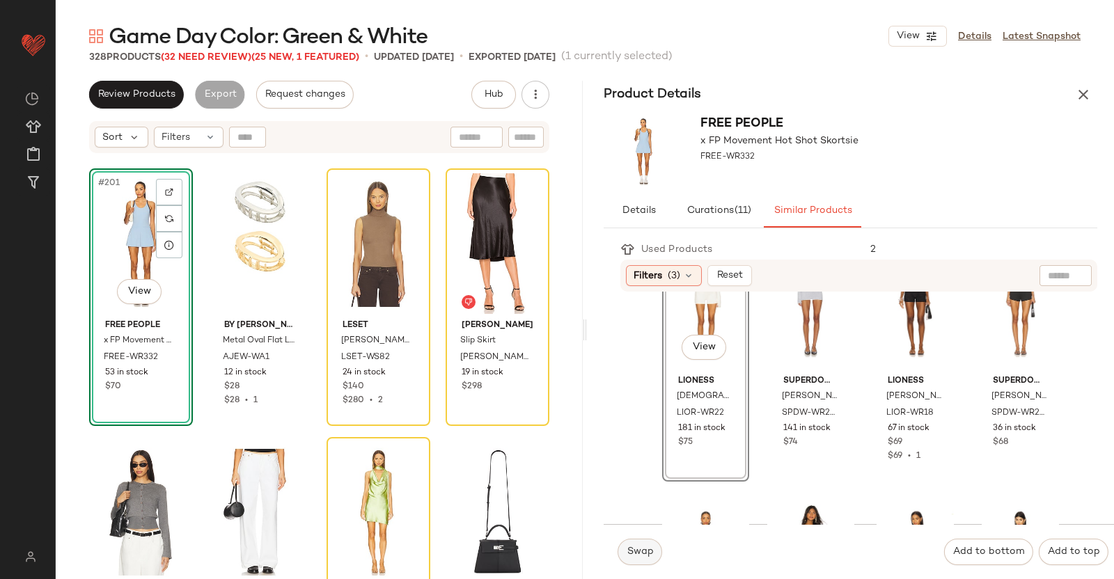
click at [657, 544] on button "Swap" at bounding box center [640, 552] width 45 height 26
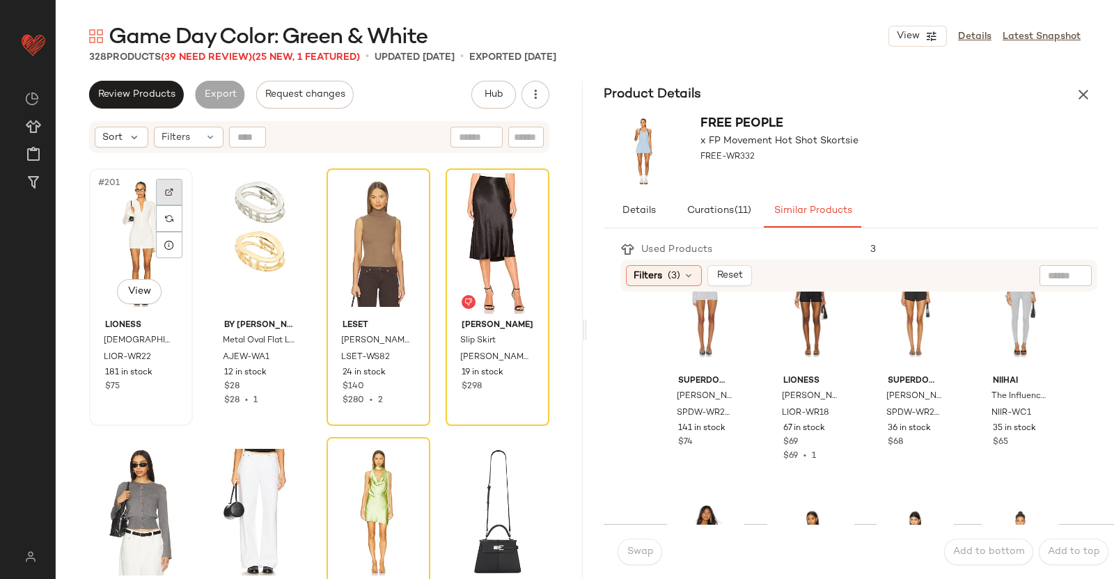
click at [171, 191] on img at bounding box center [169, 192] width 8 height 8
click at [1097, 87] on div "Product Details" at bounding box center [850, 95] width 527 height 28
click at [1086, 84] on button "button" at bounding box center [1084, 95] width 28 height 28
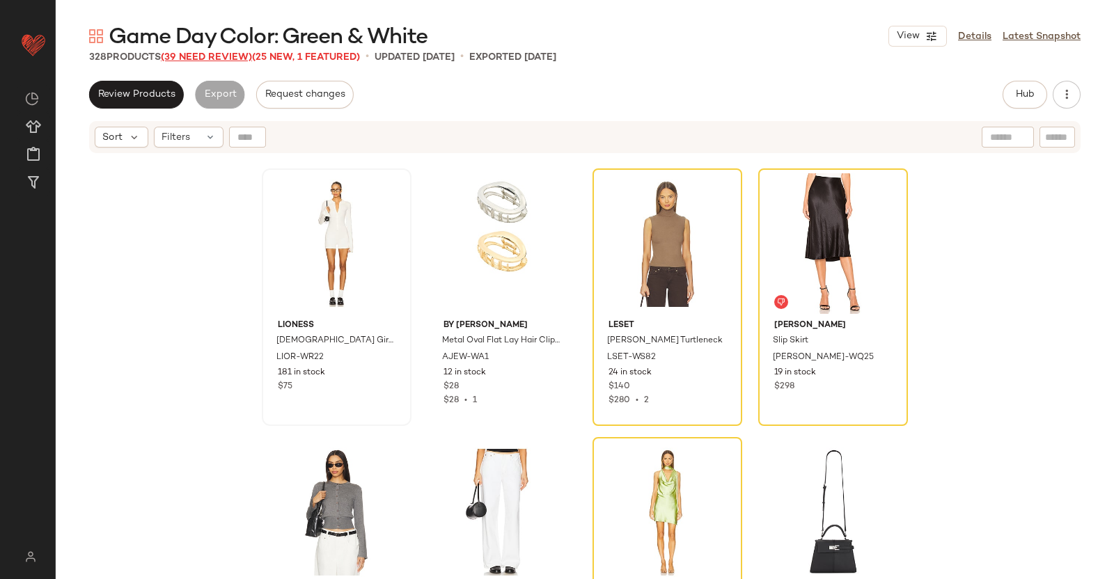
click at [224, 58] on span "(39 Need Review)" at bounding box center [206, 57] width 91 height 10
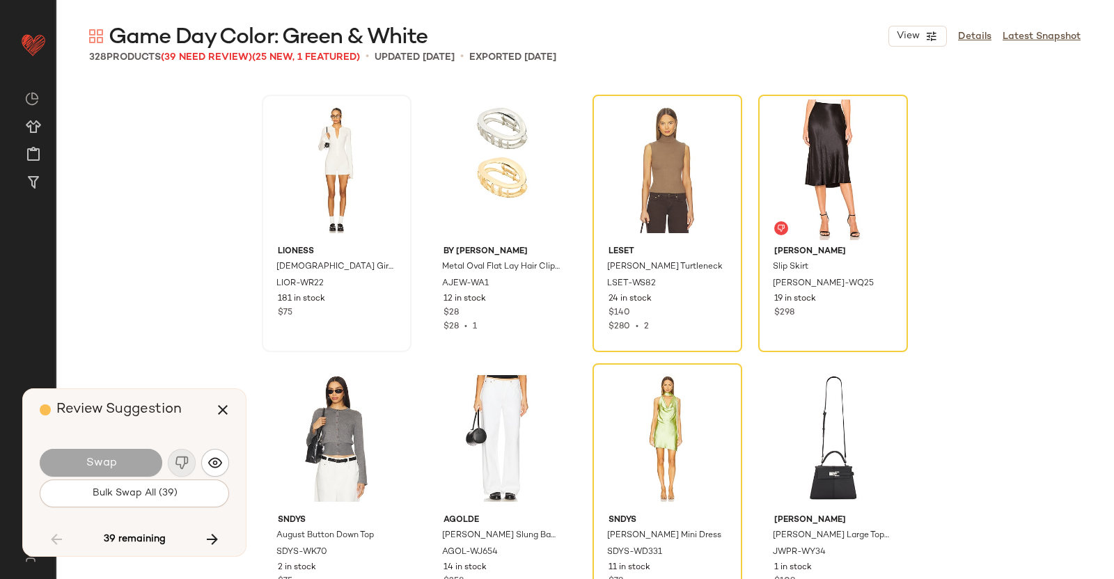
click at [229, 462] on div "Review Suggestion Swap Bulk Swap All (39) 39 remaining" at bounding box center [134, 472] width 223 height 167
click at [209, 461] on img "button" at bounding box center [215, 463] width 14 height 14
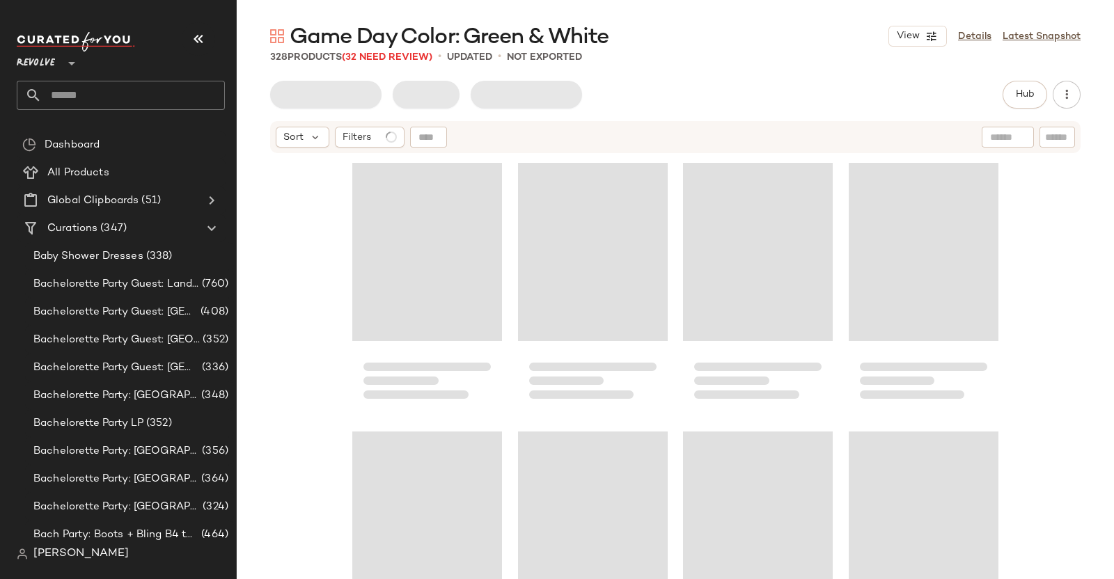
click at [201, 38] on icon "button" at bounding box center [198, 39] width 17 height 17
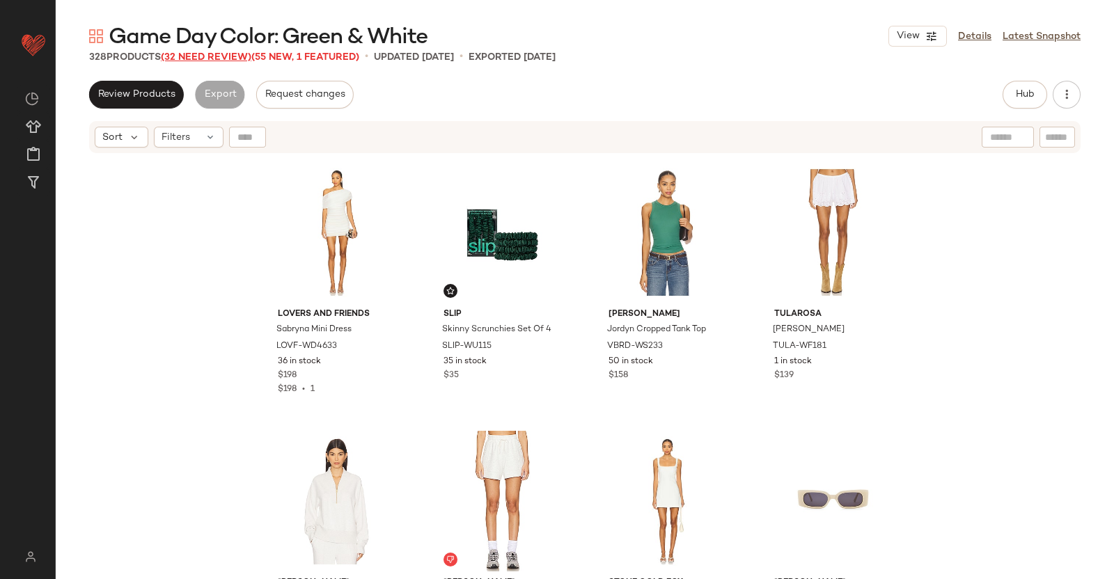
click at [227, 56] on span "(32 Need Review)" at bounding box center [206, 57] width 91 height 10
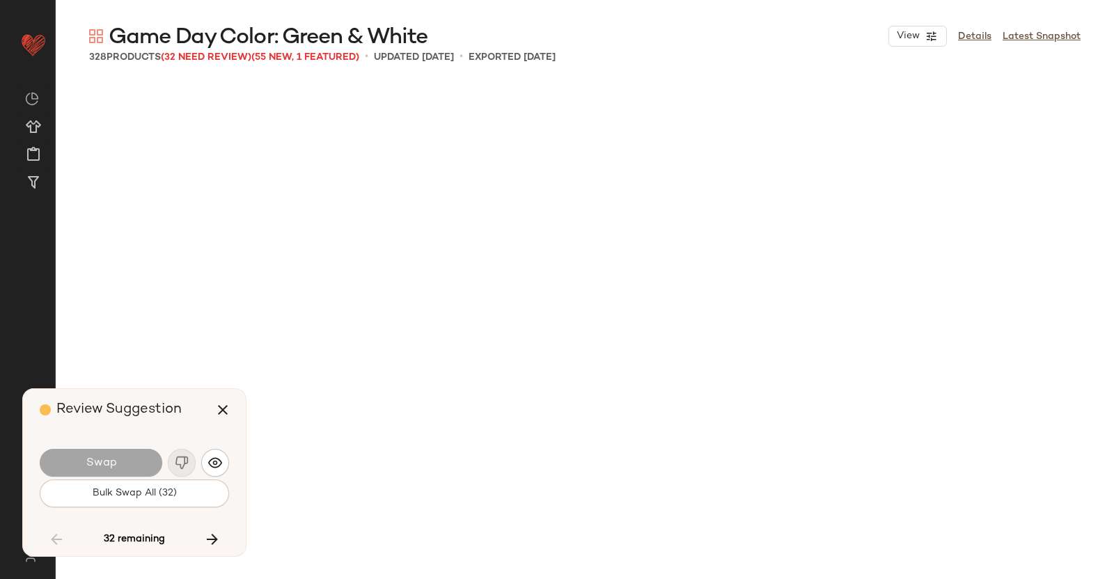
scroll to position [13441, 0]
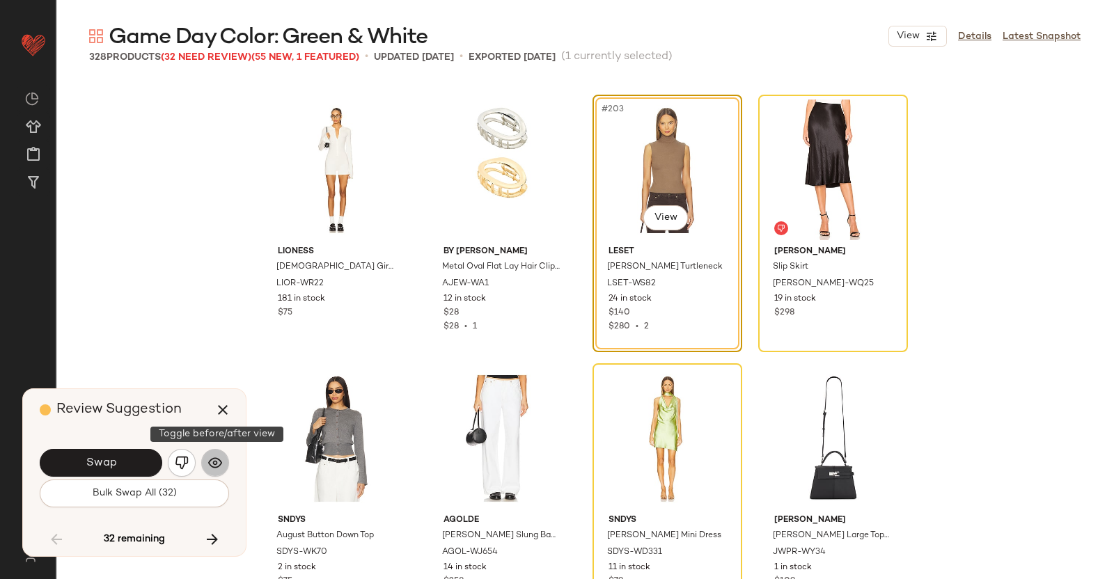
click at [217, 459] on img "button" at bounding box center [215, 463] width 14 height 14
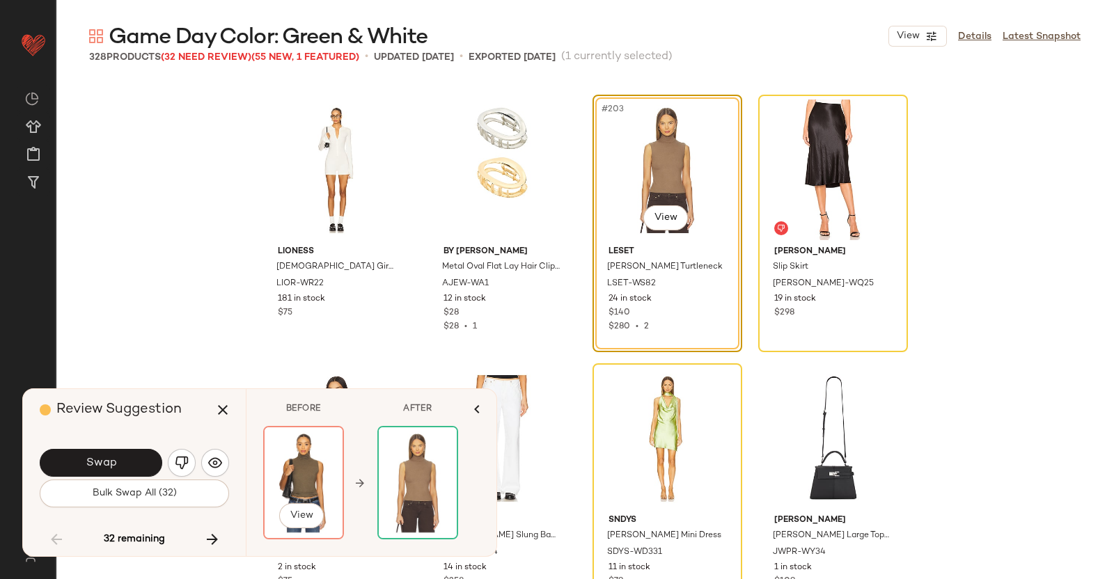
click at [303, 473] on img at bounding box center [304, 483] width 78 height 111
click at [315, 513] on button "View" at bounding box center [301, 516] width 45 height 25
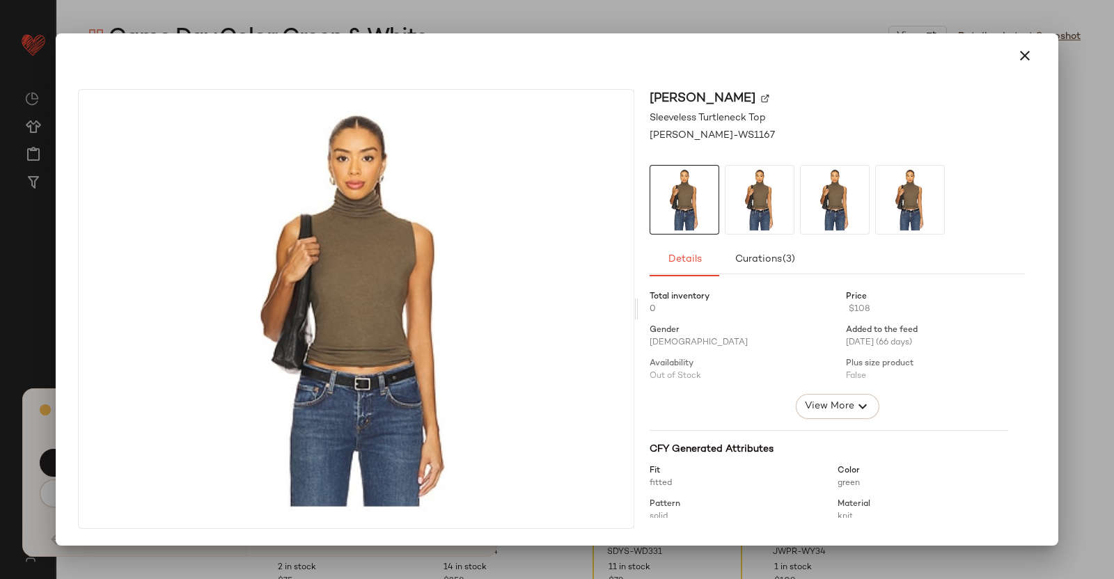
drag, startPoint x: 1114, startPoint y: 253, endPoint x: 853, endPoint y: 264, distance: 260.7
click at [1111, 253] on div at bounding box center [557, 289] width 1114 height 579
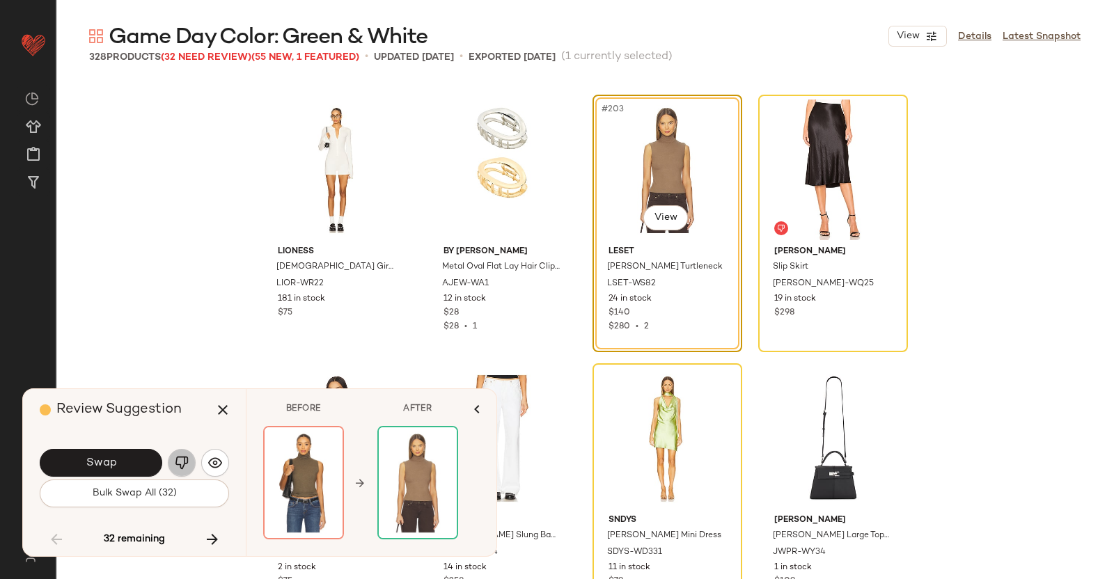
click at [181, 462] on img "button" at bounding box center [182, 463] width 14 height 14
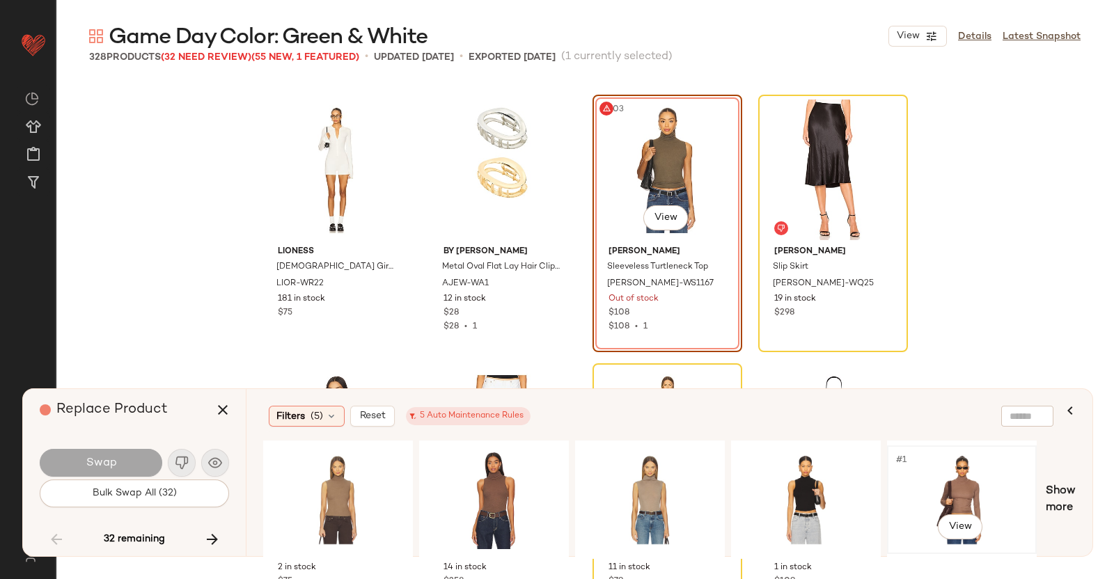
click at [988, 476] on div "#1 View" at bounding box center [962, 500] width 140 height 99
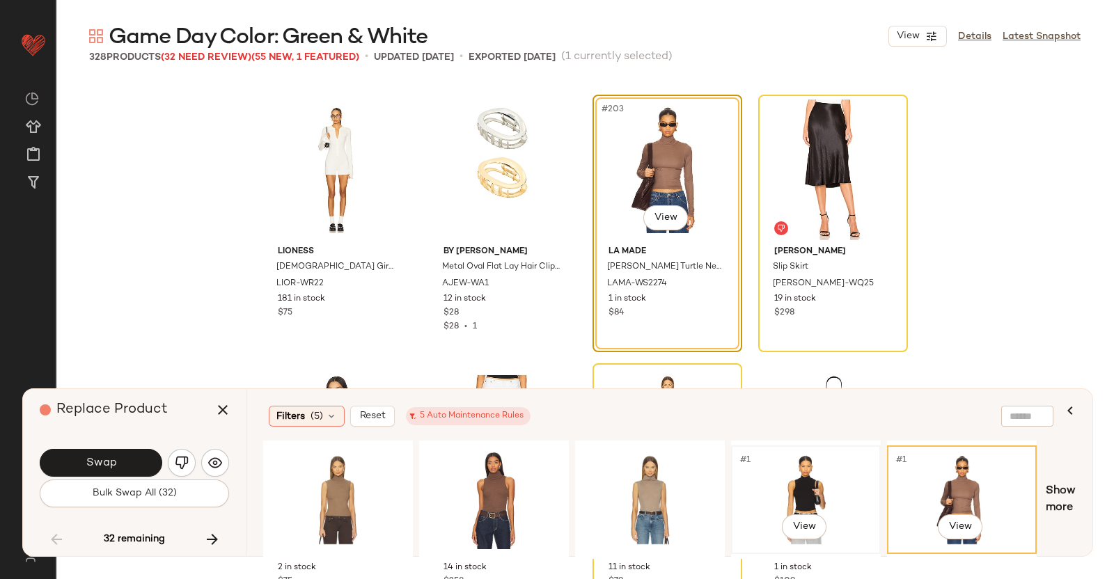
click at [784, 504] on div "#1 View" at bounding box center [806, 500] width 140 height 99
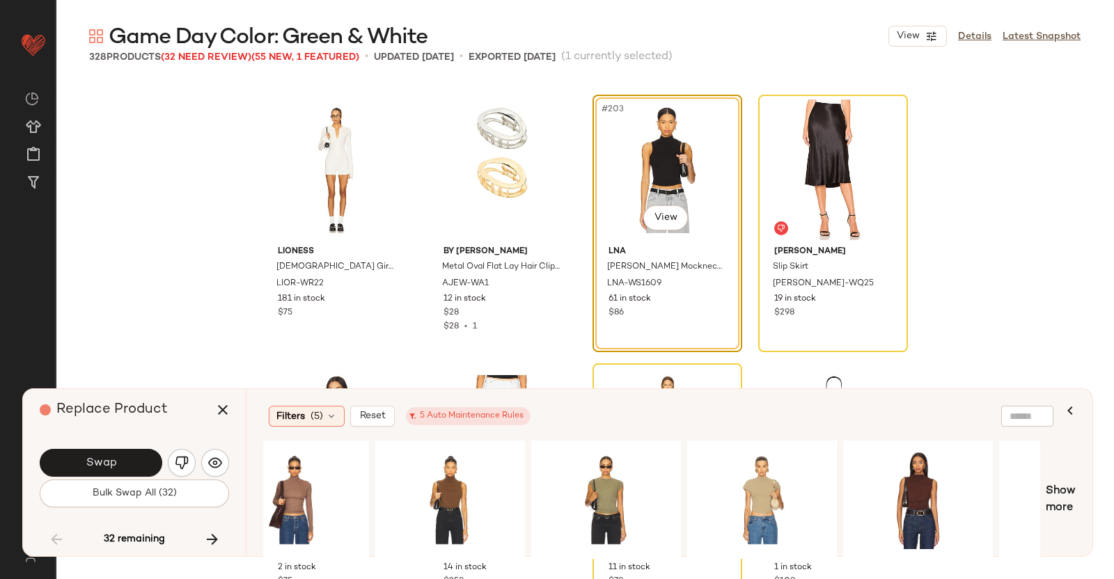
scroll to position [0, 775]
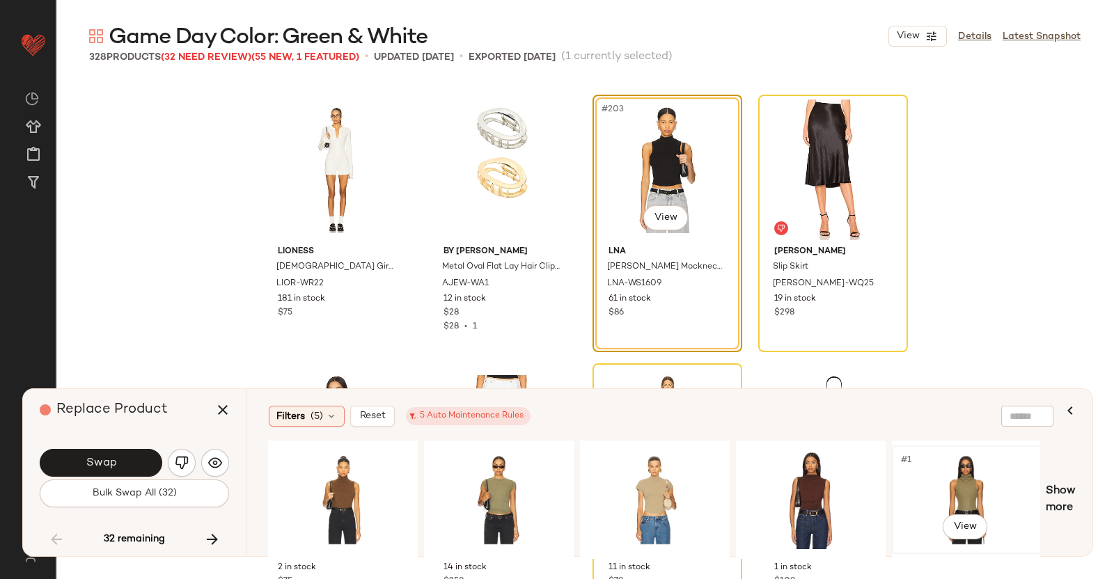
click at [965, 478] on div "#1 View" at bounding box center [967, 500] width 140 height 99
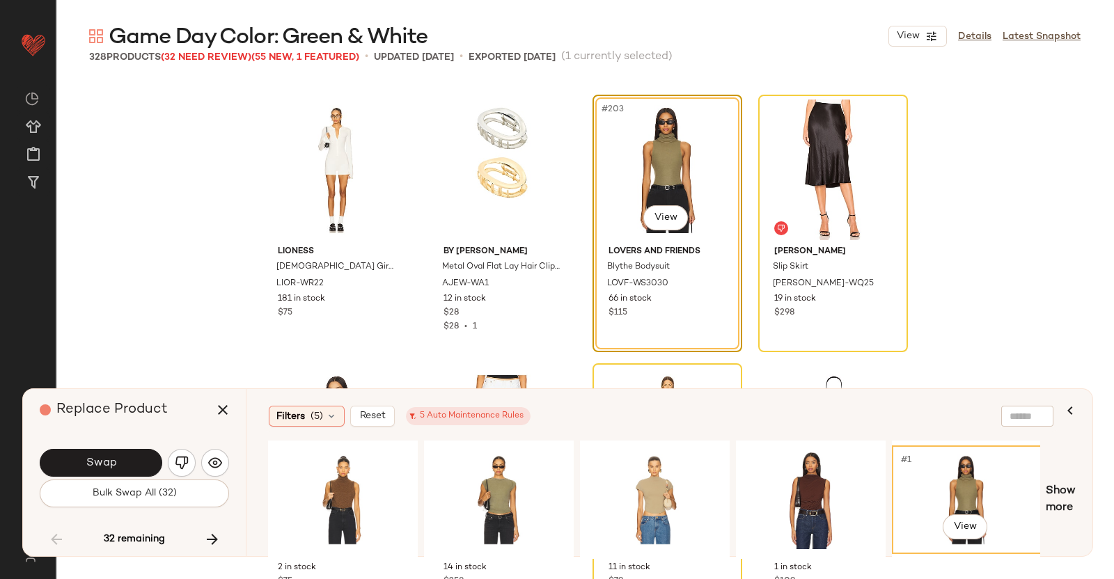
click at [657, 201] on div "#203 View" at bounding box center [668, 170] width 140 height 141
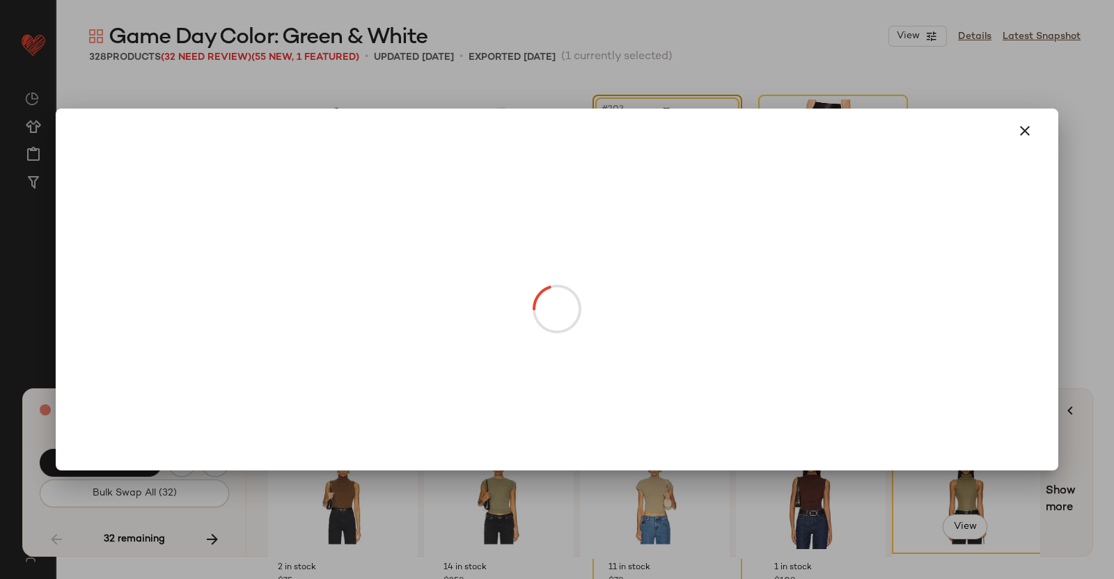
click at [669, 214] on body "Revolve ** Dashboard All Products Global Clipboards (51) Curations (347) [PERSO…" at bounding box center [557, 289] width 1114 height 579
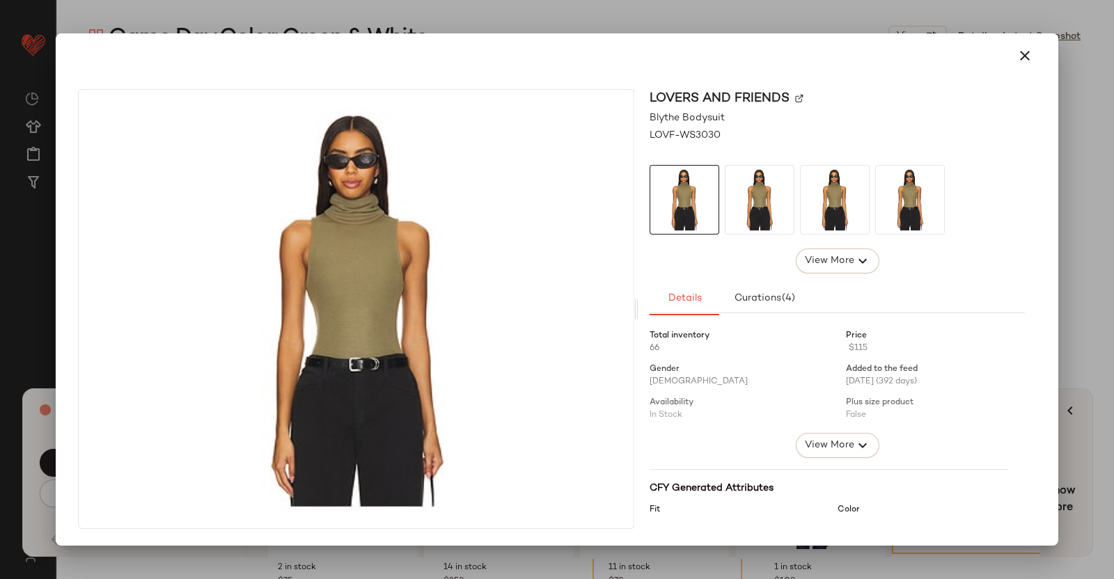
click at [1114, 208] on div at bounding box center [557, 289] width 1114 height 579
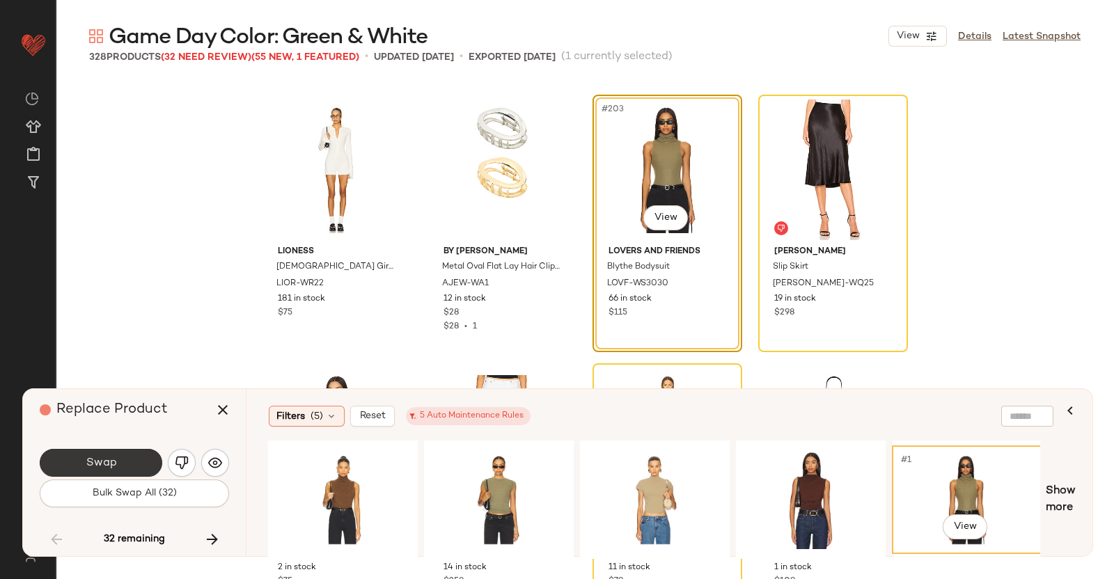
click at [111, 471] on button "Swap" at bounding box center [101, 463] width 123 height 28
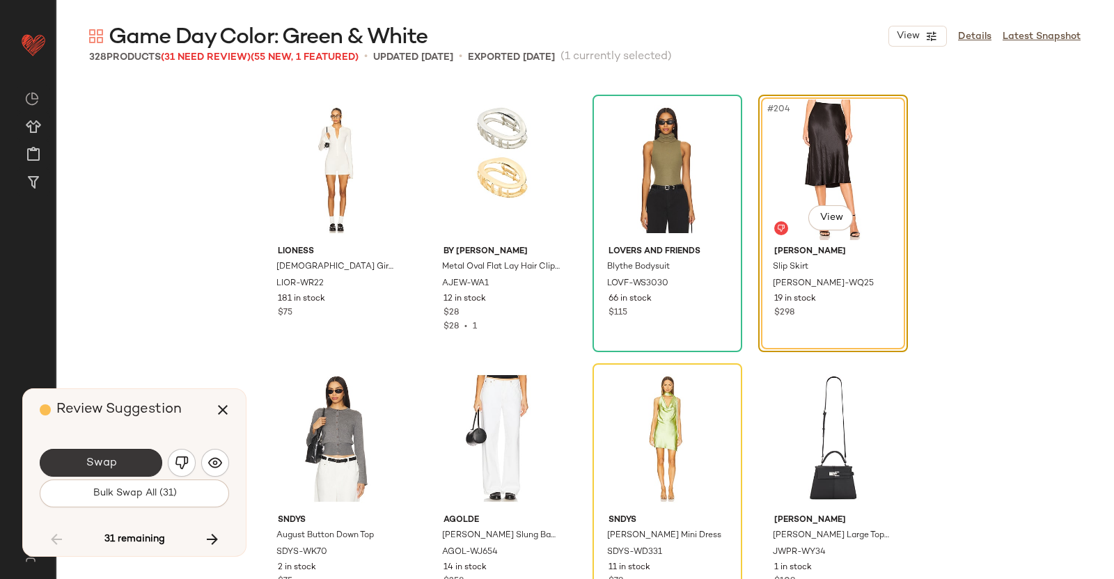
click at [139, 458] on button "Swap" at bounding box center [101, 463] width 123 height 28
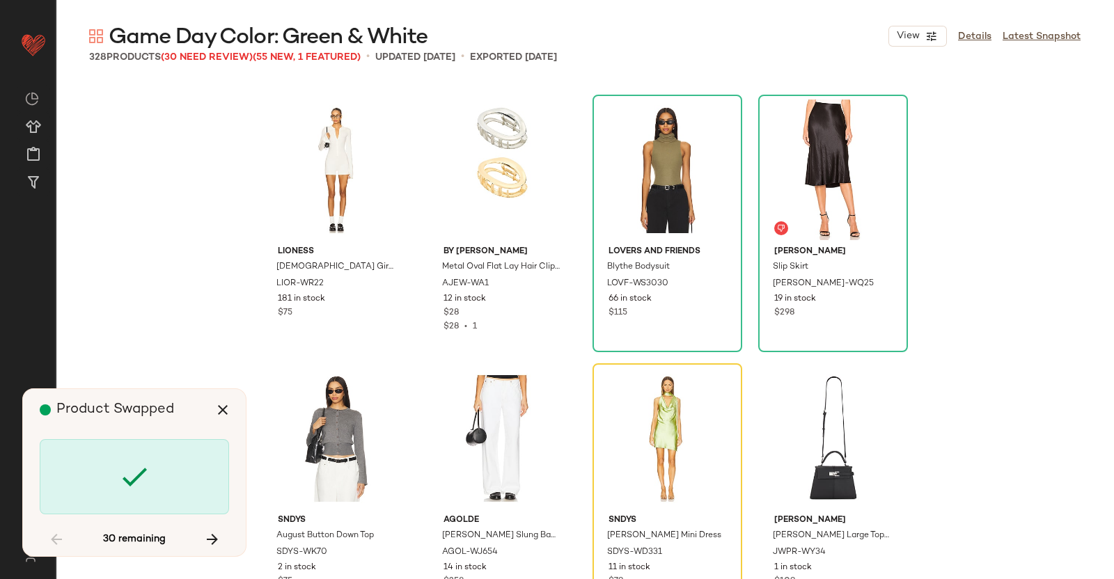
scroll to position [13709, 0]
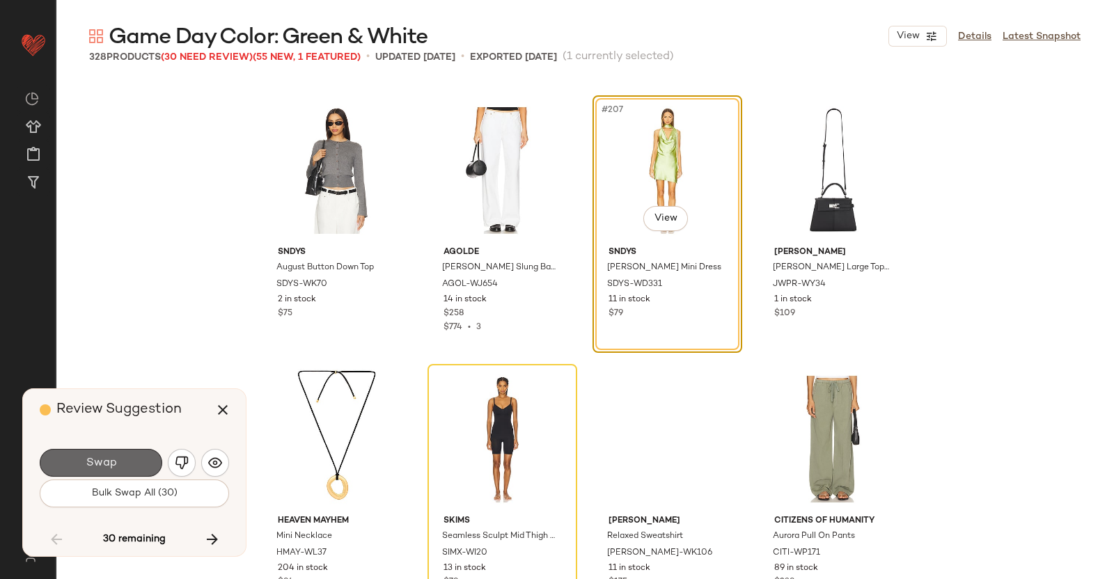
click at [133, 467] on button "Swap" at bounding box center [101, 463] width 123 height 28
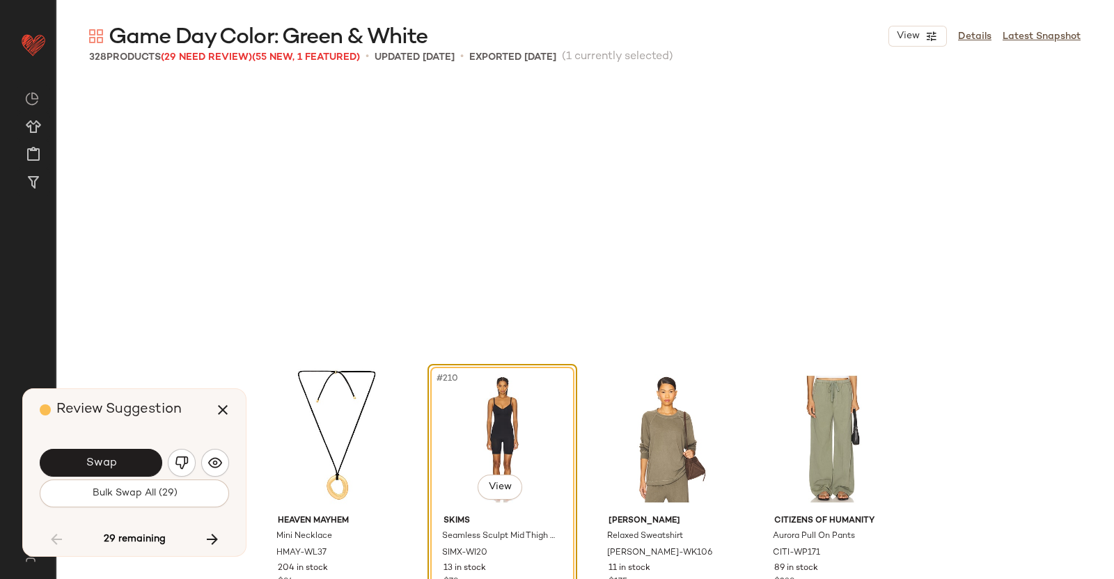
scroll to position [13978, 0]
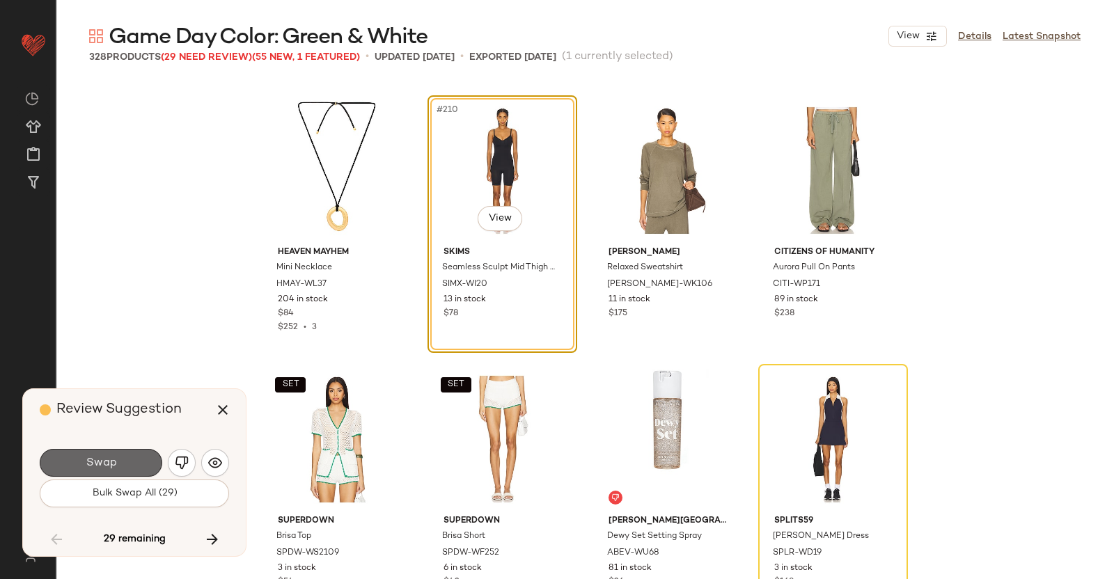
click at [134, 470] on button "Swap" at bounding box center [101, 463] width 123 height 28
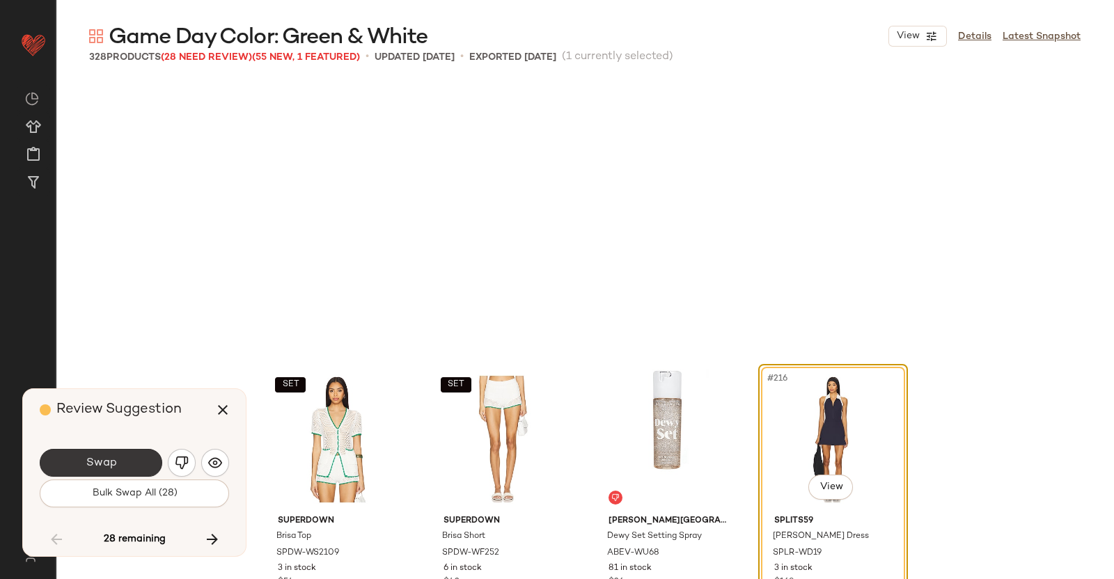
scroll to position [14247, 0]
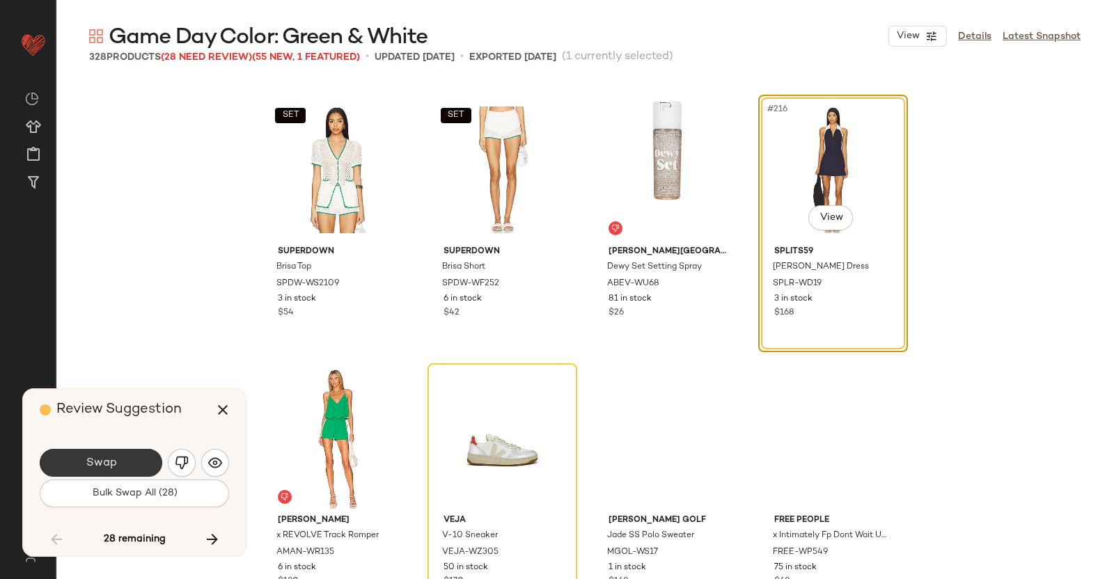
click at [133, 460] on button "Swap" at bounding box center [101, 463] width 123 height 28
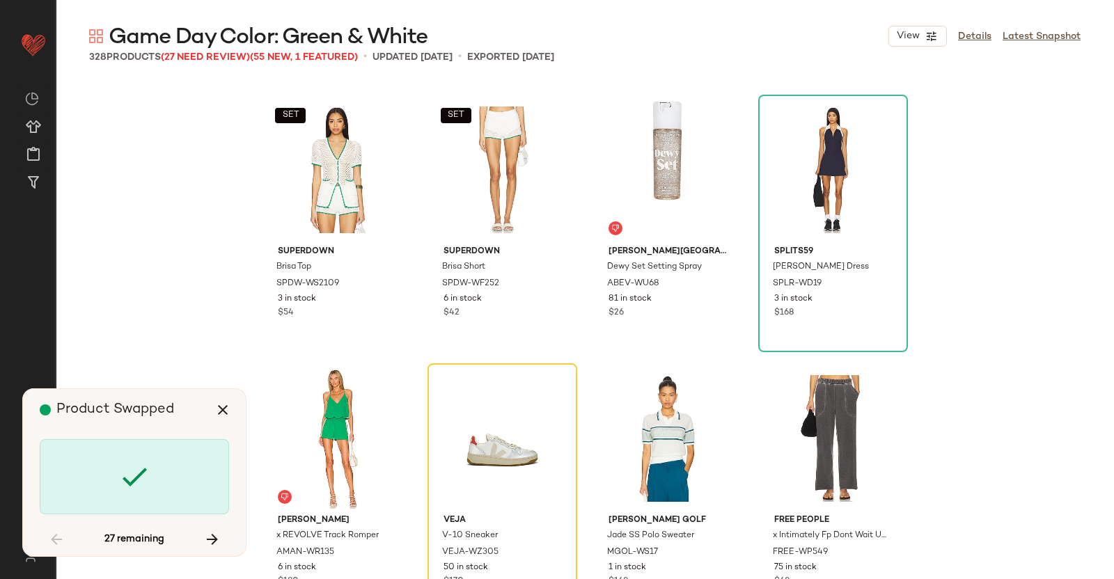
scroll to position [14516, 0]
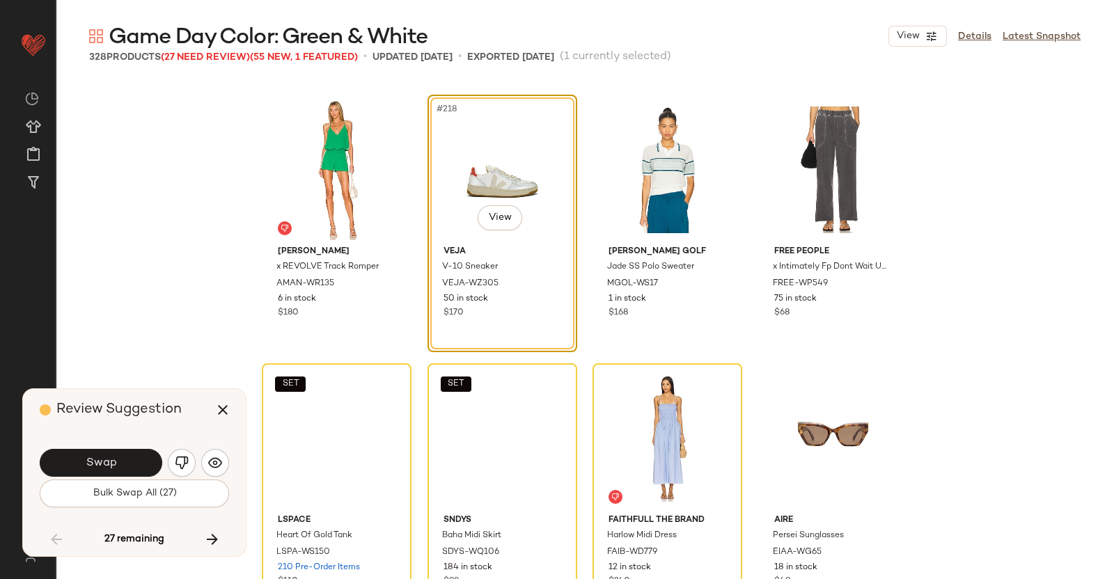
click at [119, 463] on button "Swap" at bounding box center [101, 463] width 123 height 28
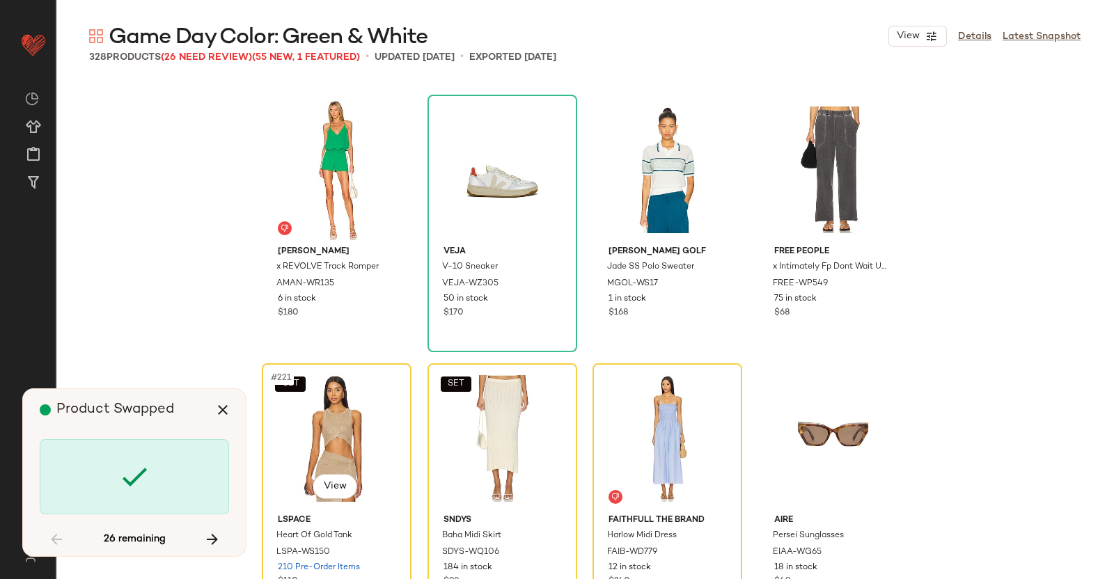
scroll to position [14785, 0]
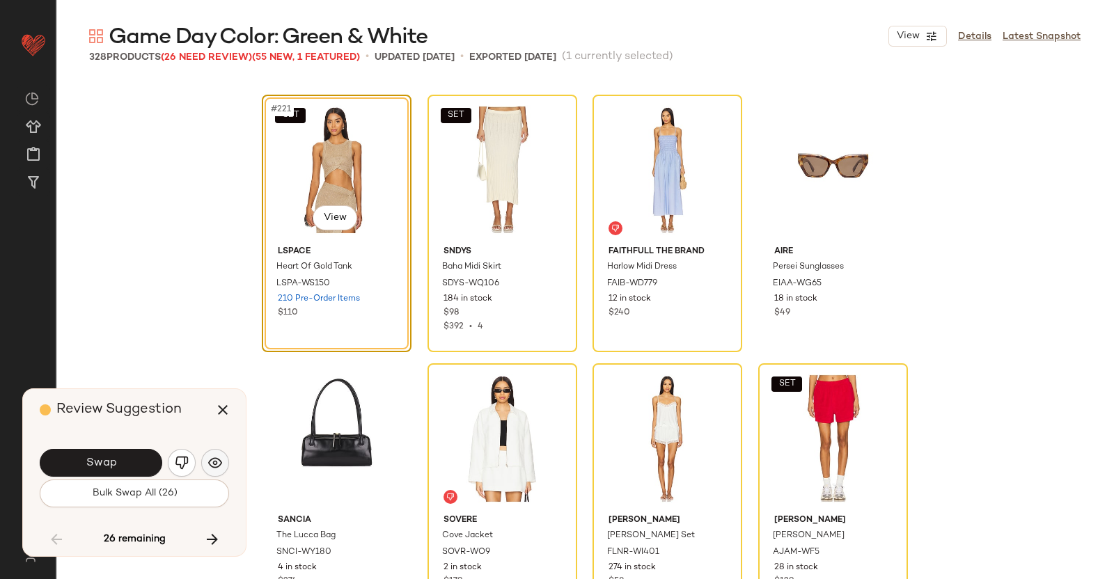
click at [201, 463] on div "Swap" at bounding box center [134, 462] width 189 height 33
click at [188, 463] on img "button" at bounding box center [182, 463] width 14 height 14
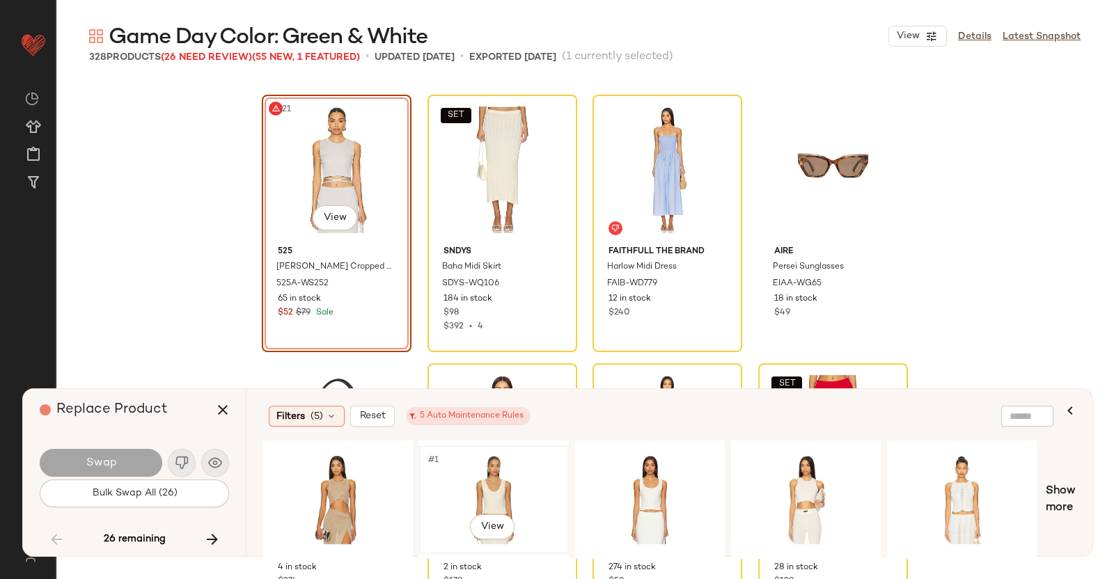
click at [543, 483] on div "#1 View" at bounding box center [494, 500] width 140 height 99
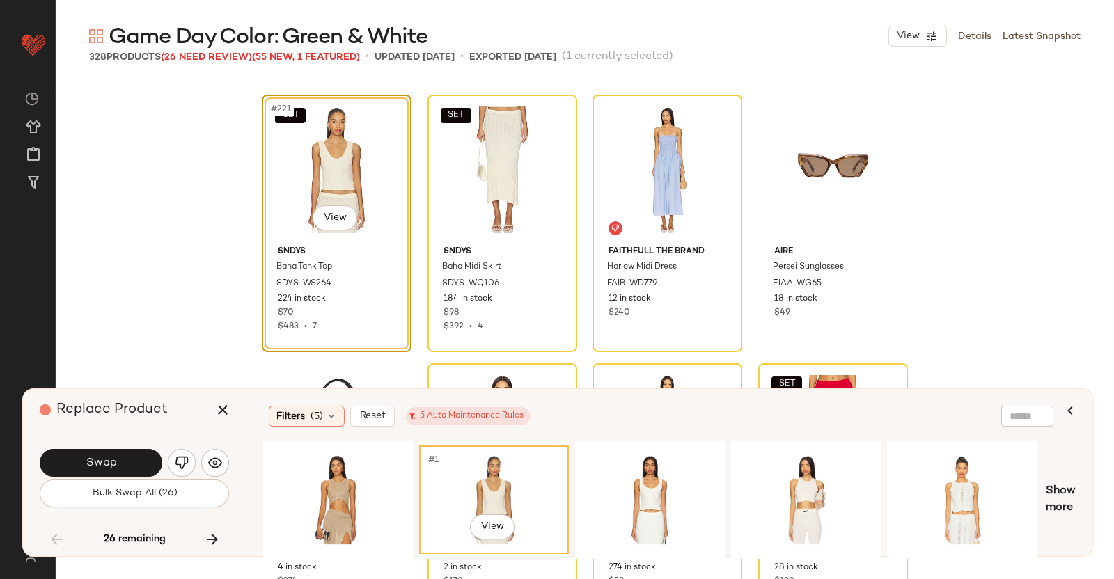
drag, startPoint x: 329, startPoint y: 211, endPoint x: 364, endPoint y: 266, distance: 65.1
click at [327, 216] on body "Revolve ** Dashboard All Products Global Clipboards (51) Curations (347) Kriste…" at bounding box center [557, 289] width 1114 height 579
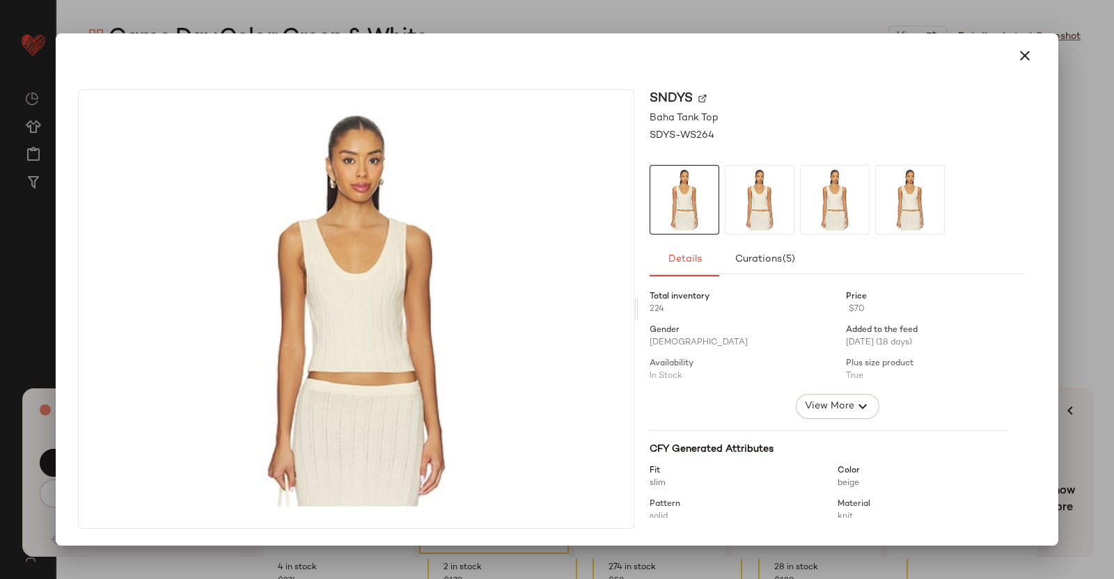
click at [706, 100] on img at bounding box center [703, 99] width 8 height 8
drag, startPoint x: 1114, startPoint y: 145, endPoint x: 843, endPoint y: 207, distance: 277.9
click at [1114, 144] on div at bounding box center [557, 289] width 1114 height 579
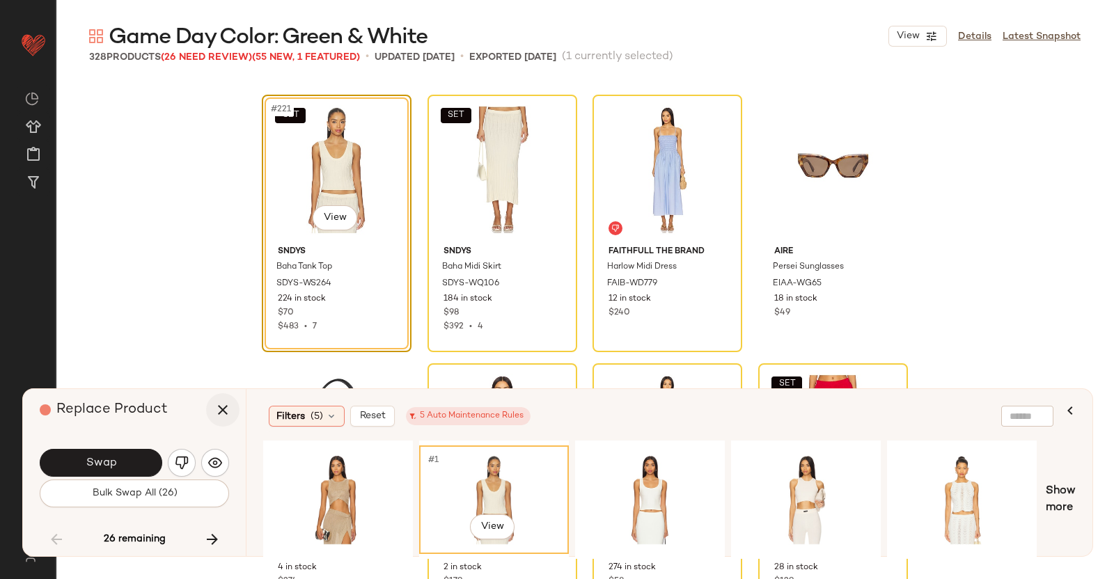
click at [229, 412] on icon "button" at bounding box center [222, 410] width 17 height 17
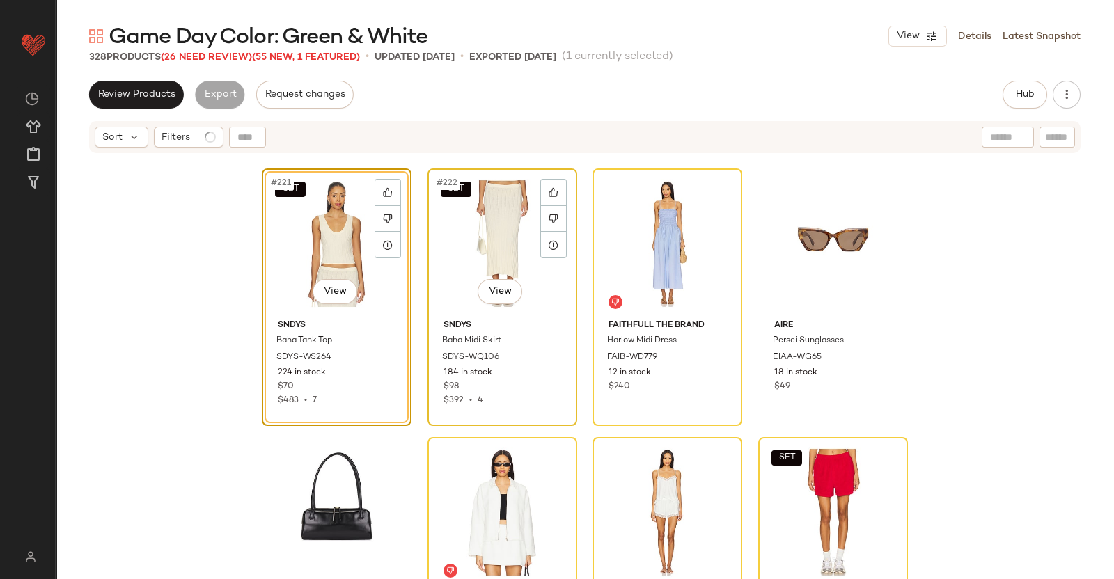
click at [478, 251] on div "SET #222 View" at bounding box center [502, 243] width 140 height 141
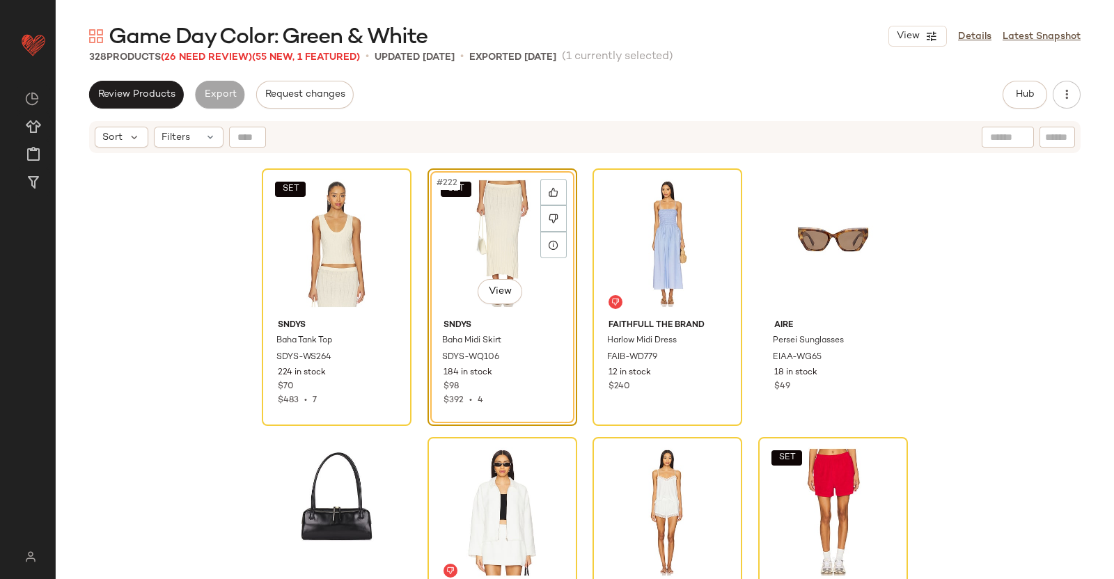
click at [224, 49] on span "Game Day Color: Green & White" at bounding box center [268, 38] width 319 height 28
click at [224, 54] on span "(26 Need Review)" at bounding box center [206, 57] width 91 height 10
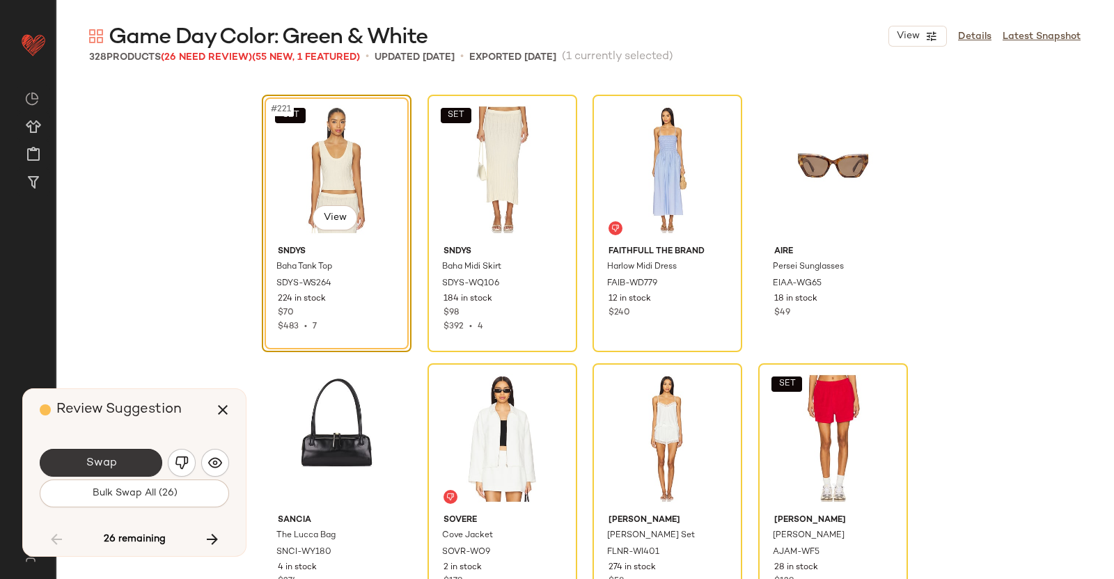
click at [127, 465] on button "Swap" at bounding box center [101, 463] width 123 height 28
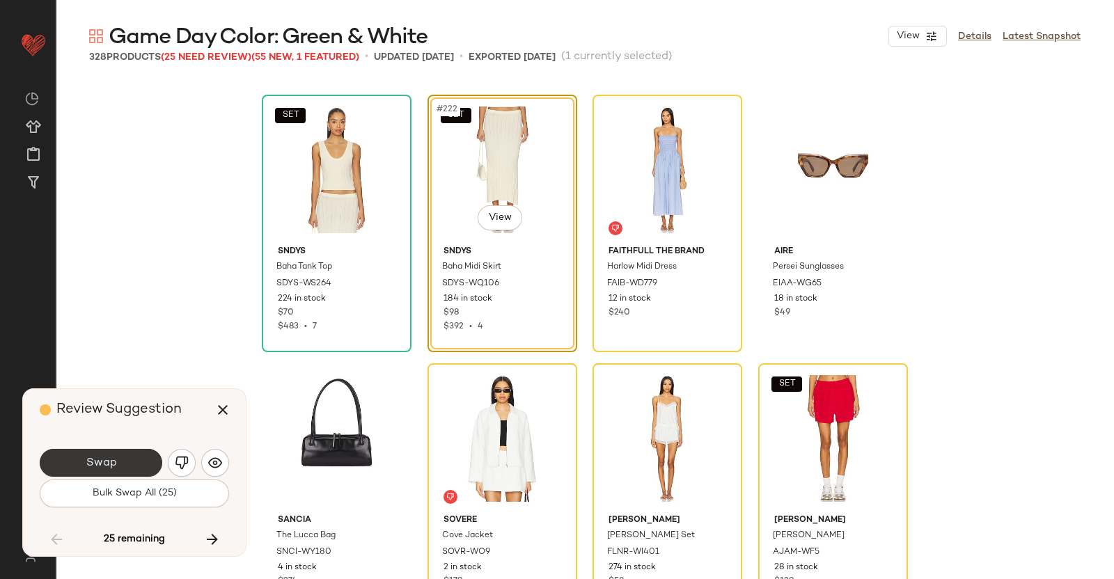
click at [123, 466] on button "Swap" at bounding box center [101, 463] width 123 height 28
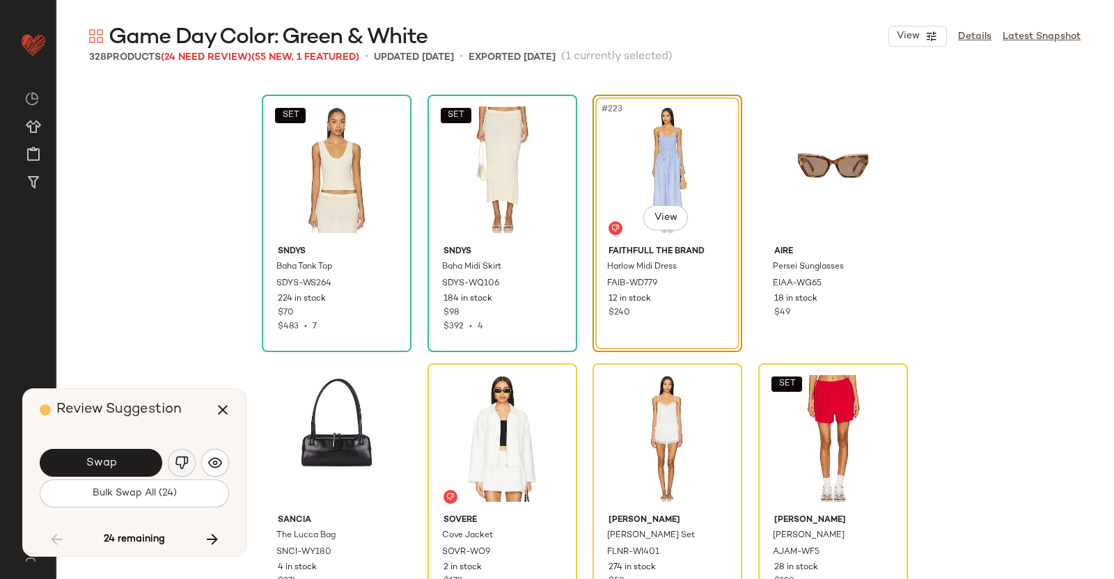
click at [182, 462] on img "button" at bounding box center [182, 463] width 14 height 14
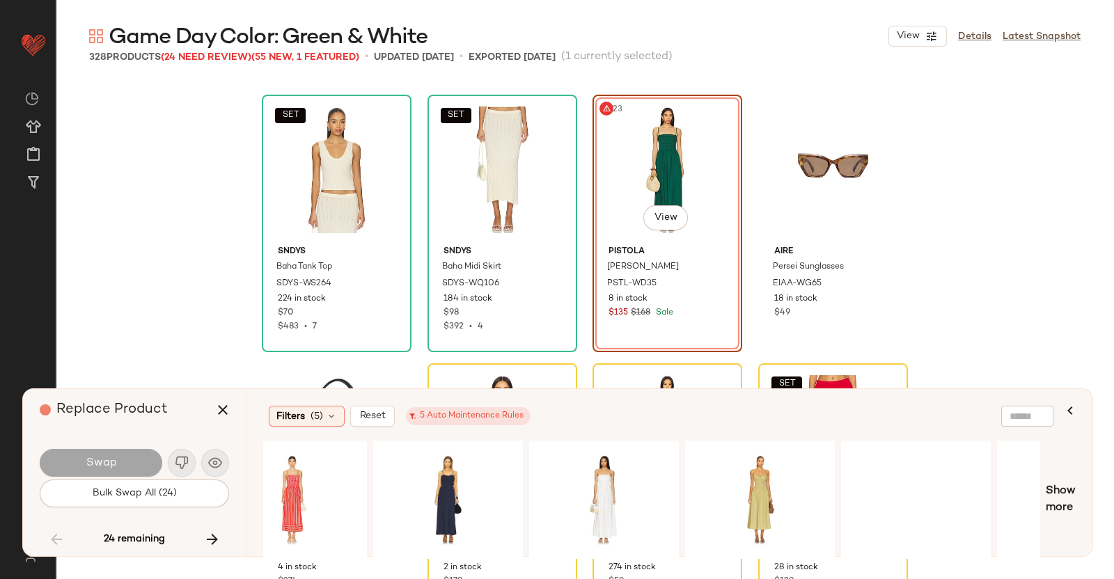
scroll to position [0, 775]
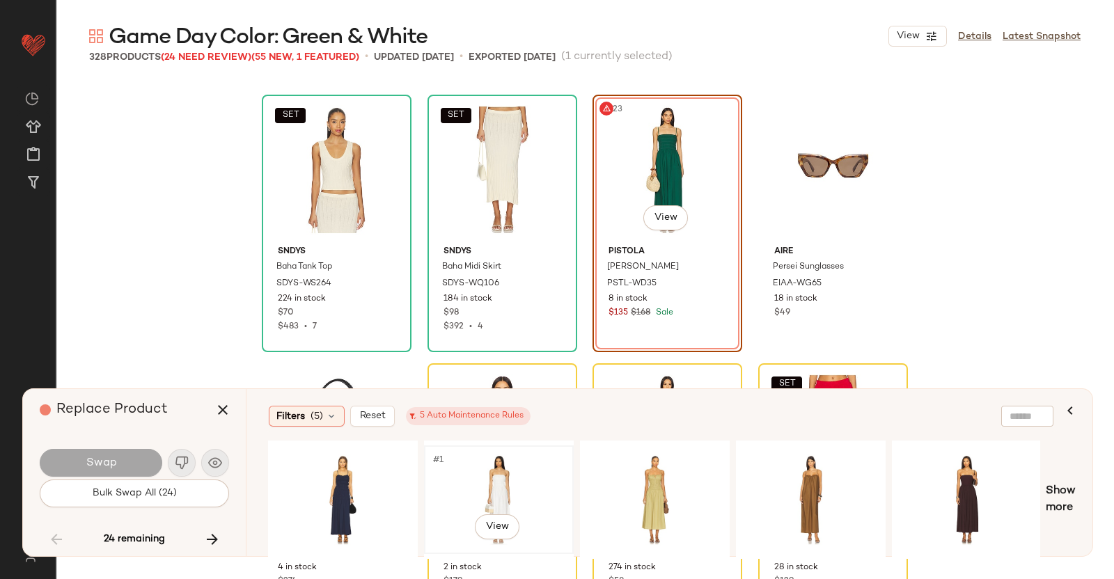
click at [475, 481] on div "#1 View" at bounding box center [499, 500] width 140 height 99
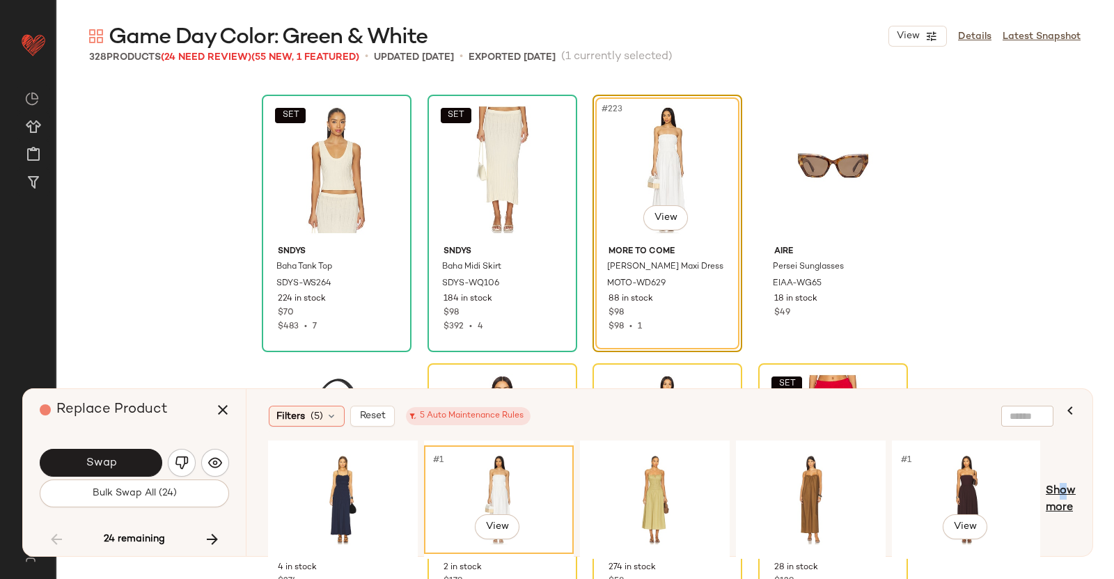
click at [1057, 483] on span "Show more" at bounding box center [1061, 499] width 30 height 33
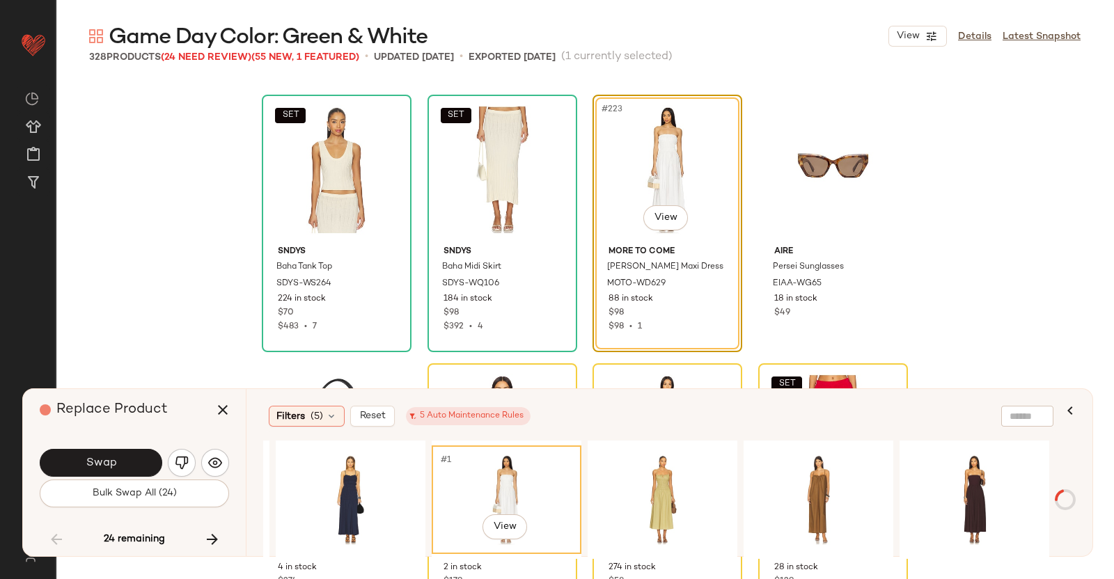
scroll to position [0, 767]
drag, startPoint x: 627, startPoint y: 559, endPoint x: 637, endPoint y: 556, distance: 10.1
click at [637, 556] on div "Game Day Color: Green & White View Details Latest Snapshot 328 Products (24 Nee…" at bounding box center [585, 300] width 1059 height 557
click at [660, 481] on div "#1 View" at bounding box center [663, 500] width 140 height 99
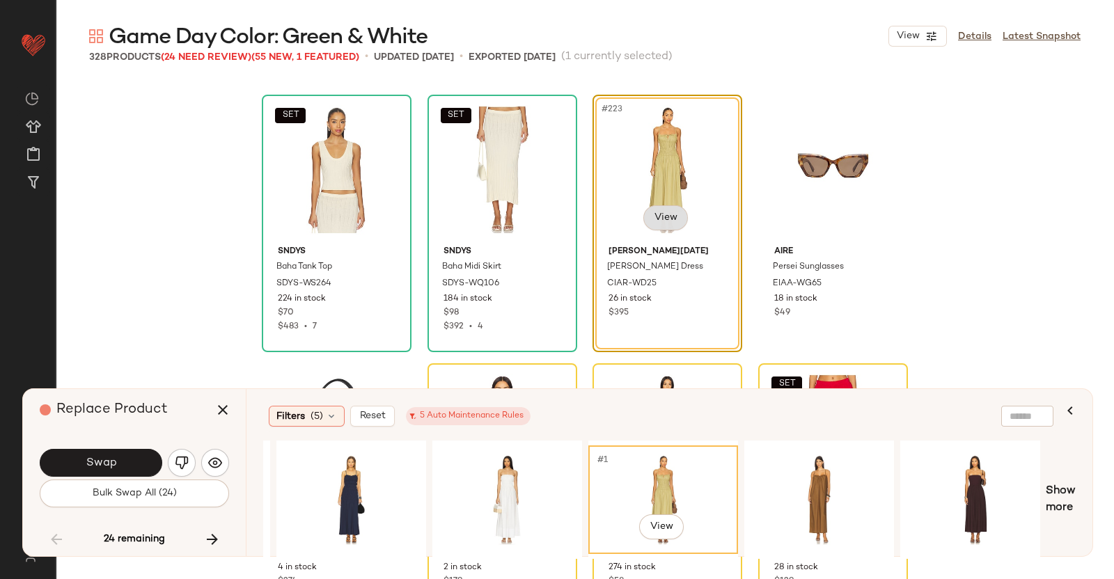
click at [665, 210] on body "Revolve ** Dashboard All Products Global Clipboards (51) Curations (347) Kriste…" at bounding box center [557, 289] width 1114 height 579
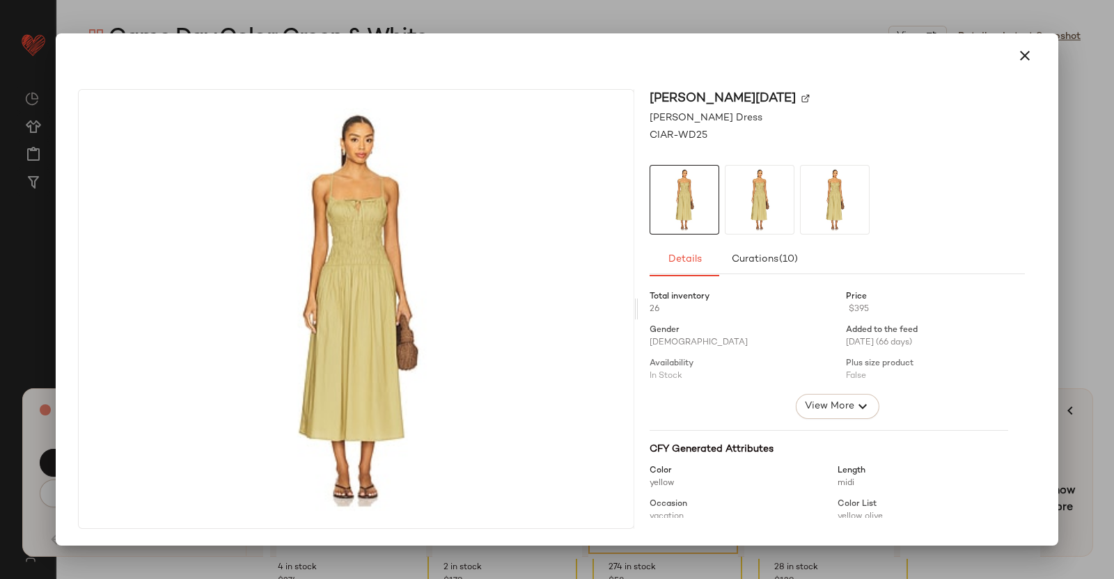
click at [1114, 280] on div at bounding box center [557, 289] width 1114 height 579
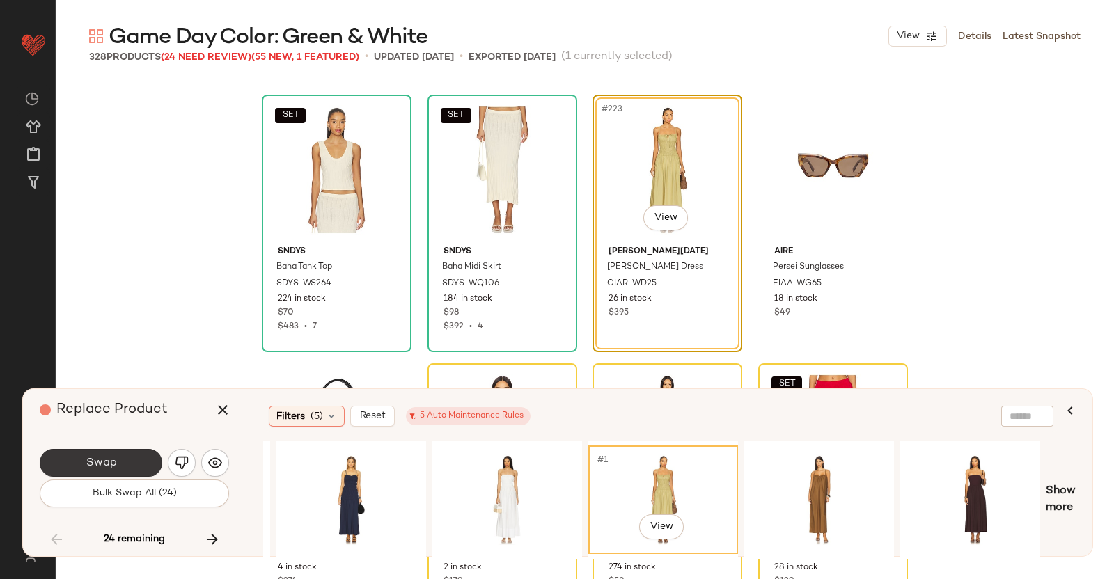
click at [136, 469] on button "Swap" at bounding box center [101, 463] width 123 height 28
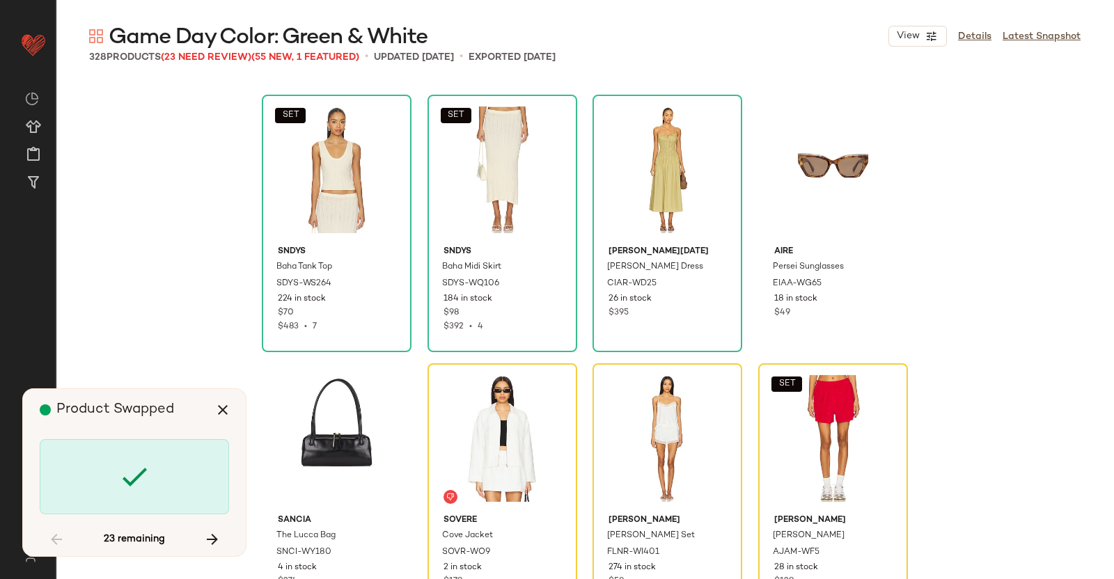
scroll to position [15053, 0]
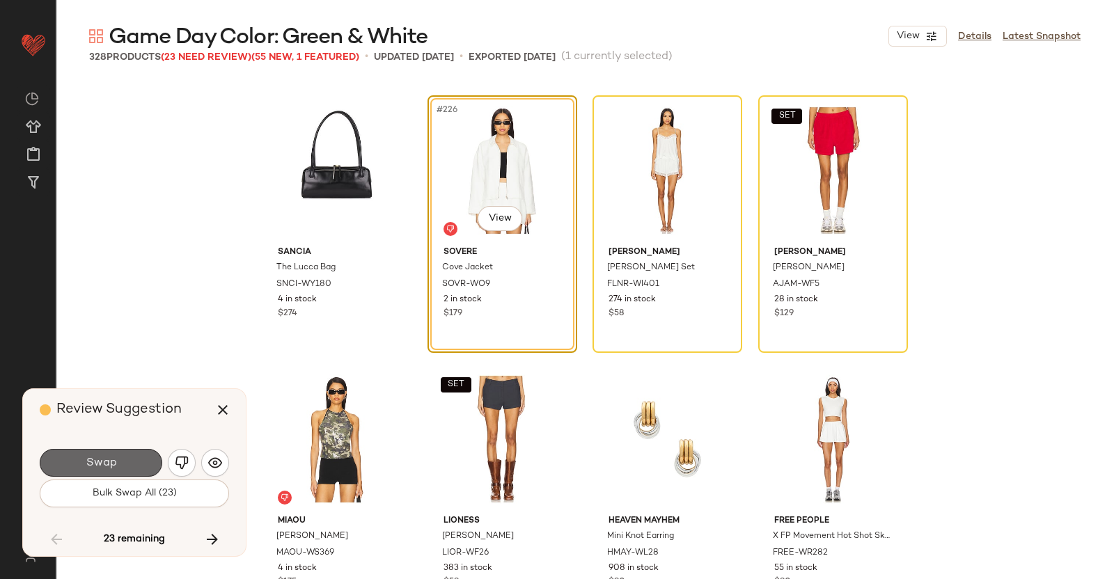
click at [132, 456] on button "Swap" at bounding box center [101, 463] width 123 height 28
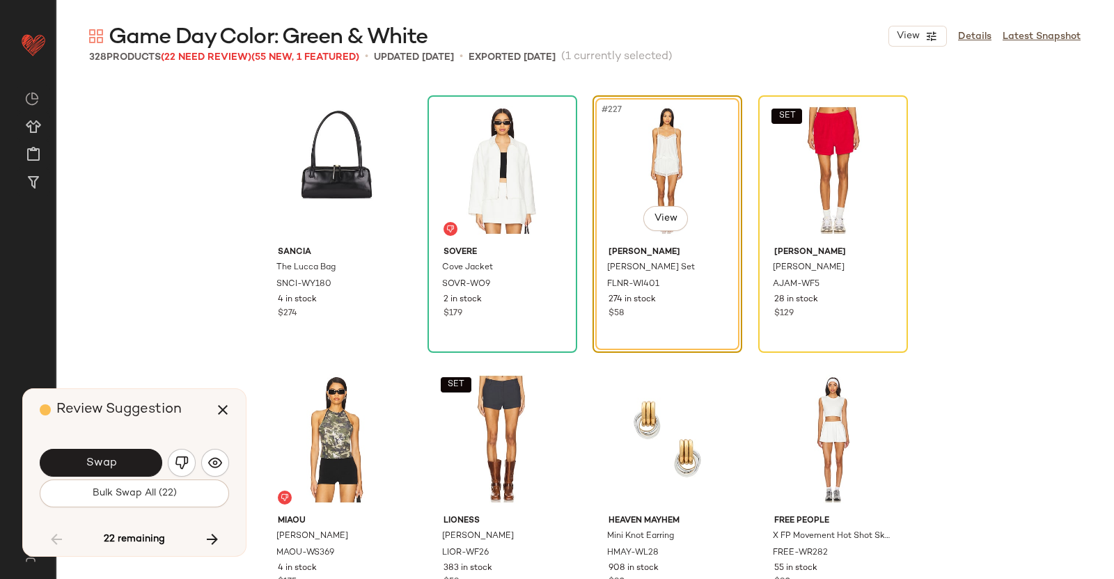
click at [195, 453] on div "Swap" at bounding box center [134, 462] width 189 height 33
click at [187, 464] on button "button" at bounding box center [182, 463] width 28 height 28
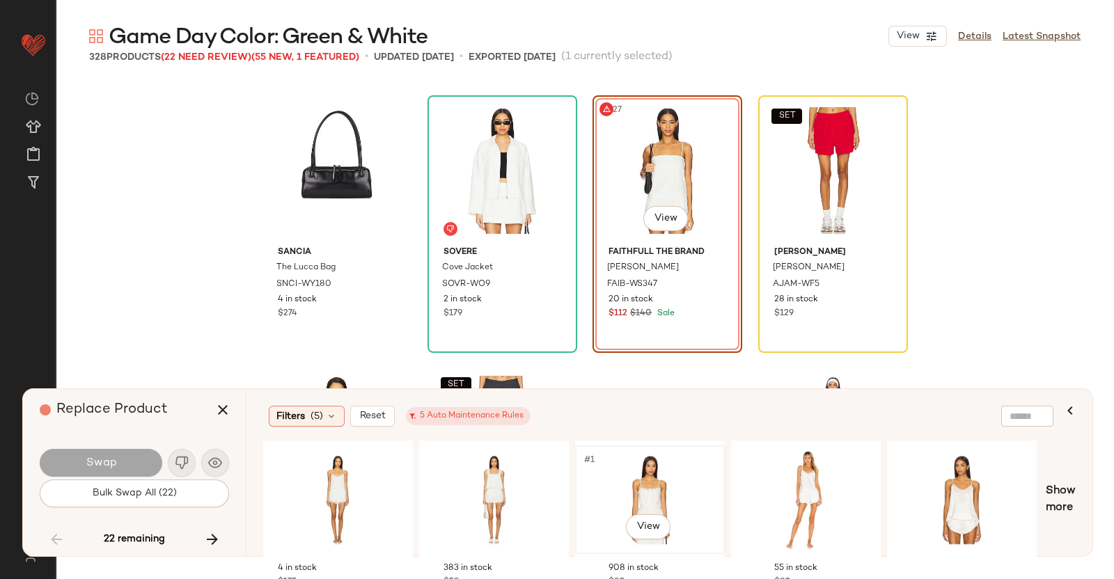
click at [648, 493] on div "#1 View" at bounding box center [650, 500] width 140 height 99
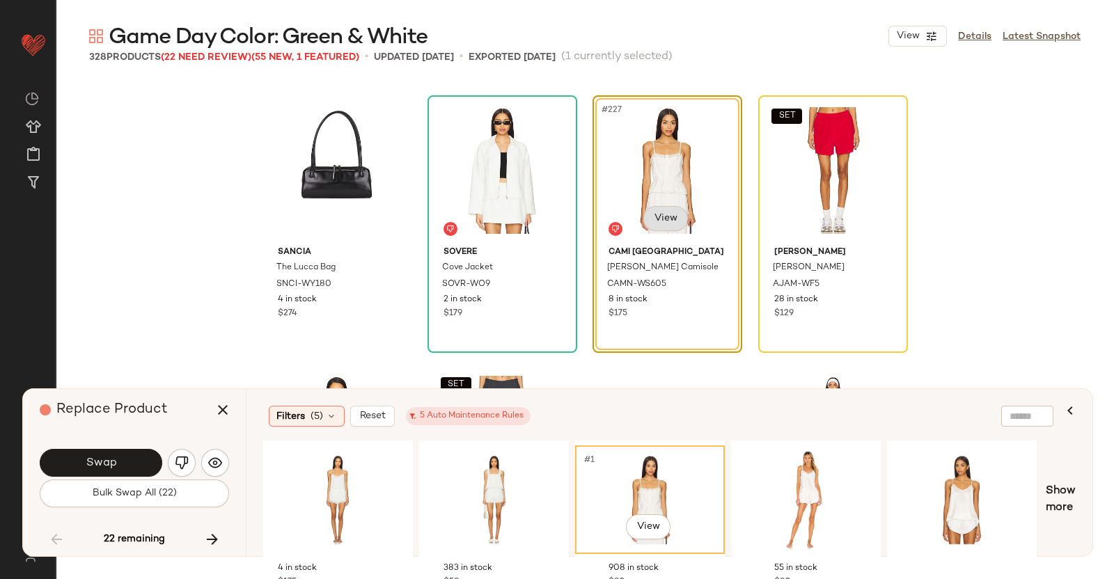
click at [665, 224] on body "Revolve ** Dashboard All Products Global Clipboards (51) Curations (347) Kriste…" at bounding box center [557, 289] width 1114 height 579
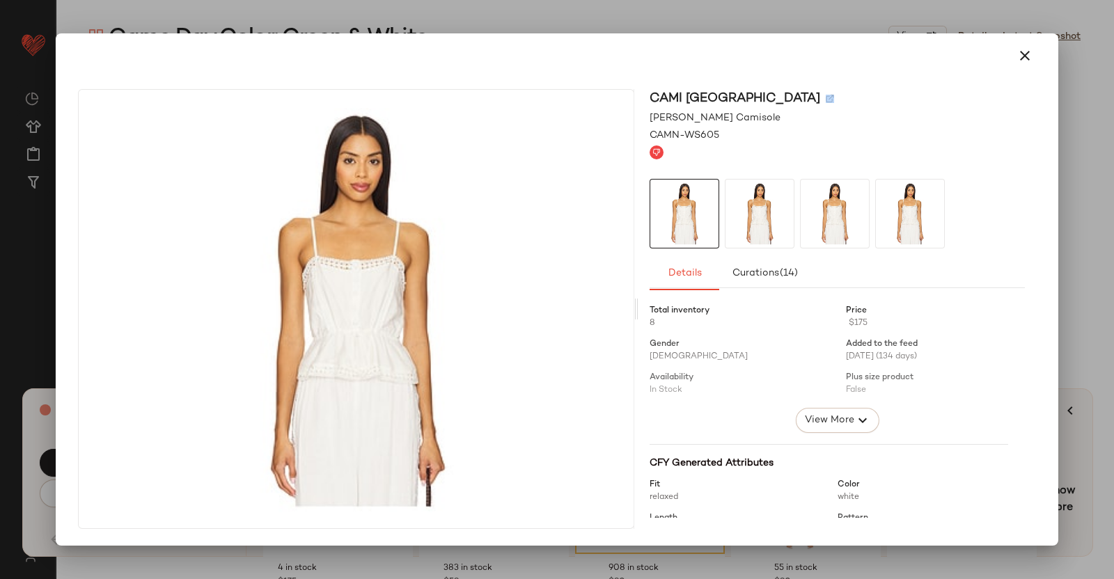
drag, startPoint x: 725, startPoint y: 102, endPoint x: 724, endPoint y: 92, distance: 9.8
click at [724, 93] on div "CAMI [GEOGRAPHIC_DATA]" at bounding box center [837, 98] width 375 height 19
click at [826, 96] on img at bounding box center [830, 99] width 8 height 8
click at [1055, 312] on div "CAMI NYC Matera Camisole CAMN-WS605 Details Curations (14) Total inventory 8 Pr…" at bounding box center [557, 289] width 1003 height 513
click at [1114, 214] on div at bounding box center [557, 289] width 1114 height 579
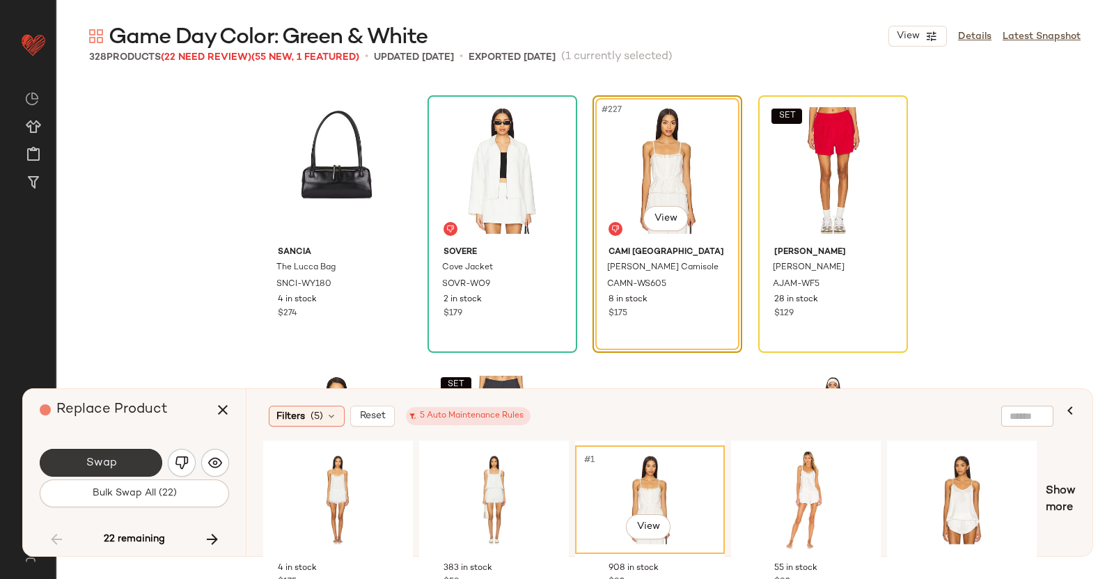
click at [98, 458] on span "Swap" at bounding box center [100, 463] width 31 height 13
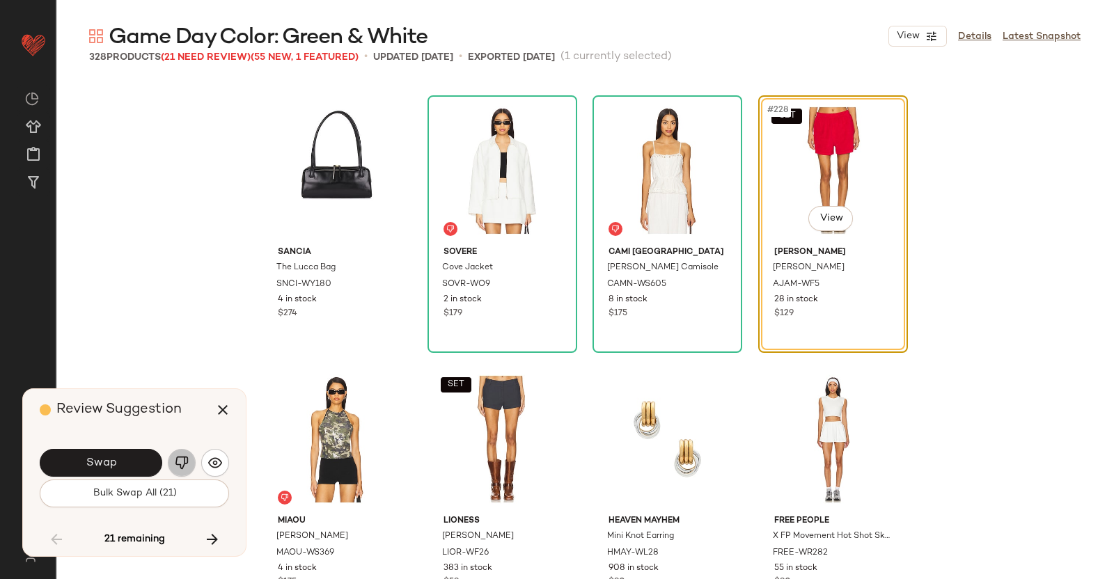
click at [186, 462] on img "button" at bounding box center [182, 463] width 14 height 14
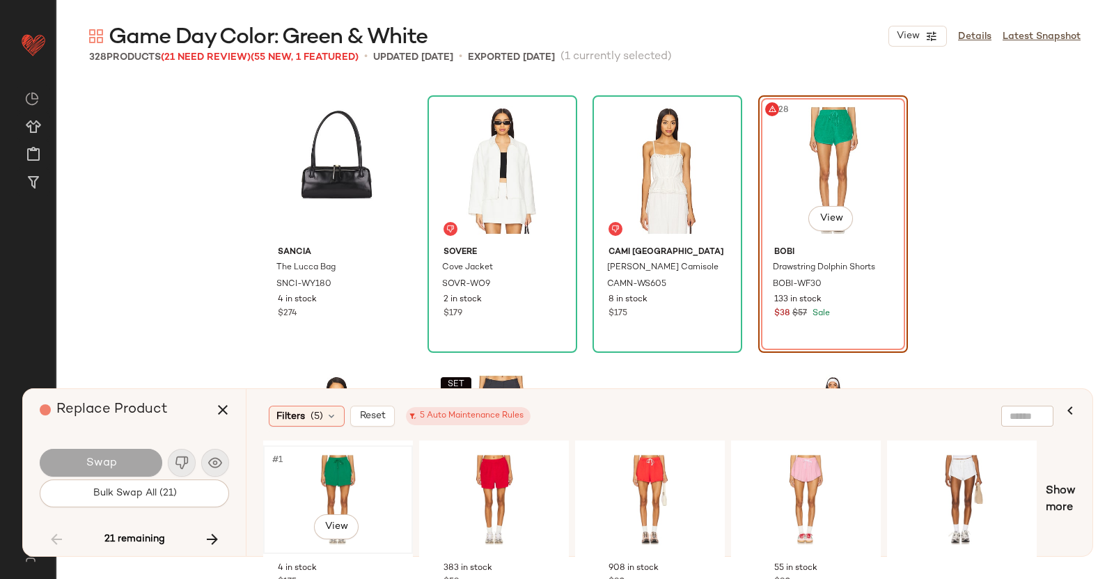
click at [370, 476] on div "#1 View" at bounding box center [338, 500] width 140 height 99
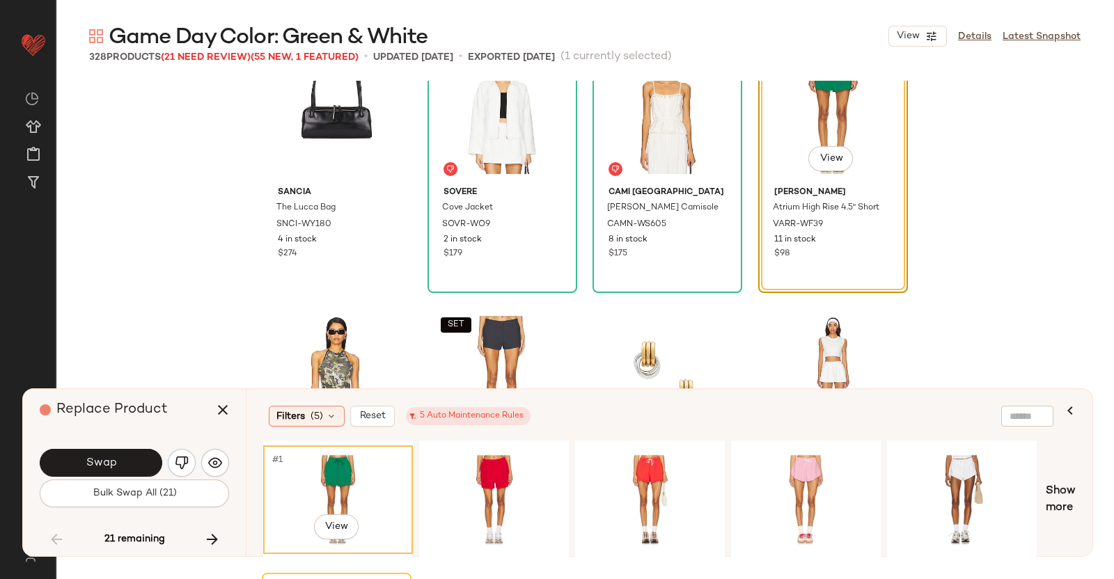
scroll to position [15140, 0]
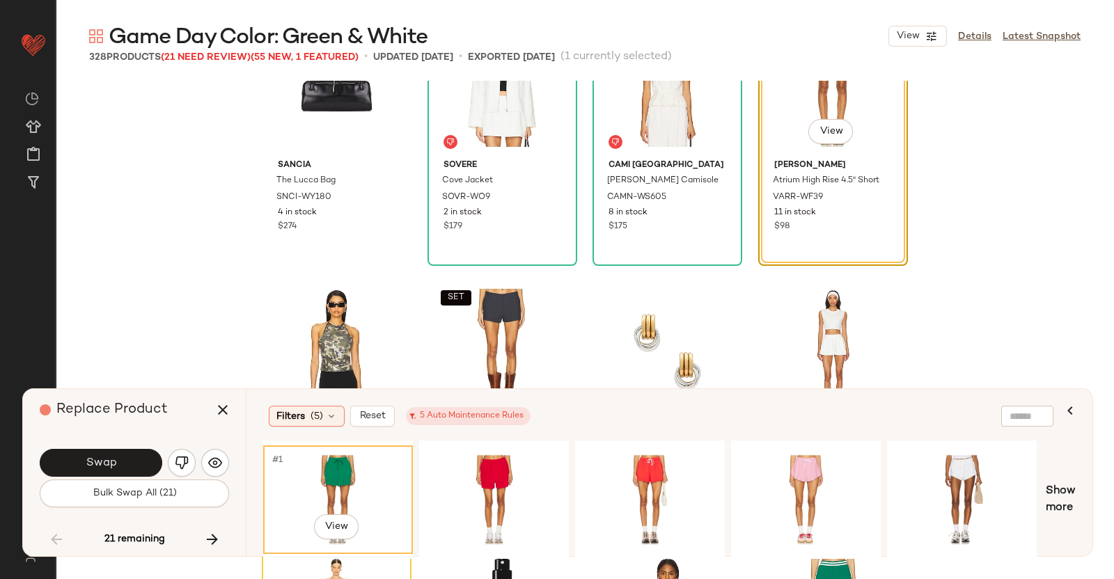
click at [95, 443] on div "Swap Bulk Swap All (21)" at bounding box center [134, 476] width 189 height 75
click at [104, 461] on span "Swap" at bounding box center [100, 463] width 31 height 13
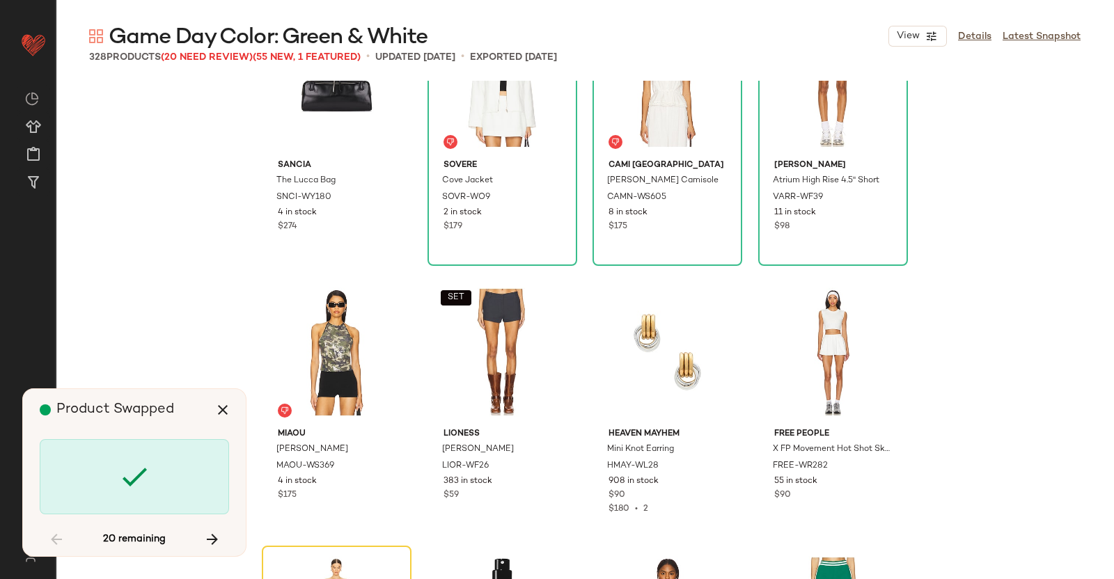
scroll to position [15592, 0]
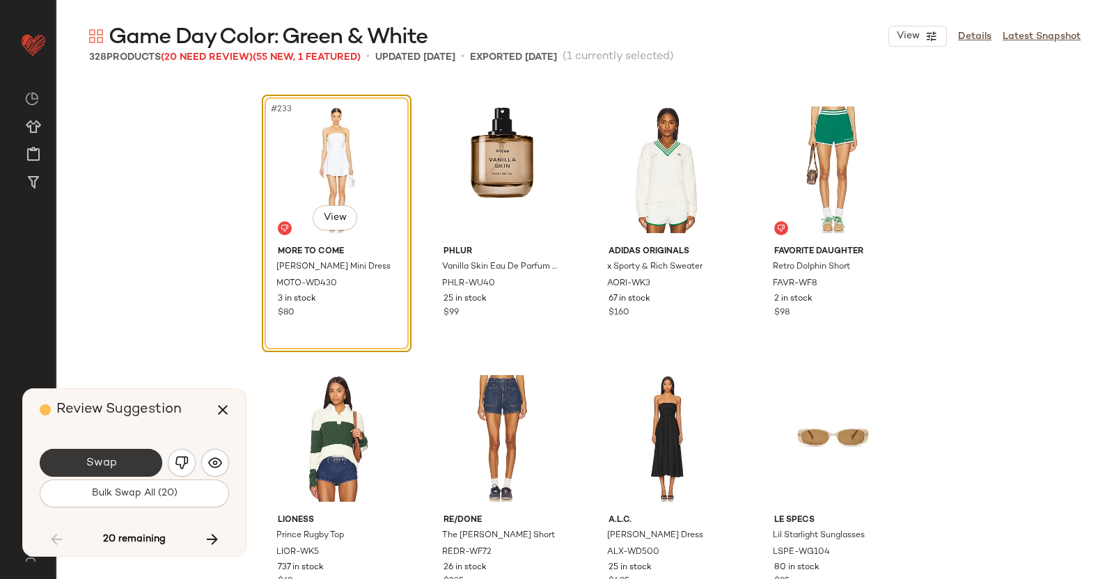
click at [106, 449] on button "Swap" at bounding box center [101, 463] width 123 height 28
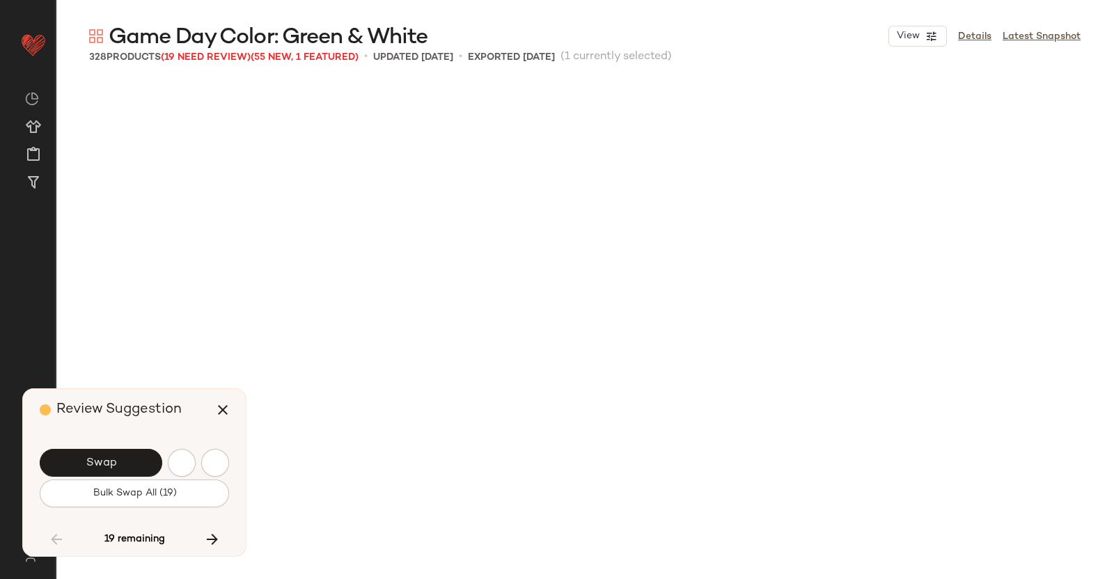
scroll to position [16129, 0]
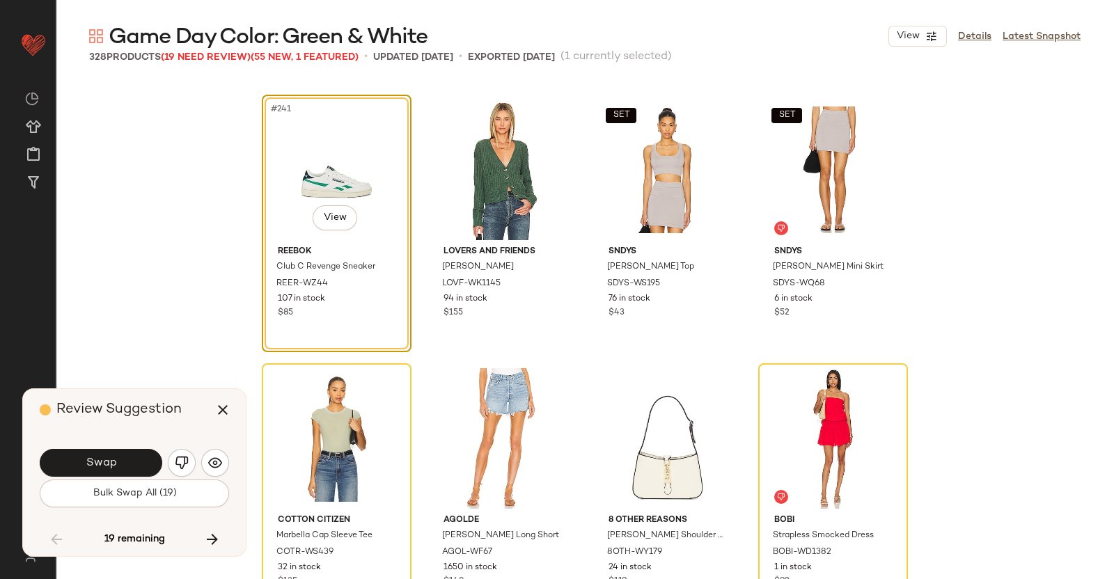
click at [145, 453] on button "Swap" at bounding box center [101, 463] width 123 height 28
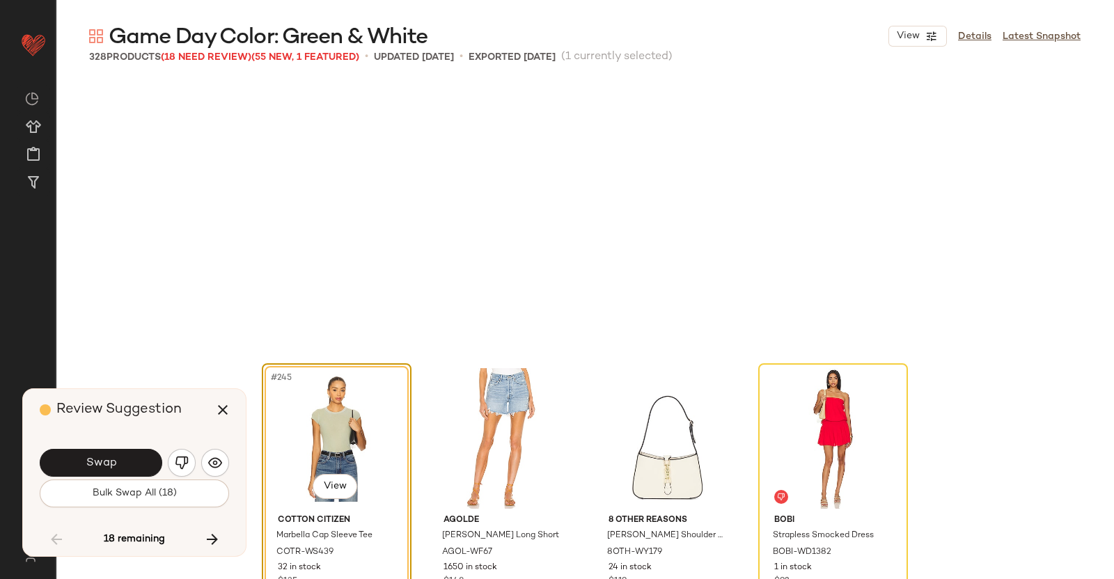
scroll to position [16397, 0]
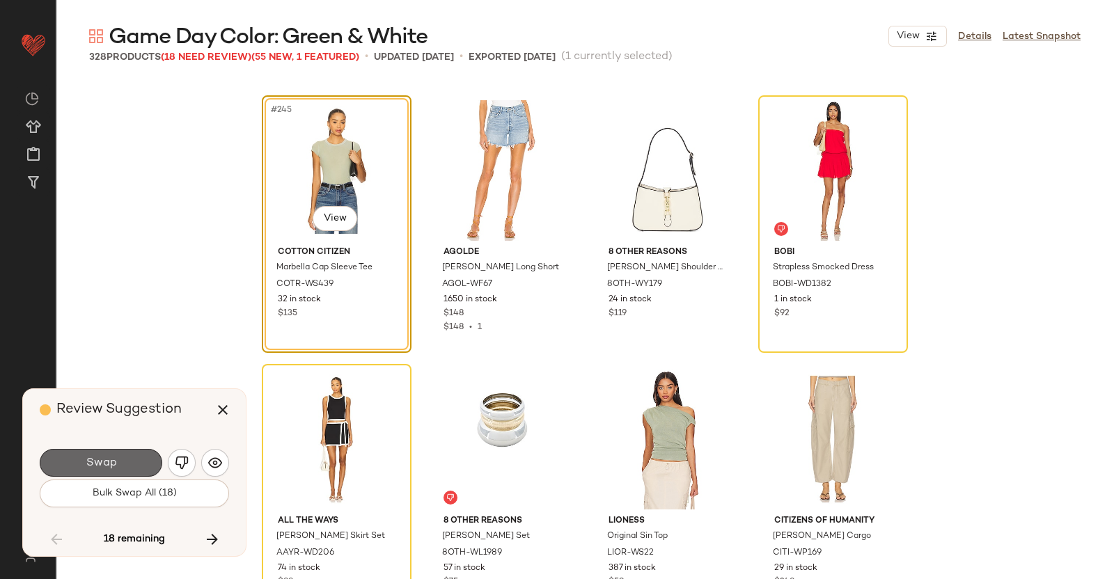
click at [118, 464] on button "Swap" at bounding box center [101, 463] width 123 height 28
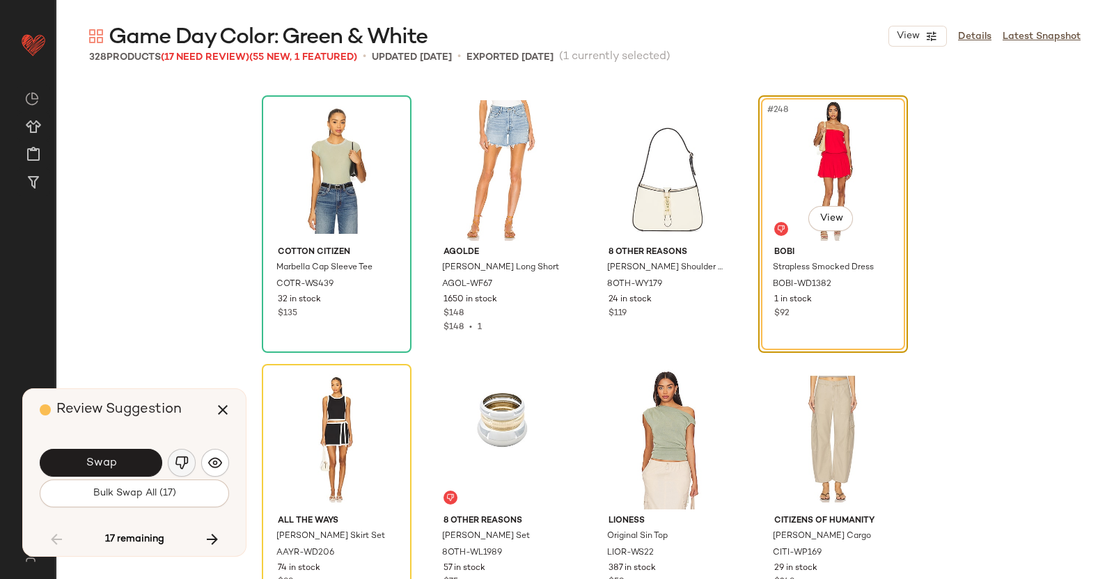
click at [176, 469] on img "button" at bounding box center [182, 463] width 14 height 14
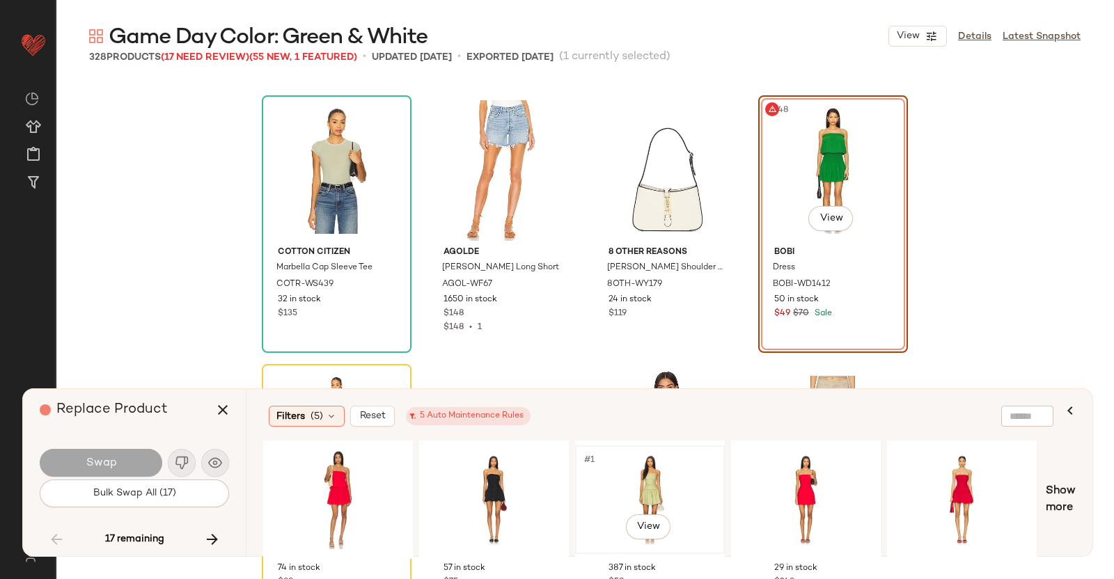
click at [657, 497] on div "#1 View" at bounding box center [650, 500] width 140 height 99
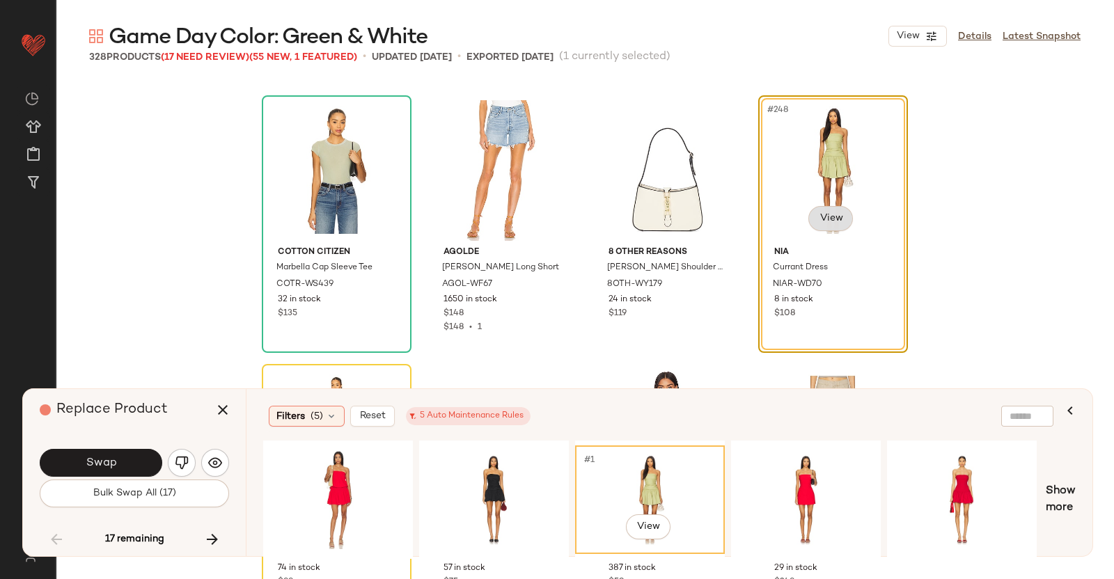
click at [822, 222] on body "Revolve ** Dashboard All Products Global Clipboards (51) Curations (347) Kriste…" at bounding box center [557, 289] width 1114 height 579
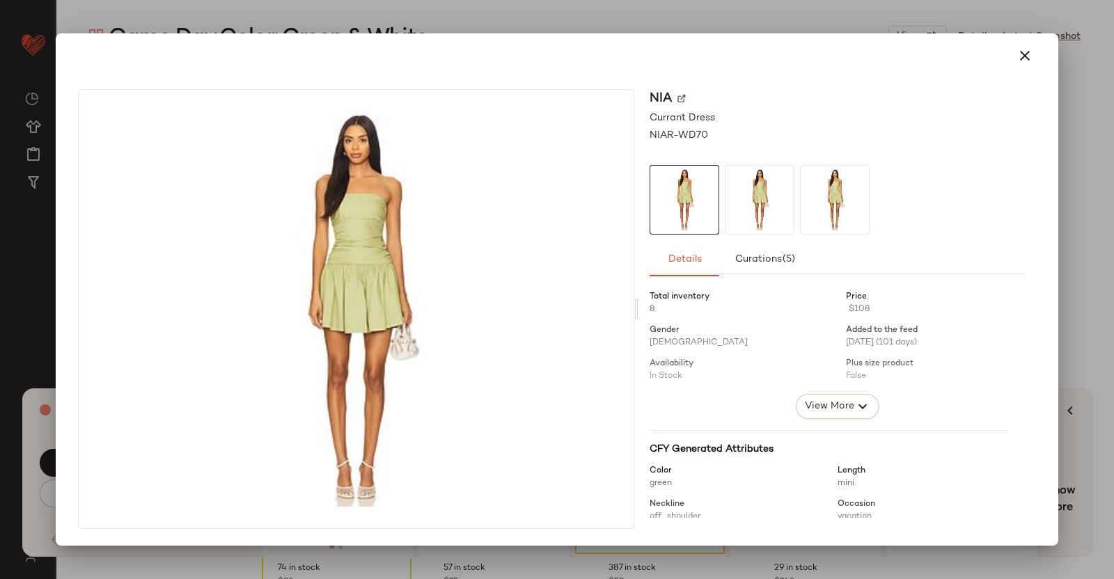
click at [1114, 232] on div at bounding box center [557, 289] width 1114 height 579
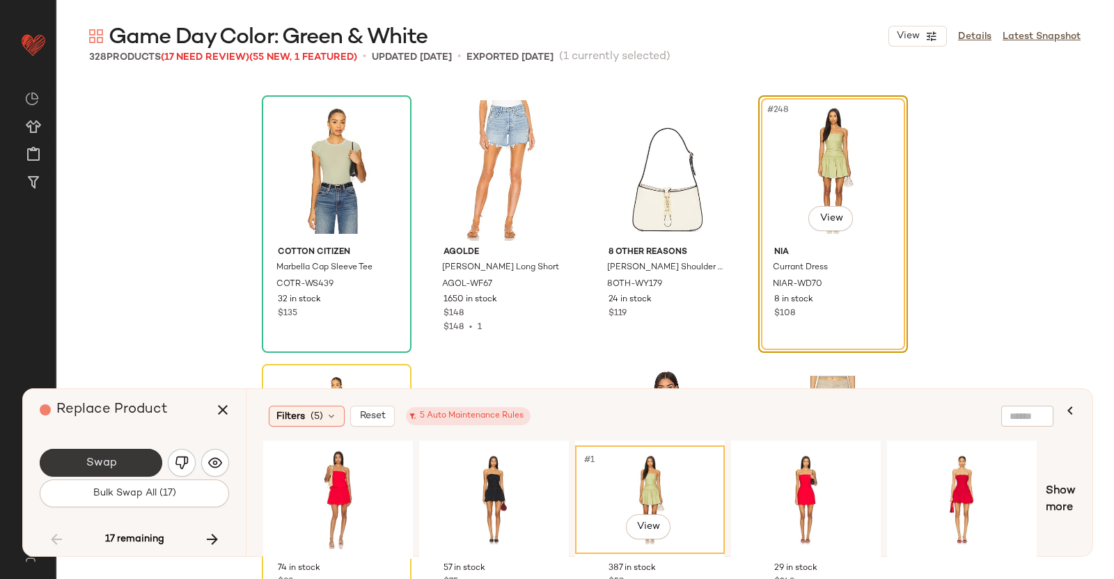
click at [143, 449] on button "Swap" at bounding box center [101, 463] width 123 height 28
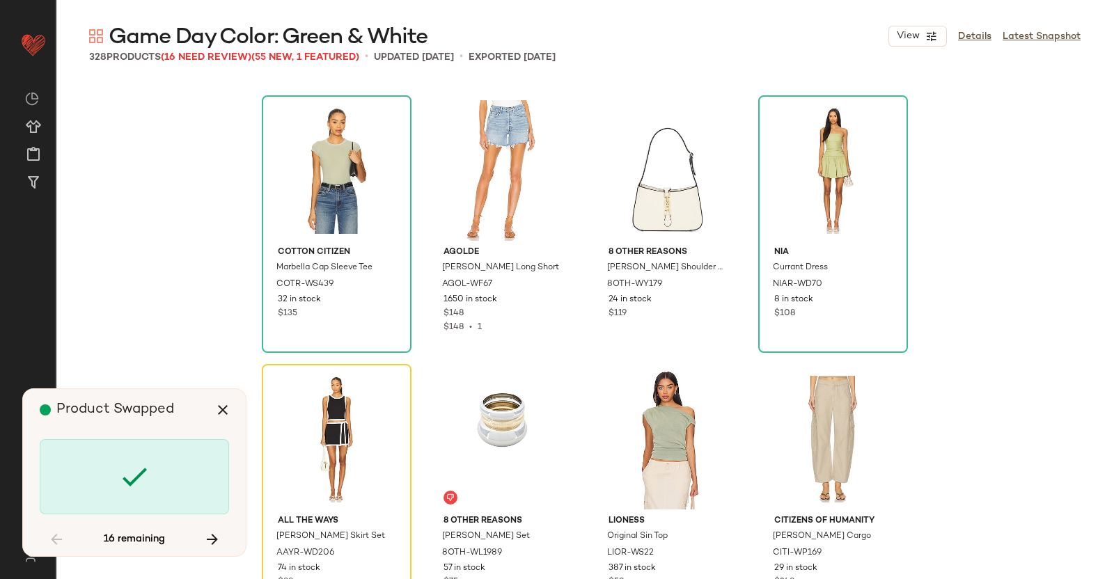
scroll to position [16666, 0]
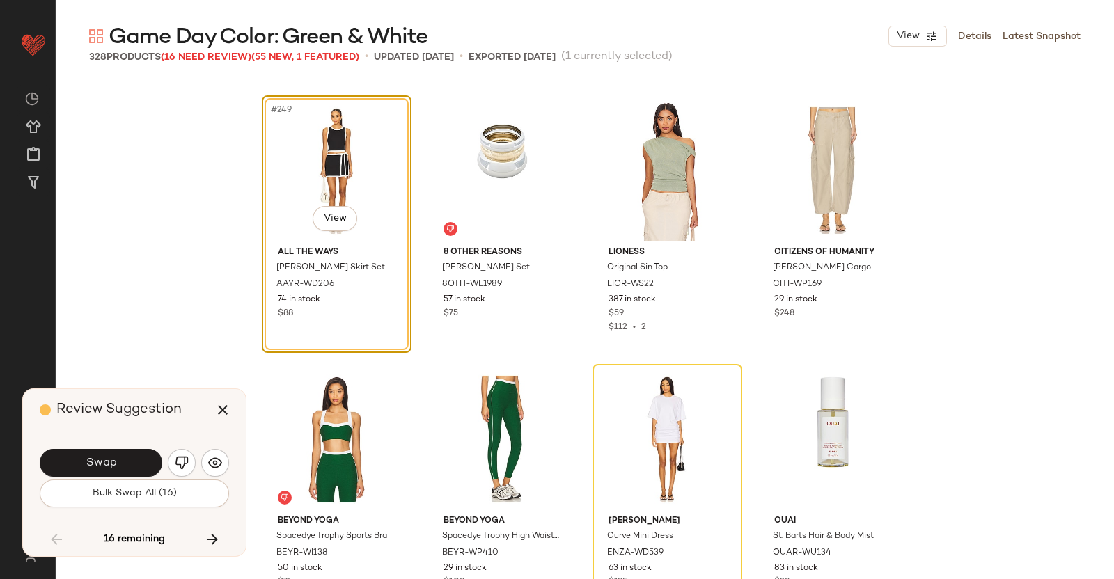
click at [101, 453] on button "Swap" at bounding box center [101, 463] width 123 height 28
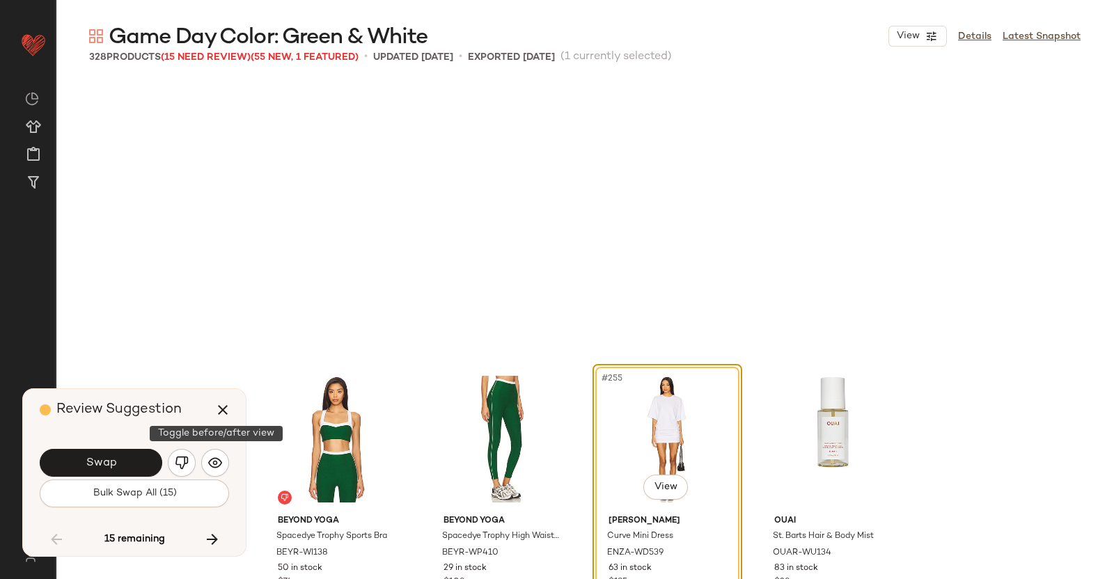
scroll to position [16936, 0]
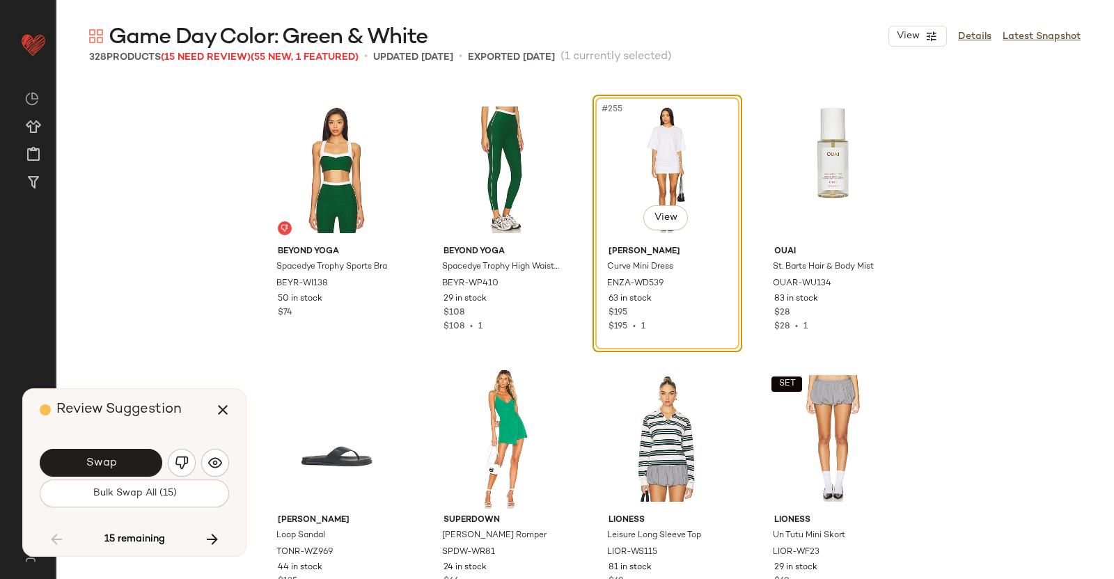
click at [94, 448] on div "Swap" at bounding box center [134, 462] width 189 height 33
click at [108, 454] on button "Swap" at bounding box center [101, 463] width 123 height 28
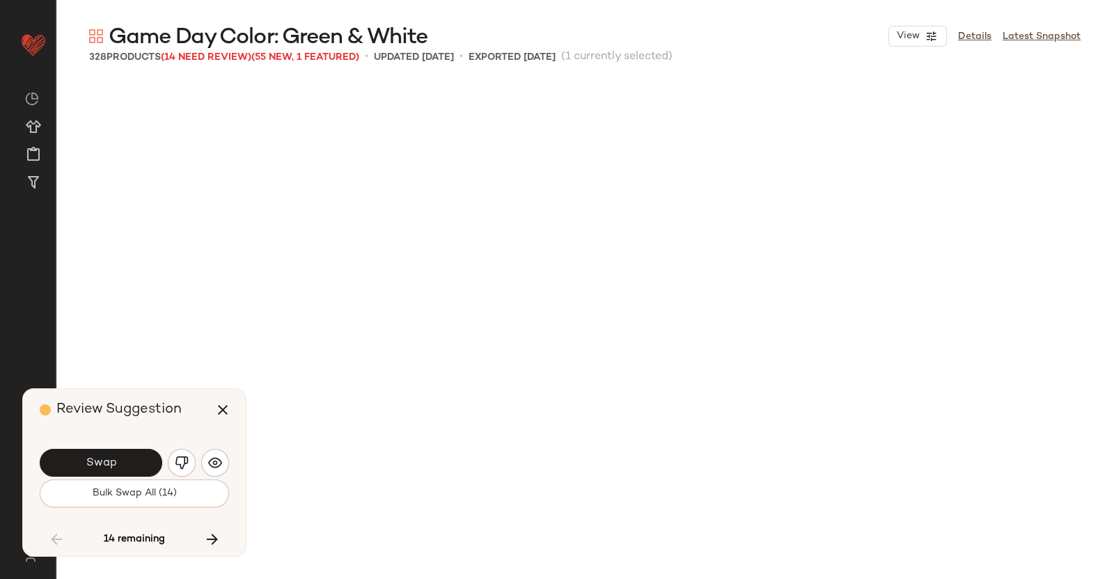
scroll to position [17741, 0]
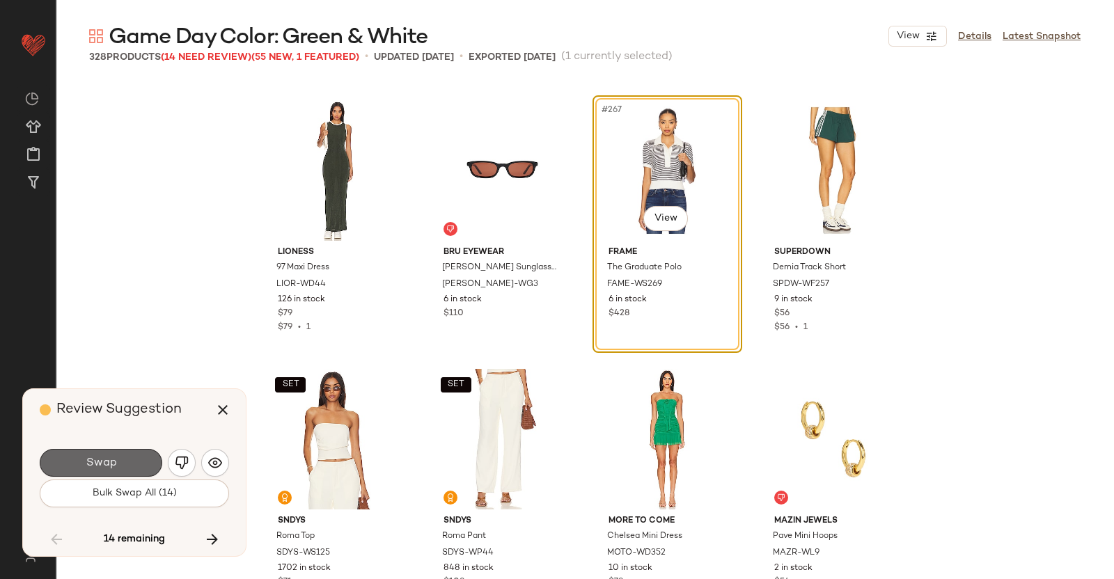
click at [76, 456] on button "Swap" at bounding box center [101, 463] width 123 height 28
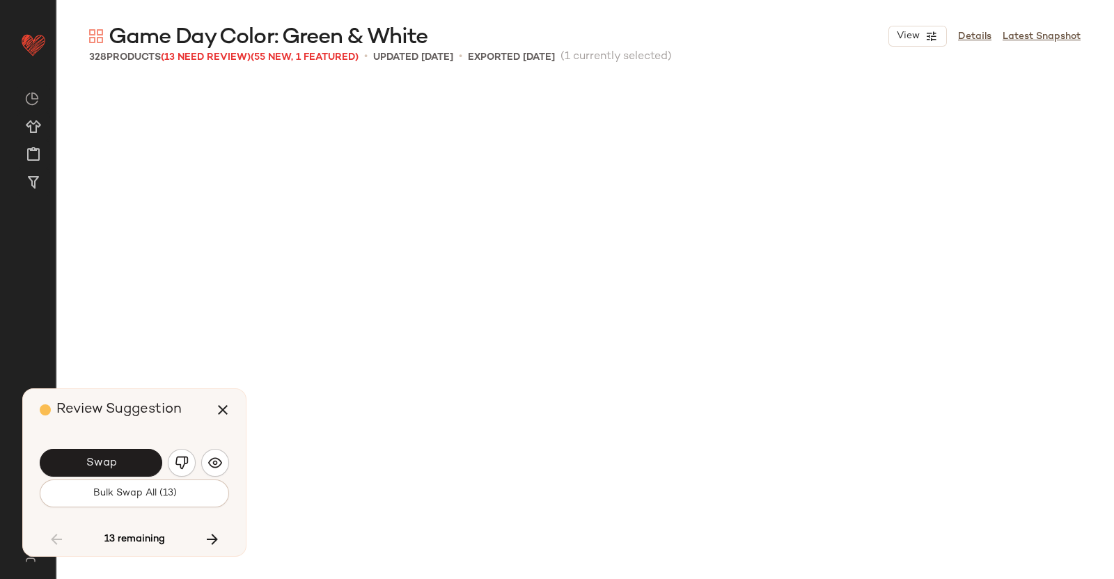
scroll to position [18280, 0]
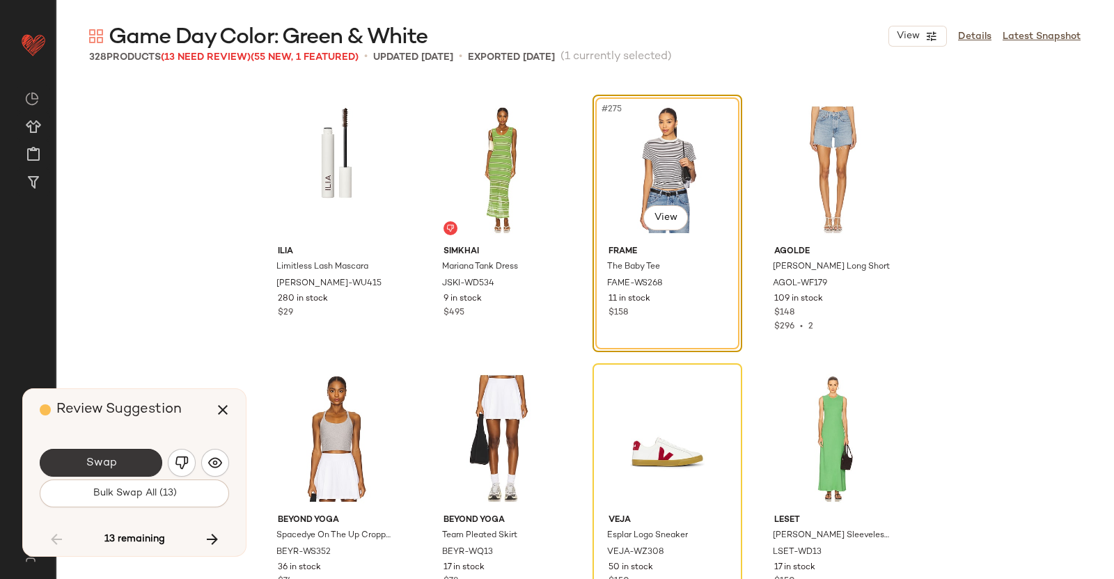
click at [138, 465] on button "Swap" at bounding box center [101, 463] width 123 height 28
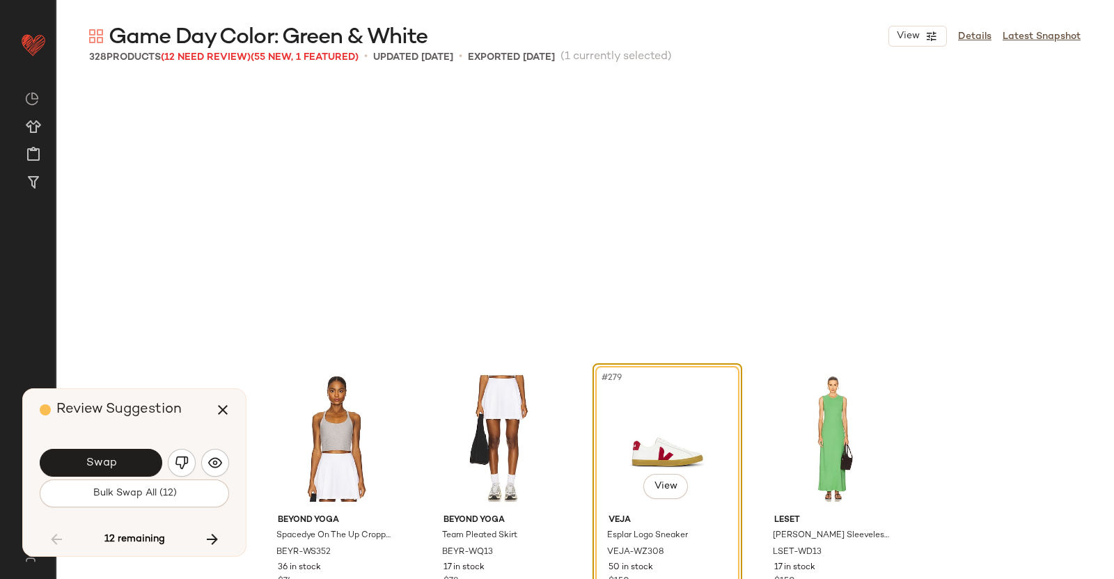
scroll to position [18549, 0]
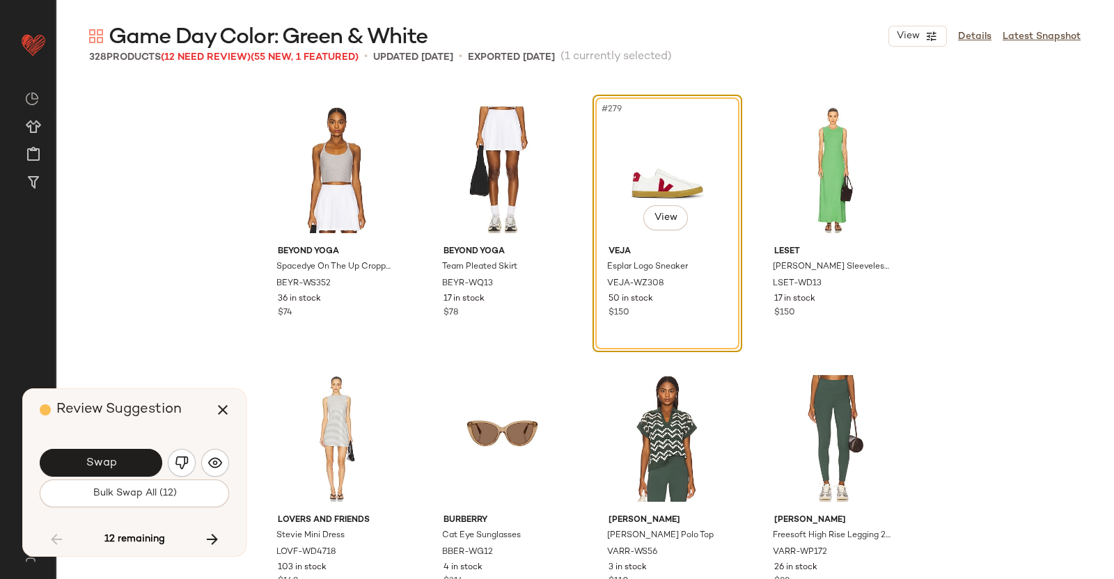
click at [178, 469] on img "button" at bounding box center [182, 463] width 14 height 14
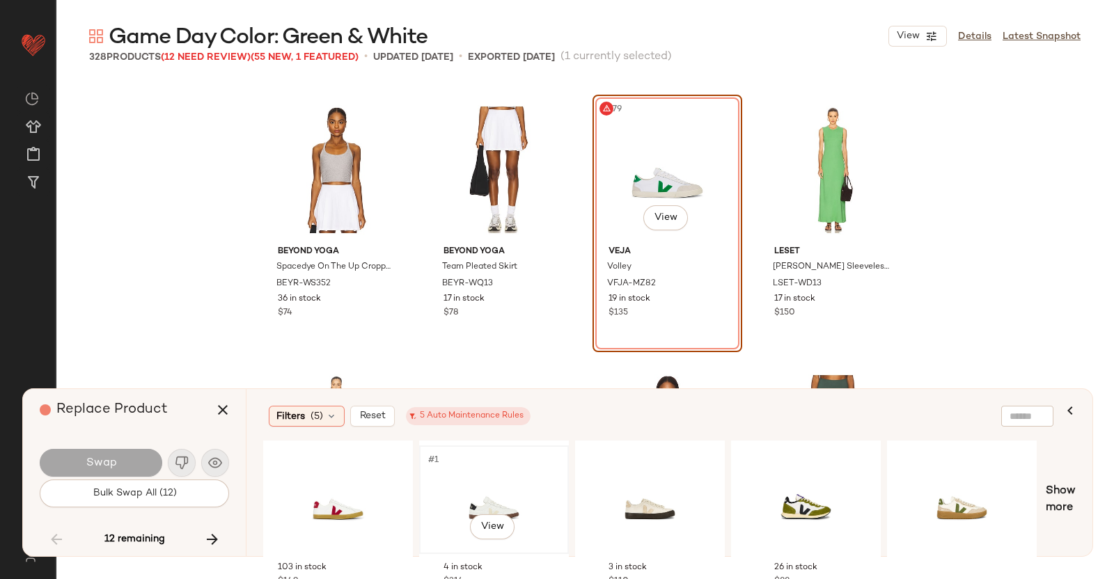
click at [526, 473] on div "#1 View" at bounding box center [494, 500] width 140 height 99
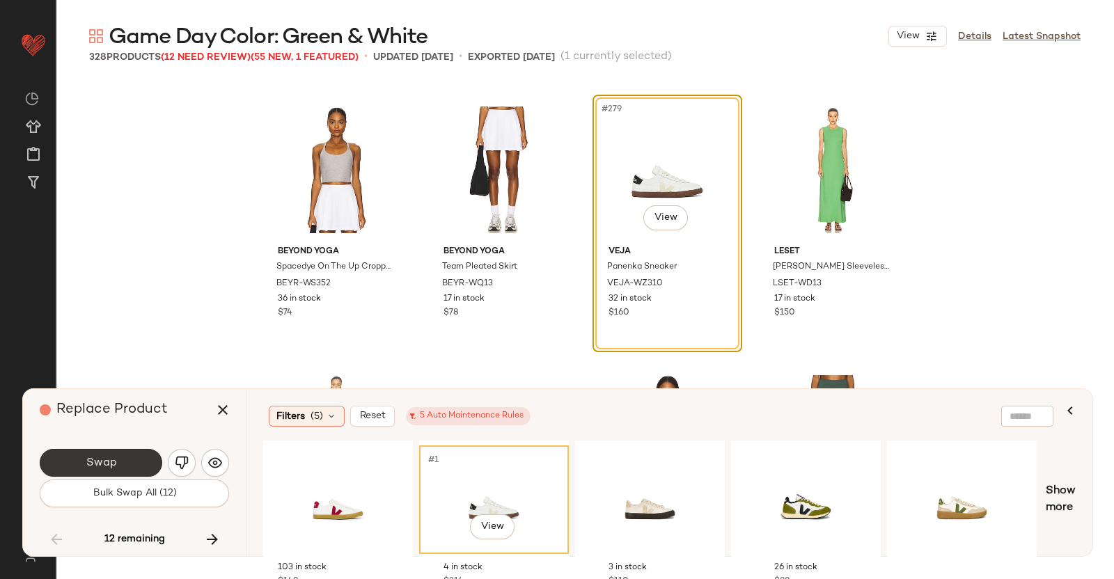
click at [107, 468] on span "Swap" at bounding box center [100, 463] width 31 height 13
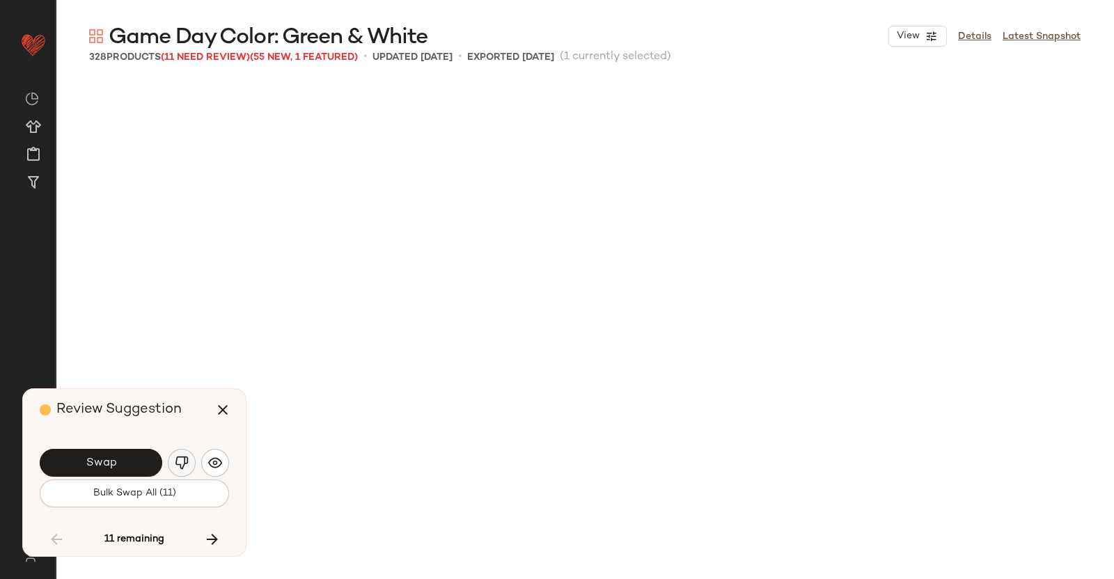
scroll to position [19085, 0]
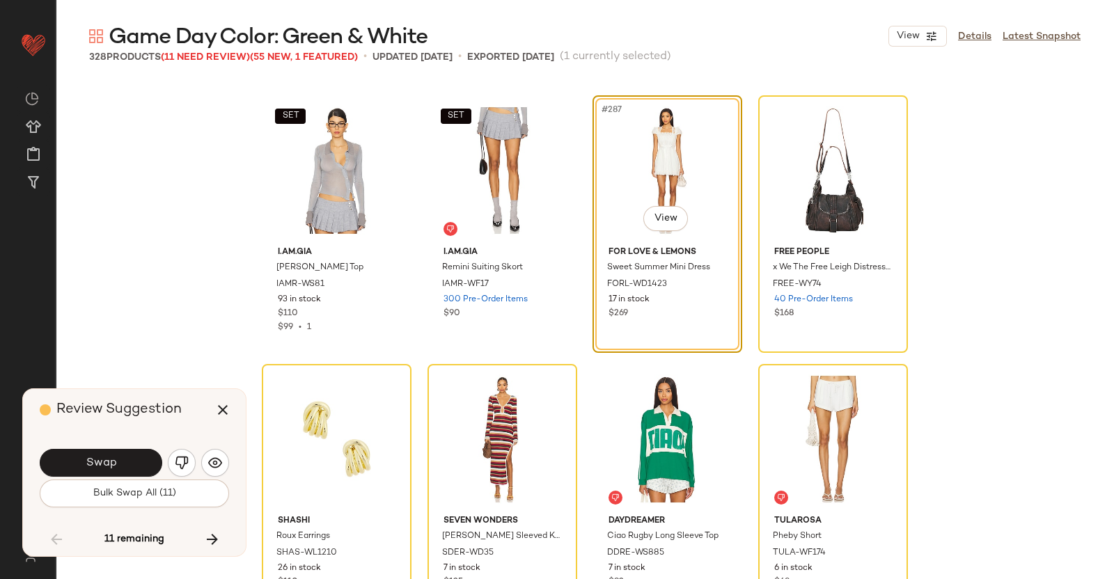
click at [140, 454] on button "Swap" at bounding box center [101, 463] width 123 height 28
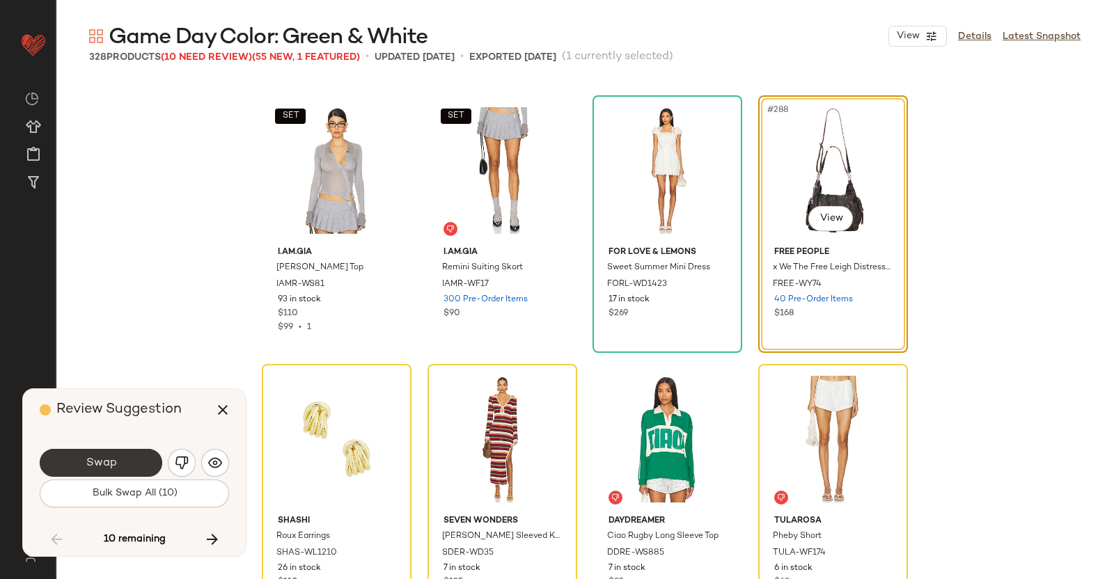
click at [136, 465] on button "Swap" at bounding box center [101, 463] width 123 height 28
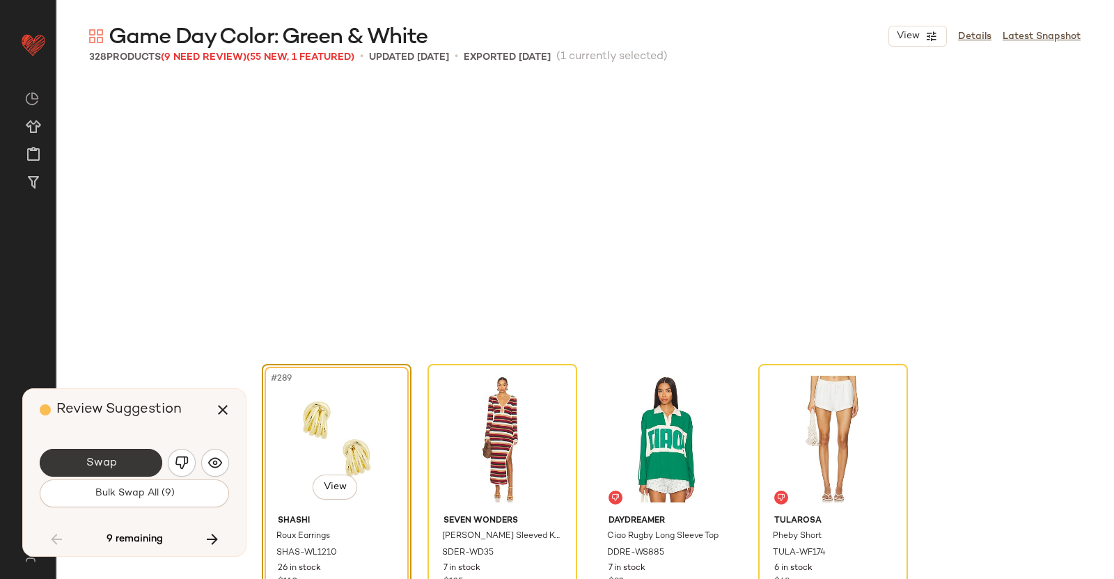
scroll to position [19354, 0]
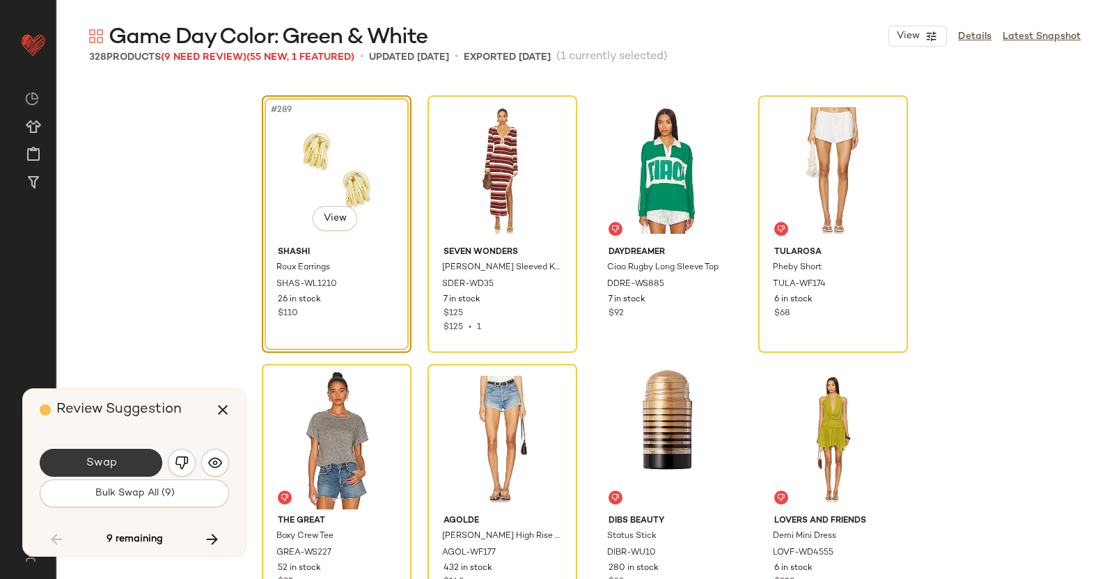
click at [125, 461] on button "Swap" at bounding box center [101, 463] width 123 height 28
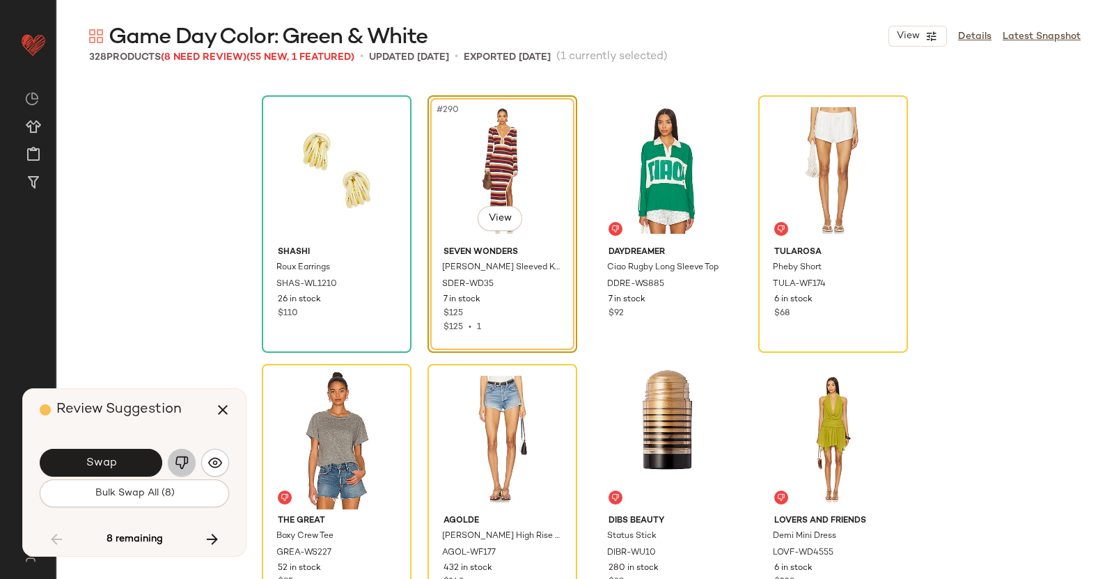
click at [185, 459] on img "button" at bounding box center [182, 463] width 14 height 14
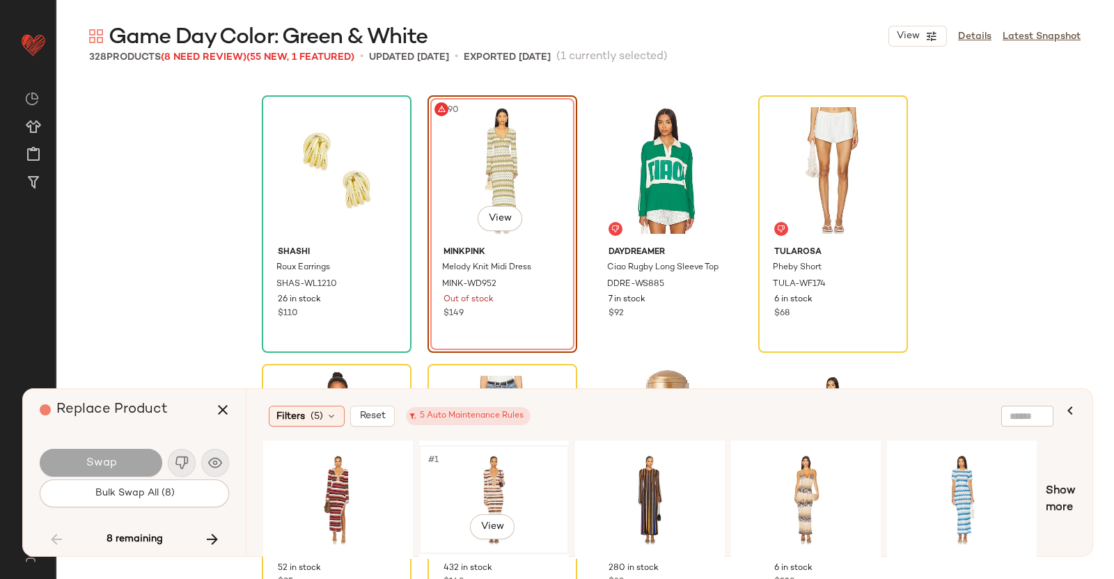
click at [545, 465] on div "#1 View" at bounding box center [494, 500] width 140 height 99
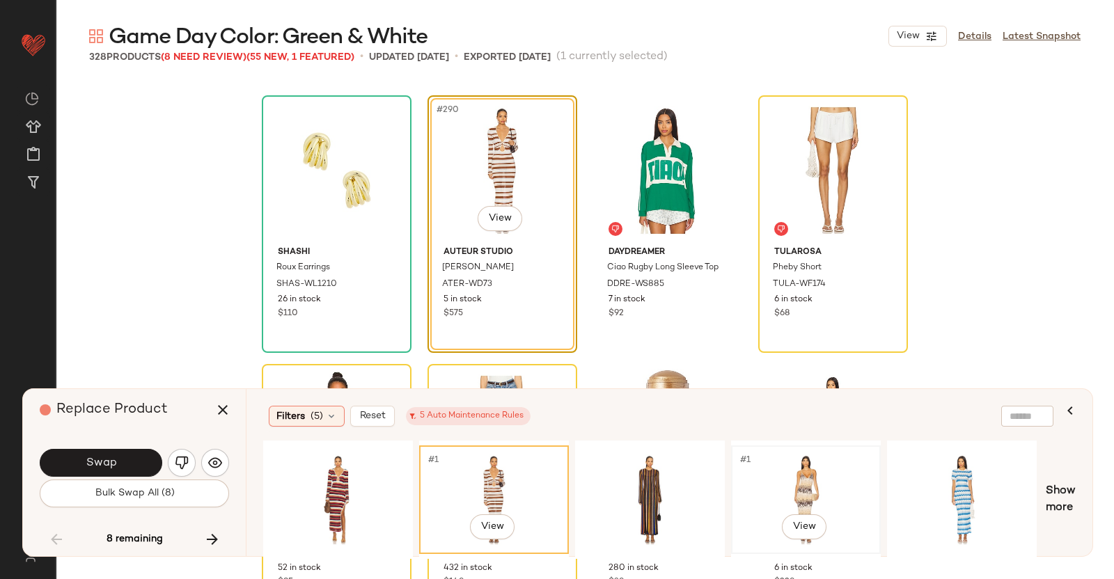
click at [827, 475] on div "#1 View" at bounding box center [806, 500] width 140 height 99
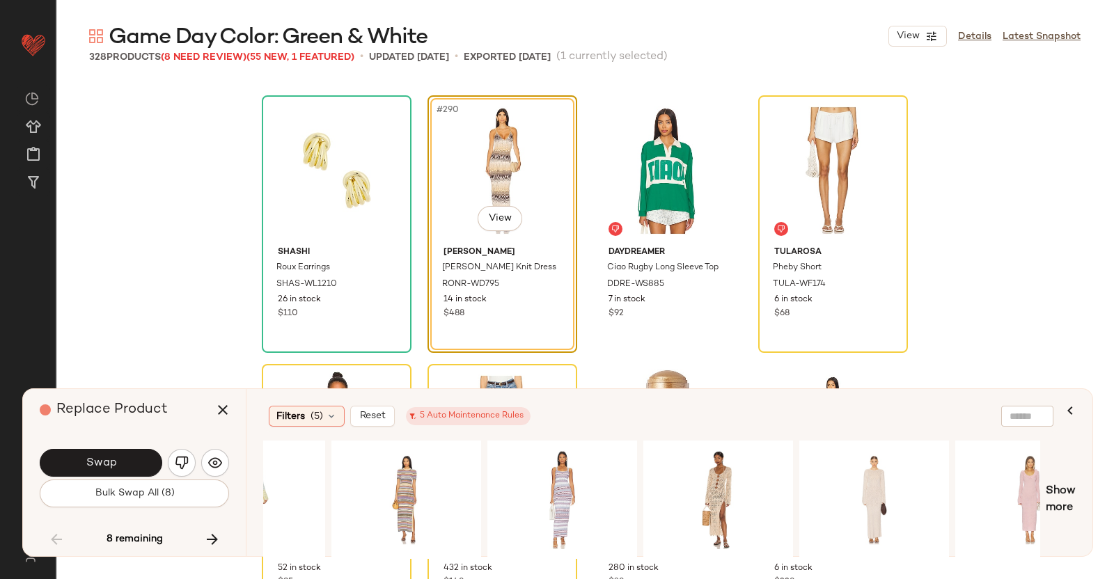
scroll to position [0, 1171]
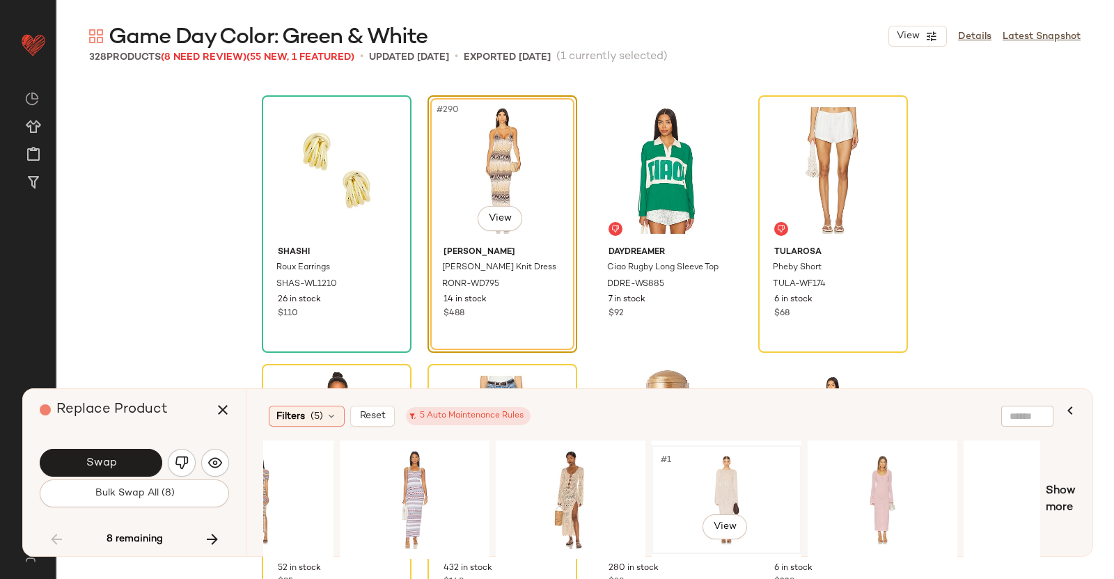
click at [744, 462] on div "#1 View" at bounding box center [727, 500] width 140 height 99
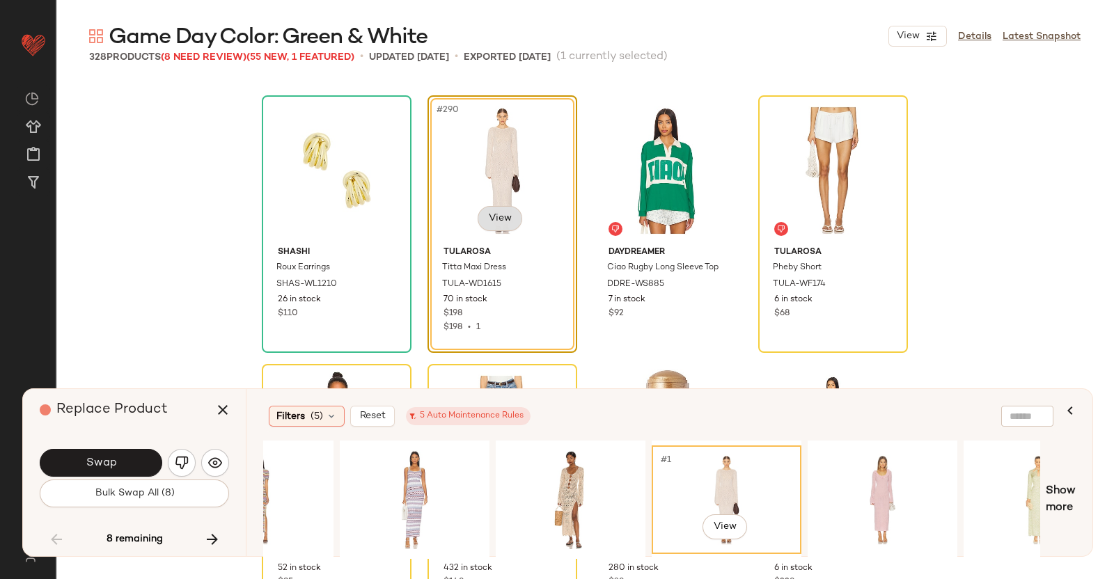
click at [492, 214] on body "Revolve ** Dashboard All Products Global Clipboards (51) Curations (347) Kriste…" at bounding box center [557, 289] width 1114 height 579
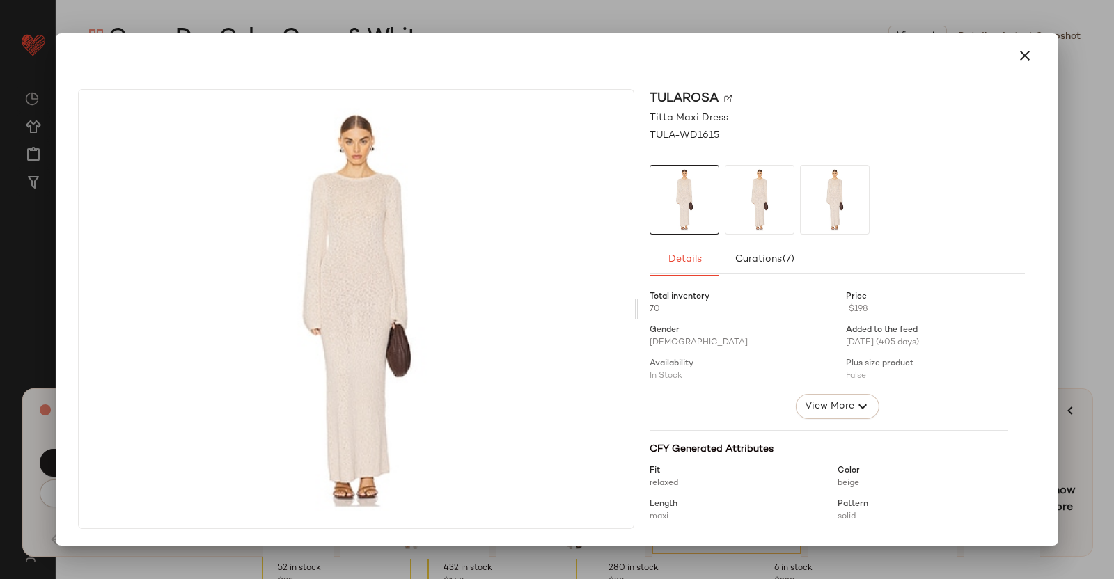
click at [1114, 257] on div at bounding box center [557, 289] width 1114 height 579
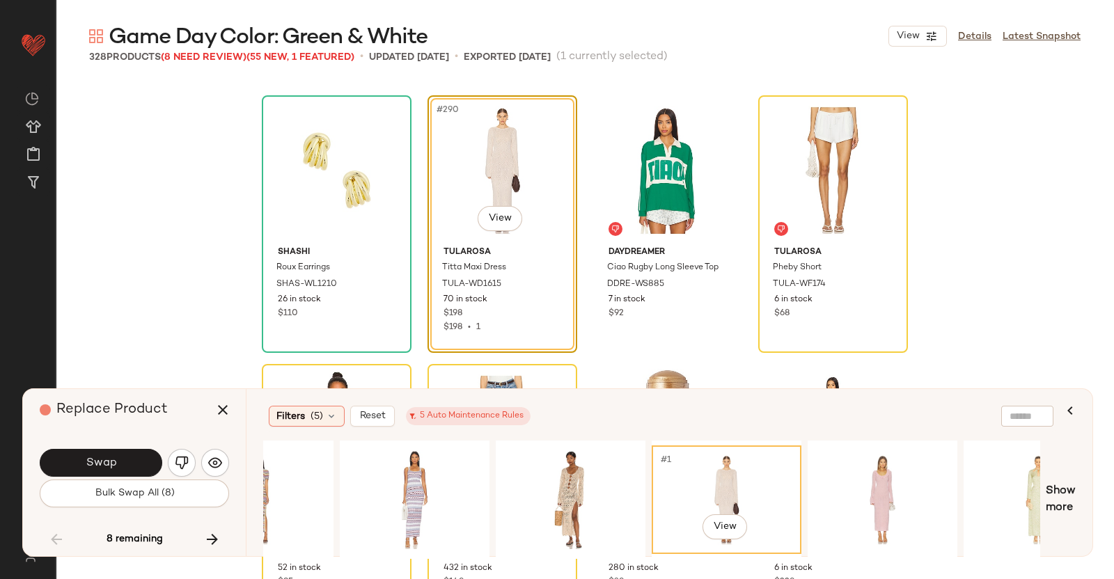
click at [102, 458] on span "Swap" at bounding box center [100, 463] width 31 height 13
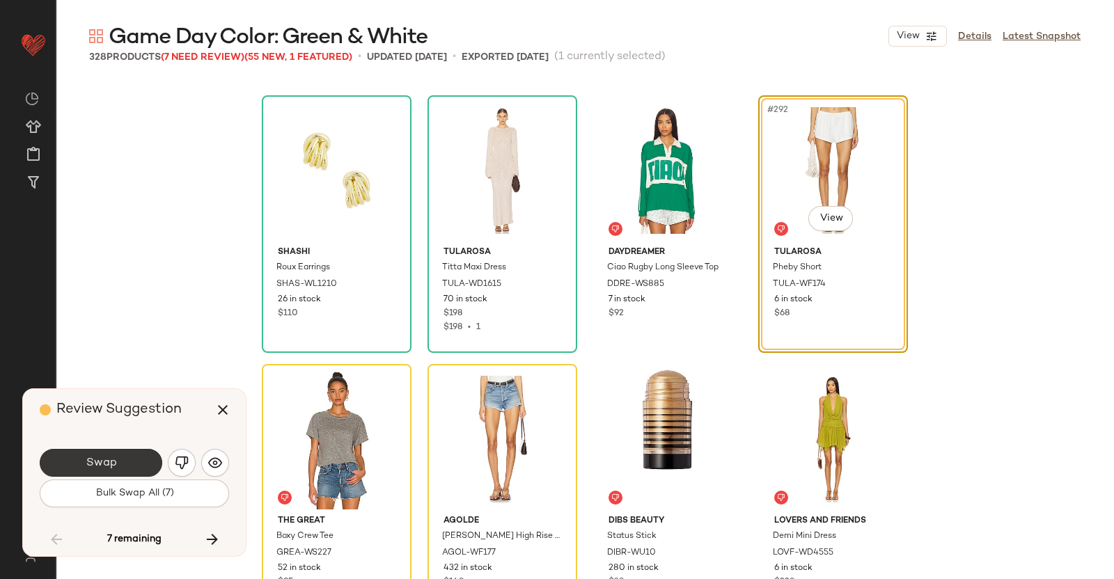
click at [155, 459] on button "Swap" at bounding box center [101, 463] width 123 height 28
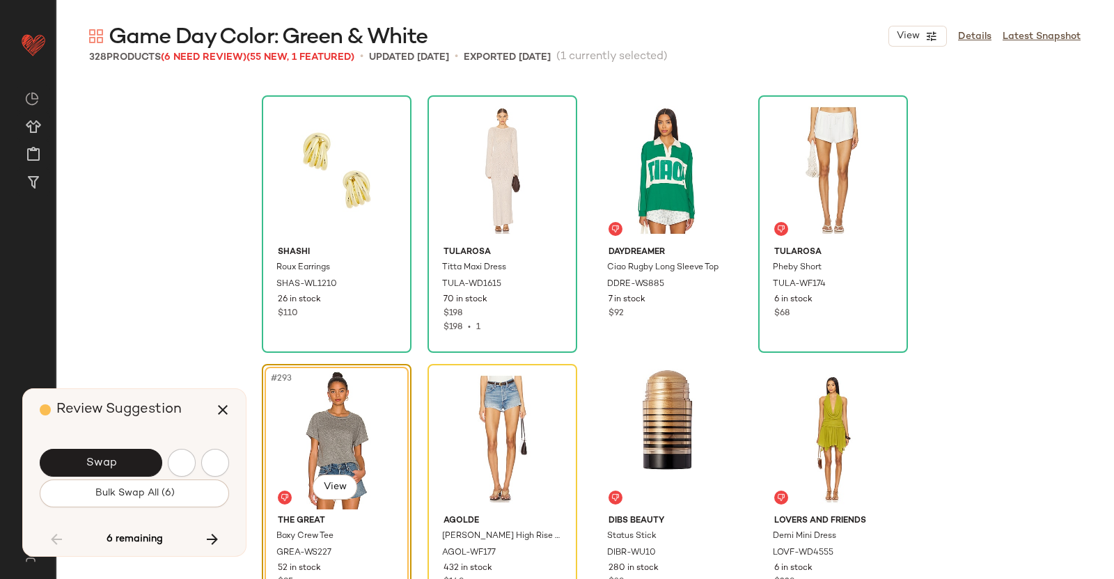
scroll to position [19624, 0]
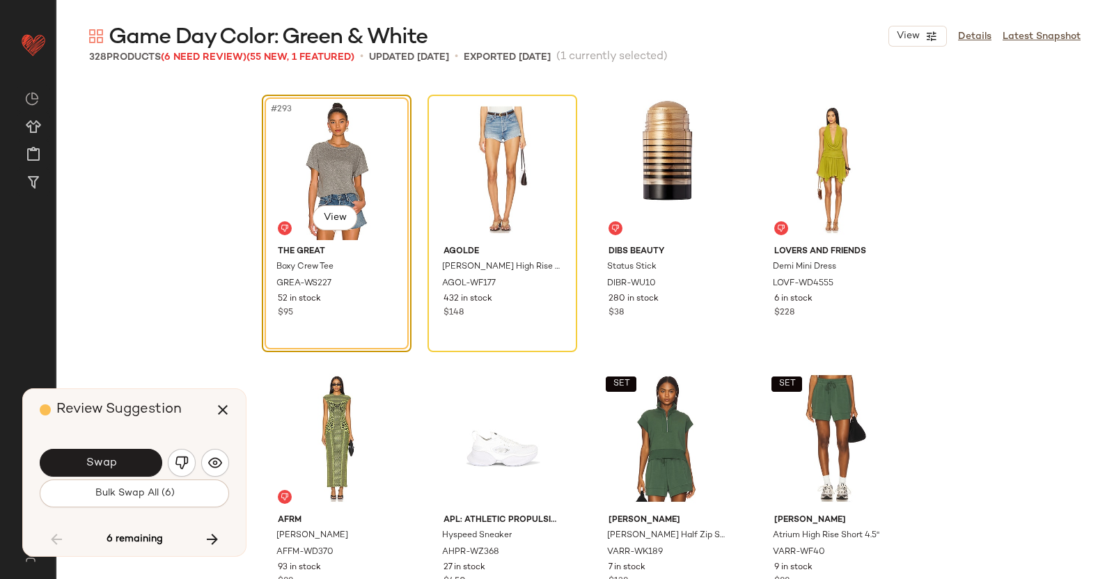
click at [178, 458] on button "button" at bounding box center [182, 463] width 28 height 28
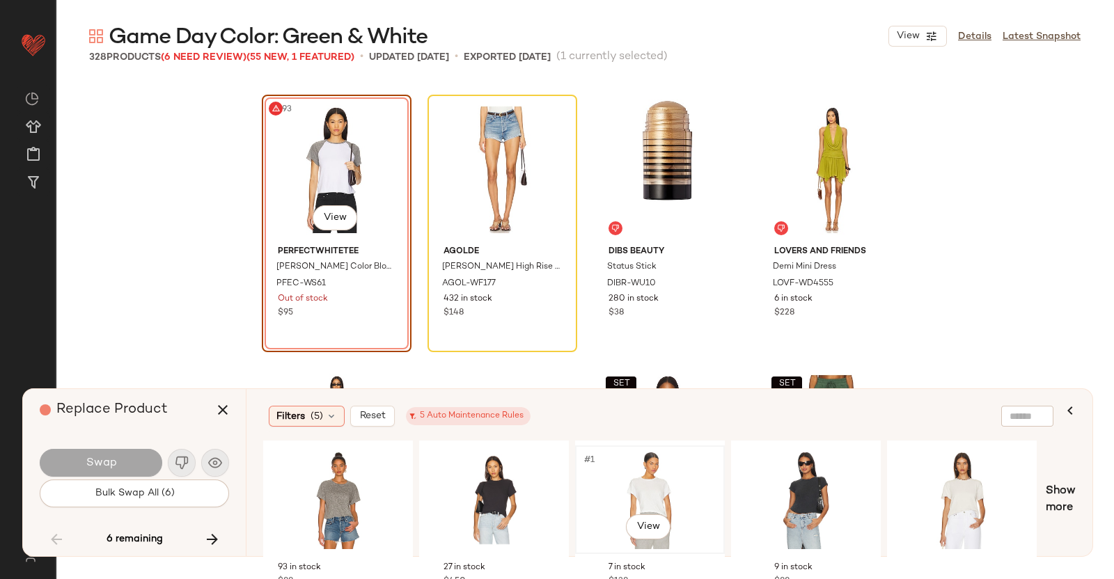
click at [623, 459] on div "#1 View" at bounding box center [650, 500] width 140 height 99
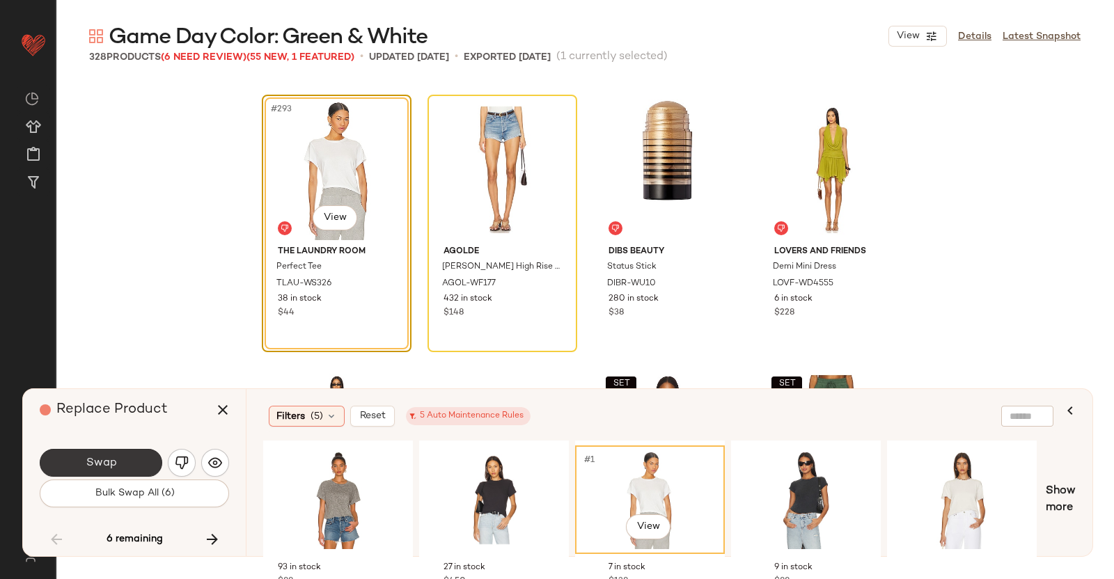
click at [135, 451] on button "Swap" at bounding box center [101, 463] width 123 height 28
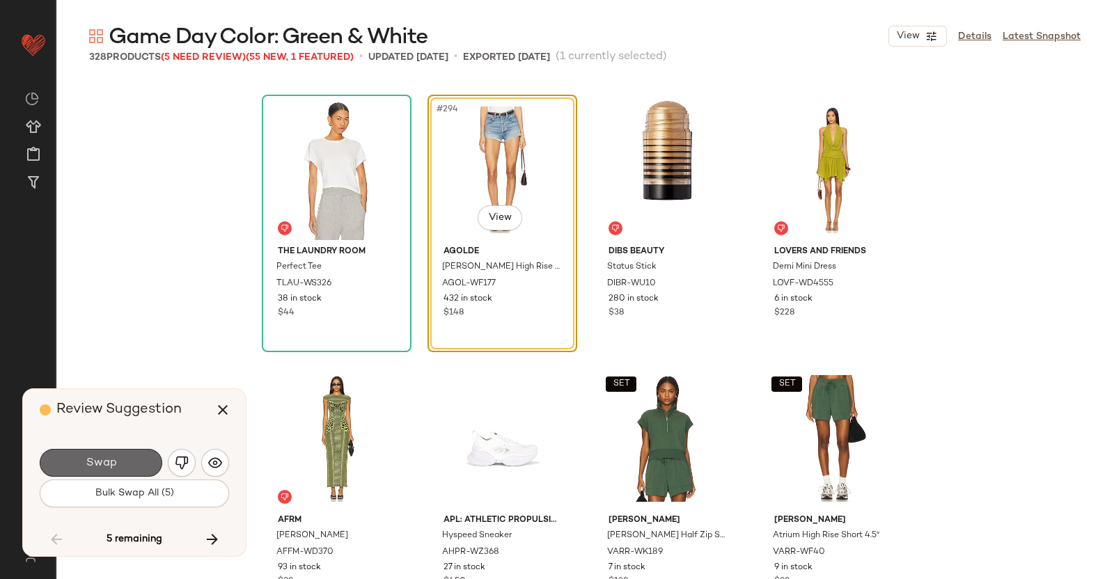
click at [130, 461] on button "Swap" at bounding box center [101, 463] width 123 height 28
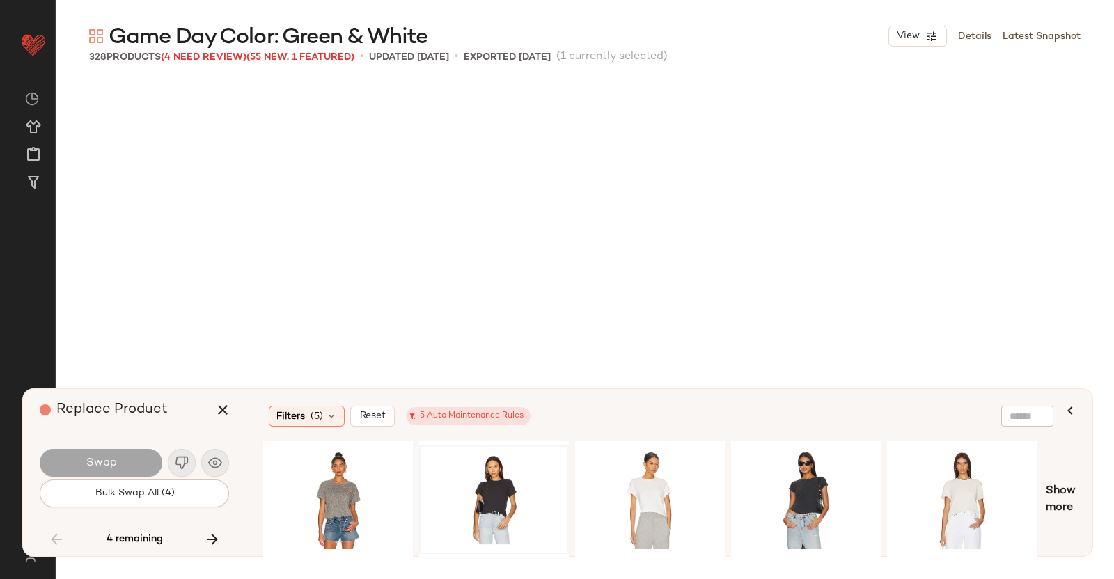
scroll to position [20698, 0]
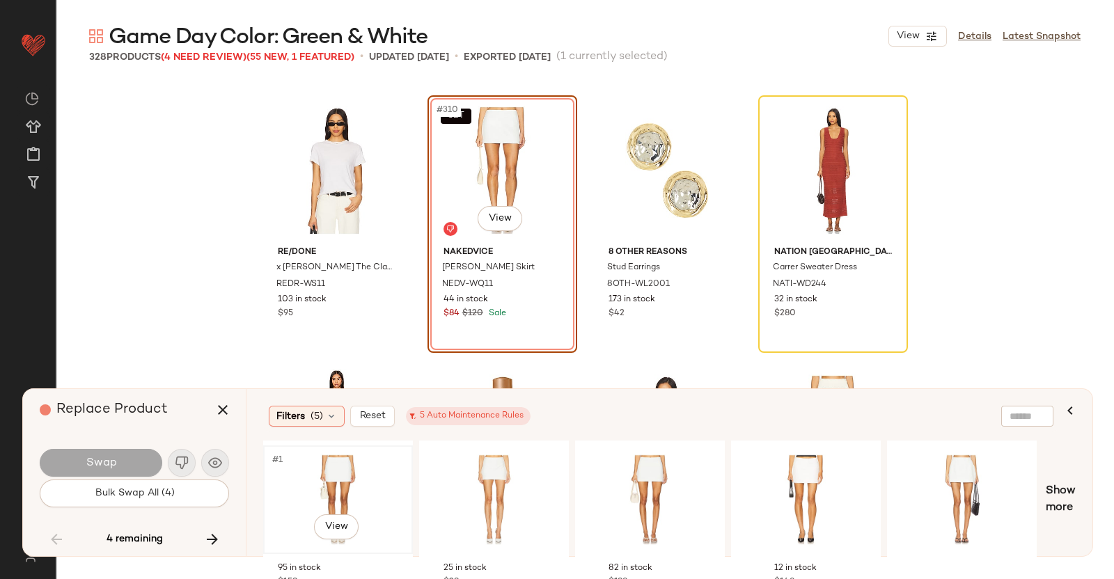
click at [329, 485] on div "#1 View" at bounding box center [338, 500] width 140 height 99
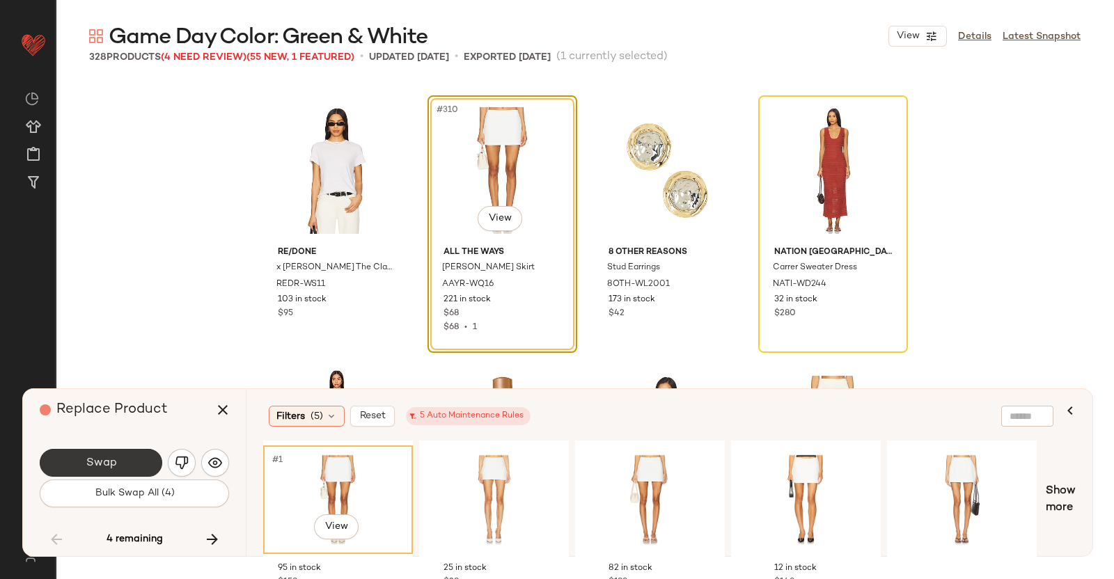
click at [130, 473] on button "Swap" at bounding box center [101, 463] width 123 height 28
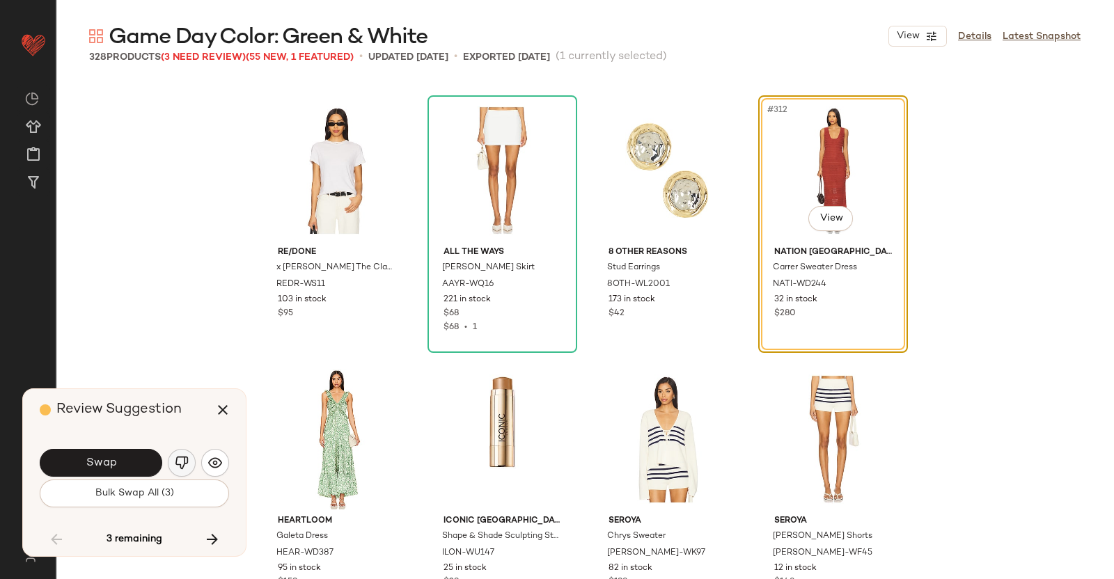
click at [181, 451] on button "button" at bounding box center [182, 463] width 28 height 28
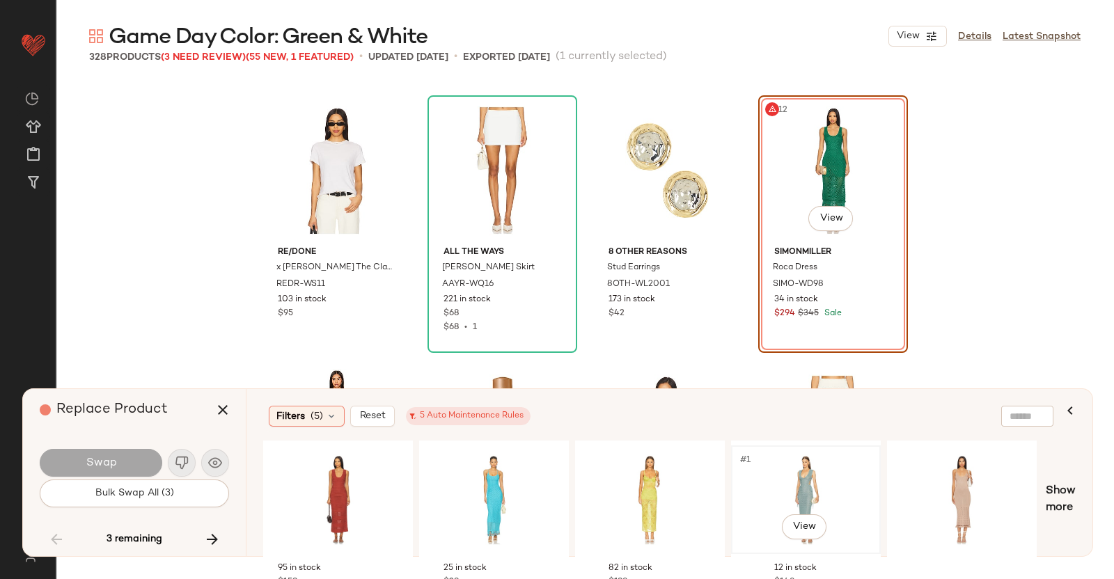
click at [823, 469] on div "#1 View" at bounding box center [806, 500] width 140 height 99
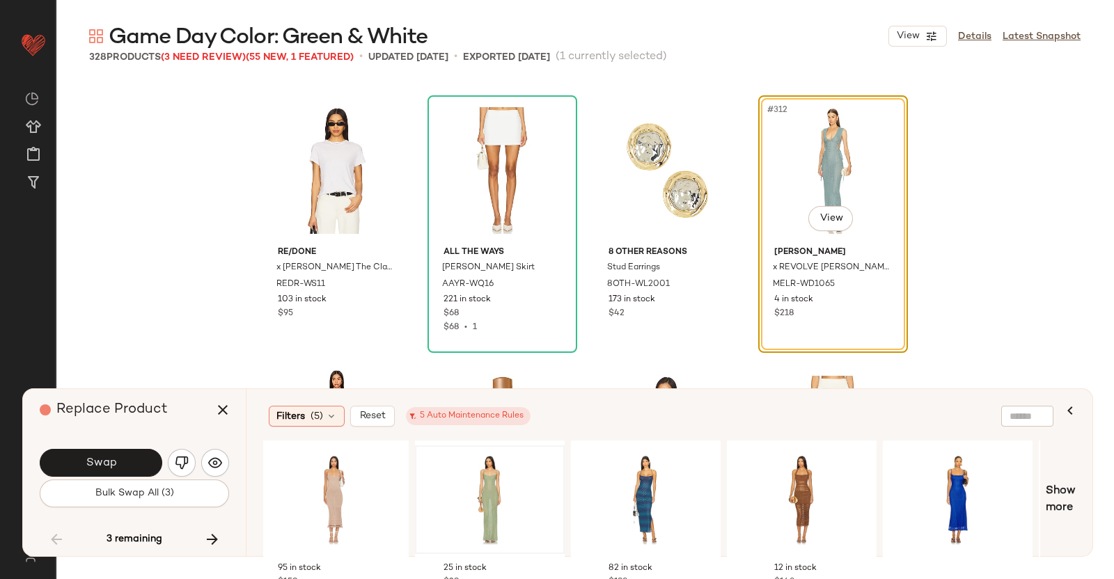
scroll to position [0, 609]
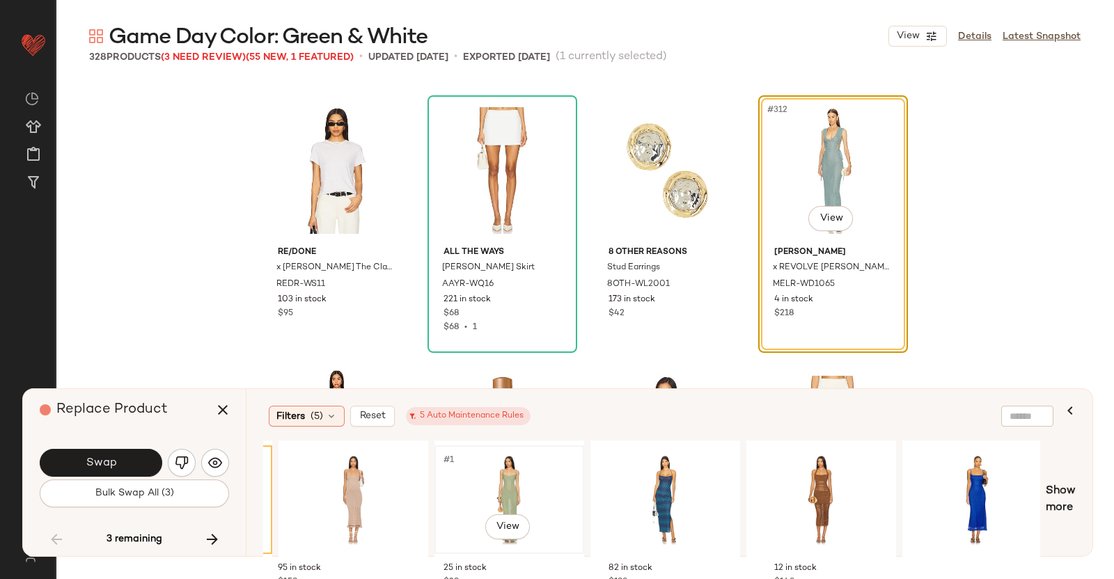
click at [522, 465] on div "#1 View" at bounding box center [509, 500] width 140 height 99
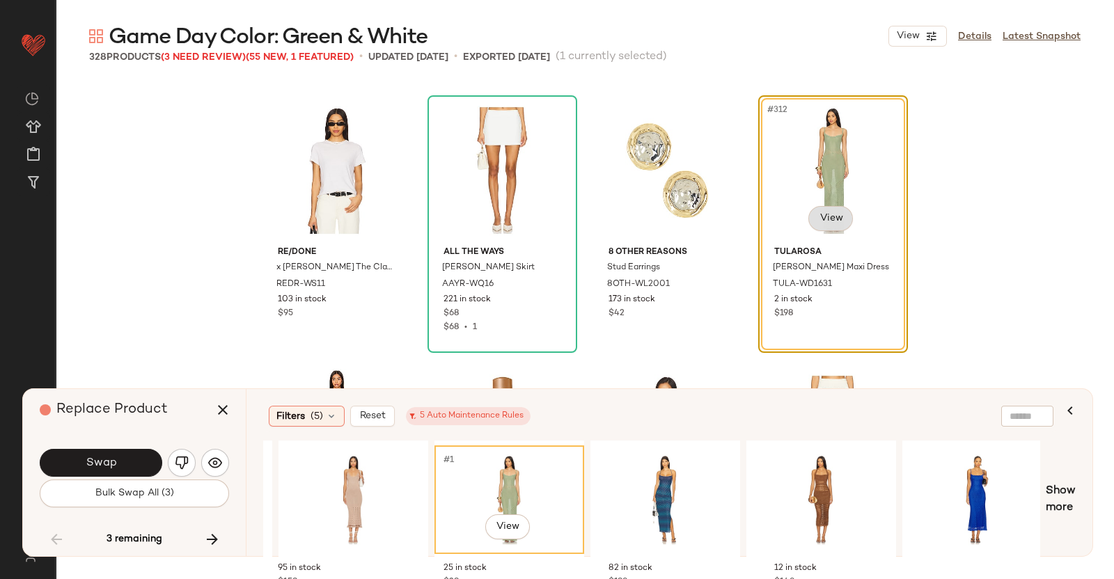
click at [832, 216] on body "Revolve ** Dashboard All Products Global Clipboards (51) Curations (347) Kriste…" at bounding box center [557, 289] width 1114 height 579
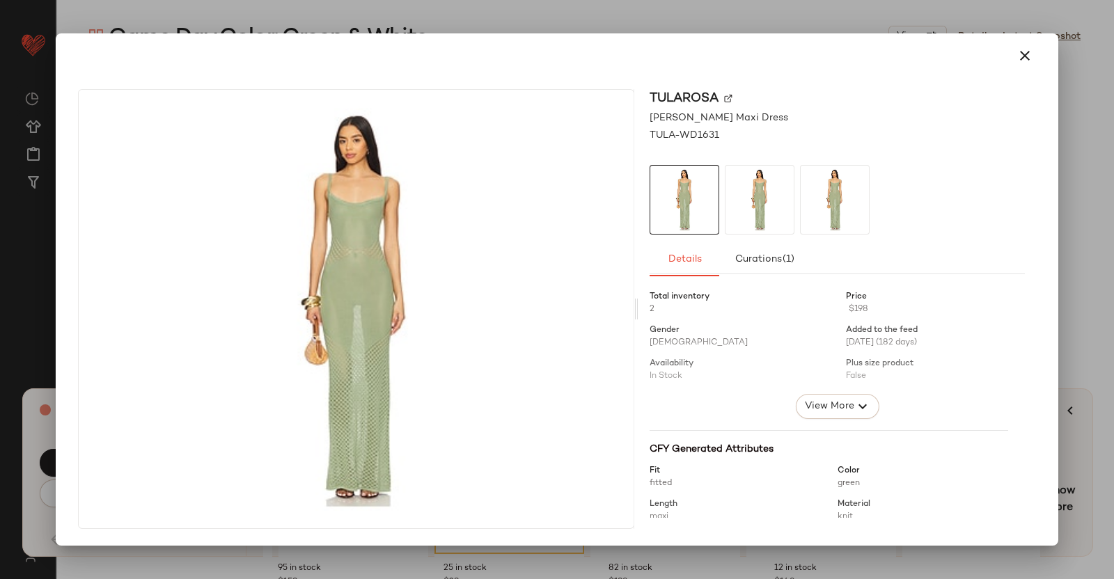
click at [1087, 242] on div at bounding box center [557, 289] width 1114 height 579
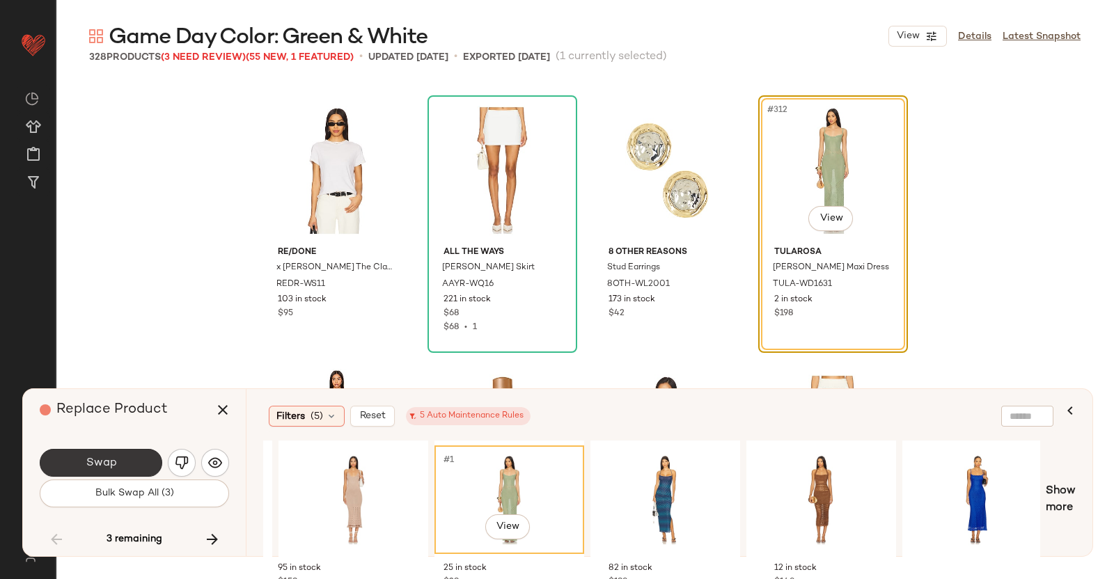
click at [112, 463] on span "Swap" at bounding box center [100, 463] width 31 height 13
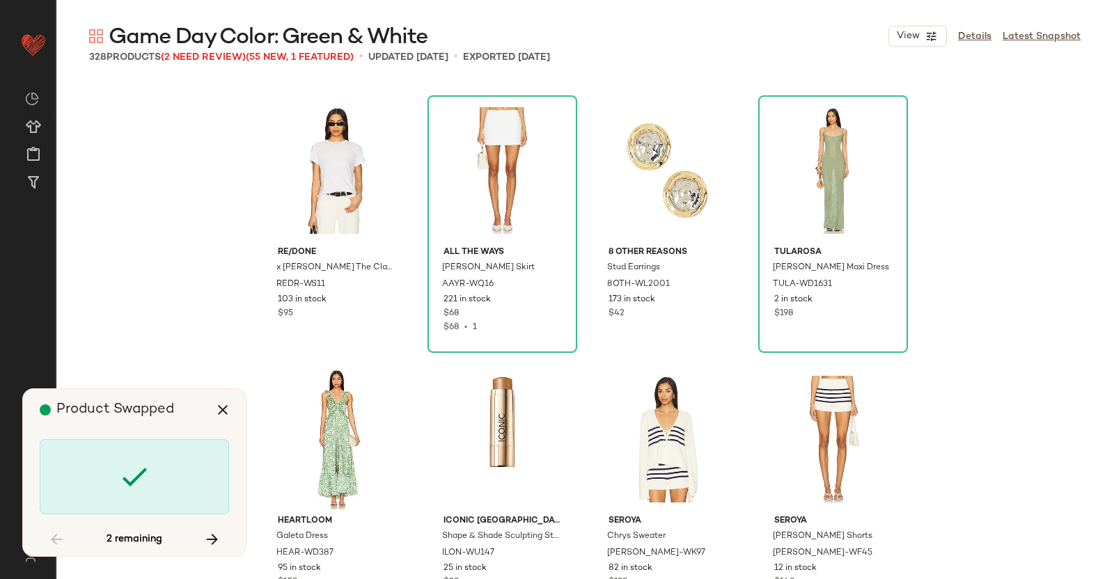
scroll to position [21237, 0]
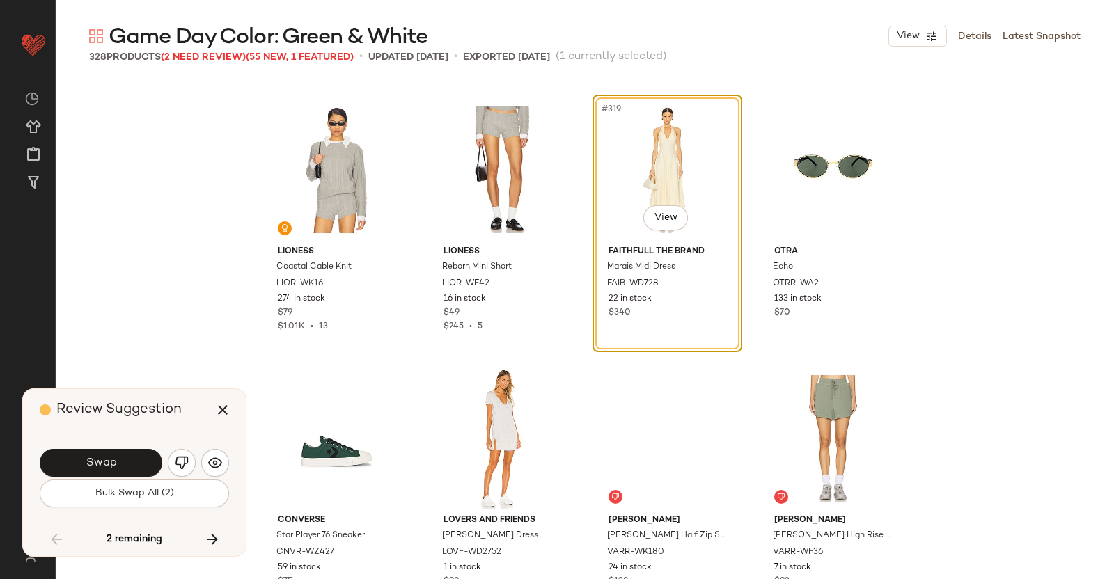
click at [121, 460] on button "Swap" at bounding box center [101, 463] width 123 height 28
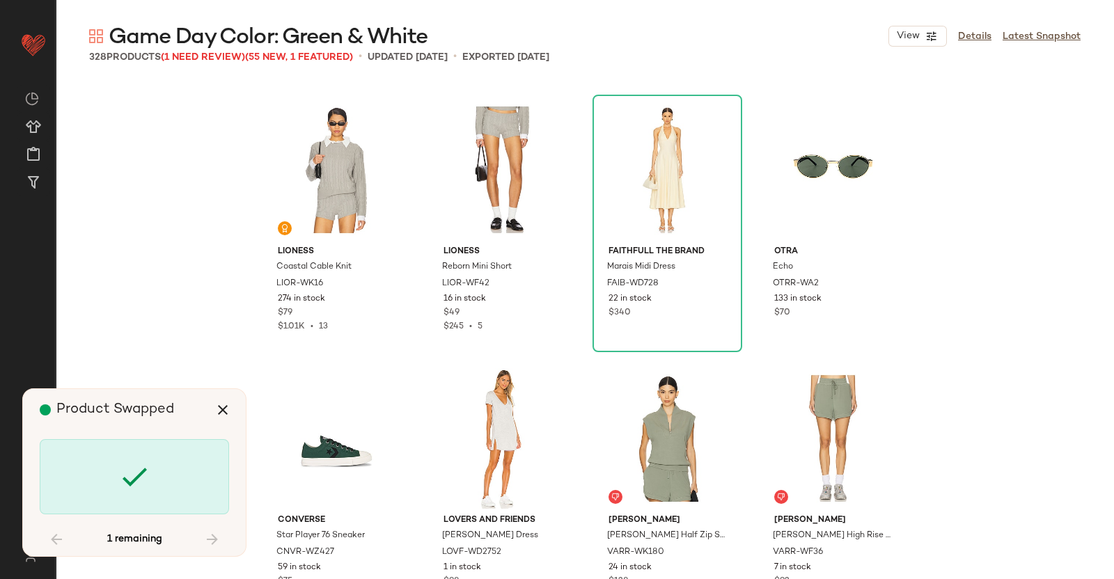
scroll to position [21547, 0]
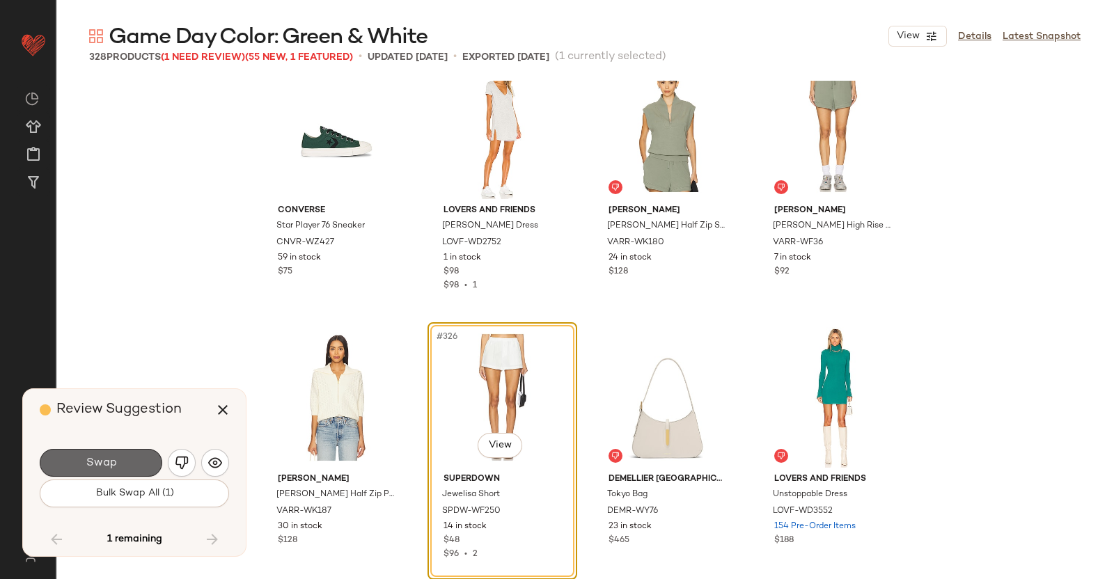
click at [128, 461] on button "Swap" at bounding box center [101, 463] width 123 height 28
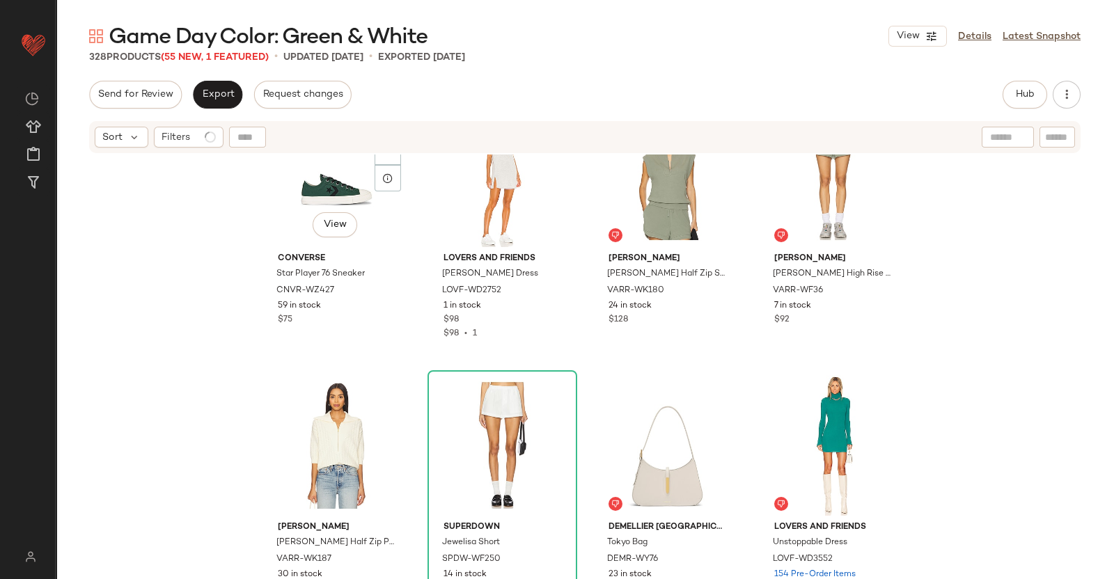
scroll to position [21586, 0]
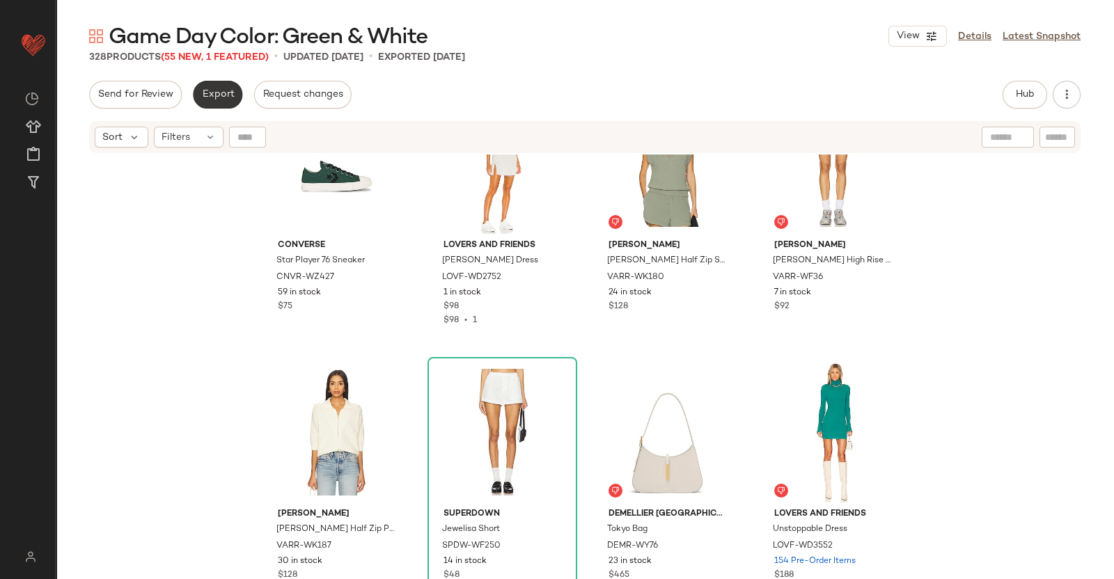
click at [229, 93] on span "Export" at bounding box center [217, 94] width 33 height 11
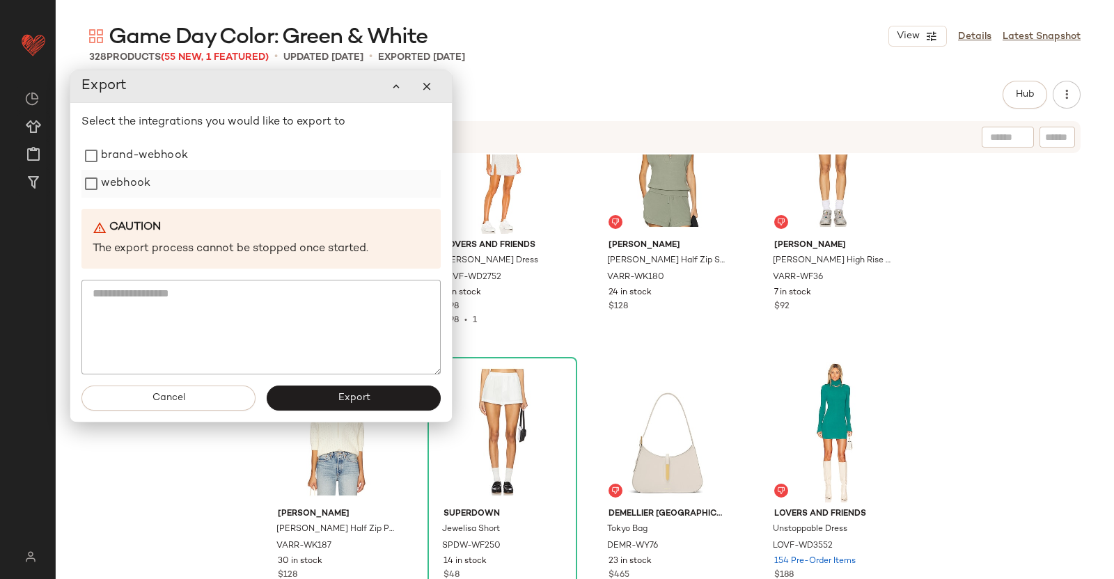
click at [135, 193] on label "webhook" at bounding box center [125, 184] width 49 height 28
click at [324, 396] on button "Export" at bounding box center [354, 398] width 174 height 25
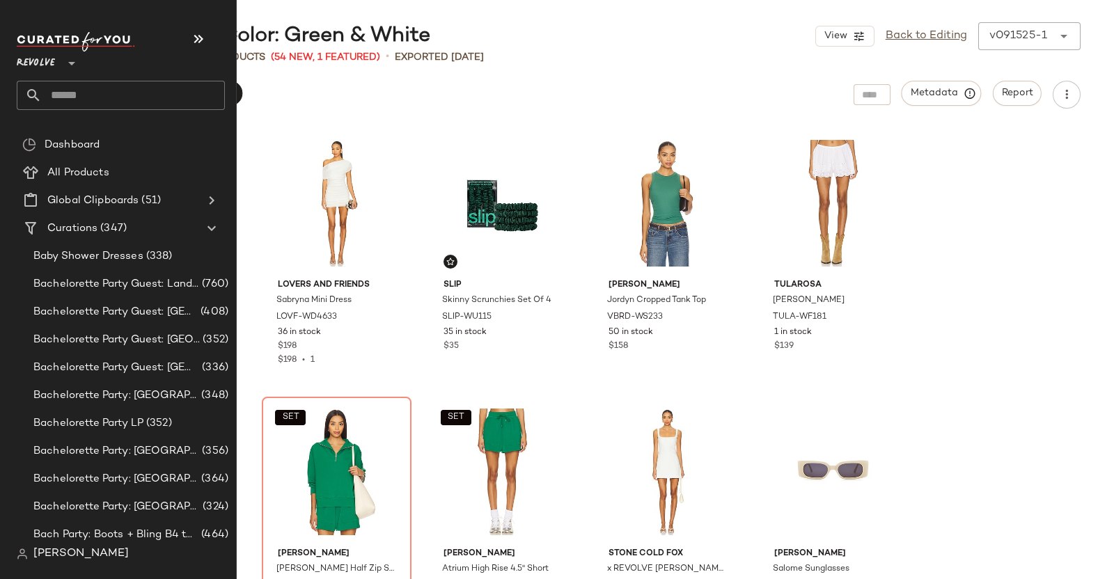
drag, startPoint x: 97, startPoint y: 106, endPoint x: 93, endPoint y: 114, distance: 8.7
click at [97, 106] on input "text" at bounding box center [133, 95] width 183 height 29
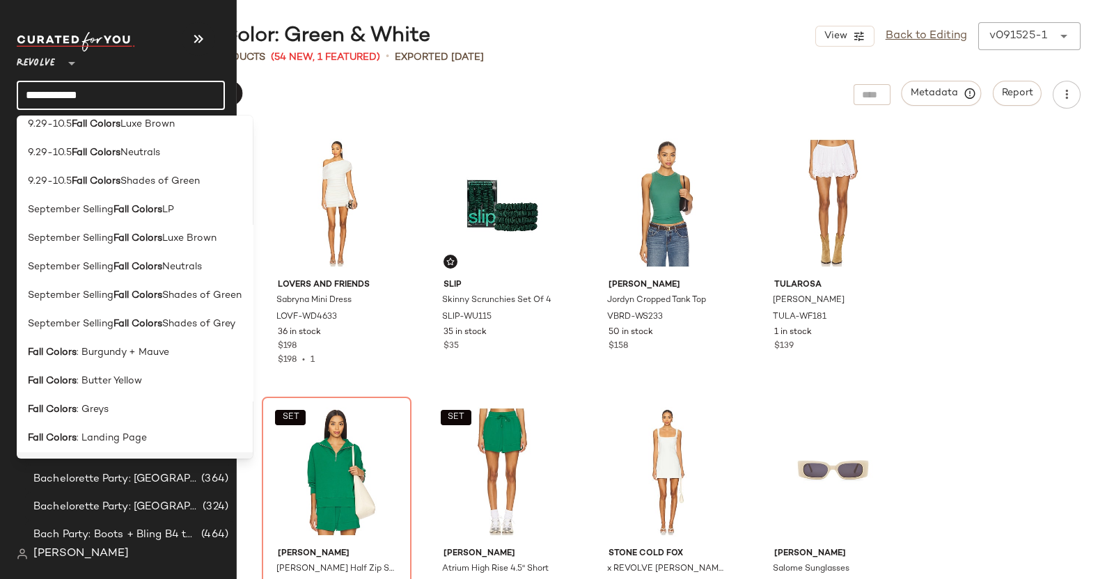
scroll to position [153, 0]
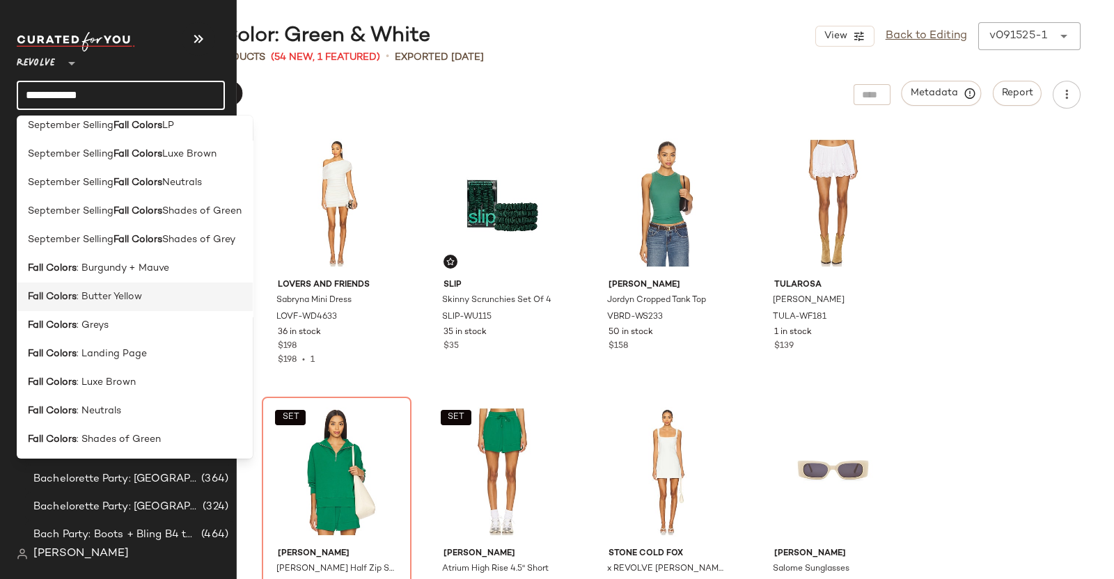
type input "**********"
click at [106, 296] on span ": Butter Yellow" at bounding box center [109, 297] width 65 height 15
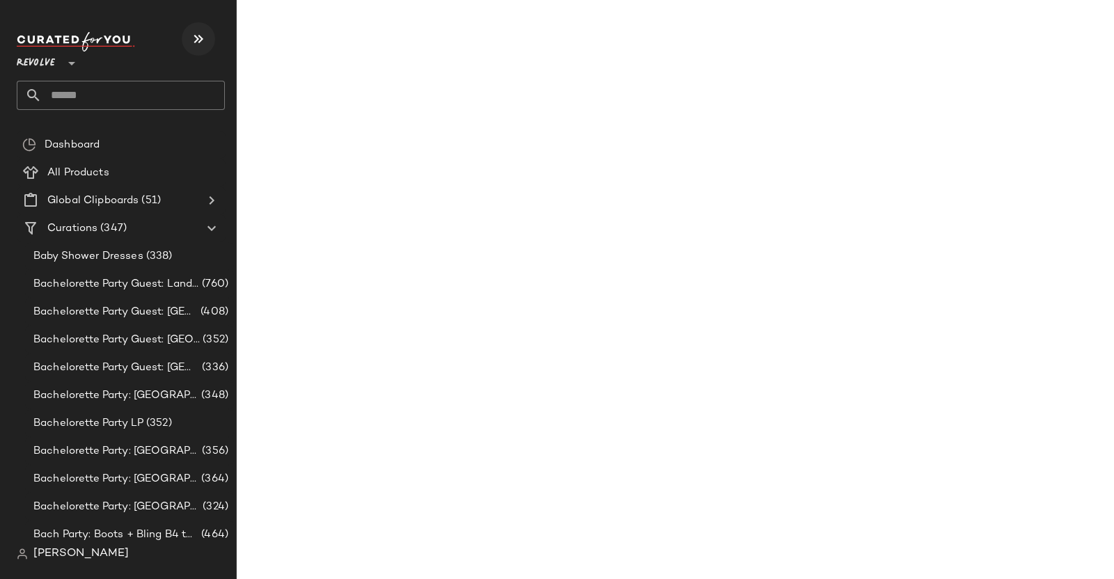
click at [207, 36] on button "button" at bounding box center [198, 38] width 33 height 33
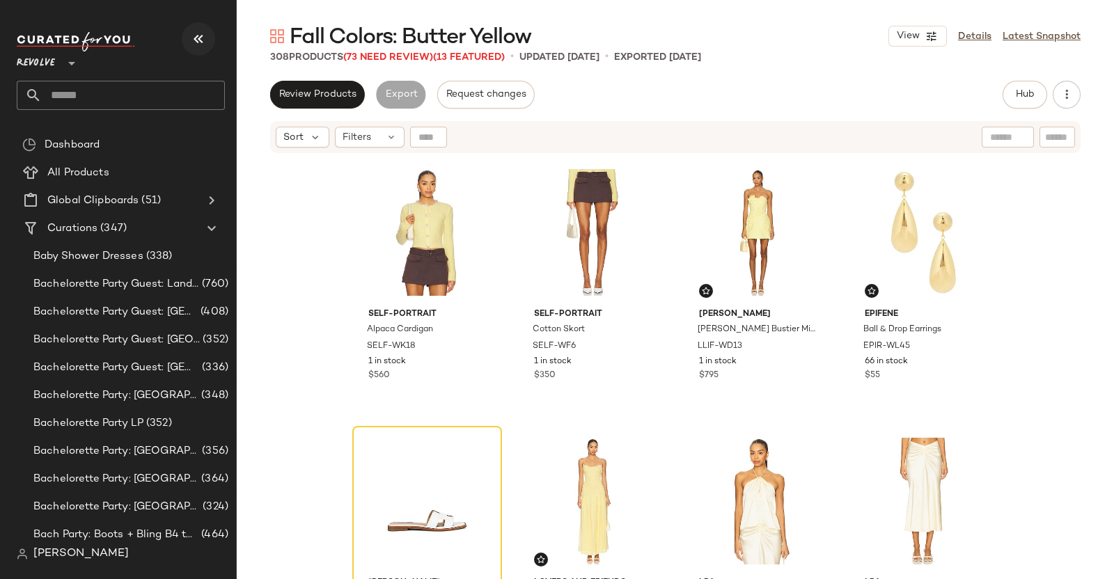
click at [201, 28] on button "button" at bounding box center [198, 38] width 33 height 33
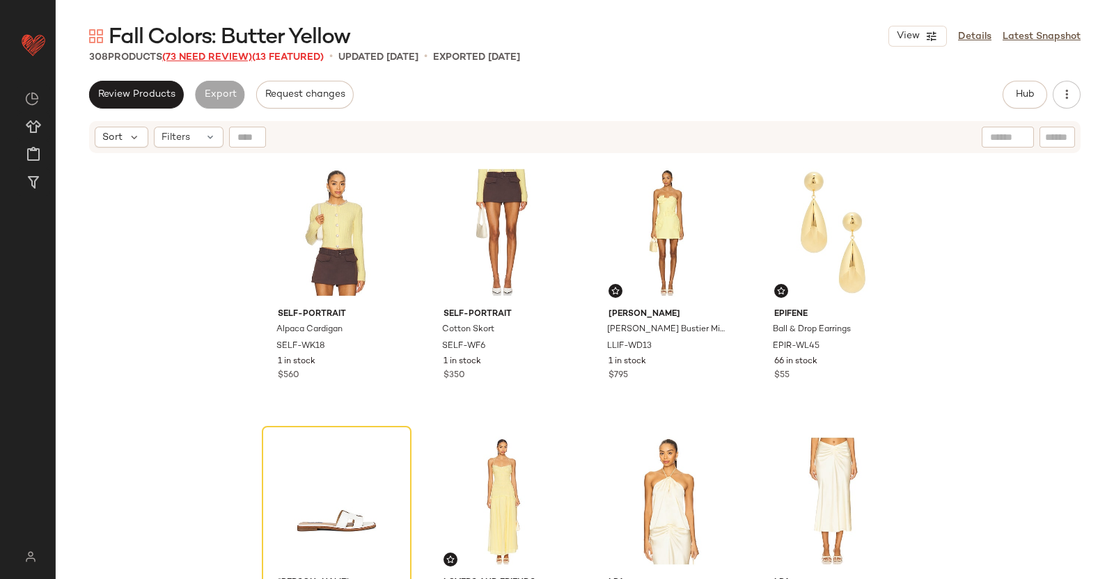
click at [201, 61] on span "(73 Need Review)" at bounding box center [207, 57] width 90 height 10
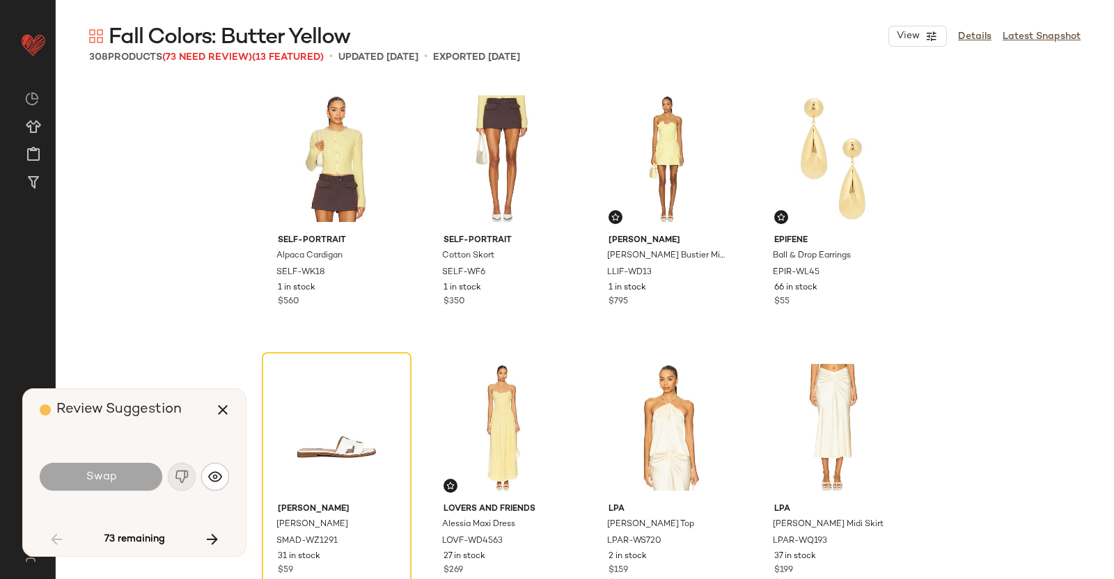
scroll to position [279, 0]
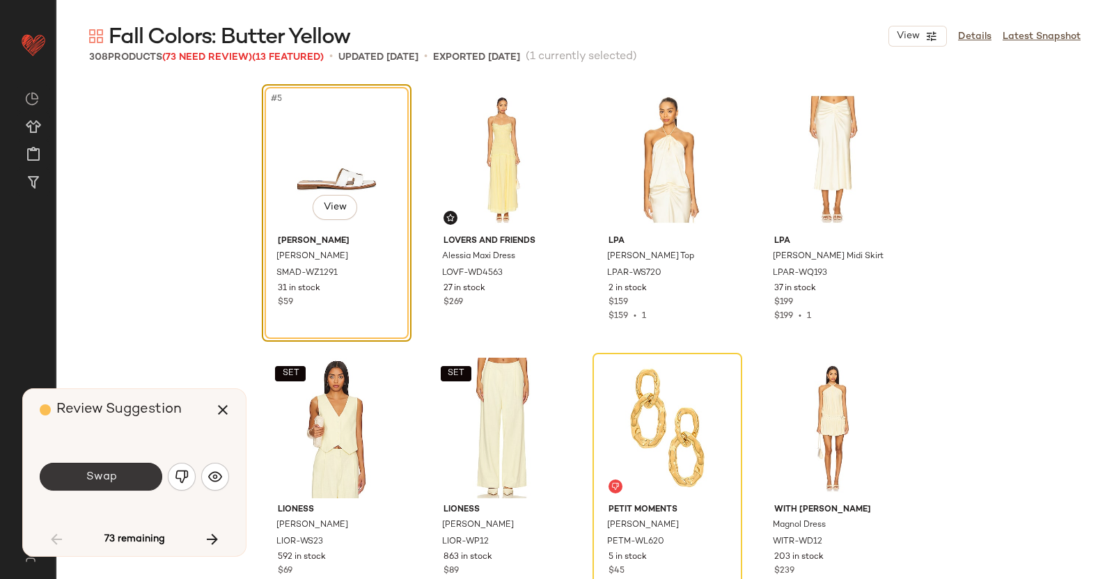
click at [130, 473] on button "Swap" at bounding box center [101, 477] width 123 height 28
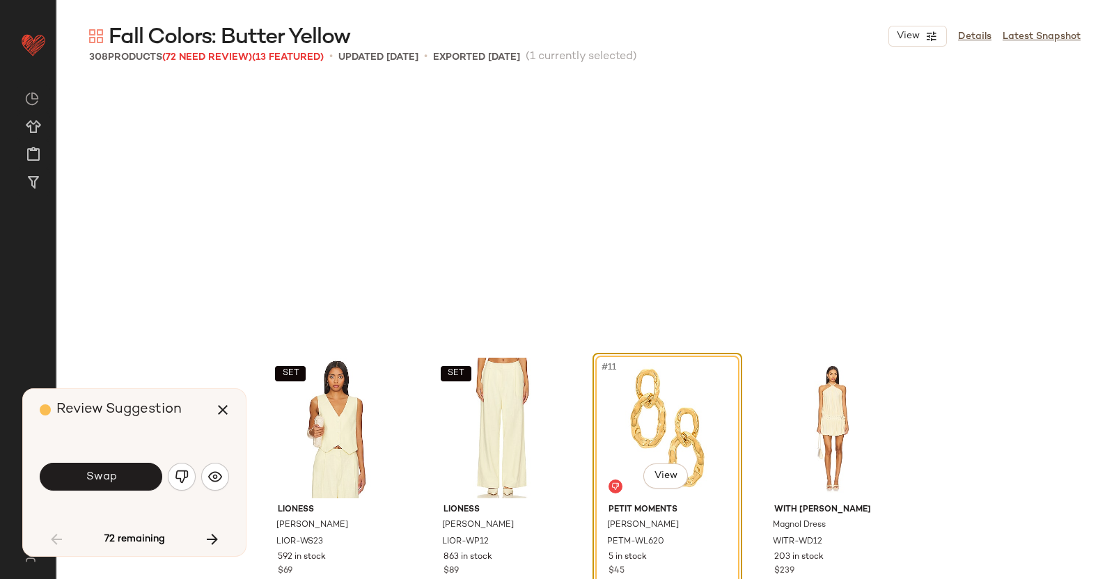
scroll to position [537, 0]
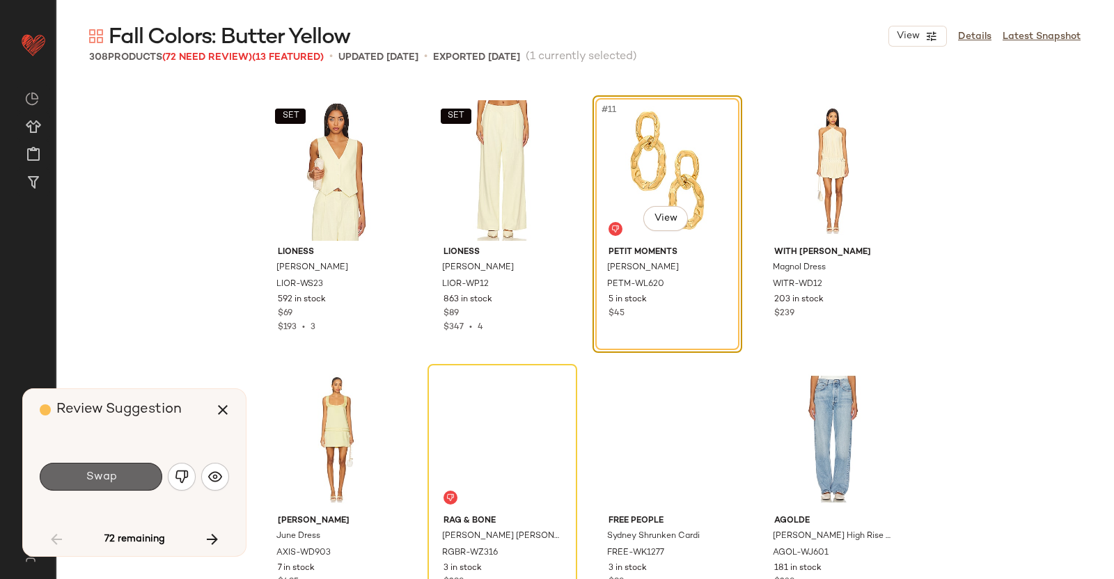
click at [131, 469] on button "Swap" at bounding box center [101, 477] width 123 height 28
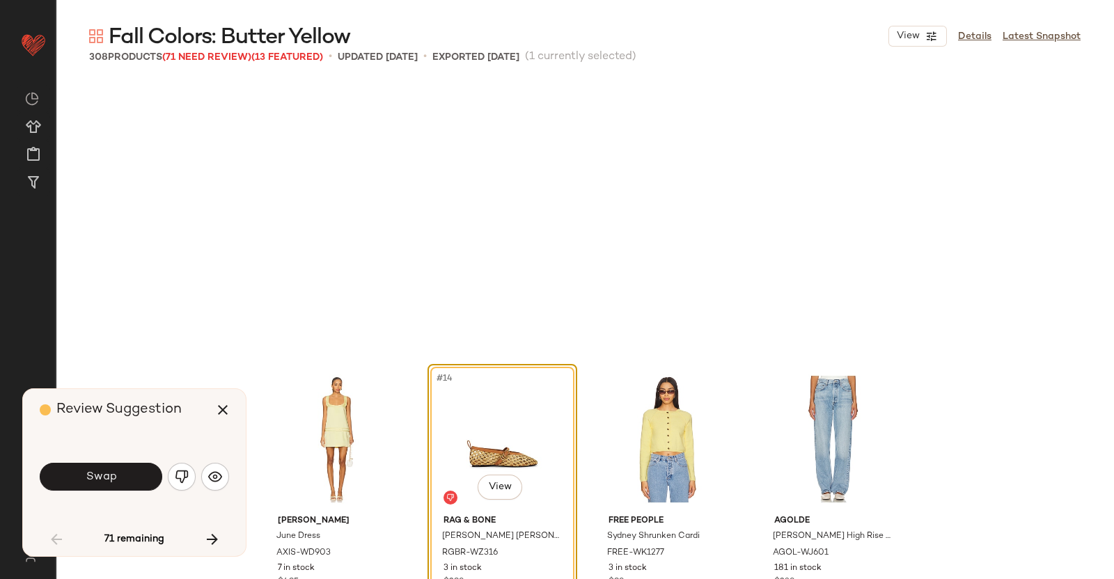
scroll to position [806, 0]
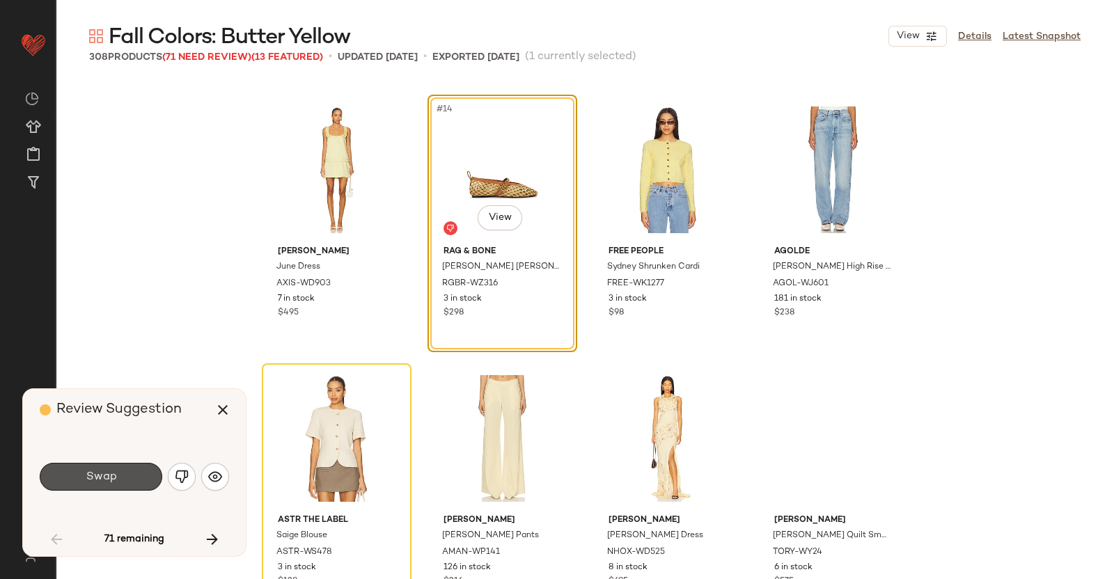
click at [131, 469] on button "Swap" at bounding box center [101, 477] width 123 height 28
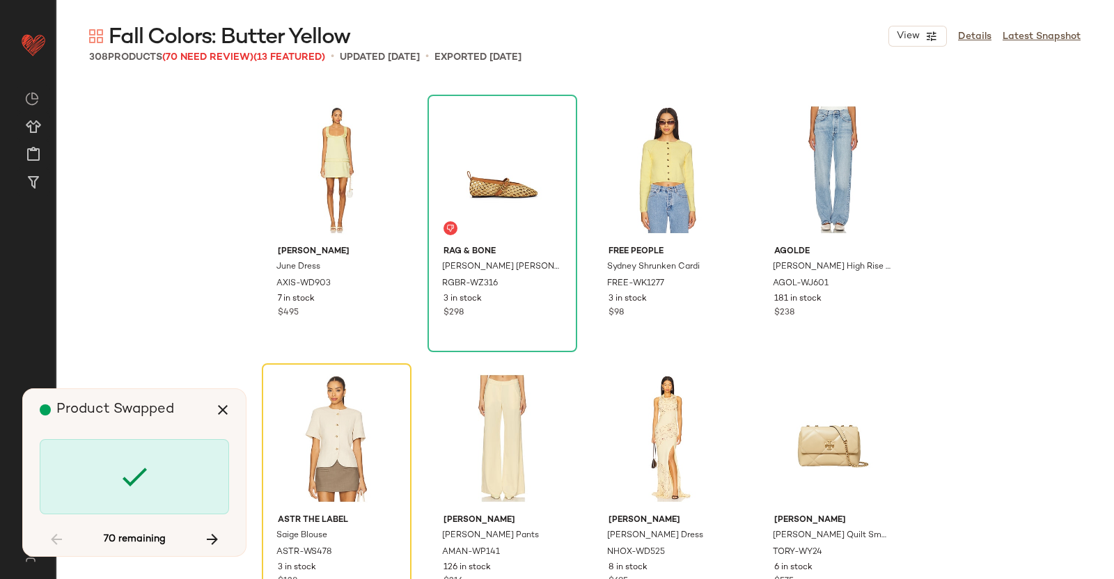
scroll to position [1075, 0]
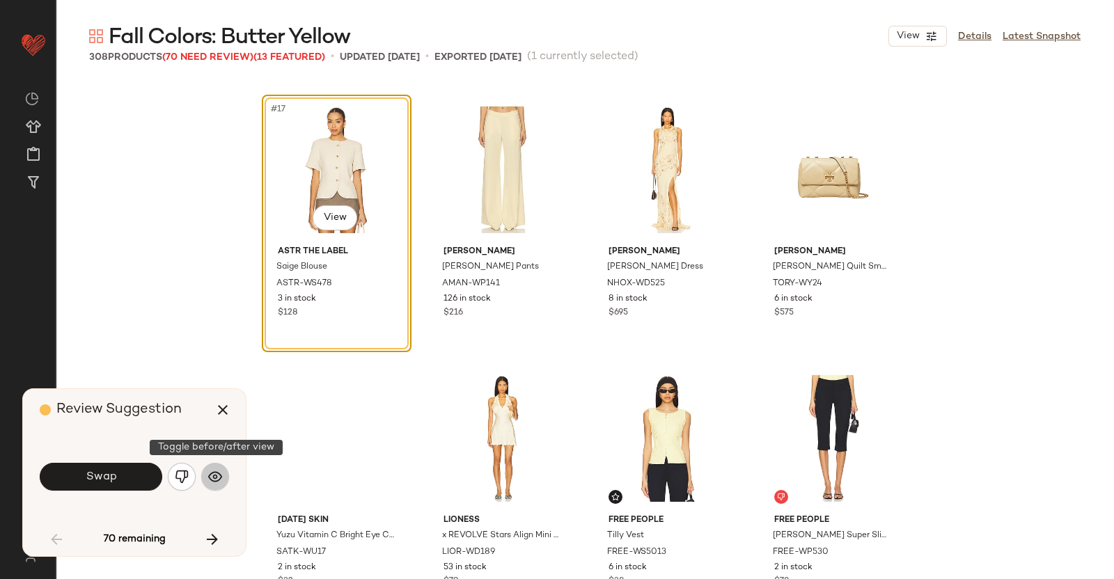
click at [203, 469] on button "button" at bounding box center [215, 477] width 28 height 28
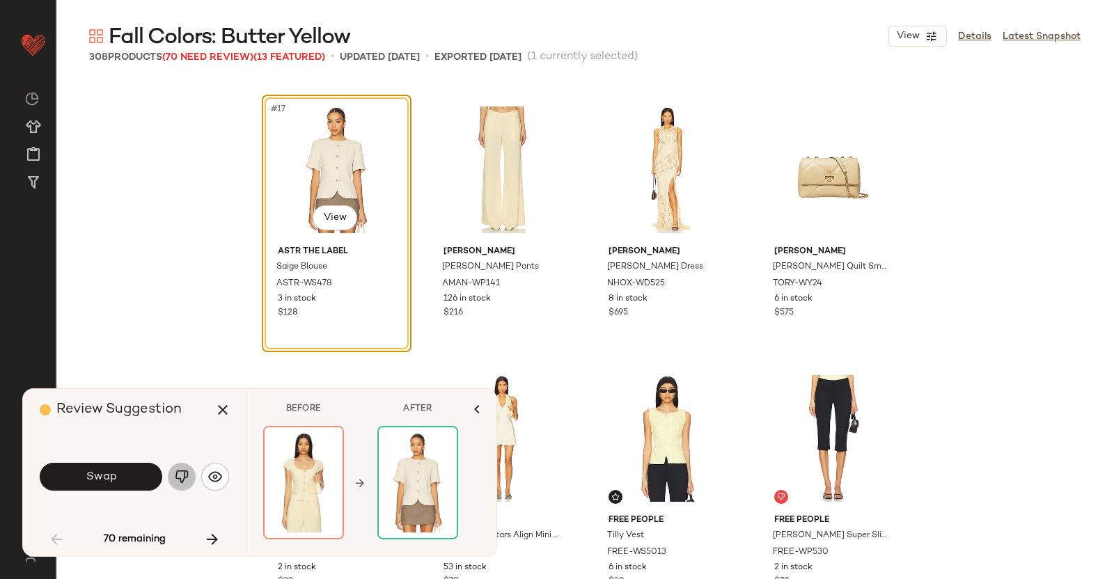
click at [185, 471] on img "button" at bounding box center [182, 477] width 14 height 14
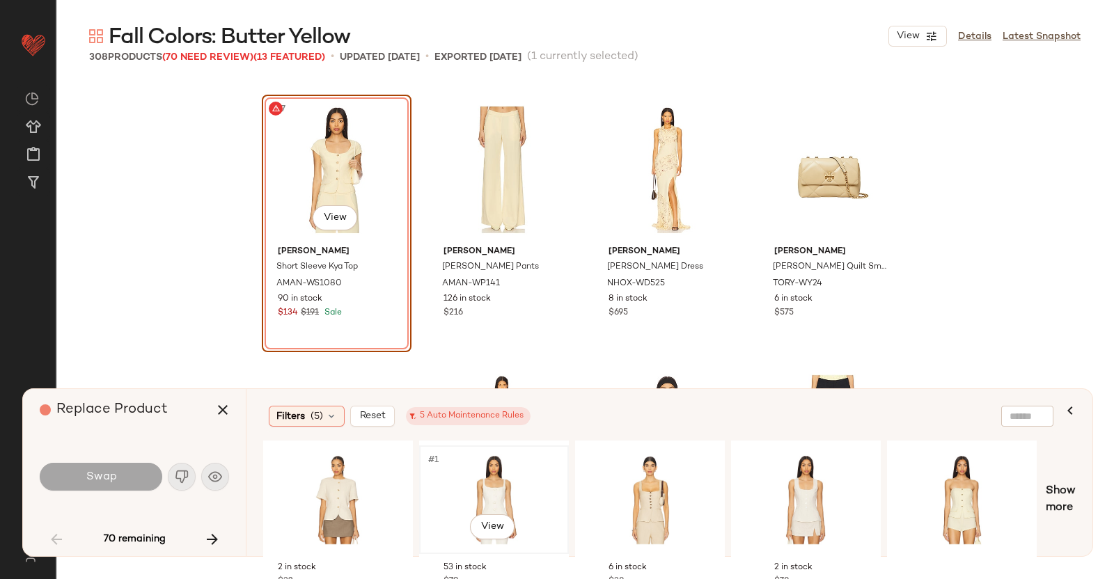
click at [531, 482] on div "#1 View" at bounding box center [494, 500] width 140 height 99
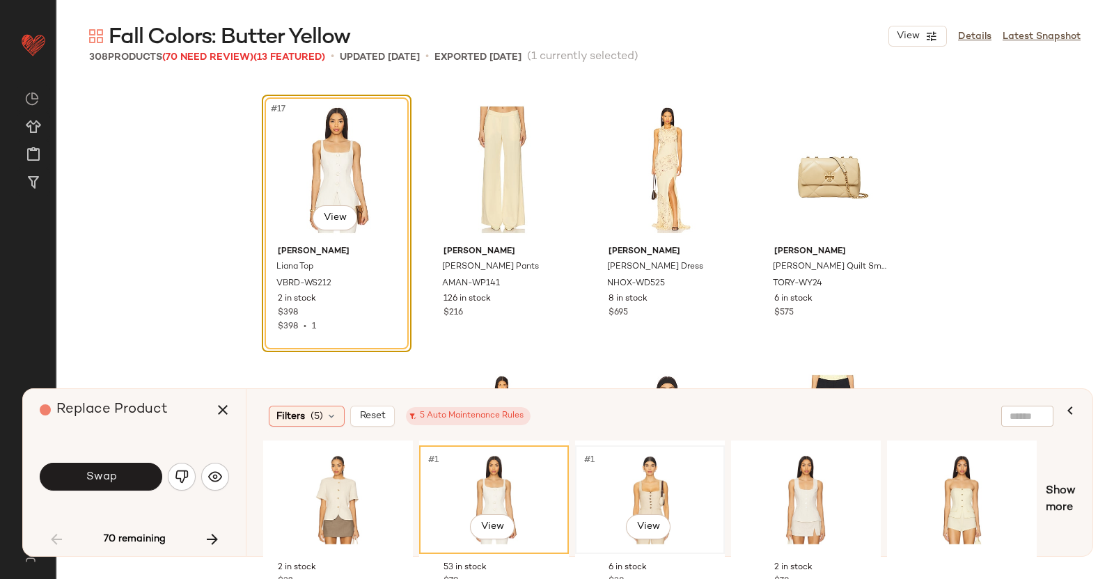
click at [681, 496] on div "#1 View" at bounding box center [650, 500] width 140 height 99
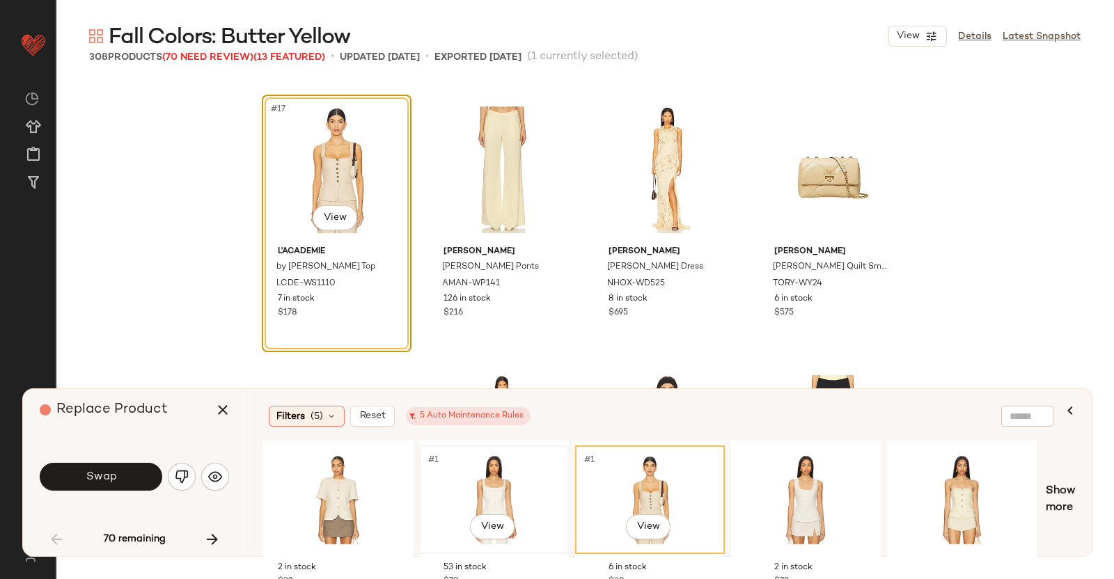
click at [502, 486] on div "#1 View" at bounding box center [494, 500] width 140 height 99
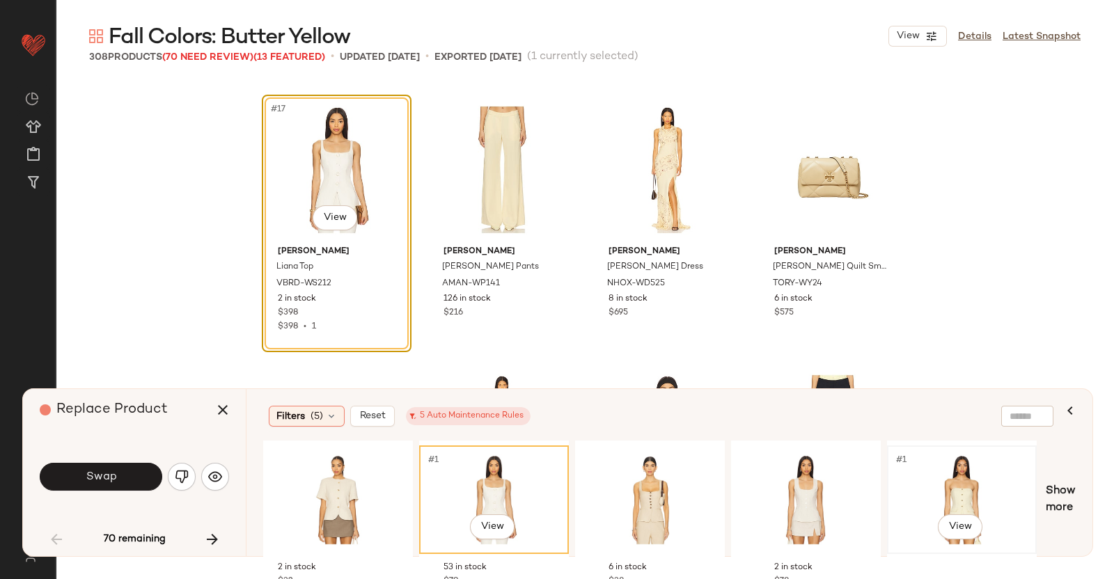
click at [983, 502] on div "#1 View" at bounding box center [962, 500] width 140 height 99
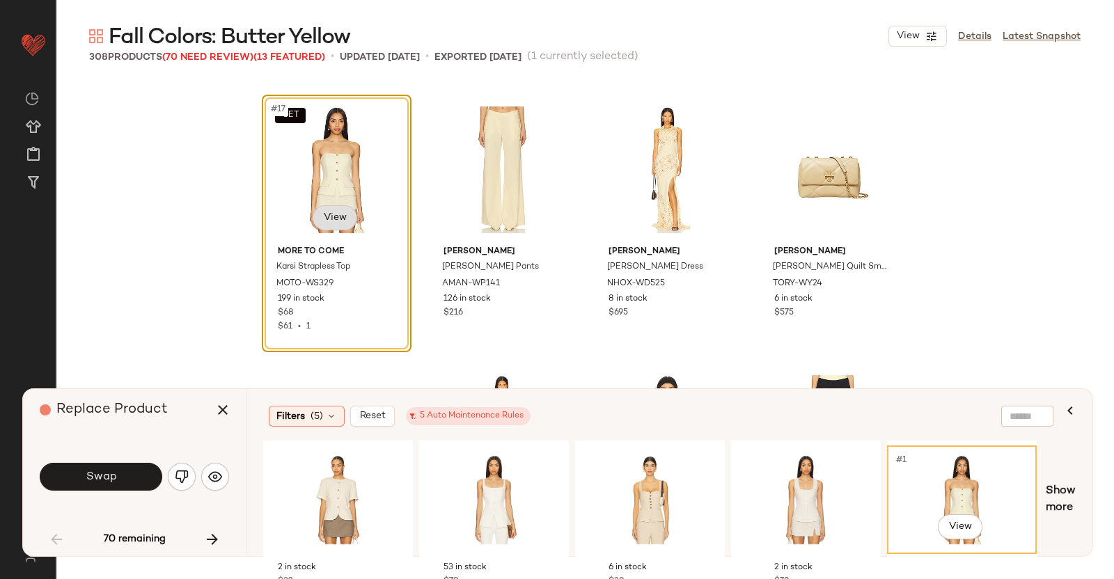
click at [322, 226] on body "Revolve ** Dashboard All Products Global Clipboards (51) Curations (347) Kriste…" at bounding box center [557, 289] width 1114 height 579
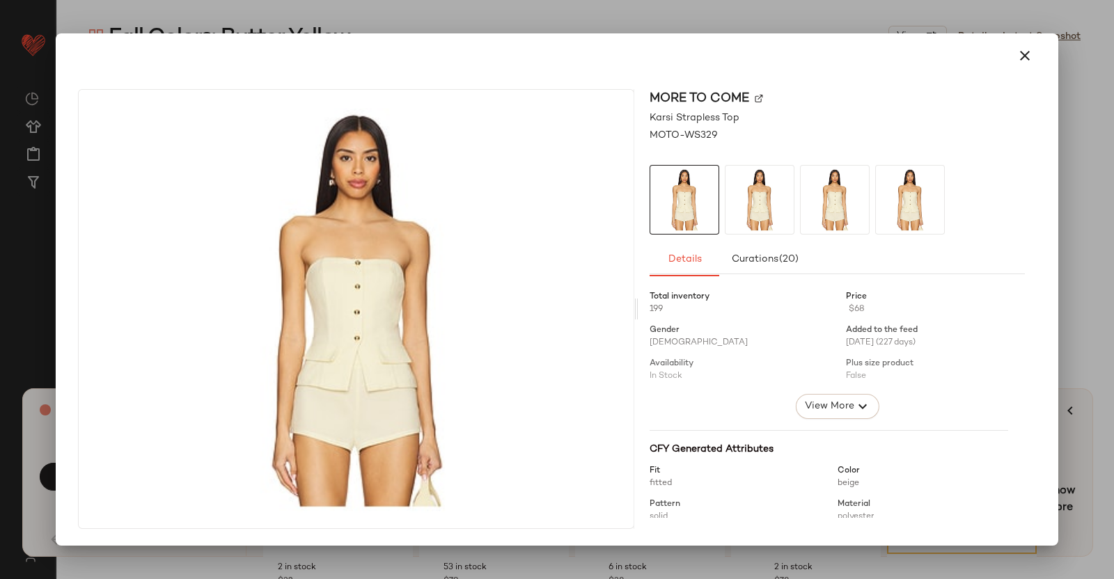
click at [760, 103] on div "MORE TO COME" at bounding box center [837, 98] width 375 height 19
click at [754, 99] on div "MORE TO COME" at bounding box center [837, 98] width 375 height 19
click at [758, 97] on img at bounding box center [759, 99] width 8 height 8
drag, startPoint x: 1061, startPoint y: 241, endPoint x: 1079, endPoint y: 239, distance: 17.5
click at [1069, 240] on div at bounding box center [557, 289] width 1114 height 579
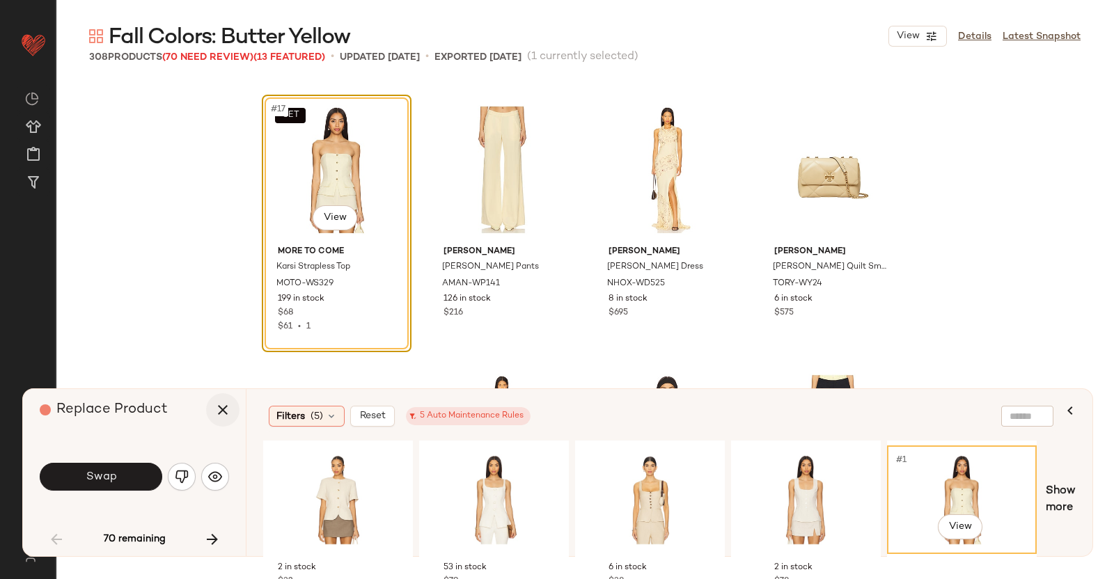
click at [237, 409] on button "button" at bounding box center [222, 409] width 33 height 33
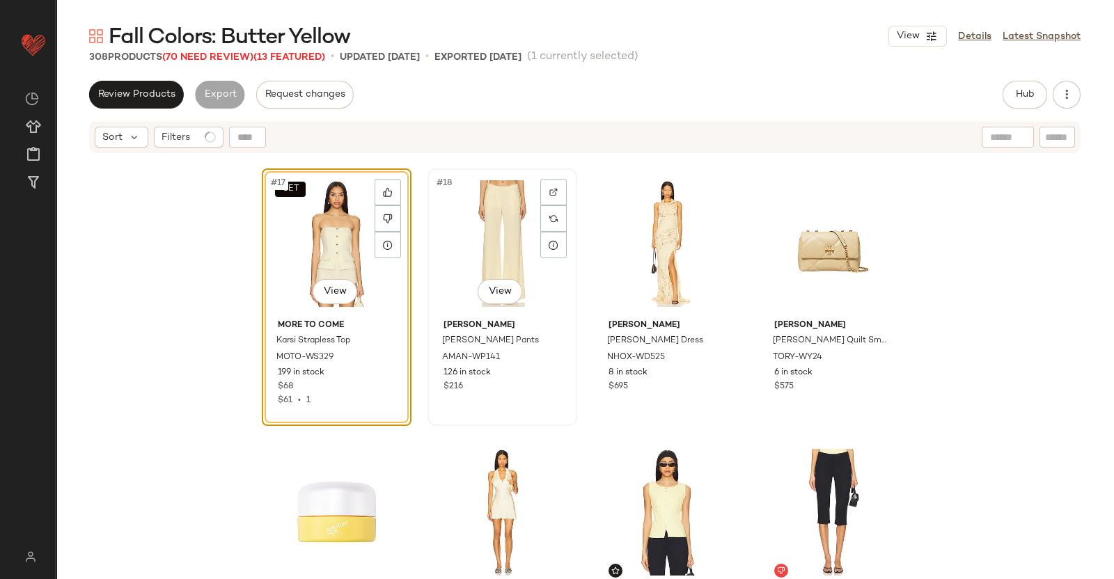
click at [497, 251] on div "#18 View" at bounding box center [502, 243] width 140 height 141
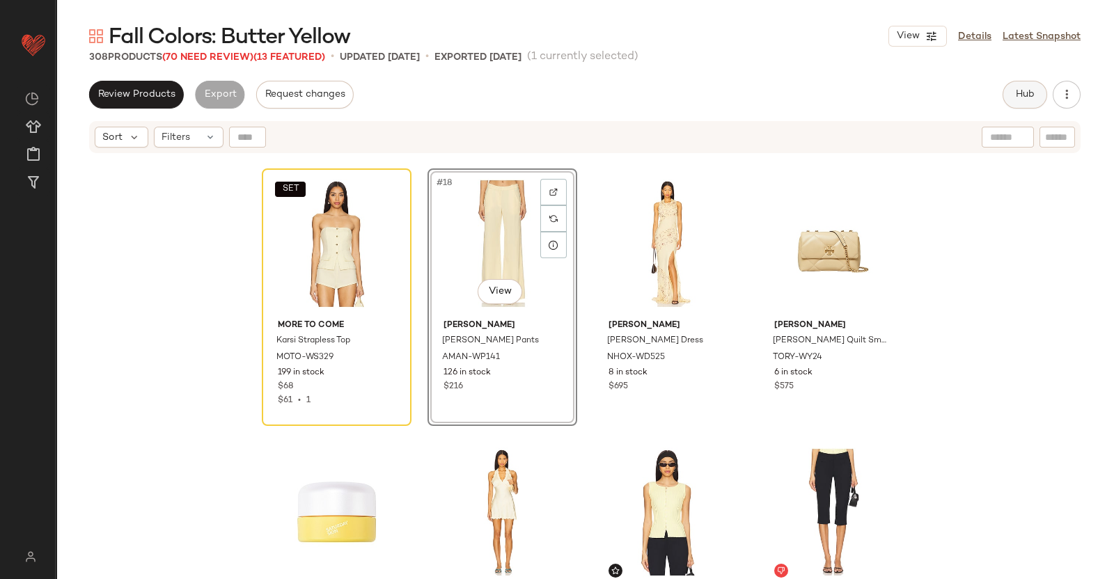
click at [1016, 84] on button "Hub" at bounding box center [1025, 95] width 45 height 28
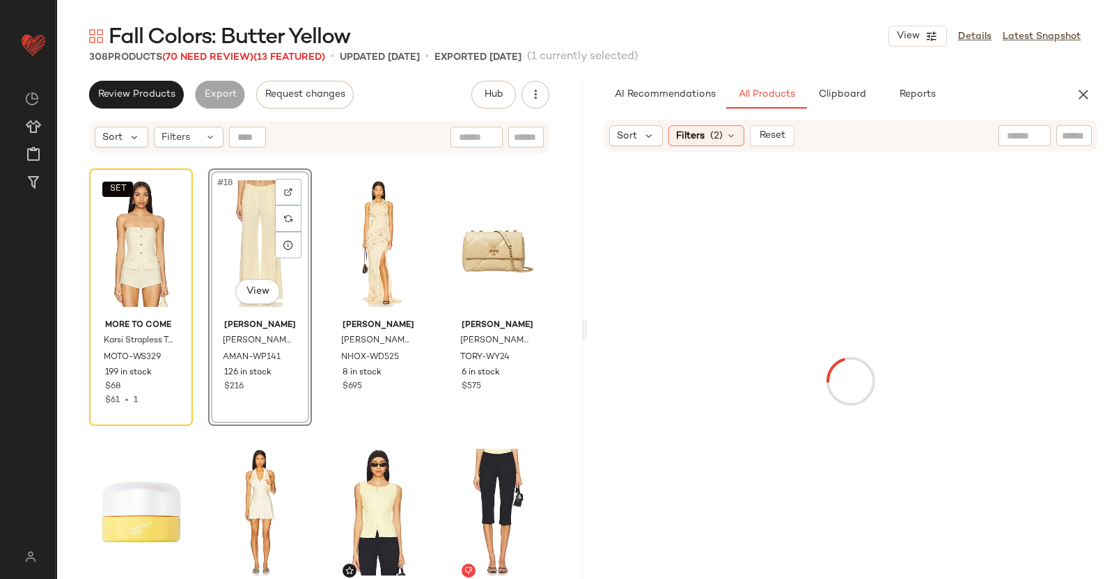
drag, startPoint x: 1070, startPoint y: 146, endPoint x: 1061, endPoint y: 154, distance: 12.3
click at [1070, 144] on div at bounding box center [1074, 135] width 36 height 21
paste input "*********"
type input "*********"
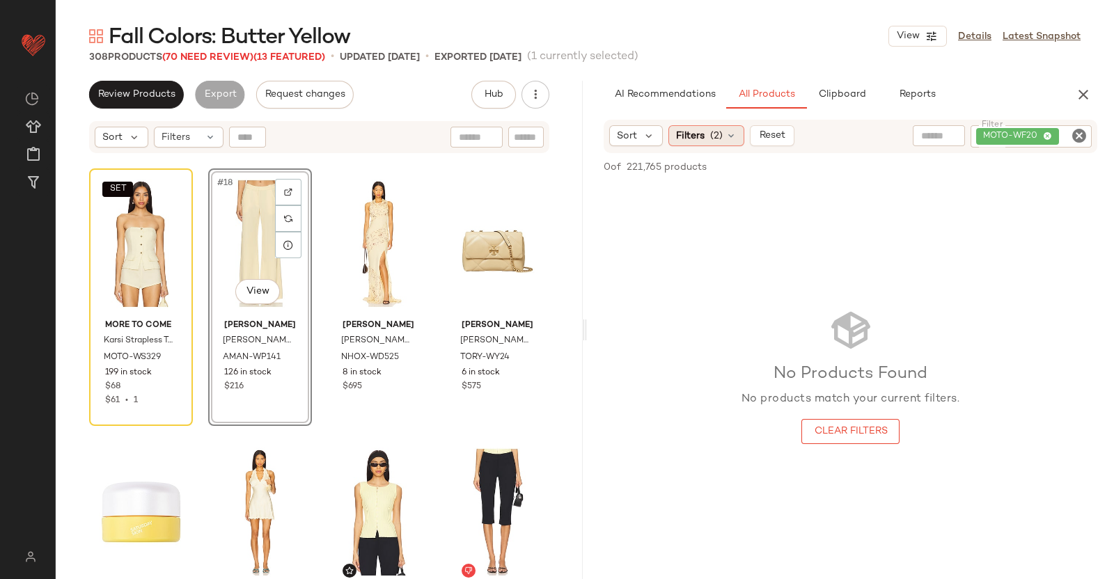
click at [709, 125] on div "Filters (2)" at bounding box center [707, 135] width 76 height 21
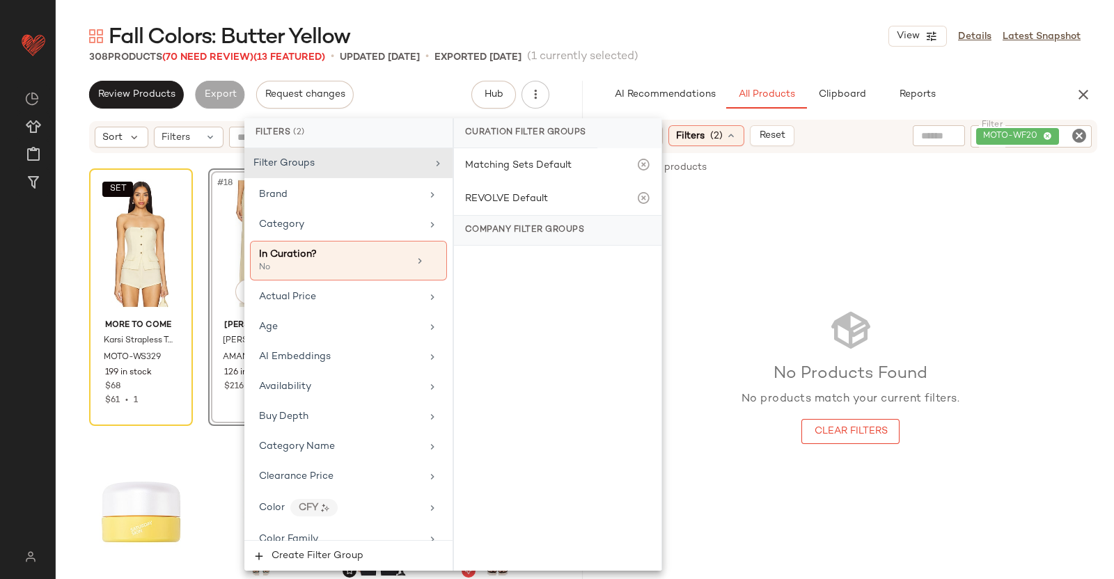
click at [956, 301] on div "No Products Found No products match your current filters. Clear Filters" at bounding box center [850, 376] width 527 height 384
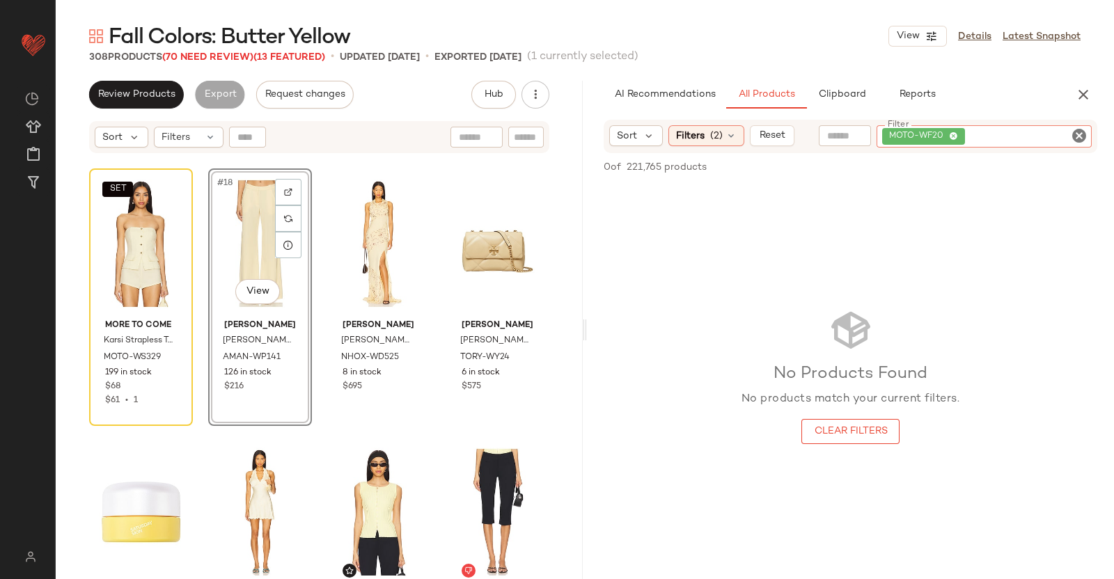
drag, startPoint x: 1069, startPoint y: 144, endPoint x: 1072, endPoint y: 205, distance: 61.3
click at [1069, 143] on input "Filter" at bounding box center [1027, 137] width 118 height 15
paste input "*********"
type input "*********"
click at [1077, 101] on icon "button" at bounding box center [1083, 94] width 17 height 17
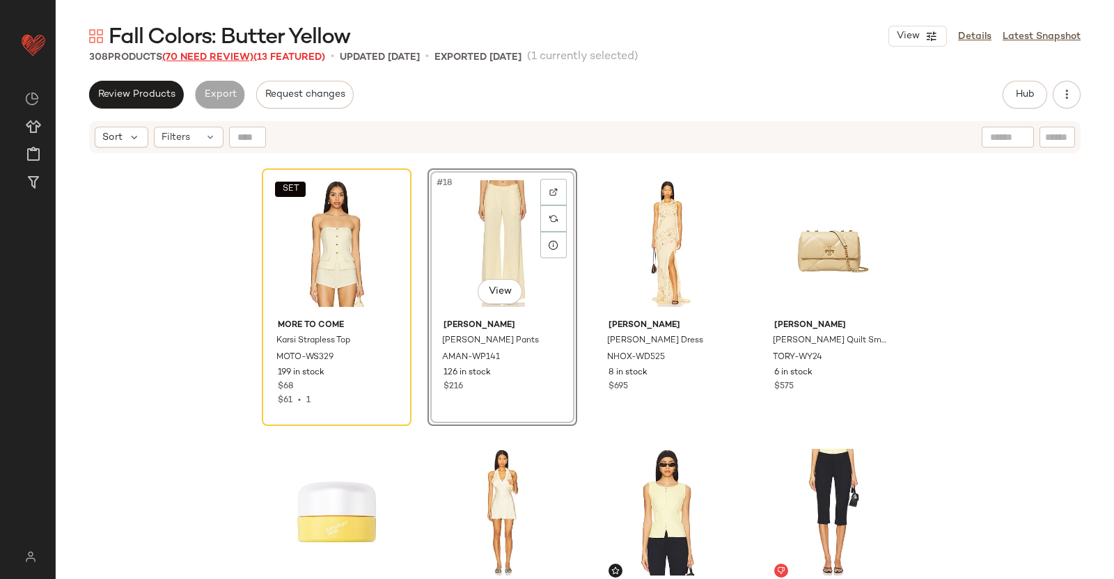
click at [196, 57] on span "(70 Need Review)" at bounding box center [207, 57] width 91 height 10
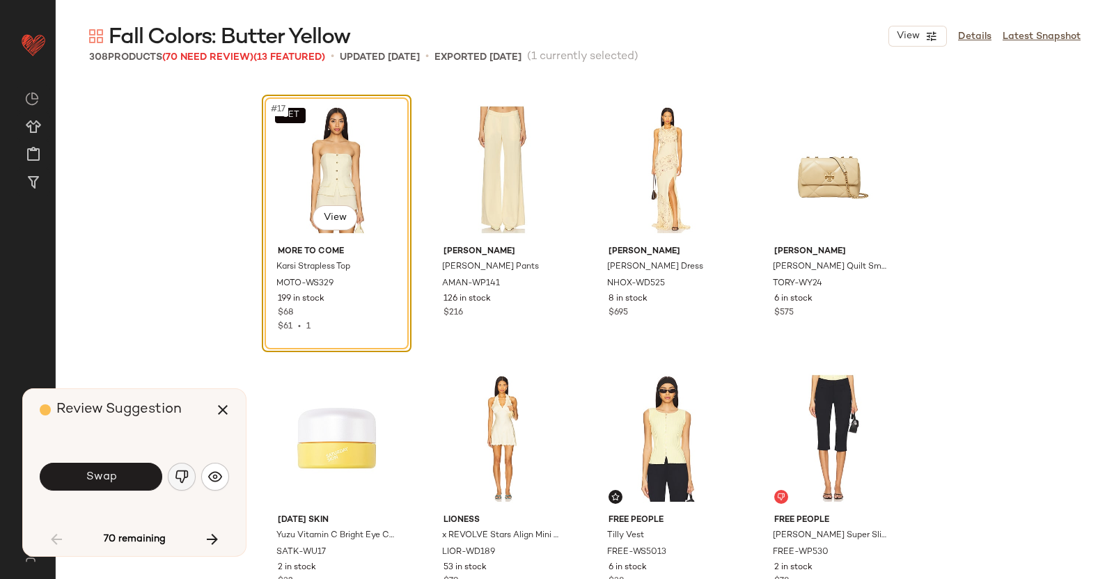
click at [181, 476] on img "button" at bounding box center [182, 477] width 14 height 14
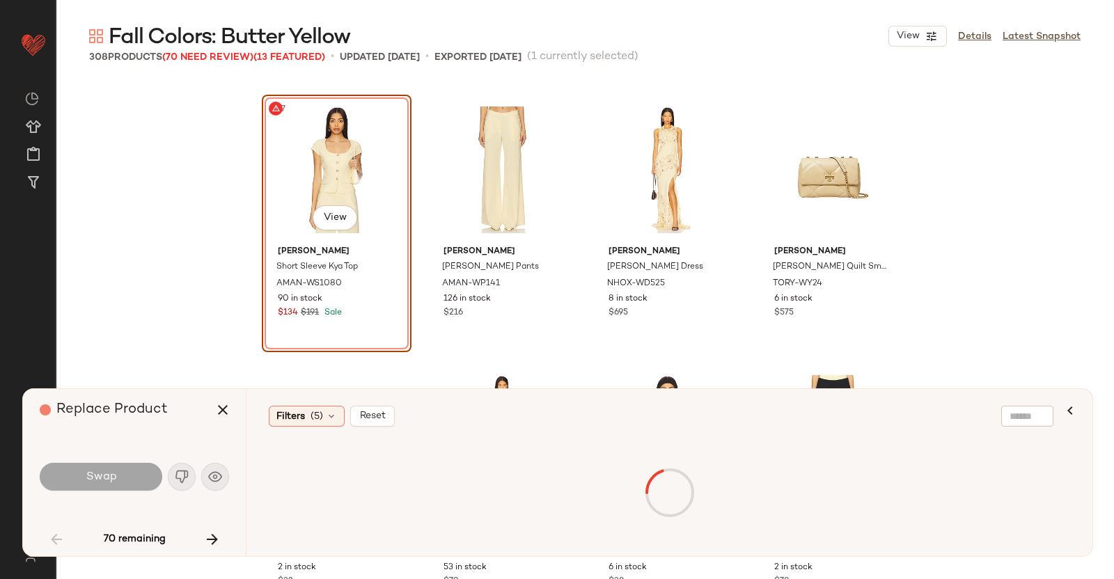
click at [224, 410] on icon "button" at bounding box center [222, 410] width 17 height 17
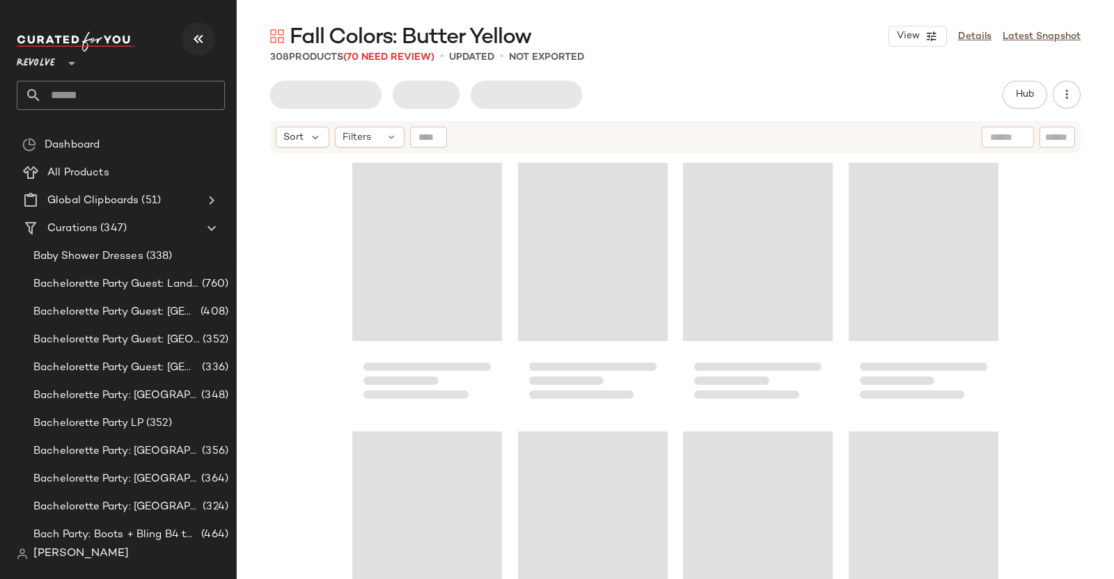
click at [193, 39] on icon "button" at bounding box center [198, 39] width 17 height 17
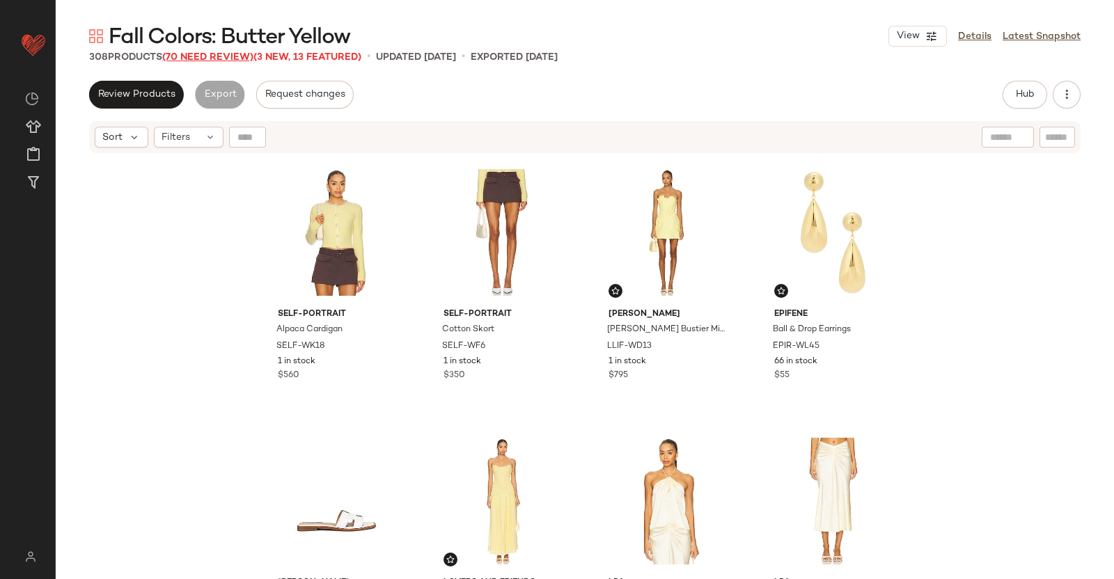
click at [203, 61] on span "(70 Need Review)" at bounding box center [207, 57] width 91 height 10
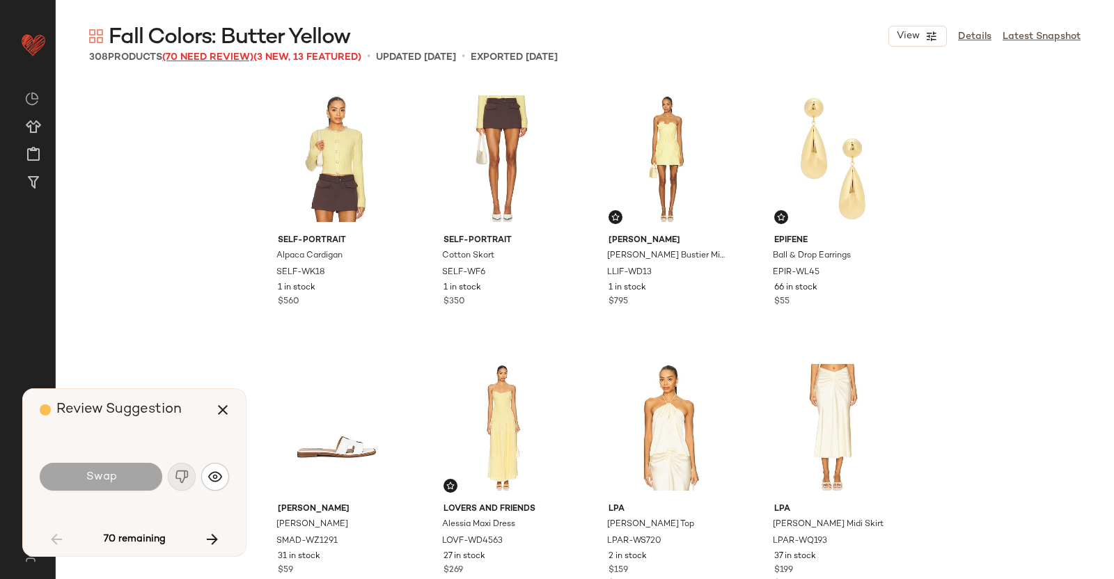
scroll to position [1075, 0]
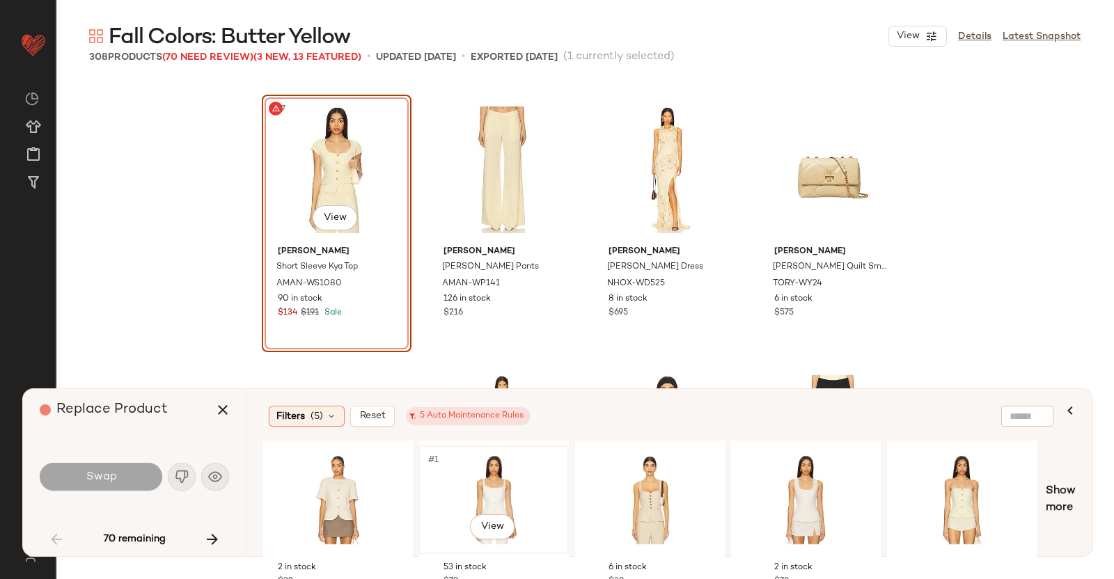
click at [439, 503] on div "#1 View" at bounding box center [494, 500] width 140 height 99
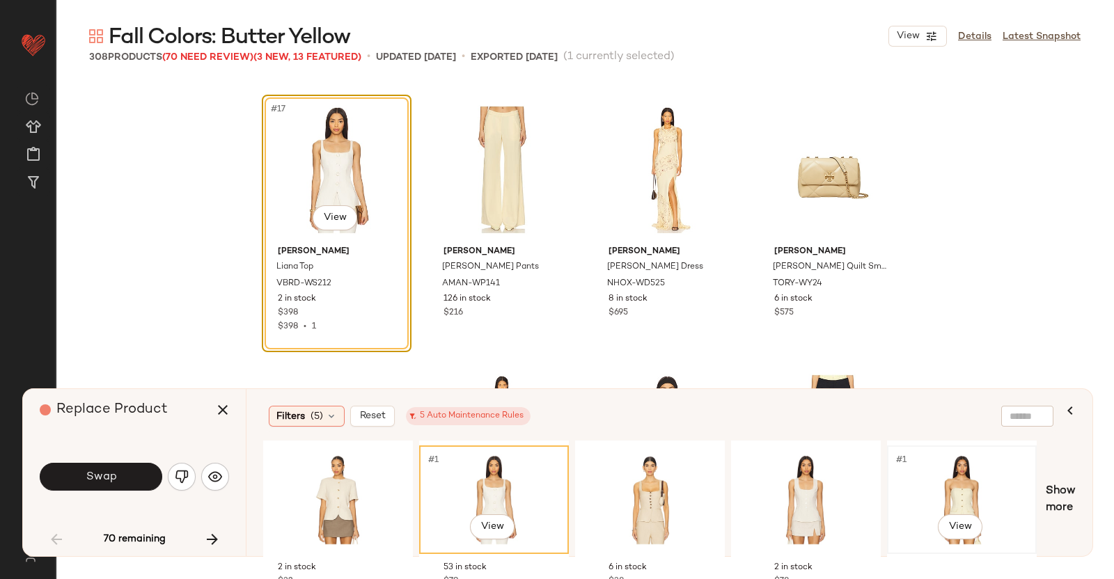
click at [949, 490] on div "#1 View" at bounding box center [962, 500] width 140 height 99
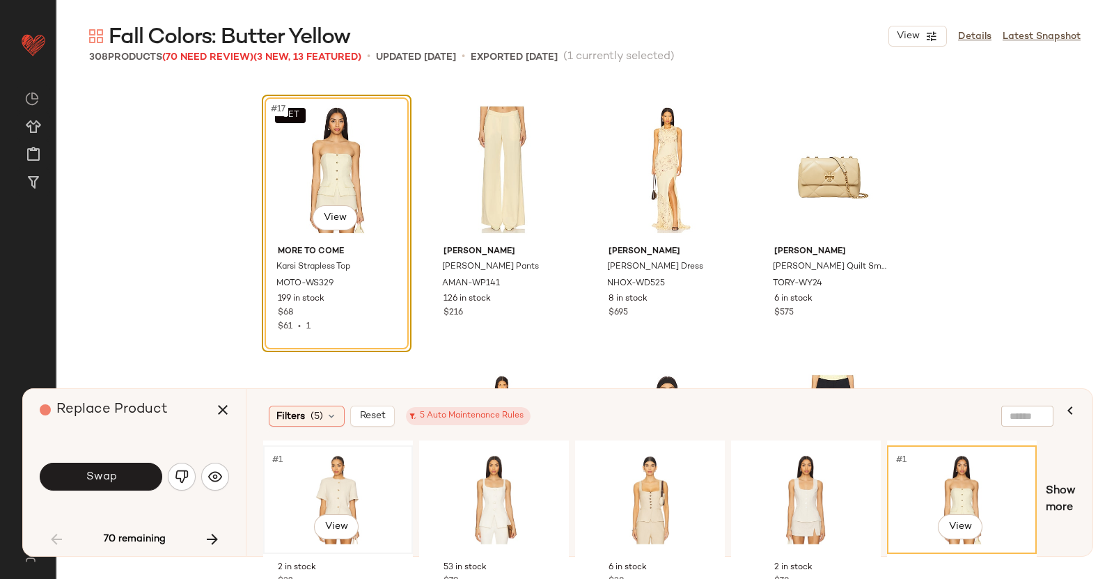
click at [337, 489] on div "#1 View" at bounding box center [338, 500] width 140 height 99
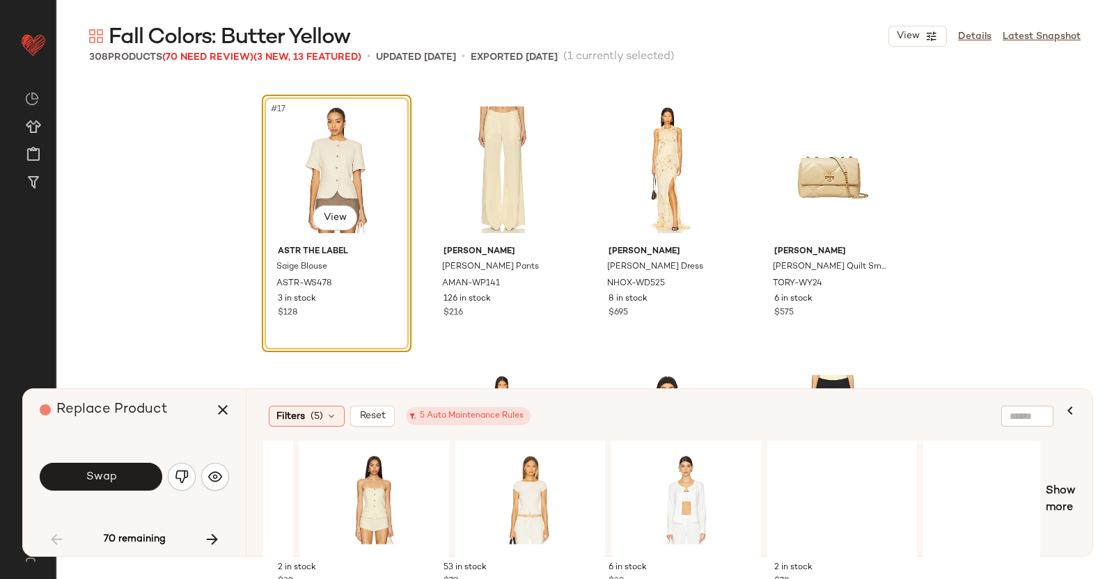
scroll to position [0, 756]
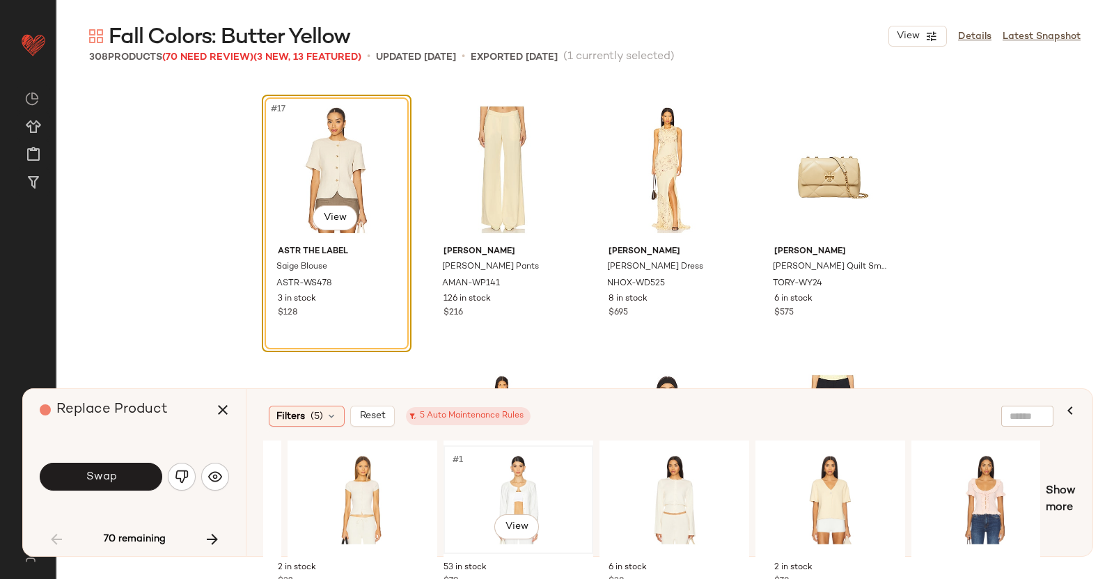
click at [450, 478] on div "#1 View" at bounding box center [518, 500] width 140 height 99
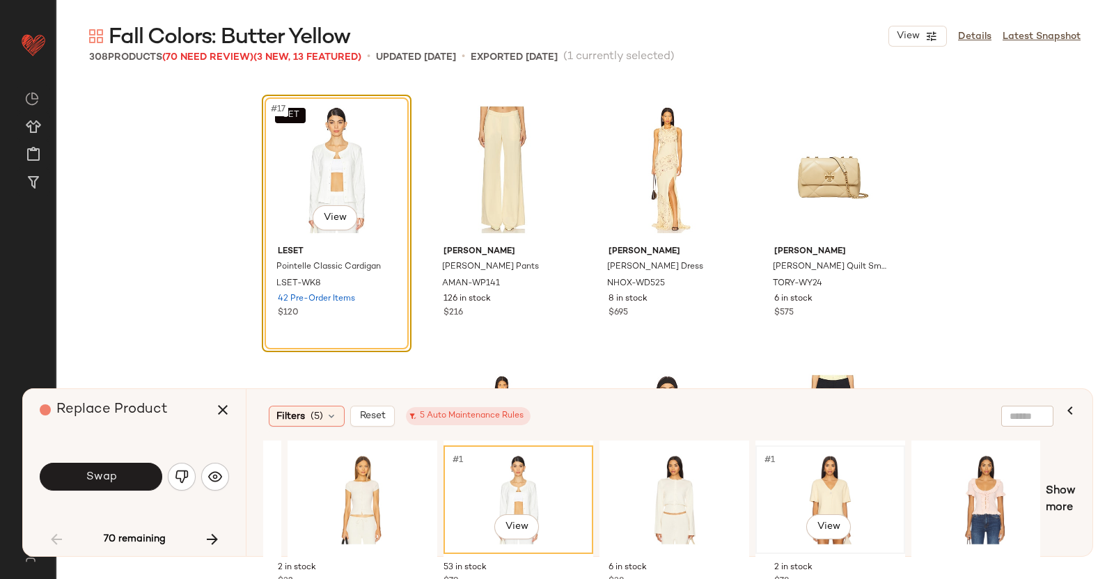
click at [825, 475] on div "#1 View" at bounding box center [830, 500] width 140 height 99
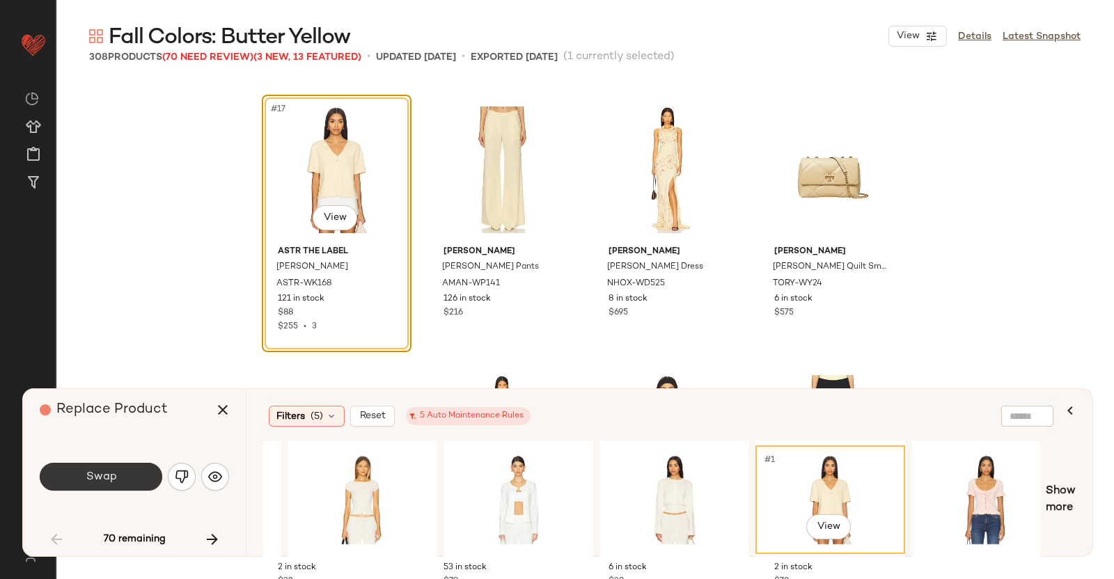
click at [126, 475] on button "Swap" at bounding box center [101, 477] width 123 height 28
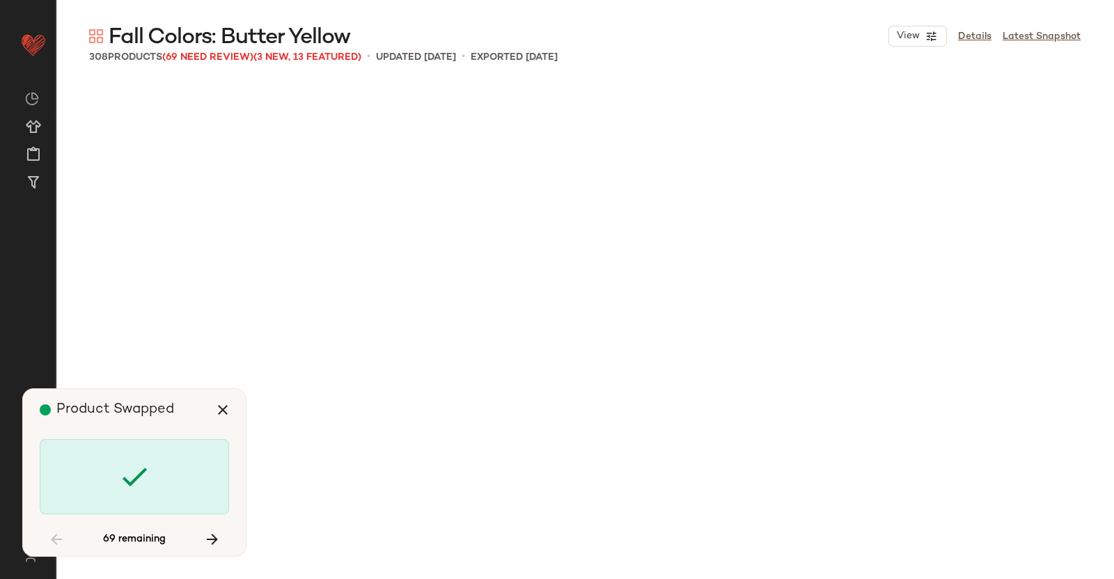
scroll to position [2419, 0]
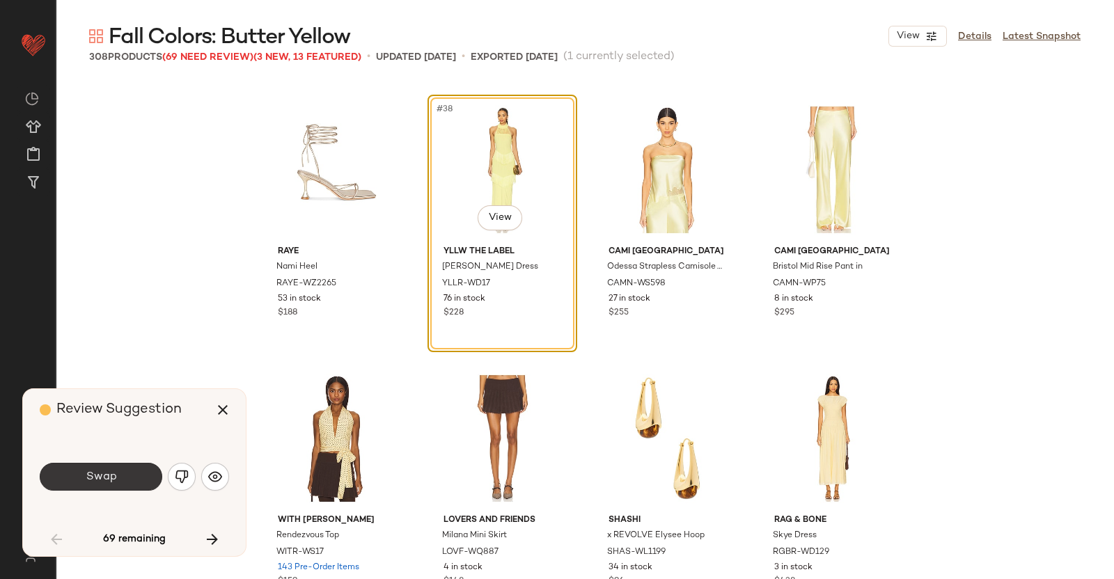
click at [98, 474] on span "Swap" at bounding box center [100, 477] width 31 height 13
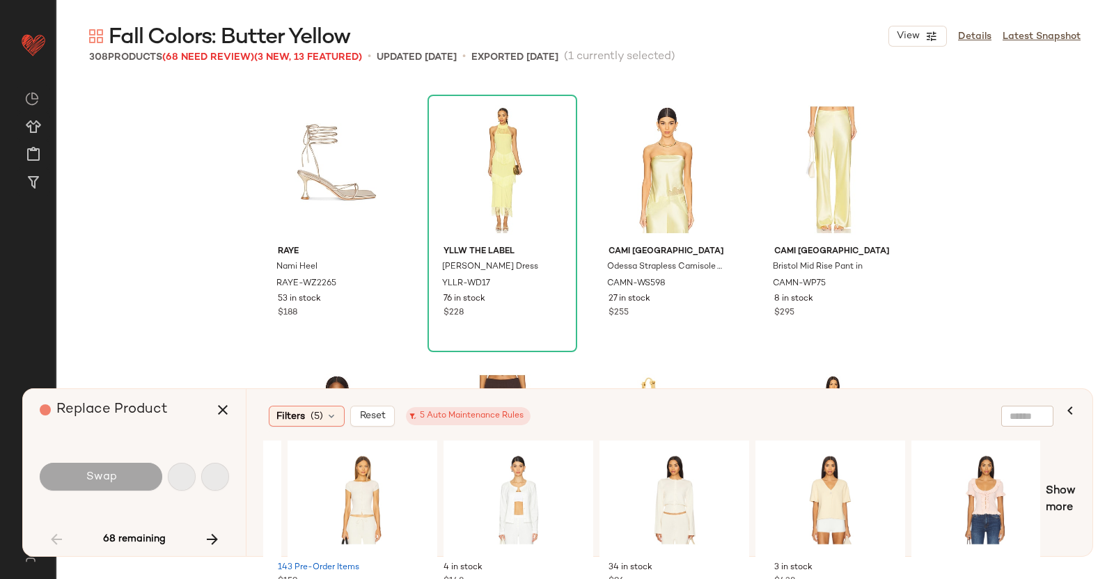
scroll to position [3225, 0]
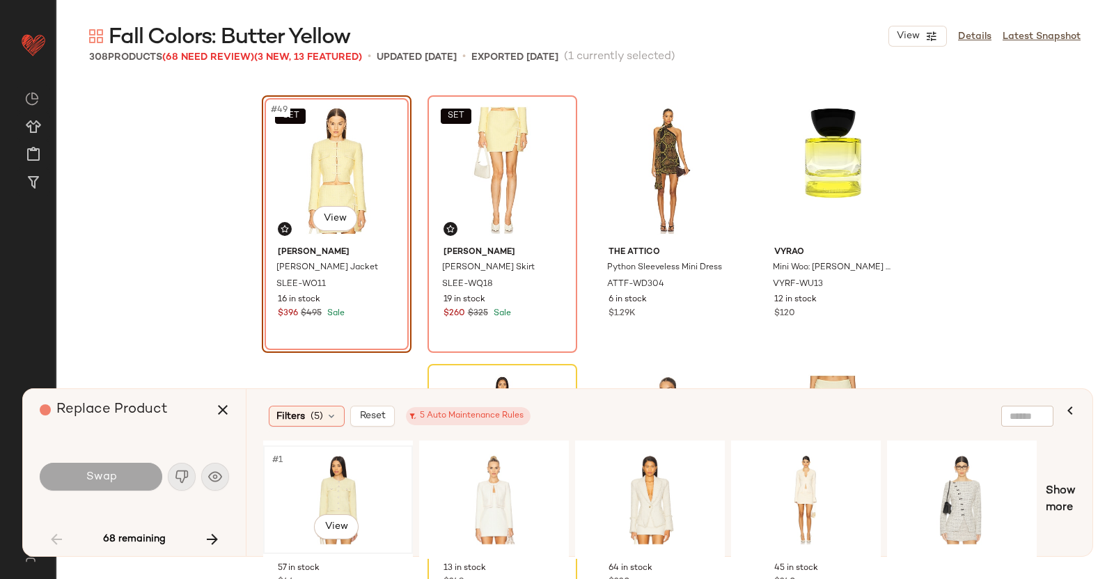
click at [369, 483] on div "#1 View" at bounding box center [338, 500] width 140 height 99
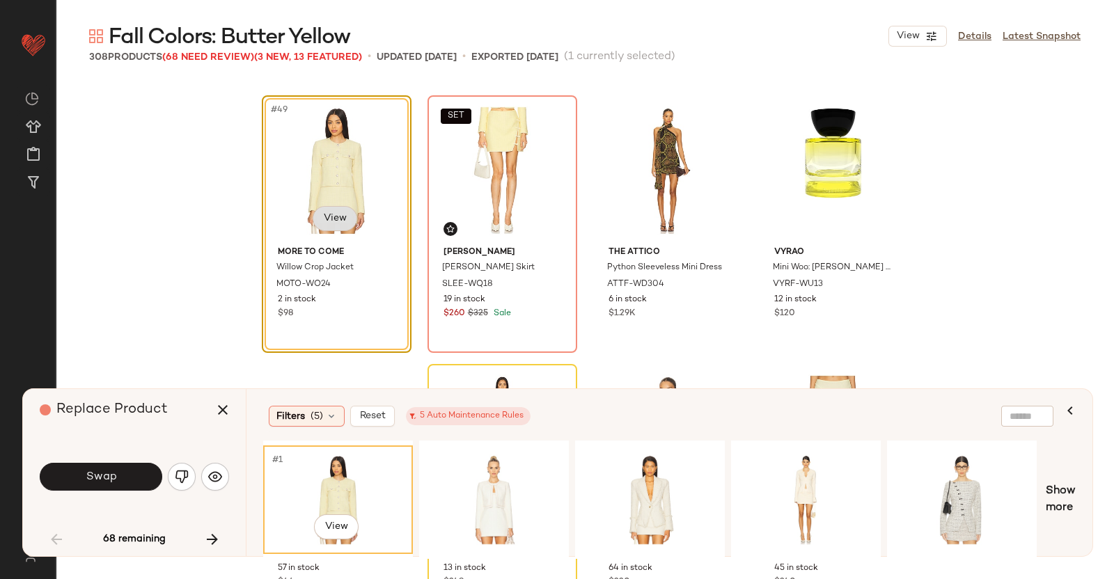
click at [345, 219] on body "Revolve ** Dashboard All Products Global Clipboards (51) Curations (347) [PERSO…" at bounding box center [557, 289] width 1114 height 579
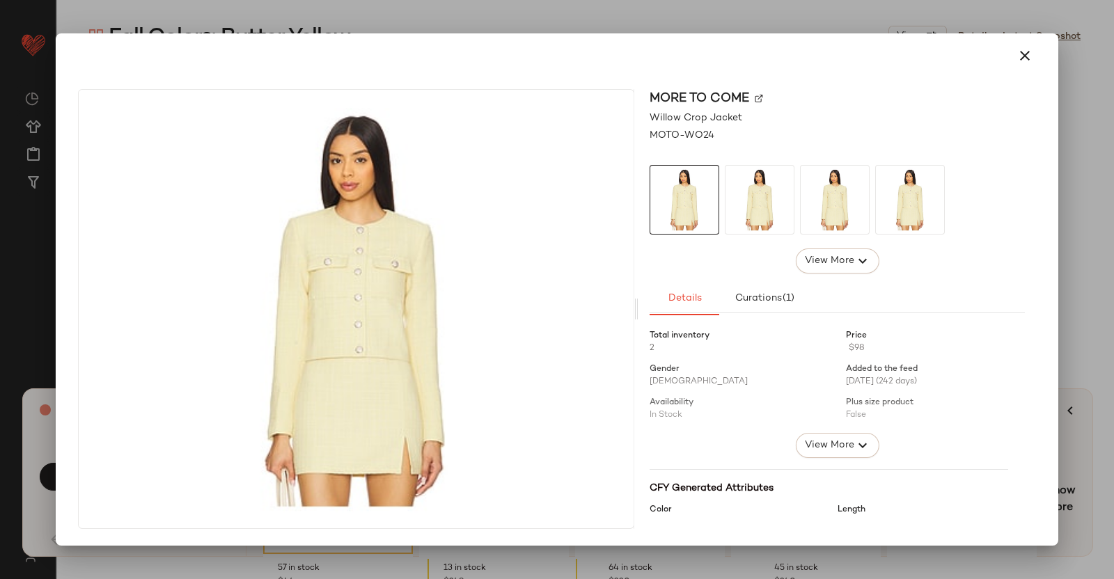
click at [761, 95] on img at bounding box center [759, 99] width 8 height 8
click at [1077, 133] on div at bounding box center [557, 289] width 1114 height 579
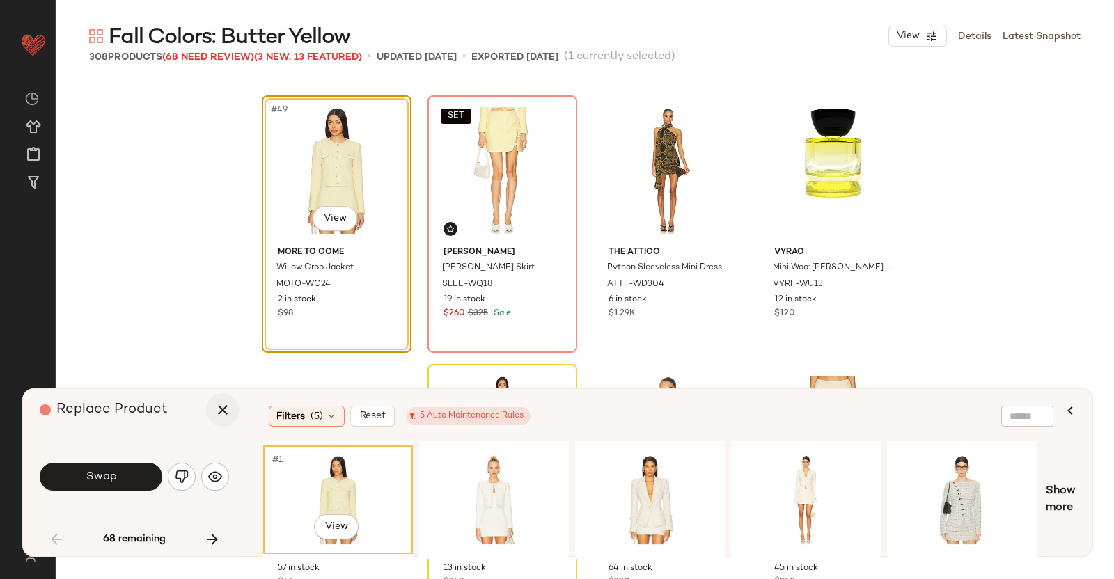
click at [226, 423] on button "button" at bounding box center [222, 409] width 33 height 33
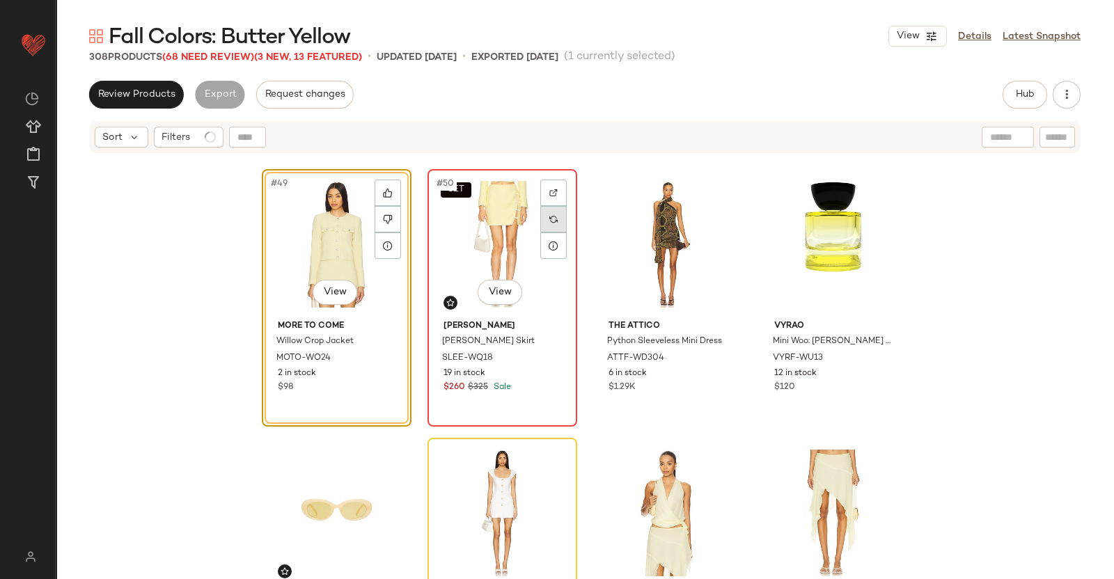
drag, startPoint x: 515, startPoint y: 226, endPoint x: 543, endPoint y: 210, distance: 31.8
click at [517, 226] on div "SET #50 View" at bounding box center [502, 244] width 140 height 141
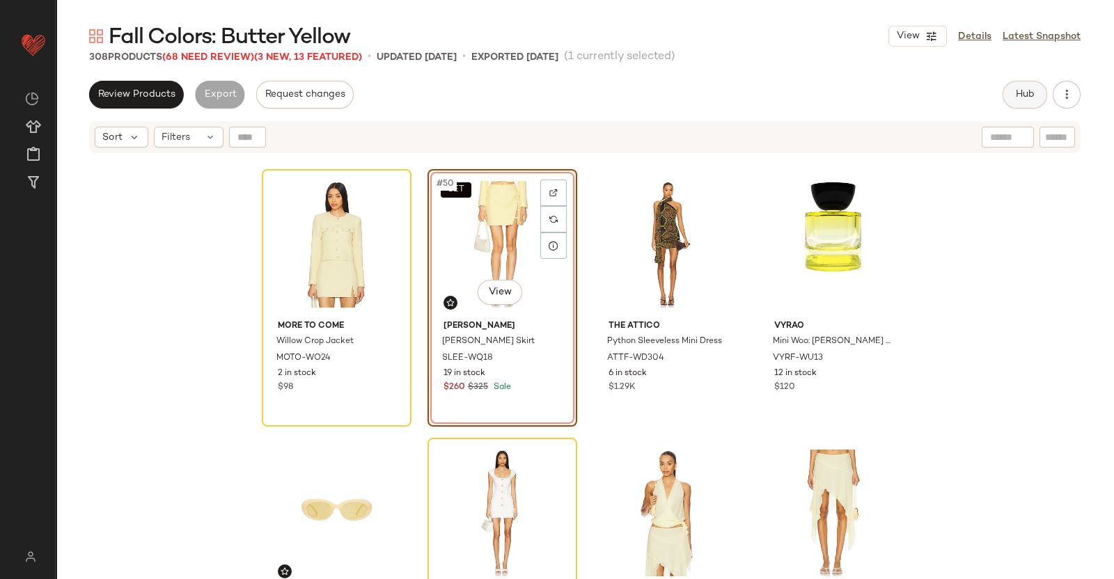
click at [1009, 91] on button "Hub" at bounding box center [1025, 95] width 45 height 28
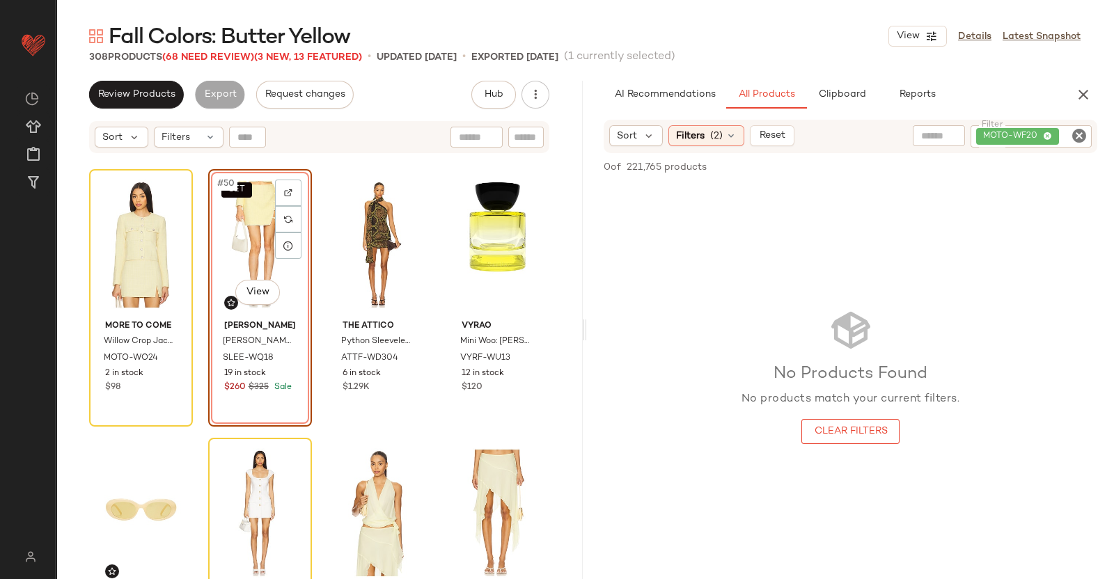
click at [1068, 152] on div "Sort Filters (2) Reset Filter MOTO-WF20 Filter" at bounding box center [851, 136] width 494 height 33
click at [1061, 134] on div "MOTO-WF20" at bounding box center [1031, 136] width 121 height 22
paste input "*********"
type input "*********"
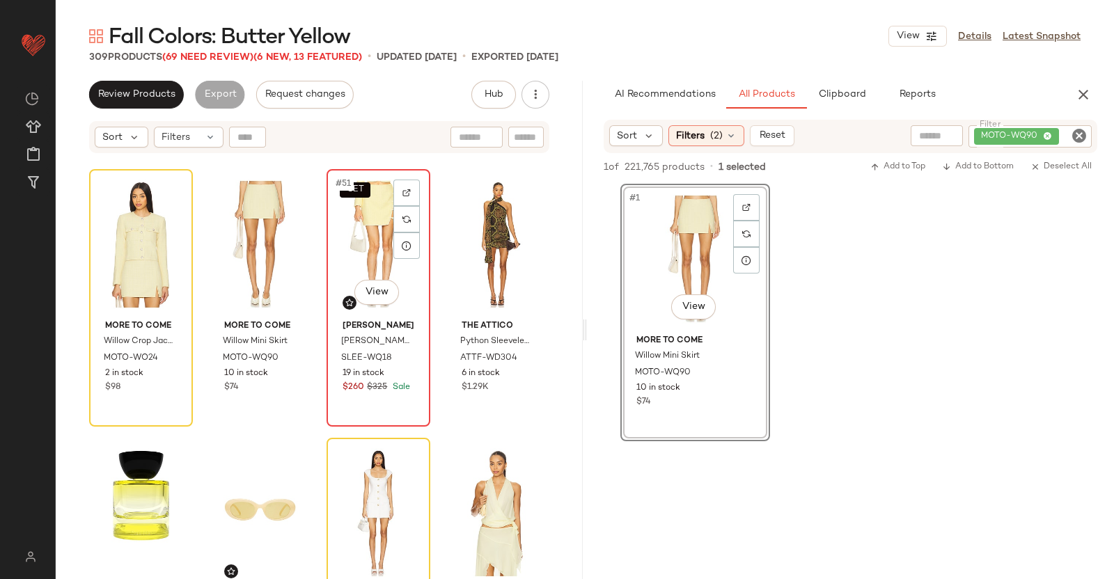
click at [361, 243] on div "SET #51 View" at bounding box center [378, 244] width 94 height 141
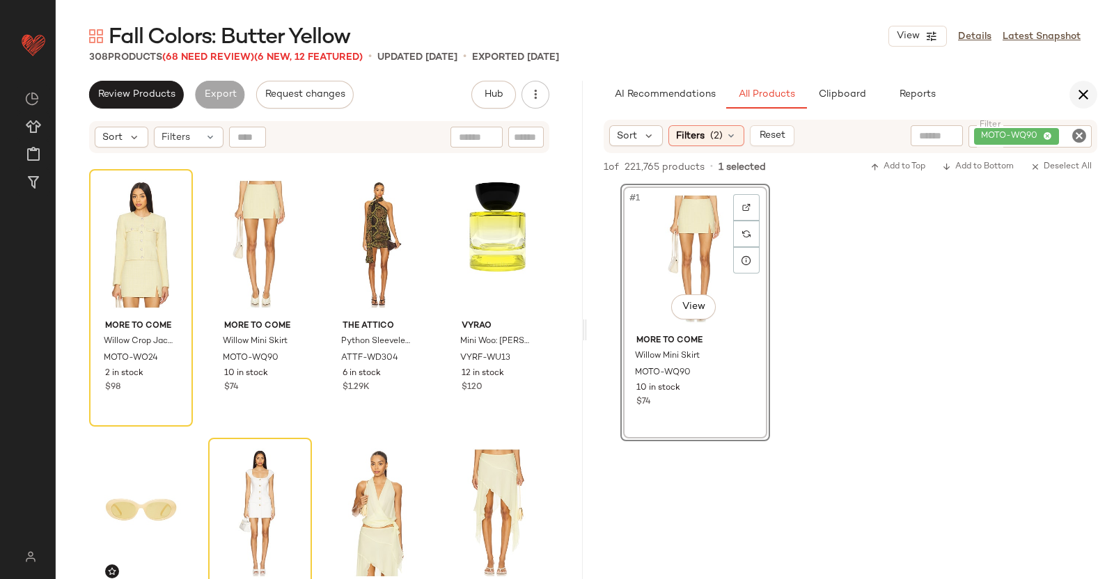
click at [1084, 93] on icon "button" at bounding box center [1083, 94] width 17 height 17
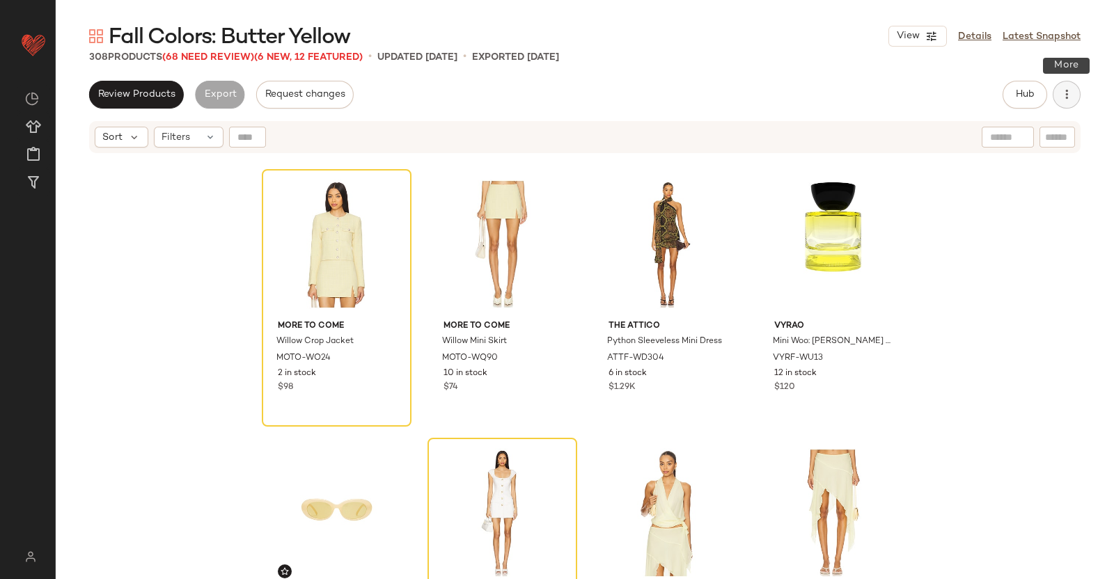
click at [1072, 95] on icon "button" at bounding box center [1067, 95] width 14 height 14
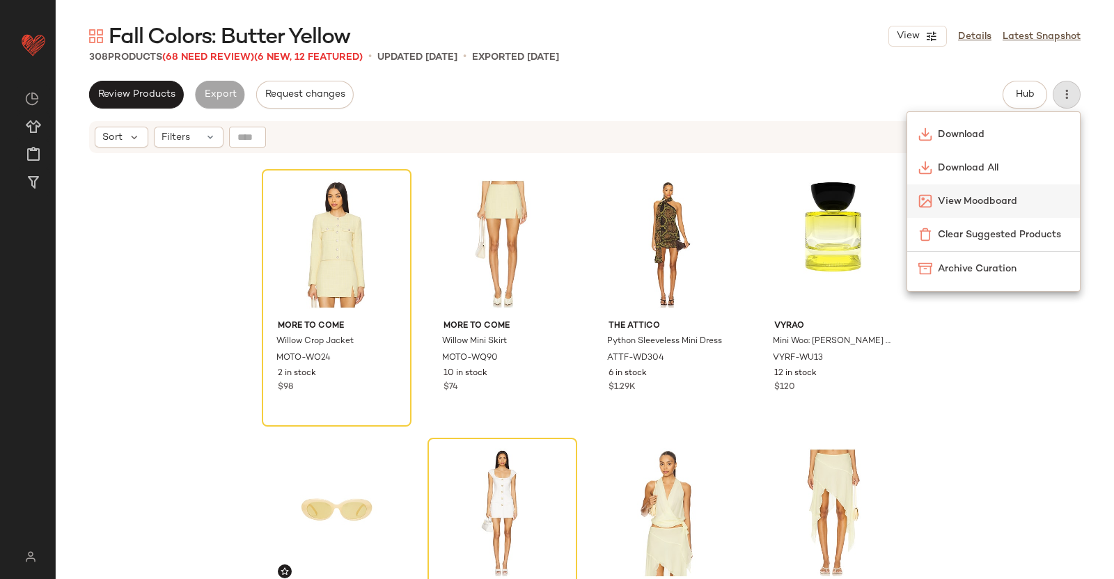
click at [965, 212] on div "View Moodboard" at bounding box center [993, 201] width 173 height 33
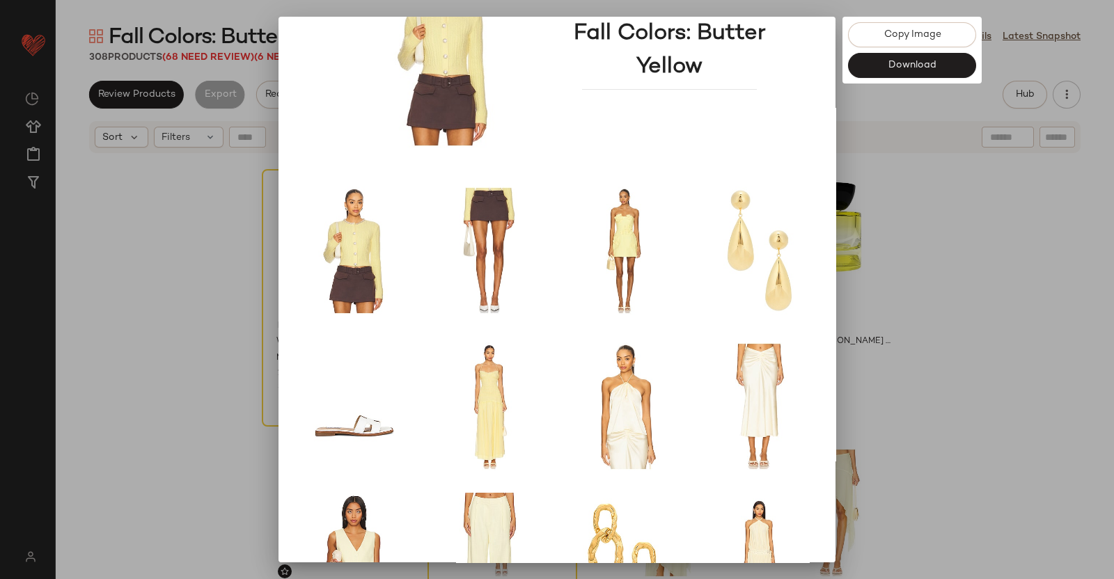
scroll to position [173, 0]
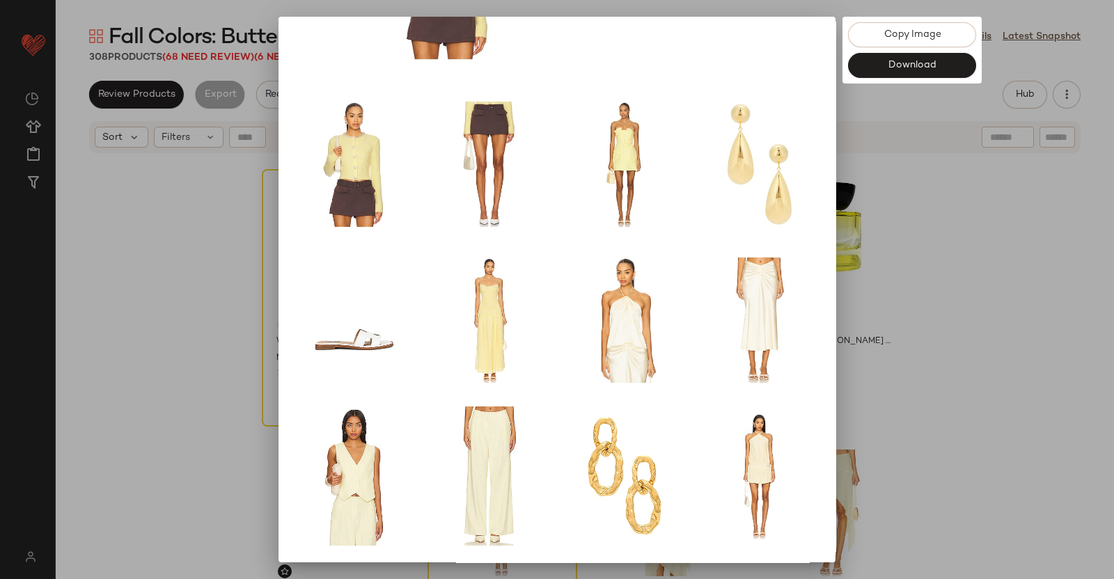
click at [1111, 288] on div at bounding box center [557, 289] width 1114 height 579
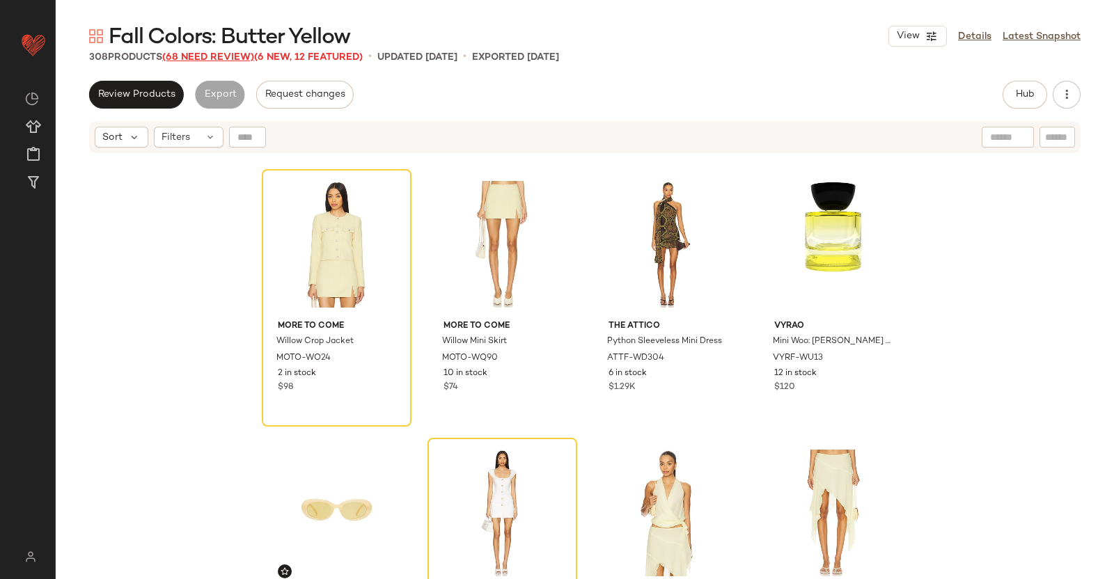
click at [207, 56] on span "(68 Need Review)" at bounding box center [208, 57] width 92 height 10
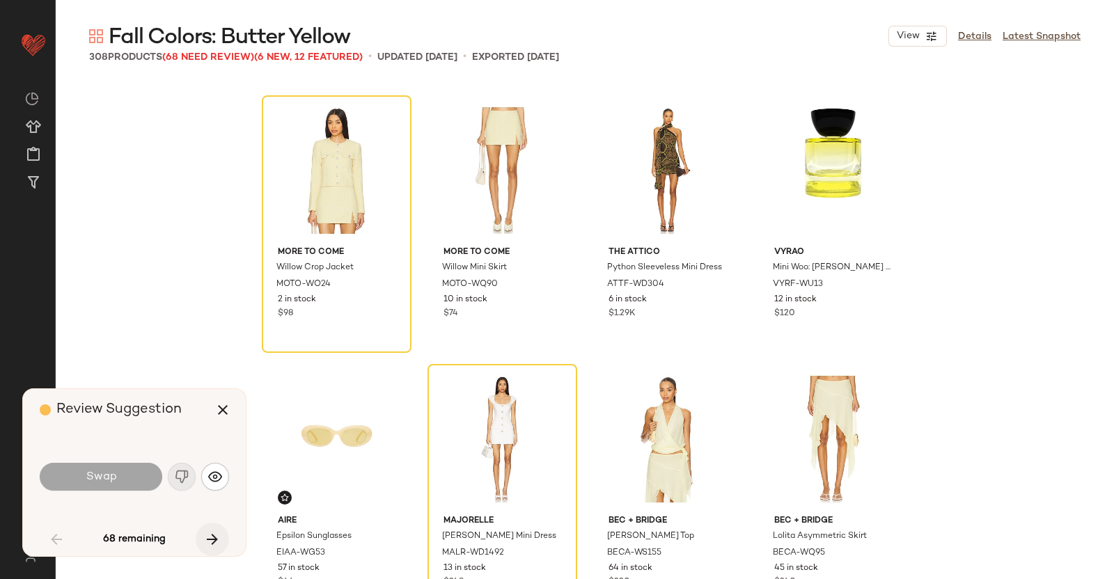
click at [212, 545] on icon "button" at bounding box center [212, 539] width 17 height 17
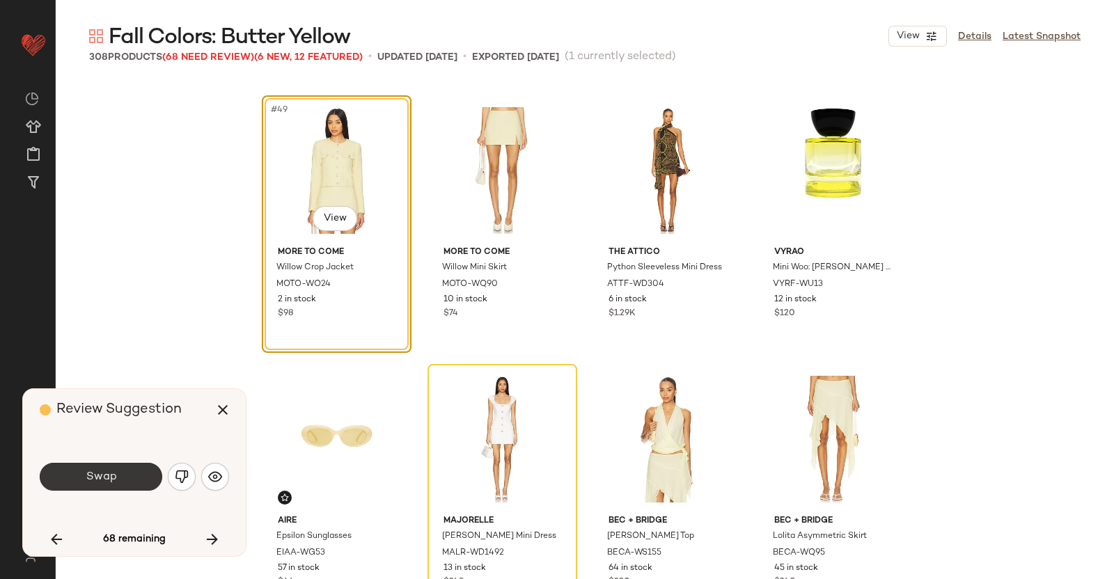
click at [135, 483] on button "Swap" at bounding box center [101, 477] width 123 height 28
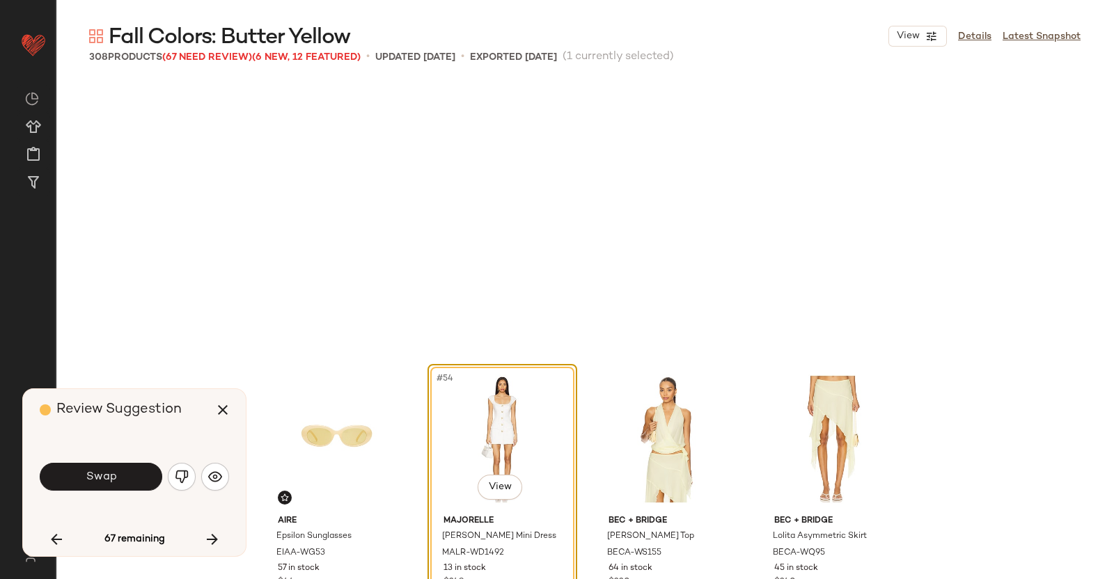
scroll to position [3495, 0]
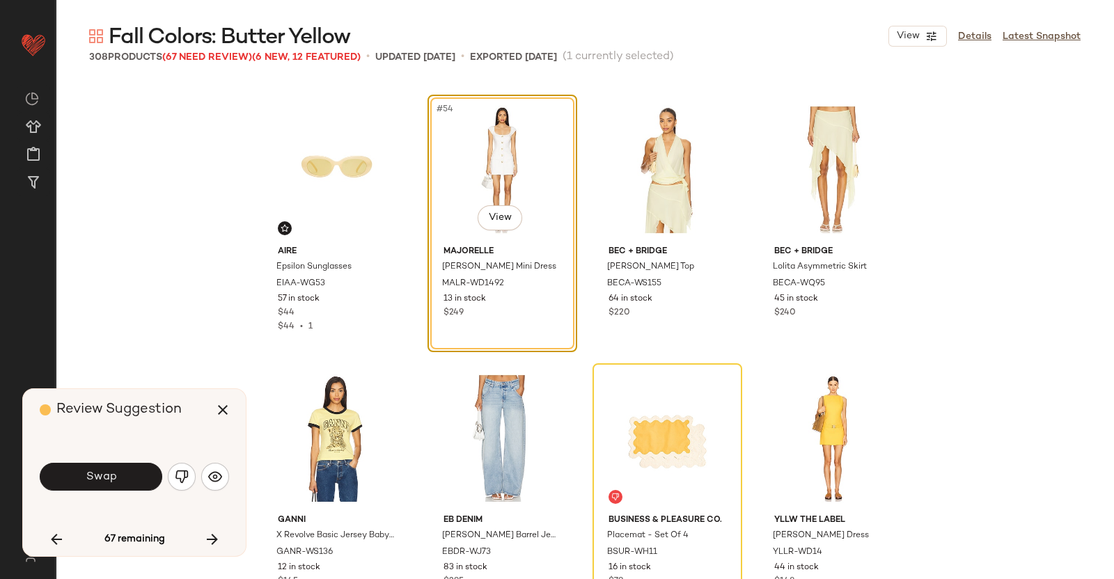
click at [118, 483] on button "Swap" at bounding box center [101, 477] width 123 height 28
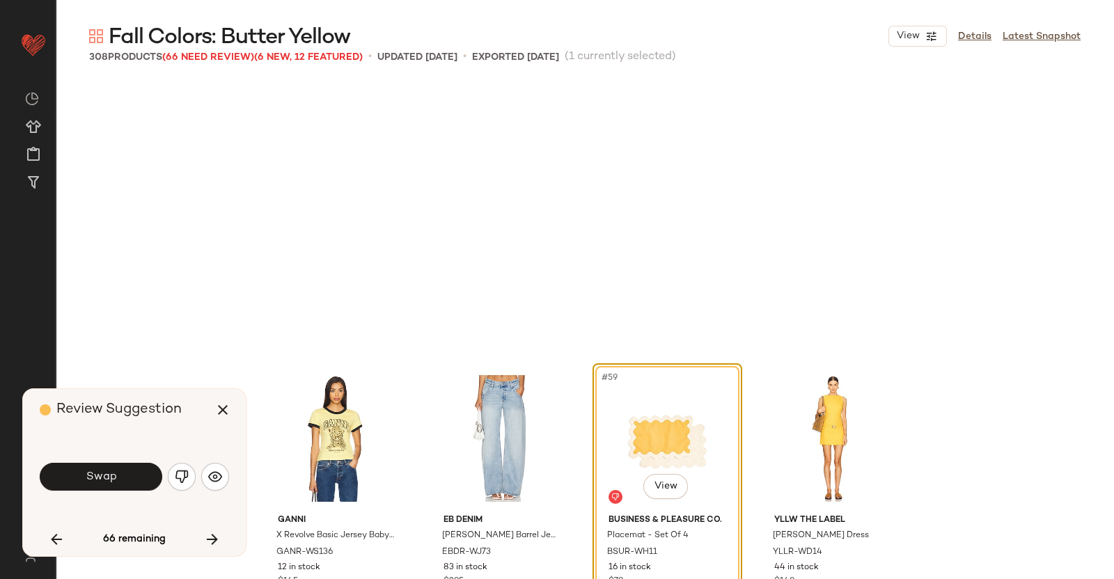
scroll to position [3763, 0]
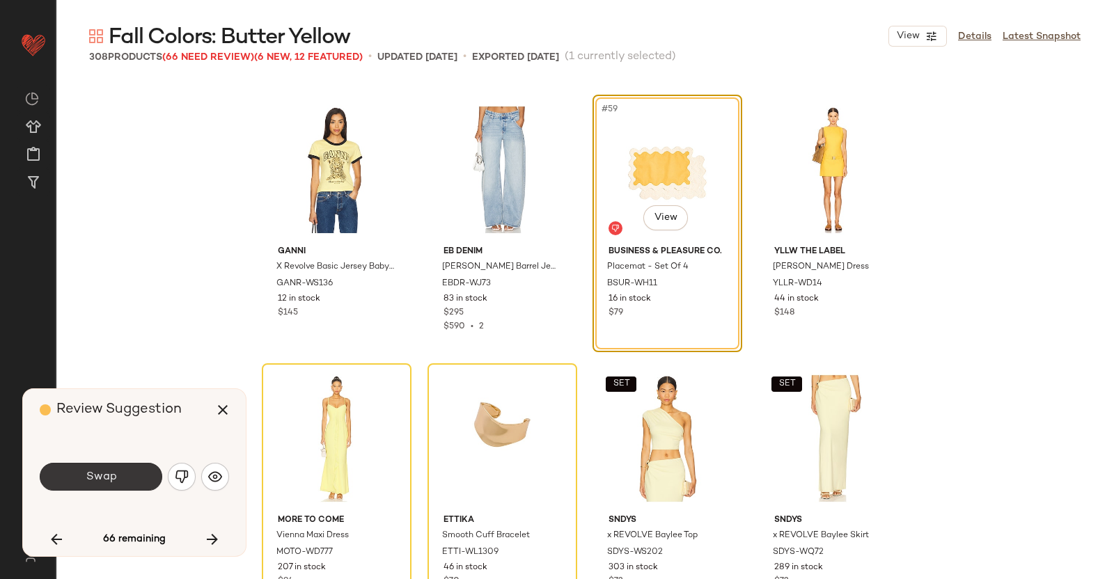
click at [129, 474] on button "Swap" at bounding box center [101, 477] width 123 height 28
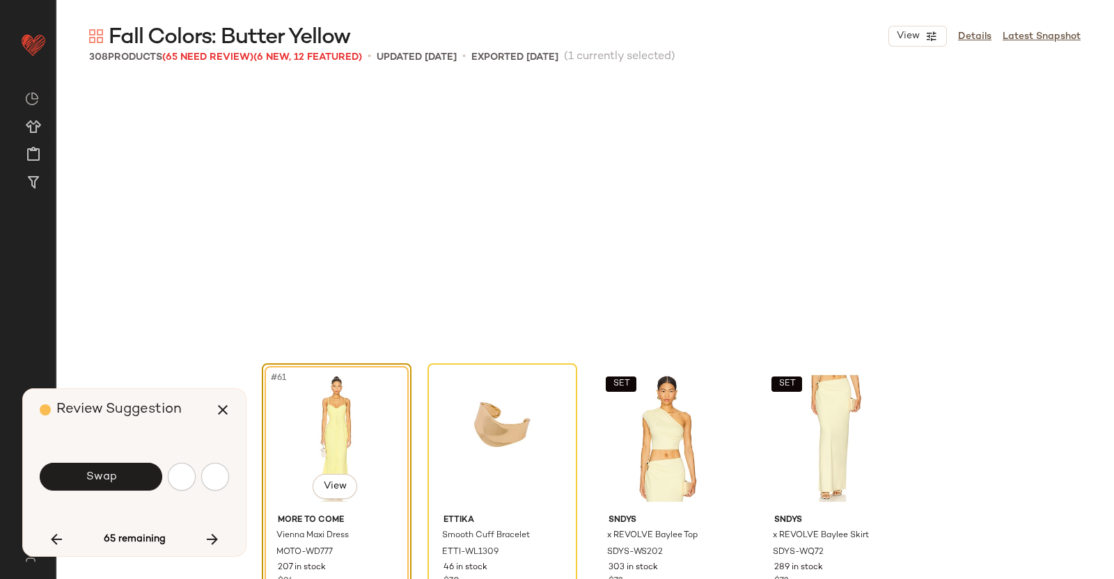
scroll to position [4032, 0]
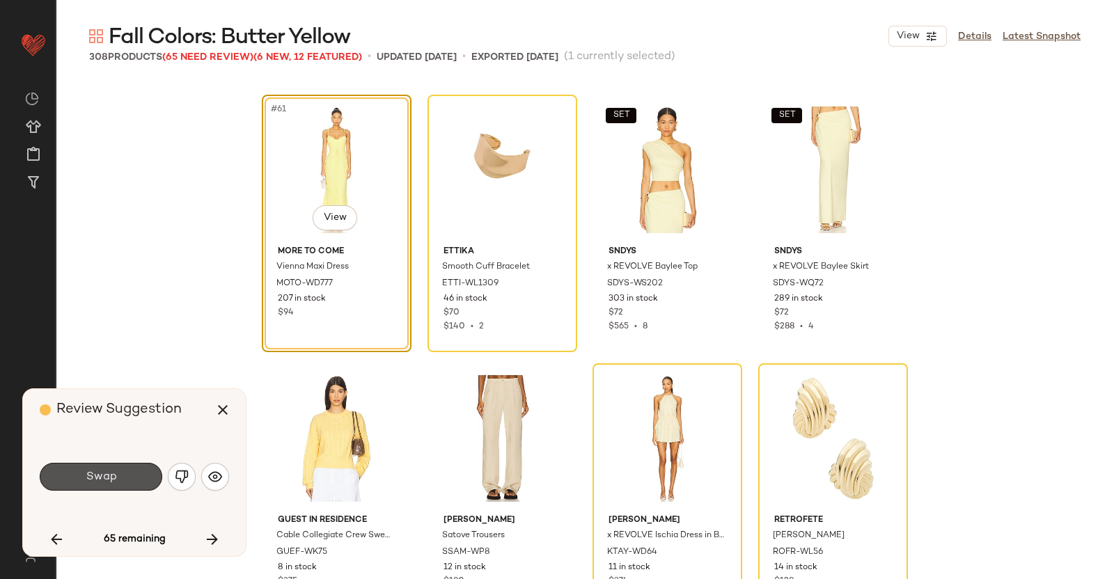
click at [129, 474] on button "Swap" at bounding box center [101, 477] width 123 height 28
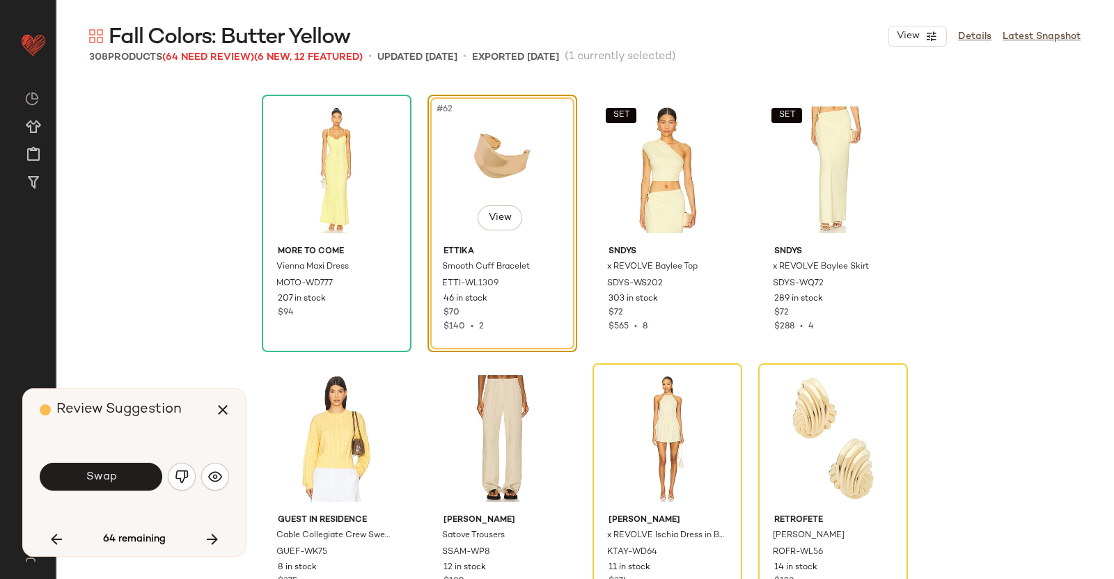
click at [110, 486] on button "Swap" at bounding box center [101, 477] width 123 height 28
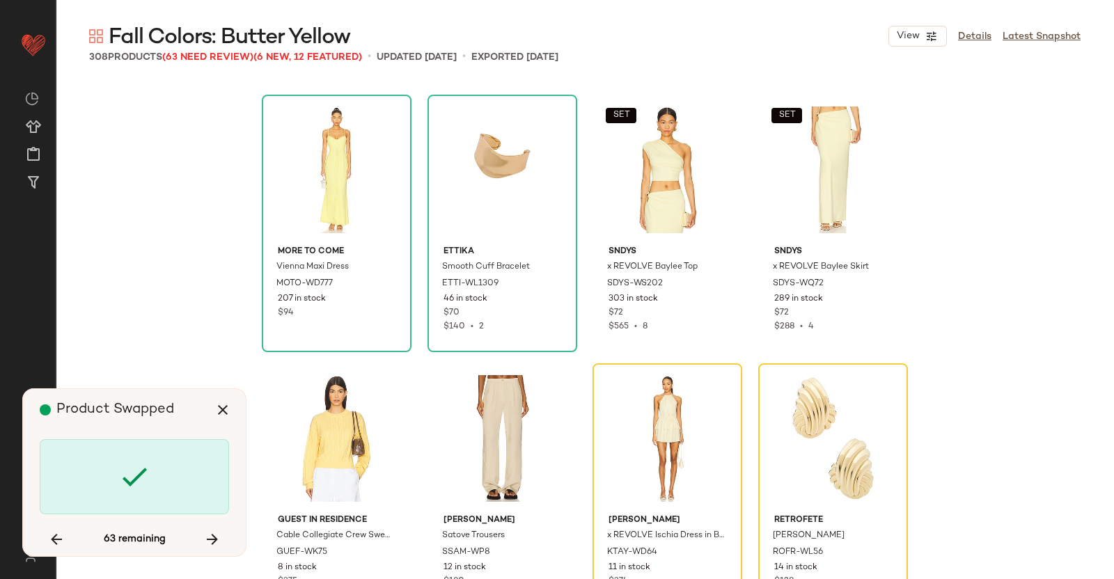
scroll to position [4300, 0]
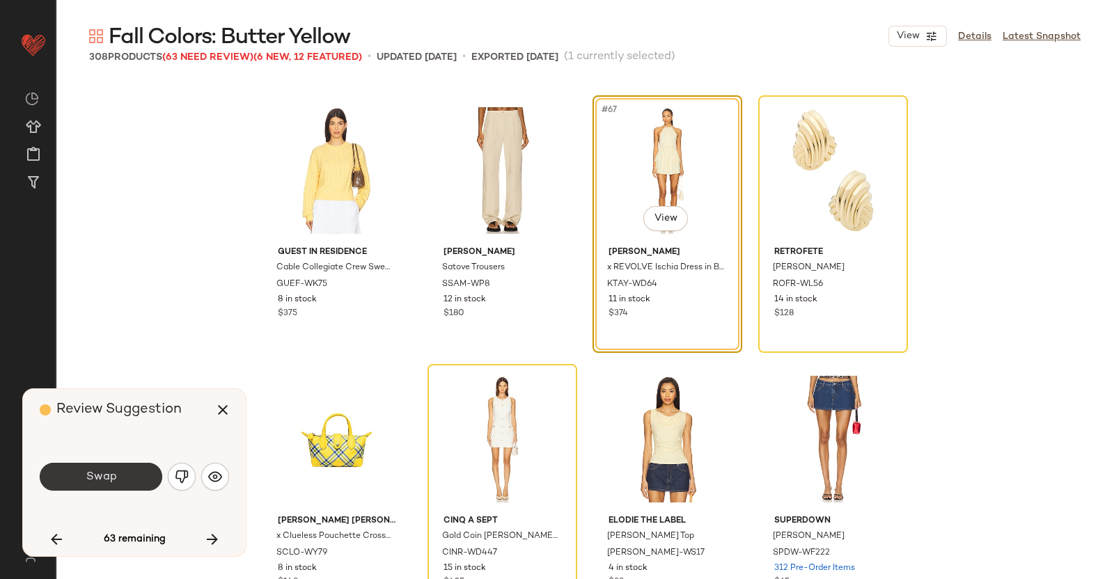
click at [114, 475] on span "Swap" at bounding box center [100, 477] width 31 height 13
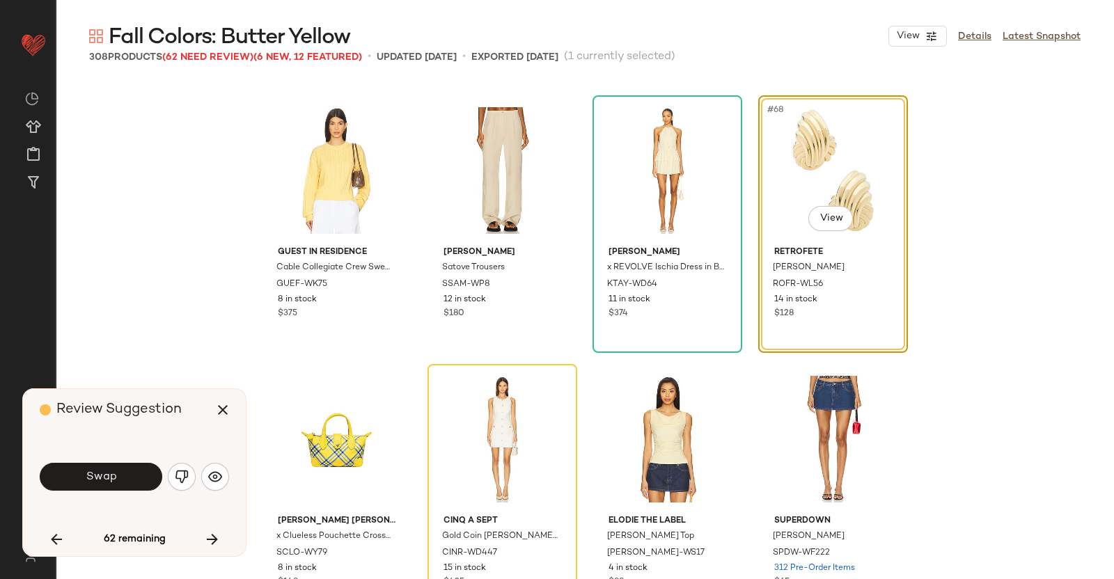
click at [109, 467] on button "Swap" at bounding box center [101, 477] width 123 height 28
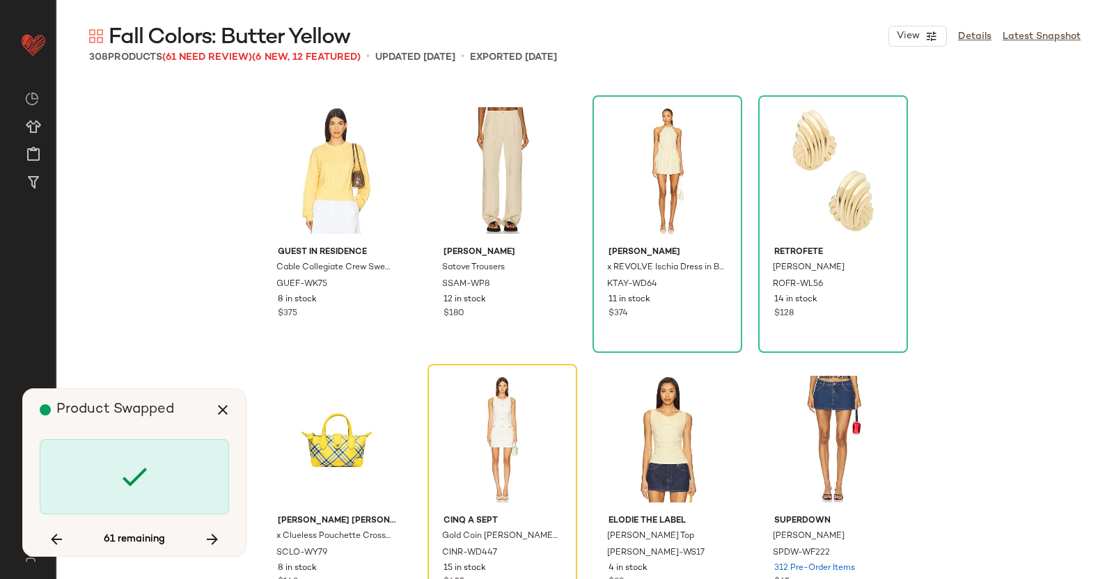
scroll to position [4569, 0]
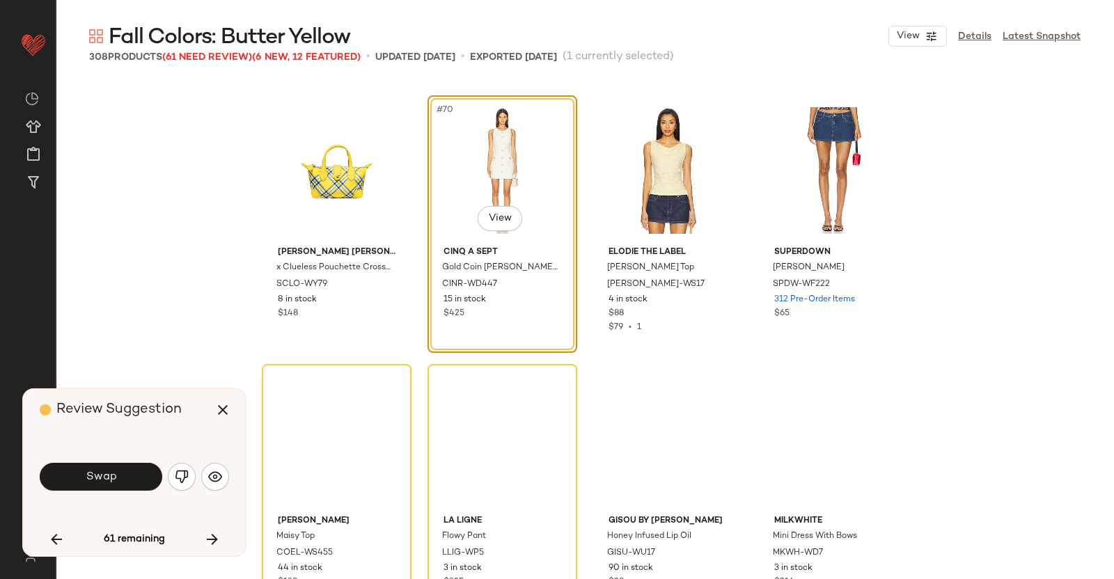
click at [111, 471] on span "Swap" at bounding box center [100, 477] width 31 height 13
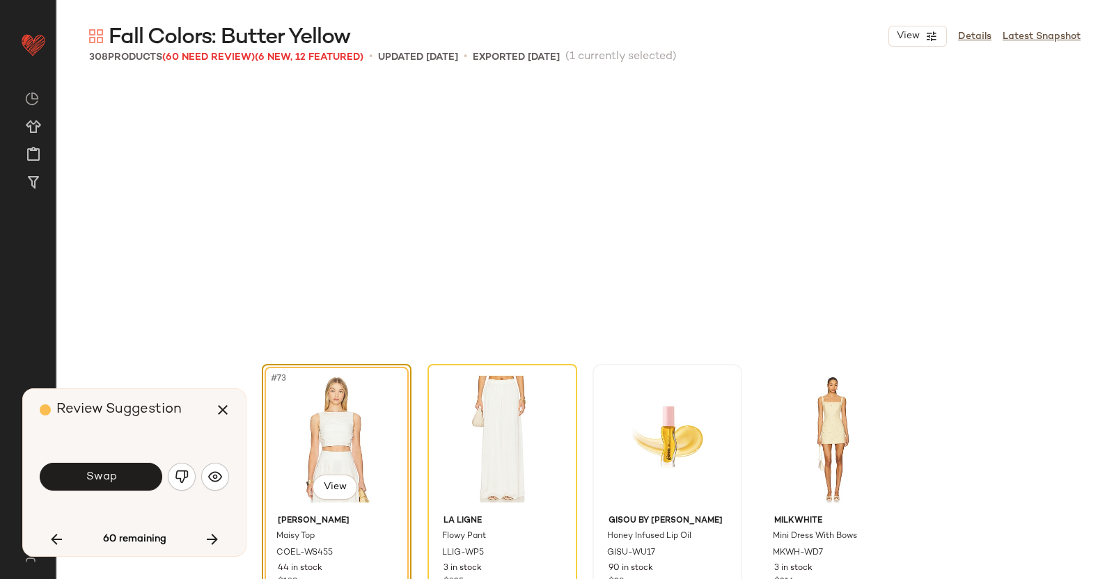
scroll to position [4839, 0]
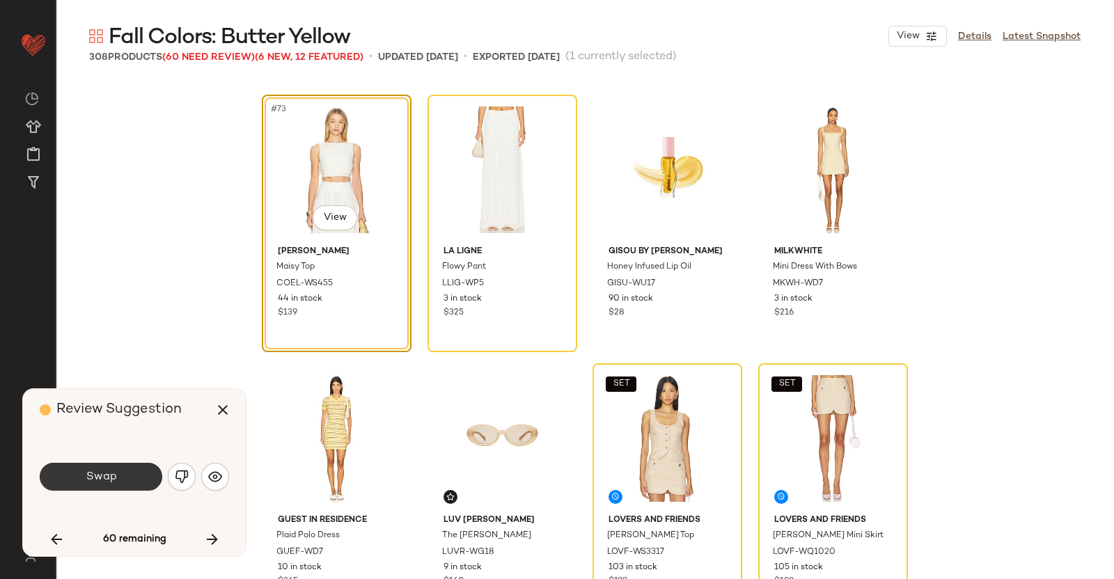
click at [136, 473] on button "Swap" at bounding box center [101, 477] width 123 height 28
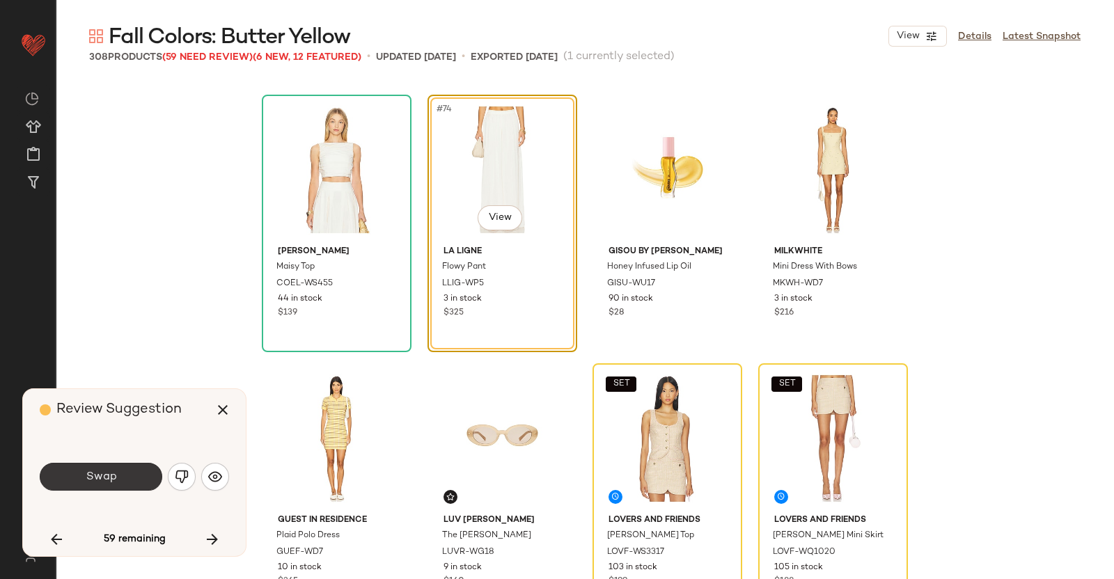
click at [153, 482] on button "Swap" at bounding box center [101, 477] width 123 height 28
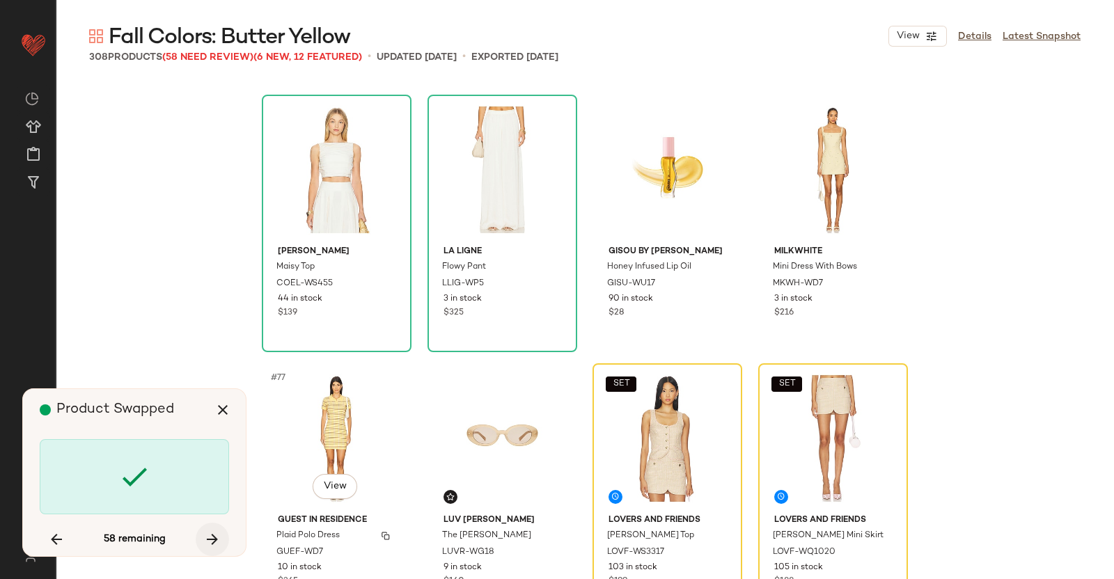
scroll to position [5108, 0]
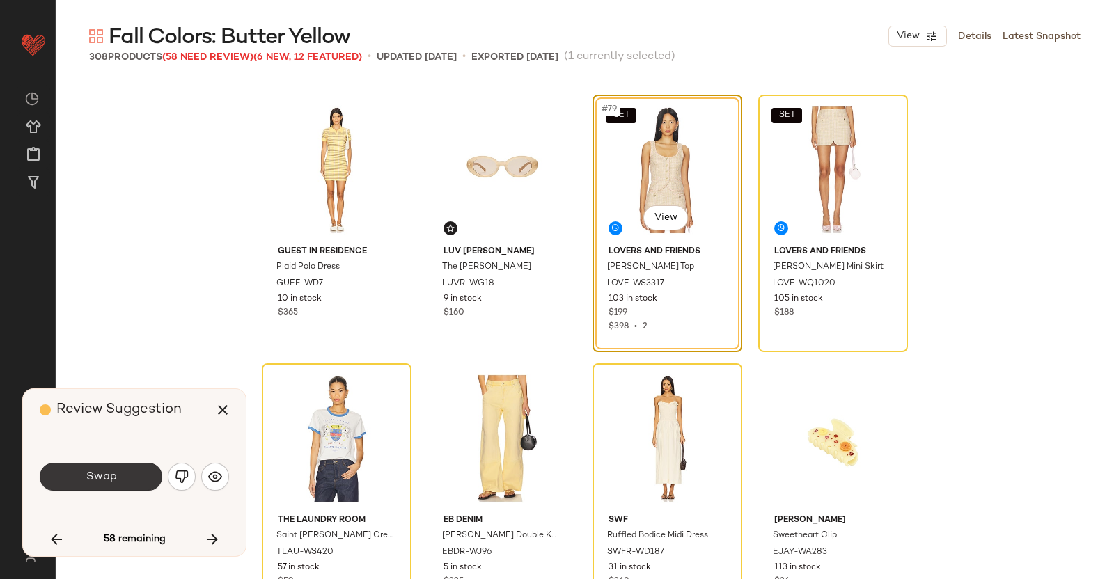
click at [122, 483] on button "Swap" at bounding box center [101, 477] width 123 height 28
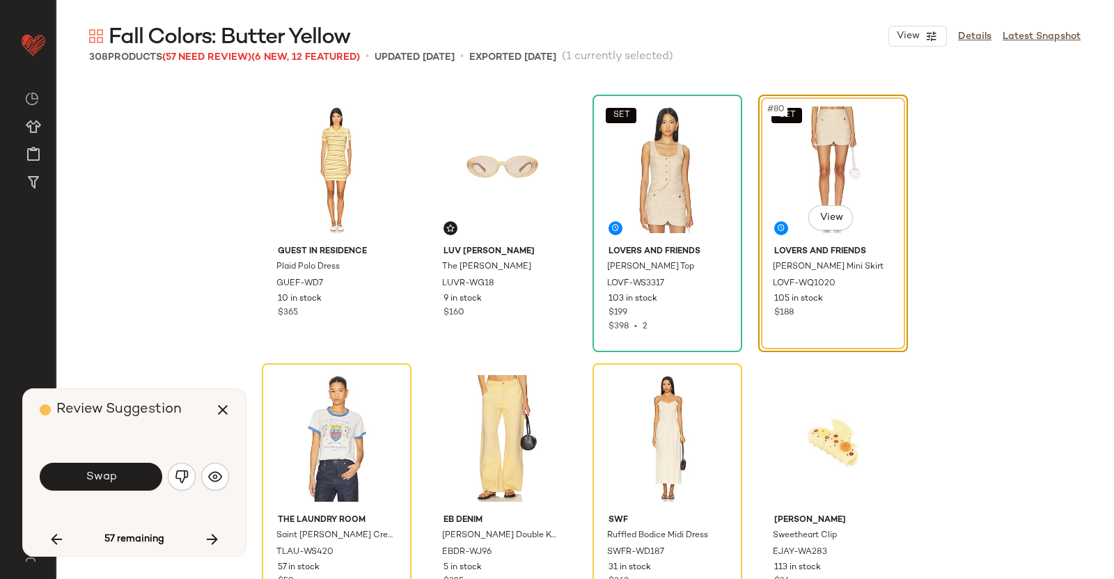
click at [116, 474] on span "Swap" at bounding box center [100, 477] width 31 height 13
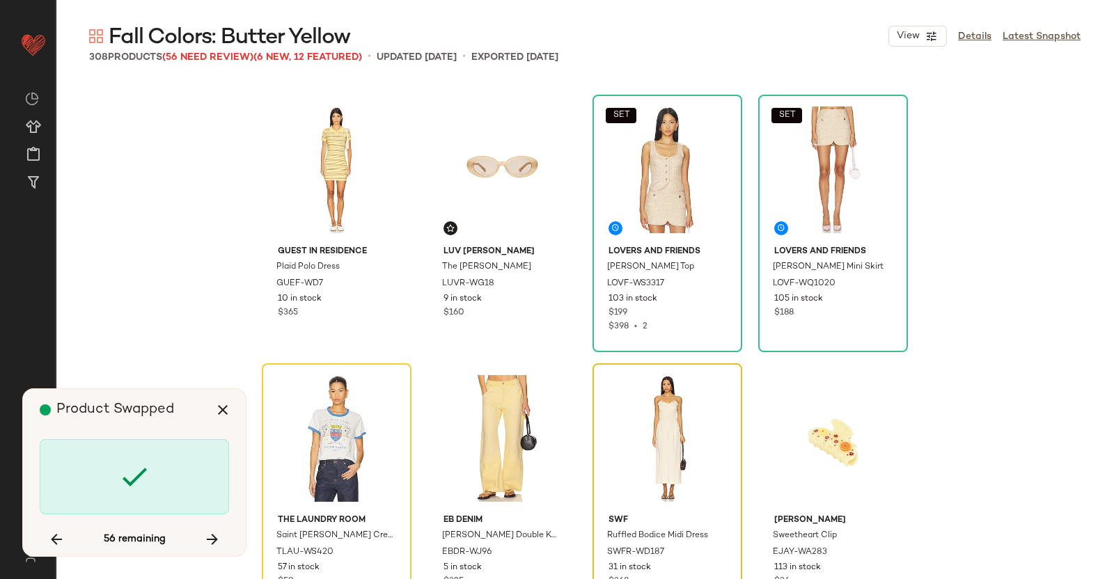
scroll to position [5376, 0]
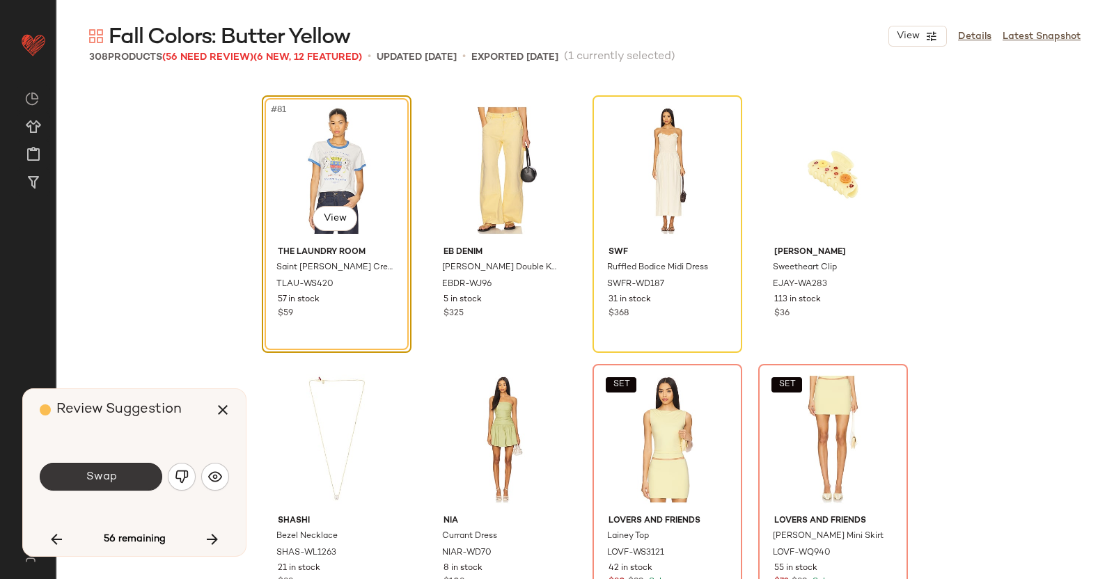
click at [123, 479] on button "Swap" at bounding box center [101, 477] width 123 height 28
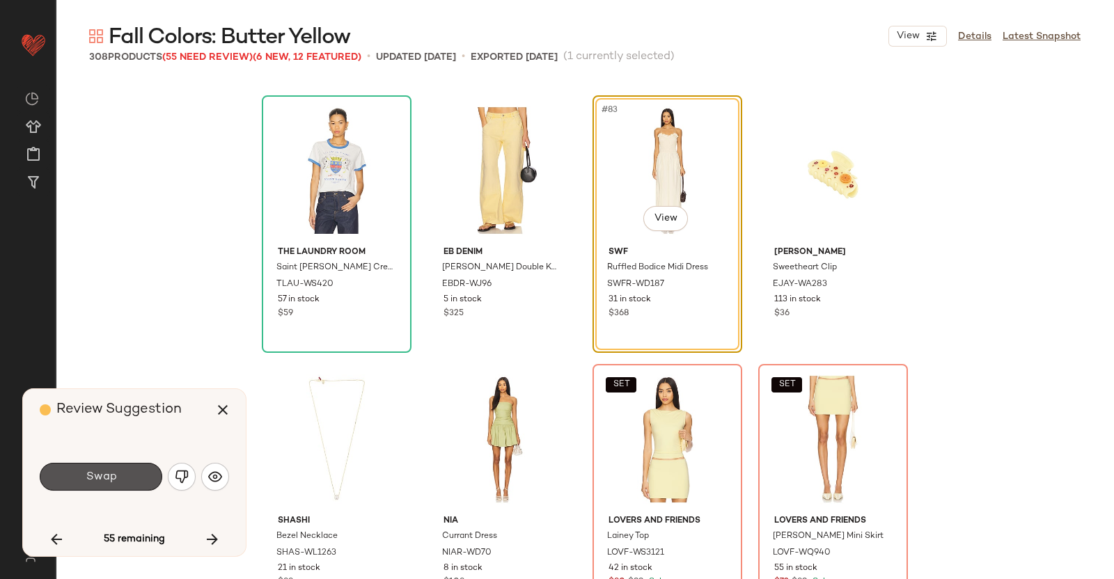
click at [123, 479] on button "Swap" at bounding box center [101, 477] width 123 height 28
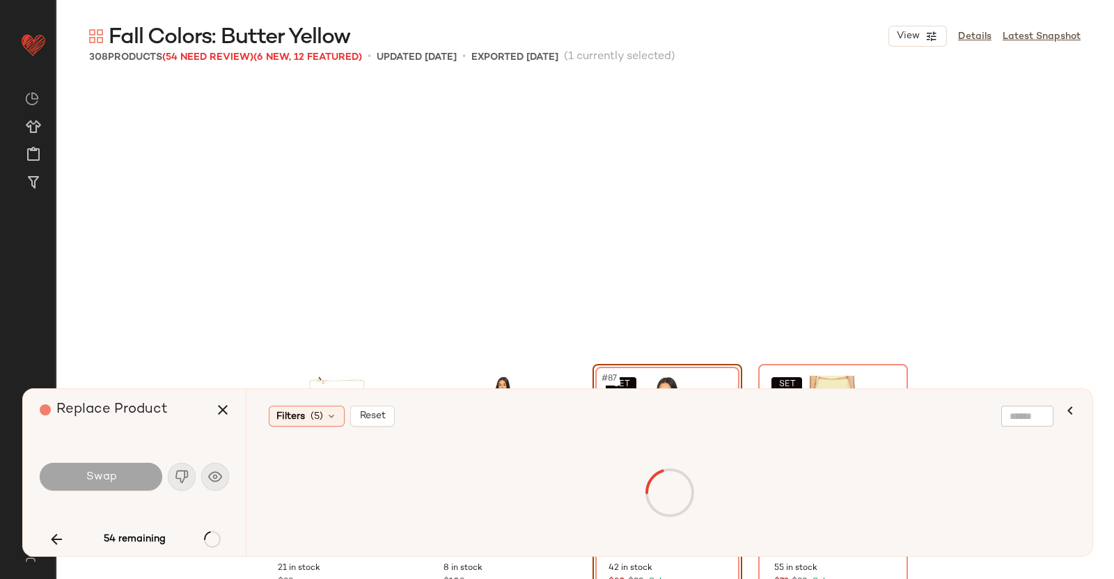
scroll to position [5645, 0]
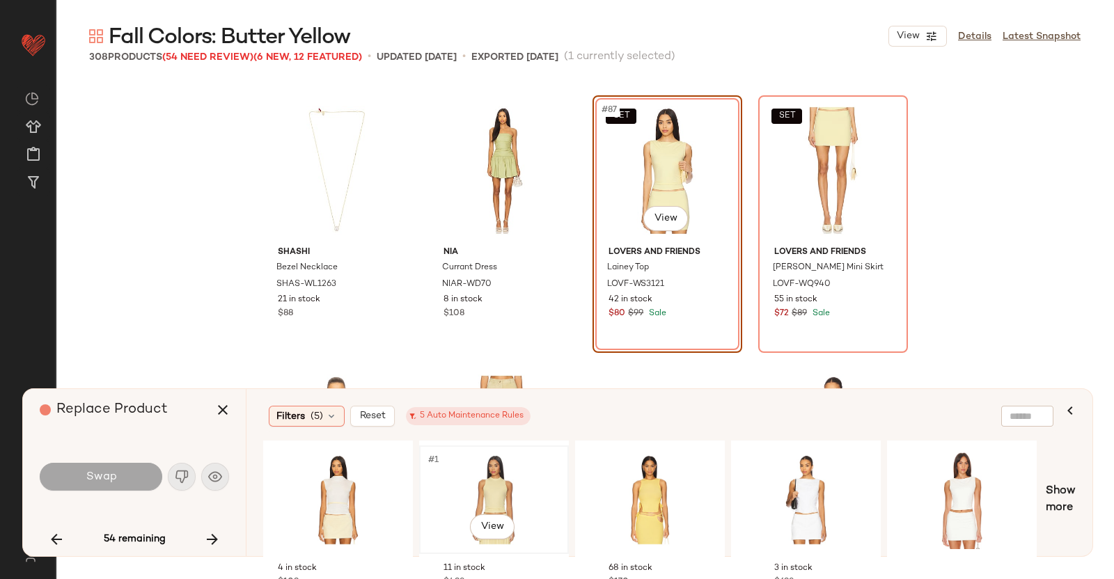
click at [496, 473] on div "#1 View" at bounding box center [494, 500] width 140 height 99
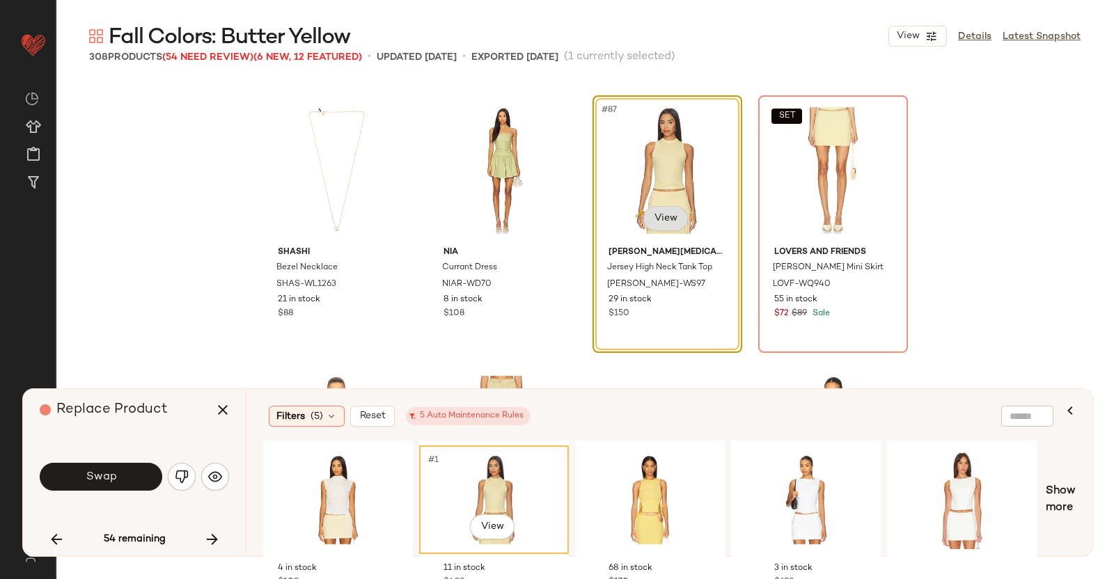
click at [662, 221] on body "Revolve ** Dashboard All Products Global Clipboards (51) Curations (347) [PERSO…" at bounding box center [557, 289] width 1114 height 579
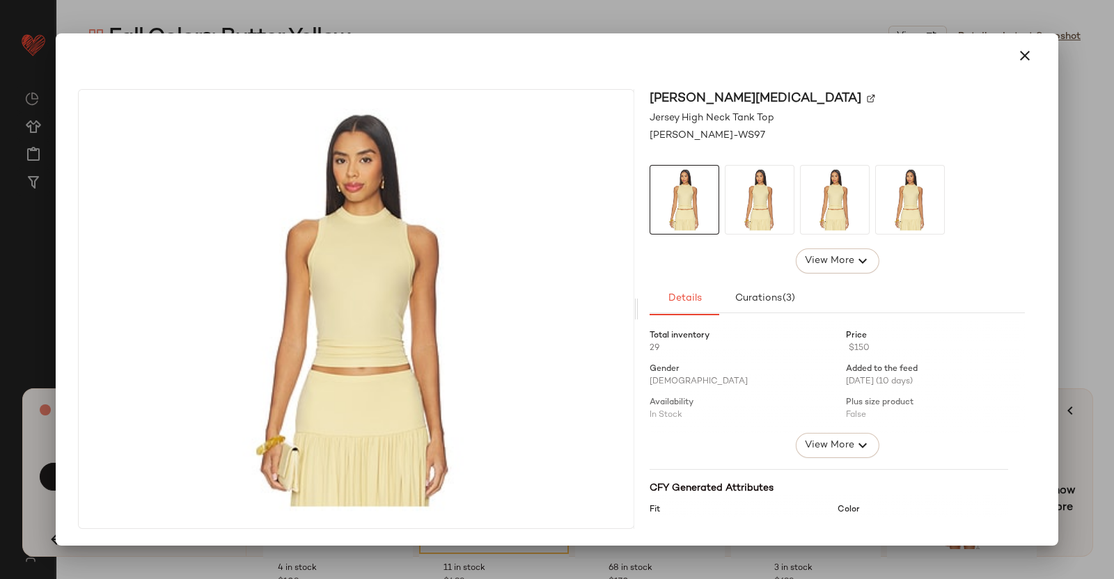
click at [867, 95] on img at bounding box center [871, 99] width 8 height 8
click at [1070, 138] on div at bounding box center [557, 289] width 1114 height 579
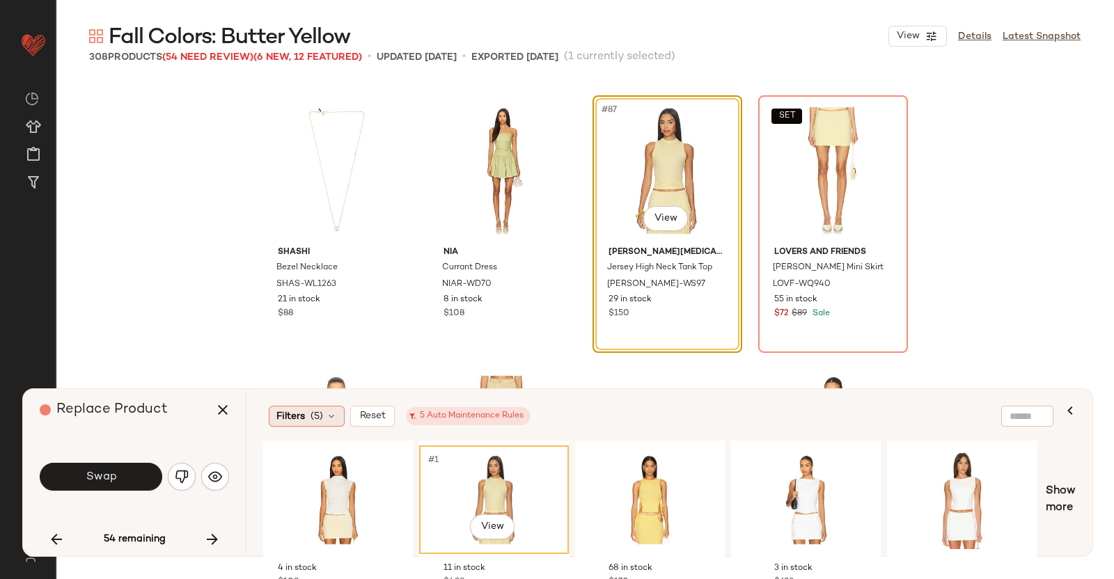
drag, startPoint x: 221, startPoint y: 418, endPoint x: 292, endPoint y: 405, distance: 72.1
click at [223, 418] on icon "button" at bounding box center [222, 410] width 17 height 17
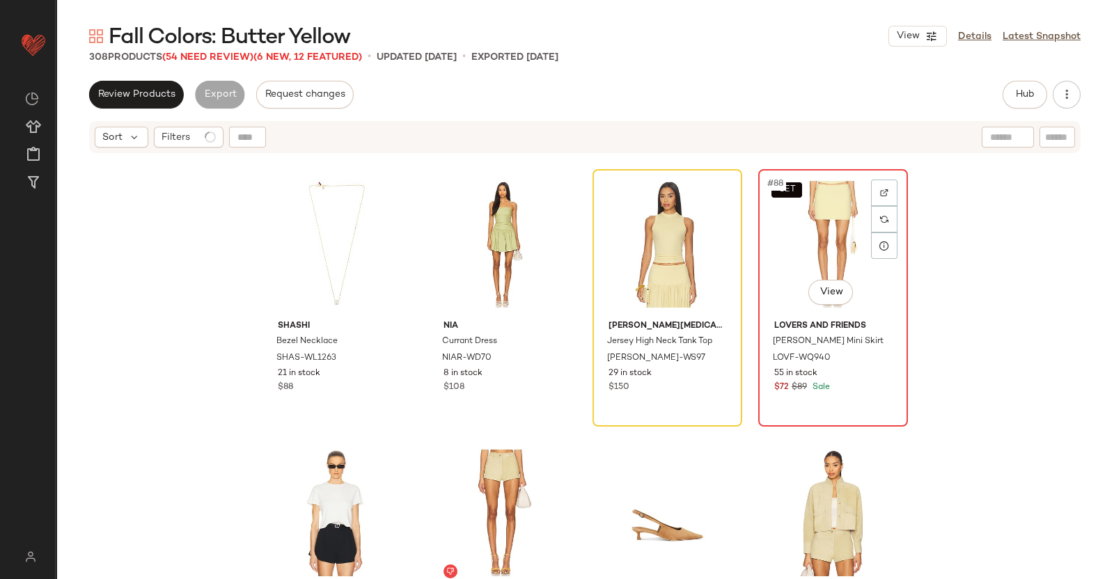
click at [793, 235] on div "SET #88 View" at bounding box center [833, 244] width 140 height 141
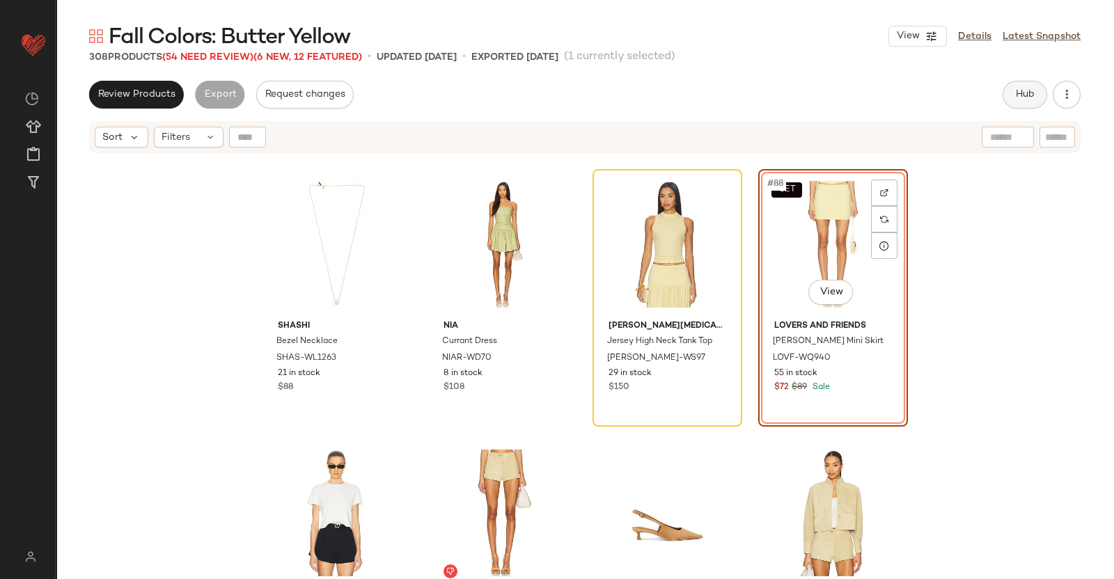
click at [1016, 93] on span "Hub" at bounding box center [1024, 94] width 19 height 11
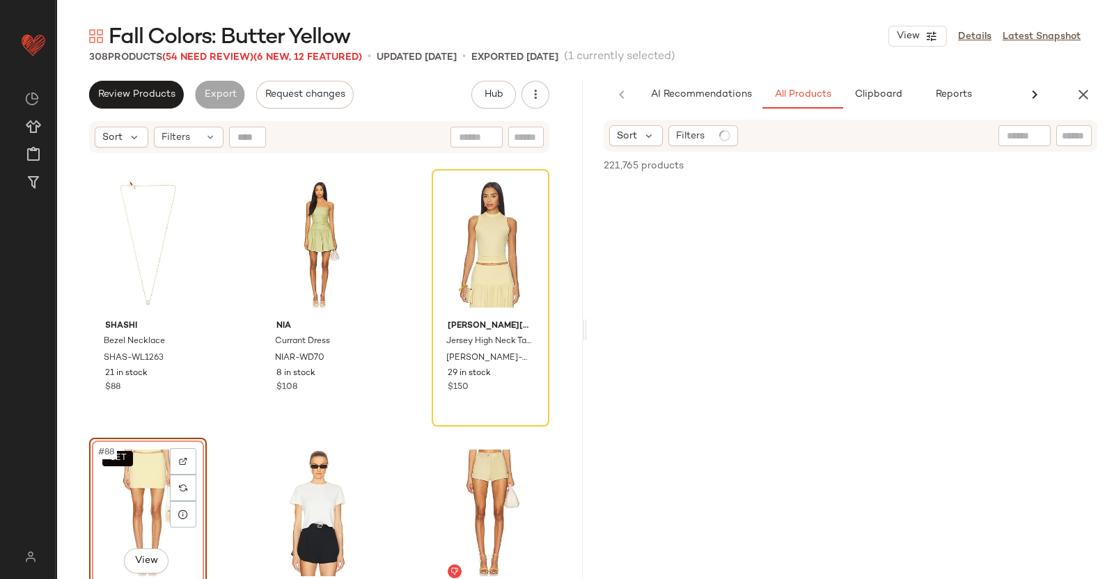
click at [1050, 144] on div at bounding box center [1025, 135] width 52 height 21
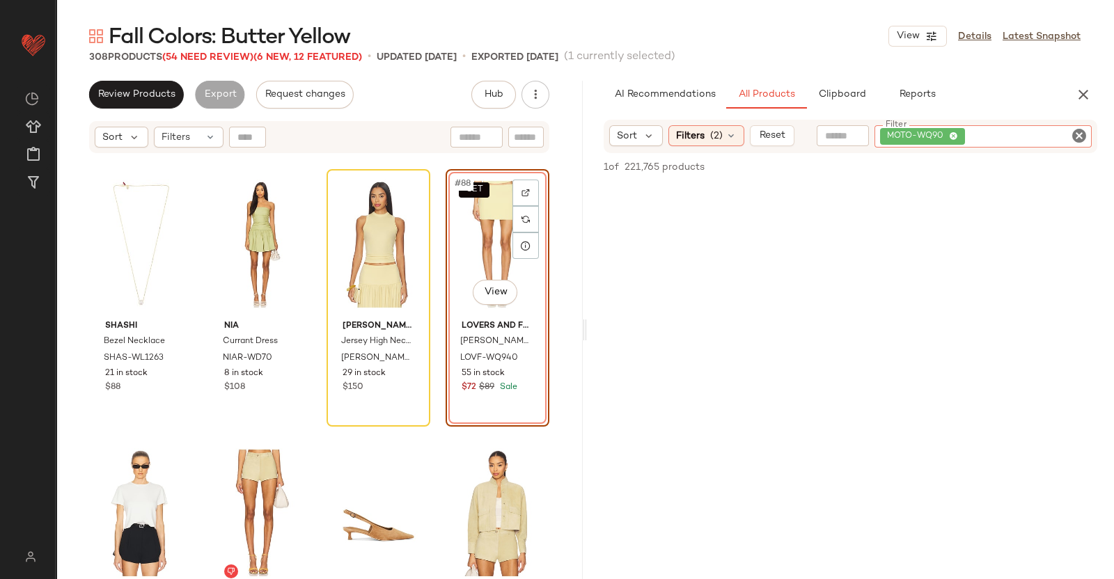
click at [1063, 153] on div "Sort Filters (2) Reset Filter MOTO-WQ90 Filter 1 of 221,765 products • 0 select…" at bounding box center [850, 350] width 527 height 460
paste input "*********"
type input "*********"
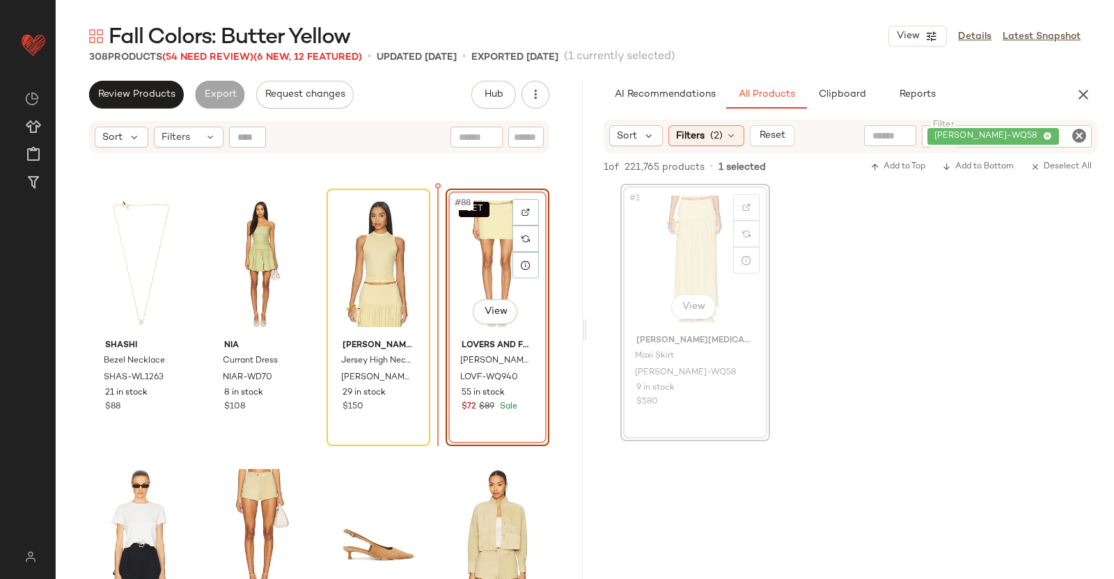
scroll to position [5599, 0]
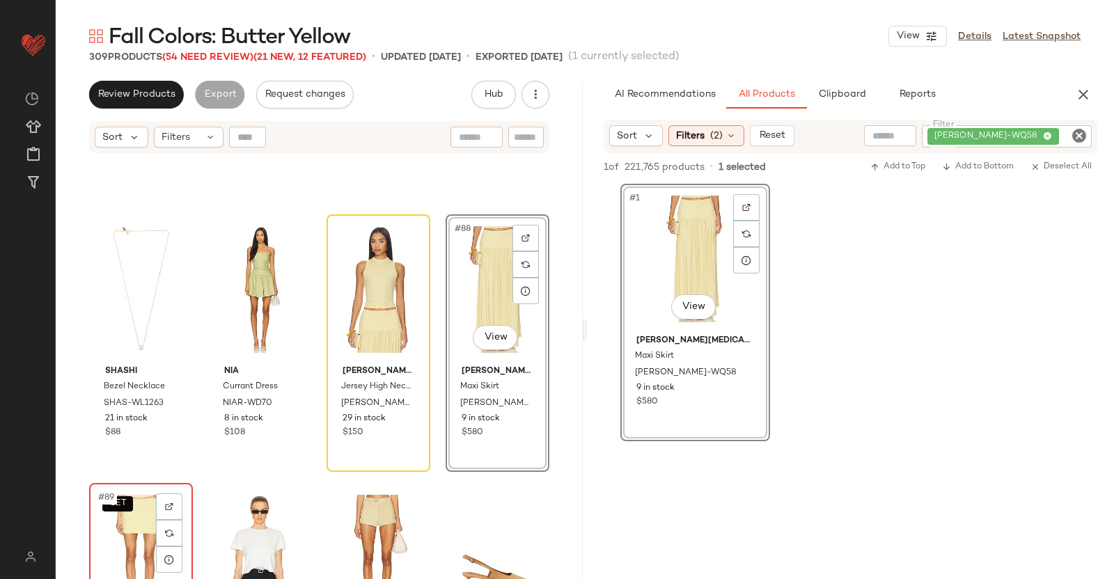
click at [102, 538] on div "SET #89 View" at bounding box center [141, 558] width 94 height 141
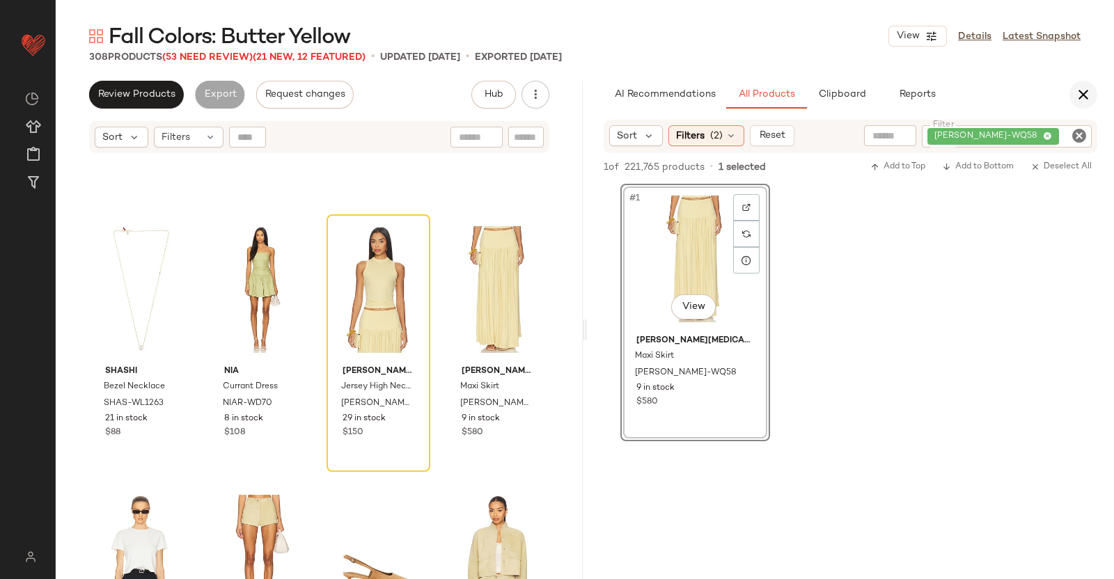
click at [1087, 93] on icon "button" at bounding box center [1083, 94] width 17 height 17
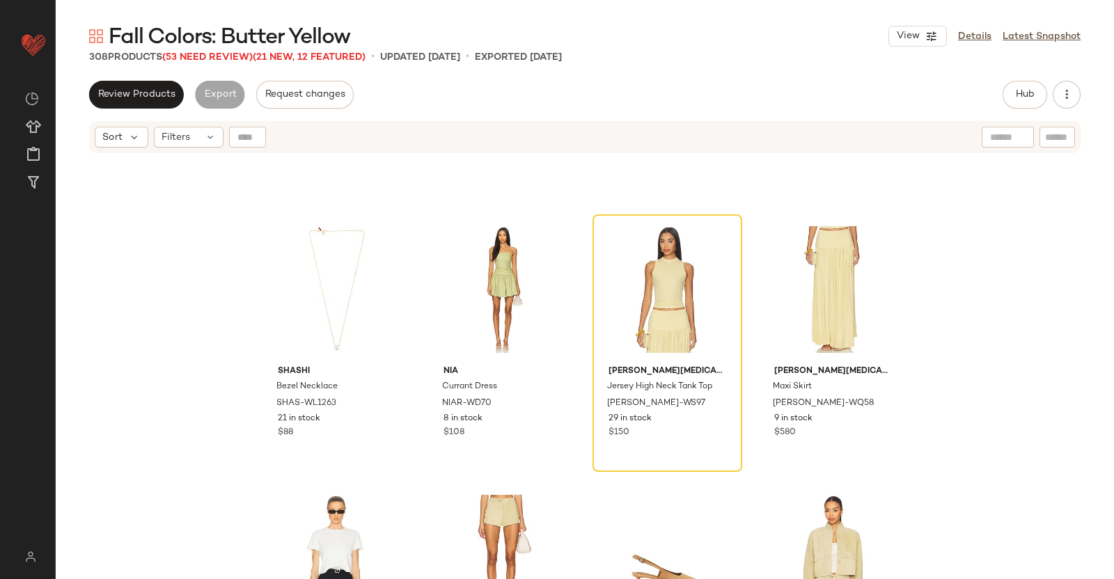
drag, startPoint x: 180, startPoint y: 54, endPoint x: 173, endPoint y: 64, distance: 13.0
click at [180, 55] on span "(53 Need Review)" at bounding box center [207, 57] width 91 height 10
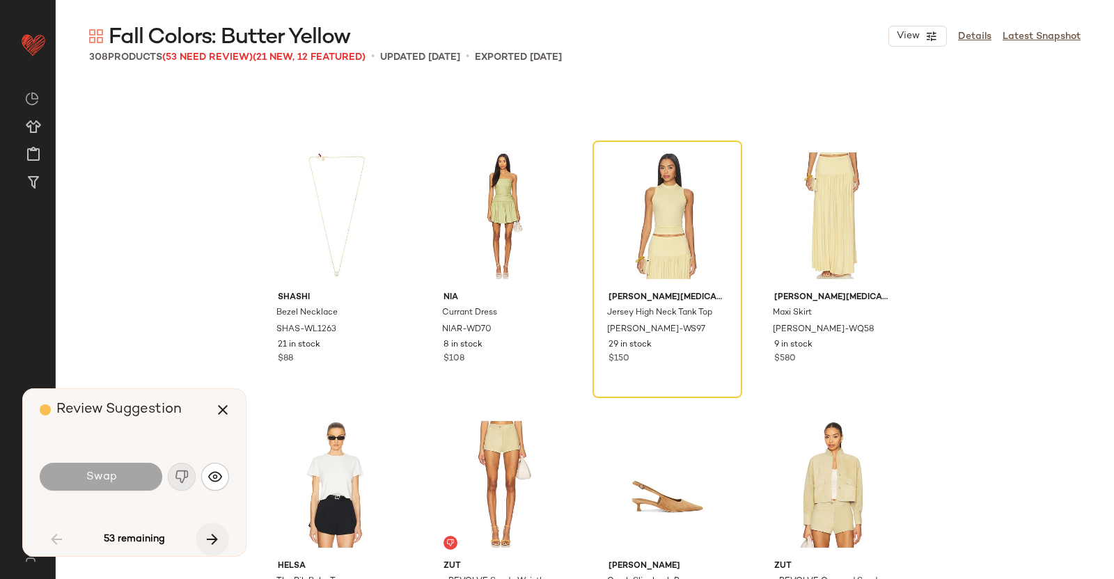
click at [214, 536] on icon "button" at bounding box center [212, 539] width 17 height 17
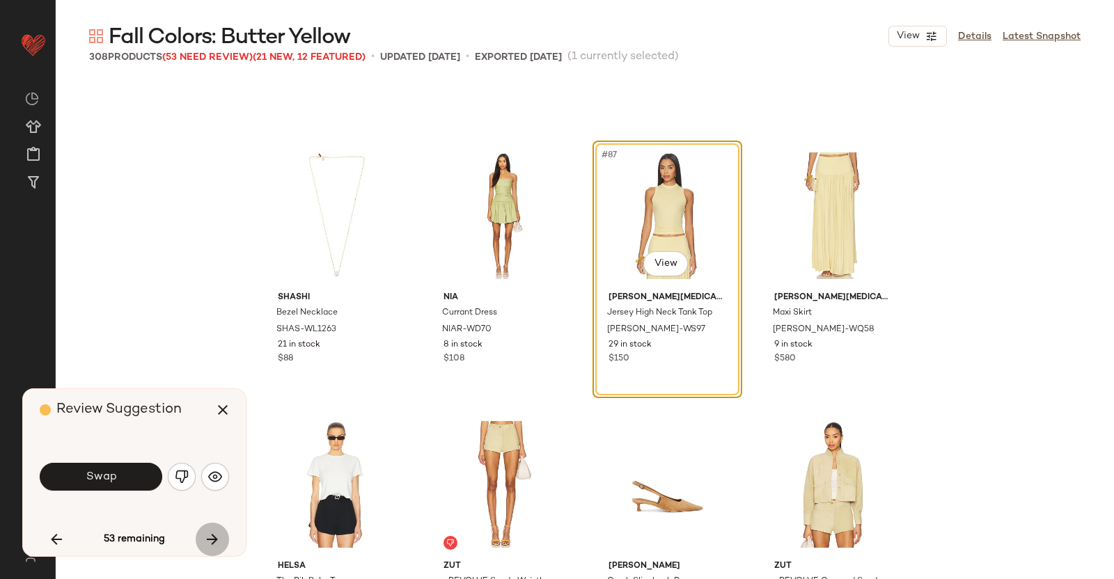
scroll to position [5645, 0]
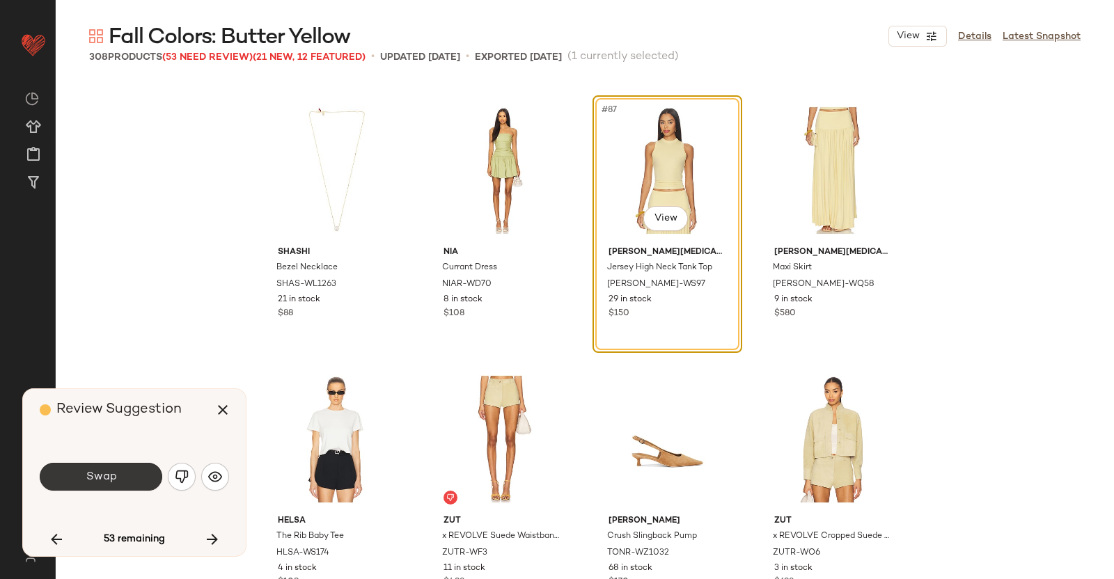
click at [99, 476] on span "Swap" at bounding box center [100, 477] width 31 height 13
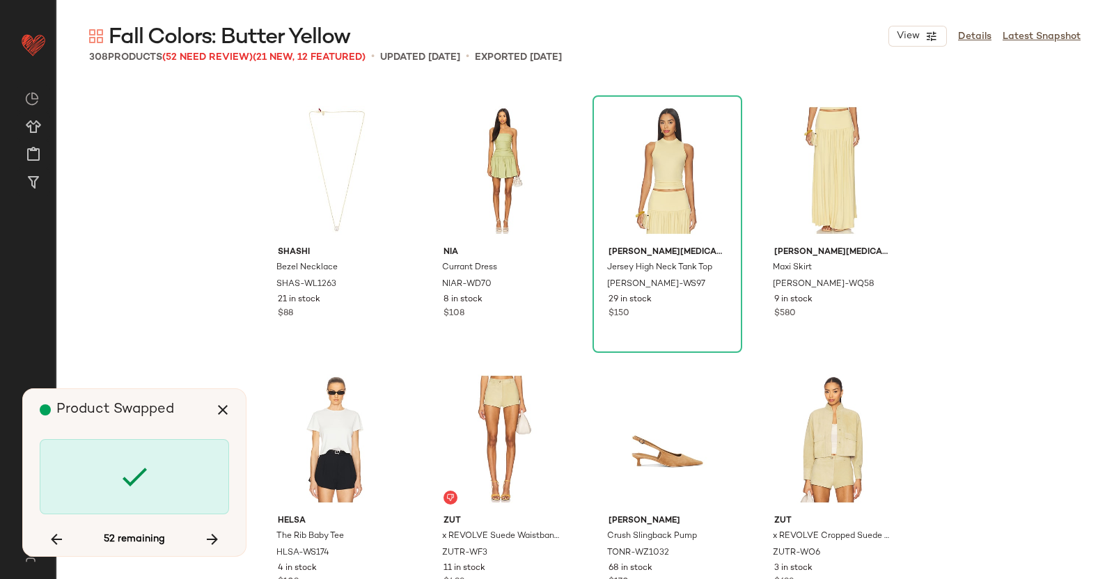
scroll to position [6183, 0]
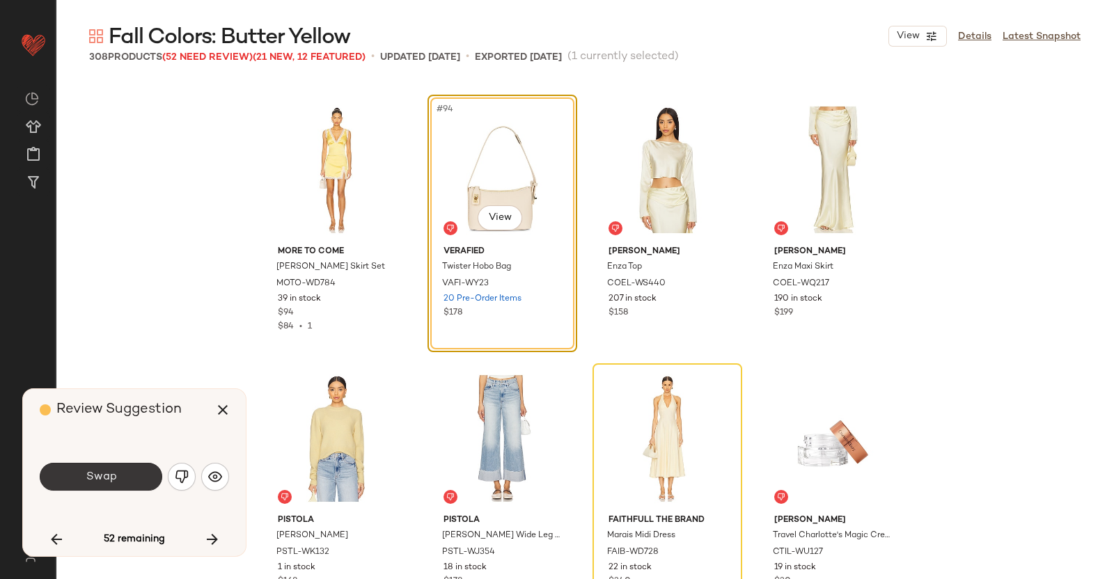
click at [115, 476] on span "Swap" at bounding box center [100, 477] width 31 height 13
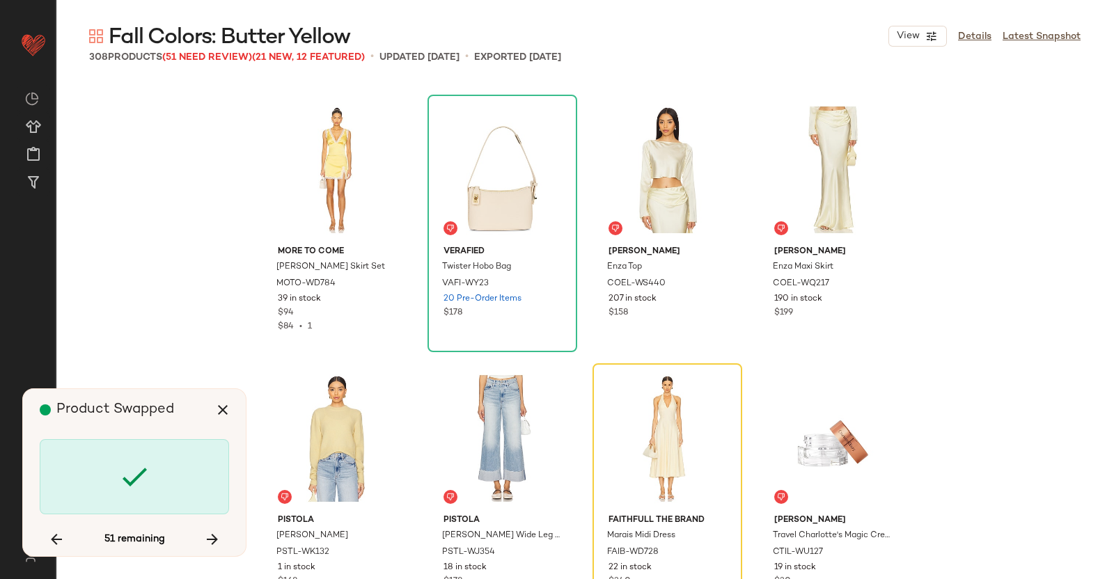
scroll to position [6452, 0]
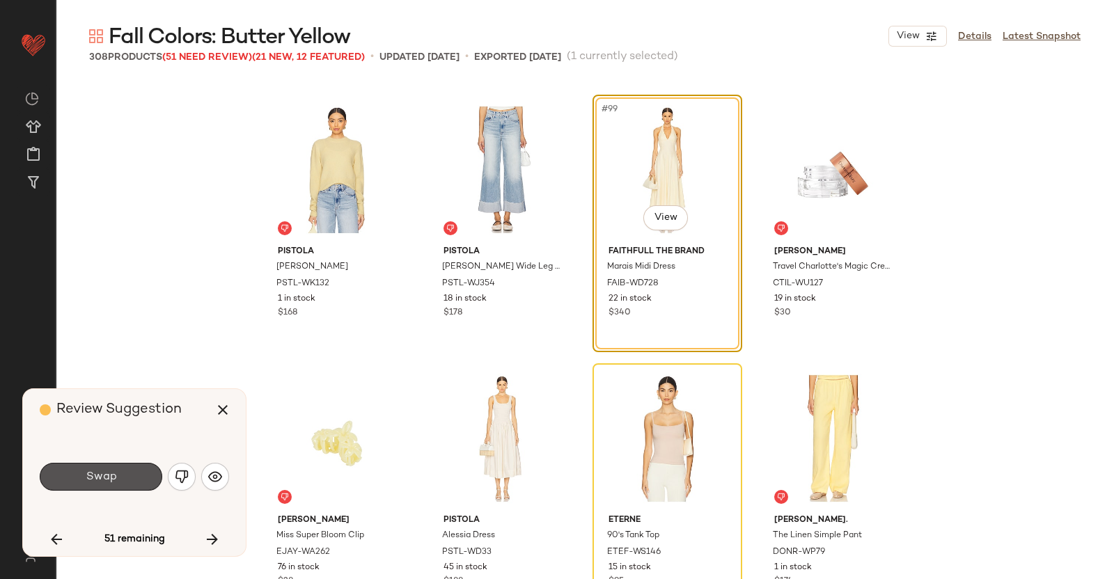
click at [118, 476] on button "Swap" at bounding box center [101, 477] width 123 height 28
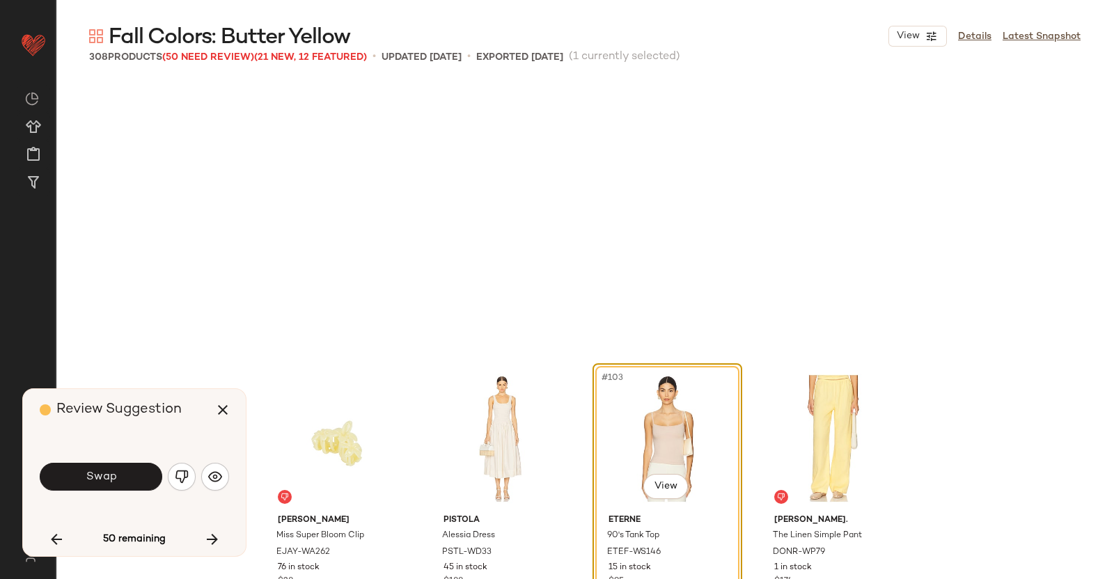
scroll to position [6720, 0]
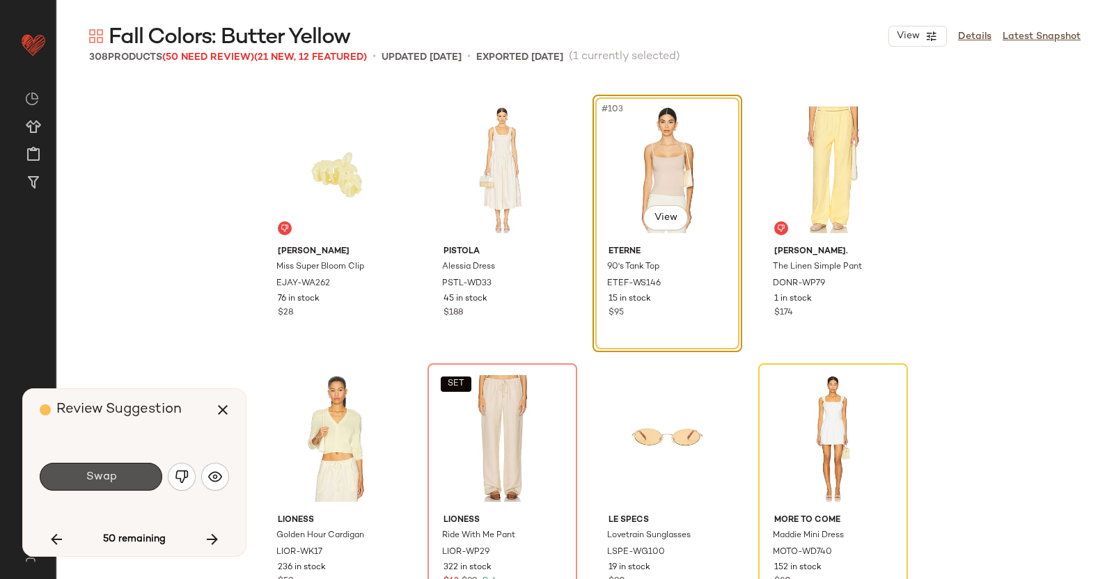
click at [118, 476] on button "Swap" at bounding box center [101, 477] width 123 height 28
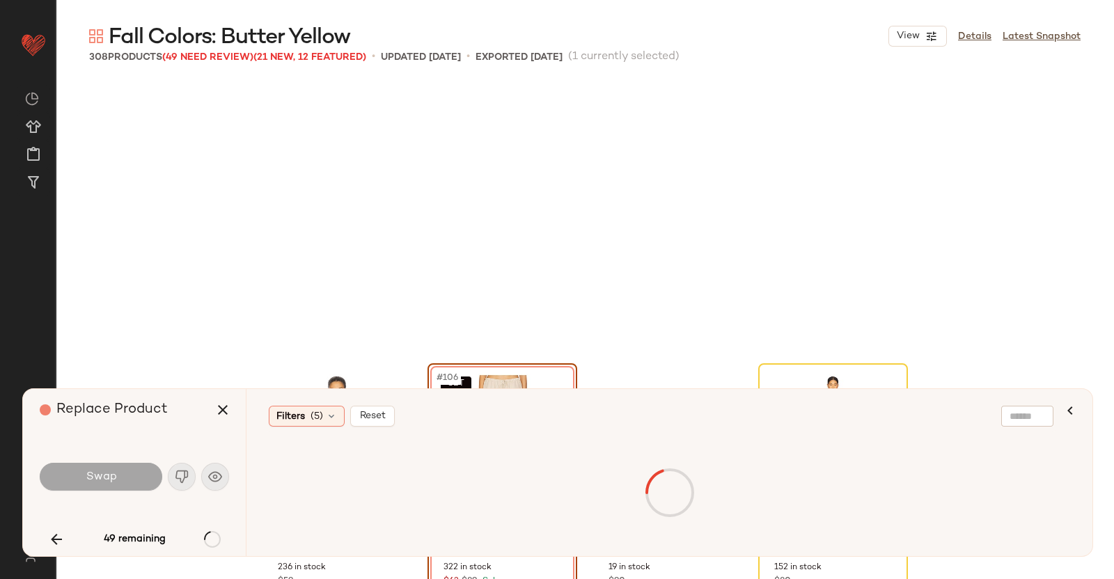
scroll to position [6989, 0]
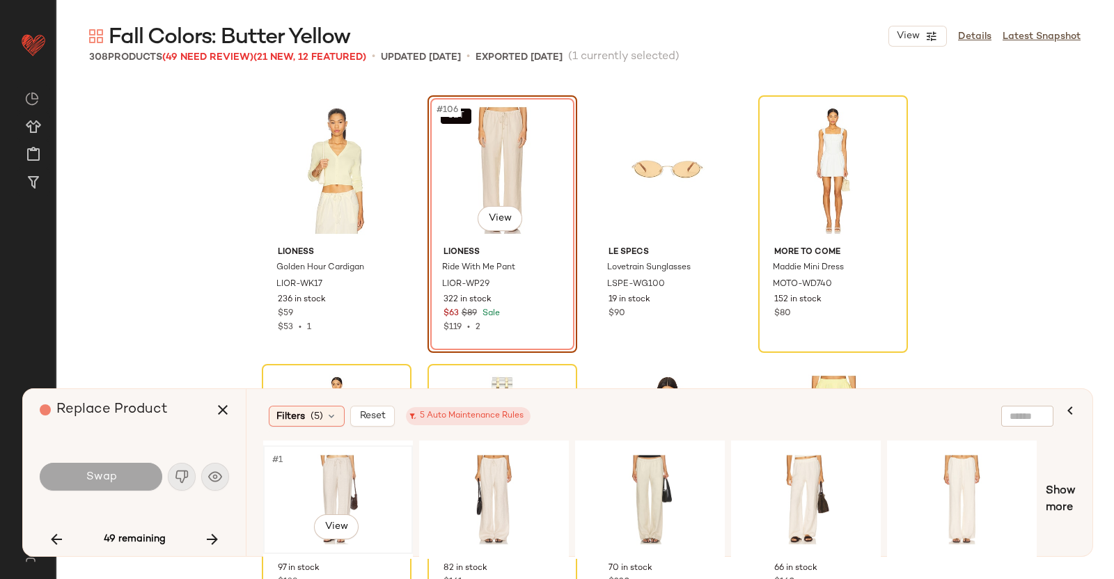
click at [342, 493] on div "#1 View" at bounding box center [338, 500] width 140 height 99
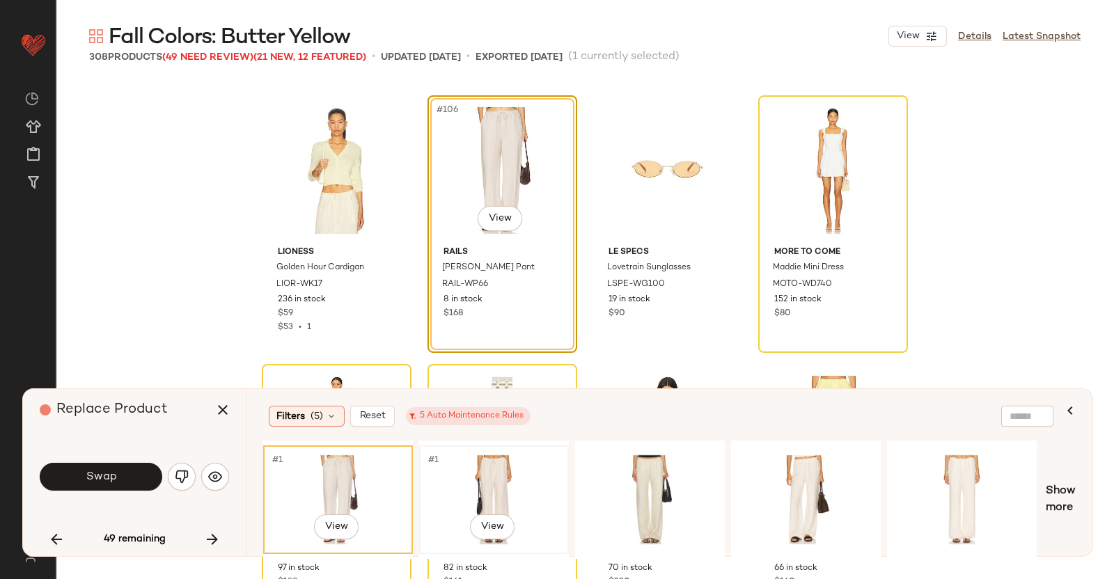
click at [463, 487] on div "#1 View" at bounding box center [494, 500] width 140 height 99
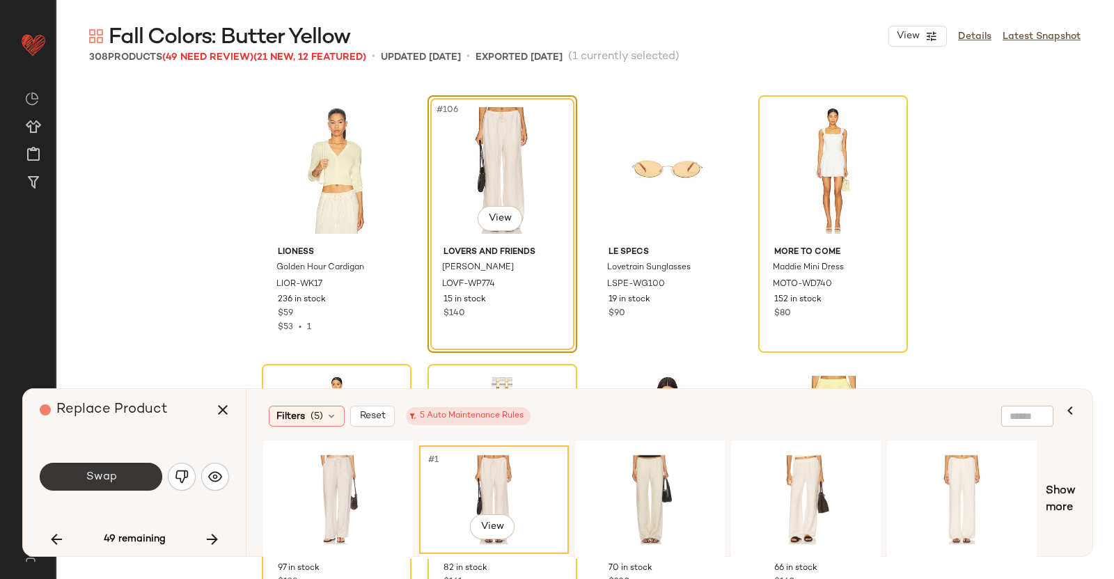
click at [133, 474] on button "Swap" at bounding box center [101, 477] width 123 height 28
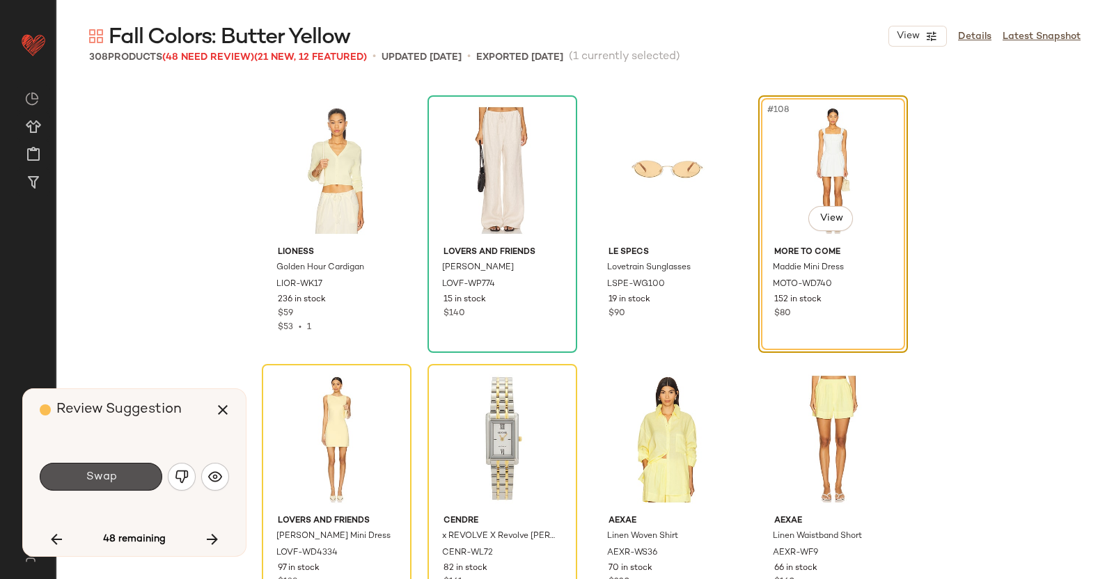
click at [132, 475] on button "Swap" at bounding box center [101, 477] width 123 height 28
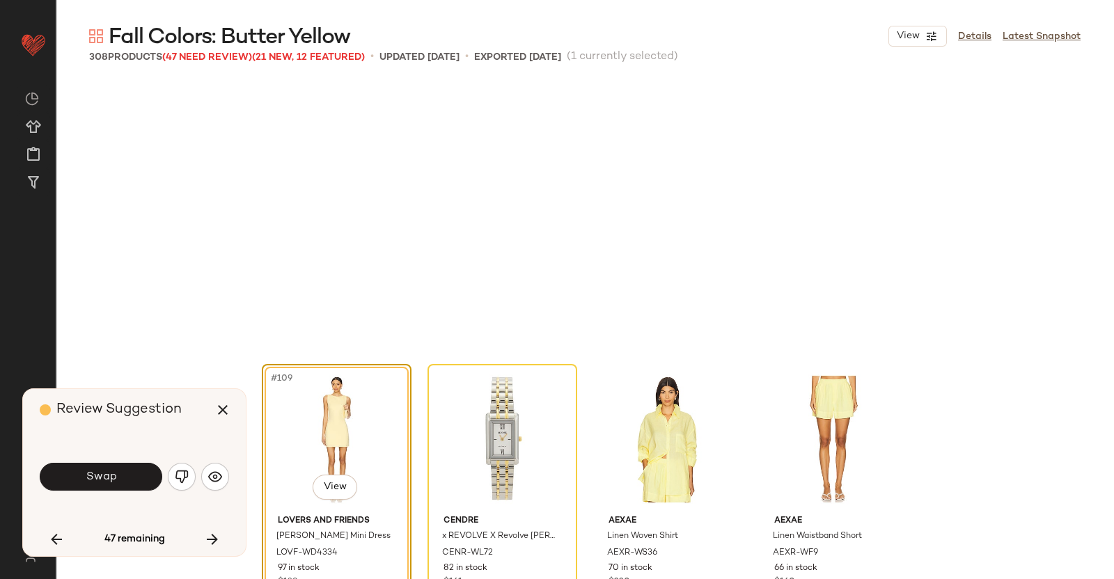
scroll to position [7257, 0]
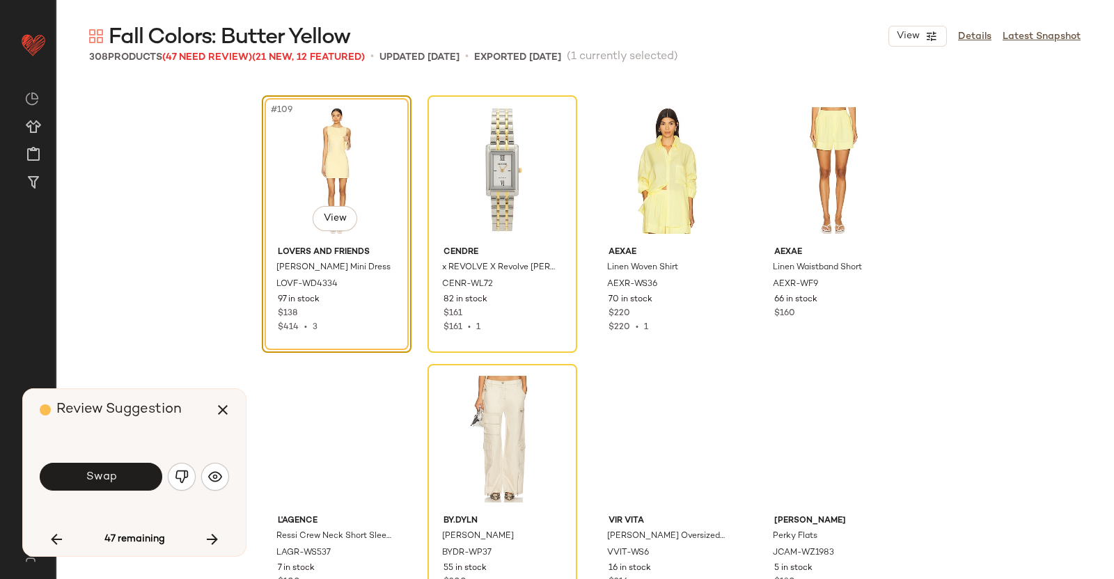
click at [132, 475] on button "Swap" at bounding box center [101, 477] width 123 height 28
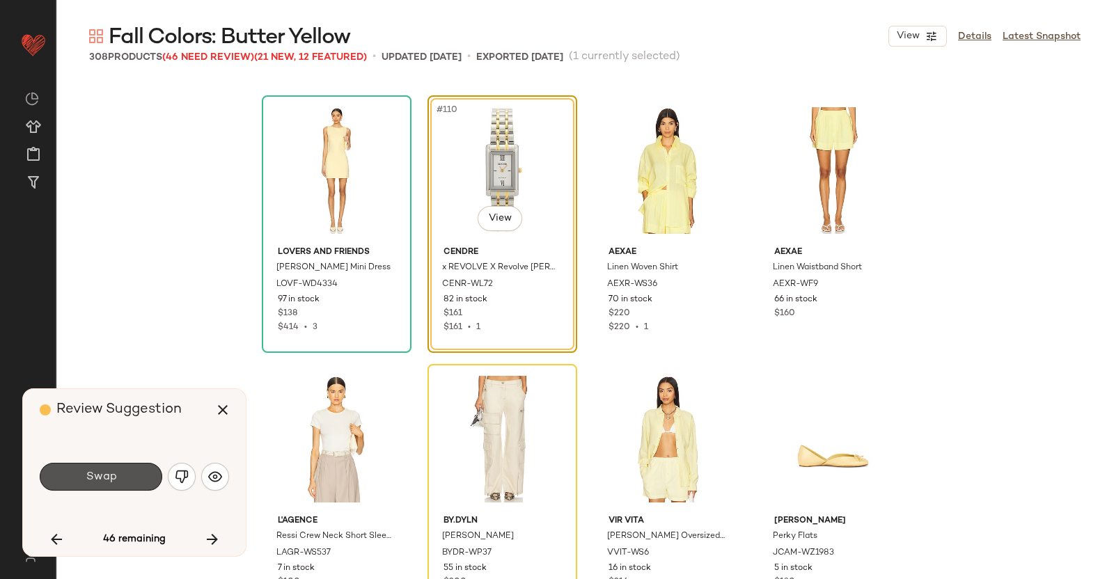
click at [136, 475] on button "Swap" at bounding box center [101, 477] width 123 height 28
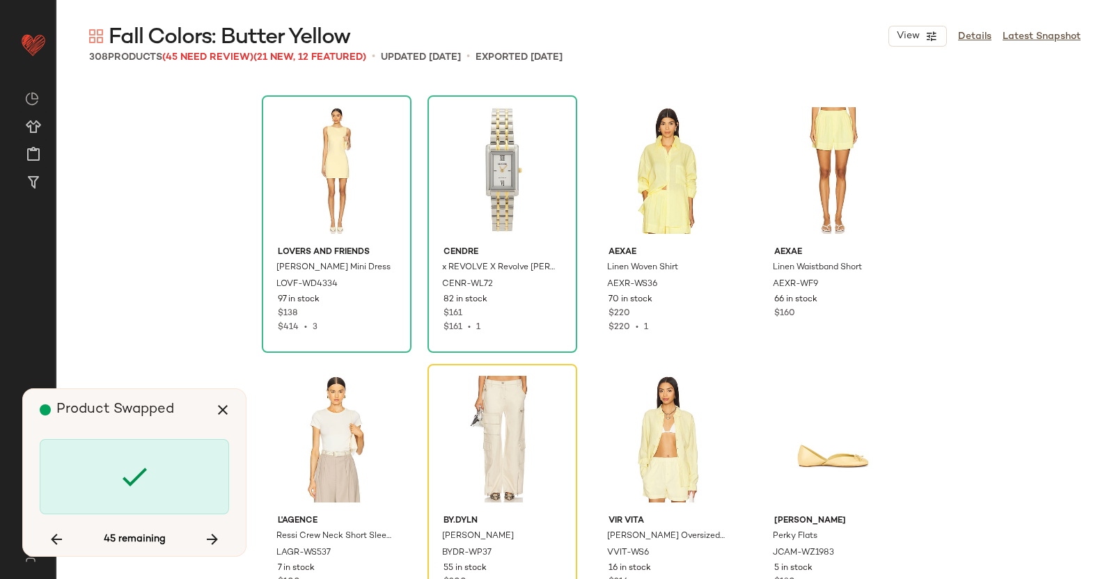
scroll to position [7527, 0]
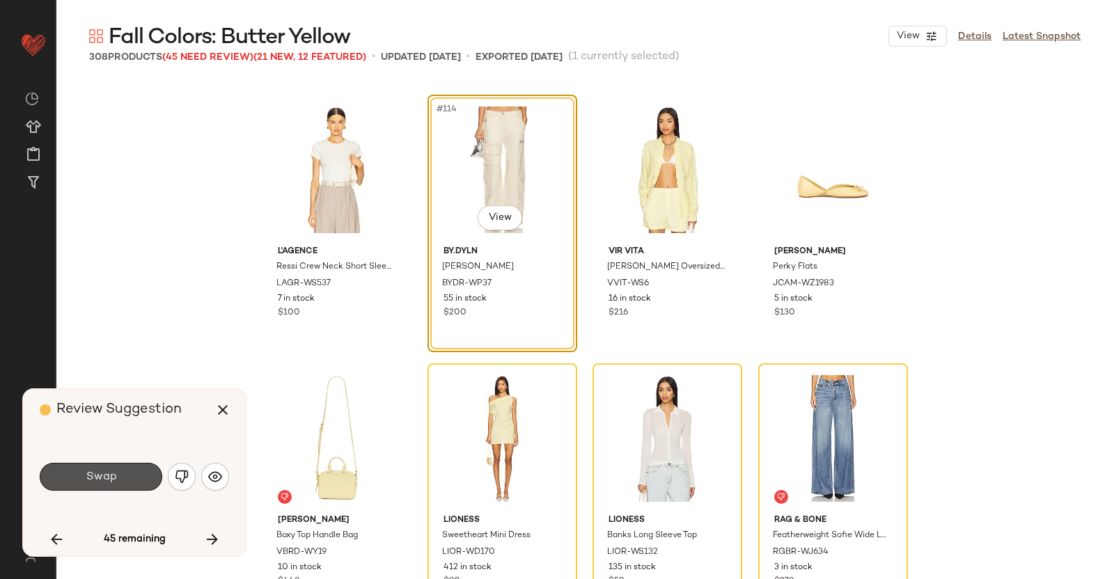
click at [115, 466] on button "Swap" at bounding box center [101, 477] width 123 height 28
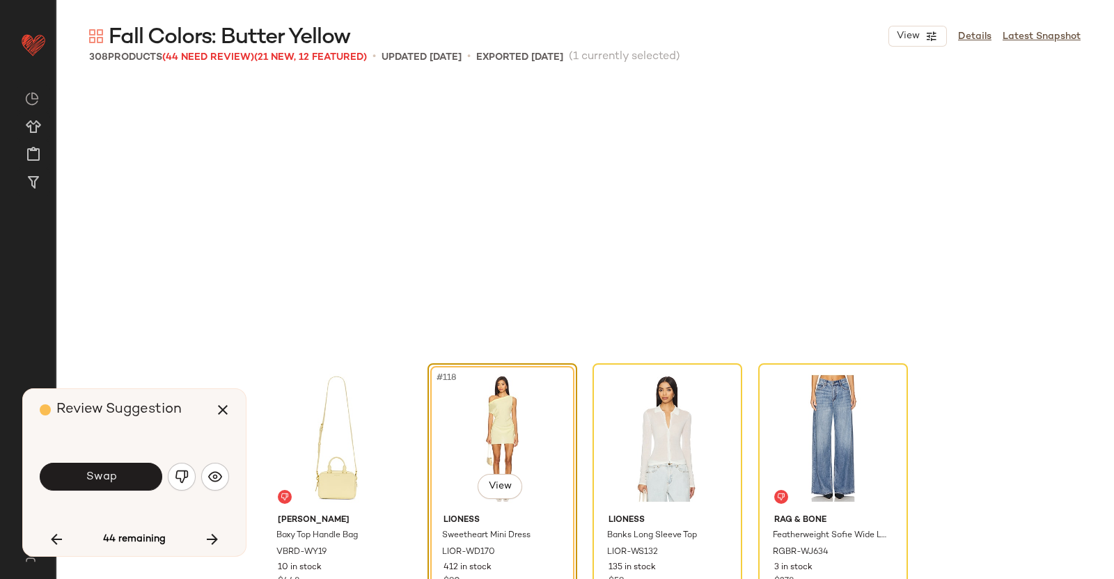
scroll to position [7796, 0]
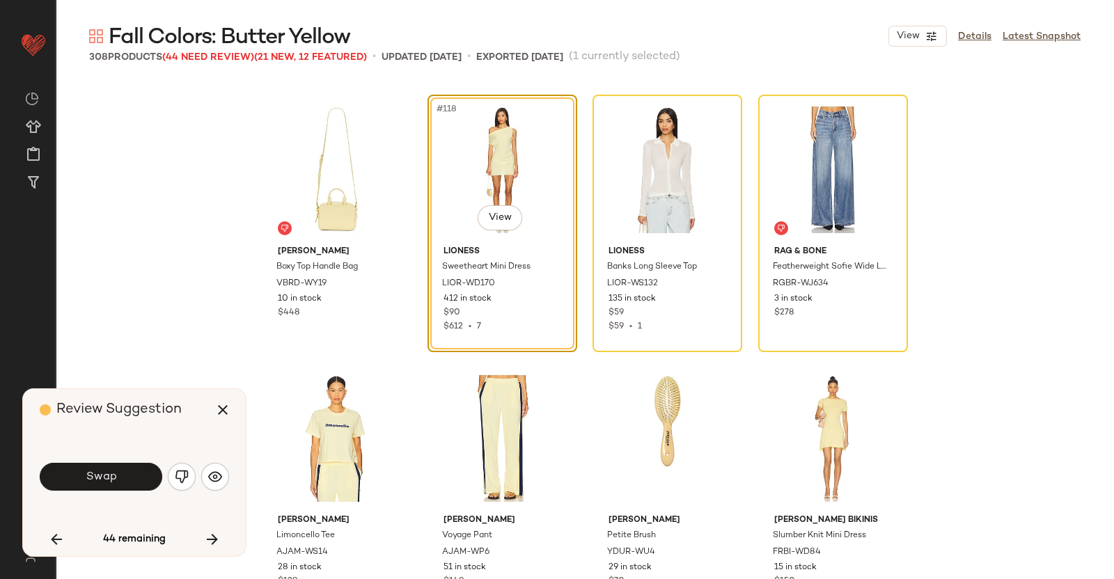
click at [116, 462] on div "Swap" at bounding box center [134, 476] width 189 height 33
click at [105, 475] on span "Swap" at bounding box center [100, 477] width 31 height 13
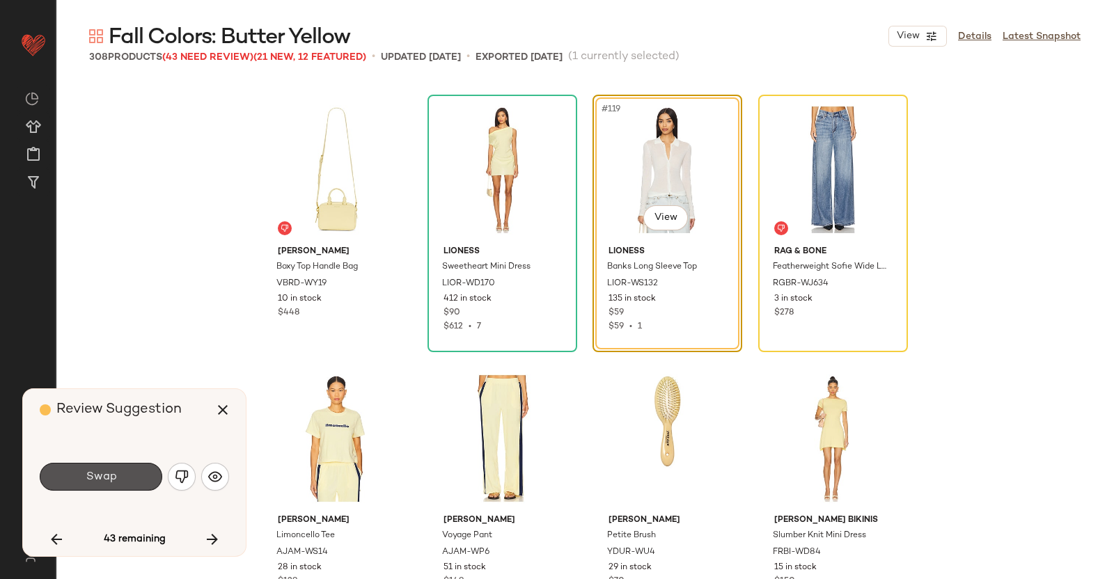
click at [105, 475] on span "Swap" at bounding box center [100, 477] width 31 height 13
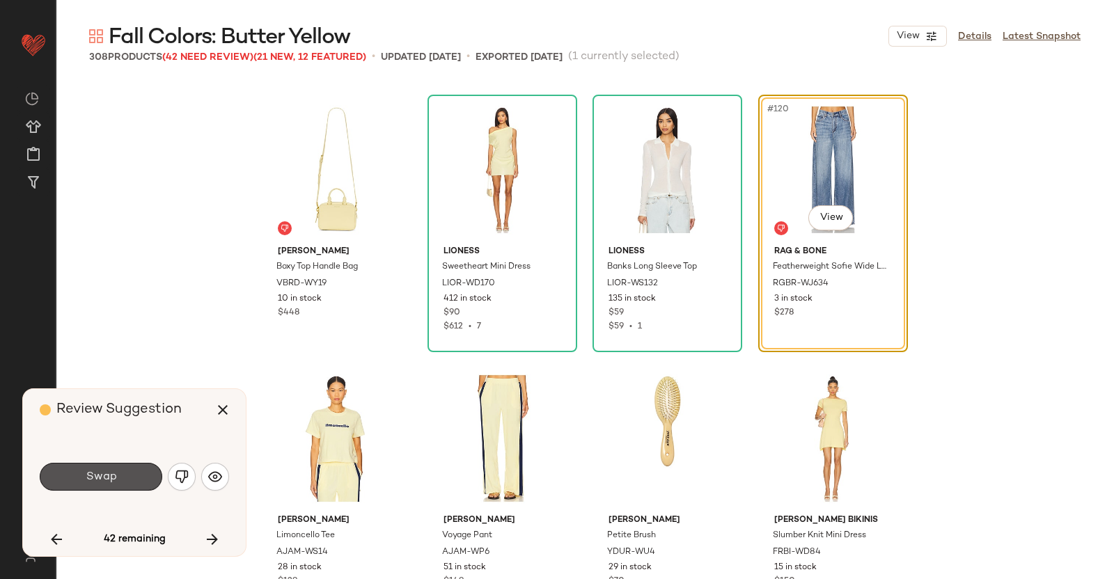
click at [105, 475] on span "Swap" at bounding box center [100, 477] width 31 height 13
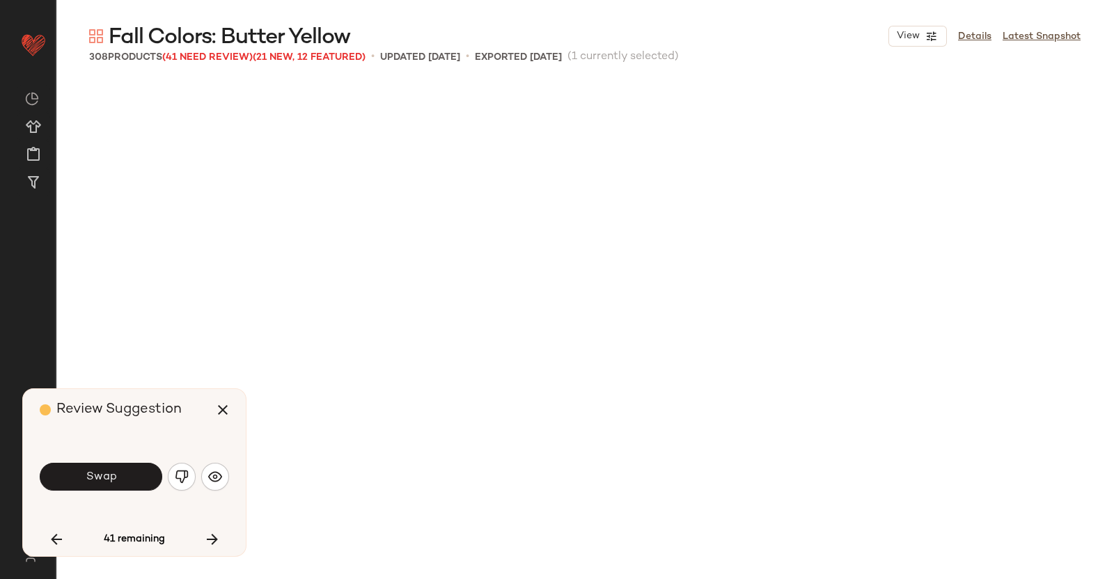
scroll to position [8333, 0]
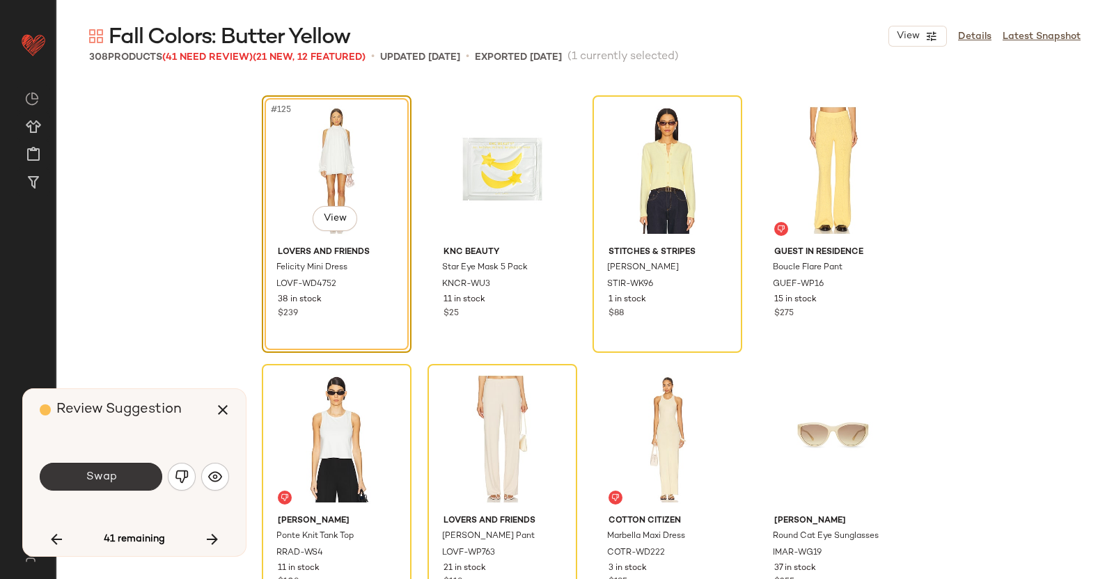
click at [113, 471] on span "Swap" at bounding box center [100, 477] width 31 height 13
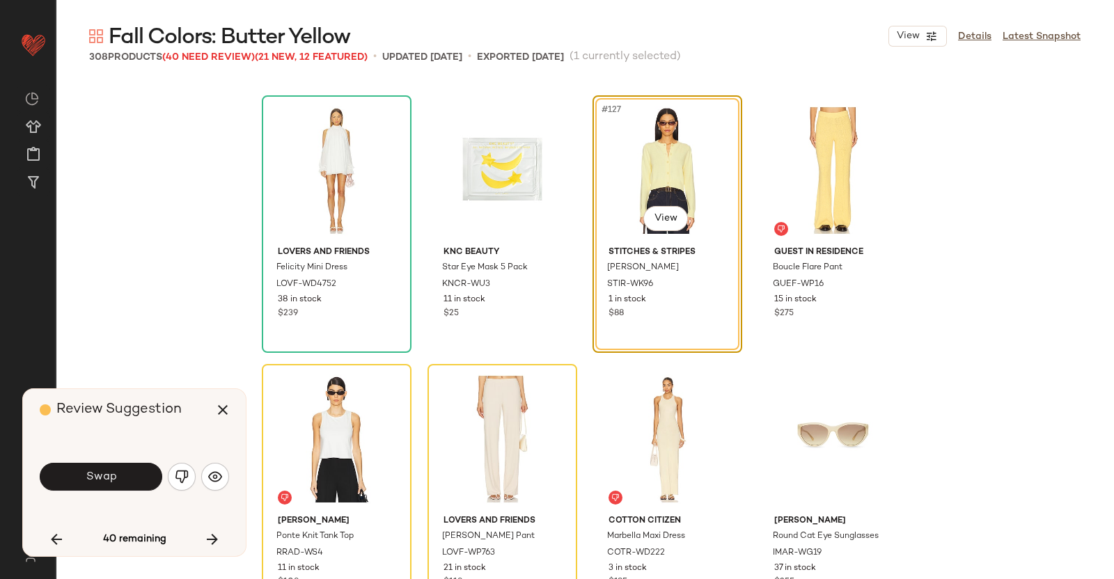
click at [102, 465] on button "Swap" at bounding box center [101, 477] width 123 height 28
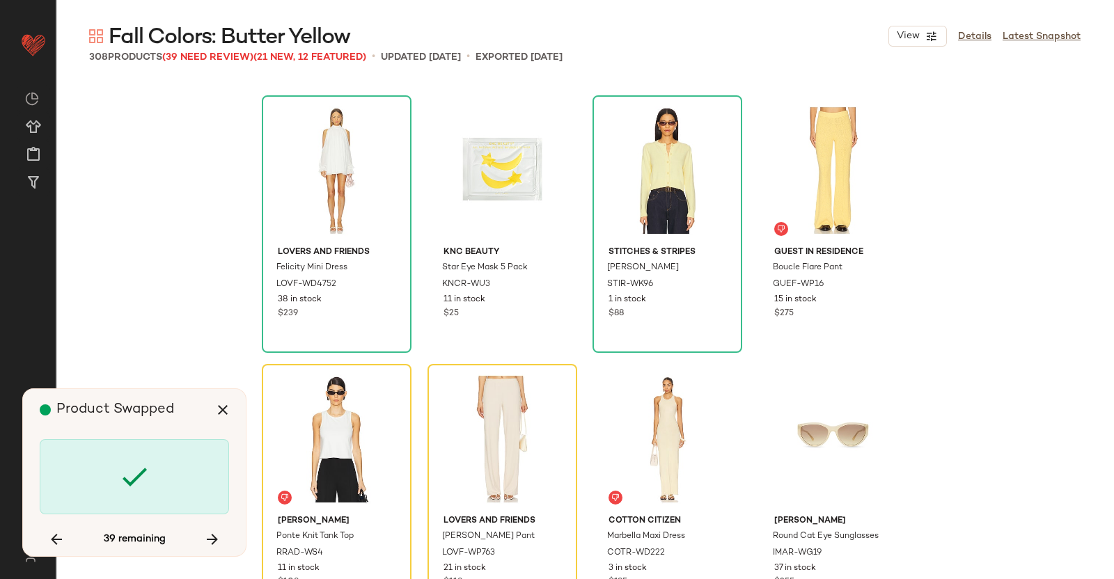
scroll to position [8602, 0]
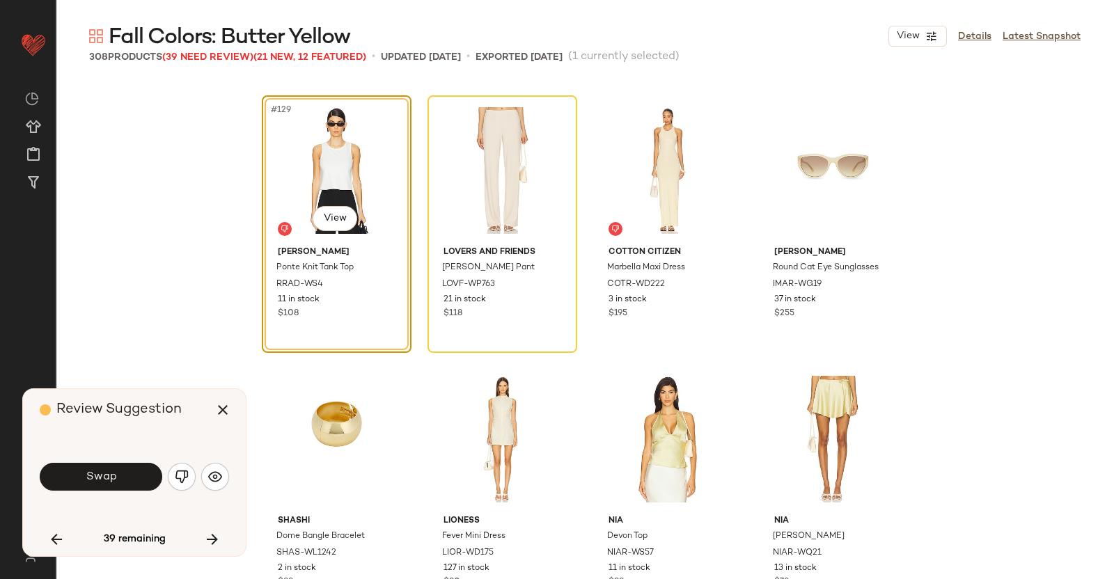
click at [93, 474] on span "Swap" at bounding box center [100, 477] width 31 height 13
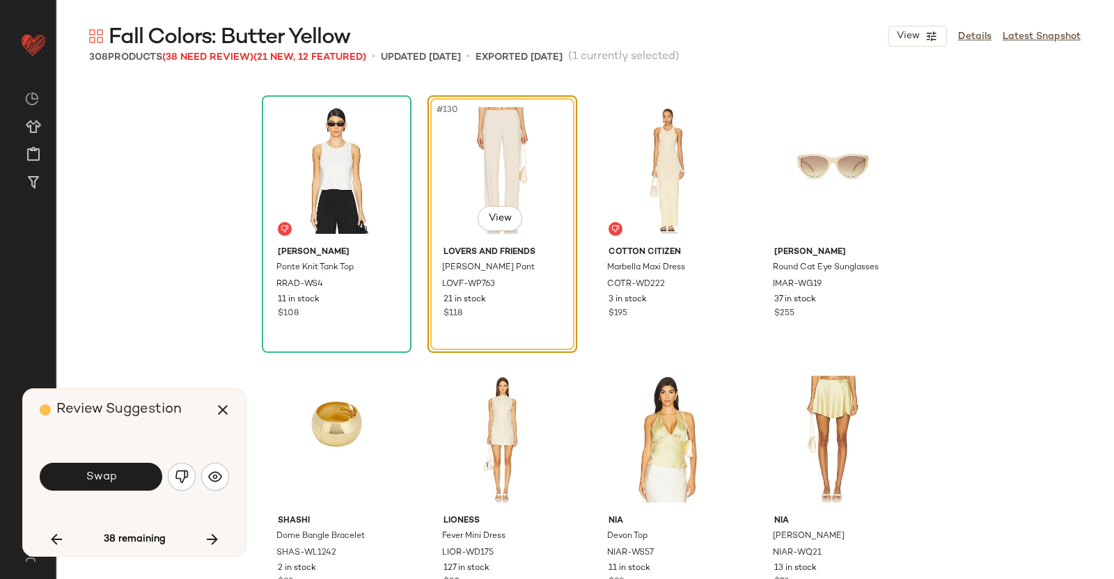
click at [93, 474] on span "Swap" at bounding box center [100, 477] width 31 height 13
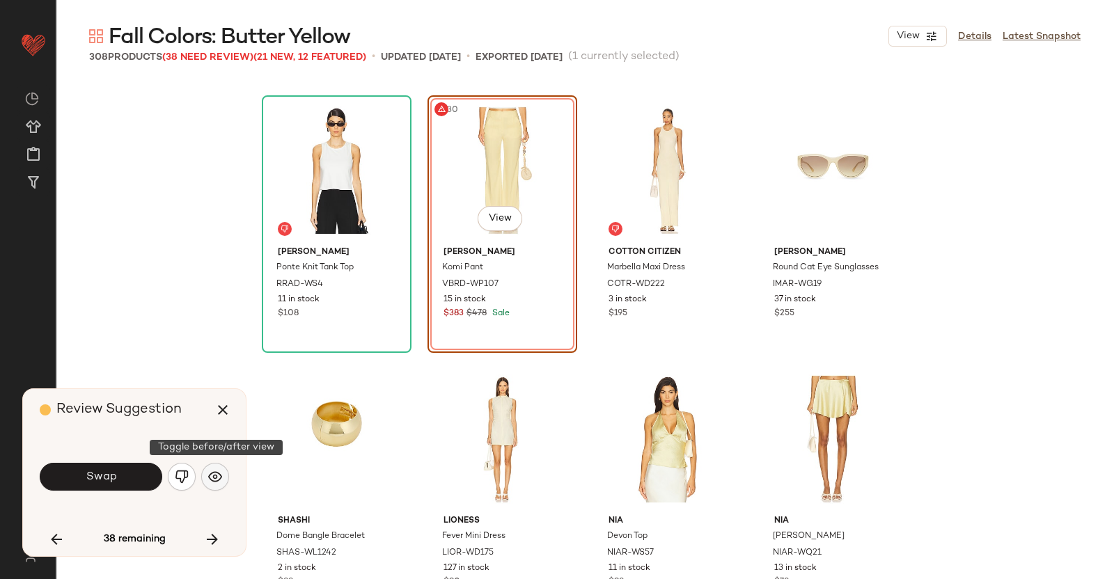
click at [206, 485] on button "button" at bounding box center [215, 477] width 28 height 28
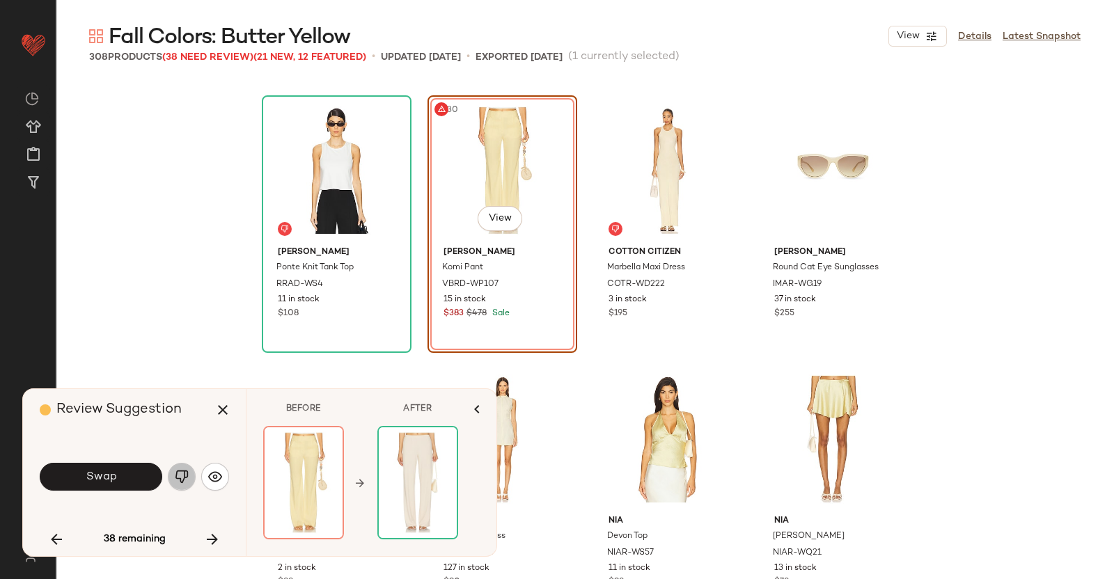
click at [177, 482] on img "button" at bounding box center [182, 477] width 14 height 14
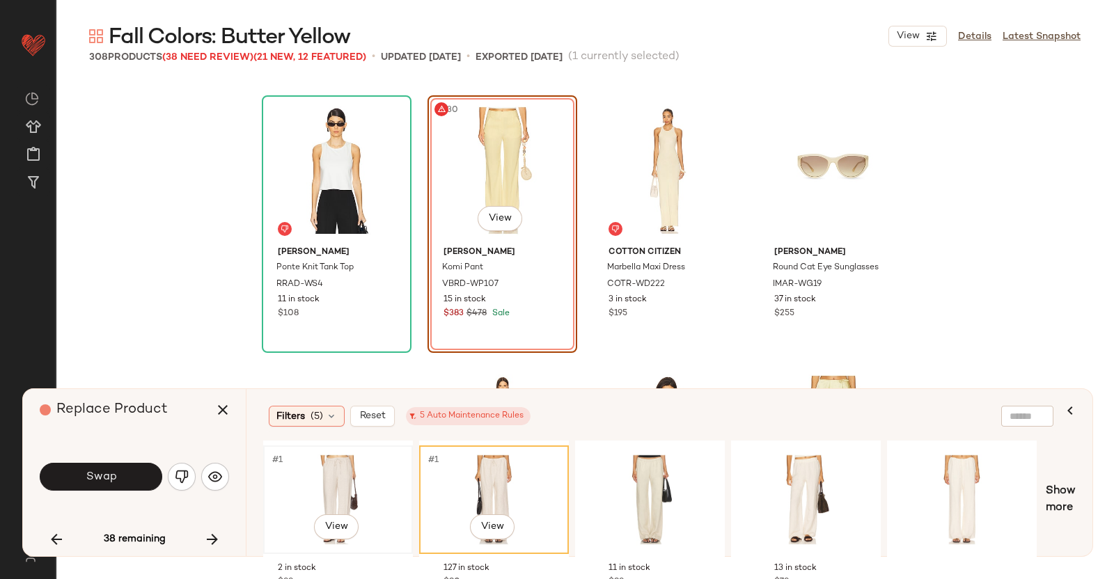
click at [328, 496] on div "#1 View" at bounding box center [338, 500] width 140 height 99
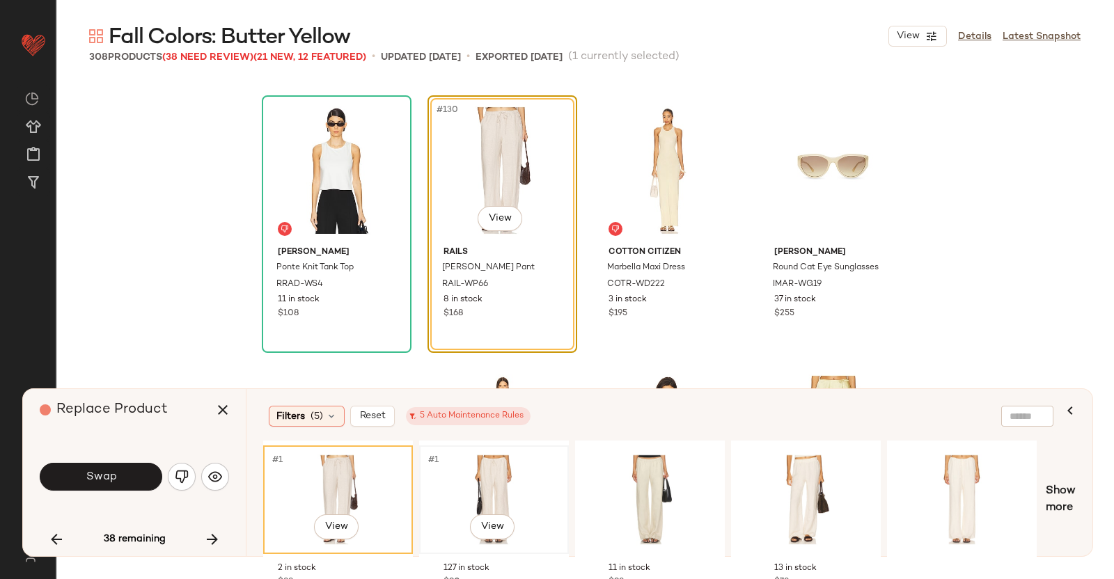
click at [459, 467] on div "#1 View" at bounding box center [494, 500] width 140 height 99
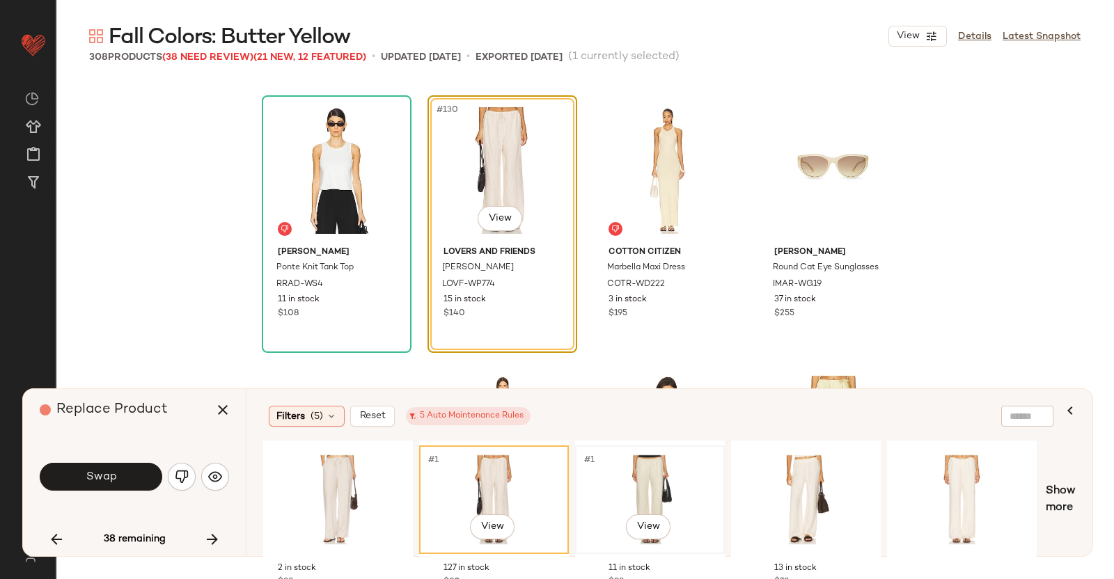
click at [640, 471] on div "#1 View" at bounding box center [650, 500] width 140 height 99
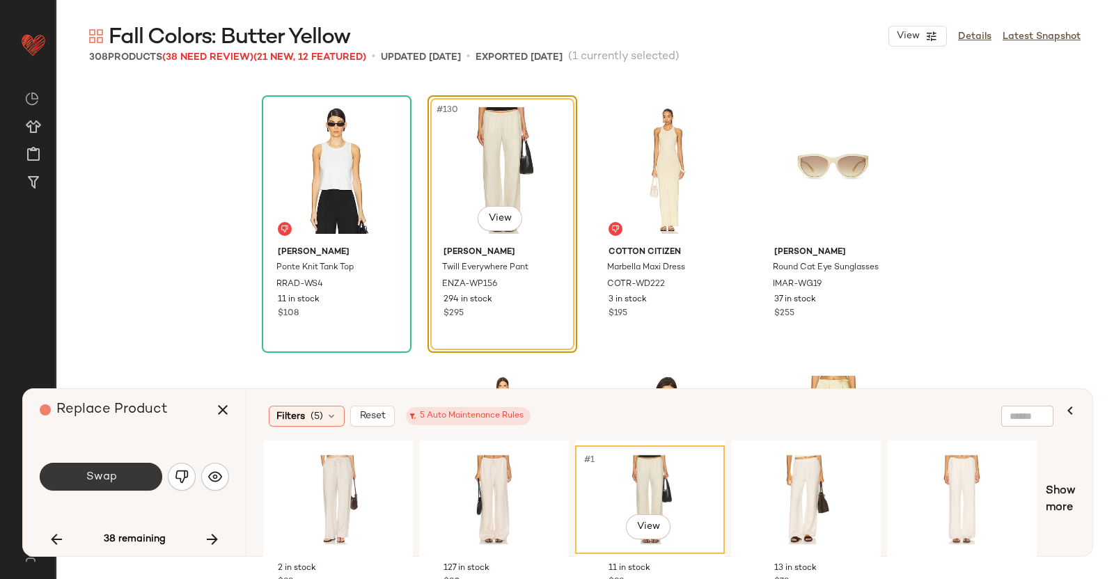
click at [111, 478] on span "Swap" at bounding box center [100, 477] width 31 height 13
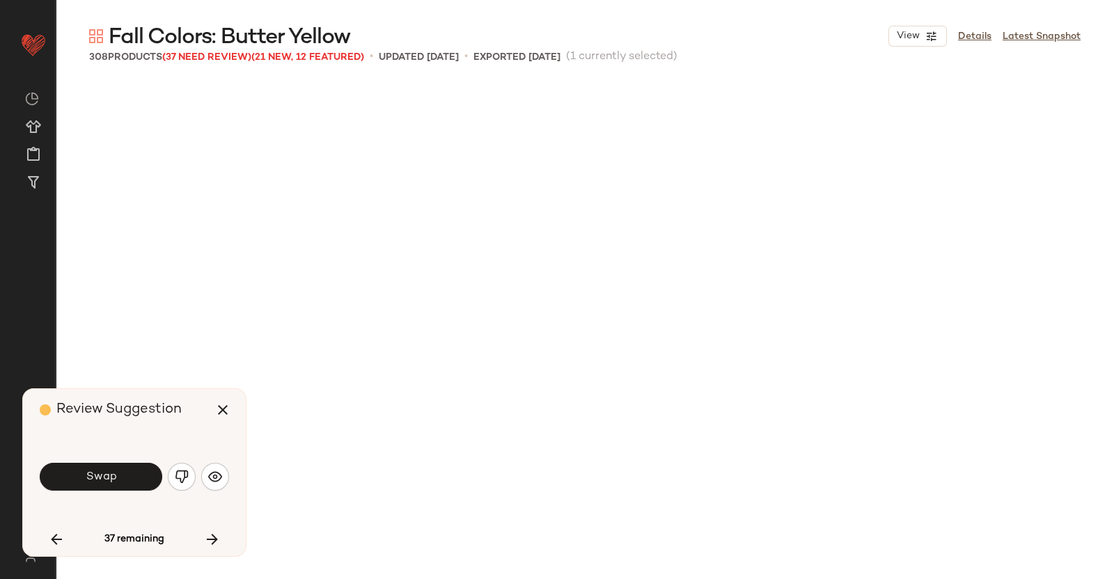
scroll to position [9140, 0]
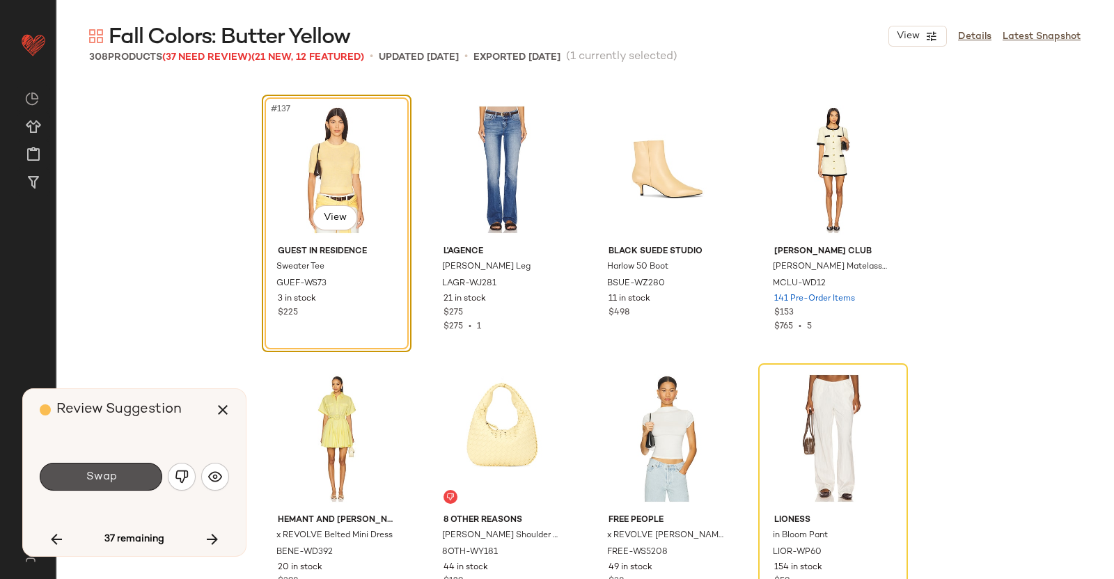
click at [113, 481] on span "Swap" at bounding box center [100, 477] width 31 height 13
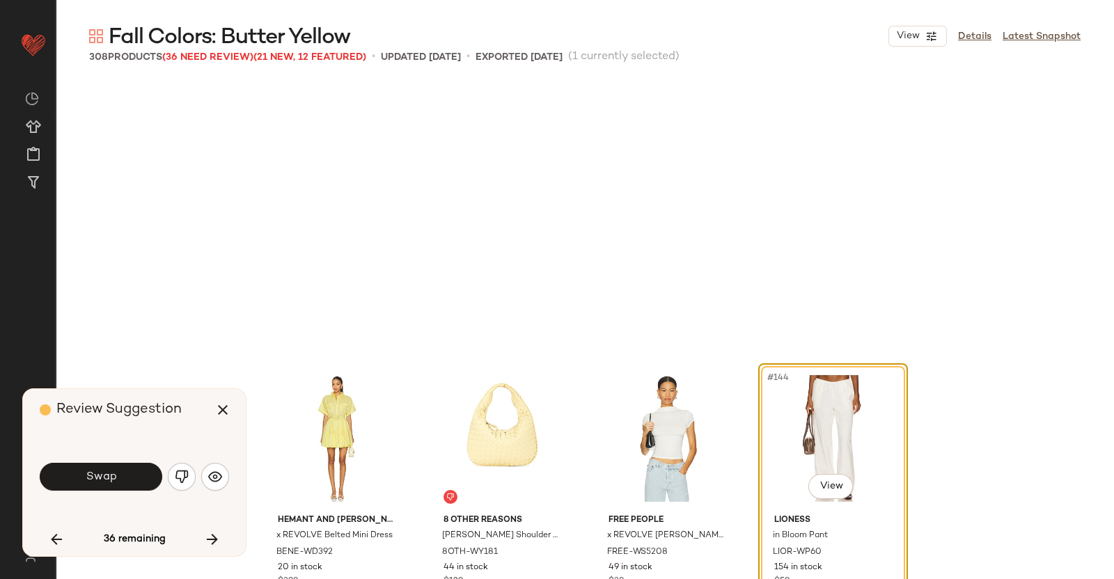
scroll to position [9408, 0]
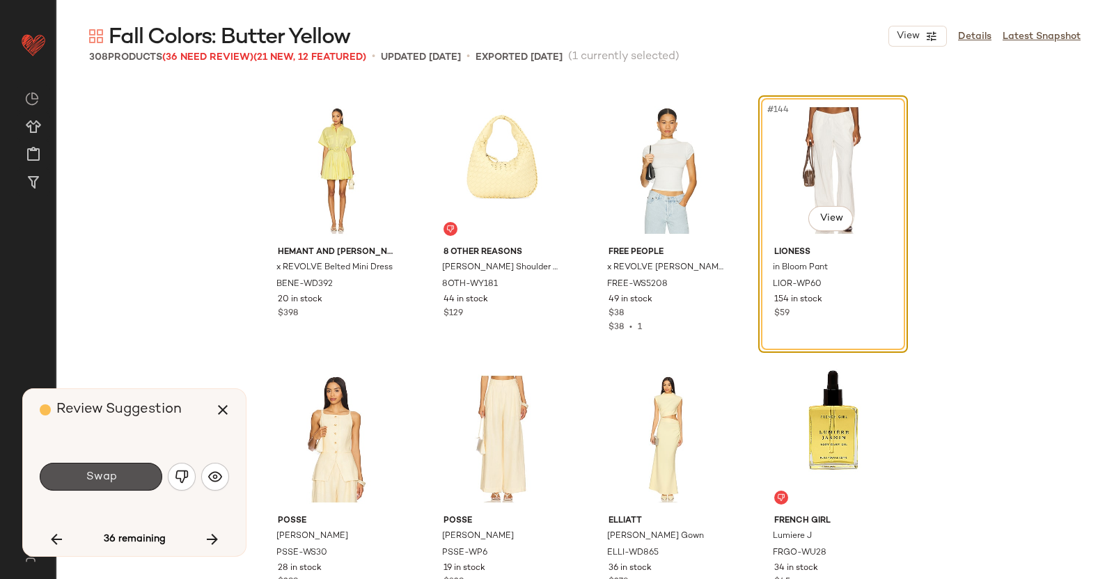
click at [113, 481] on span "Swap" at bounding box center [100, 477] width 31 height 13
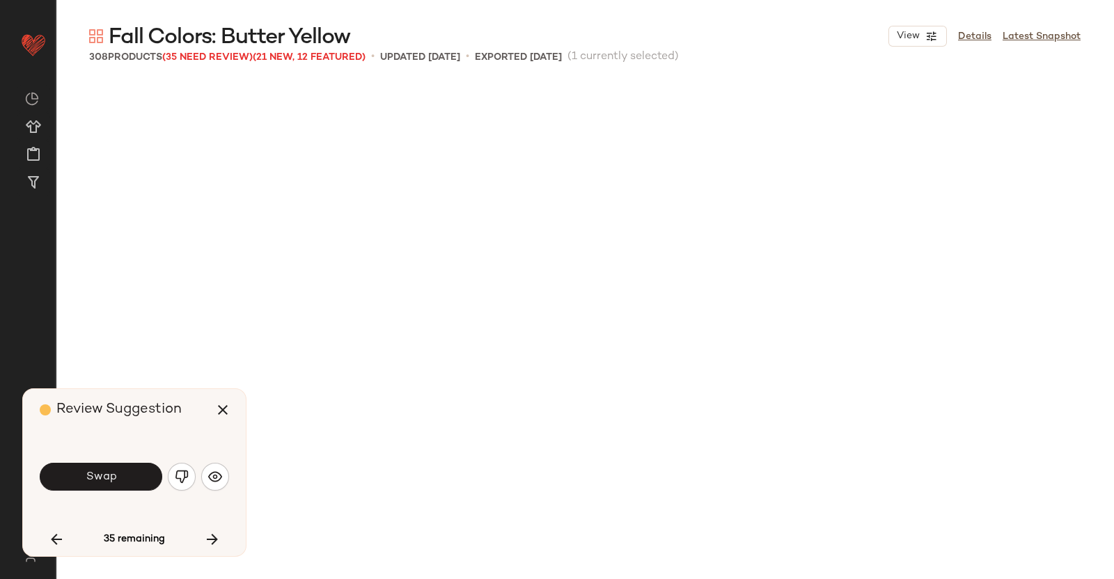
scroll to position [9946, 0]
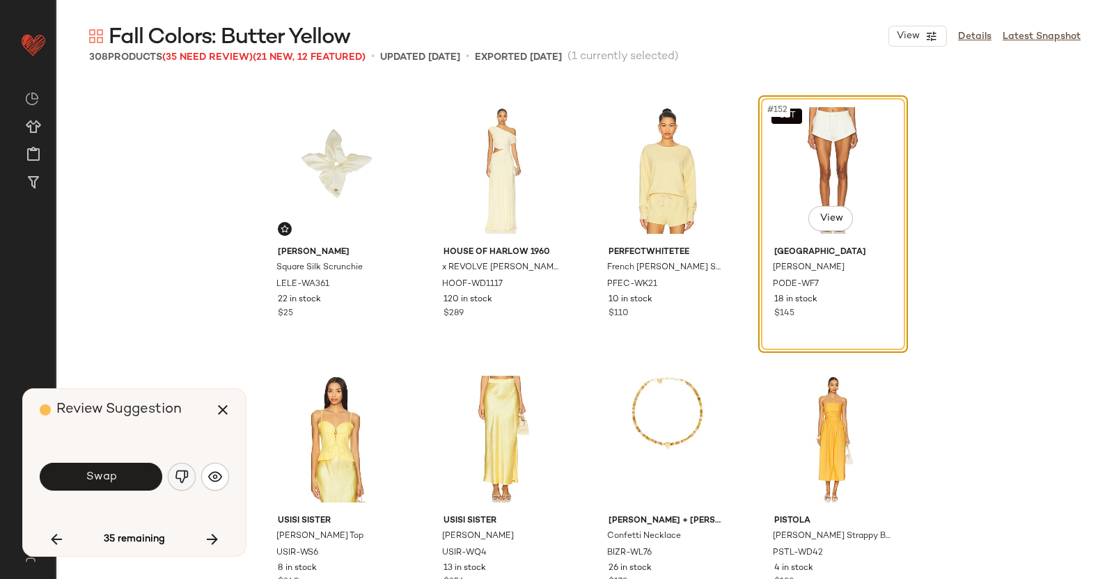
click at [178, 474] on img "button" at bounding box center [182, 477] width 14 height 14
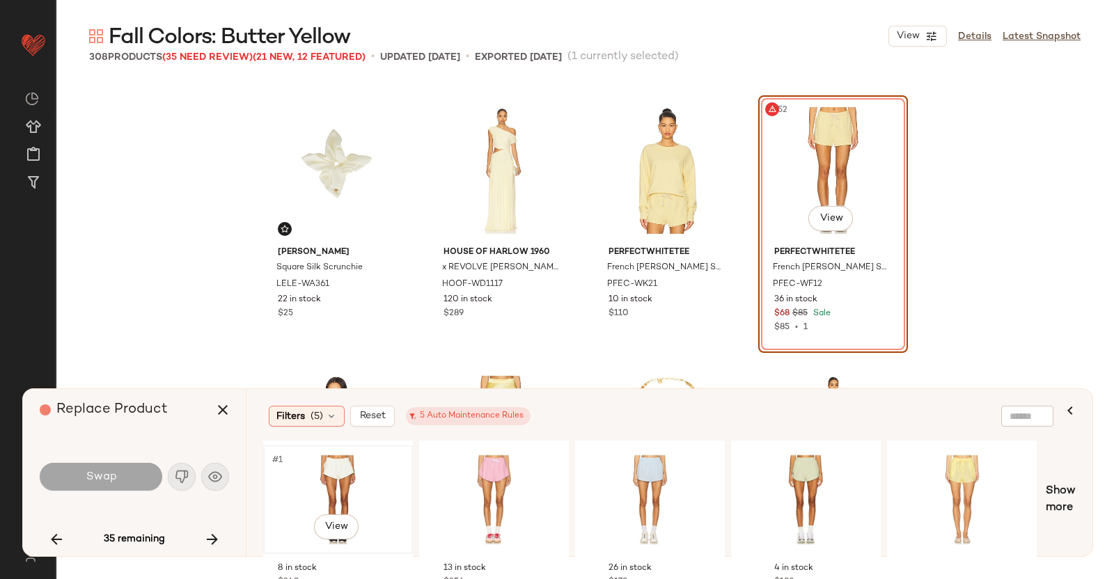
click at [383, 468] on div "#1 View" at bounding box center [338, 500] width 140 height 99
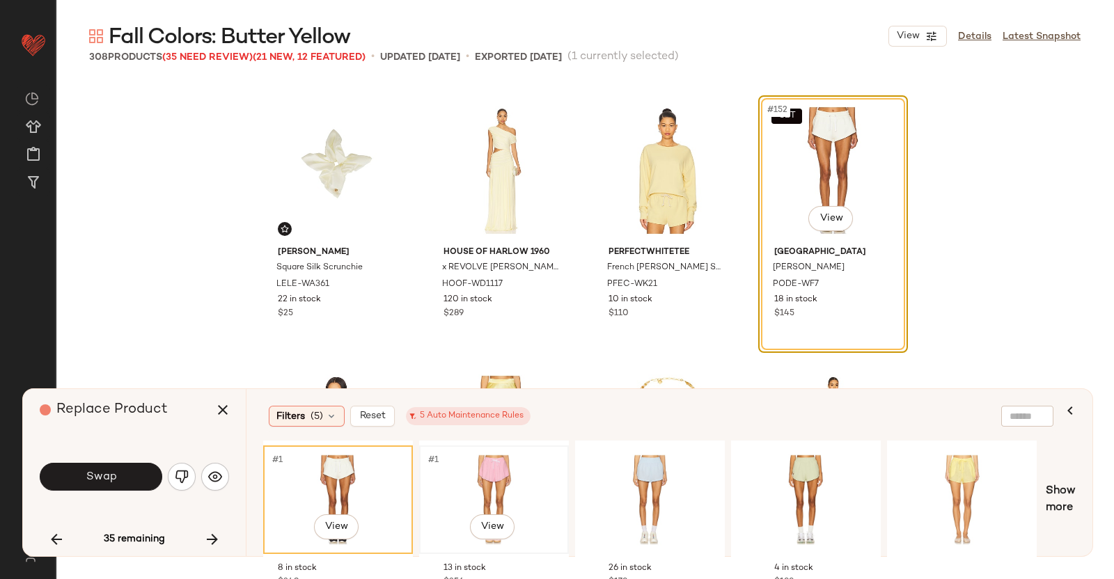
click at [448, 482] on div "#1 View" at bounding box center [494, 500] width 140 height 99
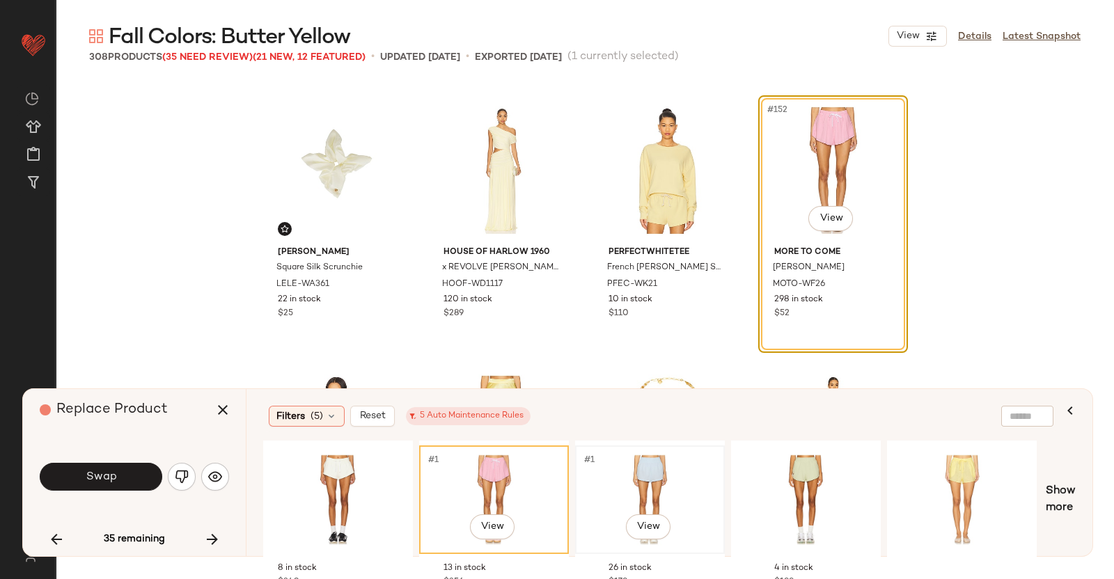
click at [703, 487] on div "#1 View" at bounding box center [650, 500] width 140 height 99
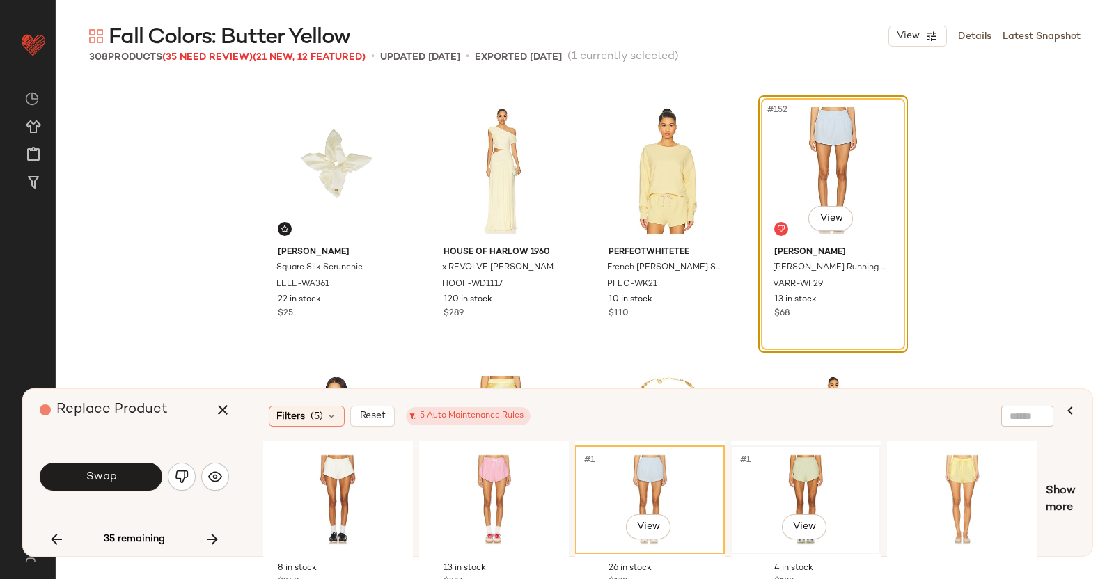
click at [804, 481] on div "#1 View" at bounding box center [806, 500] width 140 height 99
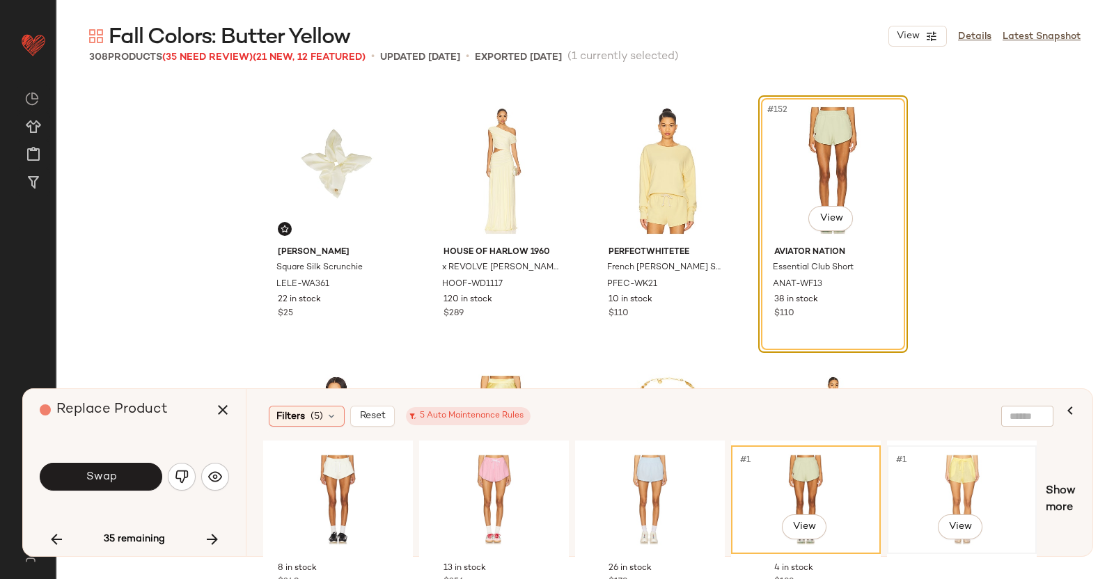
click at [953, 475] on div "#1 View" at bounding box center [962, 500] width 140 height 99
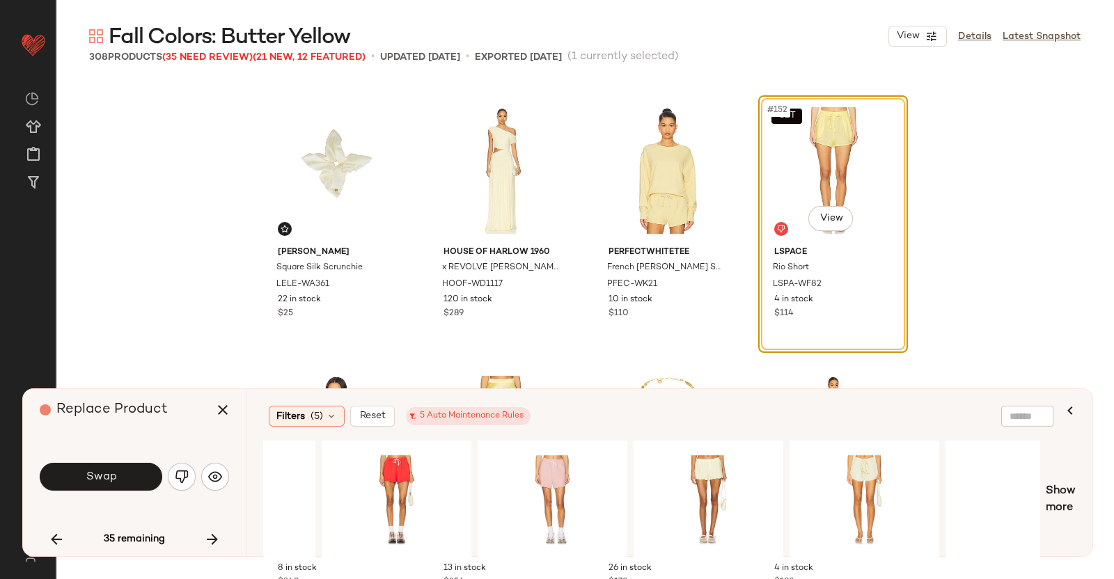
scroll to position [0, 1196]
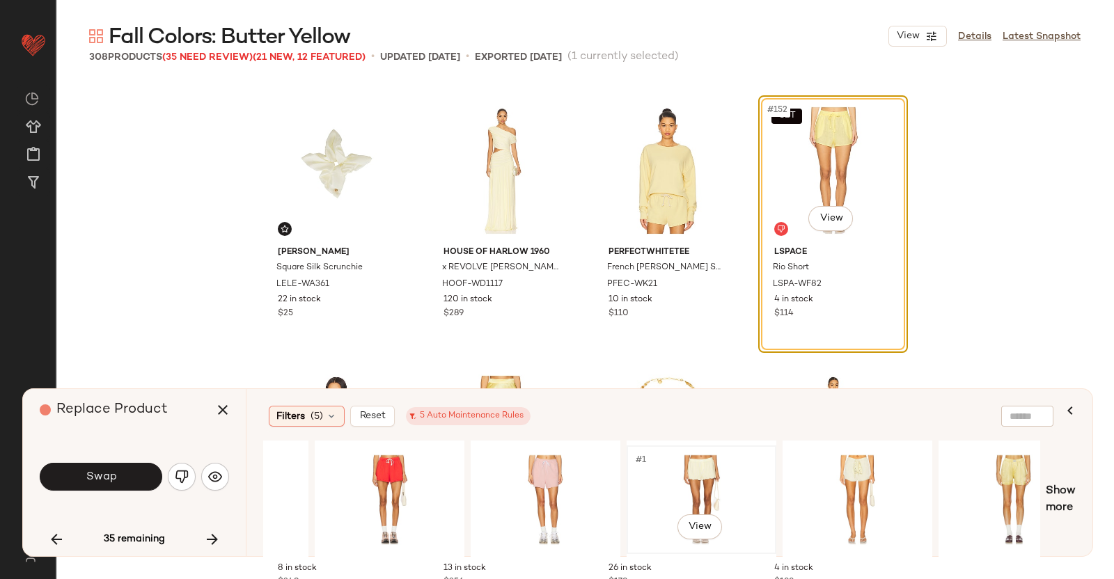
click at [685, 481] on div "#1 View" at bounding box center [702, 500] width 140 height 99
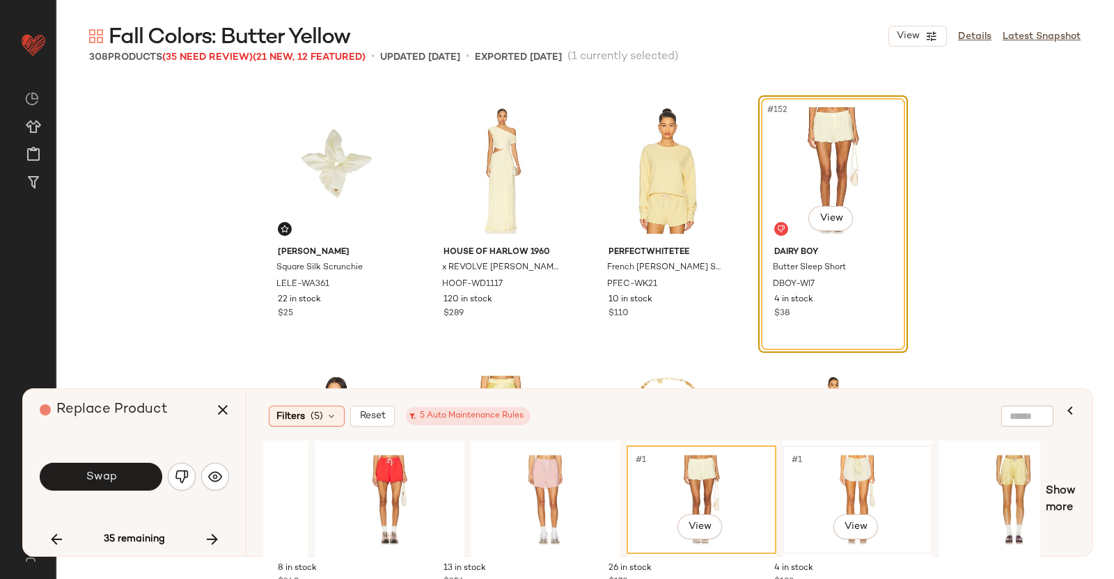
click at [798, 475] on div "#1 View" at bounding box center [858, 500] width 140 height 99
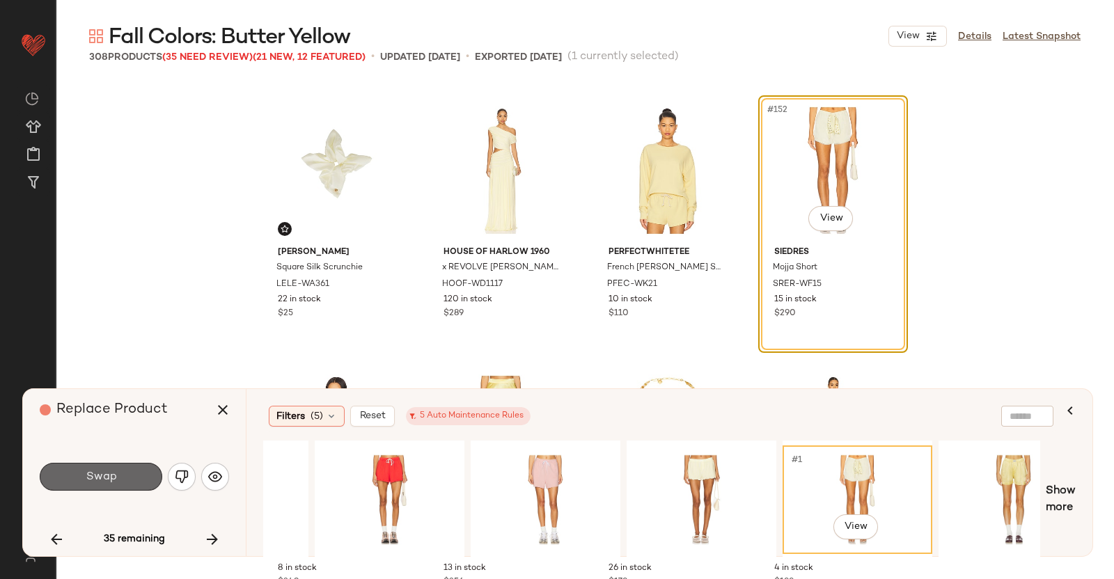
click at [116, 466] on button "Swap" at bounding box center [101, 477] width 123 height 28
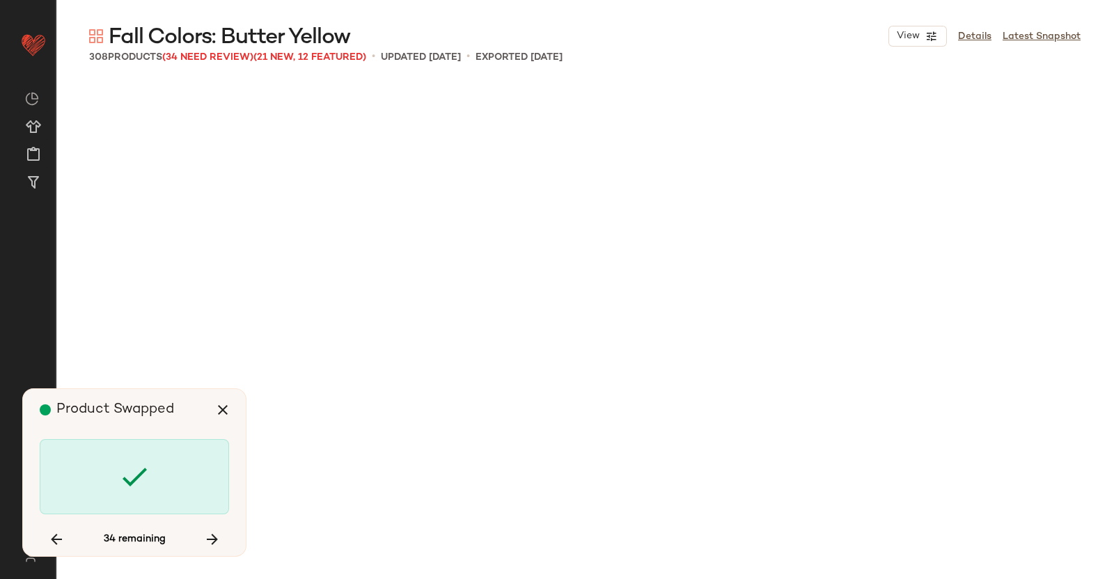
scroll to position [11021, 0]
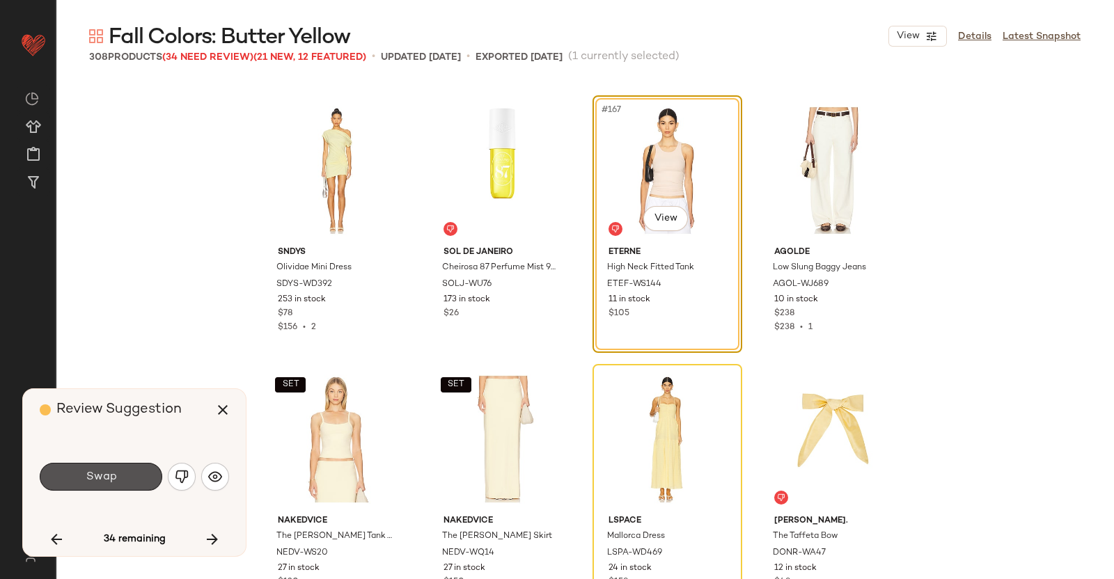
click at [119, 471] on button "Swap" at bounding box center [101, 477] width 123 height 28
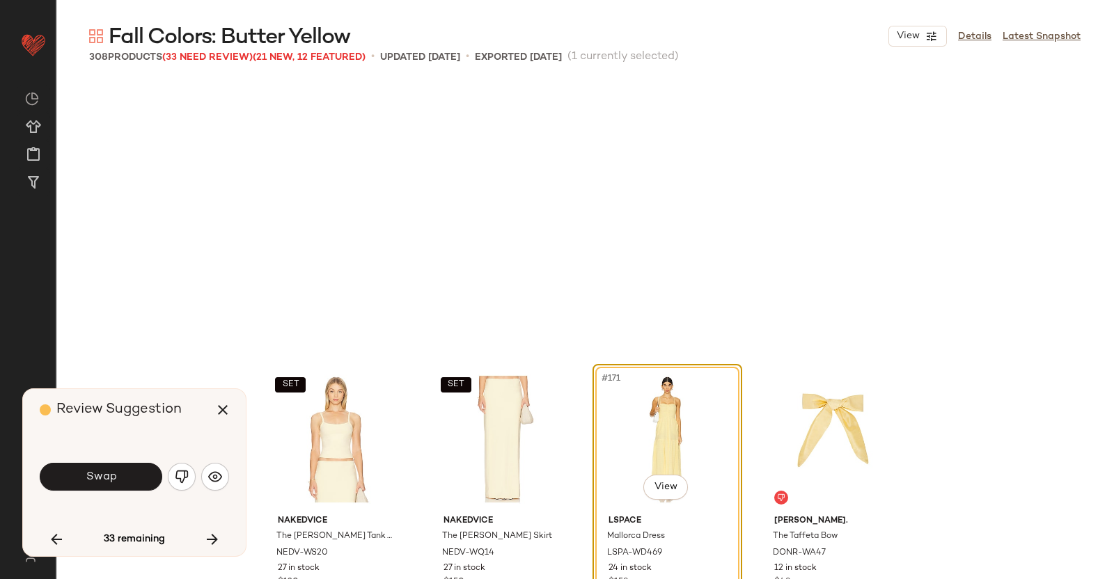
scroll to position [11290, 0]
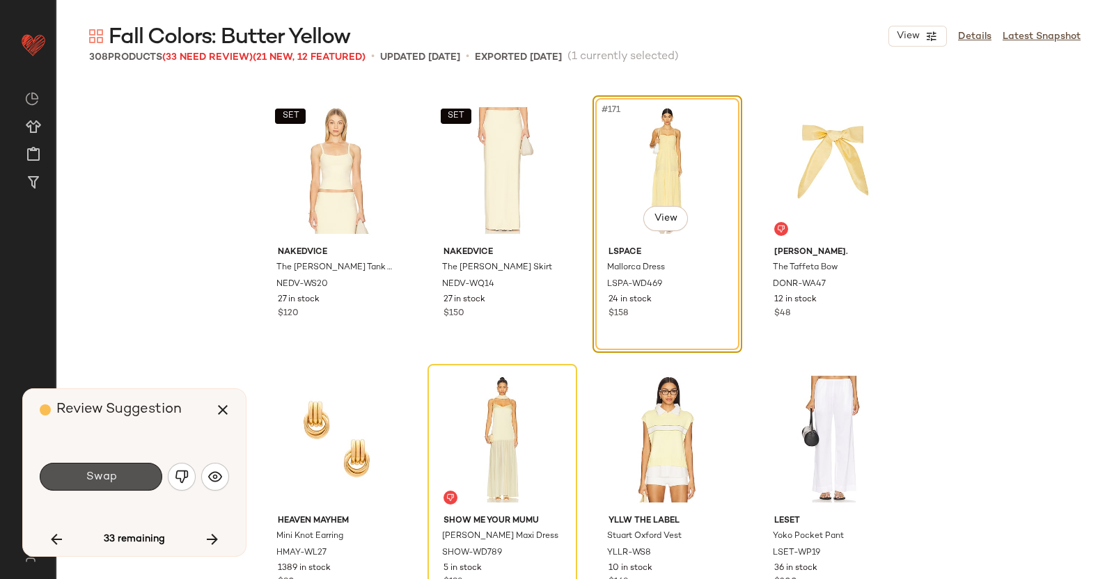
click at [119, 471] on button "Swap" at bounding box center [101, 477] width 123 height 28
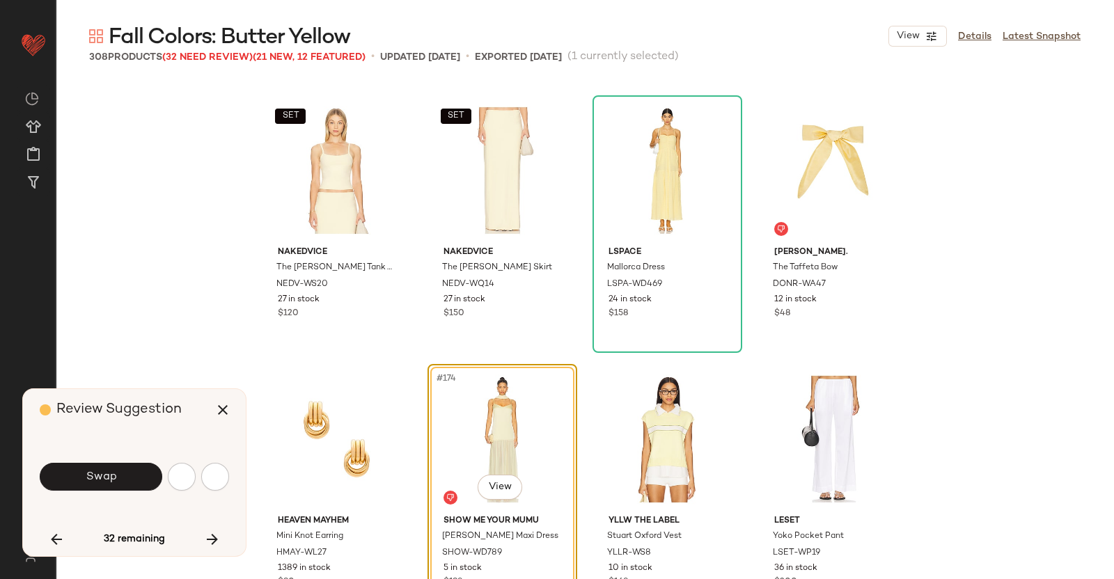
scroll to position [11559, 0]
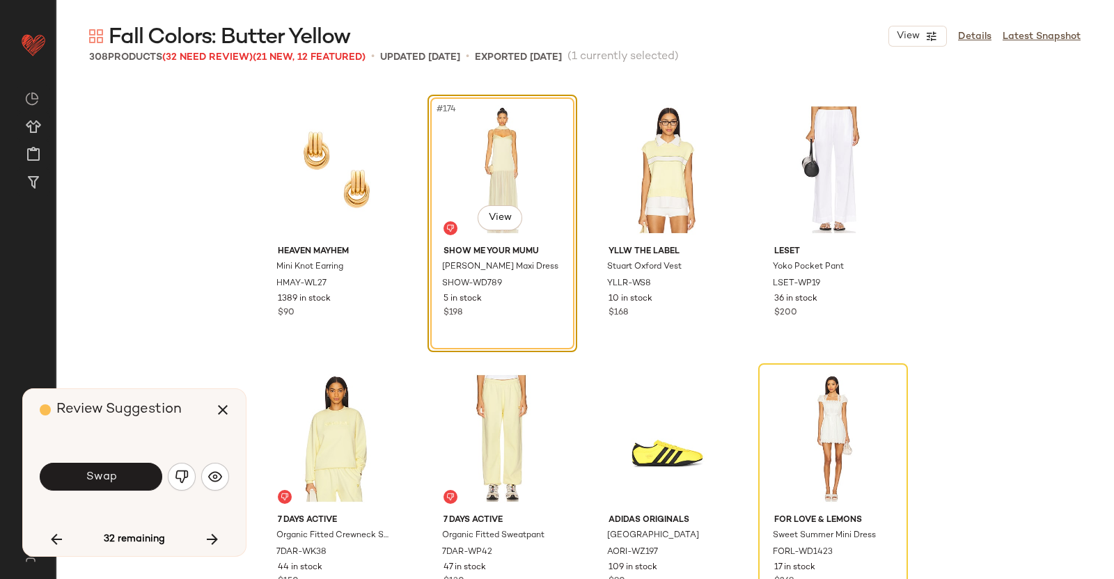
click at [119, 471] on button "Swap" at bounding box center [101, 477] width 123 height 28
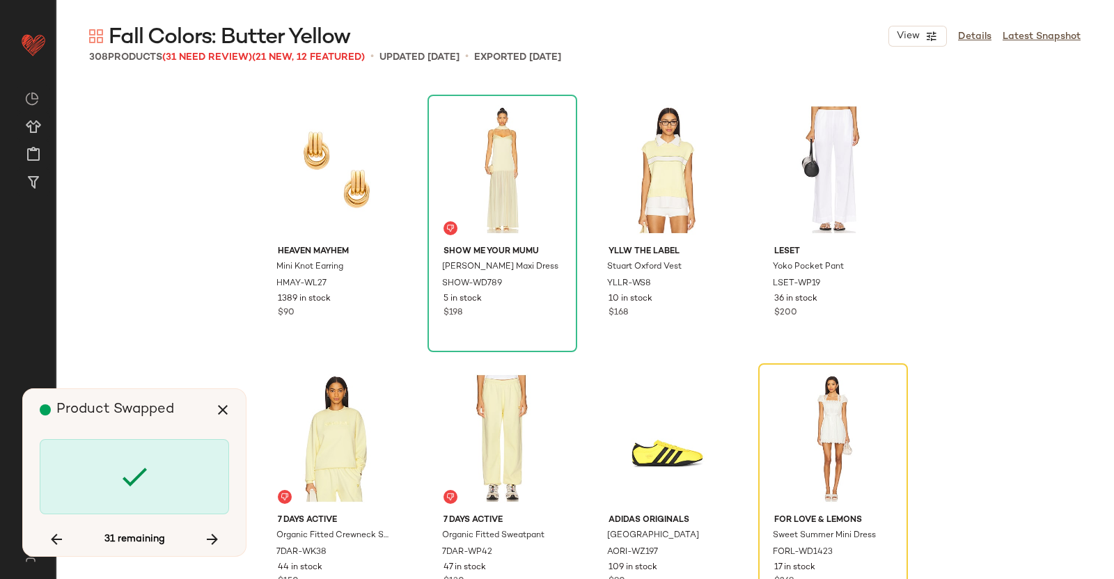
scroll to position [11828, 0]
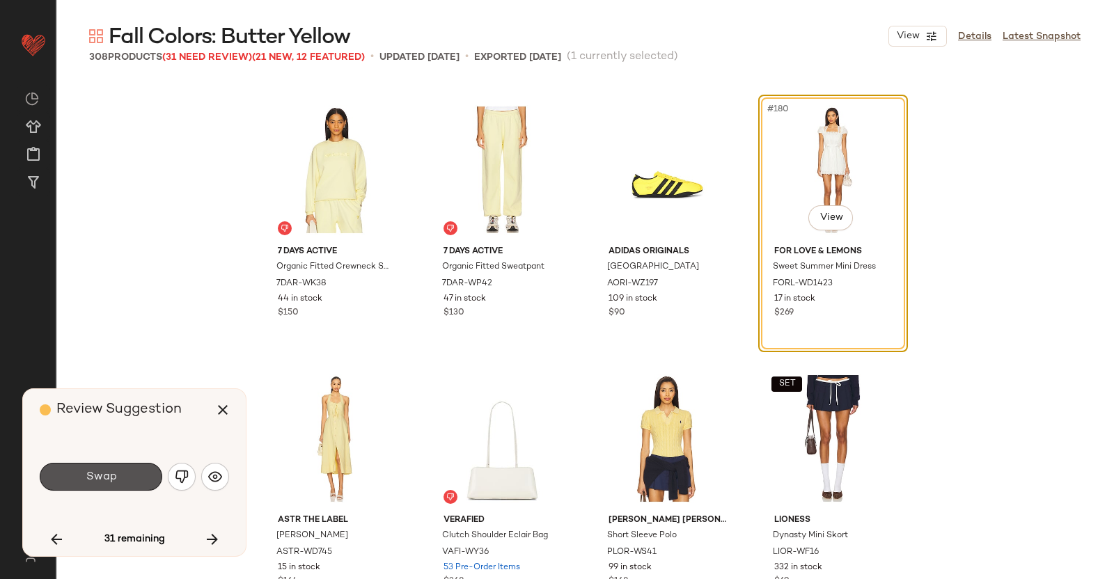
click at [119, 471] on button "Swap" at bounding box center [101, 477] width 123 height 28
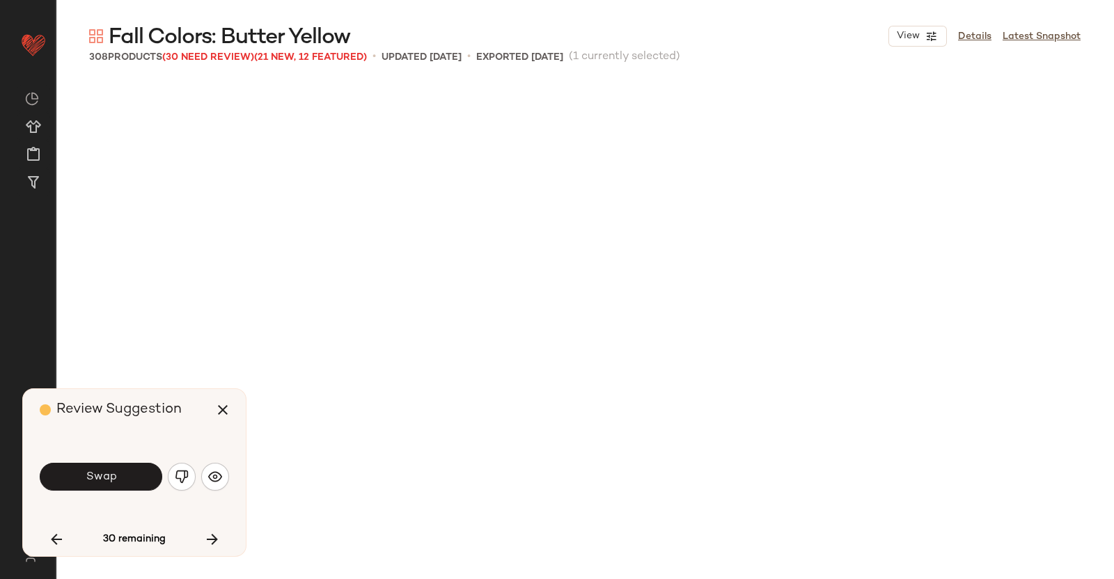
scroll to position [12365, 0]
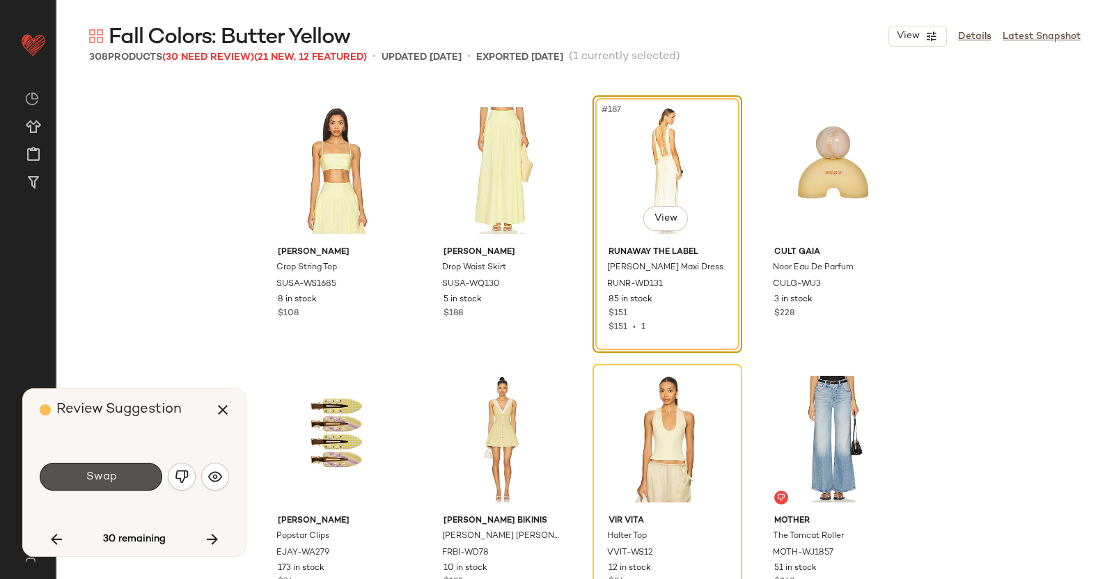
click at [119, 471] on button "Swap" at bounding box center [101, 477] width 123 height 28
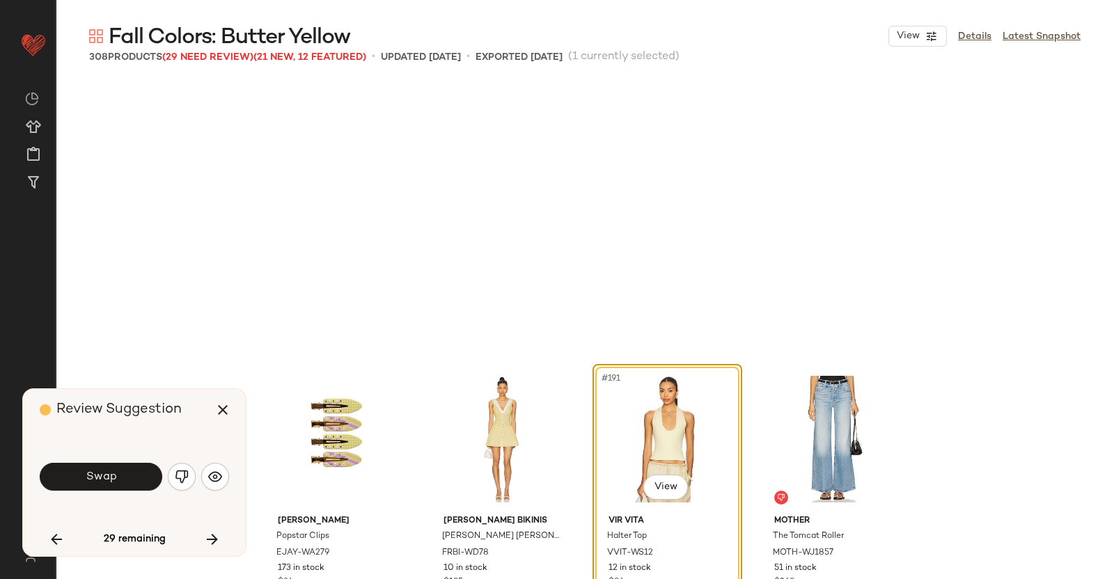
scroll to position [12634, 0]
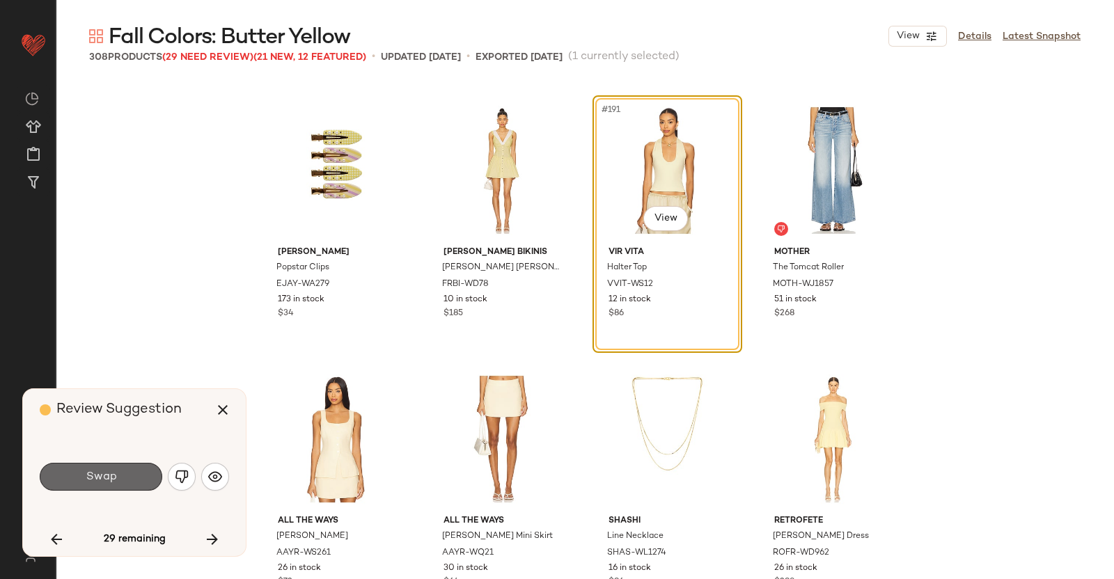
click at [104, 471] on span "Swap" at bounding box center [100, 477] width 31 height 13
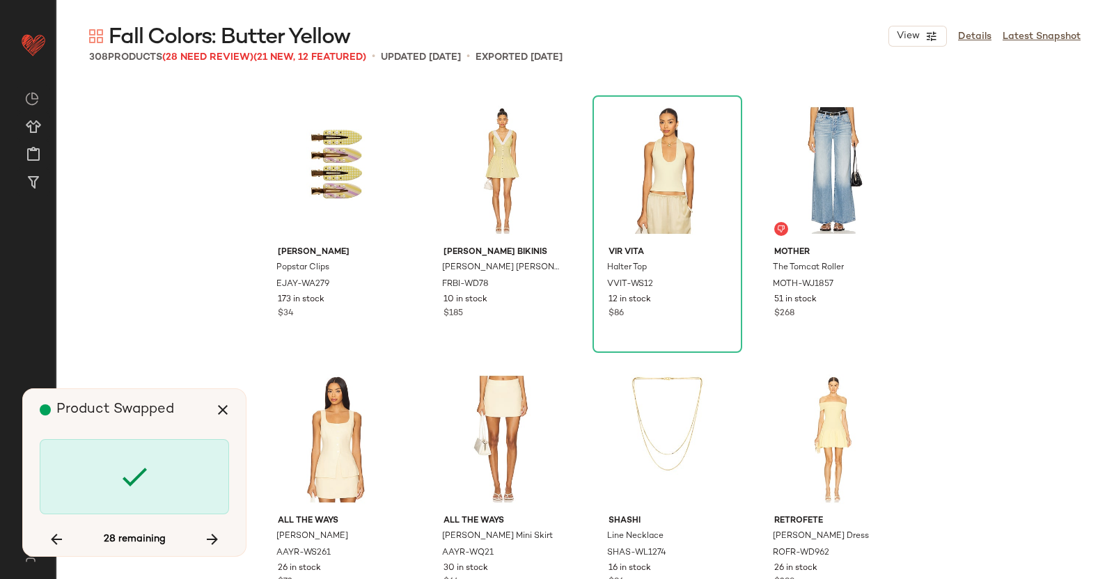
scroll to position [13172, 0]
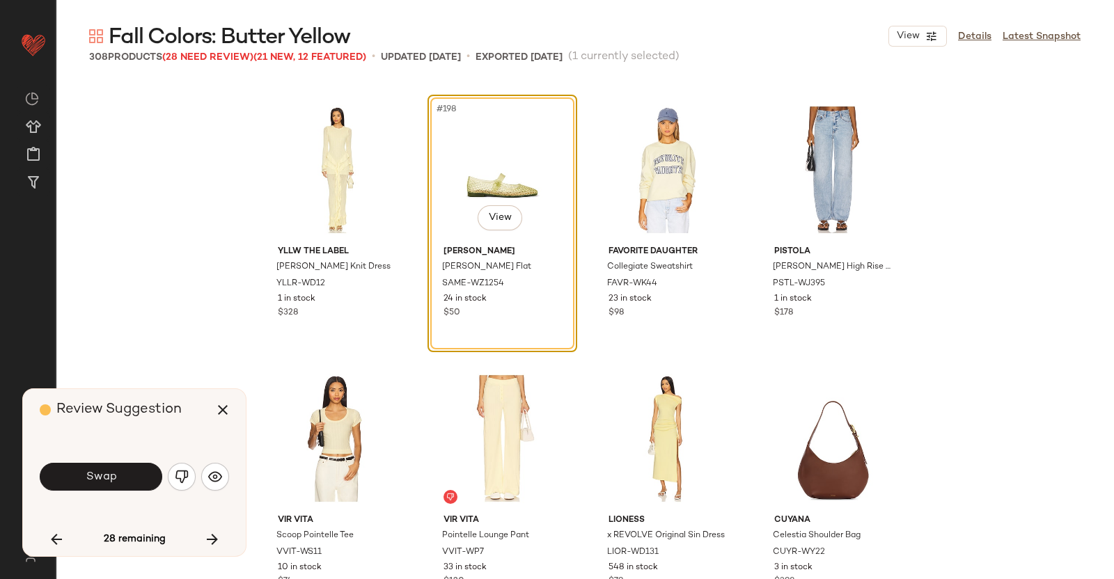
click at [110, 471] on span "Swap" at bounding box center [100, 477] width 31 height 13
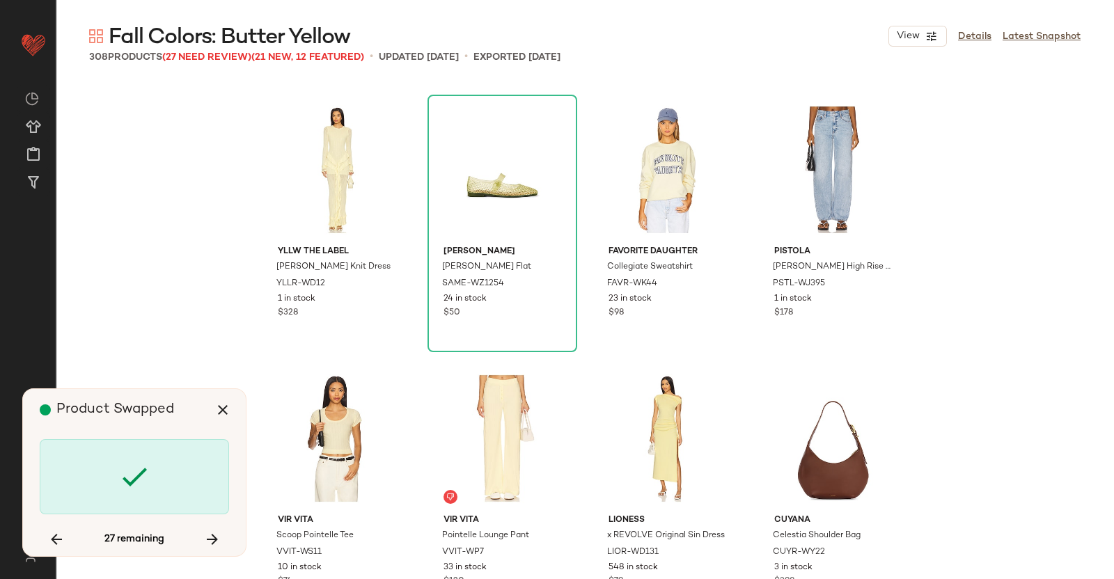
scroll to position [13978, 0]
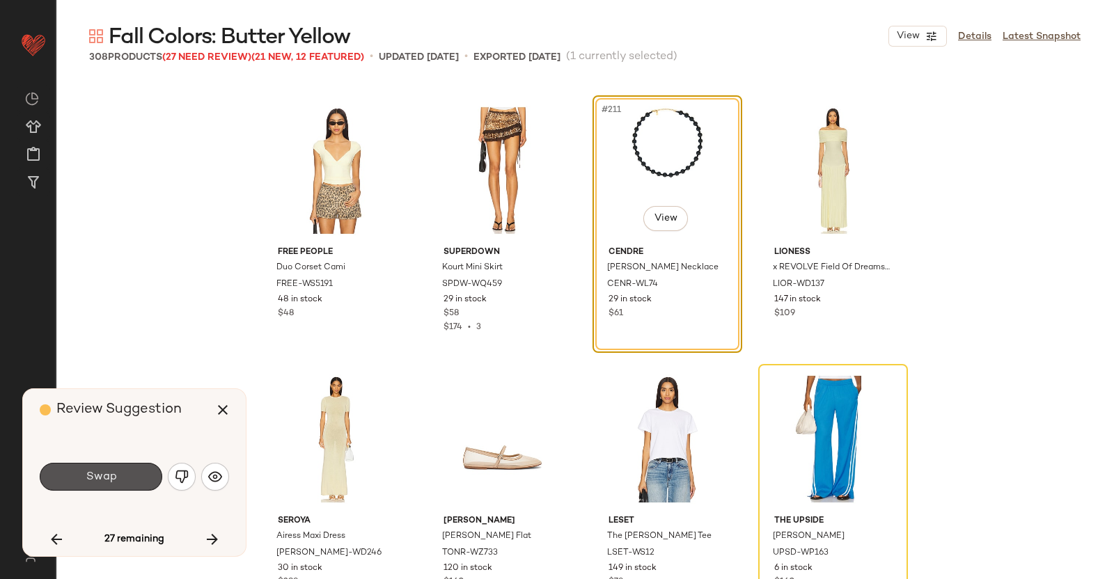
click at [110, 471] on span "Swap" at bounding box center [100, 477] width 31 height 13
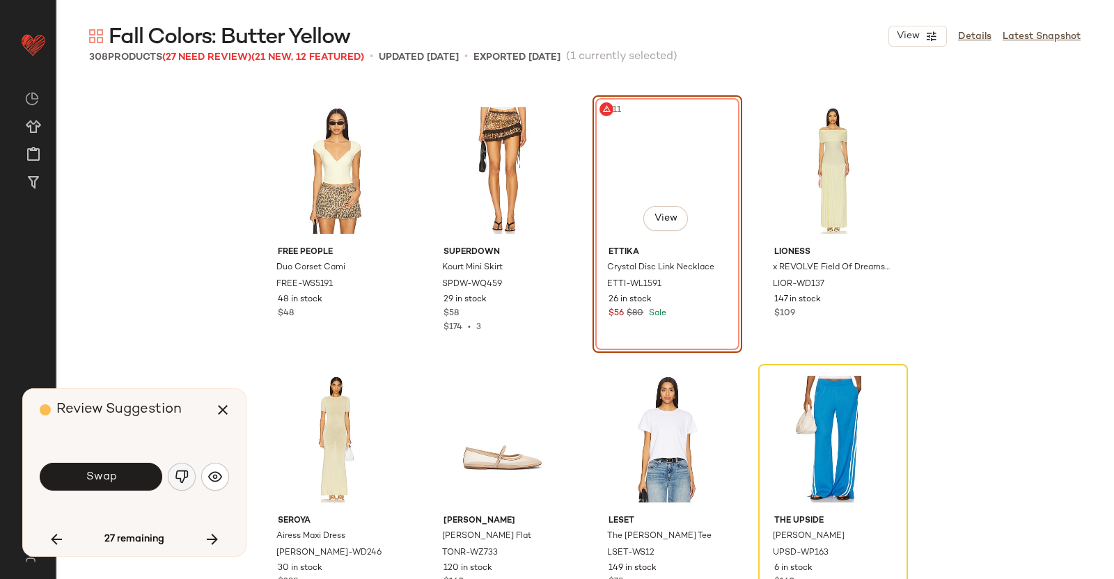
click at [185, 475] on img "button" at bounding box center [182, 477] width 14 height 14
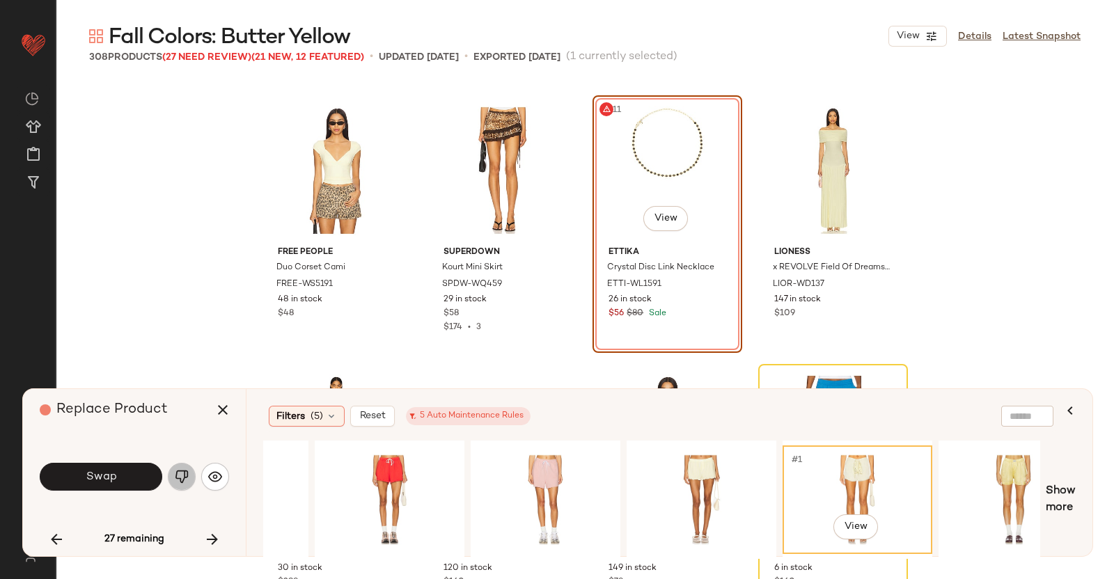
click at [180, 481] on img "button" at bounding box center [182, 477] width 14 height 14
click at [233, 414] on button "button" at bounding box center [222, 409] width 33 height 33
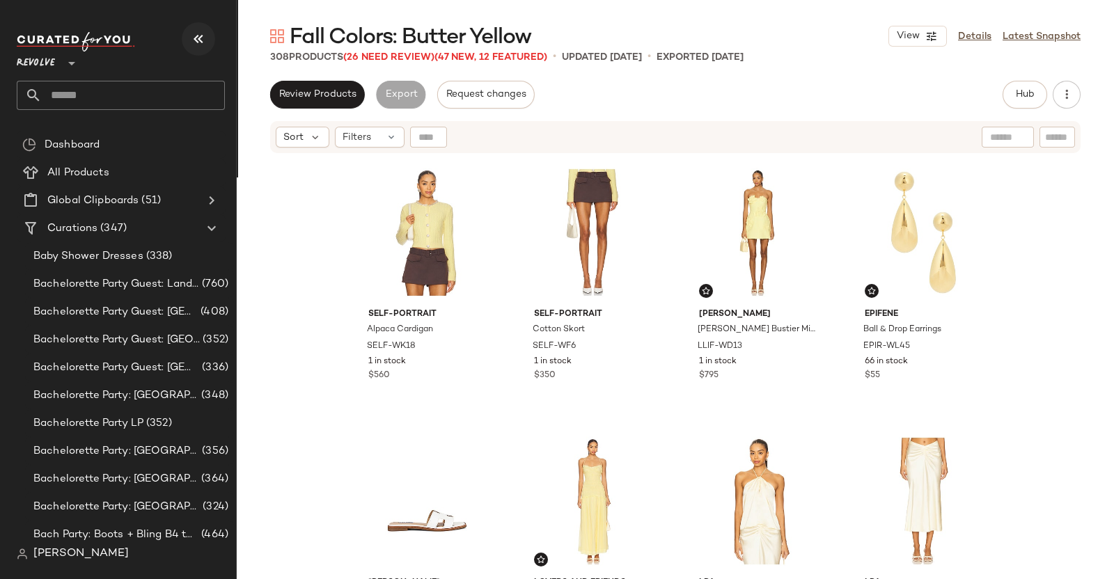
click at [211, 35] on button "button" at bounding box center [198, 38] width 33 height 33
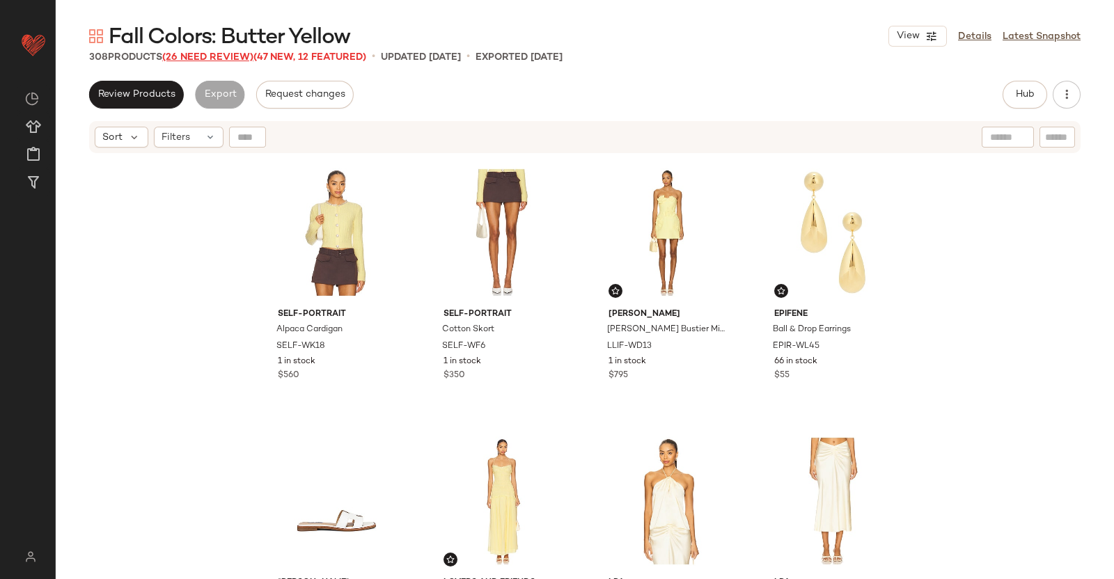
click at [226, 58] on span "(26 Need Review)" at bounding box center [207, 57] width 91 height 10
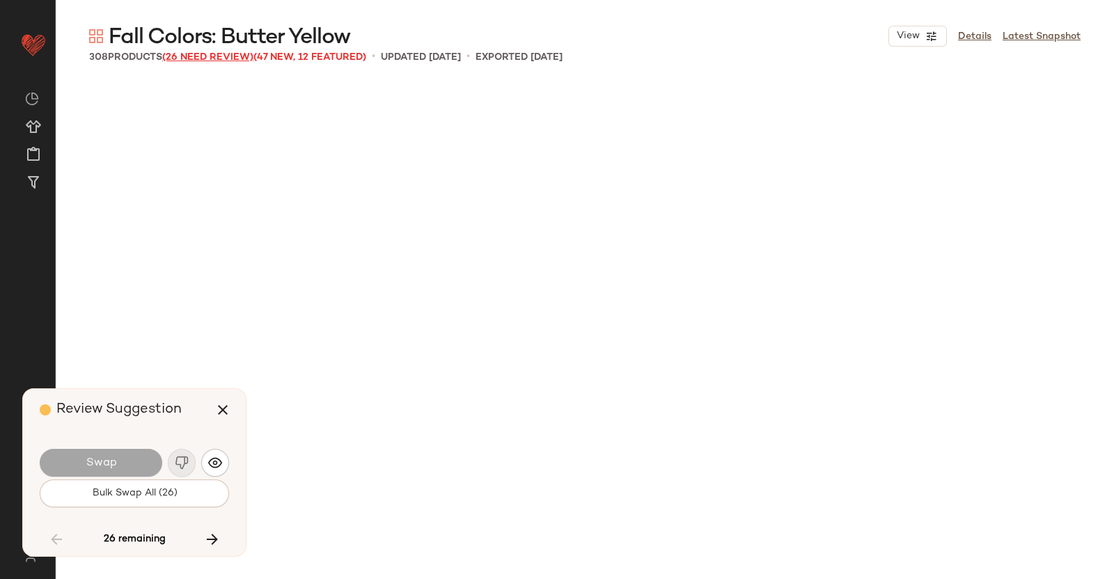
scroll to position [13978, 0]
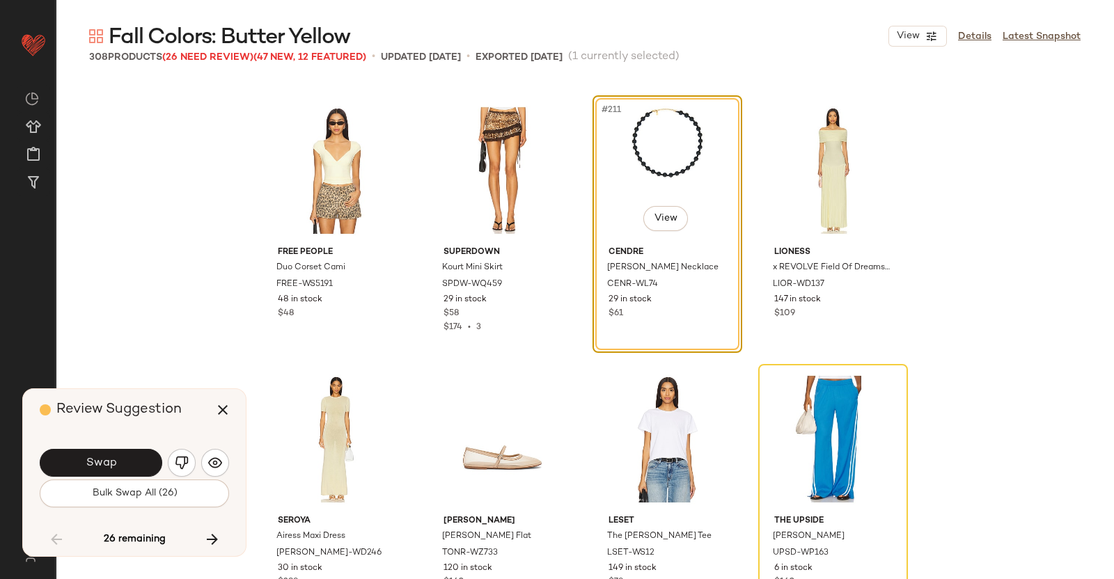
click at [109, 447] on div "Swap" at bounding box center [134, 462] width 189 height 33
click at [109, 455] on button "Swap" at bounding box center [101, 463] width 123 height 28
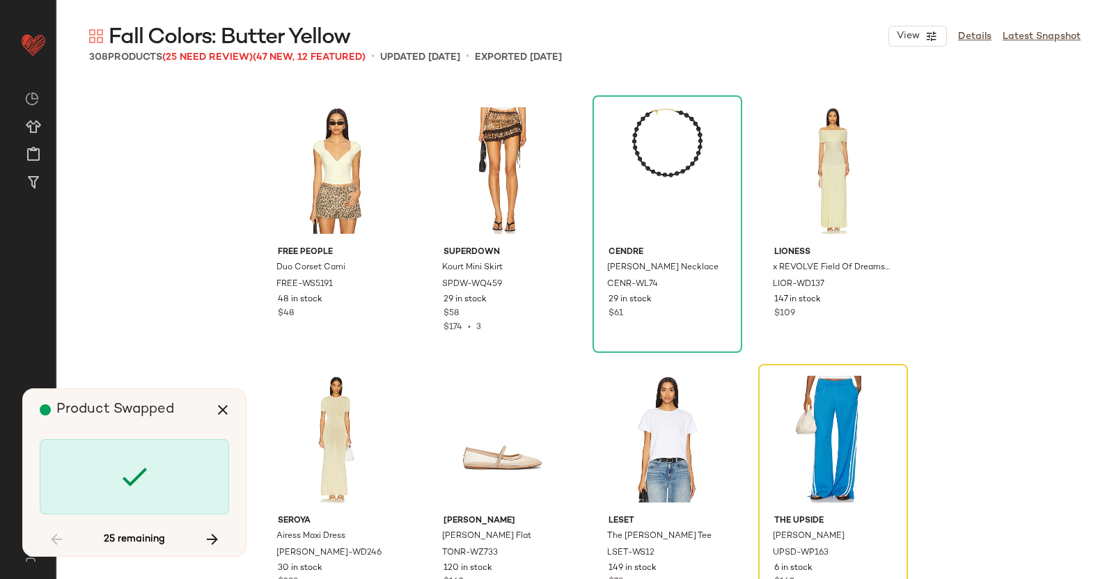
scroll to position [14247, 0]
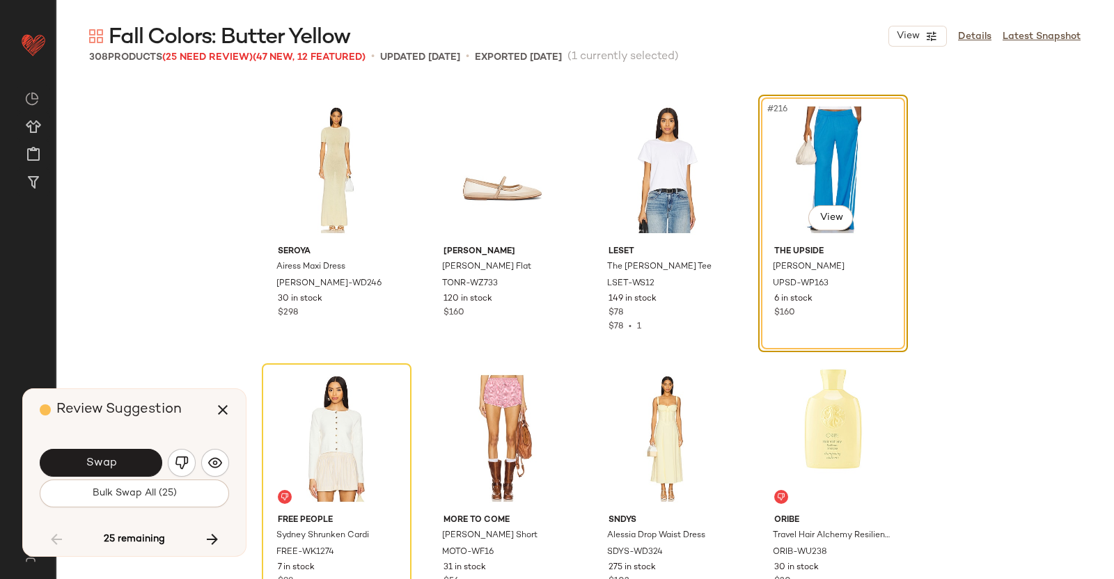
click at [192, 464] on button "button" at bounding box center [182, 463] width 28 height 28
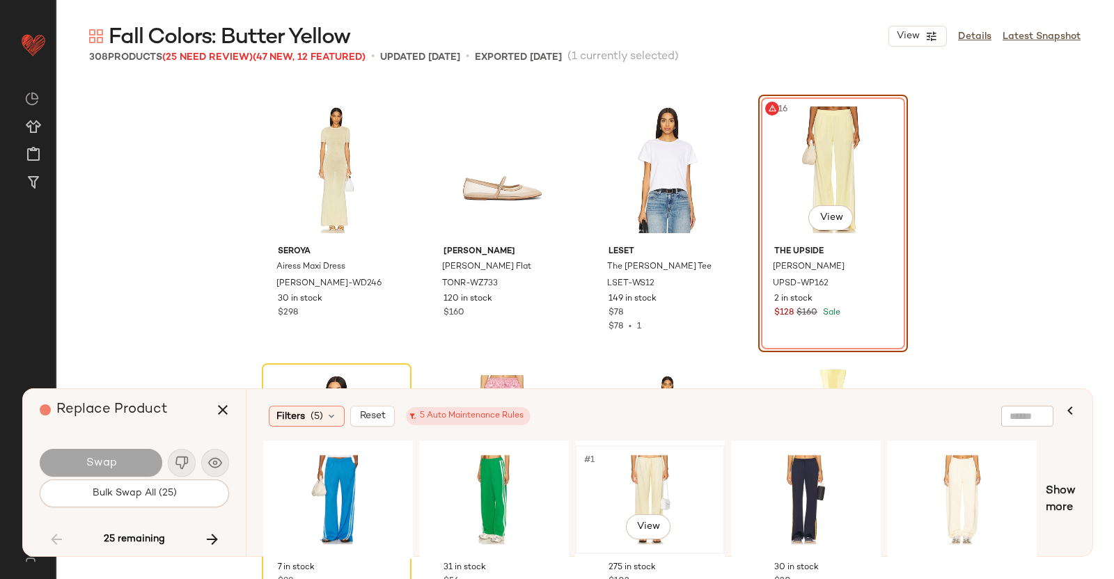
drag, startPoint x: 613, startPoint y: 481, endPoint x: 600, endPoint y: 484, distance: 13.0
click at [614, 481] on div "#1 View" at bounding box center [650, 500] width 140 height 99
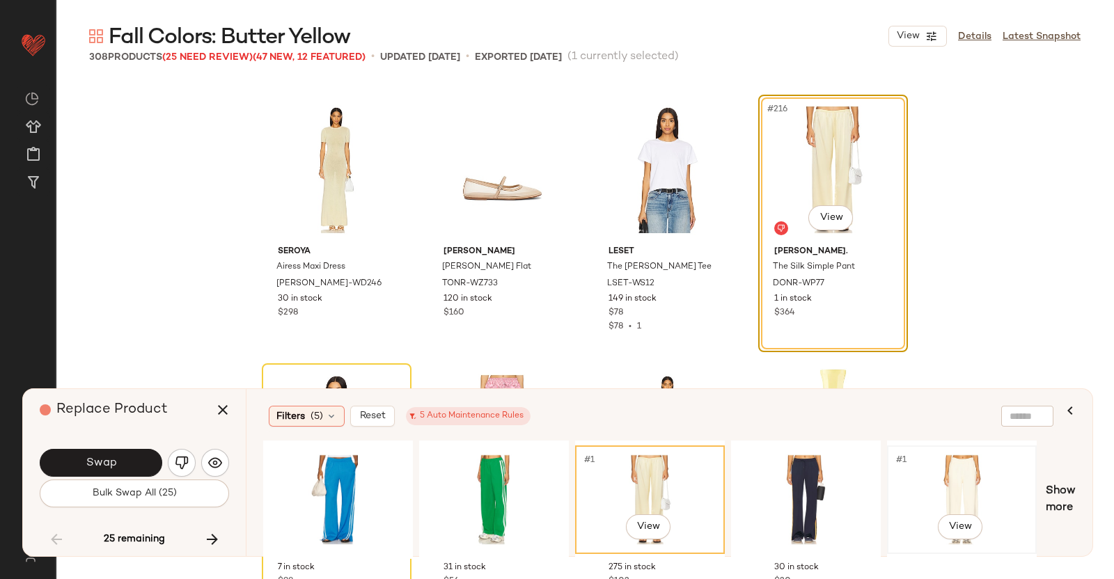
click at [933, 484] on div "#1 View" at bounding box center [962, 500] width 140 height 99
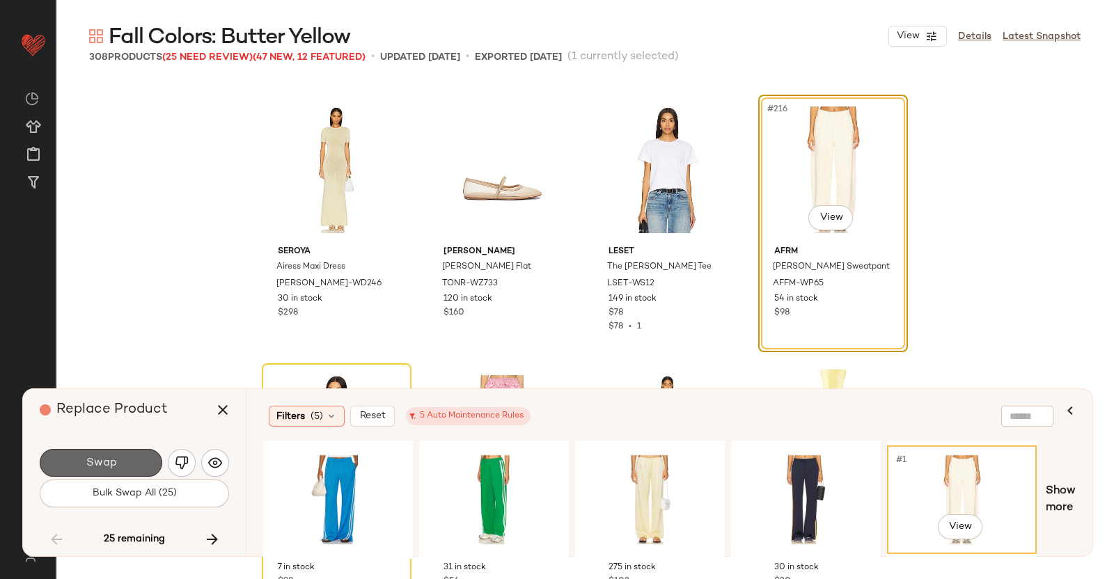
click at [104, 461] on span "Swap" at bounding box center [100, 463] width 31 height 13
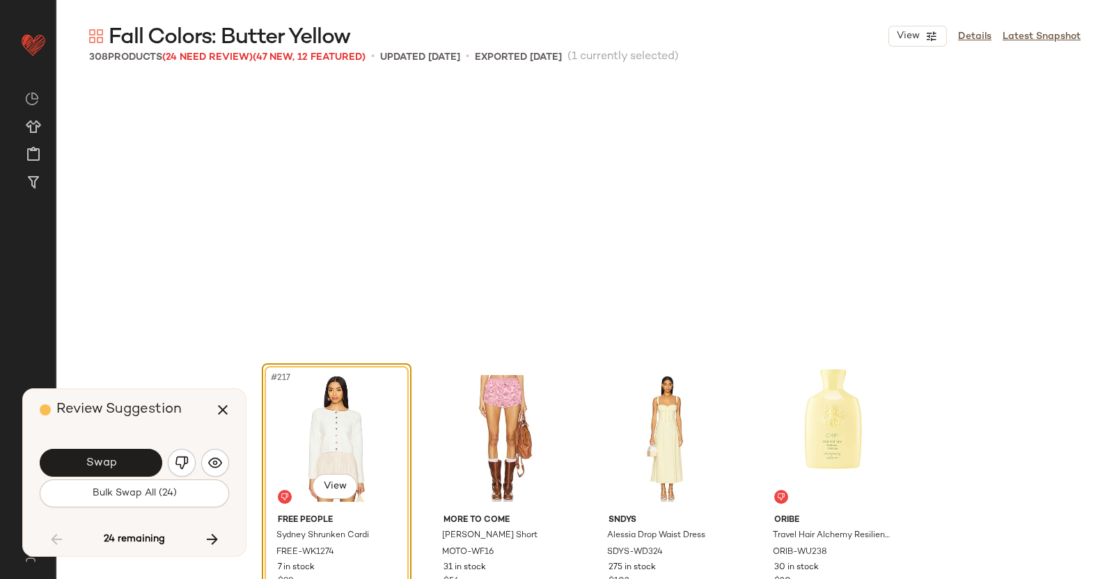
scroll to position [14516, 0]
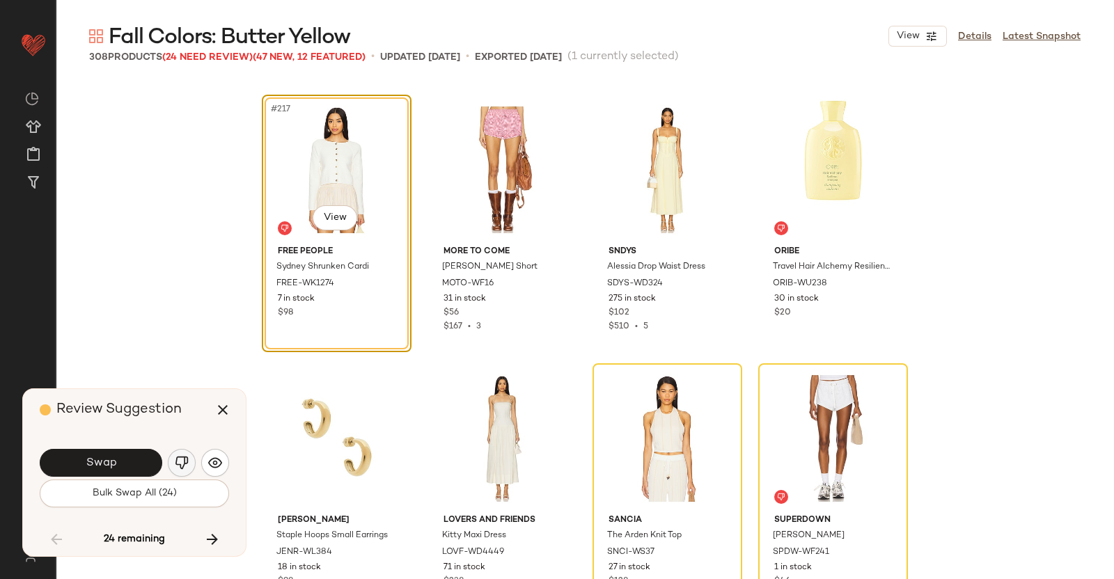
click at [180, 458] on img "button" at bounding box center [182, 463] width 14 height 14
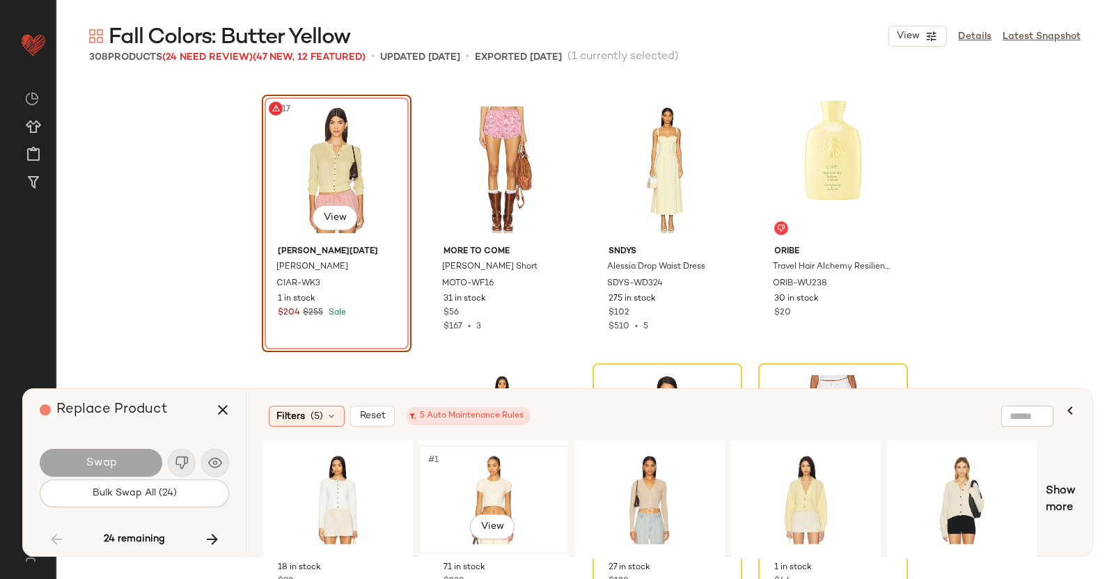
click at [505, 481] on div "#1 View" at bounding box center [494, 500] width 140 height 99
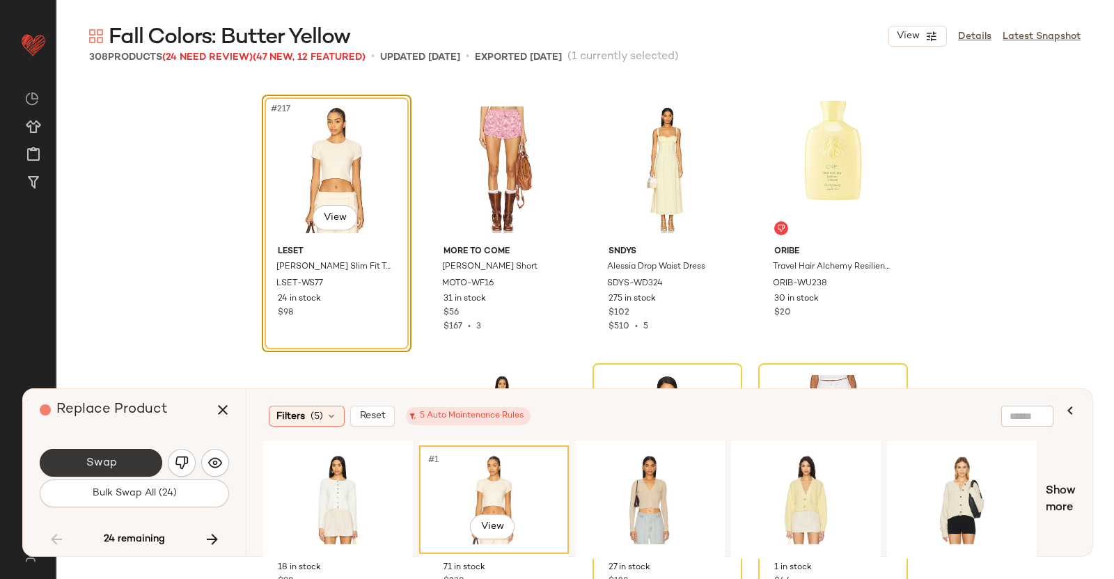
click at [136, 457] on button "Swap" at bounding box center [101, 463] width 123 height 28
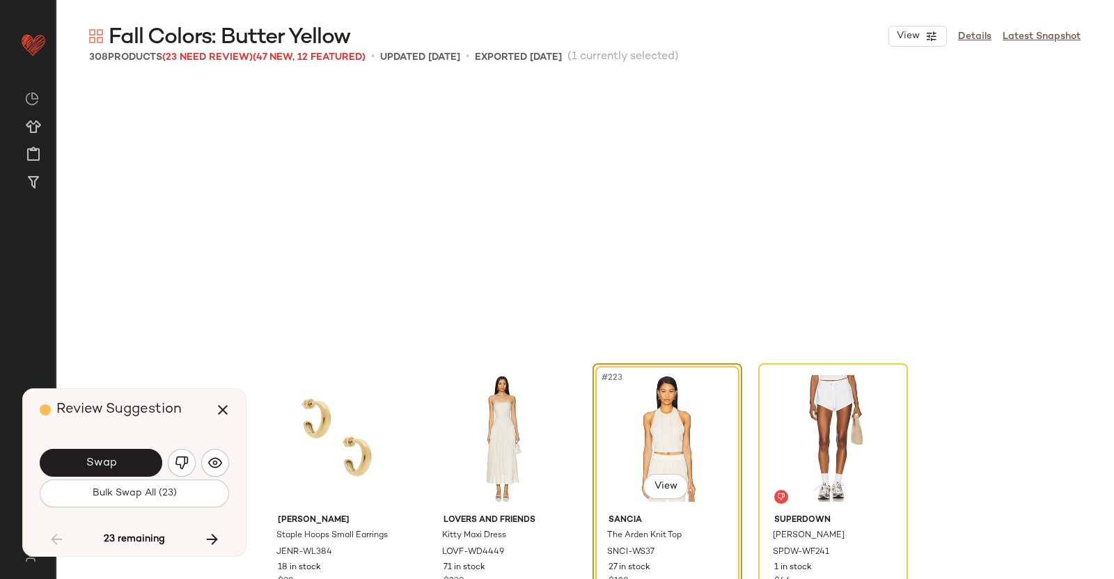
scroll to position [14785, 0]
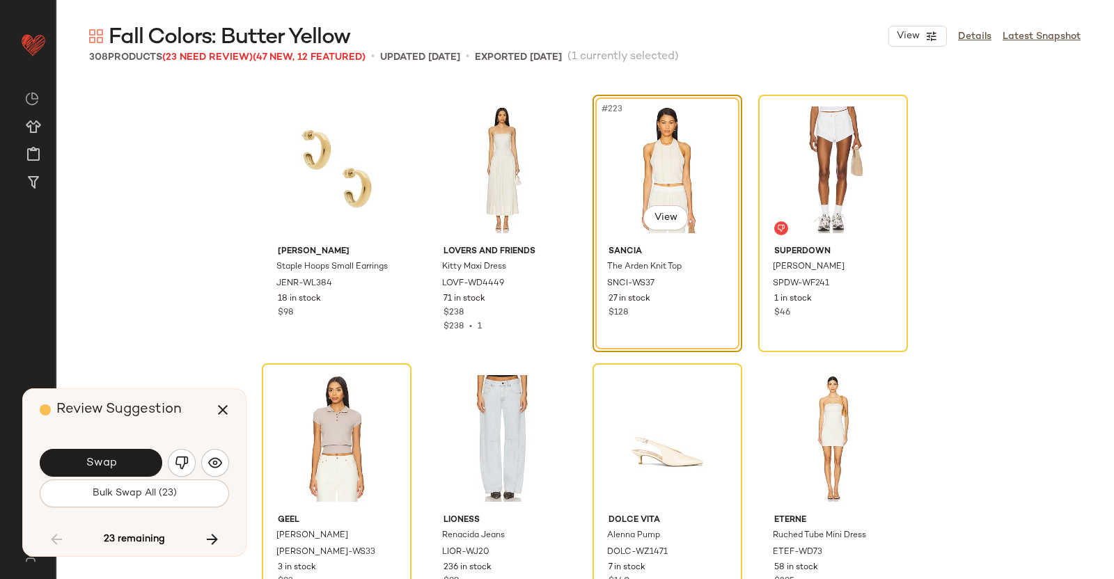
click at [73, 453] on button "Swap" at bounding box center [101, 463] width 123 height 28
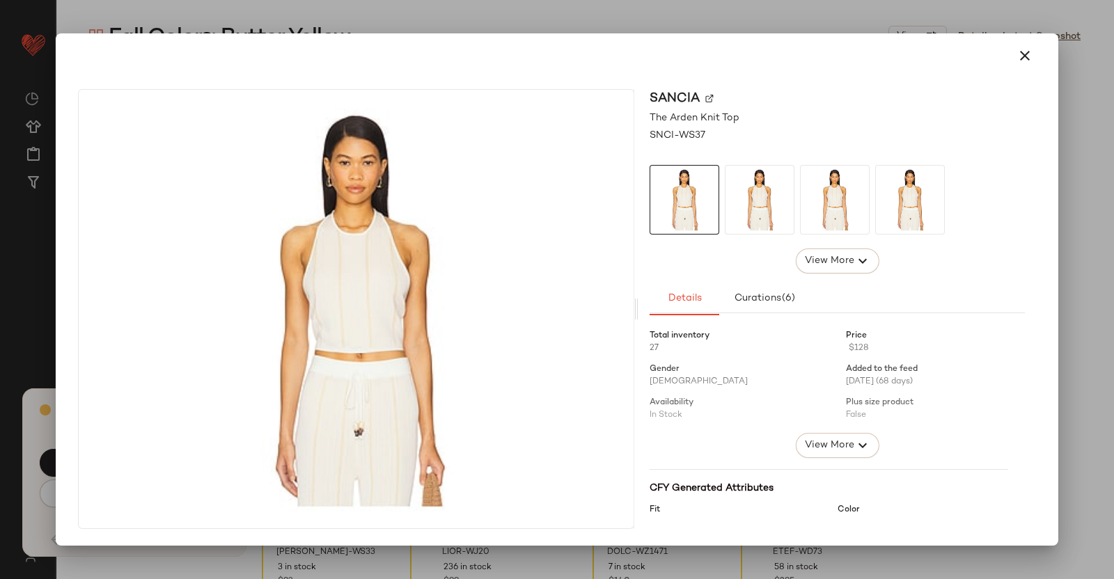
click at [1114, 151] on div at bounding box center [557, 289] width 1114 height 579
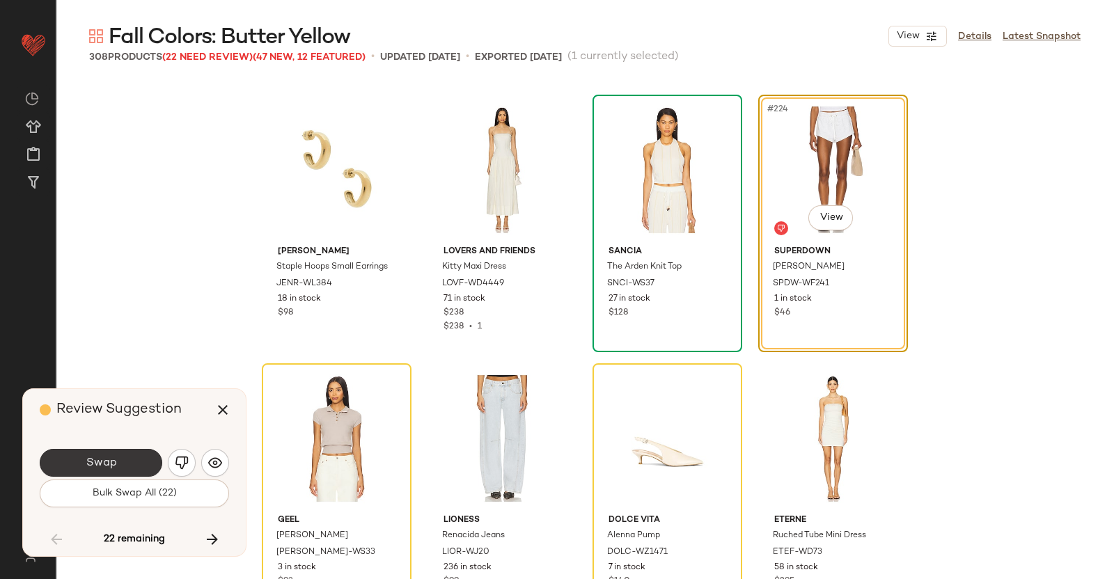
click at [110, 458] on span "Swap" at bounding box center [100, 463] width 31 height 13
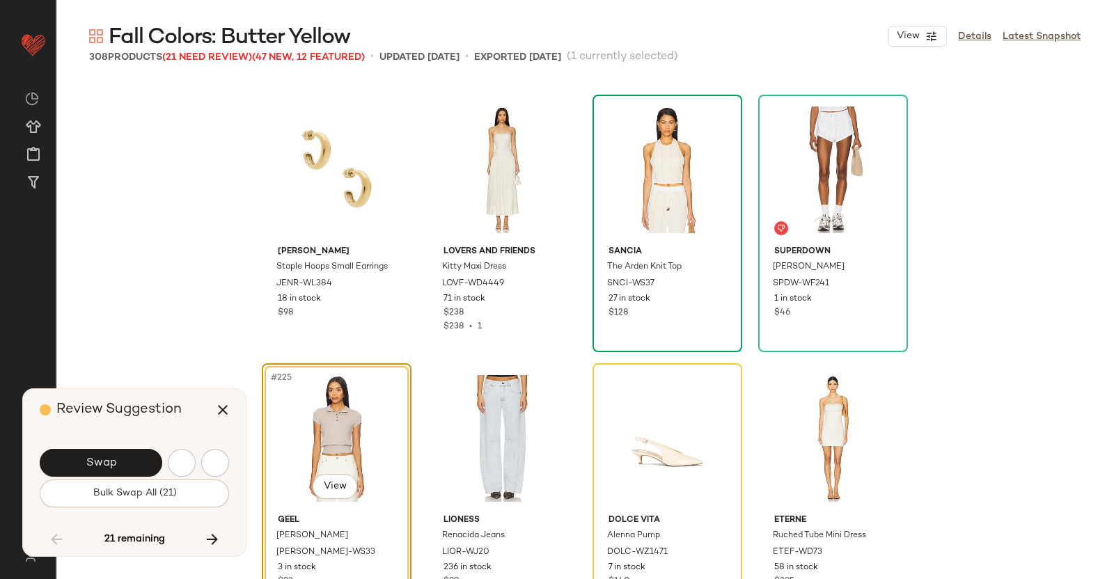
scroll to position [15053, 0]
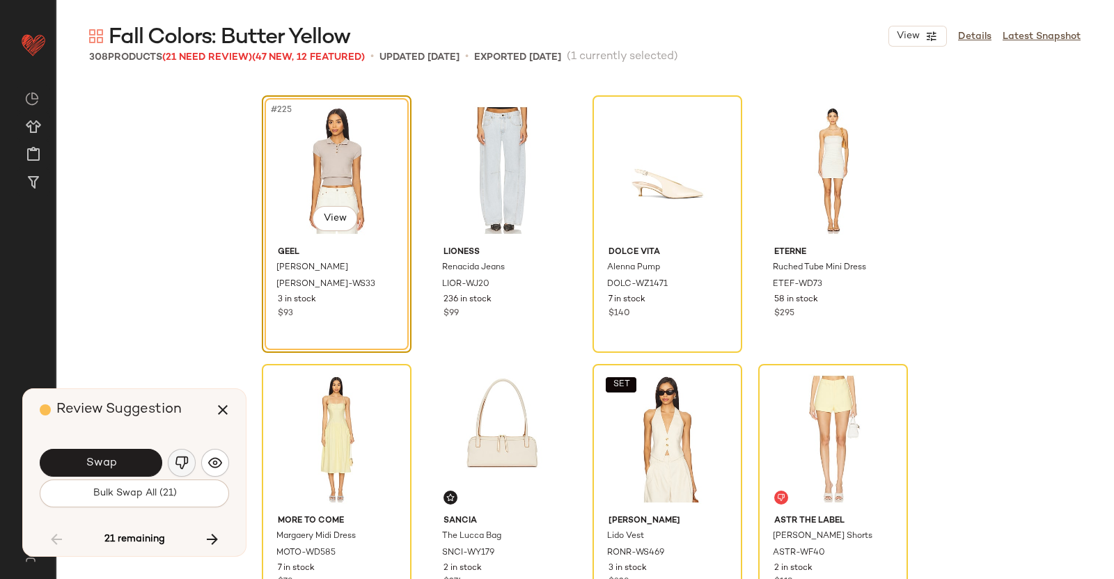
click at [192, 462] on button "button" at bounding box center [182, 463] width 28 height 28
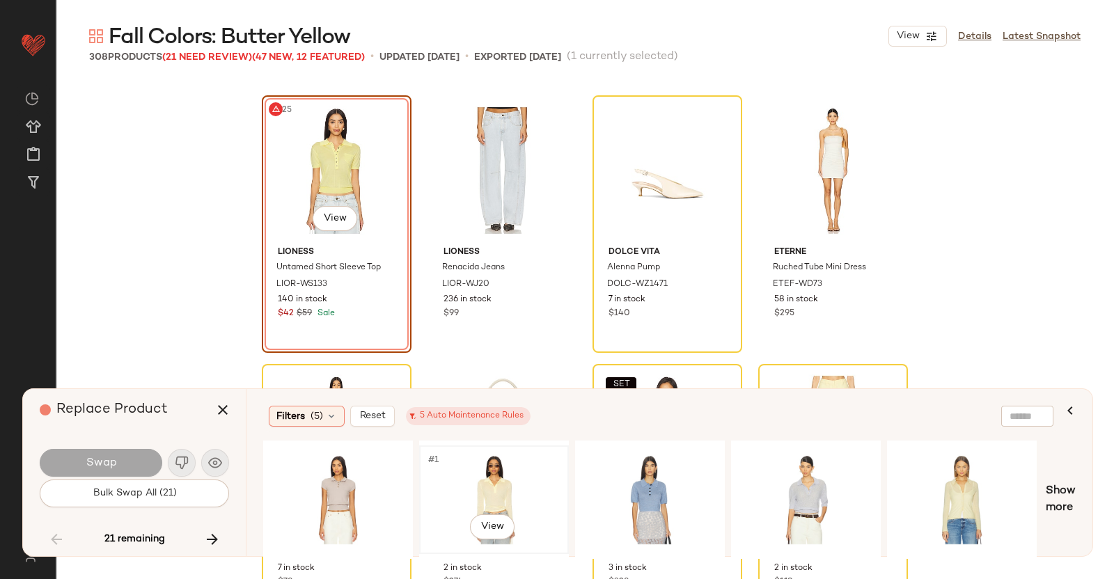
drag, startPoint x: 473, startPoint y: 482, endPoint x: 464, endPoint y: 470, distance: 14.9
click at [475, 482] on div "#1 View" at bounding box center [494, 500] width 140 height 99
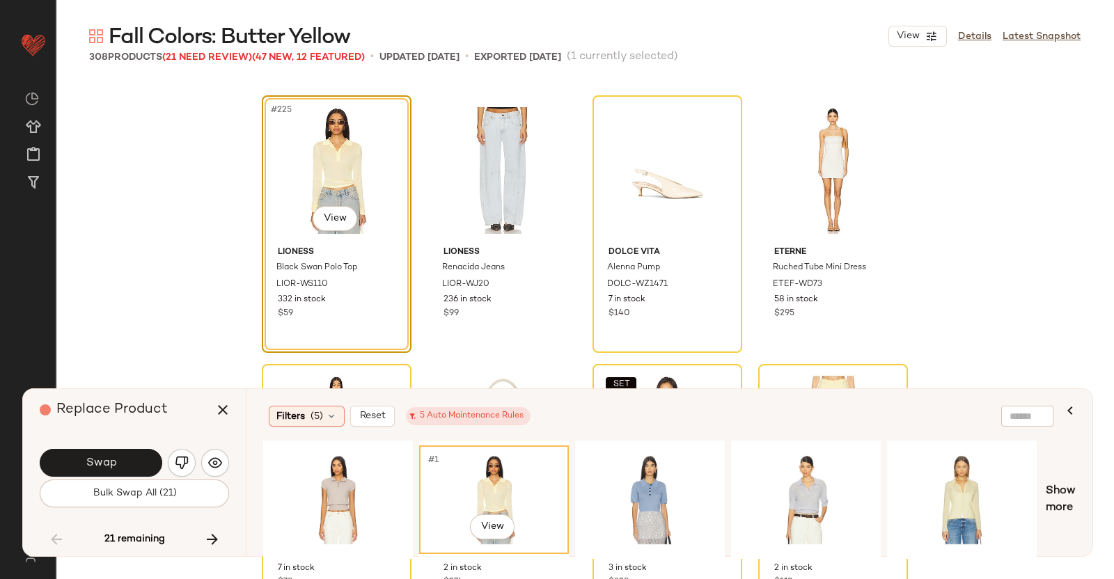
click at [122, 438] on div "Replace Product Swap Bulk Swap All (21) 21 remaining" at bounding box center [134, 472] width 223 height 167
click at [118, 453] on button "Swap" at bounding box center [101, 463] width 123 height 28
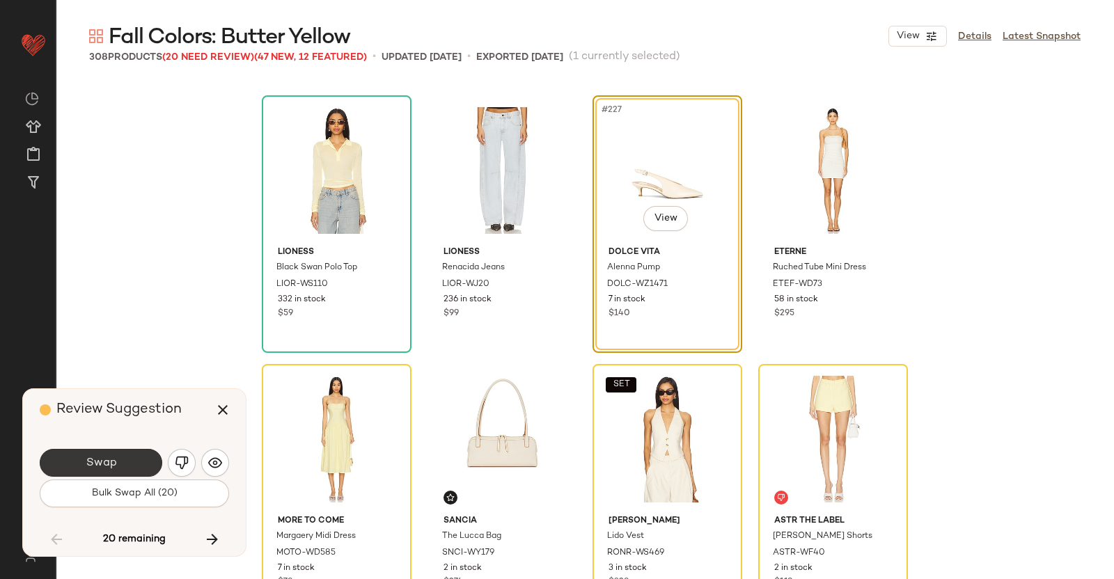
click at [138, 462] on button "Swap" at bounding box center [101, 463] width 123 height 28
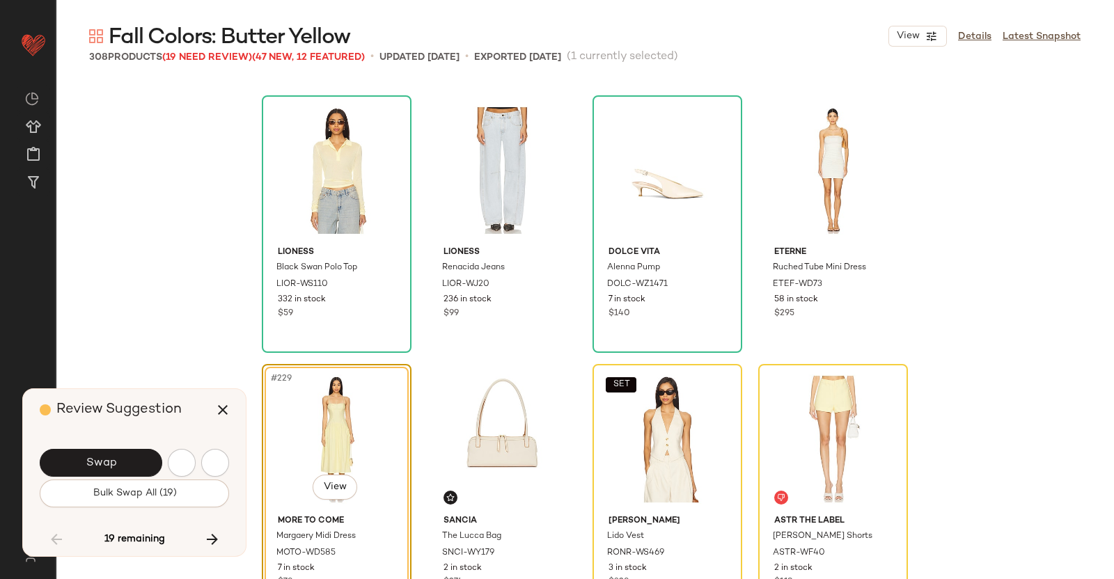
scroll to position [15322, 0]
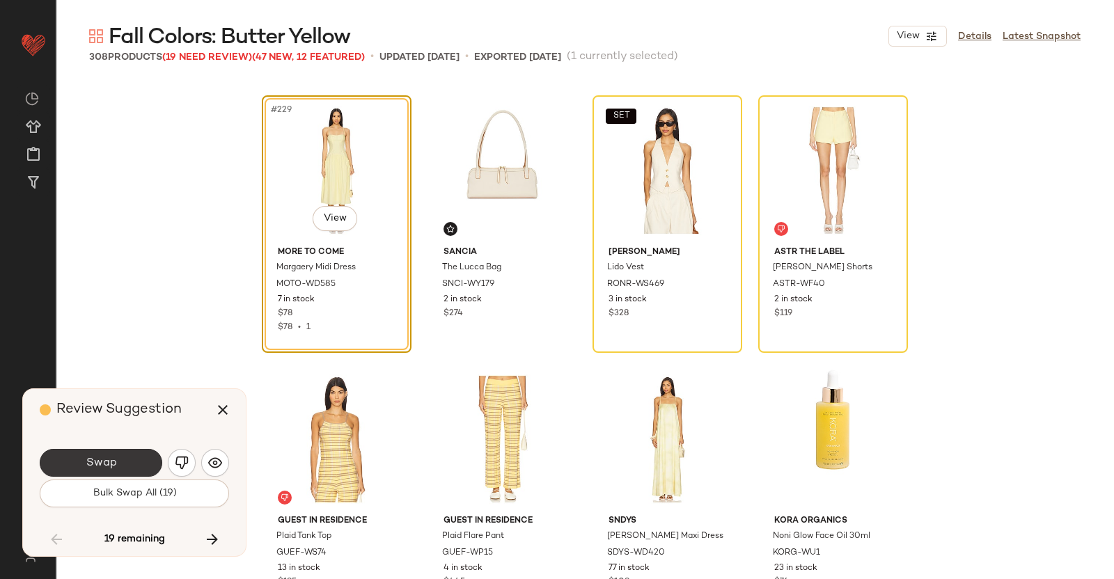
click at [138, 463] on button "Swap" at bounding box center [101, 463] width 123 height 28
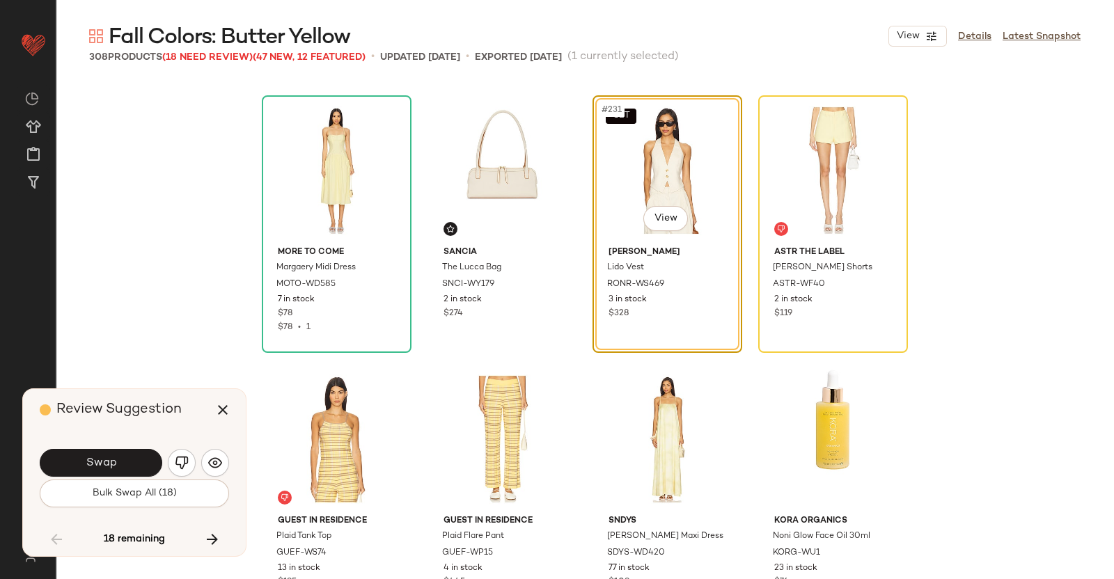
click at [198, 462] on div "Swap" at bounding box center [134, 462] width 189 height 33
click at [185, 465] on img "button" at bounding box center [182, 463] width 14 height 14
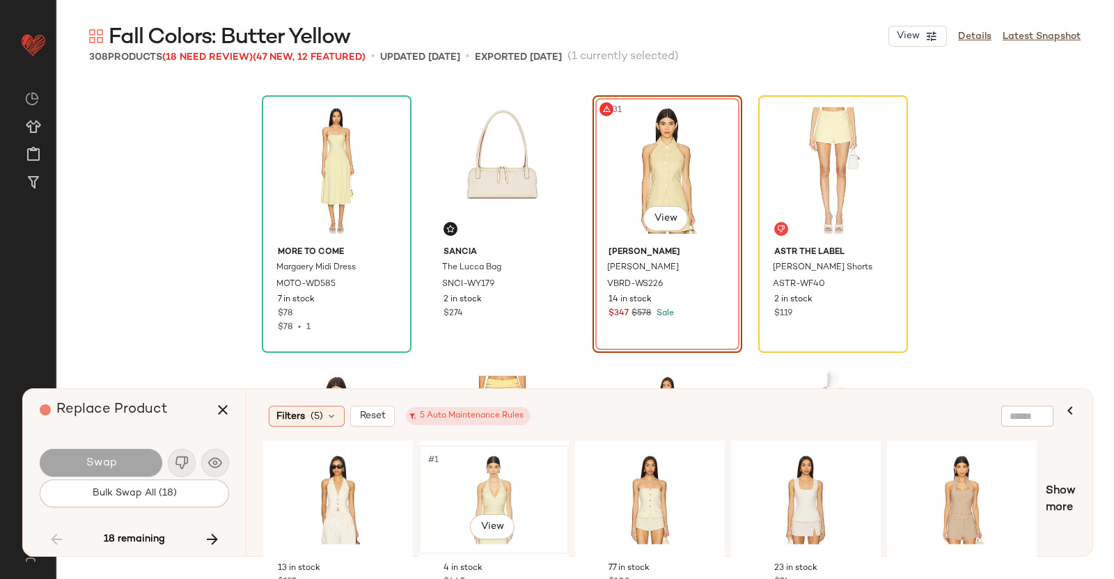
click at [492, 479] on div "#1 View" at bounding box center [494, 500] width 140 height 99
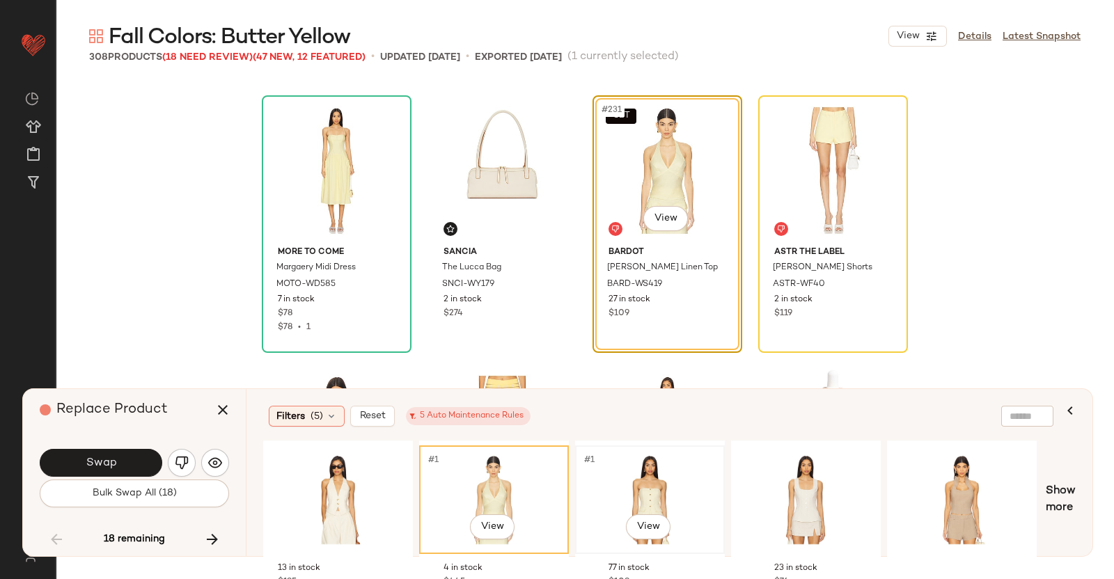
click at [611, 478] on div "#1 View" at bounding box center [650, 500] width 140 height 99
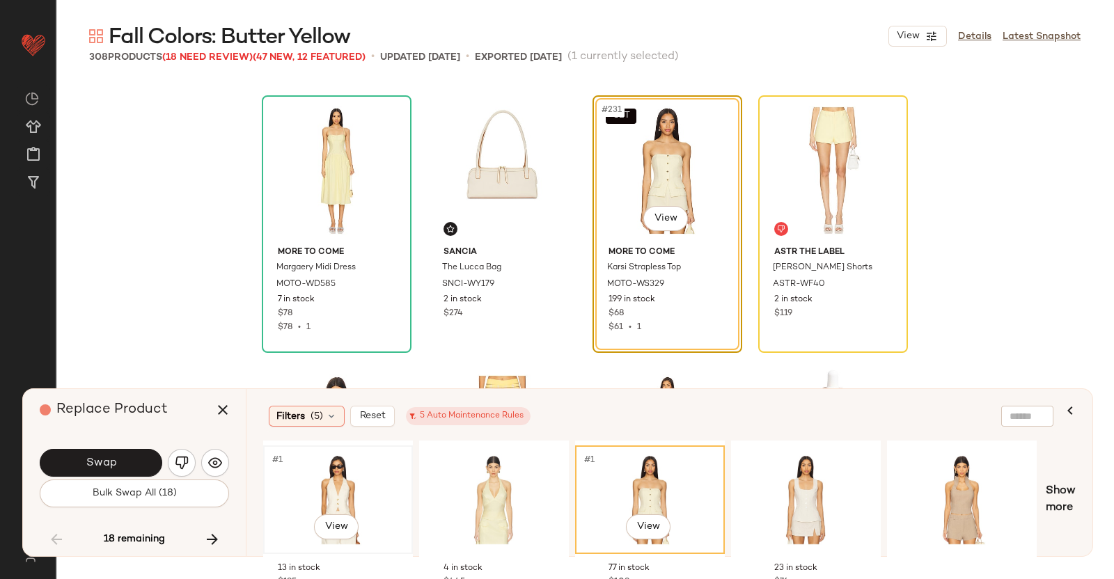
click at [347, 477] on div "#1 View" at bounding box center [338, 500] width 140 height 99
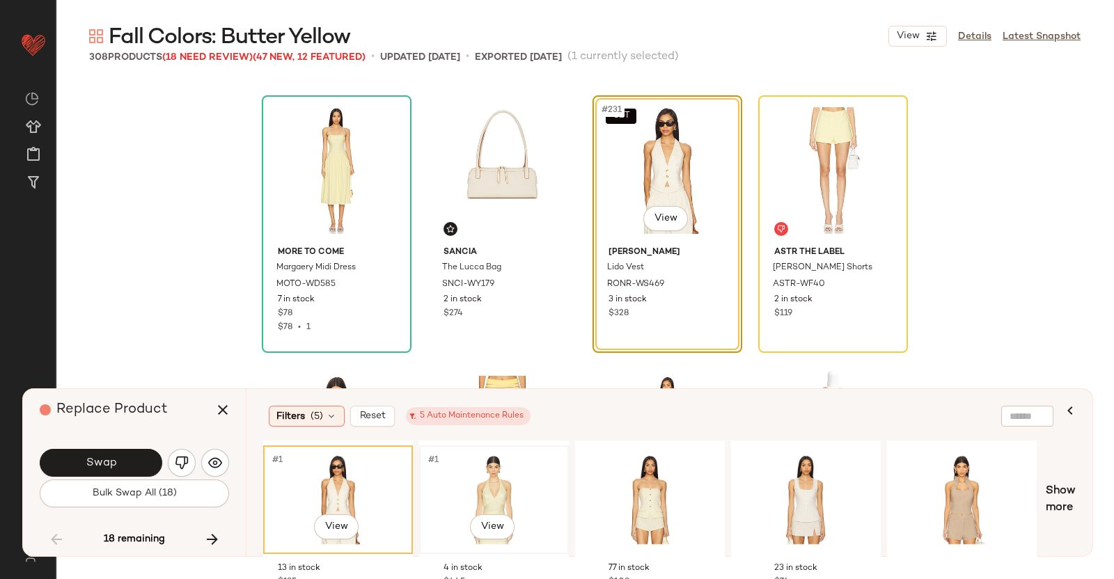
click at [486, 474] on div "#1 View" at bounding box center [494, 500] width 140 height 99
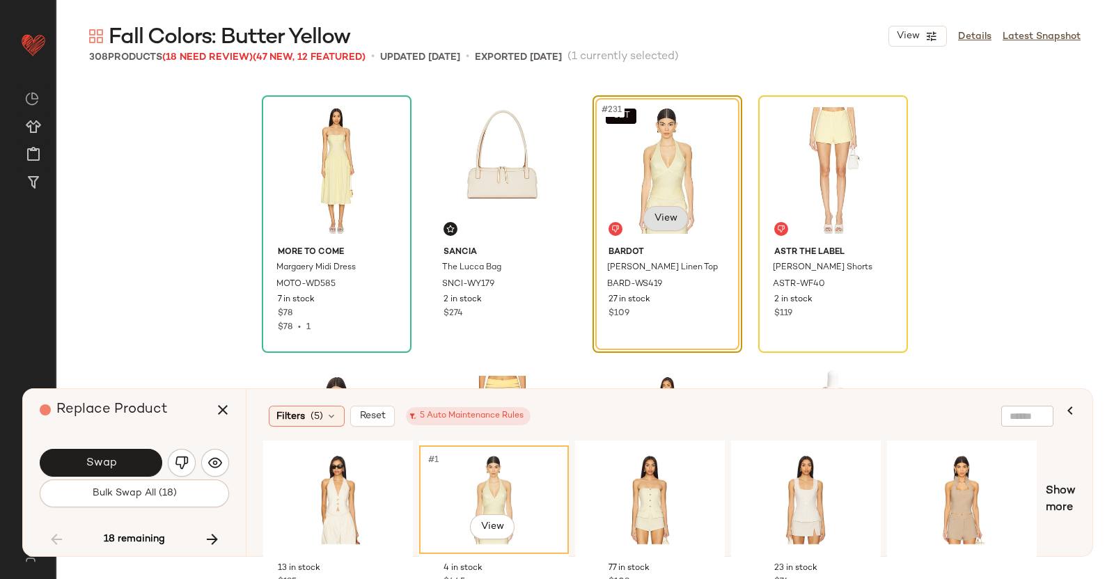
click at [664, 221] on body "Revolve ** Dashboard All Products Global Clipboards (51) Curations (347) Kriste…" at bounding box center [557, 289] width 1114 height 579
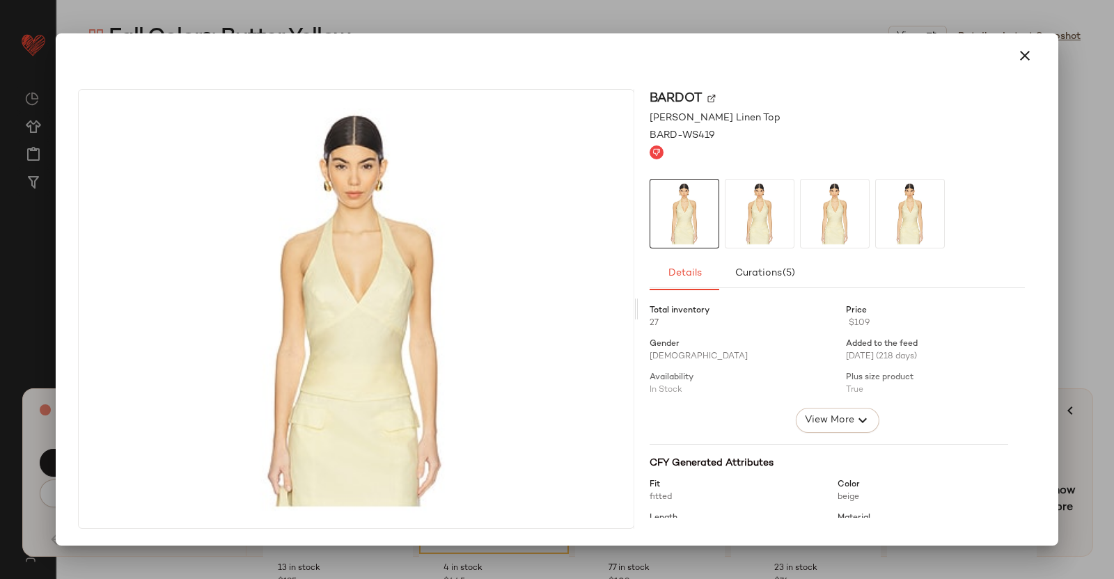
click at [712, 95] on img at bounding box center [712, 99] width 8 height 8
click at [1064, 241] on div at bounding box center [557, 289] width 1114 height 579
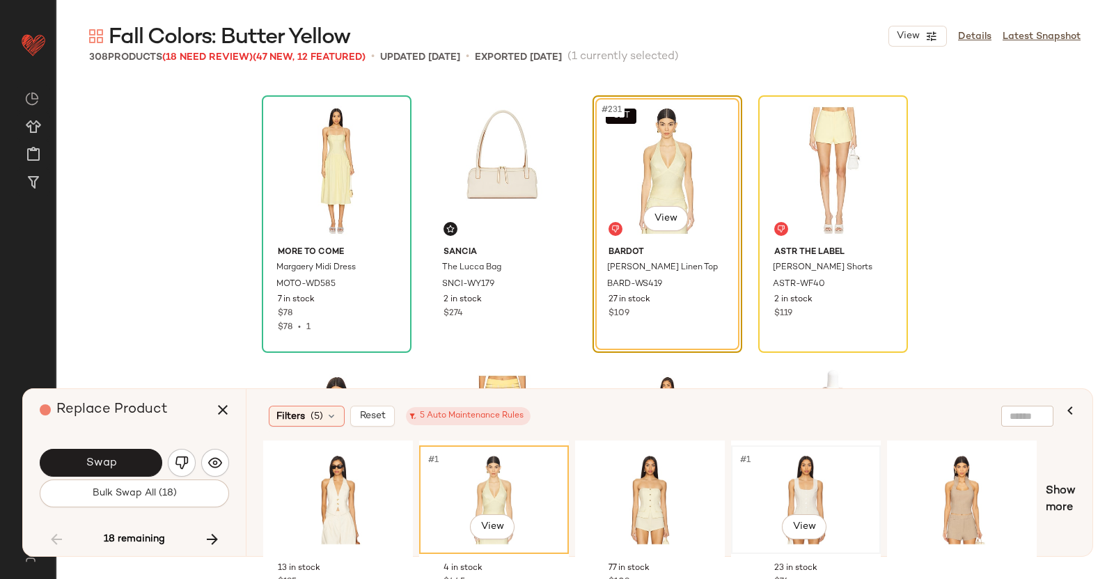
drag, startPoint x: 811, startPoint y: 473, endPoint x: 804, endPoint y: 478, distance: 7.9
click at [813, 471] on div "#1 View" at bounding box center [806, 500] width 140 height 99
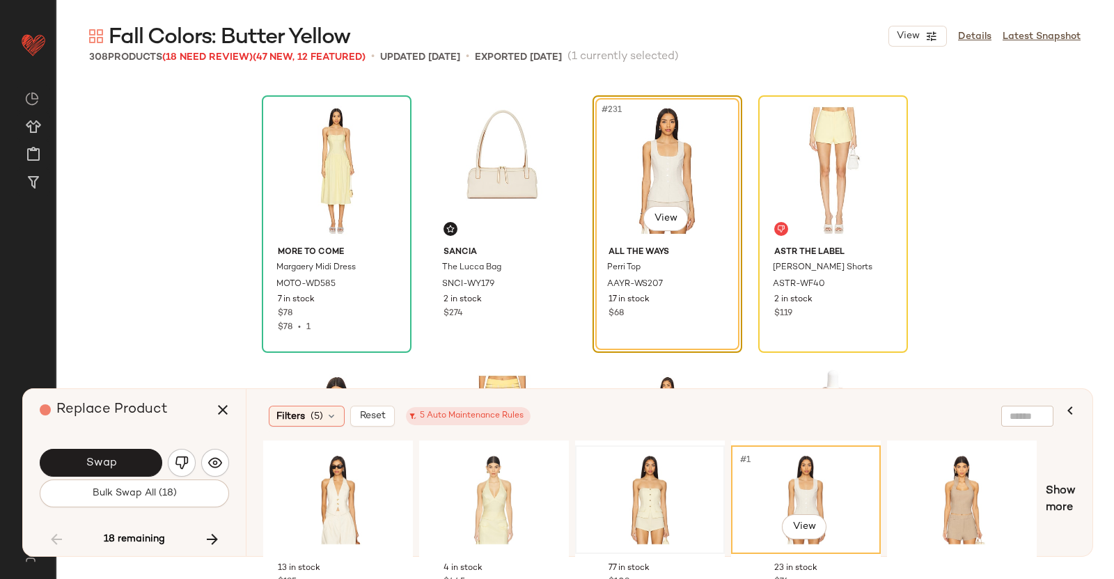
click at [659, 460] on div at bounding box center [650, 500] width 140 height 99
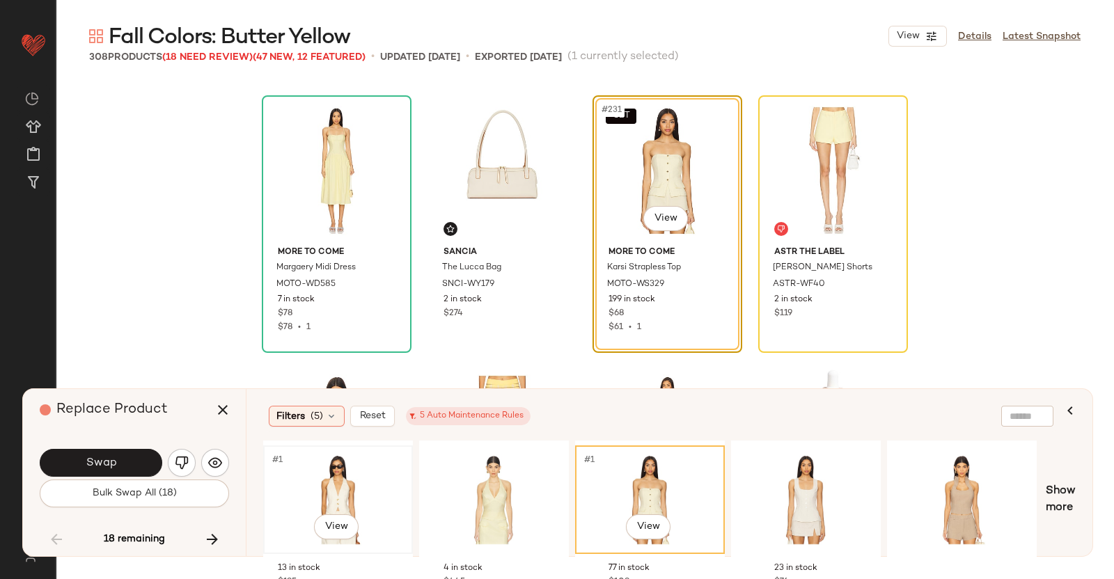
click at [334, 469] on div "#1 View" at bounding box center [338, 500] width 140 height 99
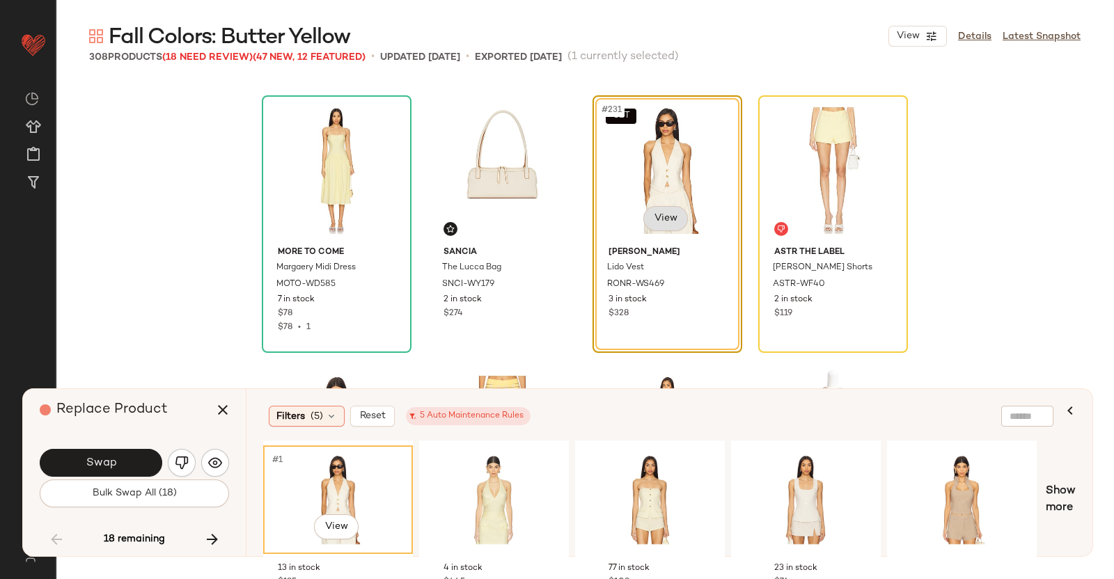
click at [658, 214] on body "Revolve ** Dashboard All Products Global Clipboards (51) Curations (347) Kriste…" at bounding box center [557, 289] width 1114 height 579
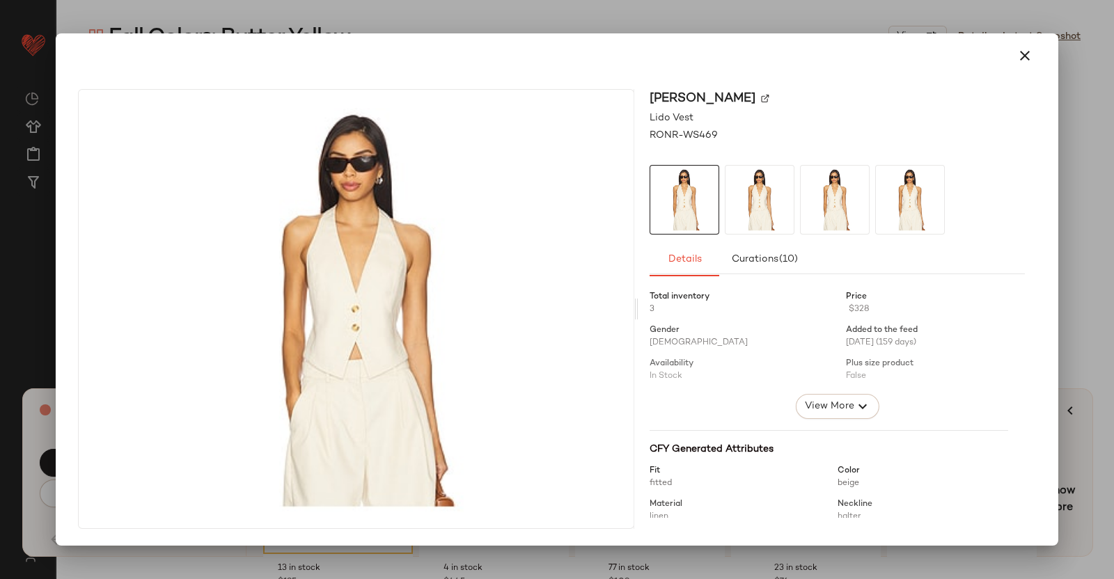
click at [742, 99] on div "Ronny Kobo" at bounding box center [837, 98] width 375 height 19
click at [761, 100] on img at bounding box center [765, 99] width 8 height 8
click at [1085, 194] on div at bounding box center [557, 289] width 1114 height 579
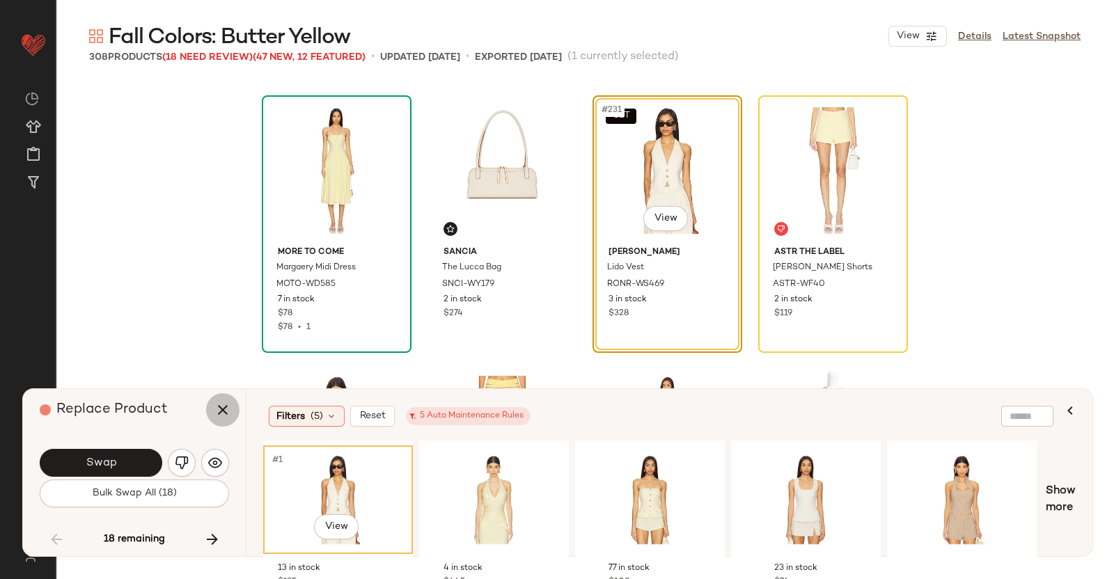
drag, startPoint x: 224, startPoint y: 398, endPoint x: 381, endPoint y: 385, distance: 157.3
click at [224, 398] on button "button" at bounding box center [222, 409] width 33 height 33
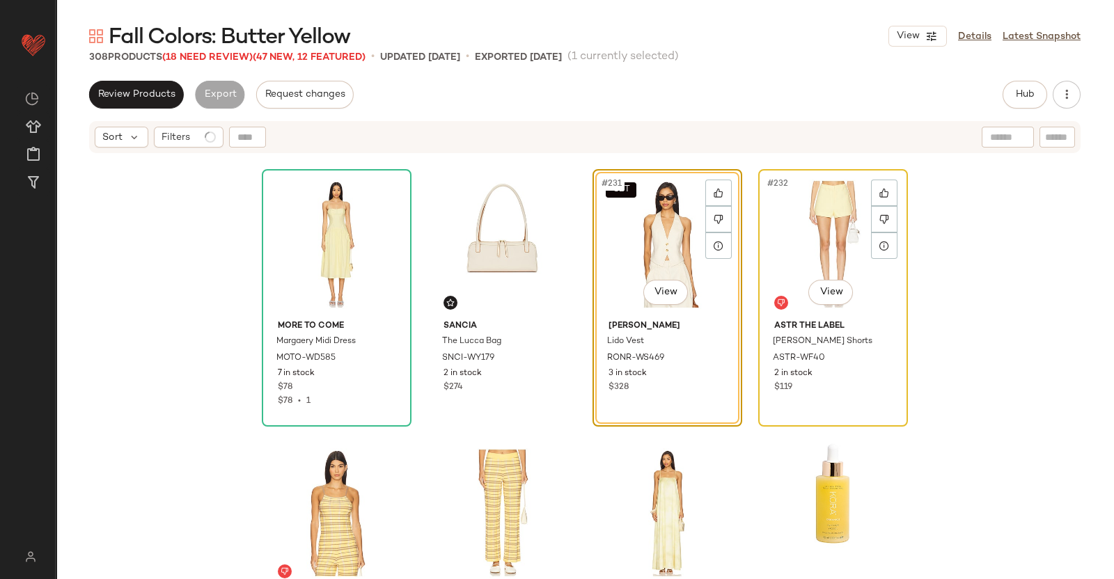
click at [844, 207] on div "#232 View" at bounding box center [833, 244] width 140 height 141
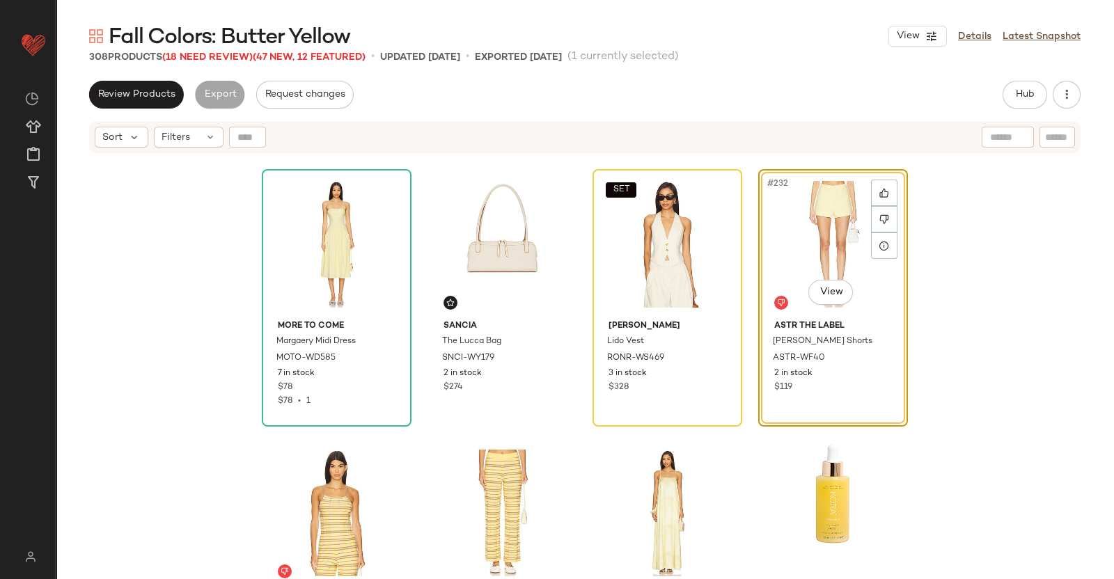
click at [1034, 75] on div "Fall Colors: Butter Yellow View Details Latest Snapshot 308 Products (18 Need R…" at bounding box center [585, 300] width 1059 height 557
click at [1030, 85] on button "Hub" at bounding box center [1025, 95] width 45 height 28
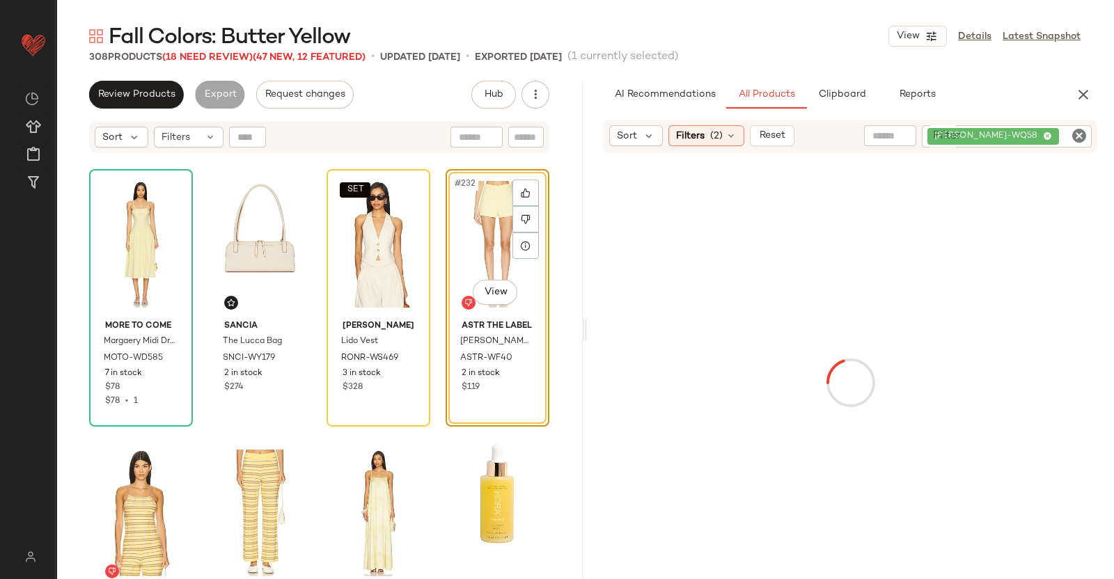
click at [1054, 136] on div "AYAR-WQ58" at bounding box center [1007, 136] width 170 height 22
paste input "*********"
type input "*********"
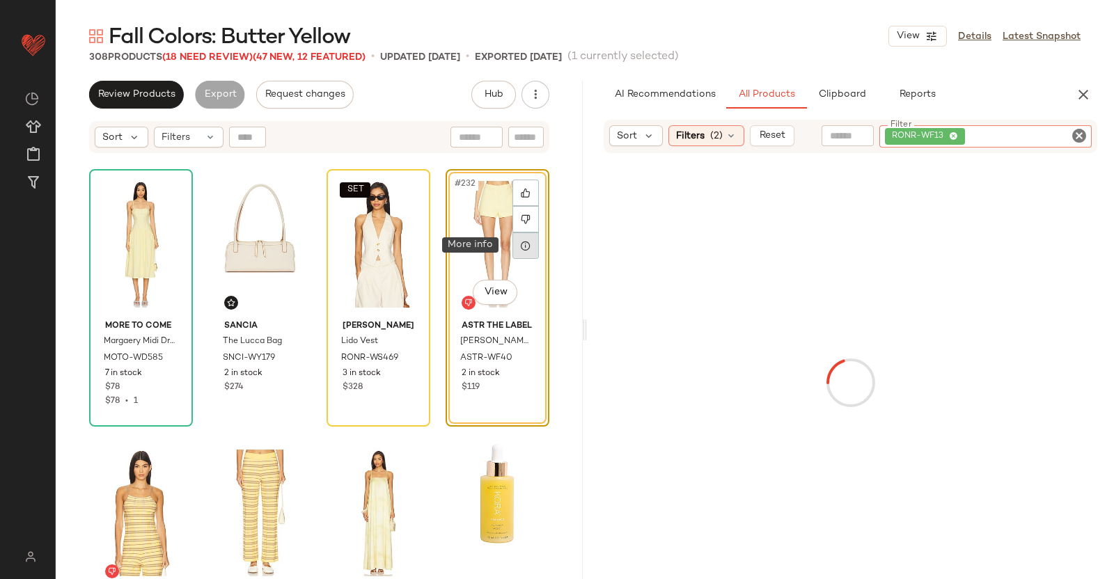
click at [513, 254] on div at bounding box center [526, 246] width 26 height 26
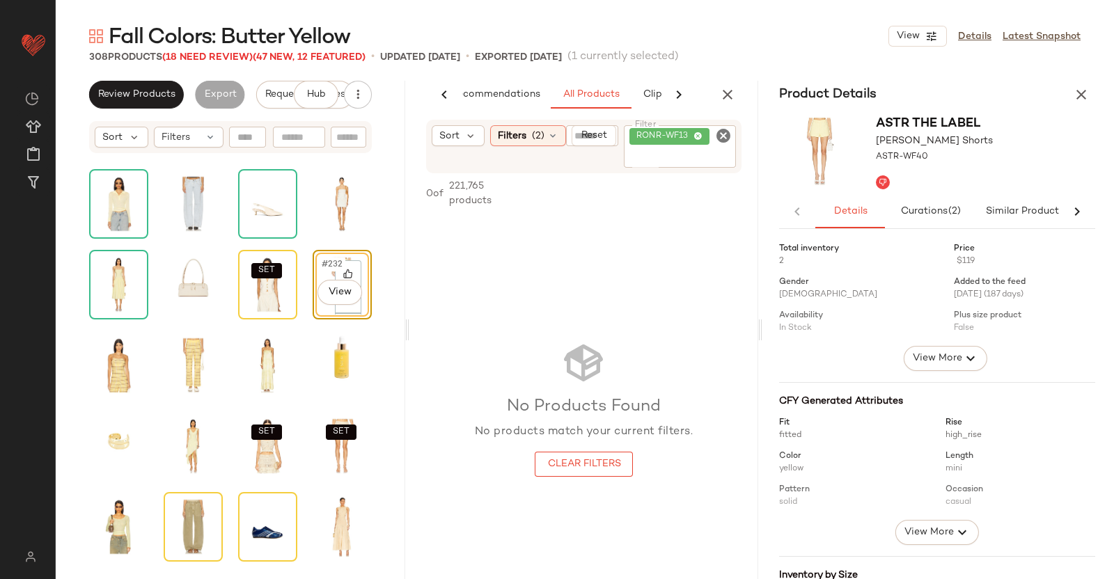
scroll to position [0, 34]
click at [1074, 92] on icon "button" at bounding box center [1081, 94] width 17 height 17
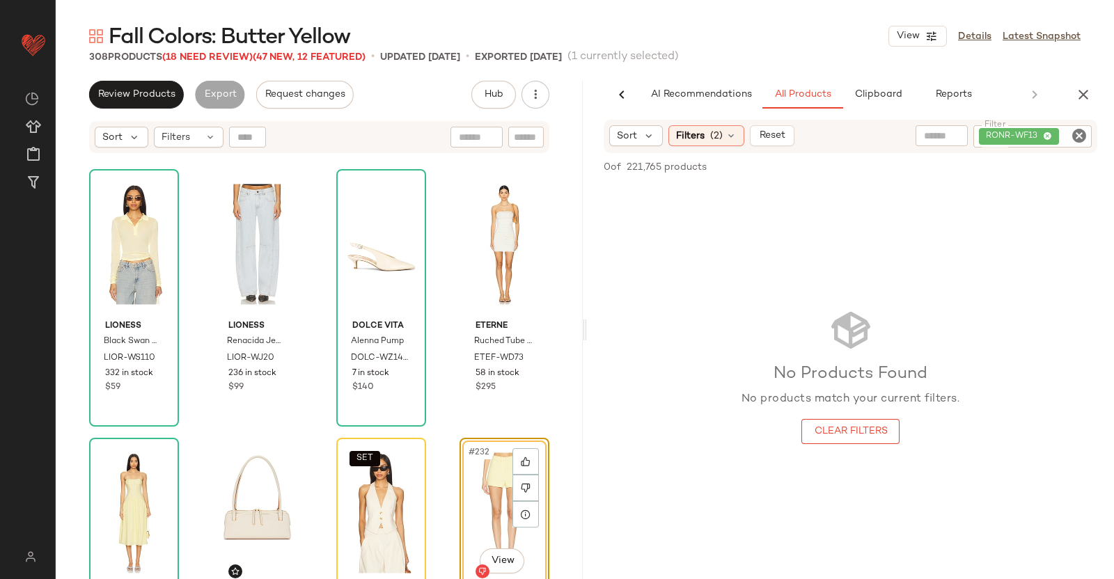
scroll to position [7278, 0]
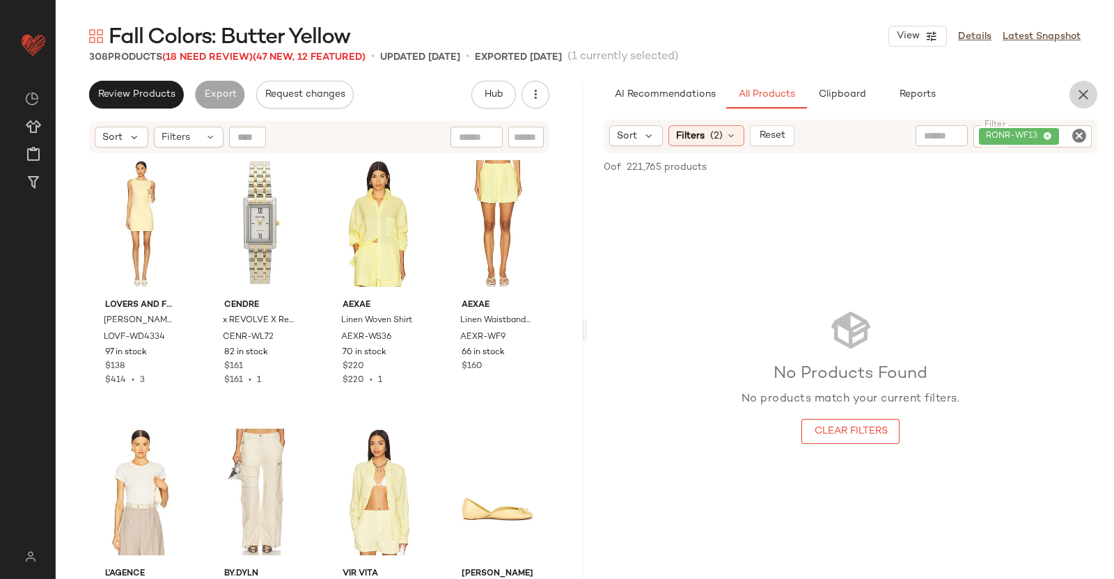
drag, startPoint x: 1075, startPoint y: 100, endPoint x: 1111, endPoint y: 123, distance: 42.9
click at [1075, 100] on button "button" at bounding box center [1084, 95] width 28 height 28
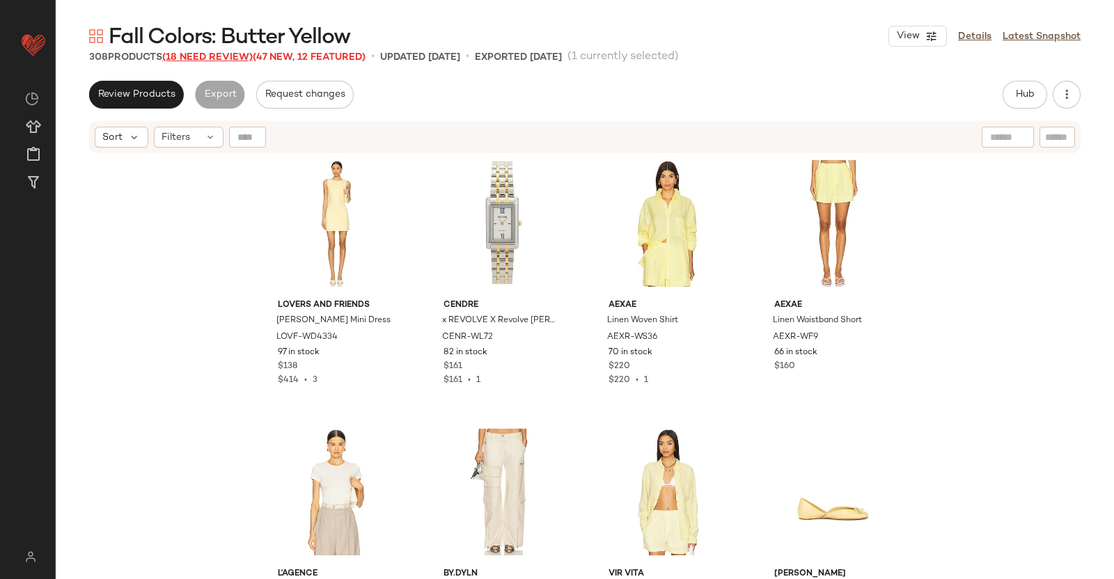
click at [185, 61] on span "(18 Need Review)" at bounding box center [207, 57] width 91 height 10
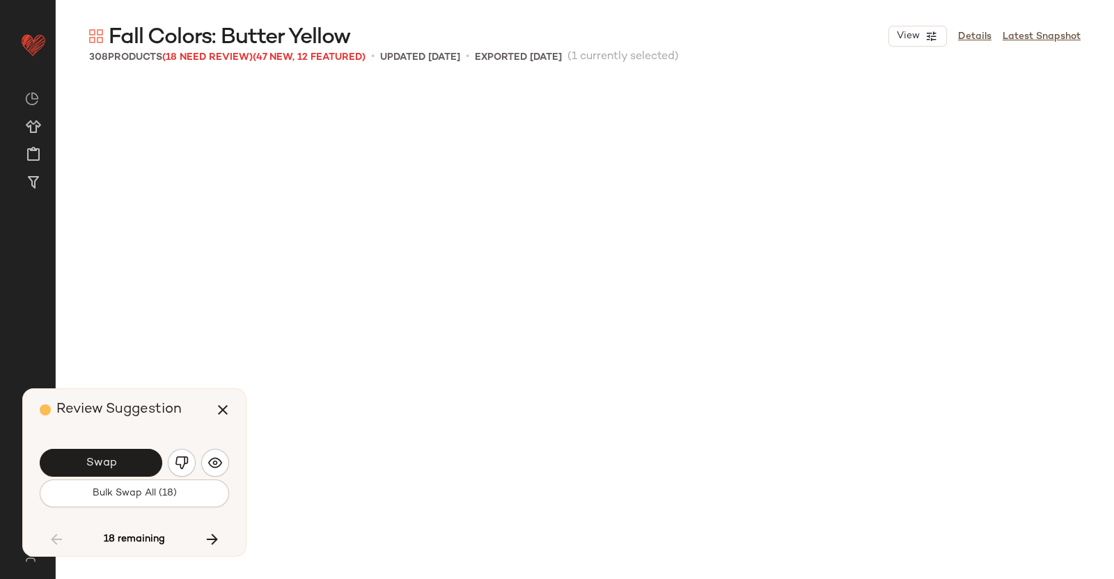
scroll to position [15322, 0]
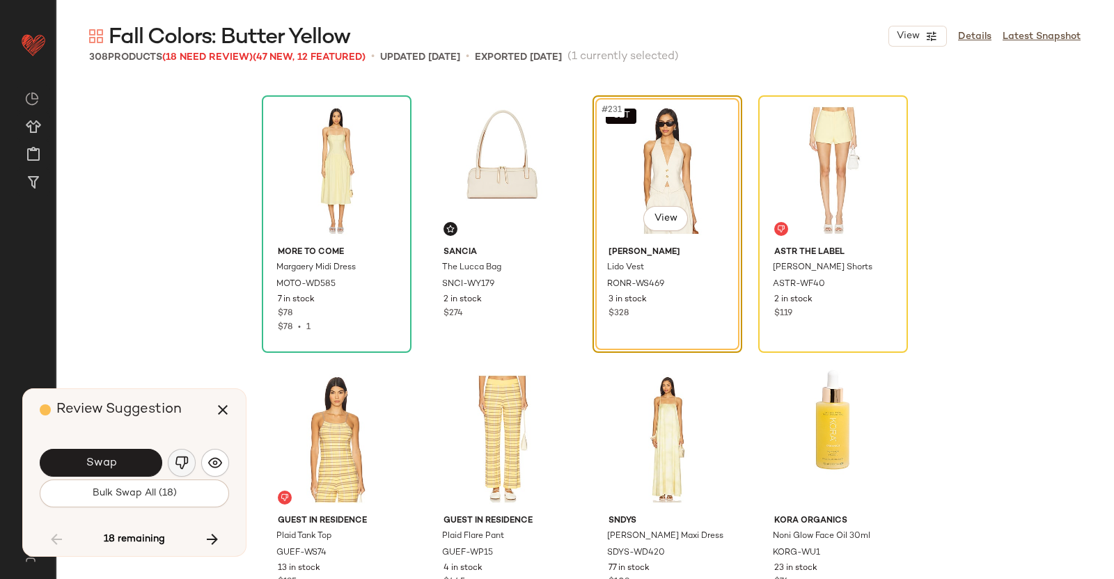
click at [174, 458] on button "button" at bounding box center [182, 463] width 28 height 28
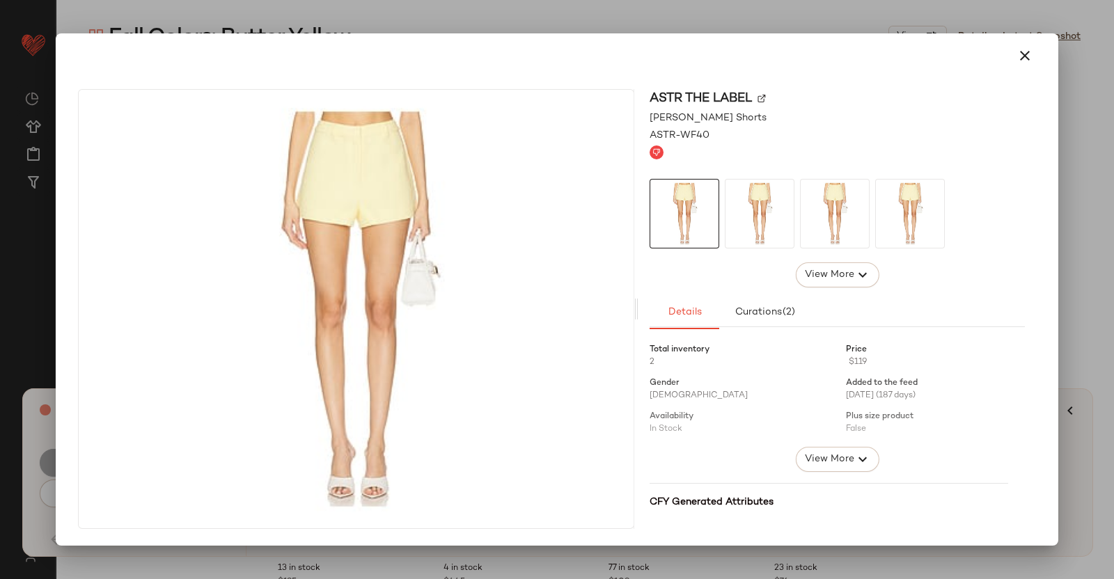
click at [759, 100] on div "ASTR the Label" at bounding box center [837, 98] width 375 height 19
click at [765, 97] on img at bounding box center [762, 99] width 8 height 8
click at [1114, 175] on div at bounding box center [557, 289] width 1114 height 579
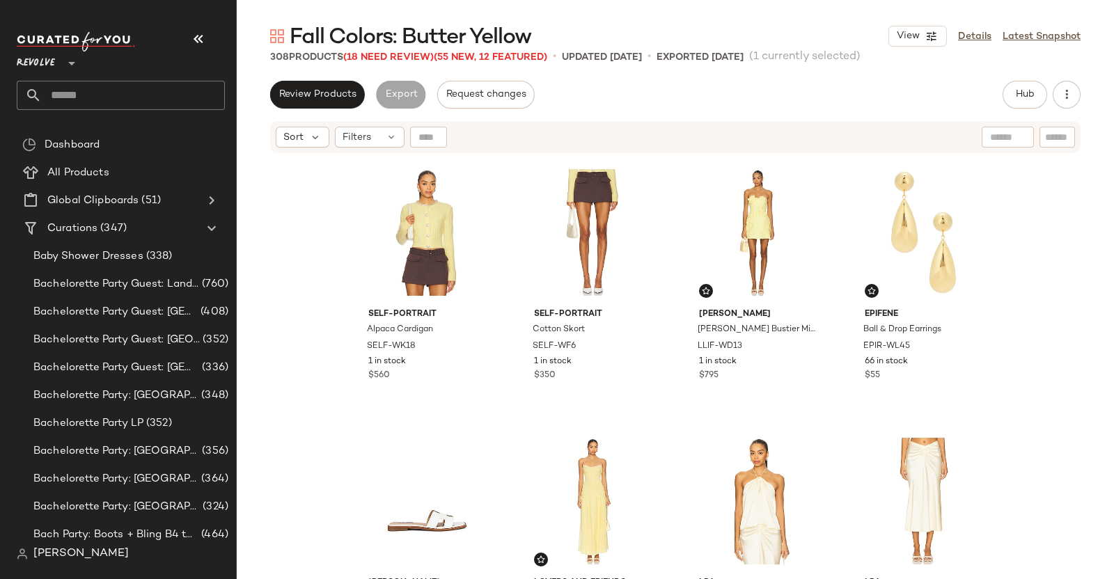
click at [188, 33] on button "button" at bounding box center [198, 38] width 33 height 33
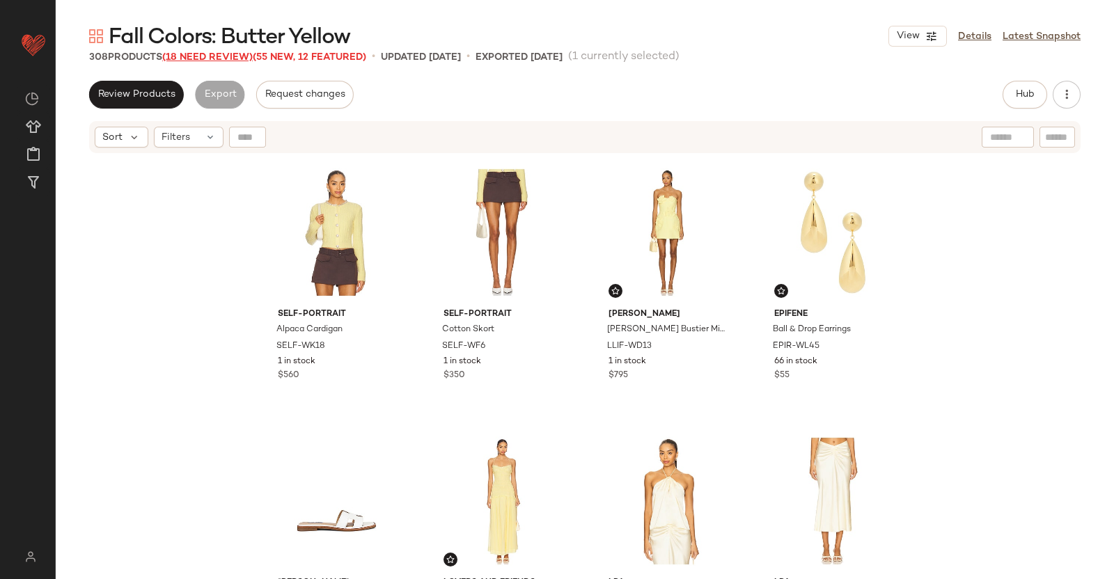
click at [226, 54] on span "(18 Need Review)" at bounding box center [207, 57] width 91 height 10
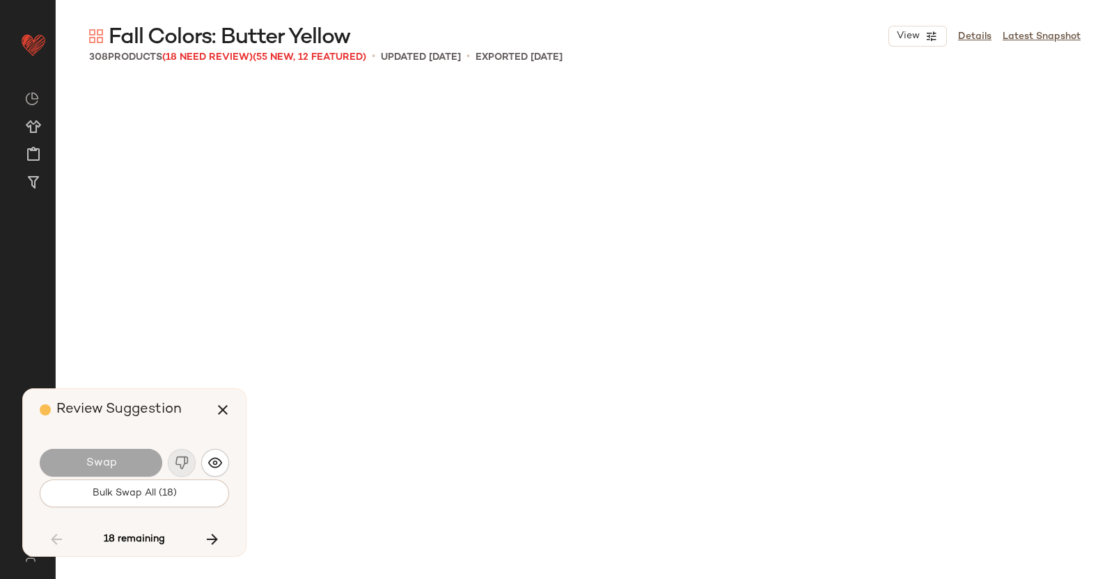
scroll to position [15322, 0]
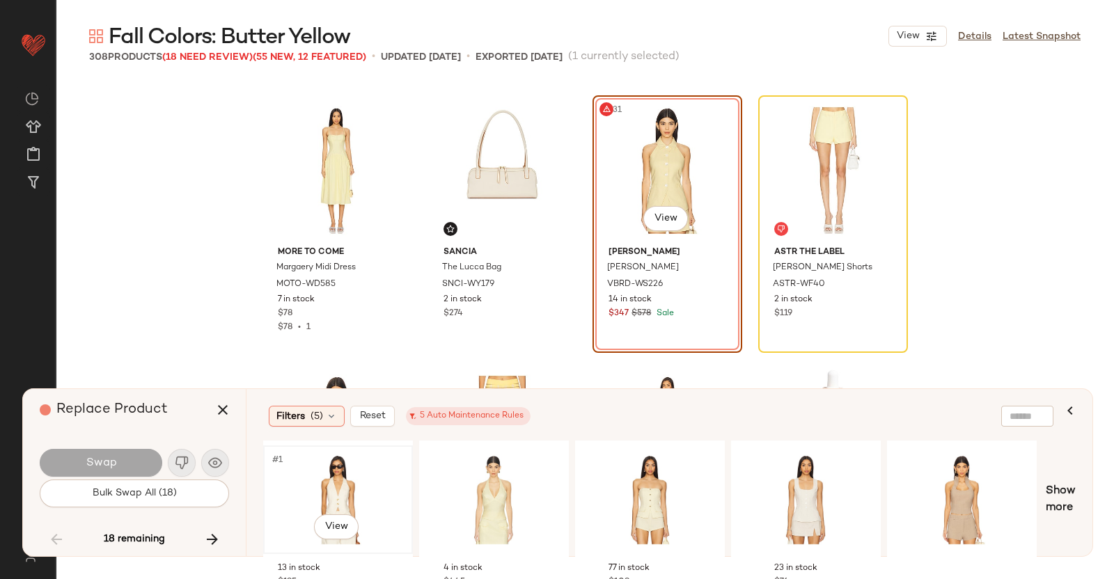
click at [342, 485] on div "#1 View" at bounding box center [338, 500] width 140 height 99
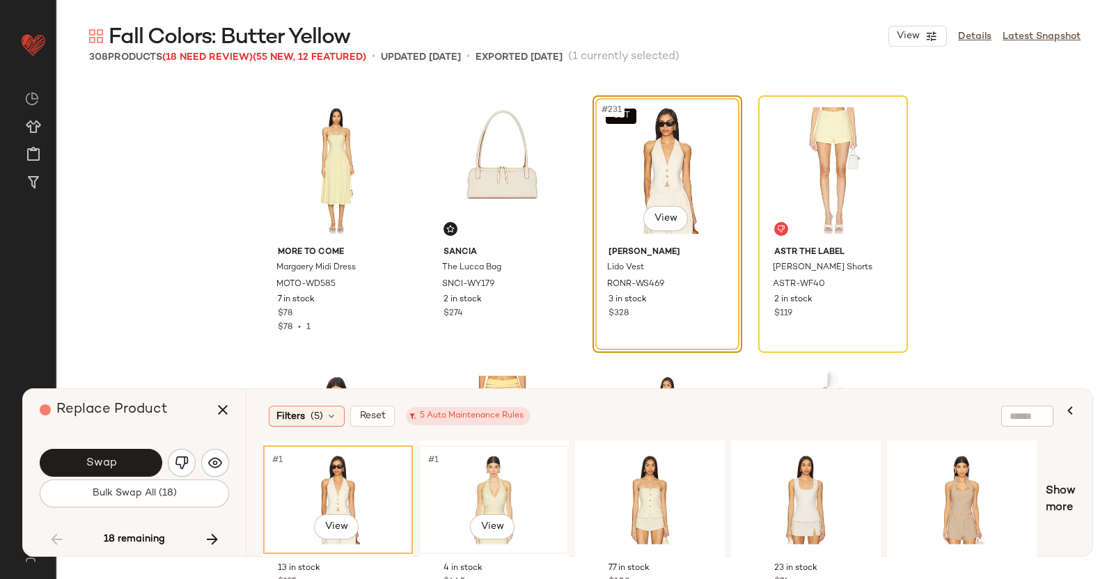
click at [557, 486] on div "#1 View" at bounding box center [494, 500] width 140 height 99
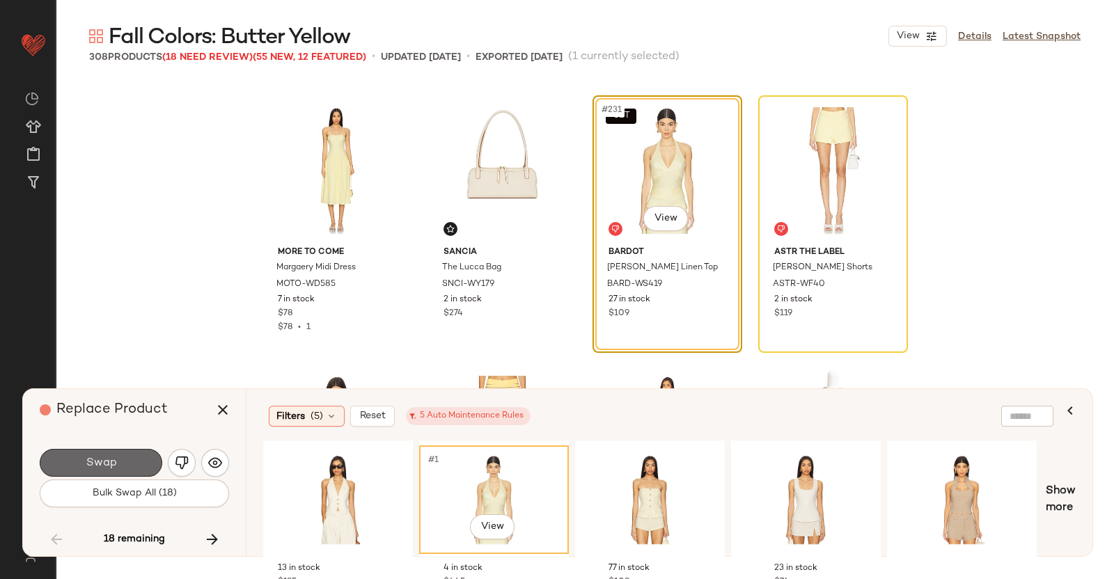
click at [115, 457] on span "Swap" at bounding box center [100, 463] width 31 height 13
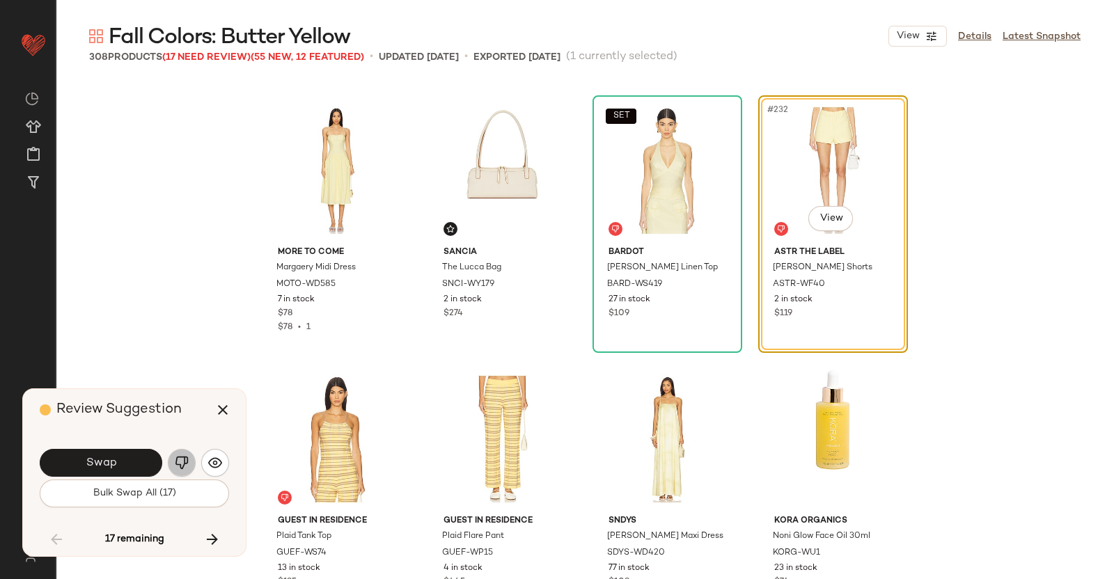
click at [184, 458] on img "button" at bounding box center [182, 463] width 14 height 14
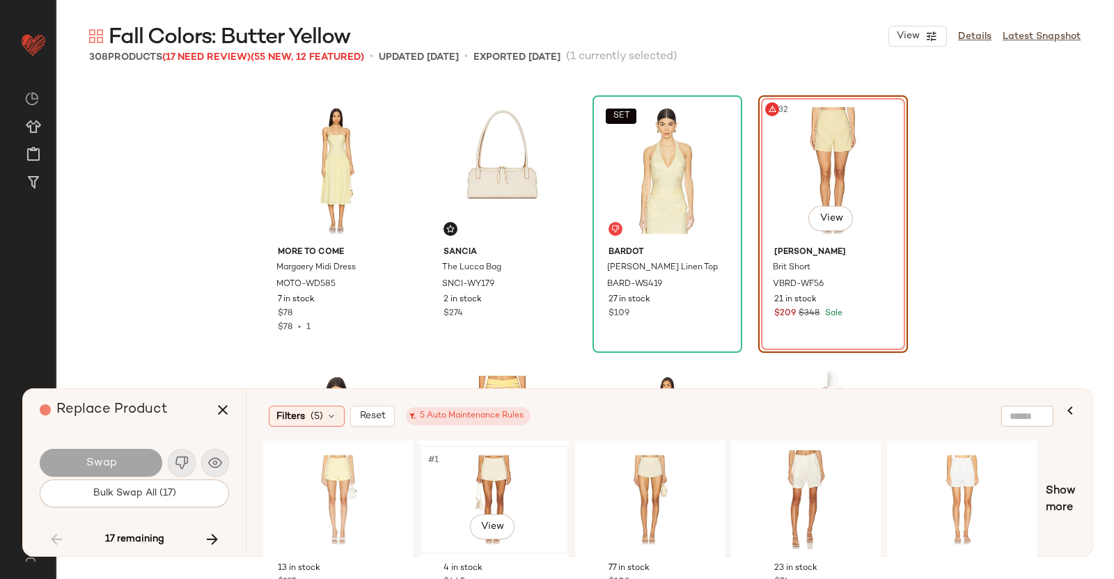
click at [519, 493] on div "#1 View" at bounding box center [494, 500] width 140 height 99
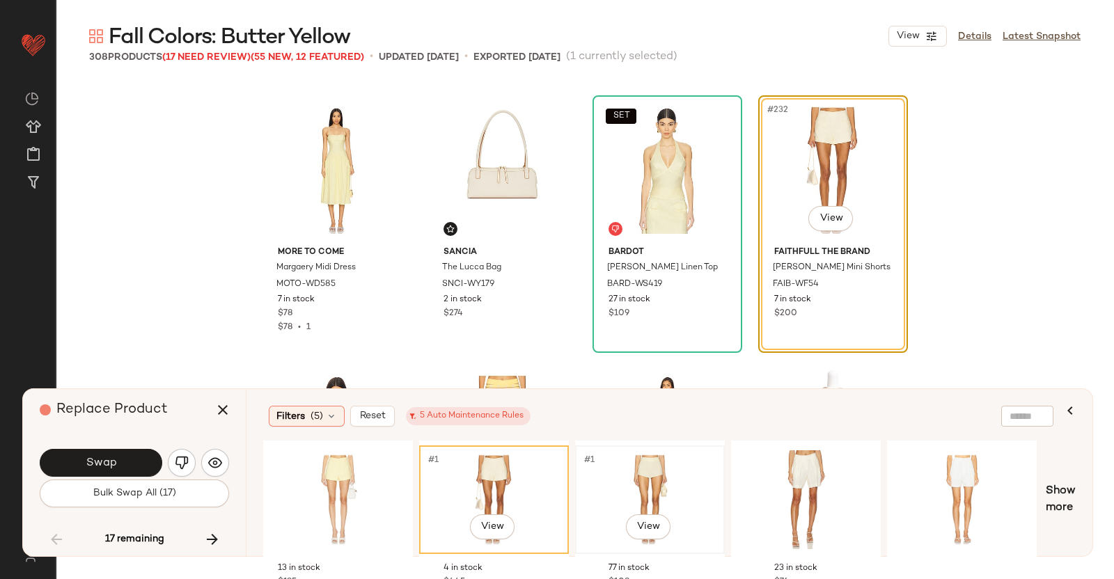
click at [673, 482] on div "#1 View" at bounding box center [650, 500] width 140 height 99
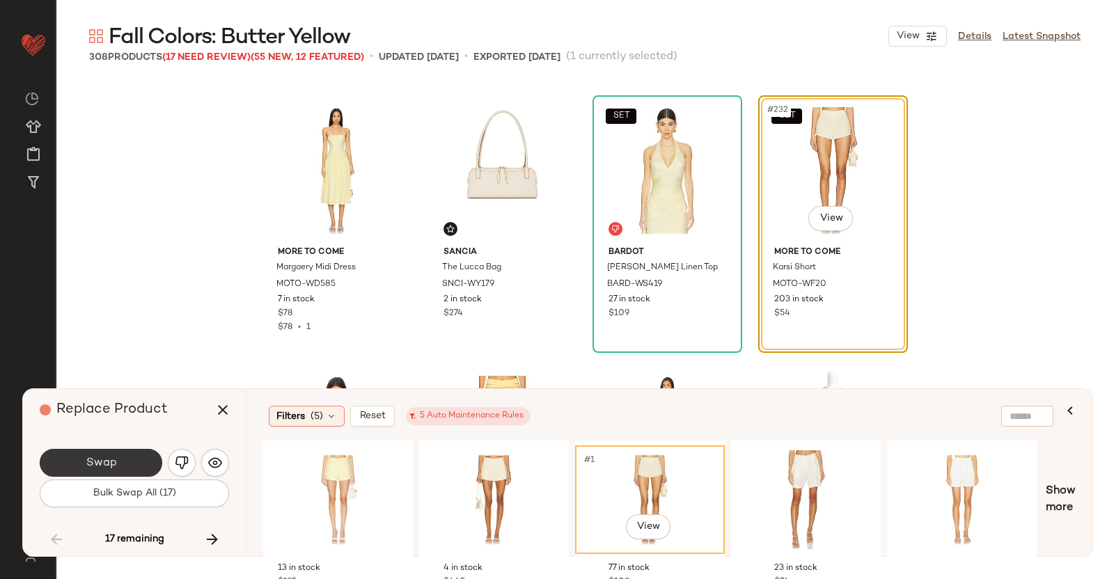
click at [97, 465] on span "Swap" at bounding box center [100, 463] width 31 height 13
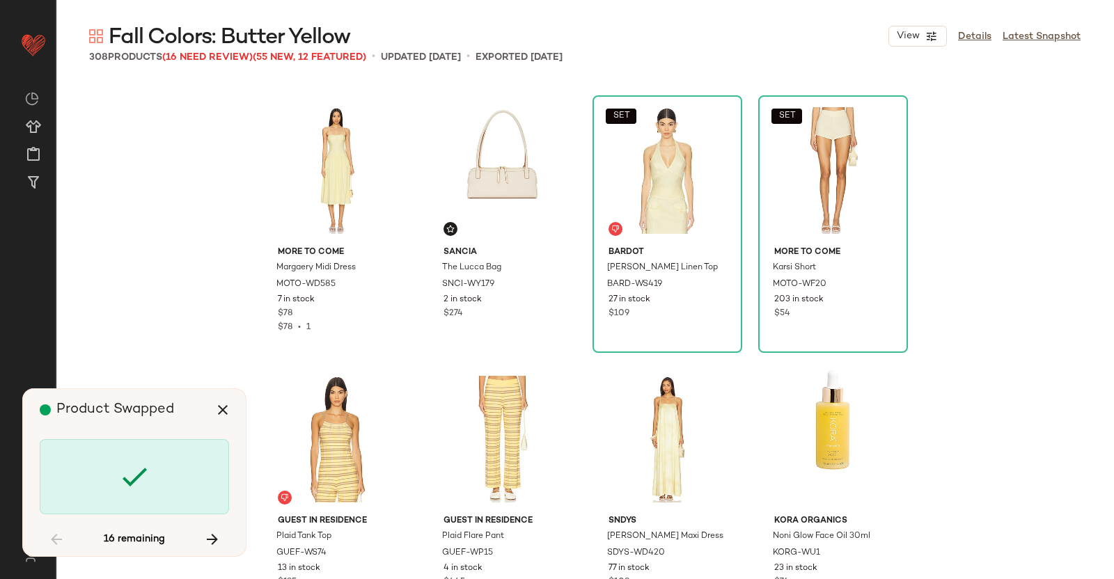
scroll to position [16129, 0]
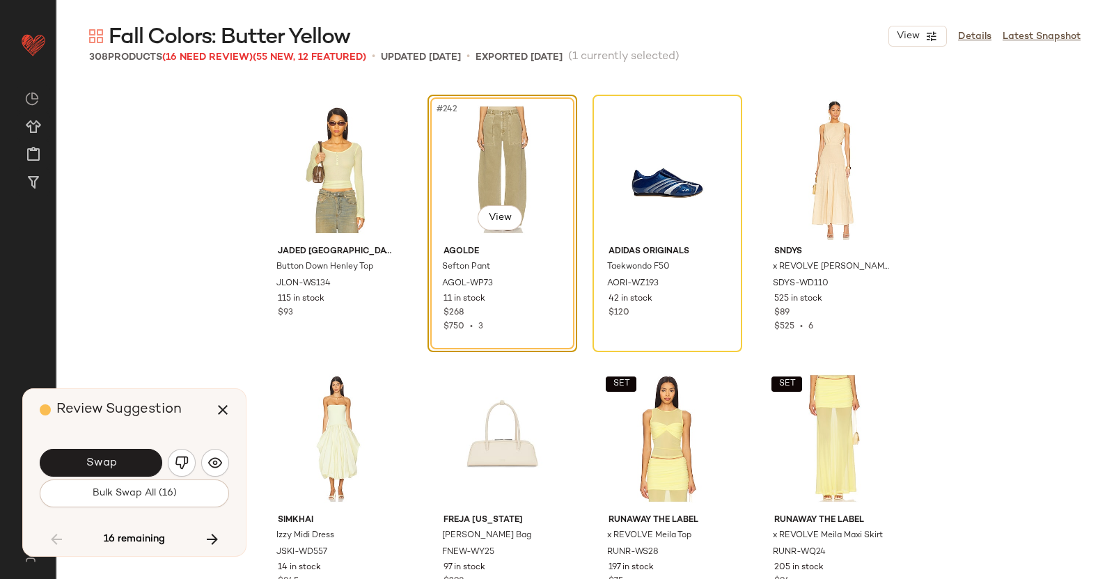
click at [108, 446] on div "Swap" at bounding box center [134, 462] width 189 height 33
click at [120, 453] on button "Swap" at bounding box center [101, 463] width 123 height 28
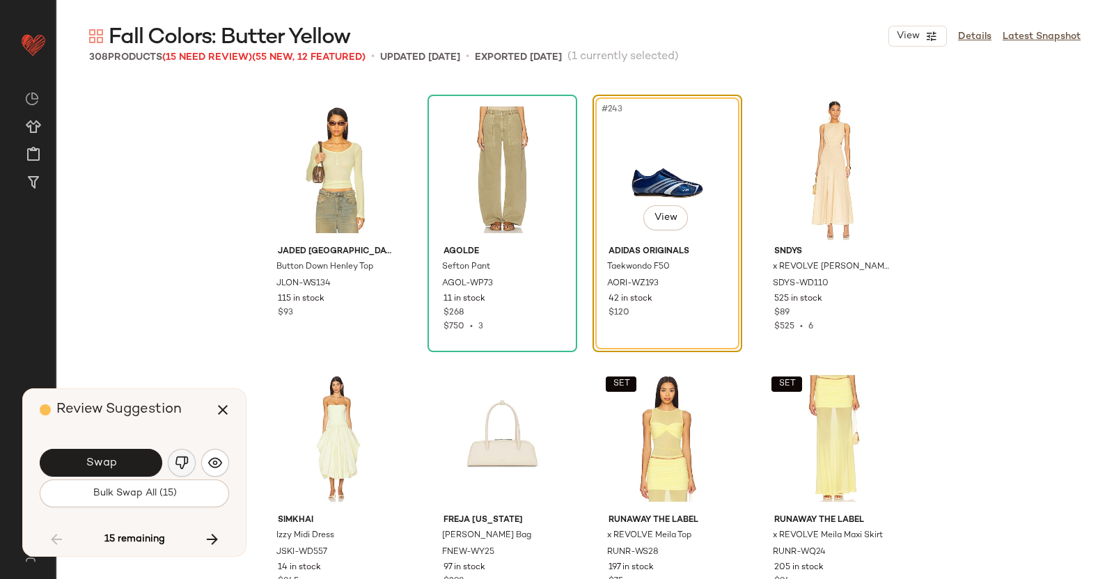
click at [192, 460] on button "button" at bounding box center [182, 463] width 28 height 28
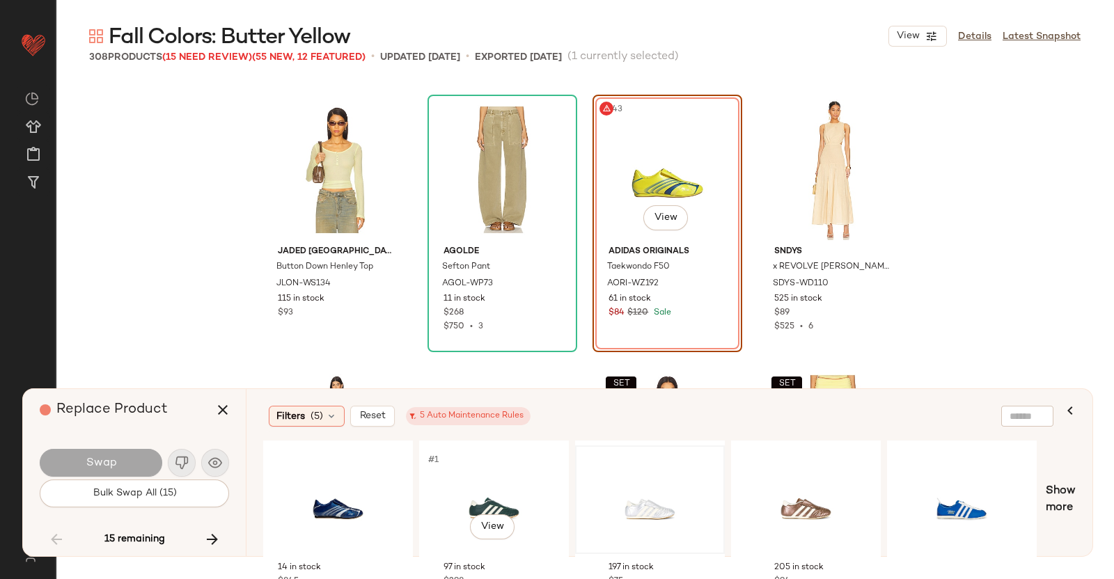
click at [634, 487] on div at bounding box center [650, 500] width 140 height 99
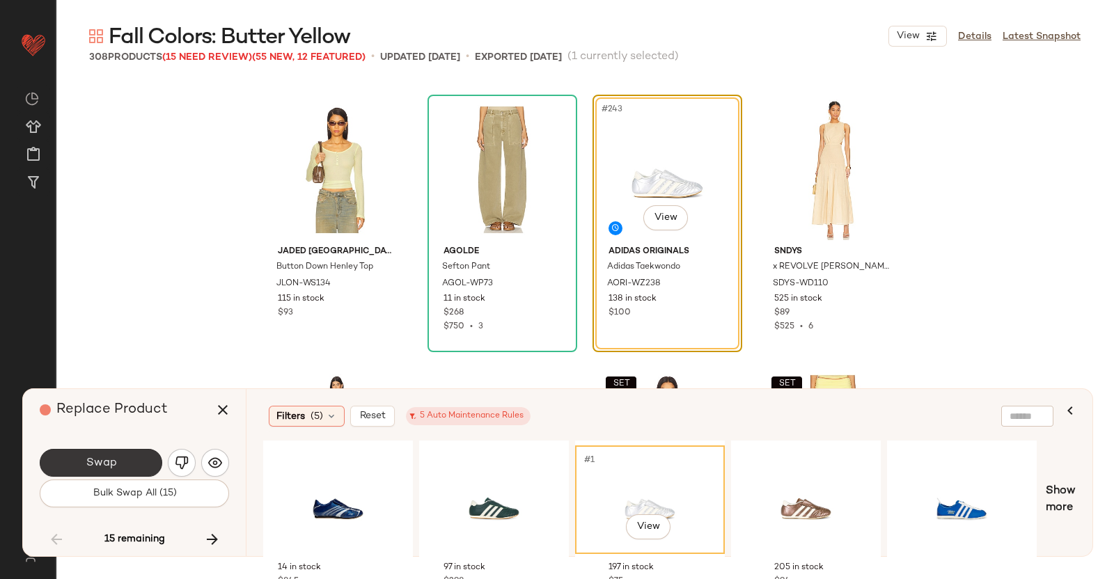
click at [125, 453] on button "Swap" at bounding box center [101, 463] width 123 height 28
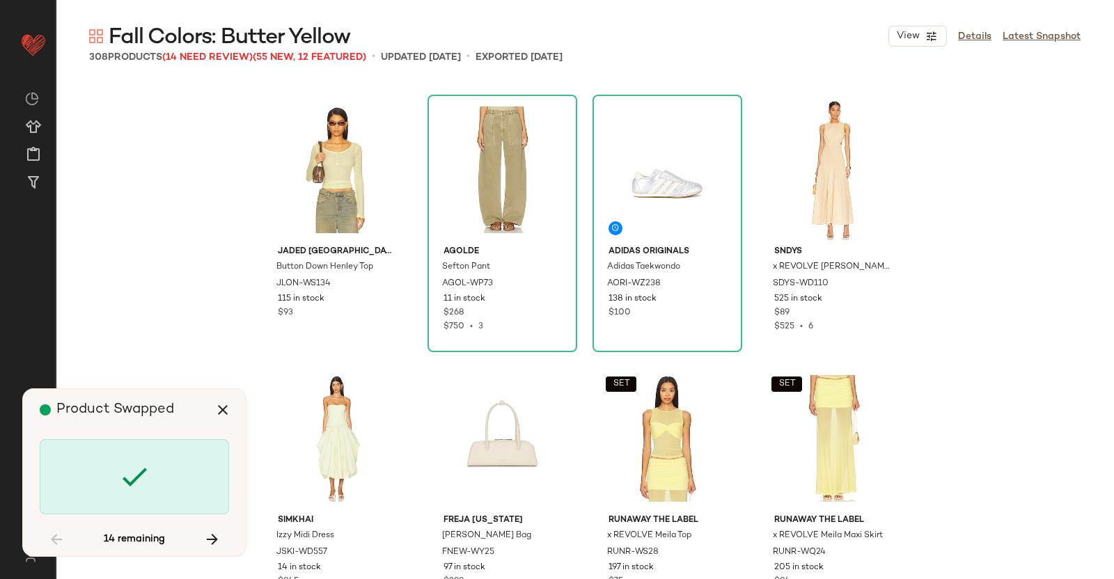
scroll to position [16666, 0]
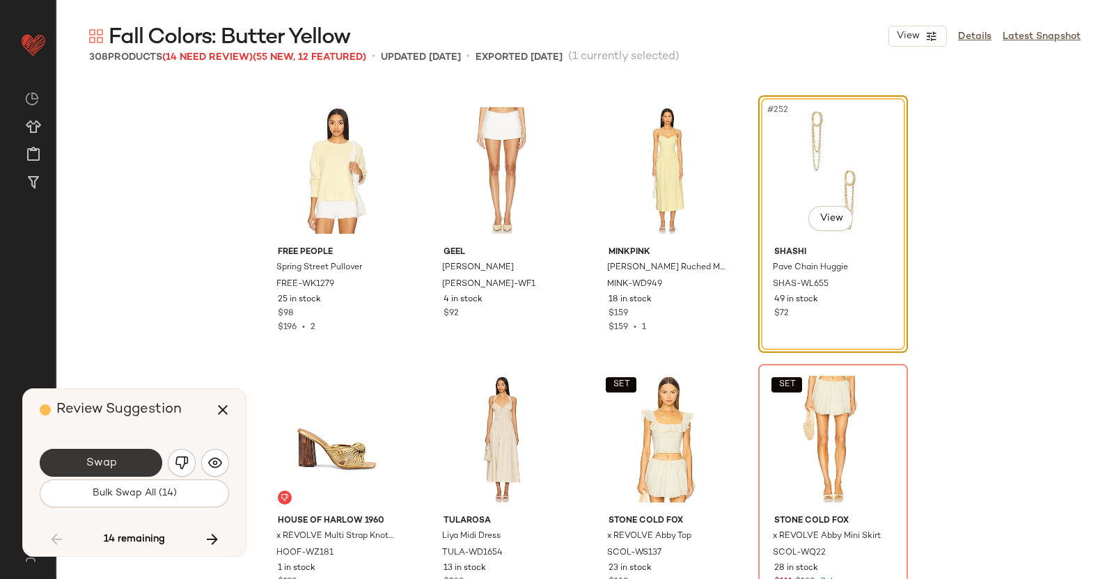
click at [132, 452] on button "Swap" at bounding box center [101, 463] width 123 height 28
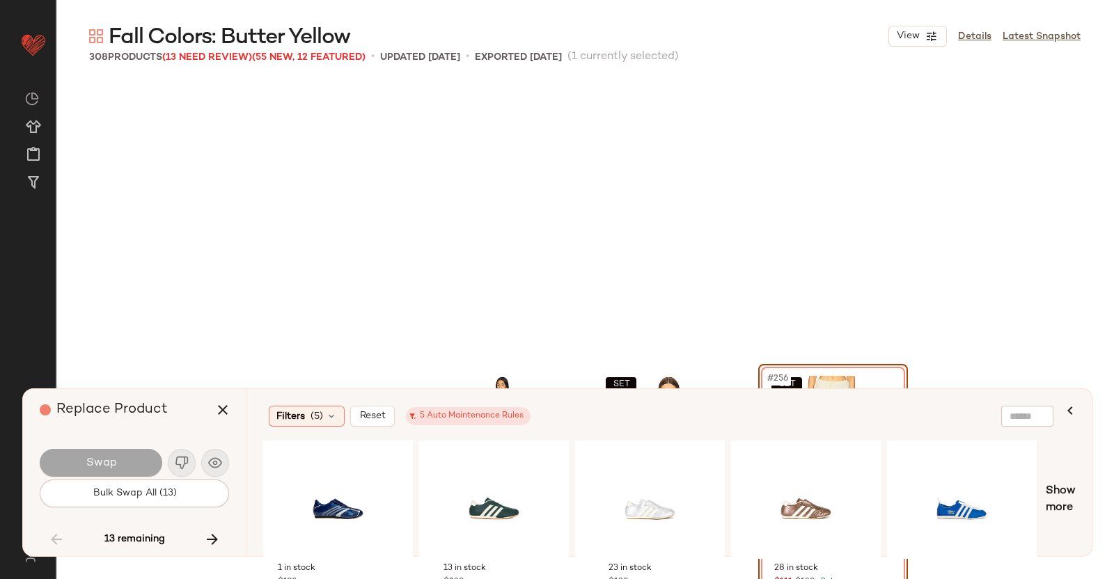
scroll to position [16936, 0]
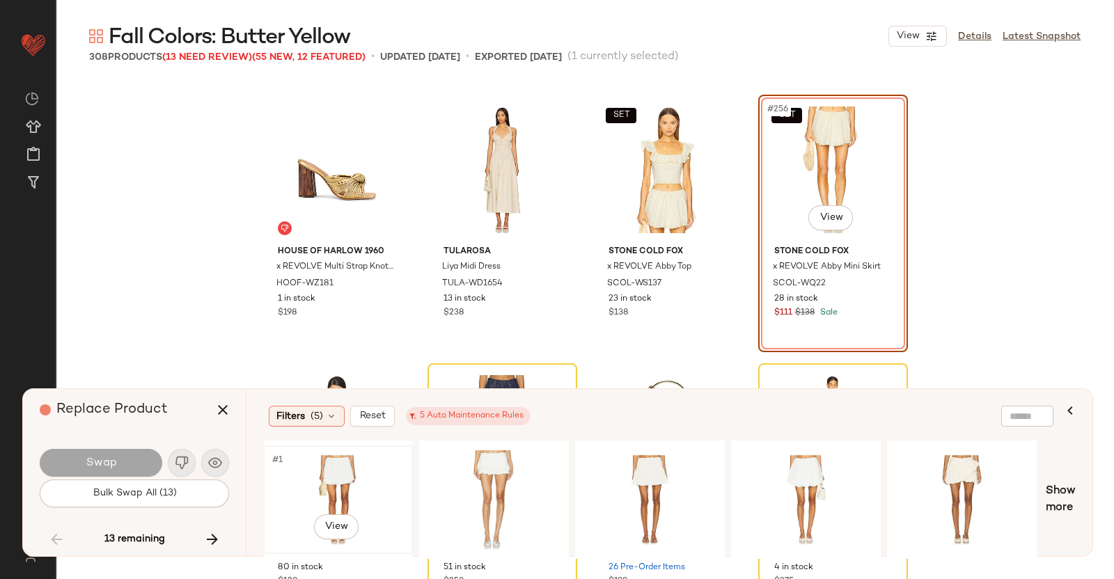
drag, startPoint x: 347, startPoint y: 448, endPoint x: 371, endPoint y: 451, distance: 24.6
click at [345, 454] on div "#1 View" at bounding box center [338, 500] width 140 height 99
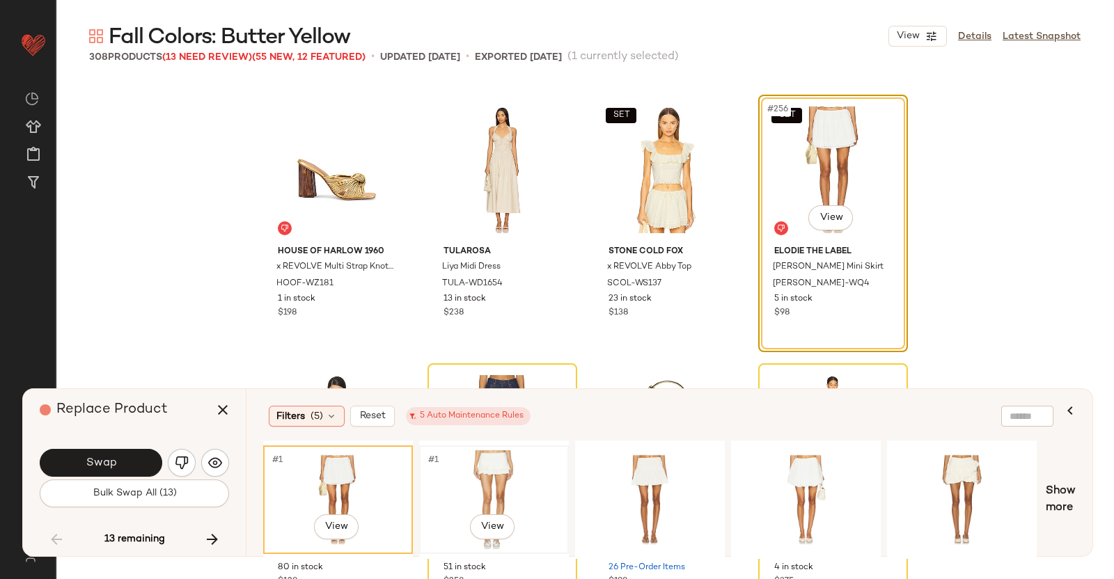
click at [558, 480] on div "#1 View" at bounding box center [494, 500] width 140 height 99
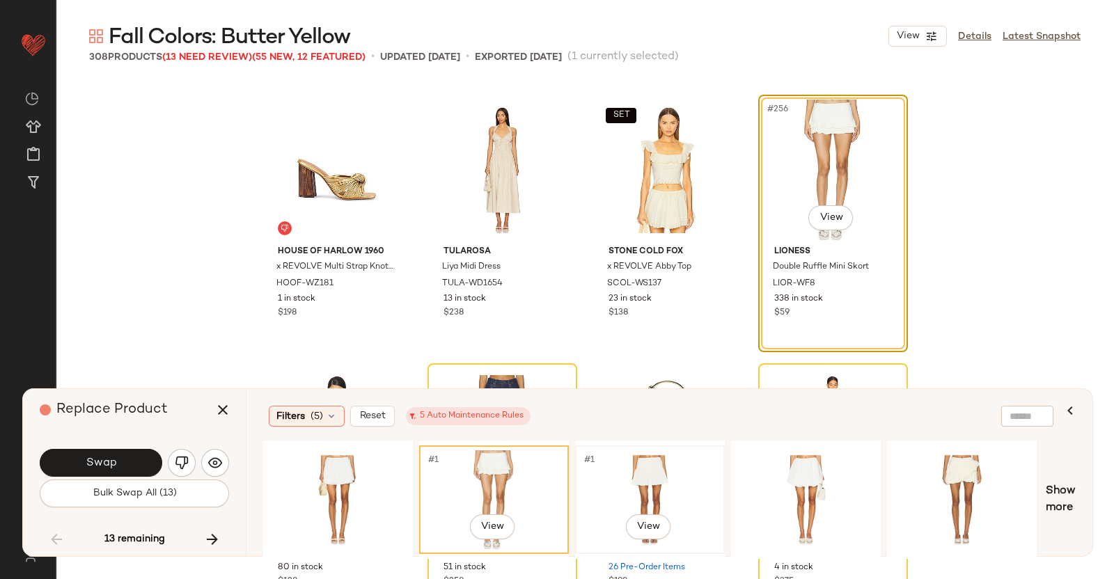
click at [646, 478] on div "#1 View" at bounding box center [650, 500] width 140 height 99
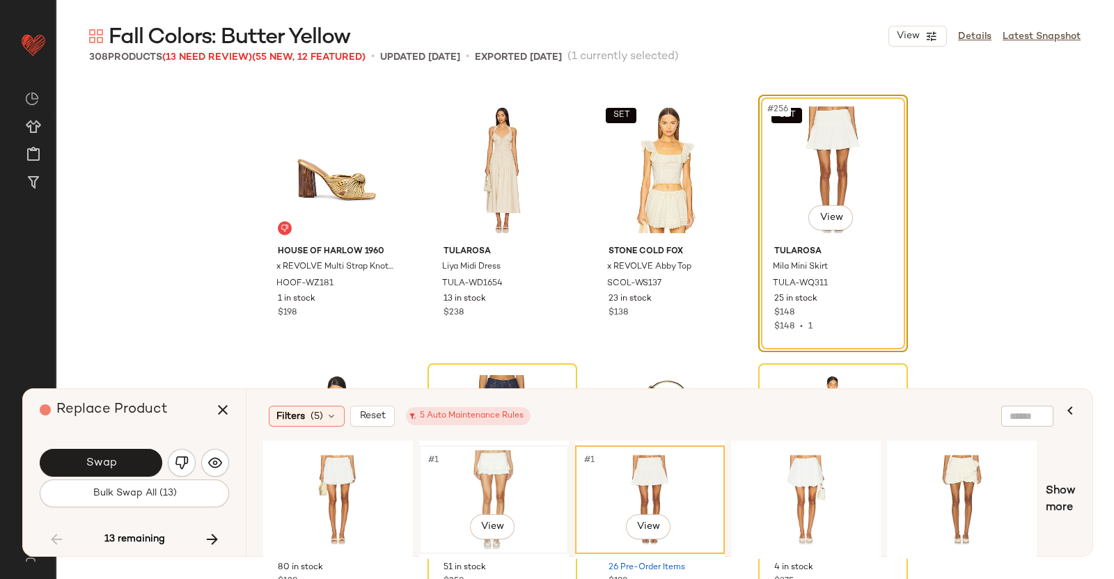
click at [432, 486] on div "#1 View" at bounding box center [494, 500] width 140 height 99
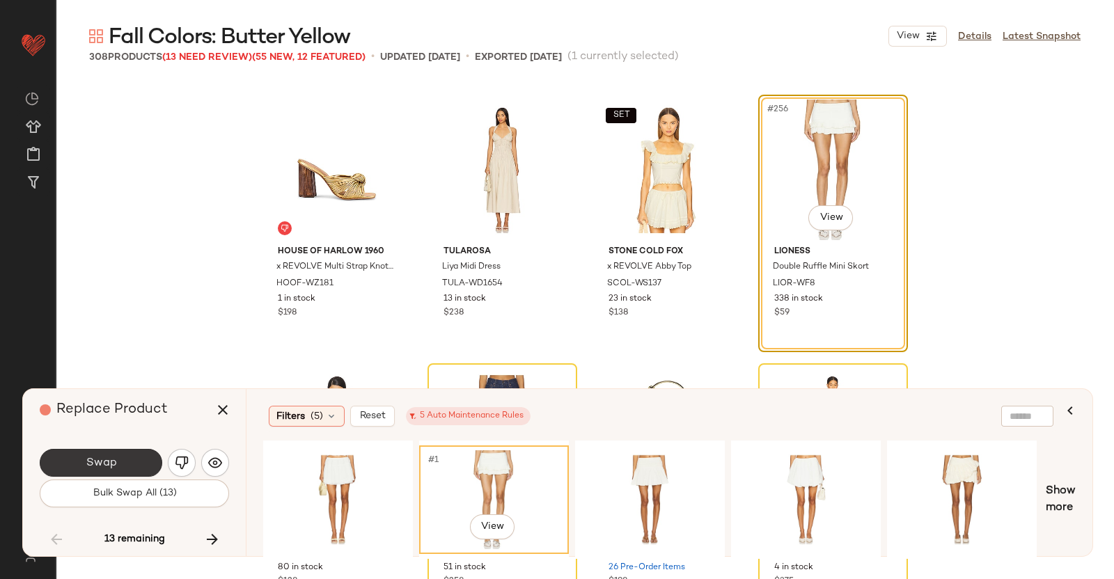
click at [128, 463] on button "Swap" at bounding box center [101, 463] width 123 height 28
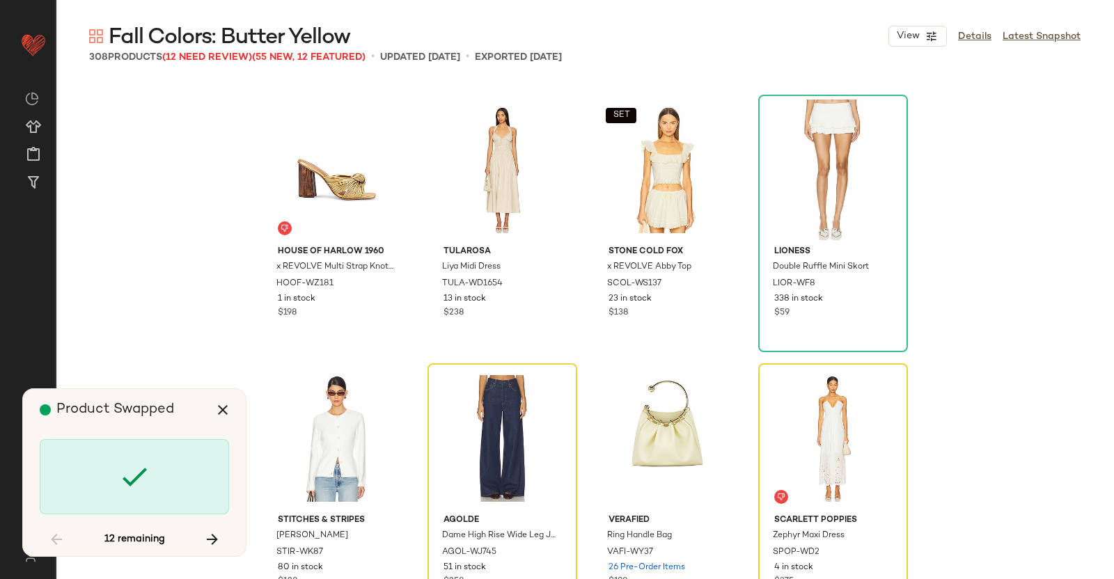
scroll to position [17204, 0]
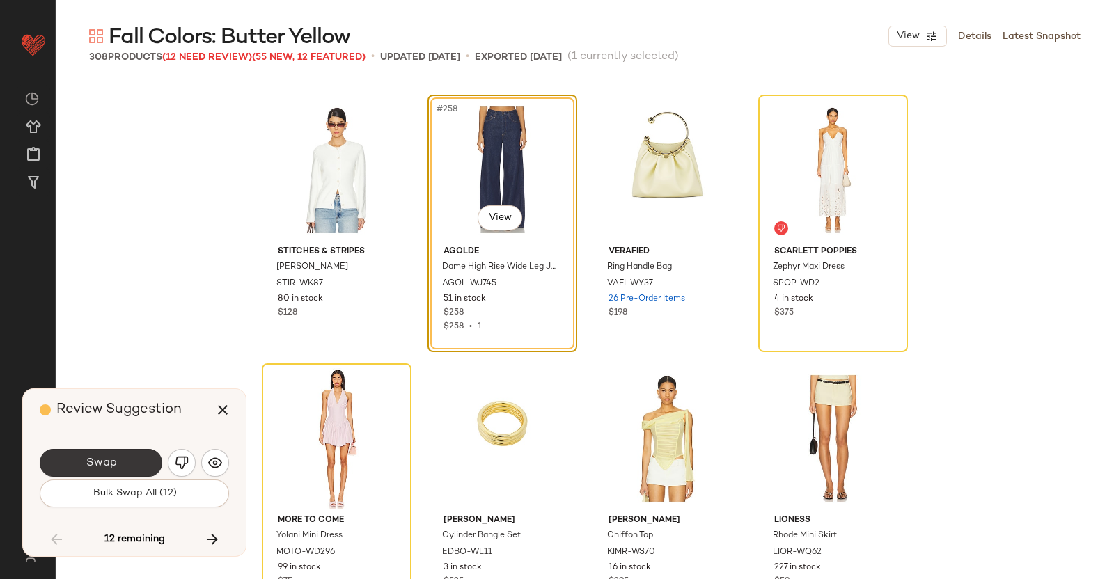
click at [131, 459] on button "Swap" at bounding box center [101, 463] width 123 height 28
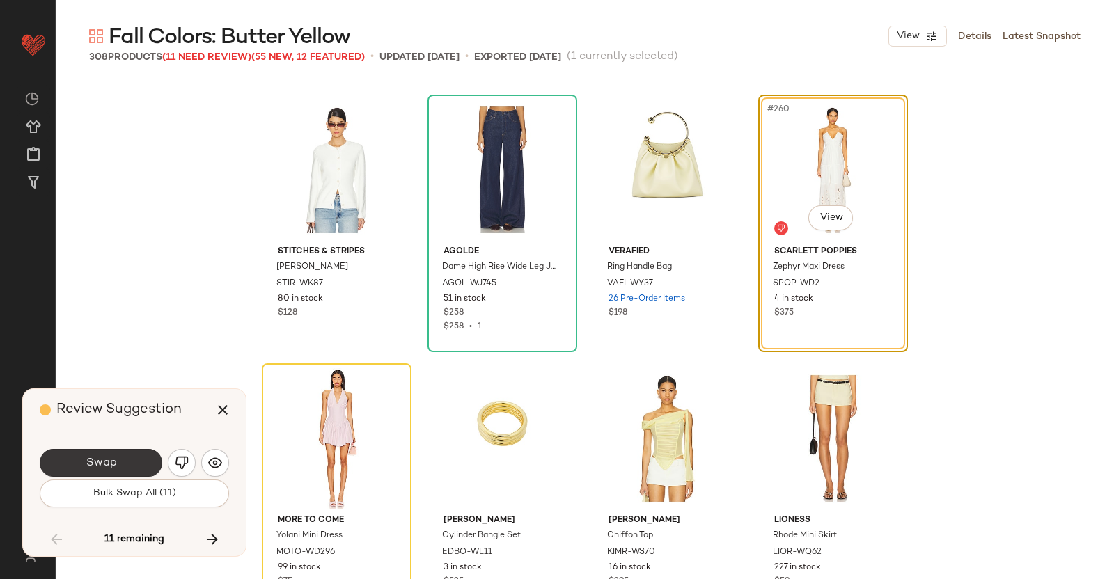
click at [129, 463] on button "Swap" at bounding box center [101, 463] width 123 height 28
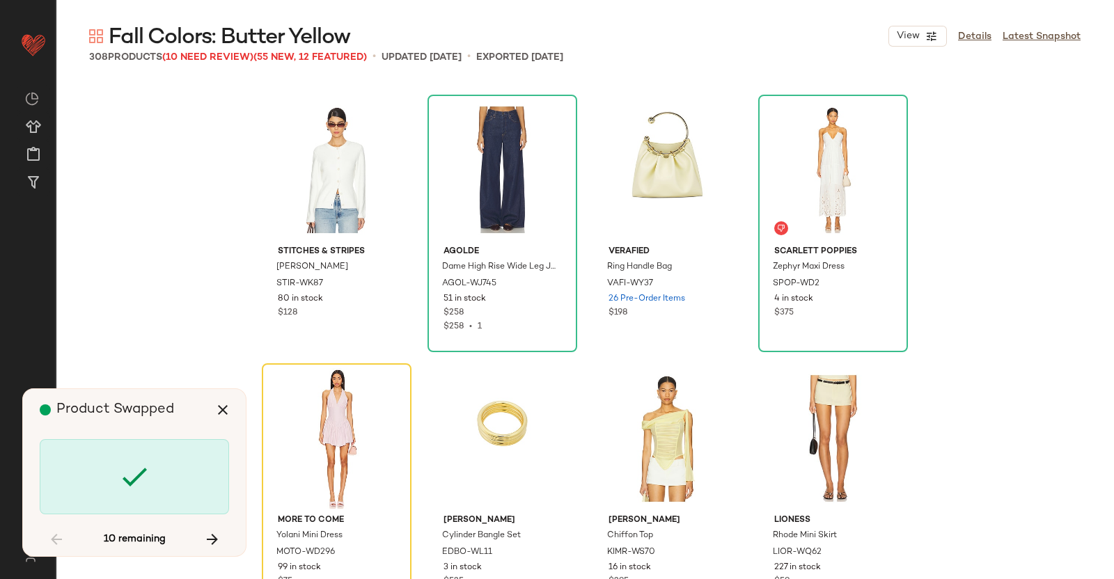
scroll to position [17473, 0]
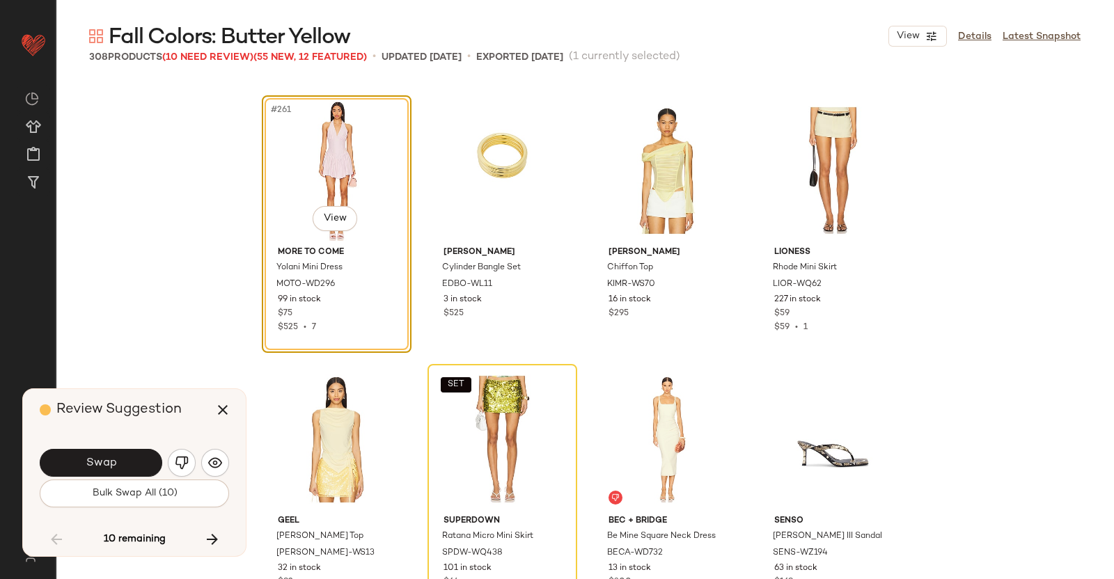
click at [189, 462] on button "button" at bounding box center [182, 463] width 28 height 28
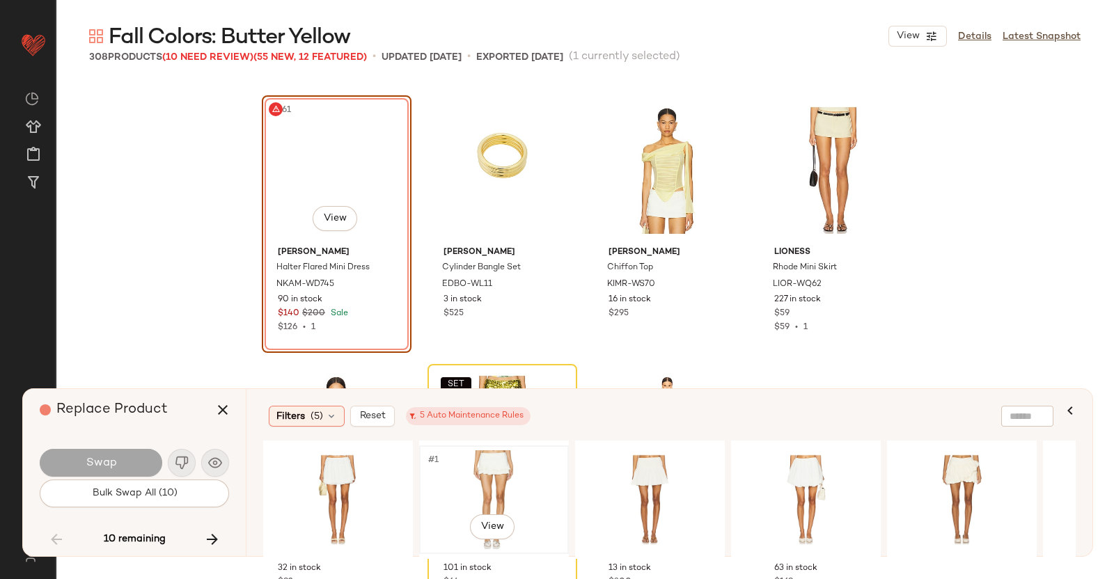
click at [528, 476] on div "#1 View" at bounding box center [494, 500] width 140 height 99
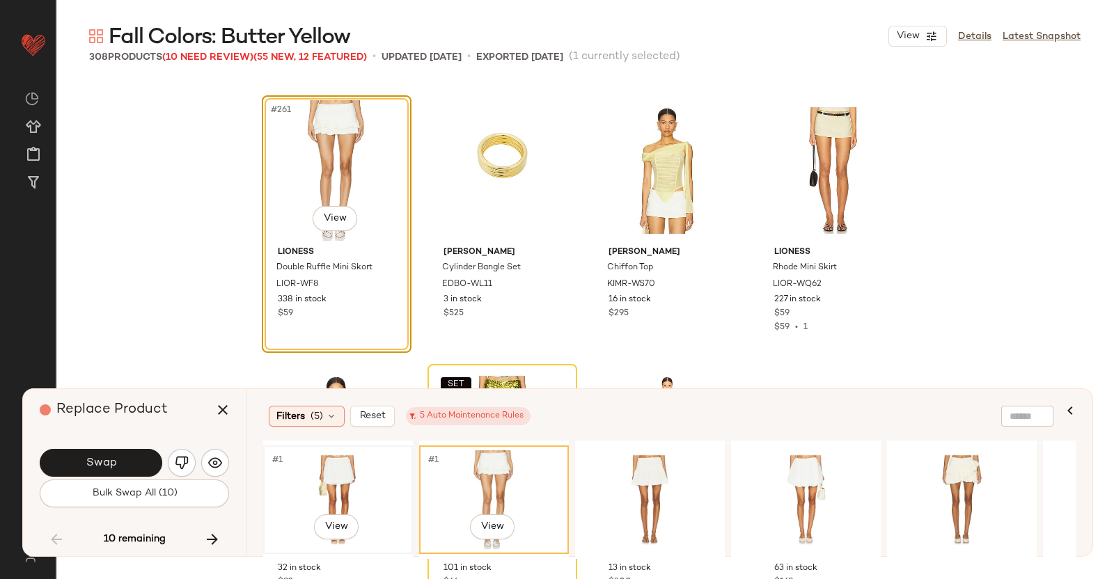
click at [345, 471] on div "#1 View" at bounding box center [338, 500] width 140 height 99
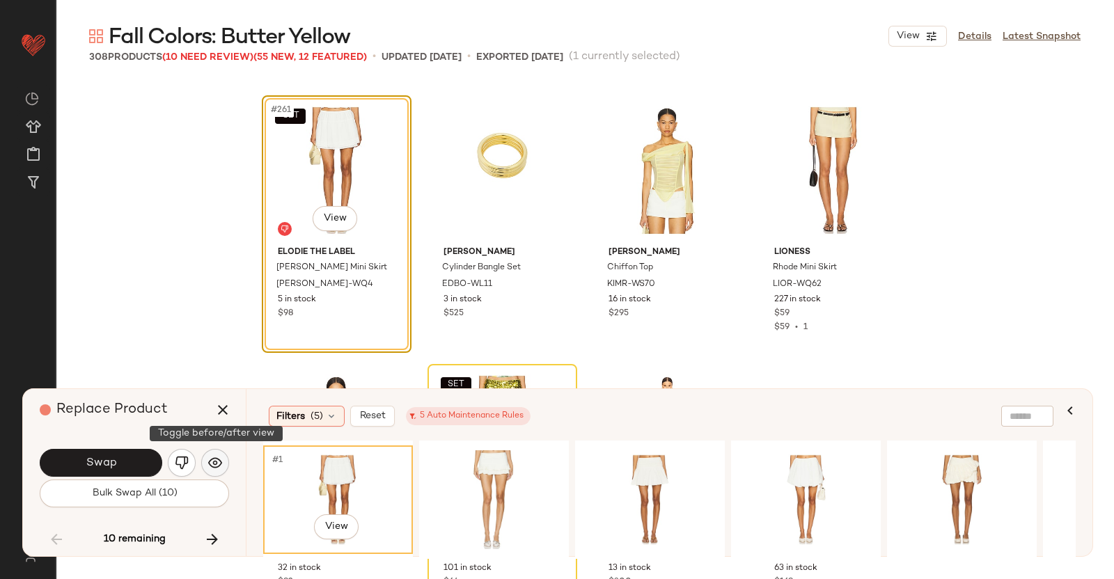
click at [224, 462] on button "button" at bounding box center [215, 463] width 28 height 28
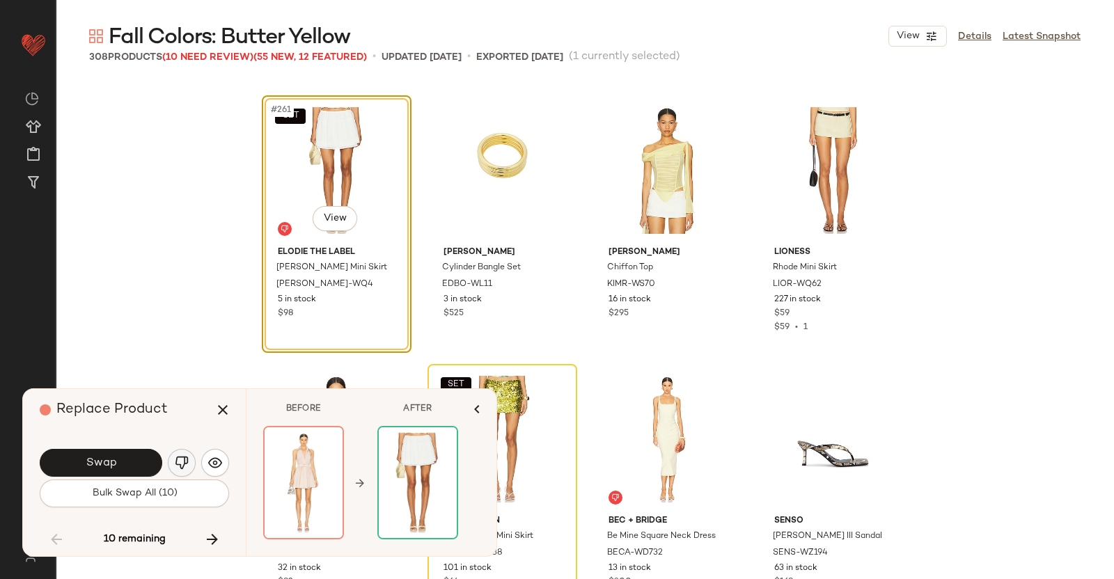
click at [181, 462] on img "button" at bounding box center [182, 463] width 14 height 14
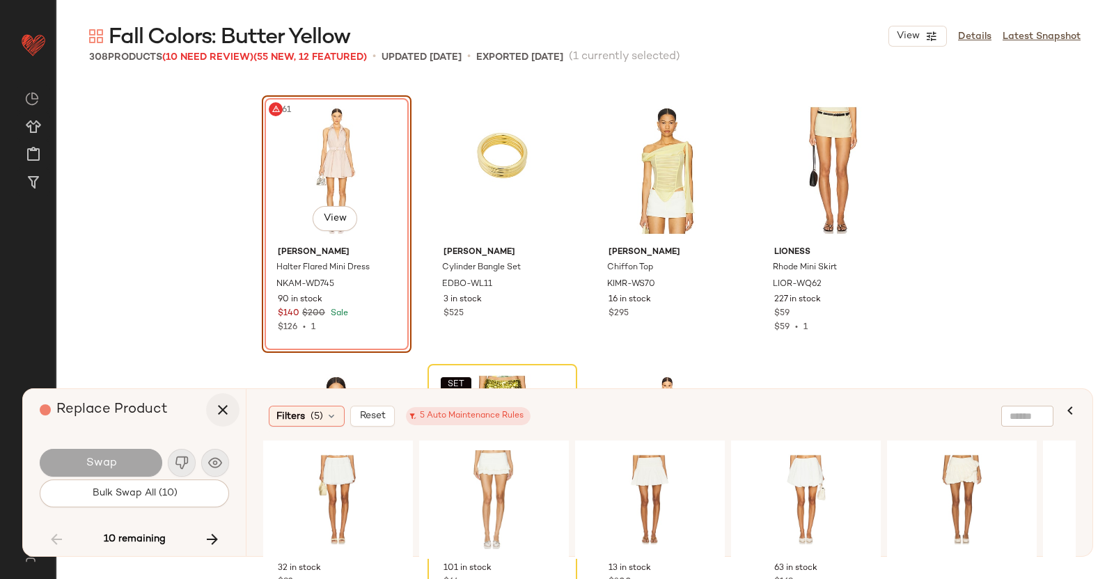
click at [219, 412] on icon "button" at bounding box center [222, 410] width 17 height 17
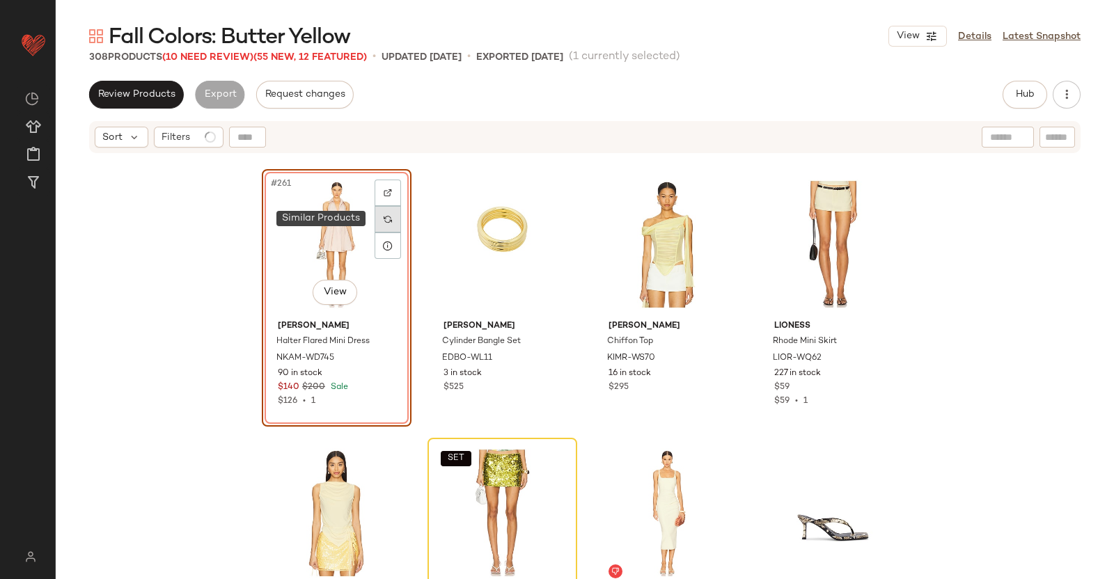
click at [384, 224] on div at bounding box center [388, 219] width 26 height 26
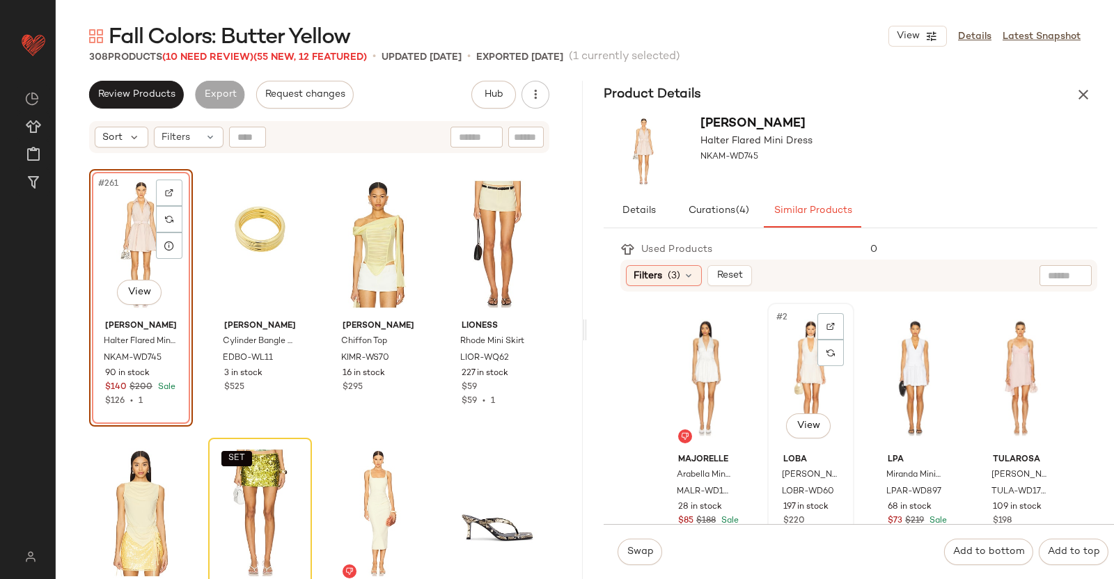
click at [801, 461] on span "LOBA" at bounding box center [810, 460] width 55 height 13
click at [789, 421] on body "Revolve ** Dashboard All Products Global Clipboards (51) Curations (347) Kriste…" at bounding box center [557, 289] width 1114 height 579
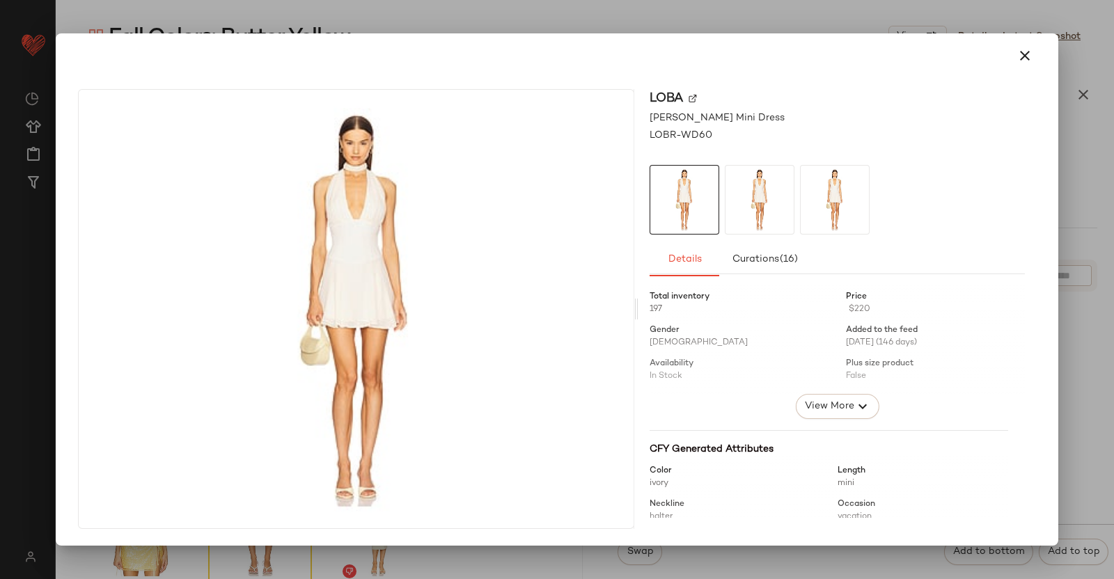
click at [1114, 373] on div at bounding box center [557, 289] width 1114 height 579
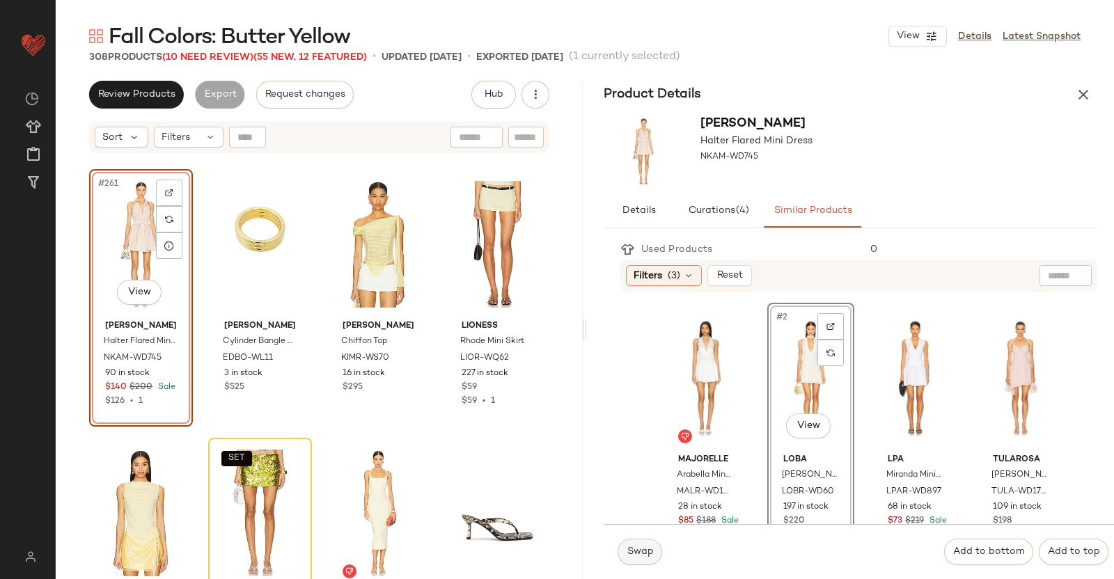
click at [639, 547] on span "Swap" at bounding box center [639, 552] width 27 height 11
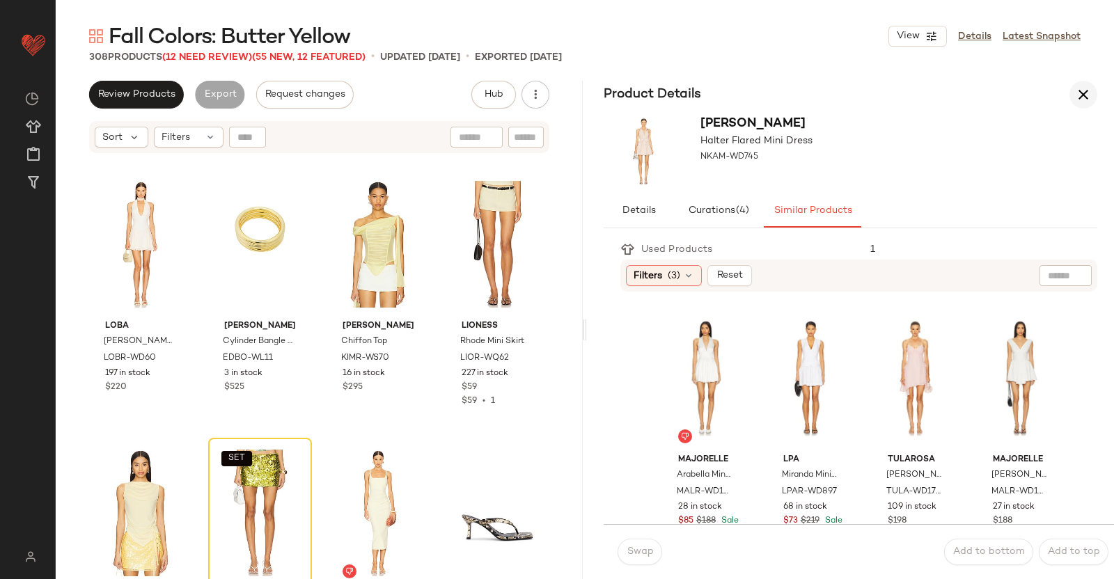
drag, startPoint x: 1081, startPoint y: 77, endPoint x: 1079, endPoint y: 97, distance: 20.3
click at [1079, 95] on div "Fall Colors: Butter Yellow View Details Latest Snapshot 308 Products (12 Need R…" at bounding box center [585, 300] width 1059 height 557
click at [1079, 97] on icon "button" at bounding box center [1083, 94] width 17 height 17
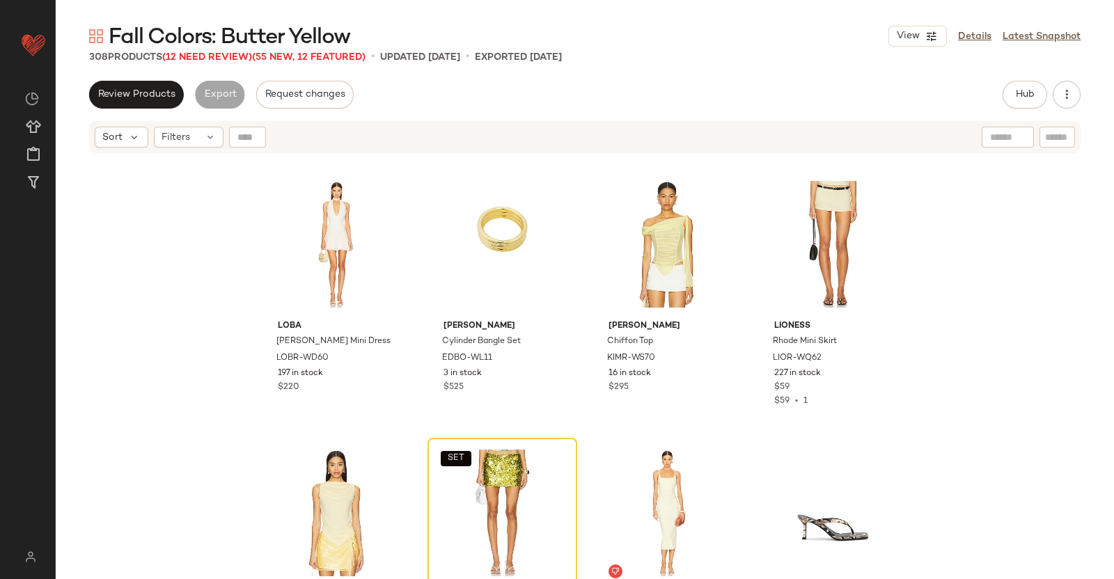
click at [206, 65] on div "Fall Colors: Butter Yellow View Details Latest Snapshot 308 Products (12 Need R…" at bounding box center [585, 300] width 1059 height 557
click at [216, 55] on span "(12 Need Review)" at bounding box center [207, 57] width 90 height 10
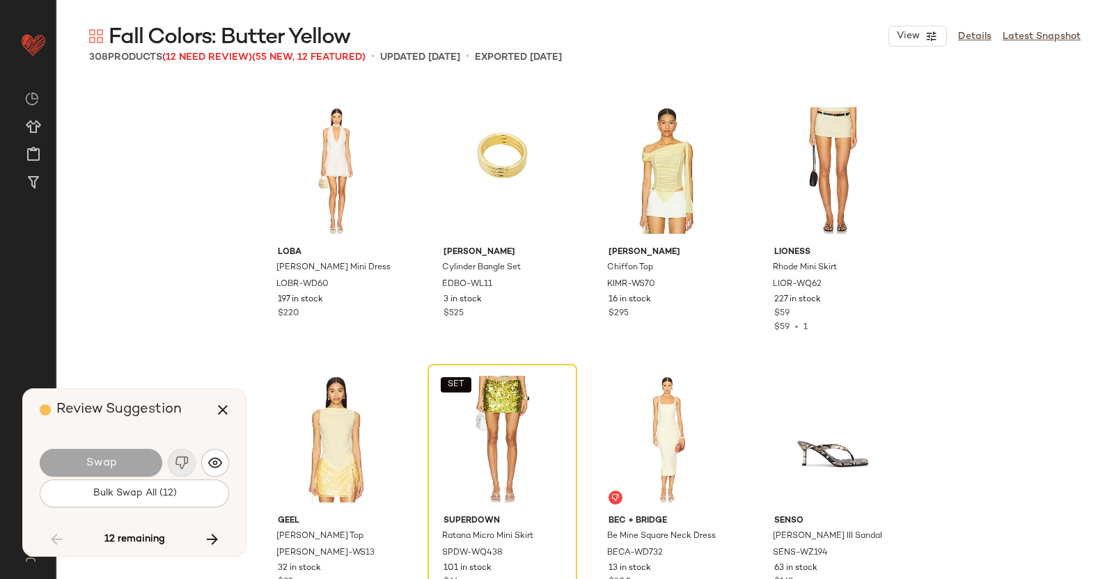
click at [187, 457] on div "Swap" at bounding box center [134, 462] width 189 height 33
click at [208, 534] on icon "button" at bounding box center [212, 539] width 17 height 17
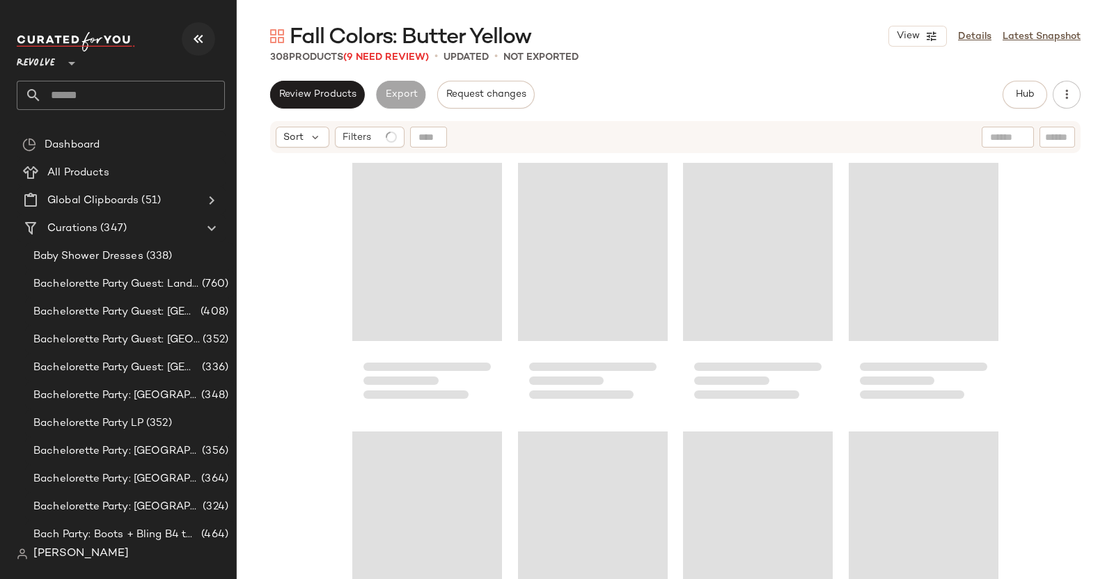
click at [200, 26] on button "button" at bounding box center [198, 38] width 33 height 33
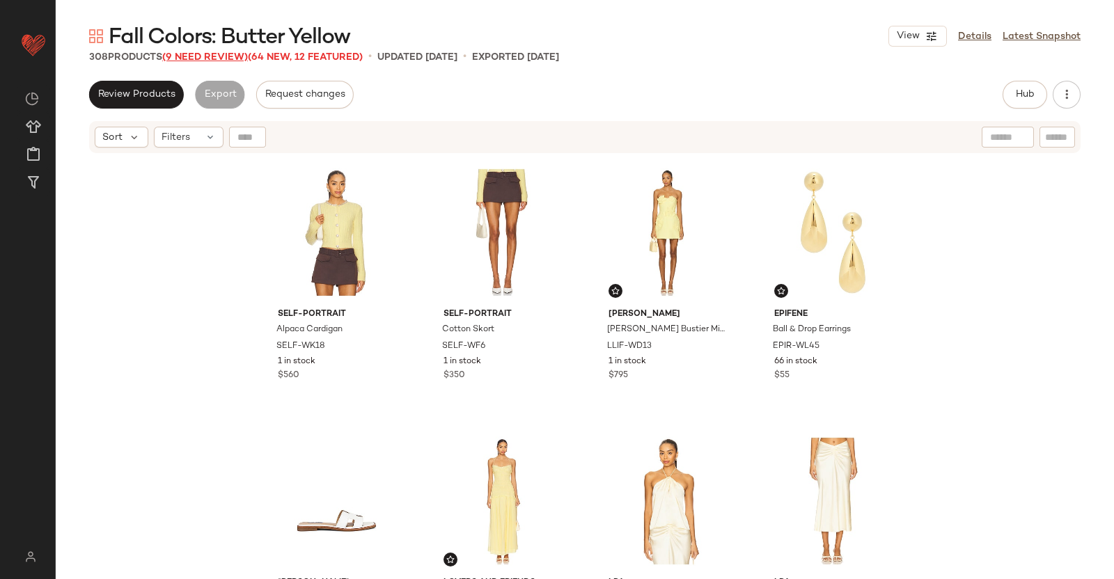
click at [220, 57] on span "(9 Need Review)" at bounding box center [205, 57] width 86 height 10
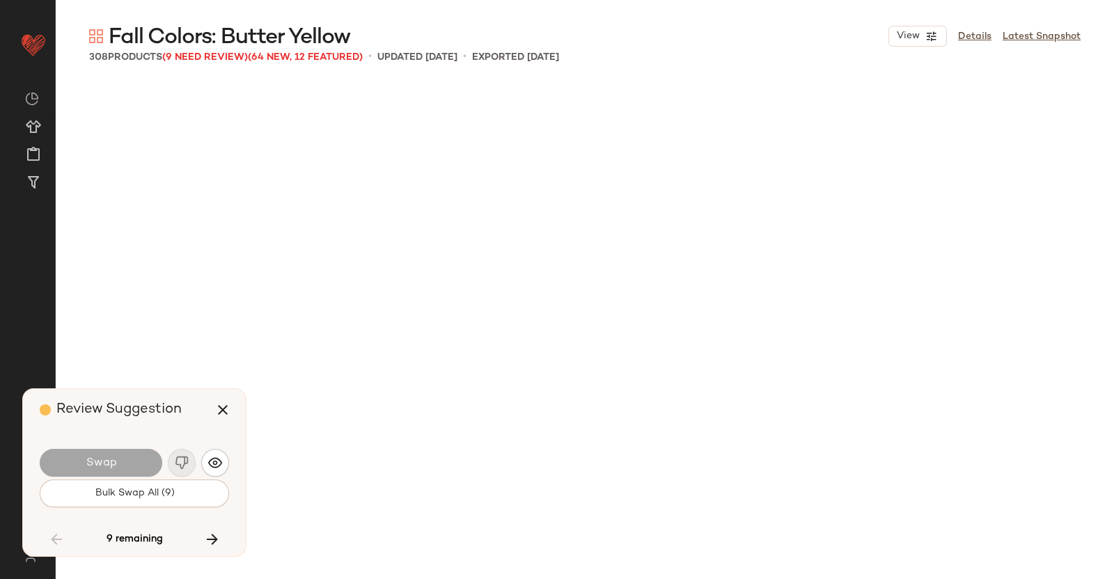
scroll to position [17741, 0]
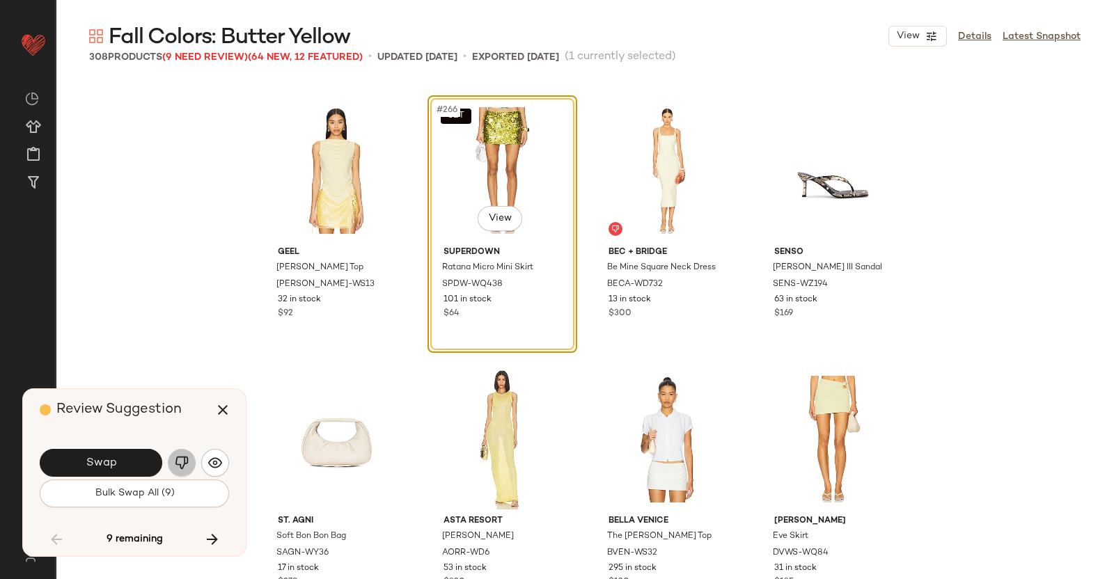
click at [174, 456] on button "button" at bounding box center [182, 463] width 28 height 28
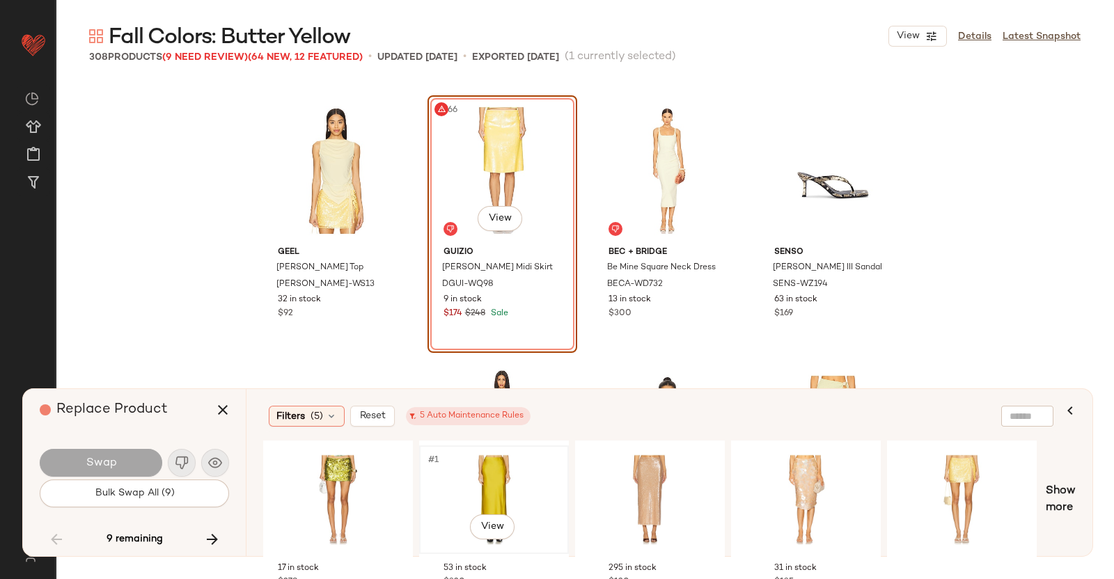
click at [498, 487] on div "#1 View" at bounding box center [494, 500] width 140 height 99
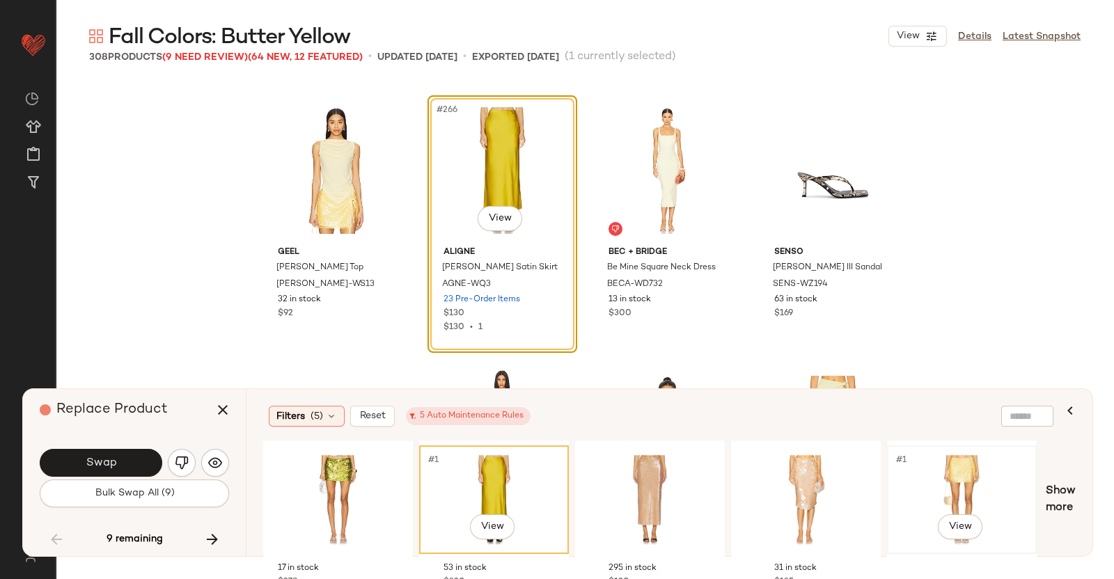
click at [969, 458] on div "#1 View" at bounding box center [962, 500] width 140 height 99
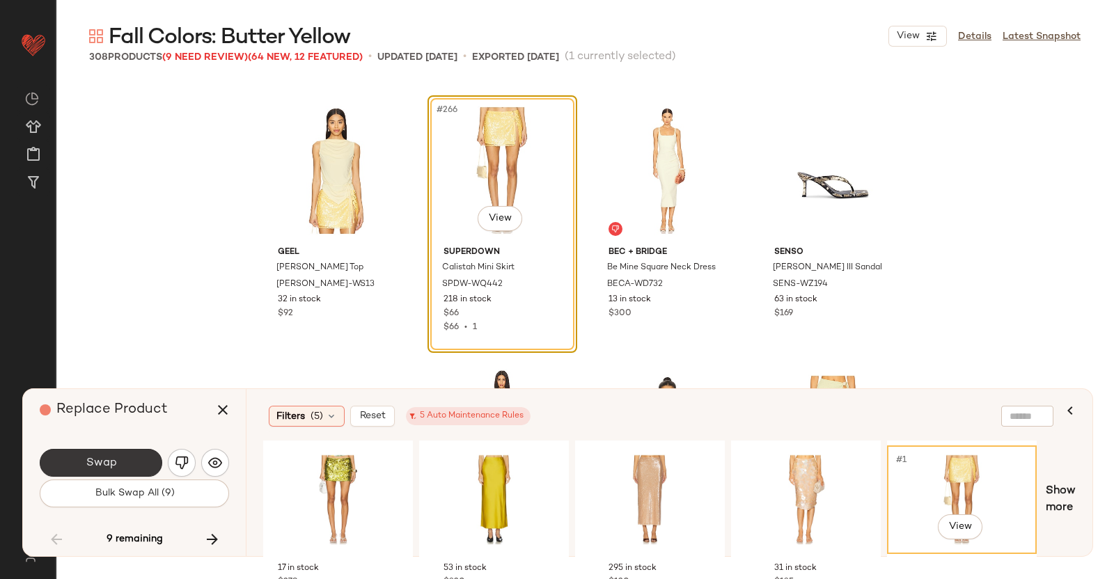
click at [137, 465] on button "Swap" at bounding box center [101, 463] width 123 height 28
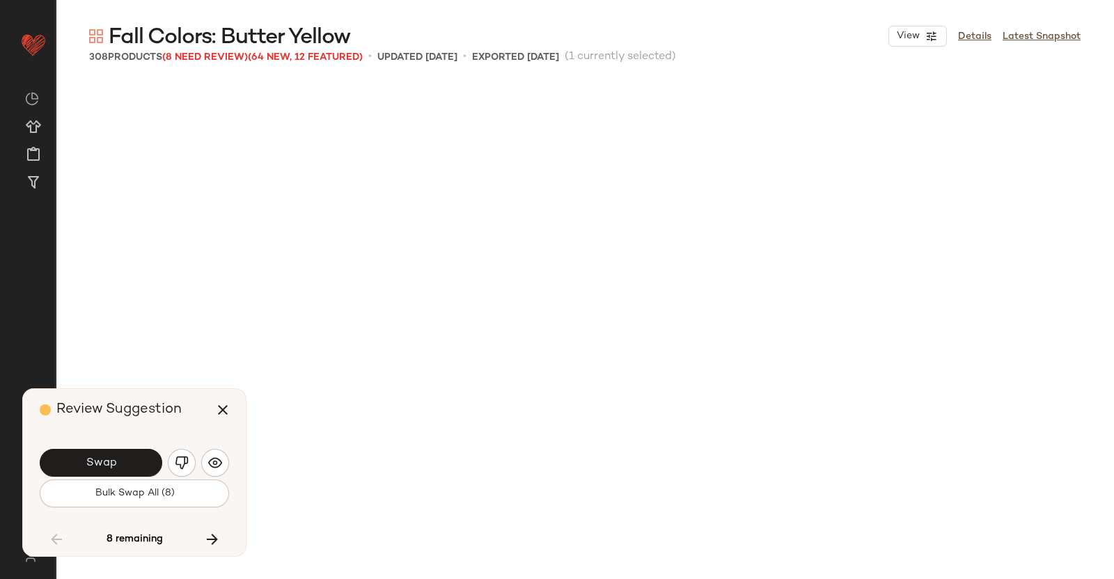
scroll to position [18280, 0]
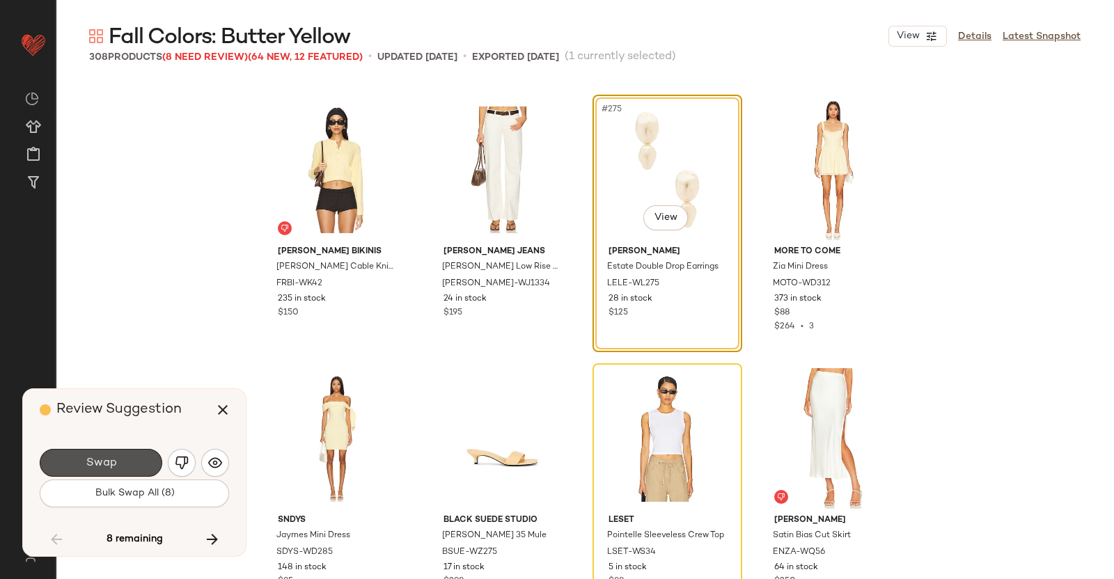
click at [137, 465] on button "Swap" at bounding box center [101, 463] width 123 height 28
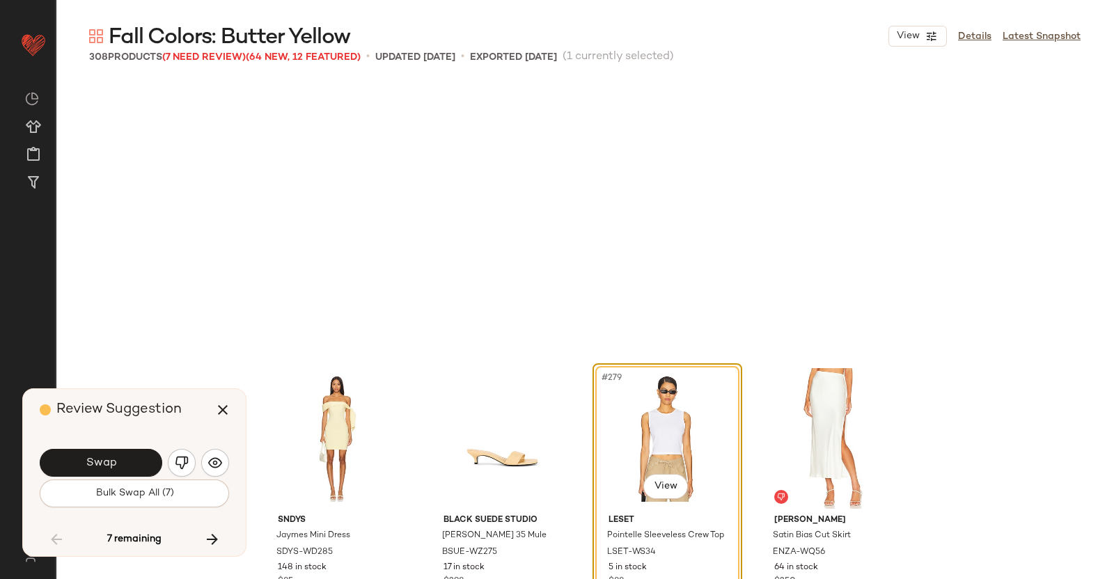
scroll to position [18549, 0]
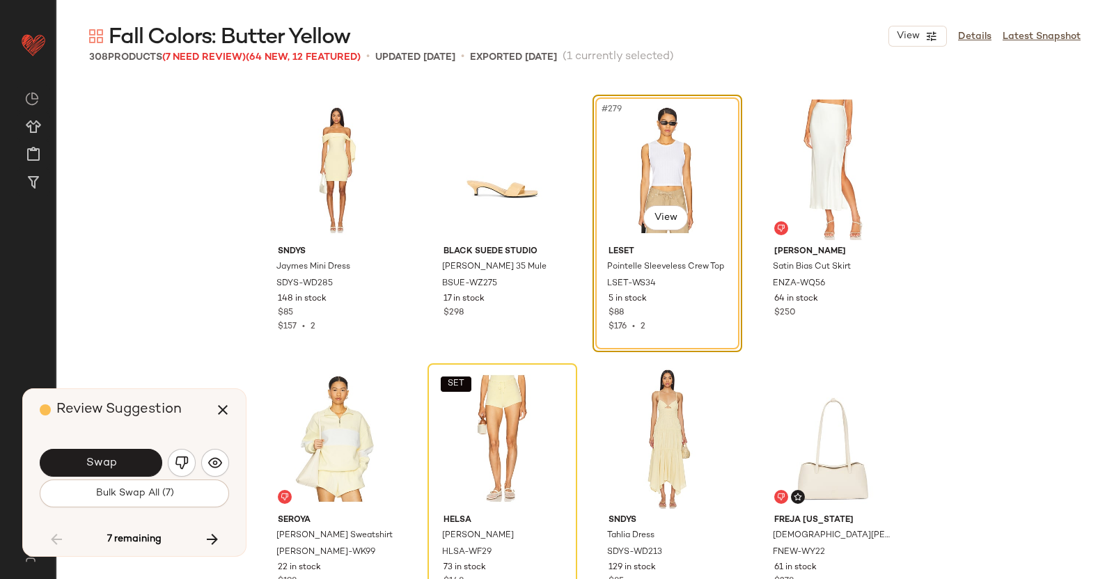
click at [137, 465] on button "Swap" at bounding box center [101, 463] width 123 height 28
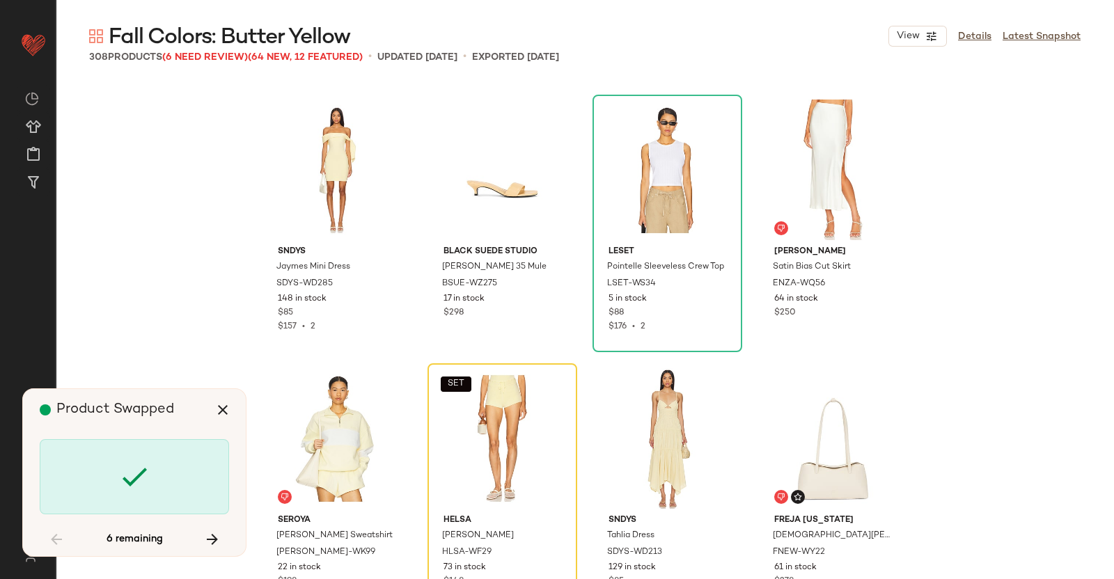
scroll to position [18817, 0]
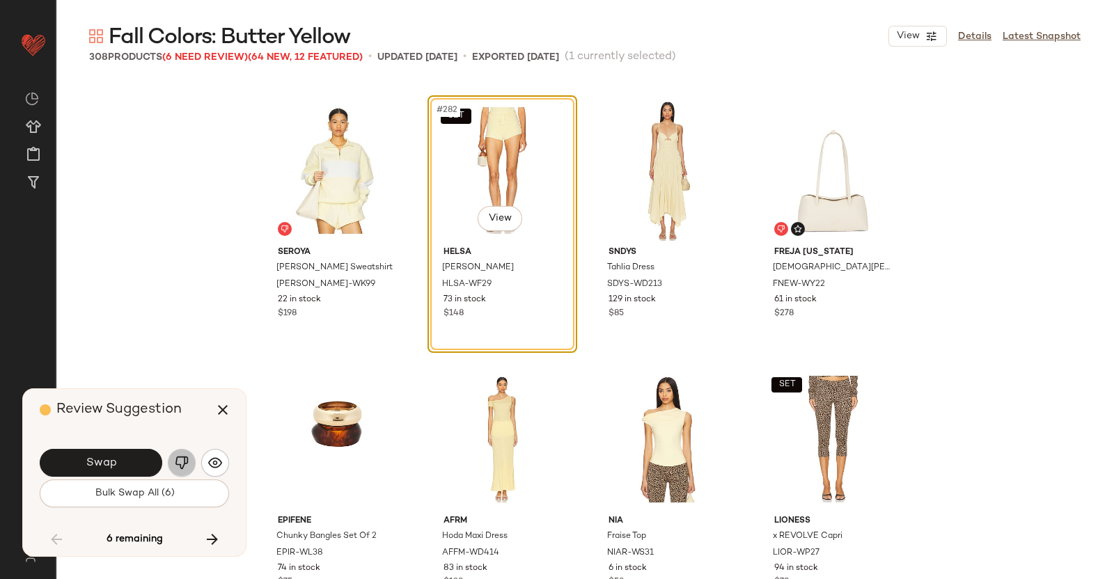
click at [190, 462] on button "button" at bounding box center [182, 463] width 28 height 28
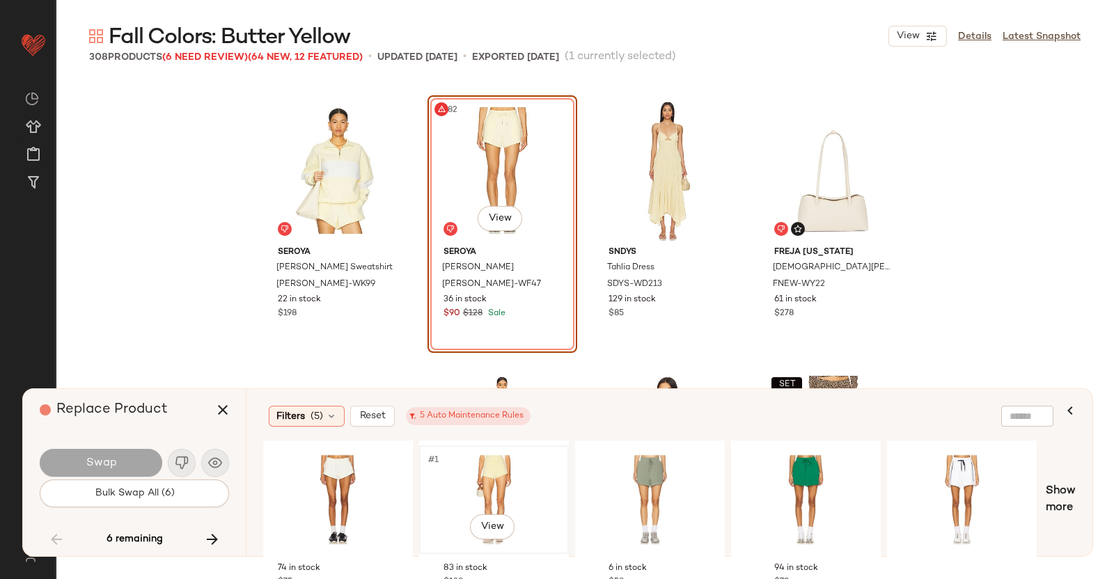
click at [494, 466] on div "#1 View" at bounding box center [494, 500] width 140 height 99
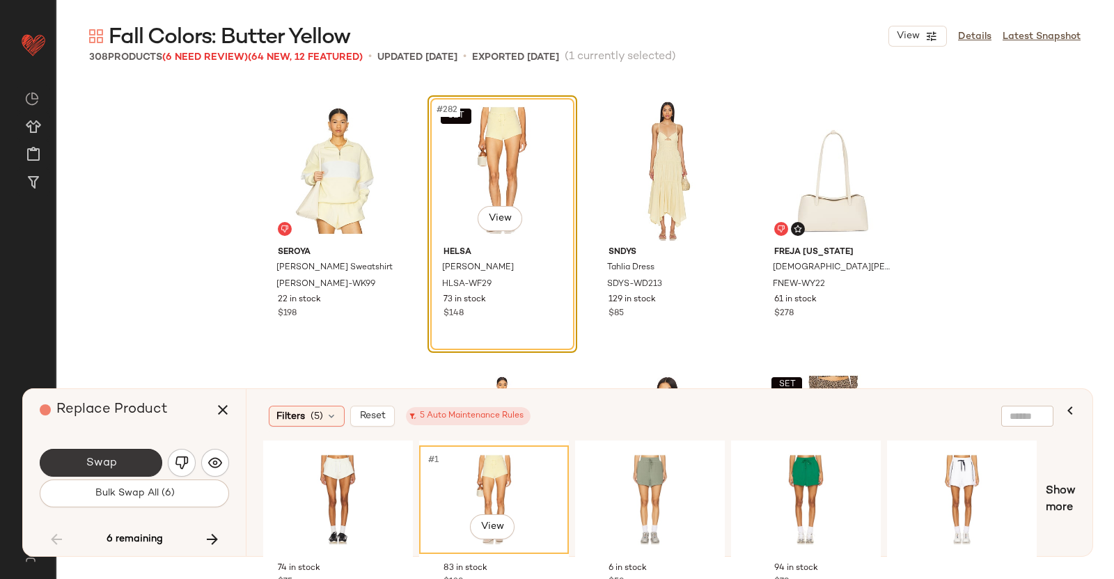
click at [108, 454] on button "Swap" at bounding box center [101, 463] width 123 height 28
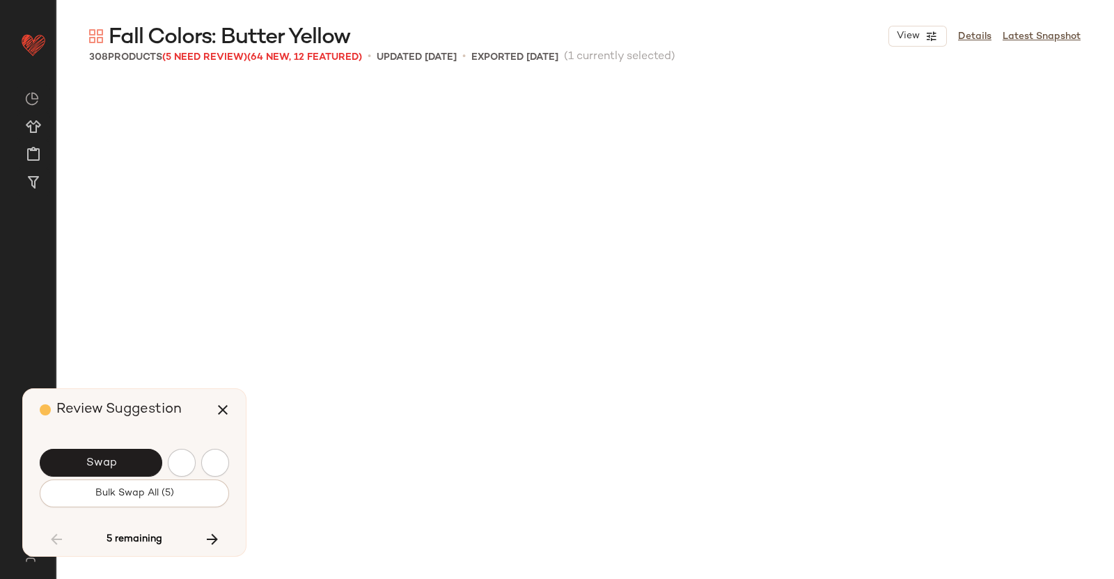
scroll to position [19354, 0]
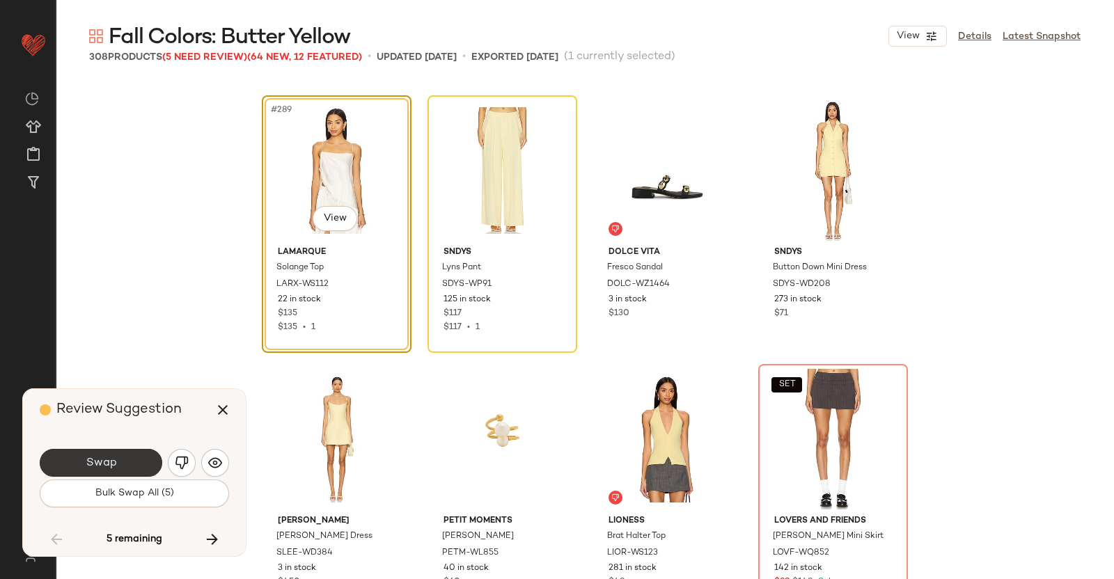
click at [102, 457] on span "Swap" at bounding box center [100, 463] width 31 height 13
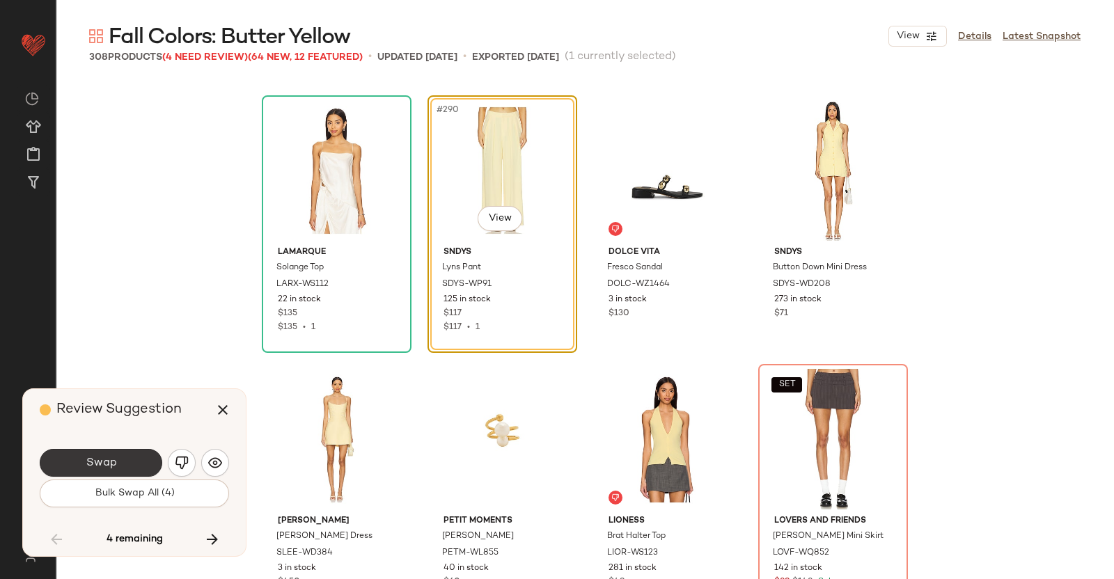
click at [101, 458] on span "Swap" at bounding box center [100, 463] width 31 height 13
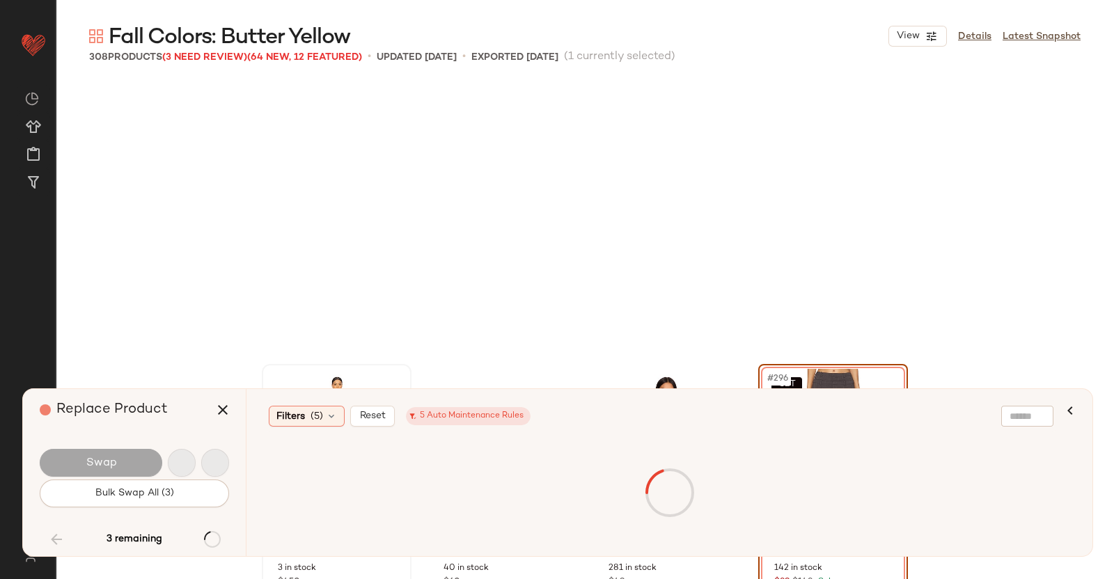
scroll to position [19624, 0]
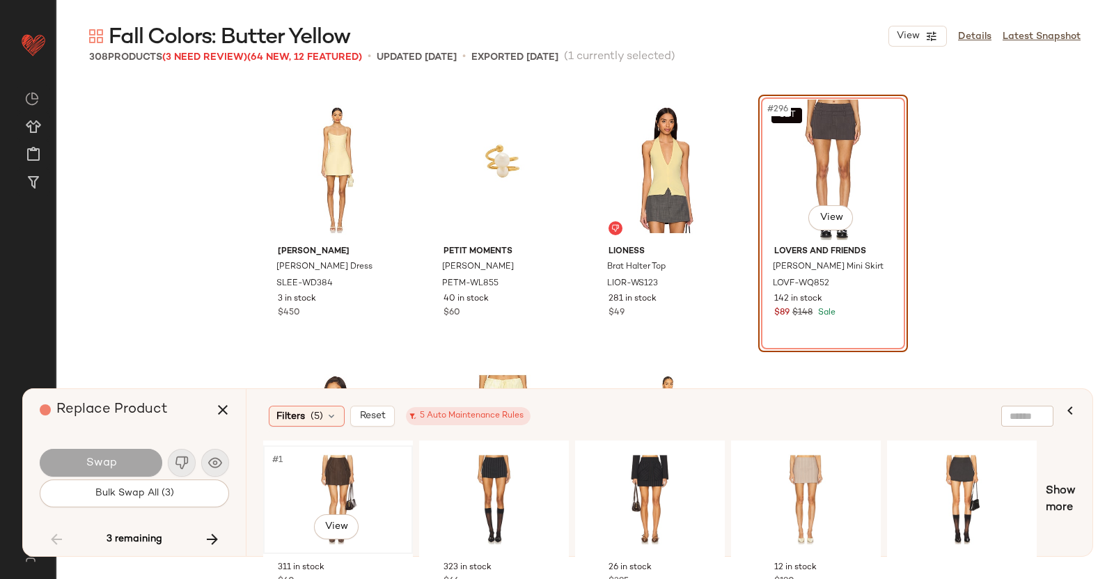
click at [359, 491] on div "#1 View" at bounding box center [338, 500] width 140 height 99
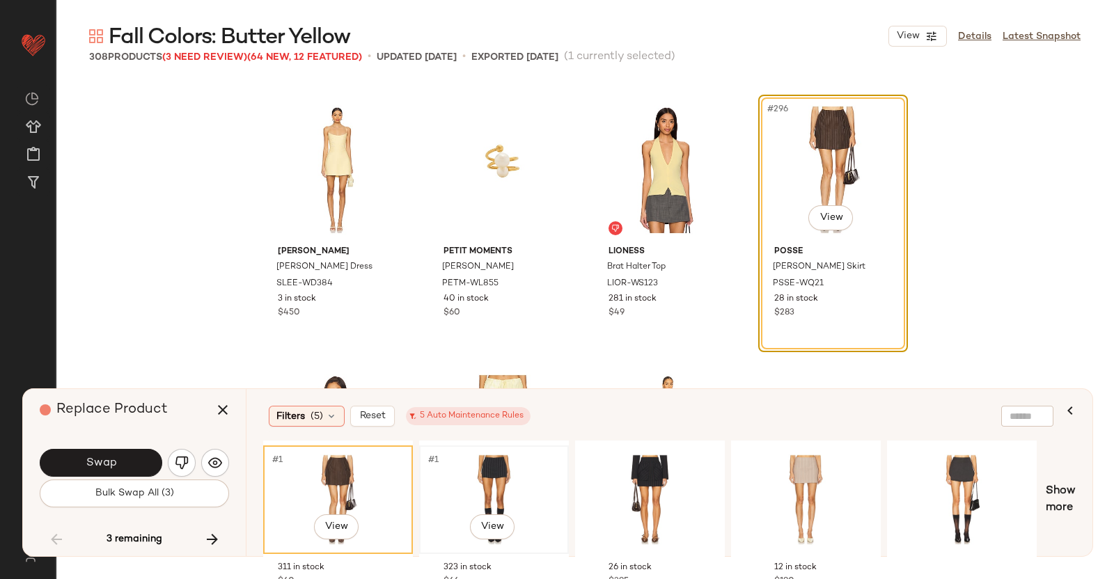
click at [439, 475] on div "#1 View" at bounding box center [494, 500] width 140 height 99
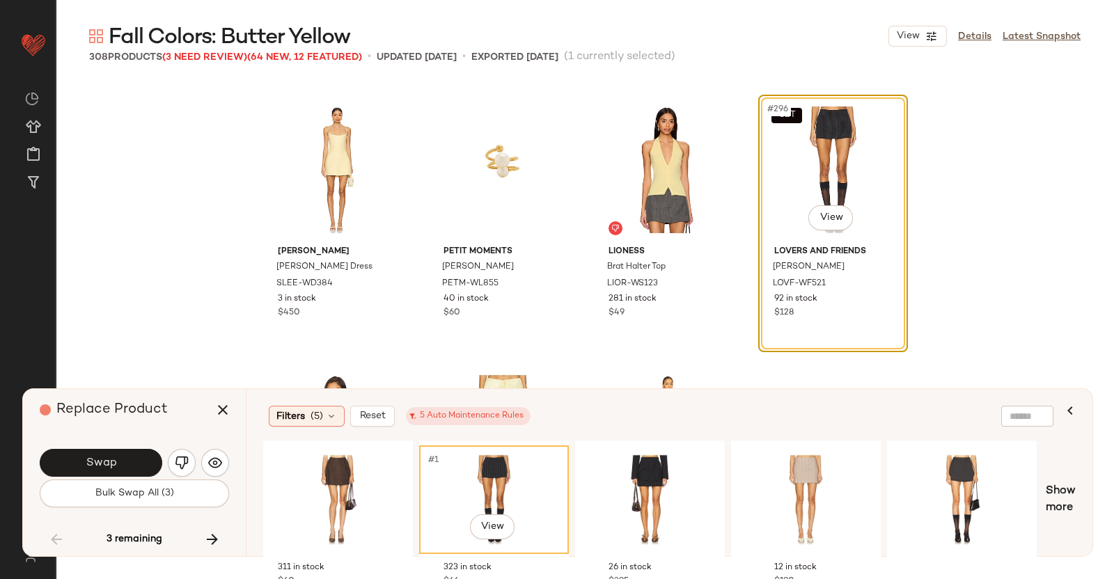
drag, startPoint x: 502, startPoint y: 481, endPoint x: 536, endPoint y: 485, distance: 33.7
click at [501, 482] on div "#1 View" at bounding box center [494, 500] width 140 height 99
click at [585, 487] on div "#1 View" at bounding box center [650, 500] width 140 height 99
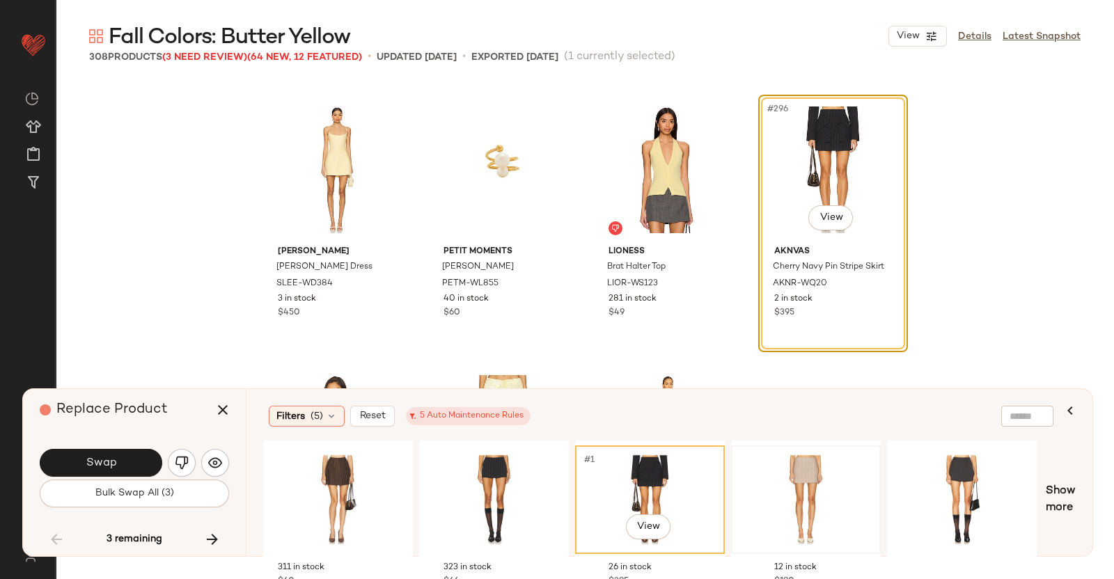
click at [742, 482] on div at bounding box center [806, 500] width 140 height 99
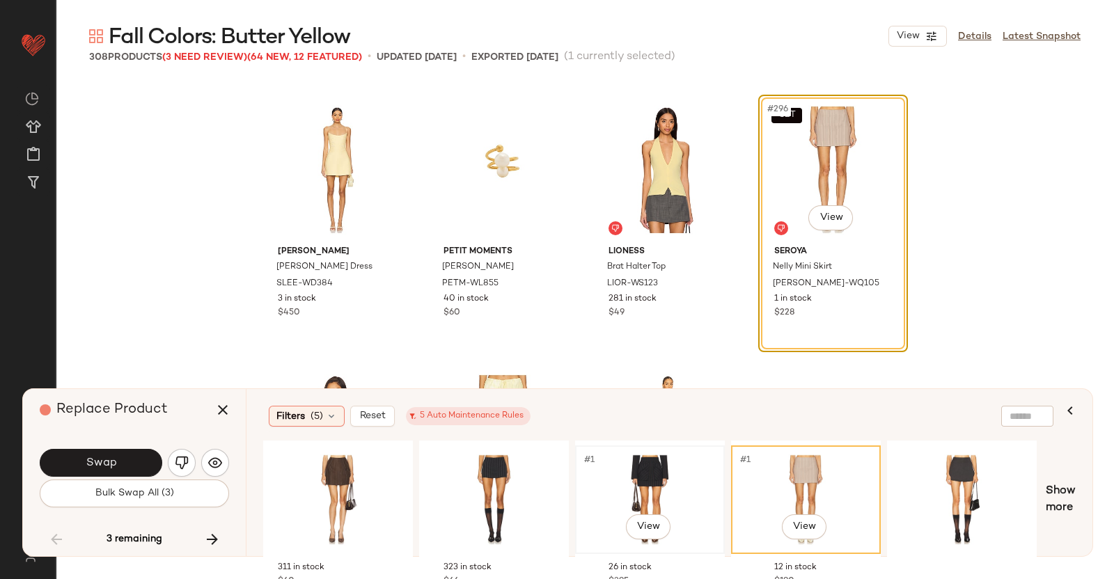
click at [575, 494] on div "#1 View" at bounding box center [650, 500] width 150 height 109
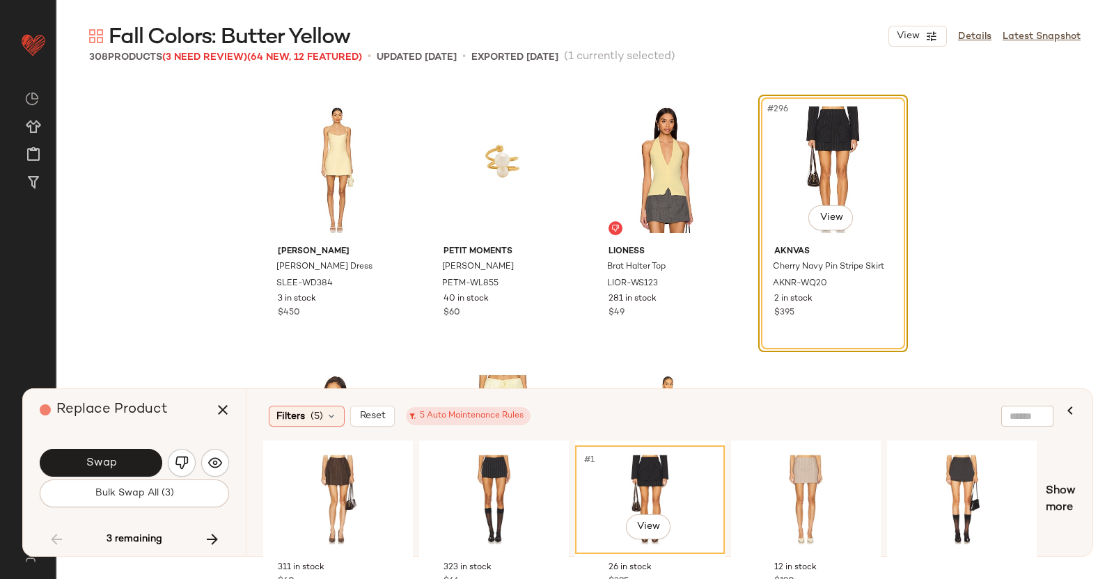
drag, startPoint x: 619, startPoint y: 490, endPoint x: 656, endPoint y: 489, distance: 36.9
click at [616, 489] on div "#1 View" at bounding box center [650, 500] width 140 height 99
click at [937, 468] on div "#1 View" at bounding box center [962, 500] width 140 height 99
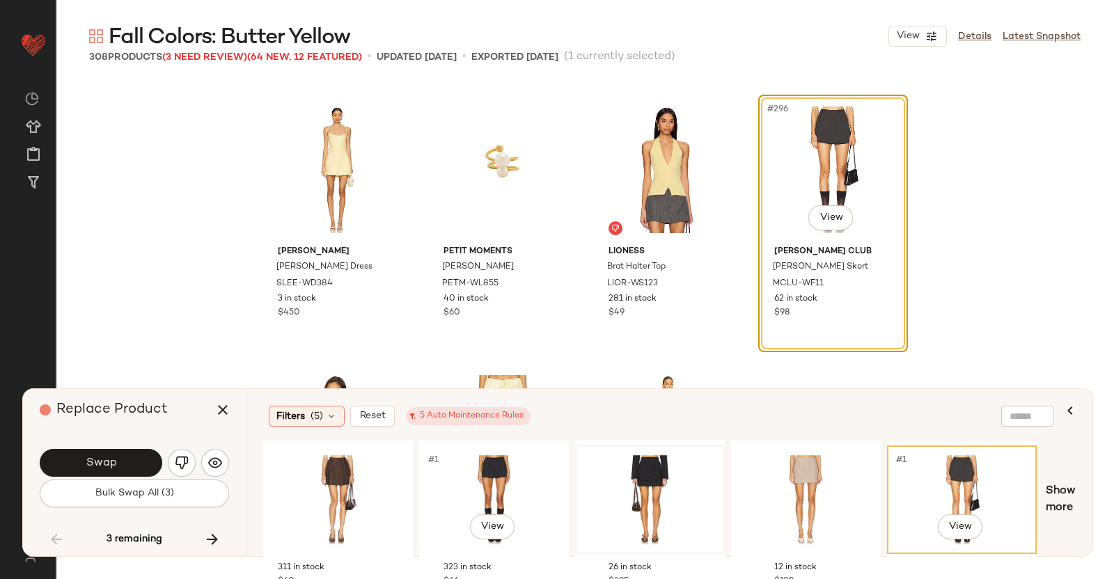
drag, startPoint x: 566, startPoint y: 470, endPoint x: 661, endPoint y: 479, distance: 95.1
click at [567, 470] on div "#1 View" at bounding box center [494, 500] width 147 height 106
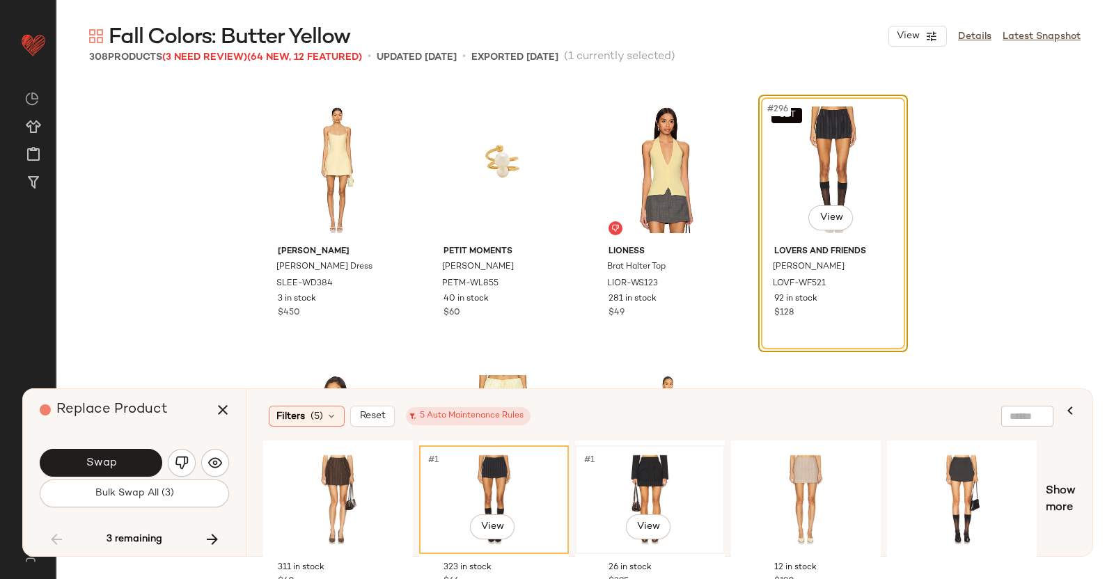
click at [680, 479] on div "#1 View" at bounding box center [650, 500] width 140 height 99
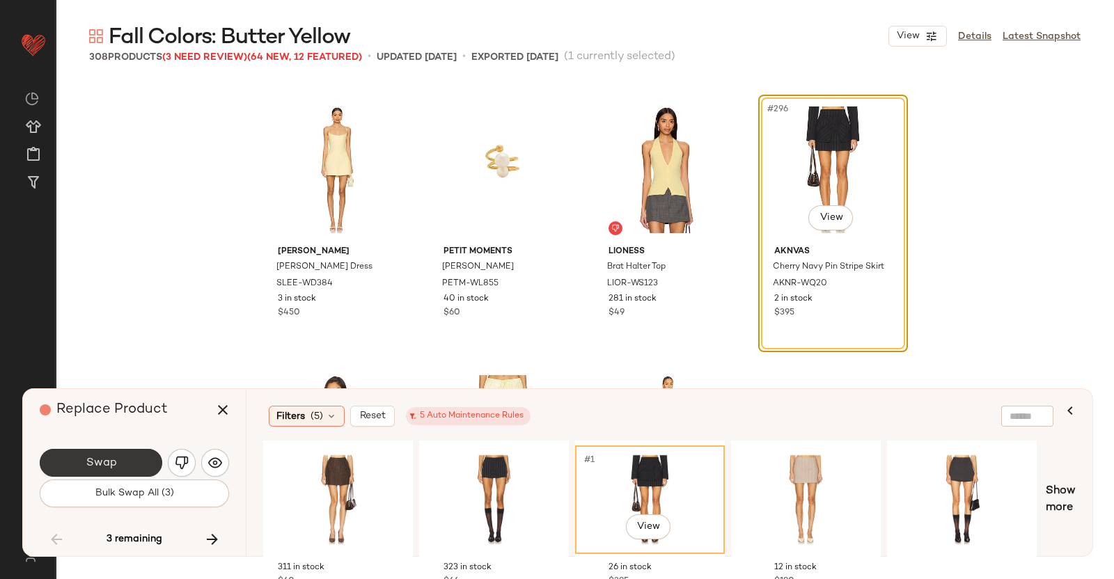
click at [107, 457] on span "Swap" at bounding box center [100, 463] width 31 height 13
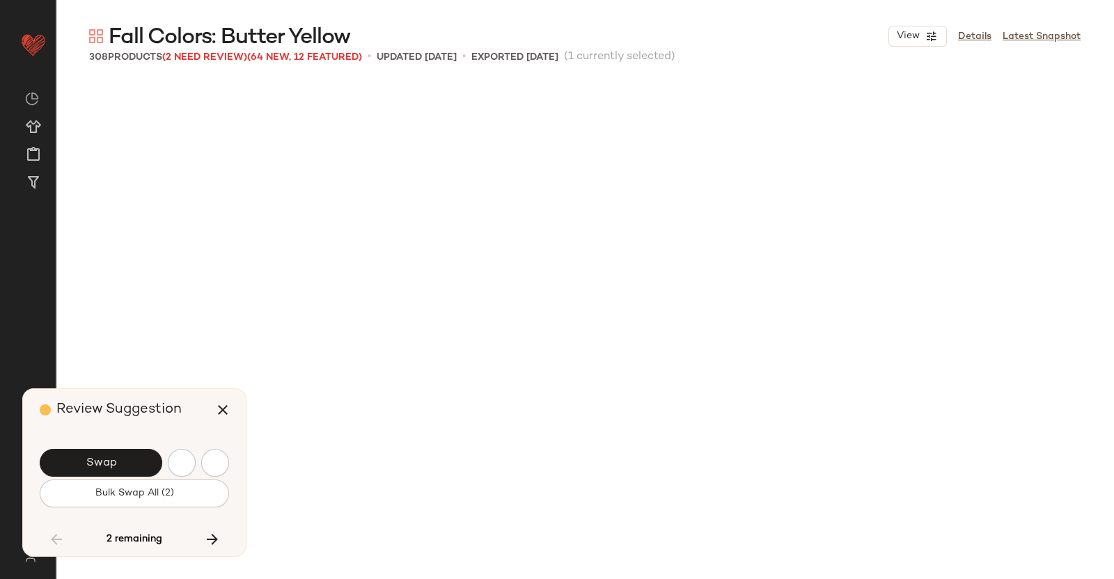
scroll to position [20161, 0]
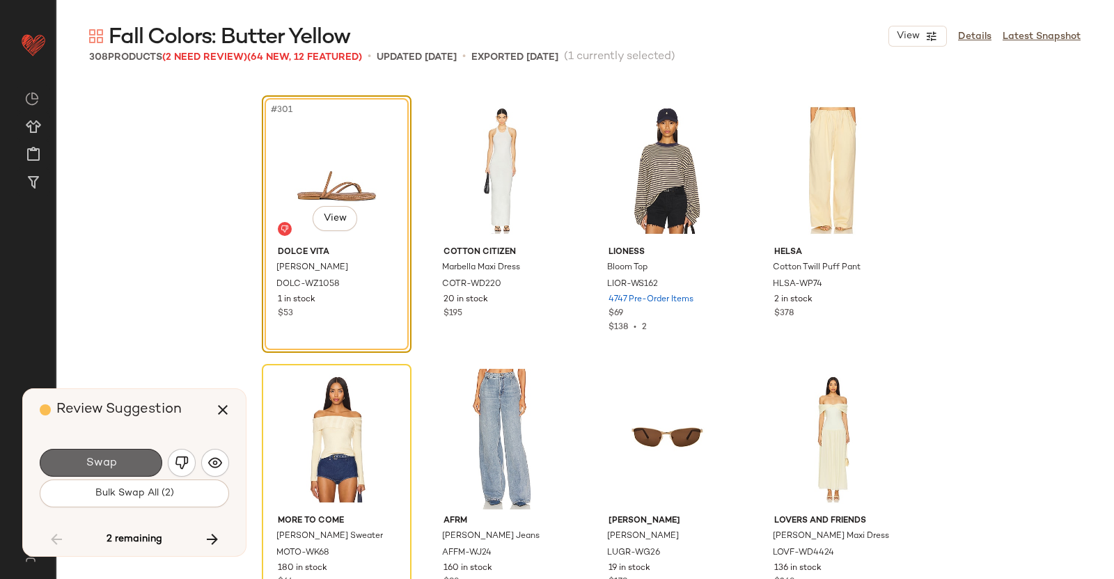
click at [108, 454] on button "Swap" at bounding box center [101, 463] width 123 height 28
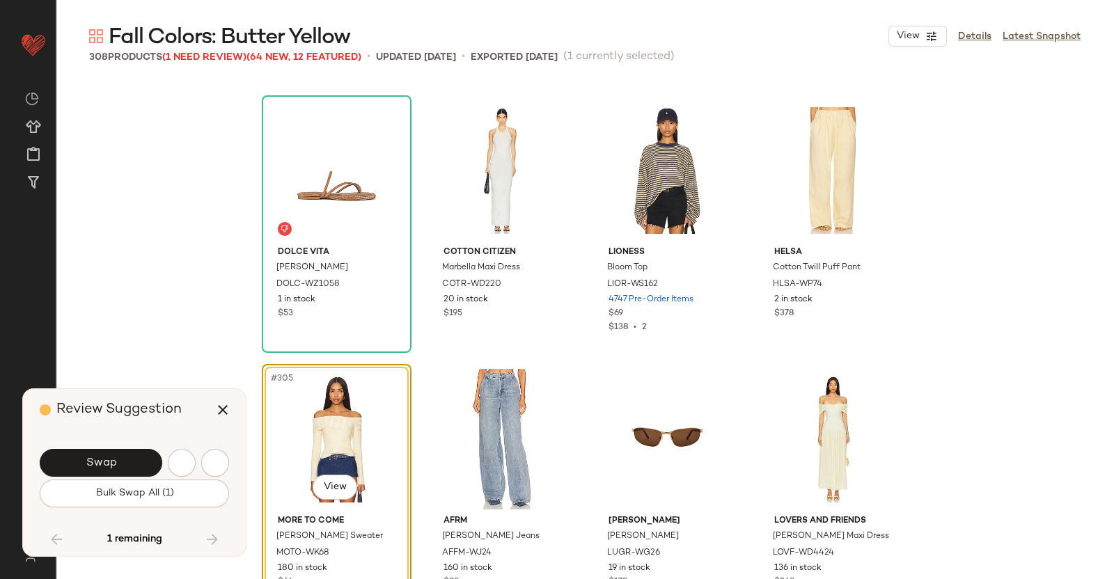
scroll to position [20203, 0]
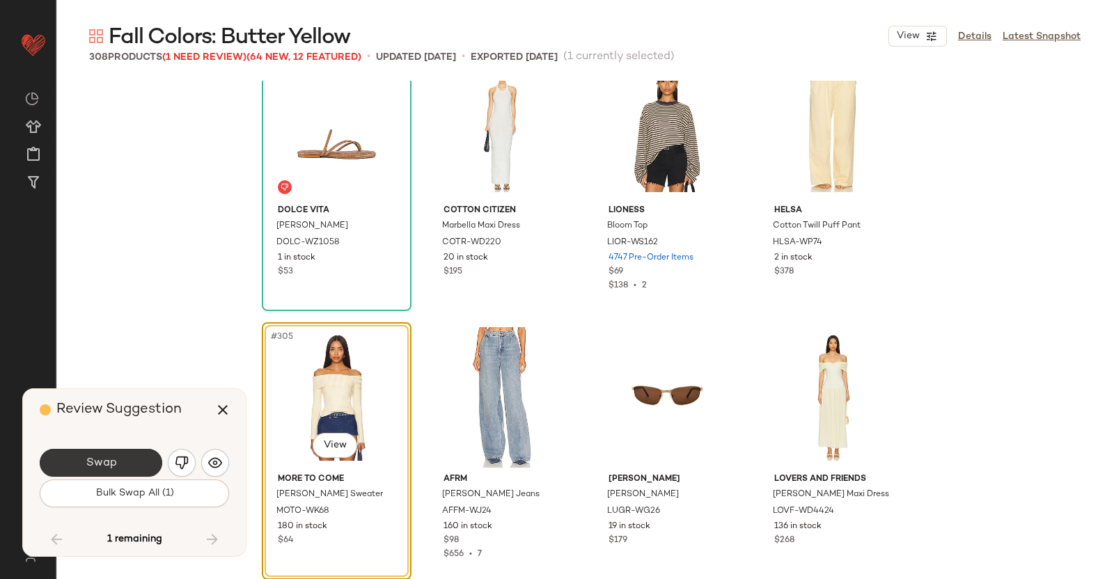
click at [148, 460] on button "Swap" at bounding box center [101, 463] width 123 height 28
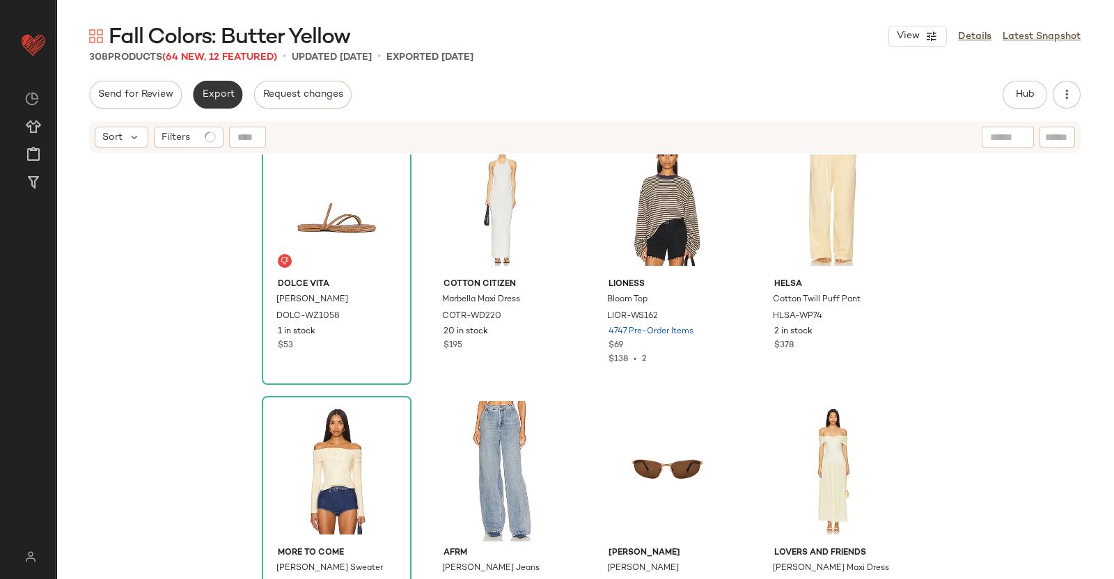
click at [227, 92] on span "Export" at bounding box center [217, 94] width 33 height 11
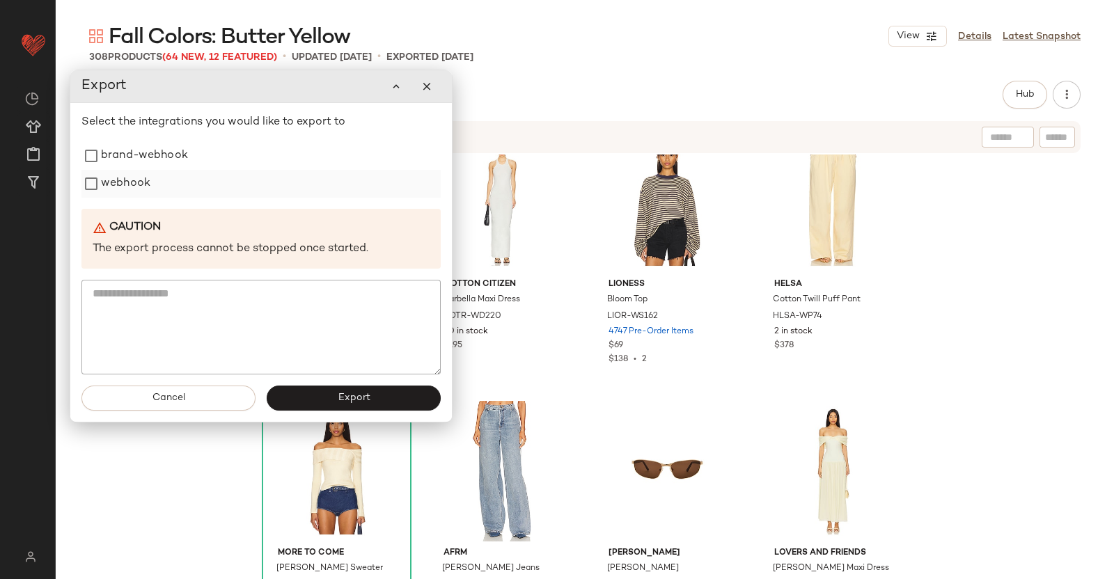
click at [147, 180] on label "webhook" at bounding box center [125, 184] width 49 height 28
click at [373, 390] on button "Export" at bounding box center [354, 398] width 174 height 25
